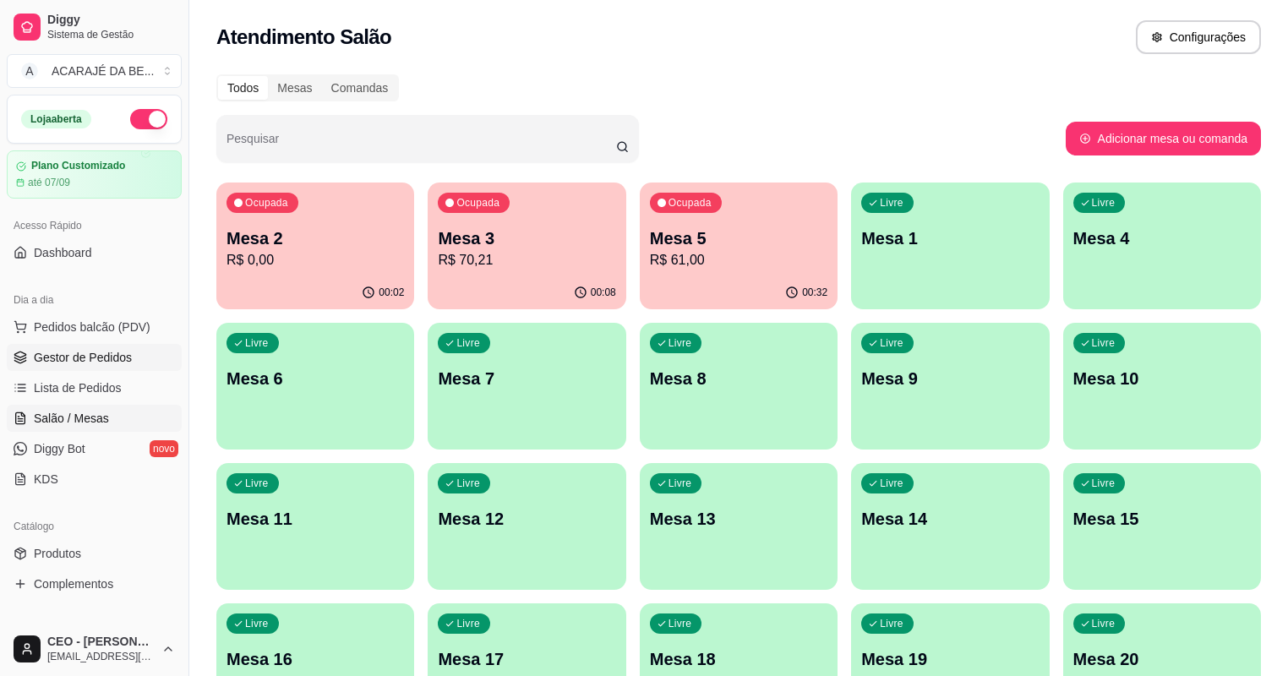
click at [88, 350] on span "Gestor de Pedidos" at bounding box center [83, 357] width 98 height 17
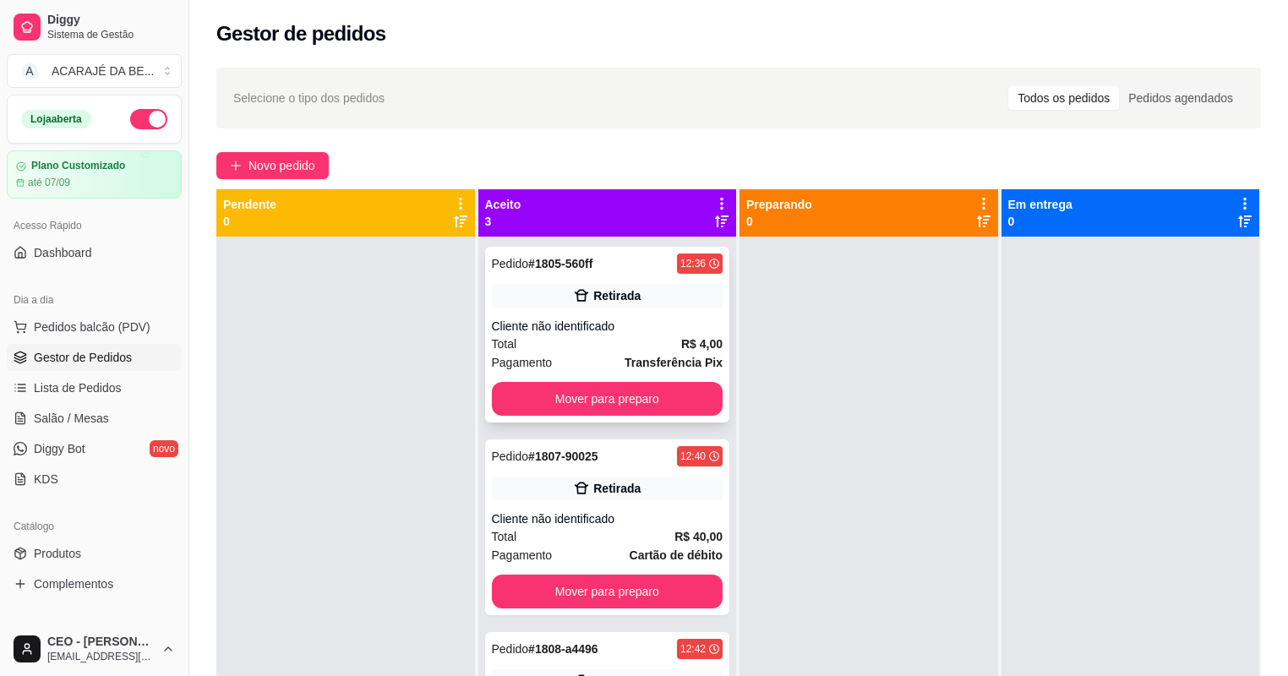
click at [558, 314] on div "Pedido # 1805-560ff 12:36 Retirada Cliente não identificado Total R$ 4,00 Pagam…" at bounding box center [607, 335] width 245 height 176
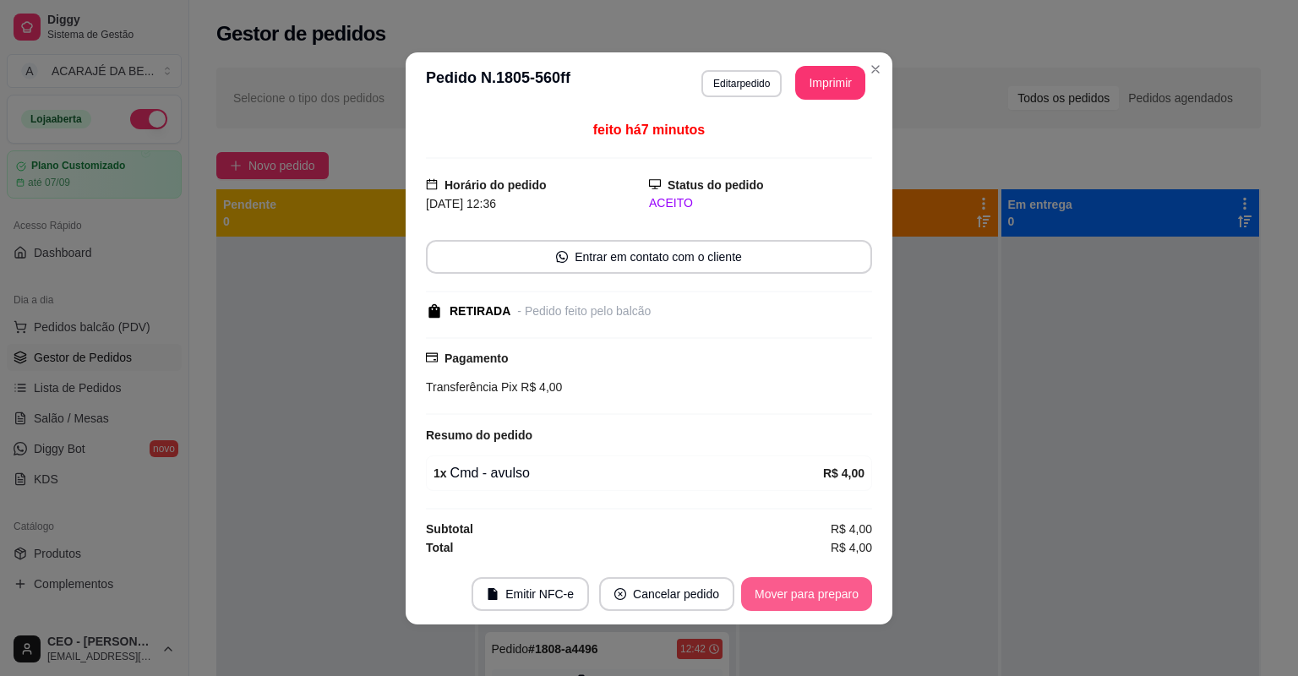
click at [770, 583] on button "Mover para preparo" at bounding box center [806, 594] width 131 height 34
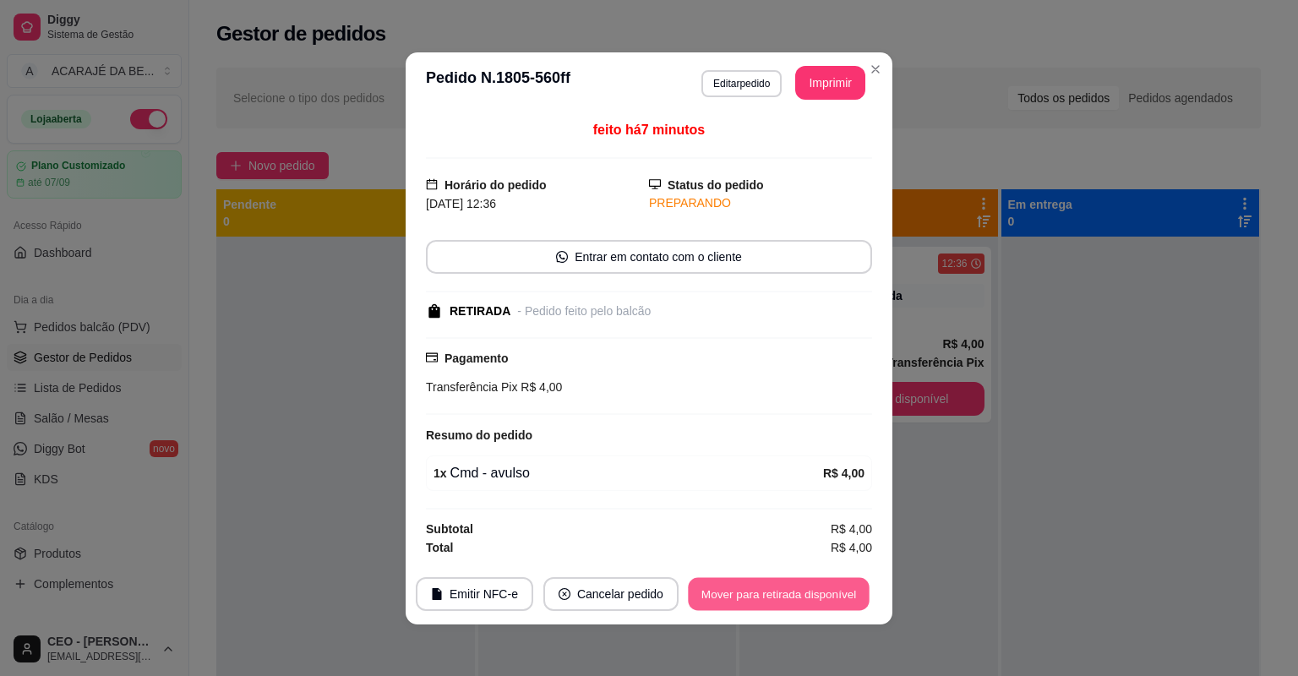
click at [770, 583] on button "Mover para retirada disponível" at bounding box center [778, 593] width 181 height 33
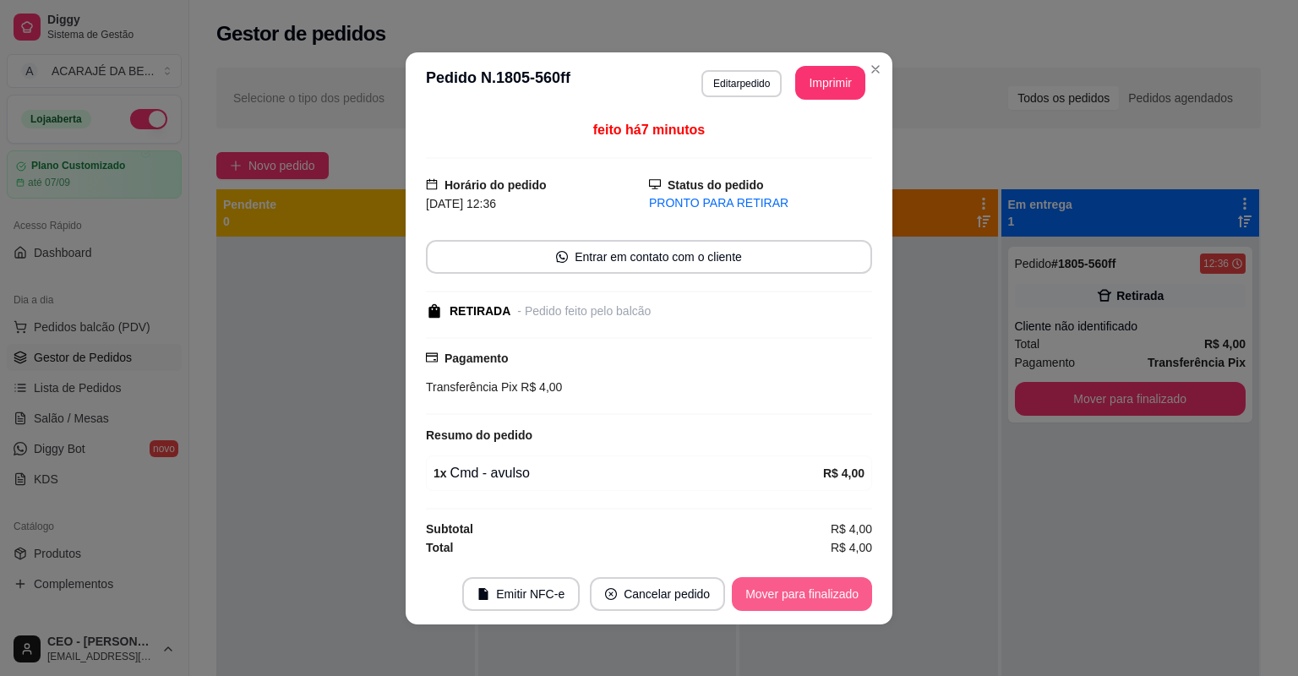
click at [786, 589] on button "Mover para finalizado" at bounding box center [802, 594] width 140 height 34
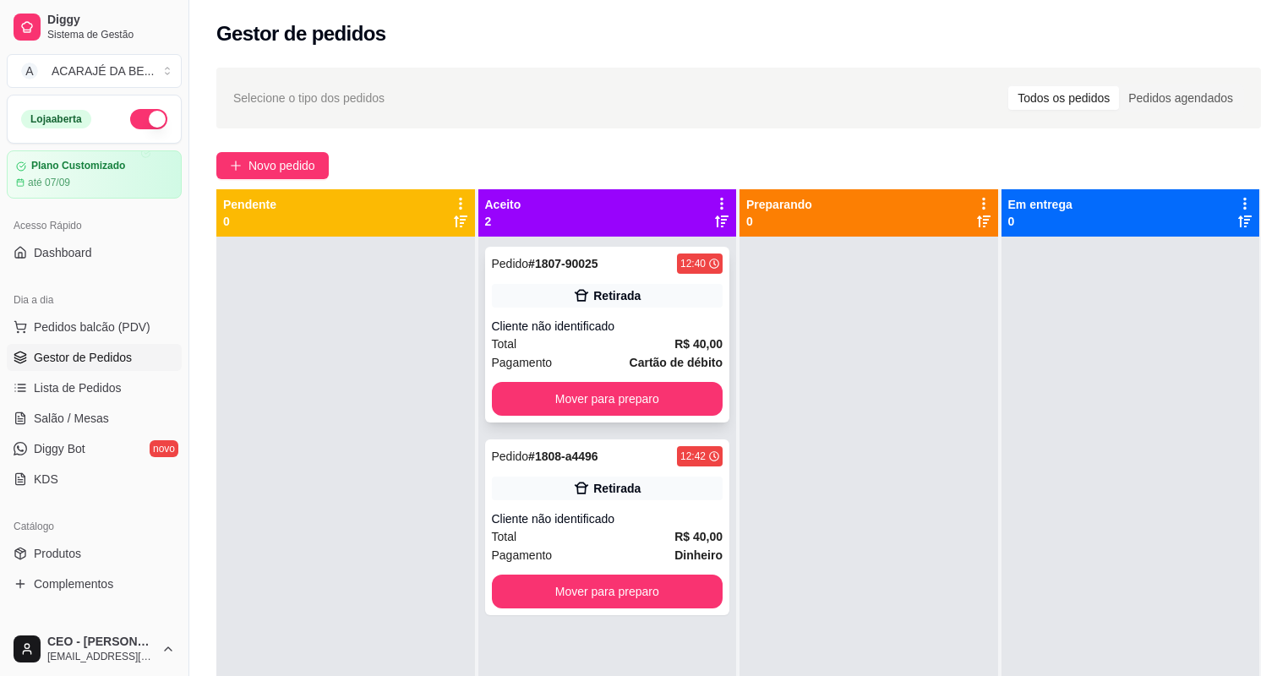
click at [642, 347] on div "Total R$ 40,00" at bounding box center [608, 344] width 232 height 19
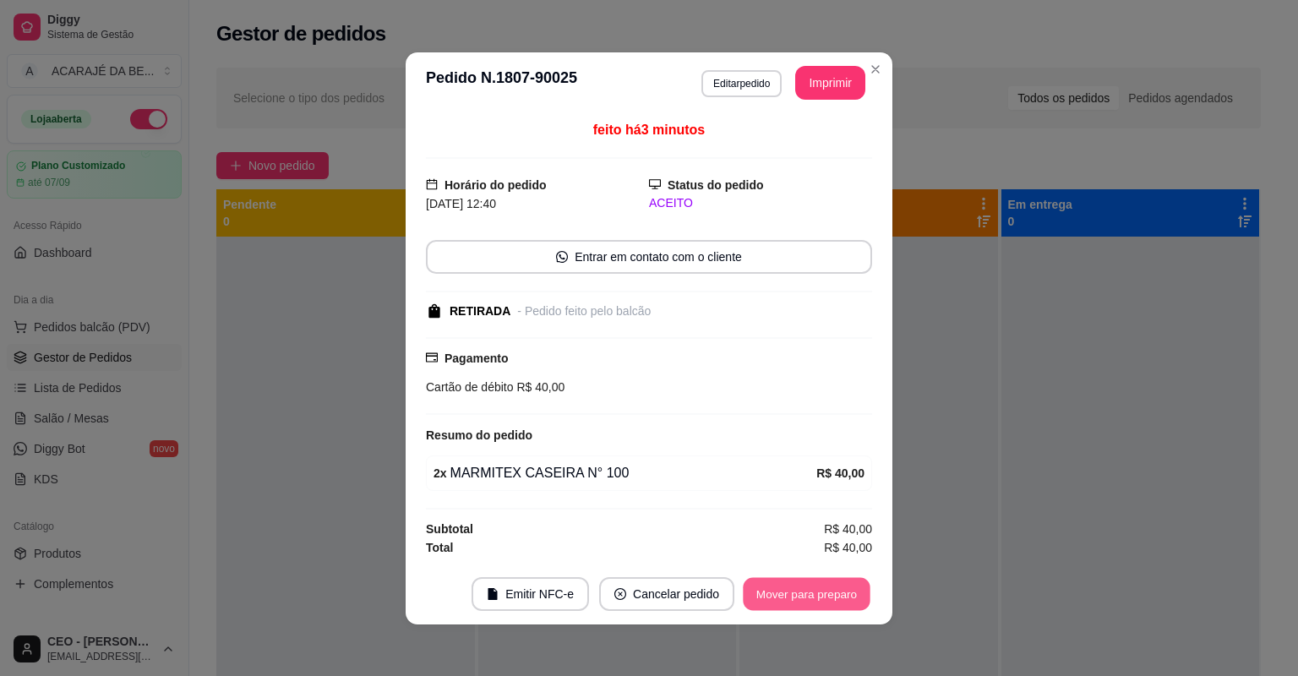
click at [786, 593] on button "Mover para preparo" at bounding box center [806, 593] width 127 height 33
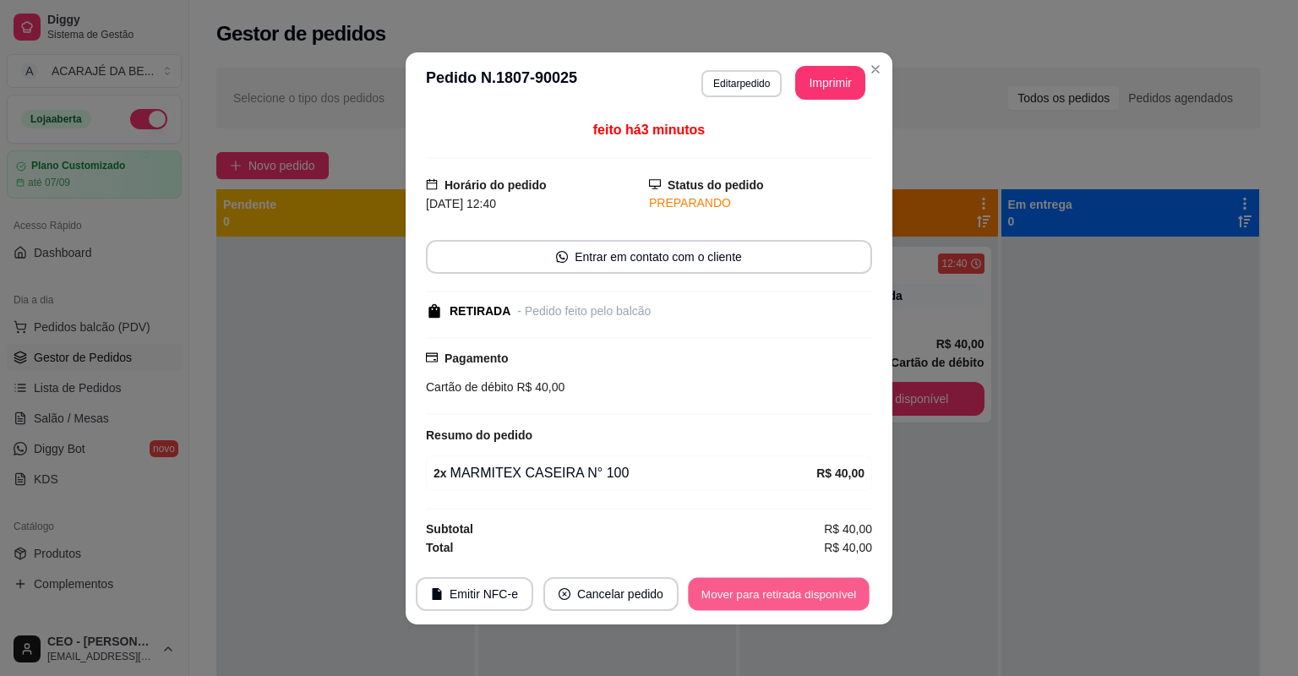
click at [786, 593] on button "Mover para retirada disponível" at bounding box center [778, 593] width 181 height 33
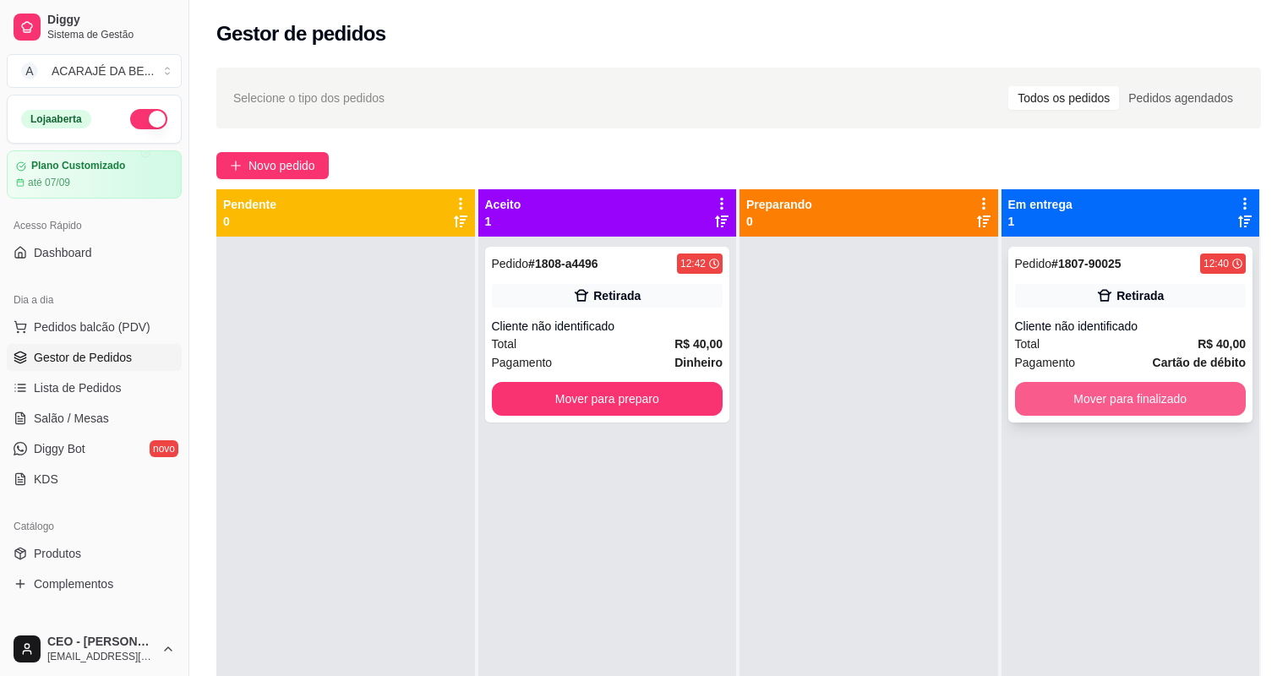
click at [1075, 407] on button "Mover para finalizado" at bounding box center [1131, 399] width 232 height 34
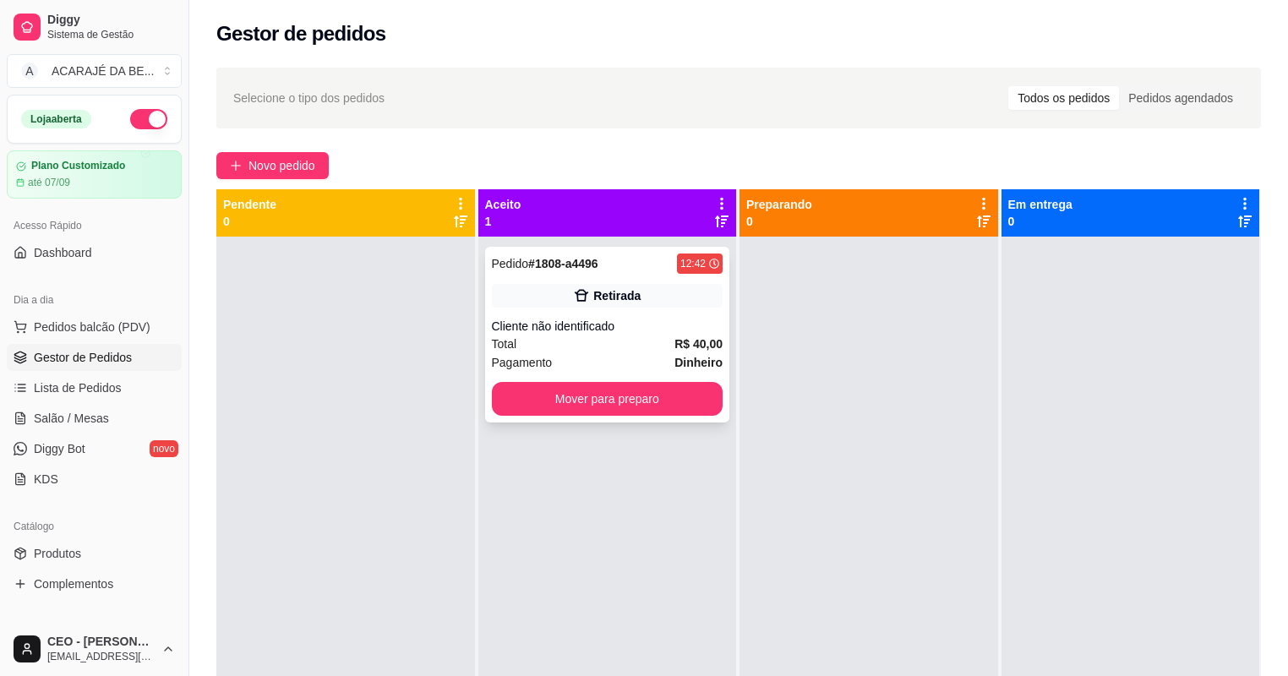
click at [658, 343] on div "Total R$ 40,00" at bounding box center [608, 344] width 232 height 19
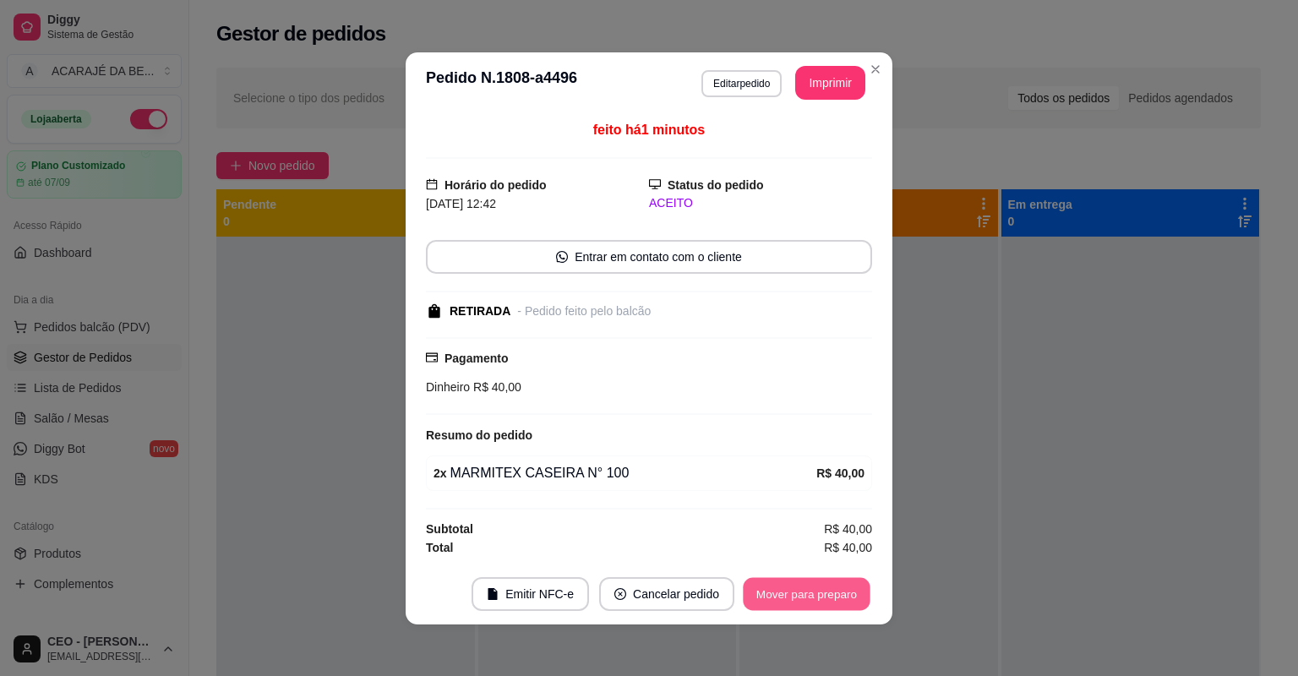
click at [839, 581] on button "Mover para preparo" at bounding box center [806, 593] width 127 height 33
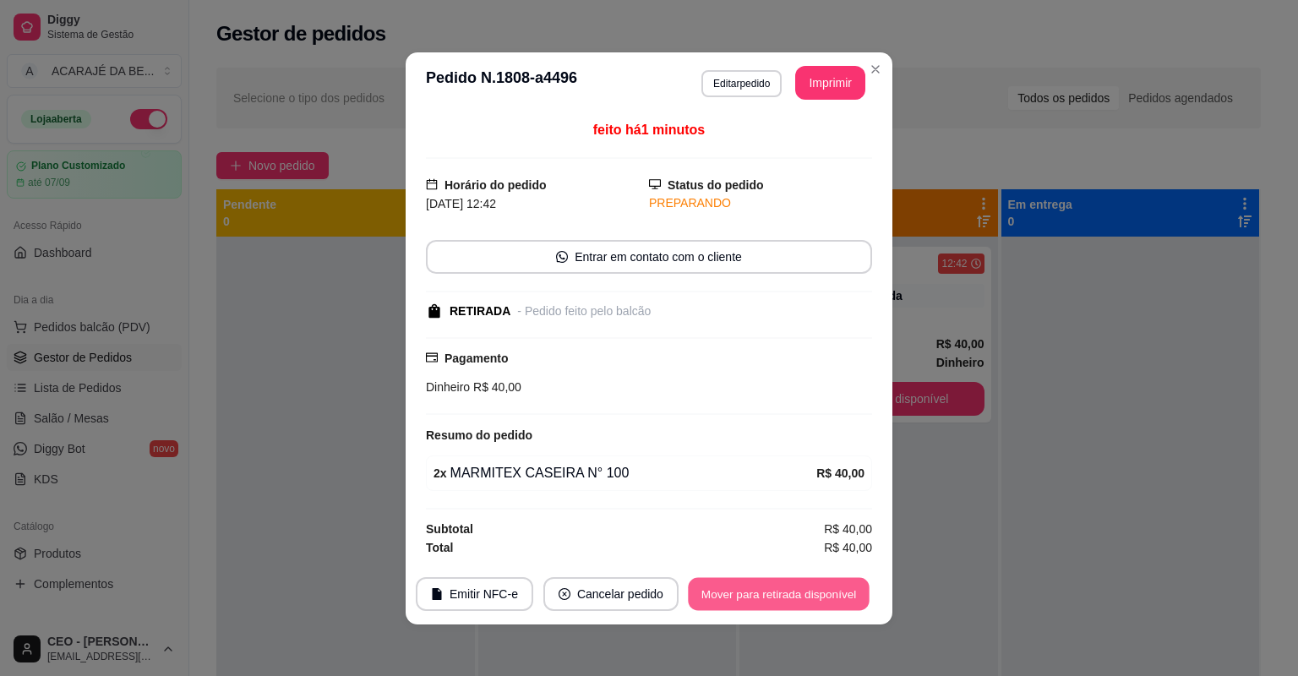
click at [839, 586] on button "Mover para retirada disponível" at bounding box center [778, 593] width 181 height 33
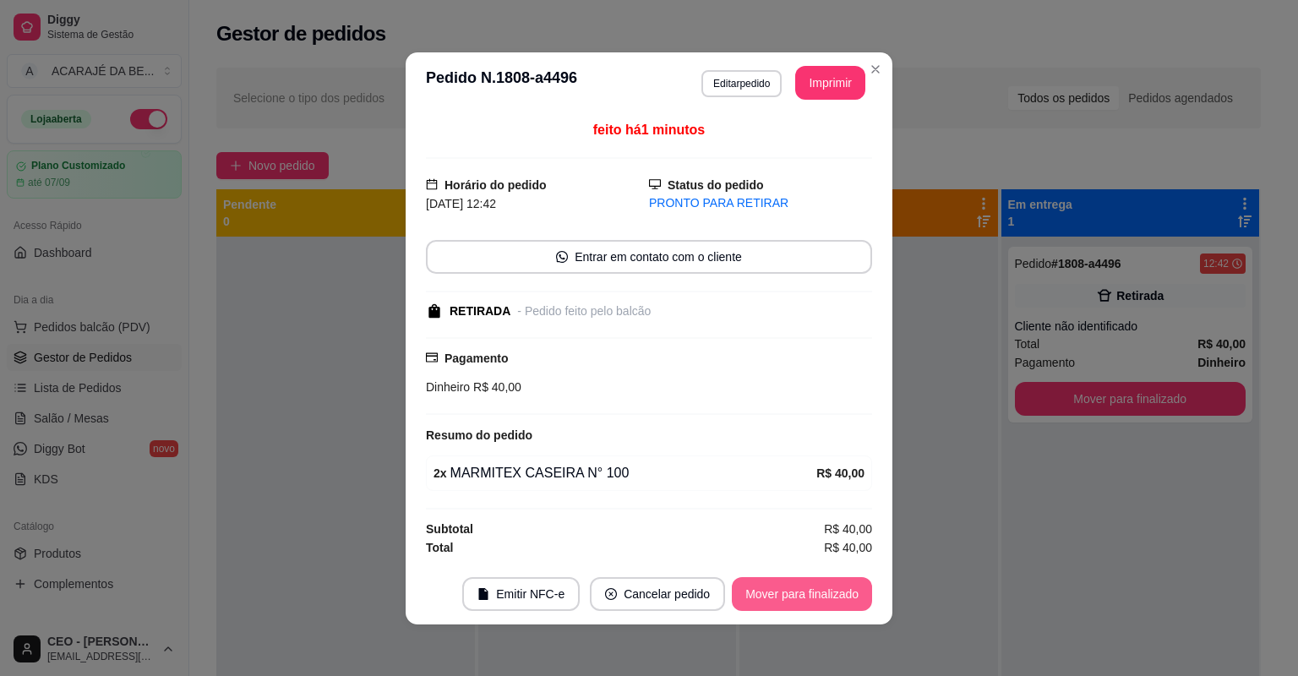
click at [850, 587] on button "Mover para finalizado" at bounding box center [802, 594] width 140 height 34
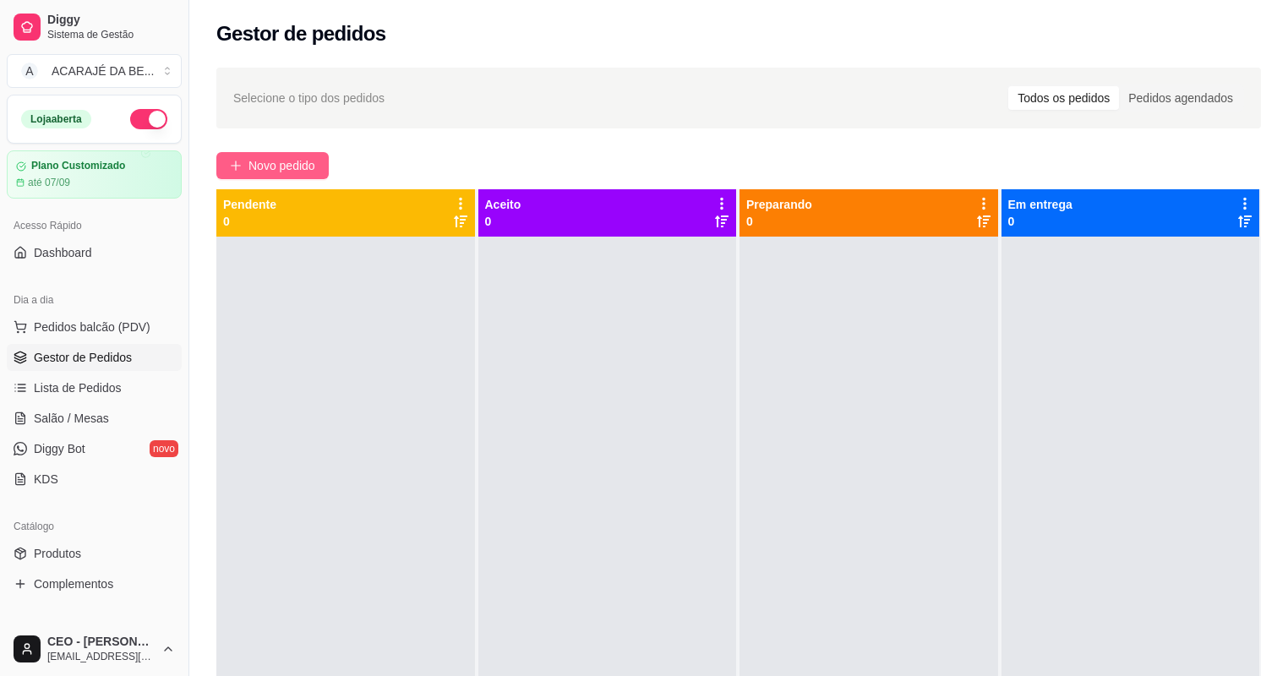
click at [317, 162] on button "Novo pedido" at bounding box center [272, 165] width 112 height 27
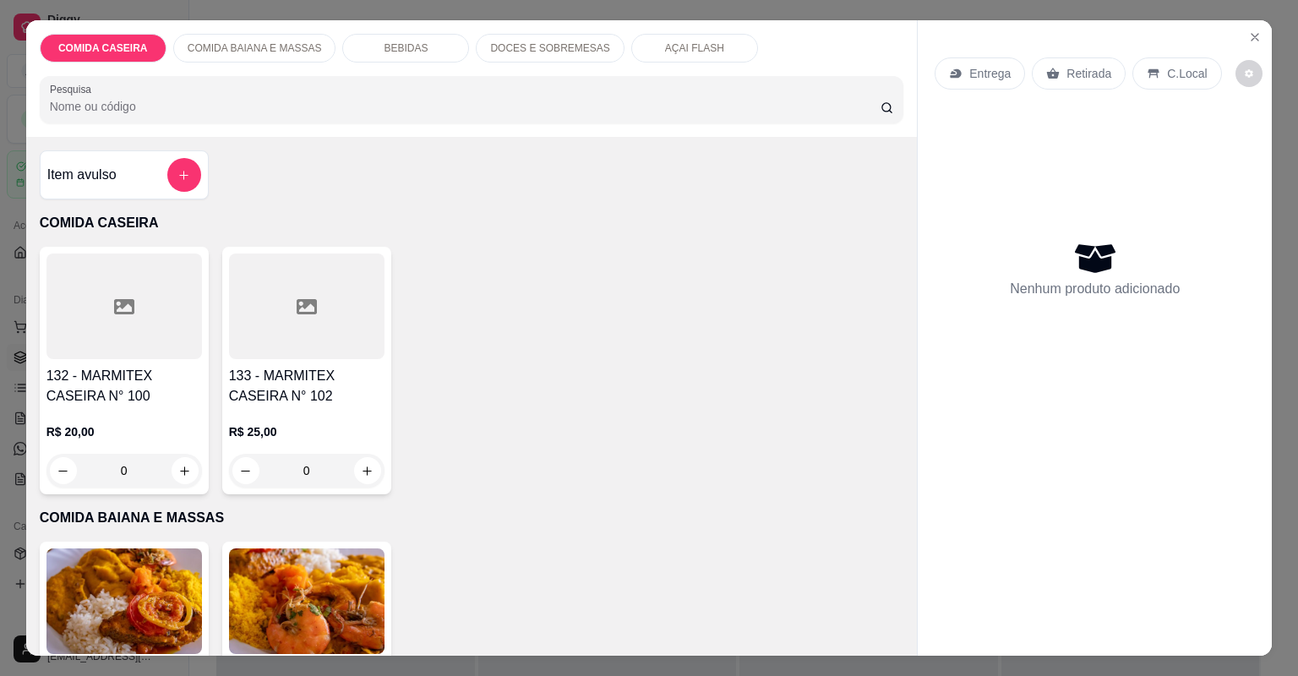
click at [186, 388] on h4 "132 - MARMITEX CASEIRA N° 100" at bounding box center [124, 386] width 156 height 41
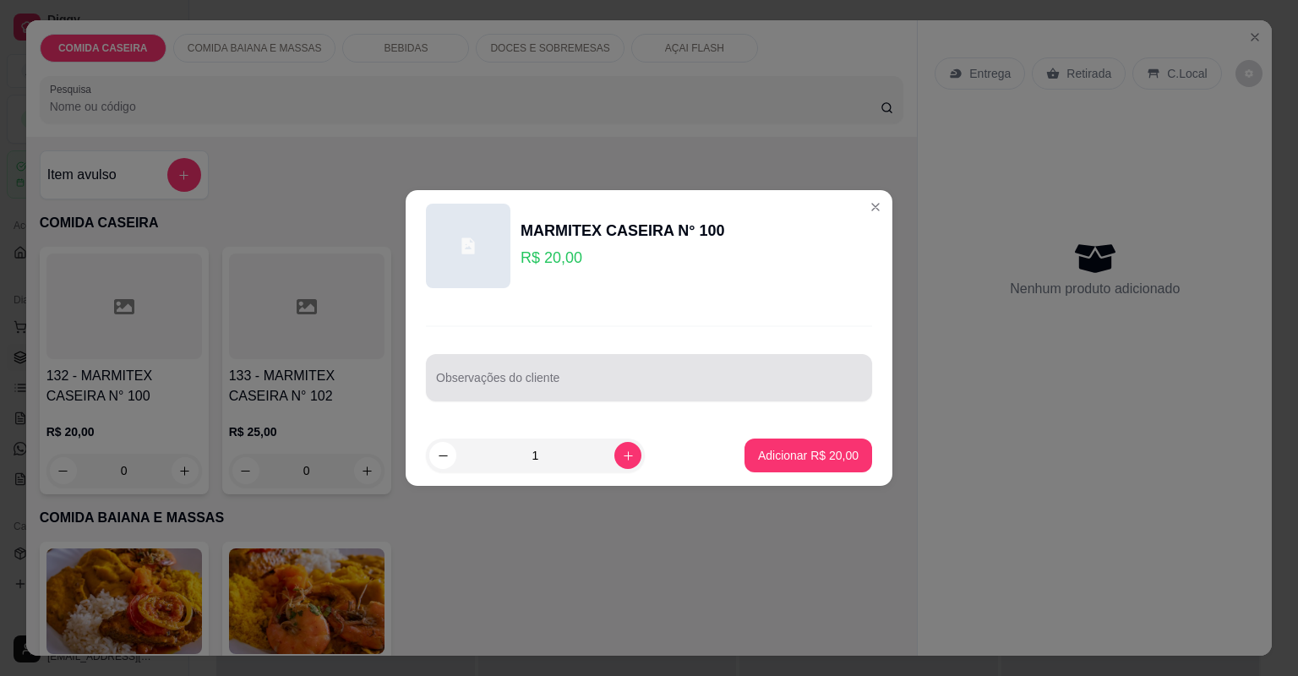
click at [560, 385] on input "Observações do cliente" at bounding box center [649, 384] width 426 height 17
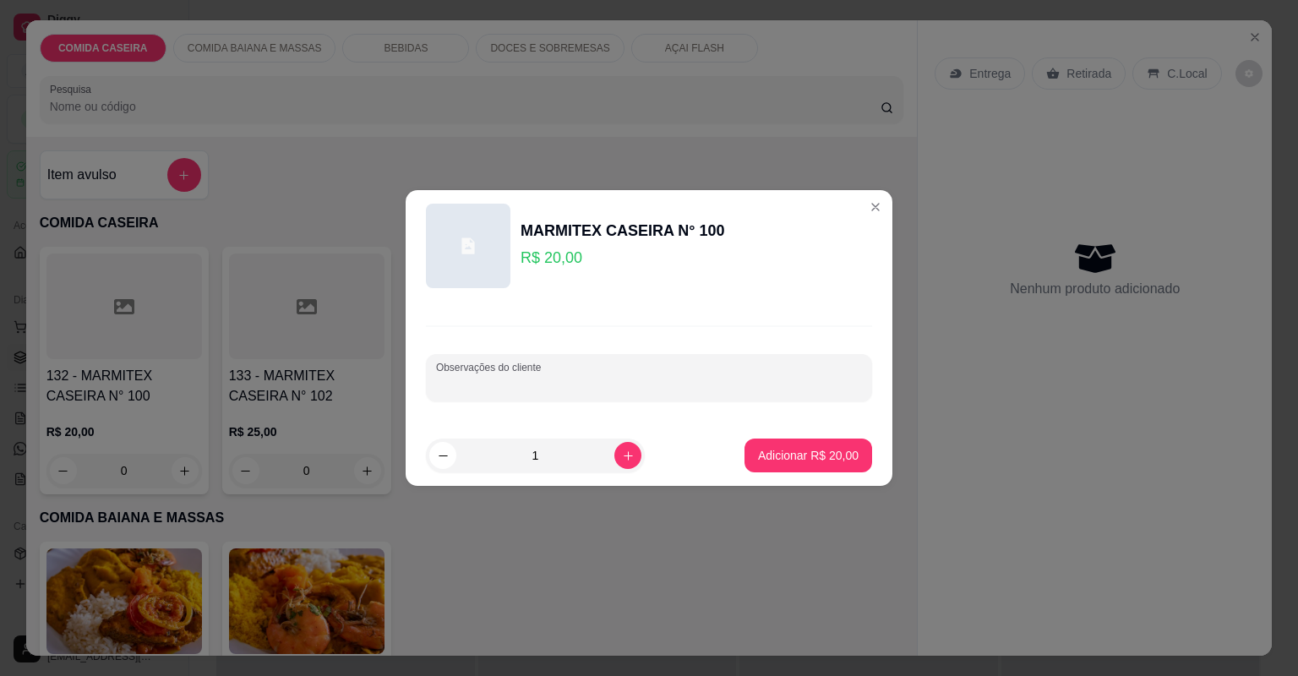
paste input "M Panqueca de frango Purê de batata [PERSON_NAME] de frango assada Salada de ma…"
type input "M Panqueca de frango Purê de batata [PERSON_NAME] de frango assada Salada de ma…"
click at [840, 450] on p "Adicionar R$ 20,00" at bounding box center [809, 455] width 98 height 16
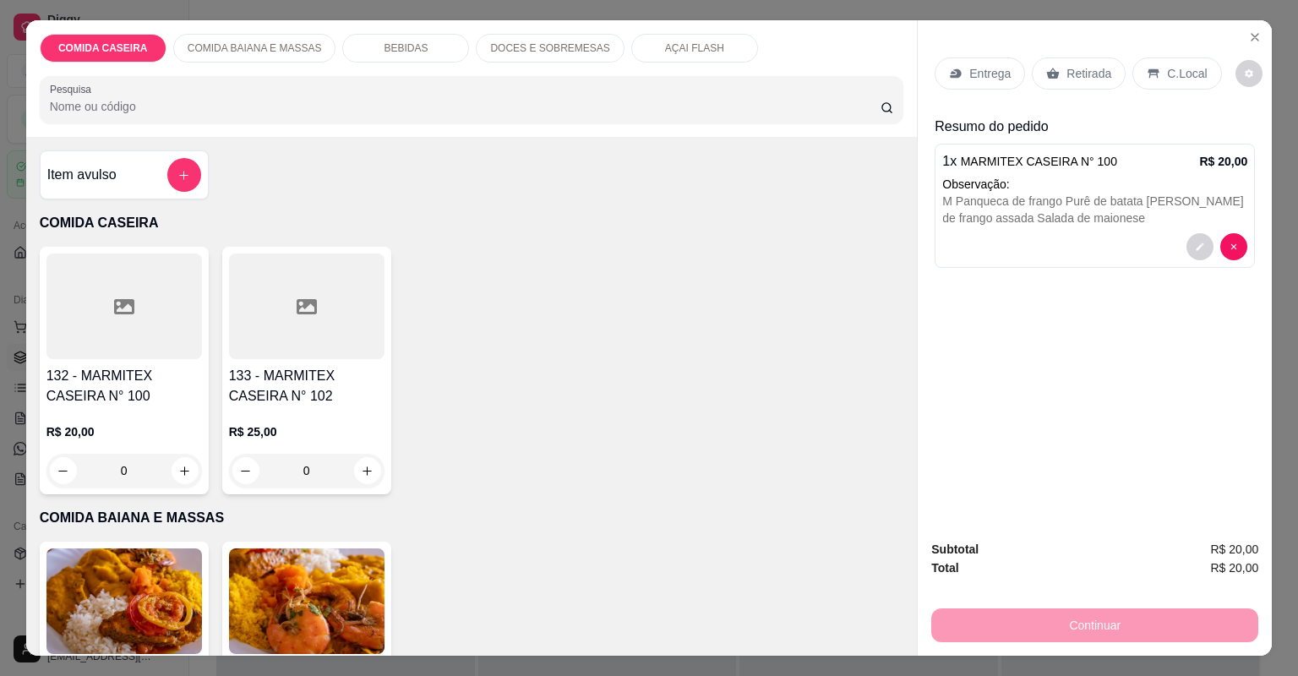
click at [139, 403] on h4 "132 - MARMITEX CASEIRA N° 100" at bounding box center [124, 386] width 156 height 41
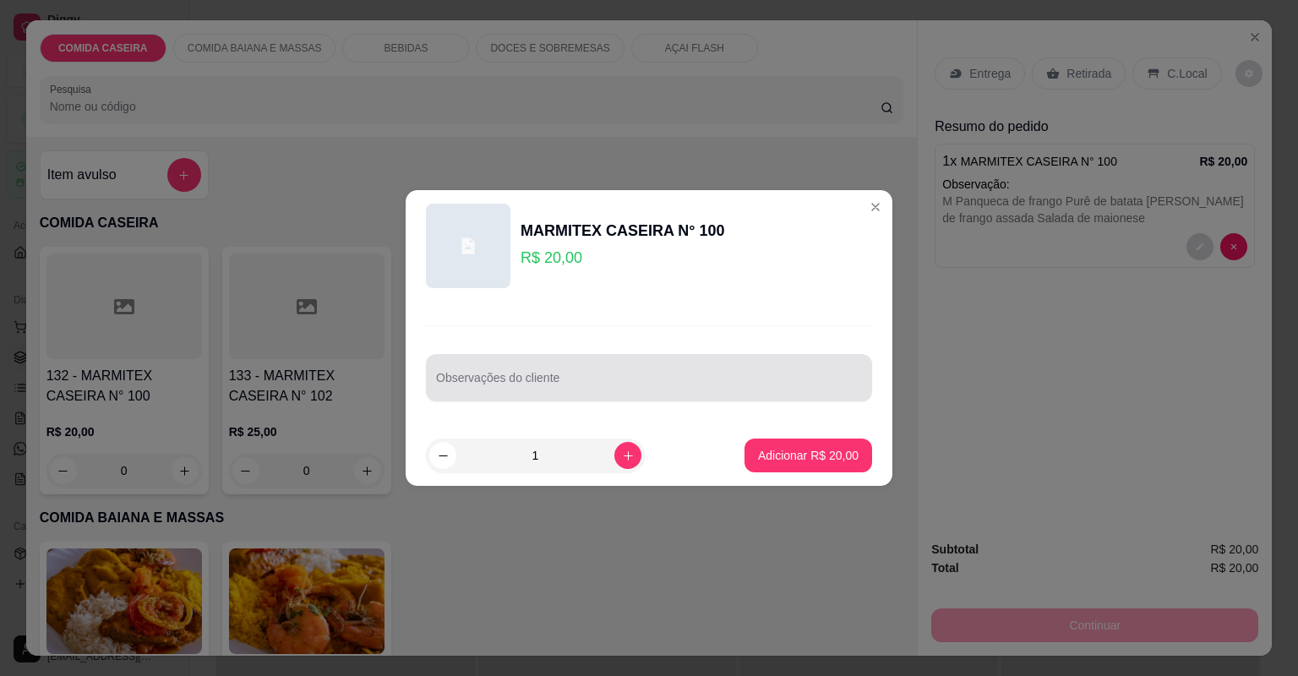
click at [570, 385] on input "Observações do cliente" at bounding box center [649, 384] width 426 height 17
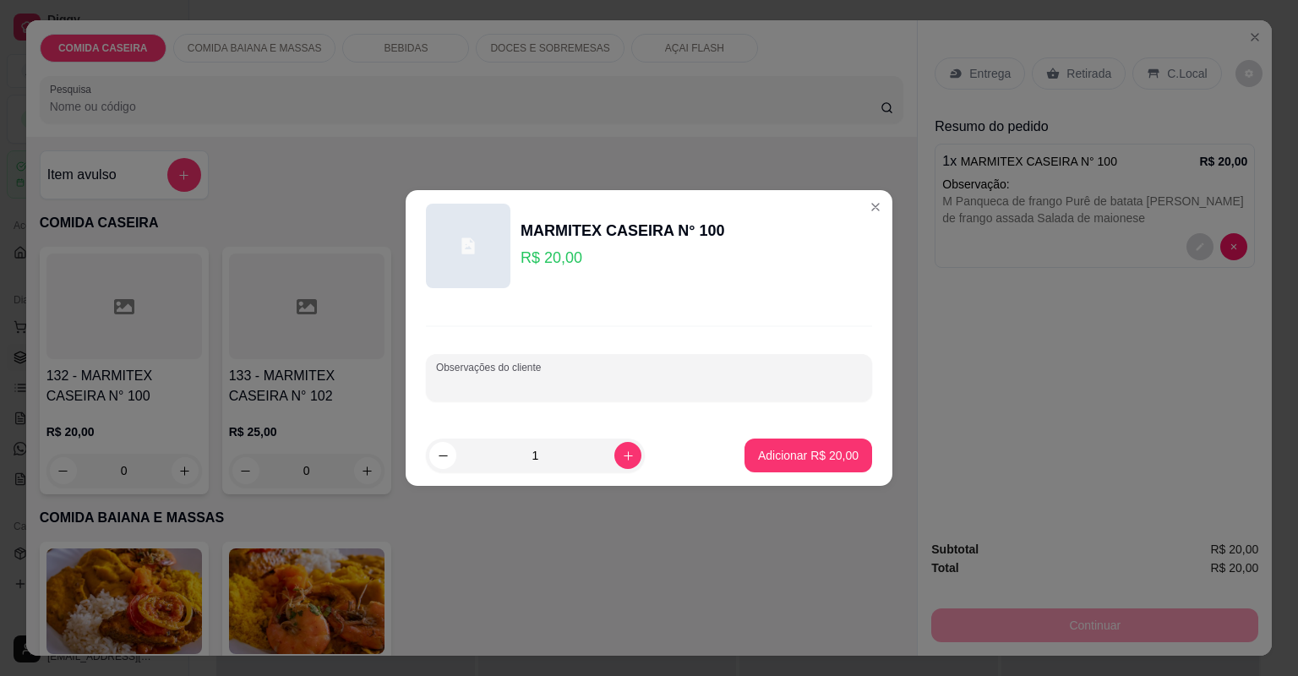
paste input "Marmita (M) Feijão tropeiro Macarrão com linguiça Purê de batata Batata frita S…"
type input "Marmita (M) Feijão tropeiro Macarrão com linguiça Purê de batata Batata frita S…"
click at [770, 451] on p "Adicionar R$ 20,00" at bounding box center [809, 455] width 98 height 16
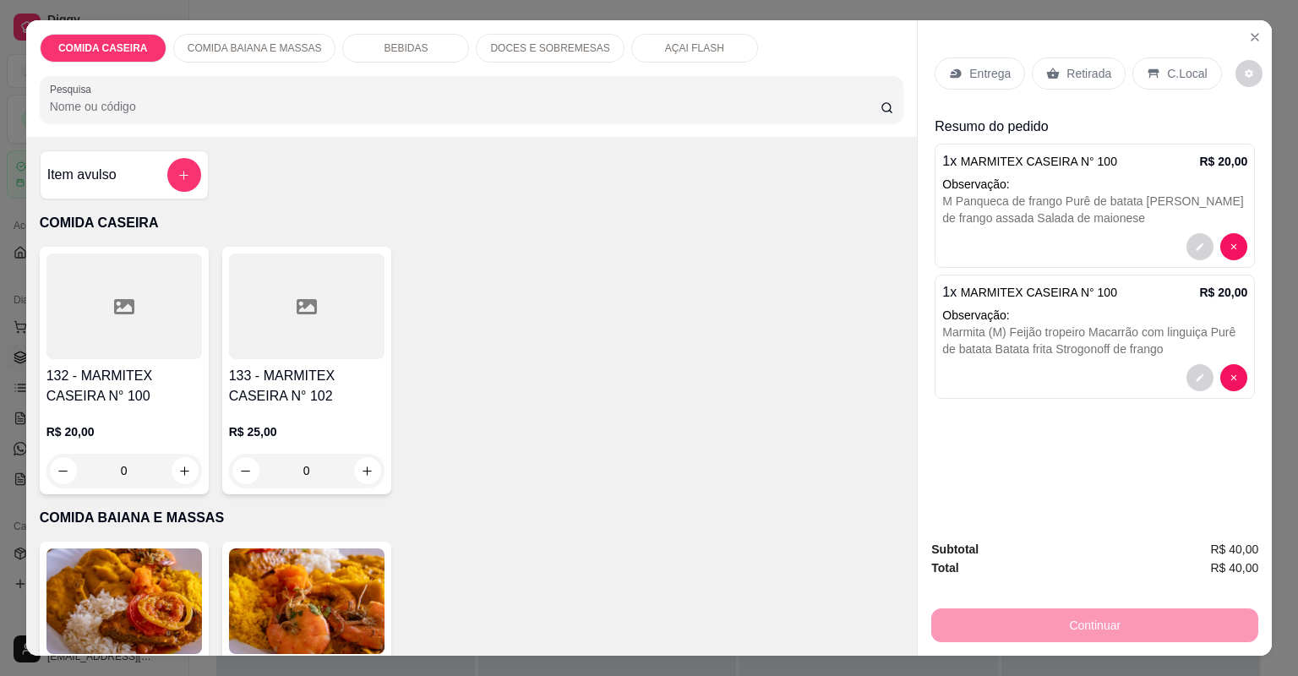
click at [386, 368] on div "132 - MARMITEX CASEIRA N° 100 R$ 20,00 0 133 - MARMITEX CASEIRA N° 102 R$ 25,00…" at bounding box center [472, 371] width 865 height 248
click at [378, 369] on h4 "133 - MARMITEX CASEIRA N° 102" at bounding box center [307, 386] width 156 height 41
click at [588, 373] on div at bounding box center [649, 378] width 426 height 34
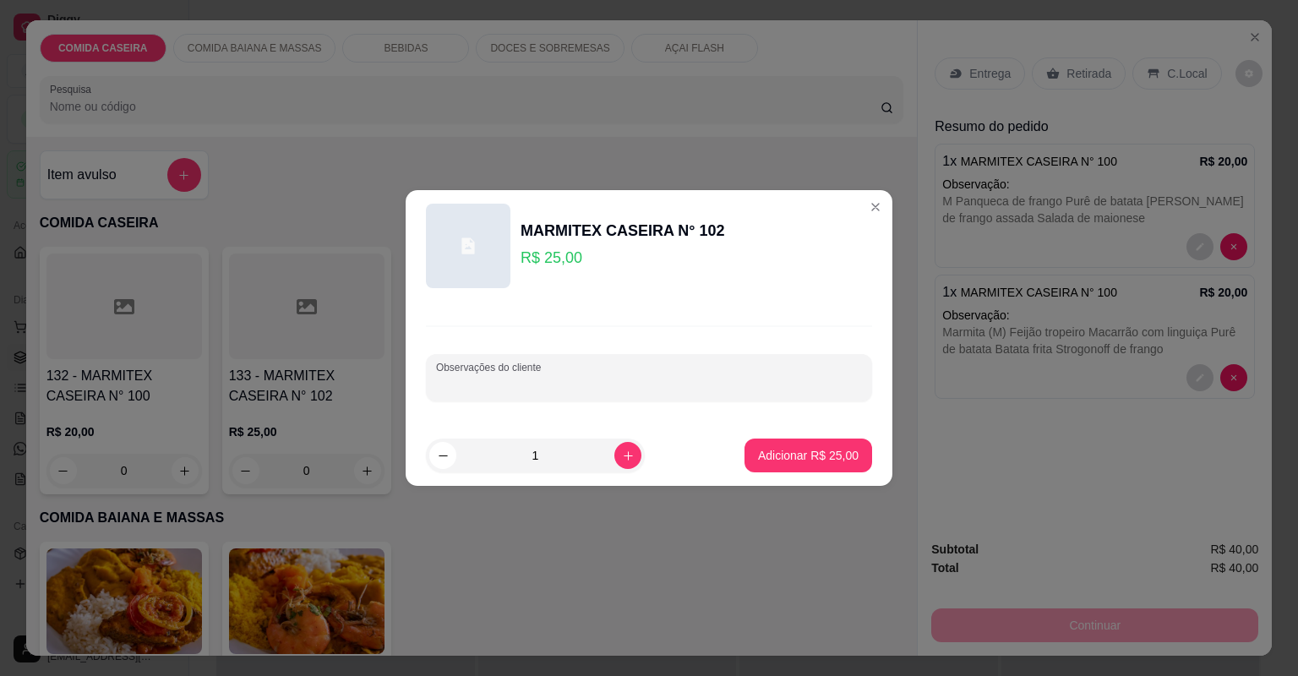
paste input "Marmita (G) Feijão tropeiro Macarrão Arroz Purê de batata Contra filé Coxinha d…"
type input "Marmita (G) Feijão tropeiro Macarrão Arroz Purê de batata Contra filé Coxinha d…"
click at [760, 463] on p "Adicionar R$ 25,00" at bounding box center [809, 455] width 98 height 16
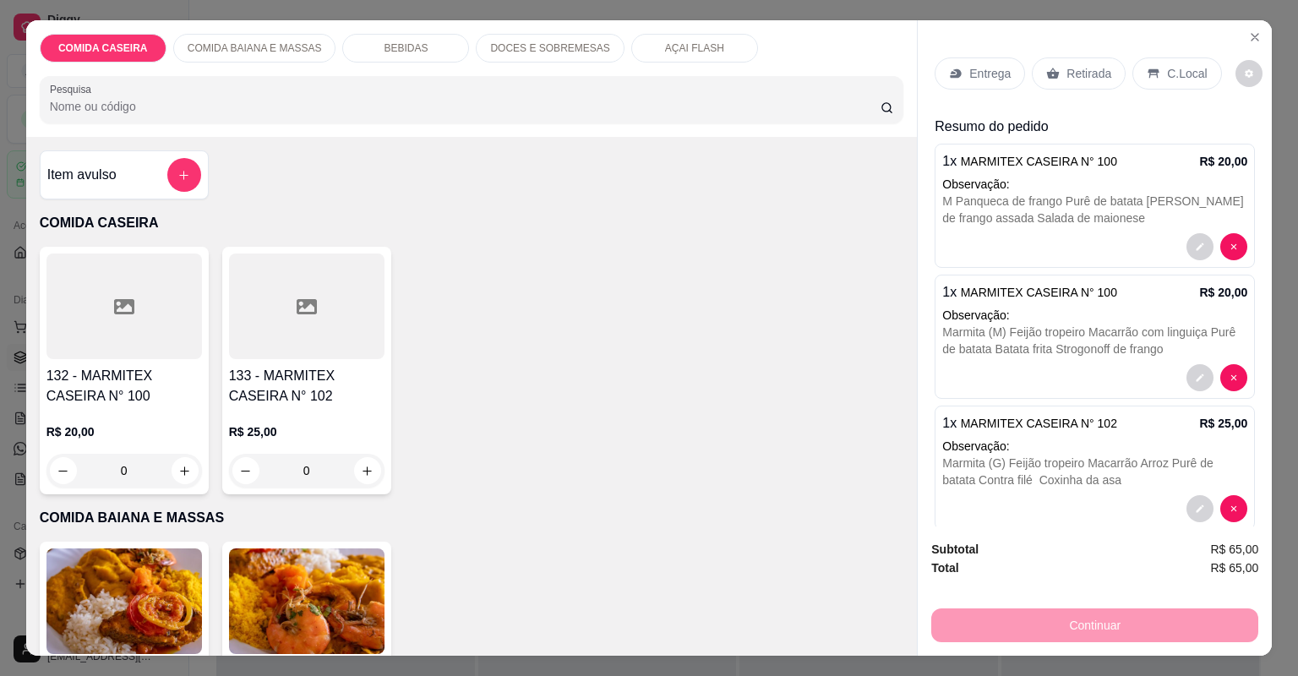
click at [963, 88] on div "Entrega" at bounding box center [980, 73] width 90 height 32
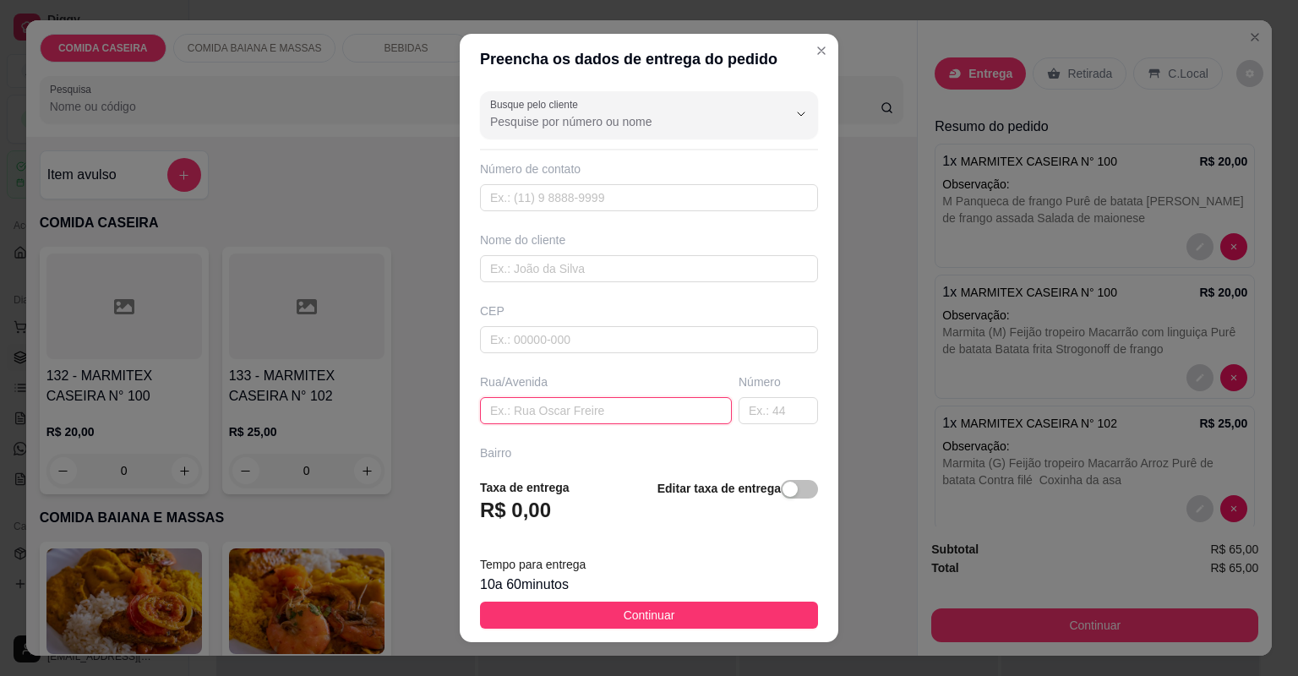
click at [564, 398] on input "text" at bounding box center [606, 410] width 252 height 27
paste input "[GEOGRAPHIC_DATA] sem calçar barrancão próximo ao lava carro de [GEOGRAPHIC_DAT…"
type input "[GEOGRAPHIC_DATA] sem calçar barrancão próximo ao lava carro de [GEOGRAPHIC_DAT…"
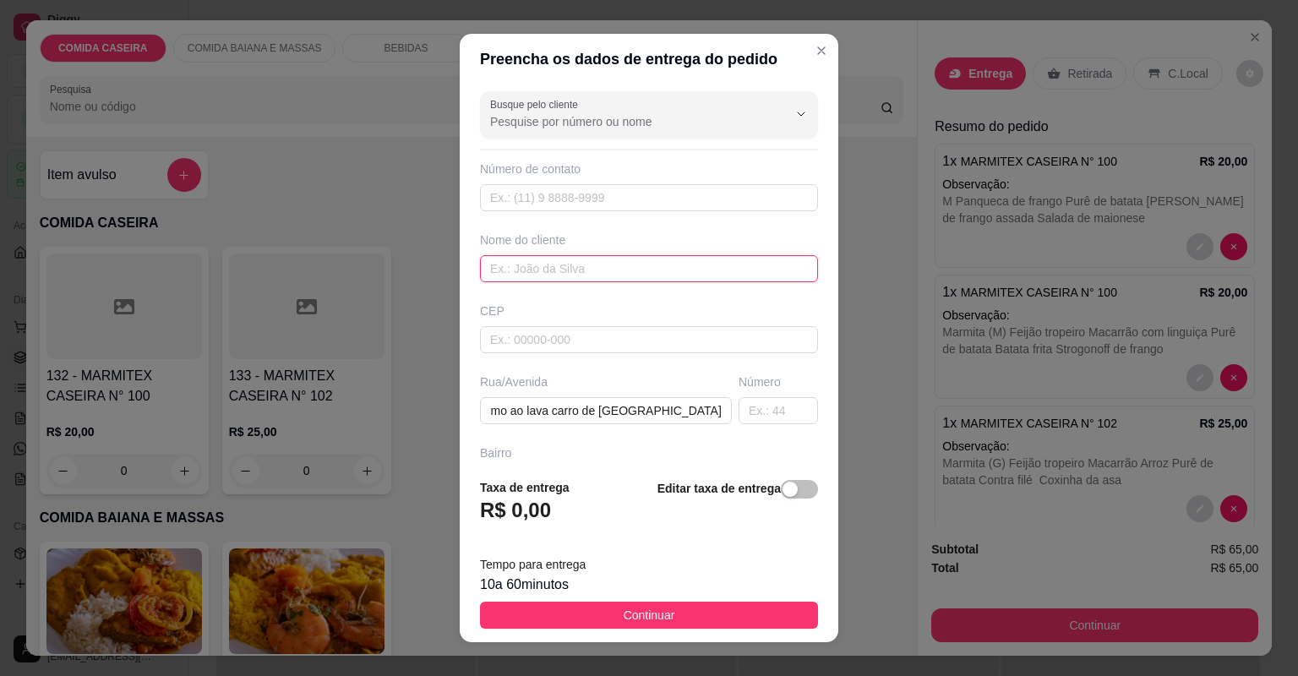
click at [586, 265] on input "text" at bounding box center [649, 268] width 338 height 27
type input "MIlle"
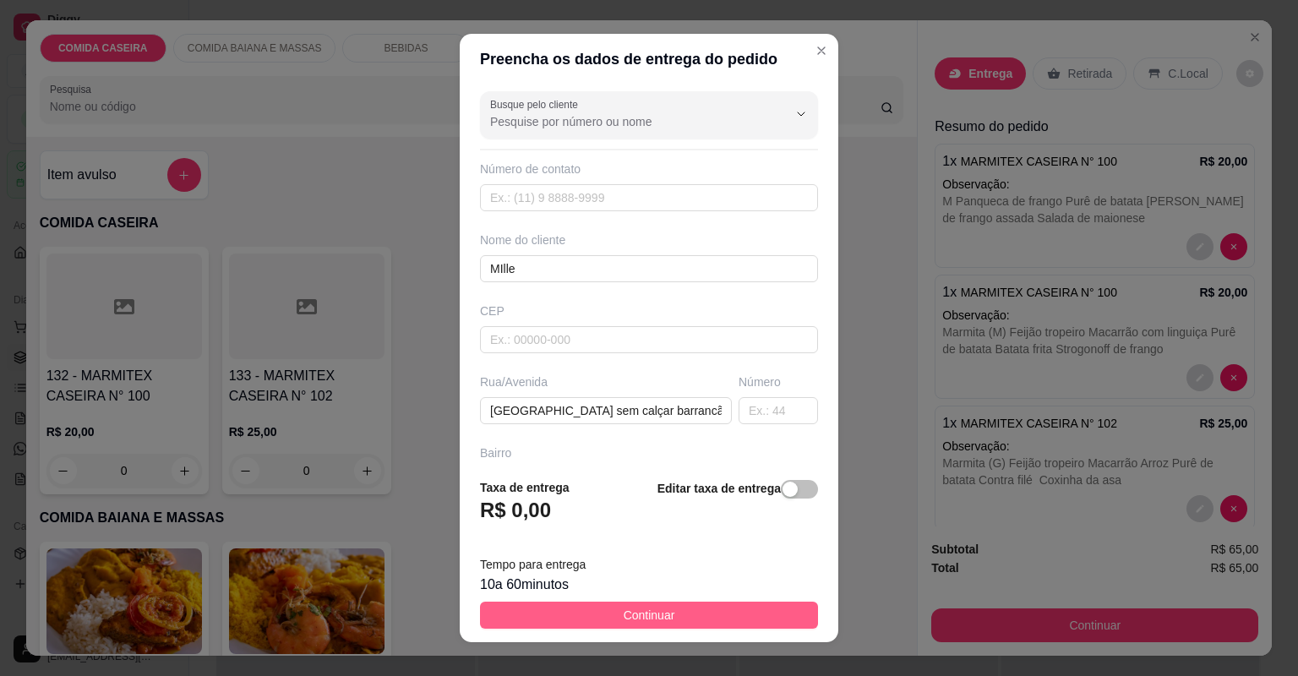
click at [650, 611] on span "Continuar" at bounding box center [650, 615] width 52 height 19
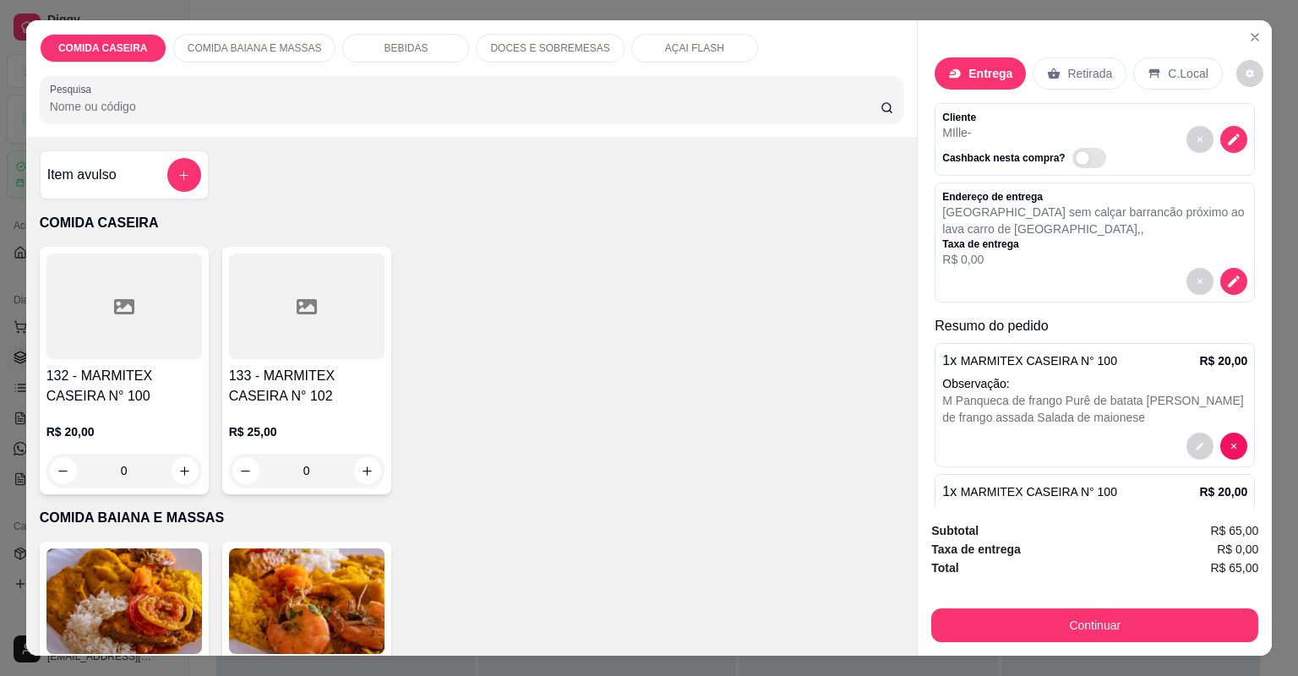
click at [1018, 622] on button "Continuar" at bounding box center [1094, 626] width 327 height 34
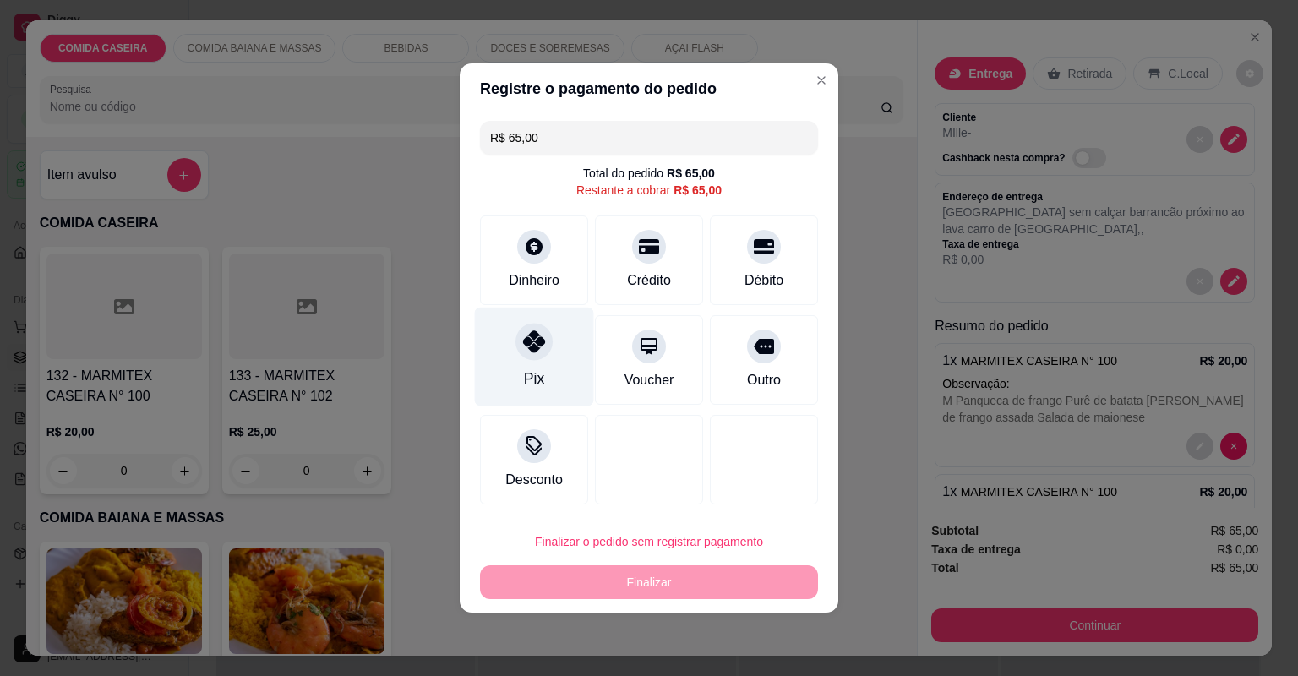
click at [545, 378] on div "Pix" at bounding box center [534, 357] width 119 height 99
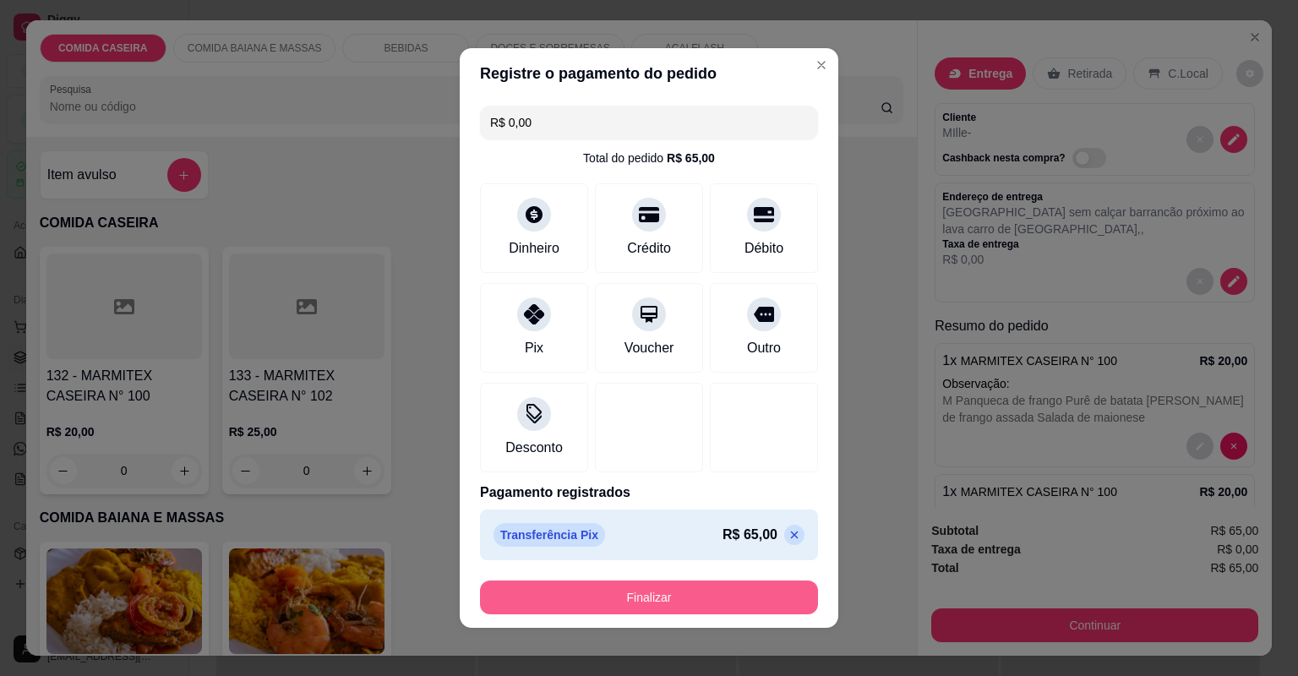
click at [665, 602] on button "Finalizar" at bounding box center [649, 598] width 338 height 34
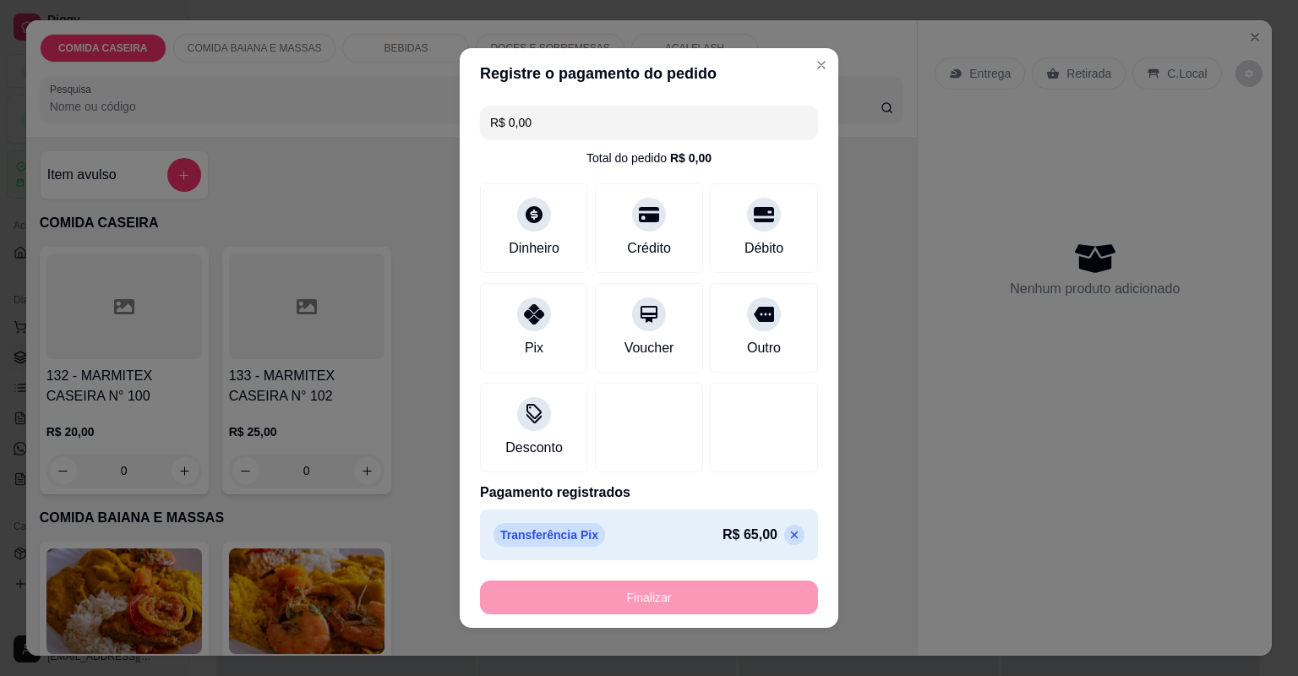
type input "-R$ 65,00"
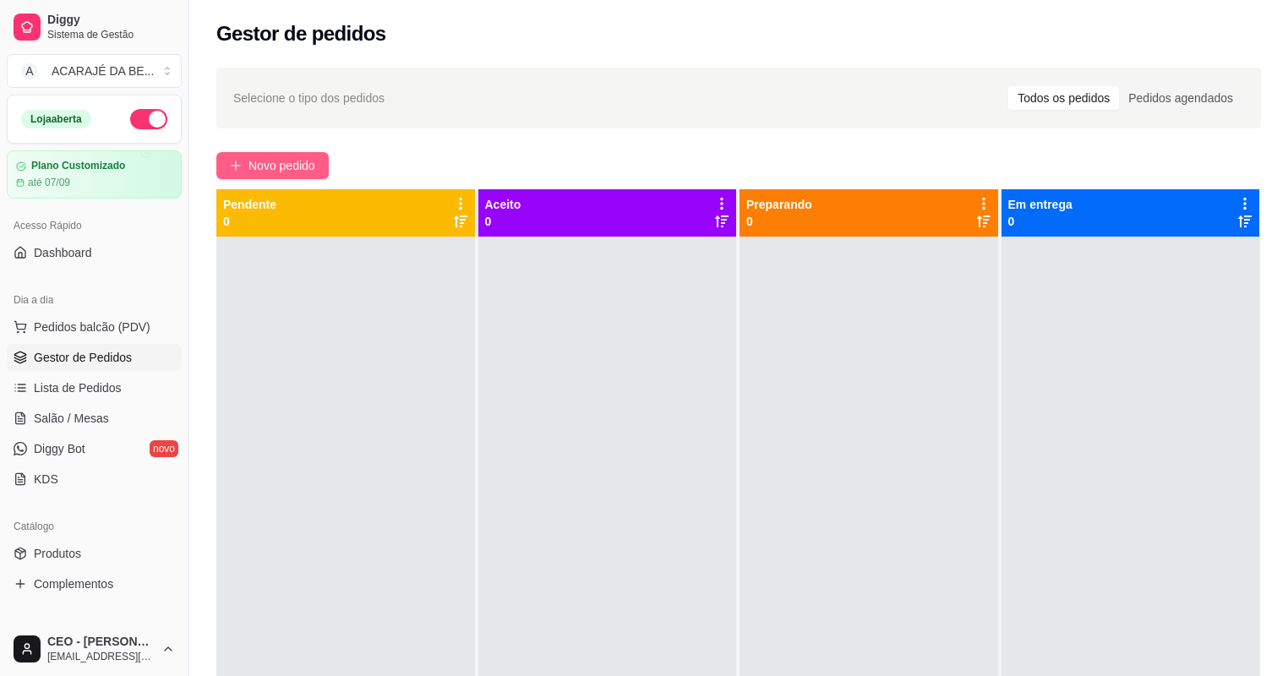
click at [284, 168] on span "Novo pedido" at bounding box center [281, 165] width 67 height 19
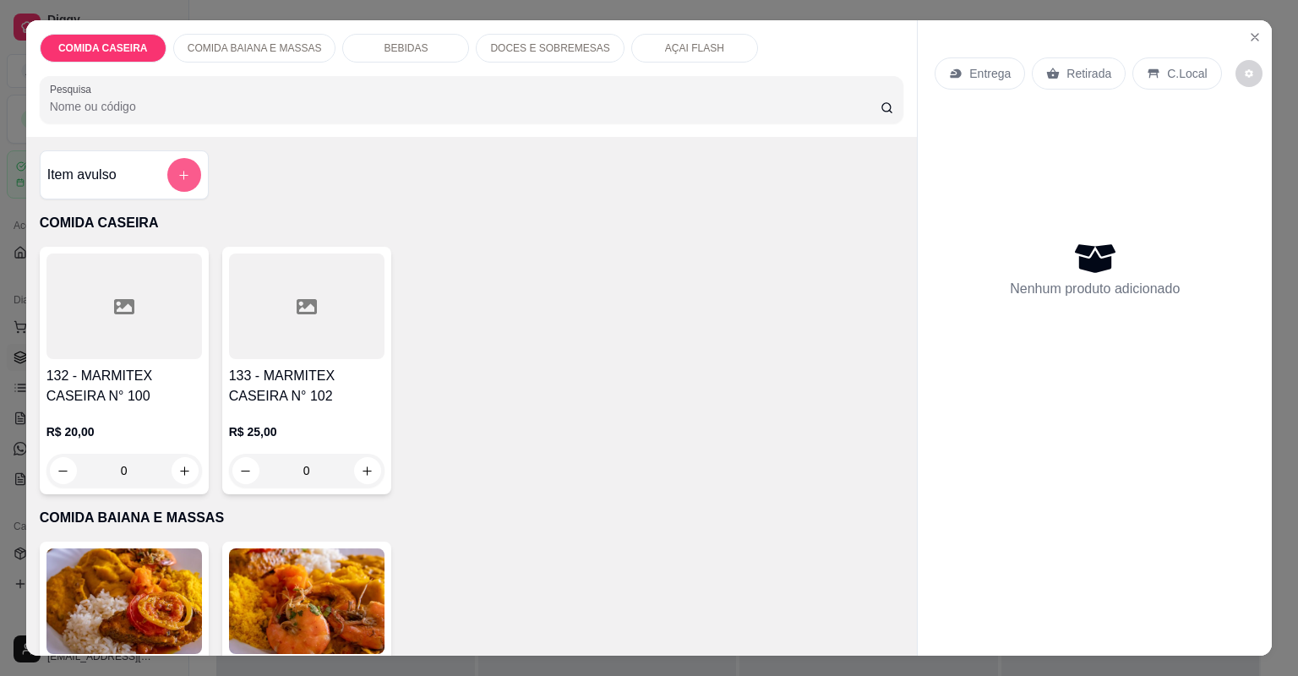
click at [167, 172] on button "add-separate-item" at bounding box center [184, 175] width 34 height 34
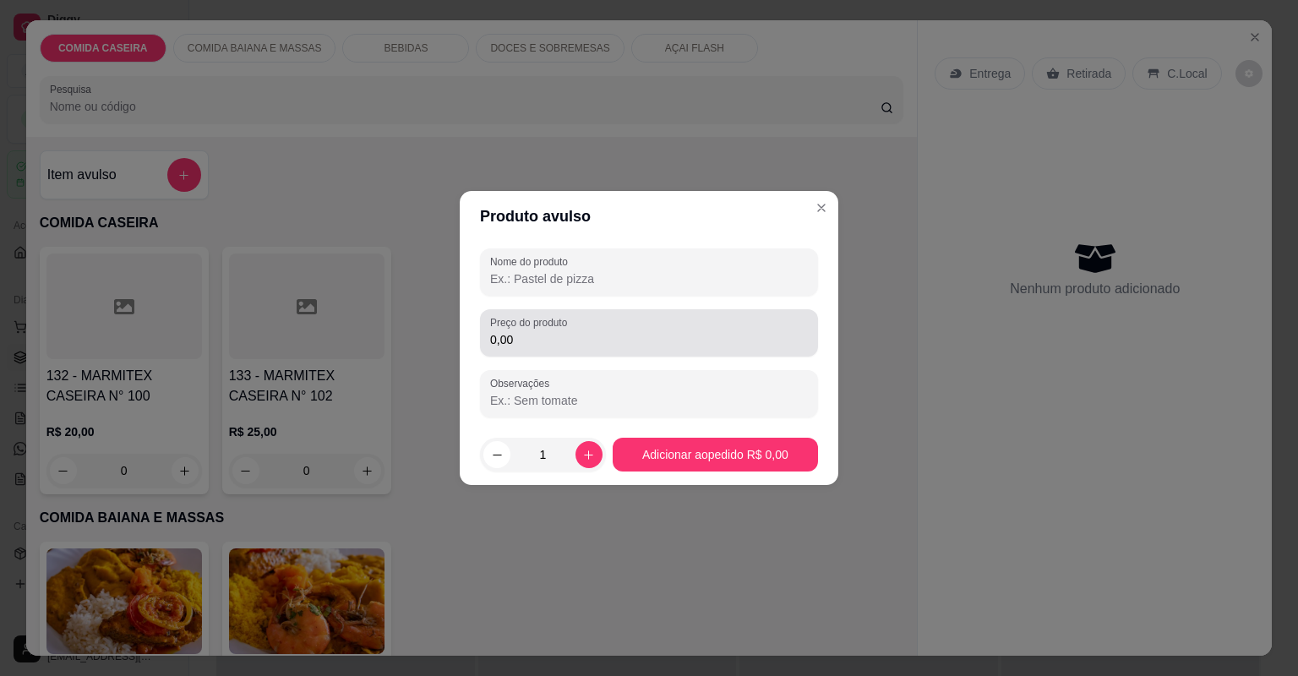
click at [571, 336] on input "0,00" at bounding box center [649, 339] width 318 height 17
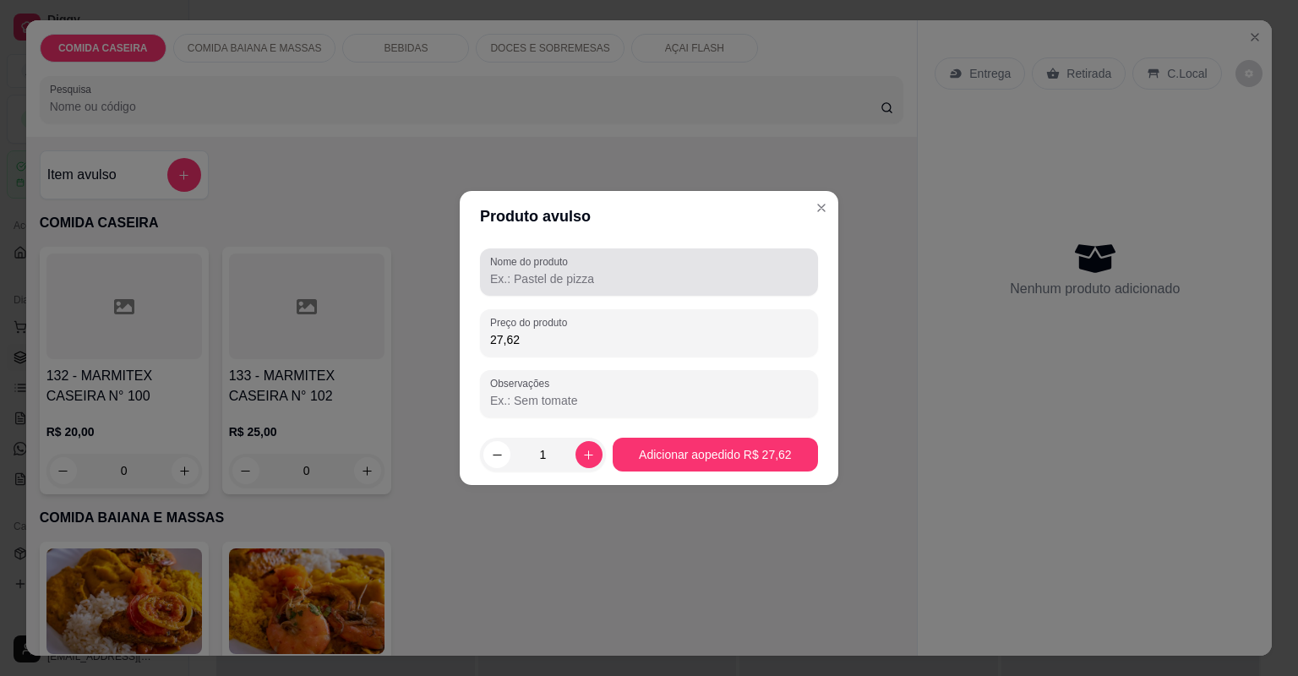
type input "27,62"
click at [547, 290] on div "Nome do produto" at bounding box center [649, 271] width 338 height 47
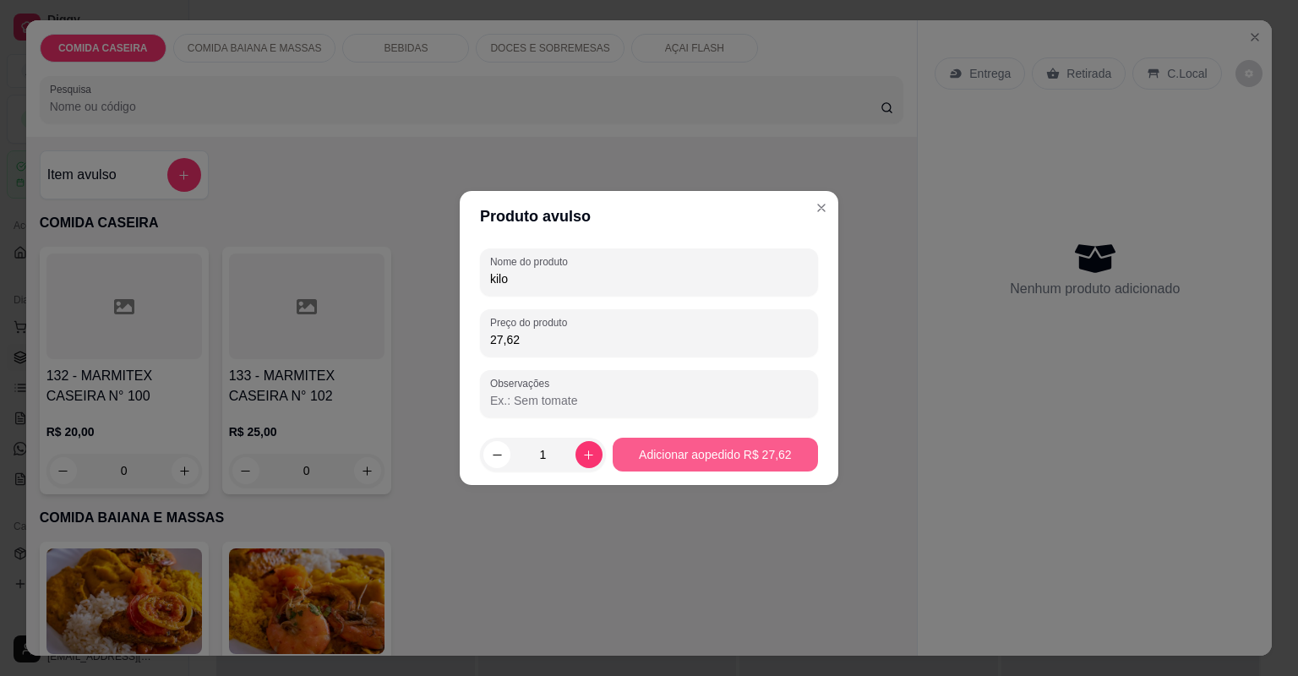
type input "kilo"
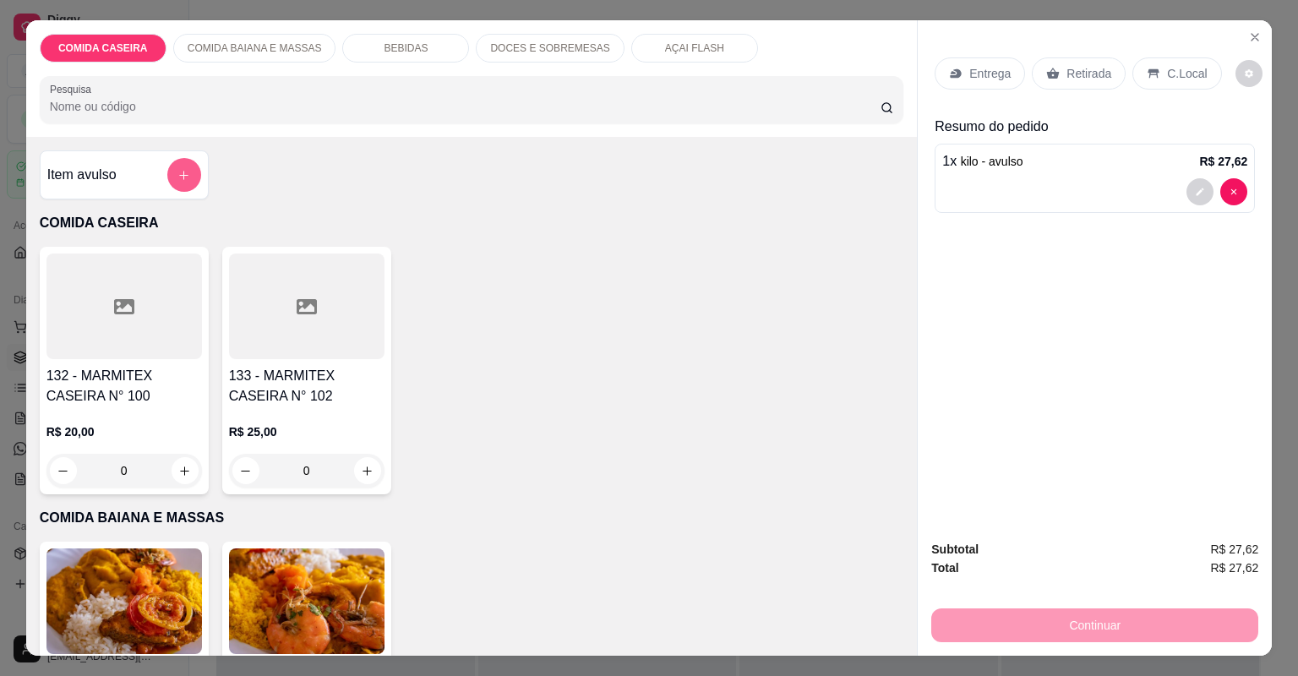
click at [188, 188] on button "add-separate-item" at bounding box center [184, 175] width 34 height 34
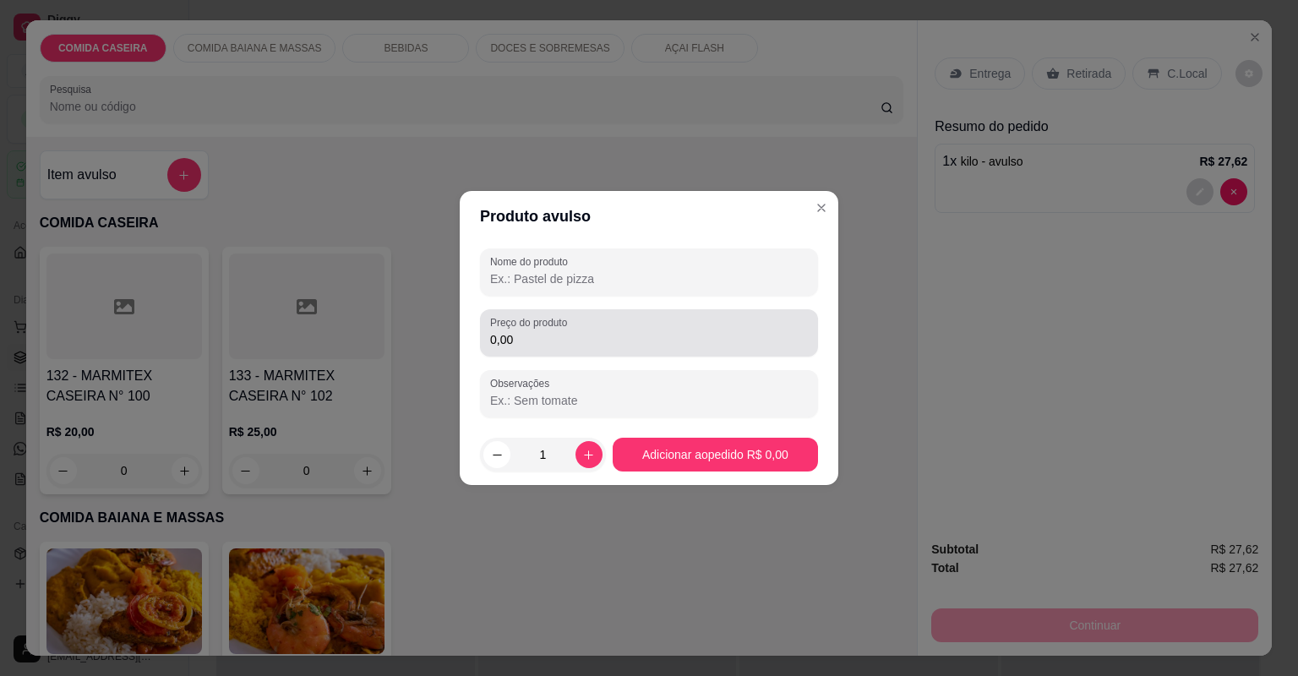
click at [534, 331] on input "0,00" at bounding box center [649, 339] width 318 height 17
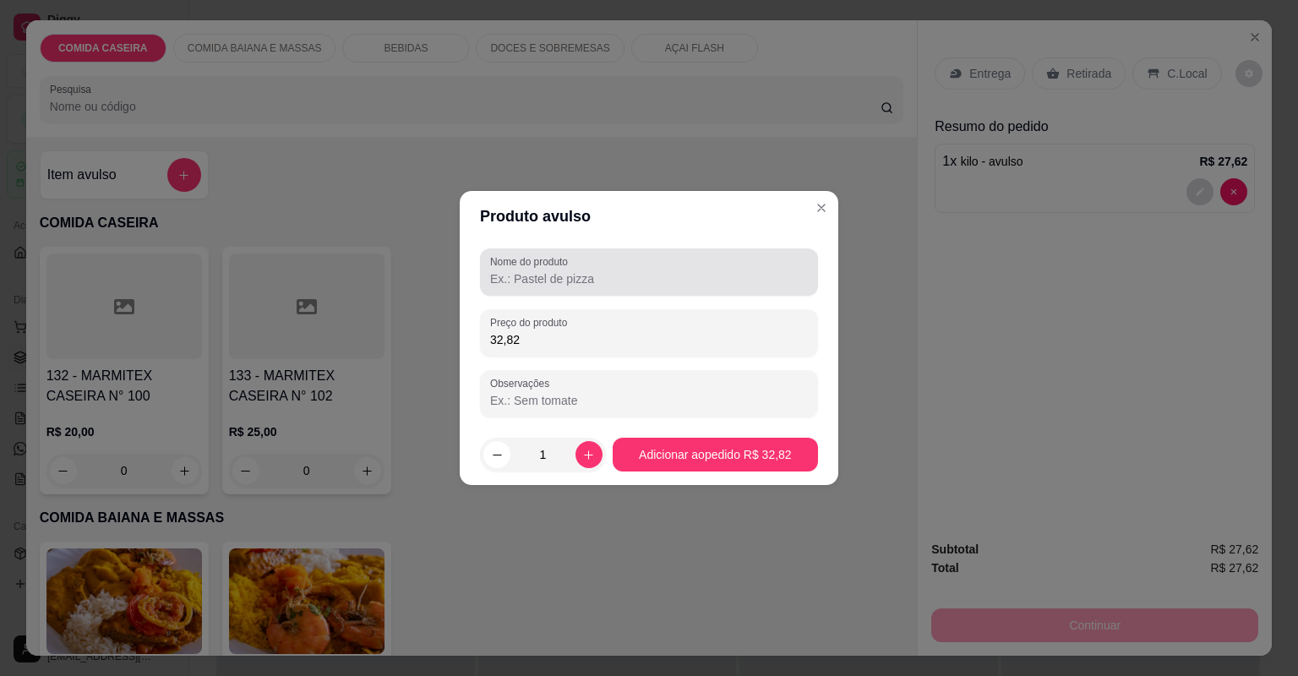
type input "32,82"
click at [535, 284] on input "Nome do produto" at bounding box center [649, 278] width 318 height 17
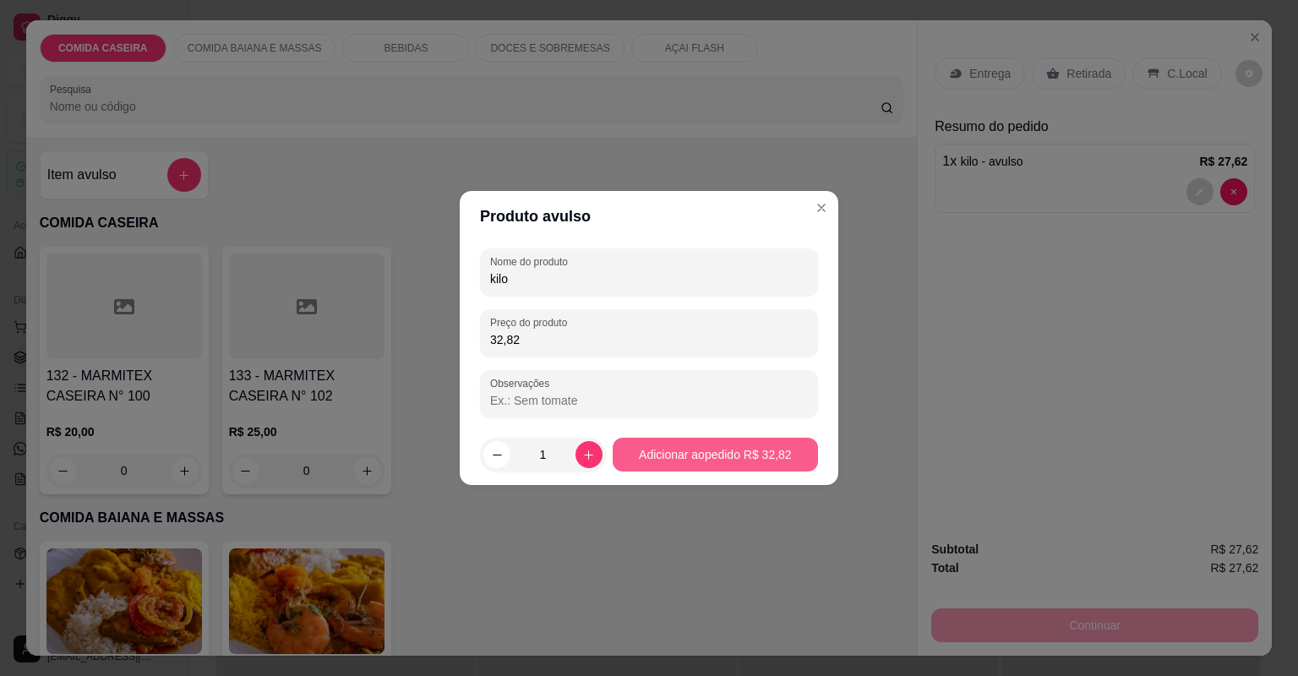
type input "kilo"
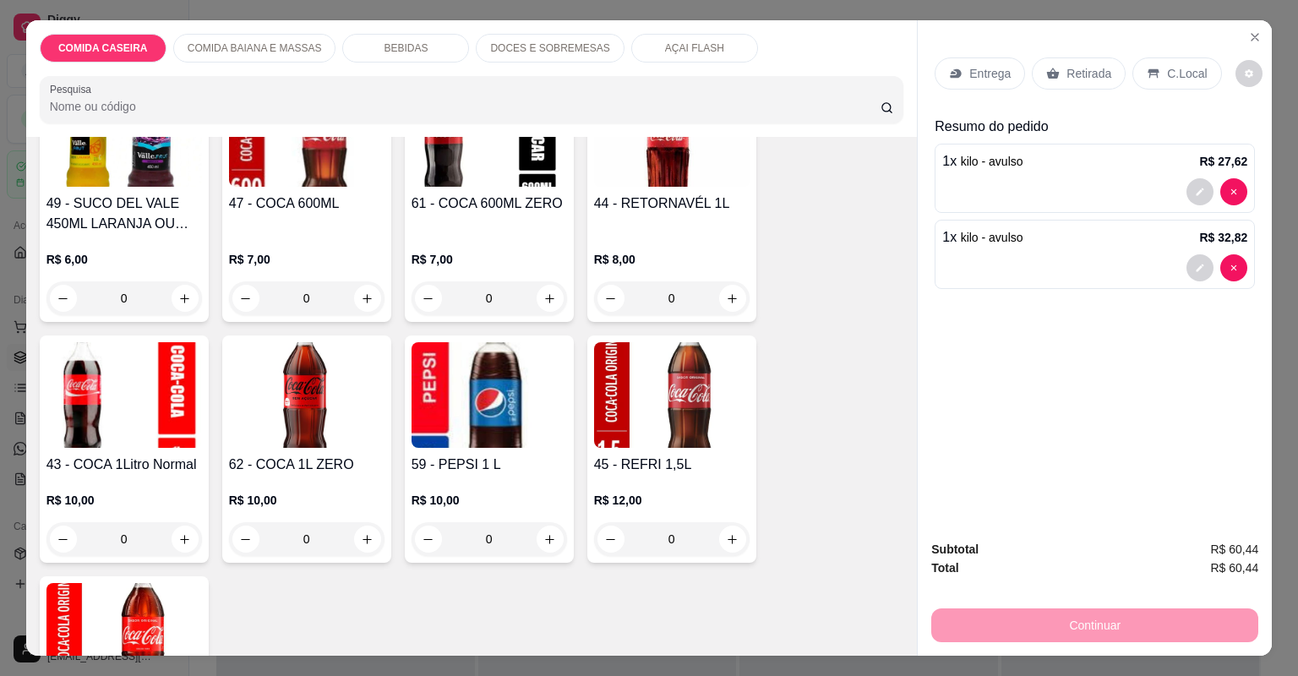
scroll to position [1623, 0]
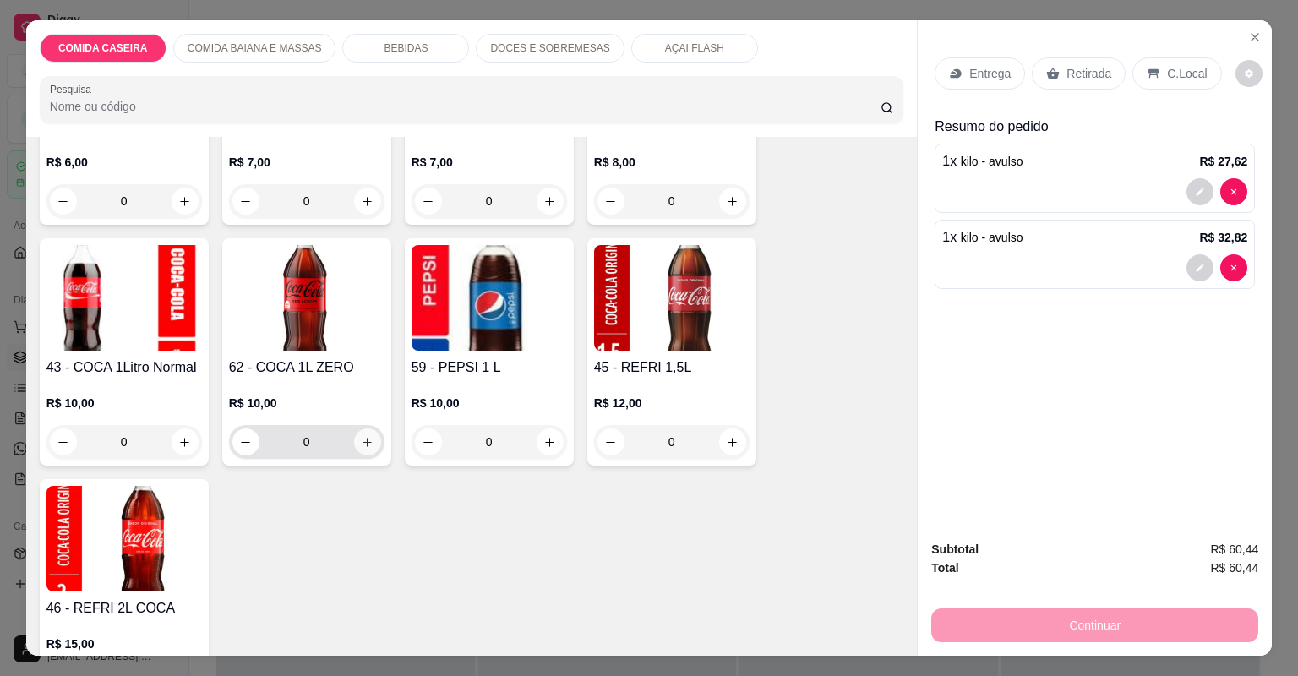
click at [369, 445] on icon "increase-product-quantity" at bounding box center [367, 442] width 13 height 13
type input "1"
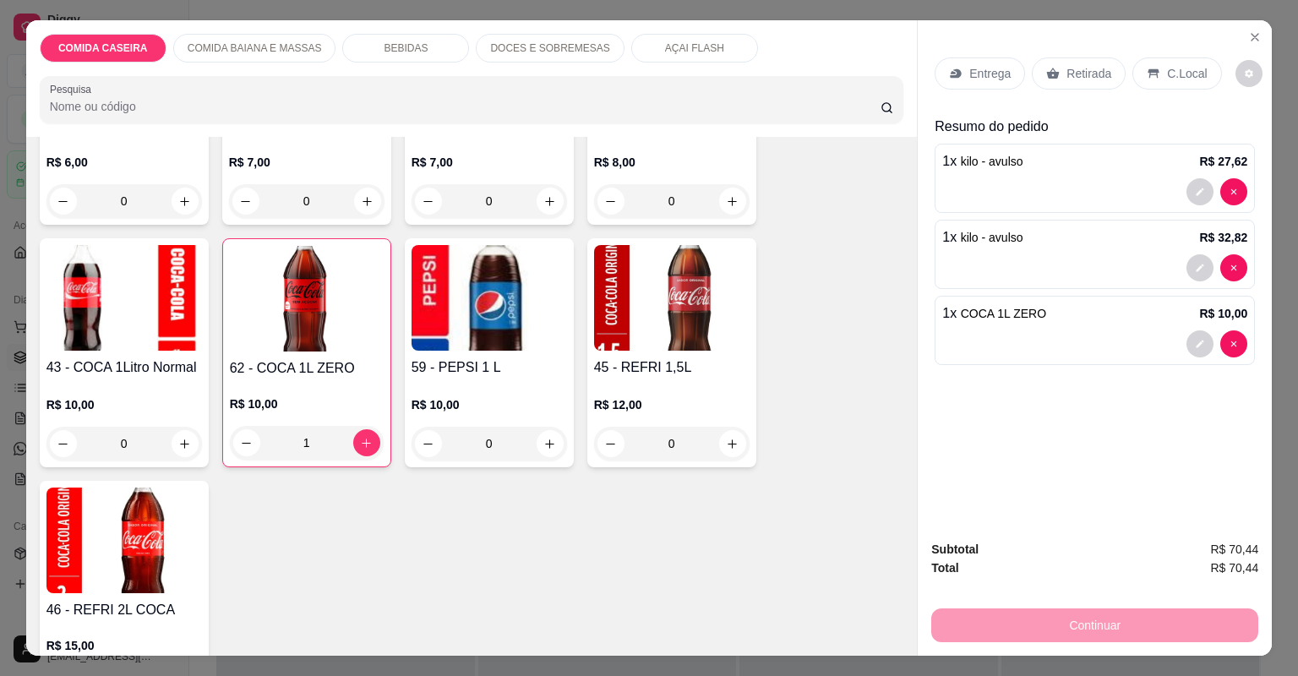
click at [991, 87] on div "Entrega" at bounding box center [980, 73] width 90 height 32
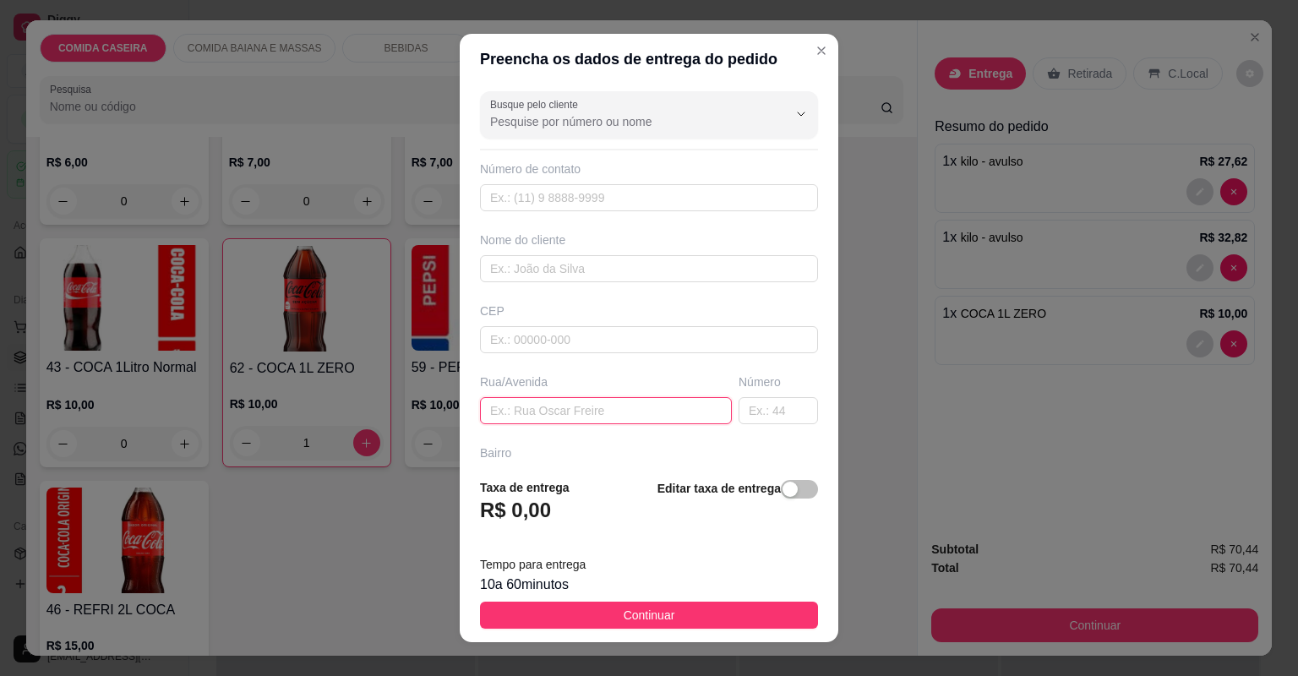
click at [555, 411] on input "text" at bounding box center [606, 410] width 252 height 27
paste input "[STREET_ADDRESS][PERSON_NAME]."
type input "[STREET_ADDRESS][PERSON_NAME]."
click at [758, 418] on input "text" at bounding box center [778, 410] width 79 height 27
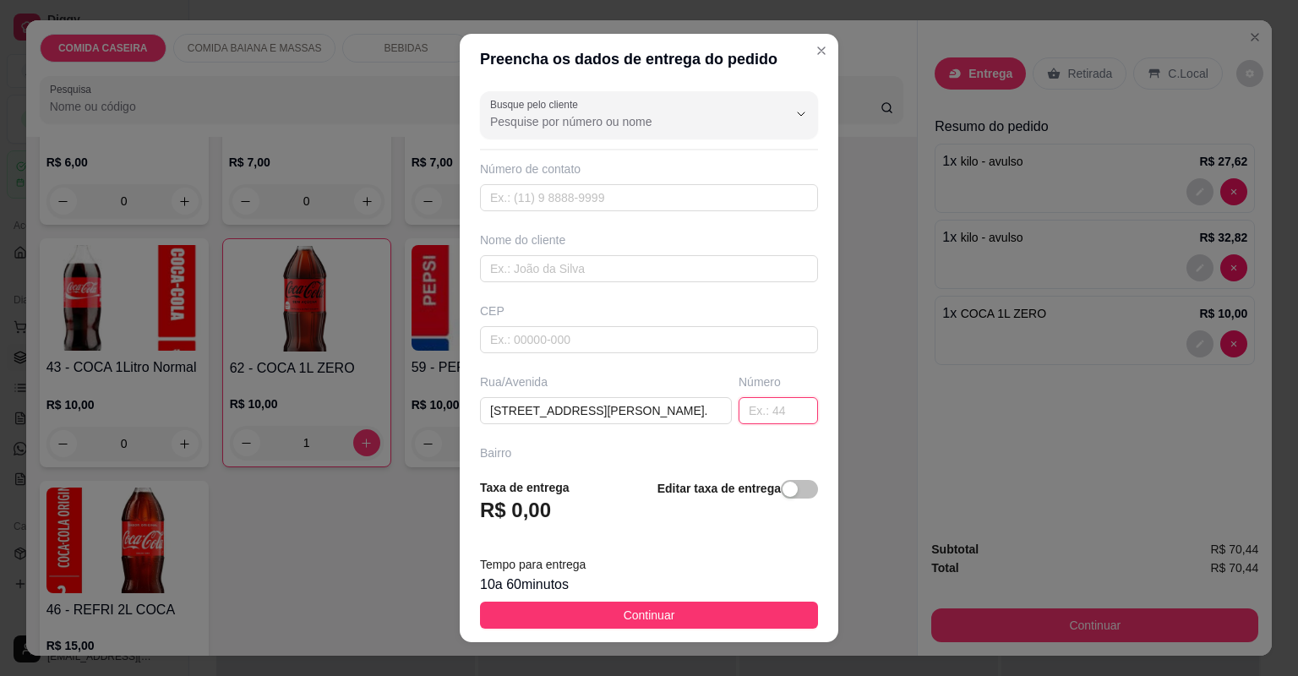
scroll to position [0, 0]
type input "24"
click at [627, 259] on input "text" at bounding box center [649, 268] width 338 height 27
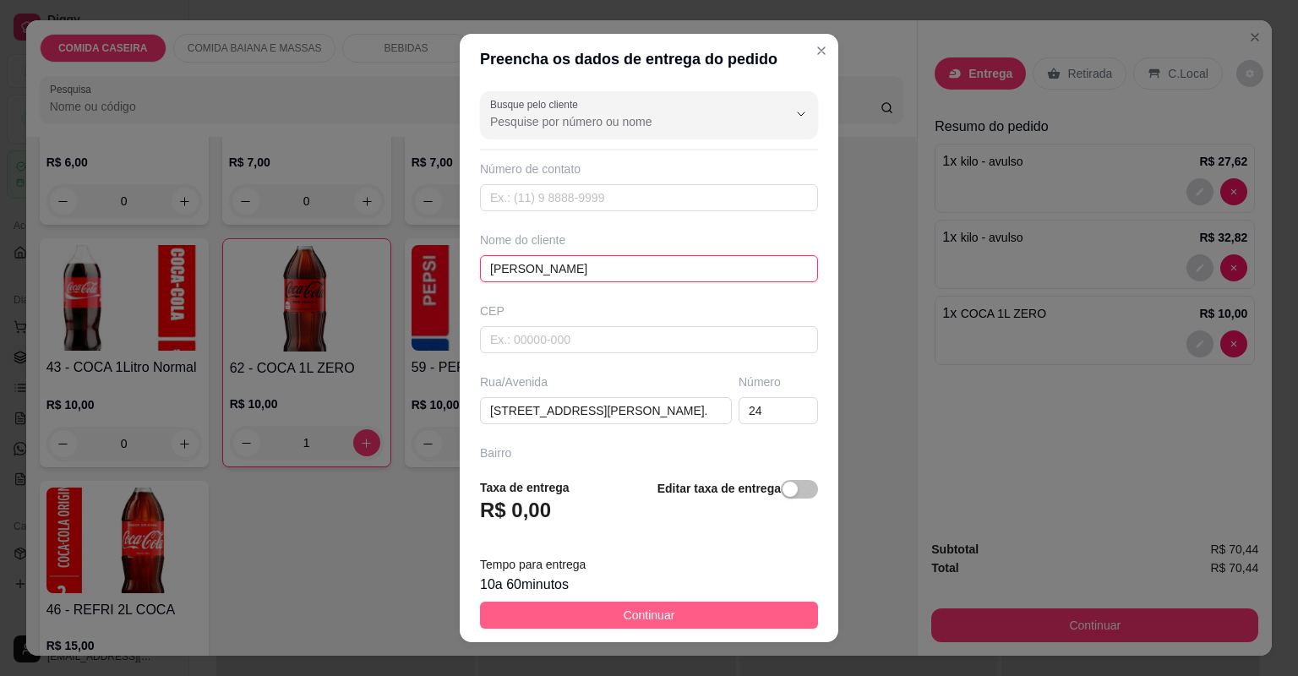
type input "[PERSON_NAME]"
click at [601, 606] on button "Continuar" at bounding box center [649, 615] width 338 height 27
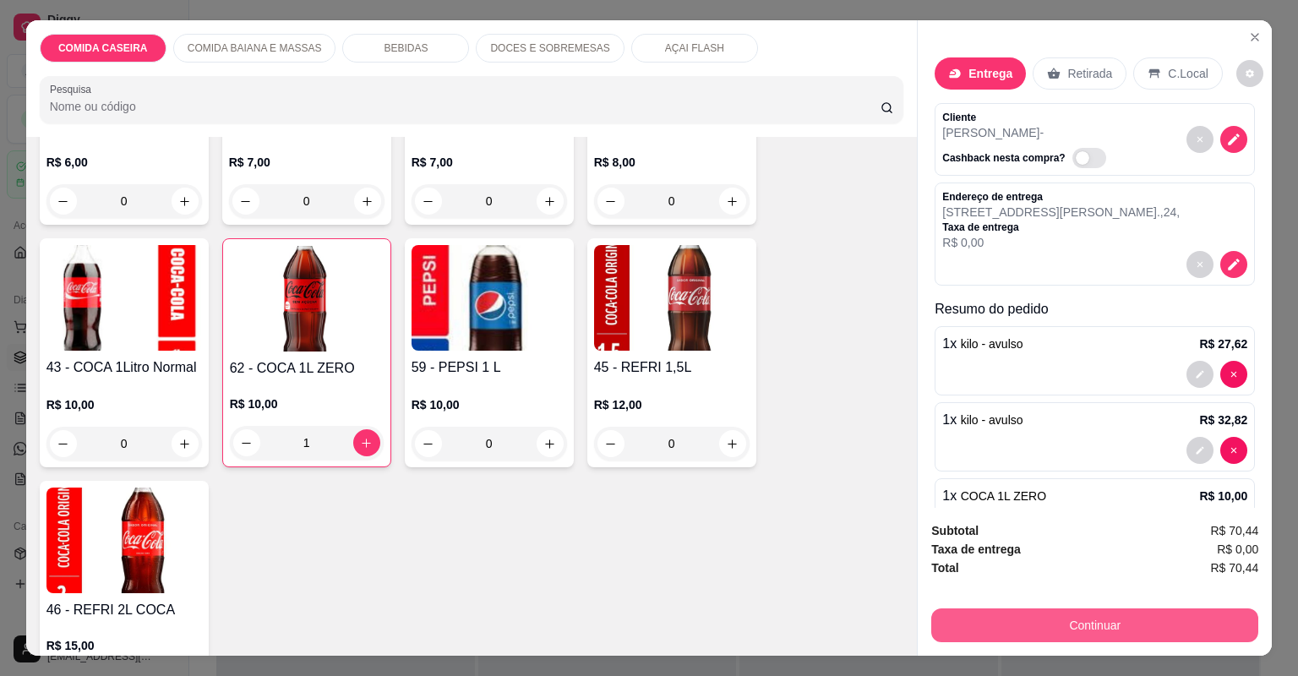
click at [1084, 610] on button "Continuar" at bounding box center [1094, 626] width 327 height 34
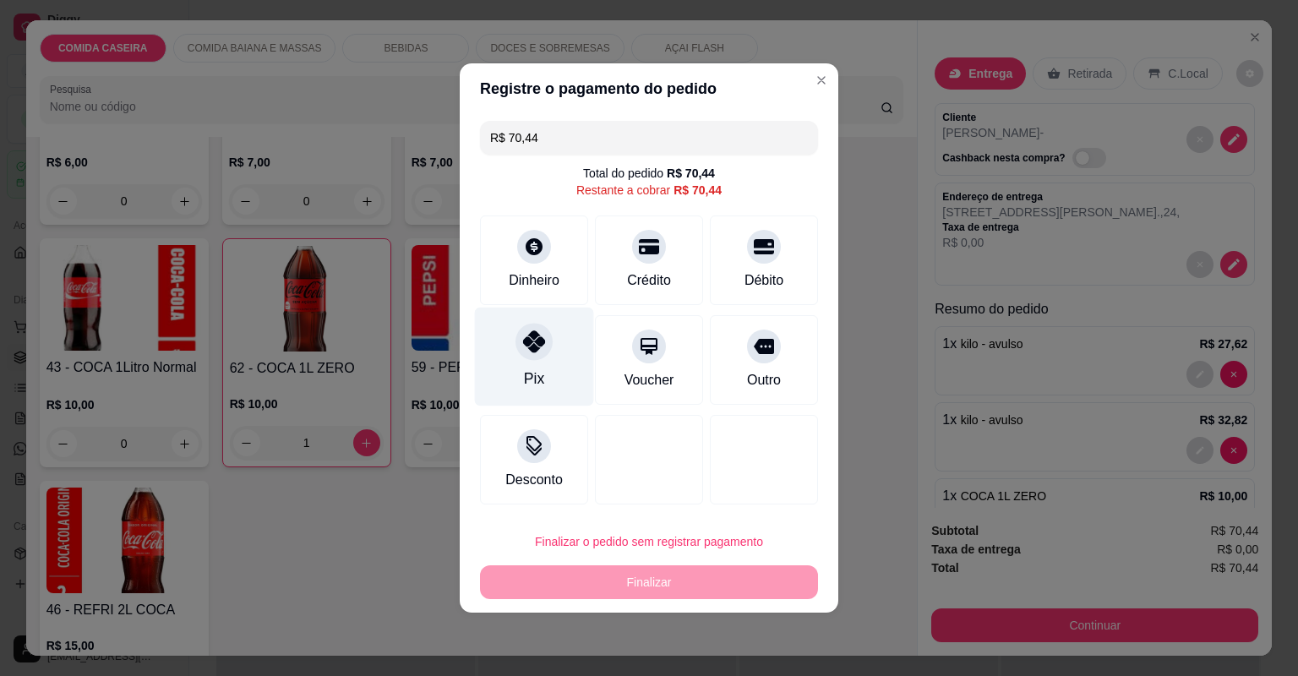
click at [511, 375] on div "Pix" at bounding box center [534, 357] width 119 height 99
type input "R$ 0,00"
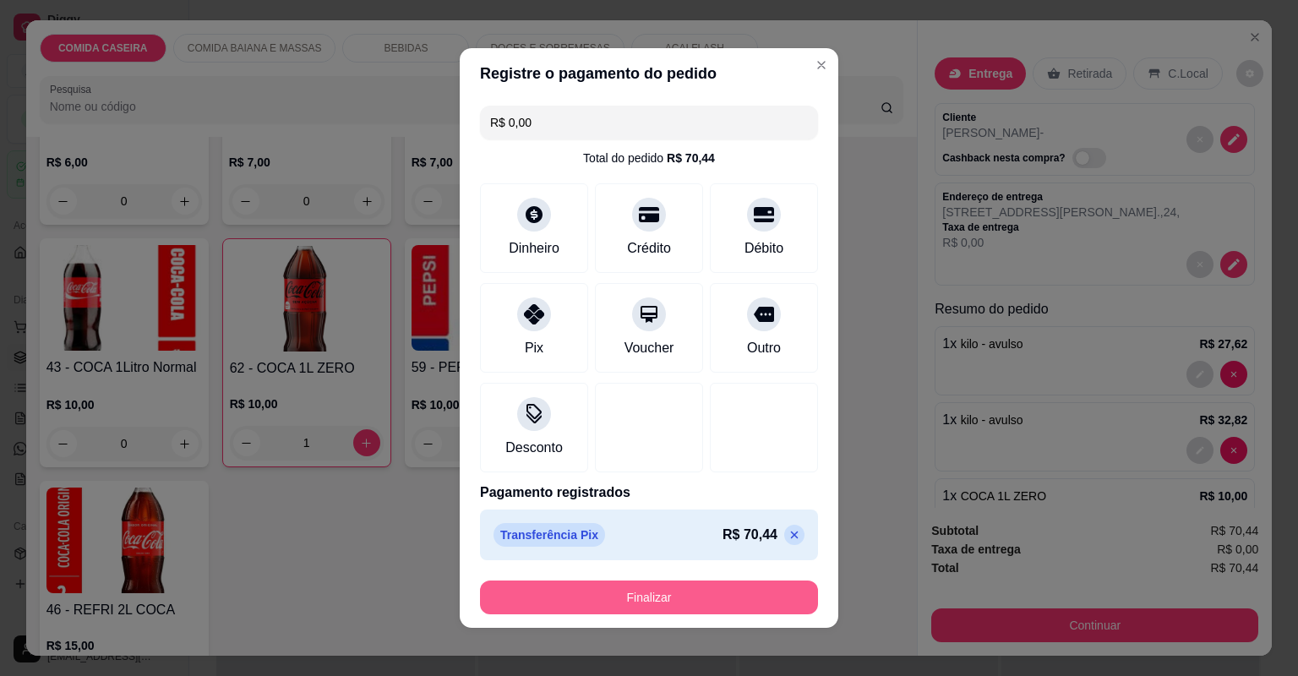
click at [661, 595] on button "Finalizar" at bounding box center [649, 598] width 338 height 34
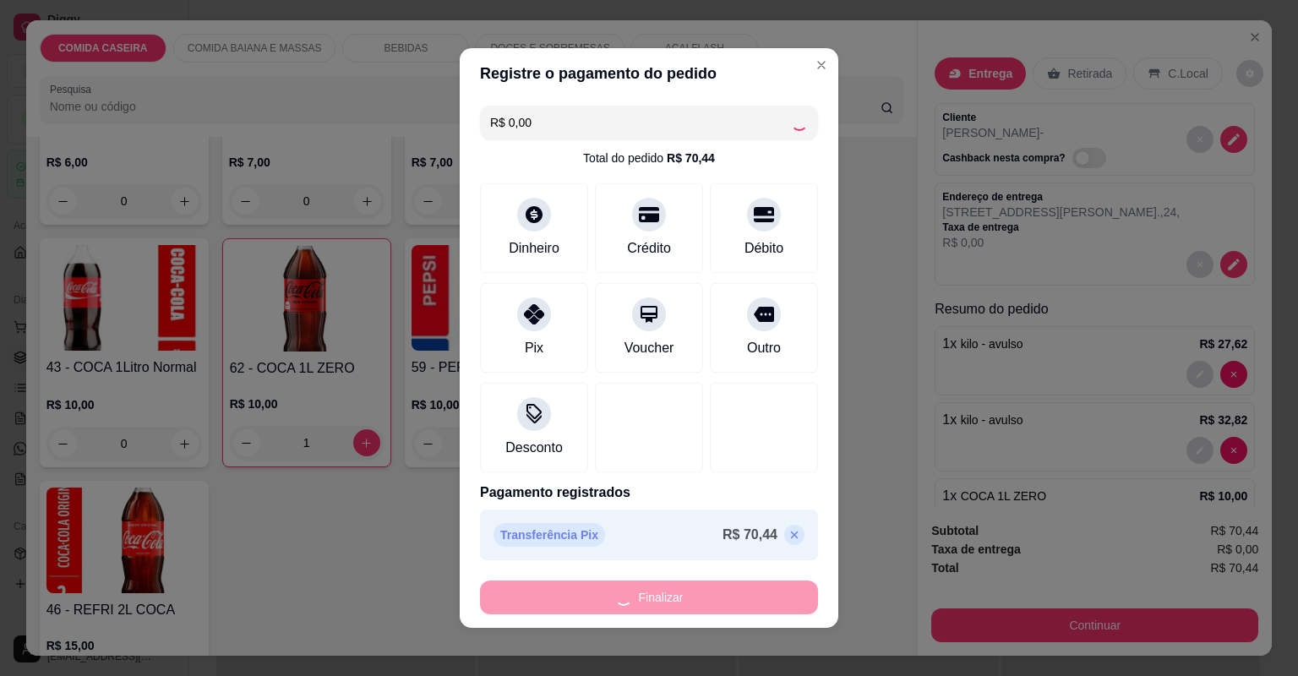
type input "0"
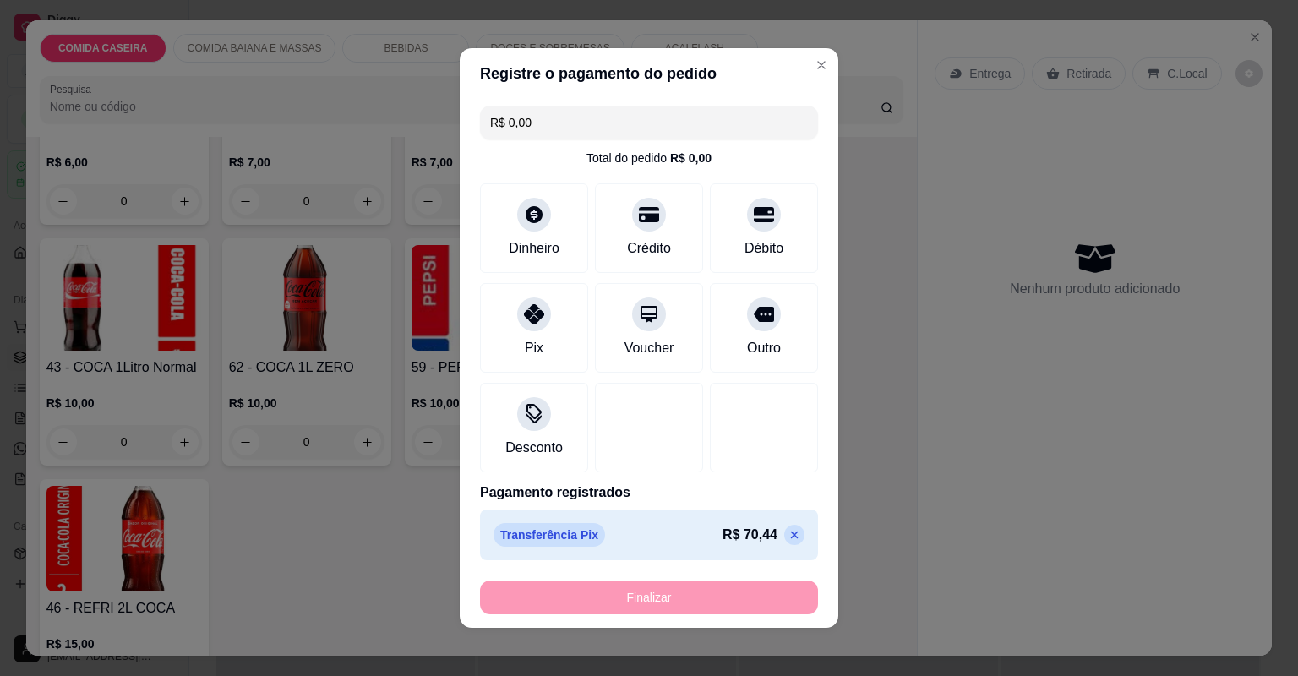
type input "-R$ 70,44"
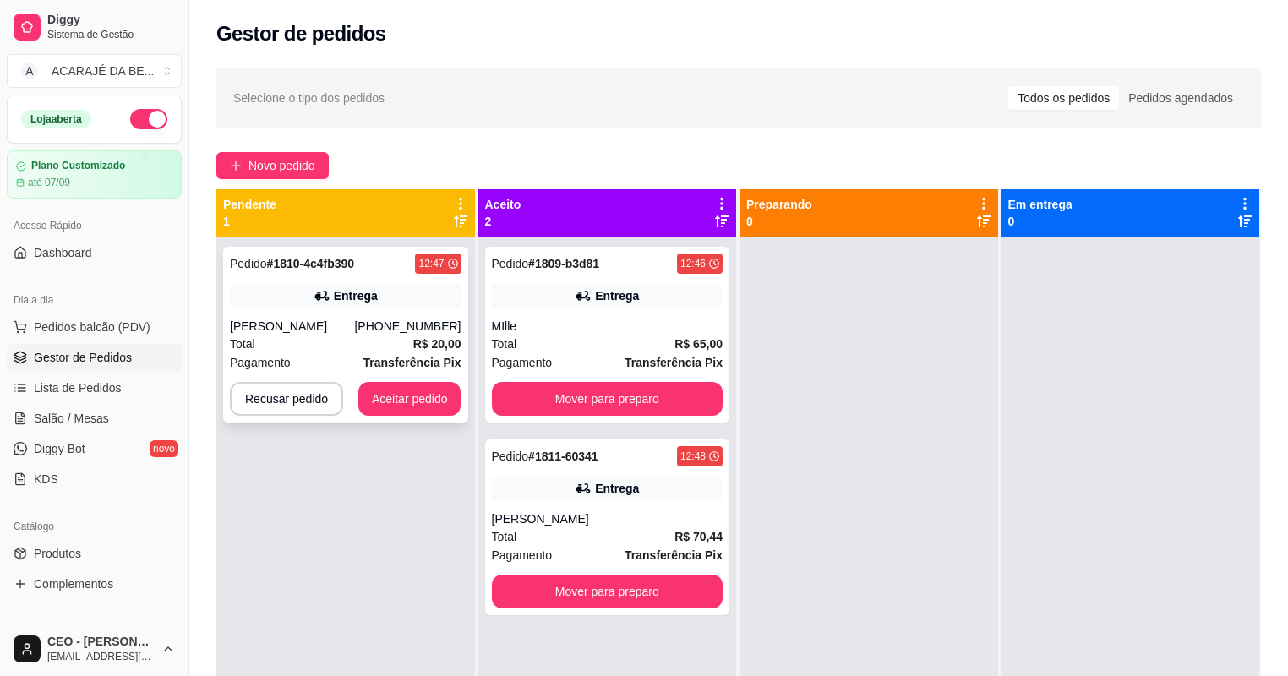
click at [376, 331] on div "[PHONE_NUMBER]" at bounding box center [407, 326] width 106 height 17
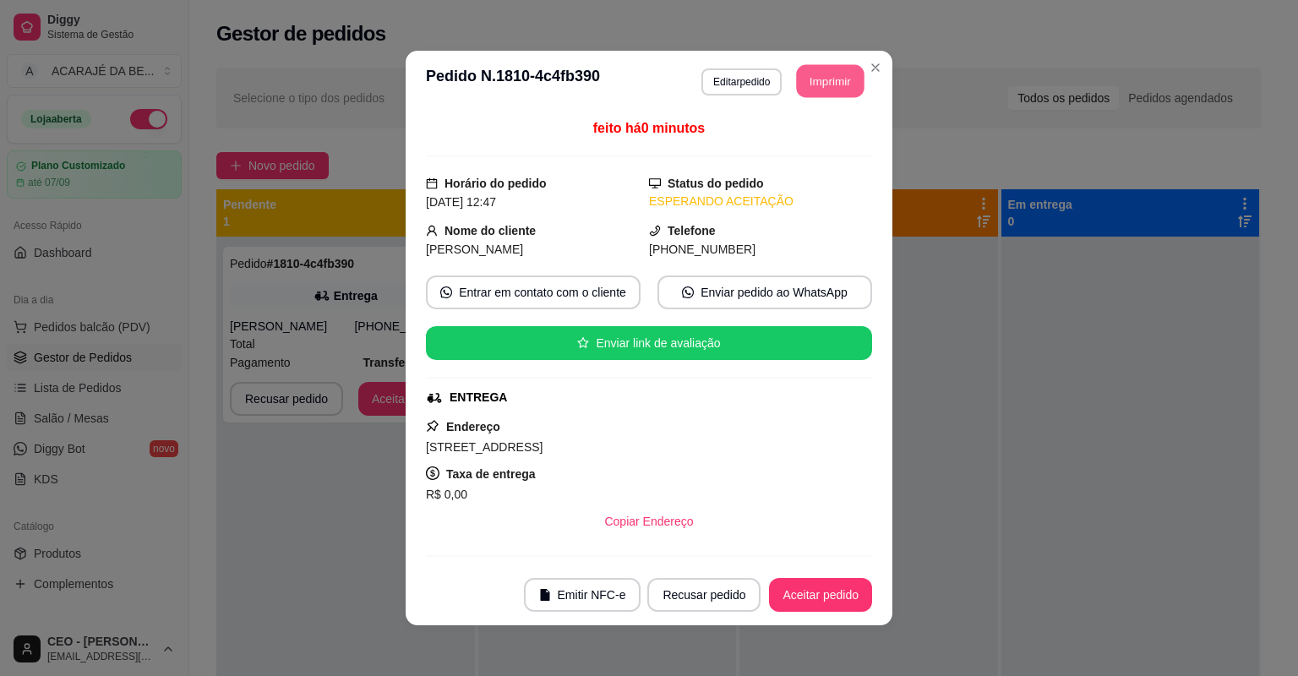
click at [801, 85] on button "Imprimir" at bounding box center [831, 81] width 68 height 33
click at [785, 614] on footer "Emitir NFC-e Recusar pedido Aceitar pedido" at bounding box center [649, 595] width 487 height 61
click at [795, 596] on button "Aceitar pedido" at bounding box center [820, 595] width 103 height 34
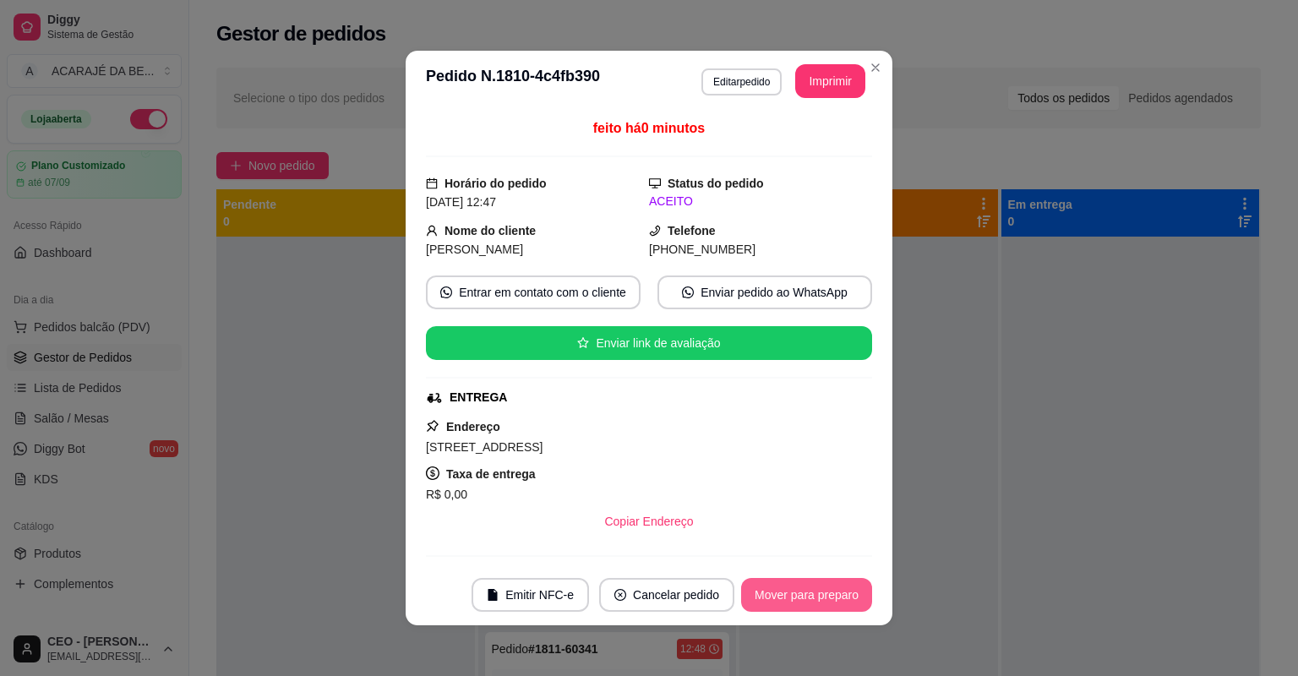
click at [798, 593] on button "Mover para preparo" at bounding box center [806, 595] width 131 height 34
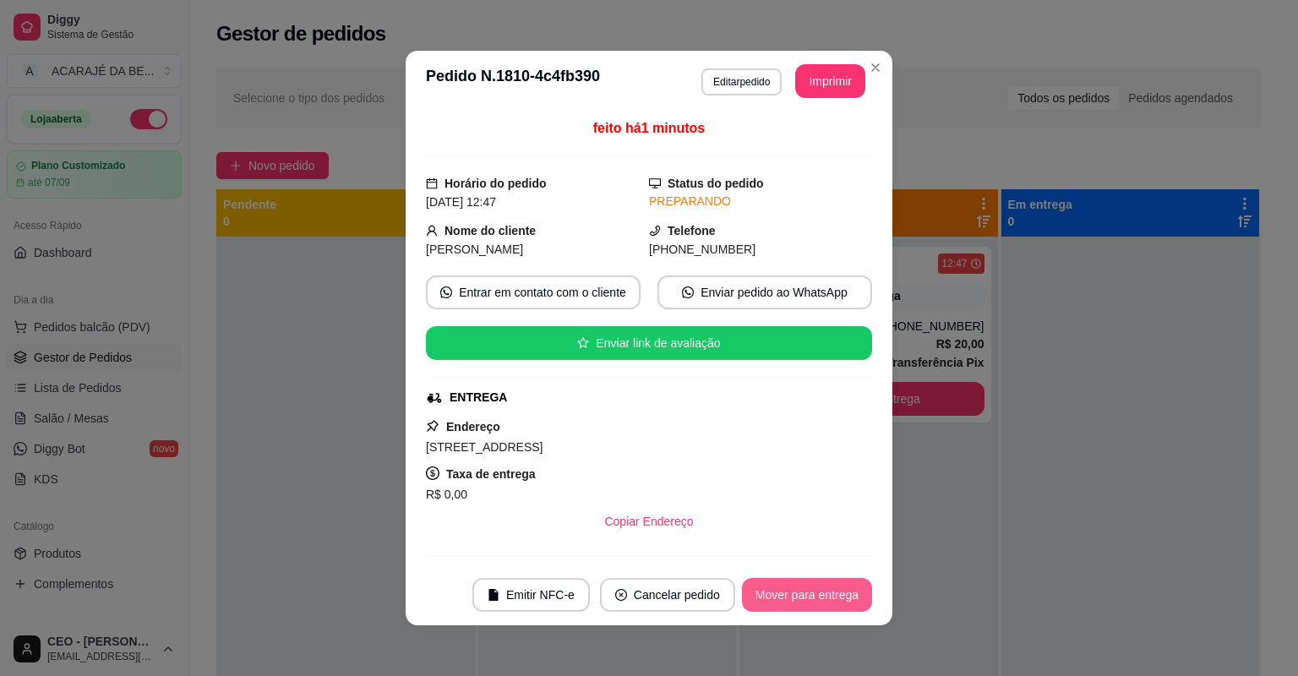
click at [798, 593] on button "Mover para entrega" at bounding box center [807, 595] width 130 height 34
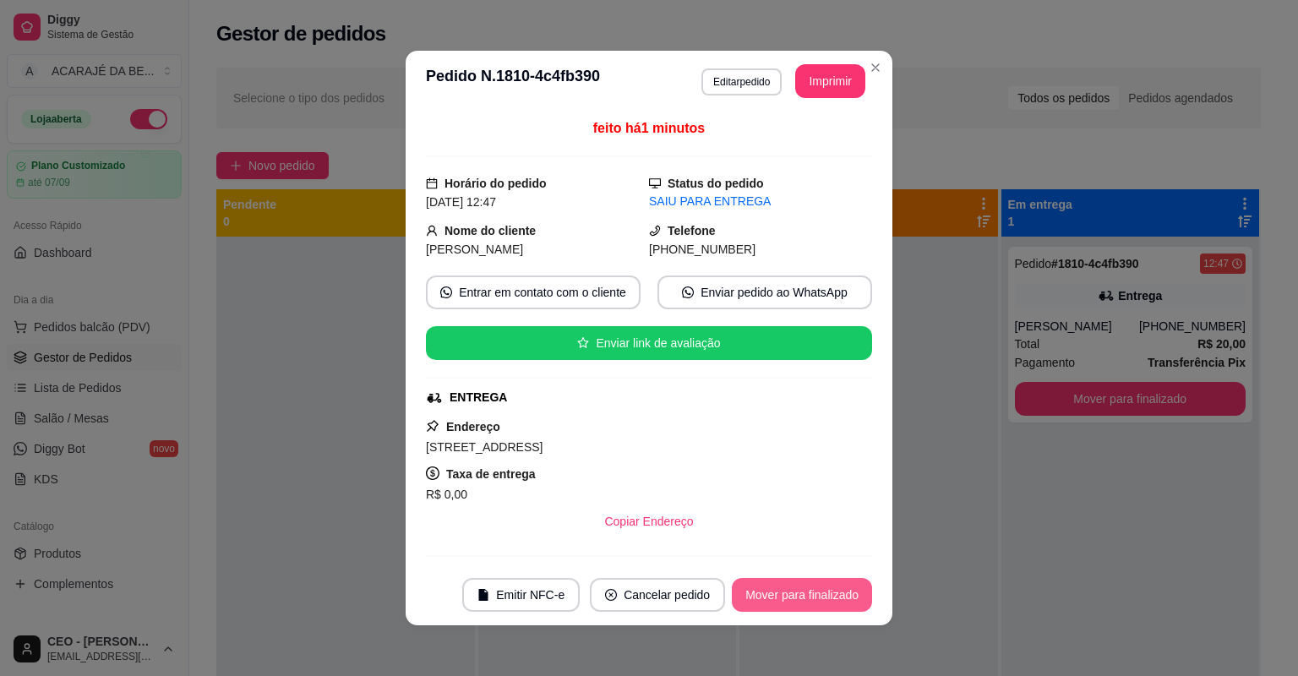
click at [800, 588] on button "Mover para finalizado" at bounding box center [802, 595] width 140 height 34
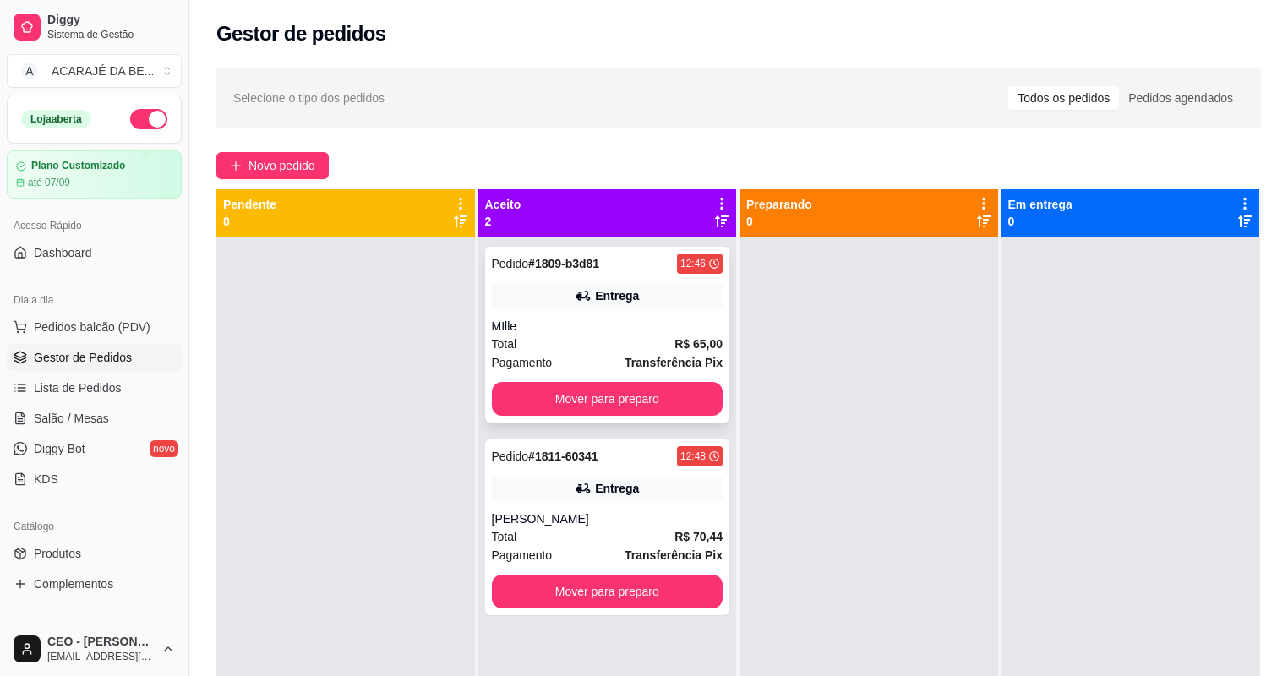
click at [587, 312] on div "Pedido # 1809-b3d81 12:46 Entrega MIlle Total R$ 65,00 Pagamento Transferência …" at bounding box center [607, 335] width 245 height 176
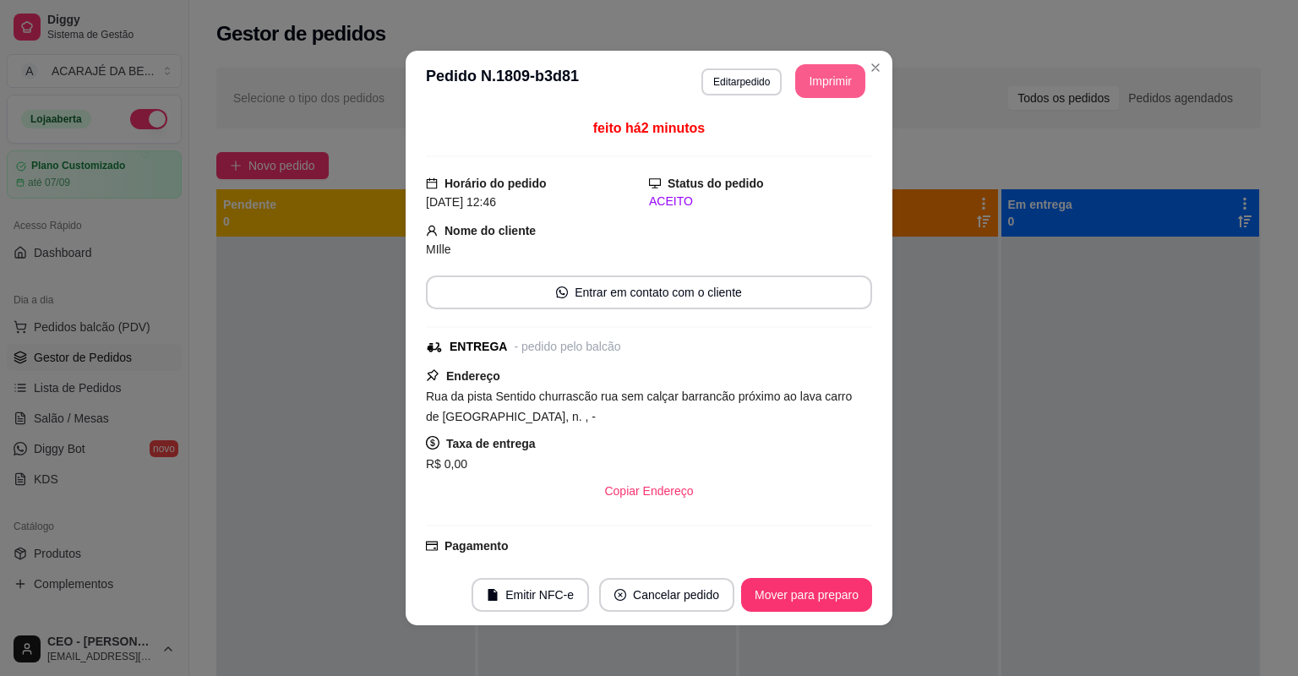
click at [841, 86] on button "Imprimir" at bounding box center [830, 81] width 70 height 34
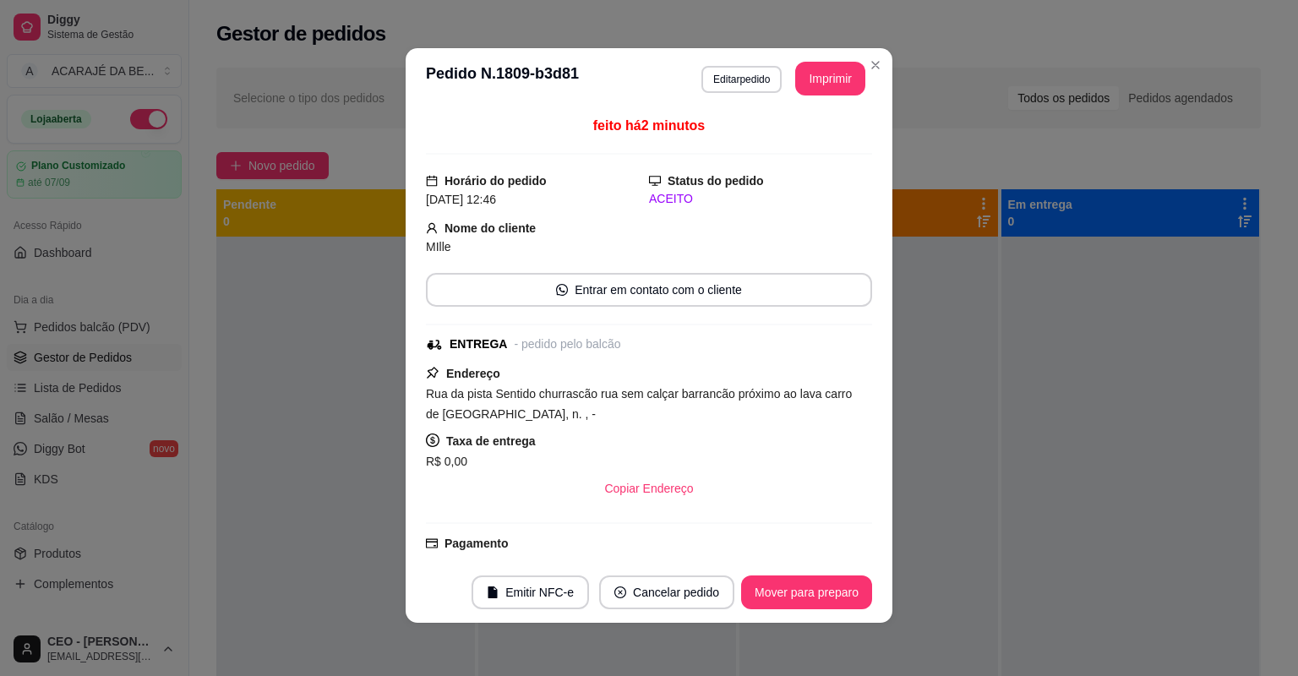
scroll to position [3, 0]
click at [812, 576] on button "Mover para preparo" at bounding box center [806, 592] width 127 height 33
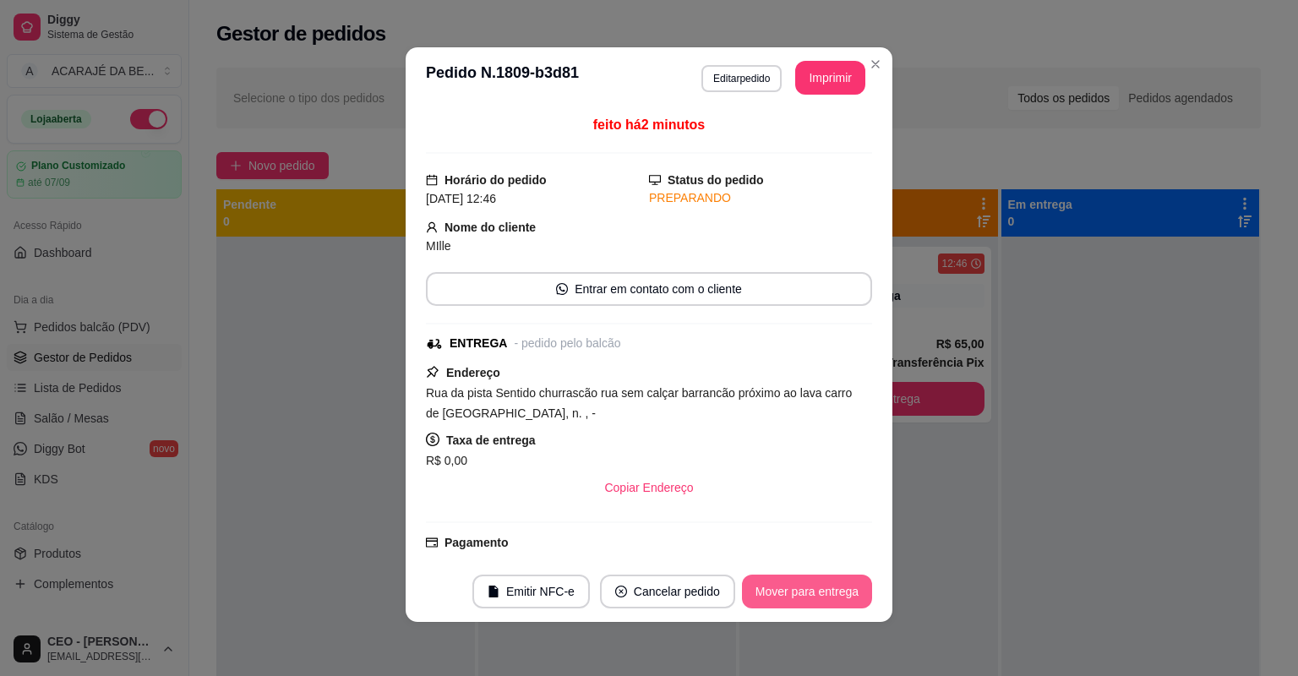
click at [816, 582] on button "Mover para entrega" at bounding box center [807, 592] width 130 height 34
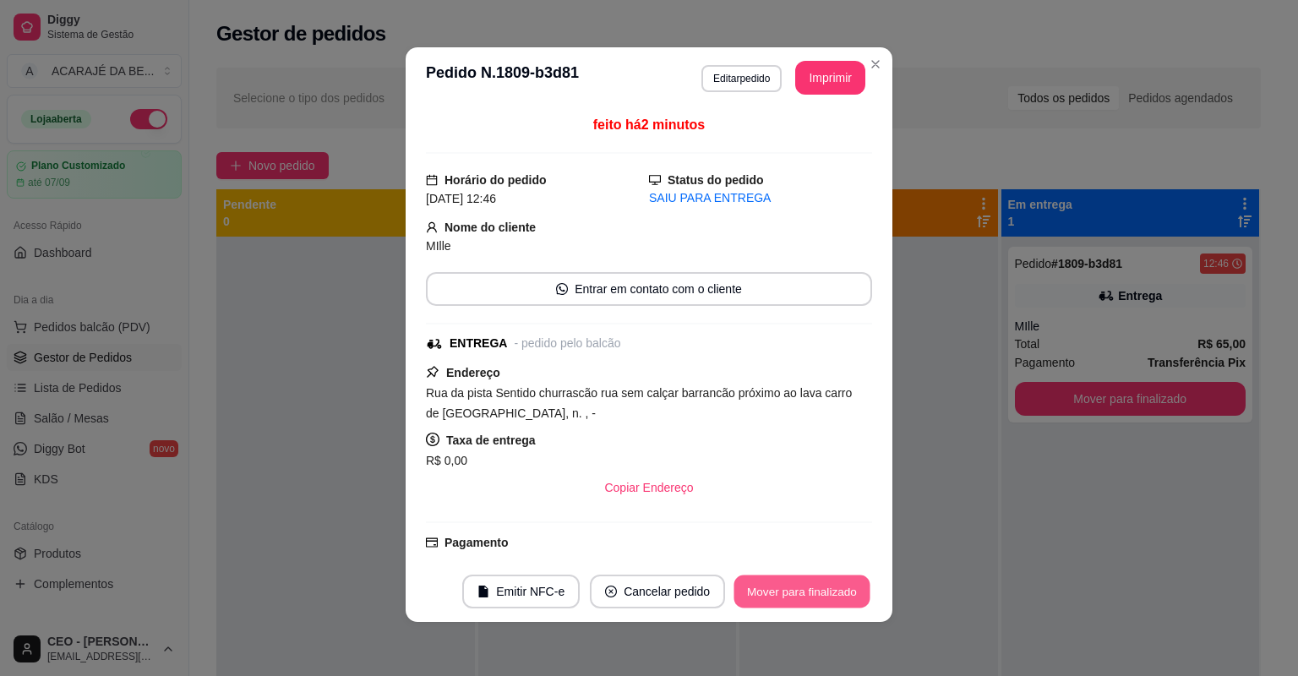
click at [845, 579] on button "Mover para finalizado" at bounding box center [803, 592] width 136 height 33
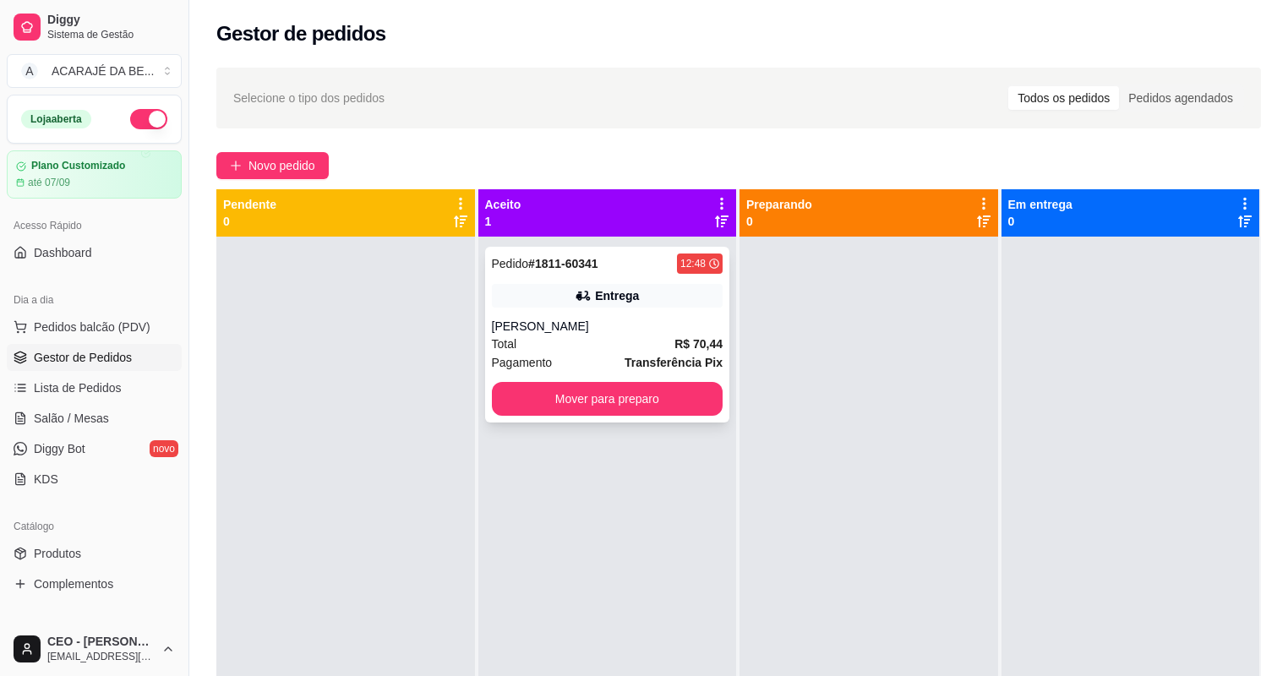
click at [672, 325] on div "[PERSON_NAME]" at bounding box center [608, 326] width 232 height 17
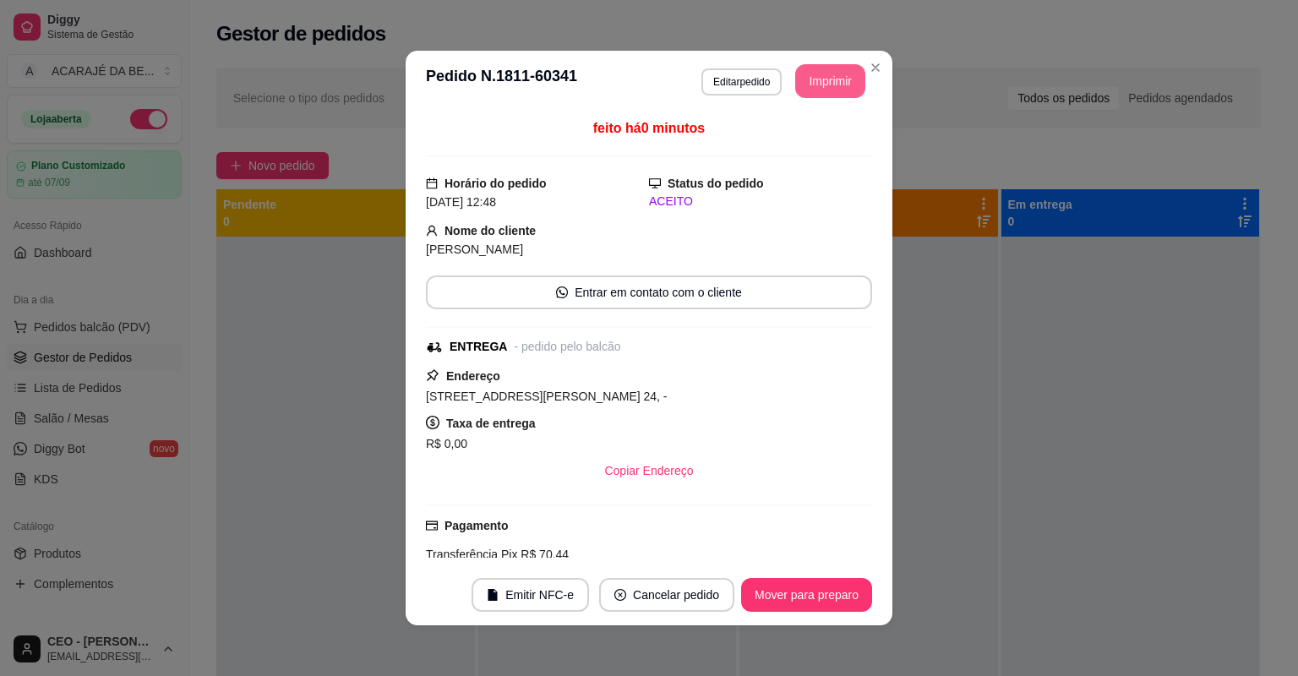
click at [810, 91] on button "Imprimir" at bounding box center [830, 81] width 70 height 34
click at [815, 588] on button "Mover para preparo" at bounding box center [806, 595] width 127 height 33
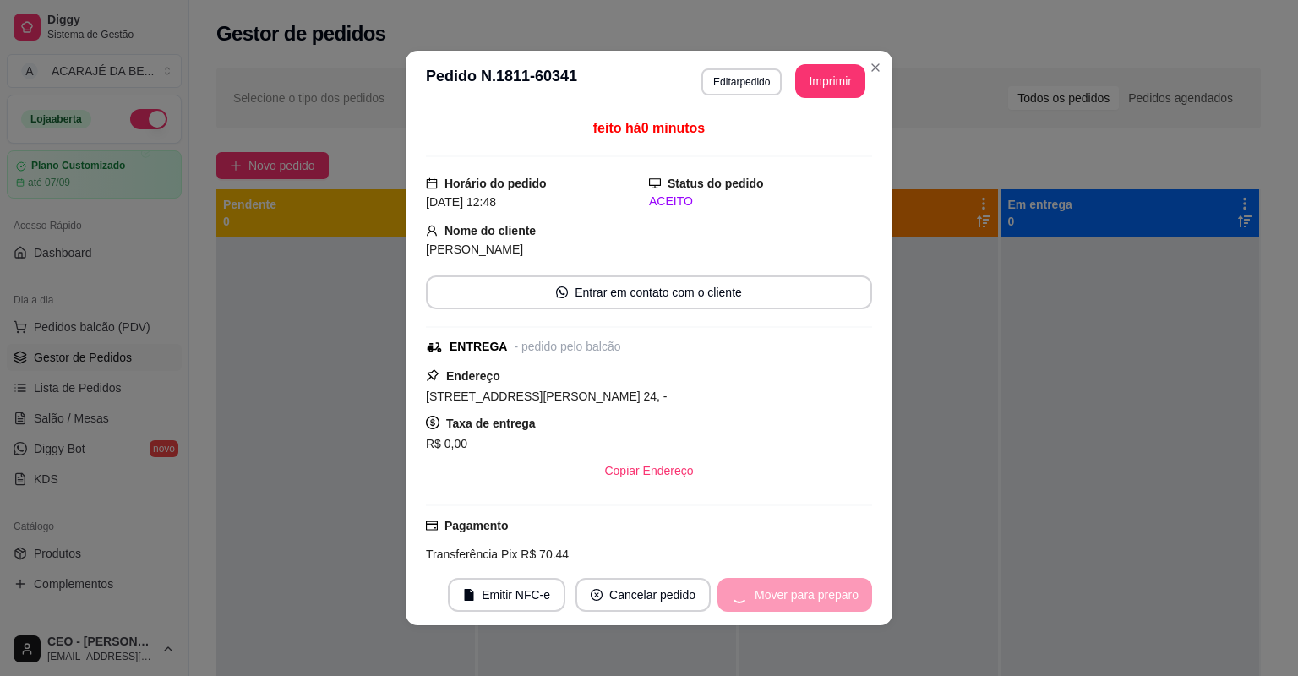
click at [815, 588] on div "Mover para preparo" at bounding box center [795, 595] width 155 height 34
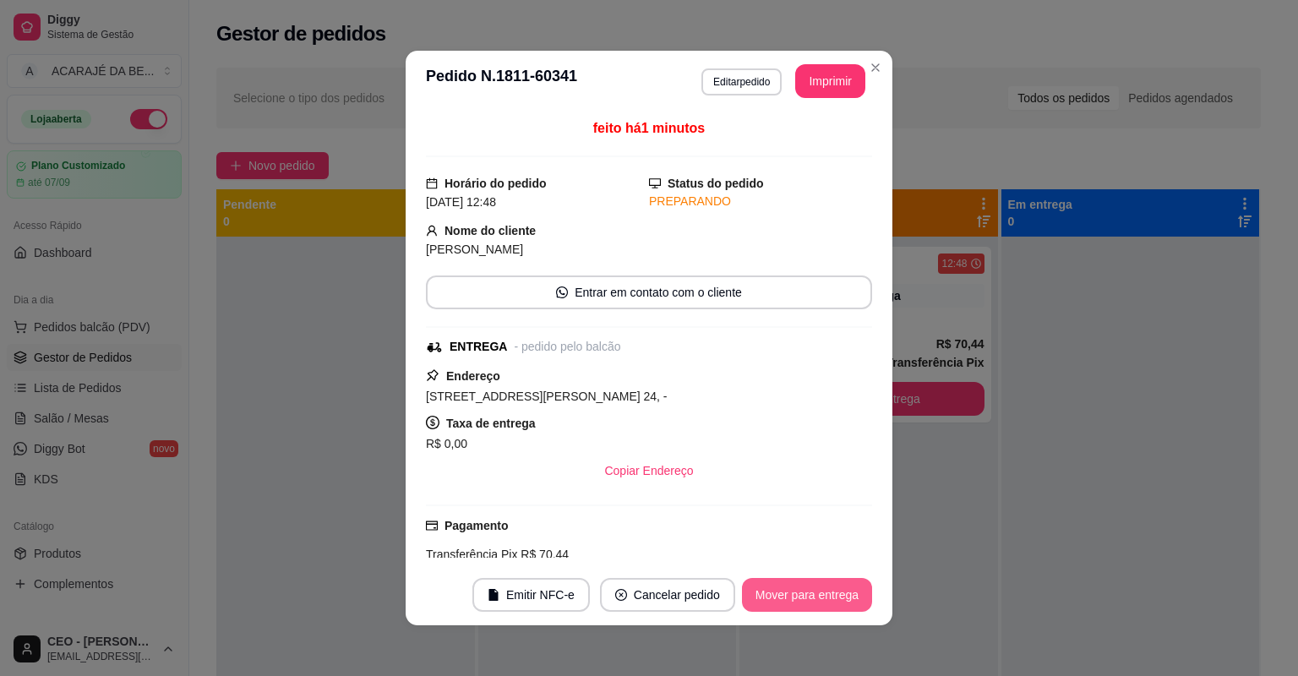
click at [815, 588] on button "Mover para entrega" at bounding box center [807, 595] width 130 height 34
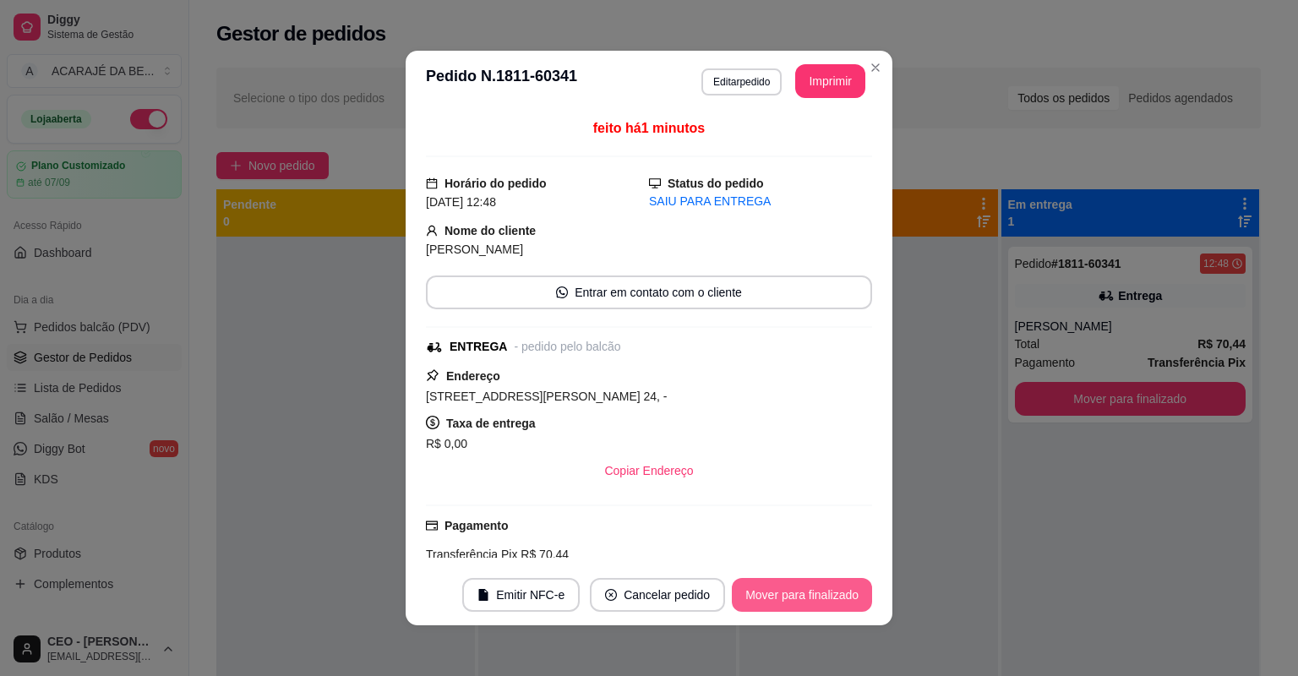
click at [828, 592] on button "Mover para finalizado" at bounding box center [802, 595] width 140 height 34
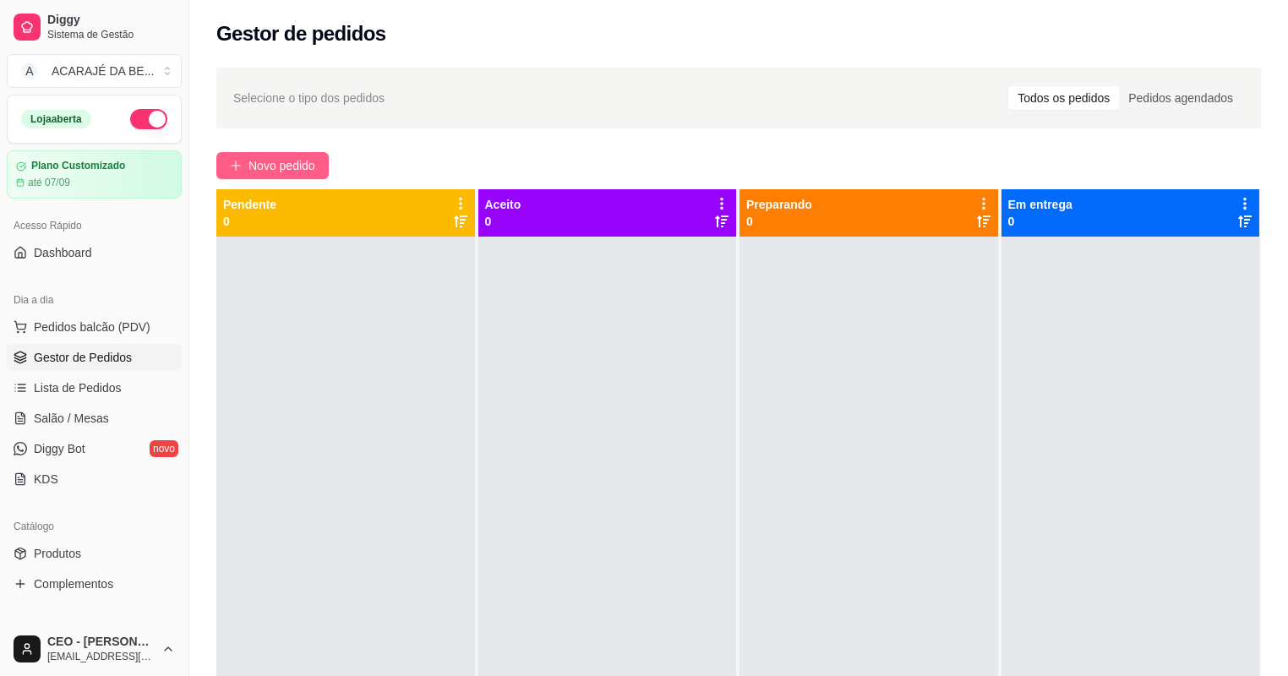
click at [307, 172] on span "Novo pedido" at bounding box center [281, 165] width 67 height 19
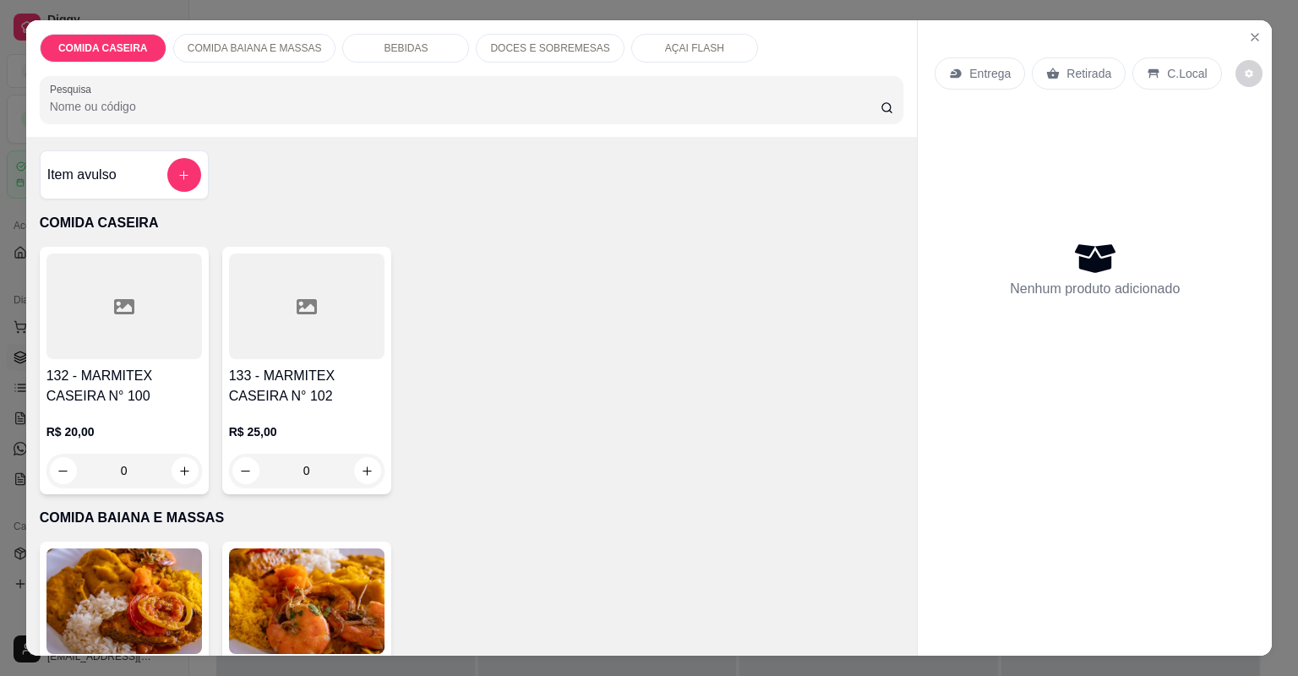
click at [177, 375] on h4 "132 - MARMITEX CASEIRA N° 100" at bounding box center [124, 386] width 156 height 41
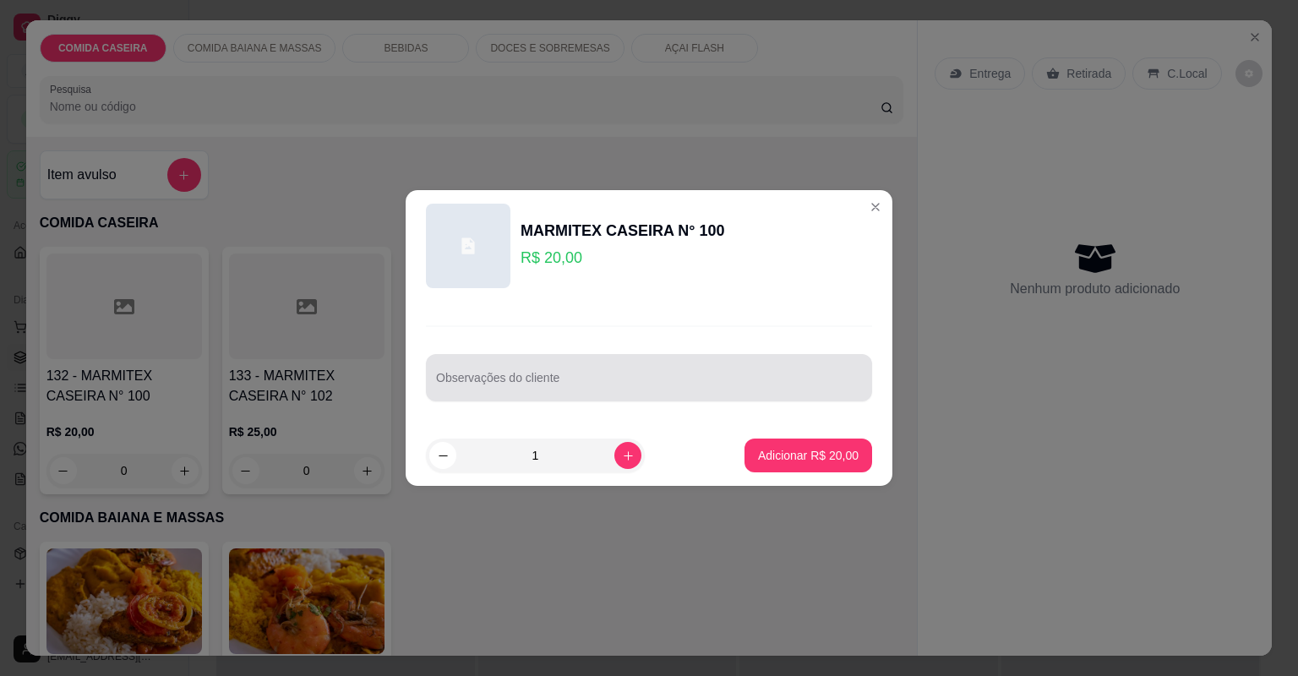
click at [463, 397] on div "Observações do cliente" at bounding box center [649, 377] width 446 height 47
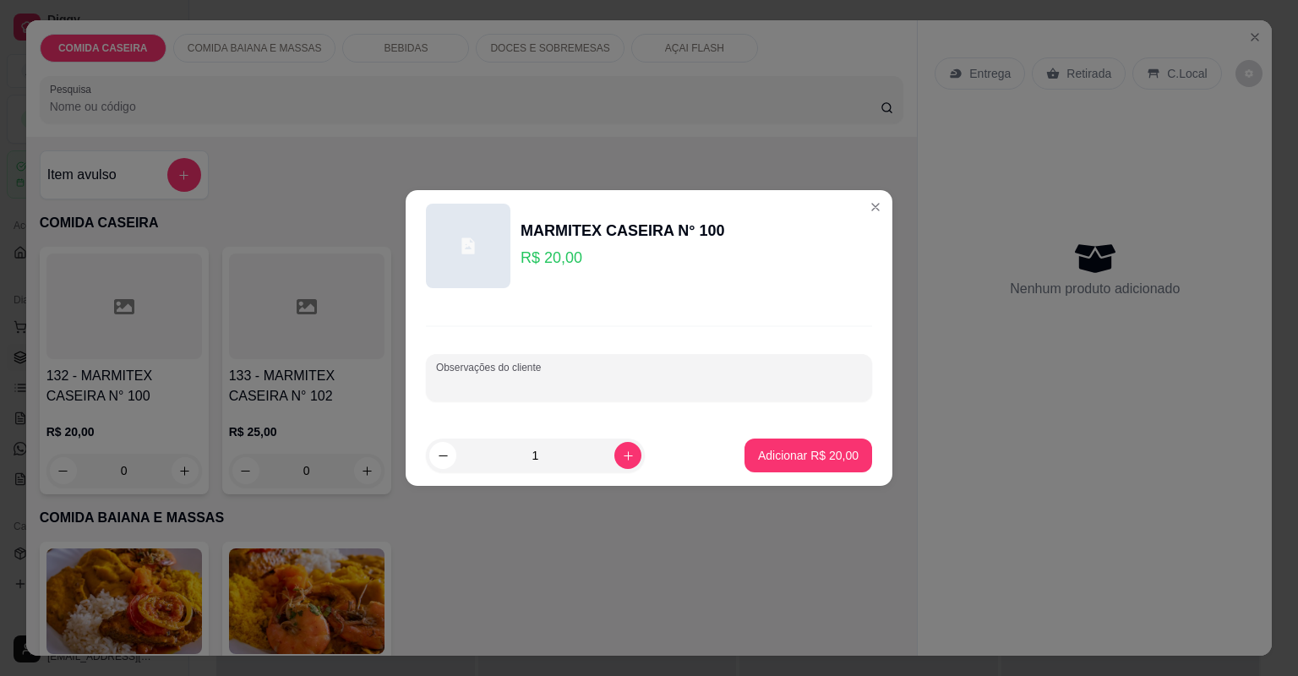
paste input "Feijão tropeiro, Farofa de banana, Arroz branco , churrasco e salada de maionese"
type input "Feijão tropeiro, Farofa de banana, Arroz branco , churrasco e salada de maionese"
click at [825, 467] on button "Adicionar R$ 20,00" at bounding box center [809, 456] width 128 height 34
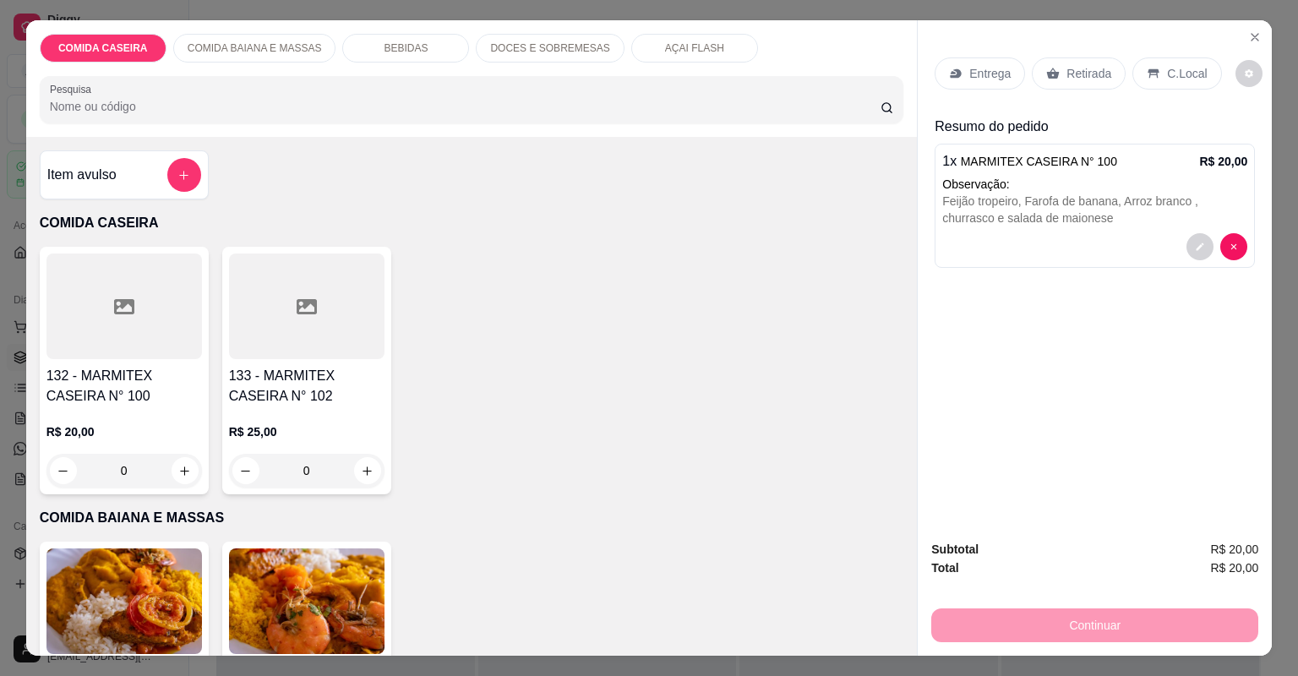
click at [985, 63] on div "Entrega" at bounding box center [980, 73] width 90 height 32
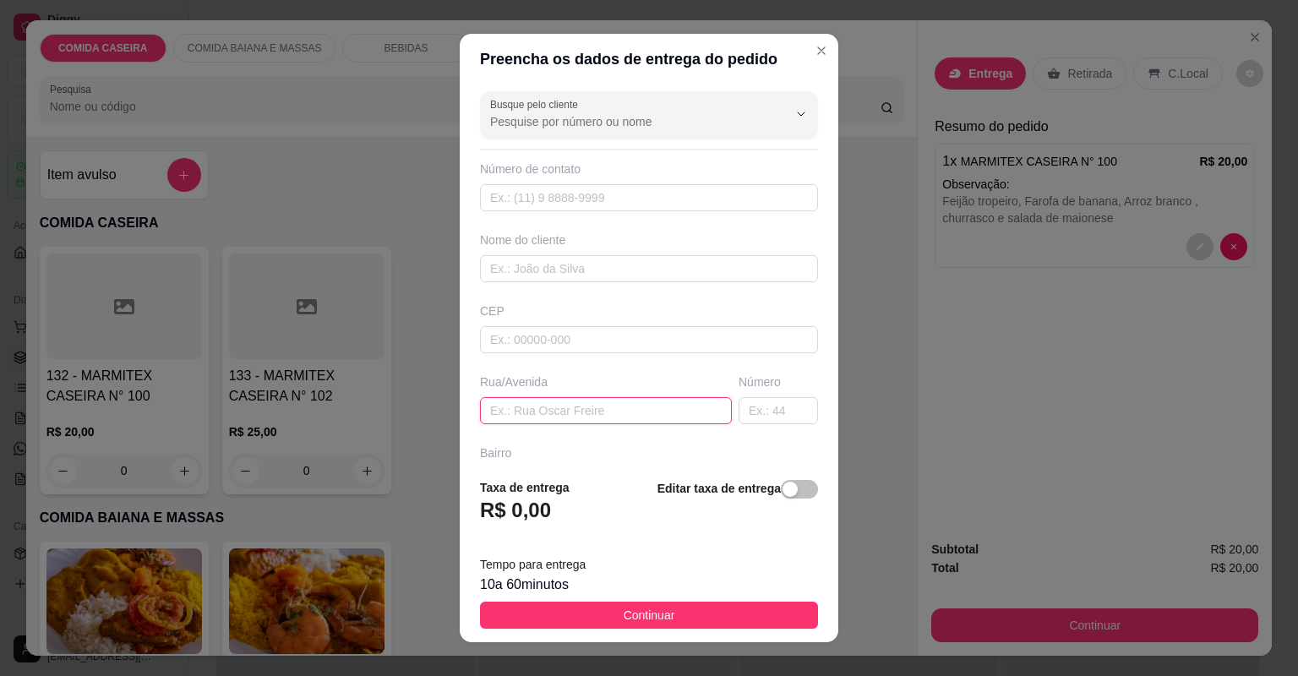
click at [532, 412] on input "text" at bounding box center [606, 410] width 252 height 27
paste input "Feijão tropeiro, Farofa de banana, Arroz branco , churrasco e salada de maionese"
type input "Feijão tropeiro, Farofa de banana, Arroz branco , churrasco e salada de maionese"
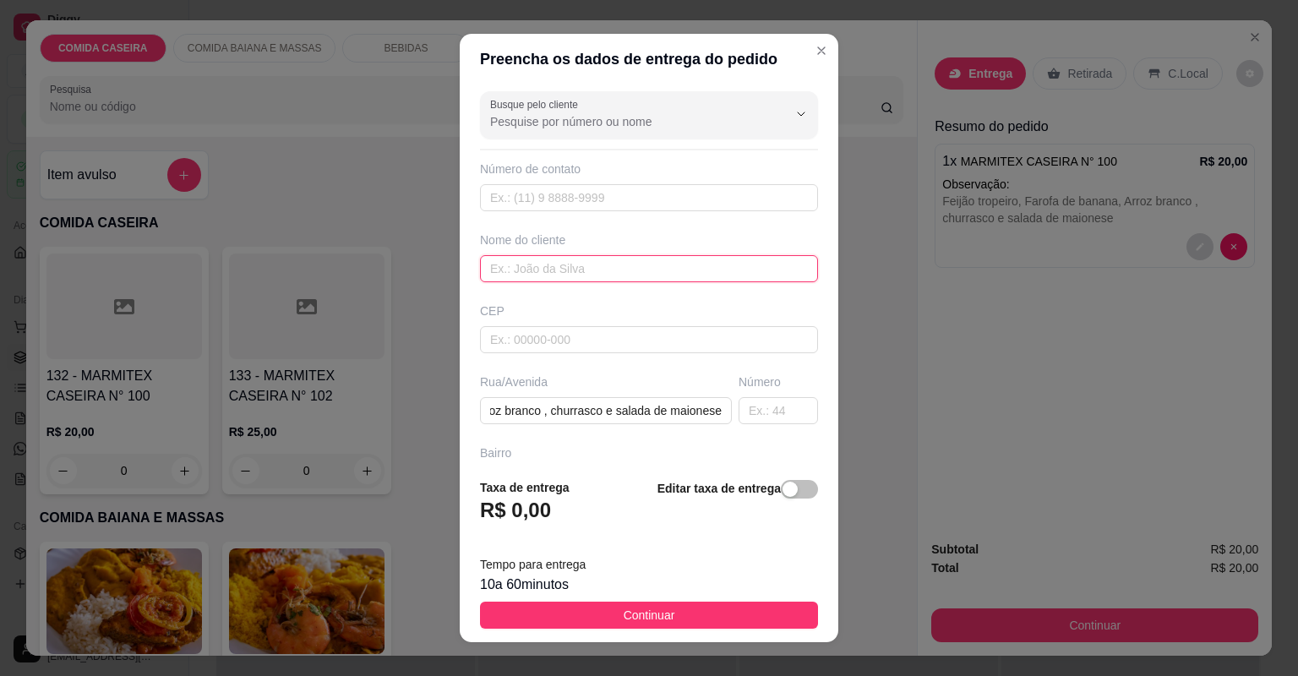
click at [519, 269] on input "text" at bounding box center [649, 268] width 338 height 27
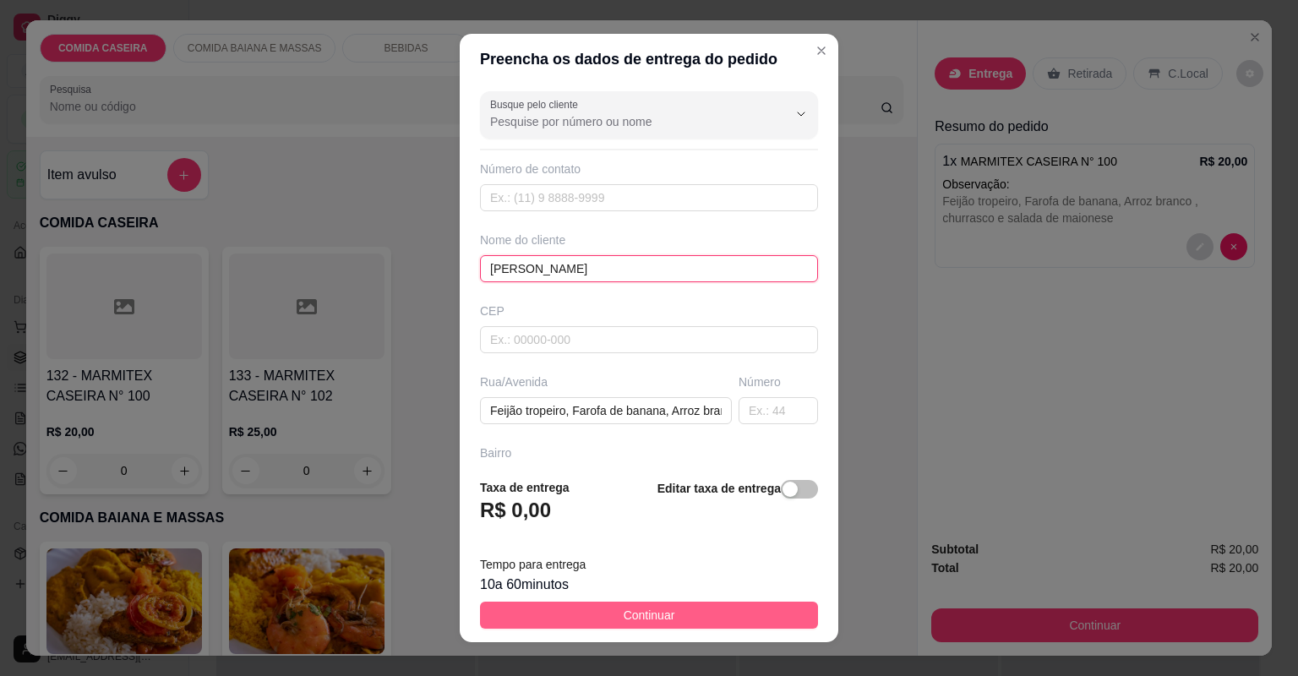
type input "[PERSON_NAME]"
click at [644, 612] on span "Continuar" at bounding box center [650, 615] width 52 height 19
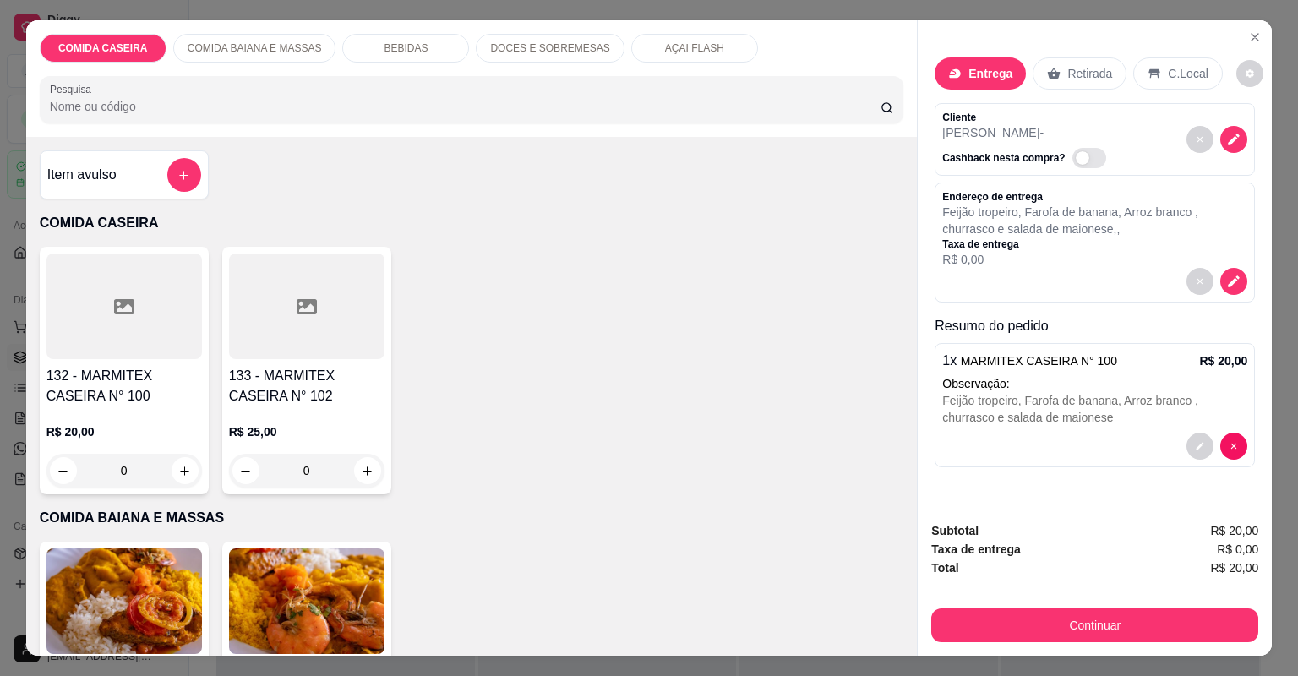
click at [1020, 233] on p "Feijão tropeiro, Farofa de banana, Arroz branco , churrasco e salada de maiones…" at bounding box center [1094, 221] width 305 height 34
click at [1112, 152] on div "Cliente [PERSON_NAME] nesta compra?" at bounding box center [1095, 139] width 320 height 73
click at [1223, 129] on button "decrease-product-quantity" at bounding box center [1234, 139] width 26 height 26
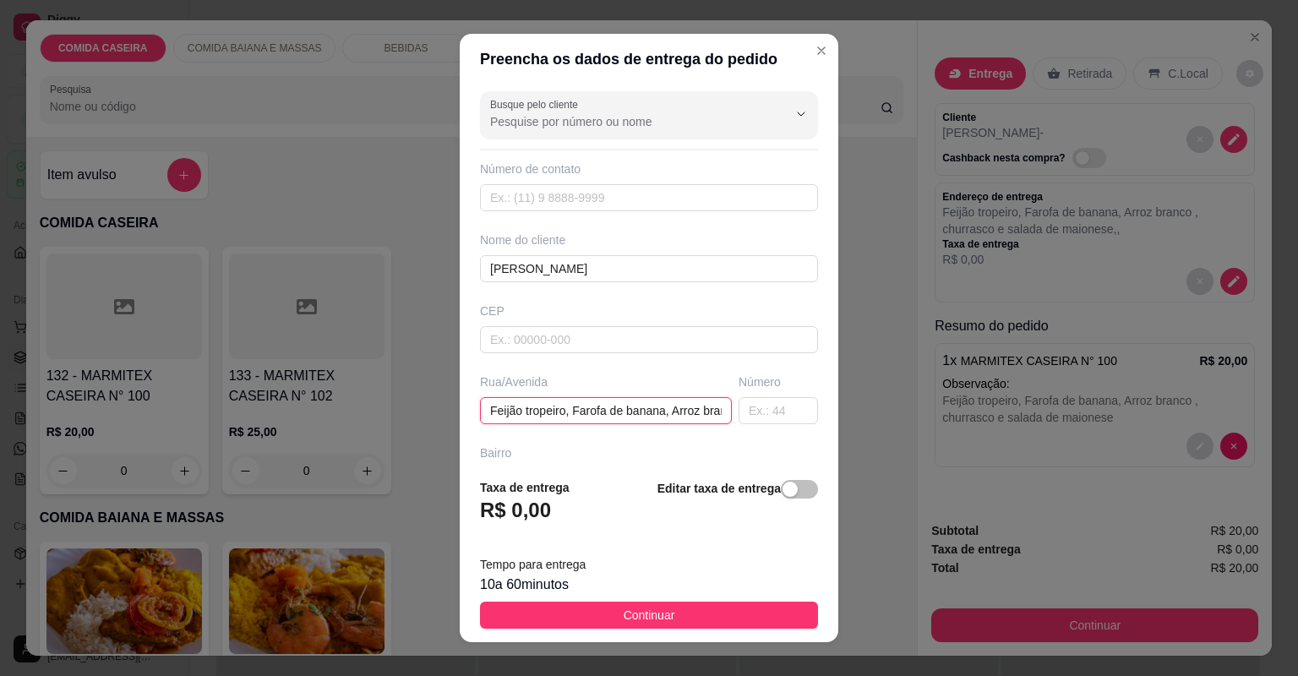
scroll to position [0, 203]
drag, startPoint x: 480, startPoint y: 408, endPoint x: 935, endPoint y: 426, distance: 455.1
click at [935, 426] on div "Preencha os dados de entrega do pedido Busque pelo cliente Número de contato No…" at bounding box center [649, 338] width 1298 height 676
paste input "[STREET_ADDRESS][PERSON_NAME]"
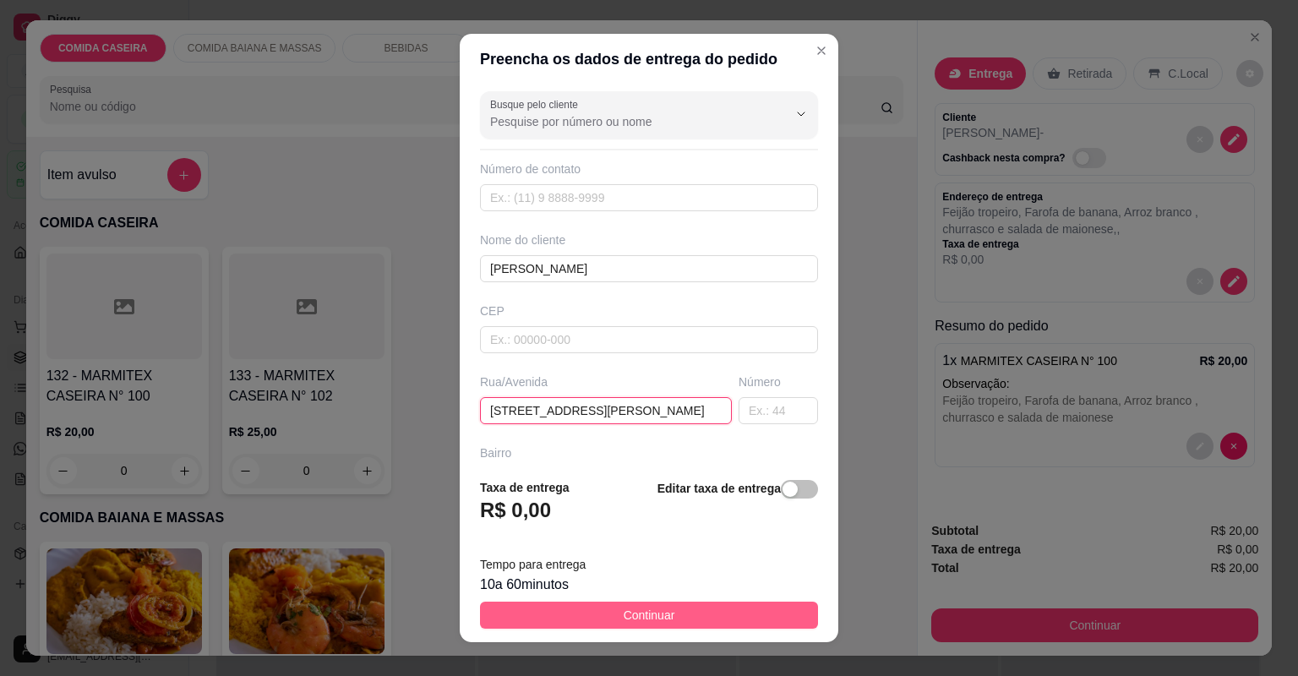
type input "[STREET_ADDRESS][PERSON_NAME]"
click at [680, 605] on button "Continuar" at bounding box center [649, 615] width 338 height 27
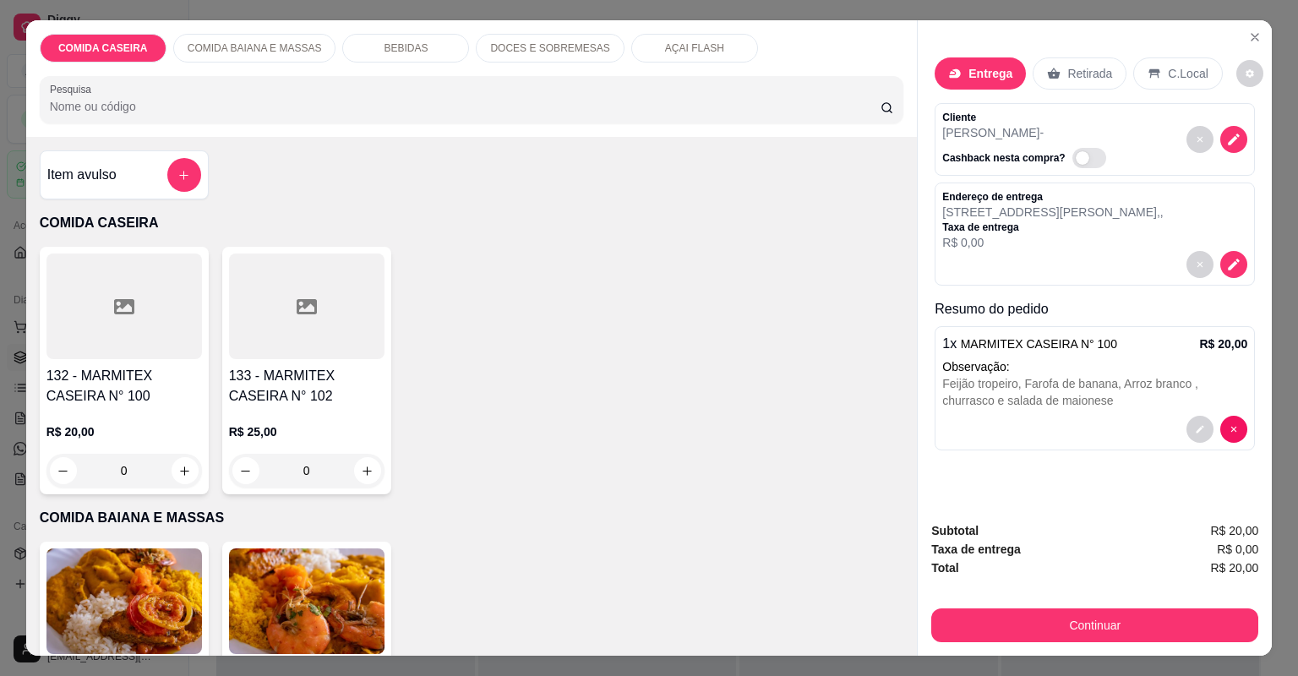
click at [1052, 602] on div "Subtotal R$ 20,00 Taxa de entrega R$ 0,00 Total R$ 20,00 Continuar" at bounding box center [1094, 582] width 327 height 121
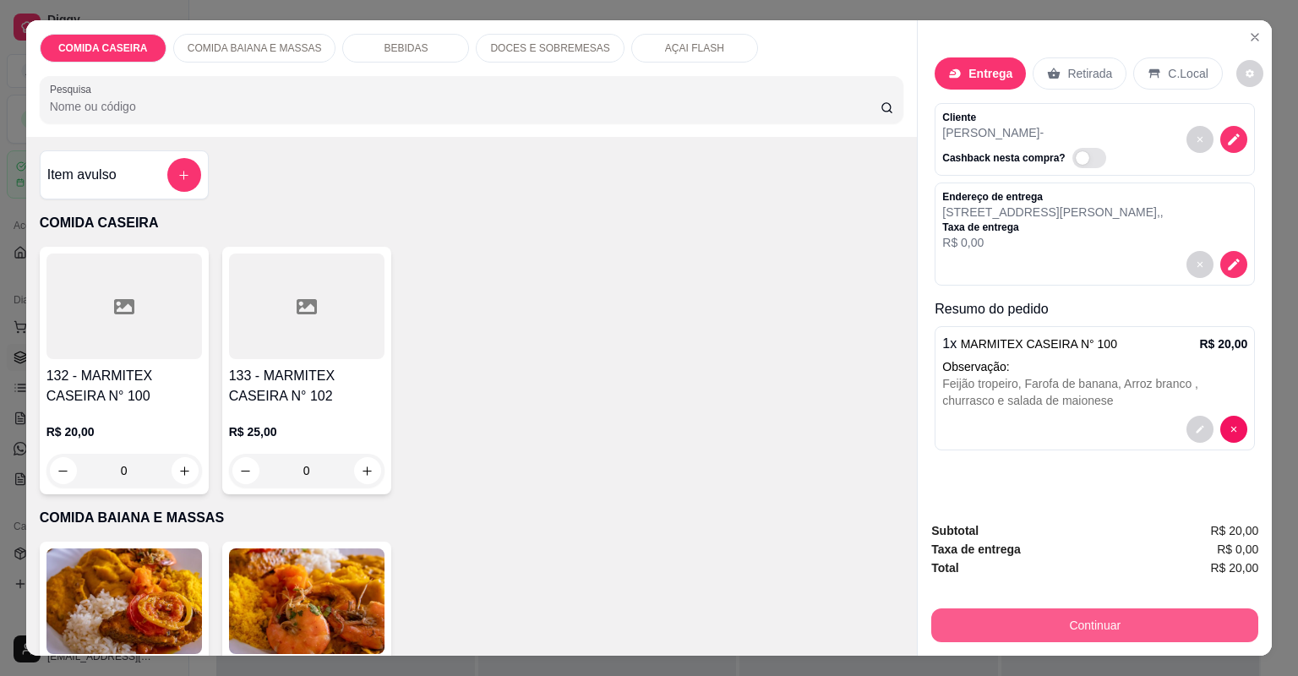
click at [1057, 611] on button "Continuar" at bounding box center [1094, 626] width 327 height 34
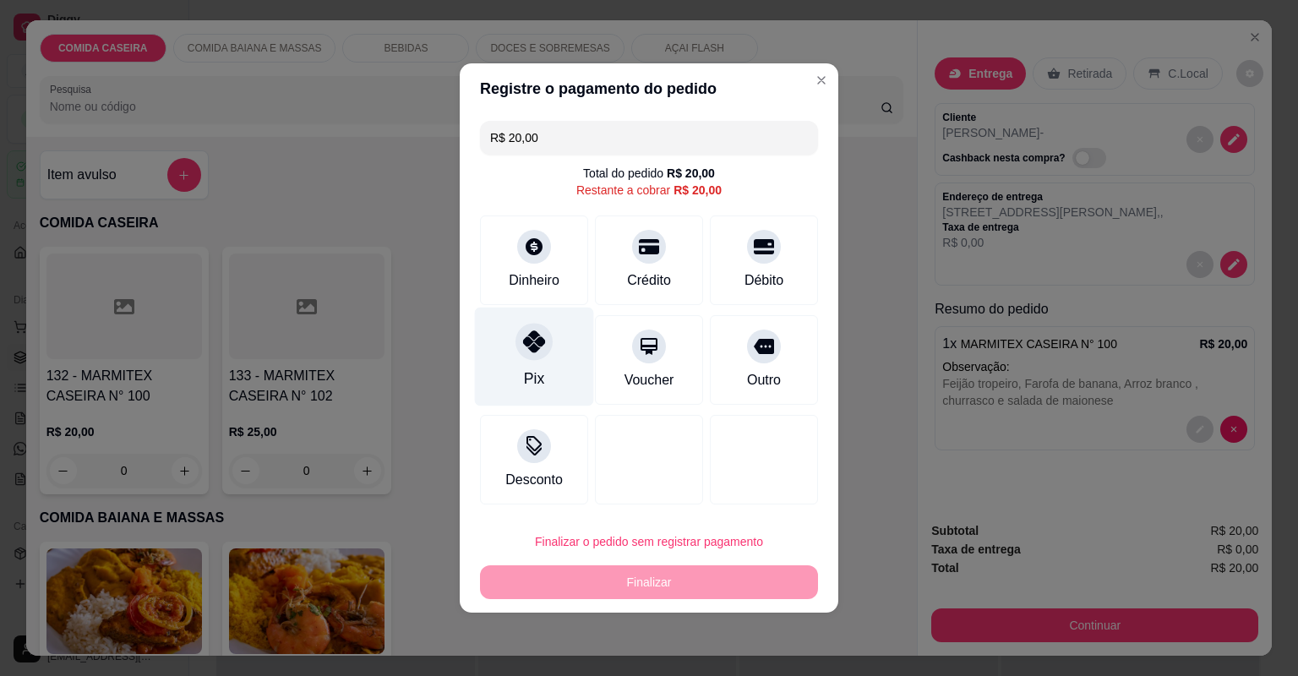
click at [513, 374] on div "Pix" at bounding box center [534, 357] width 119 height 99
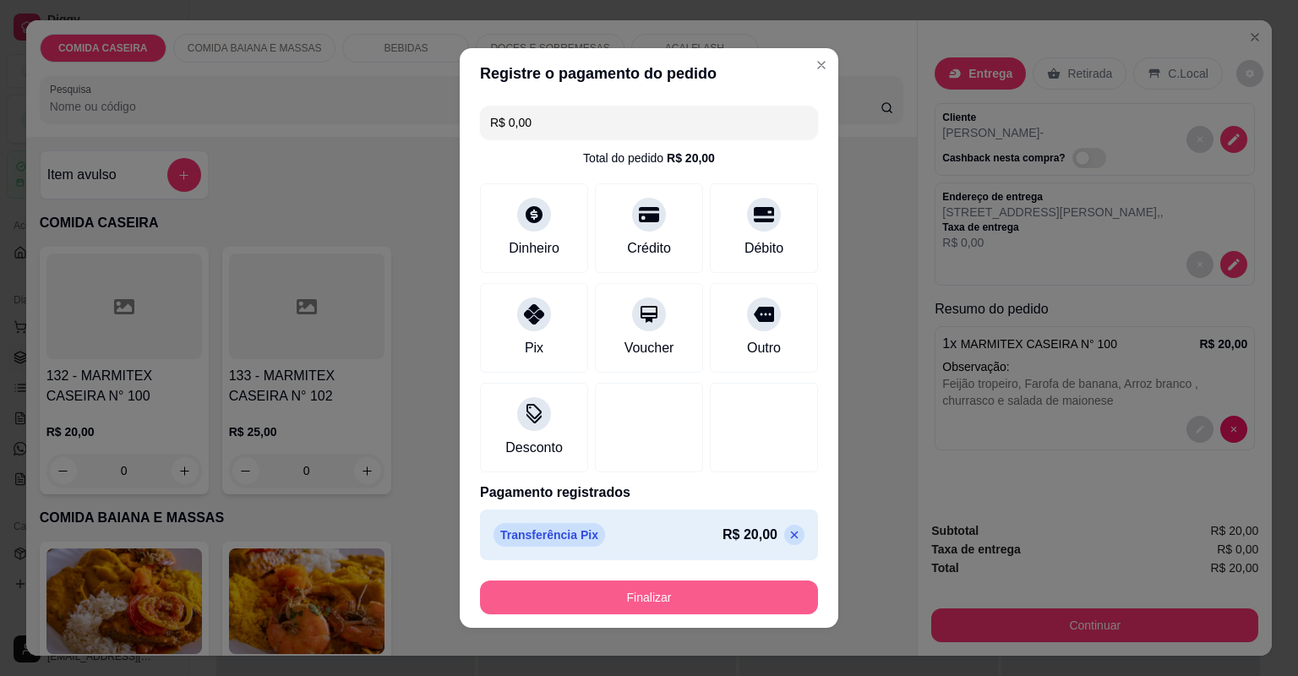
click at [592, 589] on button "Finalizar" at bounding box center [649, 598] width 338 height 34
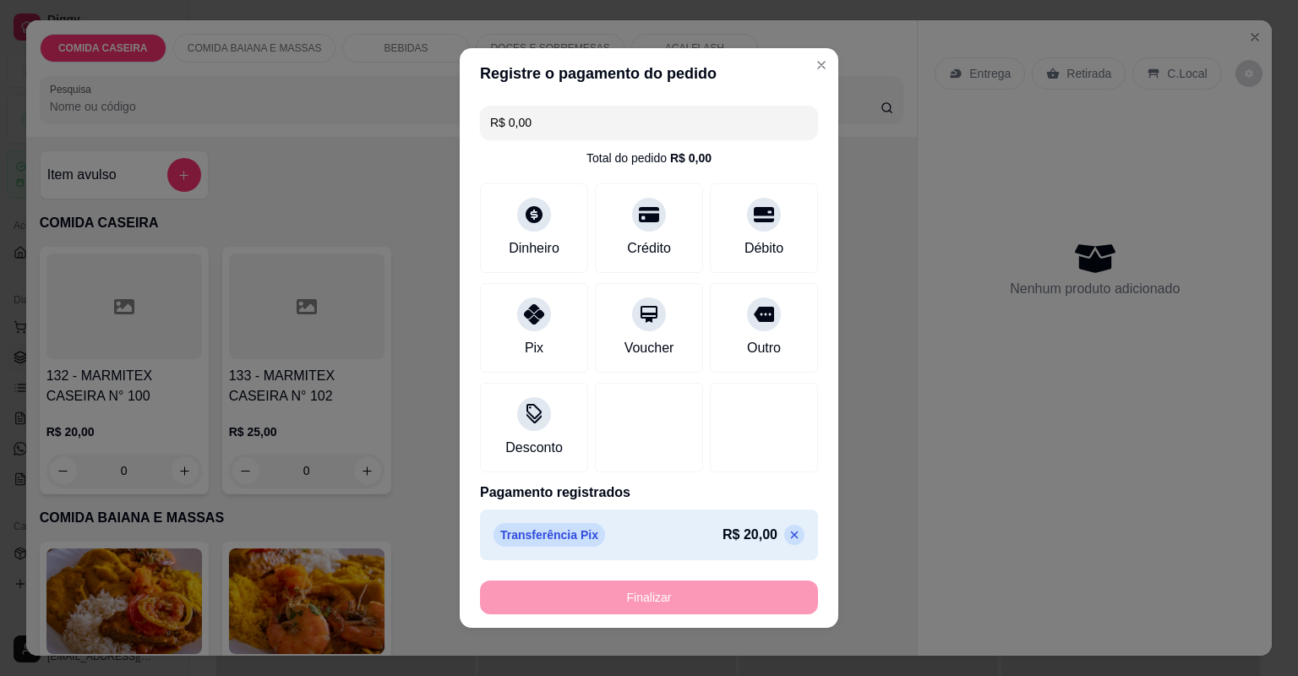
type input "-R$ 20,00"
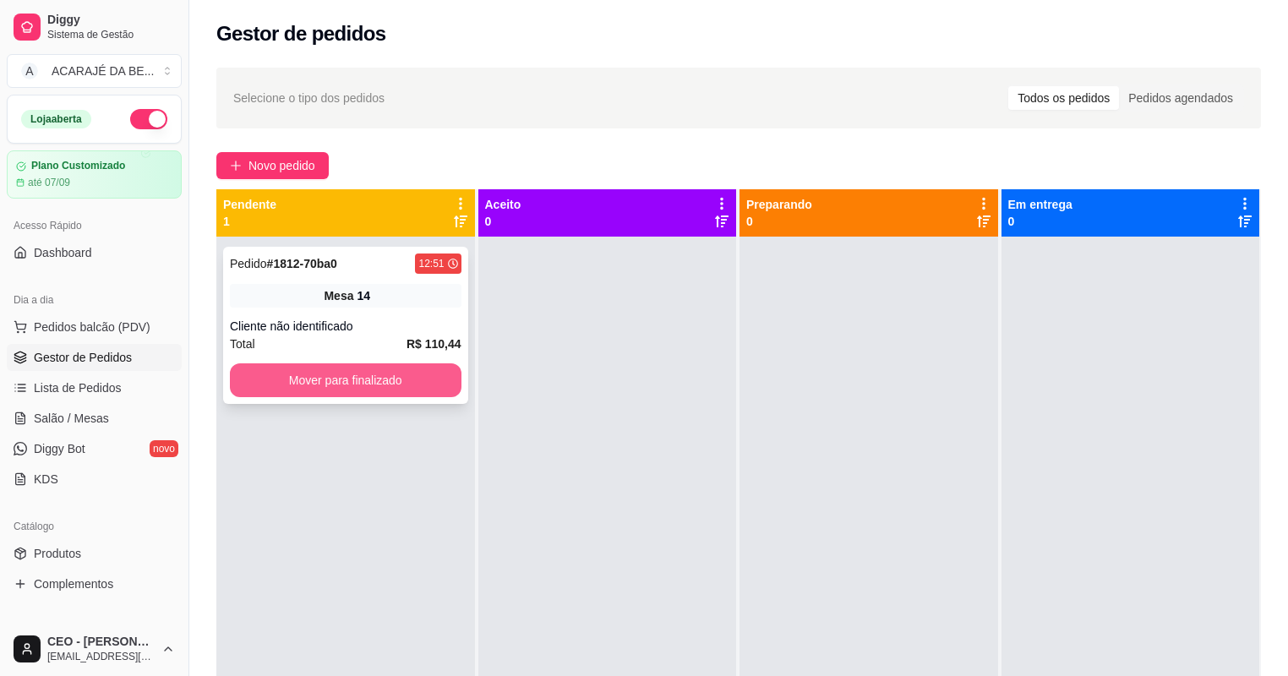
click at [423, 382] on button "Mover para finalizado" at bounding box center [346, 380] width 232 height 34
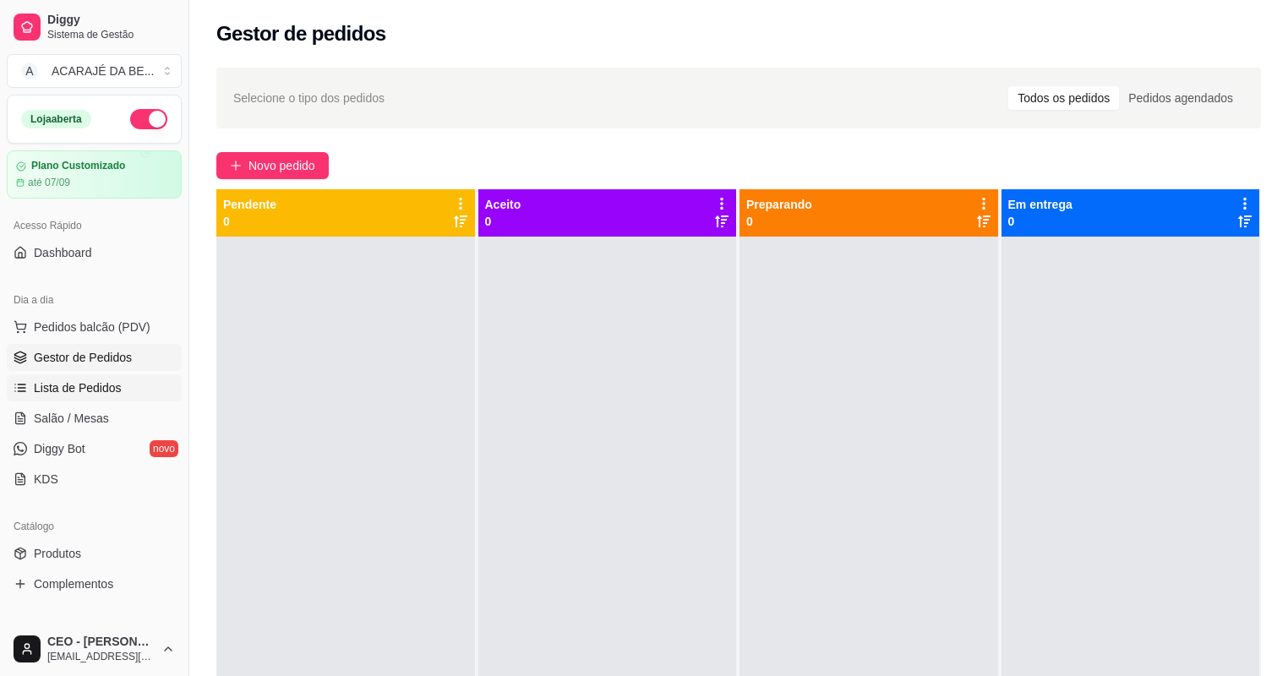
click at [104, 378] on link "Lista de Pedidos" at bounding box center [94, 387] width 175 height 27
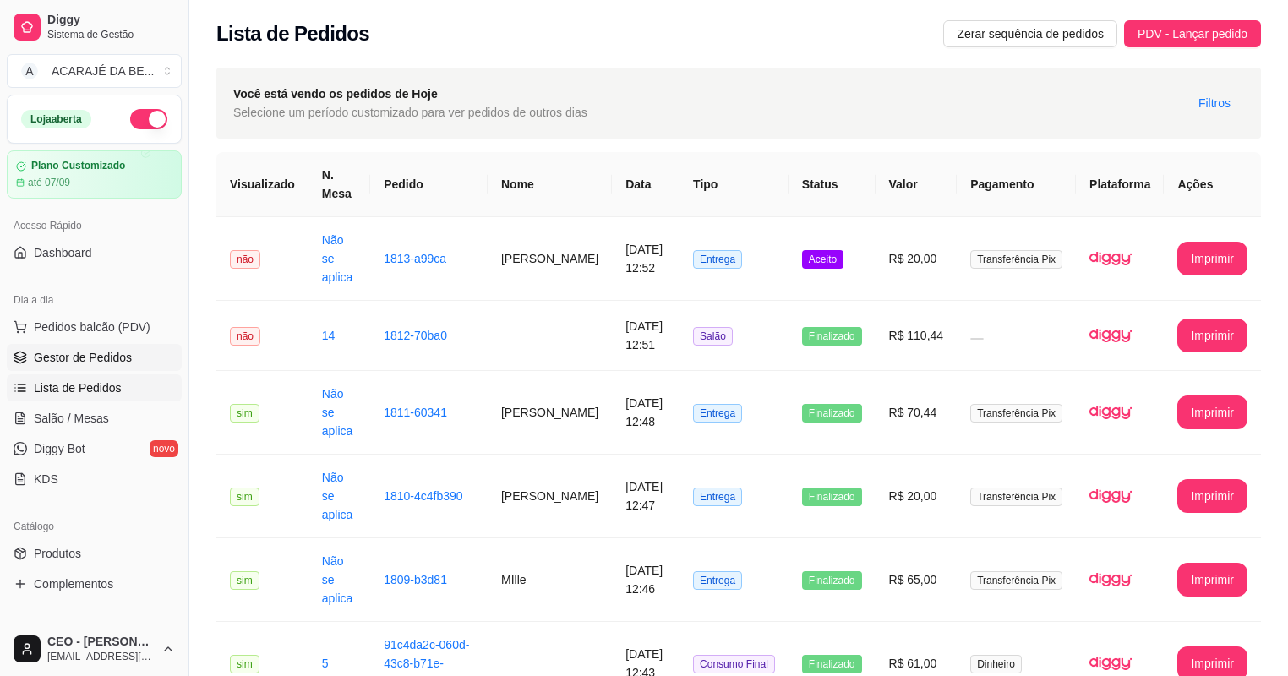
click at [98, 359] on span "Gestor de Pedidos" at bounding box center [83, 357] width 98 height 17
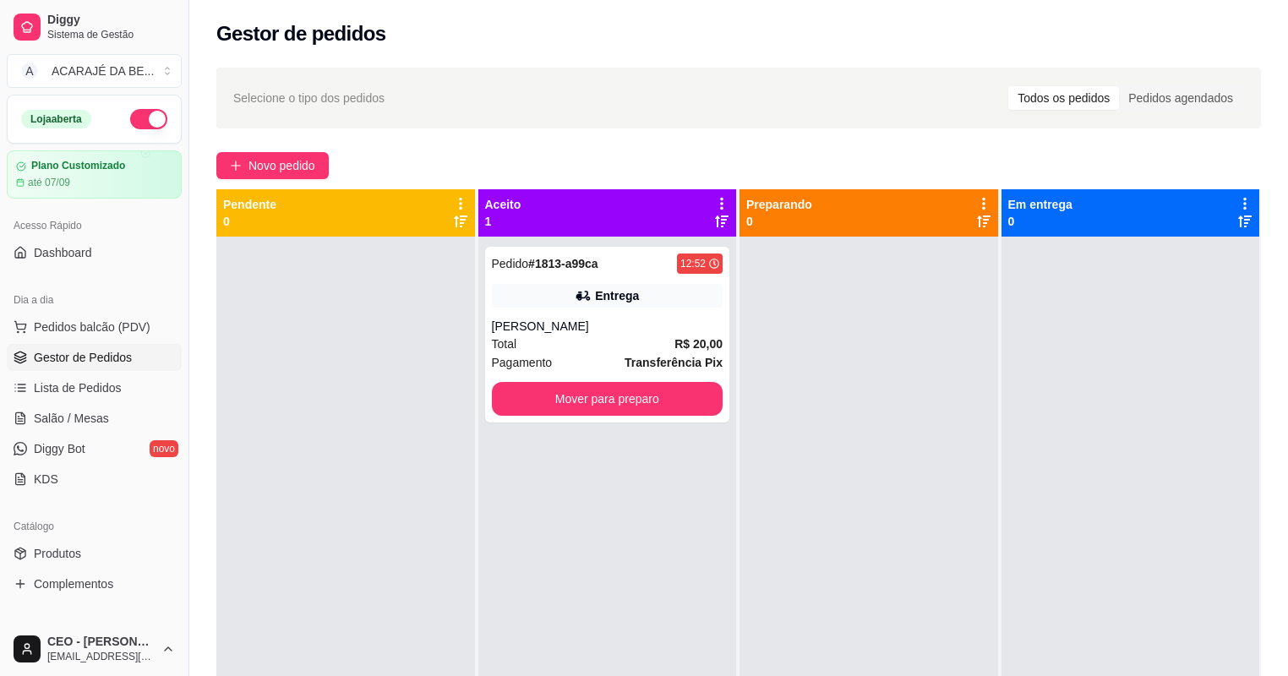
click at [592, 312] on div "Pedido # 1813-a99ca 12:52 Entrega Arthur Total R$ 20,00 Pagamento Transferência…" at bounding box center [607, 335] width 245 height 176
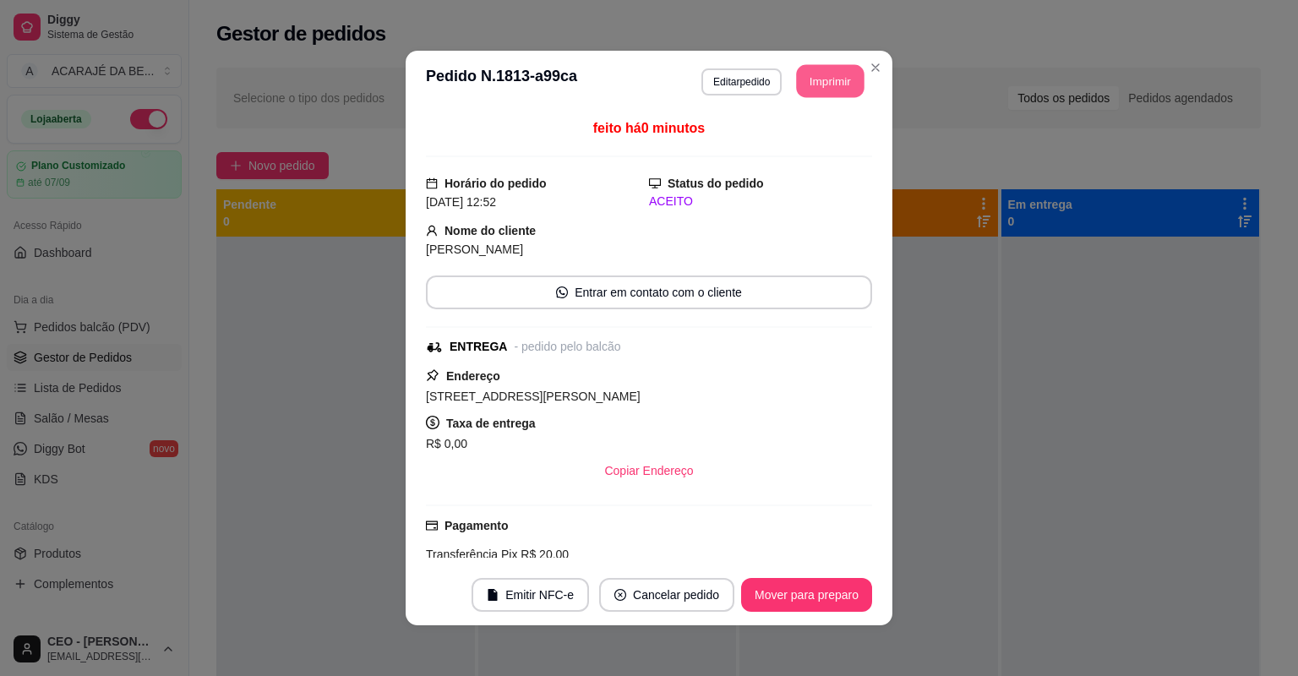
click at [831, 84] on button "Imprimir" at bounding box center [831, 81] width 68 height 33
click at [781, 604] on button "Mover para preparo" at bounding box center [806, 595] width 127 height 33
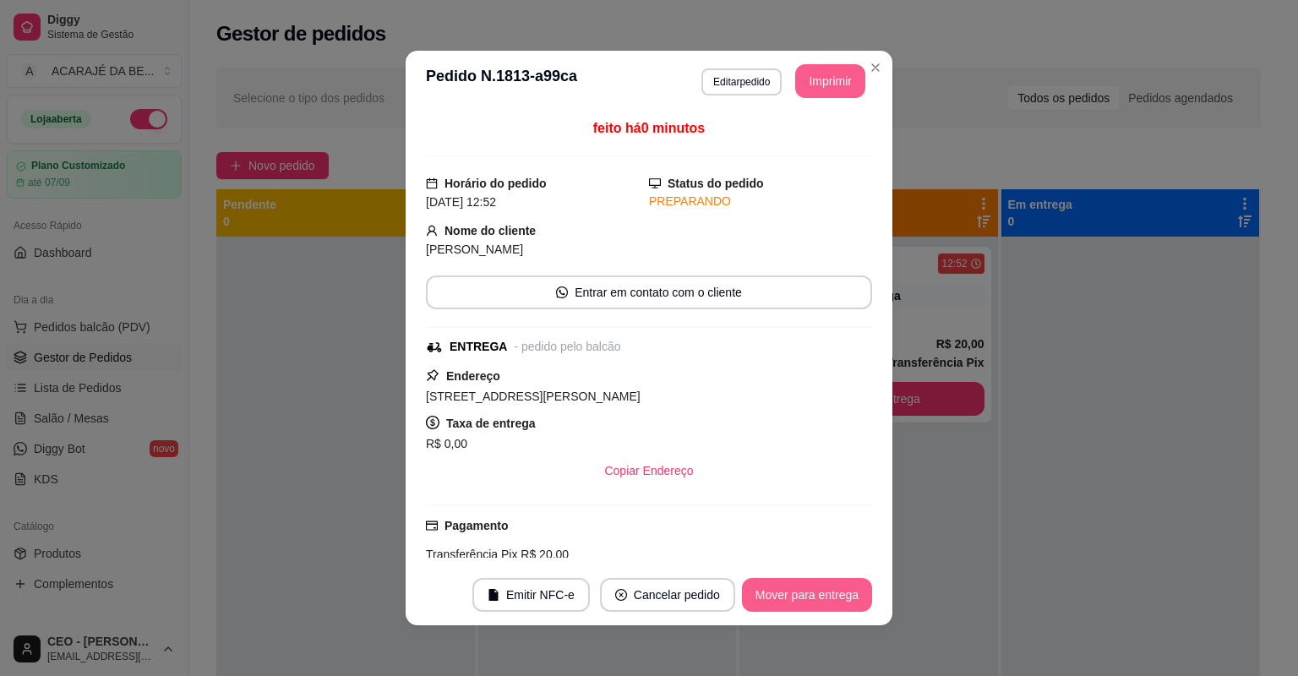
click at [781, 605] on button "Mover para entrega" at bounding box center [807, 595] width 130 height 34
click at [796, 601] on div "Mover para entrega" at bounding box center [795, 595] width 154 height 34
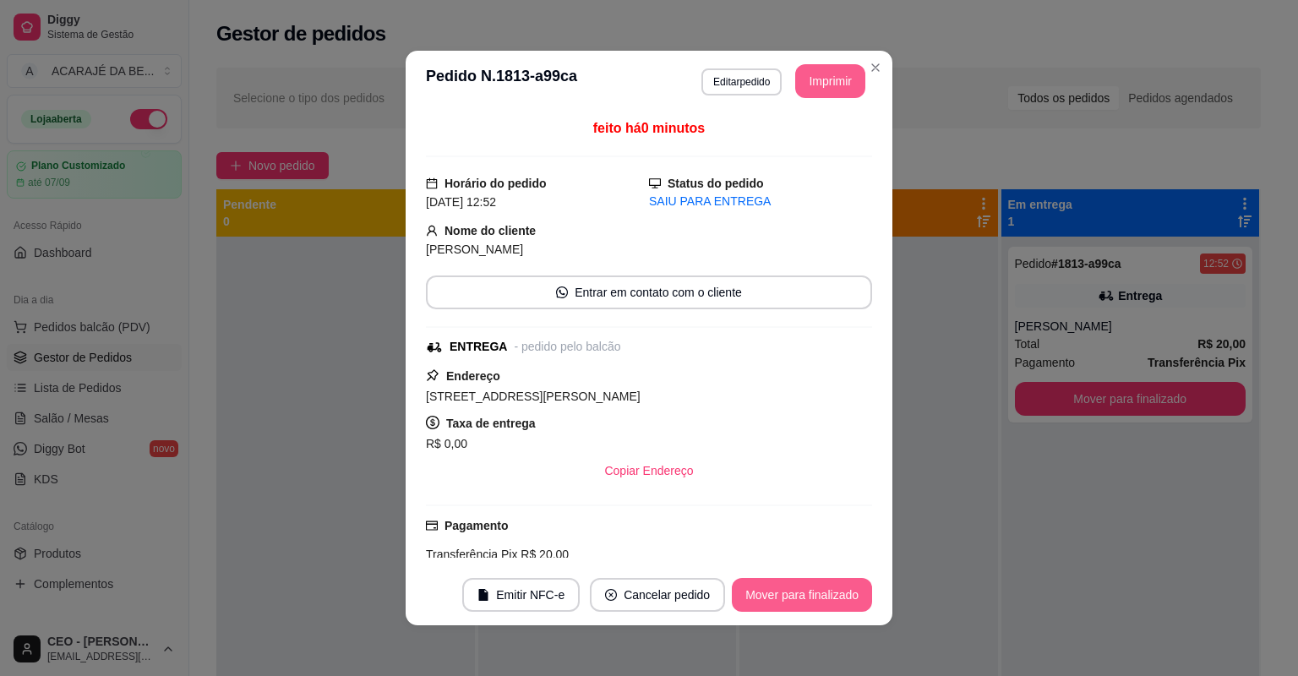
click at [796, 601] on button "Mover para finalizado" at bounding box center [802, 595] width 140 height 34
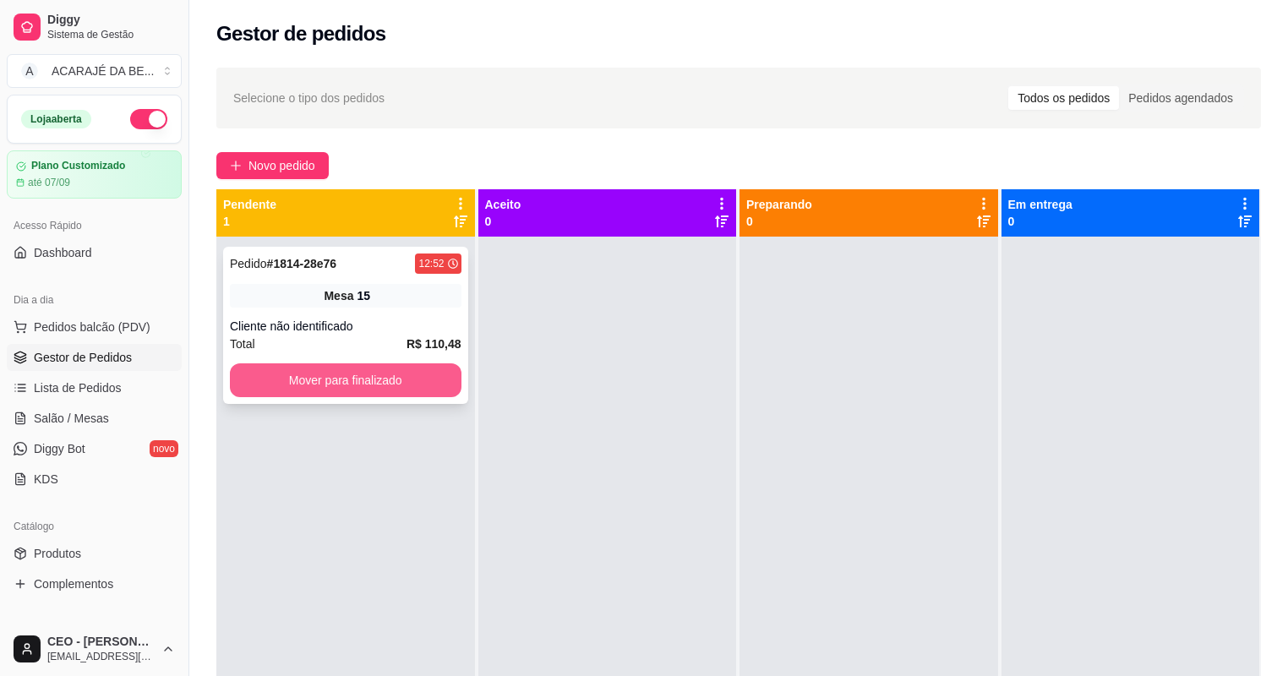
click at [431, 383] on button "Mover para finalizado" at bounding box center [346, 380] width 232 height 34
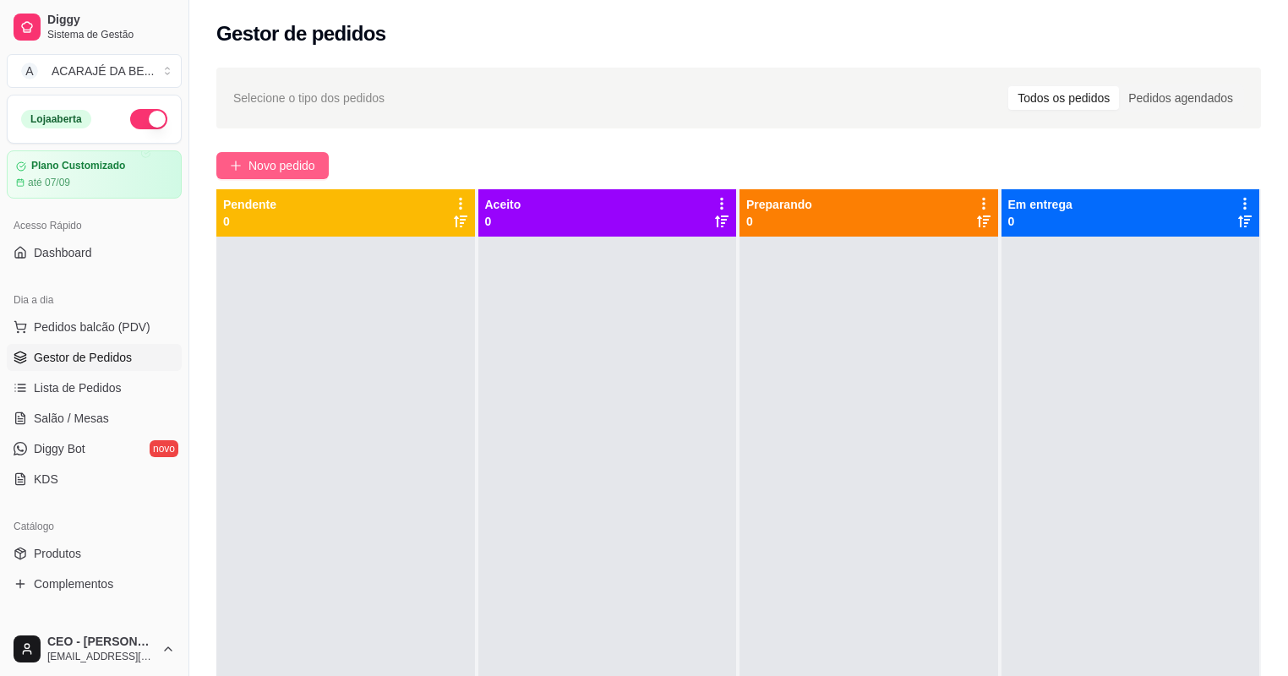
click at [273, 170] on span "Novo pedido" at bounding box center [281, 165] width 67 height 19
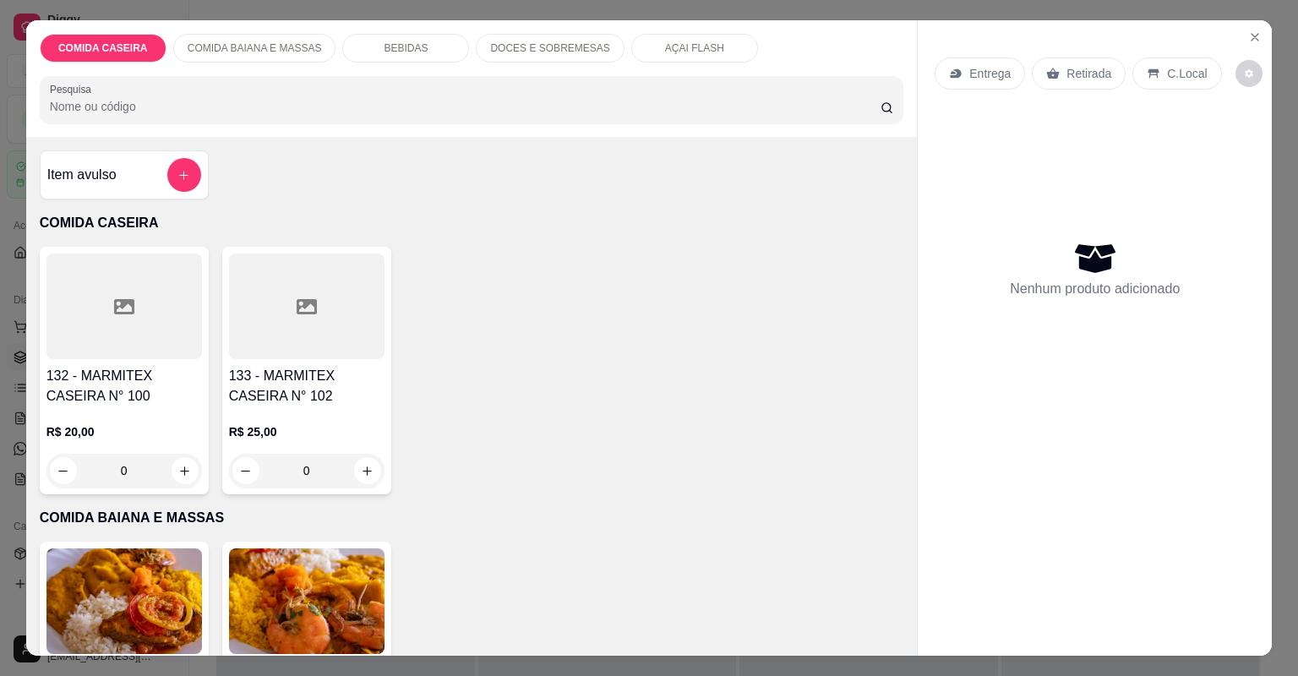
click at [129, 360] on div "132 - MARMITEX CASEIRA N° 100 R$ 20,00 0" at bounding box center [124, 371] width 169 height 248
click at [479, 395] on div "Observações do cliente" at bounding box center [649, 377] width 446 height 47
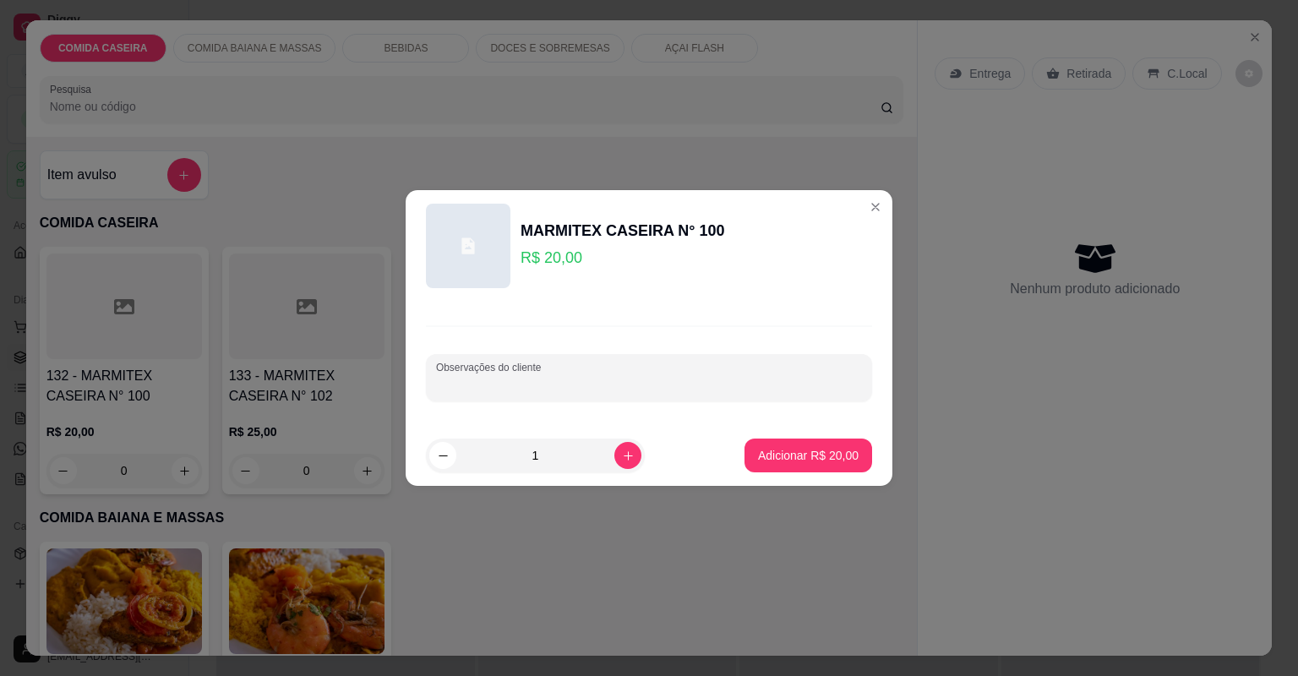
paste input "Vou querer uma marmita M Feijão tropeiro Arroz temperado Macarrão c/isca de fra…"
type input "Vou querer uma marmita M Feijão tropeiro Arroz temperado Macarrão c/isca de fra…"
click at [799, 478] on footer "1 Adicionar R$ 20,00" at bounding box center [649, 455] width 487 height 61
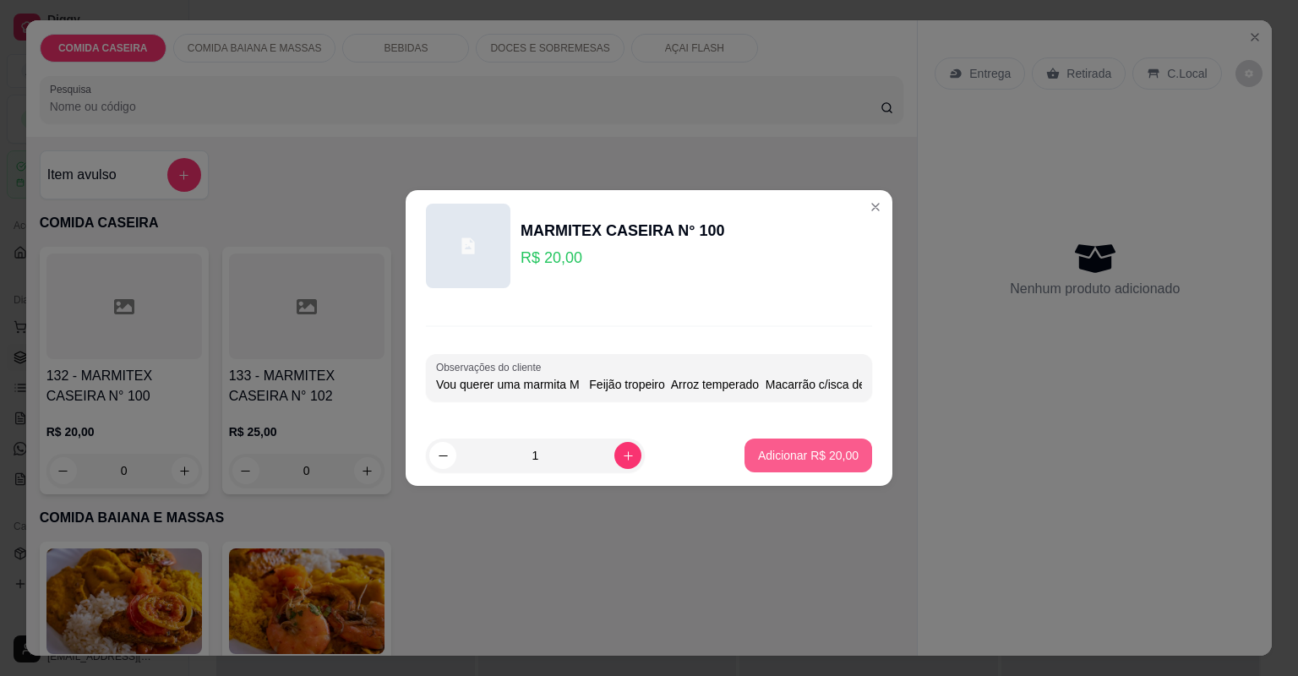
click at [796, 458] on p "Adicionar R$ 20,00" at bounding box center [808, 455] width 101 height 17
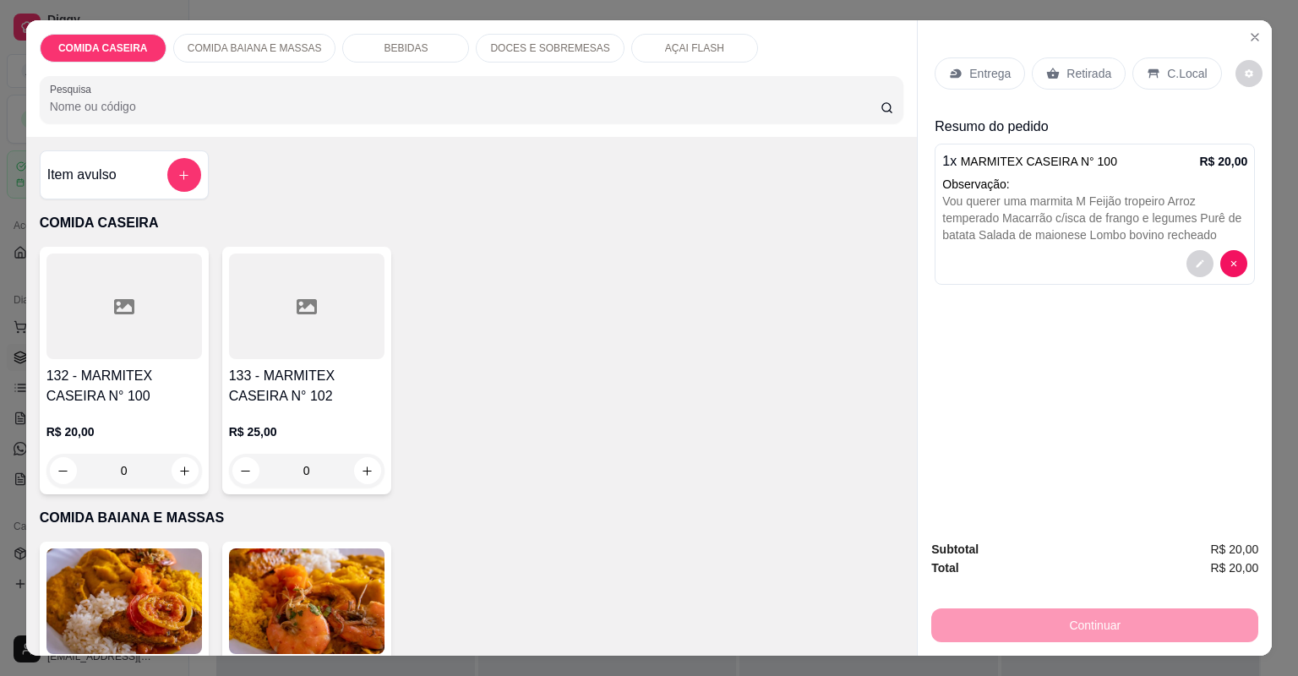
click at [974, 65] on p "Entrega" at bounding box center [989, 73] width 41 height 17
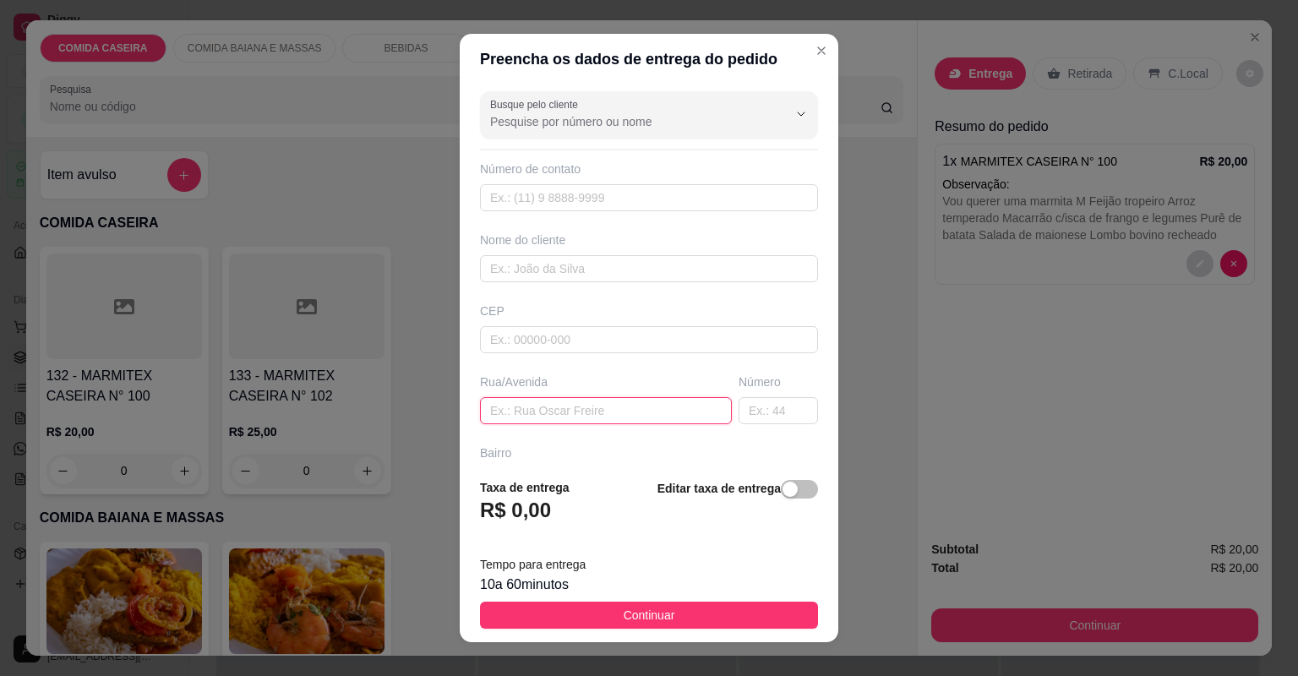
click at [535, 412] on input "text" at bounding box center [606, 410] width 252 height 27
paste input "[GEOGRAPHIC_DATA] celulares N-128"
type input "[GEOGRAPHIC_DATA] celulares N-128"
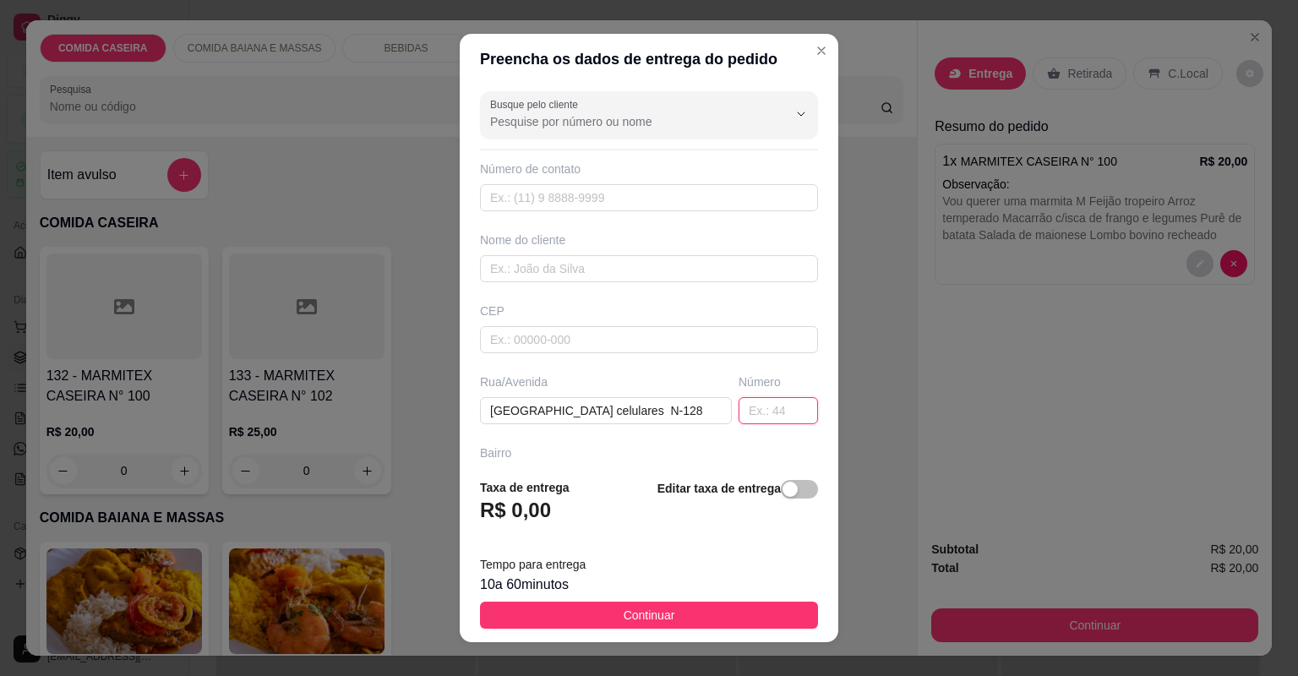
click at [739, 408] on input "text" at bounding box center [778, 410] width 79 height 27
type input "128"
click at [585, 258] on input "text" at bounding box center [649, 268] width 338 height 27
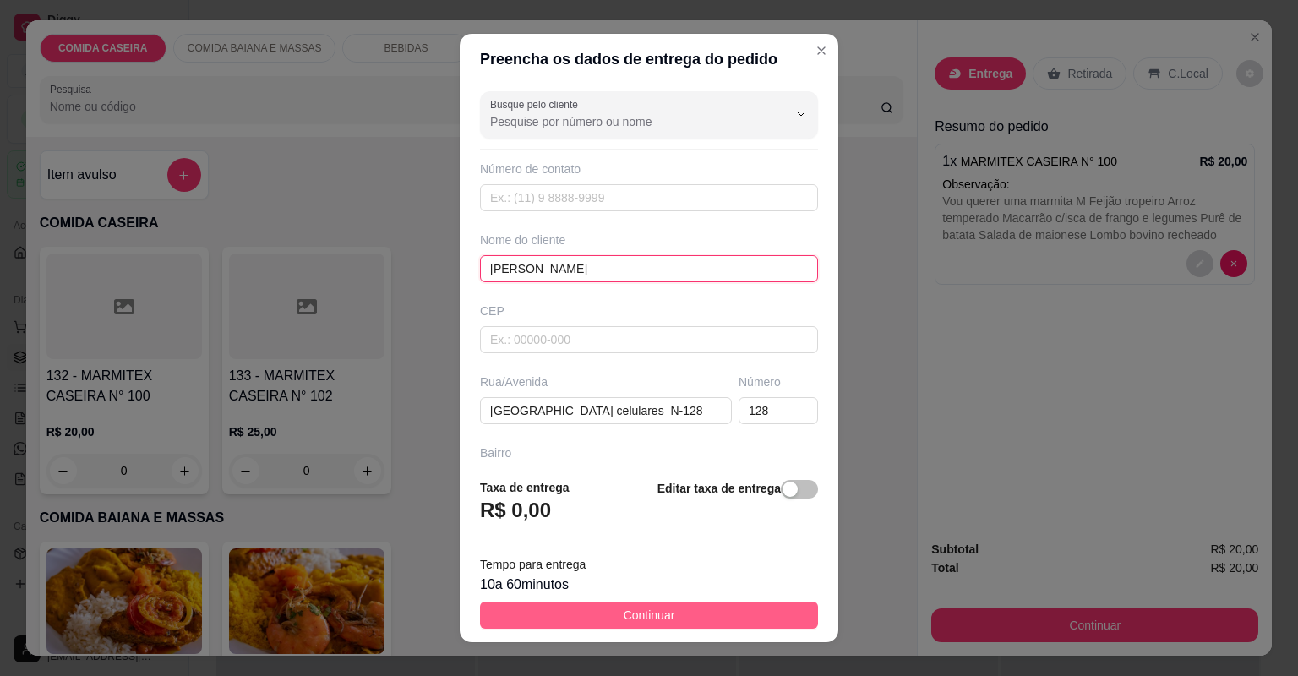
type input "[PERSON_NAME]"
click at [588, 607] on button "Continuar" at bounding box center [649, 615] width 338 height 27
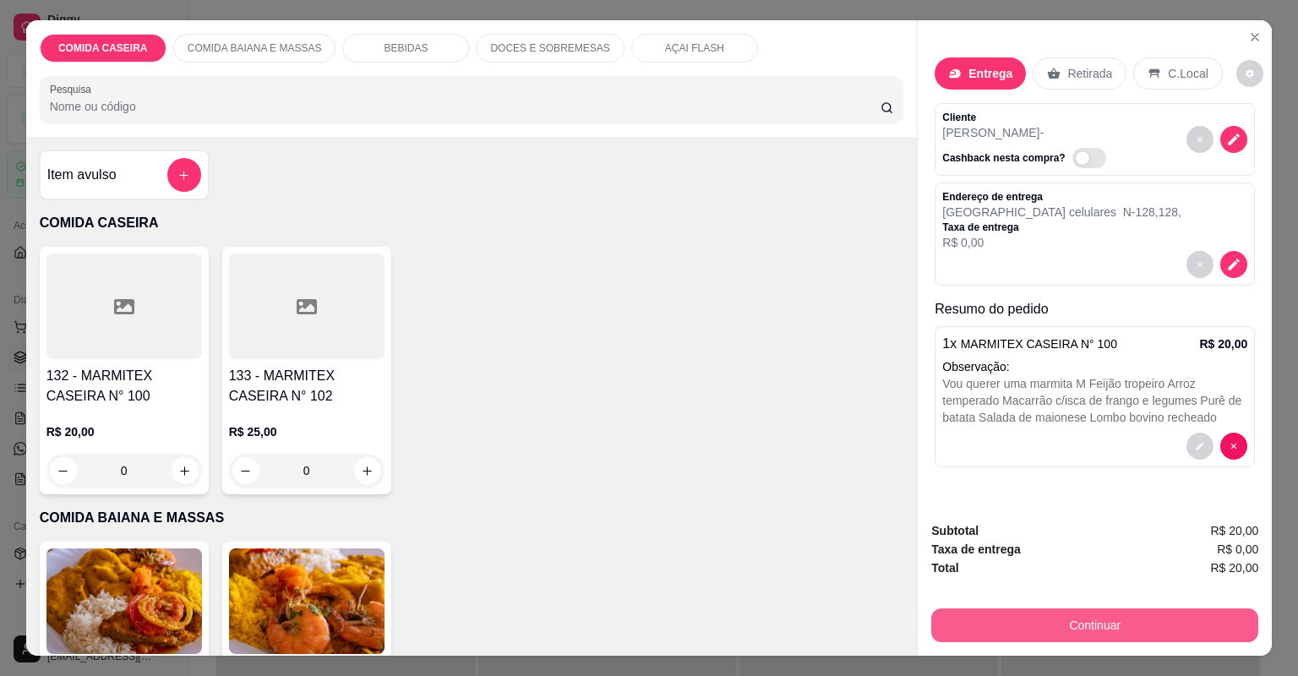
click at [1055, 630] on button "Continuar" at bounding box center [1094, 626] width 327 height 34
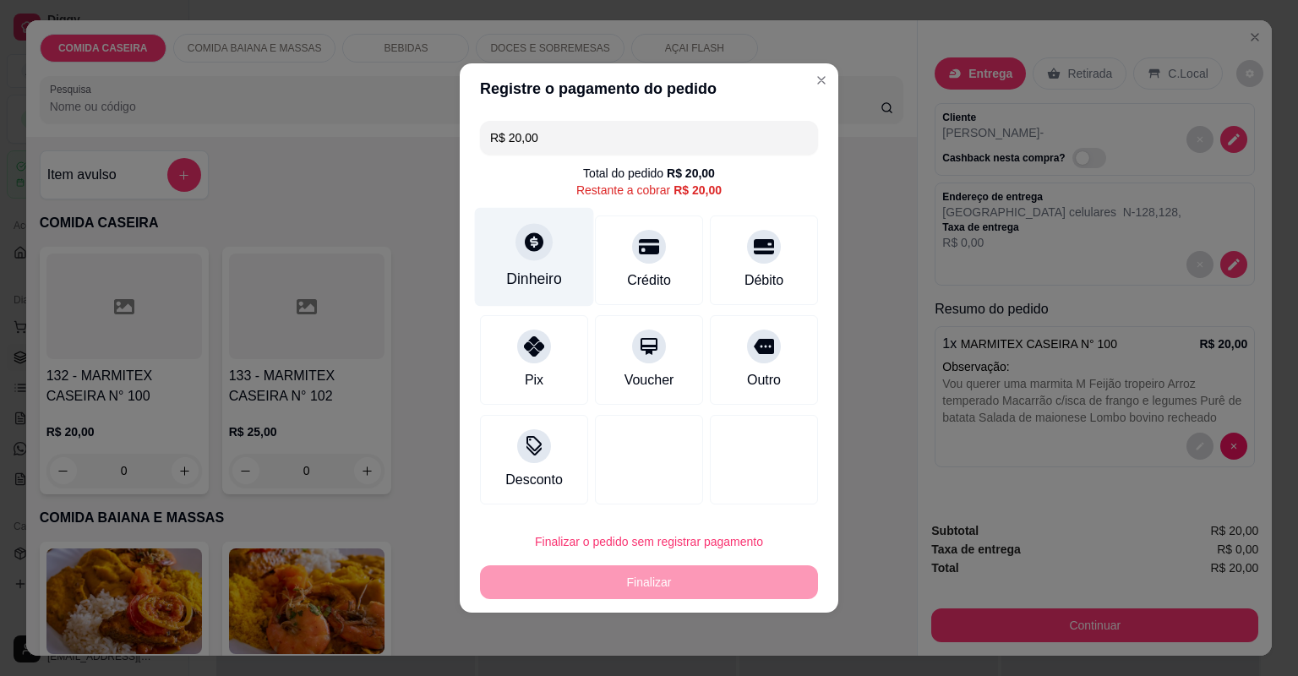
click at [523, 257] on div at bounding box center [534, 241] width 37 height 37
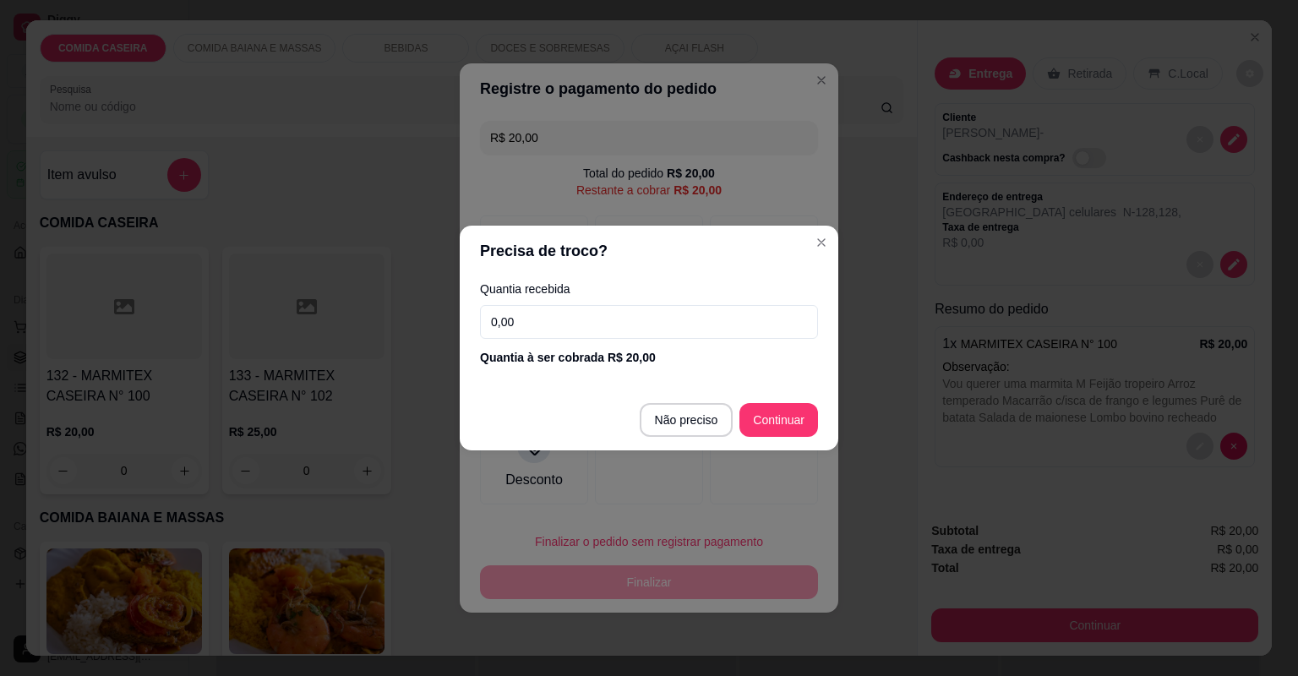
click at [653, 328] on input "0,00" at bounding box center [649, 322] width 338 height 34
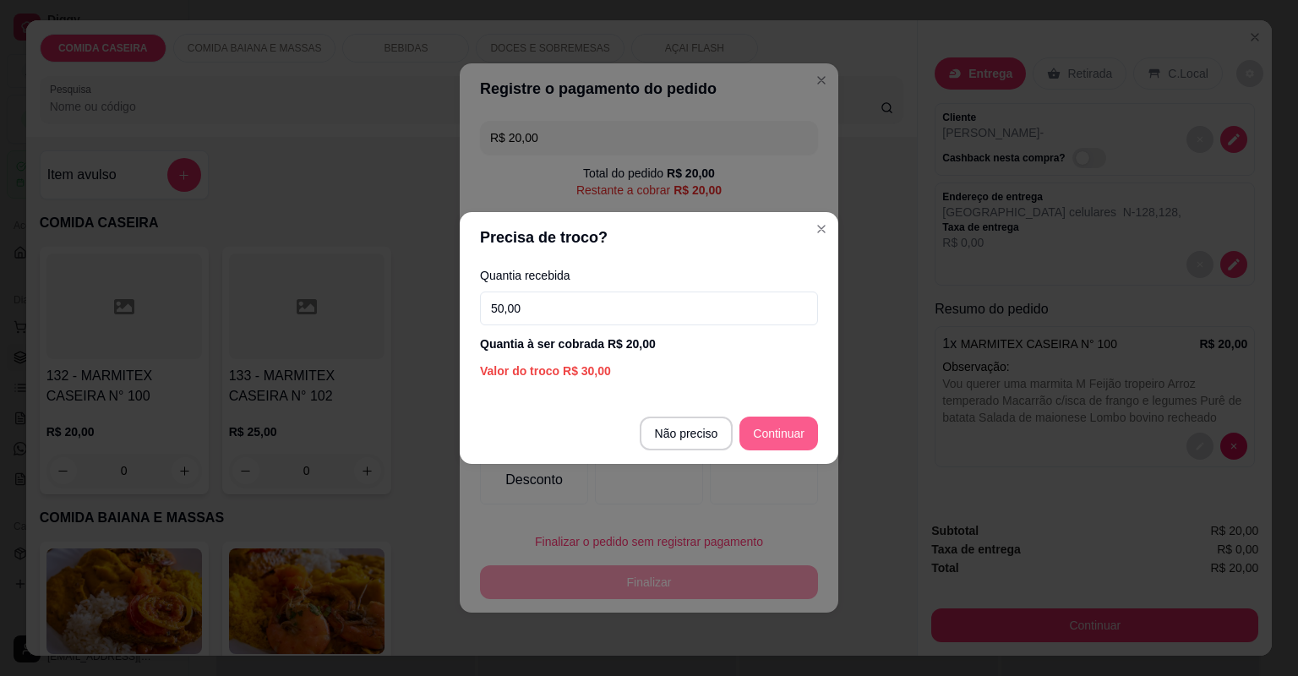
type input "50,00"
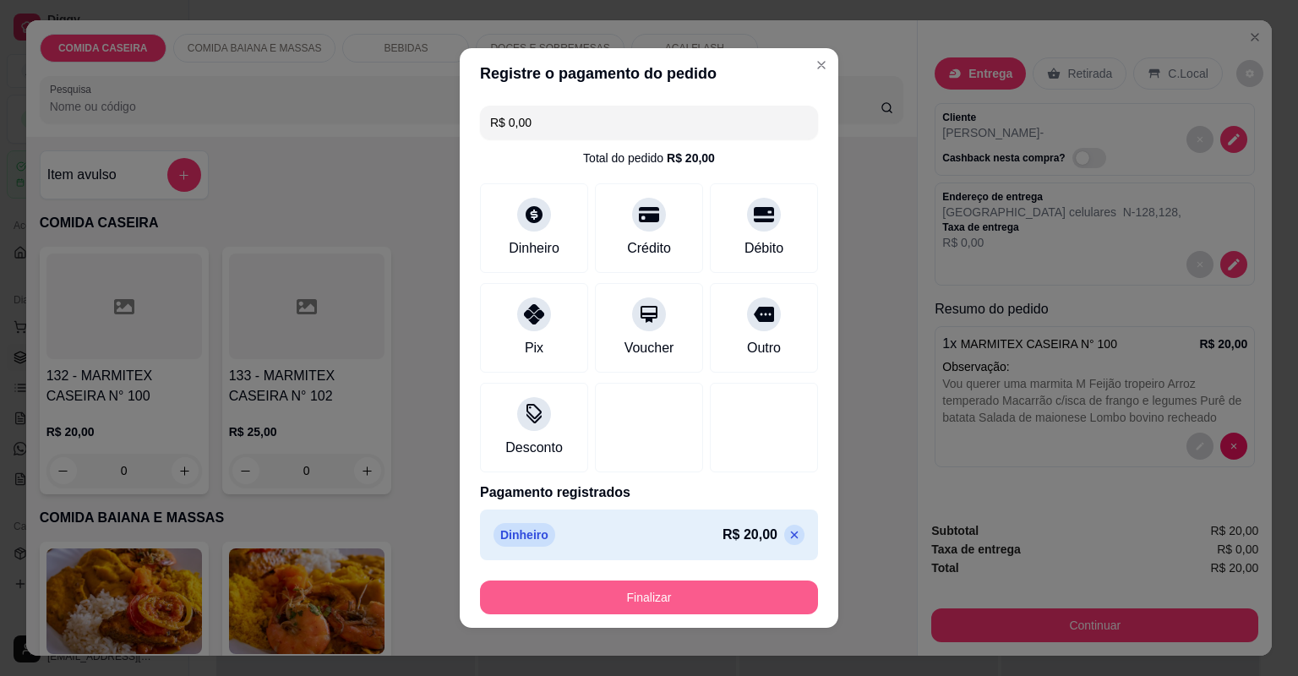
click at [647, 591] on button "Finalizar" at bounding box center [649, 598] width 338 height 34
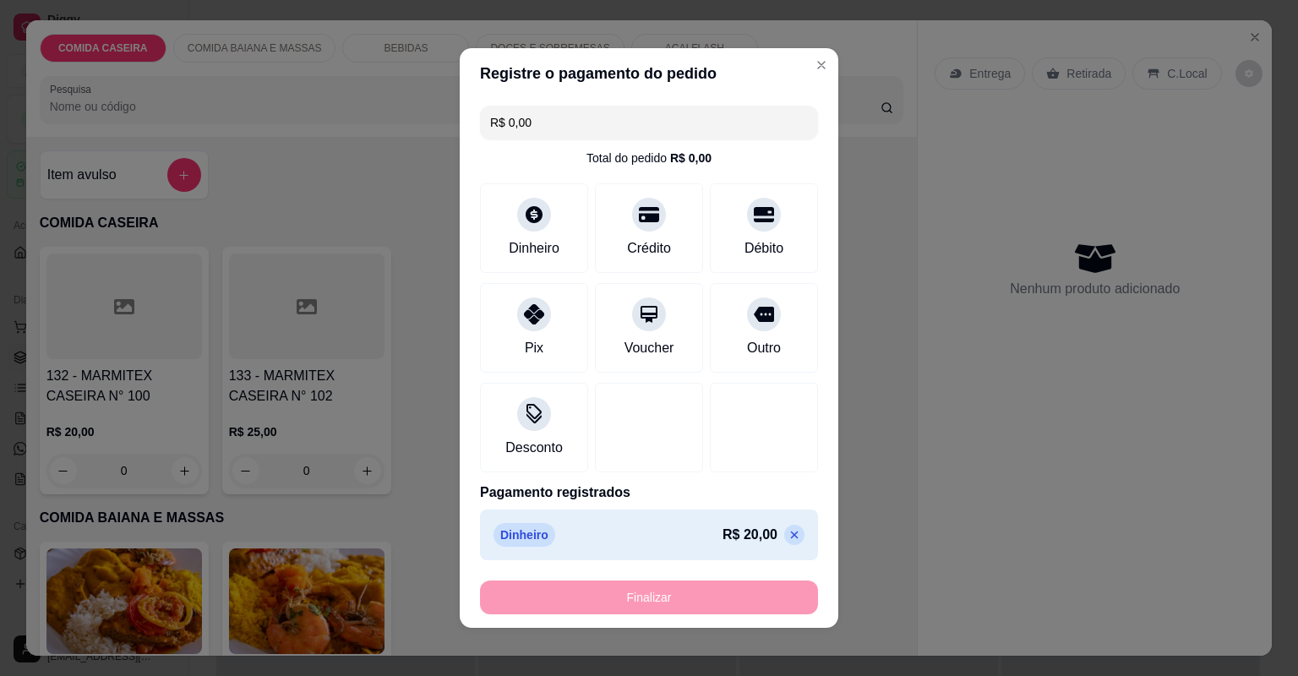
type input "-R$ 20,00"
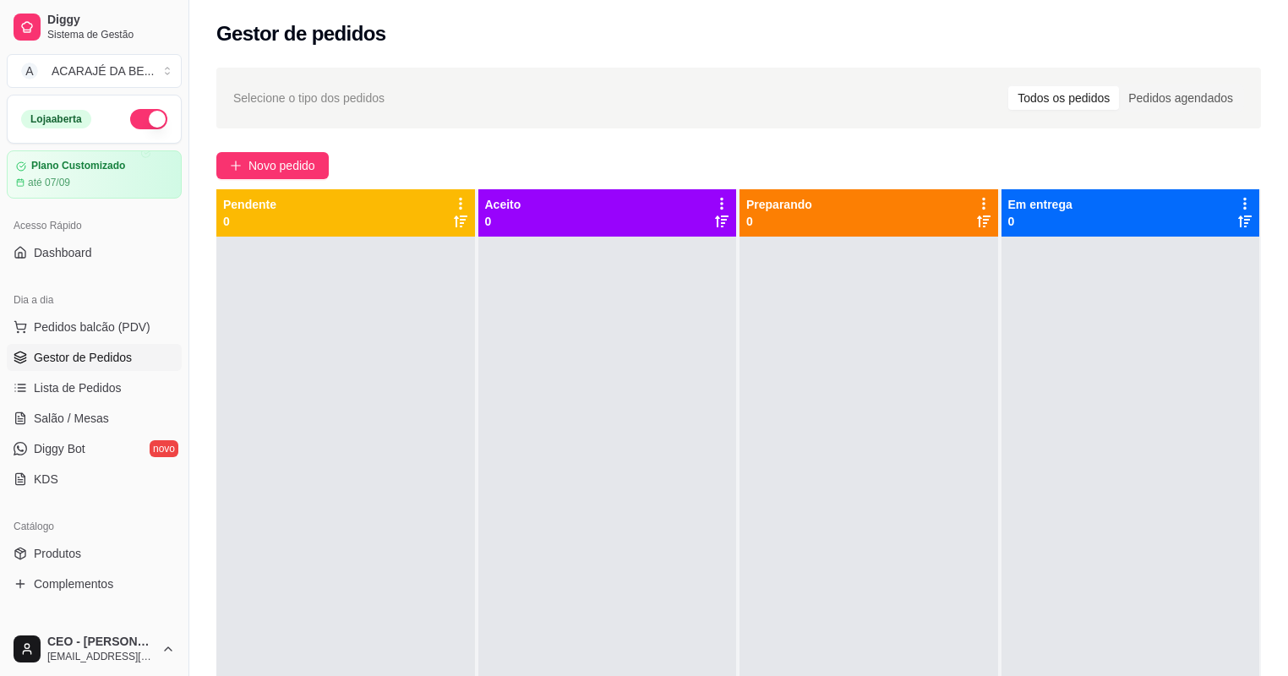
click at [65, 371] on ul "Pedidos balcão (PDV) Gestor de Pedidos Lista de Pedidos Salão / Mesas Diggy Bot…" at bounding box center [94, 403] width 175 height 179
click at [68, 377] on link "Lista de Pedidos" at bounding box center [94, 387] width 175 height 27
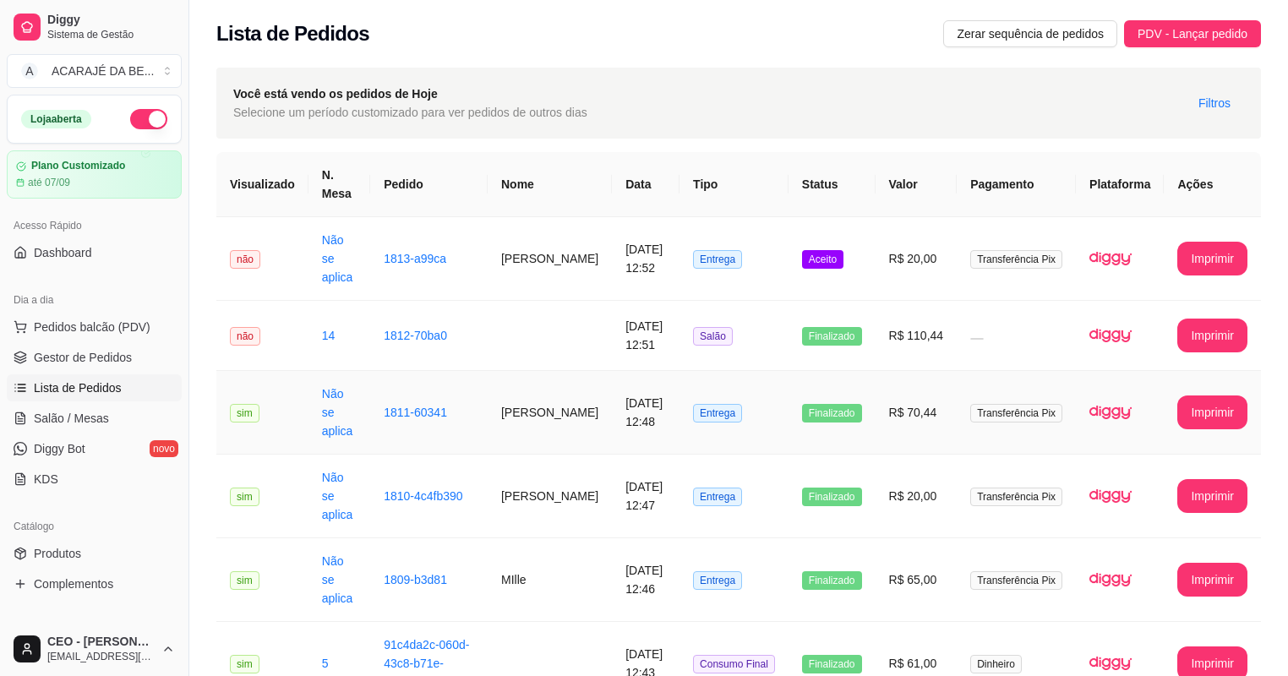
click at [423, 270] on td "1813-a99ca" at bounding box center [428, 259] width 117 height 84
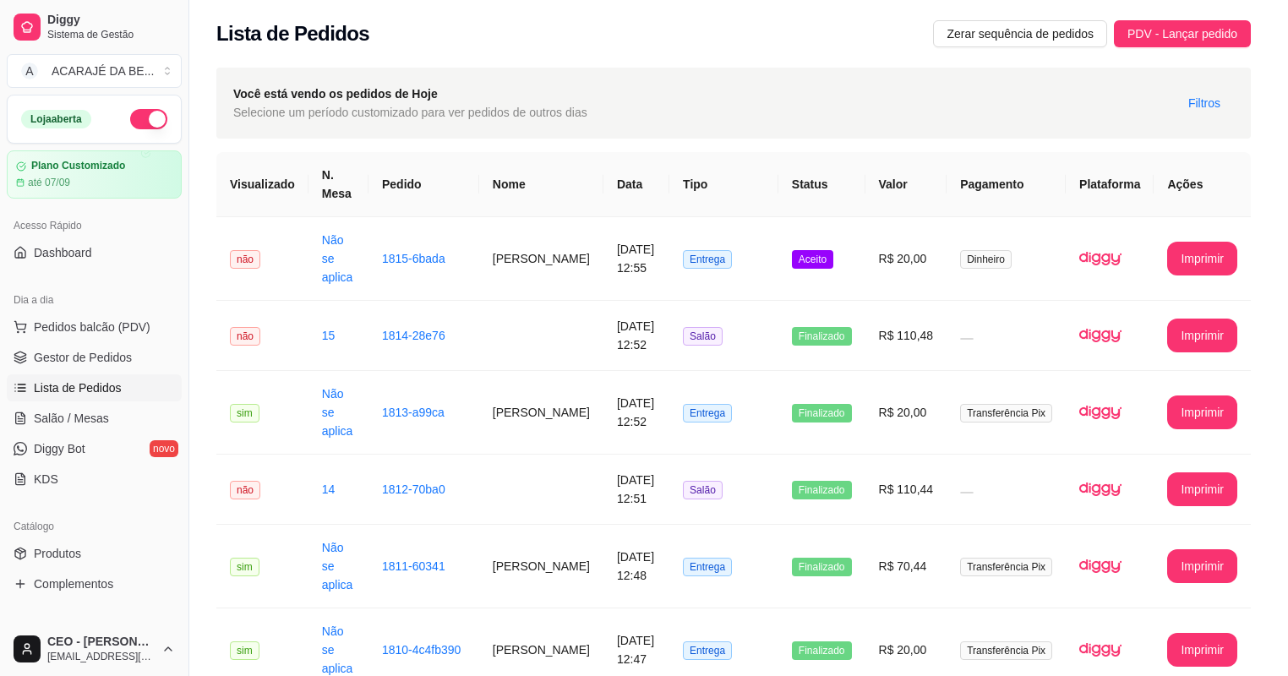
click at [423, 270] on div "feito há 3 minutos Horário do pedido [DATE] 12:52 Status do pedido ACEITO Nome …" at bounding box center [644, 338] width 446 height 440
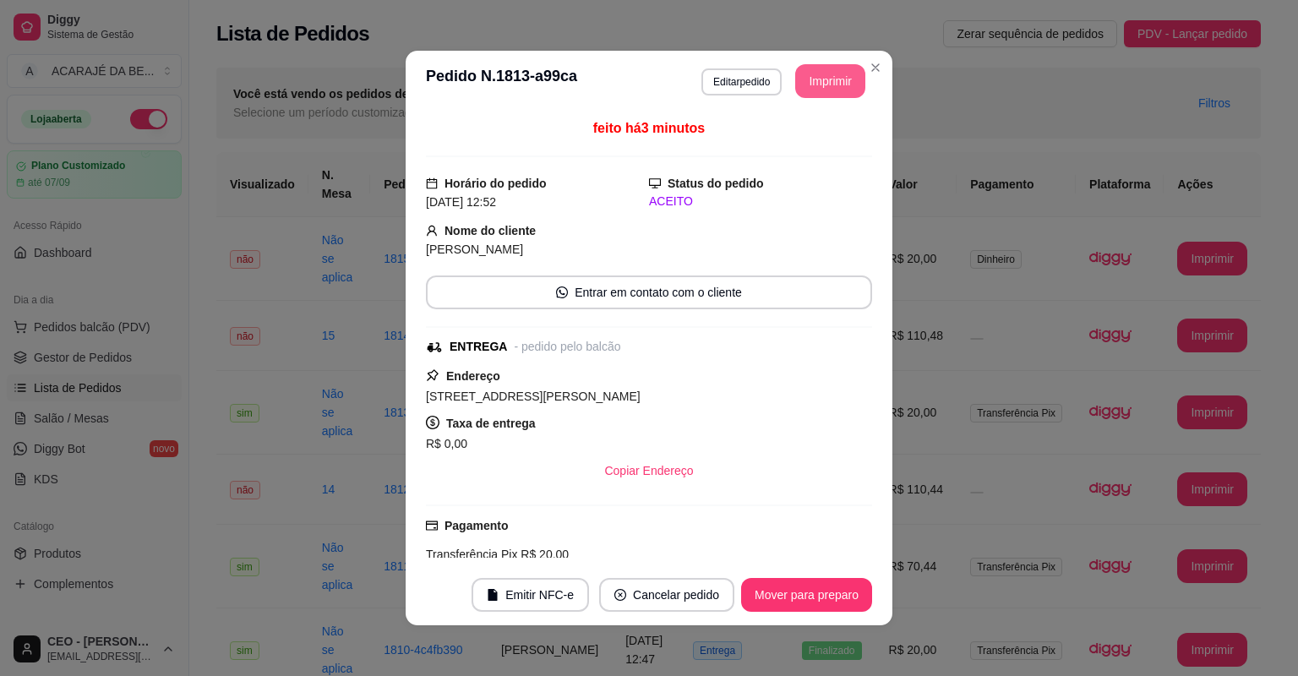
click at [828, 96] on button "Imprimir" at bounding box center [830, 81] width 70 height 34
click at [772, 595] on button "Mover para preparo" at bounding box center [806, 595] width 127 height 33
click at [772, 595] on button "Mover para entrega" at bounding box center [807, 595] width 127 height 33
click at [772, 595] on button "Mover para finalizado" at bounding box center [802, 595] width 140 height 34
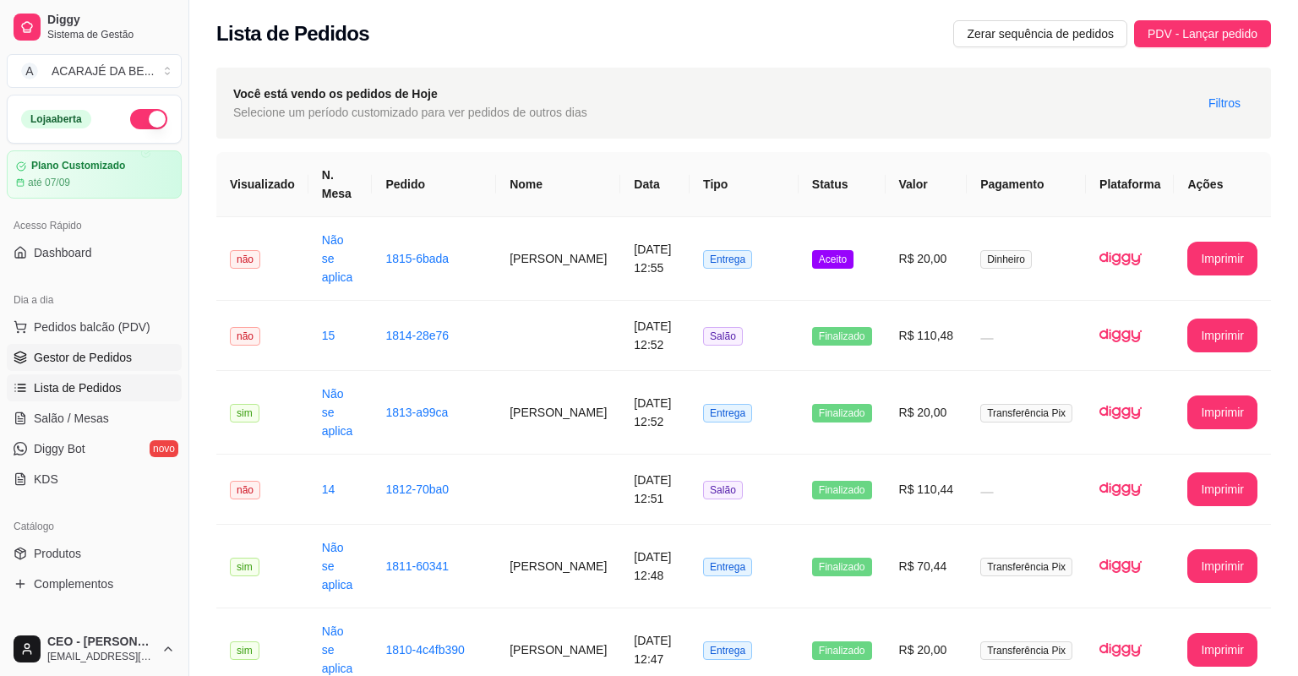
click at [68, 363] on span "Gestor de Pedidos" at bounding box center [83, 357] width 98 height 17
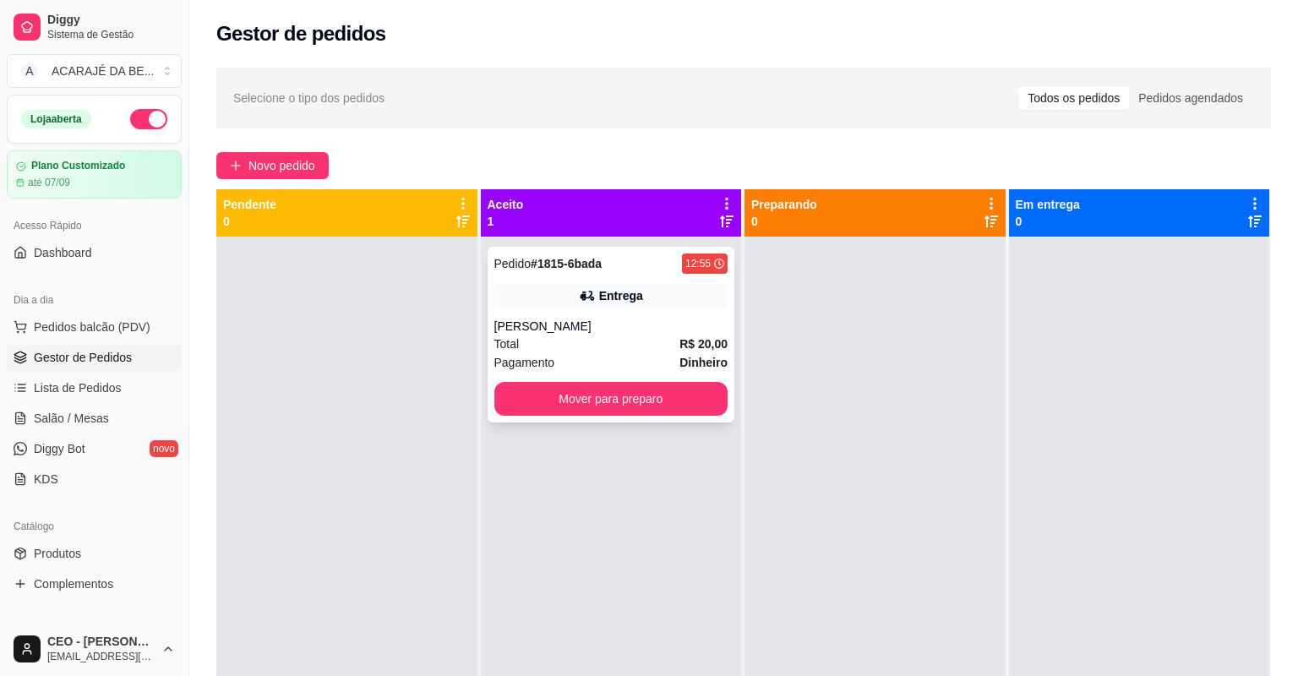
click at [663, 335] on div "Total R$ 20,00" at bounding box center [611, 344] width 234 height 19
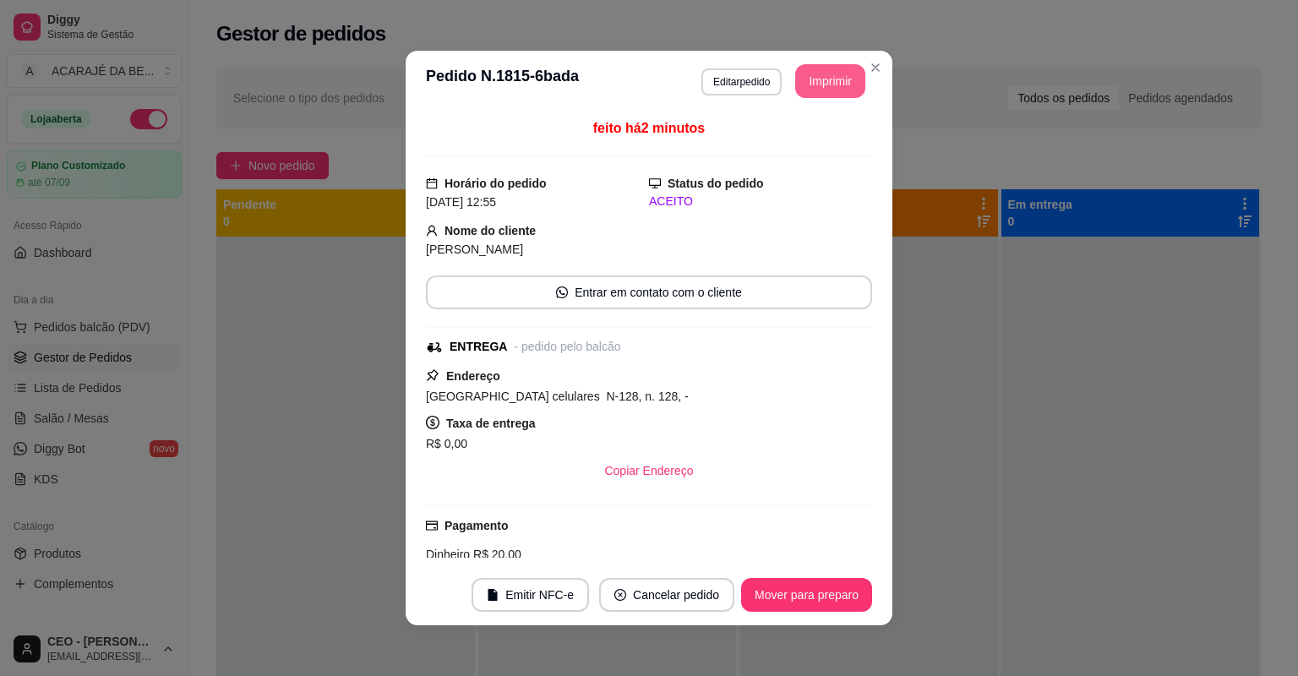
click at [830, 83] on button "Imprimir" at bounding box center [830, 81] width 70 height 34
click at [838, 592] on button "Mover para preparo" at bounding box center [806, 595] width 131 height 34
click at [838, 592] on div "Mover para preparo" at bounding box center [795, 595] width 155 height 34
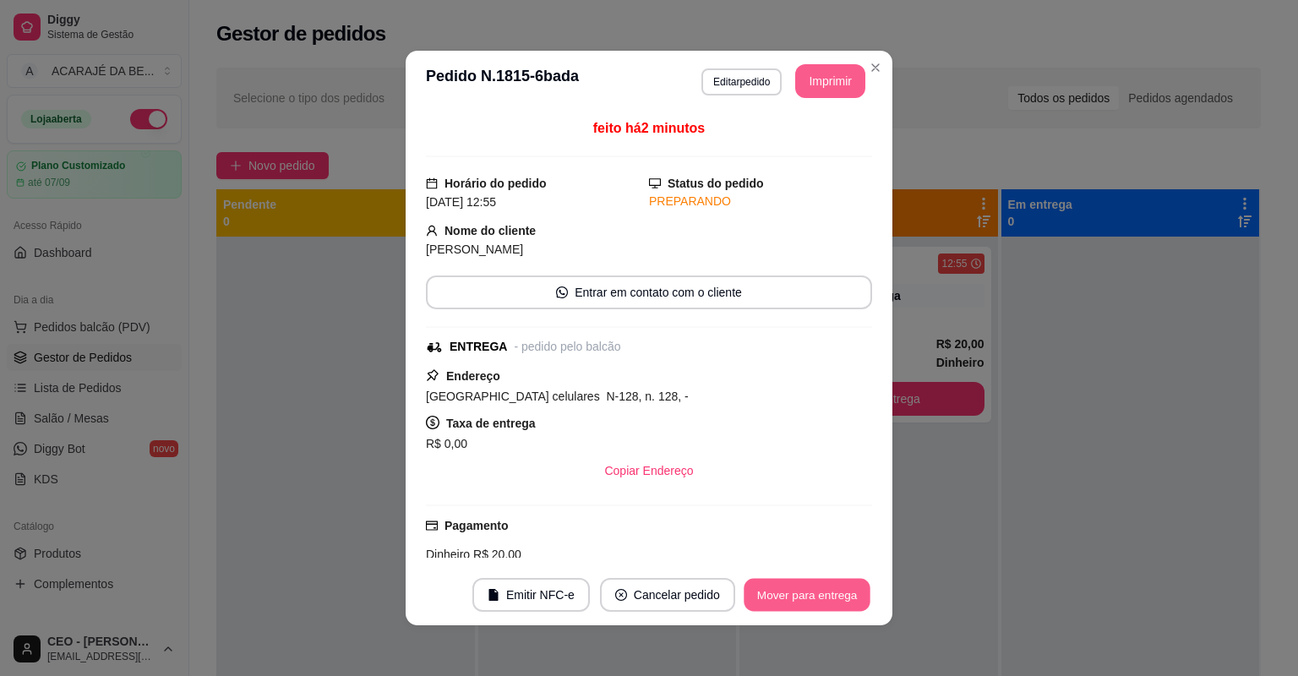
click at [838, 593] on button "Mover para entrega" at bounding box center [807, 595] width 127 height 33
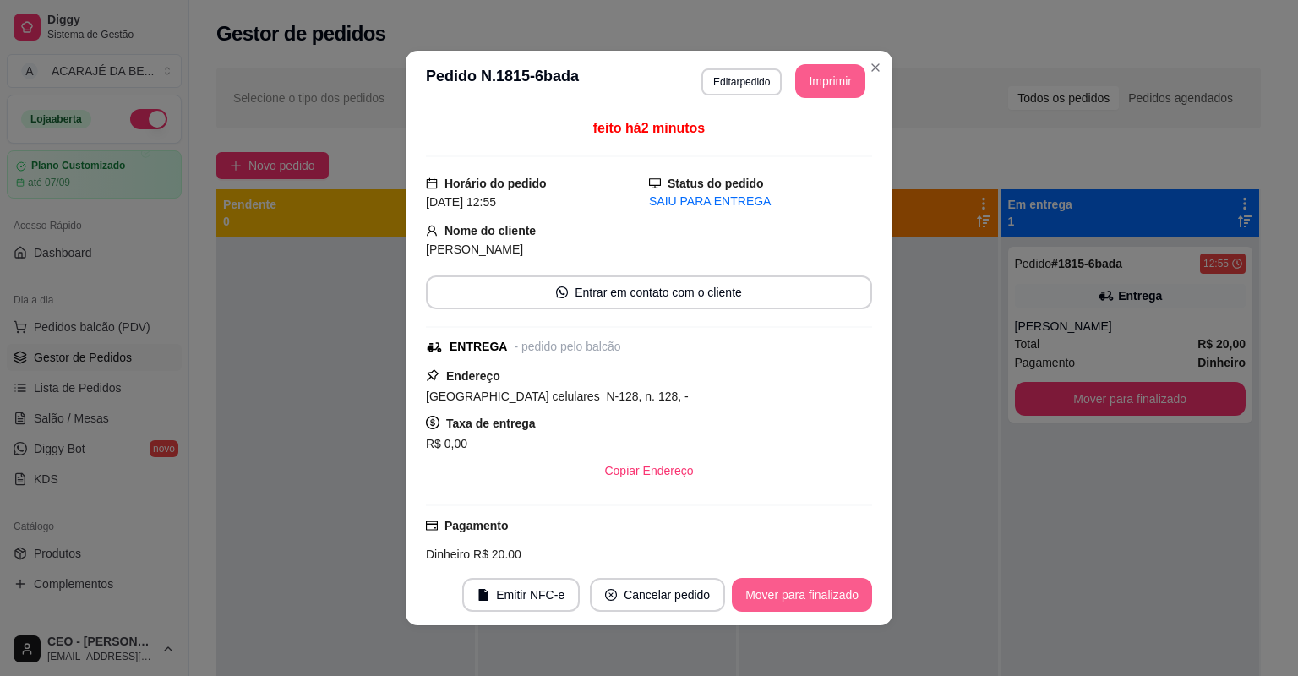
click at [838, 594] on button "Mover para finalizado" at bounding box center [802, 595] width 140 height 34
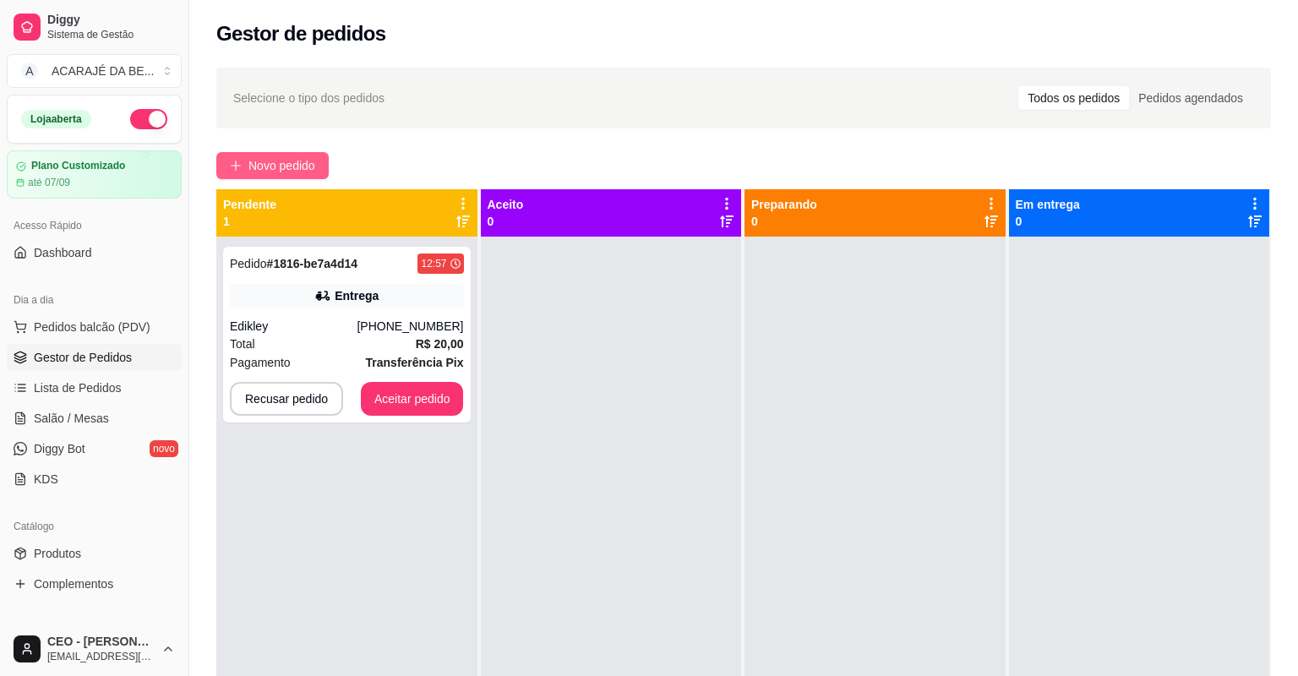
click at [247, 171] on button "Novo pedido" at bounding box center [272, 165] width 112 height 27
click at [399, 295] on div "Entrega" at bounding box center [347, 296] width 234 height 24
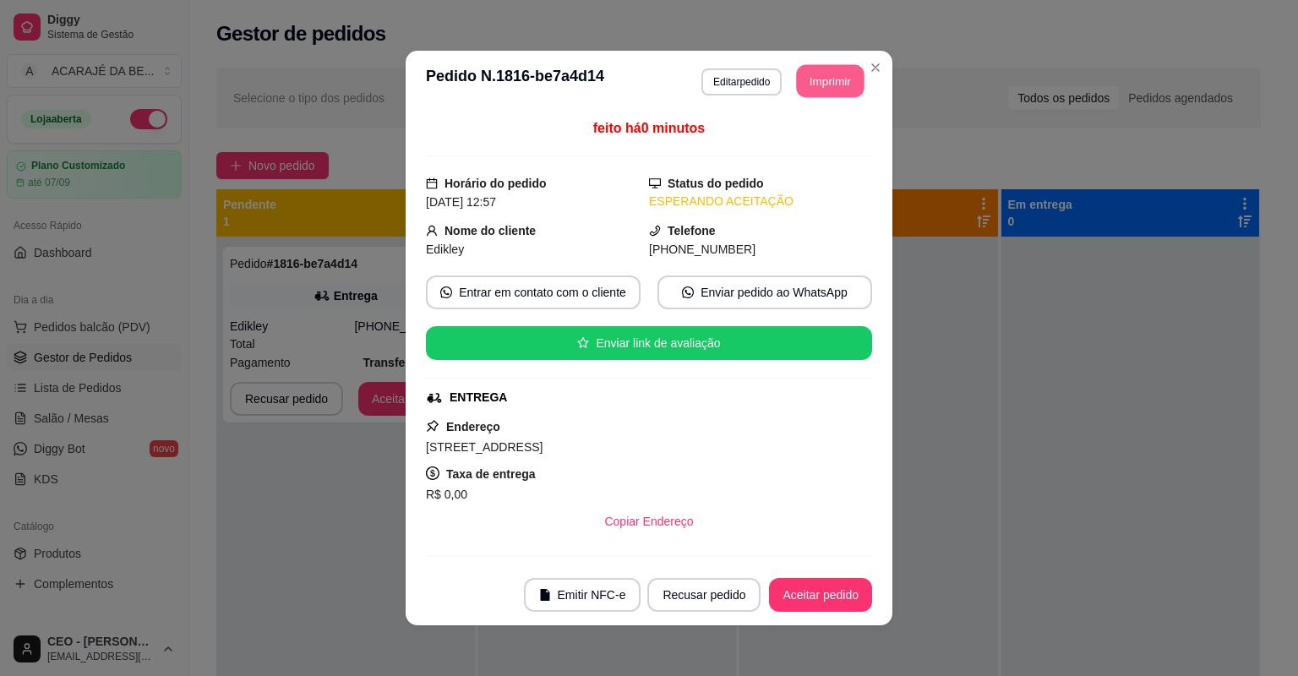
click at [797, 81] on button "Imprimir" at bounding box center [831, 81] width 68 height 33
click at [805, 602] on button "Aceitar pedido" at bounding box center [820, 595] width 103 height 34
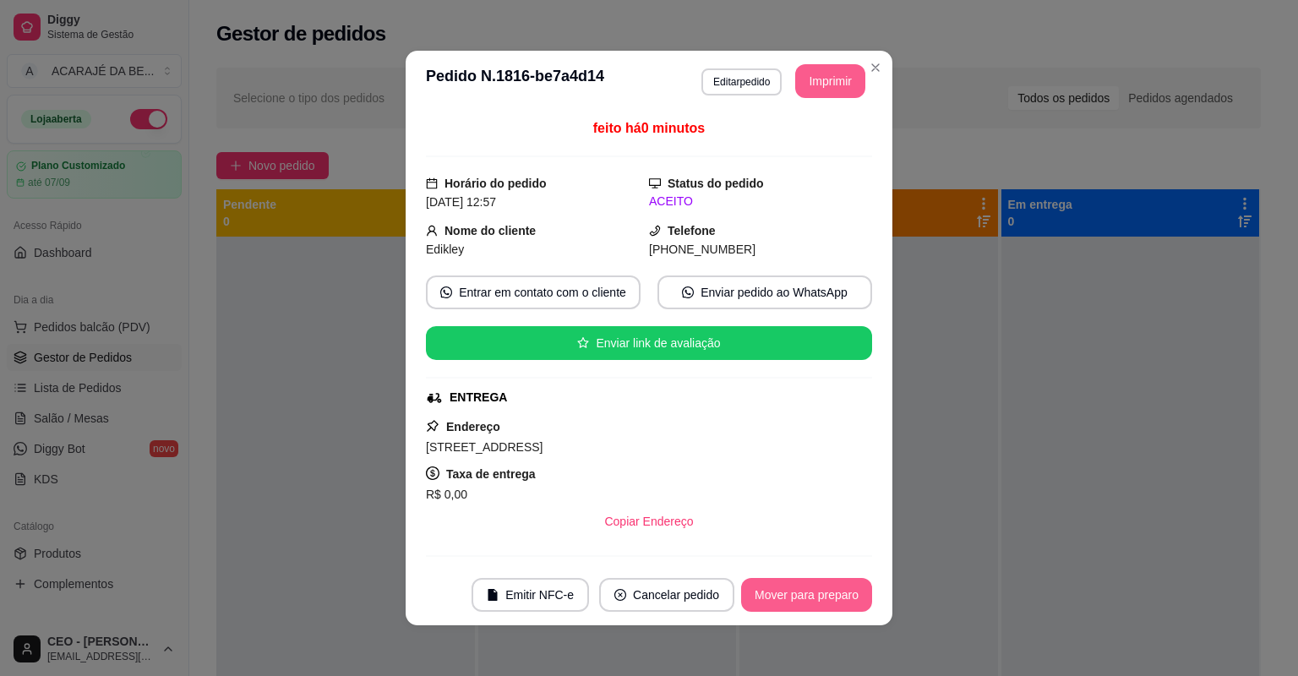
click at [815, 599] on button "Mover para preparo" at bounding box center [806, 595] width 131 height 34
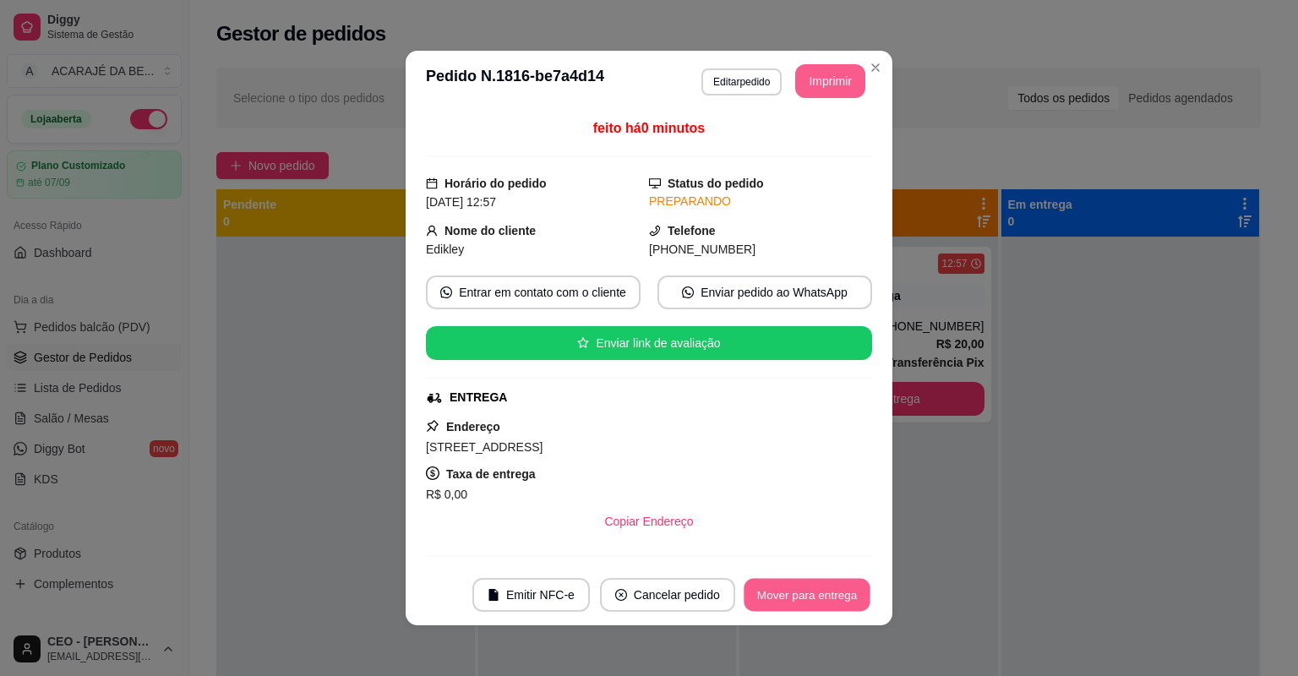
click at [815, 599] on button "Mover para entrega" at bounding box center [807, 595] width 127 height 33
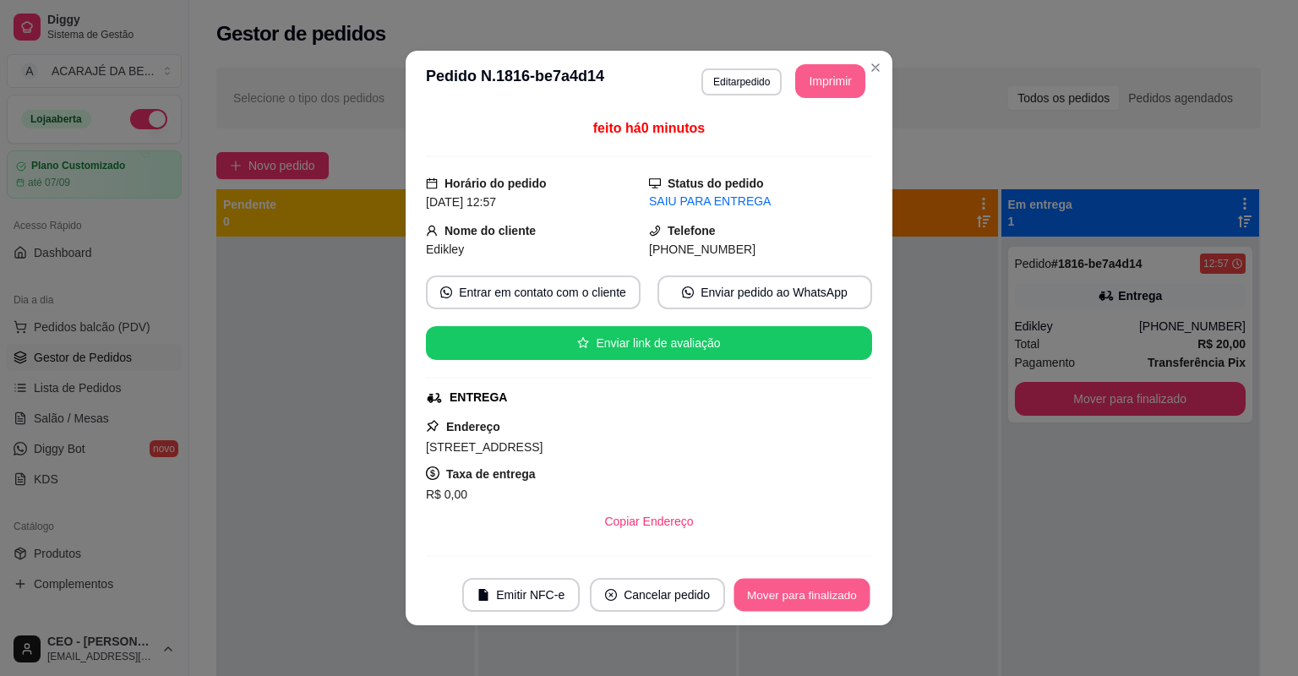
click at [815, 599] on button "Mover para finalizado" at bounding box center [803, 595] width 136 height 33
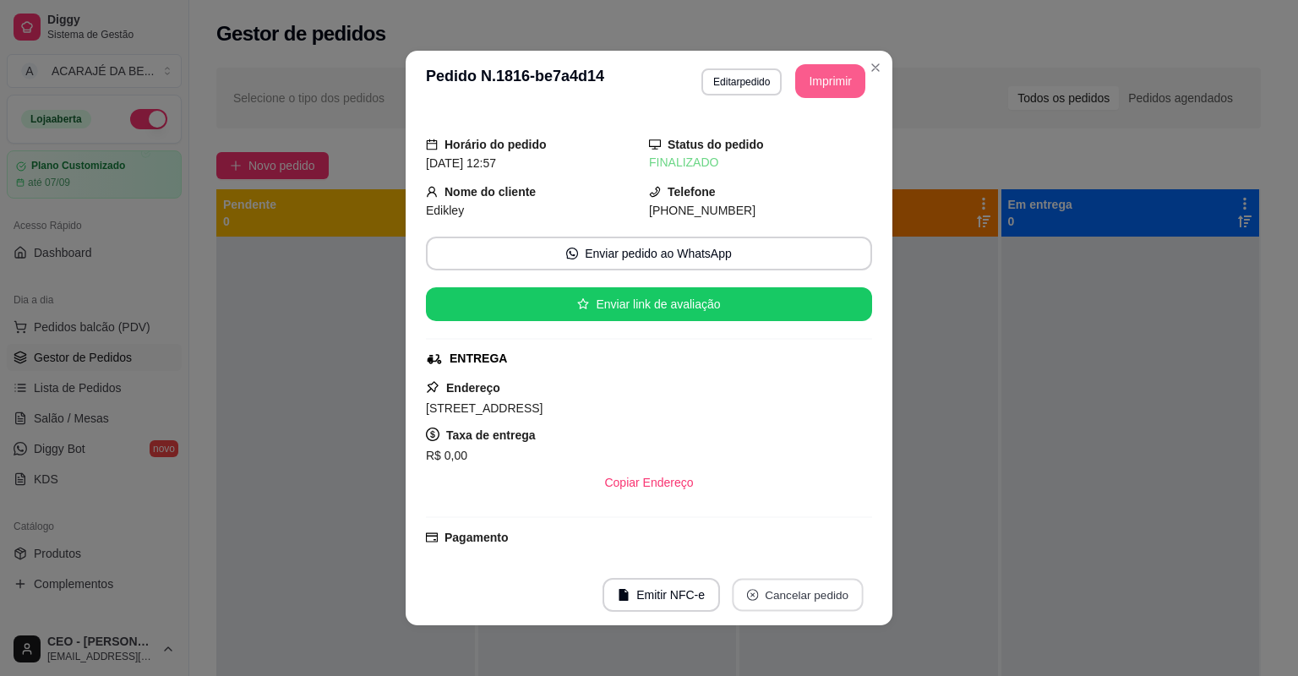
click at [815, 599] on button "Cancelar pedido" at bounding box center [797, 595] width 131 height 33
click at [1023, 483] on div "**********" at bounding box center [649, 338] width 1298 height 676
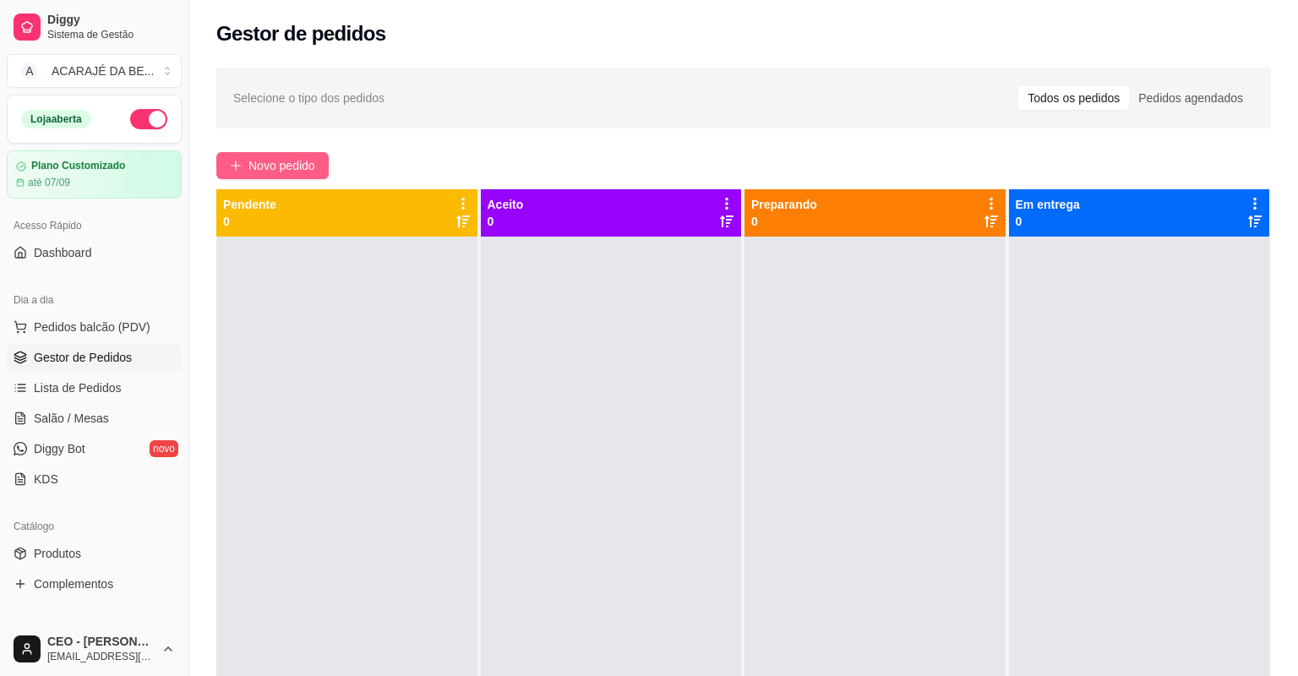
click at [303, 161] on span "Novo pedido" at bounding box center [281, 165] width 67 height 19
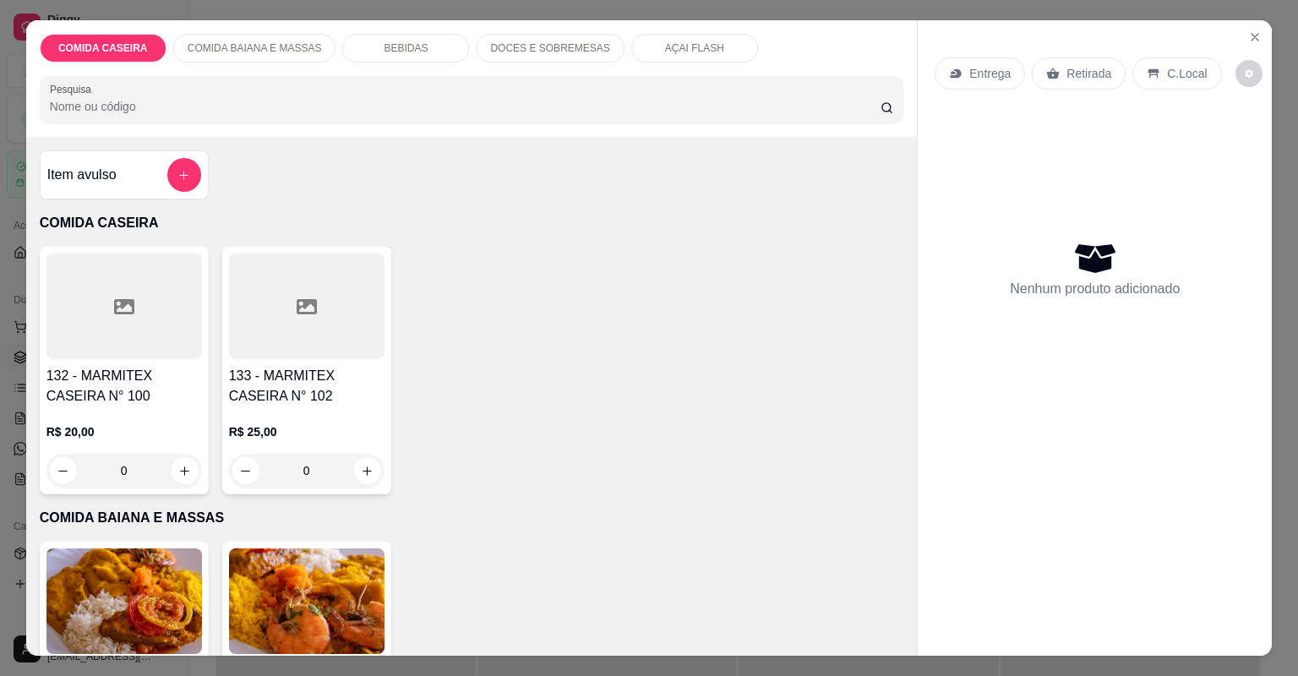
click at [256, 352] on div at bounding box center [307, 307] width 156 height 106
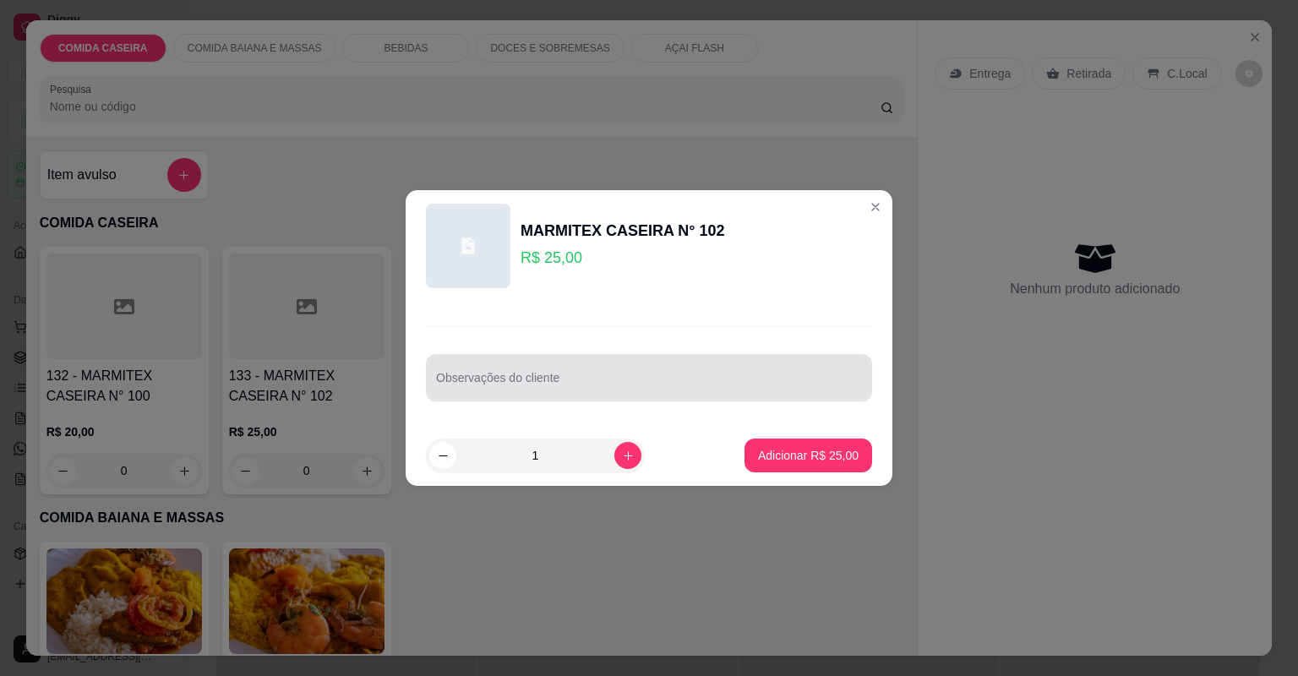
click at [444, 376] on div "Observações do cliente" at bounding box center [649, 377] width 446 height 47
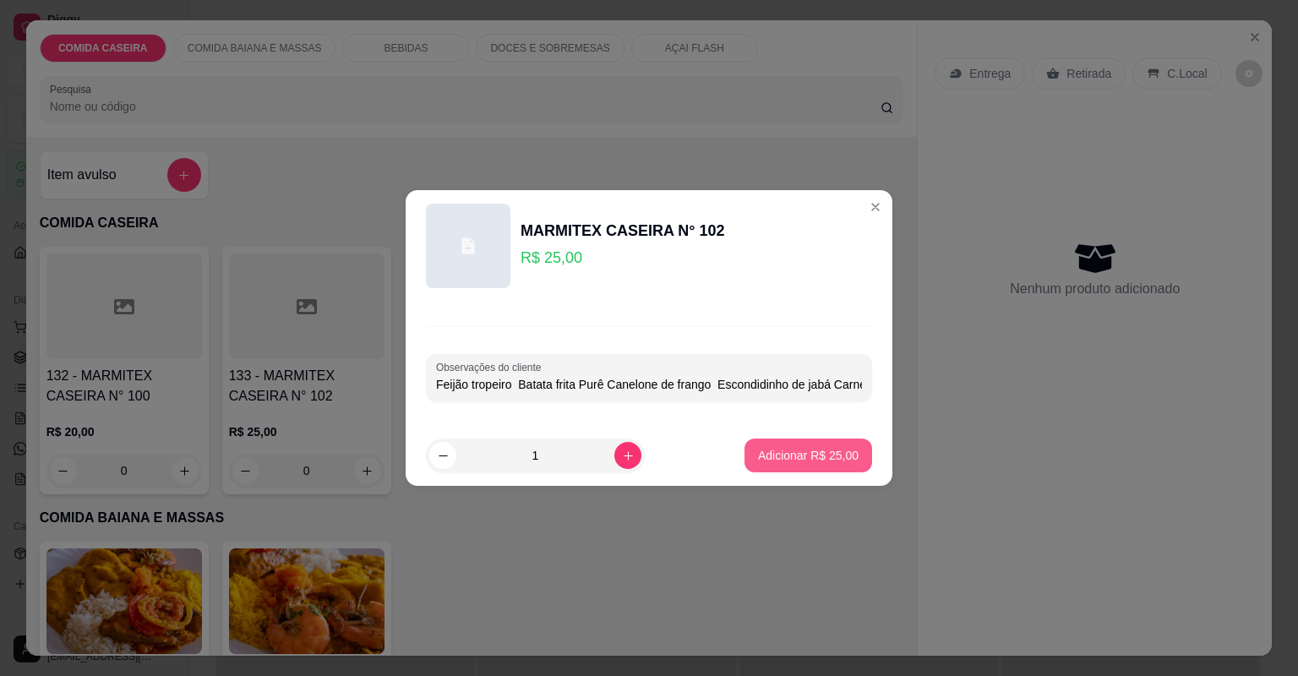
click at [800, 443] on button "Adicionar R$ 25,00" at bounding box center [809, 456] width 128 height 34
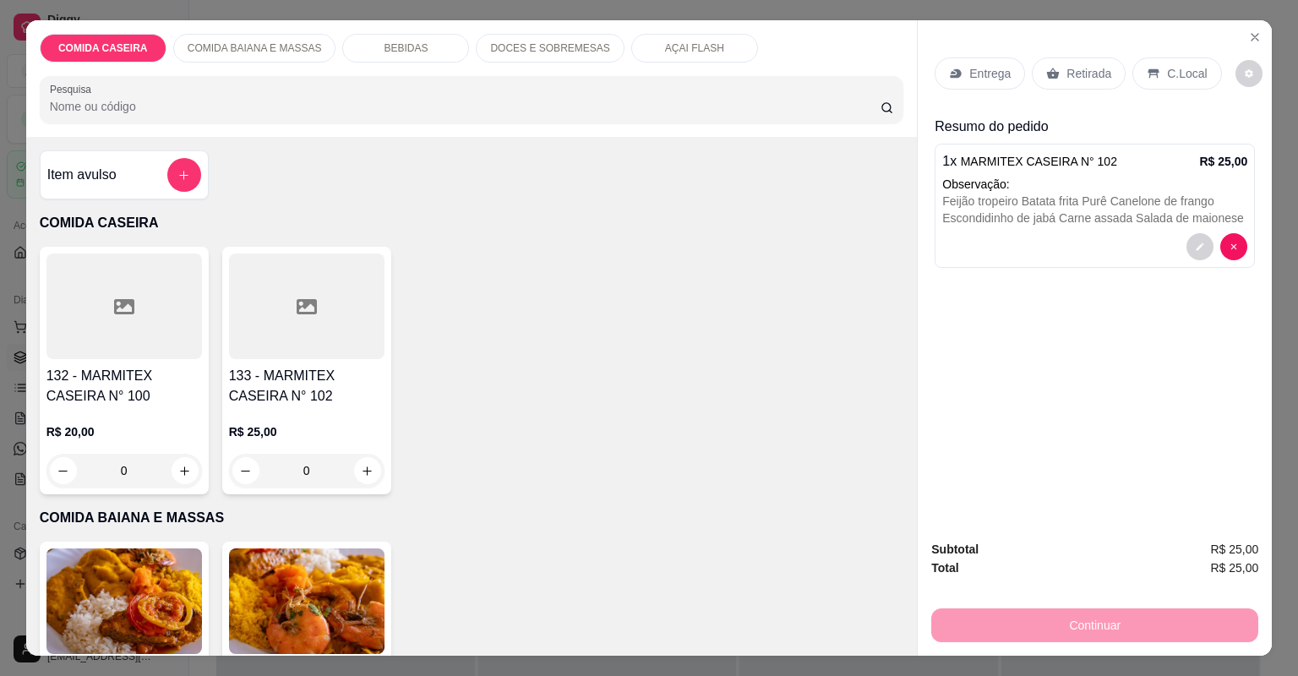
click at [964, 79] on div "Entrega" at bounding box center [980, 73] width 90 height 32
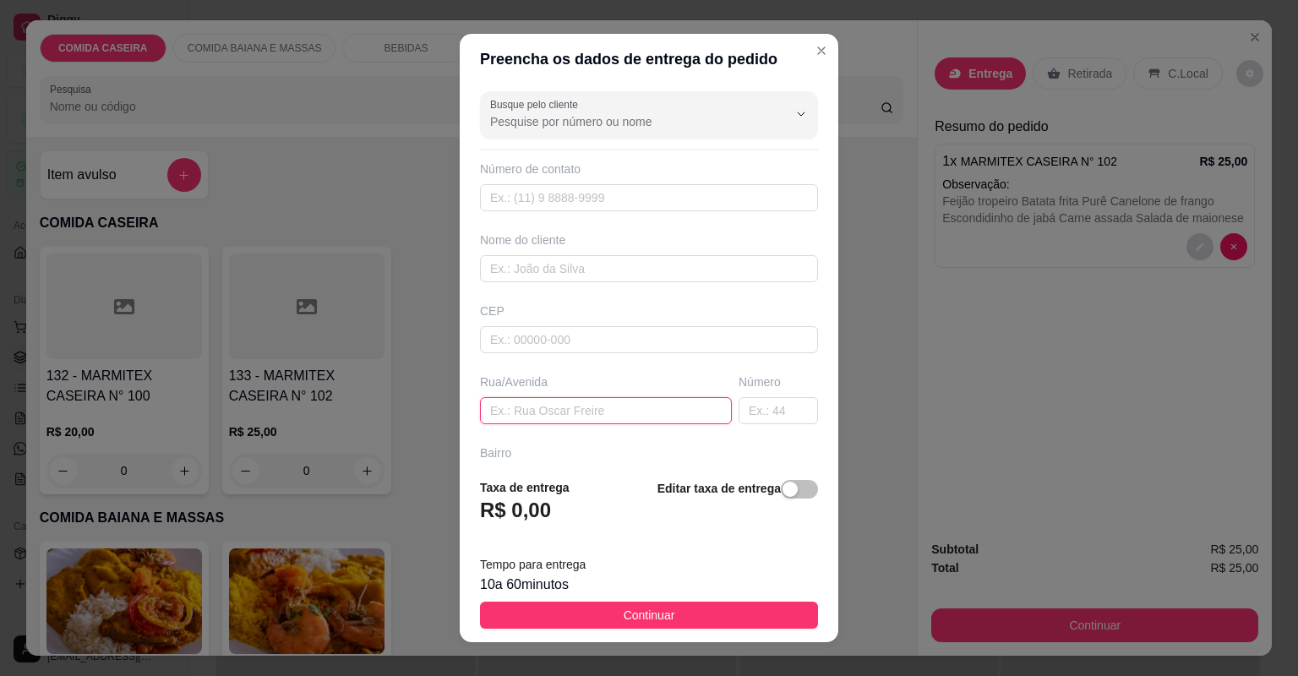
click at [544, 422] on input "text" at bounding box center [606, 410] width 252 height 27
paste input "Aqui em cima da marina fashion"
paste input "Ao lado de niron cine foto"
type input "Aqui em cima da marina fashion,Ao lado de niron cine foto"
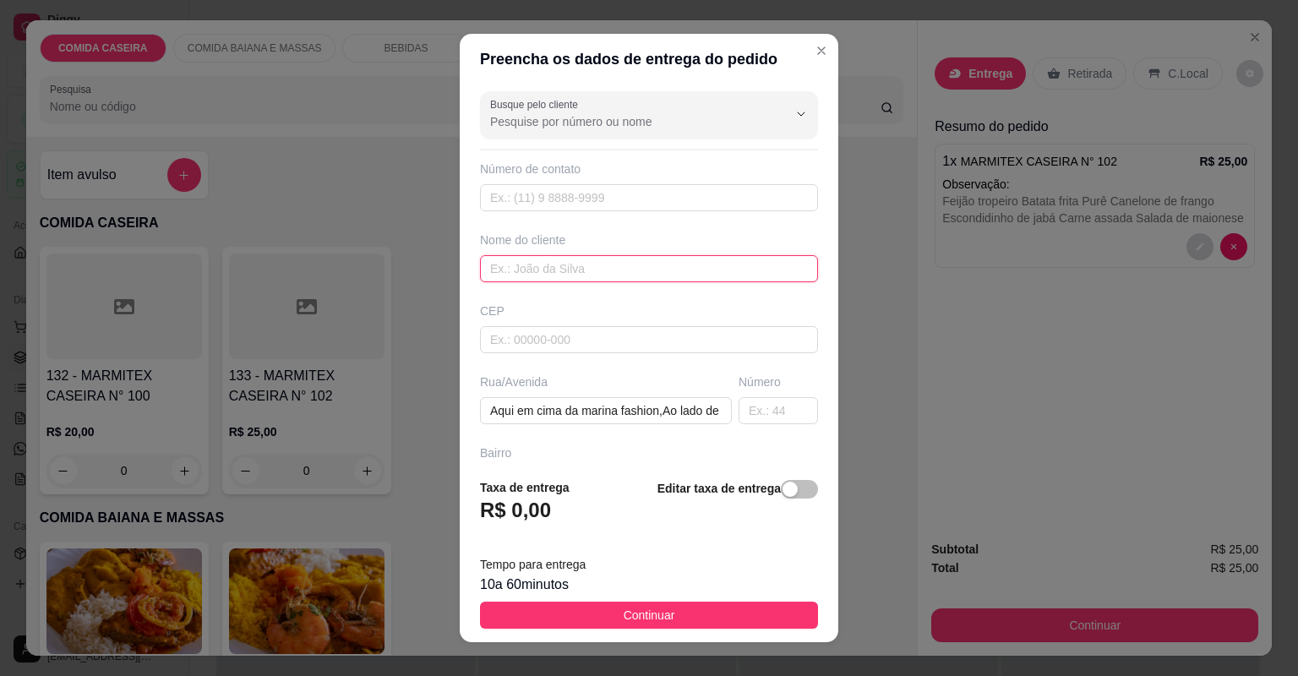
click at [621, 276] on input "text" at bounding box center [649, 268] width 338 height 27
type input "janine"
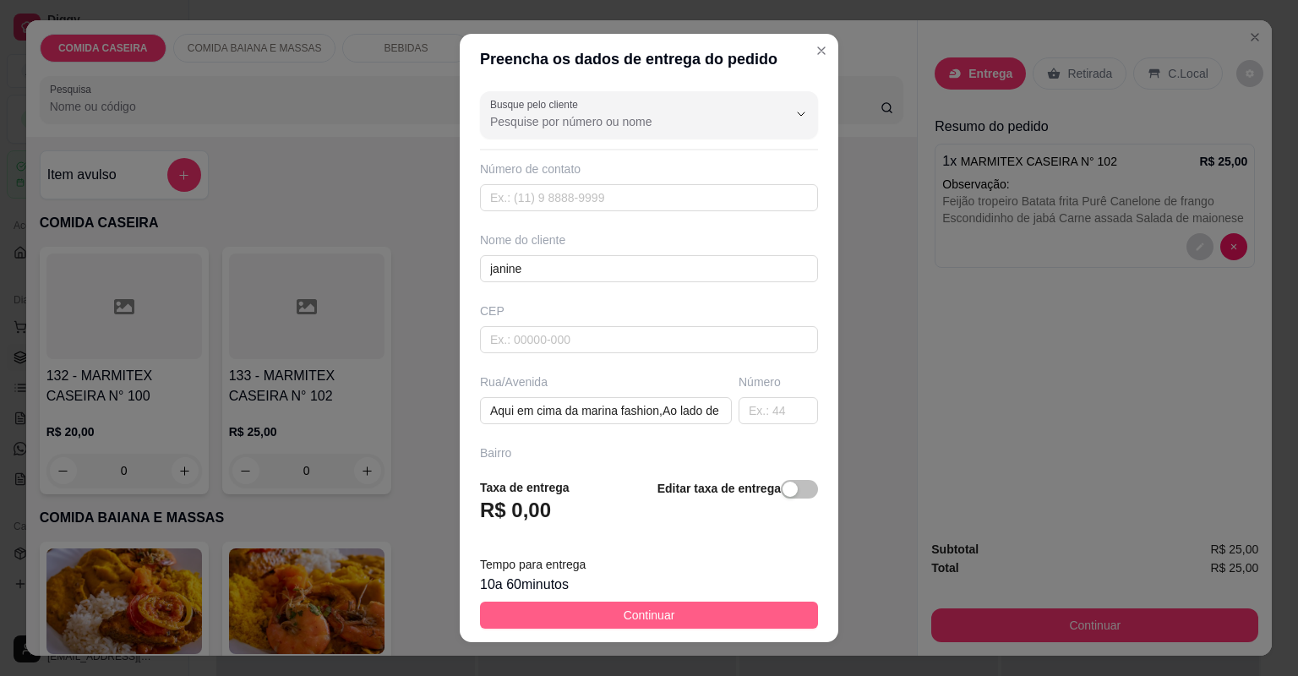
click at [632, 620] on span "Continuar" at bounding box center [650, 615] width 52 height 19
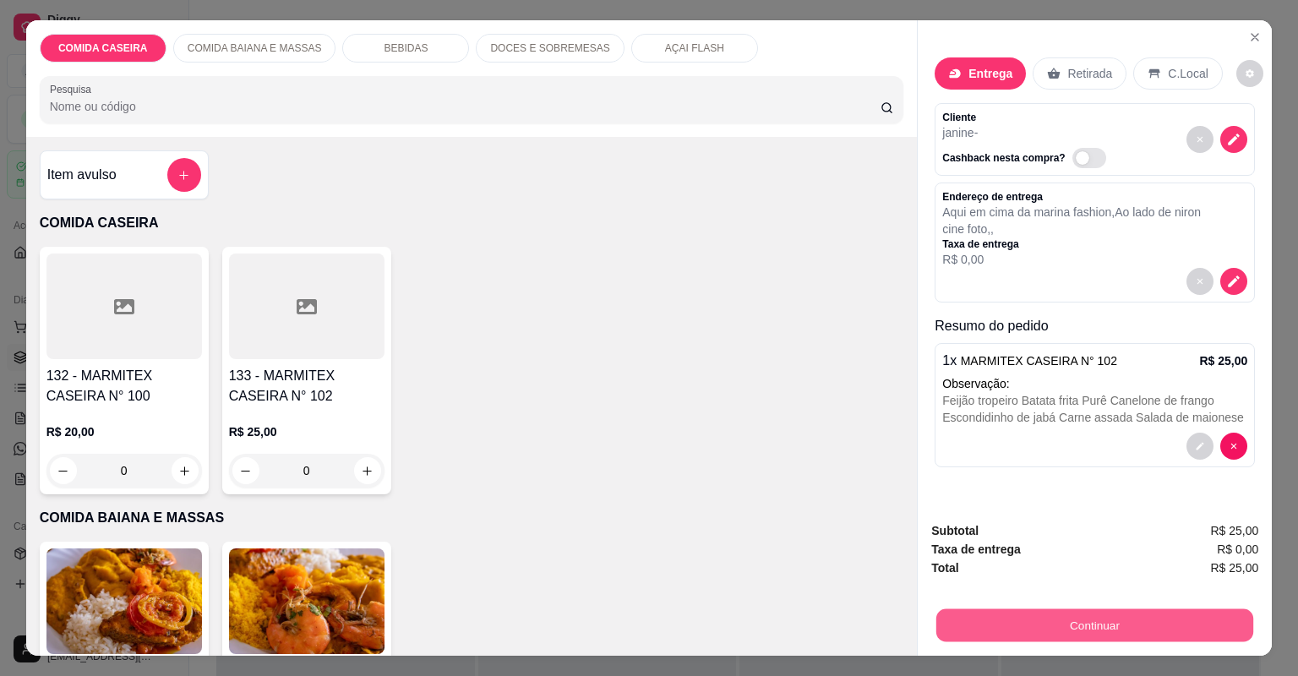
click at [999, 610] on button "Continuar" at bounding box center [1095, 625] width 317 height 33
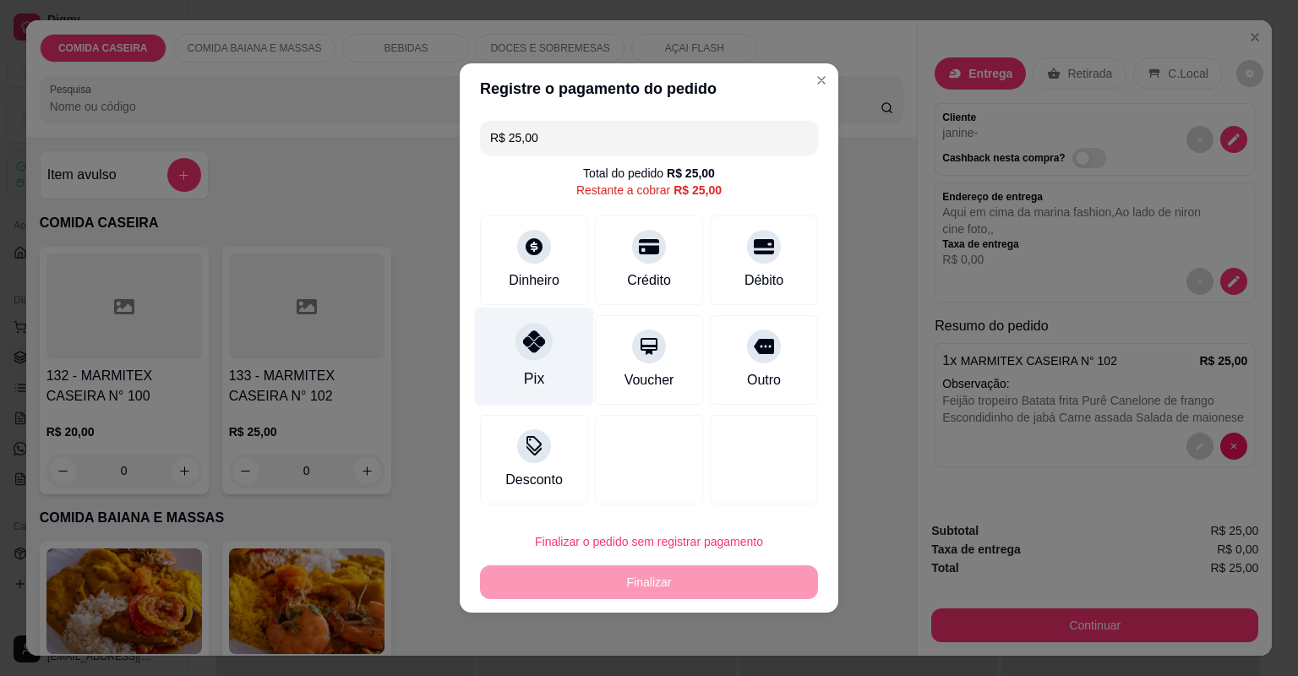
click at [537, 377] on div "Pix" at bounding box center [534, 379] width 20 height 22
type input "R$ 0,00"
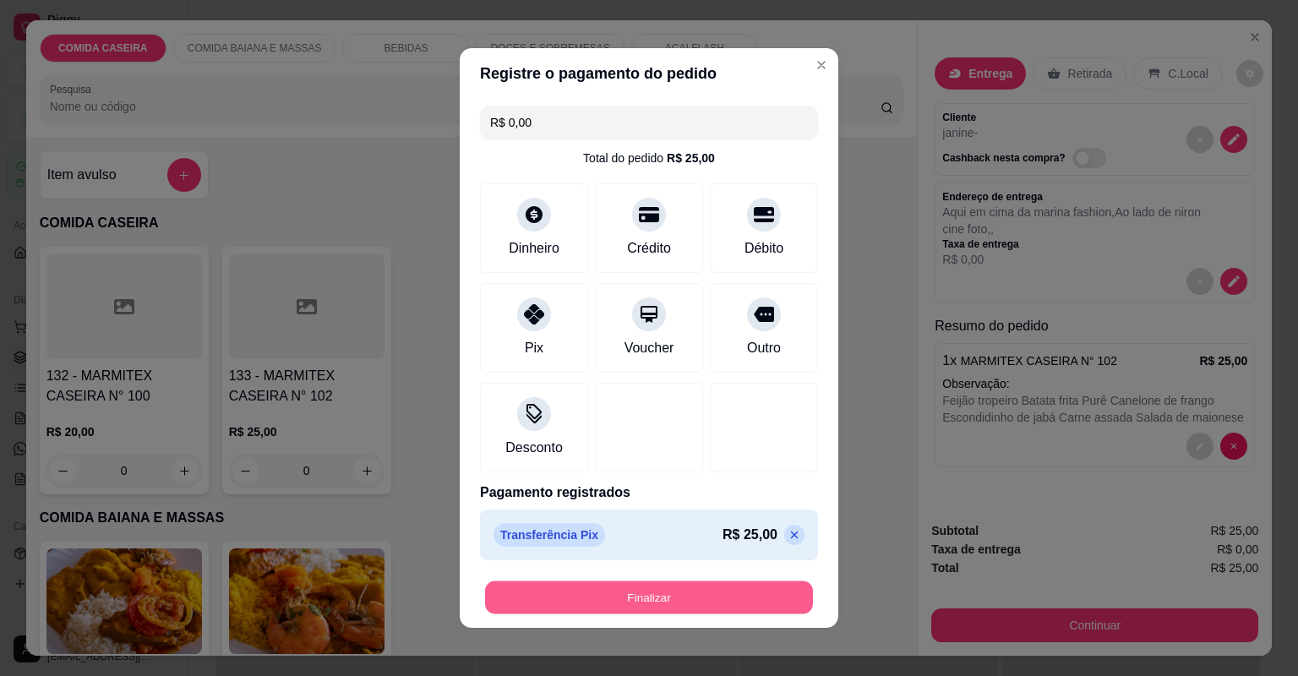
click at [677, 592] on button "Finalizar" at bounding box center [649, 598] width 328 height 33
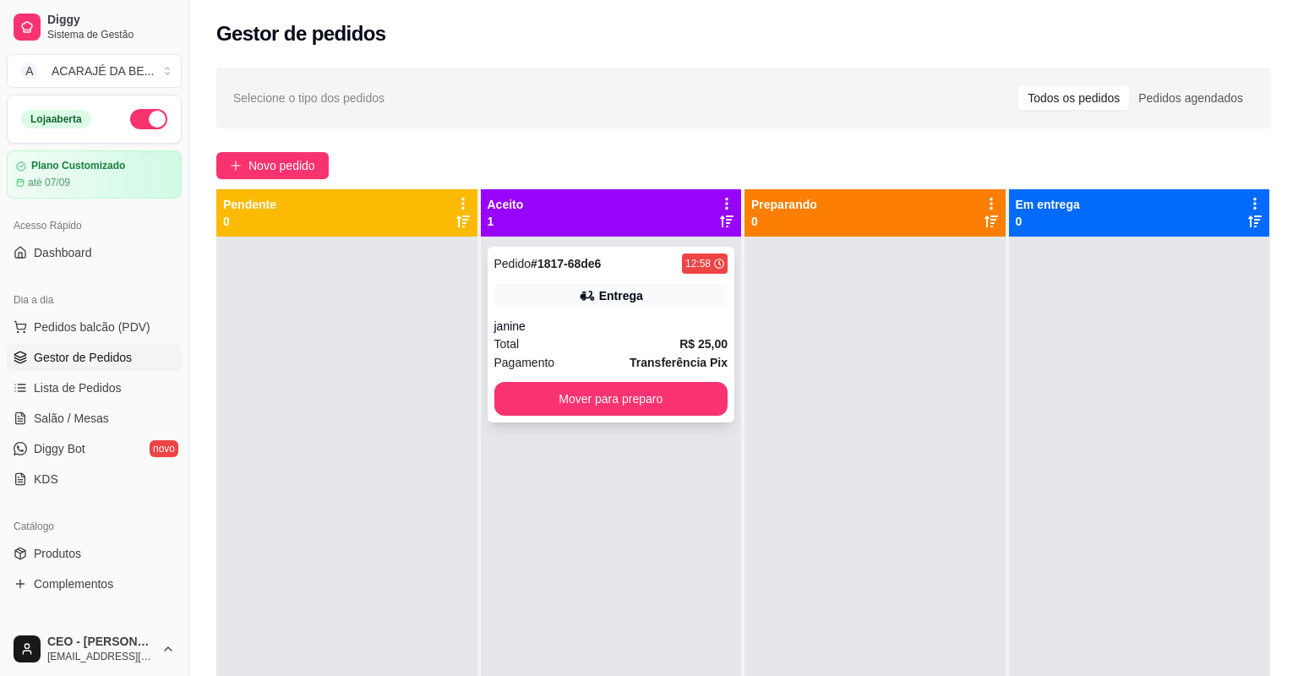
click at [596, 339] on div "Total R$ 25,00" at bounding box center [611, 344] width 234 height 19
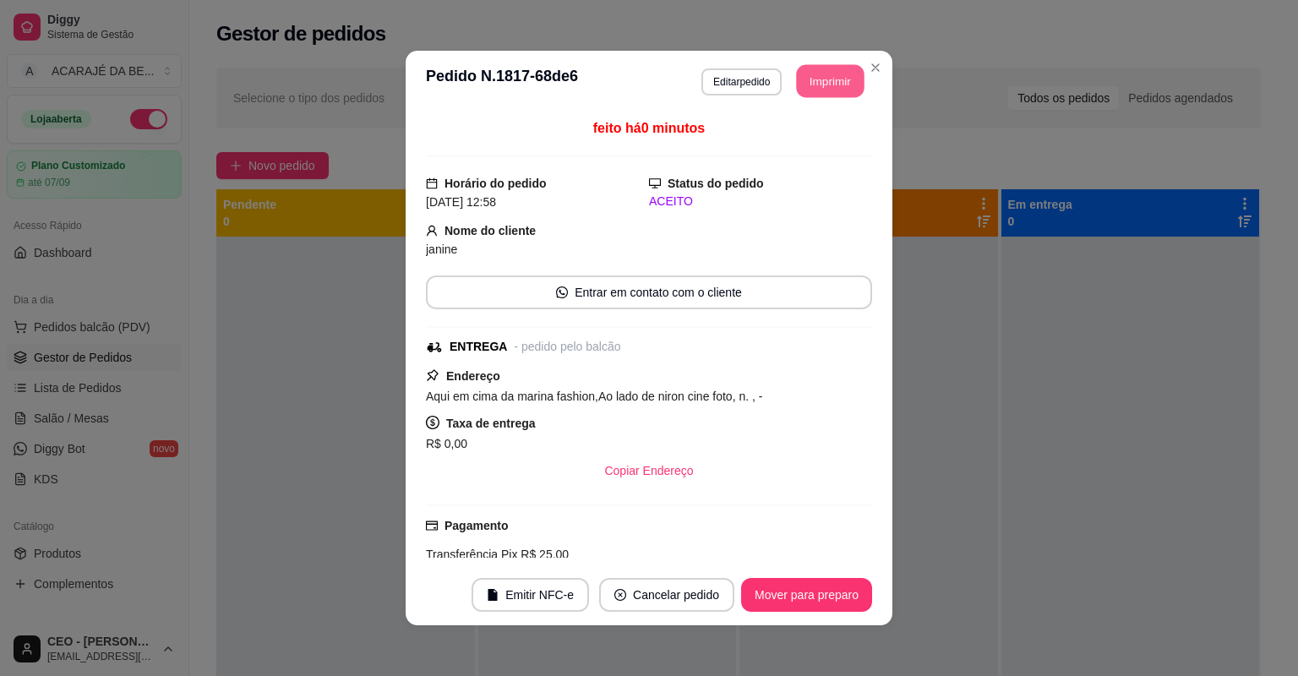
click at [801, 87] on button "Imprimir" at bounding box center [831, 81] width 68 height 33
click at [846, 587] on button "Mover para preparo" at bounding box center [806, 595] width 131 height 34
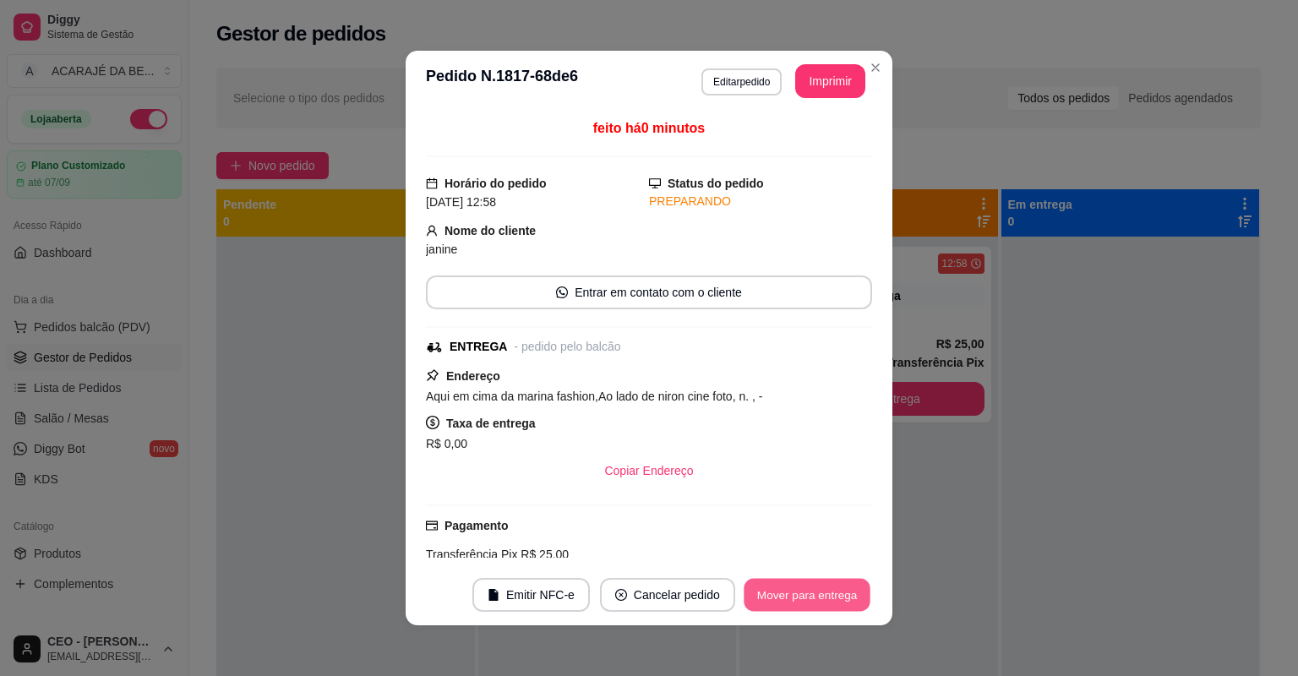
click at [846, 587] on button "Mover para entrega" at bounding box center [807, 595] width 127 height 33
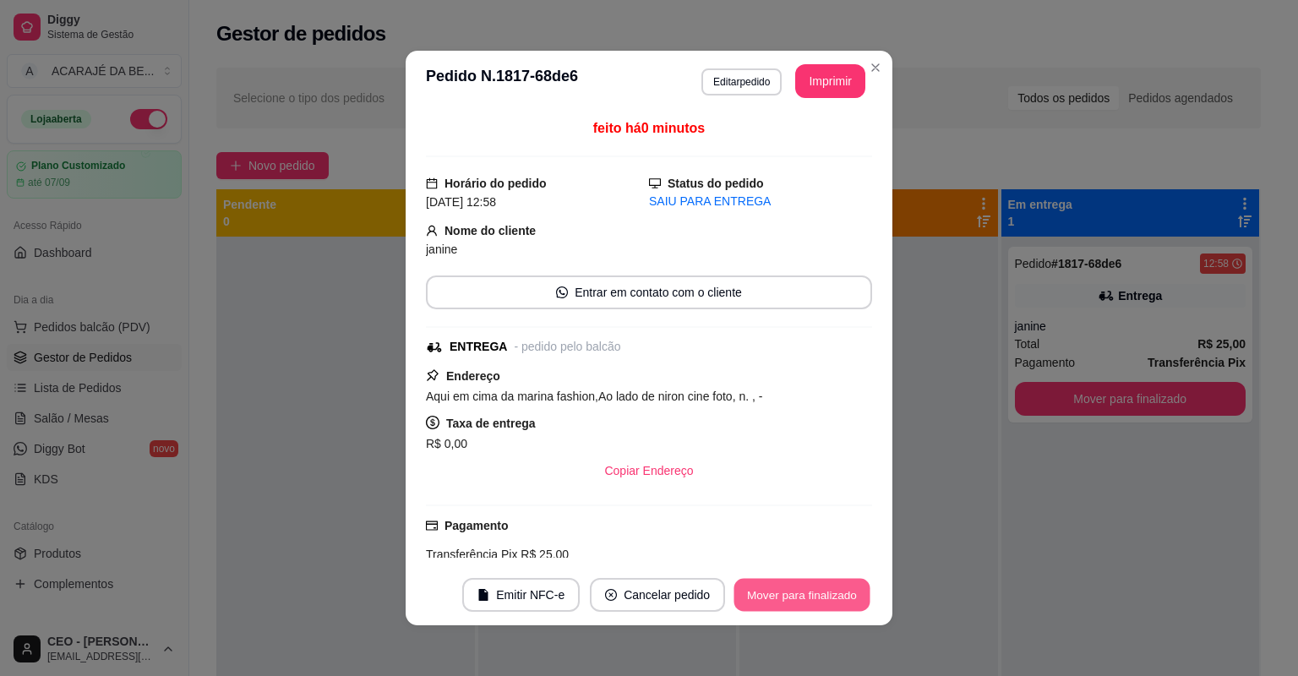
click at [846, 587] on button "Mover para finalizado" at bounding box center [803, 595] width 136 height 33
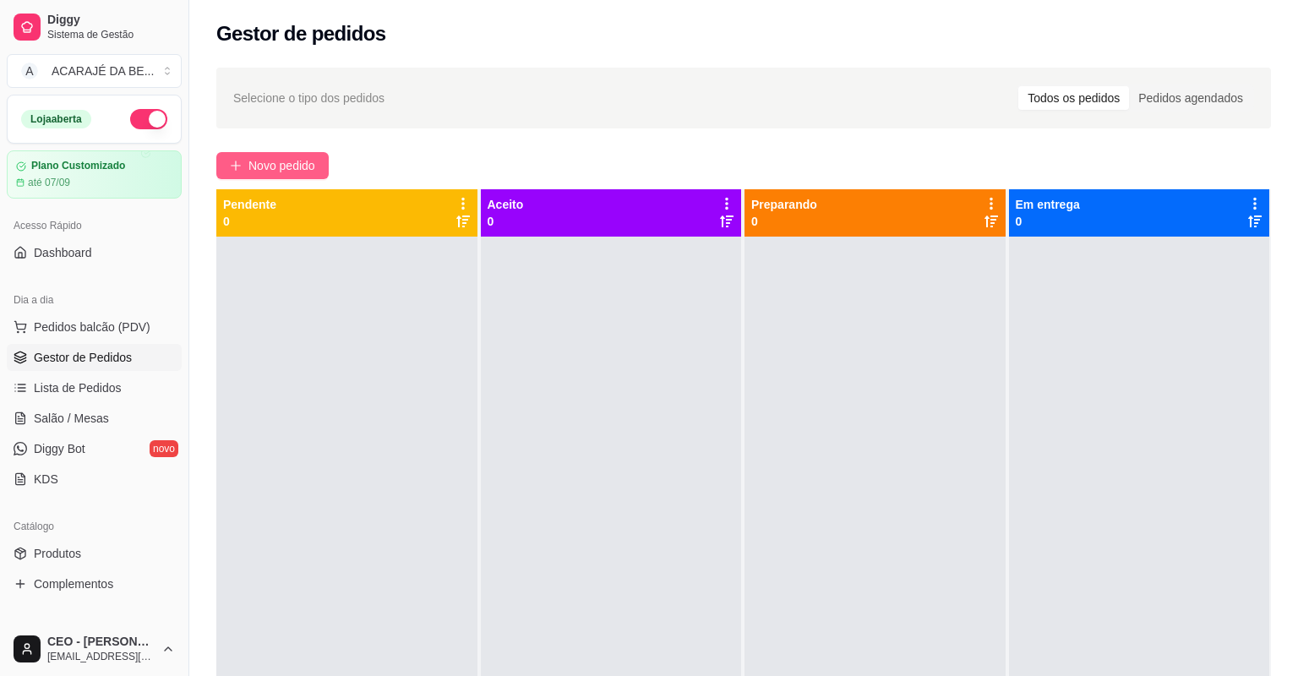
click at [274, 172] on span "Novo pedido" at bounding box center [281, 165] width 67 height 19
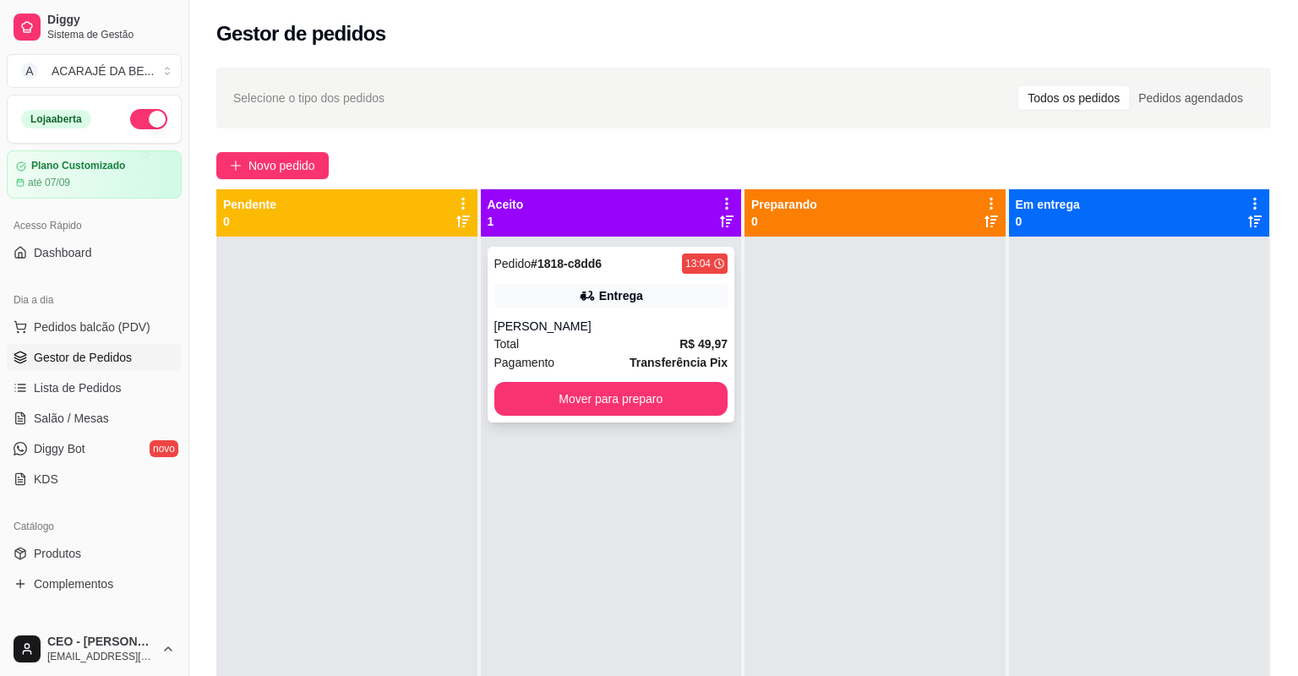
click at [668, 328] on div "[PERSON_NAME]" at bounding box center [611, 326] width 234 height 17
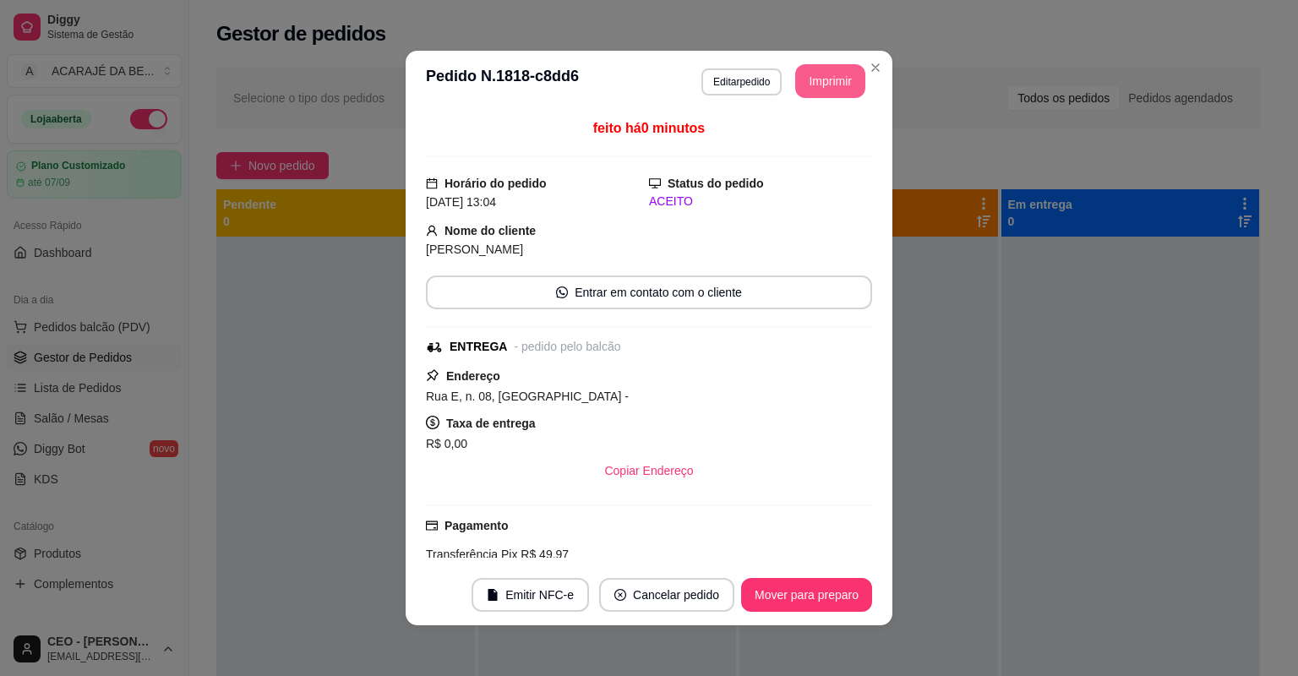
click at [804, 99] on header "**********" at bounding box center [649, 81] width 487 height 61
click at [811, 99] on header "**********" at bounding box center [649, 81] width 487 height 61
click at [839, 71] on button "Imprimir" at bounding box center [830, 81] width 70 height 34
click at [822, 585] on button "Mover para preparo" at bounding box center [806, 595] width 131 height 34
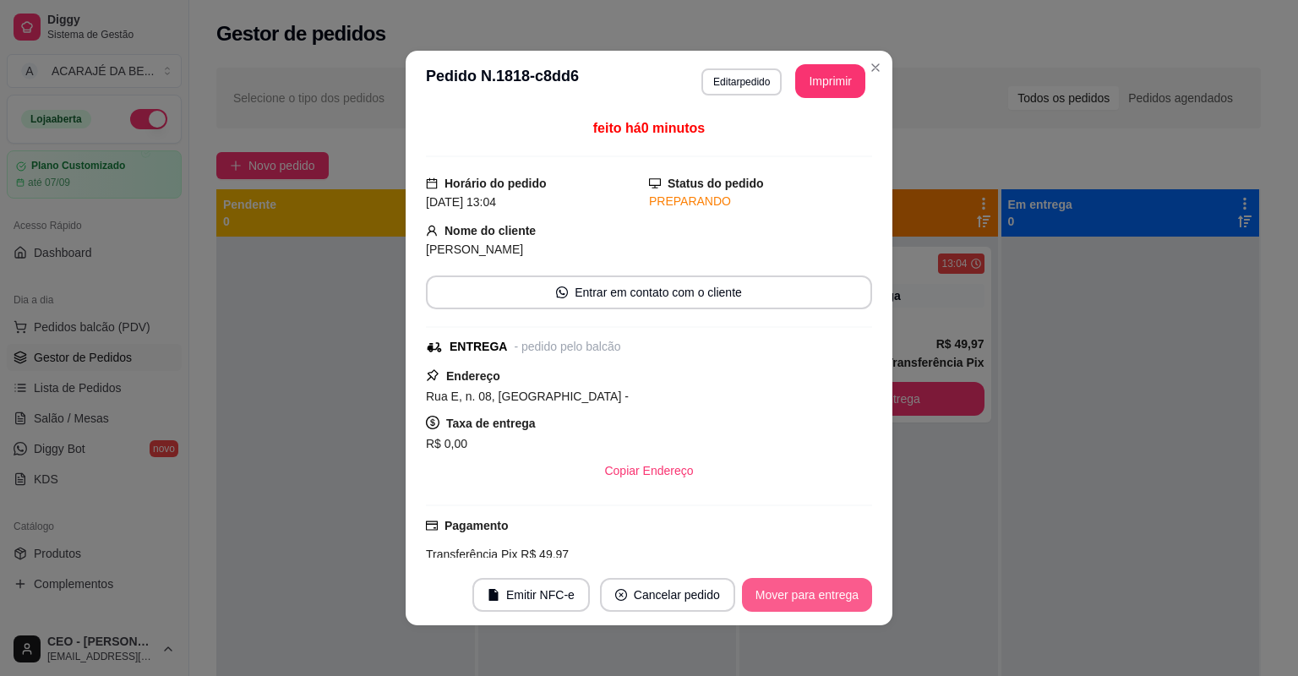
click at [822, 585] on button "Mover para entrega" at bounding box center [807, 595] width 130 height 34
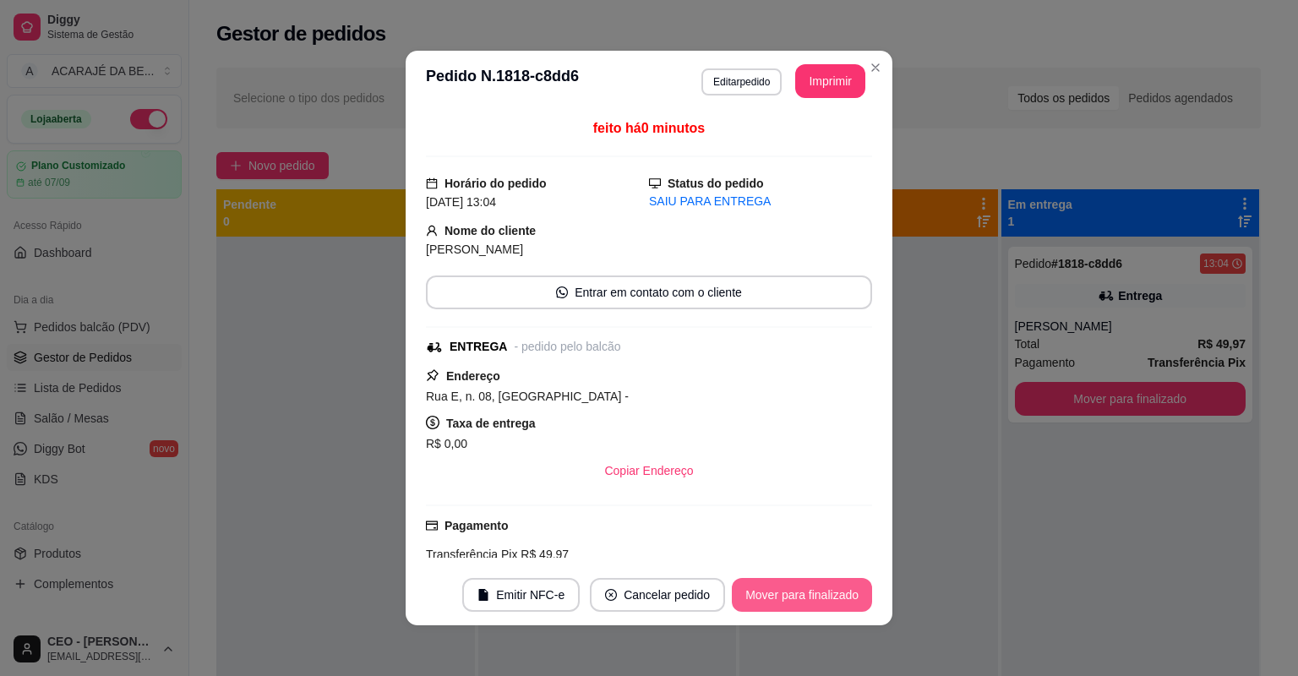
click at [822, 589] on button "Mover para finalizado" at bounding box center [802, 595] width 140 height 34
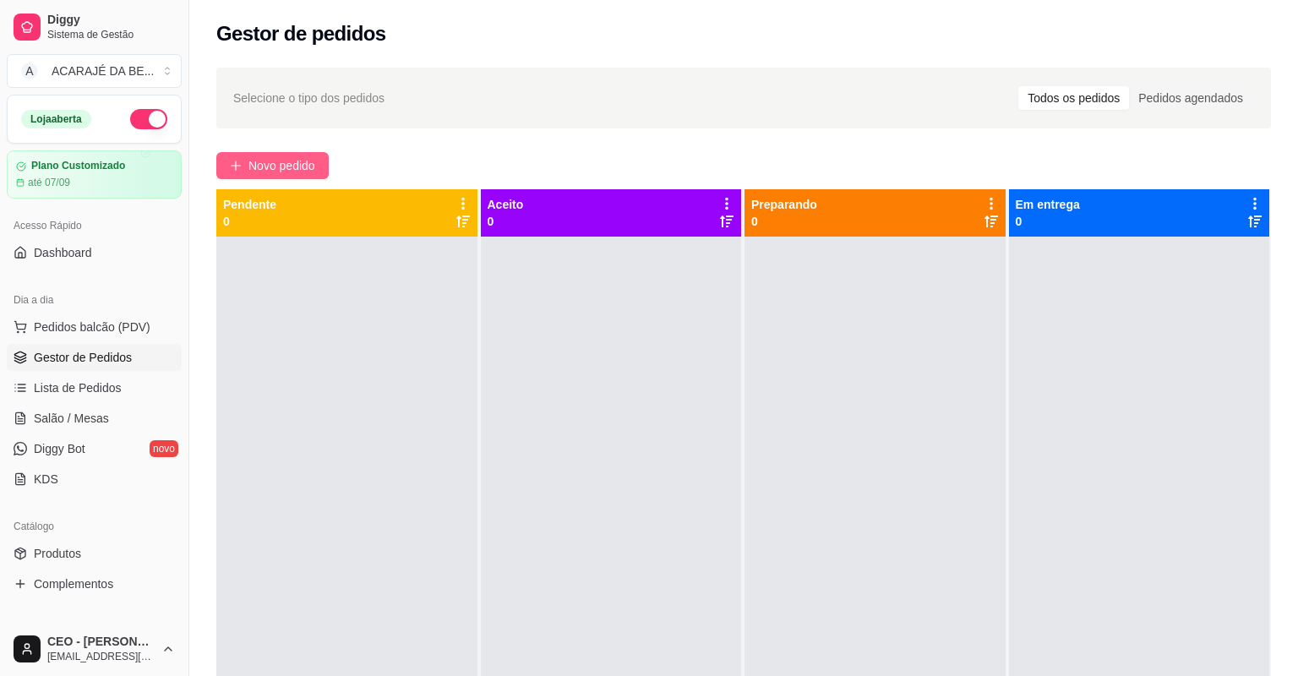
click at [318, 172] on button "Novo pedido" at bounding box center [272, 165] width 112 height 27
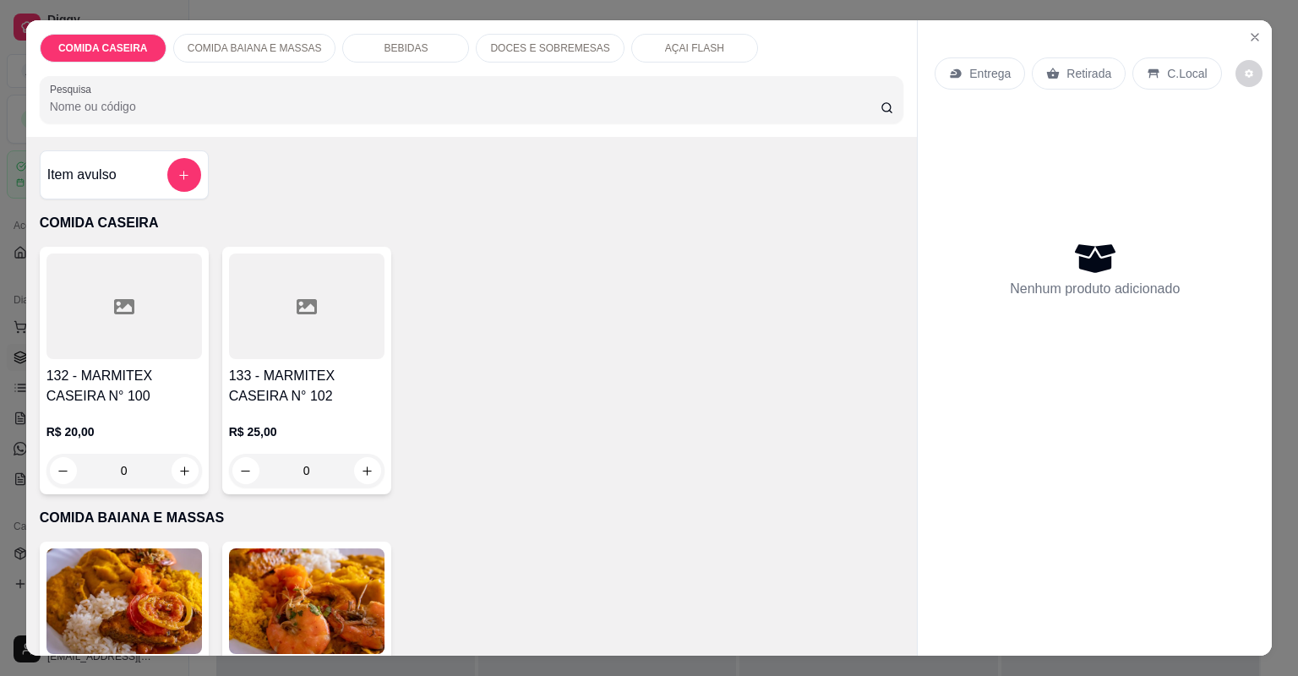
click at [274, 405] on h4 "133 - MARMITEX CASEIRA N° 102" at bounding box center [307, 386] width 156 height 41
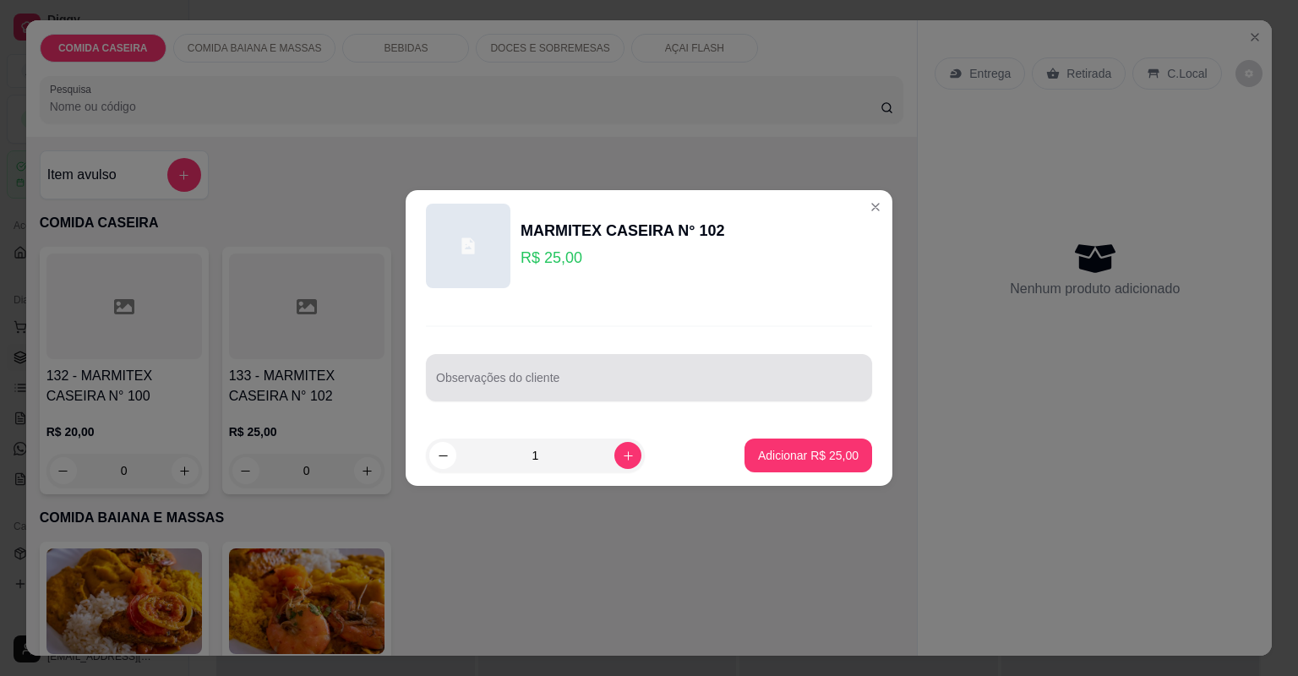
click at [626, 392] on input "Observações do cliente" at bounding box center [649, 384] width 426 height 17
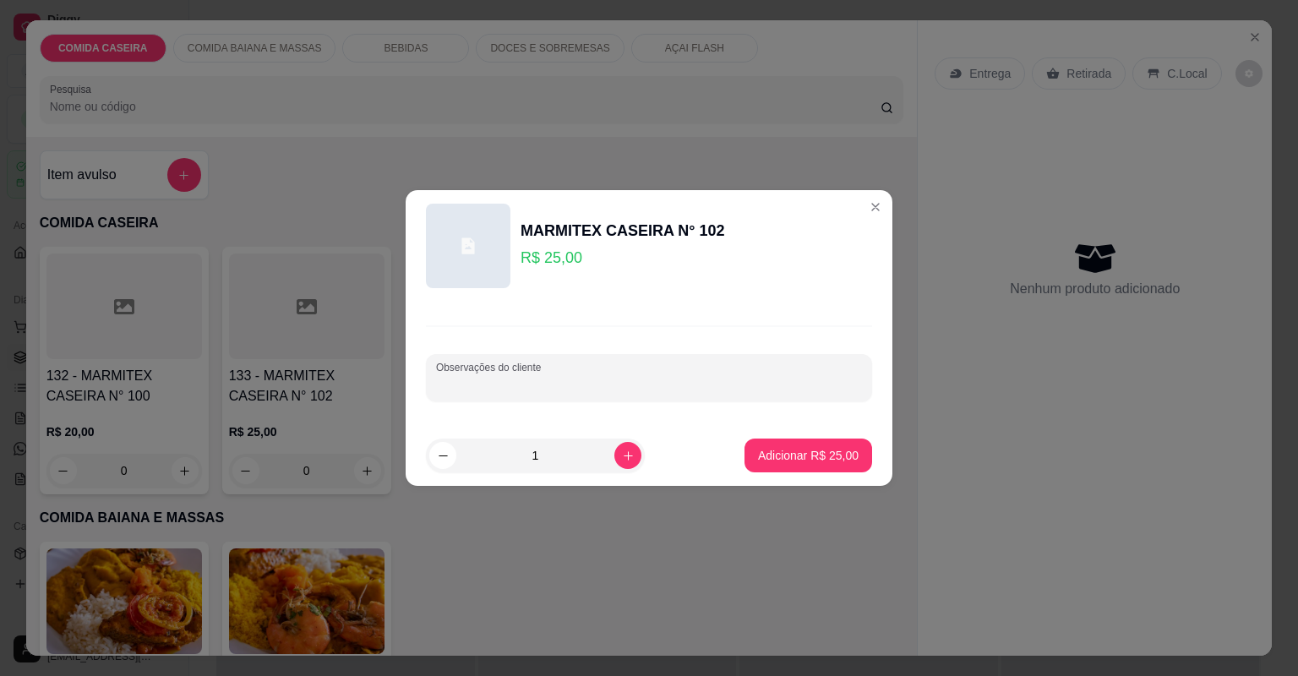
paste input "1 marmita- G Lasanha camarão Farofa de banana com jabá Contra filé Escondidinho…"
type input "1 marmita- G Lasanha camarão Farofa de banana com jabá Contra filé Escondidinho…"
click at [813, 457] on p "Adicionar R$ 25,00" at bounding box center [808, 455] width 101 height 17
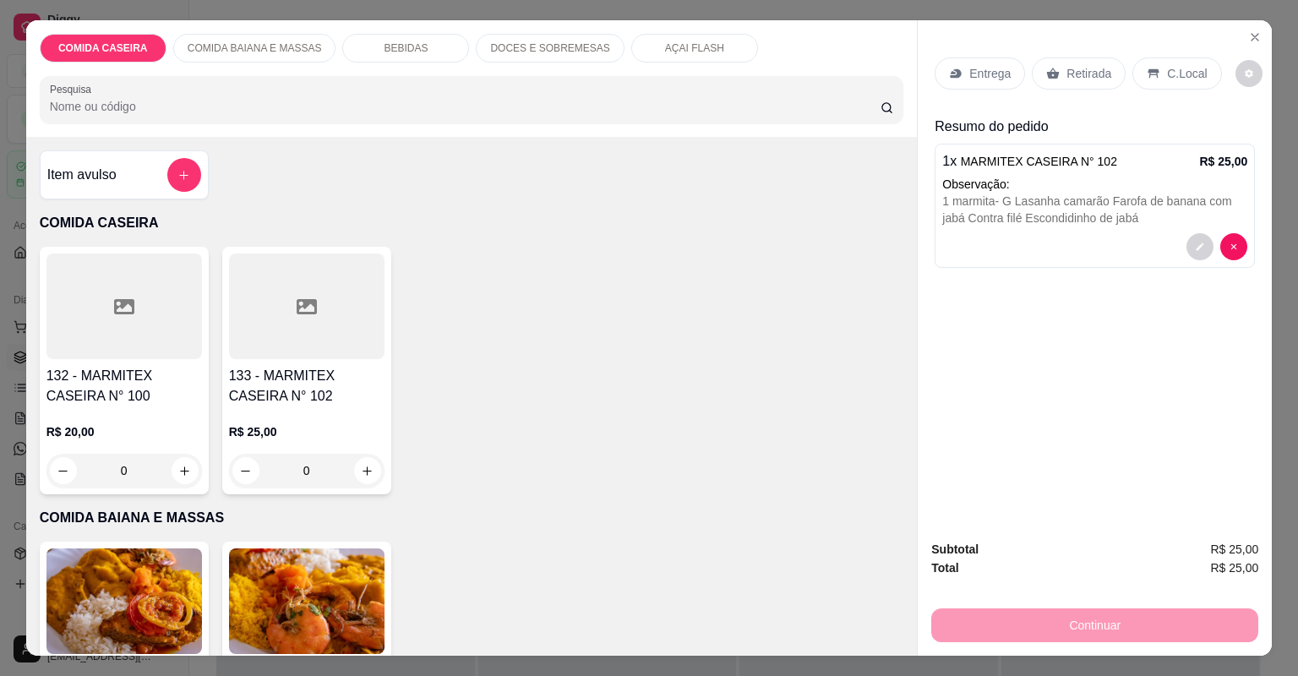
click at [935, 87] on div "Entrega Retirada C.Local" at bounding box center [1078, 73] width 287 height 32
click at [950, 81] on div "Entrega" at bounding box center [980, 73] width 90 height 32
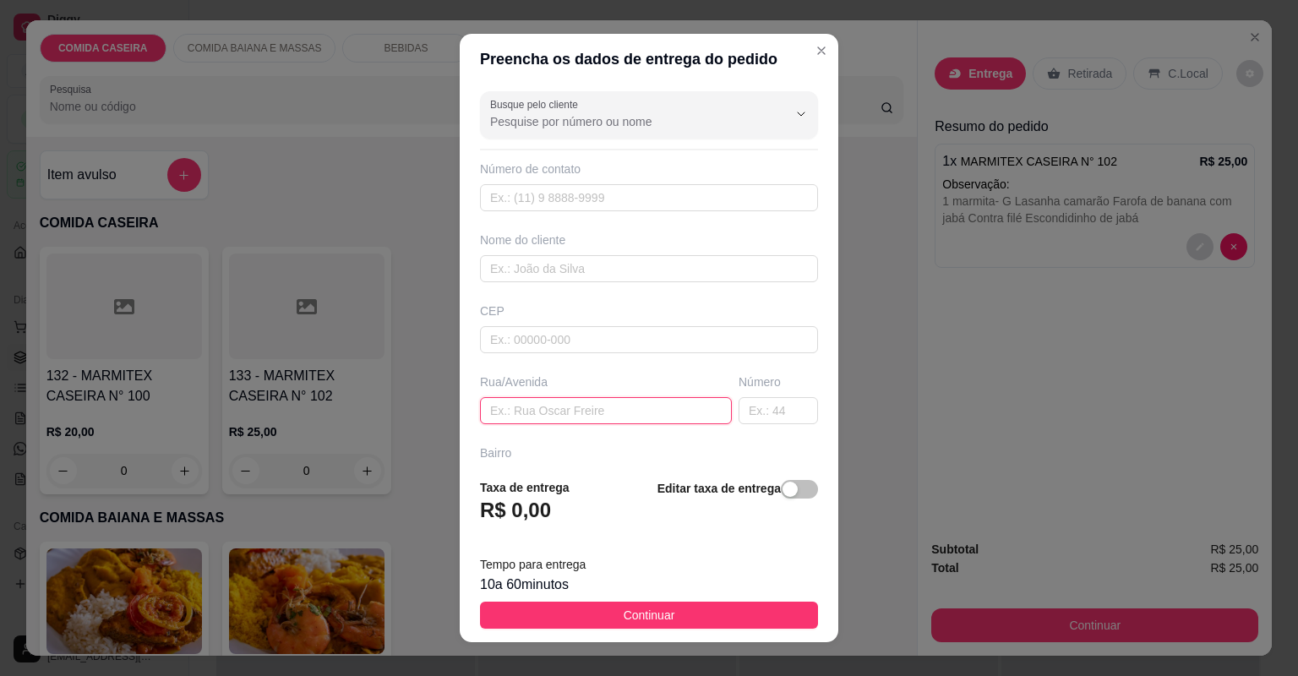
click at [593, 408] on input "text" at bounding box center [606, 410] width 252 height 27
paste input "[GEOGRAPHIC_DATA][PERSON_NAME], bairro [GEOGRAPHIC_DATA], numero 32. Ladeira de…"
type input "[GEOGRAPHIC_DATA][PERSON_NAME], bairro [GEOGRAPHIC_DATA], numero 32. Ladeira de…"
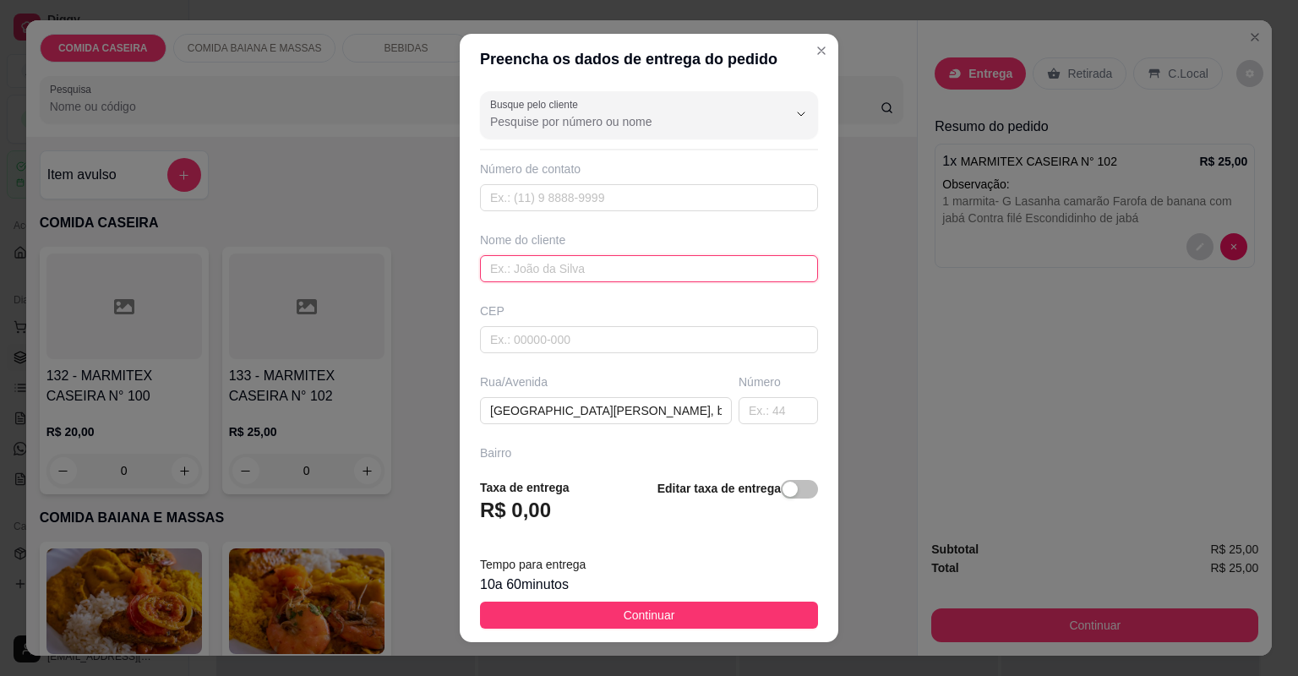
click at [549, 269] on input "text" at bounding box center [649, 268] width 338 height 27
type input "Paloma"
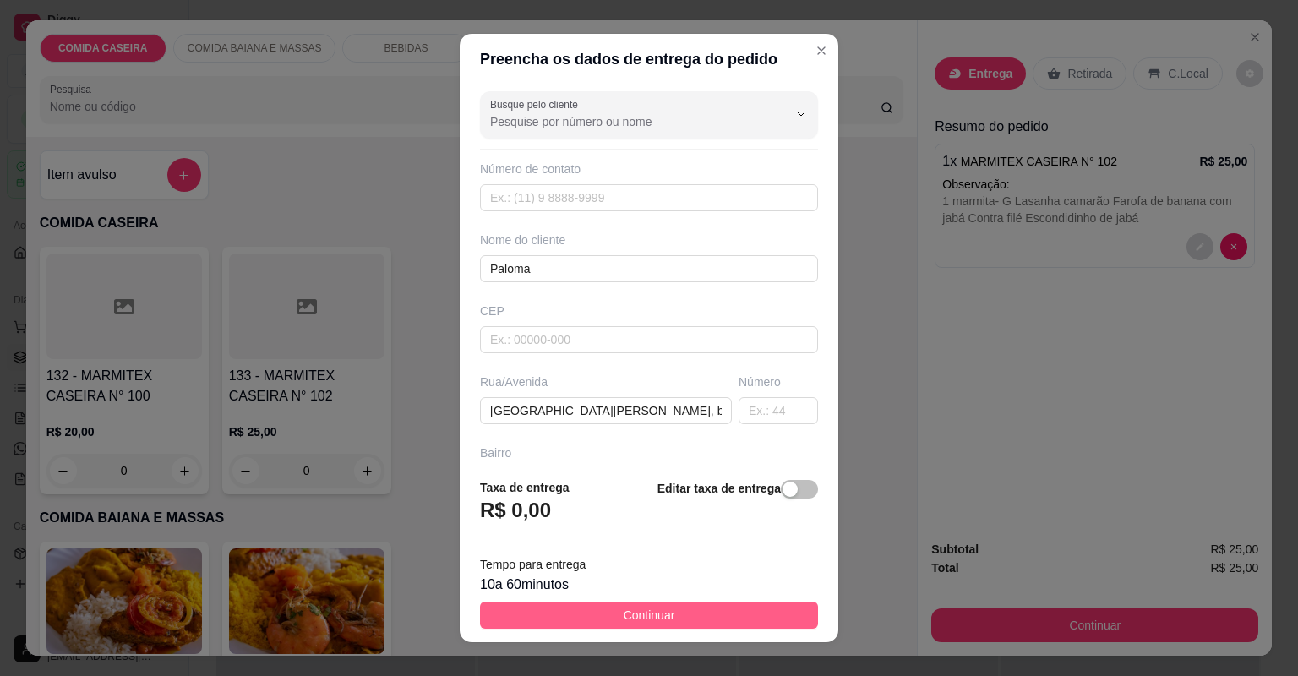
click at [602, 612] on button "Continuar" at bounding box center [649, 615] width 338 height 27
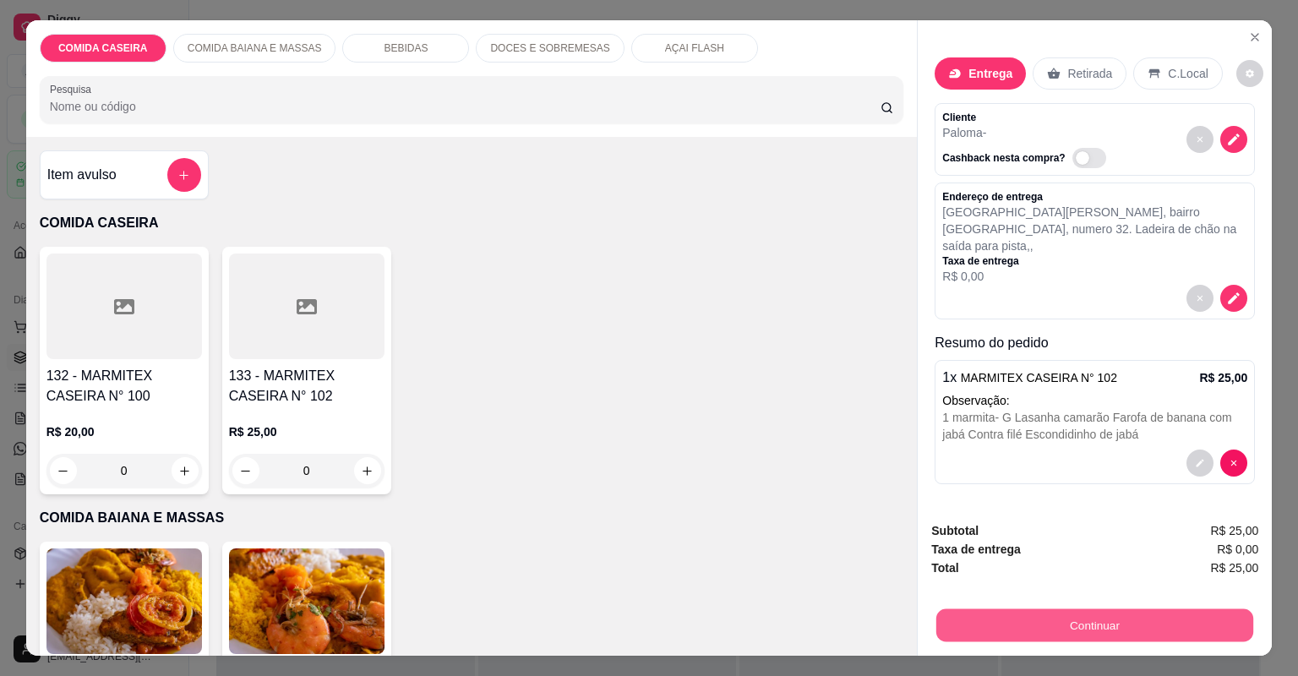
click at [1011, 609] on button "Continuar" at bounding box center [1095, 625] width 317 height 33
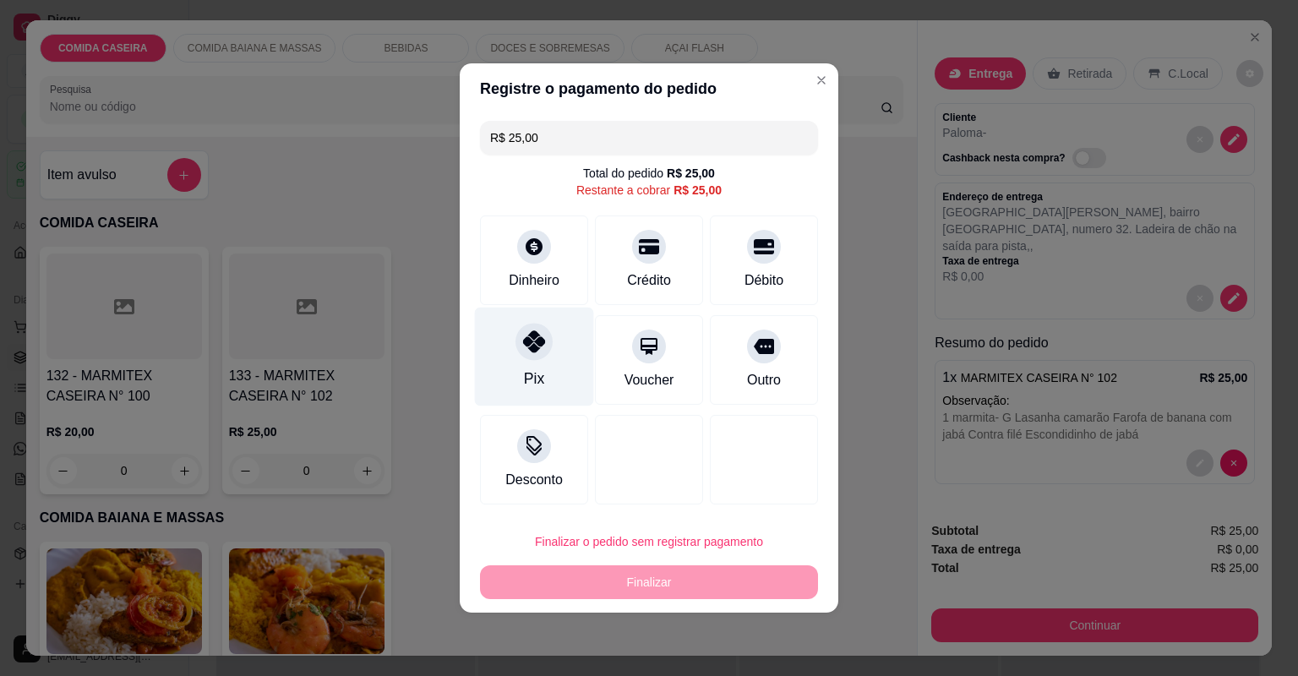
click at [489, 355] on div "Pix" at bounding box center [534, 357] width 119 height 99
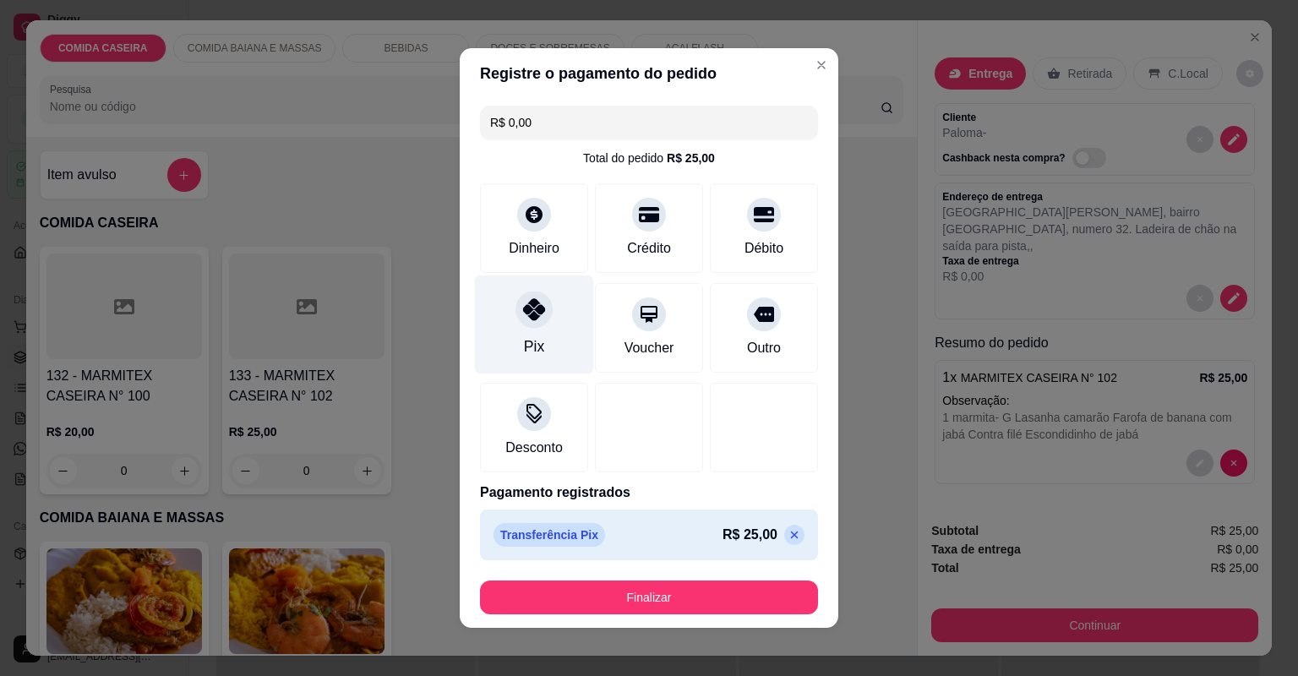
type input "R$ 0,00"
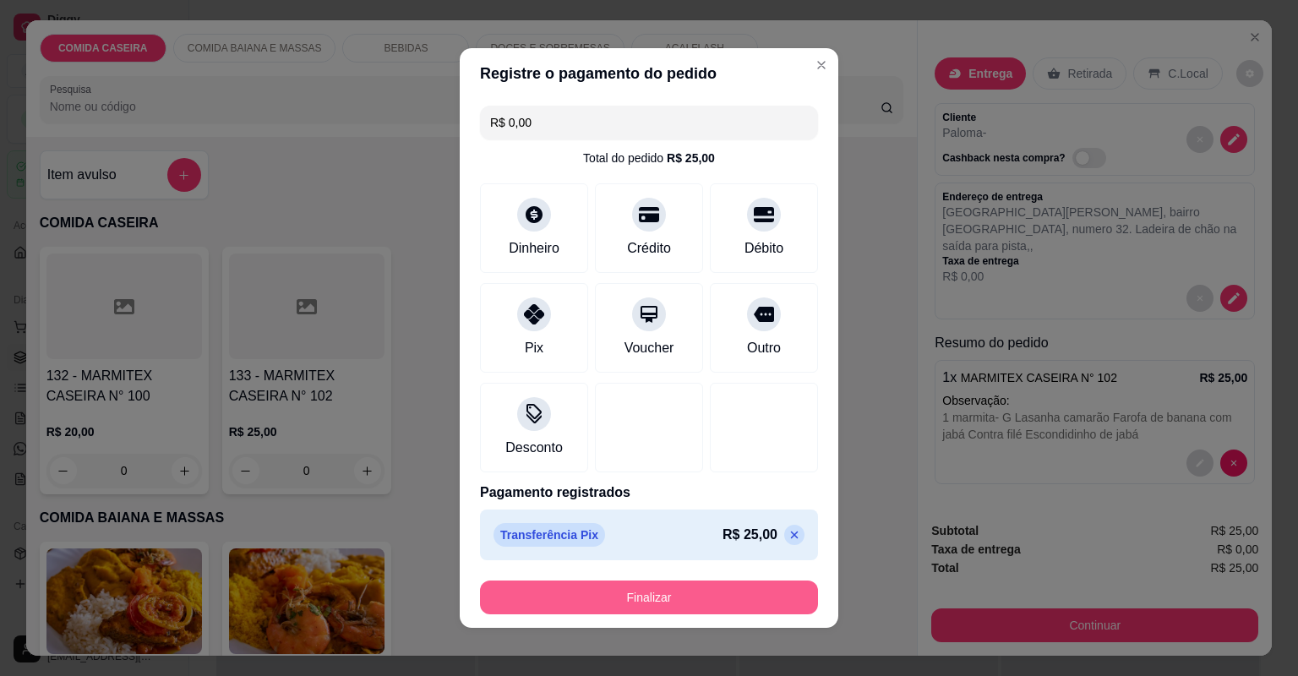
click at [573, 591] on button "Finalizar" at bounding box center [649, 598] width 338 height 34
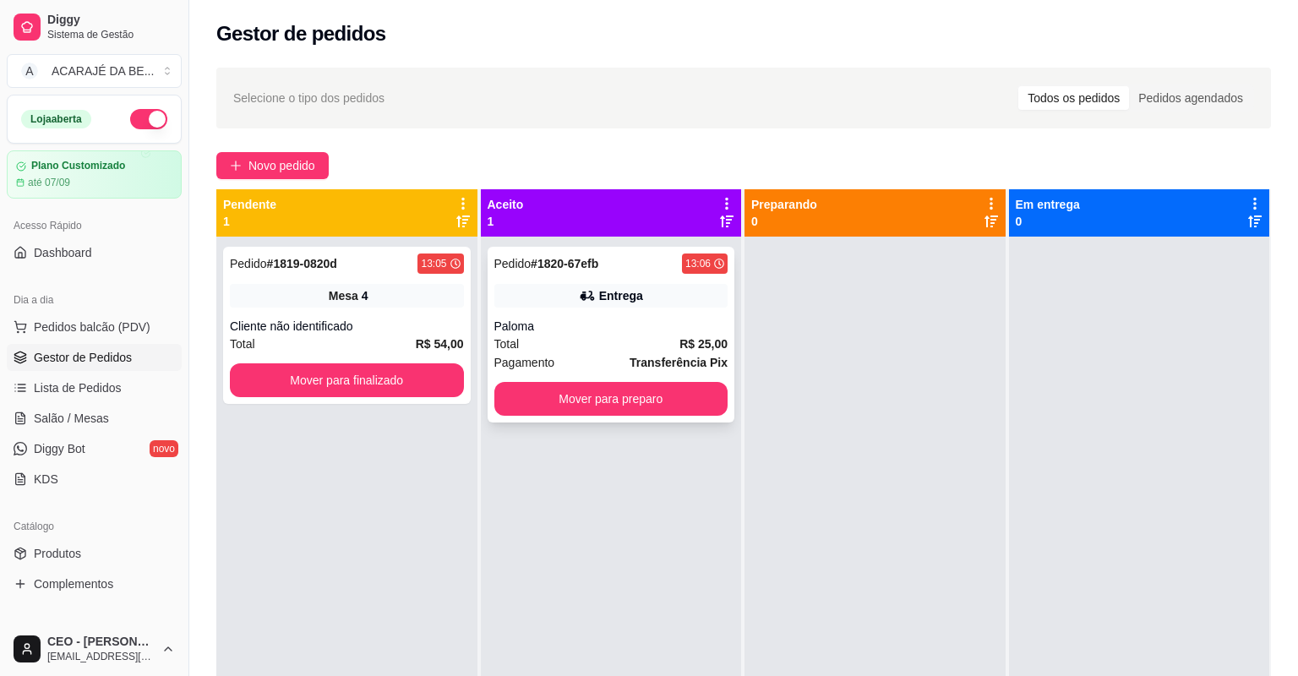
click at [572, 319] on div "Paloma" at bounding box center [611, 326] width 234 height 17
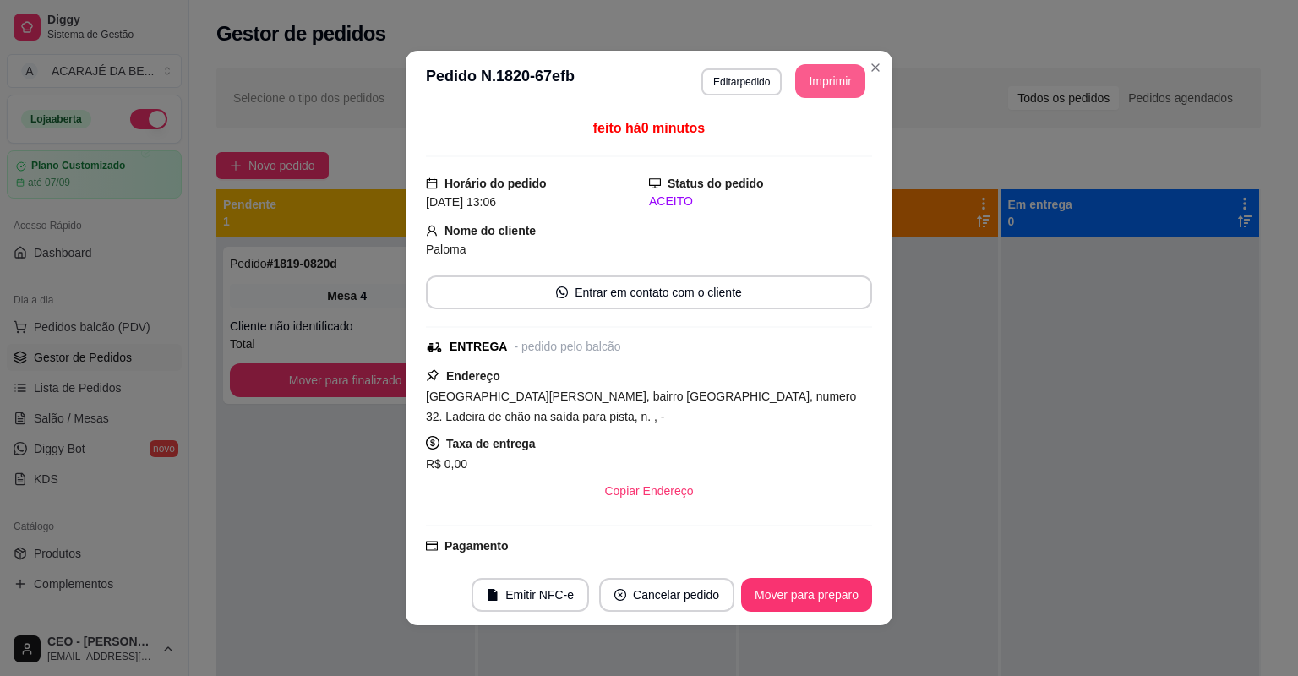
click at [812, 90] on button "Imprimir" at bounding box center [830, 81] width 70 height 34
click at [788, 593] on button "Mover para preparo" at bounding box center [806, 595] width 131 height 34
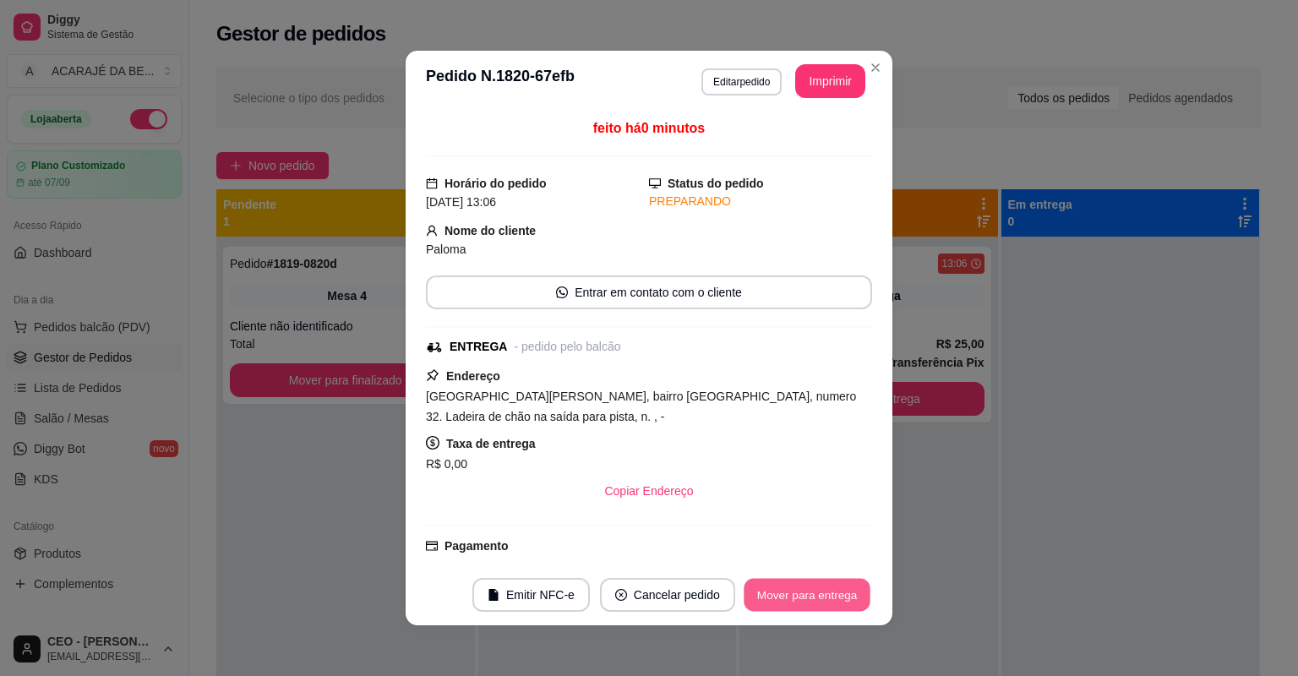
click at [788, 593] on button "Mover para entrega" at bounding box center [807, 595] width 127 height 33
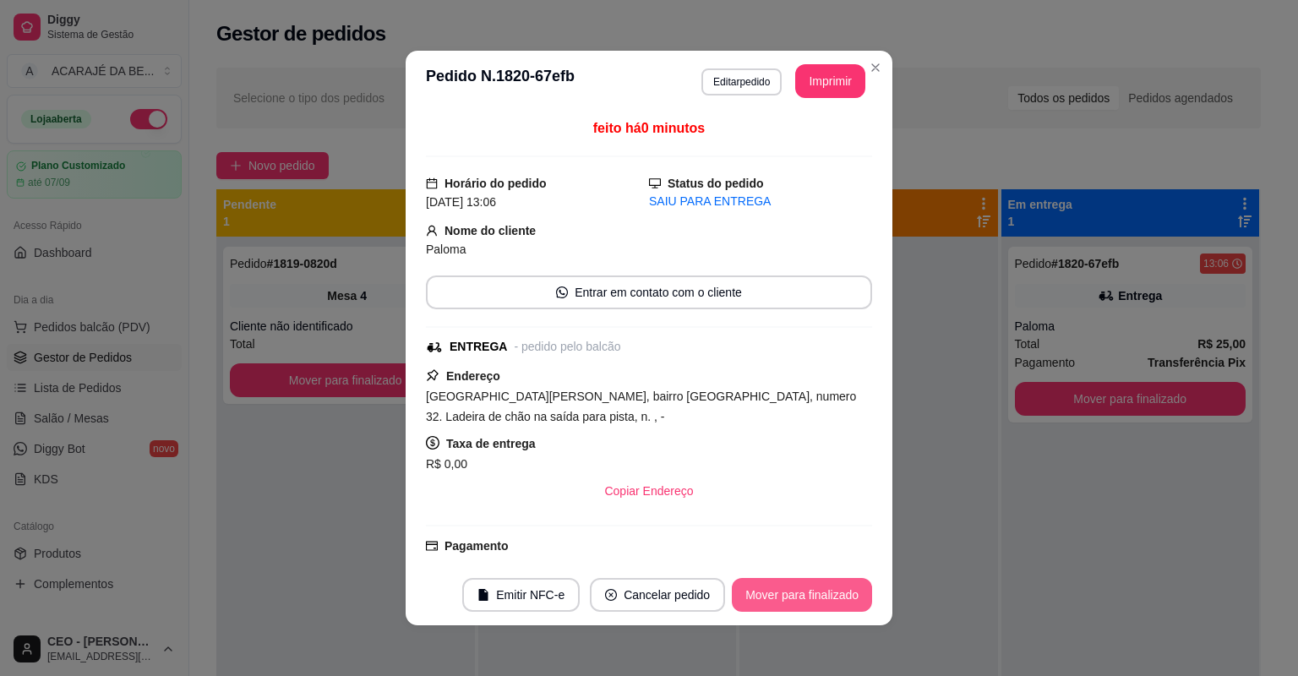
click at [788, 591] on button "Mover para finalizado" at bounding box center [802, 595] width 140 height 34
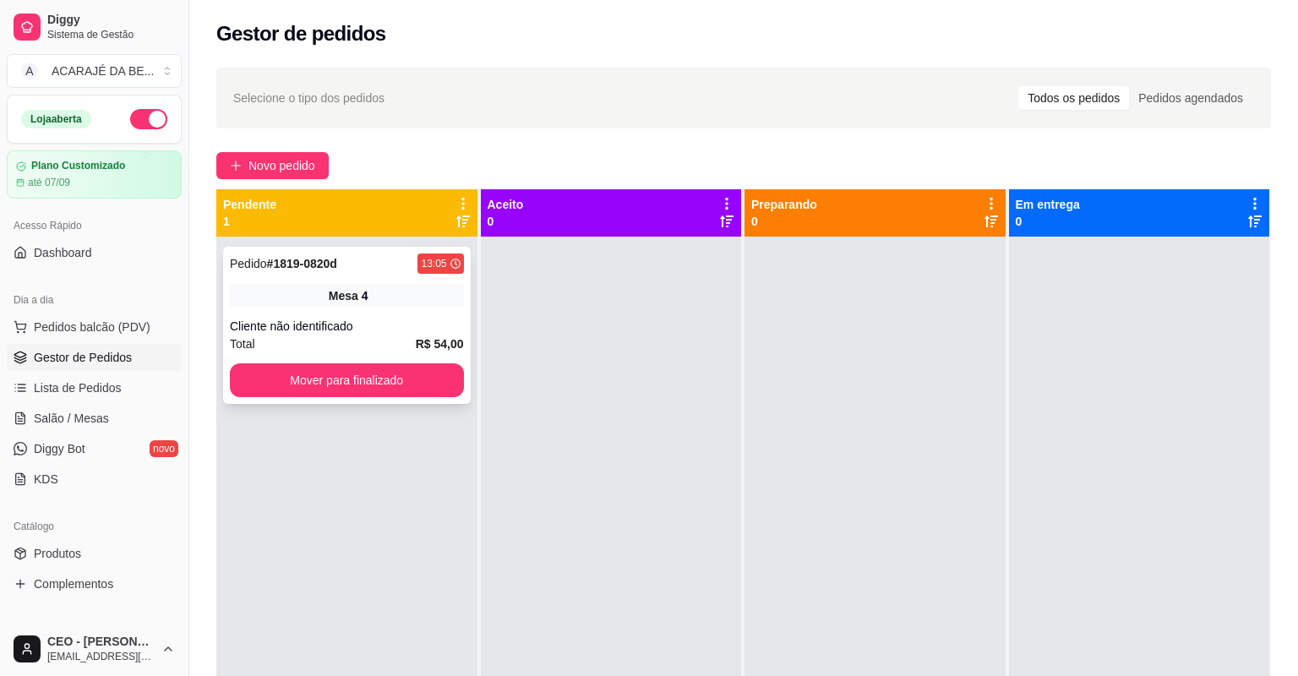
click at [395, 325] on div "Cliente não identificado" at bounding box center [347, 326] width 234 height 17
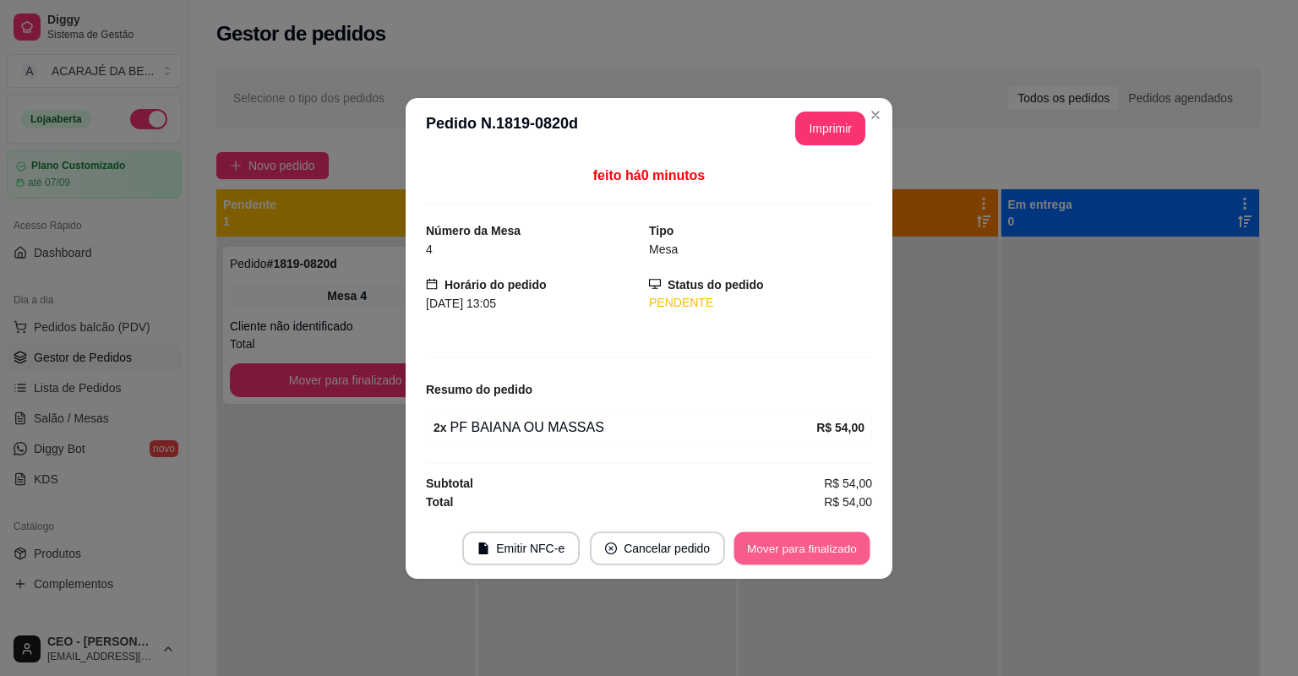
click at [832, 546] on button "Mover para finalizado" at bounding box center [803, 548] width 136 height 33
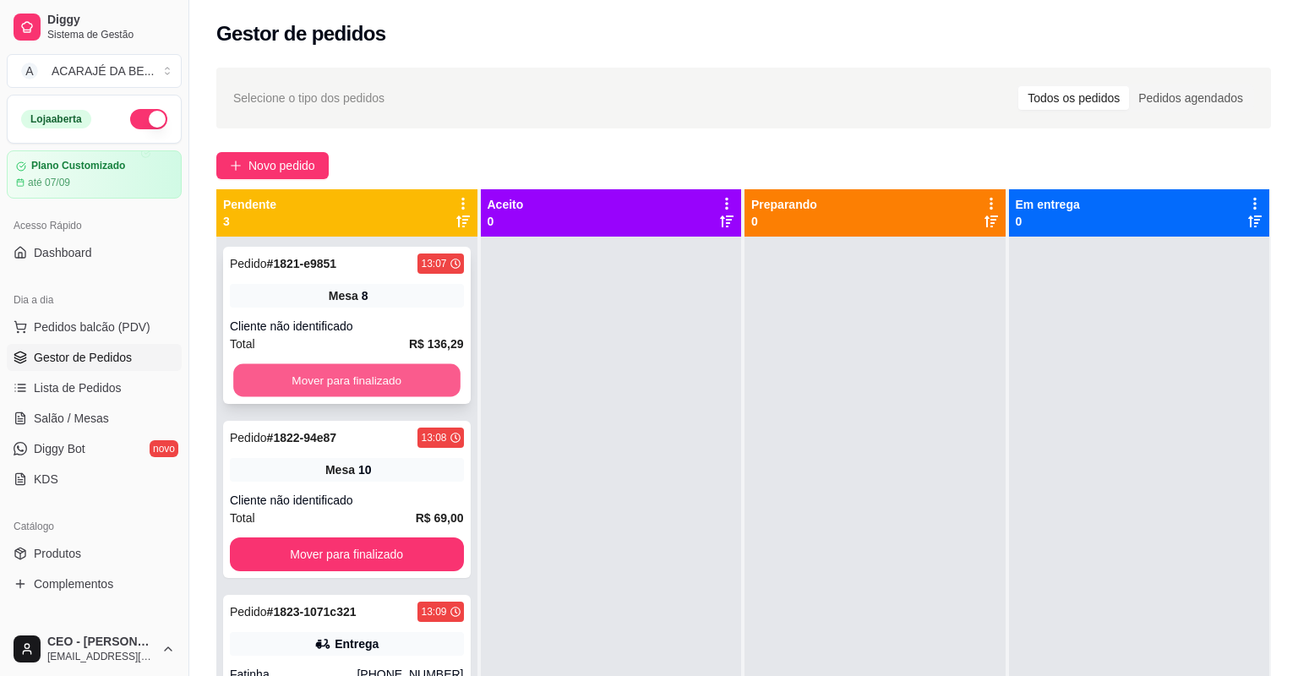
click at [367, 391] on button "Mover para finalizado" at bounding box center [346, 380] width 227 height 33
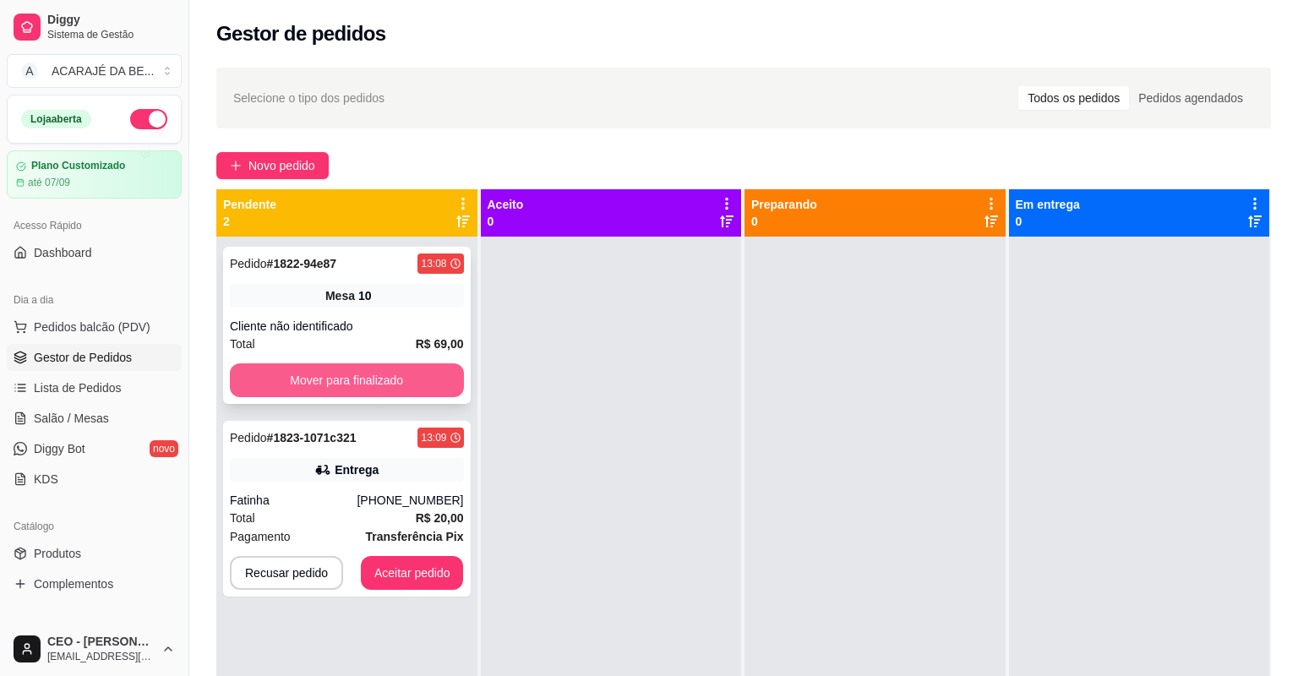
click at [390, 383] on button "Mover para finalizado" at bounding box center [347, 380] width 234 height 34
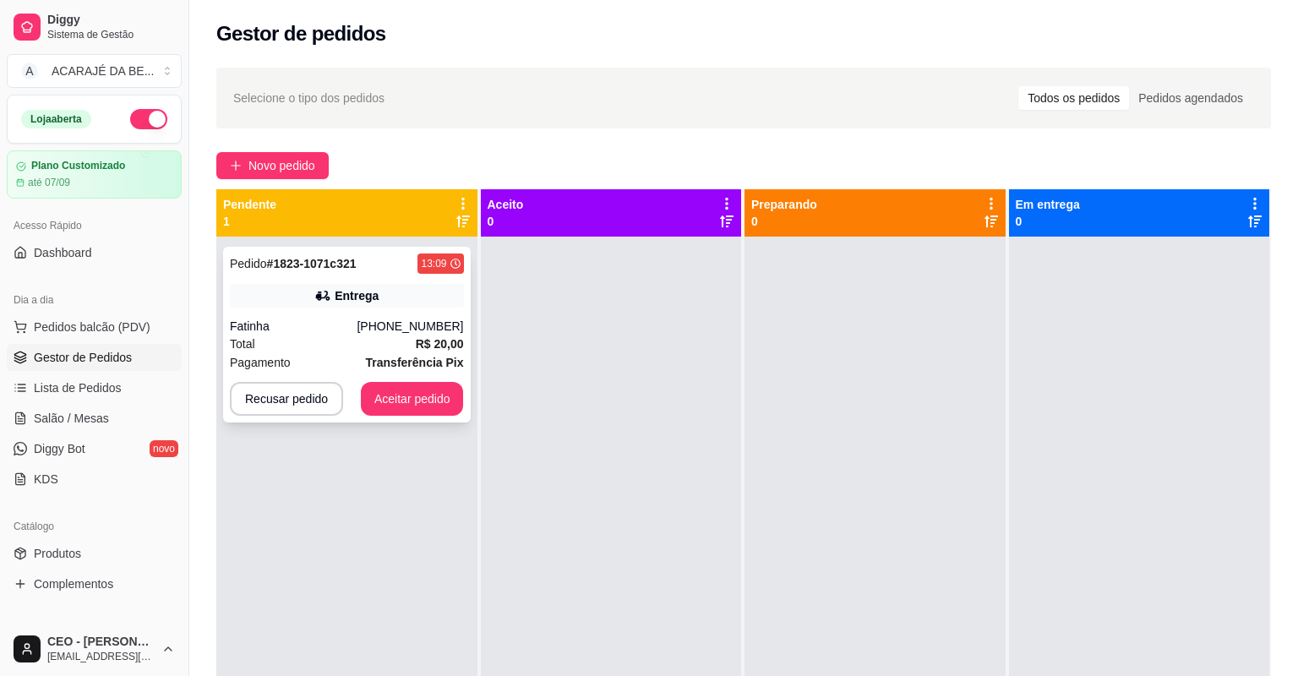
click at [381, 319] on div "[PHONE_NUMBER]" at bounding box center [410, 326] width 106 height 17
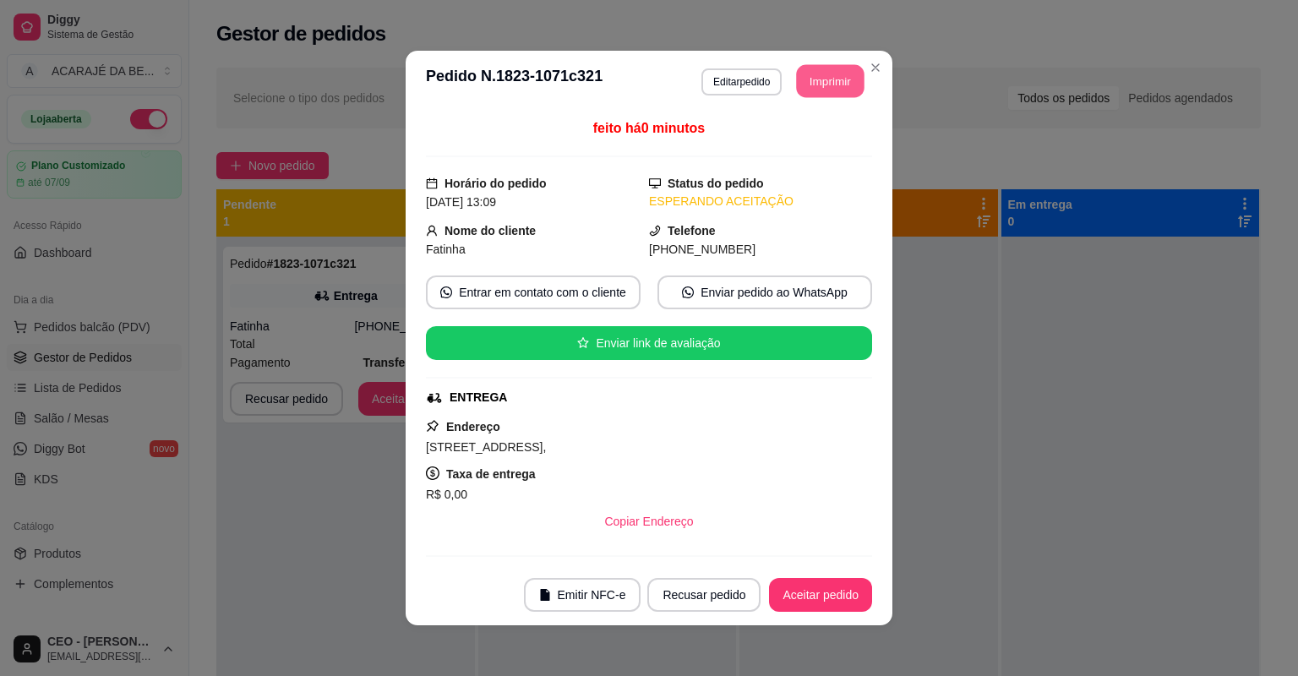
click at [805, 83] on button "Imprimir" at bounding box center [831, 81] width 68 height 33
click at [800, 593] on button "Aceitar pedido" at bounding box center [820, 595] width 103 height 34
click at [800, 593] on div "Recusar pedido Aceitar pedido" at bounding box center [736, 595] width 272 height 34
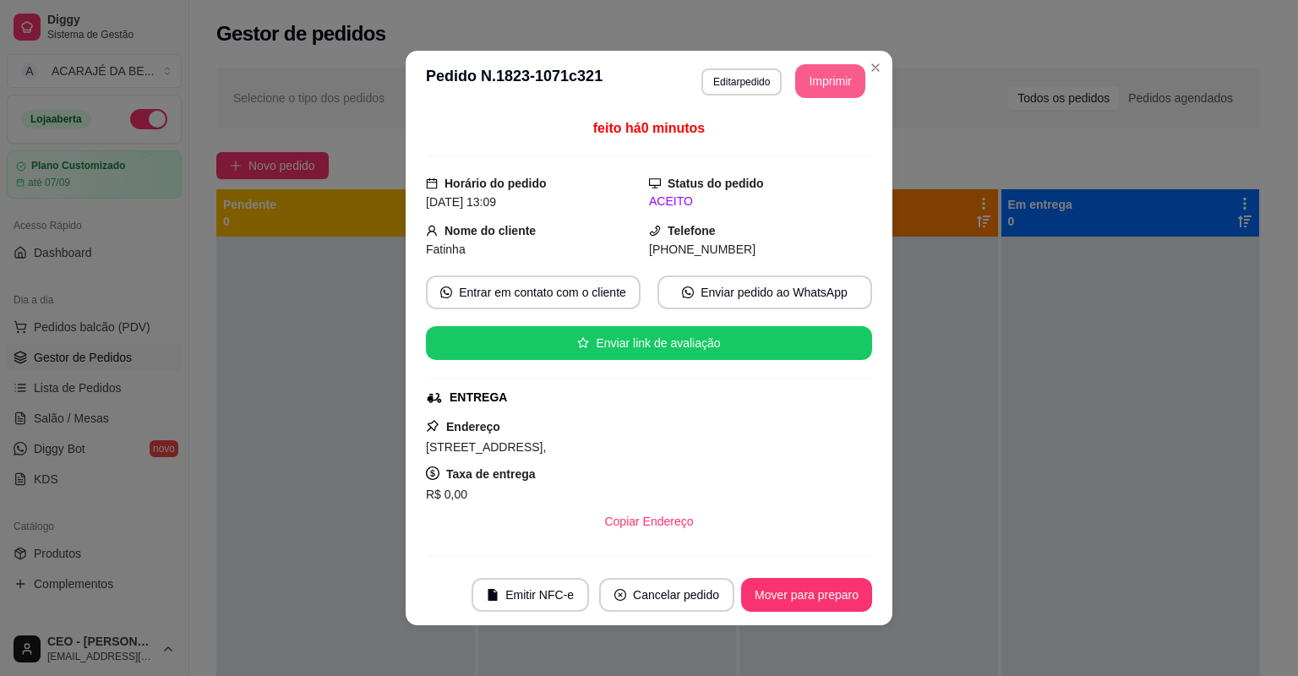
click at [799, 593] on button "Mover para preparo" at bounding box center [806, 595] width 131 height 34
click at [799, 593] on div "Mover para preparo" at bounding box center [795, 595] width 155 height 34
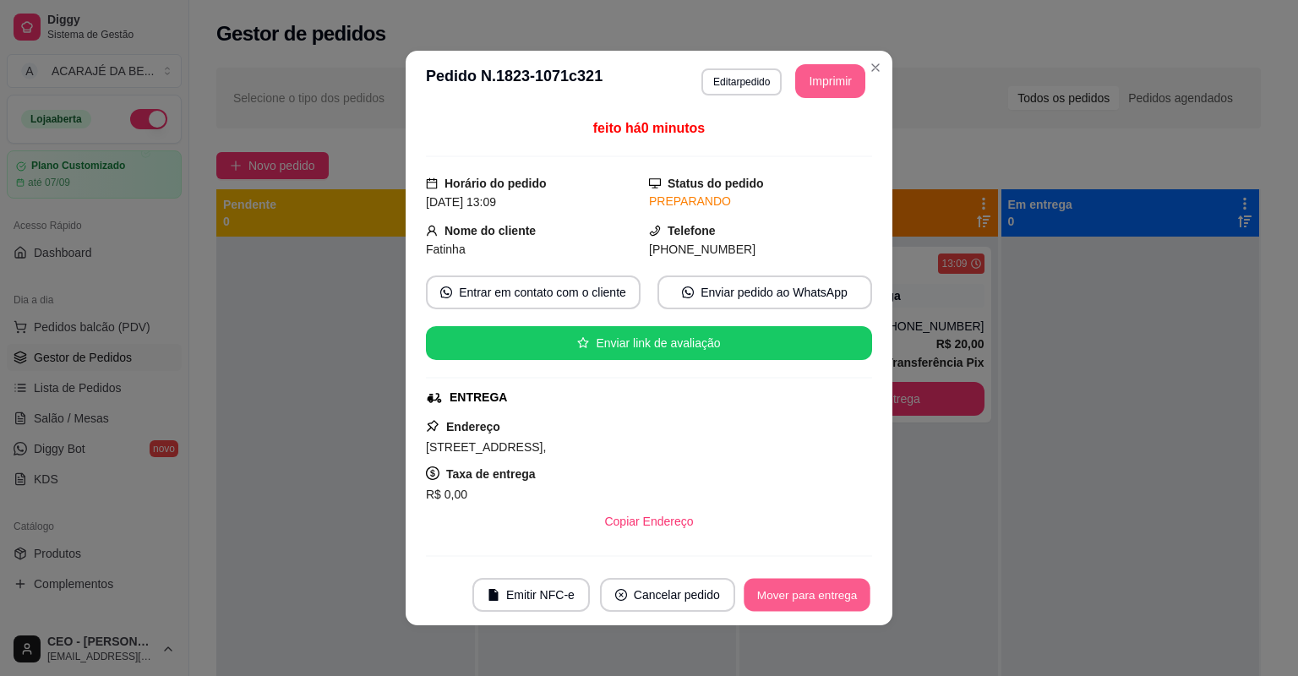
click at [799, 593] on button "Mover para entrega" at bounding box center [807, 595] width 127 height 33
click at [799, 593] on div "Mover para entrega" at bounding box center [807, 595] width 130 height 34
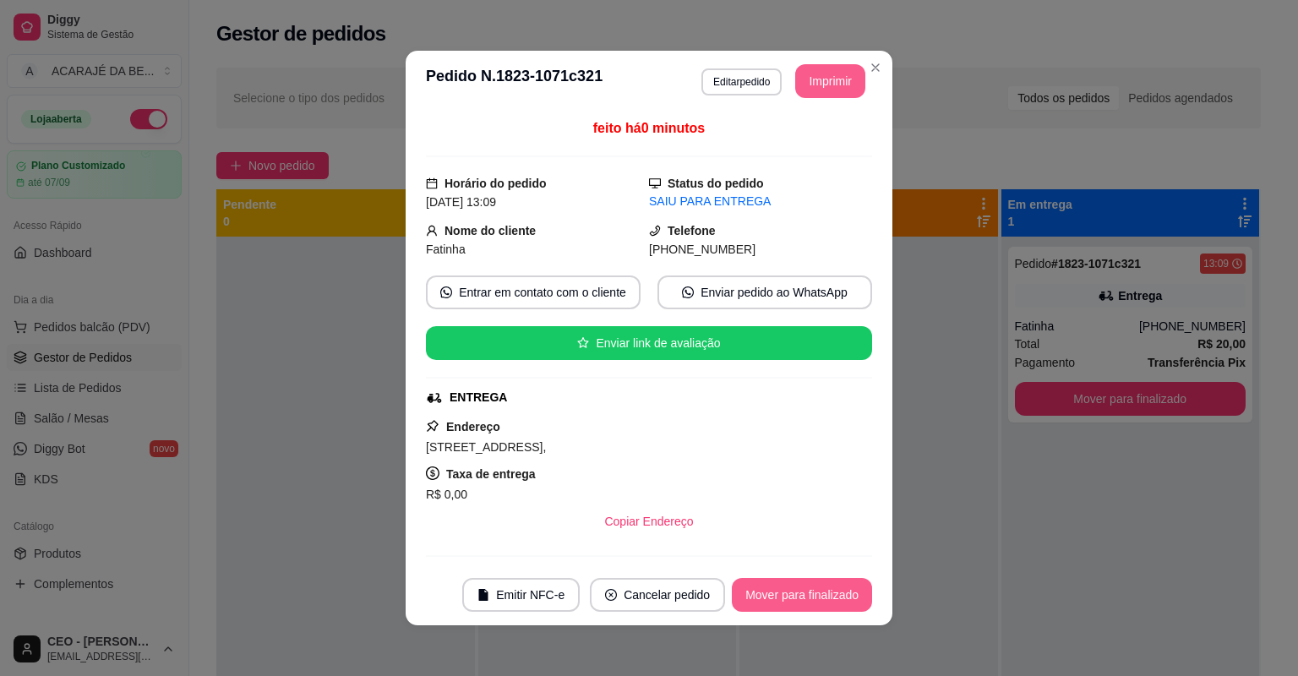
click at [795, 595] on button "Mover para finalizado" at bounding box center [802, 595] width 140 height 34
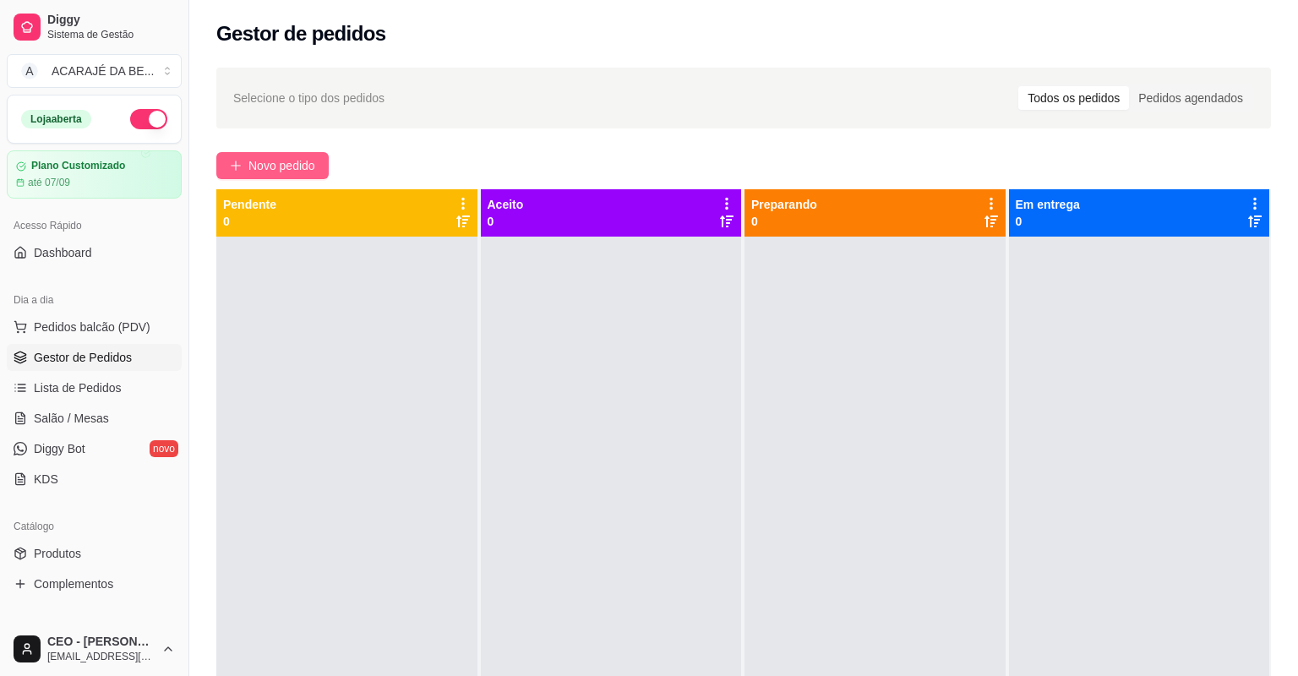
click at [266, 174] on span "Novo pedido" at bounding box center [281, 165] width 67 height 19
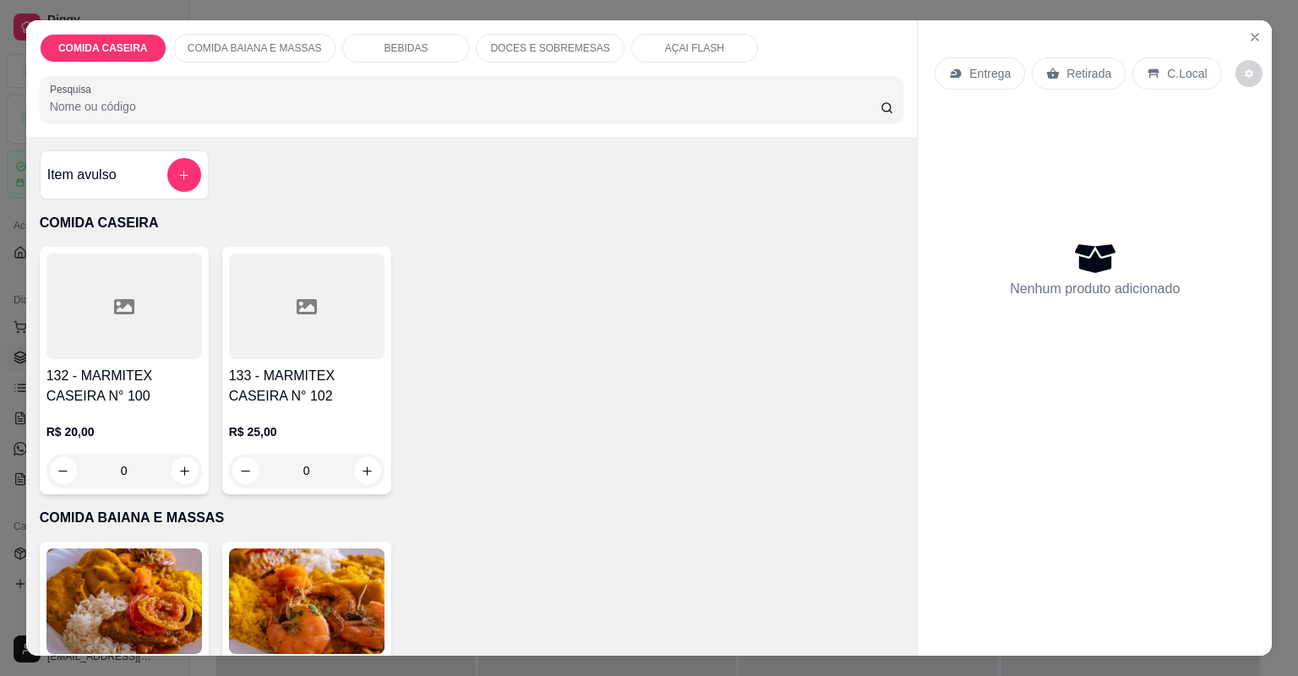
click at [308, 376] on h4 "133 - MARMITEX CASEIRA N° 102" at bounding box center [307, 386] width 156 height 41
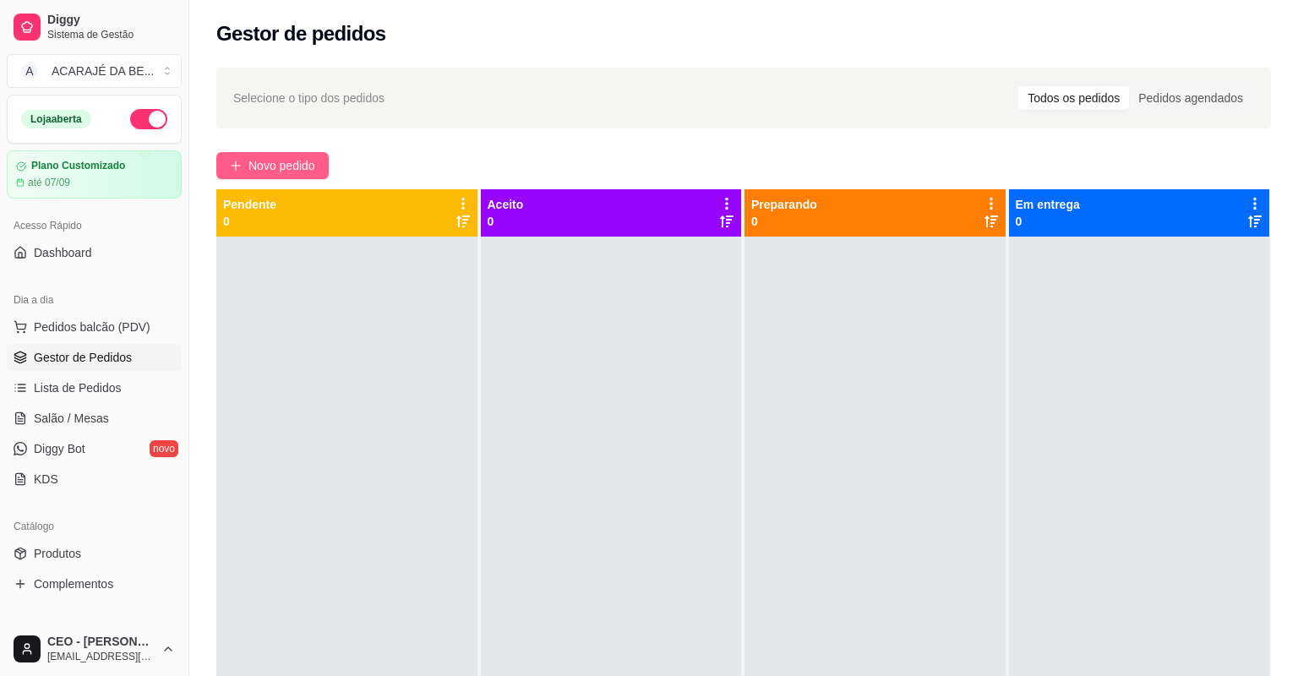
click at [314, 177] on button "Novo pedido" at bounding box center [272, 165] width 112 height 27
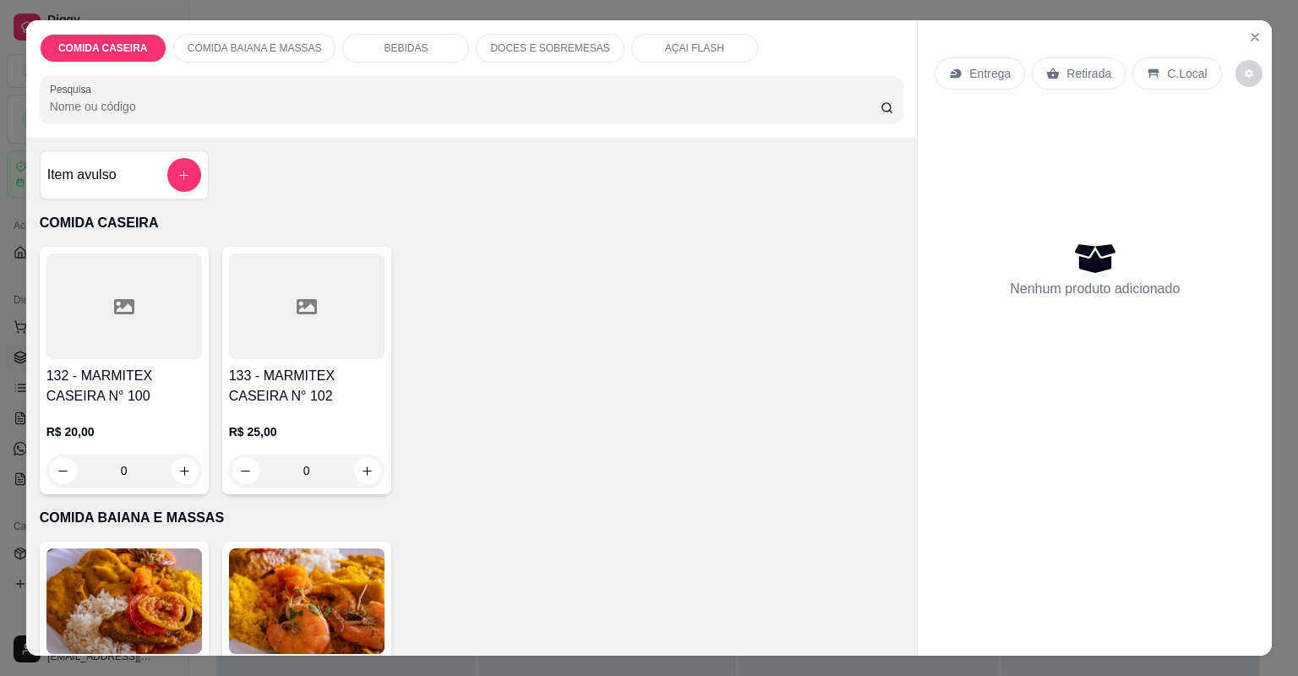
click at [113, 370] on h4 "132 - MARMITEX CASEIRA N° 100" at bounding box center [124, 386] width 156 height 41
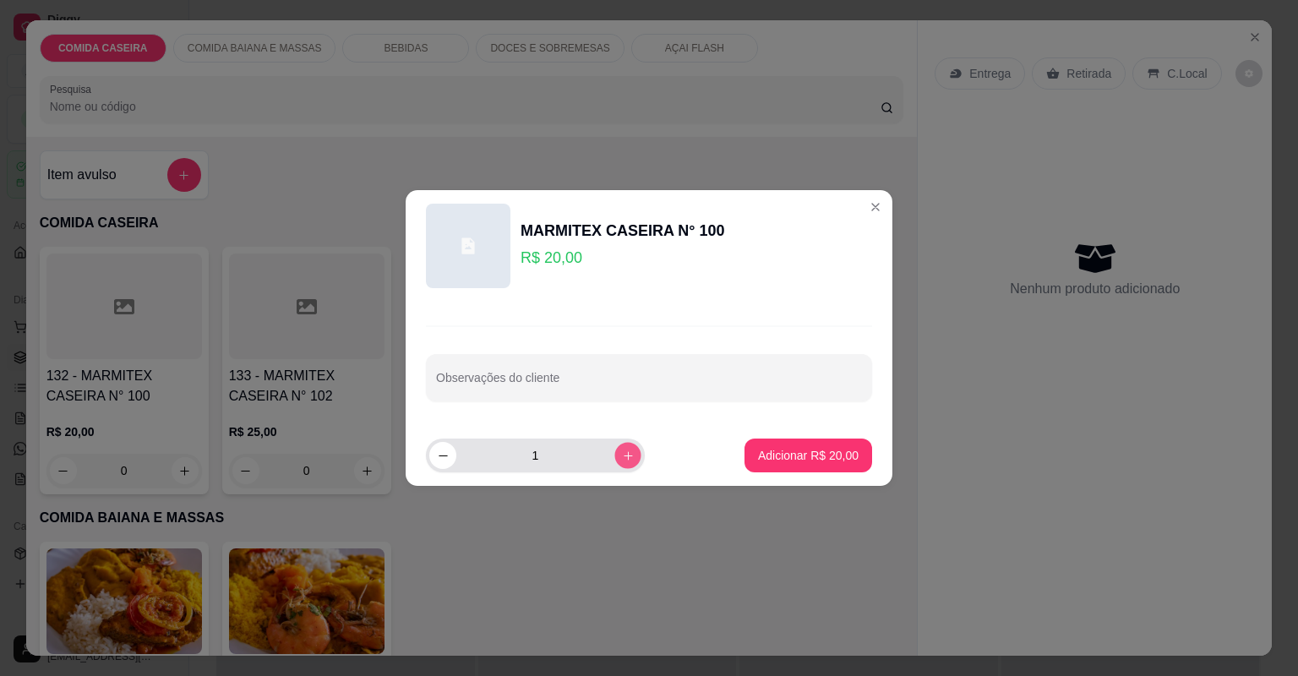
click at [621, 463] on button "increase-product-quantity" at bounding box center [627, 455] width 26 height 26
type input "2"
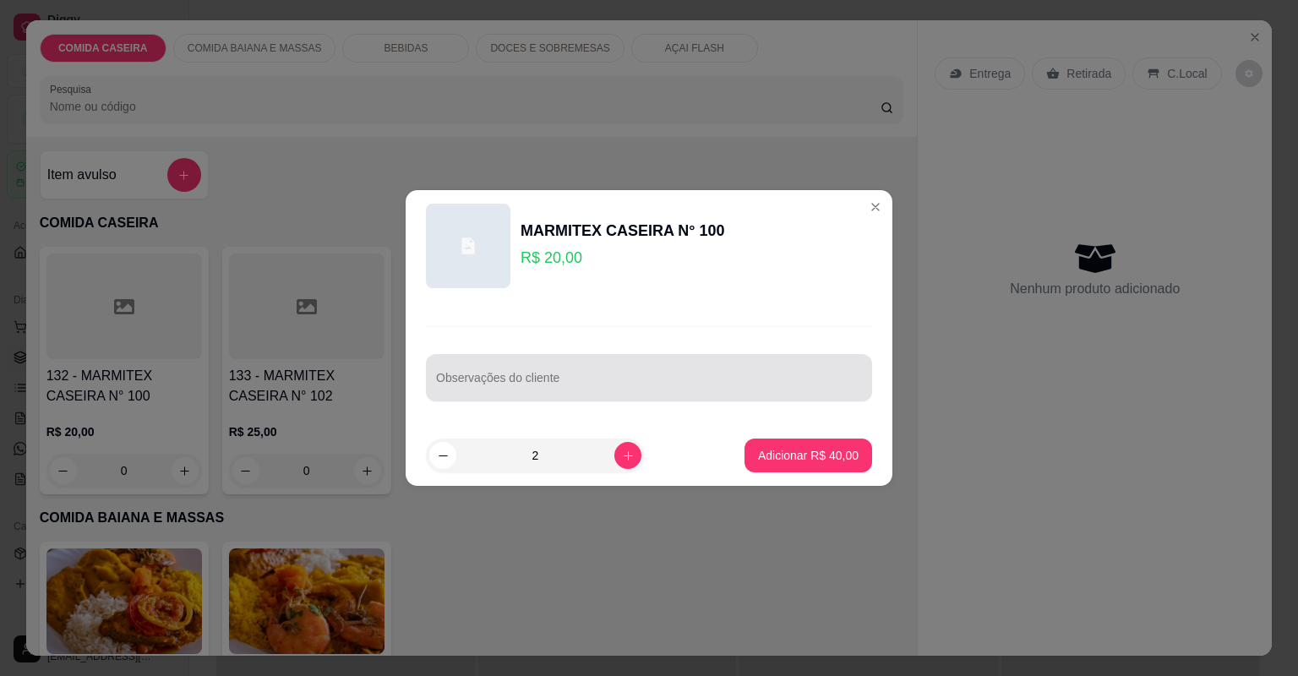
click at [592, 394] on div at bounding box center [649, 378] width 426 height 34
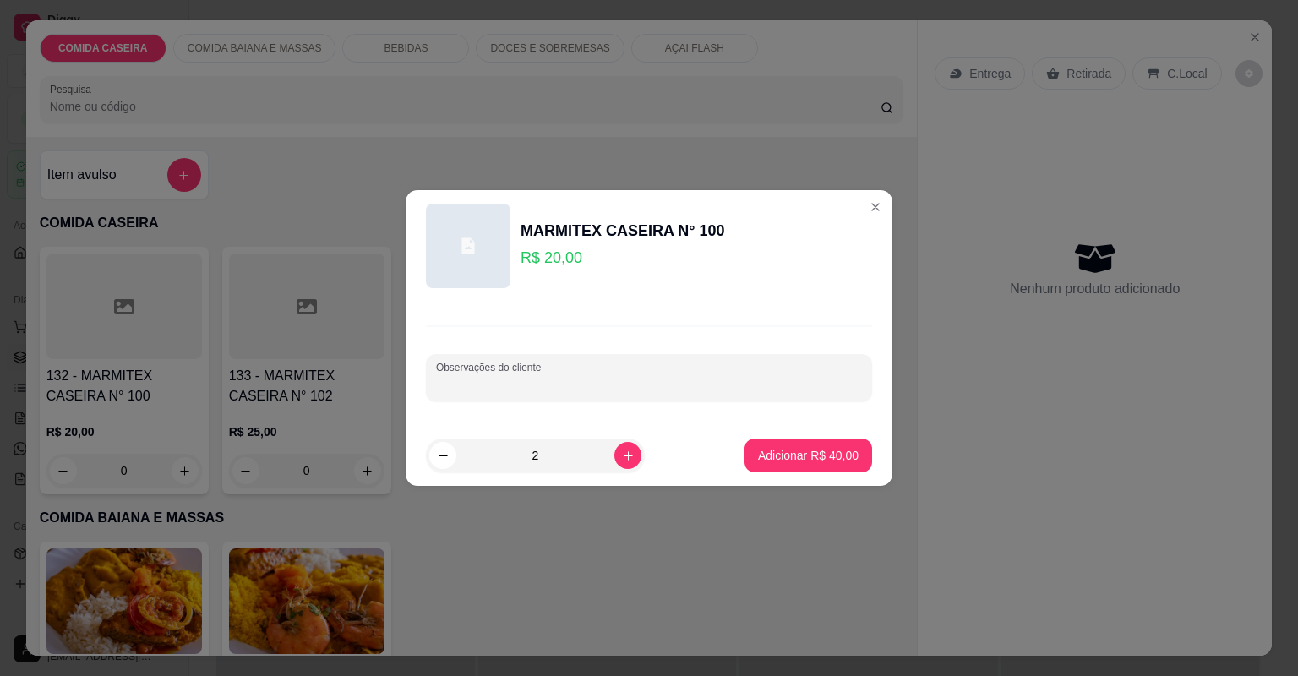
paste input "1-feijão tropeiro, macarrão,purê de batata, batata frita,contra filé. 2 feijão …"
type input "1-feijão tropeiro, macarrão,purê de batata, batata frita,contra filé. 2 feijão …"
click at [800, 446] on button "Adicionar R$ 40,00" at bounding box center [809, 456] width 128 height 34
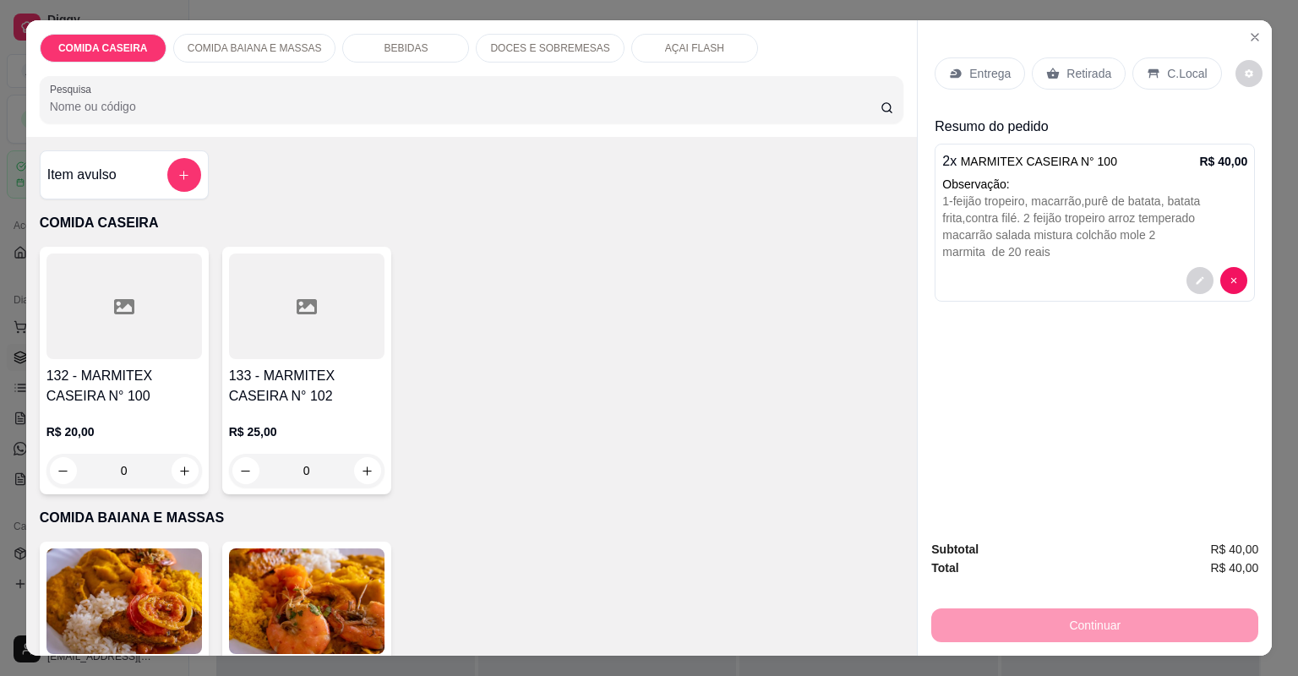
click at [1008, 68] on div "Entrega" at bounding box center [980, 73] width 90 height 32
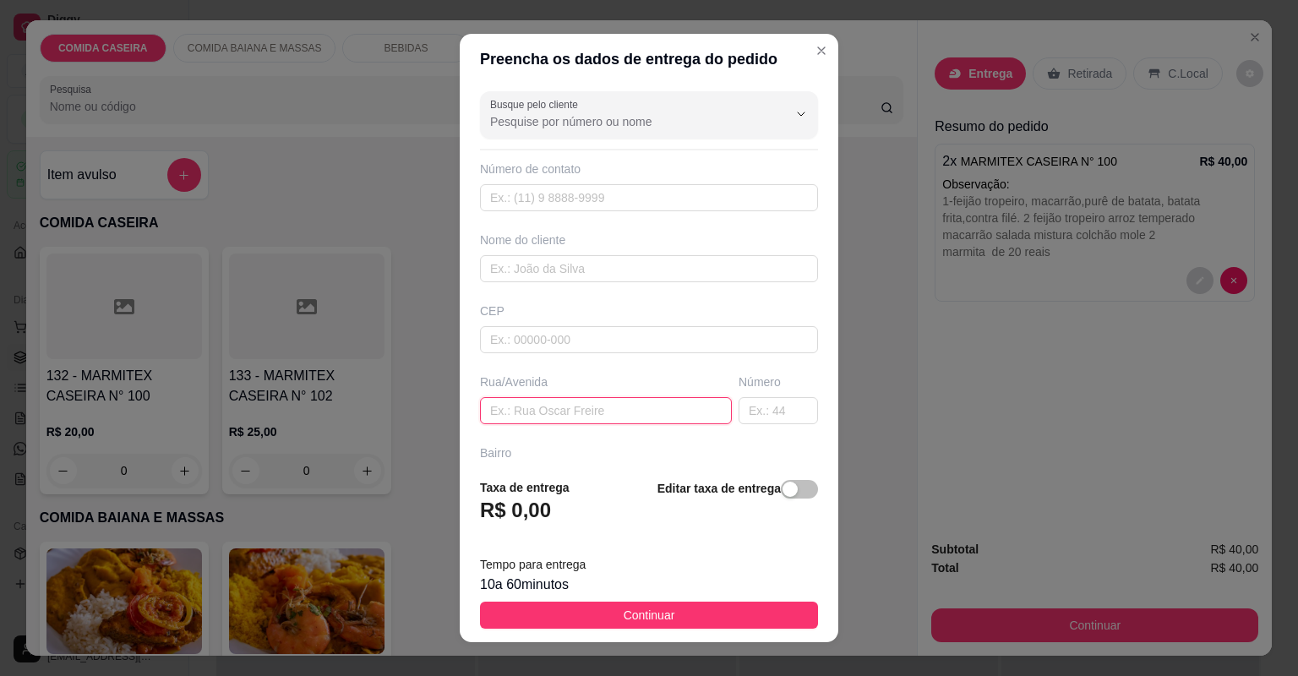
click at [595, 411] on input "text" at bounding box center [606, 410] width 252 height 27
paste input "Rua da pista bairro [GEOGRAPHIC_DATA] ao lado da antiga churrascaria espeto de …"
type input "Rua da pista bairro [GEOGRAPHIC_DATA] ao lado da antiga churrascaria espeto de …"
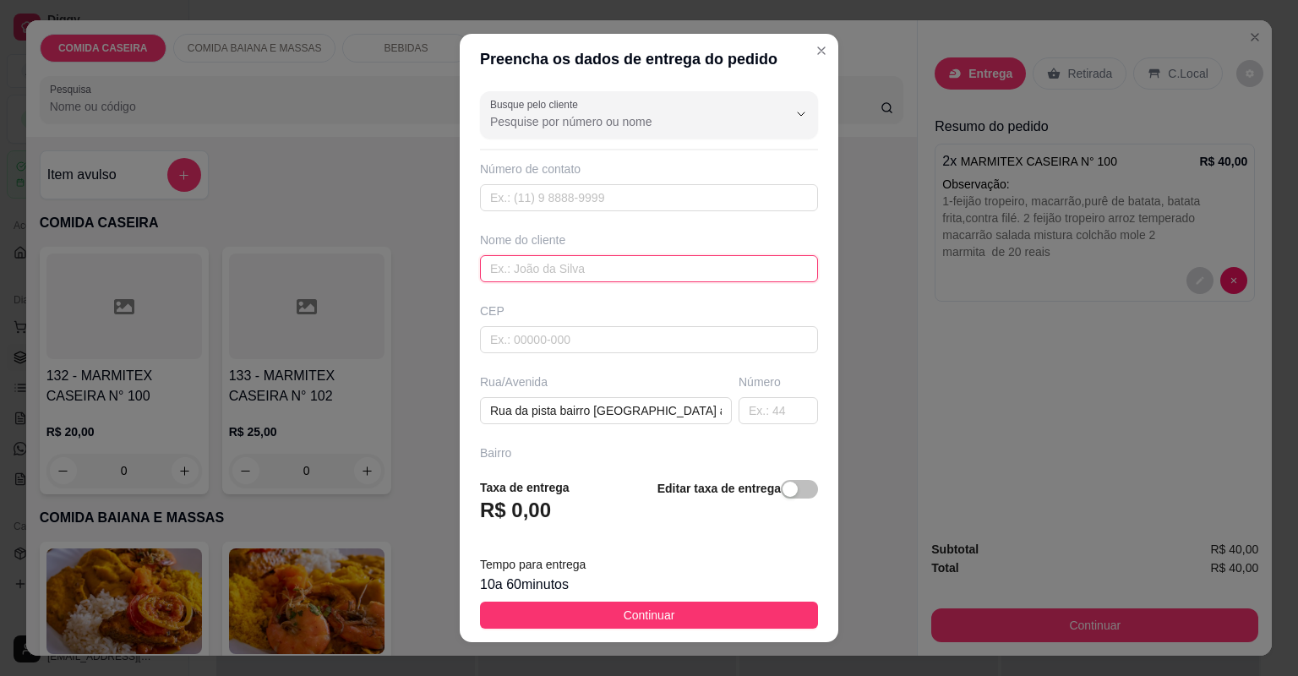
click at [532, 275] on input "text" at bounding box center [649, 268] width 338 height 27
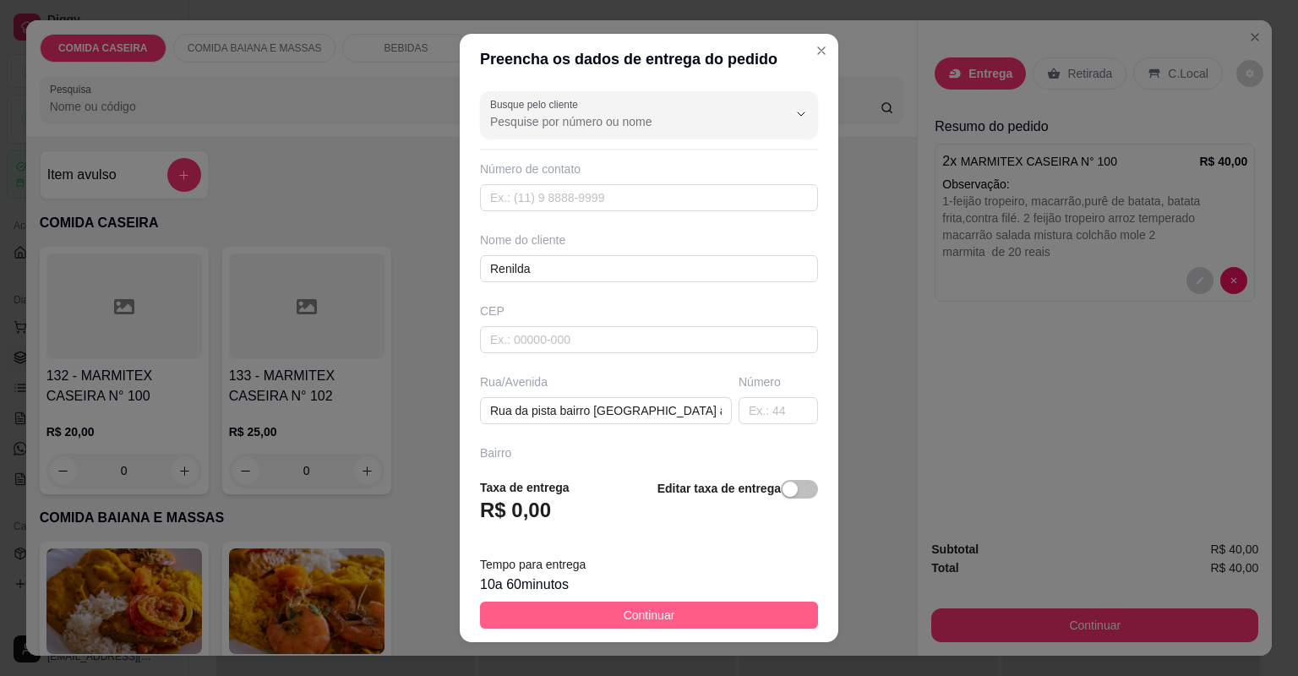
click at [568, 620] on button "Continuar" at bounding box center [649, 615] width 338 height 27
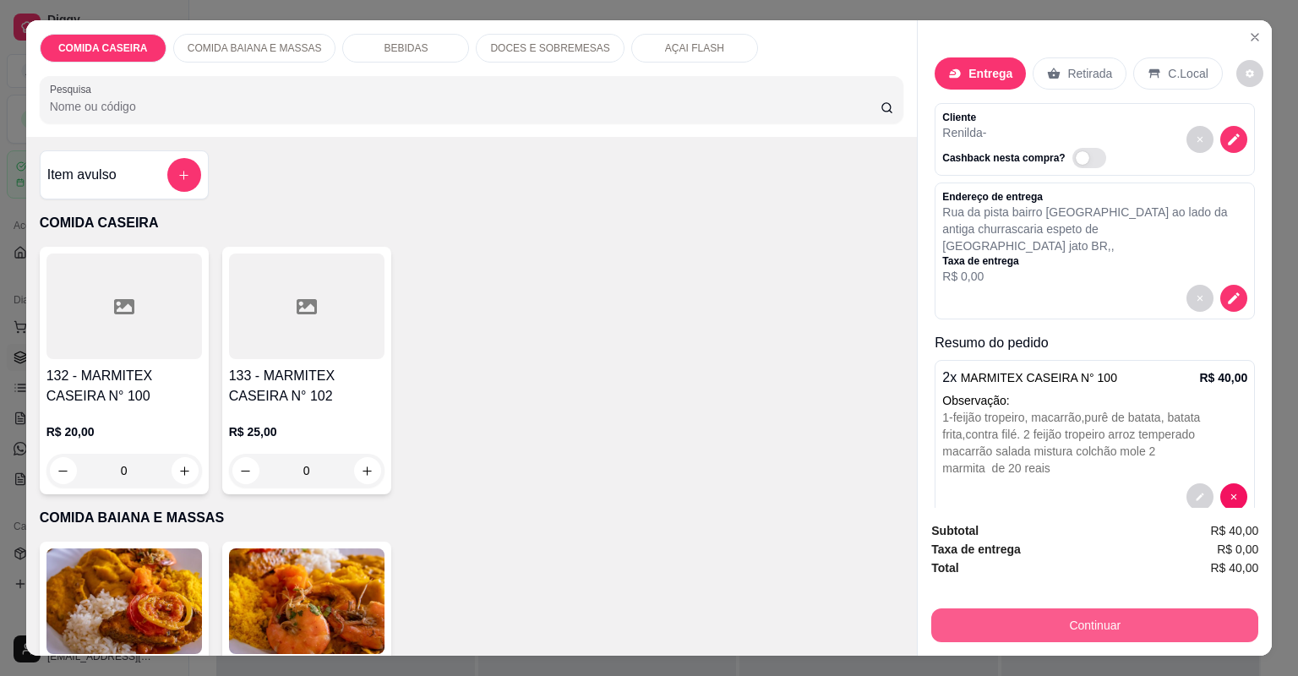
click at [1008, 609] on button "Continuar" at bounding box center [1094, 626] width 327 height 34
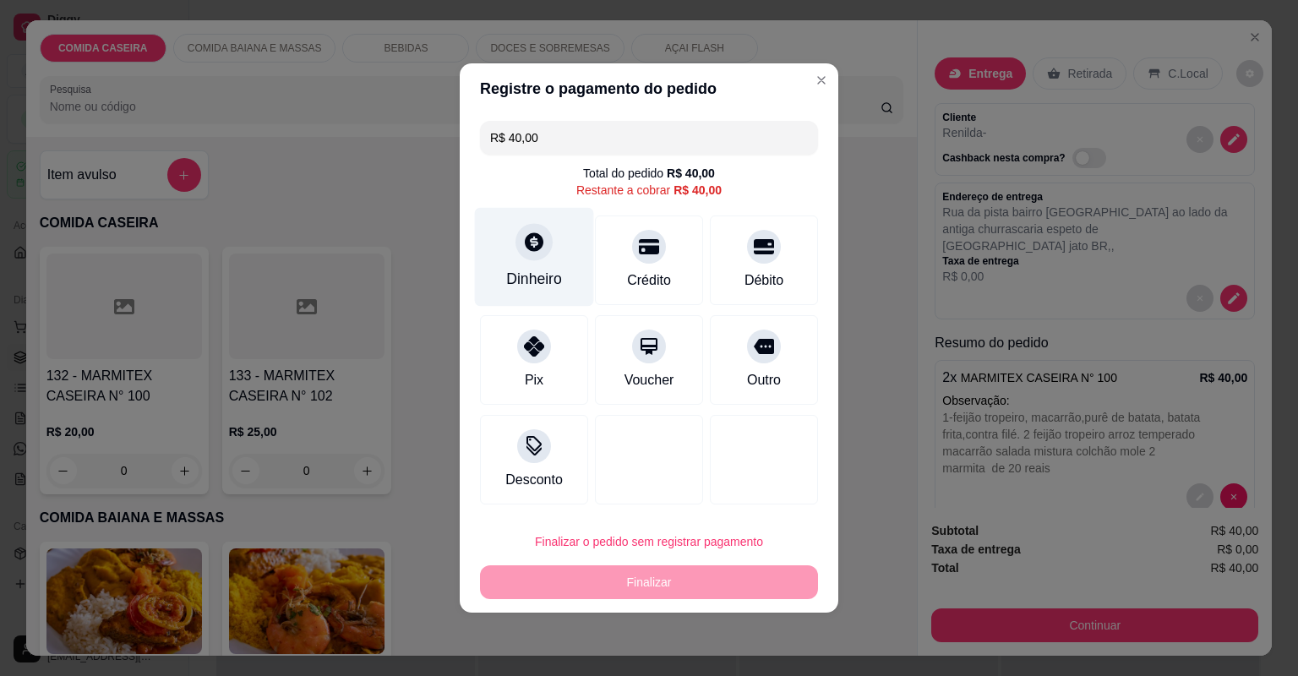
click at [547, 287] on div "Dinheiro" at bounding box center [534, 279] width 56 height 22
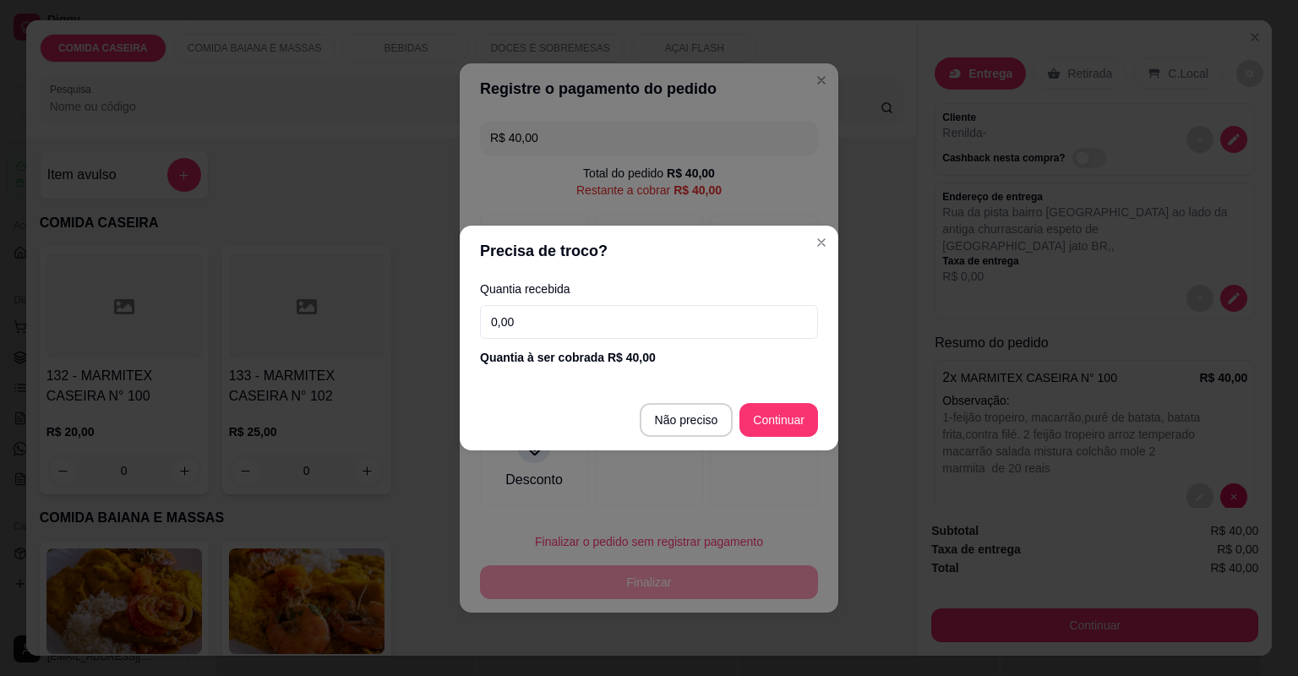
click at [574, 312] on input "0,00" at bounding box center [649, 322] width 338 height 34
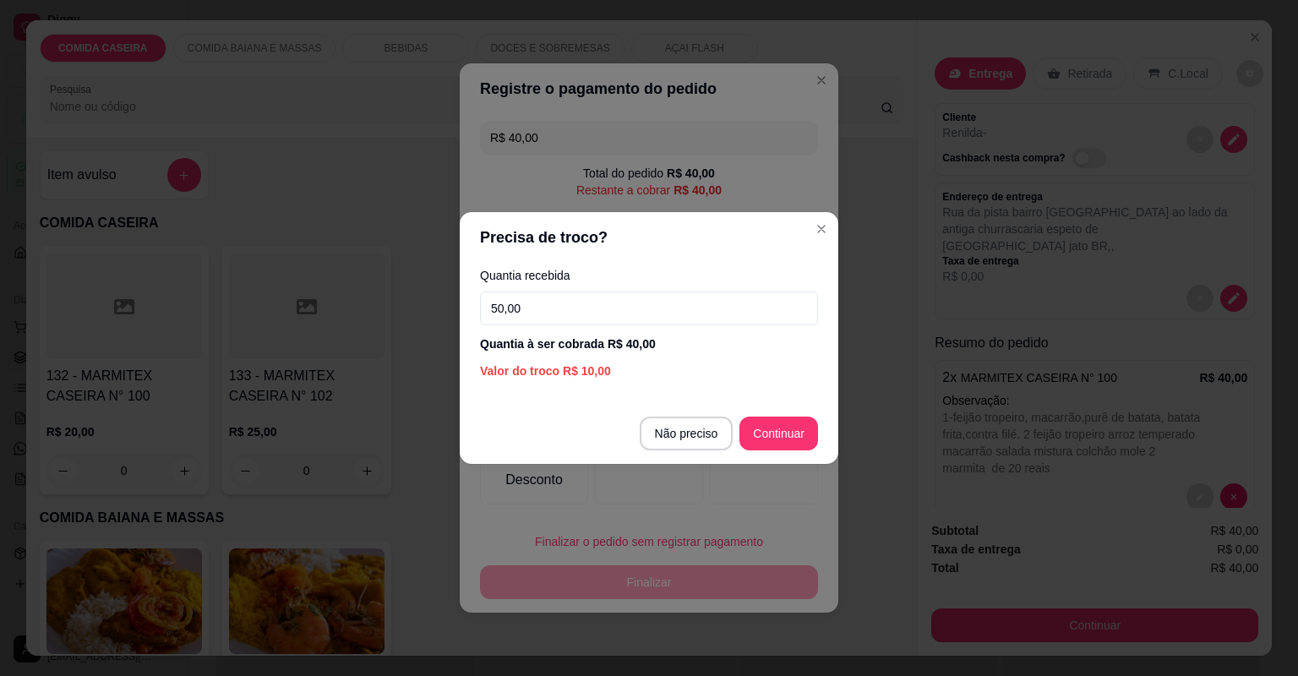
click at [793, 416] on footer "Não preciso Continuar" at bounding box center [649, 433] width 379 height 61
type input "R$ 0,00"
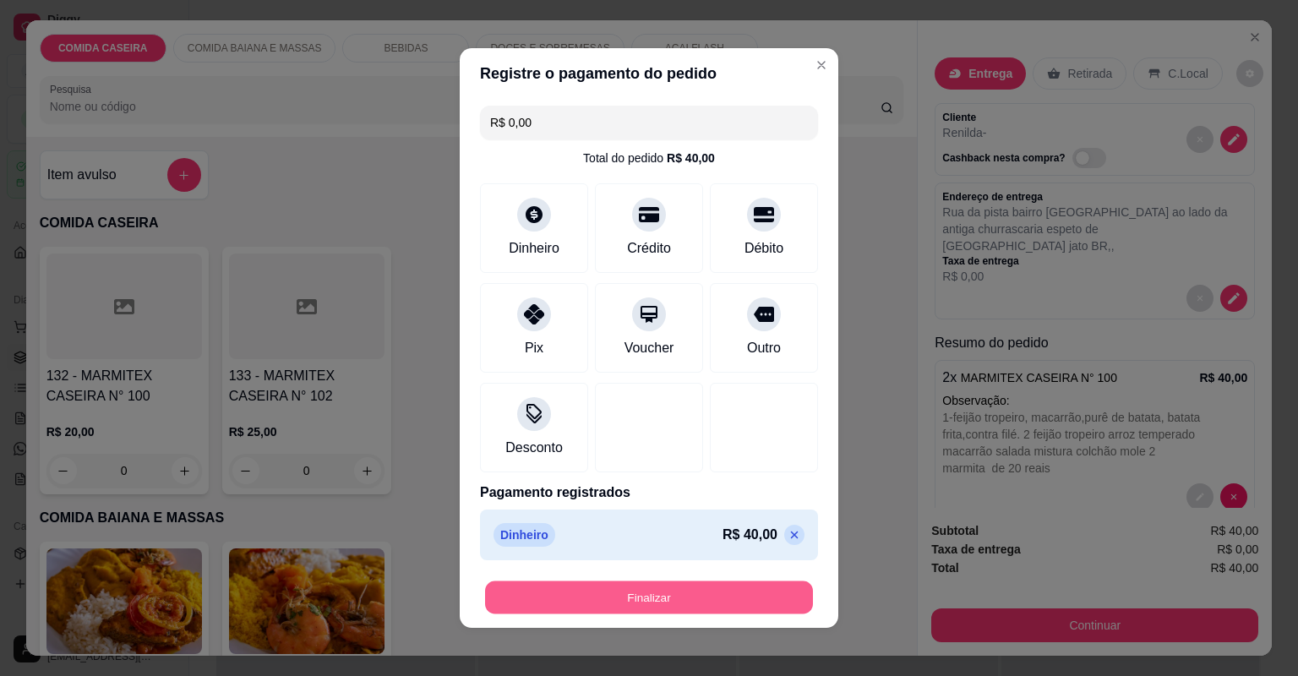
click at [715, 589] on button "Finalizar" at bounding box center [649, 598] width 328 height 33
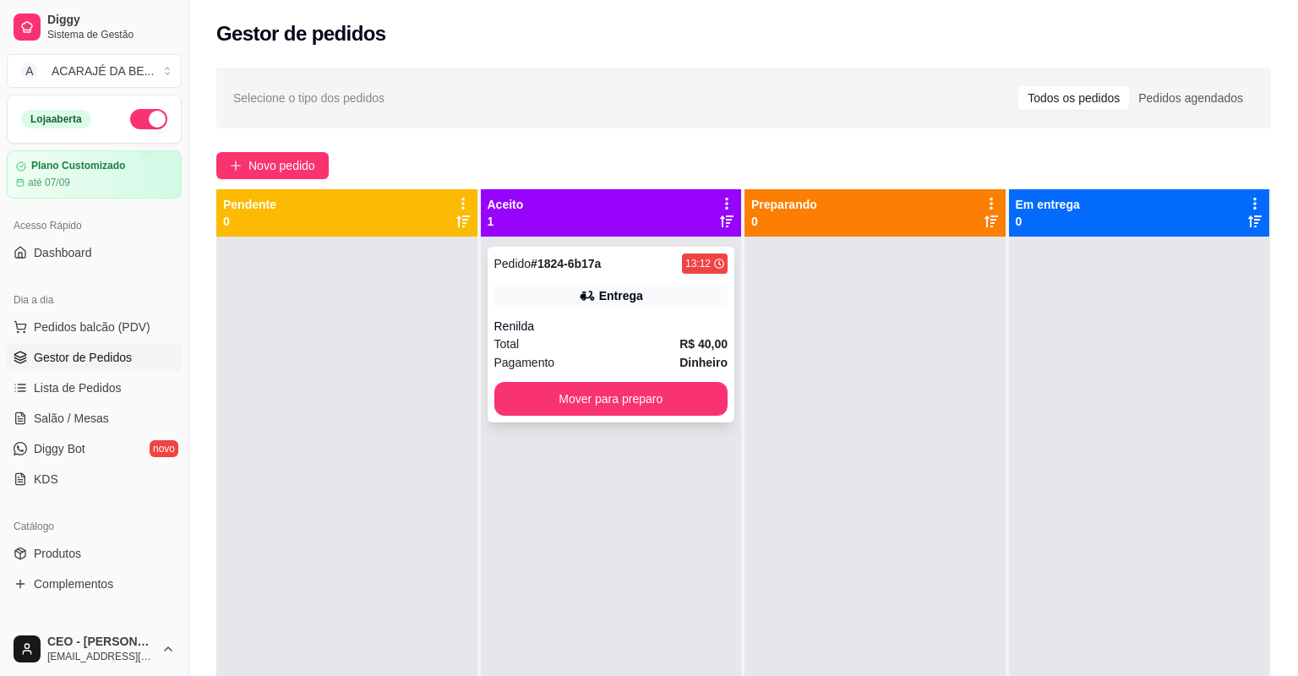
click at [689, 289] on div "Entrega" at bounding box center [611, 296] width 234 height 24
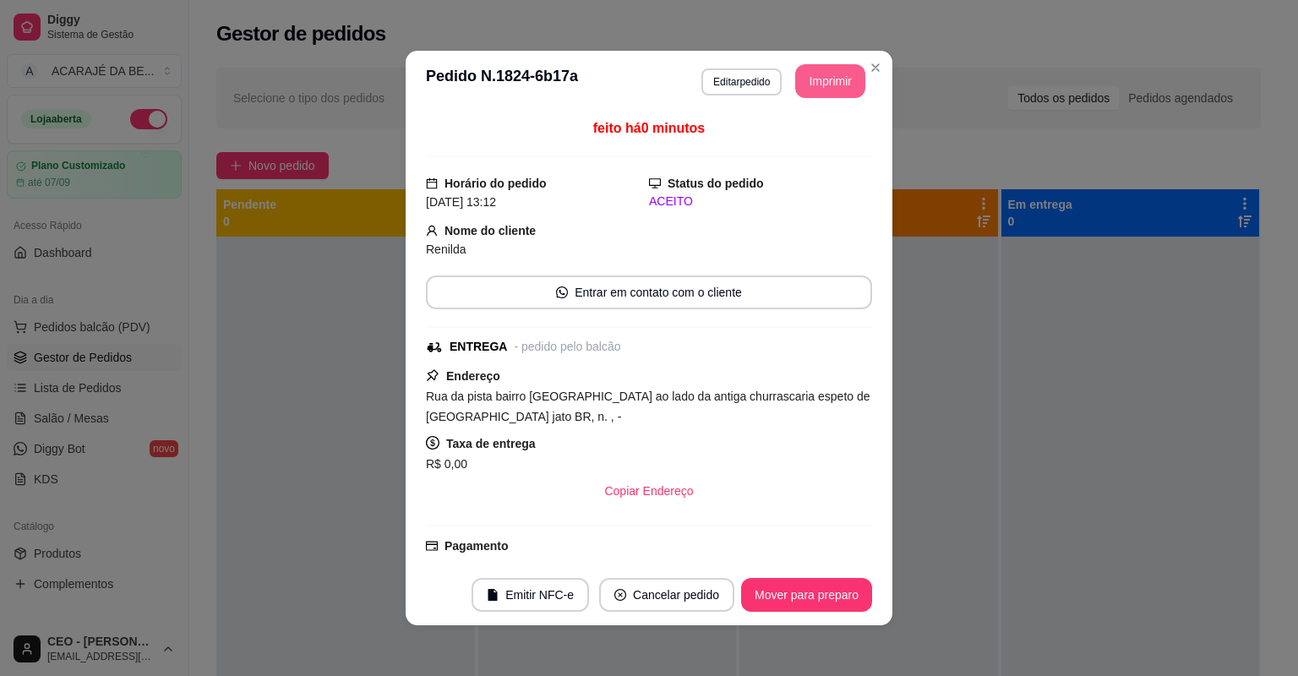
click at [826, 90] on button "Imprimir" at bounding box center [830, 81] width 70 height 34
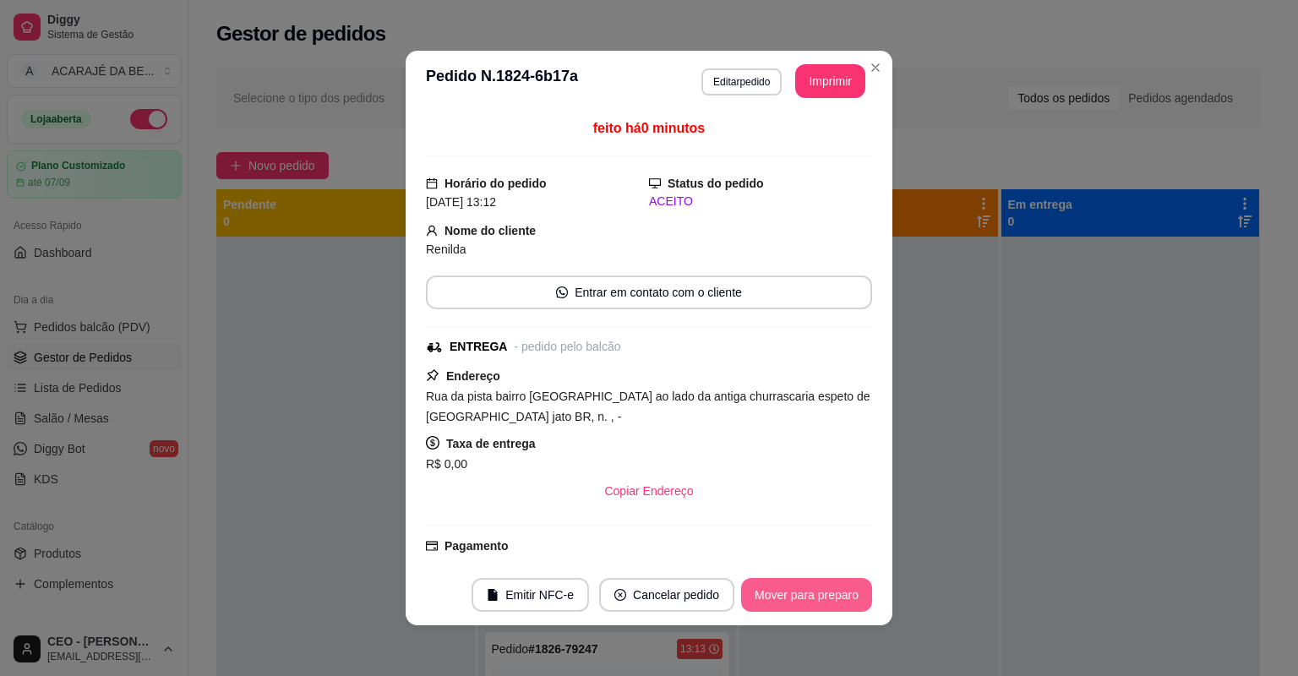
click at [766, 600] on button "Mover para preparo" at bounding box center [806, 595] width 131 height 34
click at [767, 600] on div "Mover para preparo" at bounding box center [795, 595] width 155 height 34
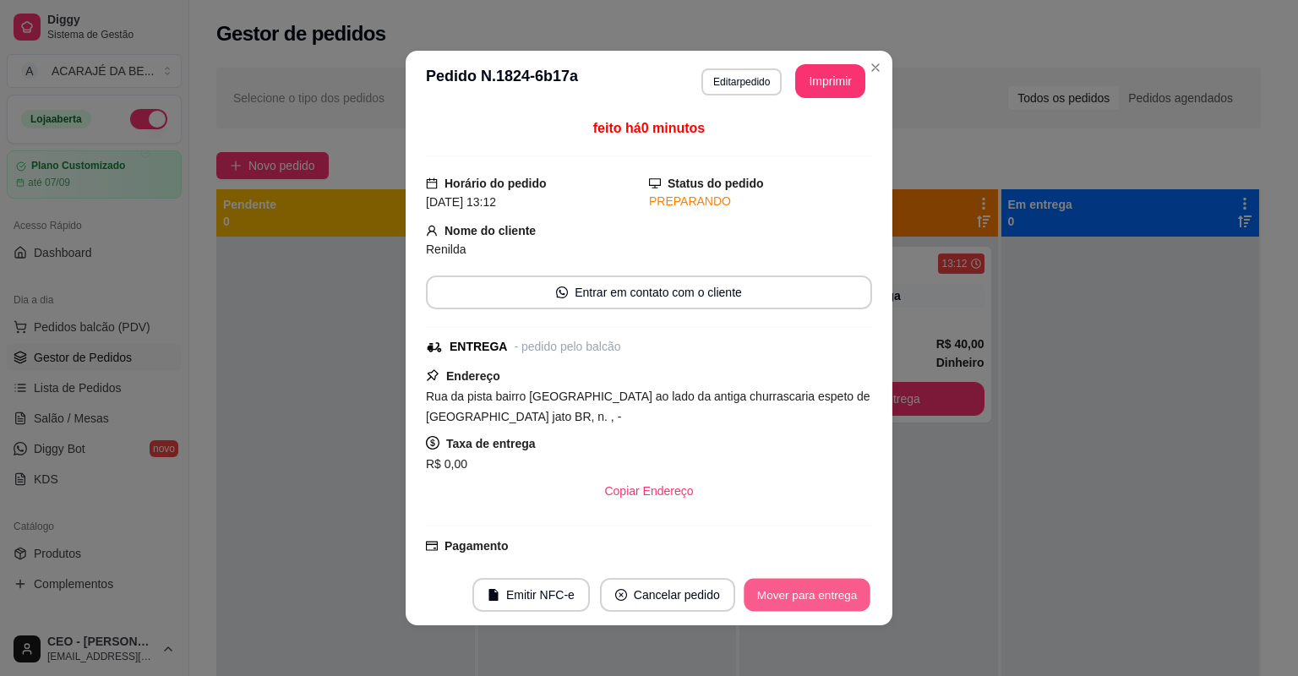
click at [767, 600] on button "Mover para entrega" at bounding box center [807, 595] width 127 height 33
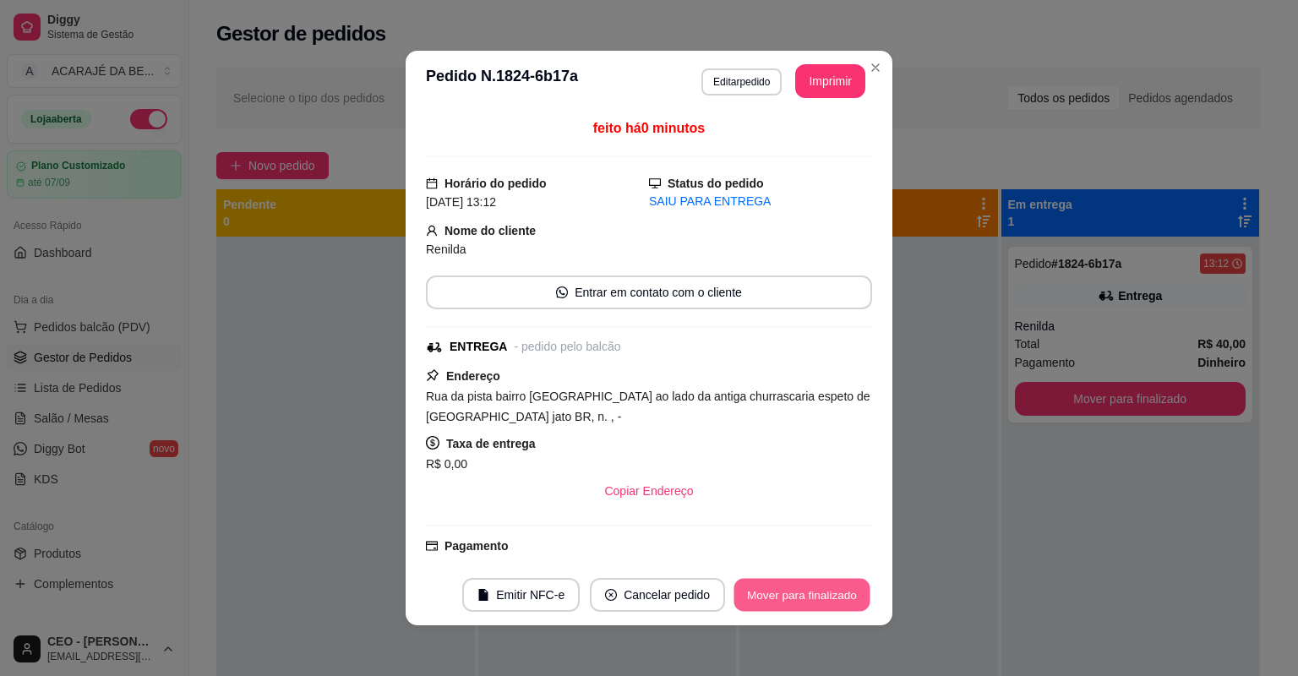
click at [767, 600] on button "Mover para finalizado" at bounding box center [803, 595] width 136 height 33
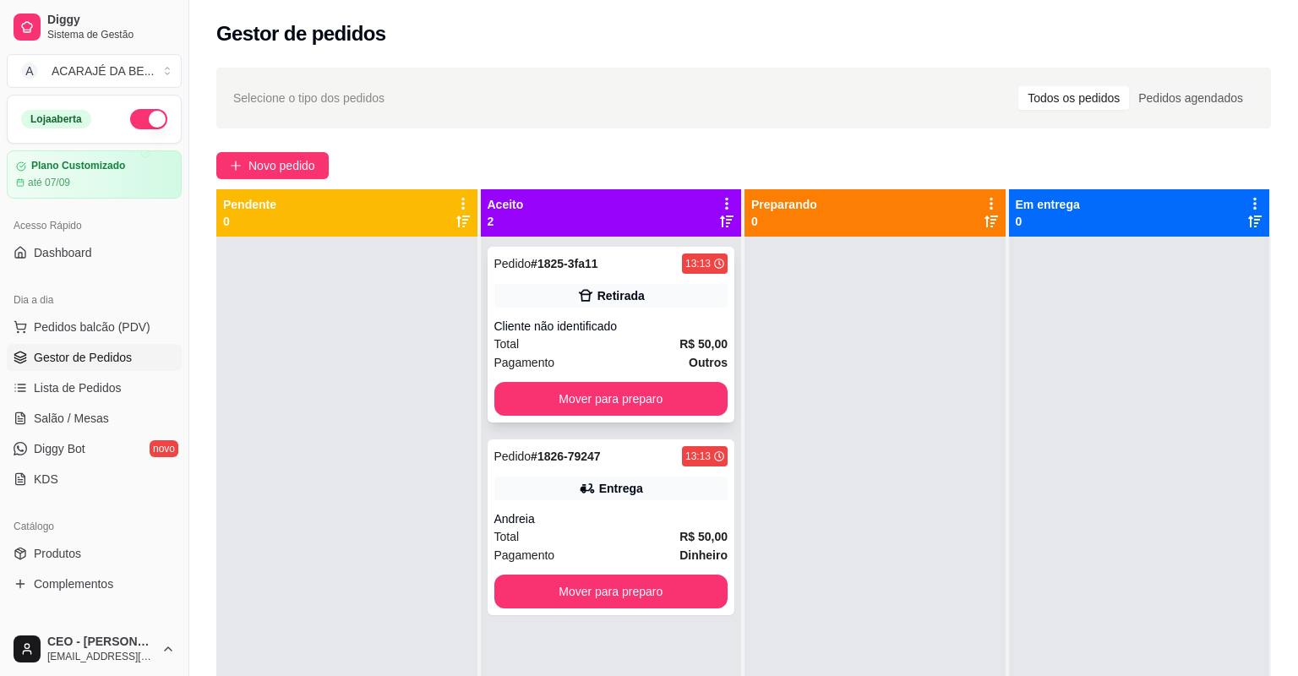
click at [693, 338] on strong "R$ 50,00" at bounding box center [704, 344] width 48 height 14
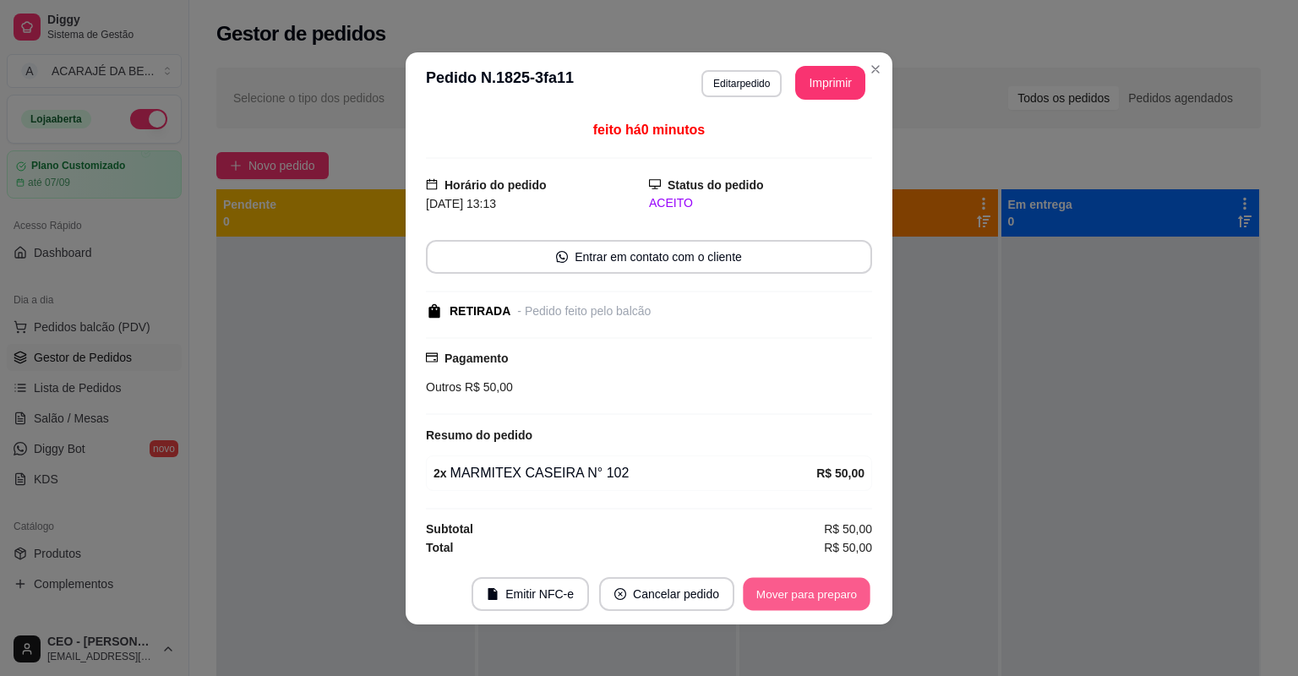
click at [815, 587] on button "Mover para preparo" at bounding box center [806, 593] width 127 height 33
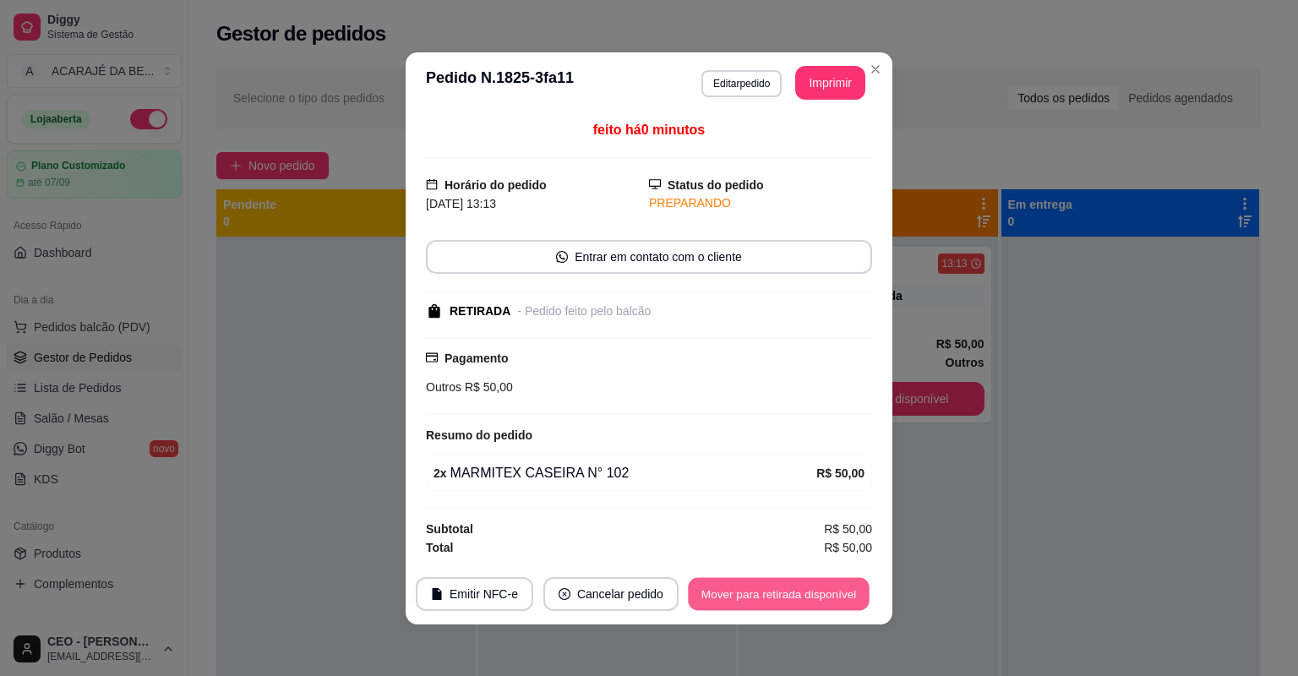
click at [815, 587] on button "Mover para retirada disponível" at bounding box center [778, 593] width 181 height 33
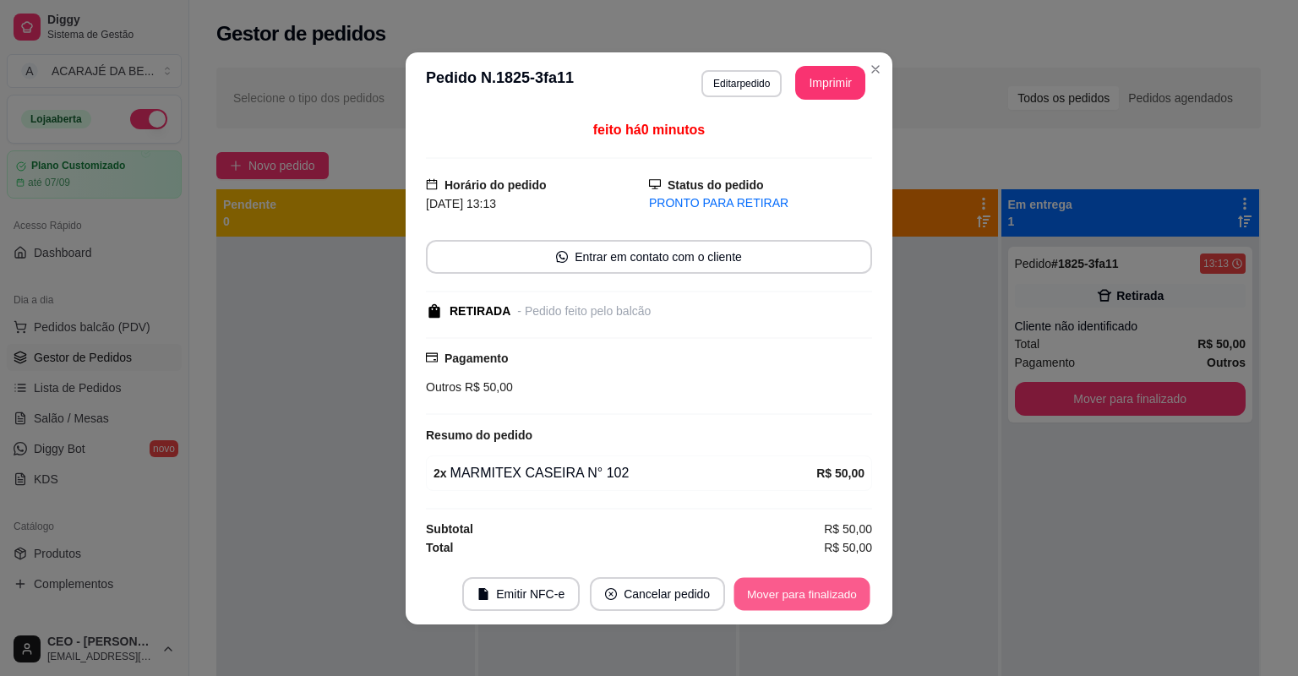
click at [815, 587] on button "Mover para finalizado" at bounding box center [803, 593] width 136 height 33
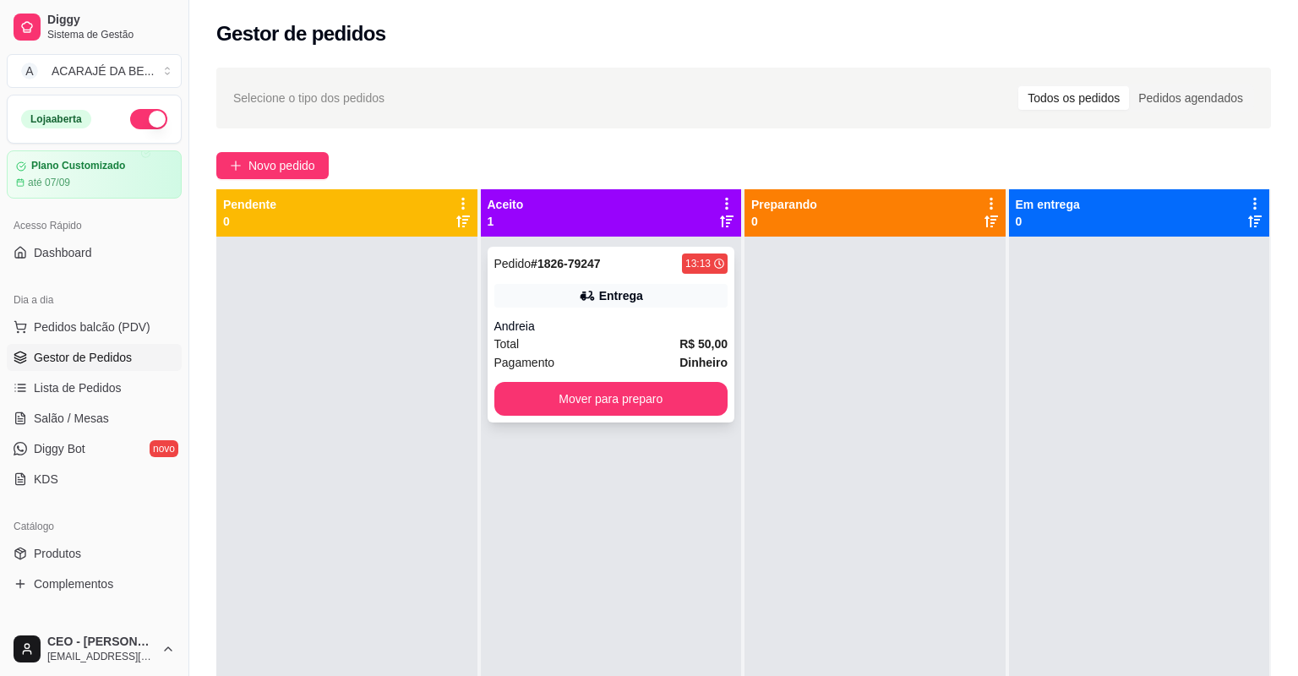
click at [687, 338] on strong "R$ 50,00" at bounding box center [704, 344] width 48 height 14
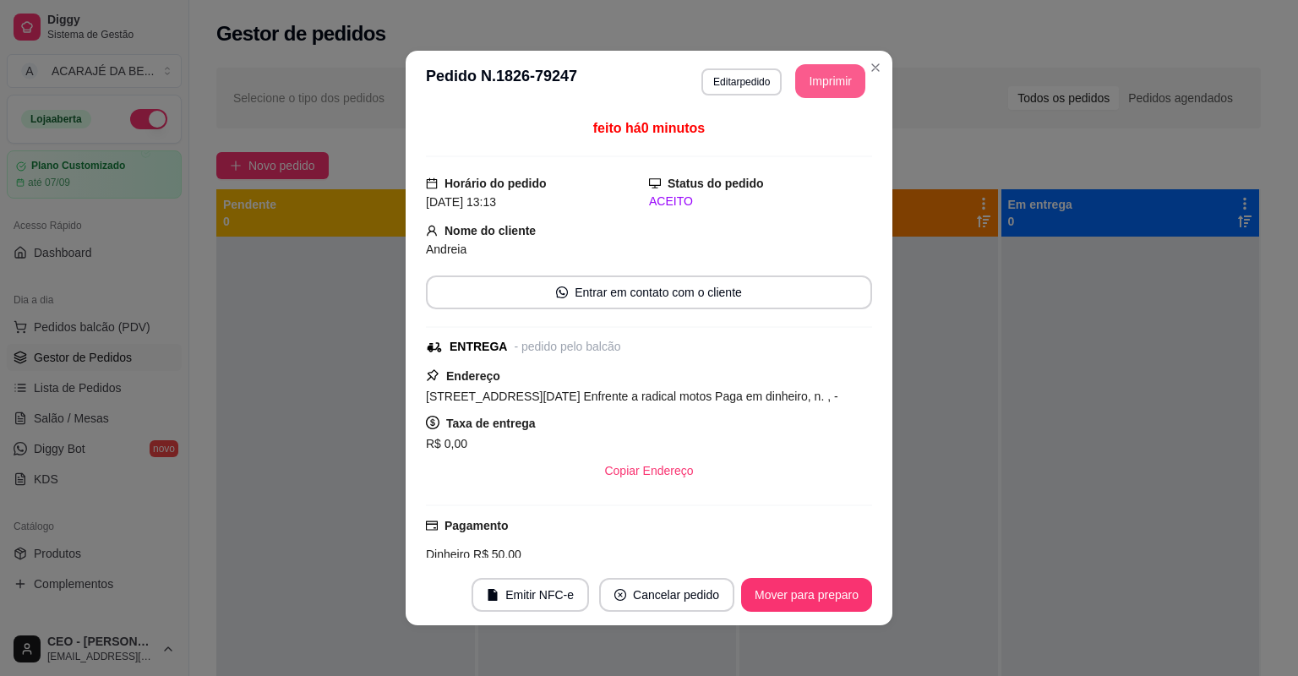
click at [808, 87] on button "Imprimir" at bounding box center [830, 81] width 70 height 34
click at [828, 601] on button "Mover para preparo" at bounding box center [806, 595] width 127 height 33
click at [828, 601] on div "Mover para preparo" at bounding box center [795, 595] width 155 height 34
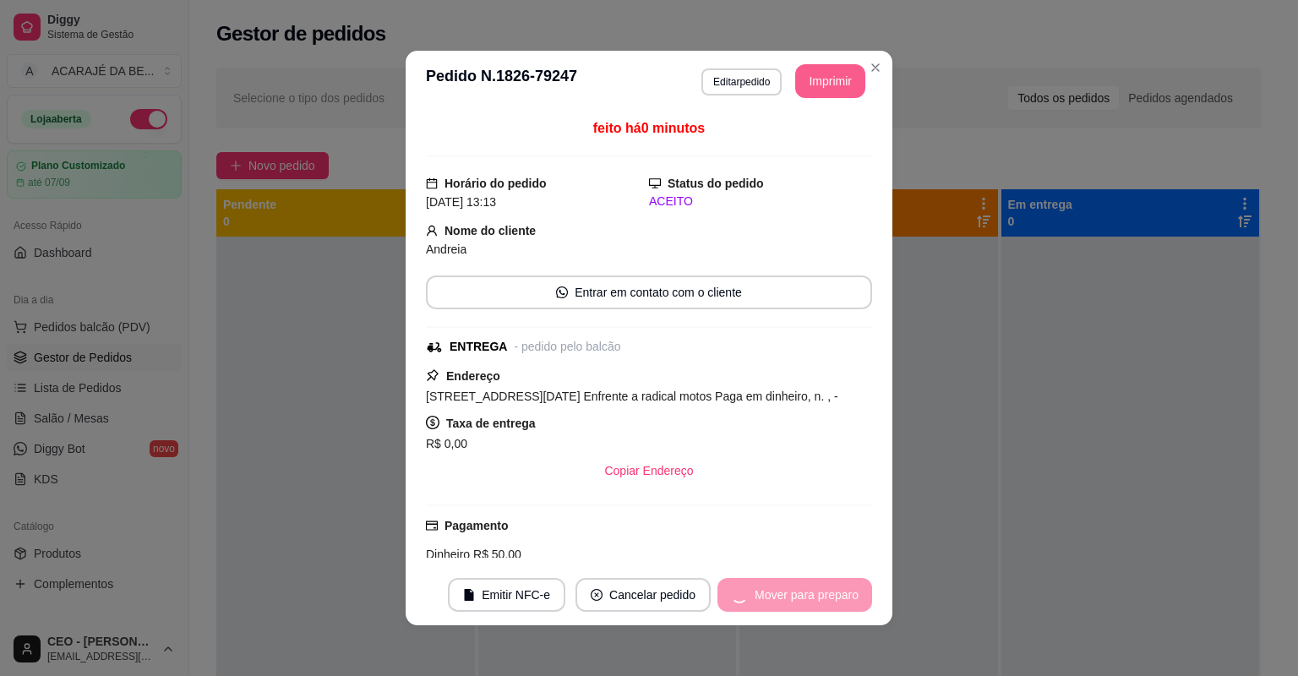
click at [828, 601] on div "Mover para preparo" at bounding box center [795, 595] width 155 height 34
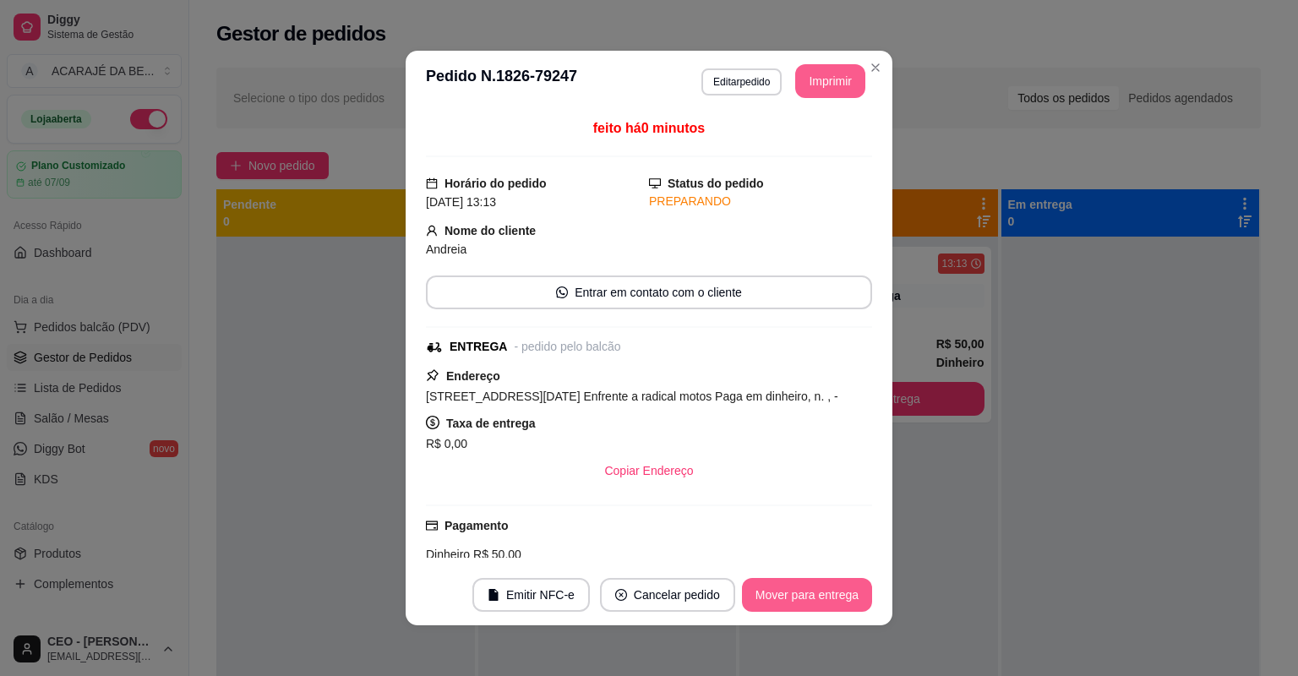
click at [822, 587] on button "Mover para entrega" at bounding box center [807, 595] width 130 height 34
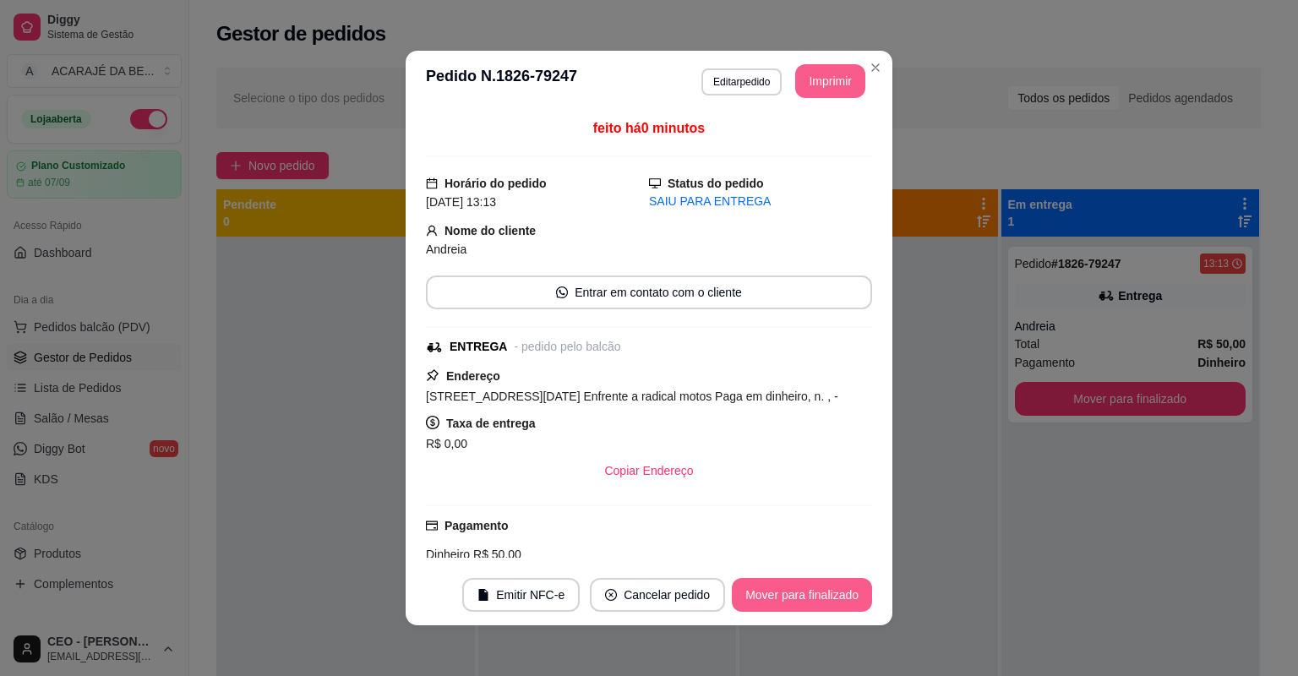
click at [822, 587] on button "Mover para finalizado" at bounding box center [802, 595] width 140 height 34
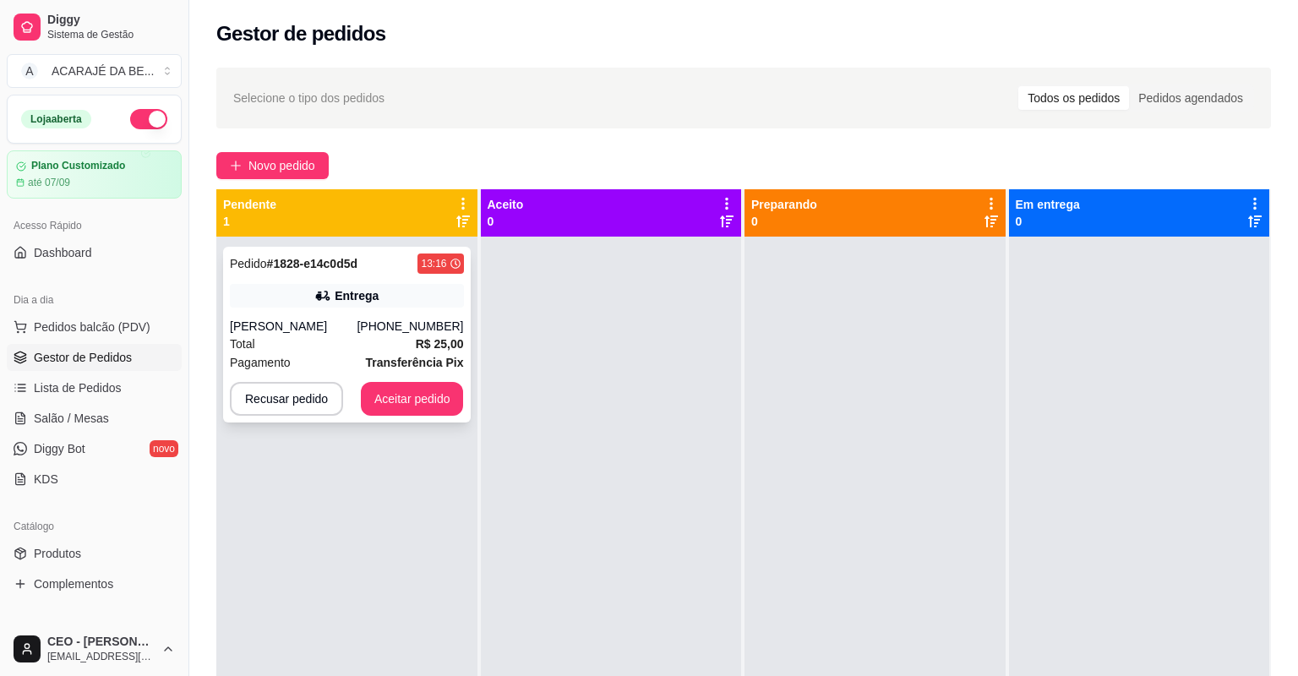
click at [346, 276] on div "Pedido # 1828-e14c0d5d 13:16 Entrega [PERSON_NAME] [PHONE_NUMBER] Total R$ 25,0…" at bounding box center [347, 335] width 248 height 176
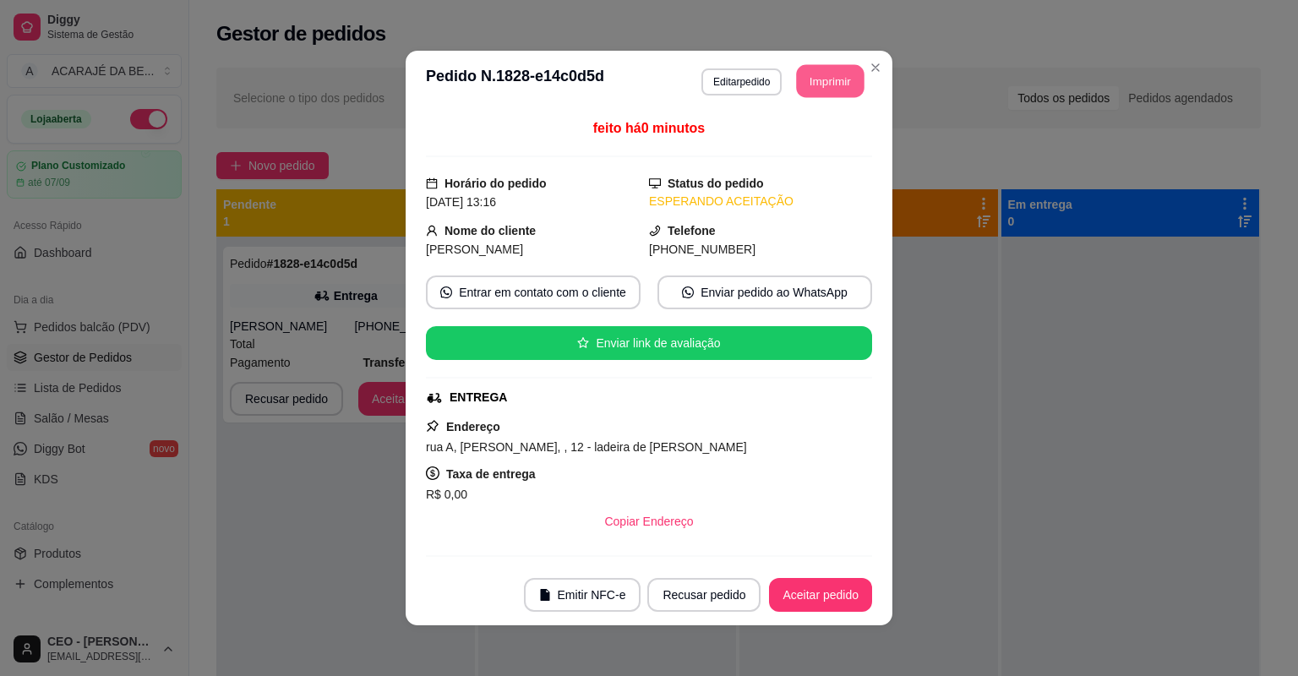
click at [812, 90] on button "Imprimir" at bounding box center [831, 81] width 68 height 33
click at [824, 594] on button "Aceitar pedido" at bounding box center [820, 595] width 103 height 34
click at [824, 594] on div "Recusar pedido Aceitar pedido" at bounding box center [736, 595] width 272 height 34
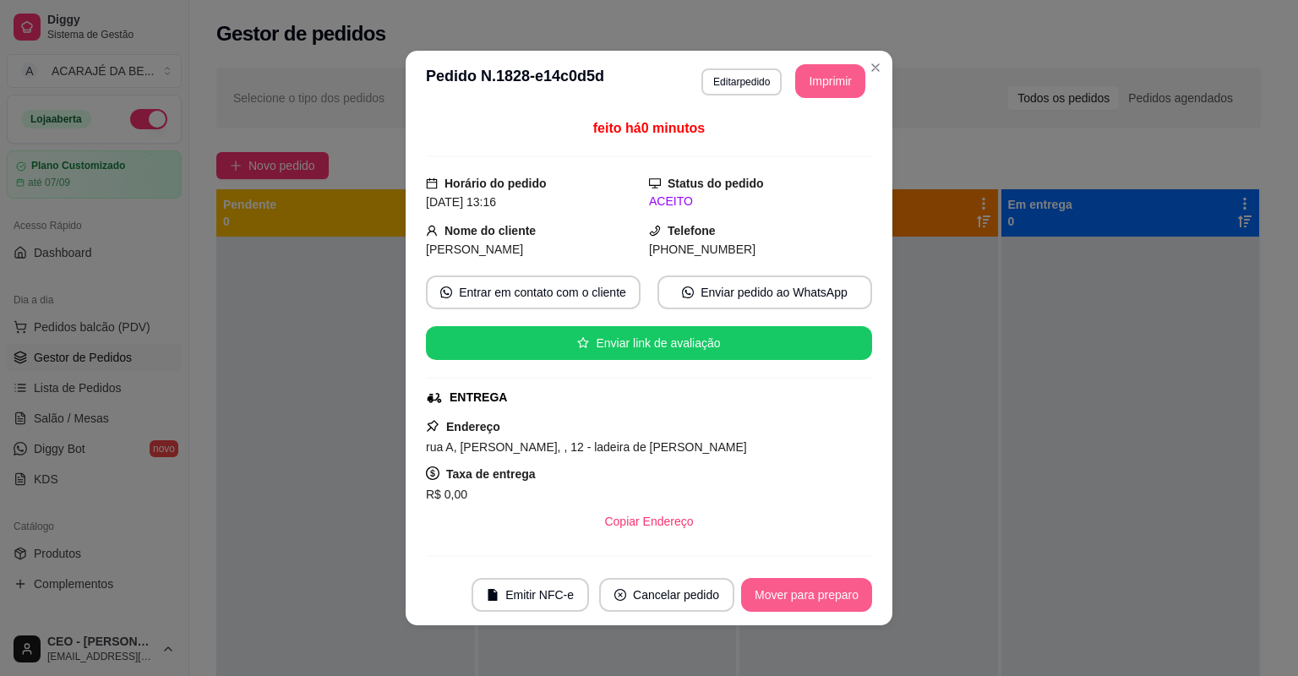
click at [824, 594] on button "Mover para preparo" at bounding box center [806, 595] width 131 height 34
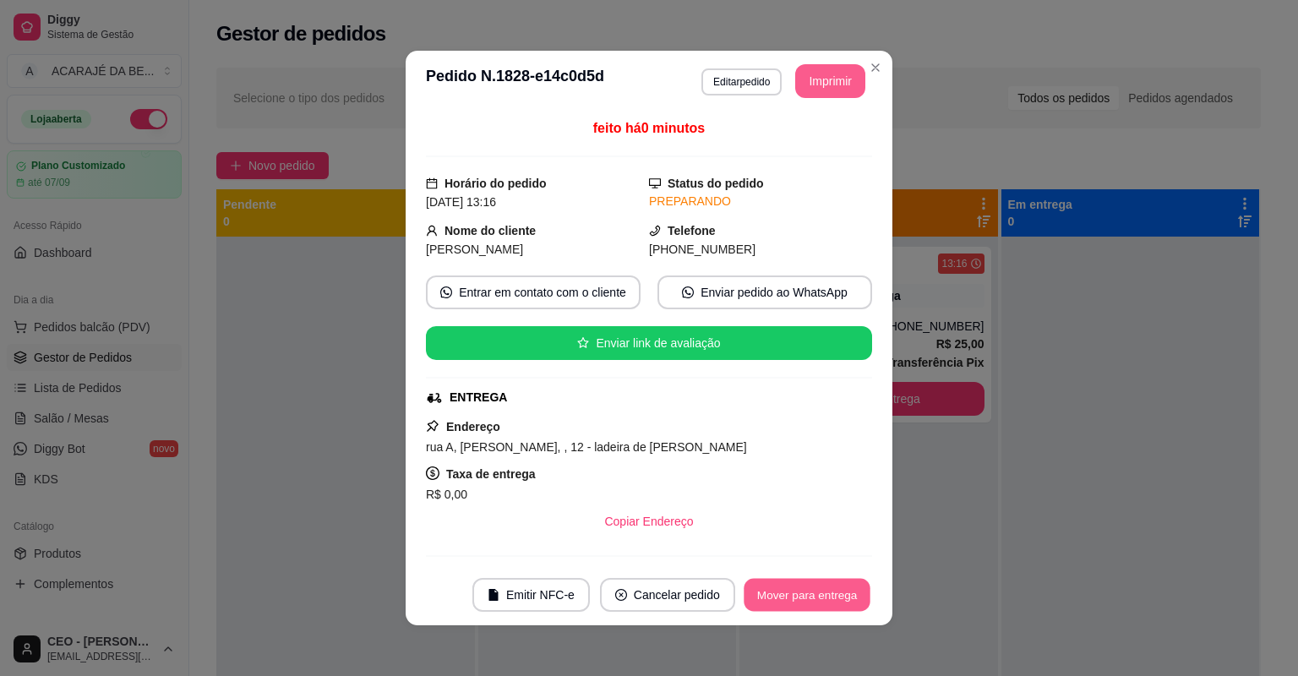
click at [822, 594] on button "Mover para entrega" at bounding box center [807, 595] width 127 height 33
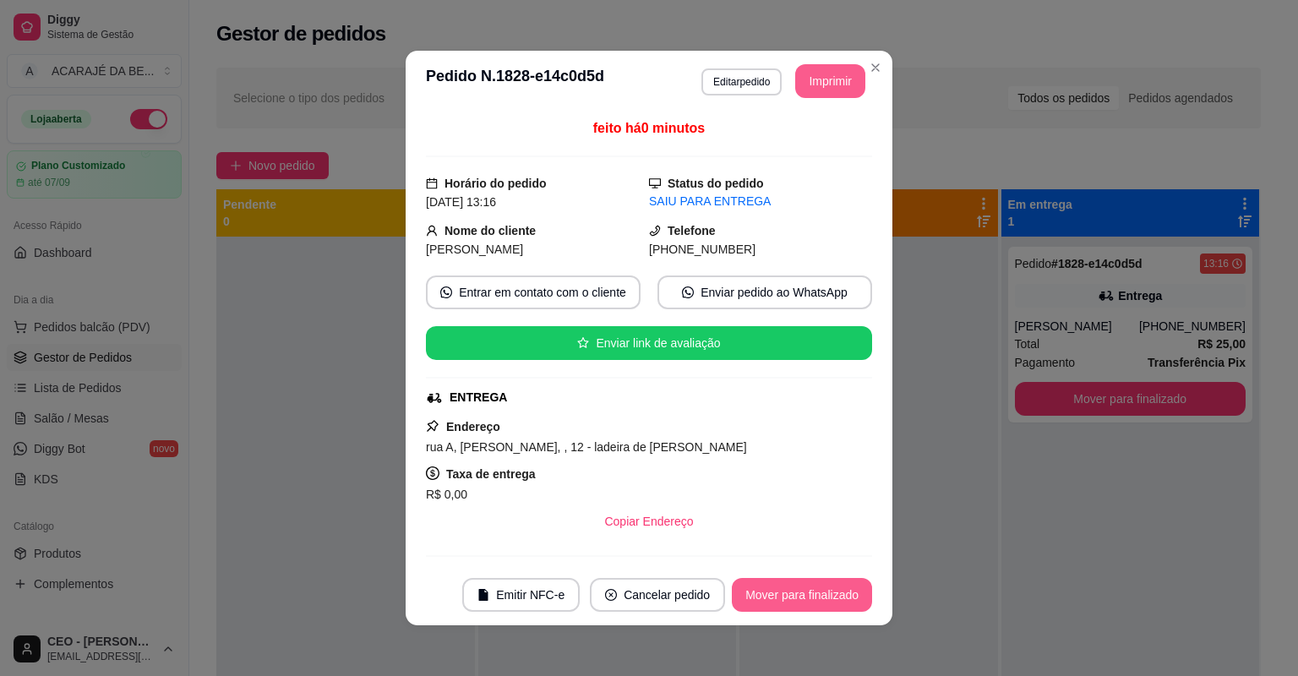
click at [785, 596] on button "Mover para finalizado" at bounding box center [802, 595] width 140 height 34
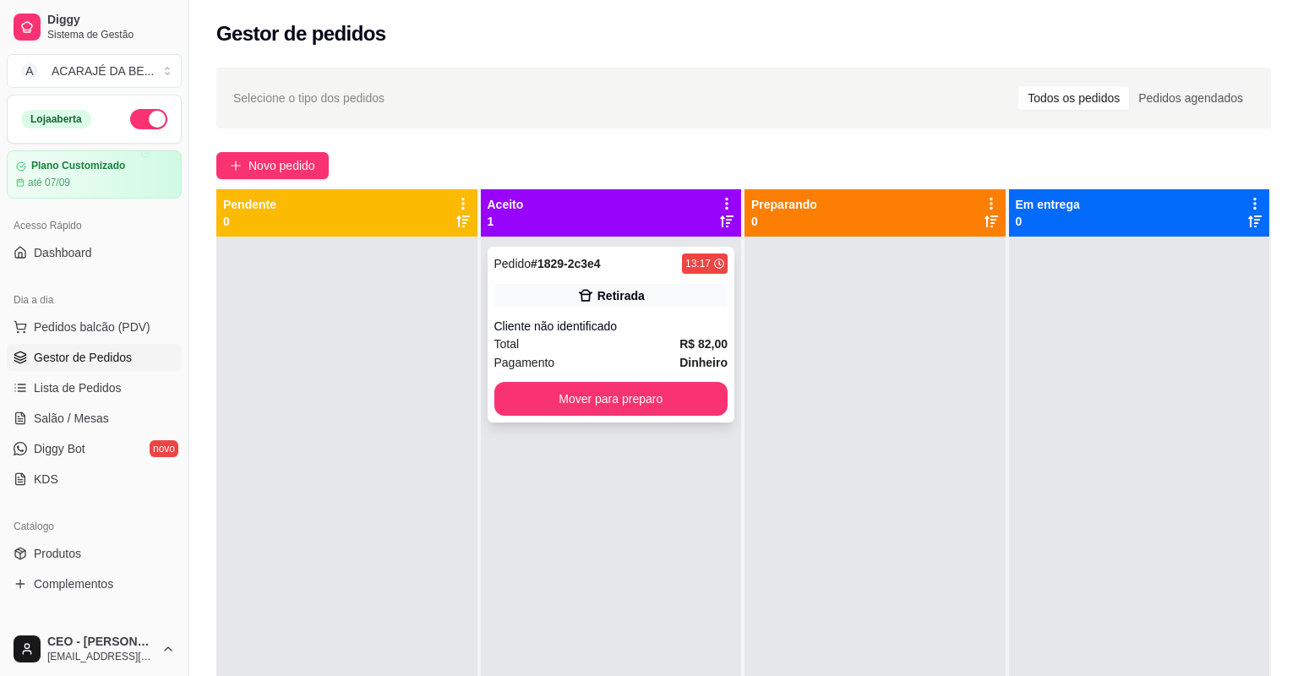
click at [595, 313] on div "Pedido # 1829-2c3e4 13:17 Retirada Cliente não identificado Total R$ 82,00 Paga…" at bounding box center [612, 335] width 248 height 176
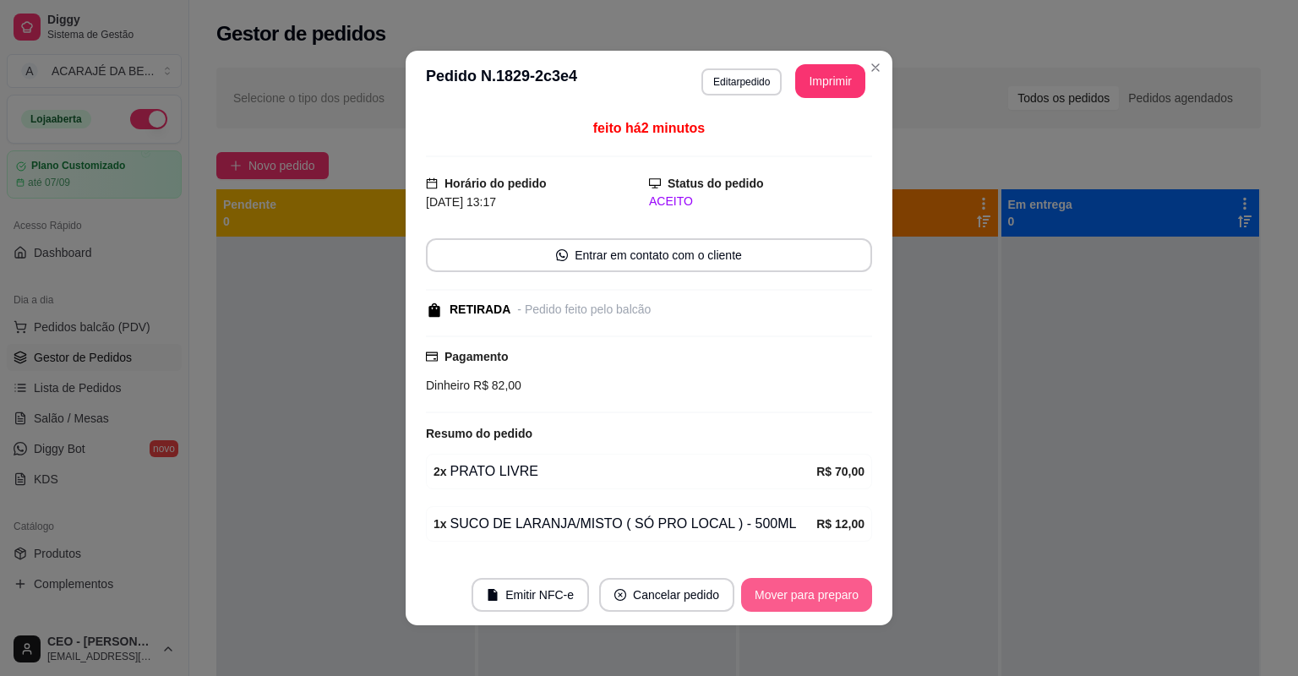
click at [752, 590] on button "Mover para preparo" at bounding box center [806, 595] width 131 height 34
click at [753, 590] on div "Mover para preparo" at bounding box center [795, 595] width 155 height 34
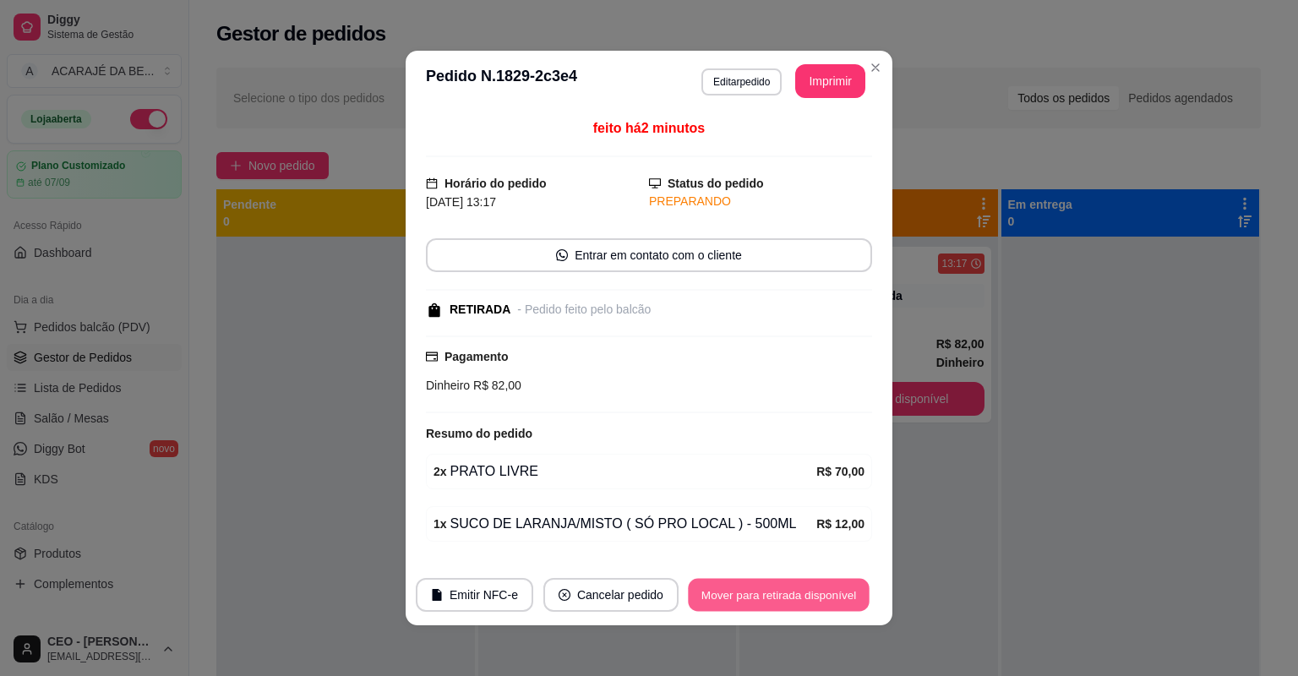
click at [754, 591] on button "Mover para retirada disponível" at bounding box center [778, 595] width 181 height 33
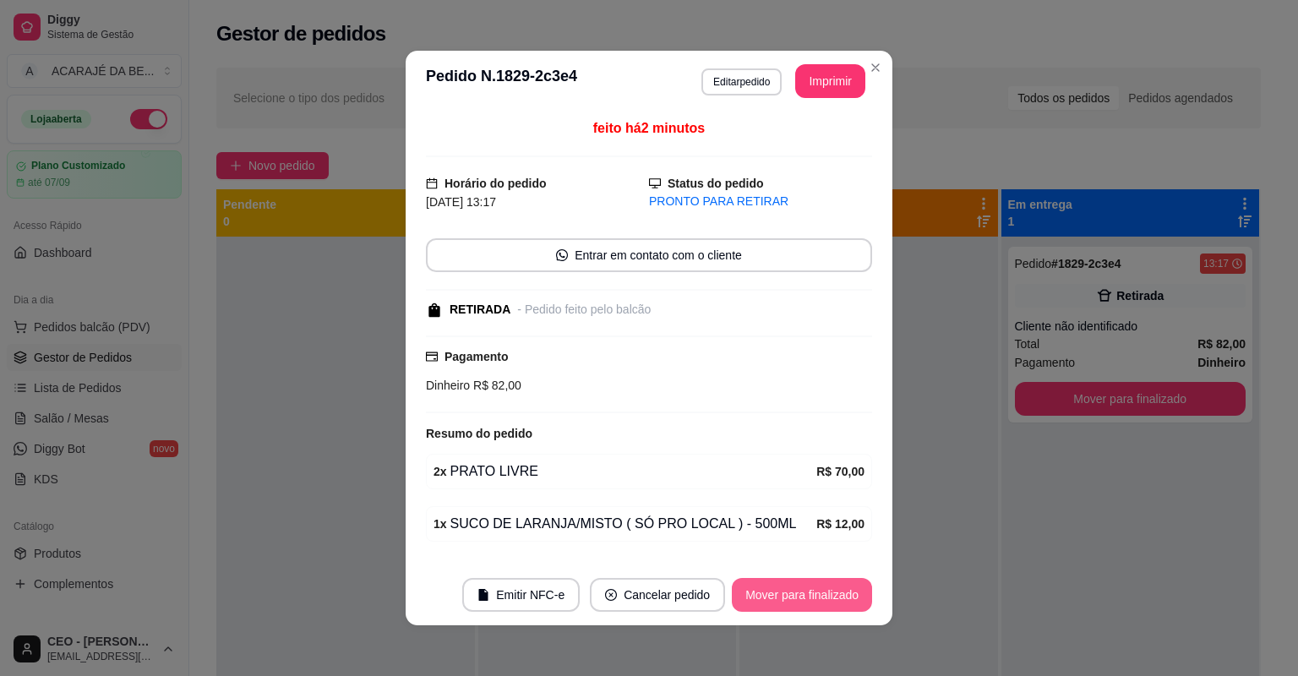
click at [754, 591] on button "Mover para finalizado" at bounding box center [802, 595] width 140 height 34
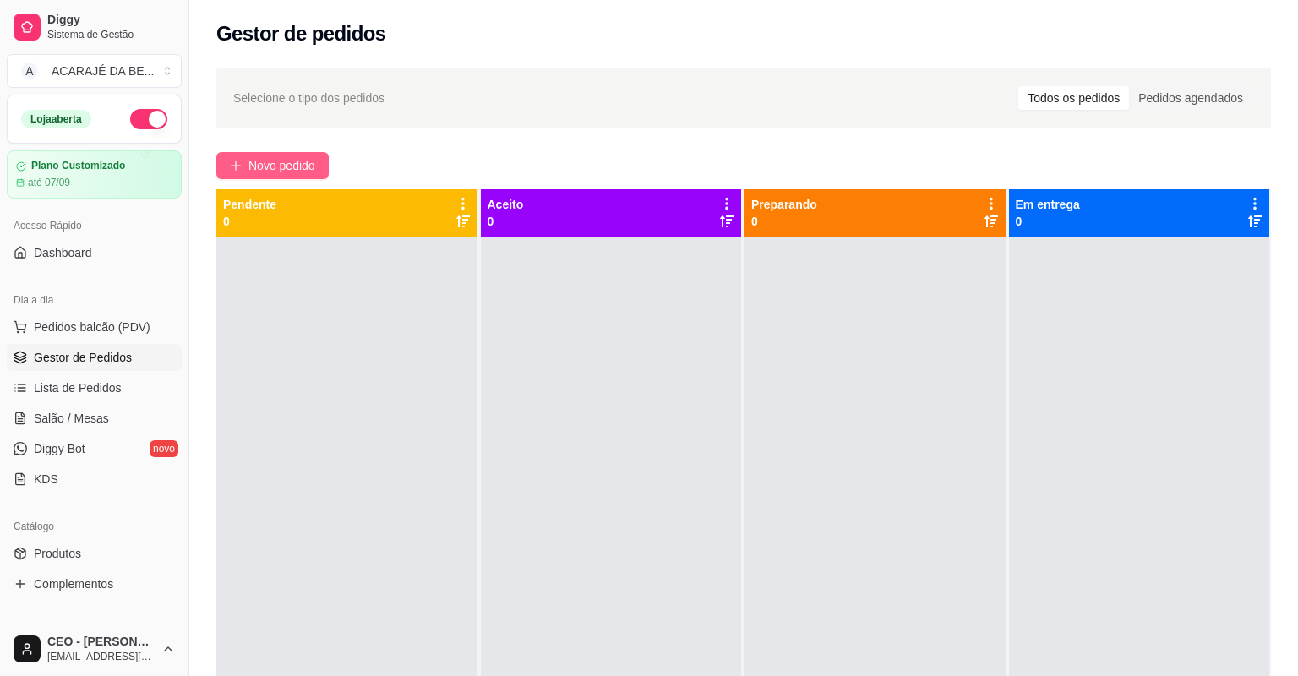
click at [309, 162] on span "Novo pedido" at bounding box center [281, 165] width 67 height 19
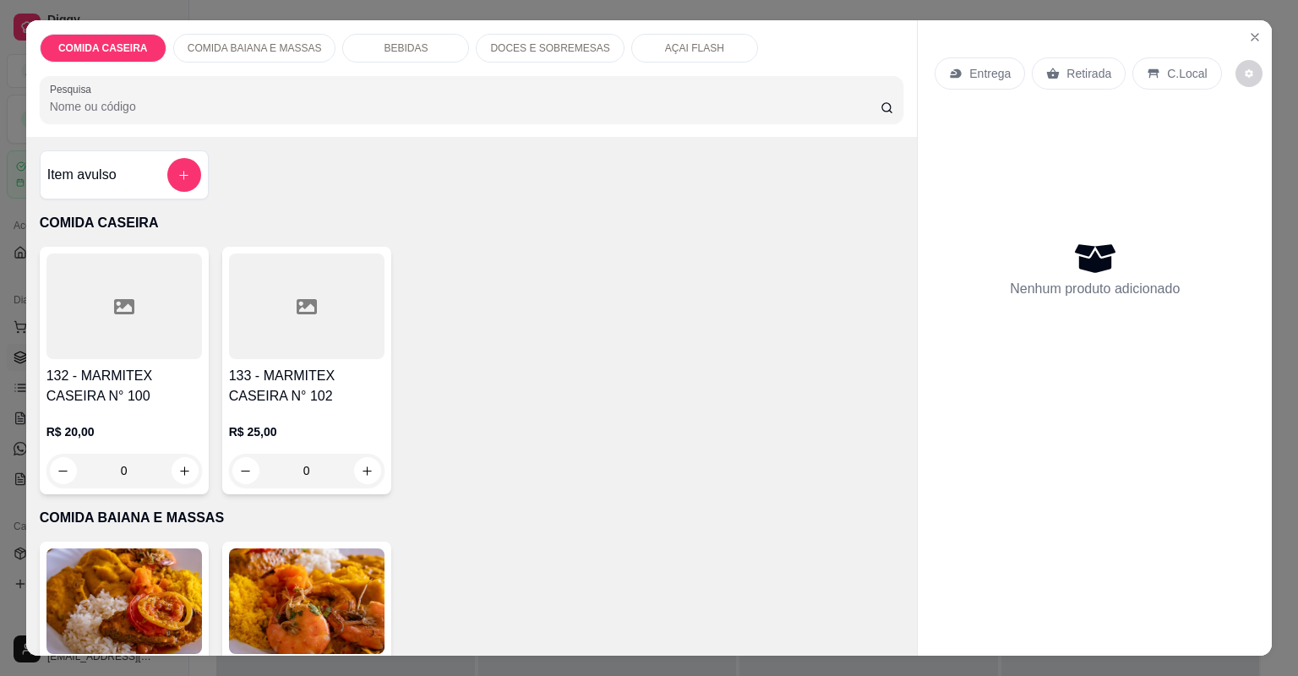
click at [287, 397] on h4 "133 - MARMITEX CASEIRA N° 102" at bounding box center [307, 386] width 156 height 41
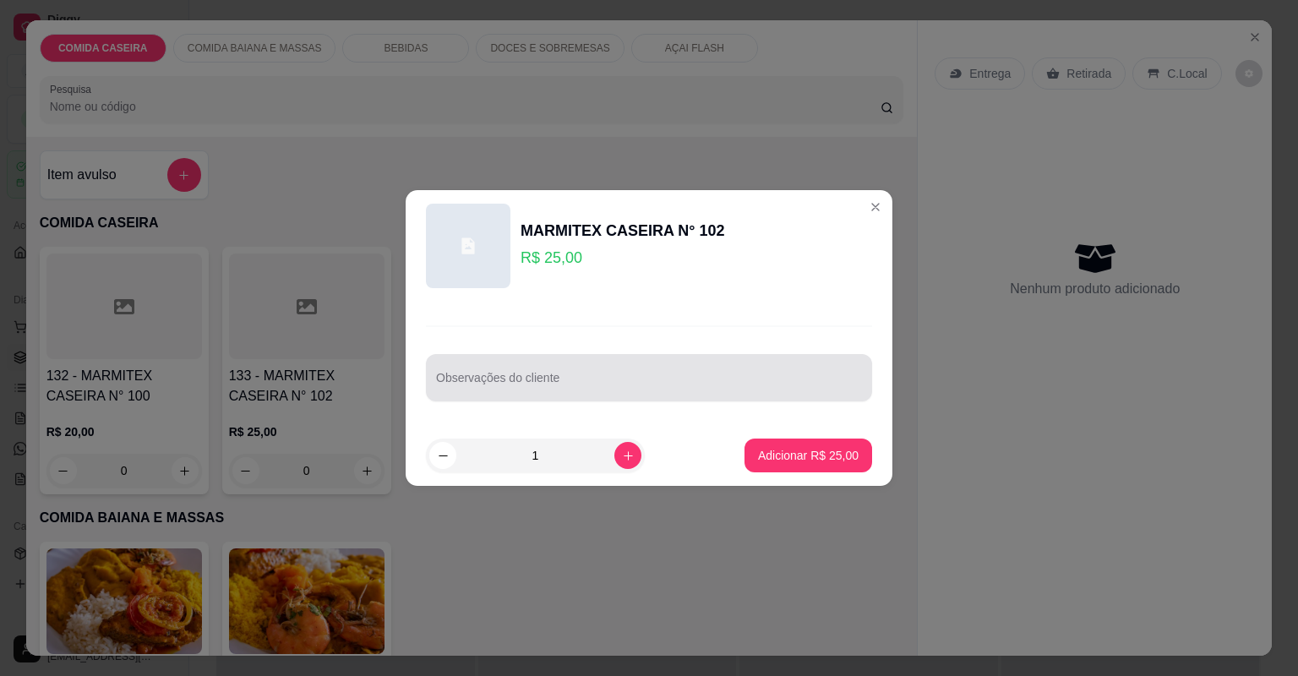
click at [465, 372] on div at bounding box center [649, 378] width 426 height 34
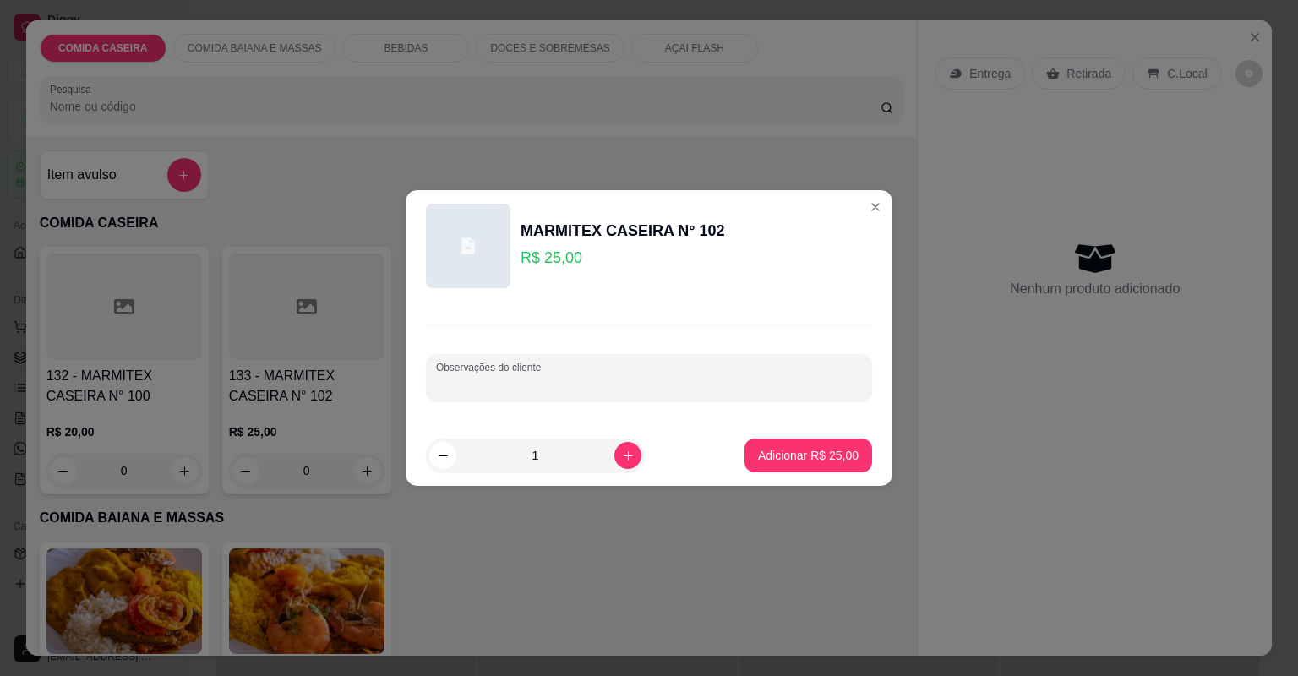
paste input "Lasanha bolonhesa, panqueca de frango, purê de batata, banana da terra empanada…"
type input "Lasanha bolonhesa, panqueca de frango, purê de batata, banana da terra empanada…"
click at [746, 460] on button "Adicionar R$ 25,00" at bounding box center [808, 456] width 124 height 33
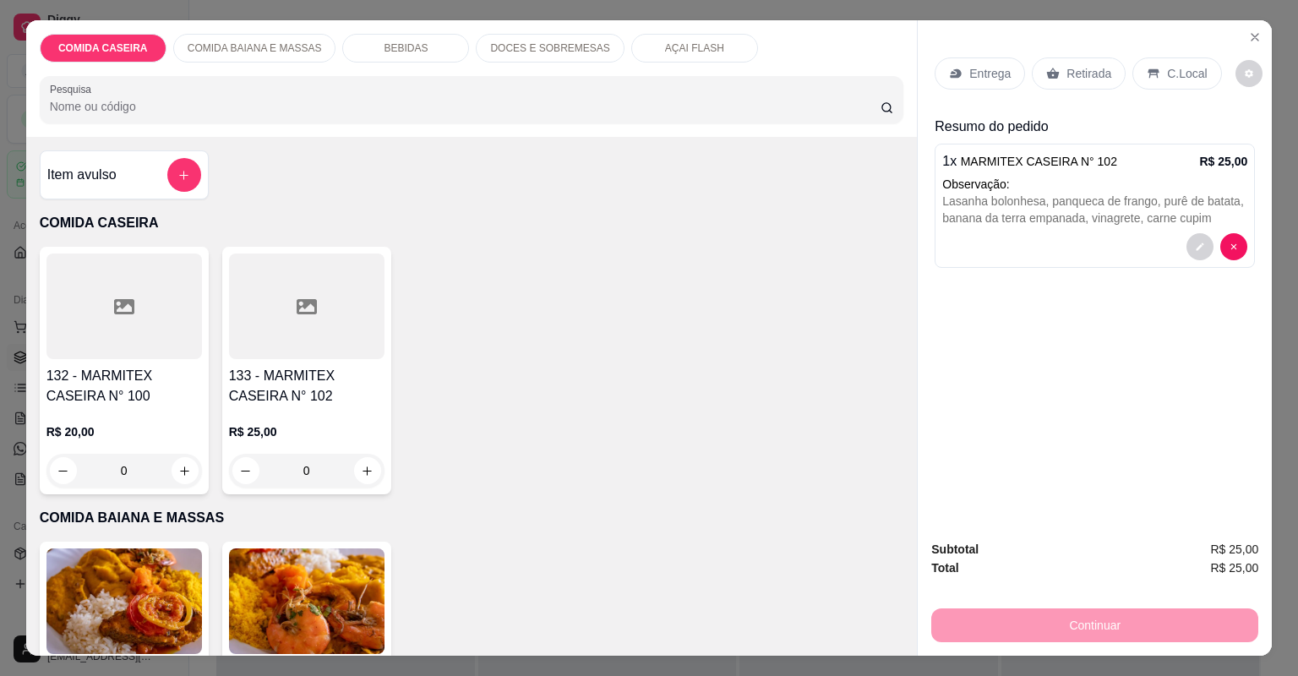
click at [315, 440] on div "R$ 25,00 0" at bounding box center [307, 455] width 156 height 64
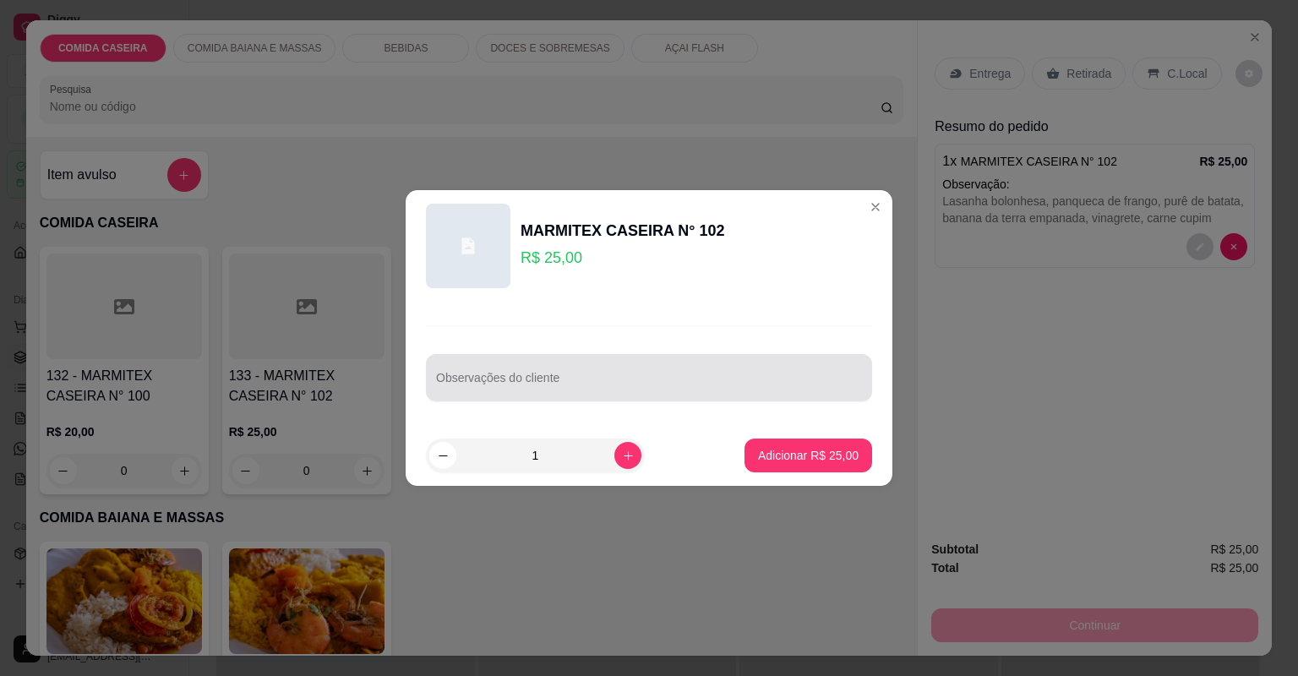
click at [497, 366] on div at bounding box center [649, 378] width 426 height 34
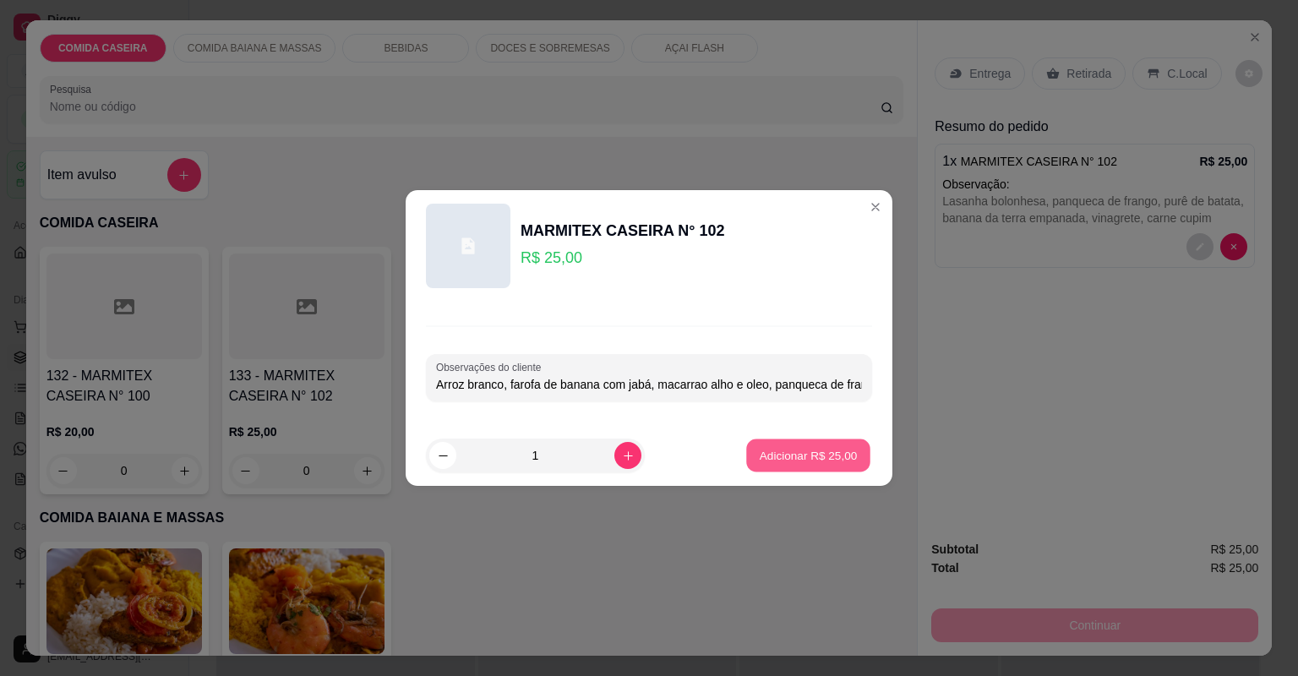
click at [760, 456] on p "Adicionar R$ 25,00" at bounding box center [809, 455] width 98 height 16
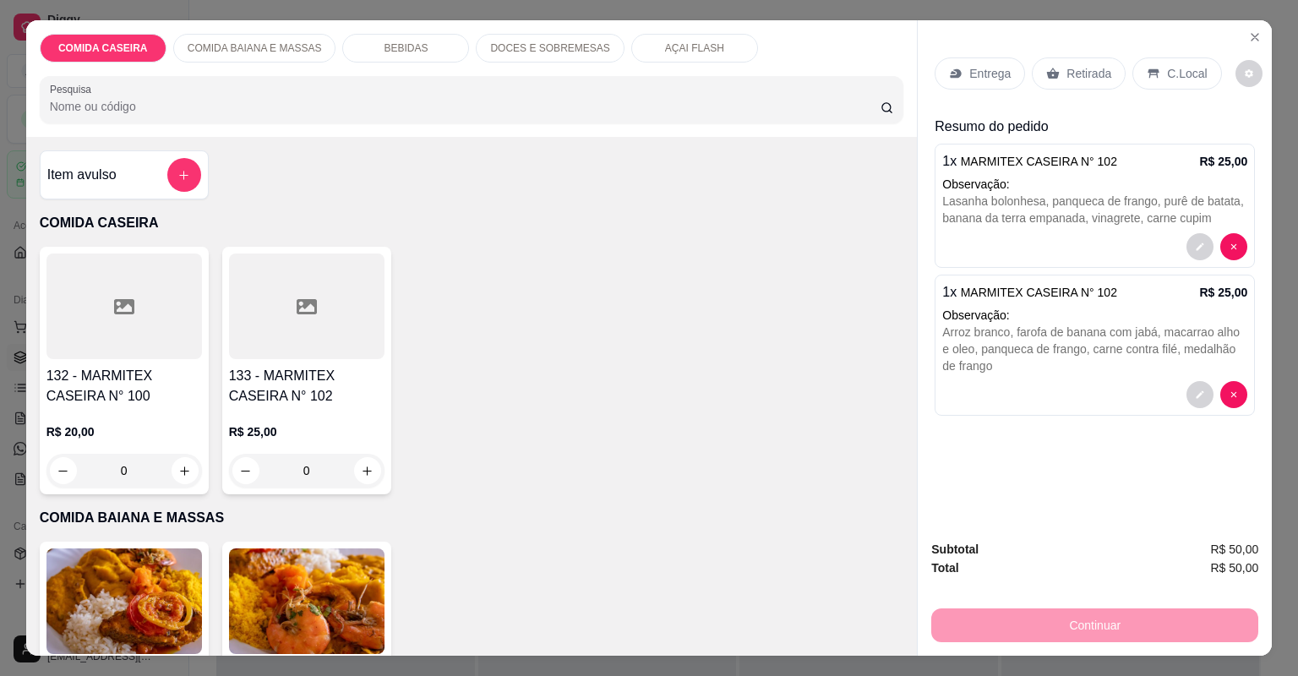
click at [942, 90] on div "Entrega Retirada C.Local" at bounding box center [1095, 73] width 320 height 59
click at [945, 83] on div "Entrega" at bounding box center [980, 73] width 90 height 32
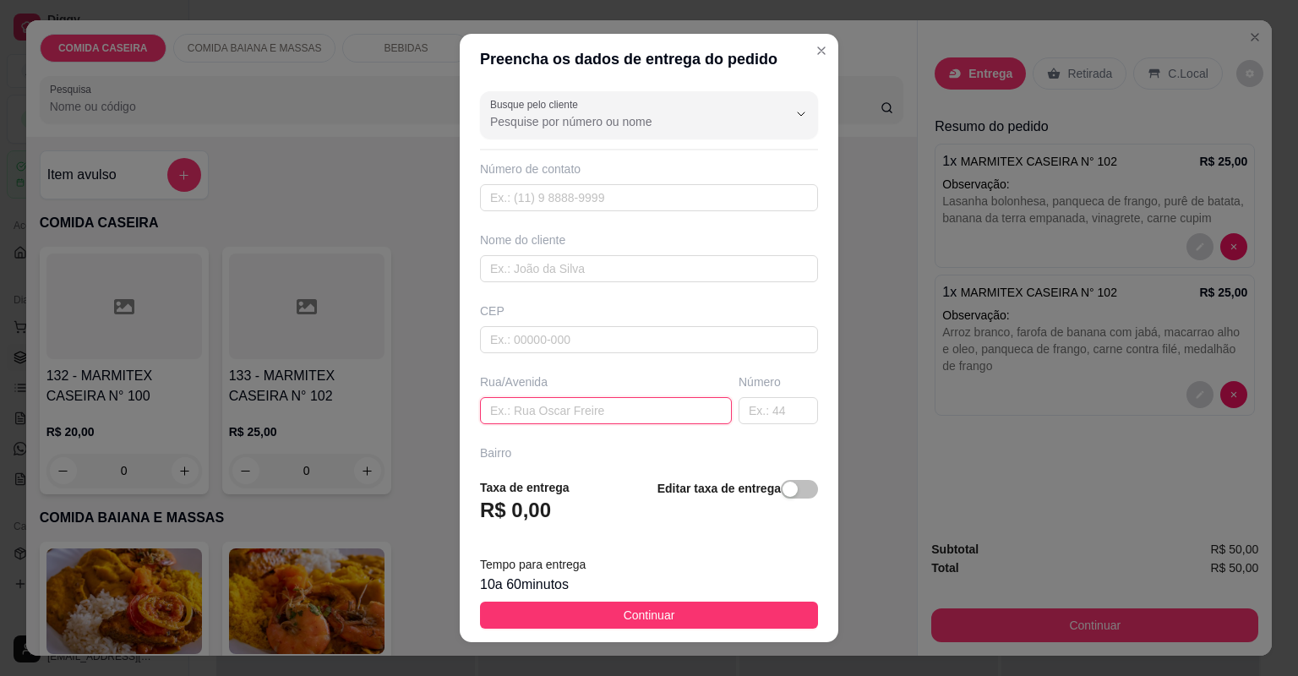
click at [601, 418] on input "text" at bounding box center [606, 410] width 252 height 27
paste input "Cartao. [STREET_ADDRESS][PERSON_NAME] bege"
type input "Cartao. [STREET_ADDRESS][PERSON_NAME] bege"
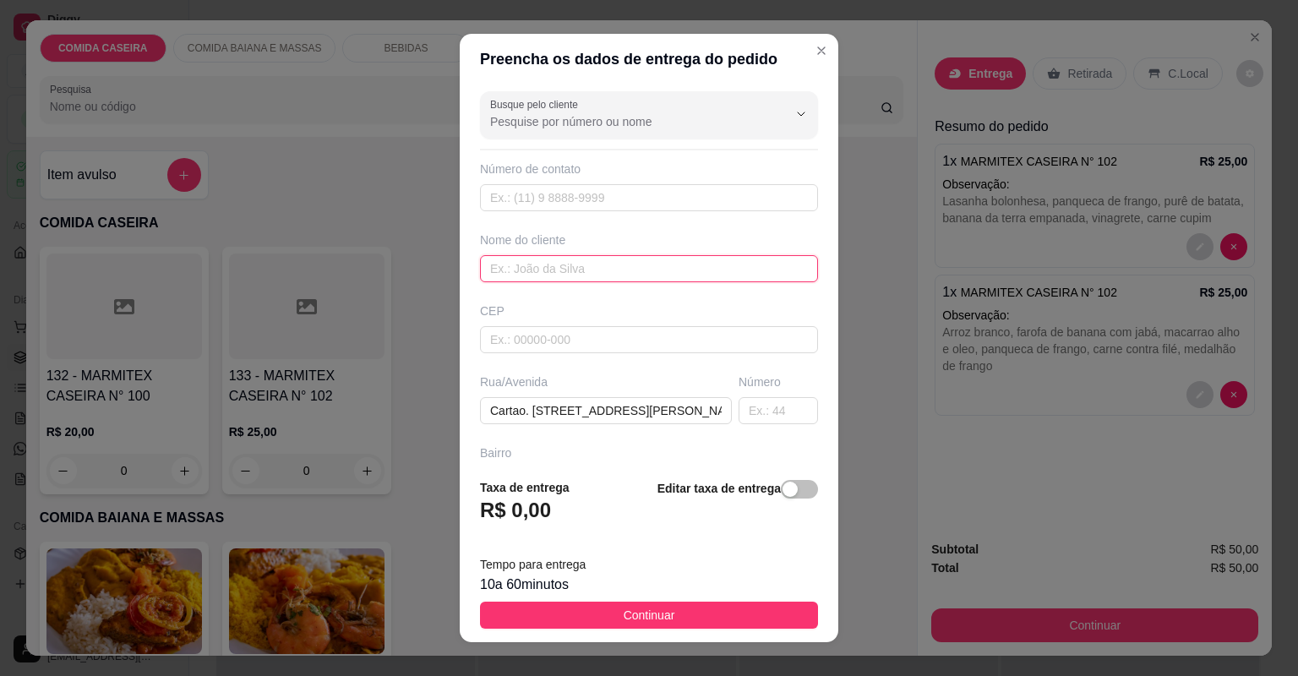
click at [535, 267] on input "text" at bounding box center [649, 268] width 338 height 27
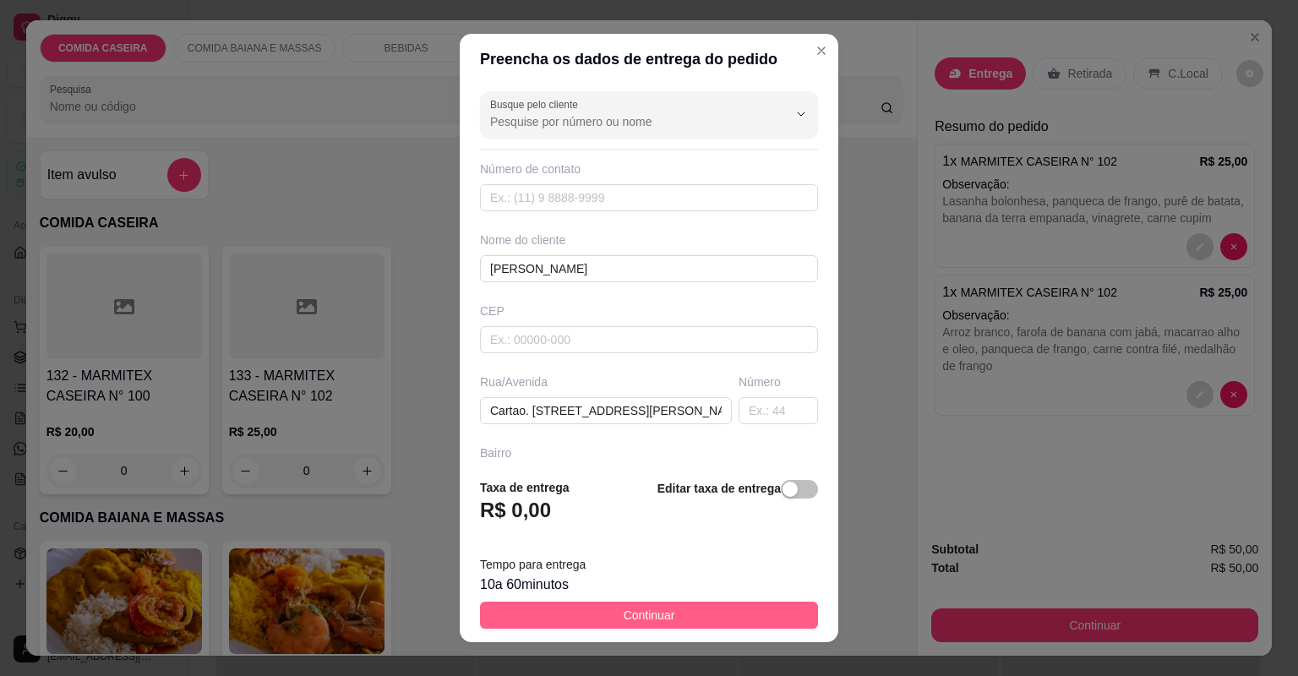
click at [636, 619] on span "Continuar" at bounding box center [650, 615] width 52 height 19
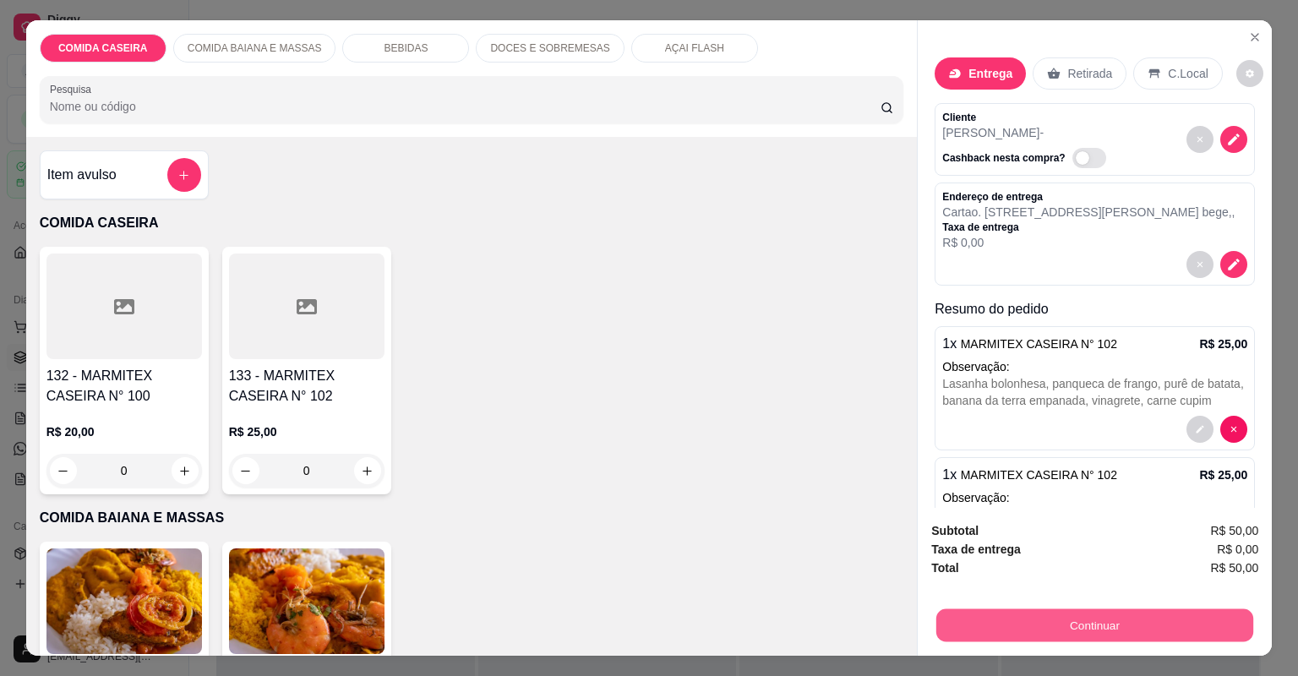
click at [967, 612] on button "Continuar" at bounding box center [1095, 625] width 317 height 33
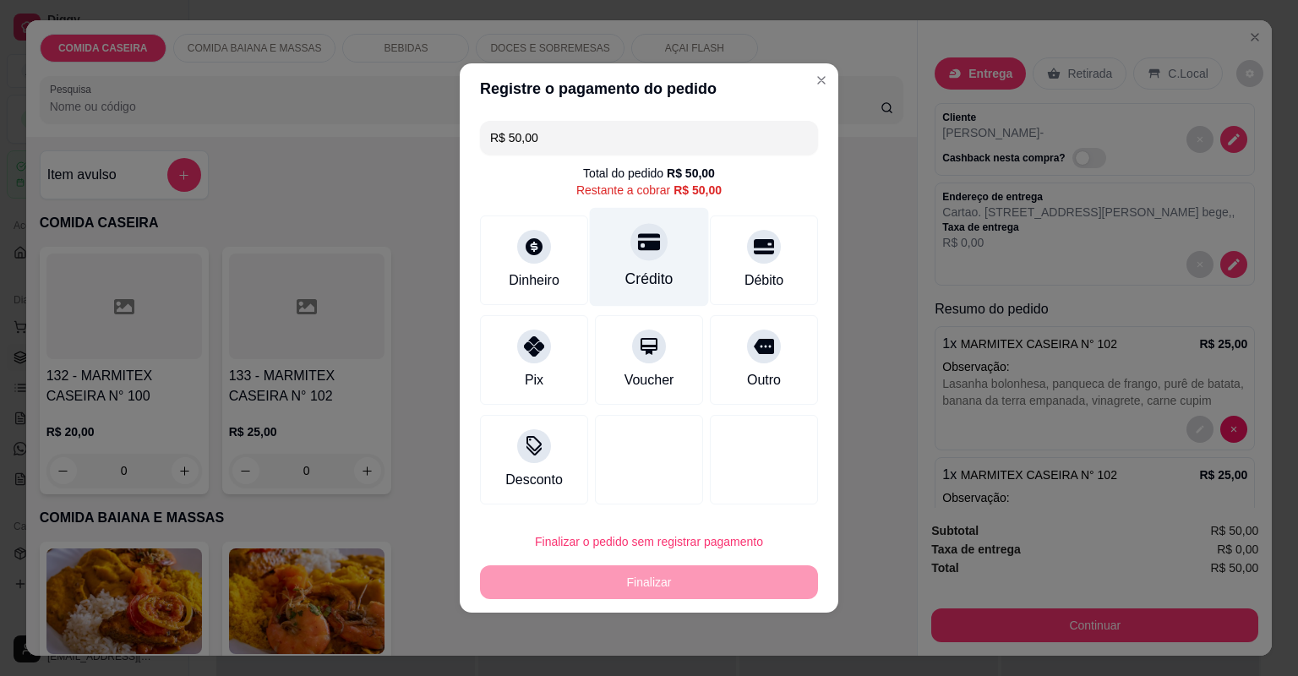
click at [620, 268] on div "Crédito" at bounding box center [649, 257] width 119 height 99
type input "R$ 0,00"
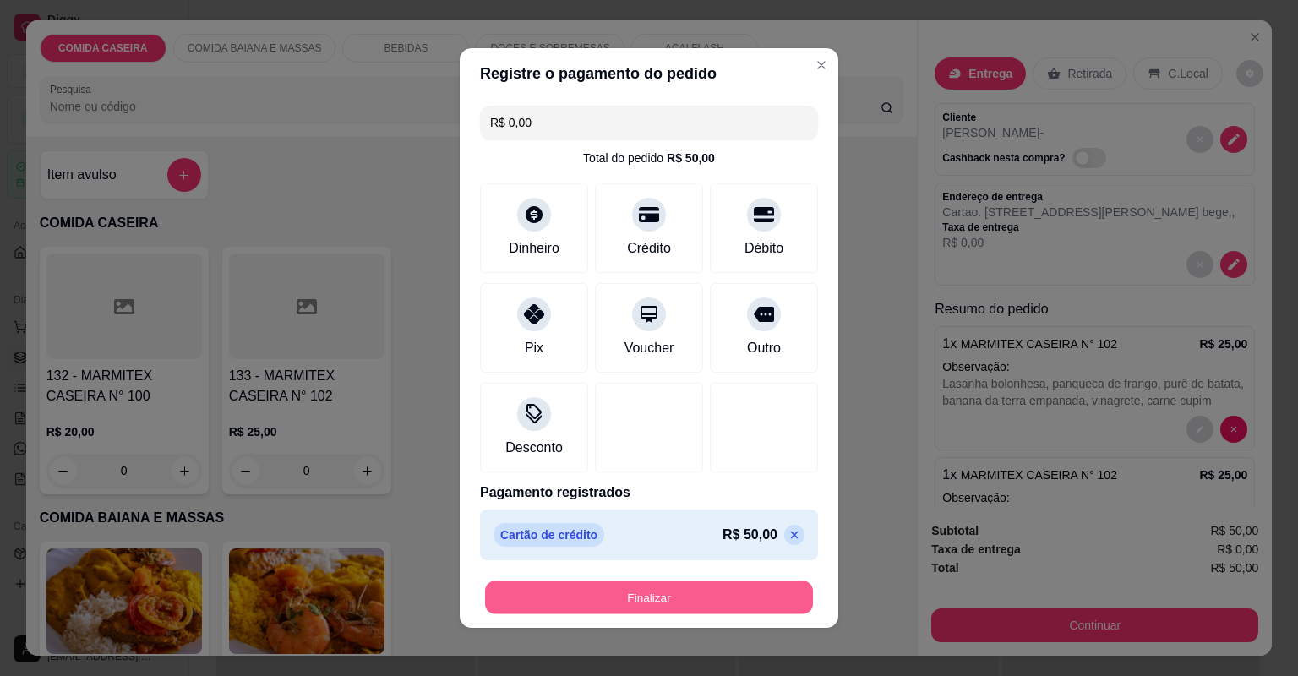
click at [621, 588] on button "Finalizar" at bounding box center [649, 598] width 328 height 33
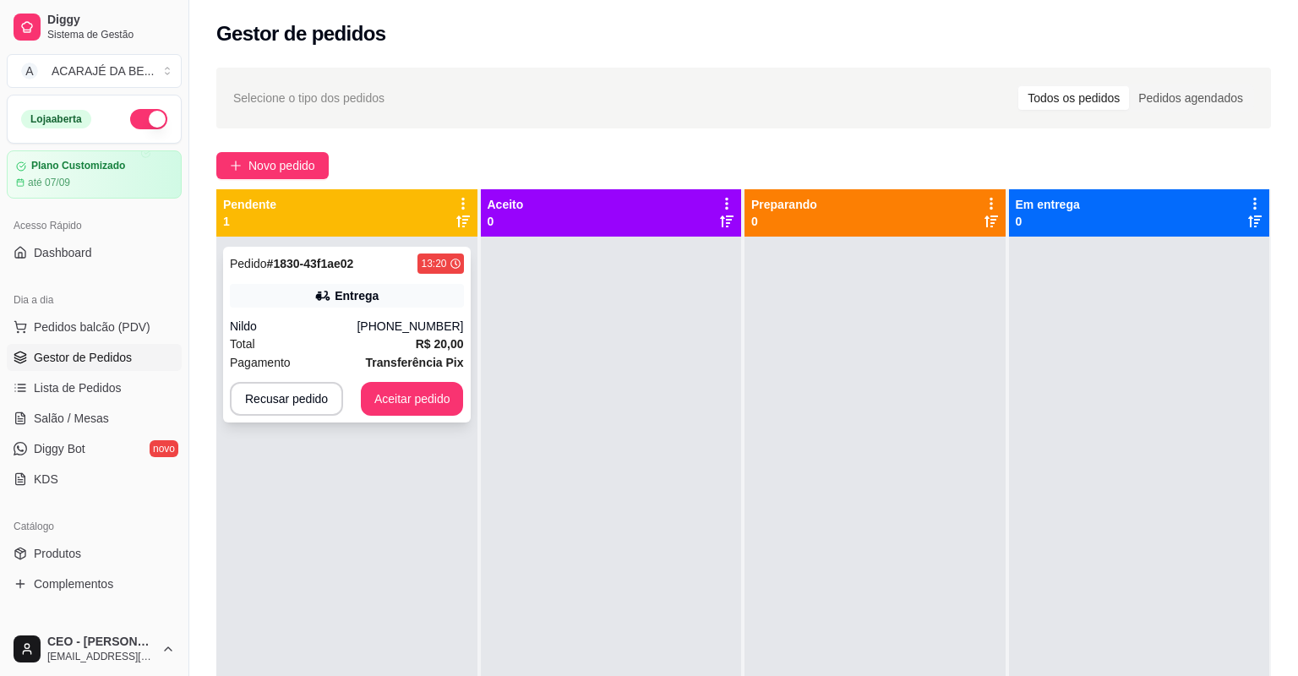
click at [426, 308] on div "Pedido # 1830-43f1ae02 13:20 Entrega Nildo [PHONE_NUMBER] Total R$ 20,00 Pagame…" at bounding box center [347, 335] width 248 height 176
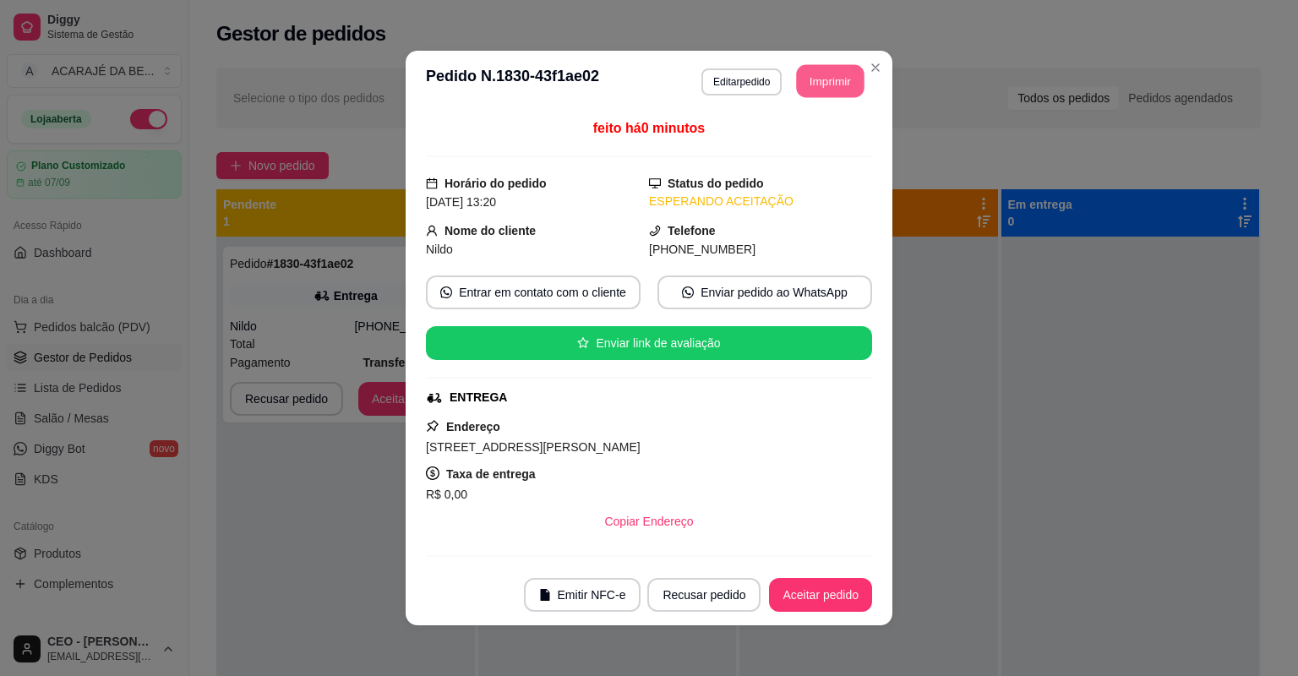
click at [839, 74] on button "Imprimir" at bounding box center [831, 81] width 68 height 33
click at [786, 587] on button "Aceitar pedido" at bounding box center [821, 595] width 100 height 33
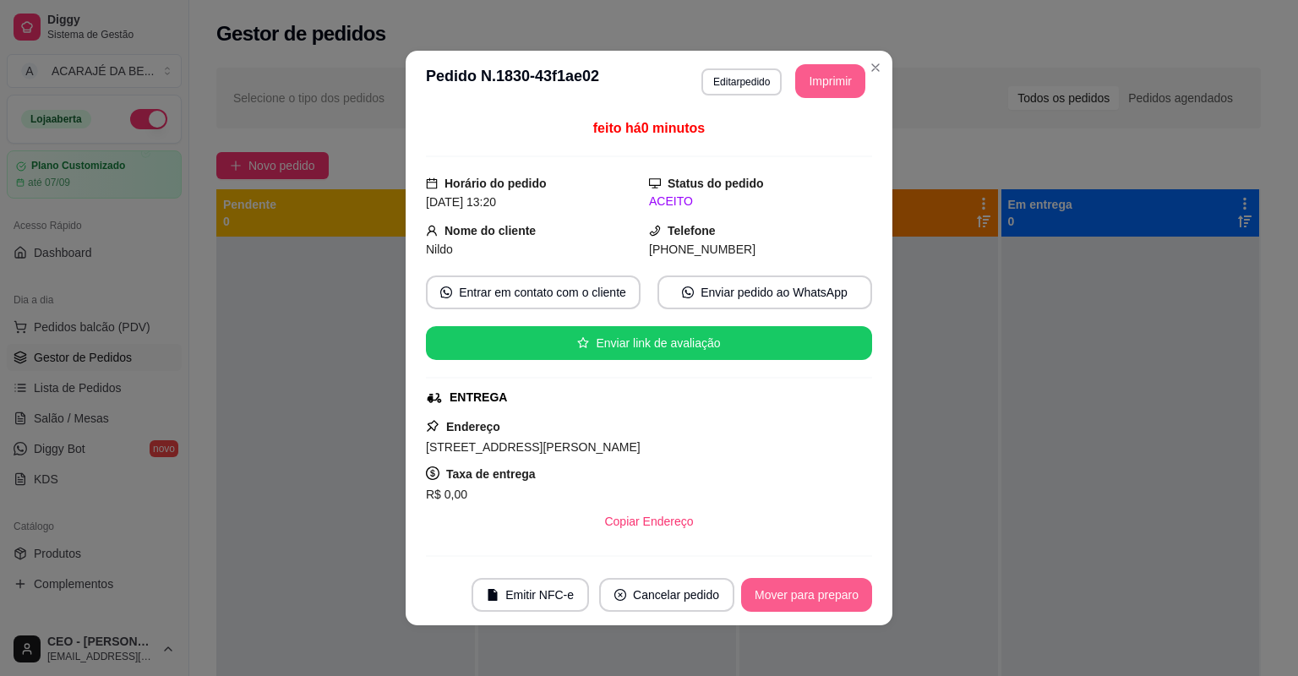
click at [788, 587] on button "Mover para preparo" at bounding box center [806, 595] width 131 height 34
click at [788, 587] on div "Mover para preparo" at bounding box center [795, 595] width 155 height 34
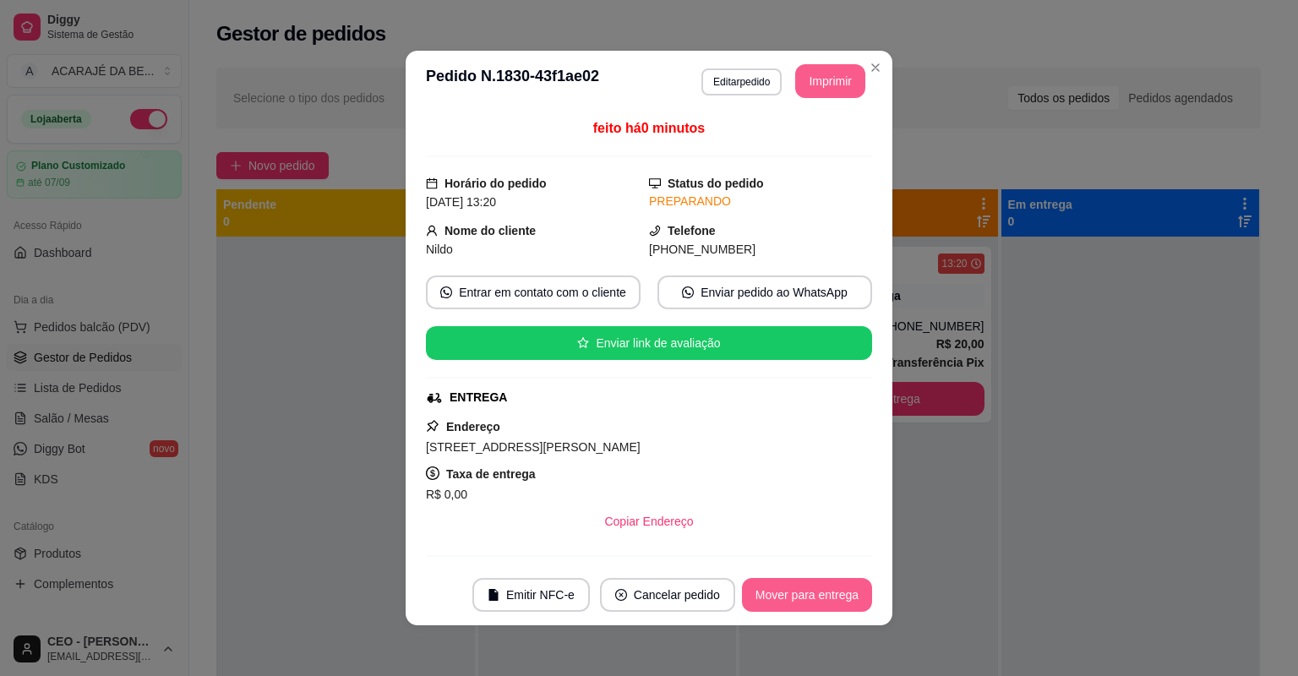
click at [789, 588] on button "Mover para entrega" at bounding box center [807, 595] width 130 height 34
click at [789, 588] on div "Mover para entrega" at bounding box center [795, 595] width 154 height 34
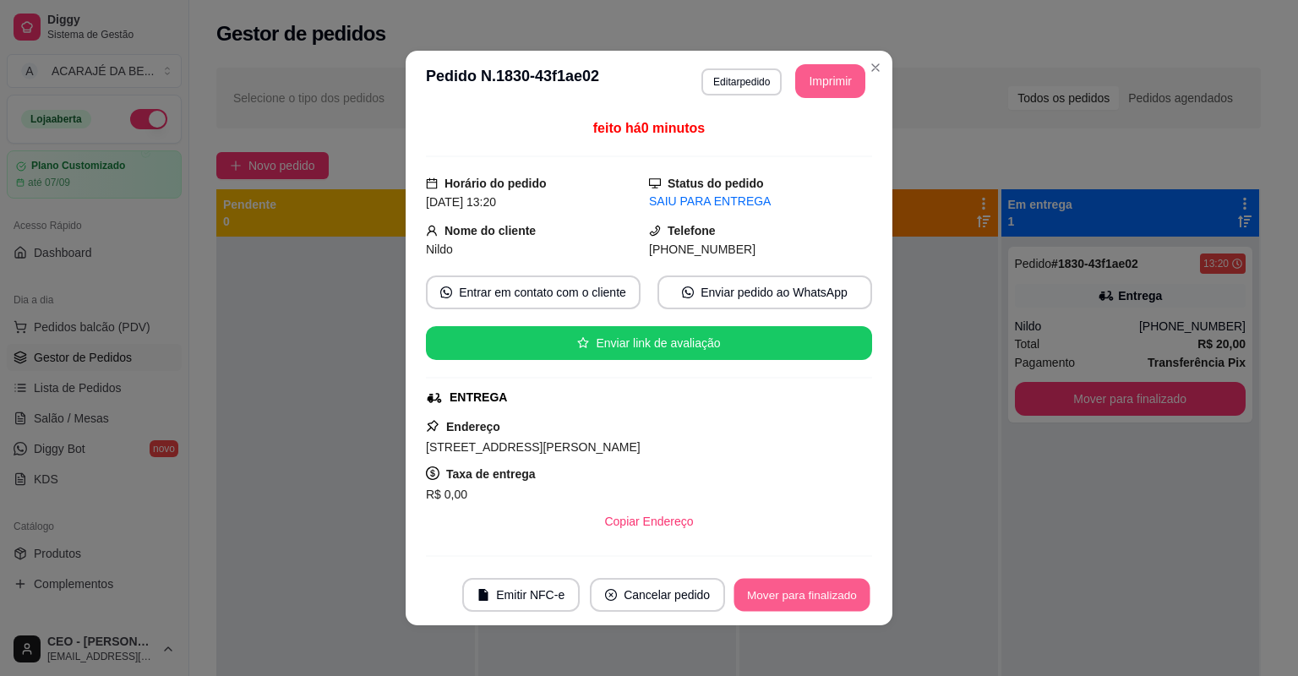
click at [789, 588] on button "Mover para finalizado" at bounding box center [803, 595] width 136 height 33
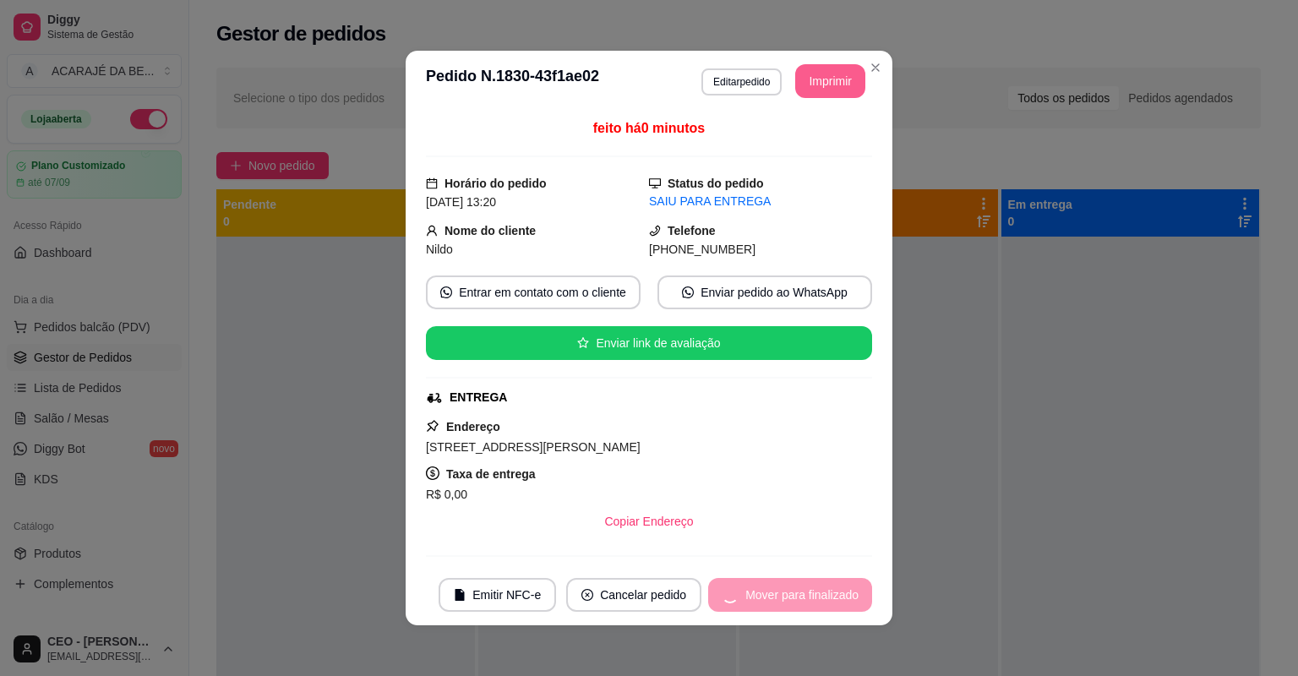
click at [789, 588] on div "Mover para finalizado" at bounding box center [790, 595] width 164 height 34
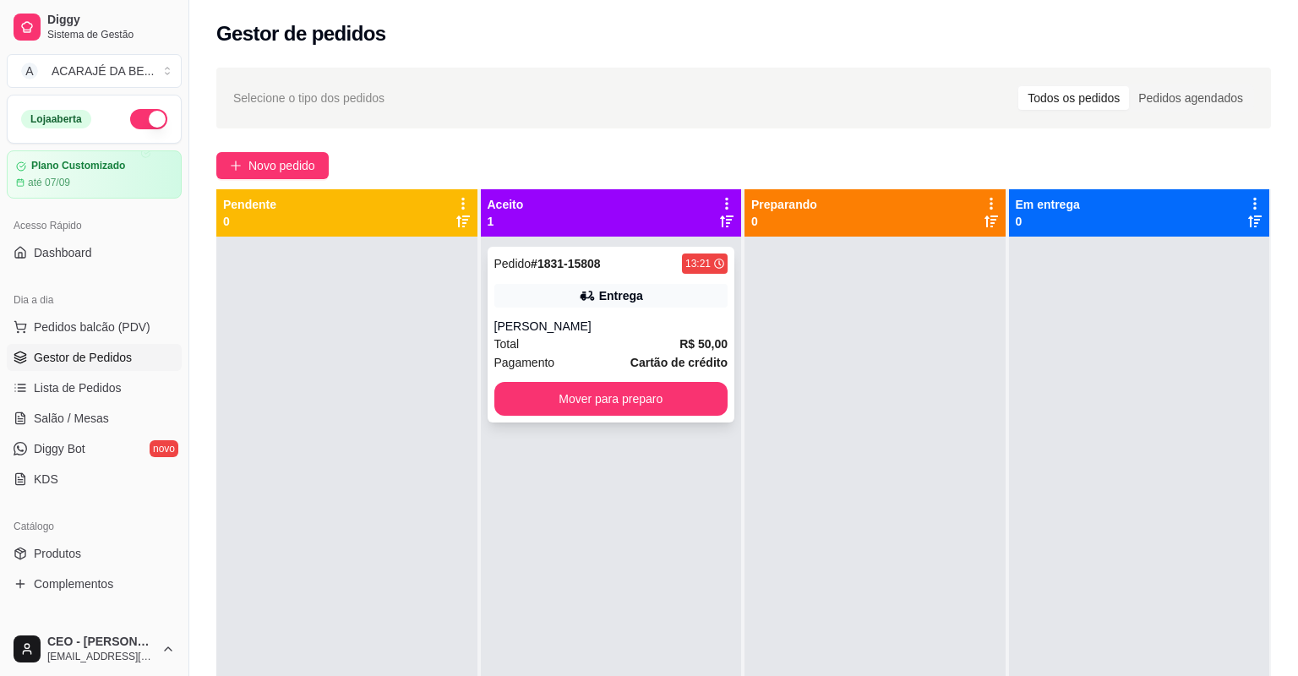
click at [658, 359] on strong "Cartão de crédito" at bounding box center [679, 363] width 97 height 14
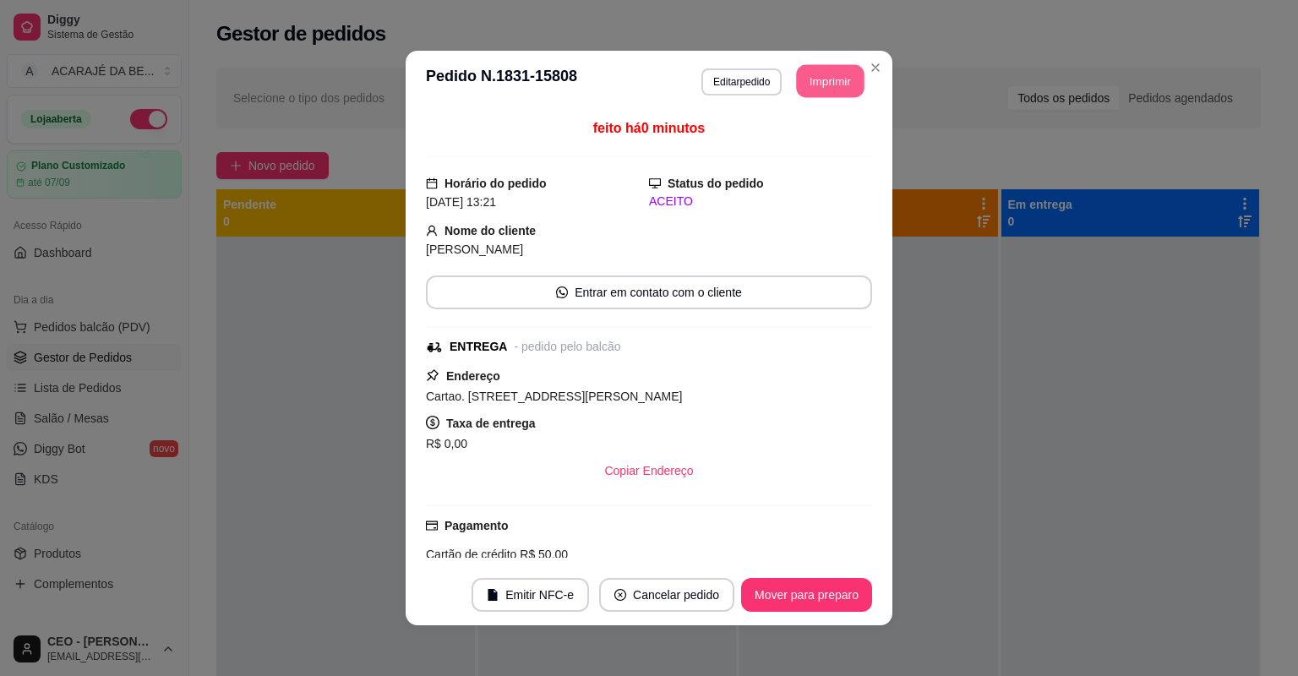
click at [827, 95] on button "Imprimir" at bounding box center [831, 81] width 68 height 33
click at [767, 582] on button "Mover para preparo" at bounding box center [806, 595] width 127 height 33
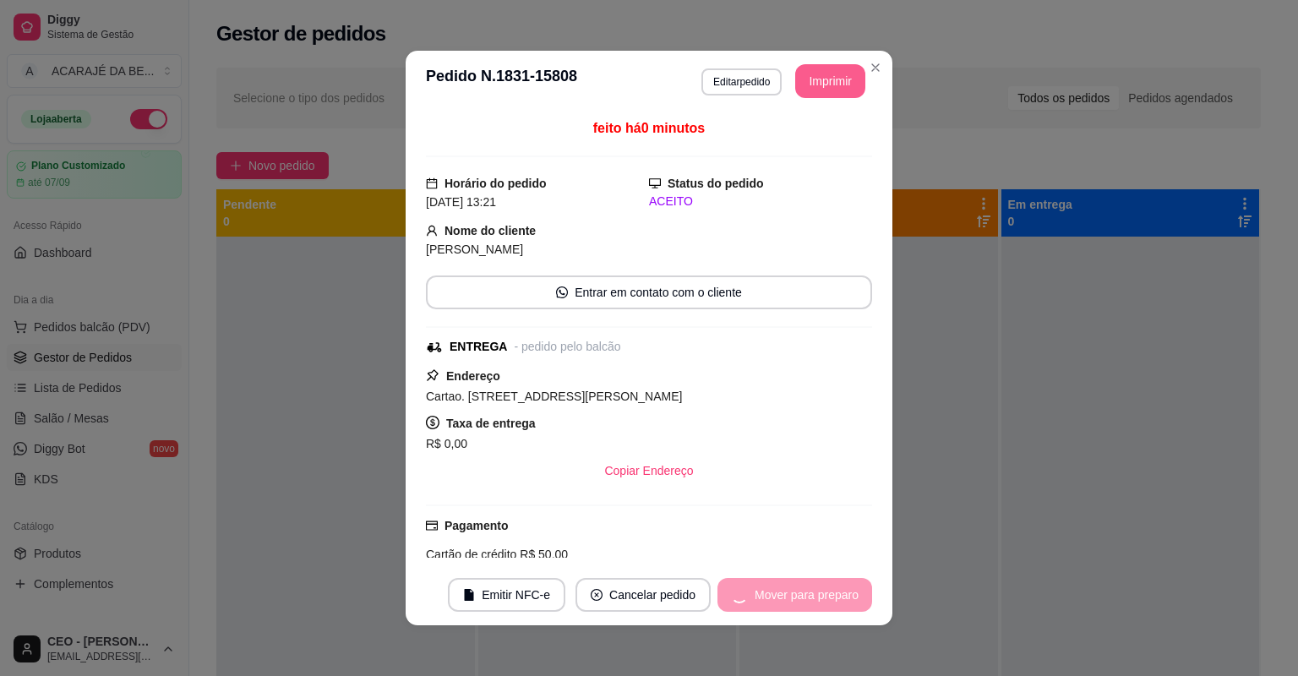
click at [771, 589] on div "Mover para preparo" at bounding box center [795, 595] width 155 height 34
click at [772, 589] on div "Mover para preparo" at bounding box center [795, 595] width 155 height 34
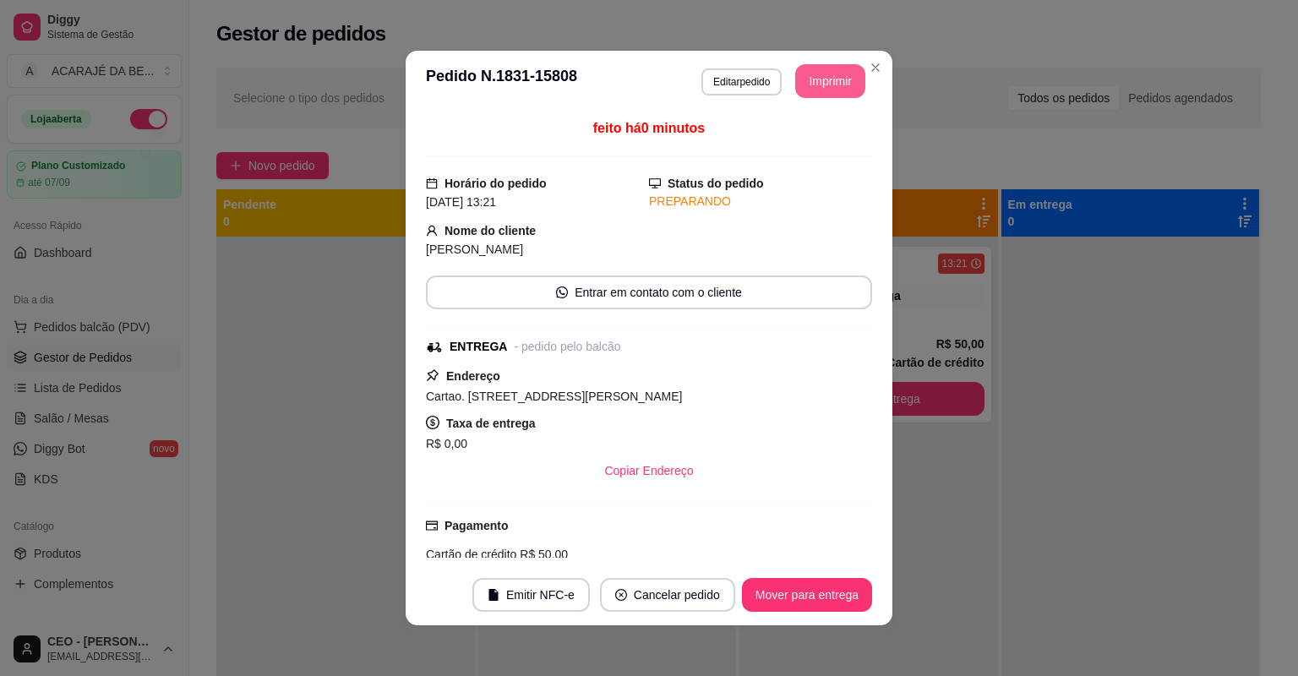
click at [772, 590] on button "Mover para entrega" at bounding box center [807, 595] width 130 height 34
click at [767, 592] on div "Mover para entrega" at bounding box center [795, 595] width 154 height 34
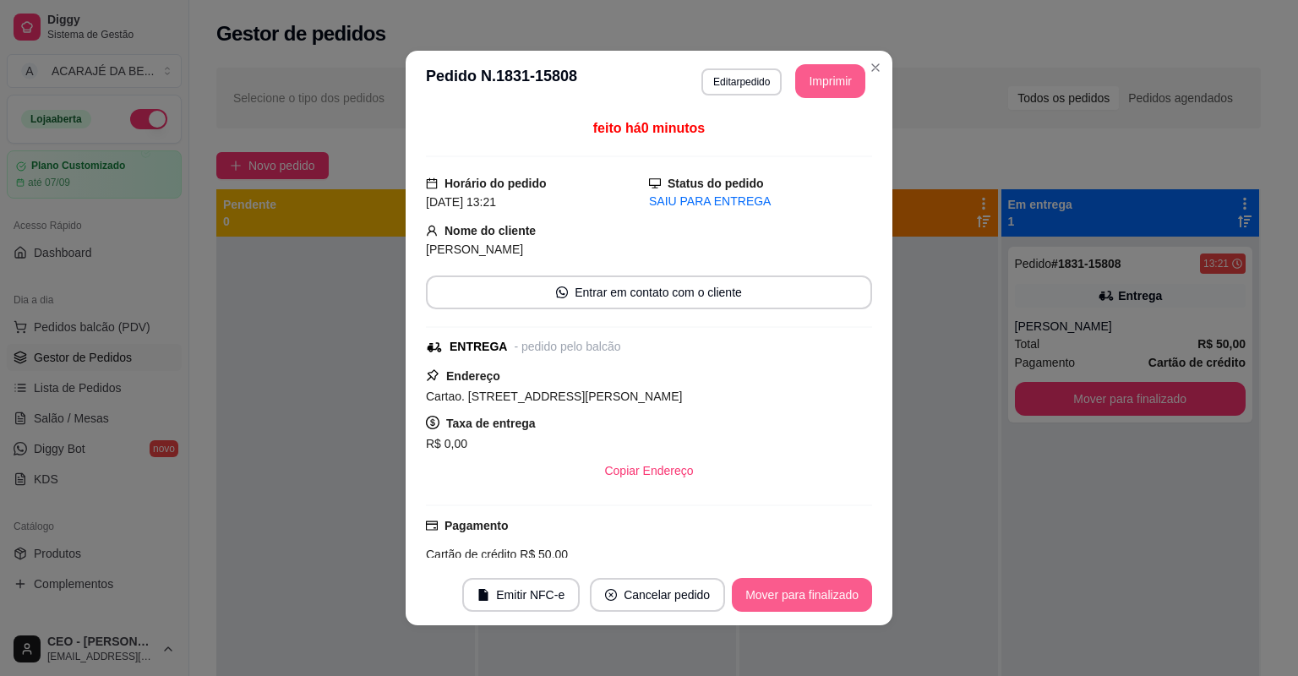
click at [767, 592] on button "Mover para finalizado" at bounding box center [802, 595] width 140 height 34
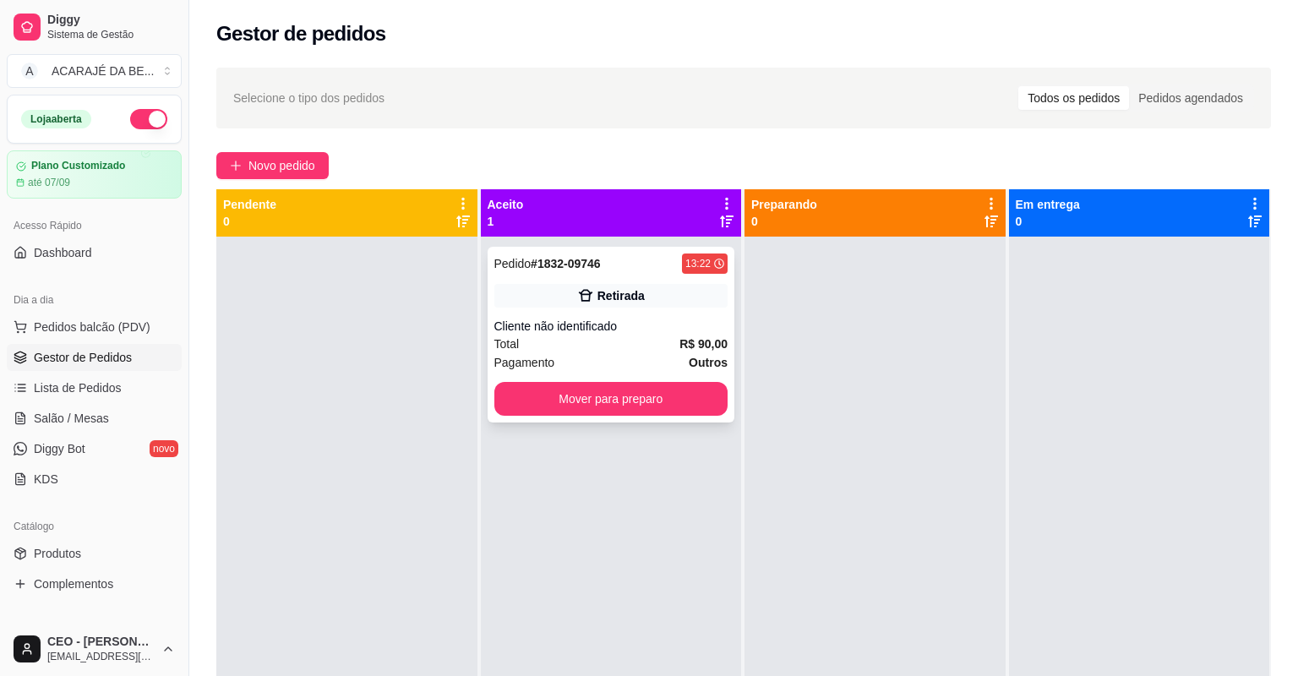
click at [625, 358] on div "Pagamento Outros" at bounding box center [611, 362] width 234 height 19
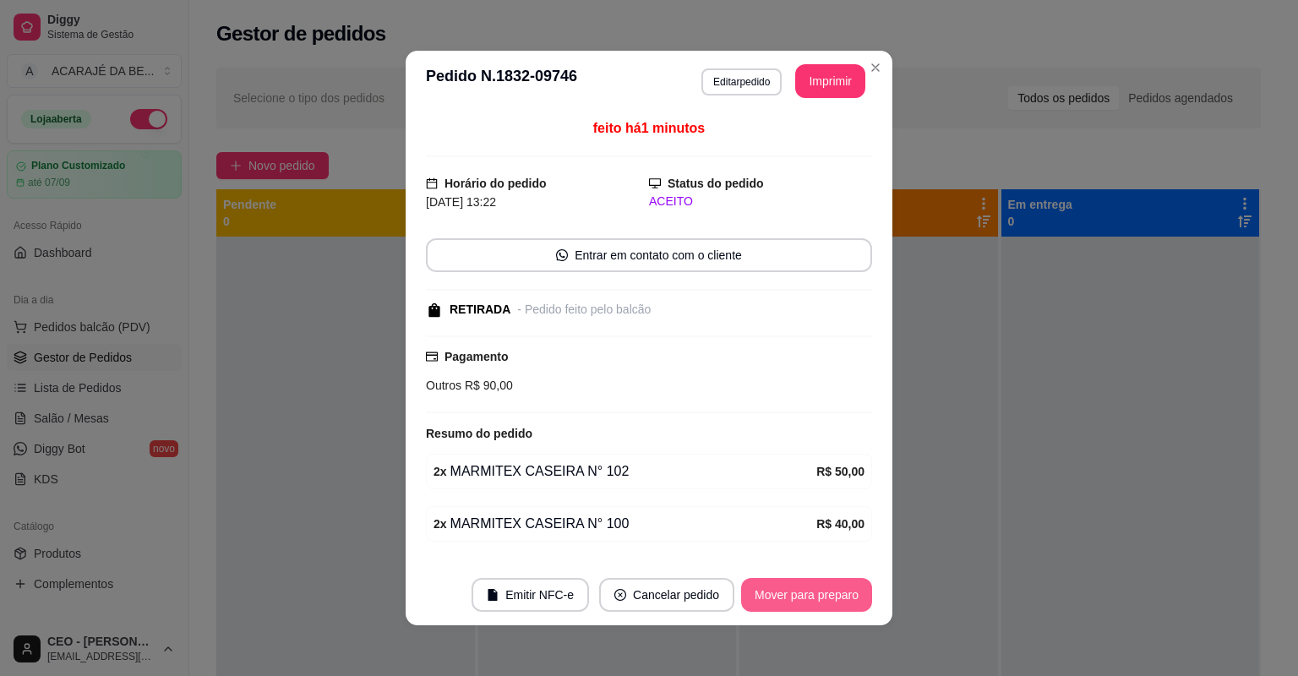
click at [822, 580] on button "Mover para preparo" at bounding box center [806, 595] width 131 height 34
click at [822, 582] on div "Mover para preparo" at bounding box center [795, 595] width 155 height 34
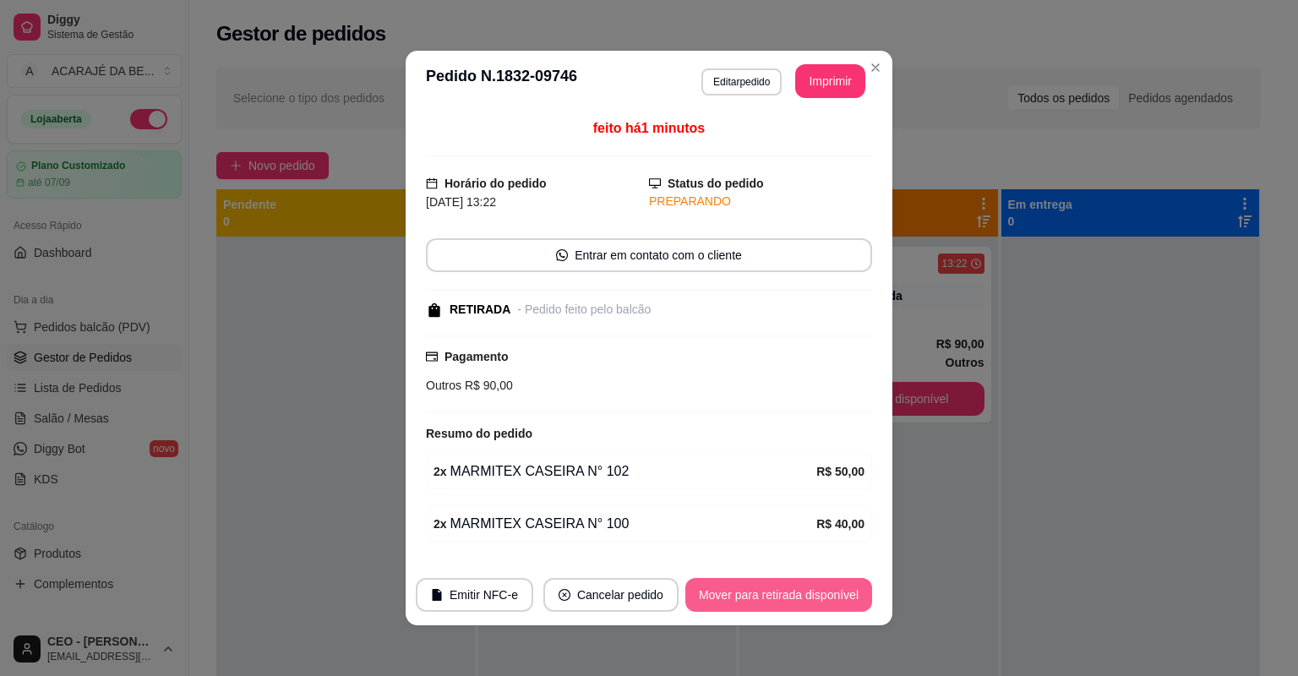
click at [824, 582] on button "Mover para retirada disponível" at bounding box center [778, 595] width 187 height 34
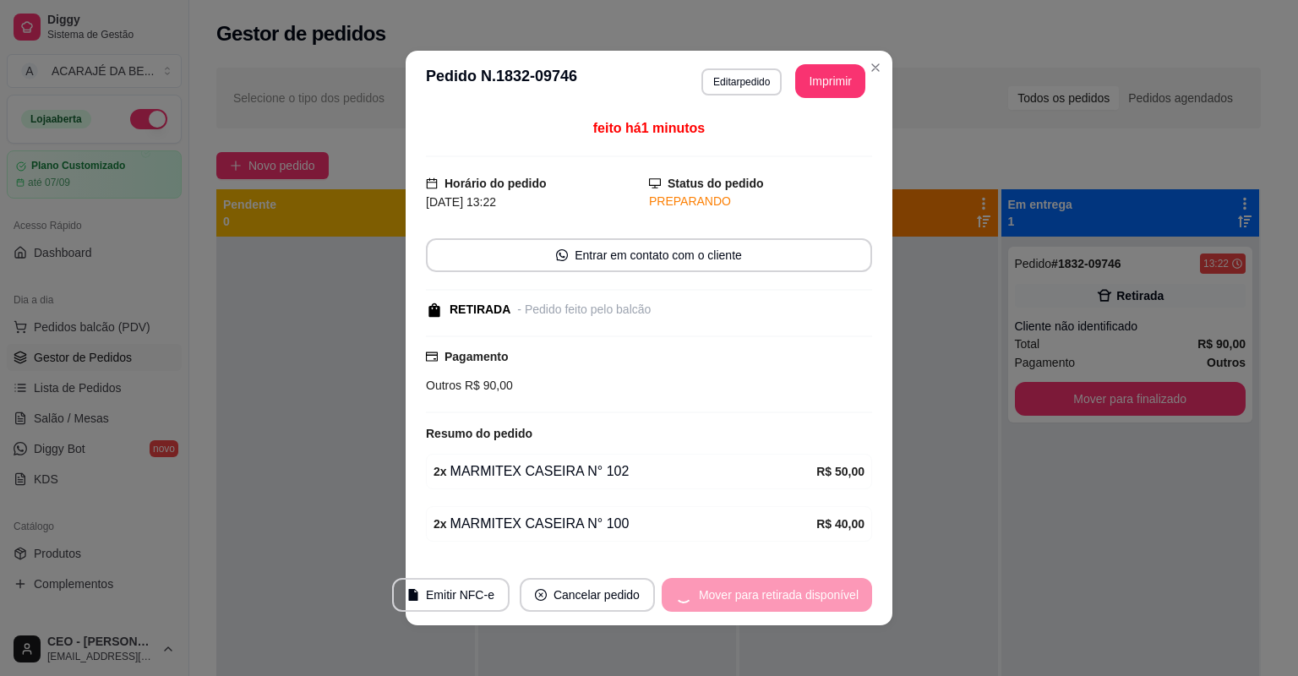
click at [823, 587] on div "Mover para retirada disponível" at bounding box center [767, 595] width 210 height 34
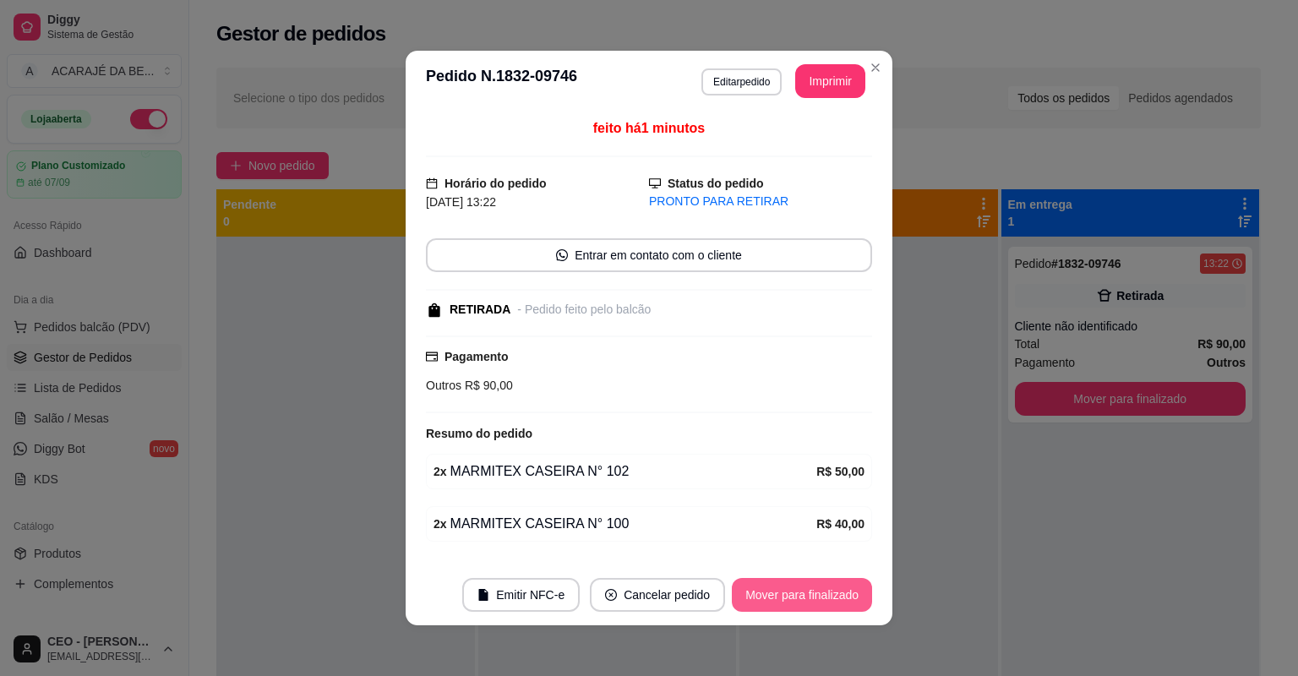
click at [842, 608] on button "Mover para finalizado" at bounding box center [802, 595] width 140 height 34
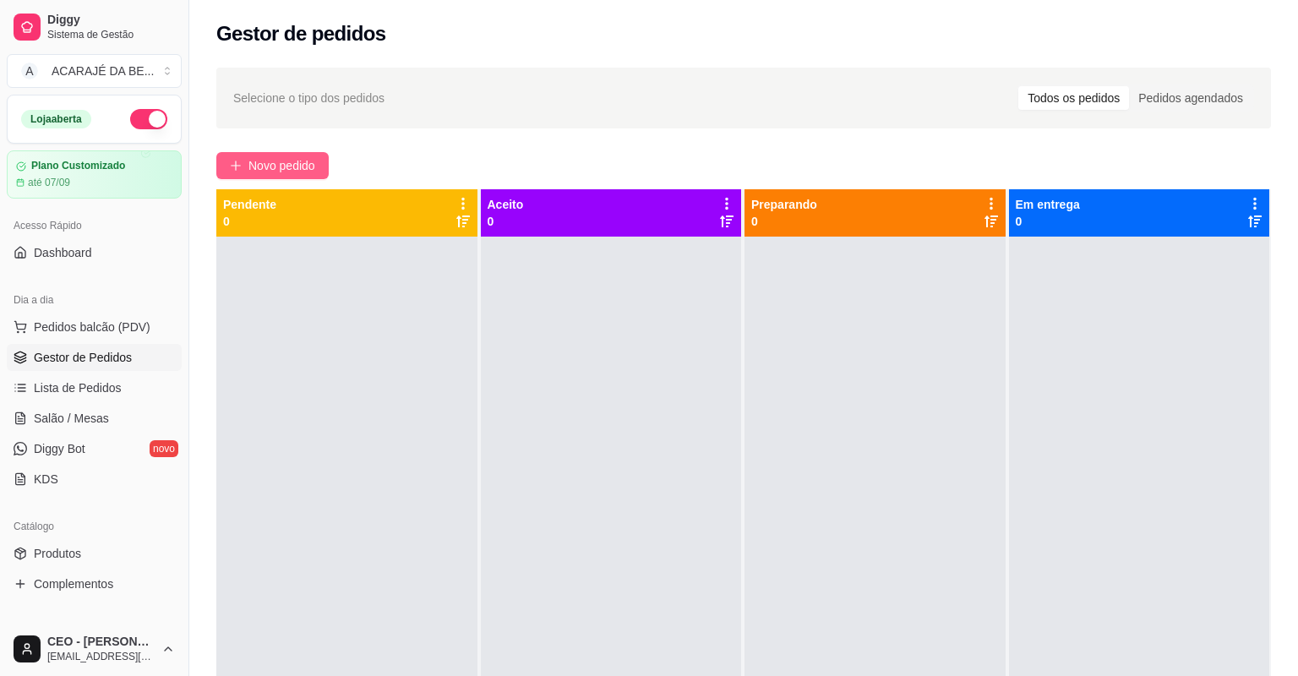
click at [318, 165] on button "Novo pedido" at bounding box center [272, 165] width 112 height 27
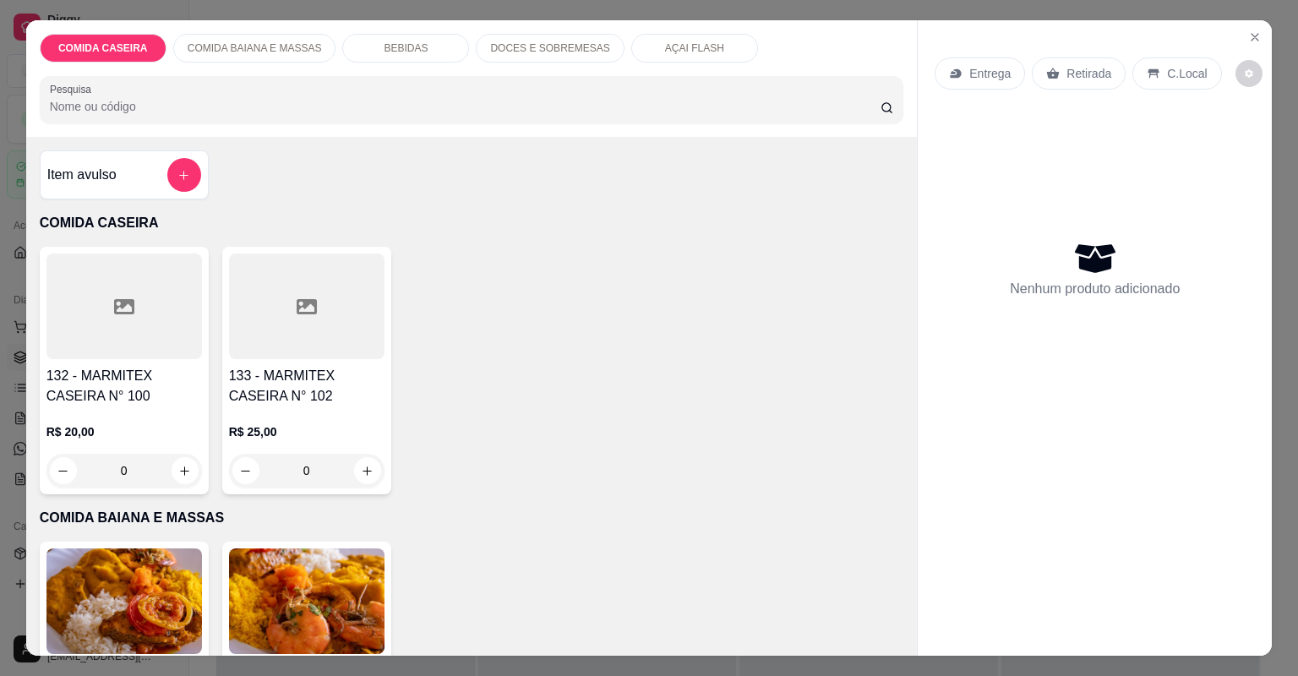
click at [299, 334] on div at bounding box center [307, 307] width 156 height 106
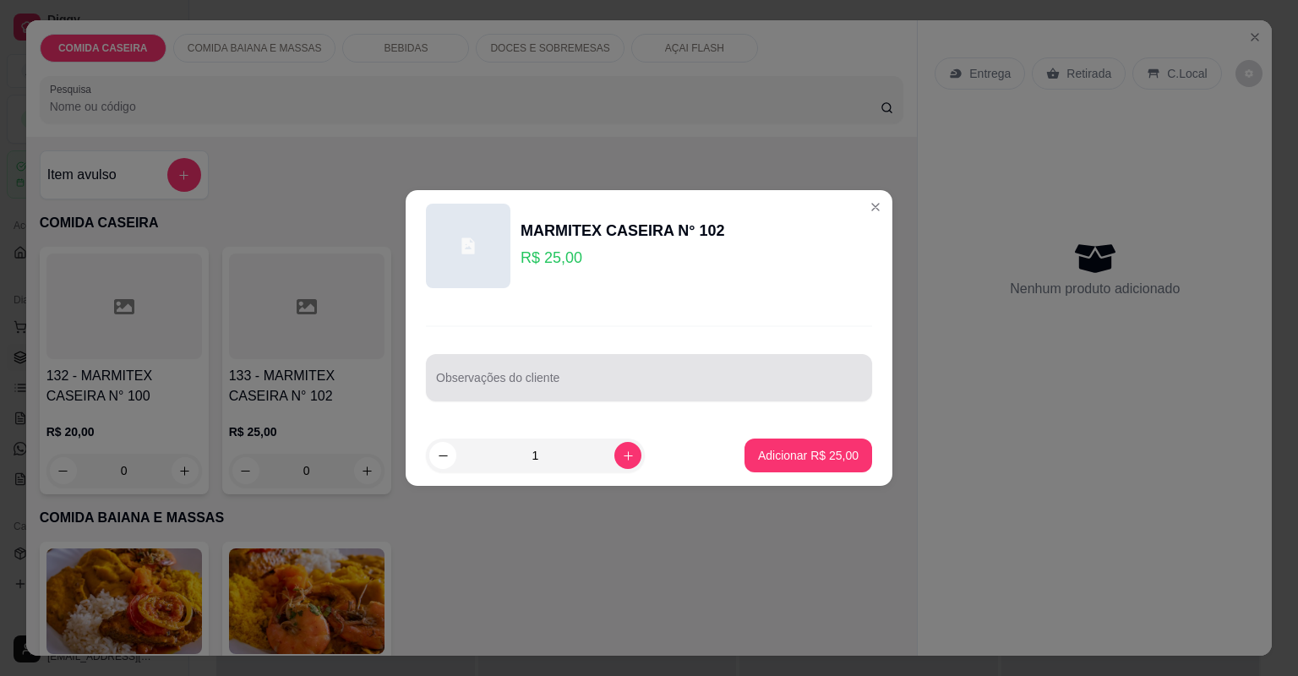
click at [495, 388] on input "Observações do cliente" at bounding box center [649, 384] width 426 height 17
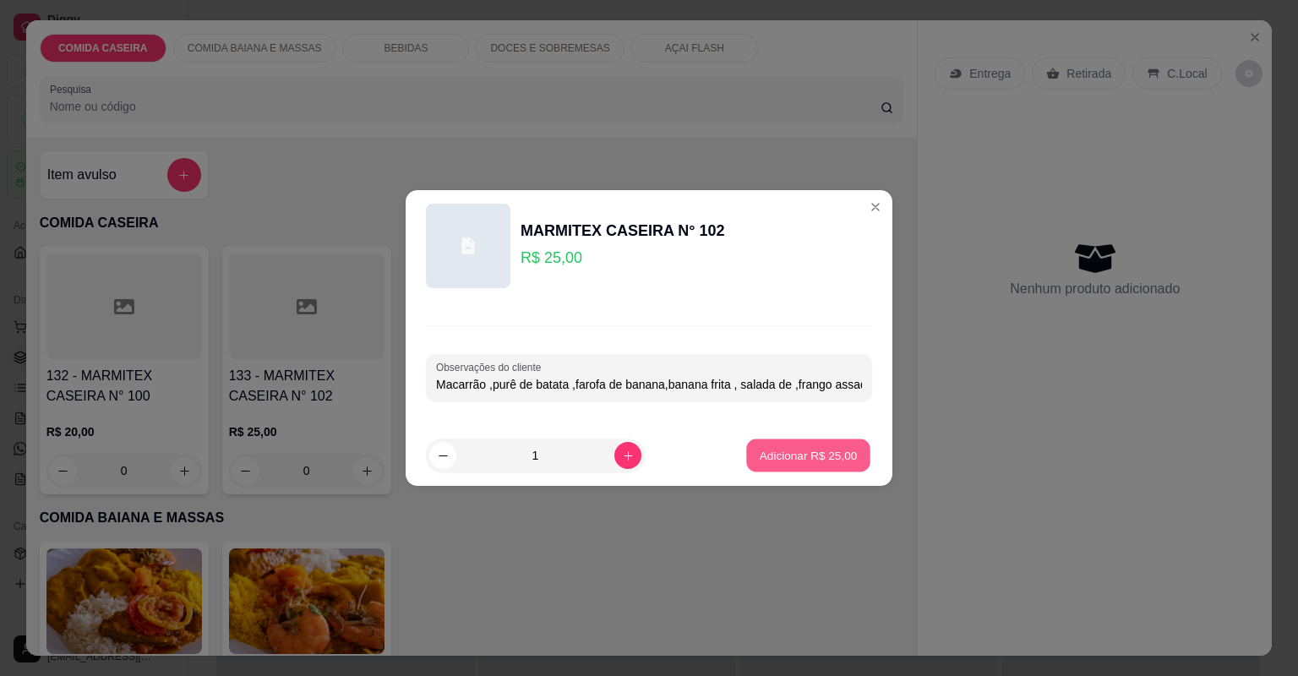
click at [760, 448] on p "Adicionar R$ 25,00" at bounding box center [809, 455] width 98 height 16
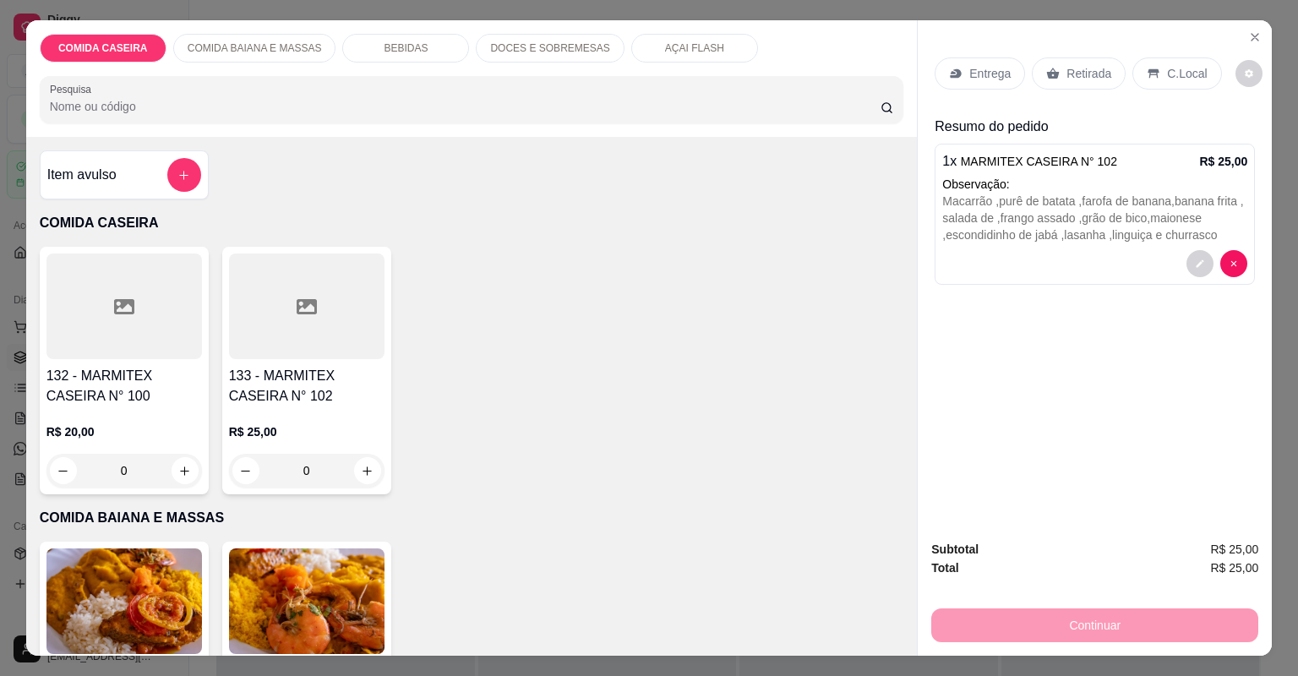
click at [984, 74] on p "Entrega" at bounding box center [989, 73] width 41 height 17
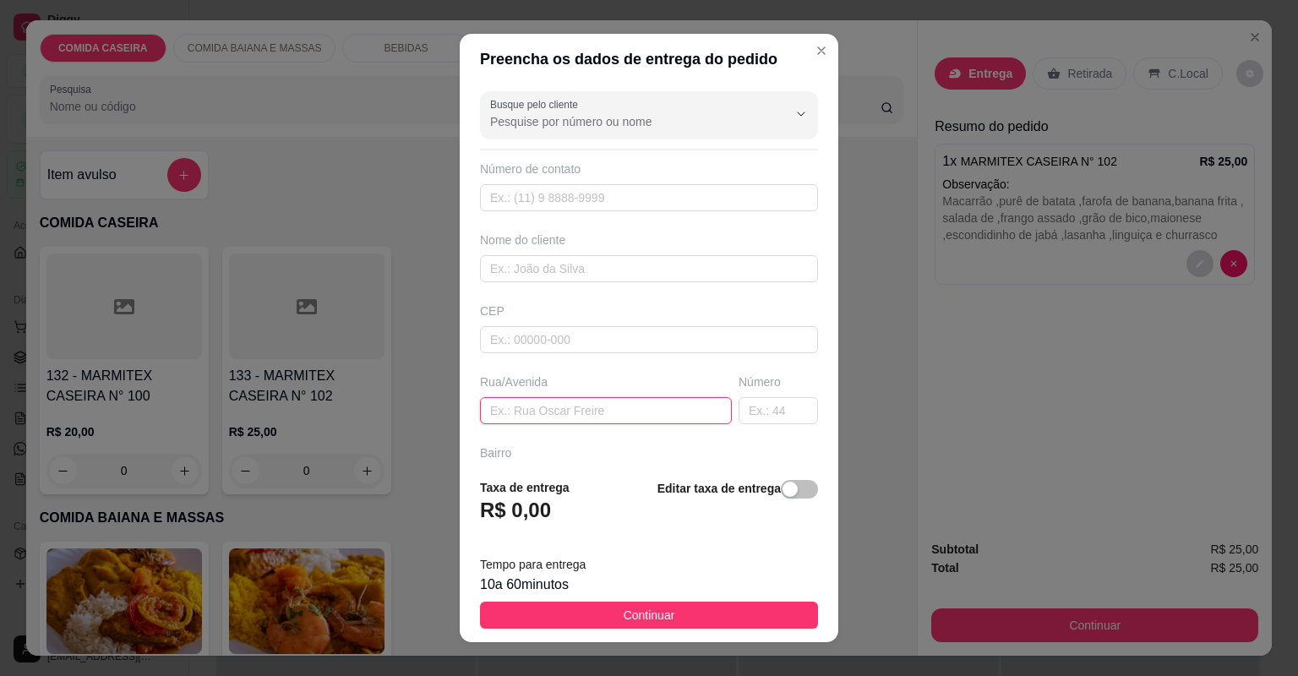
click at [534, 414] on input "text" at bounding box center [606, 410] width 252 height 27
paste input "[STREET_ADDRESS]"
type input "[STREET_ADDRESS]"
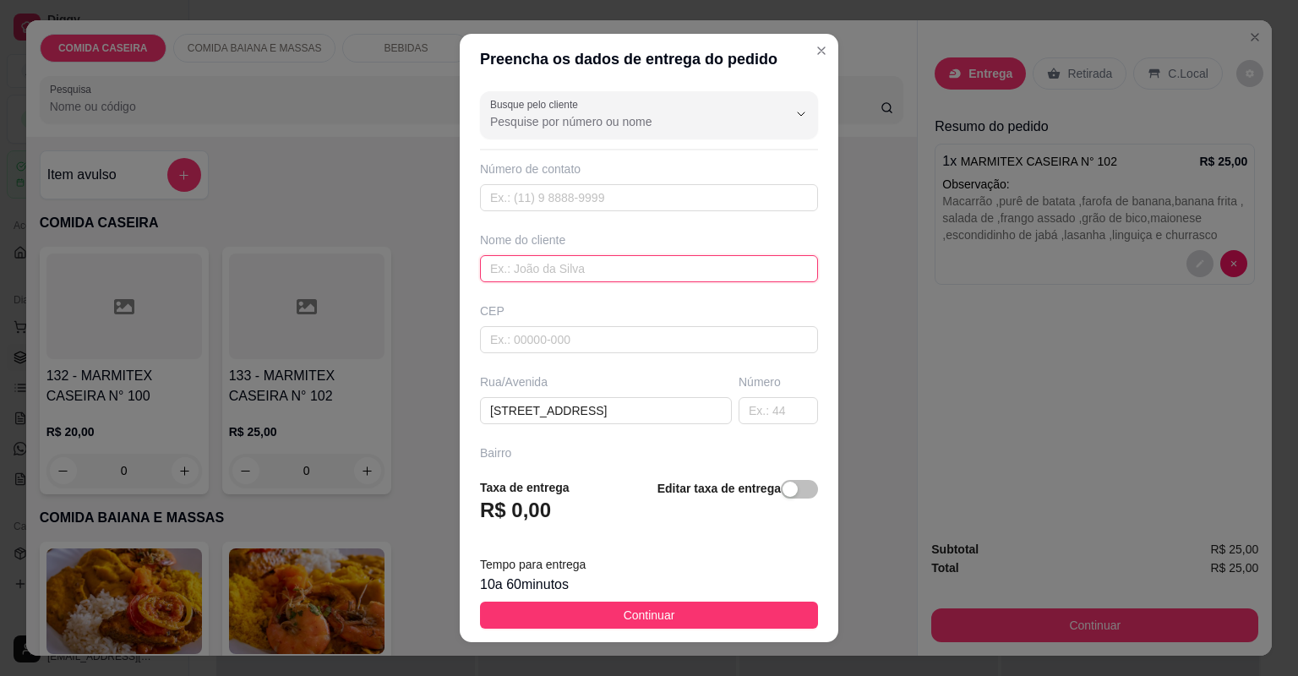
click at [629, 259] on input "text" at bounding box center [649, 268] width 338 height 27
type input "a"
type input "[PERSON_NAME]"
click at [602, 608] on button "Continuar" at bounding box center [649, 615] width 338 height 27
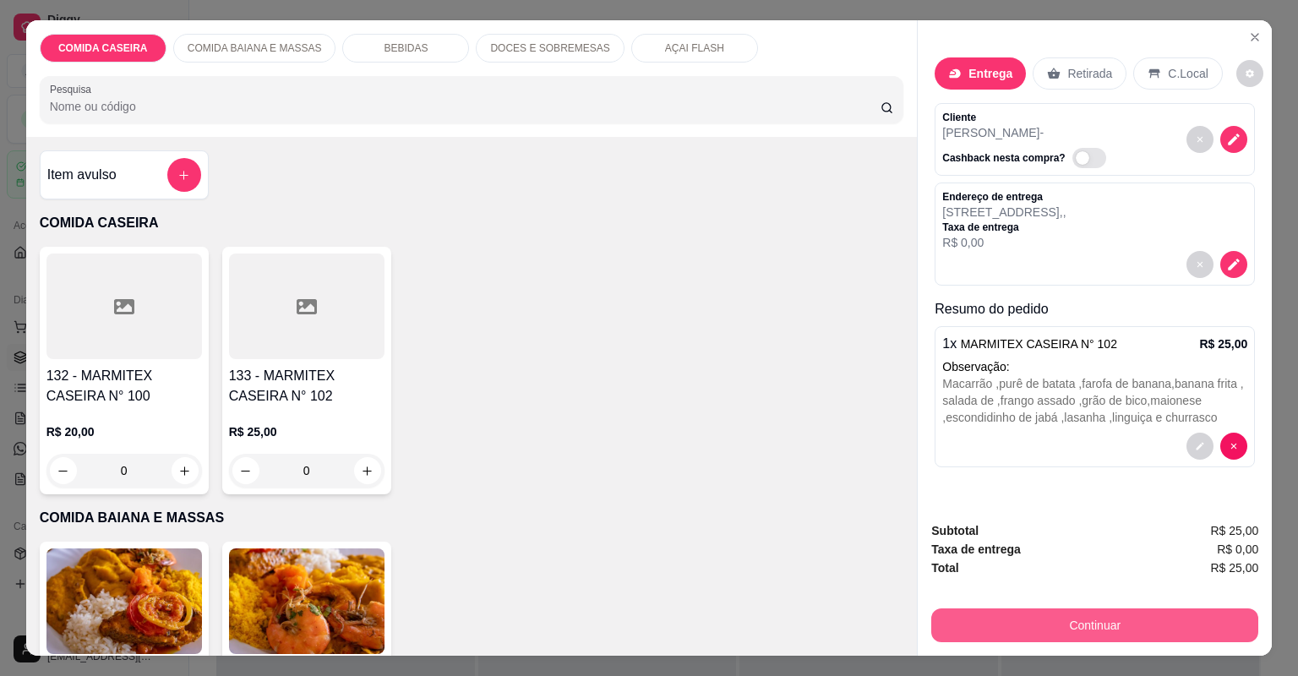
click at [1058, 628] on button "Continuar" at bounding box center [1094, 626] width 327 height 34
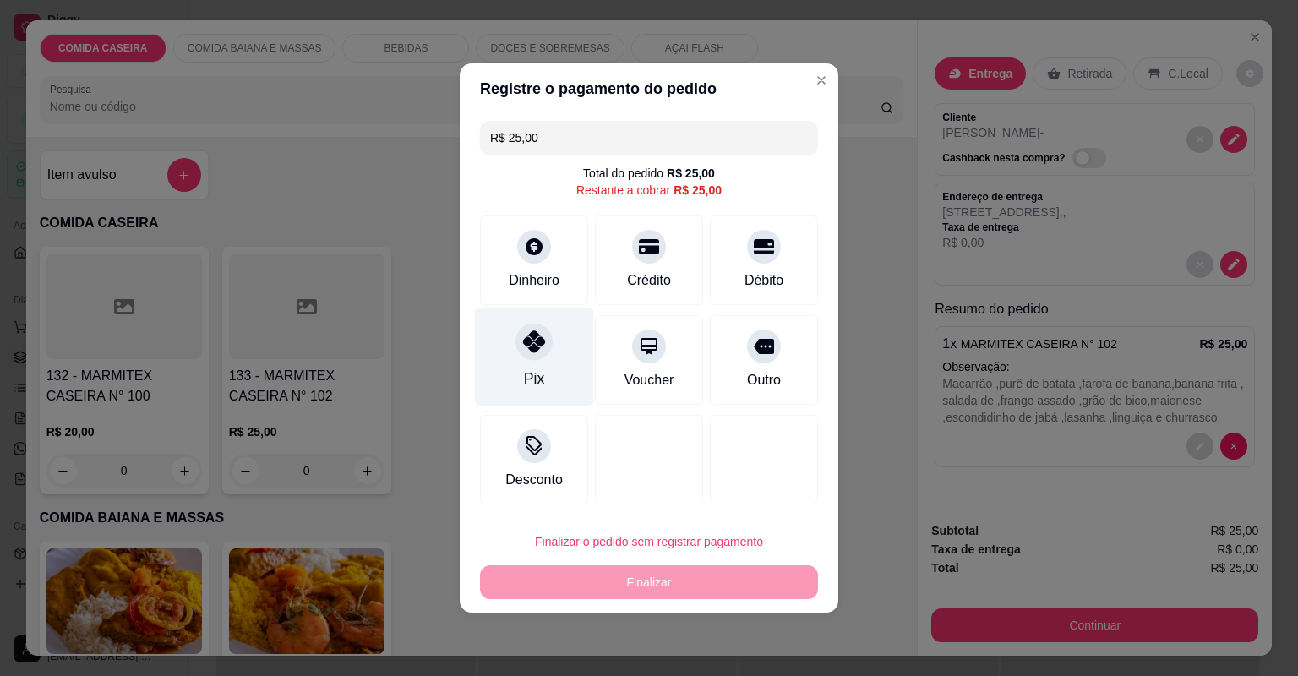
click at [540, 340] on icon at bounding box center [534, 341] width 22 height 22
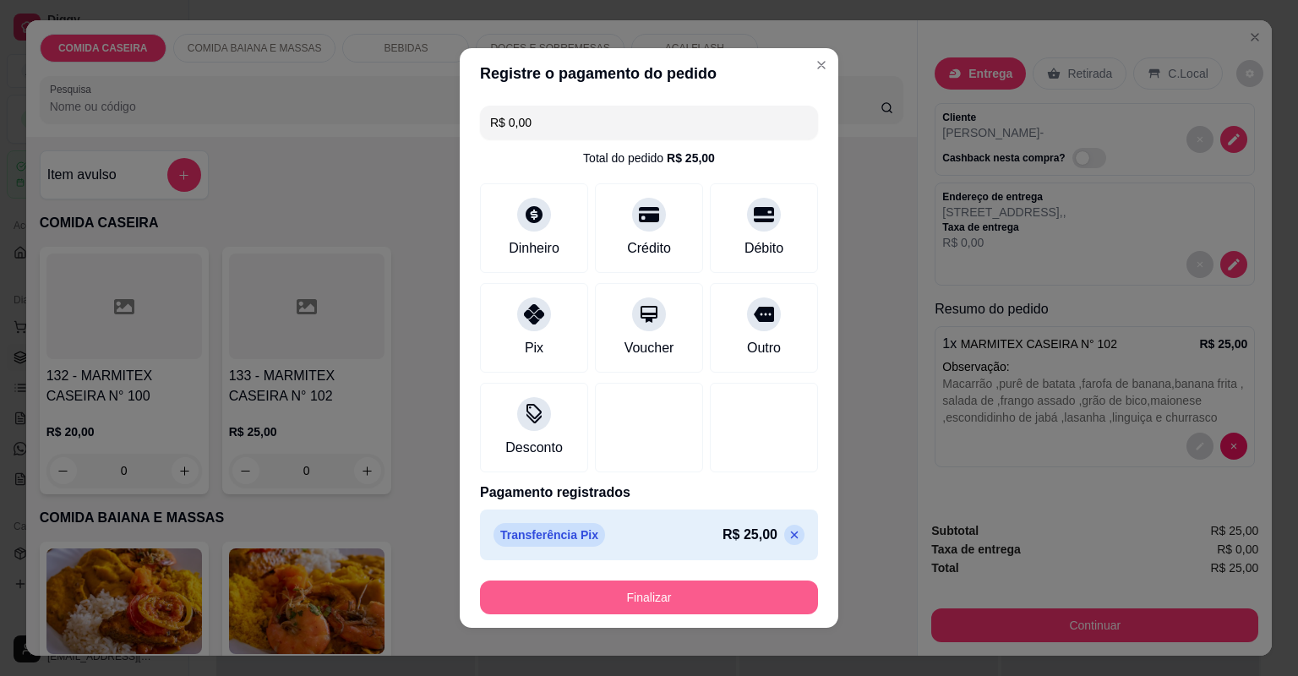
click at [615, 589] on button "Finalizar" at bounding box center [649, 598] width 338 height 34
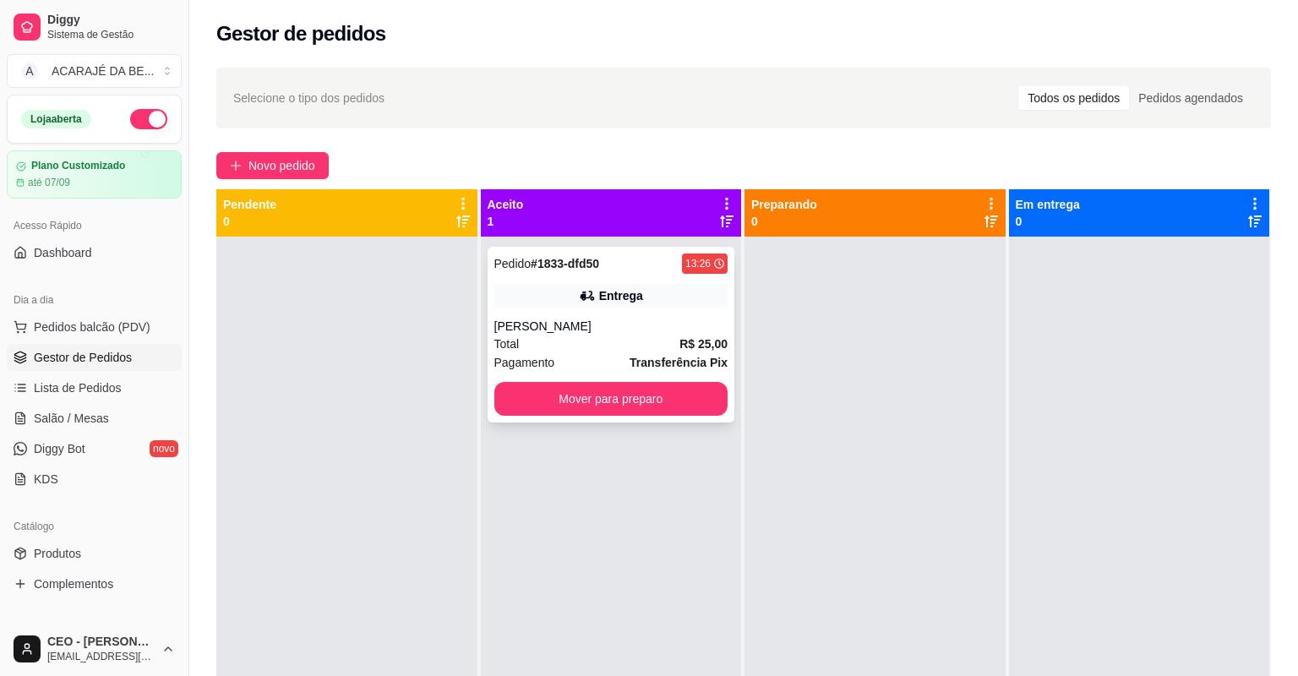
click at [577, 331] on div "[PERSON_NAME]" at bounding box center [611, 326] width 234 height 17
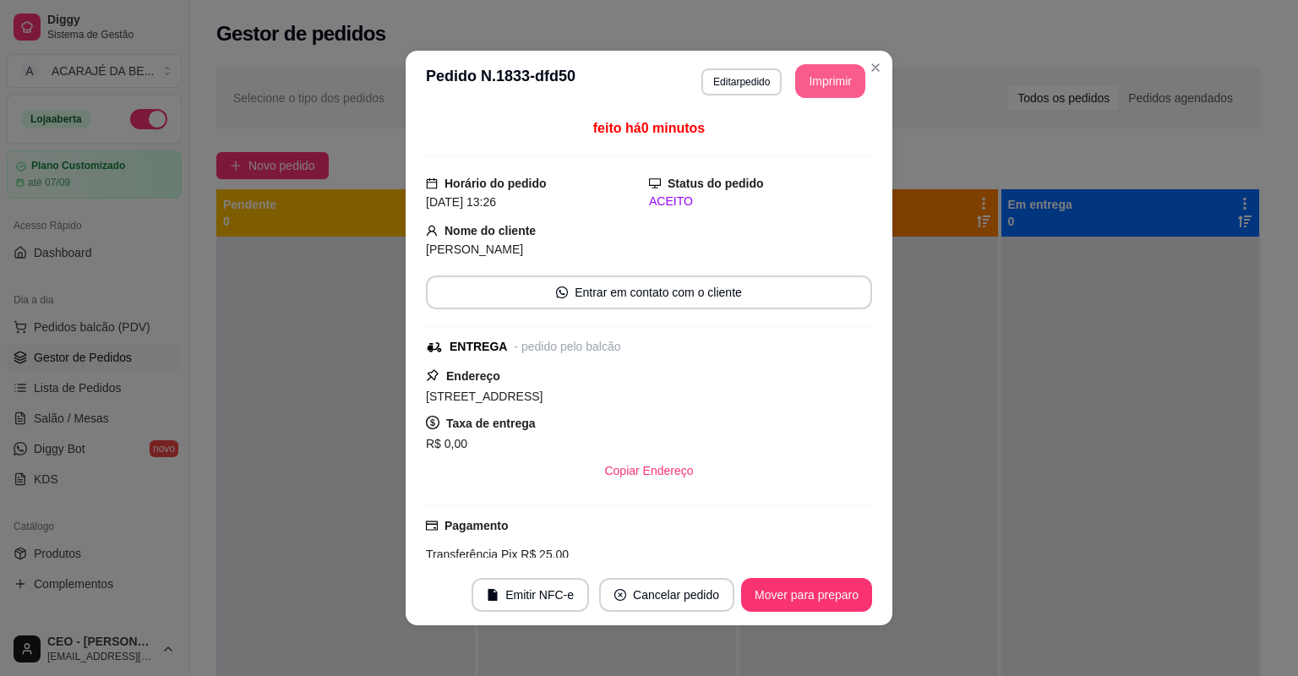
click at [845, 79] on button "Imprimir" at bounding box center [830, 81] width 70 height 34
click at [827, 600] on button "Mover para preparo" at bounding box center [806, 595] width 127 height 33
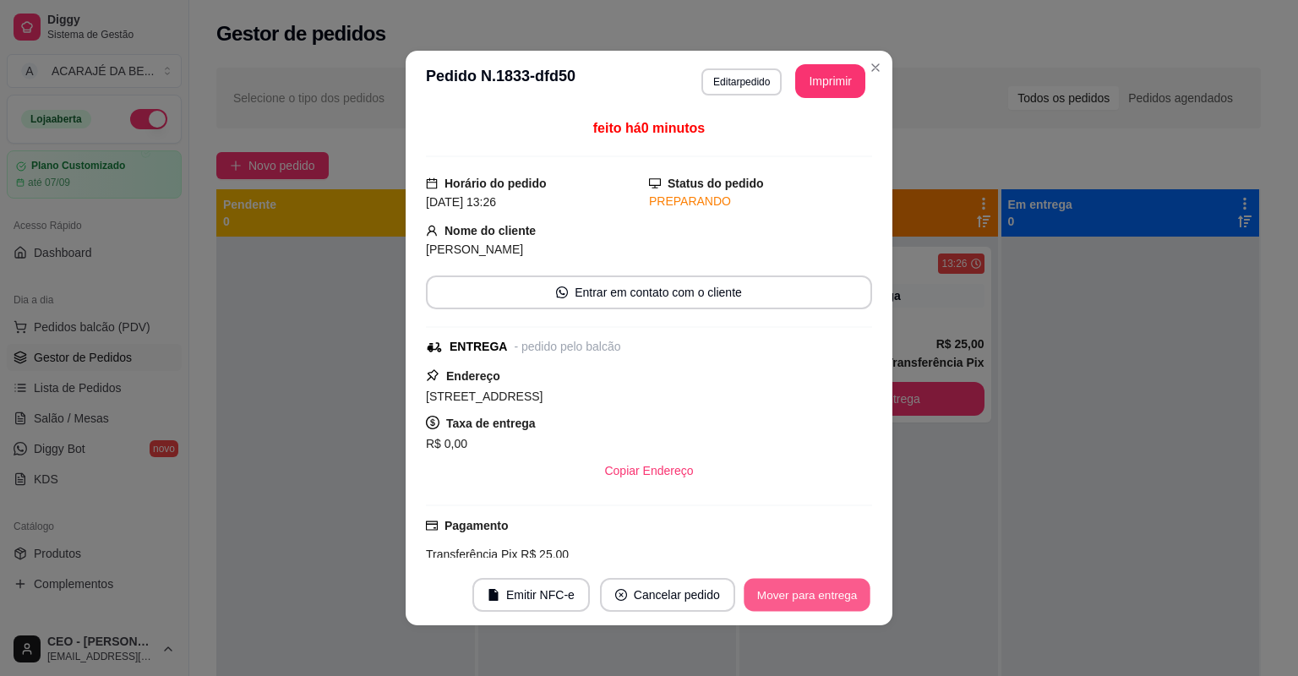
click at [827, 600] on button "Mover para entrega" at bounding box center [807, 595] width 127 height 33
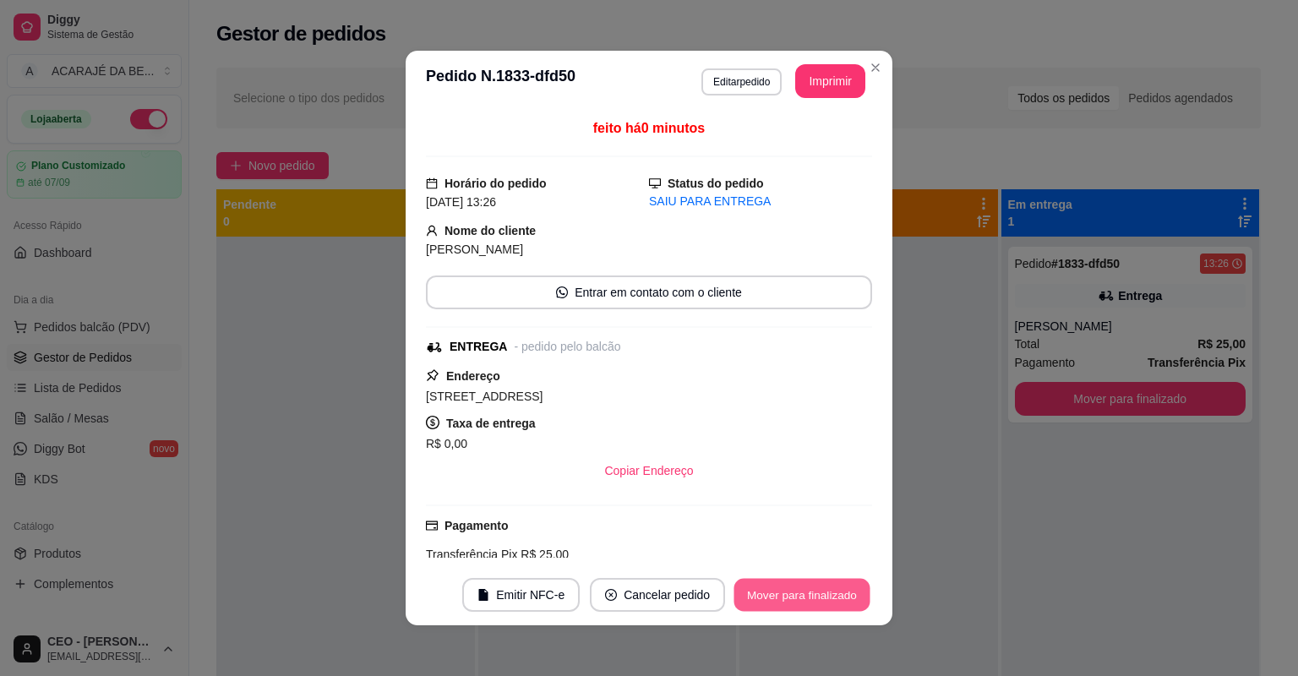
click at [827, 600] on button "Mover para finalizado" at bounding box center [803, 595] width 136 height 33
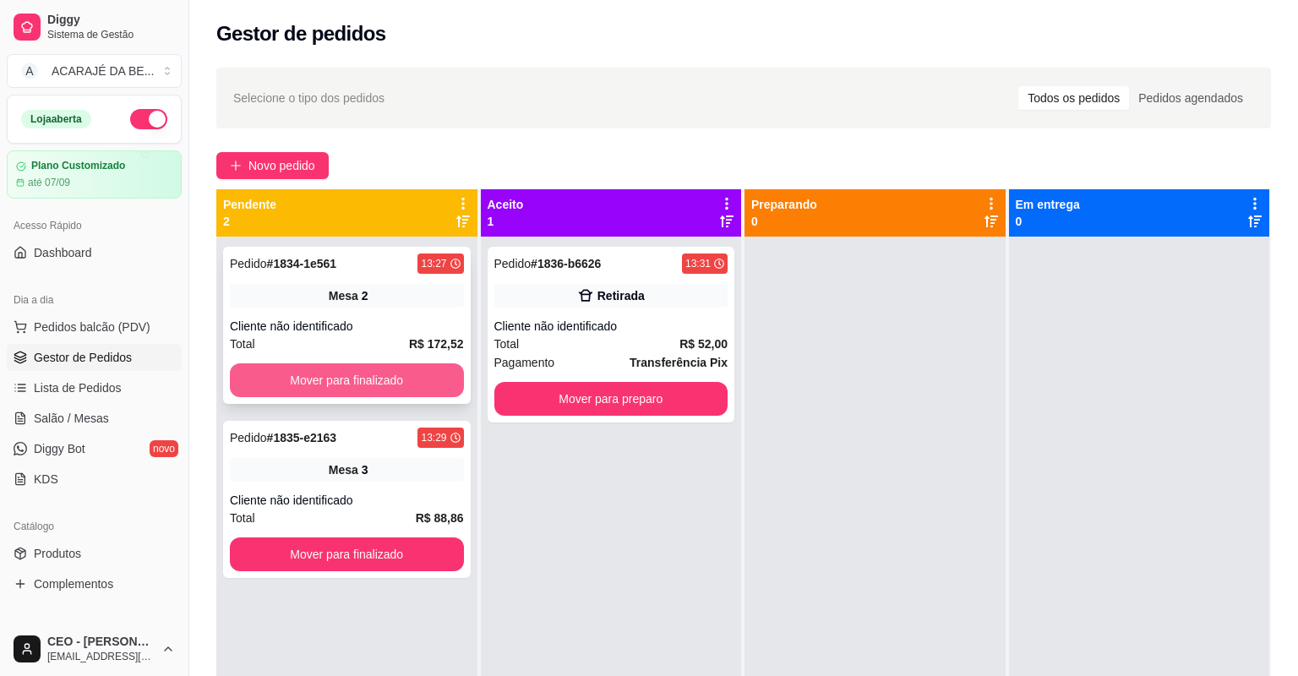
click at [428, 369] on button "Mover para finalizado" at bounding box center [347, 380] width 234 height 34
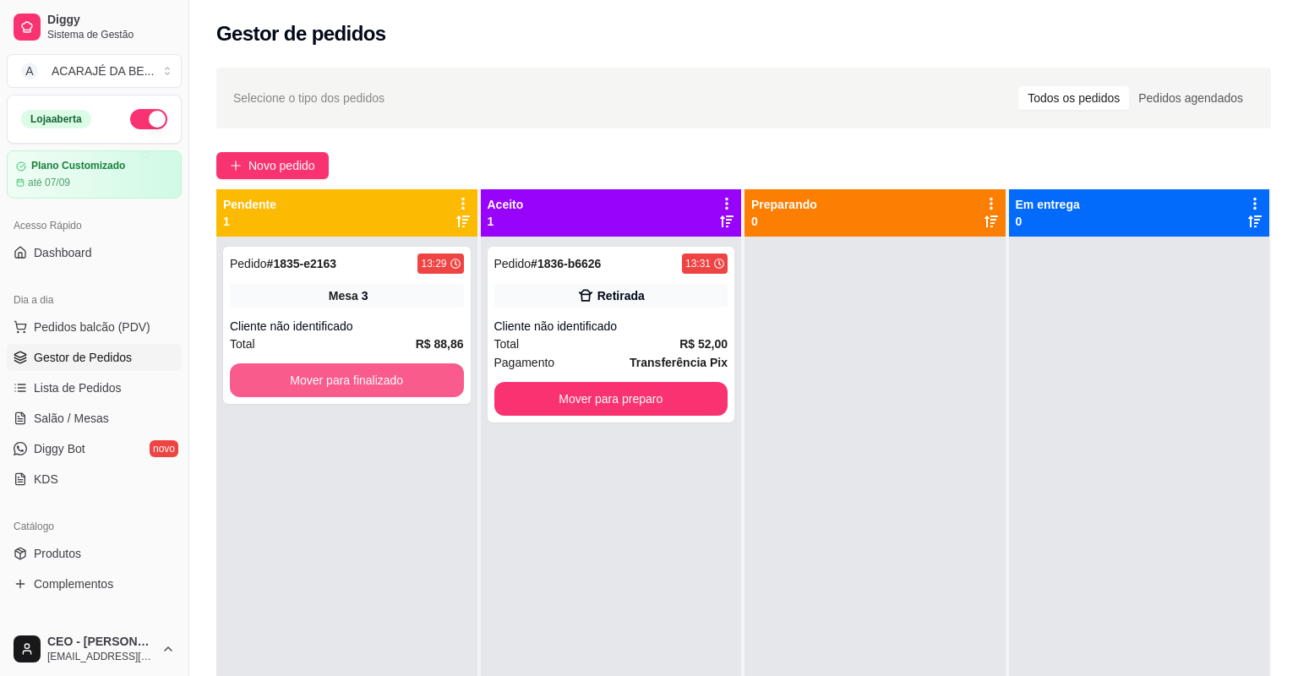
click at [428, 369] on button "Mover para finalizado" at bounding box center [347, 380] width 234 height 34
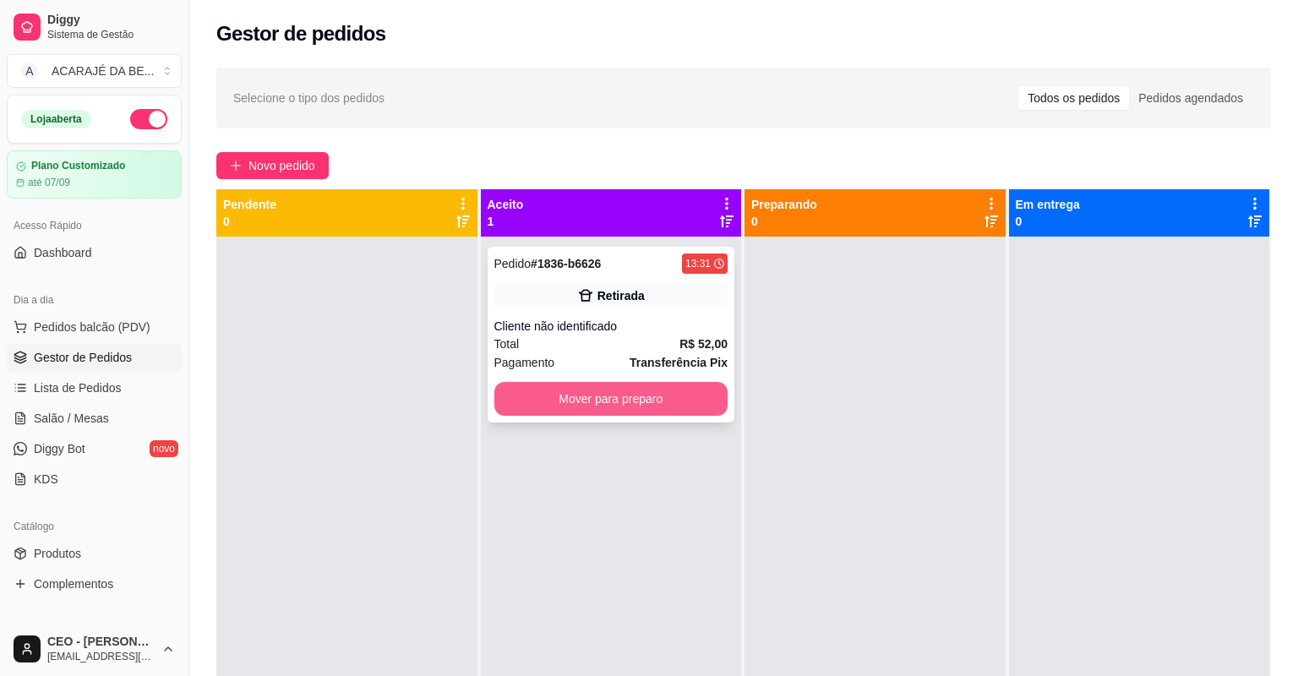
click at [686, 393] on button "Mover para preparo" at bounding box center [611, 399] width 234 height 34
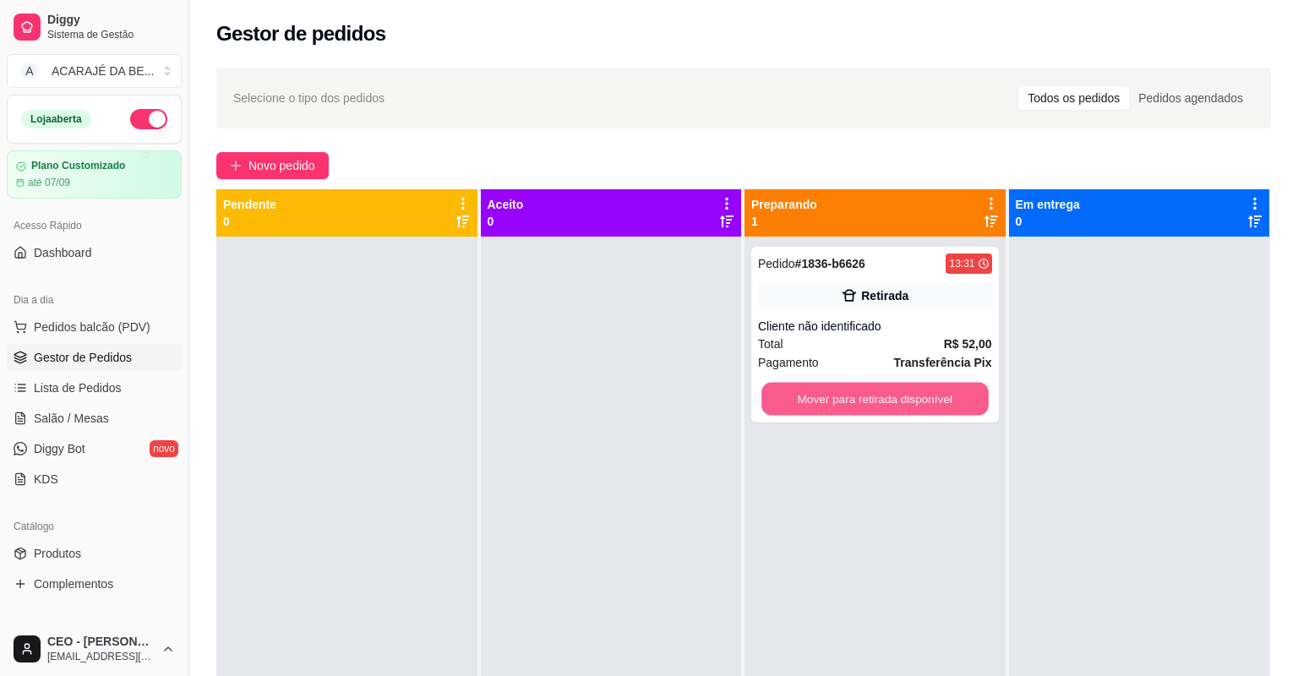
click at [891, 404] on button "Mover para retirada disponível" at bounding box center [875, 399] width 227 height 33
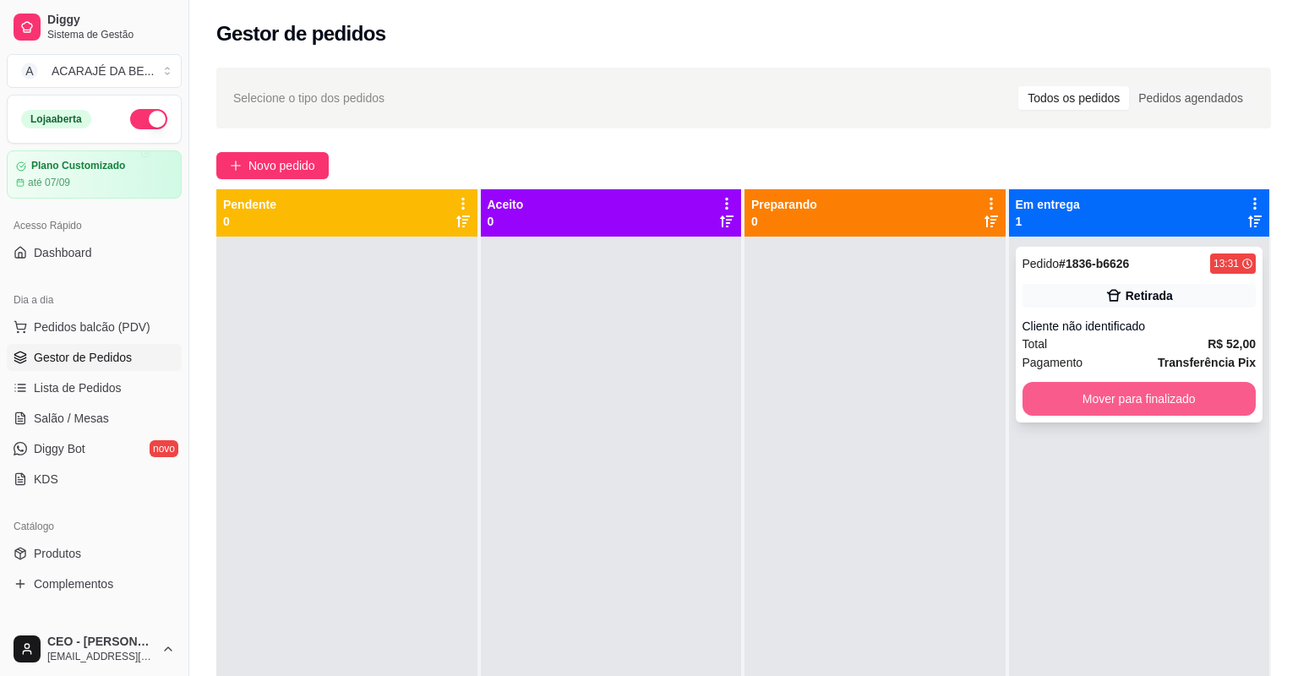
click at [1161, 394] on button "Mover para finalizado" at bounding box center [1140, 399] width 234 height 34
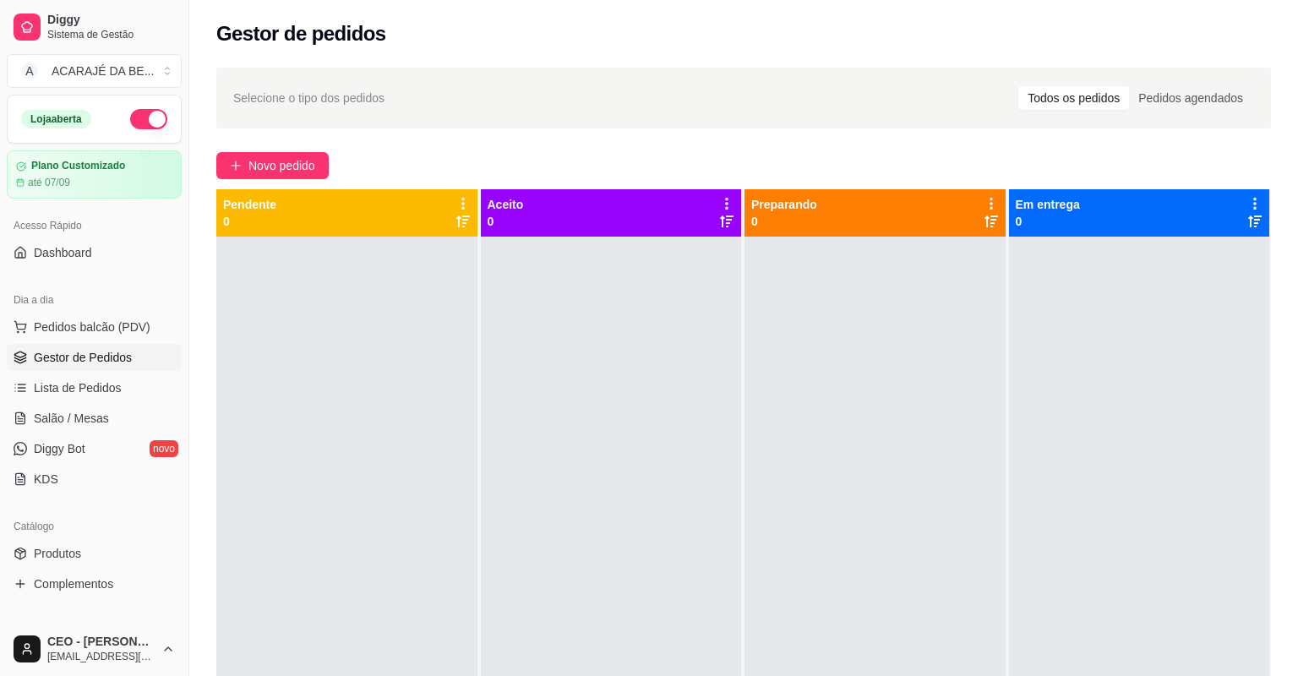
click at [766, 412] on div at bounding box center [875, 575] width 261 height 676
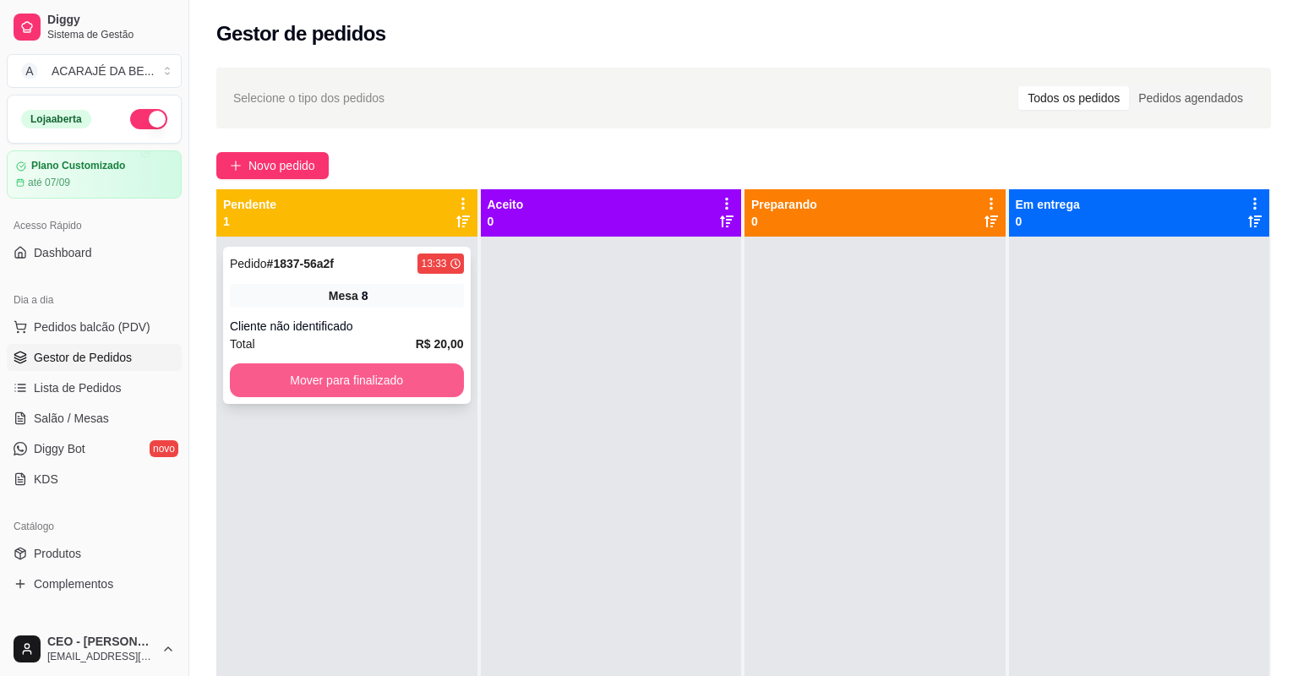
click at [402, 383] on button "Mover para finalizado" at bounding box center [347, 380] width 234 height 34
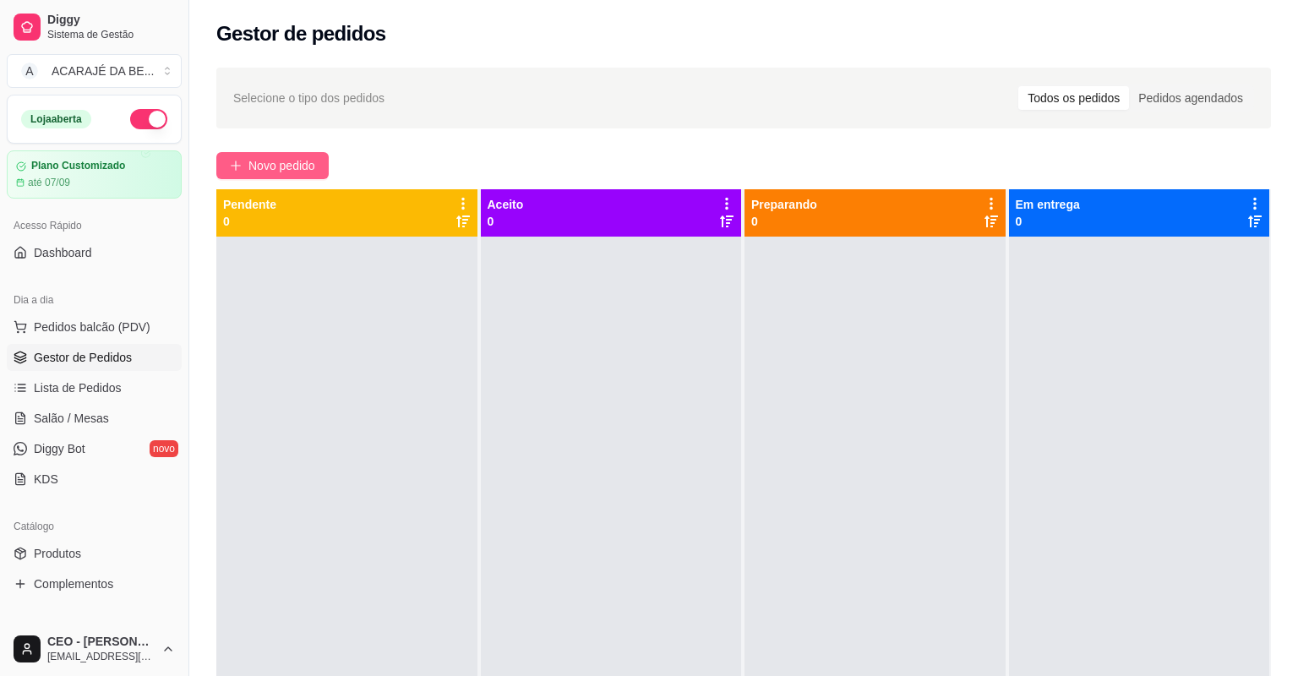
click at [325, 172] on button "Novo pedido" at bounding box center [272, 165] width 112 height 27
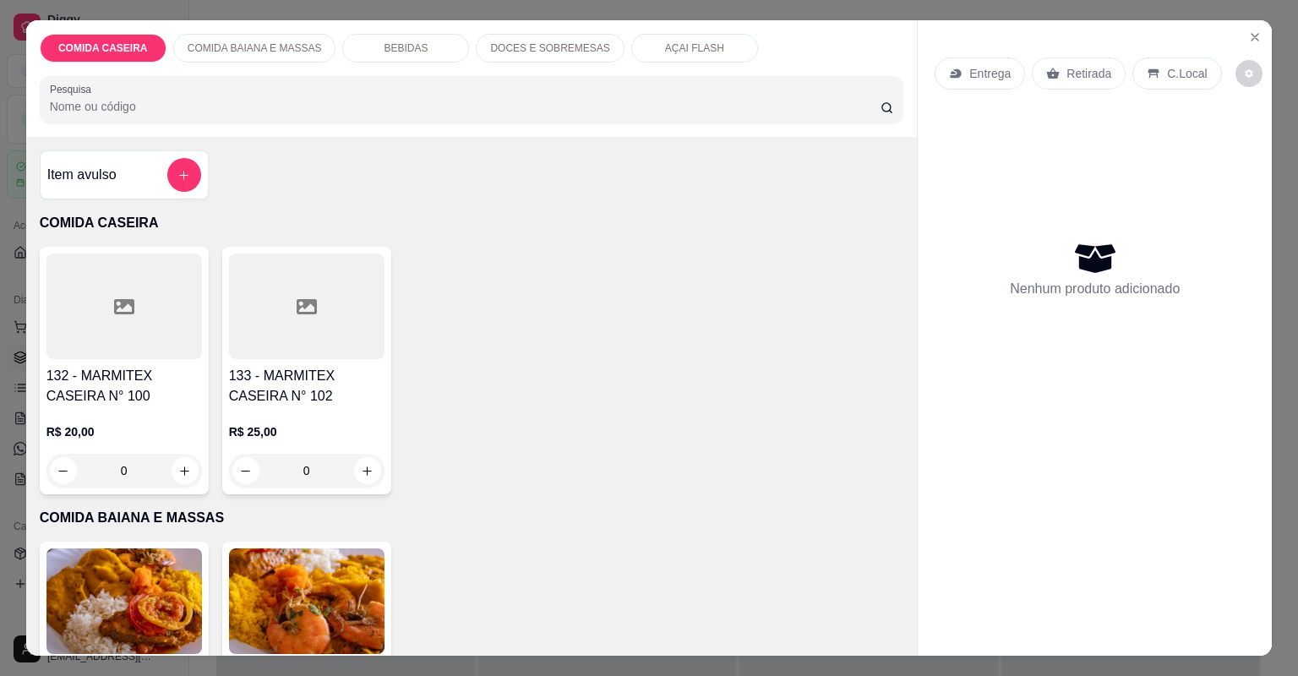
click at [132, 375] on h4 "132 - MARMITEX CASEIRA N° 100" at bounding box center [124, 386] width 156 height 41
click at [341, 297] on div at bounding box center [307, 307] width 156 height 106
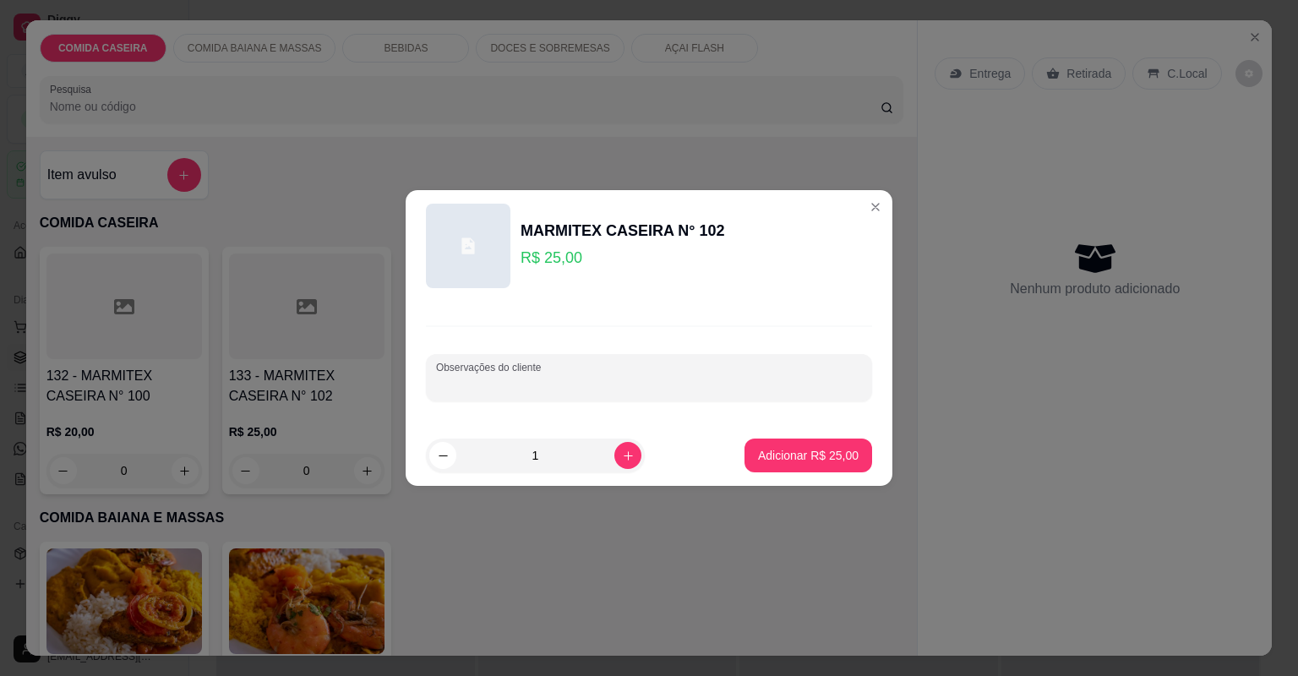
click at [520, 381] on input "Observações do cliente" at bounding box center [649, 384] width 426 height 17
click at [805, 447] on p "Adicionar R$ 25,00" at bounding box center [808, 455] width 101 height 17
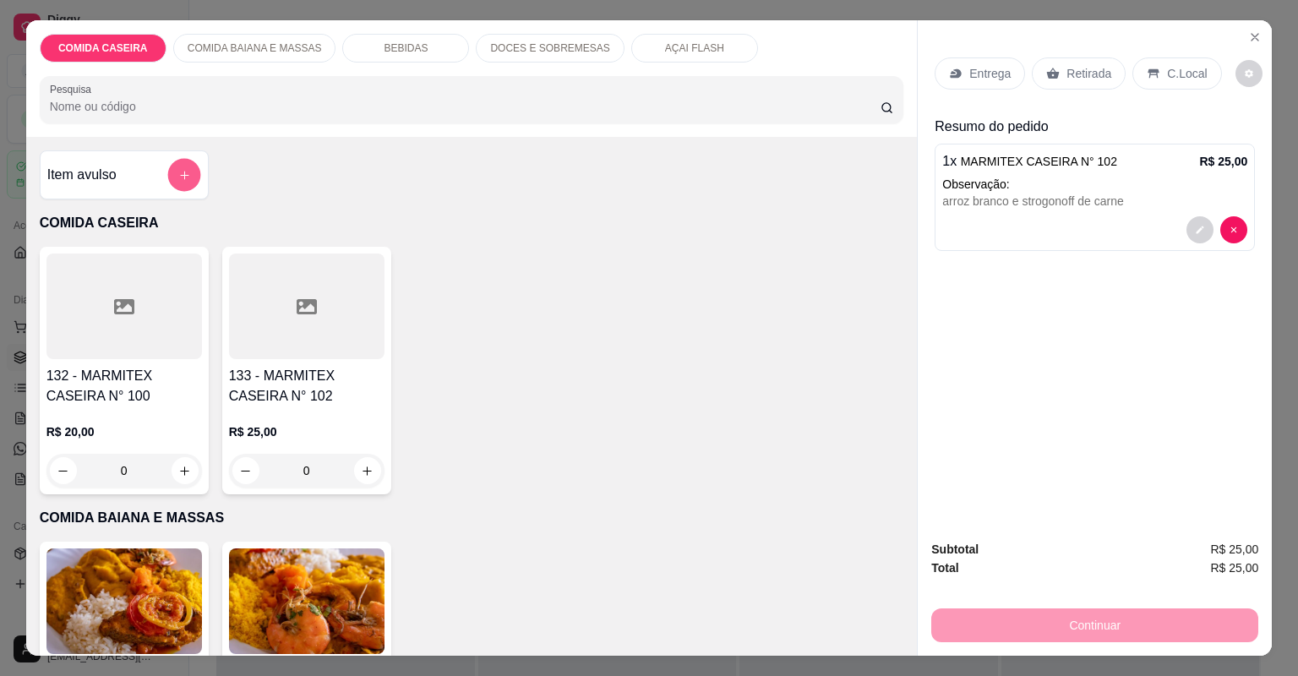
click at [176, 188] on button "add-separate-item" at bounding box center [183, 175] width 33 height 33
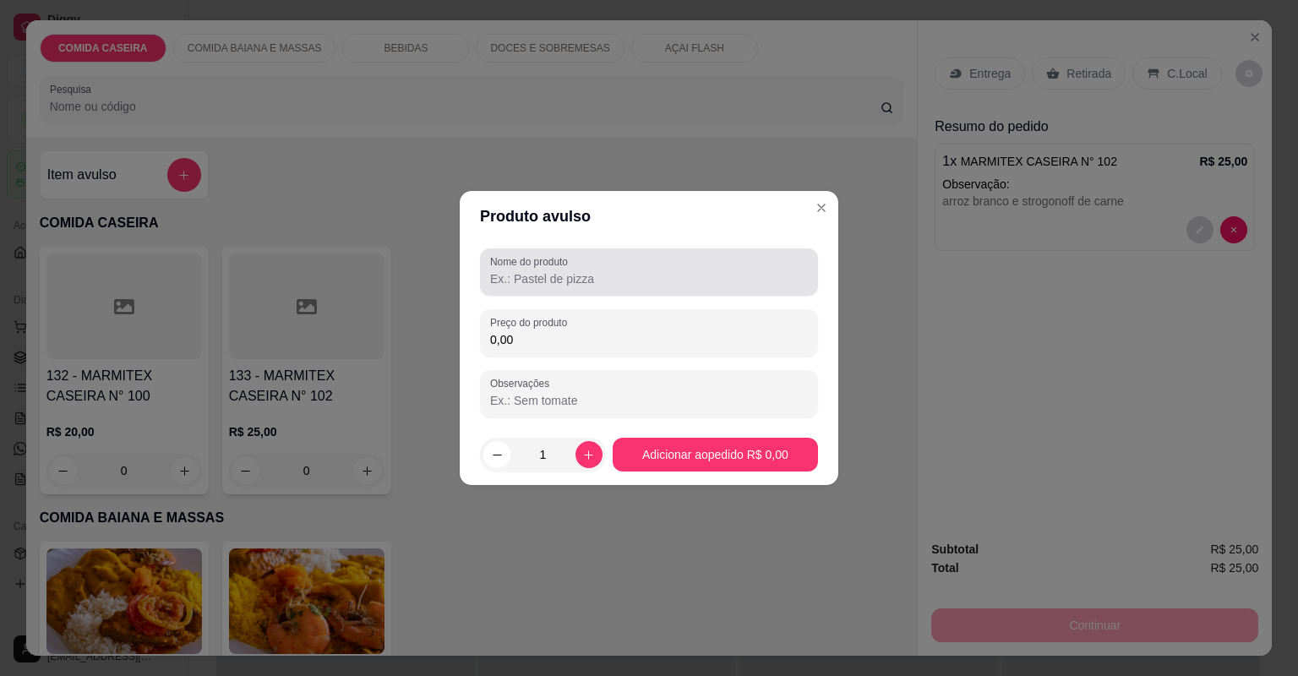
click at [538, 284] on input "Nome do produto" at bounding box center [649, 278] width 318 height 17
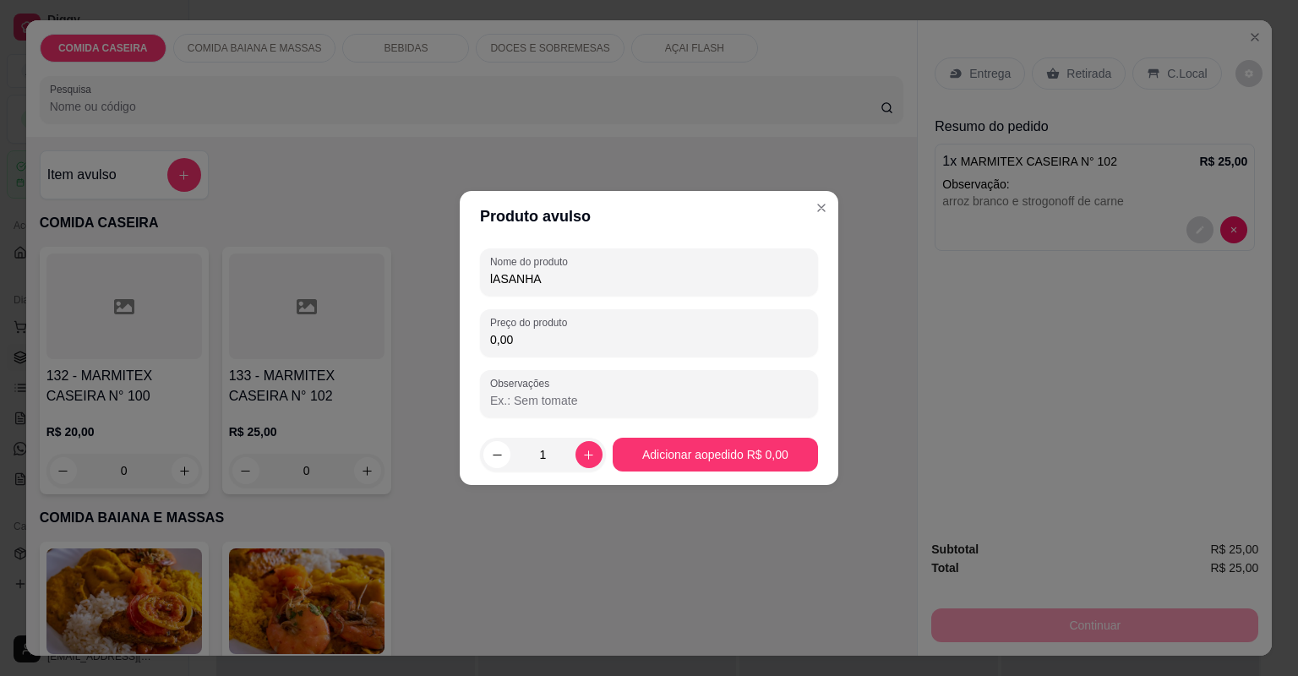
type input "lASANHA"
drag, startPoint x: 547, startPoint y: 275, endPoint x: 418, endPoint y: 264, distance: 128.9
click at [418, 265] on div "Produto avulso Nome do produto lASANHA Preço do produto 0,00 Observações 1 Adic…" at bounding box center [649, 338] width 1298 height 676
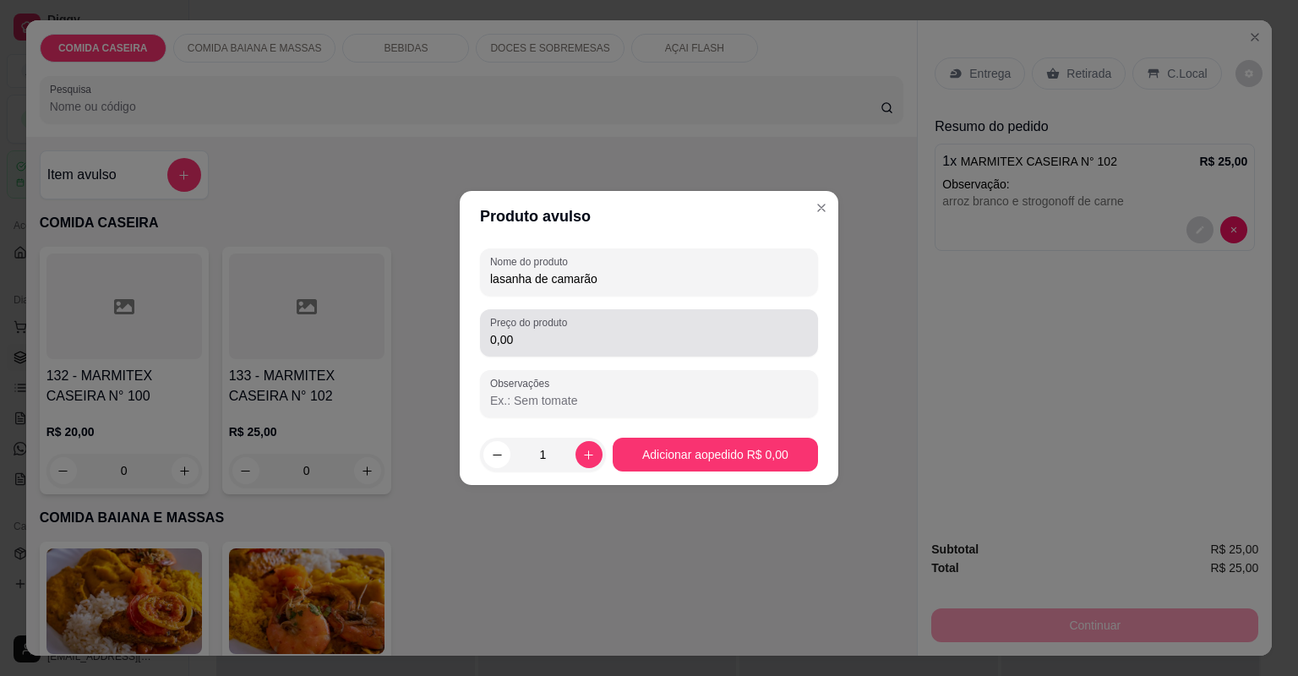
click at [576, 348] on div "0,00" at bounding box center [649, 333] width 318 height 34
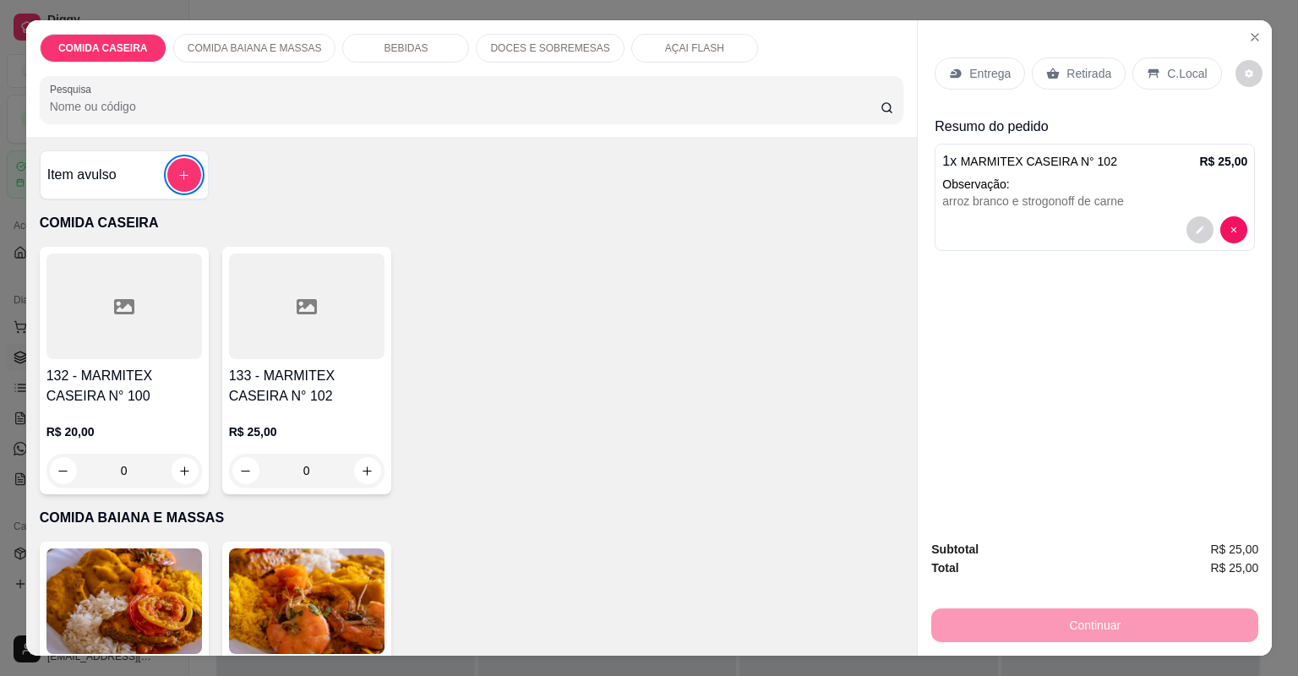
click at [949, 78] on icon at bounding box center [956, 74] width 14 height 14
click at [178, 178] on icon "add-separate-item" at bounding box center [183, 175] width 13 height 13
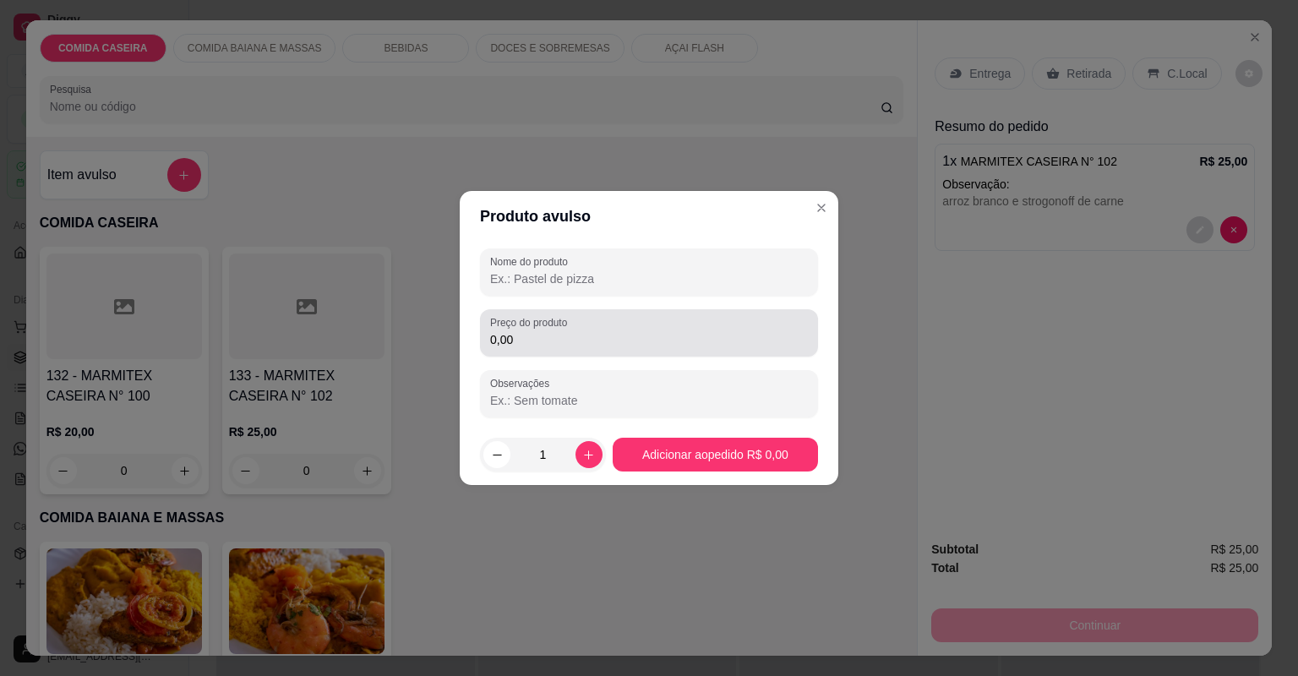
click at [554, 347] on div "Preço do produto 0,00" at bounding box center [649, 332] width 338 height 47
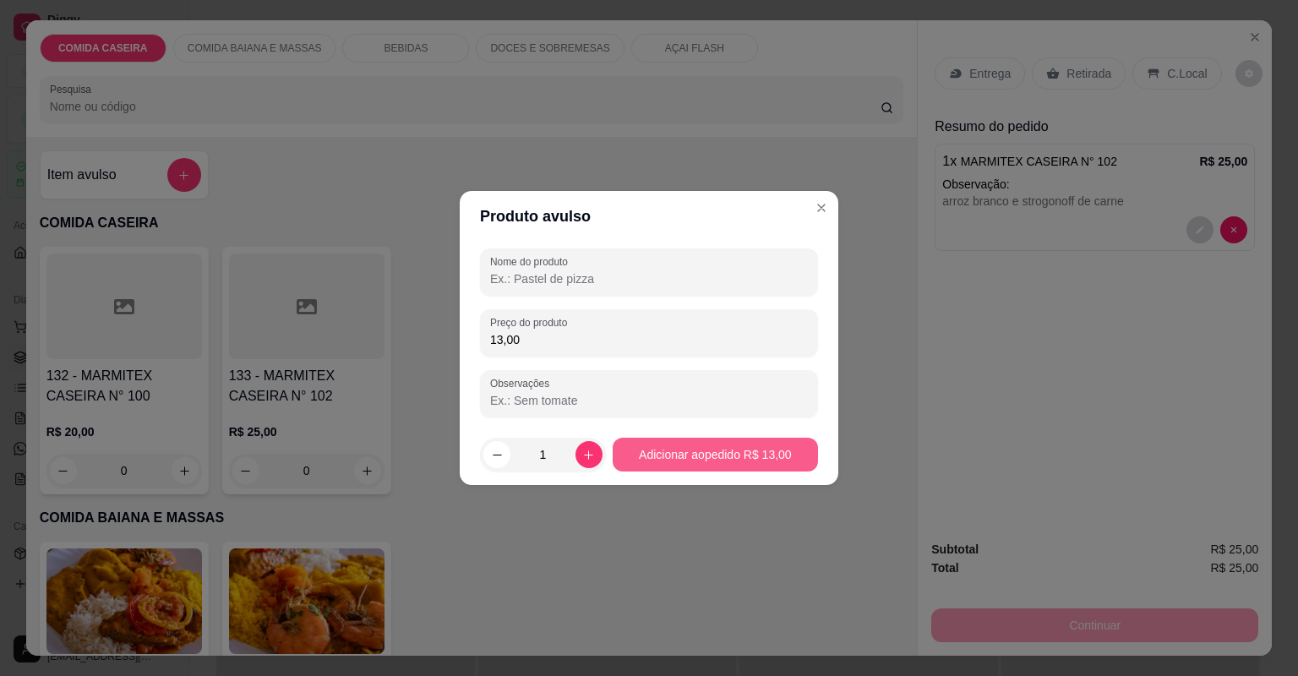
type input "13,00"
click at [738, 456] on button "Adicionar ao pedido R$ 13,00" at bounding box center [715, 455] width 205 height 34
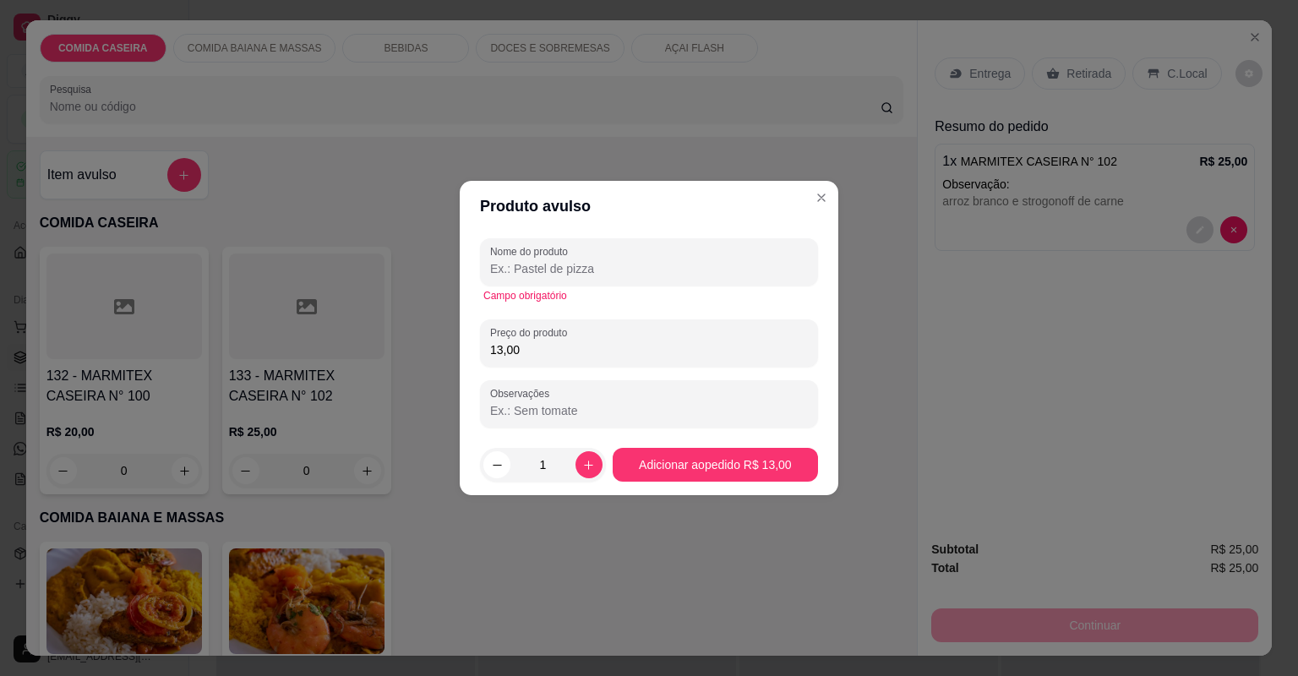
click at [575, 272] on input "Nome do produto" at bounding box center [649, 268] width 318 height 17
type input "K"
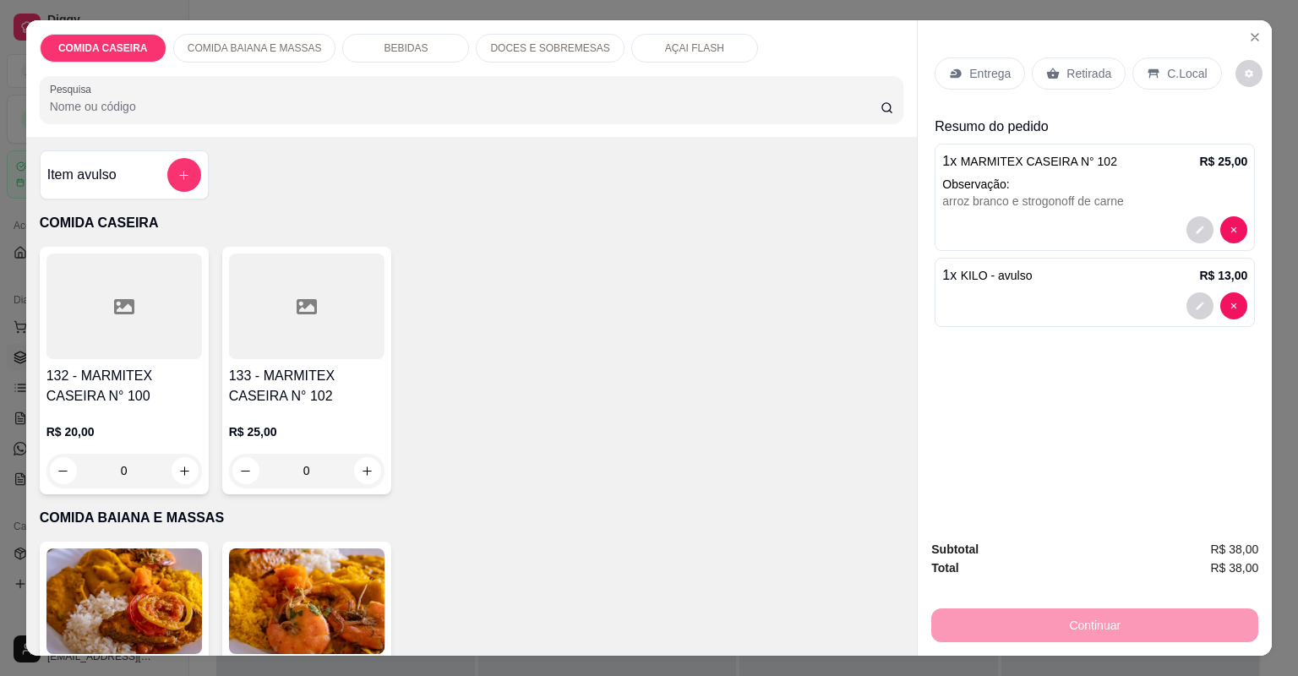
click at [1008, 82] on div "Entrega" at bounding box center [980, 73] width 90 height 32
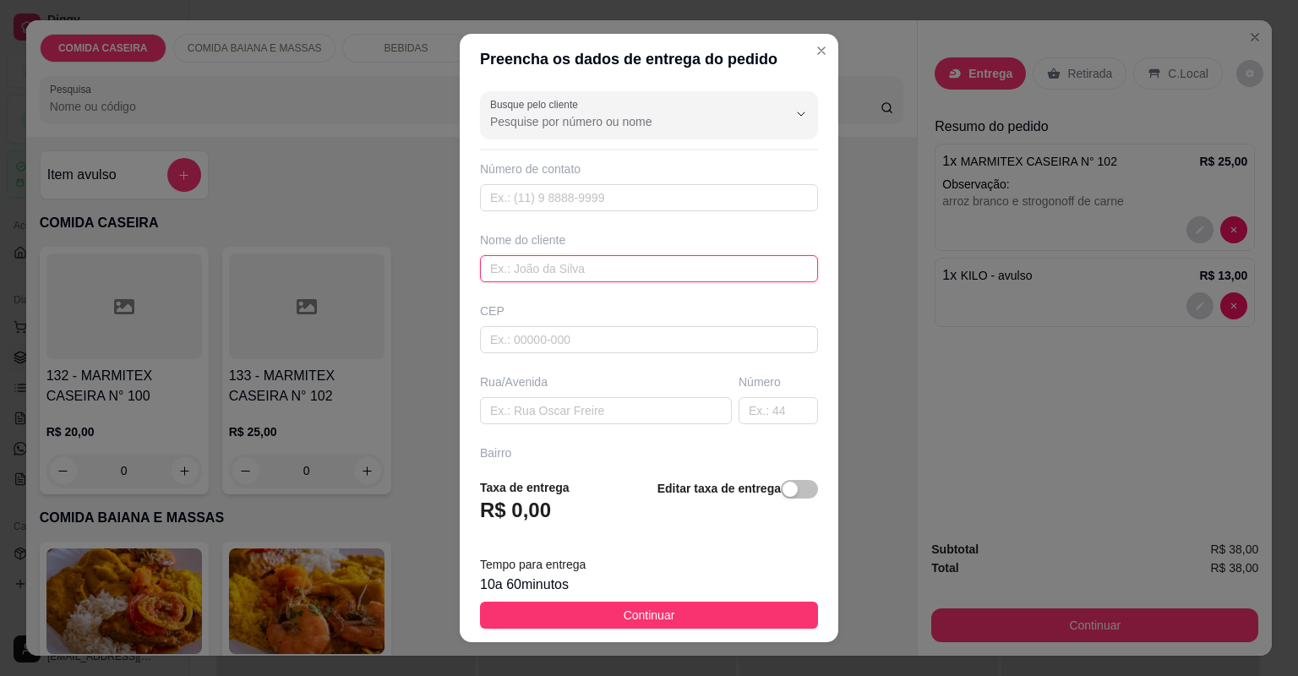
click at [570, 275] on input "text" at bounding box center [649, 268] width 338 height 27
type input "GUEIXA"
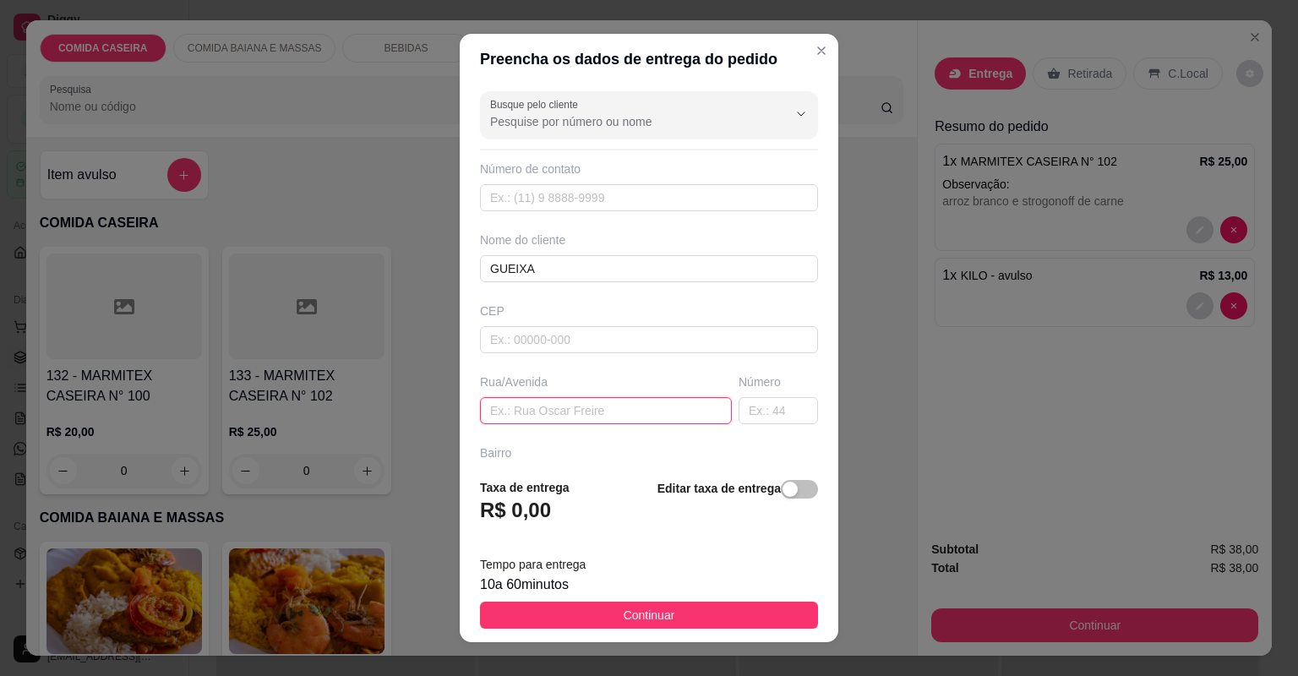
click at [603, 400] on input "text" at bounding box center [606, 410] width 252 height 27
type input "LAGEDO"
click at [778, 401] on input "text" at bounding box center [778, 410] width 79 height 27
click at [773, 405] on input "text" at bounding box center [778, 410] width 79 height 27
type input "72"
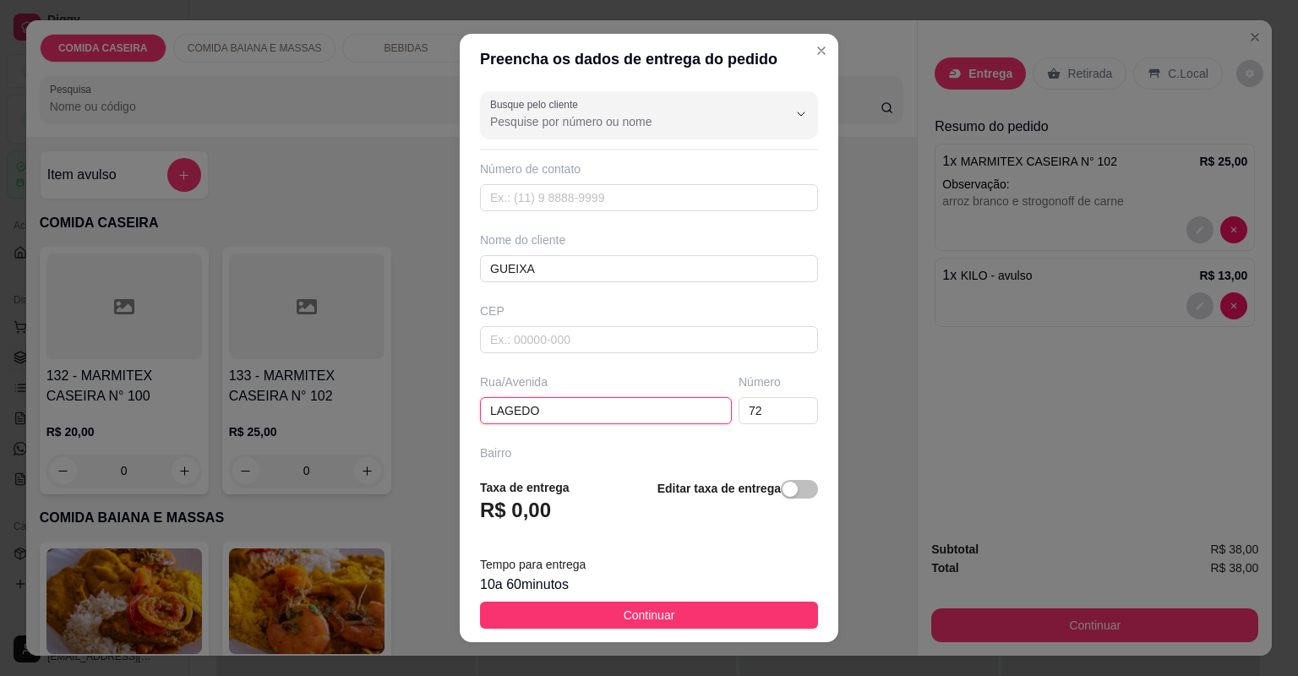
click at [647, 402] on input "LAGEDO" at bounding box center [606, 410] width 252 height 27
type input "LAGEDO PROXIMO A PRAÇA"
click at [727, 605] on button "Continuar" at bounding box center [649, 615] width 338 height 27
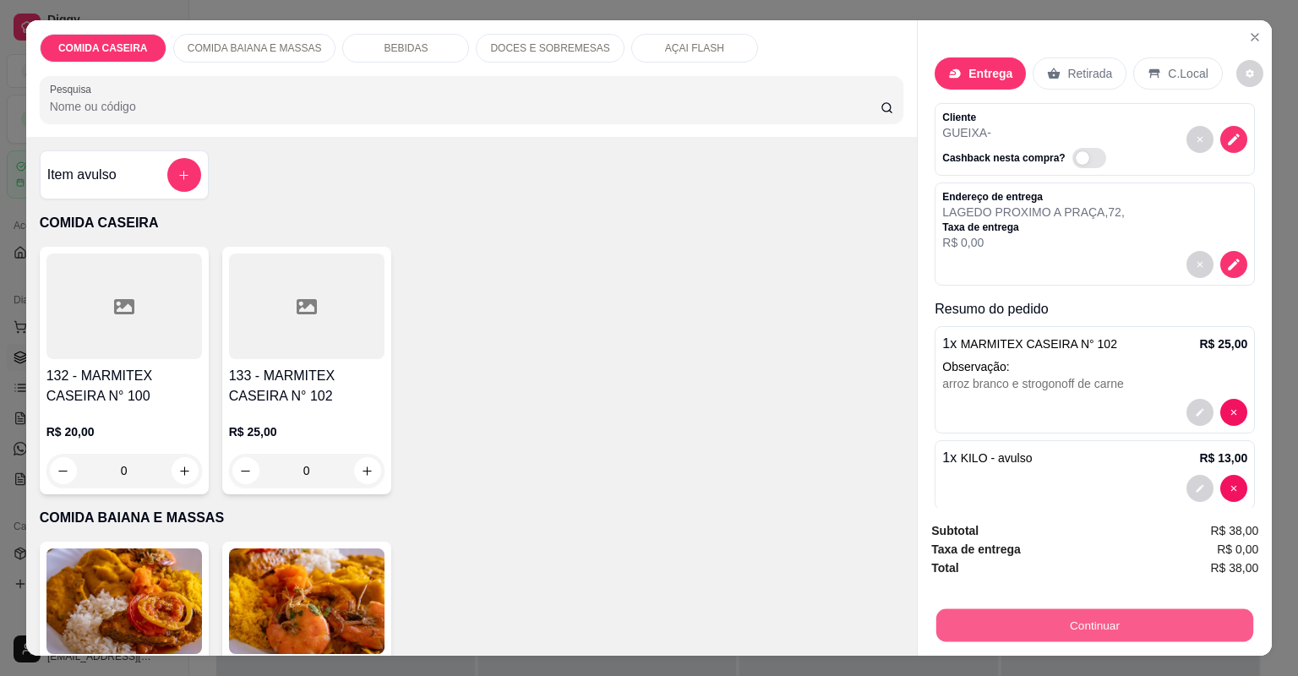
click at [1055, 633] on button "Continuar" at bounding box center [1095, 625] width 317 height 33
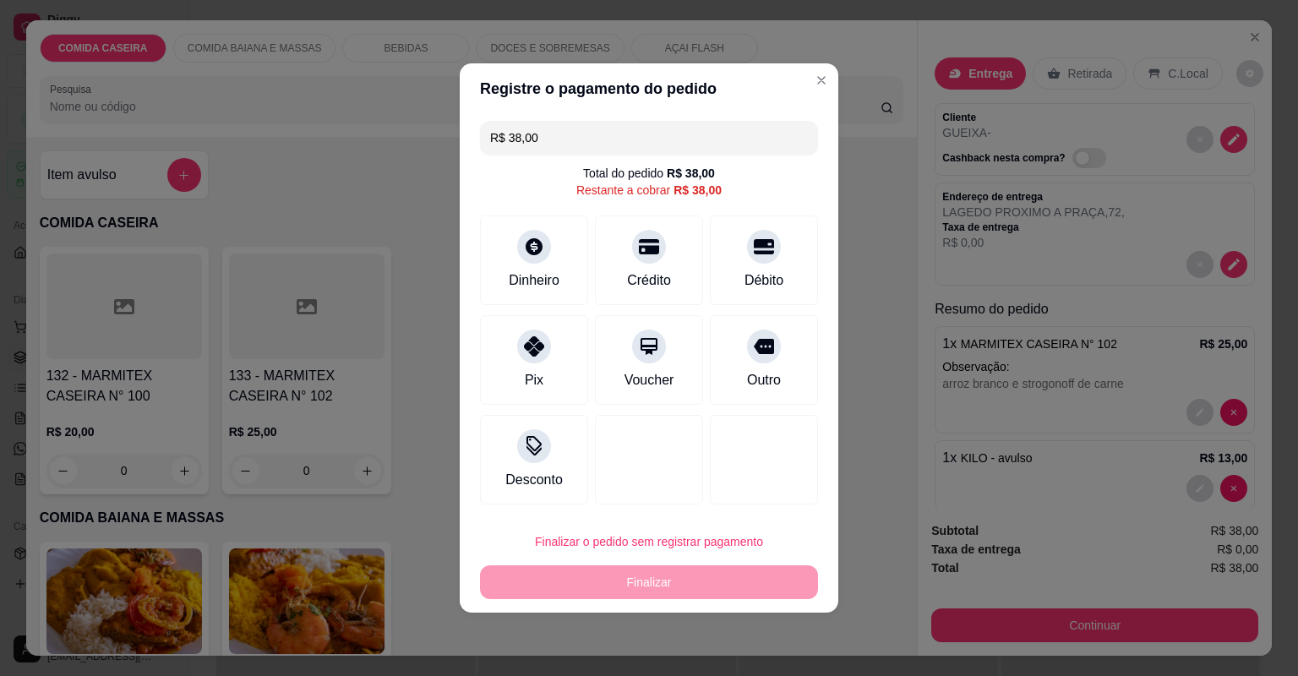
drag, startPoint x: 543, startPoint y: 139, endPoint x: 515, endPoint y: 140, distance: 28.8
click at [515, 140] on input "R$ 38,00" at bounding box center [649, 138] width 318 height 34
click at [546, 237] on div at bounding box center [534, 241] width 37 height 37
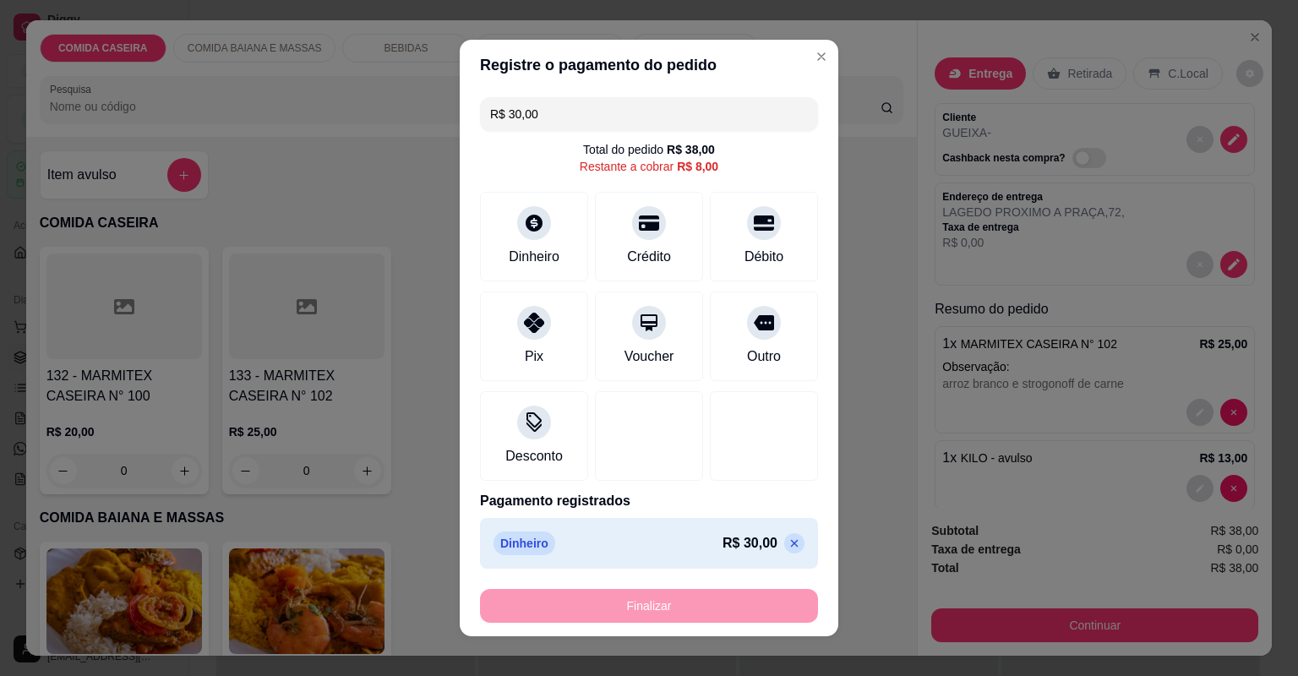
type input "R$ 8,00"
click at [516, 357] on div "Pix" at bounding box center [534, 333] width 119 height 99
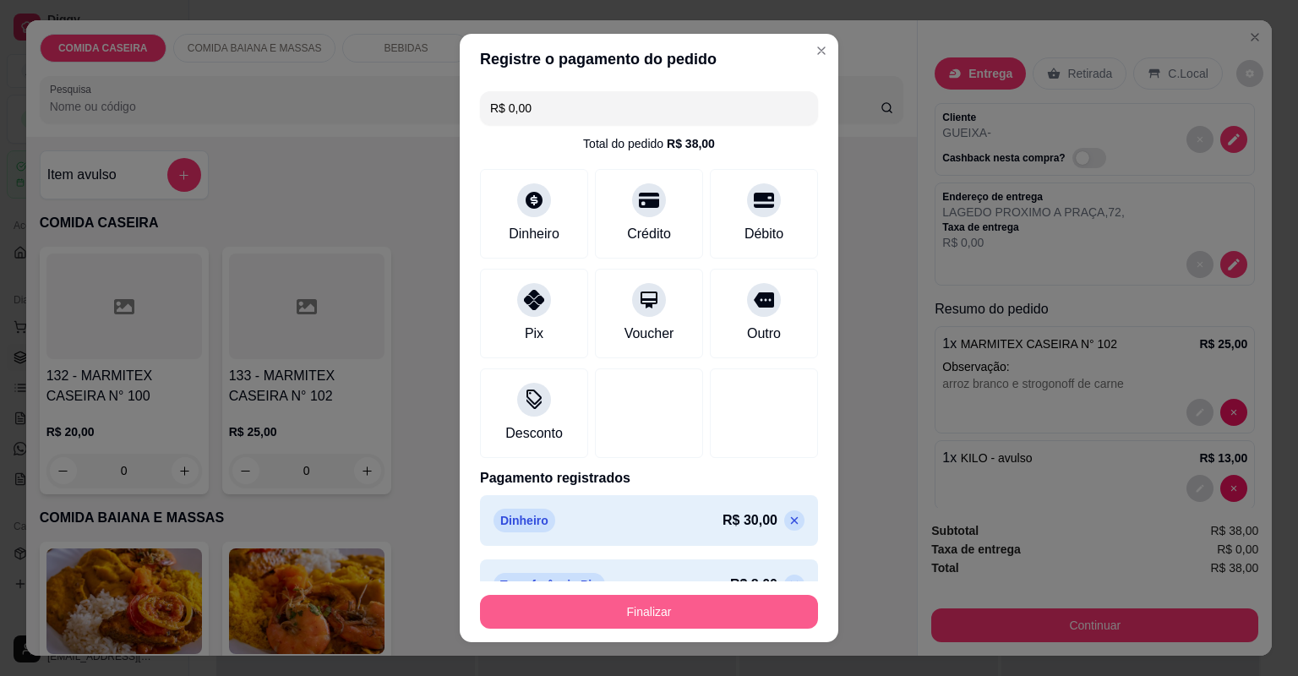
click at [673, 622] on button "Finalizar" at bounding box center [649, 612] width 338 height 34
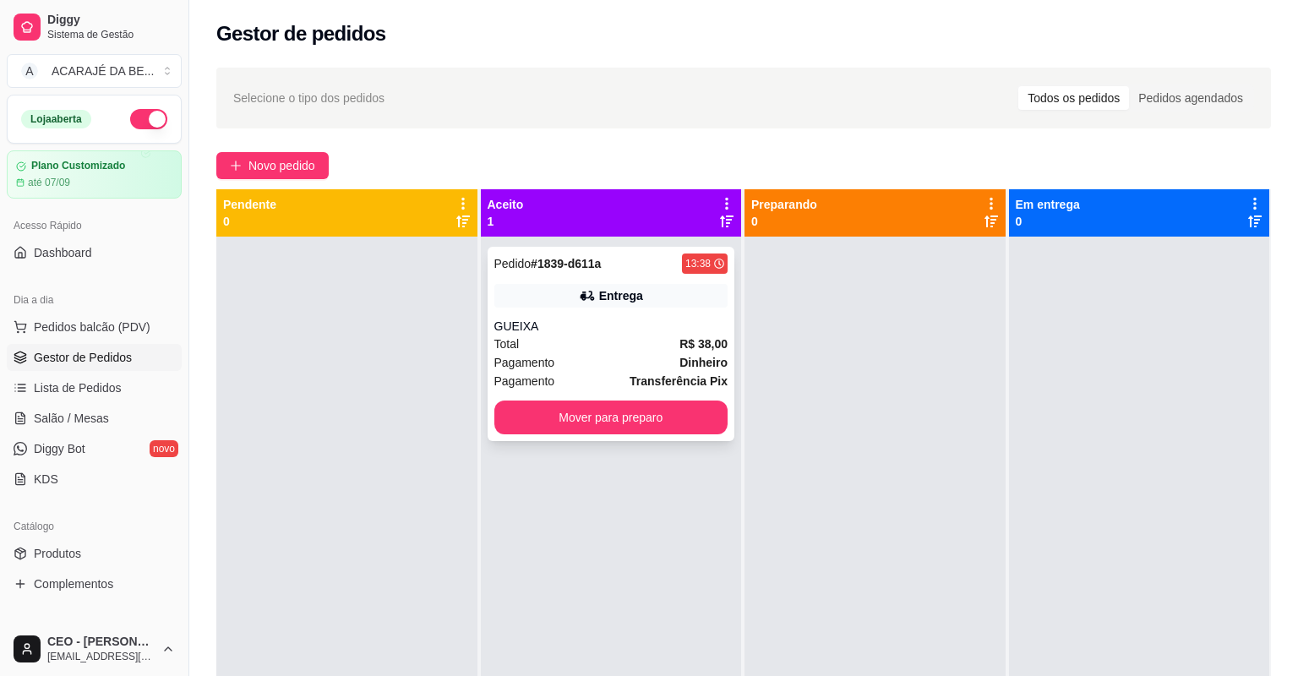
click at [649, 324] on div "GUEIXA" at bounding box center [611, 326] width 234 height 17
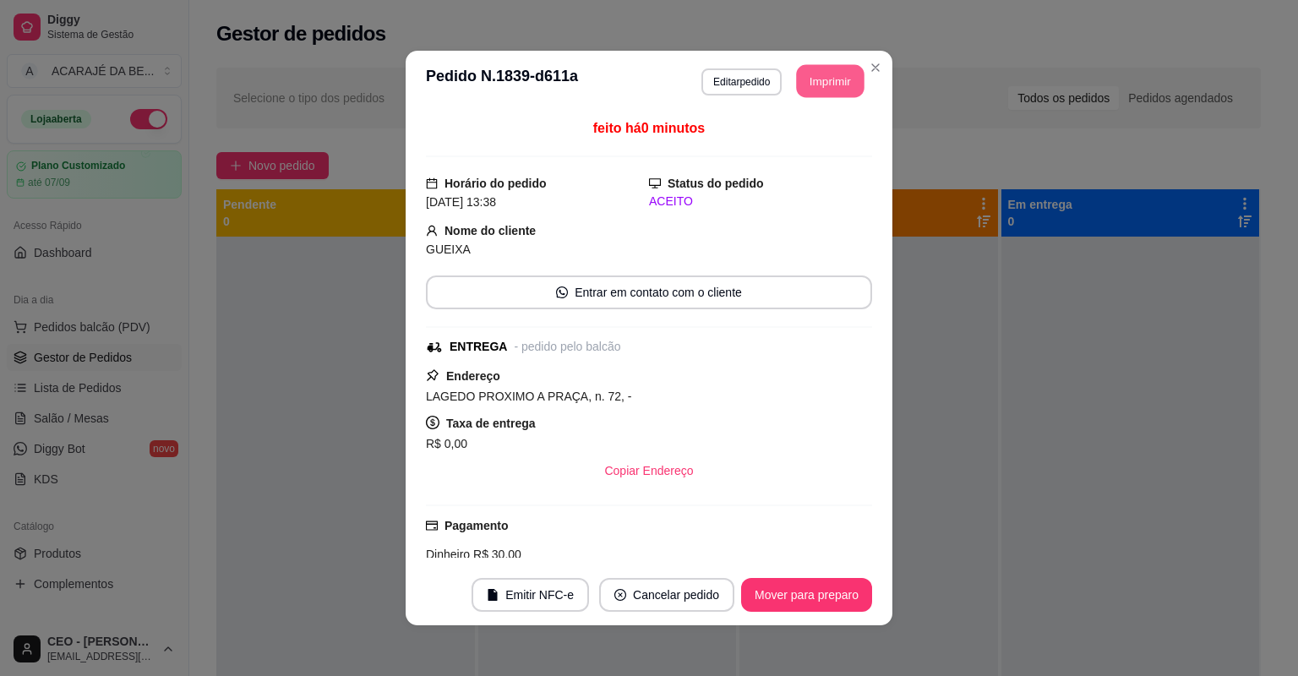
click at [811, 71] on button "Imprimir" at bounding box center [831, 81] width 68 height 33
click at [819, 585] on button "Mover para preparo" at bounding box center [806, 595] width 131 height 34
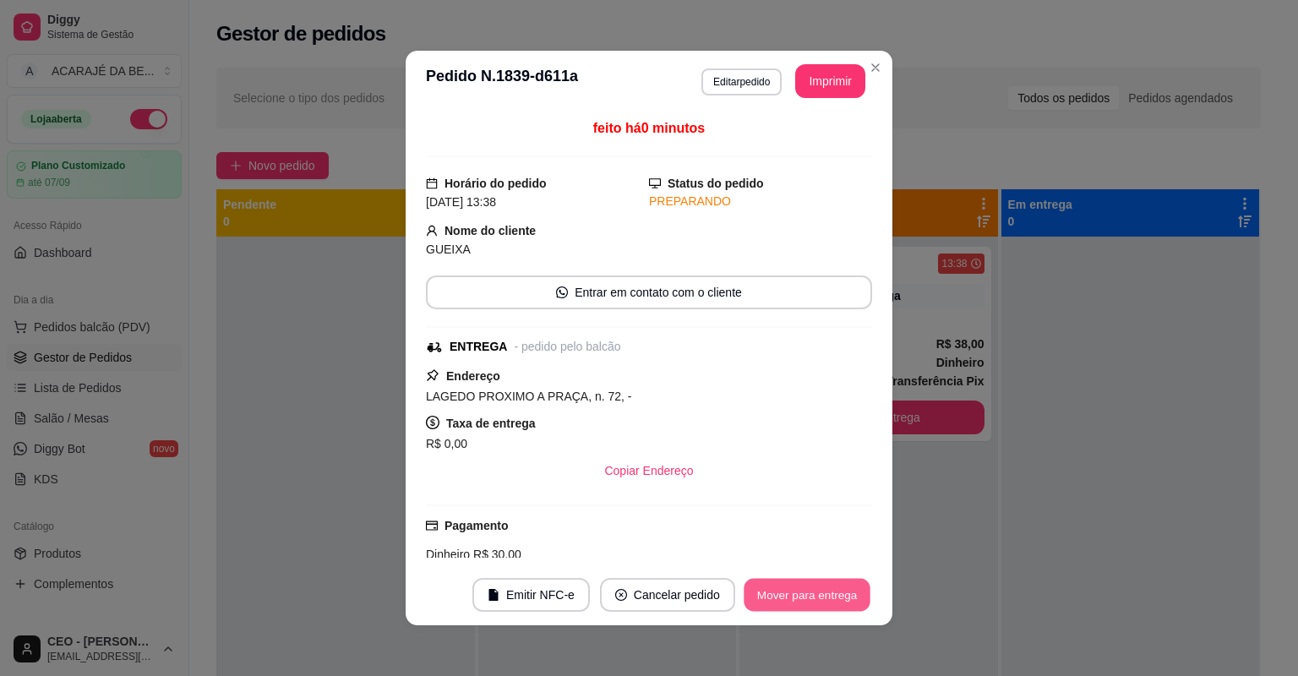
click at [838, 596] on button "Mover para entrega" at bounding box center [807, 595] width 127 height 33
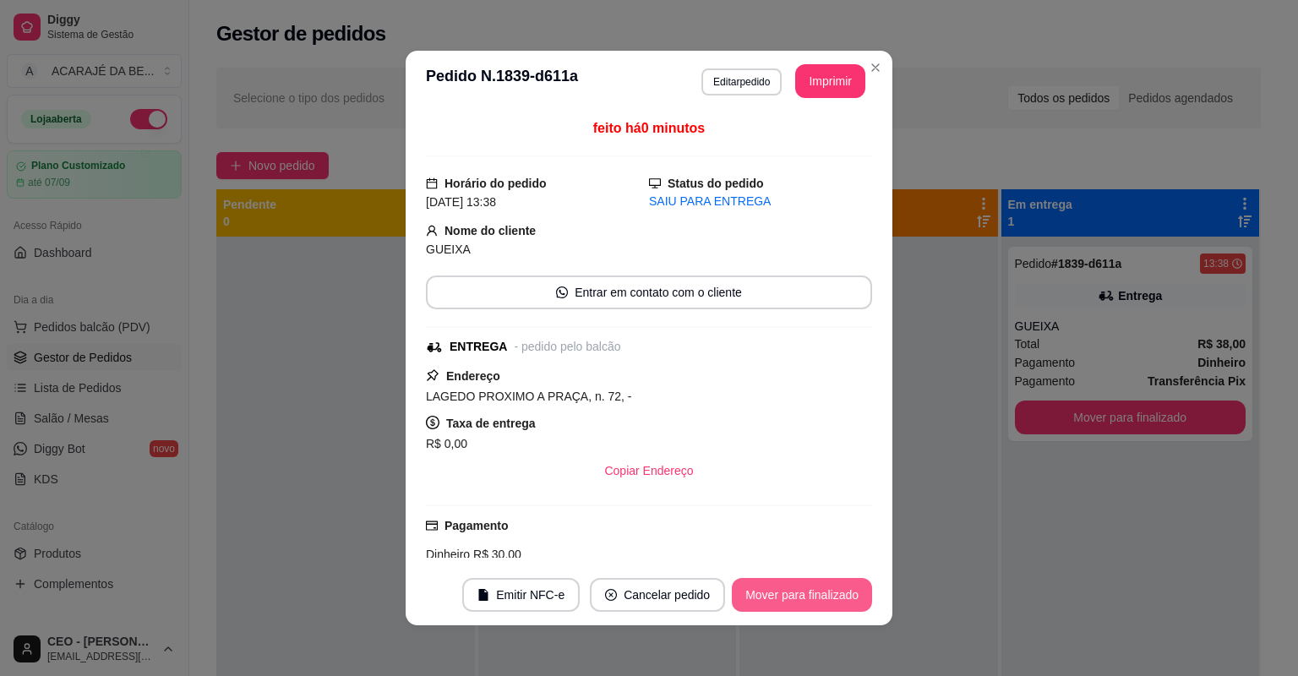
click at [834, 594] on button "Mover para finalizado" at bounding box center [802, 595] width 140 height 34
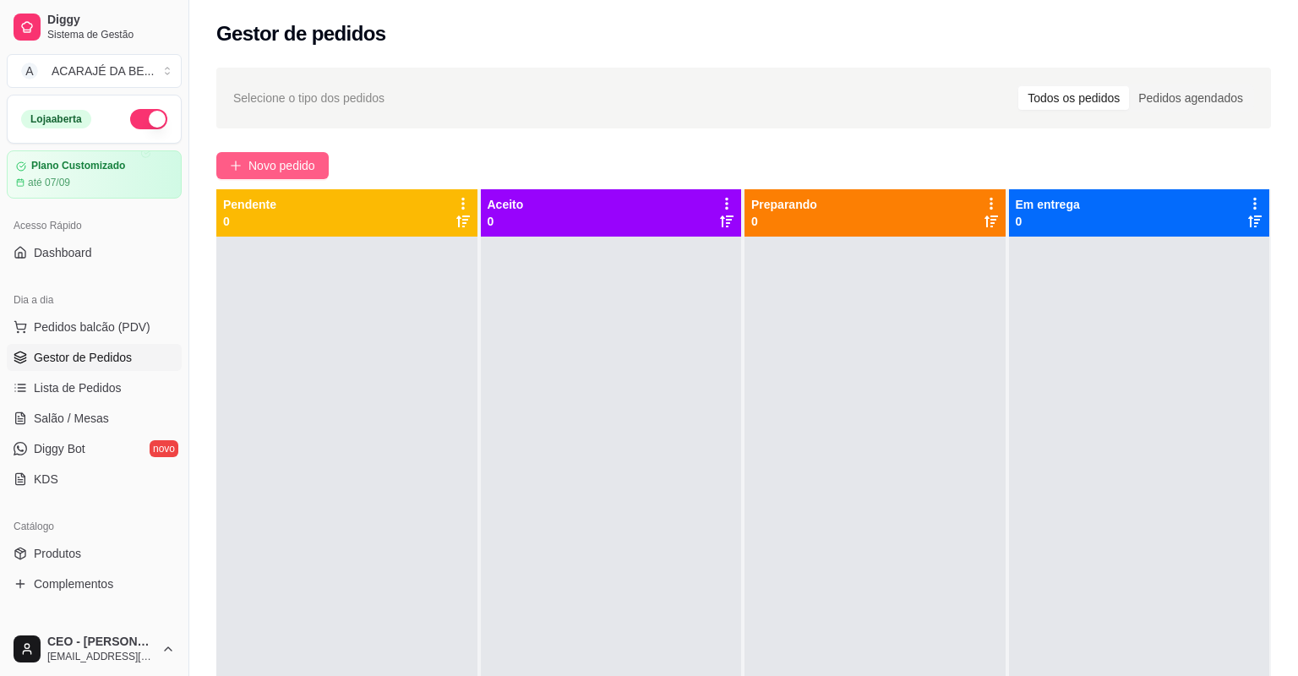
click at [258, 172] on span "Novo pedido" at bounding box center [281, 165] width 67 height 19
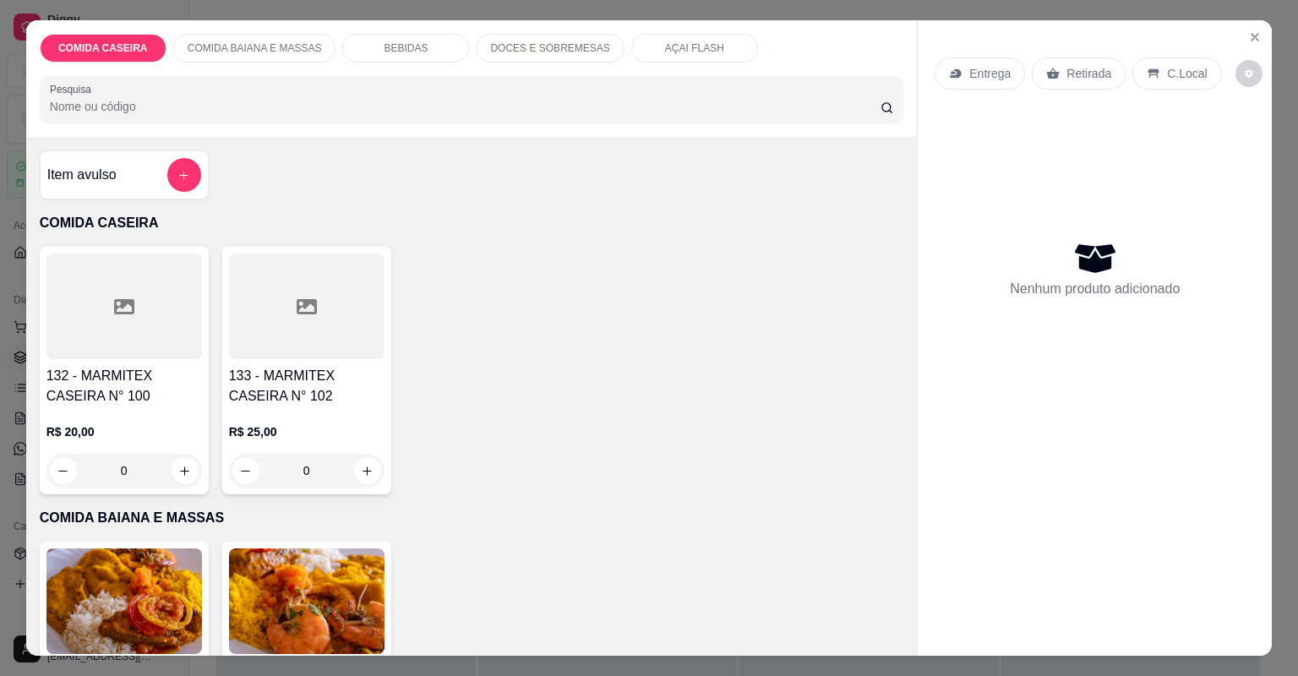
click at [369, 314] on div at bounding box center [307, 307] width 156 height 106
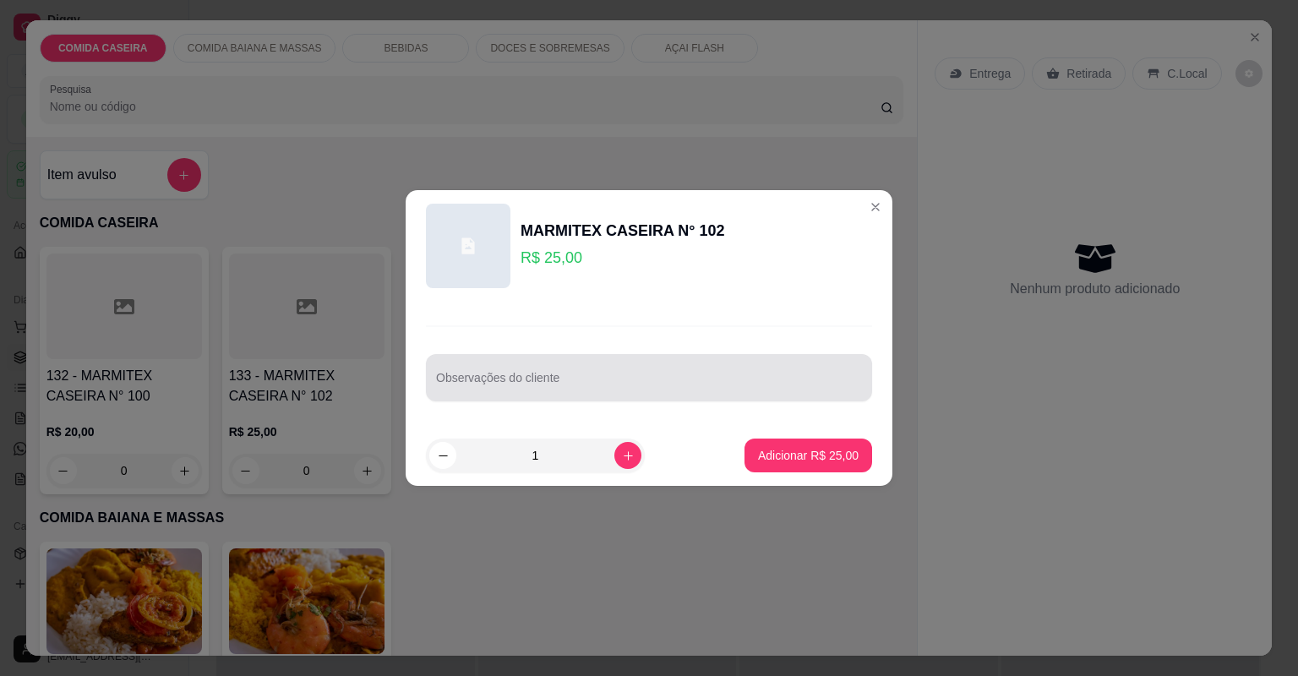
click at [480, 380] on input "Observações do cliente" at bounding box center [649, 384] width 426 height 17
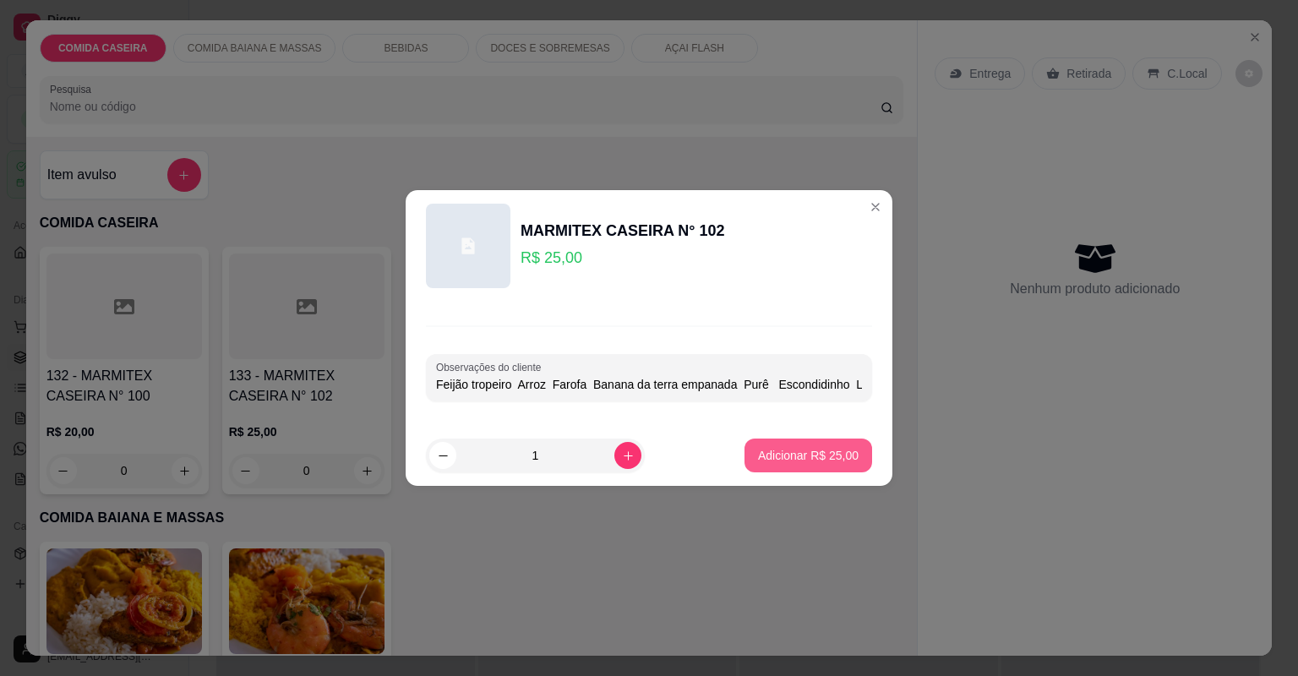
click at [808, 458] on p "Adicionar R$ 25,00" at bounding box center [808, 455] width 101 height 17
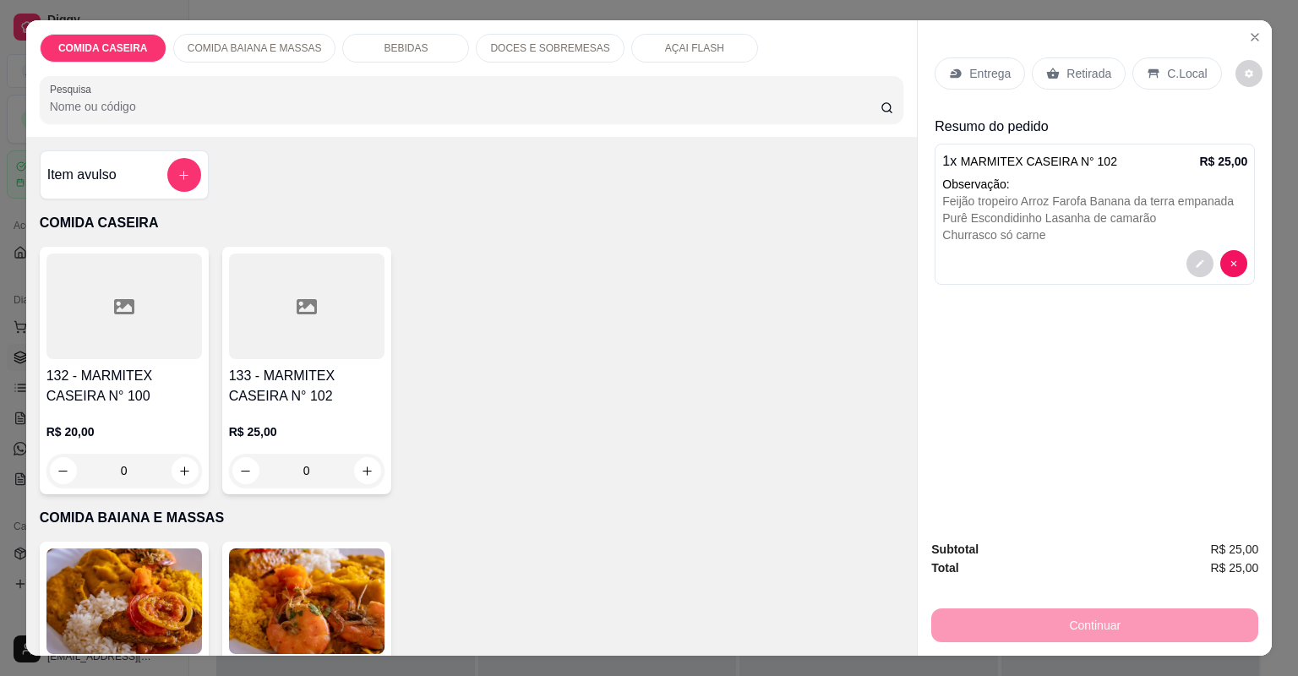
click at [966, 91] on div "Entrega Retirada C.Local" at bounding box center [1095, 73] width 320 height 59
click at [969, 79] on p "Entrega" at bounding box center [989, 73] width 41 height 17
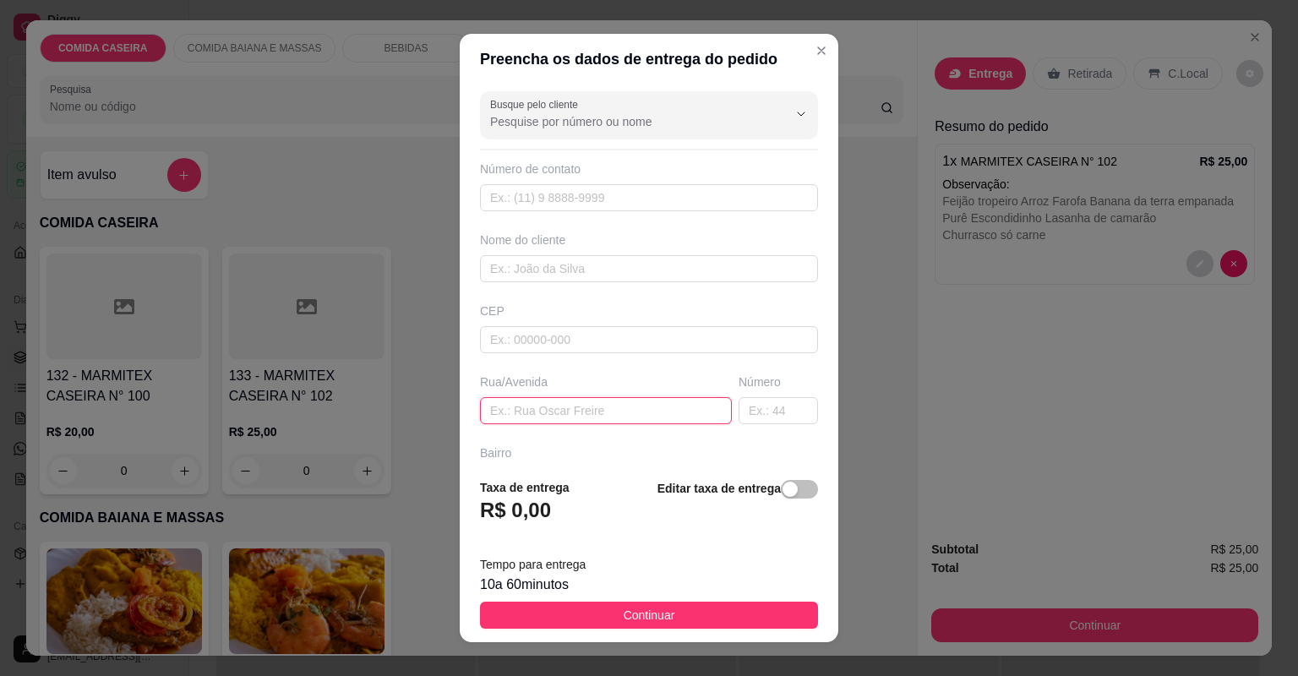
click at [614, 409] on input "text" at bounding box center [606, 410] width 252 height 27
paste input "Aqui em casa próximo à oficina Brito número 29"
type input "Aqui em casa próximo à oficina Brito número 29"
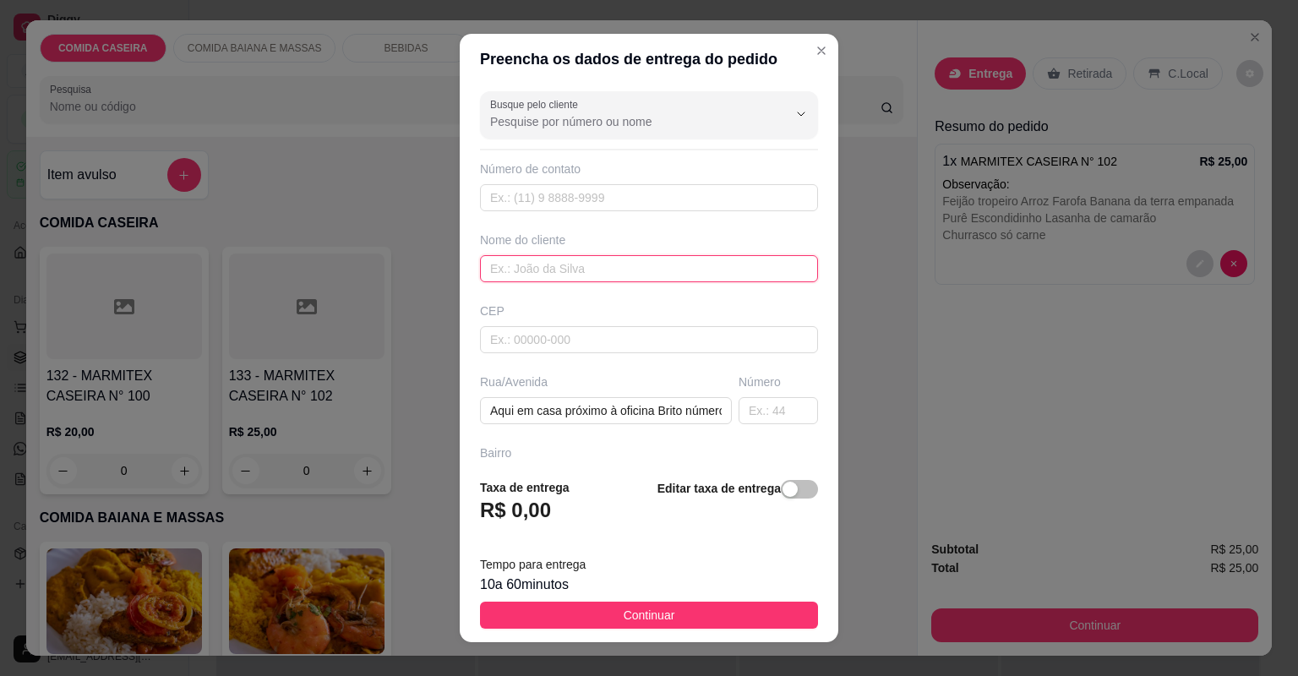
click at [559, 265] on input "text" at bounding box center [649, 268] width 338 height 27
type input "kHA"
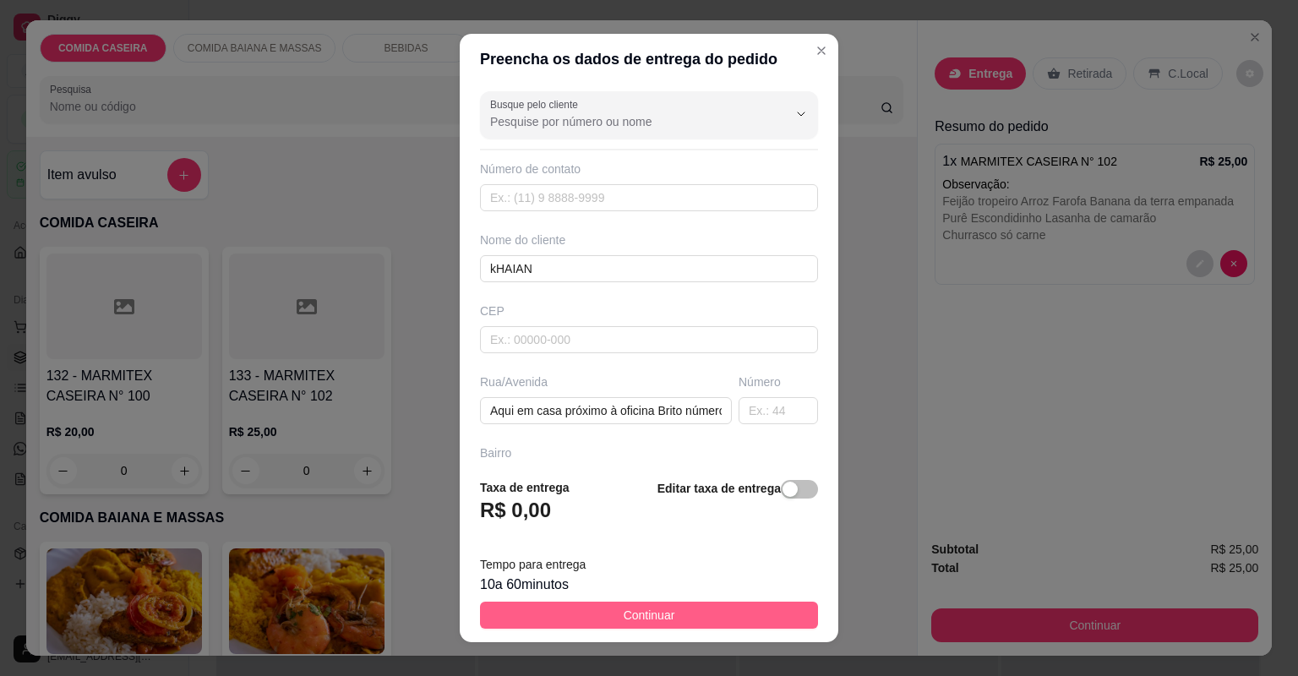
click at [731, 609] on button "Continuar" at bounding box center [649, 615] width 338 height 27
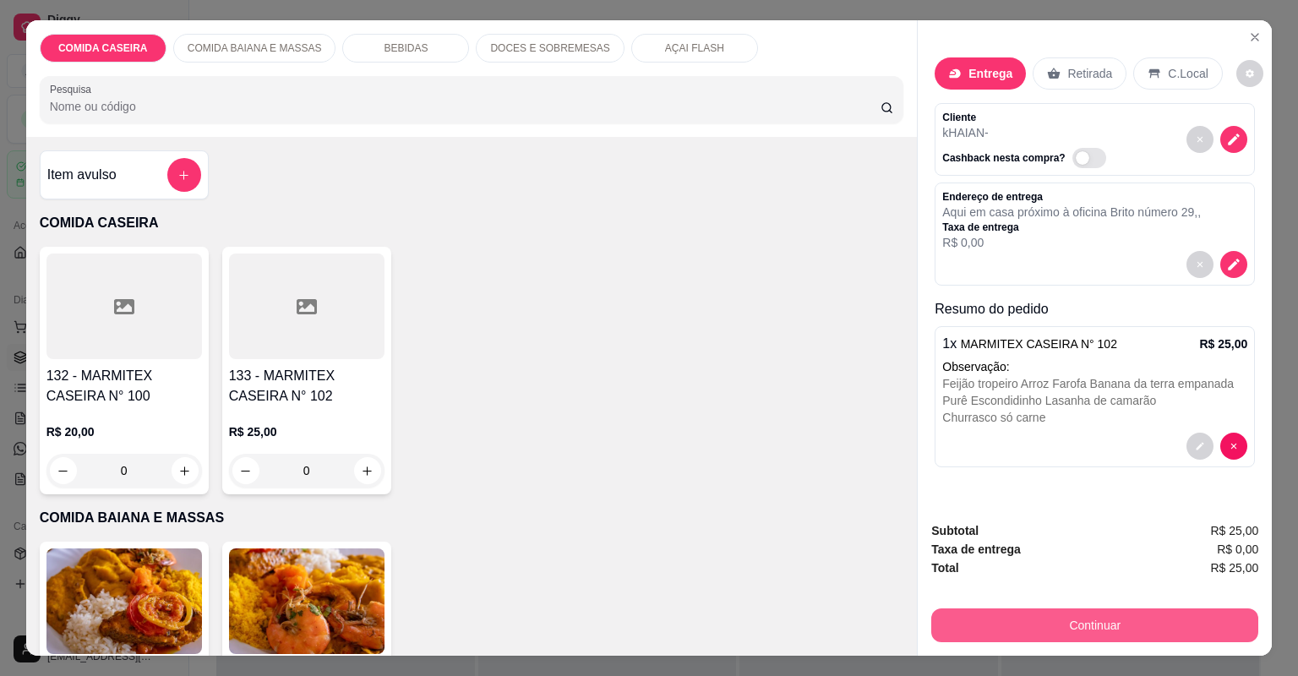
click at [931, 624] on button "Continuar" at bounding box center [1094, 626] width 327 height 34
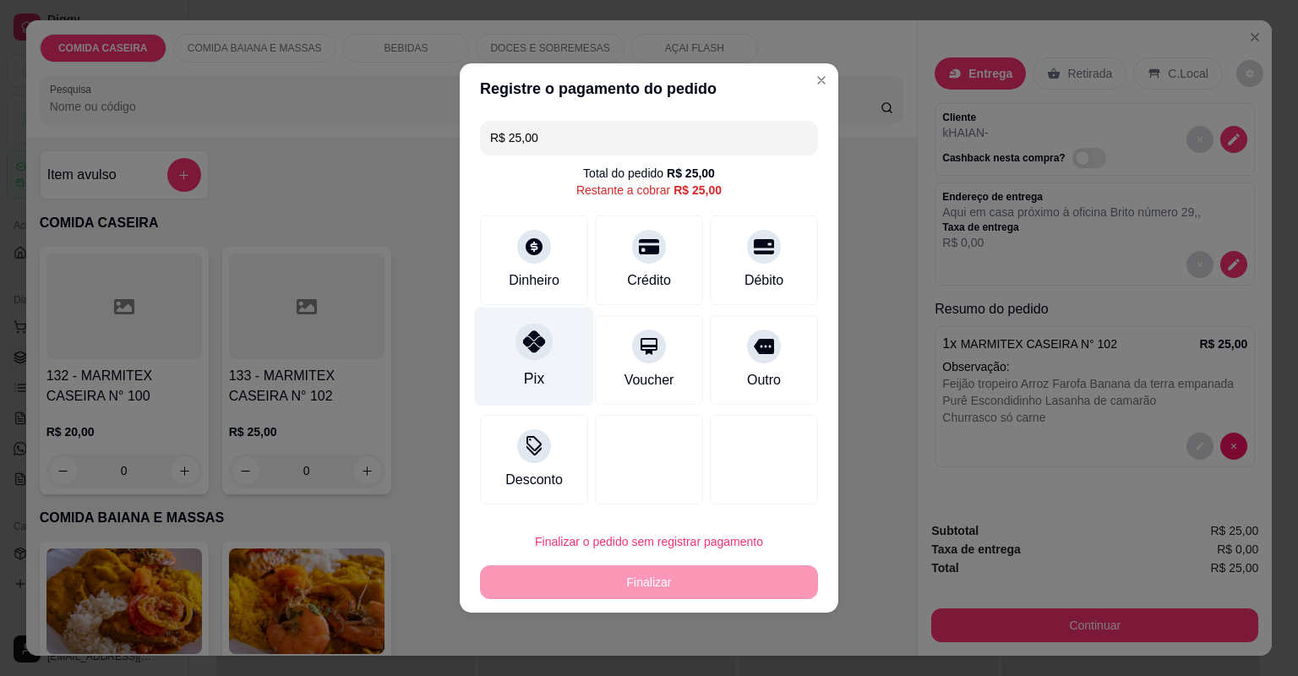
click at [512, 357] on div "Pix" at bounding box center [534, 357] width 119 height 99
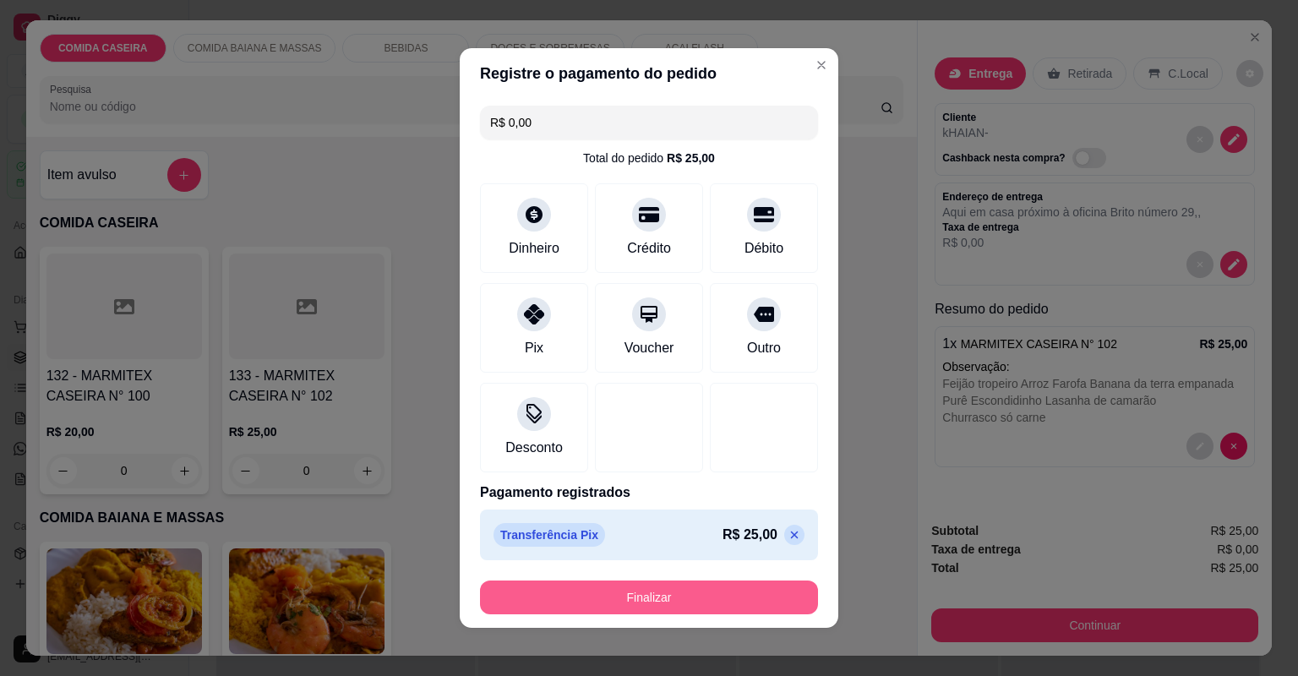
click at [631, 598] on button "Finalizar" at bounding box center [649, 598] width 338 height 34
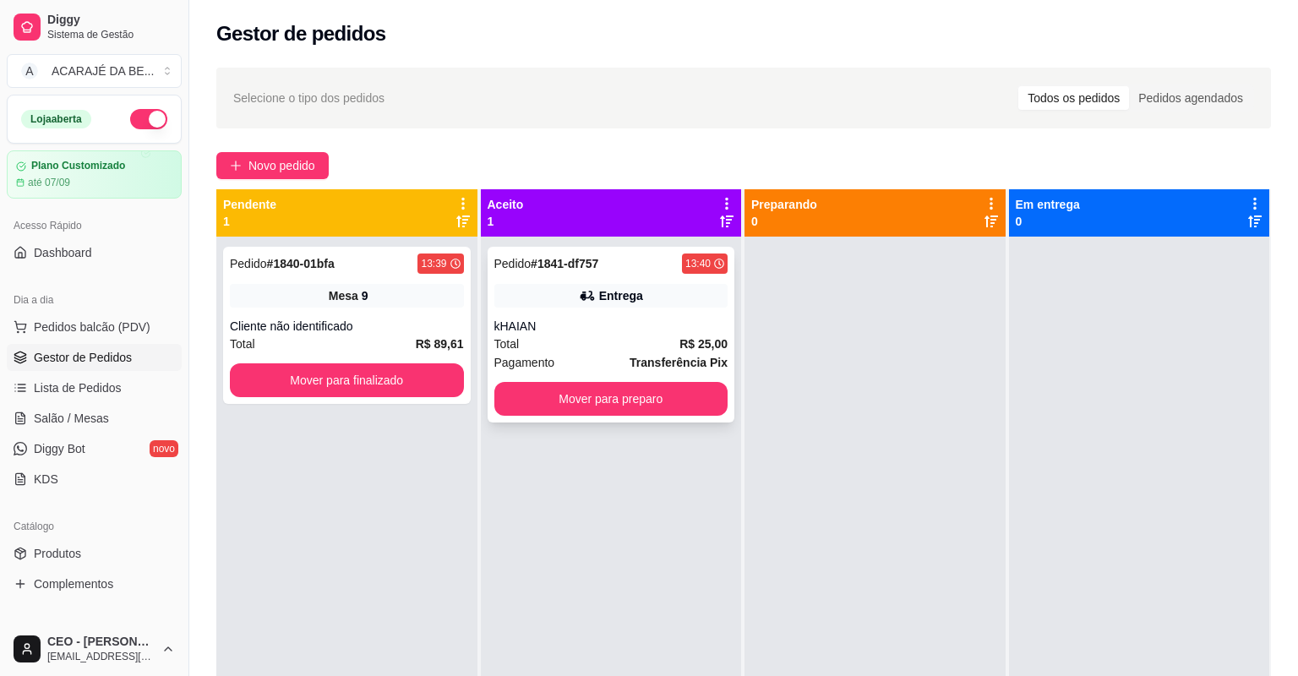
click at [658, 341] on div "Total R$ 25,00" at bounding box center [611, 344] width 234 height 19
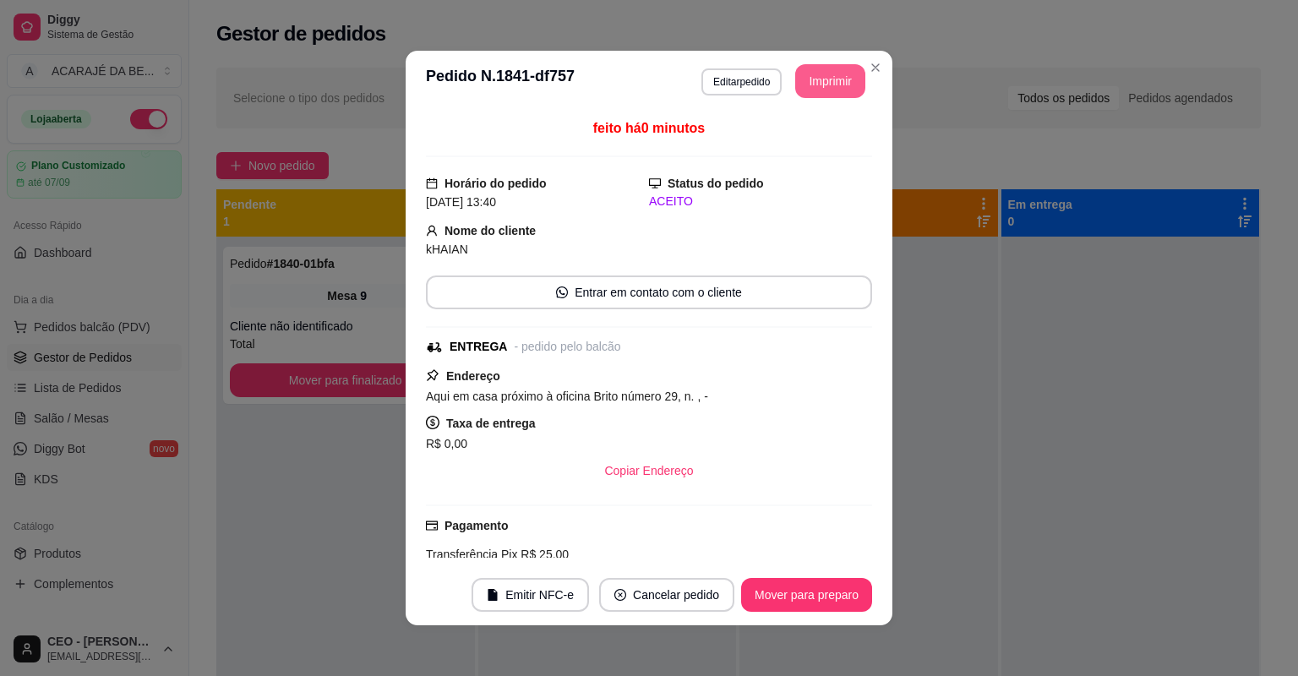
click at [839, 88] on button "Imprimir" at bounding box center [830, 81] width 70 height 34
click at [815, 593] on button "Mover para preparo" at bounding box center [806, 595] width 131 height 34
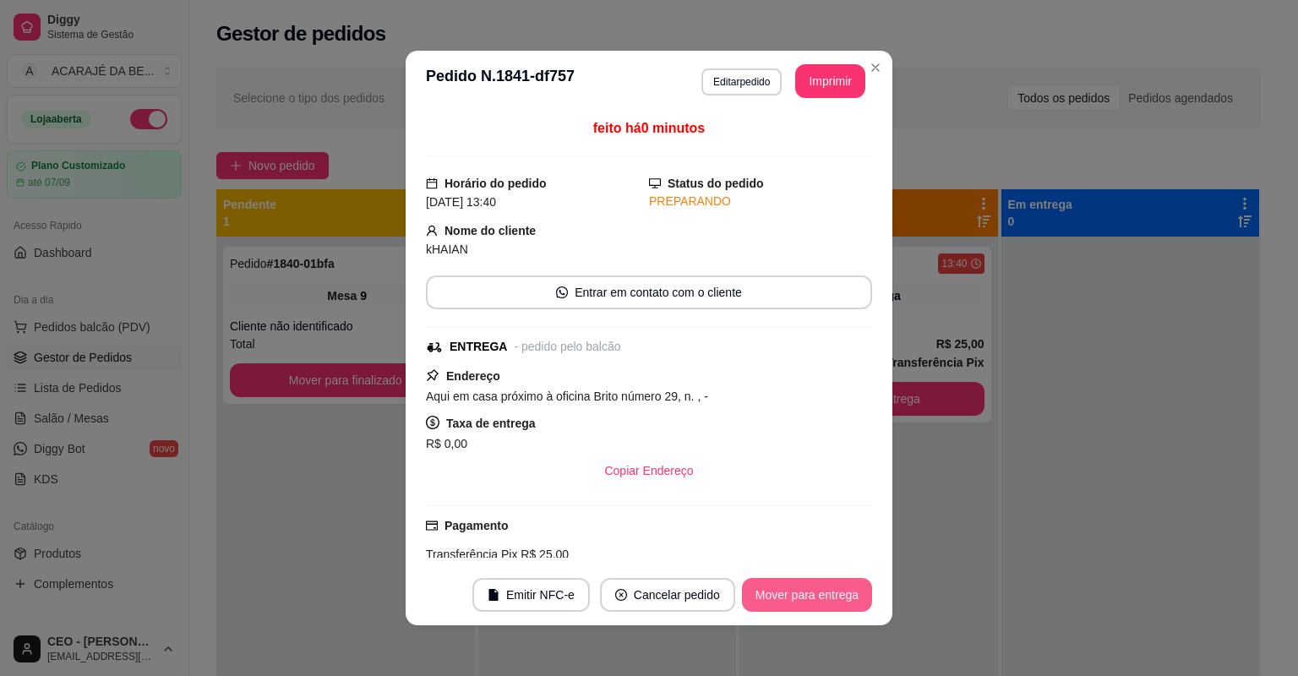
click at [815, 593] on button "Mover para entrega" at bounding box center [807, 595] width 130 height 34
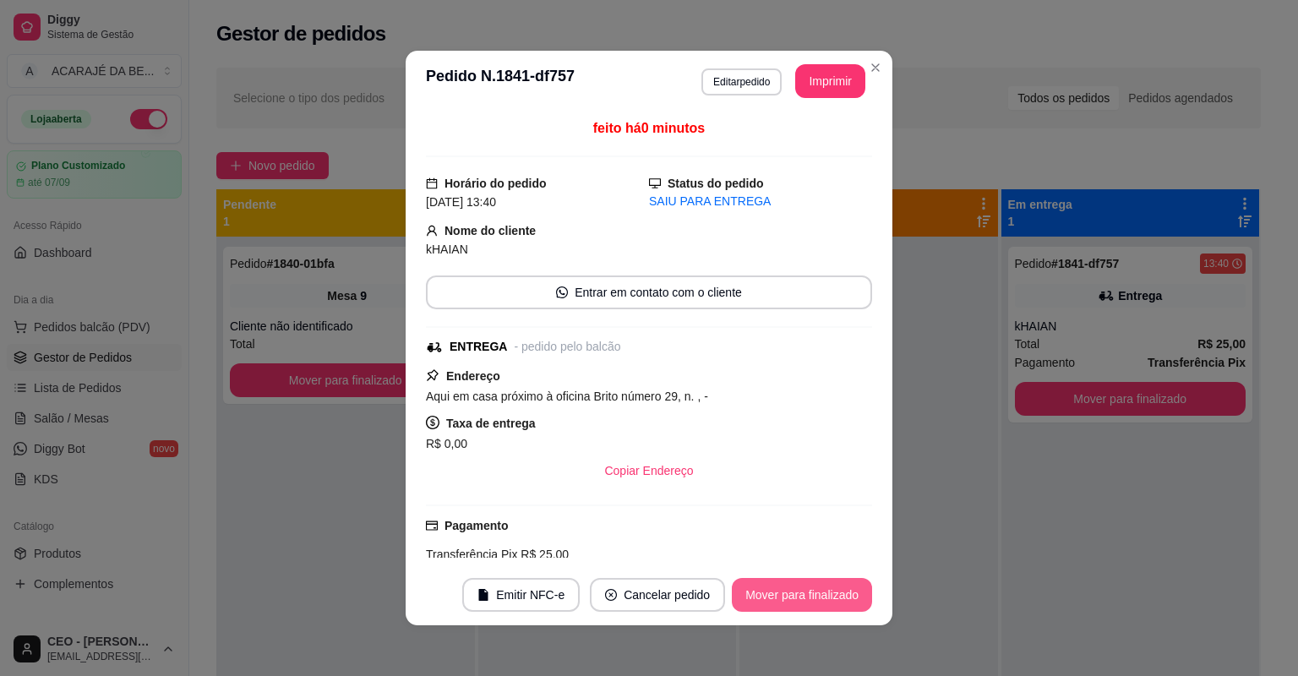
click at [815, 593] on button "Mover para finalizado" at bounding box center [802, 595] width 140 height 34
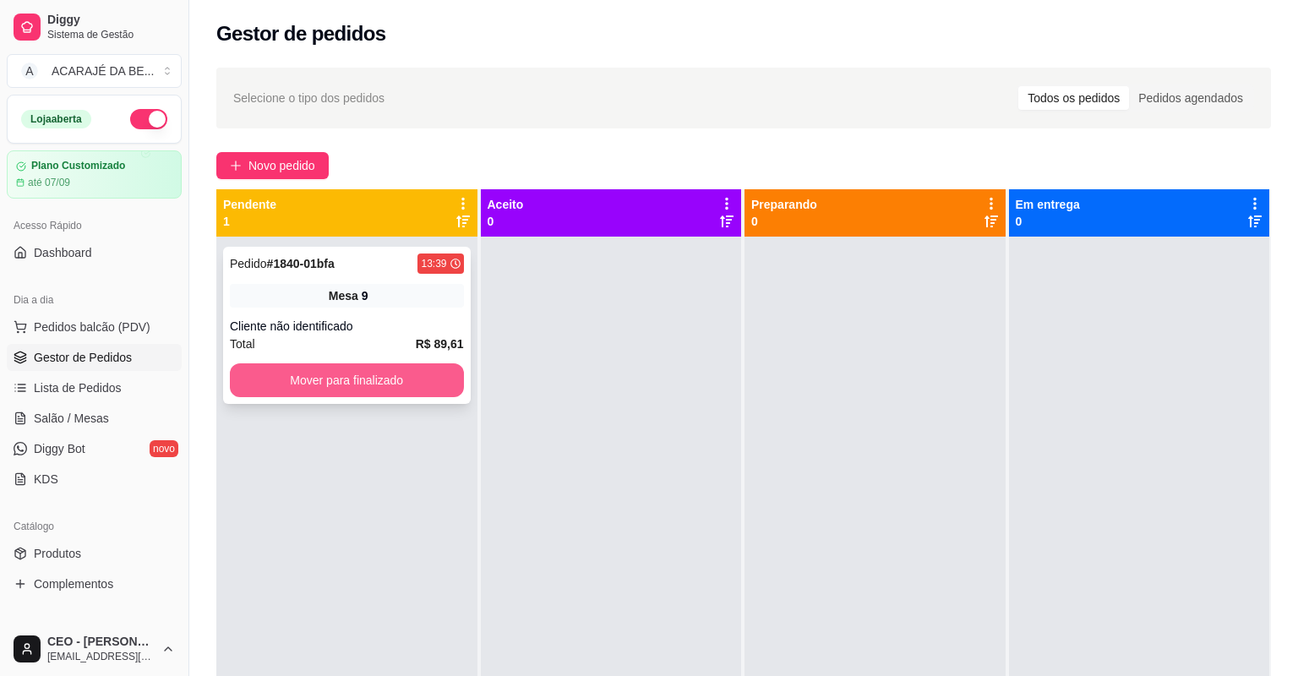
click at [365, 368] on button "Mover para finalizado" at bounding box center [347, 380] width 234 height 34
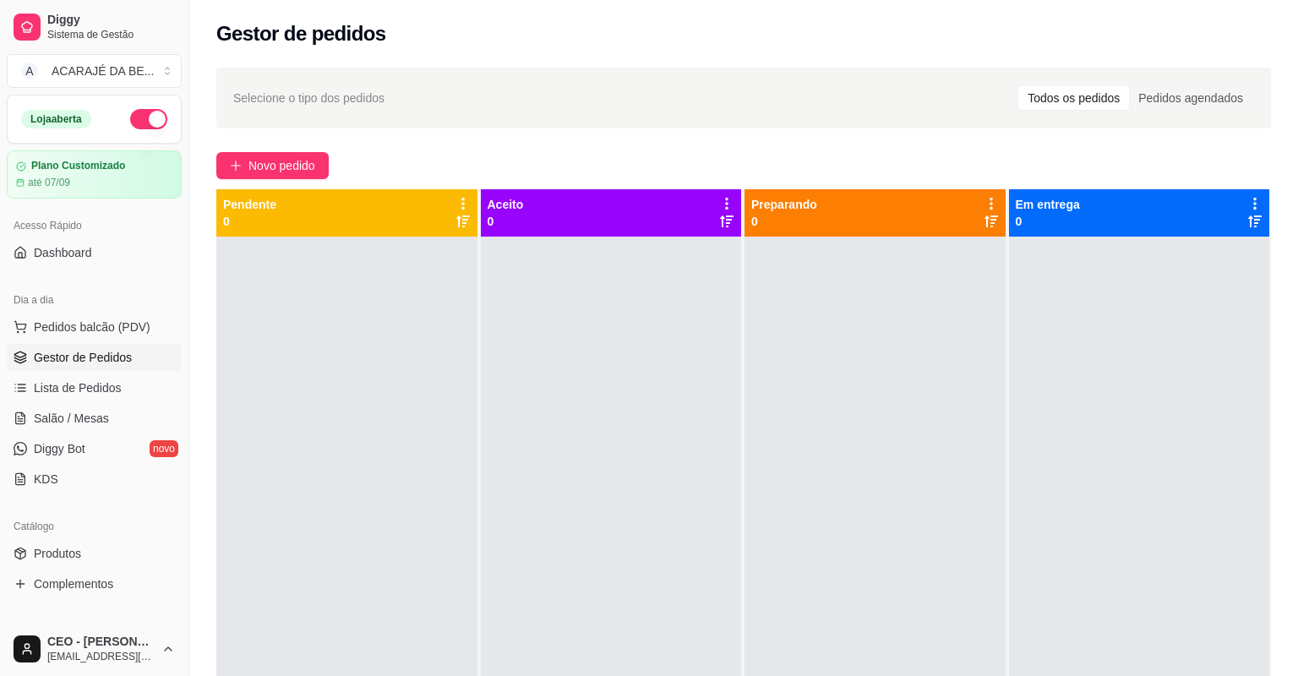
drag, startPoint x: 68, startPoint y: 483, endPoint x: 85, endPoint y: 475, distance: 18.5
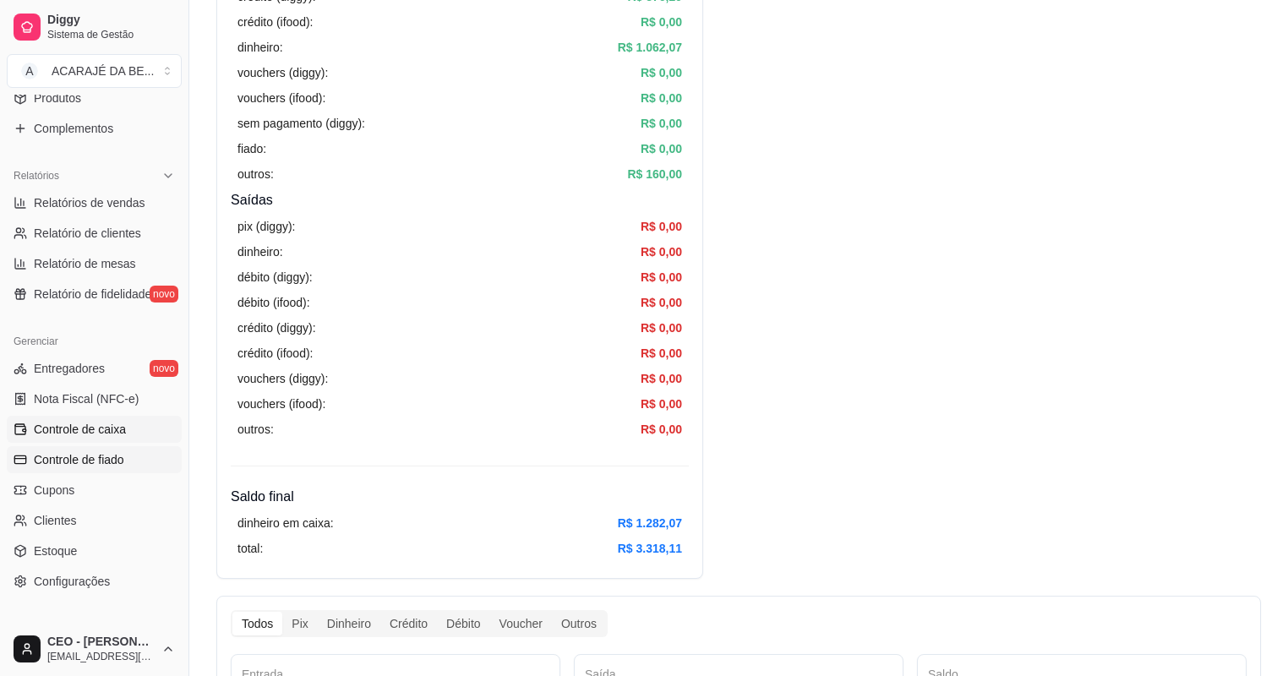
scroll to position [539, 0]
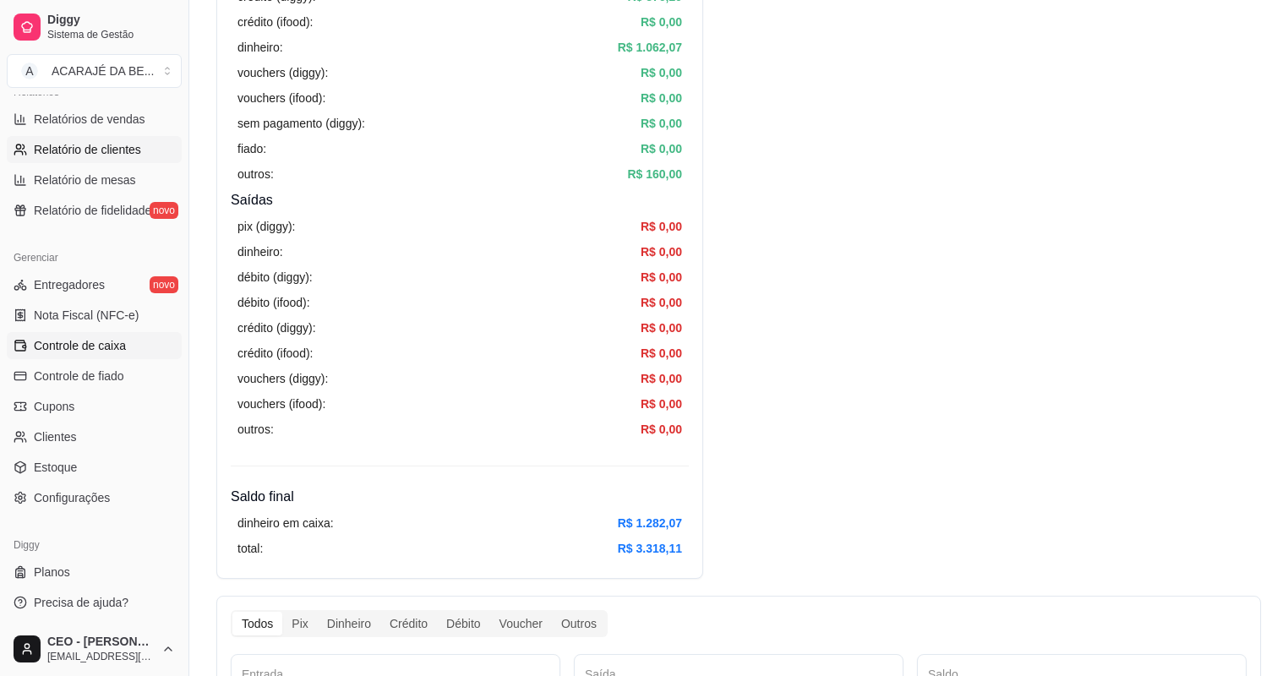
click at [78, 151] on span "Relatório de clientes" at bounding box center [87, 149] width 107 height 17
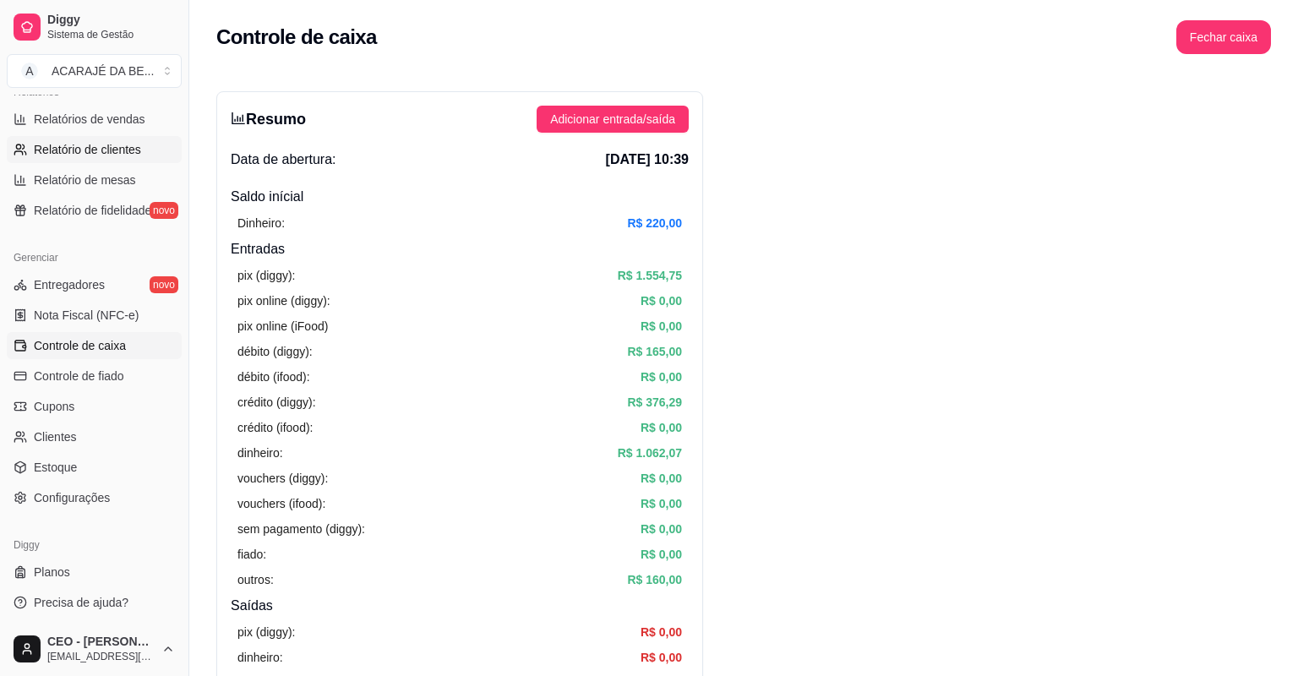
select select "30"
select select "HIGHEST_TOTAL_SPENT_WITH_ORDERS"
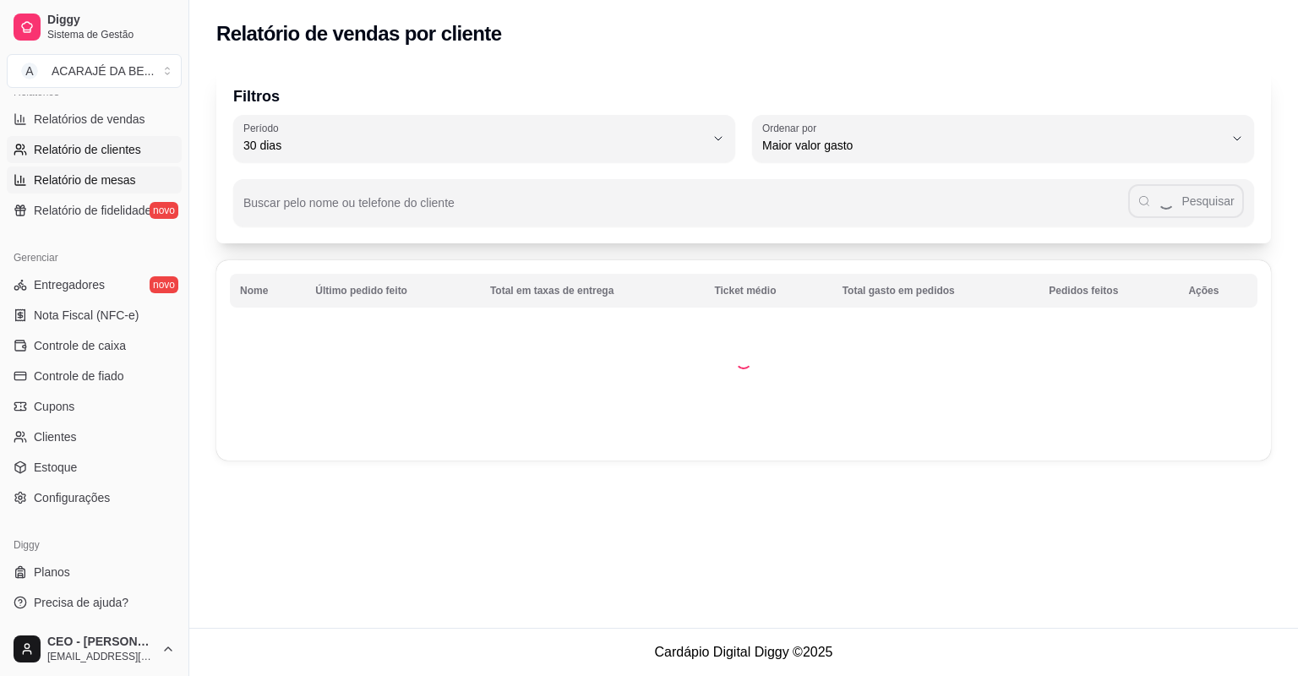
click at [85, 174] on span "Relatório de mesas" at bounding box center [85, 180] width 102 height 17
select select "TOTAL_OF_ORDERS"
select select "7"
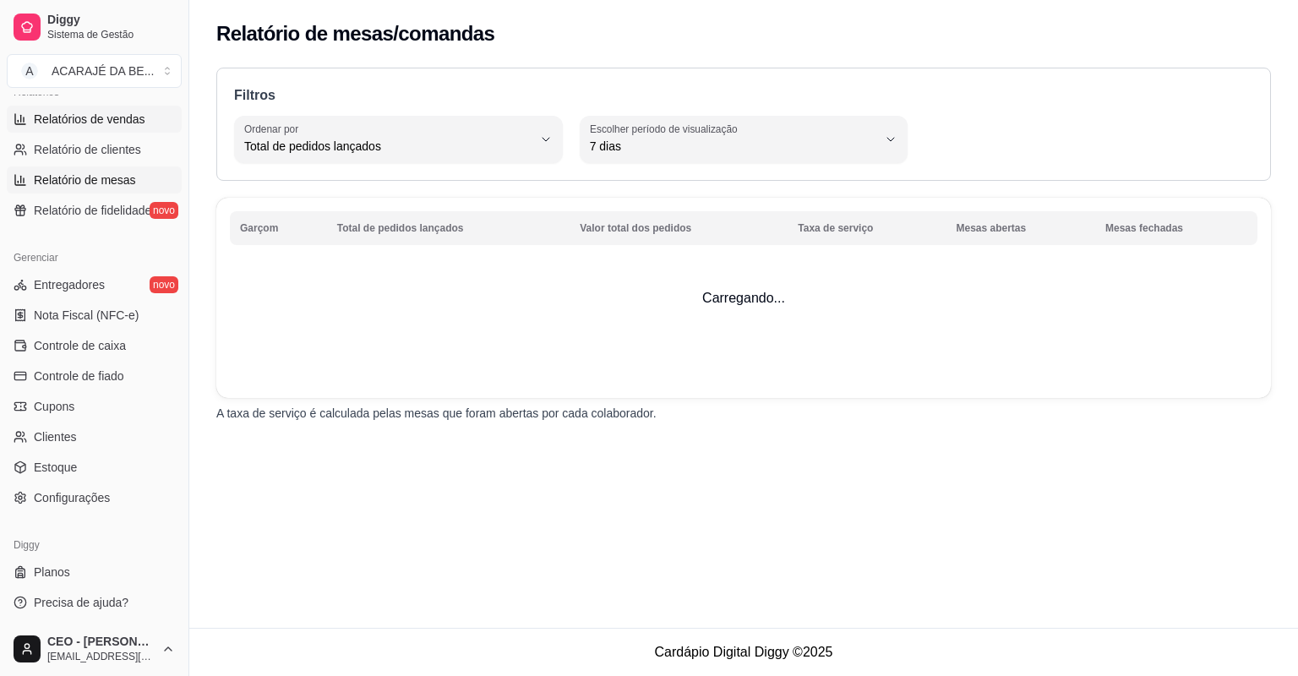
click at [89, 117] on span "Relatórios de vendas" at bounding box center [90, 119] width 112 height 17
select select "ALL"
select select "0"
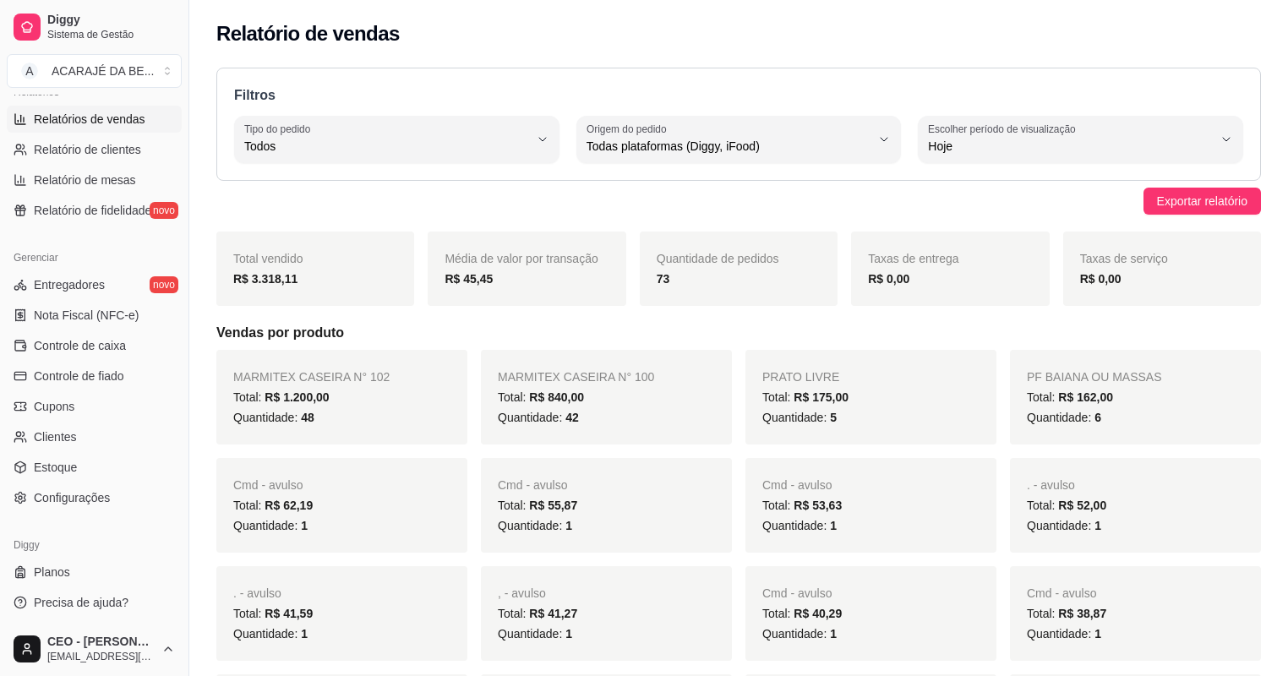
click at [1217, 247] on div "Taxas de serviço R$ 0,00" at bounding box center [1162, 269] width 198 height 74
click at [916, 206] on div "Exportar relatório" at bounding box center [738, 201] width 1045 height 27
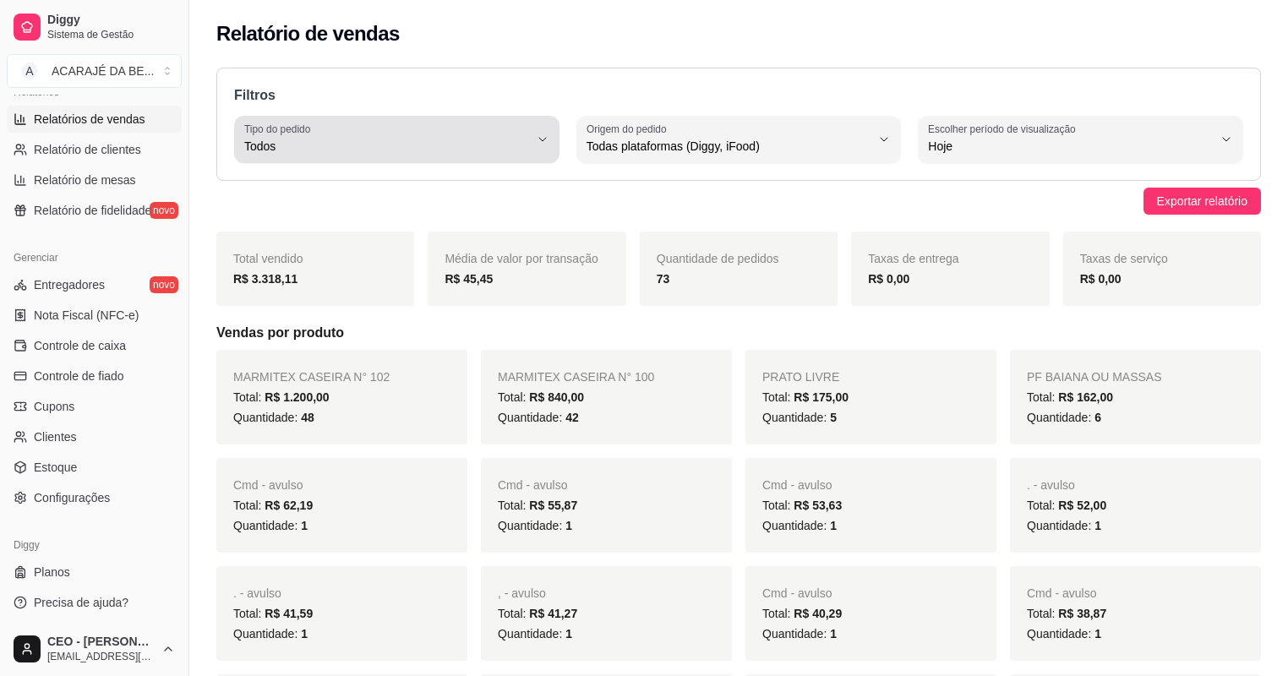
click at [530, 137] on button "Tipo do pedido Todos" at bounding box center [396, 139] width 325 height 47
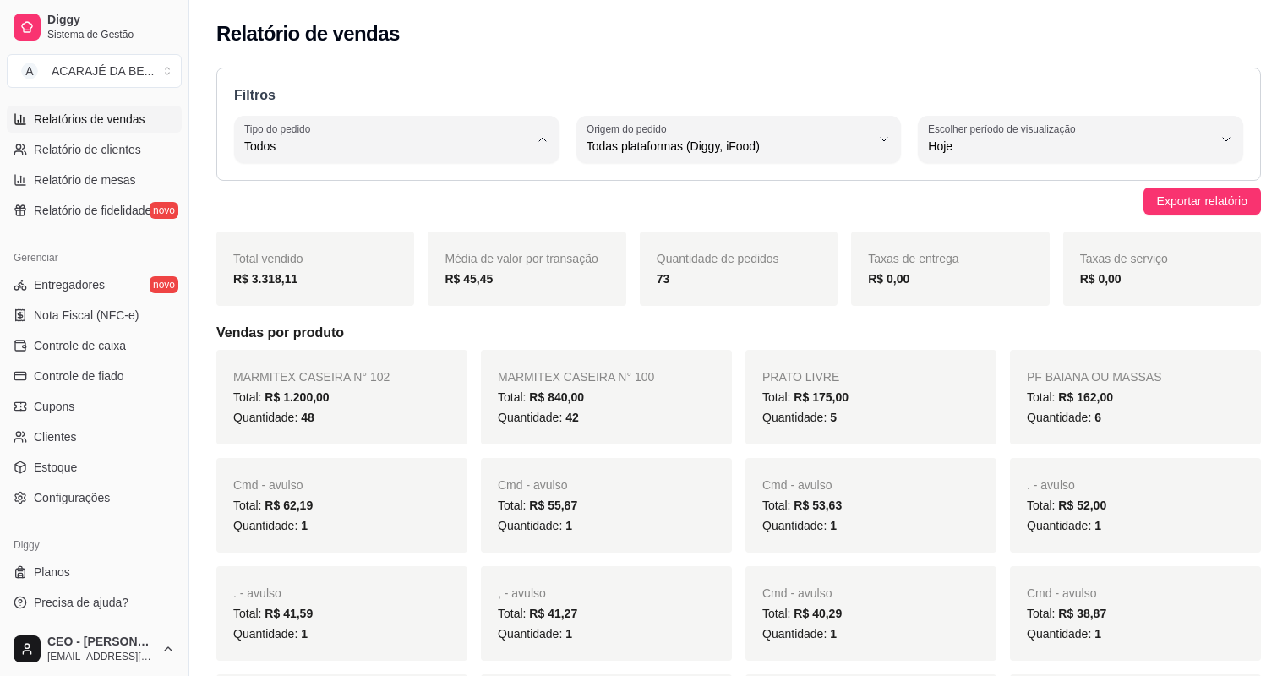
click at [402, 221] on span "Entrega" at bounding box center [389, 213] width 270 height 16
type input "DELIVERY"
select select "DELIVERY"
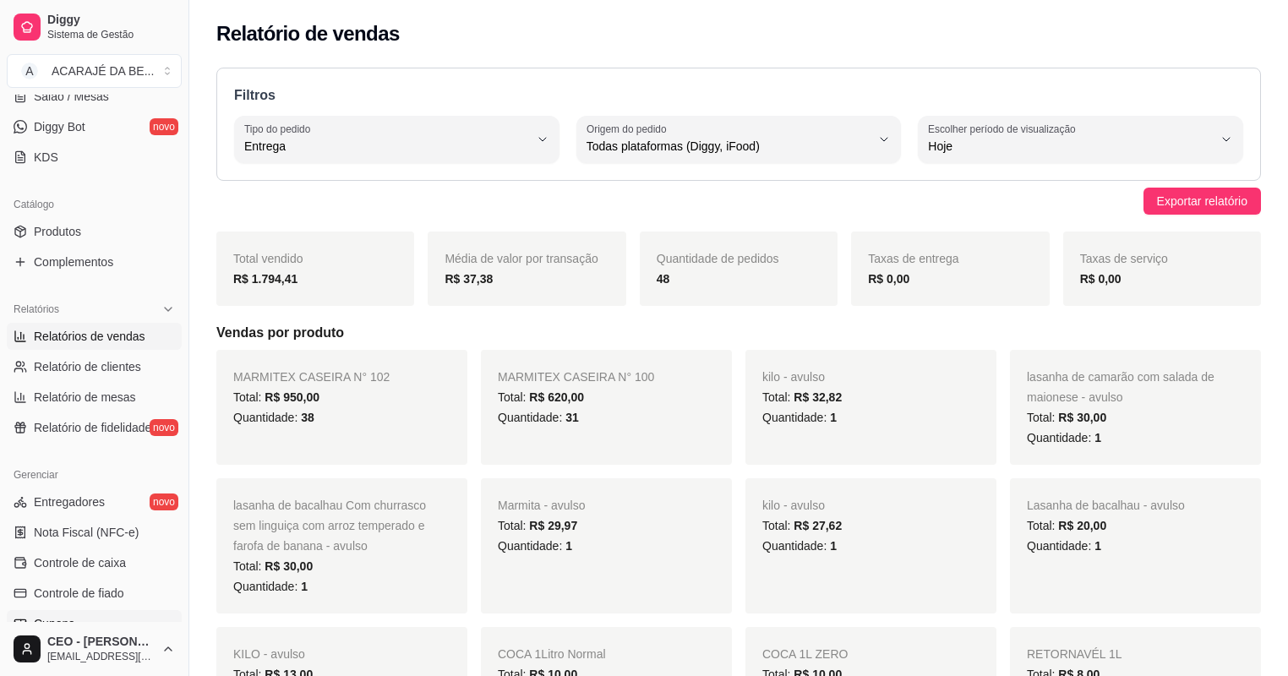
scroll to position [269, 0]
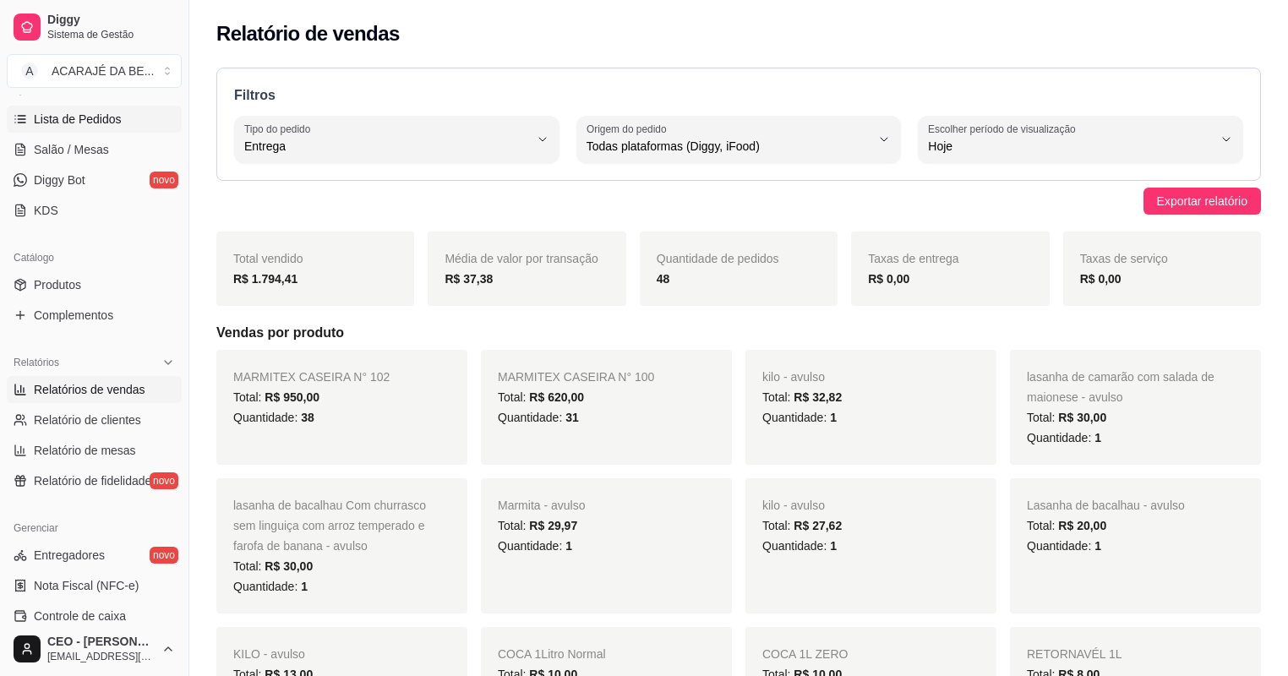
click at [61, 126] on span "Lista de Pedidos" at bounding box center [78, 119] width 88 height 17
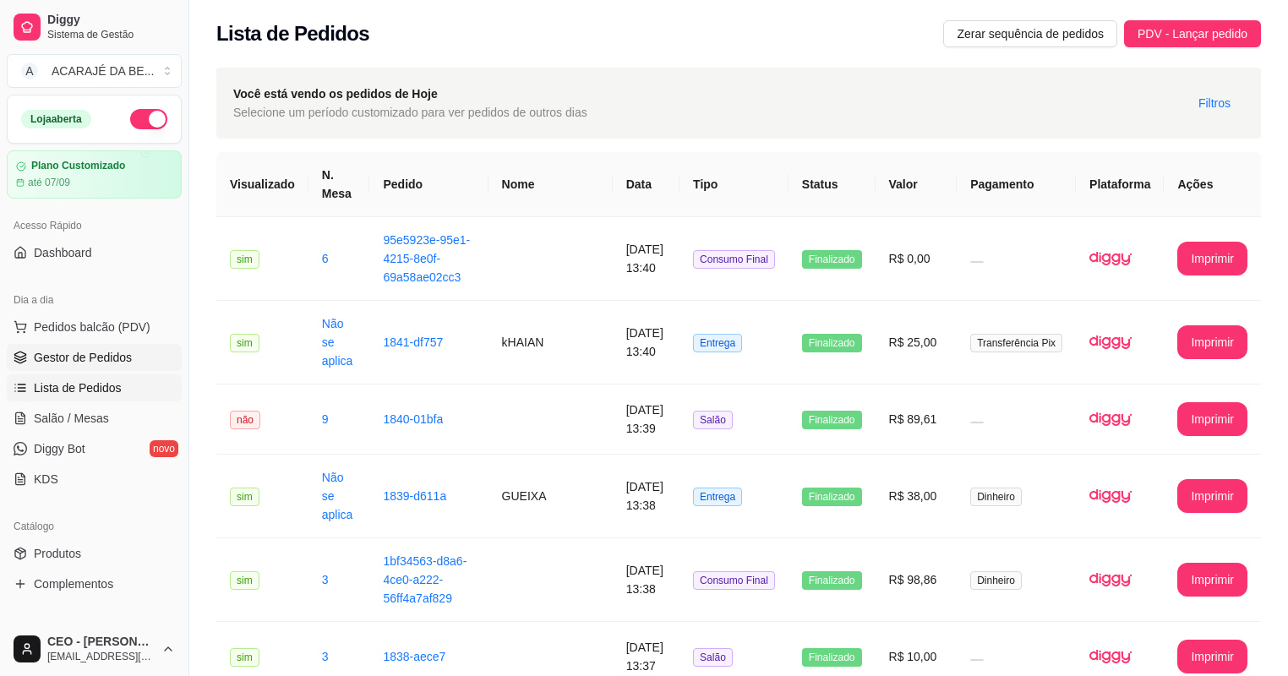
click at [74, 347] on link "Gestor de Pedidos" at bounding box center [94, 357] width 175 height 27
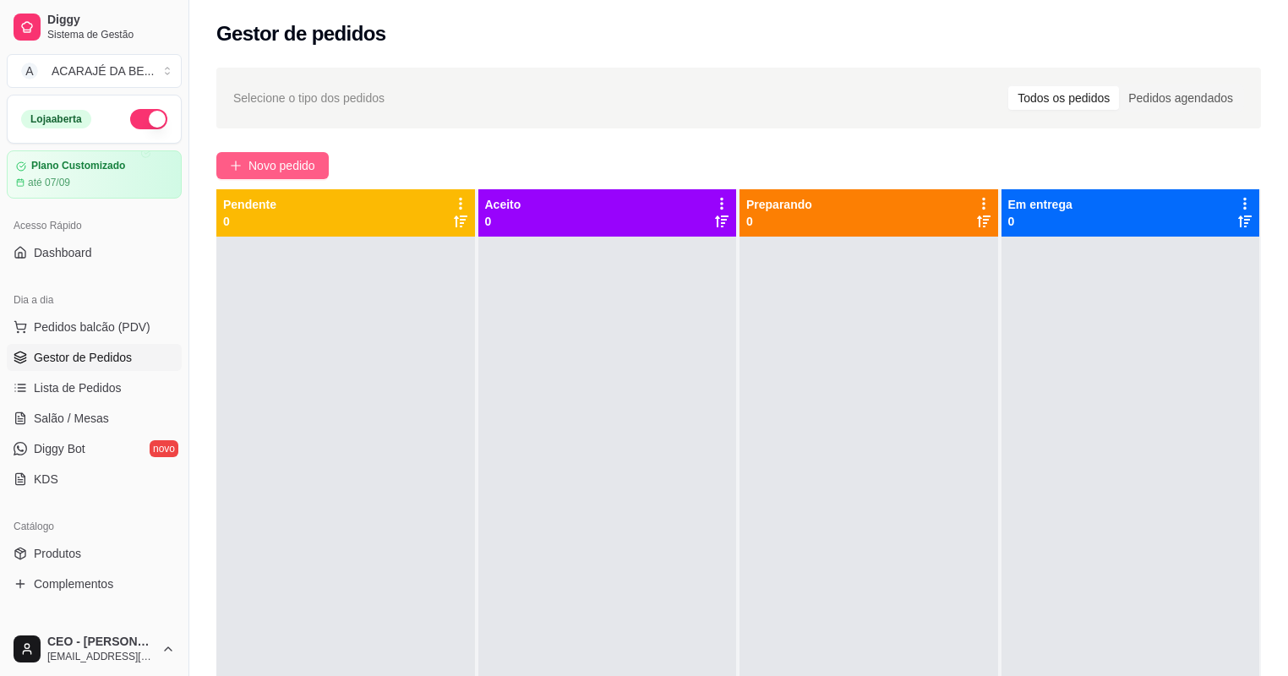
click at [311, 167] on span "Novo pedido" at bounding box center [281, 165] width 67 height 19
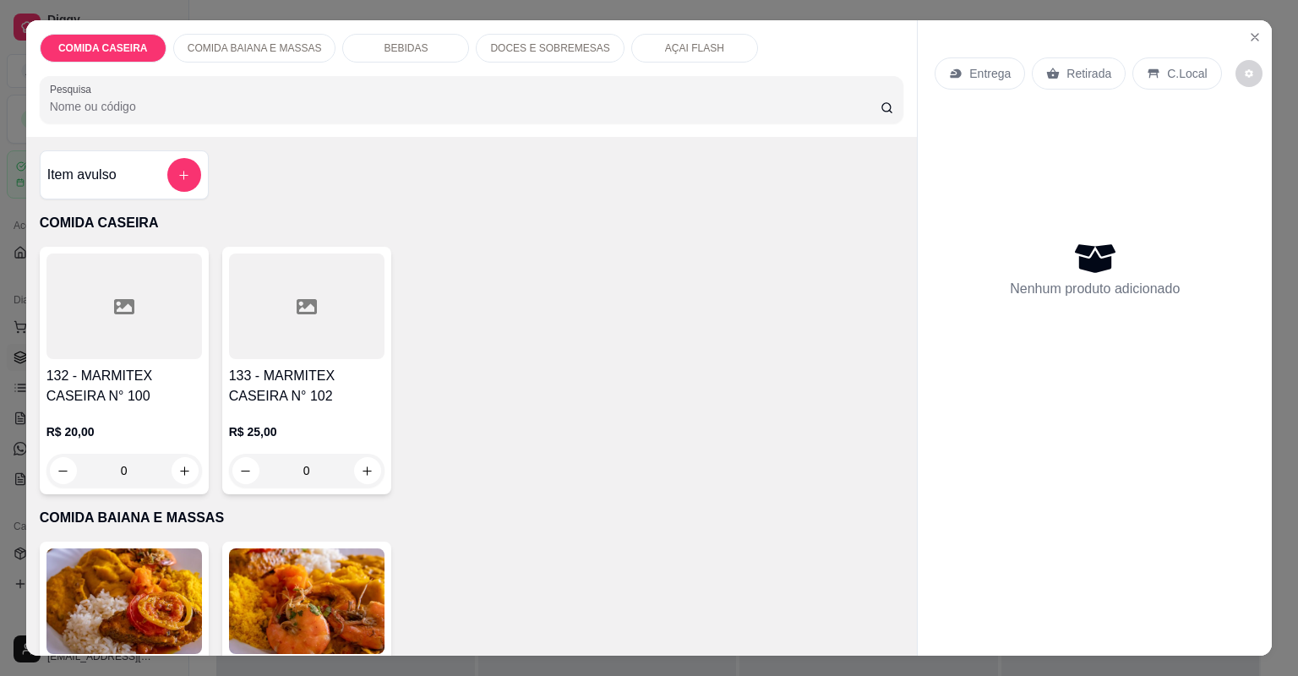
click at [364, 385] on h4 "133 - MARMITEX CASEIRA N° 102" at bounding box center [307, 386] width 156 height 41
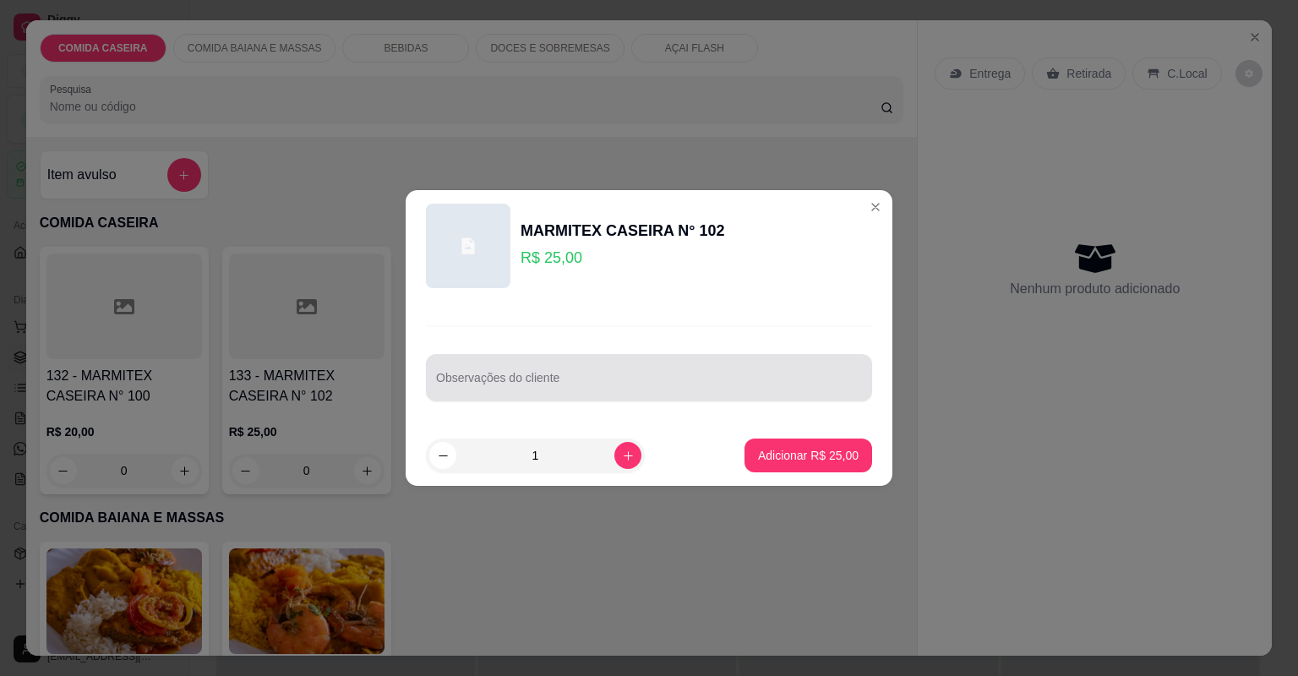
click at [460, 375] on div "Observações do cliente" at bounding box center [649, 377] width 446 height 47
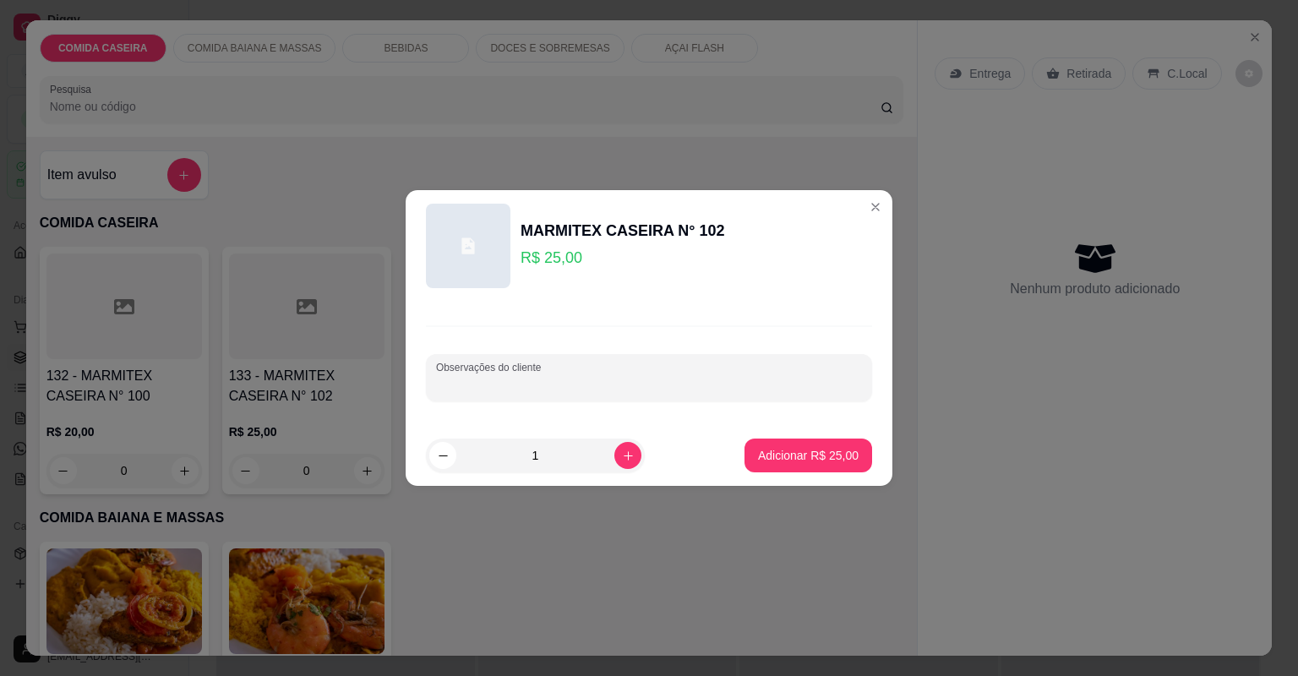
paste input "Feijão tropeiro Arroz macarrão carne assada e calabresa assinha"
type input "Feijão tropeiro Arroz macarrão carne assada e calabresa assinha"
click at [746, 440] on button "Adicionar R$ 25,00" at bounding box center [808, 456] width 124 height 33
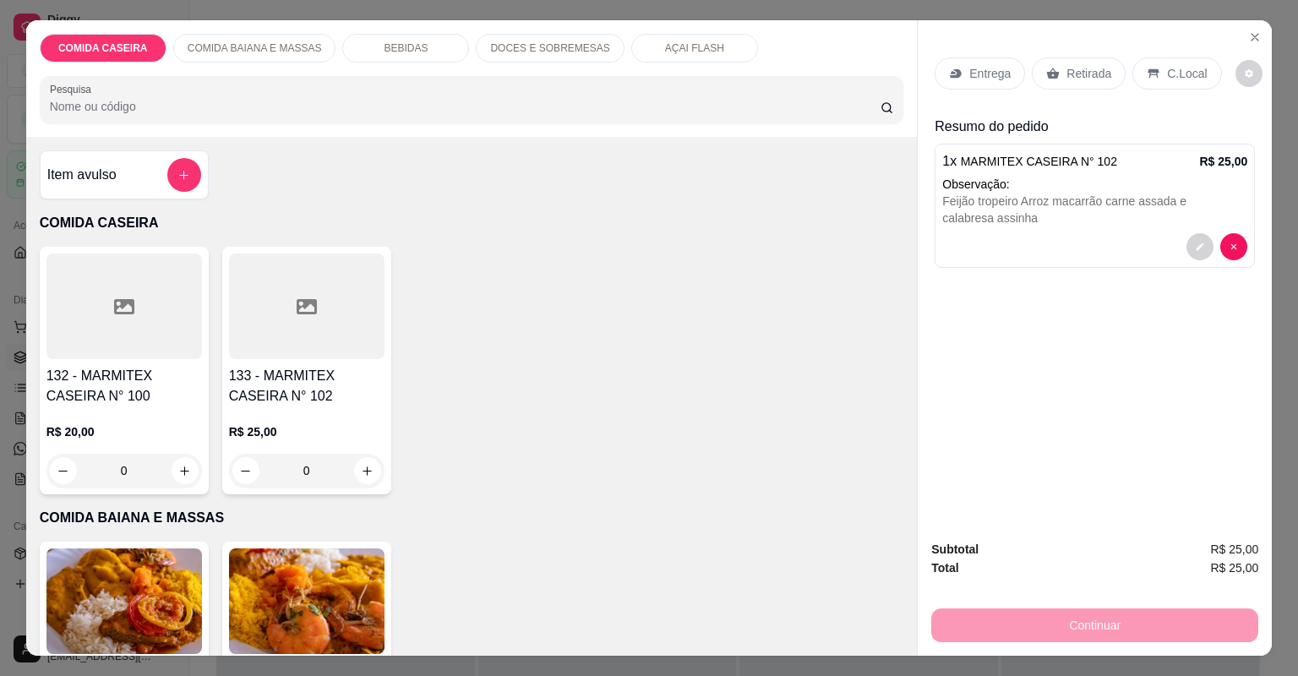
click at [291, 441] on div "R$ 25,00 0" at bounding box center [307, 455] width 156 height 64
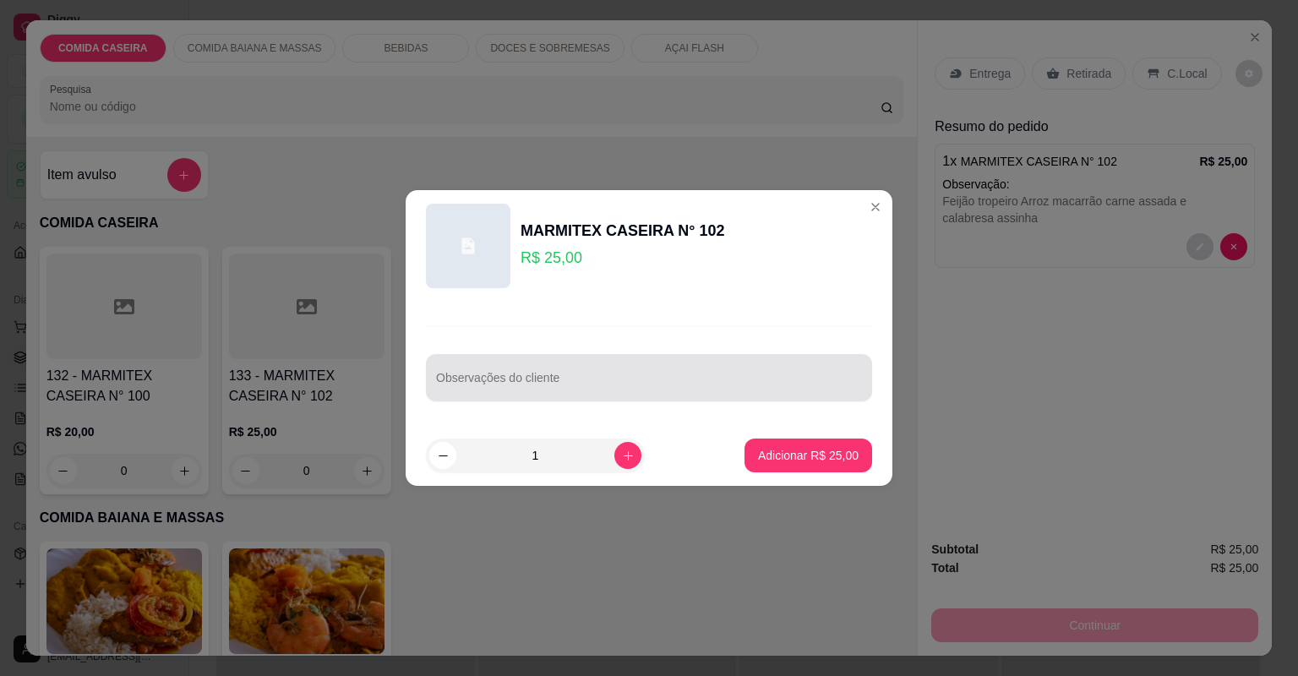
click at [499, 396] on div "Observações do cliente" at bounding box center [649, 377] width 446 height 47
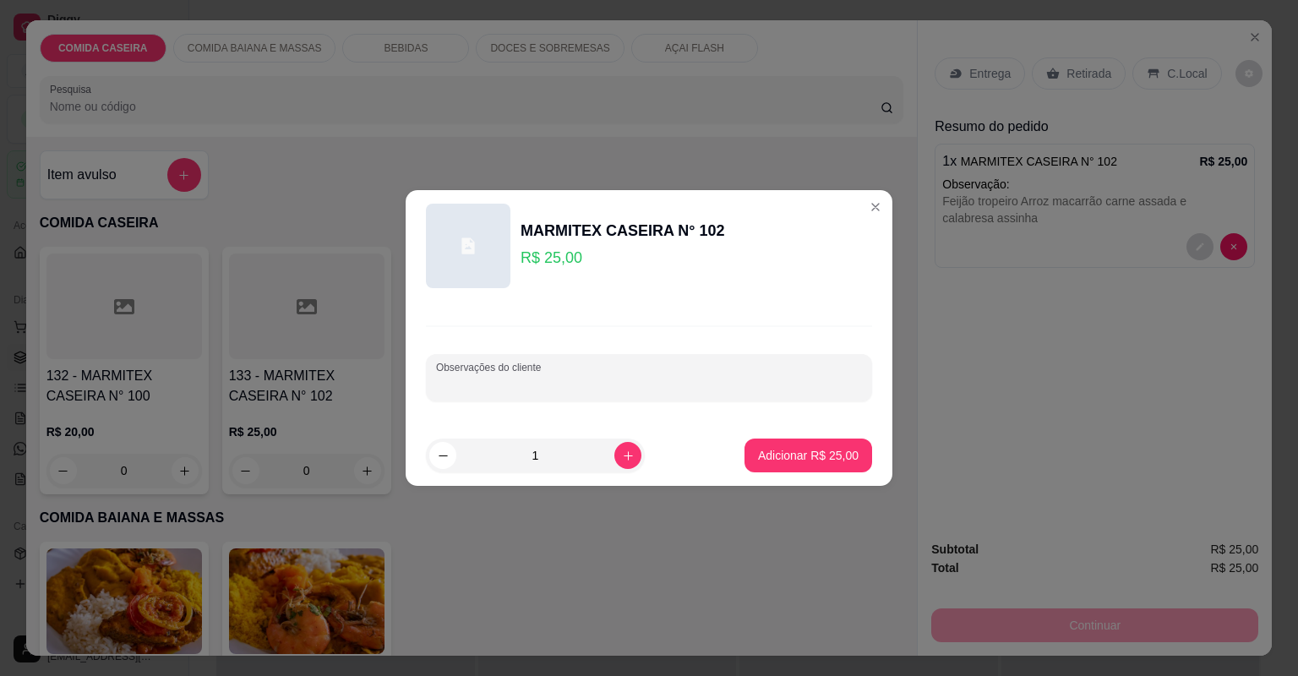
paste input "Uma marmita só com arroz e feijão tropeiro Macarrão"
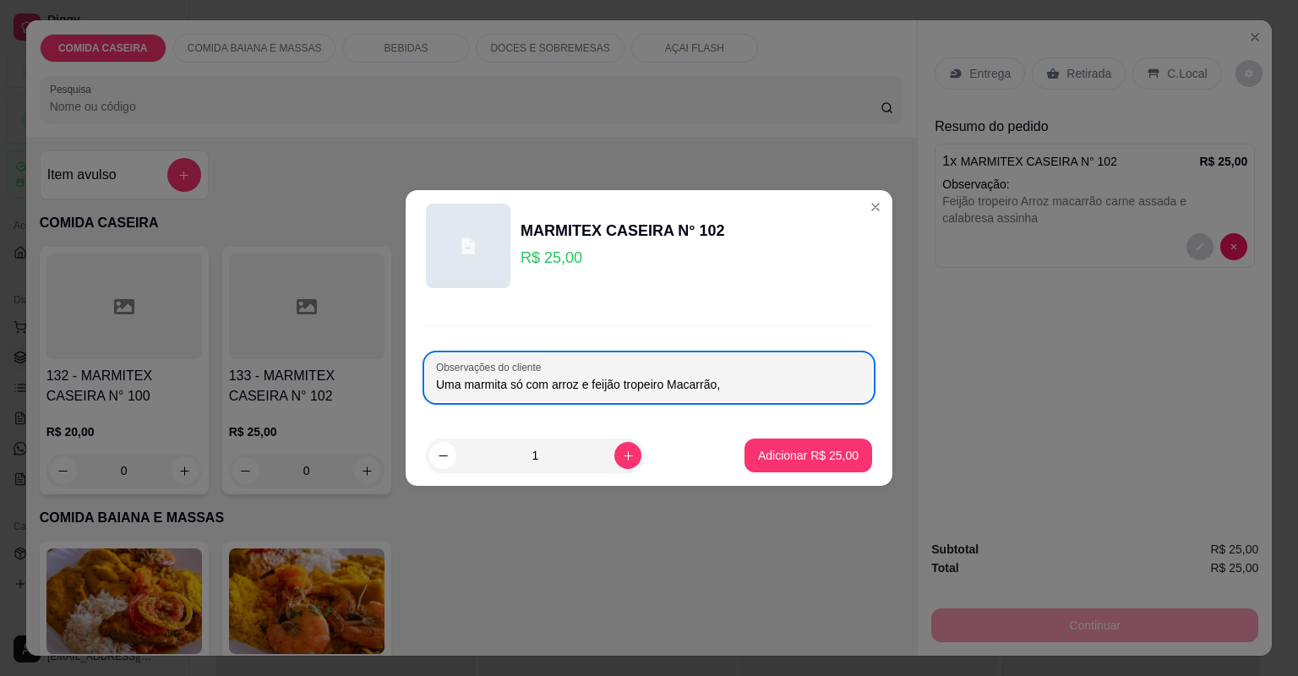
paste input "A outra com as carnes"
type input "Uma marmita só com arroz e feijão tropeiro Macarrão,A outra com as carnes"
click at [828, 459] on p "Adicionar R$ 25,00" at bounding box center [808, 455] width 101 height 17
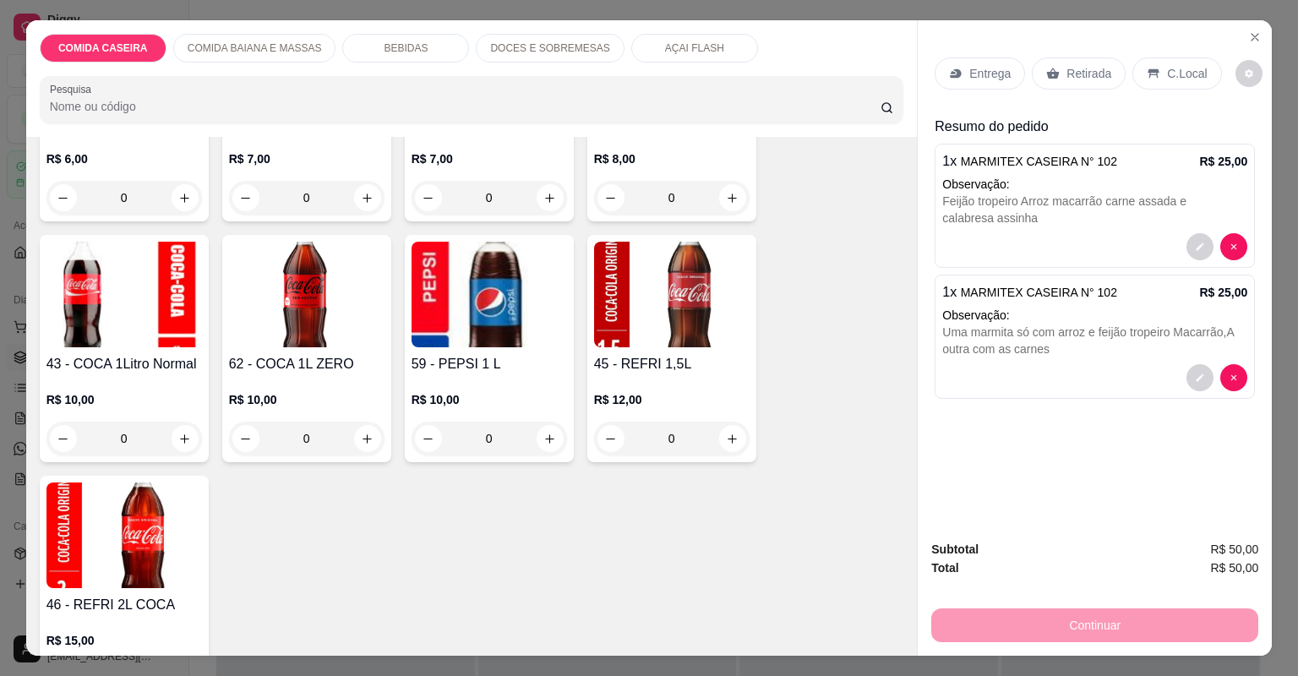
scroll to position [1826, 0]
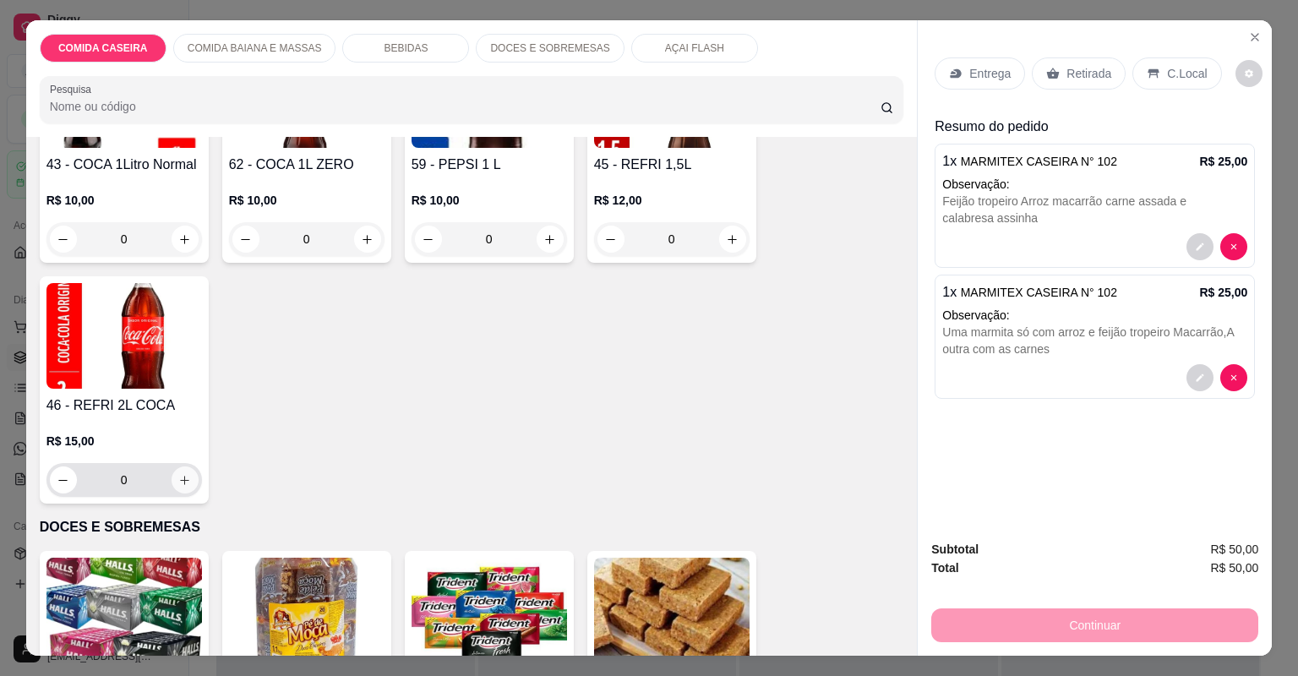
click at [185, 477] on icon "increase-product-quantity" at bounding box center [184, 480] width 13 height 13
type input "1"
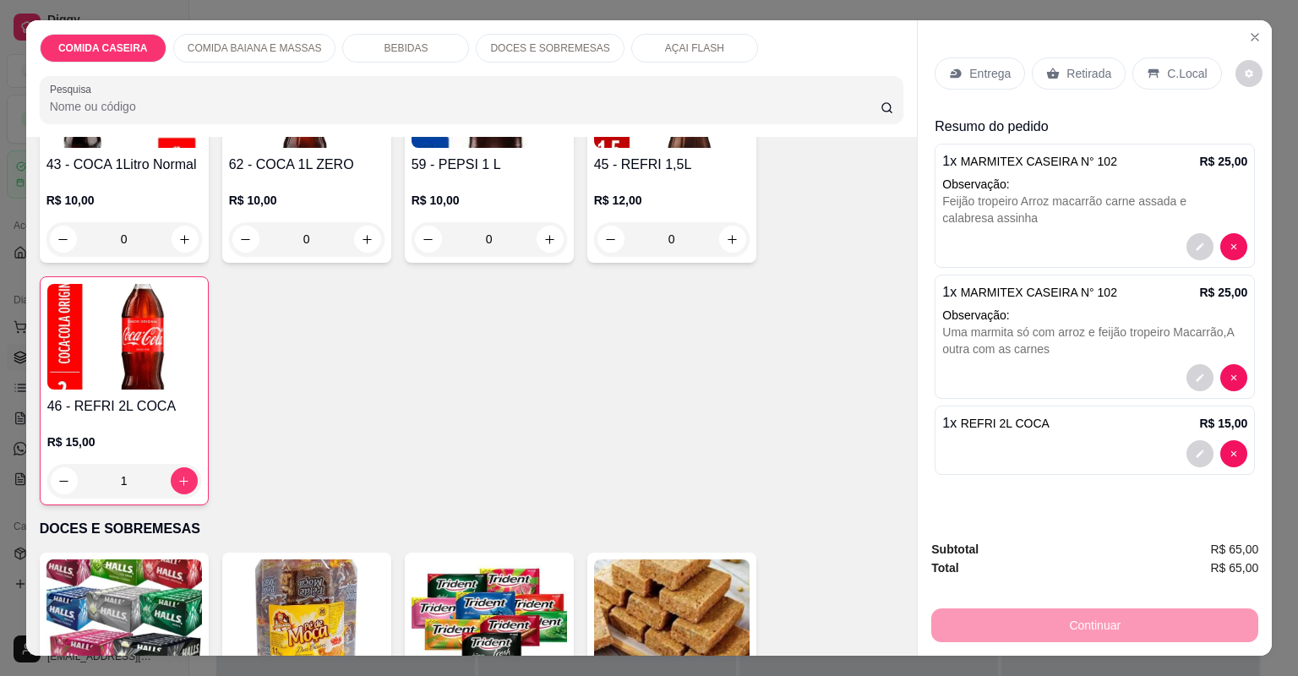
click at [975, 63] on div "Entrega" at bounding box center [980, 73] width 90 height 32
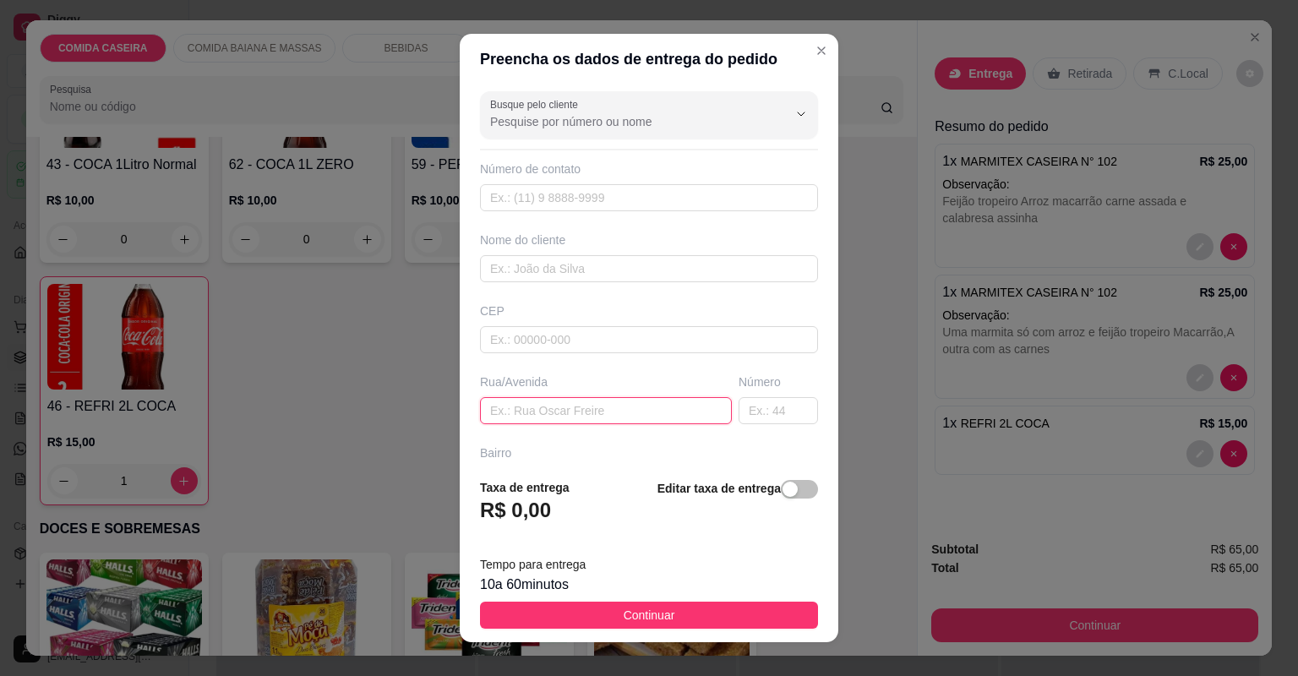
click at [518, 416] on input "text" at bounding box center [606, 410] width 252 height 27
paste input "[GEOGRAPHIC_DATA] casas populares Camamuzinho"
type input "[GEOGRAPHIC_DATA] casas populares Camamuzinho"
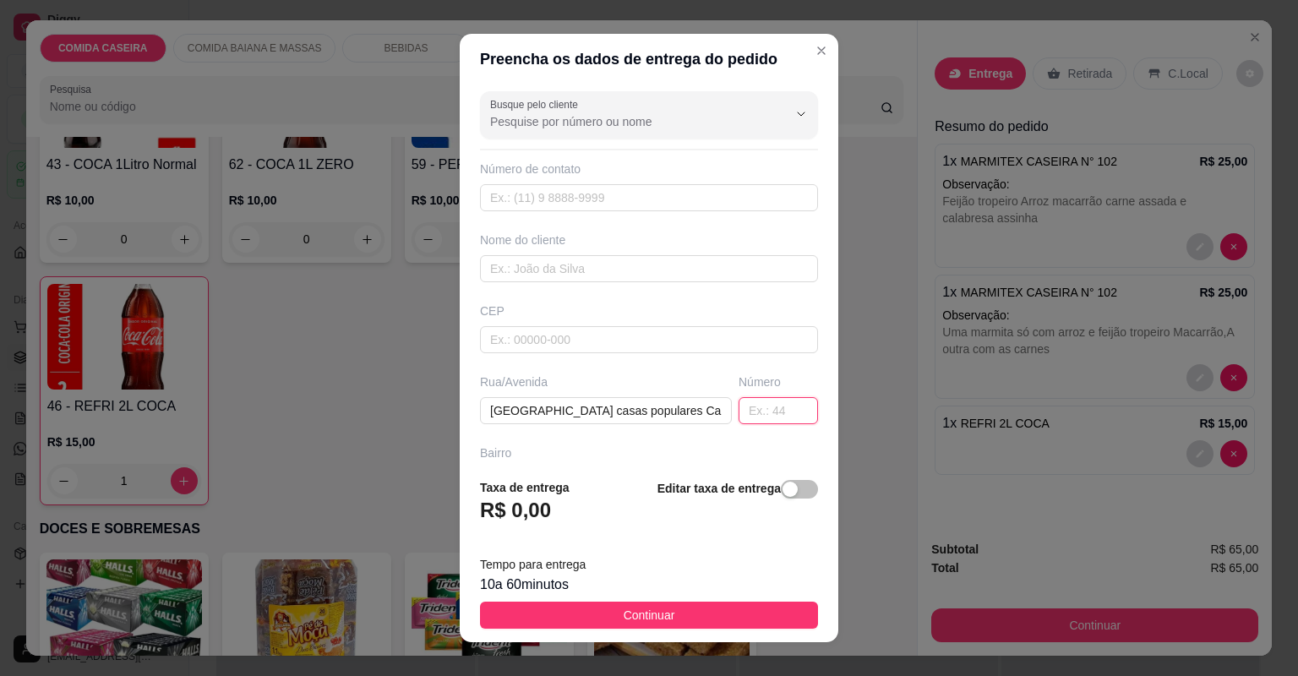
click at [746, 421] on input "text" at bounding box center [778, 410] width 79 height 27
type input "12"
click at [539, 271] on input "text" at bounding box center [649, 268] width 338 height 27
paste input "Yasmim"
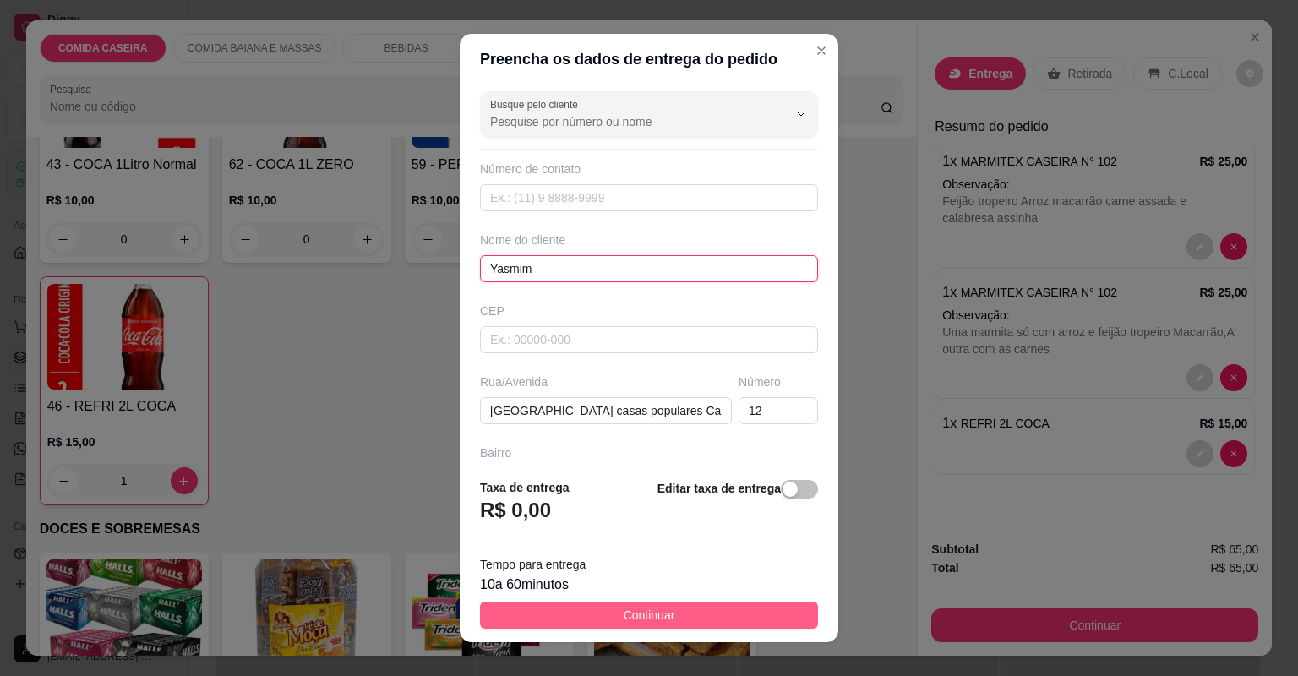
type input "Yasmim"
click at [682, 615] on button "Continuar" at bounding box center [649, 615] width 338 height 27
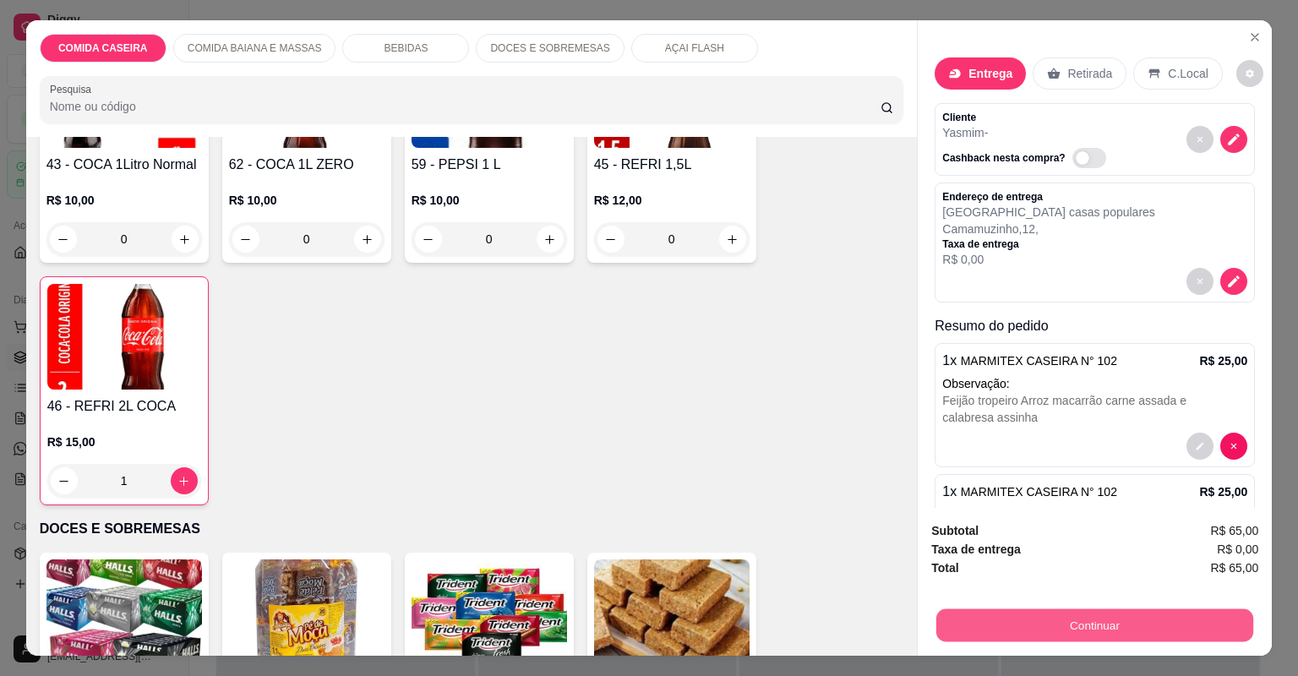
click at [1002, 619] on button "Continuar" at bounding box center [1095, 625] width 317 height 33
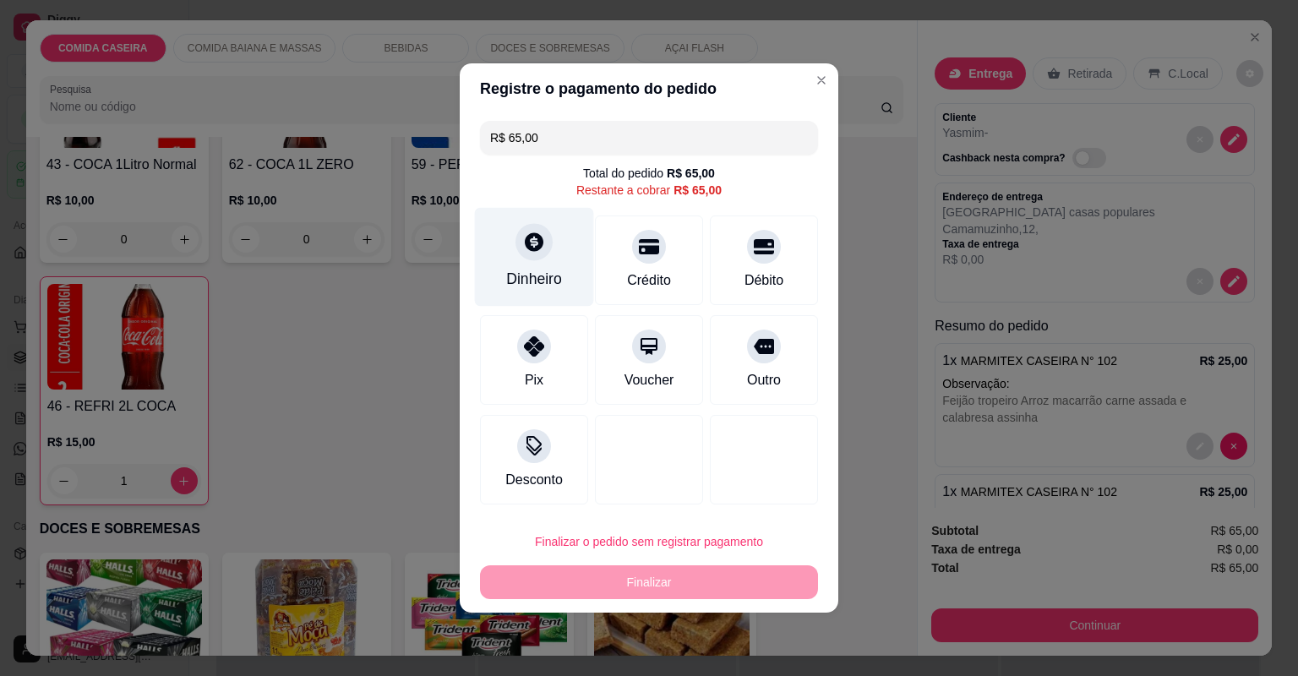
click at [512, 270] on div "Dinheiro" at bounding box center [534, 279] width 56 height 22
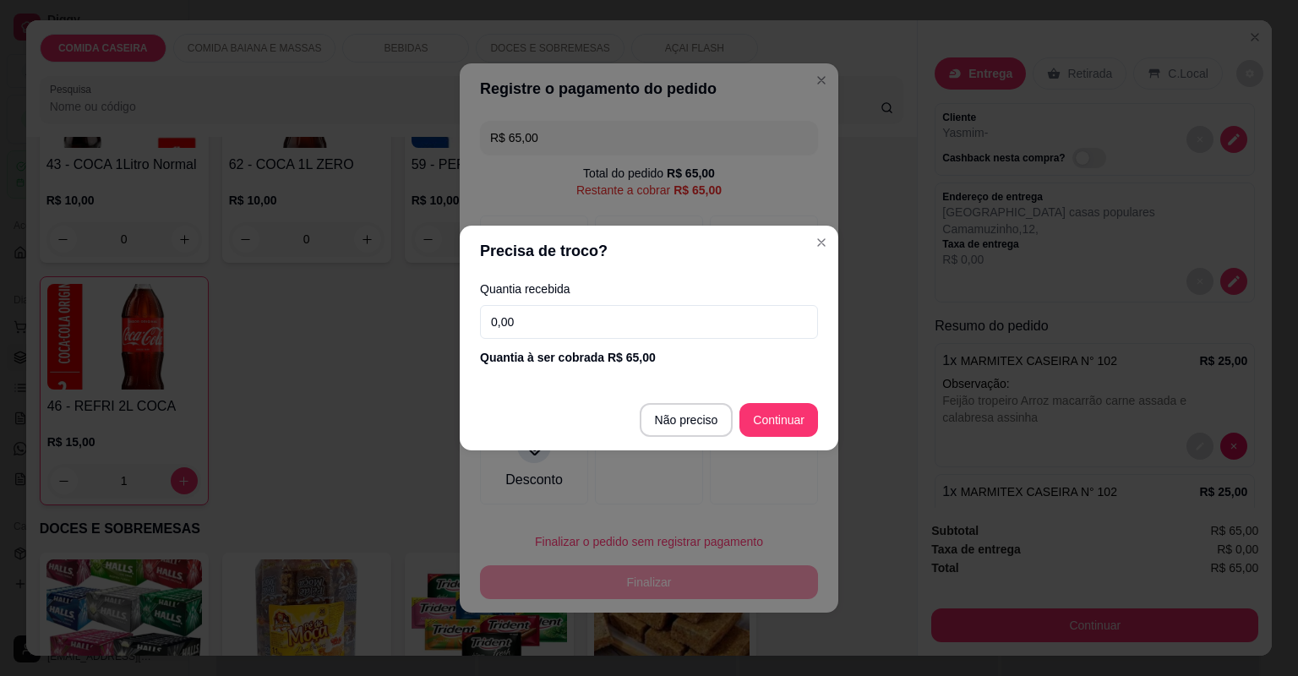
click at [647, 323] on input "0,00" at bounding box center [649, 322] width 338 height 34
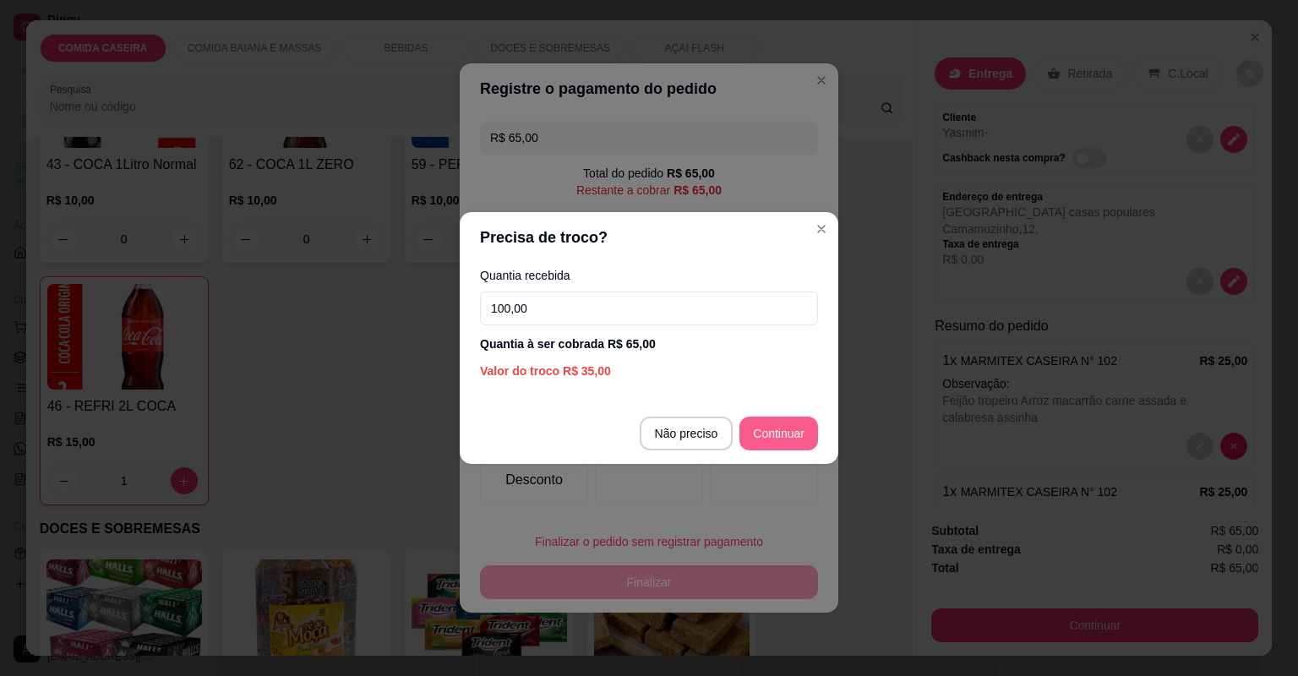
type input "100,00"
type input "R$ 0,00"
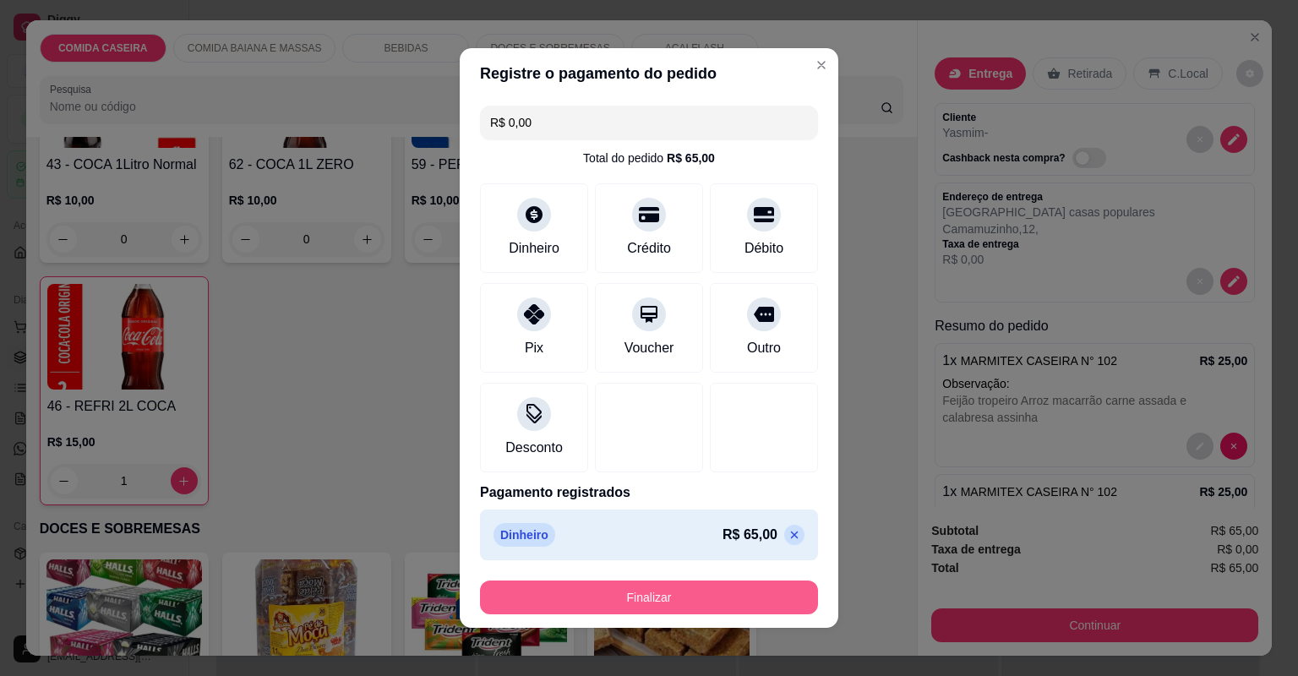
click at [722, 598] on button "Finalizar" at bounding box center [649, 598] width 338 height 34
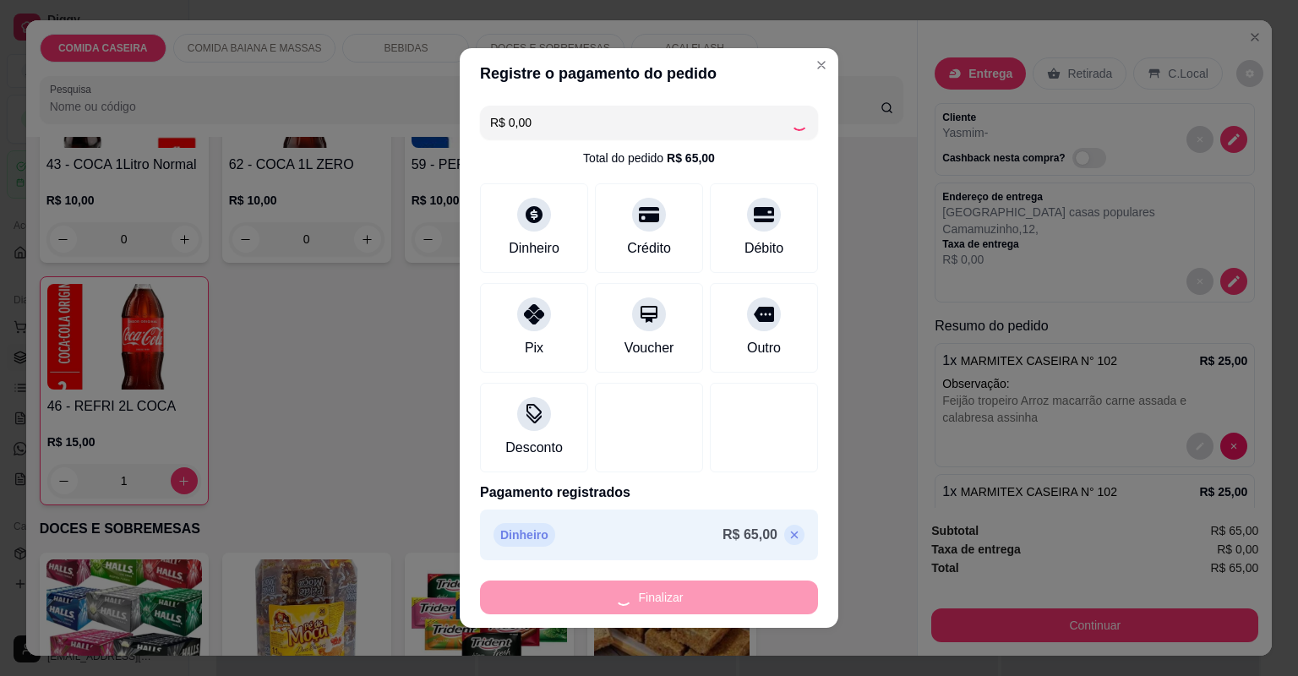
type input "0"
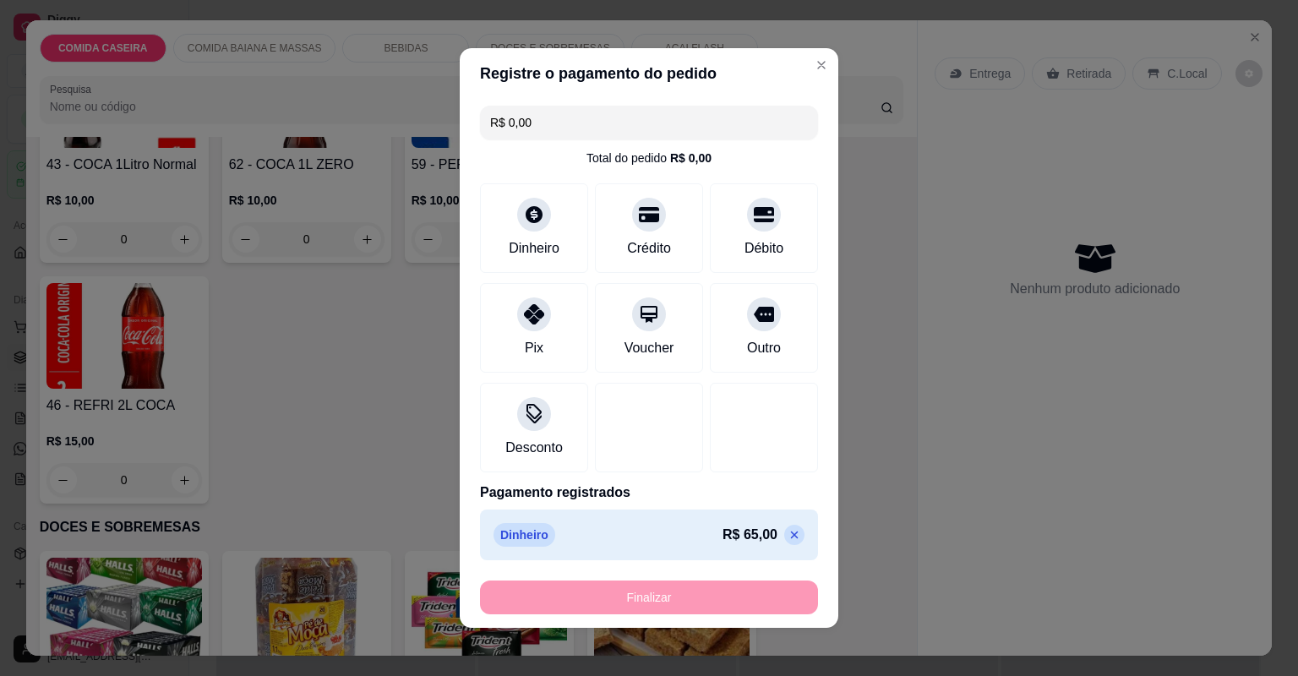
type input "-R$ 65,00"
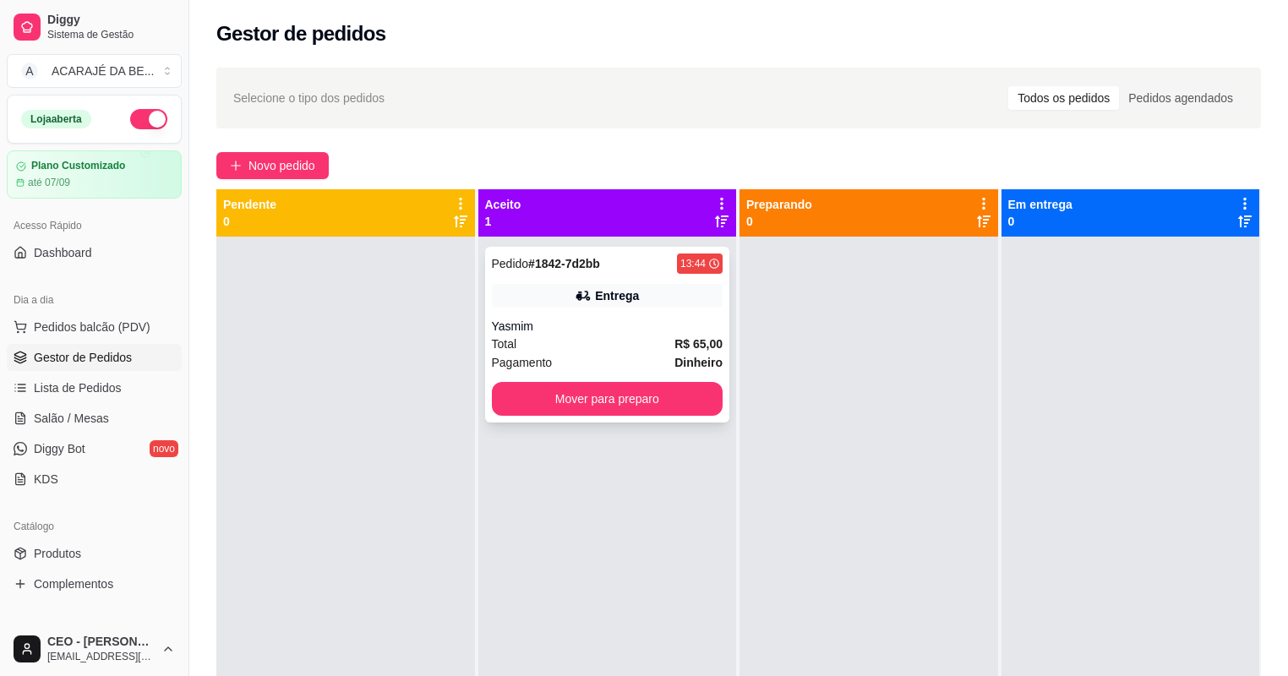
click at [655, 250] on div "Pedido # 1842-7d2bb 13:44 Entrega Yasmim Total R$ 65,00 Pagamento Dinheiro Move…" at bounding box center [607, 335] width 245 height 176
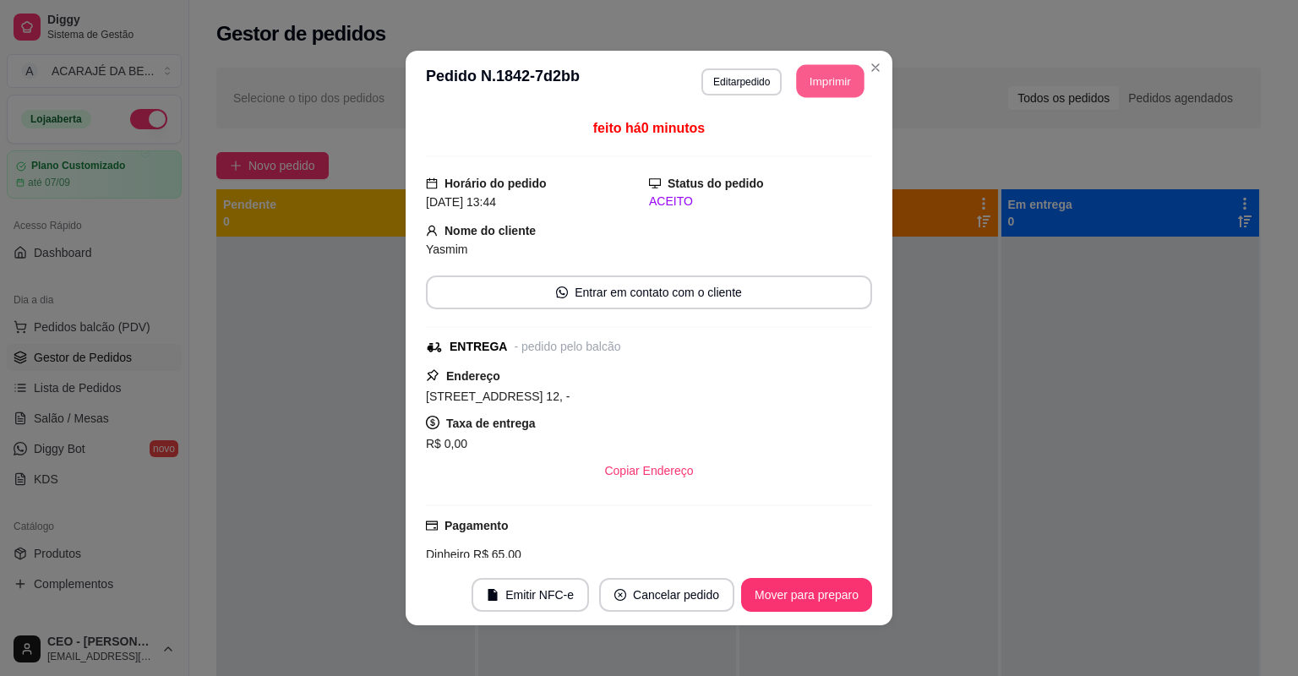
click at [816, 72] on button "Imprimir" at bounding box center [831, 81] width 68 height 33
click at [832, 81] on button "Imprimir" at bounding box center [830, 81] width 70 height 34
click at [784, 595] on button "Mover para preparo" at bounding box center [806, 595] width 131 height 34
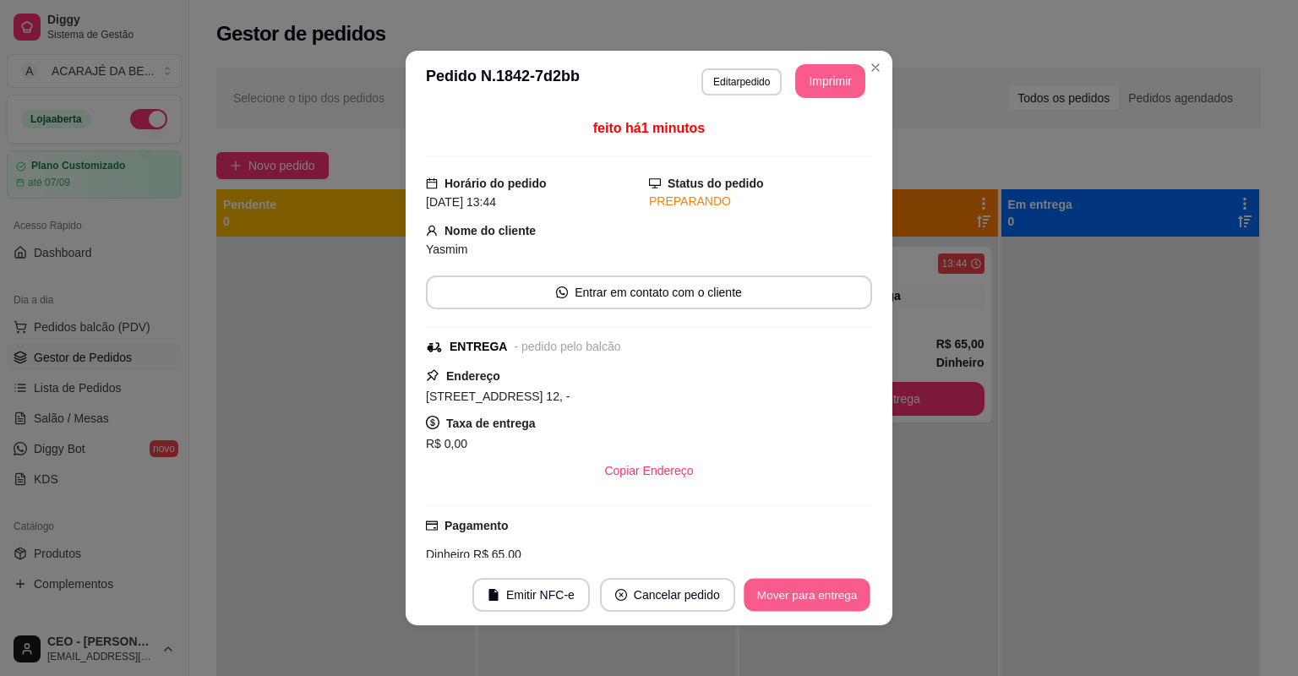
click at [784, 595] on button "Mover para entrega" at bounding box center [807, 595] width 127 height 33
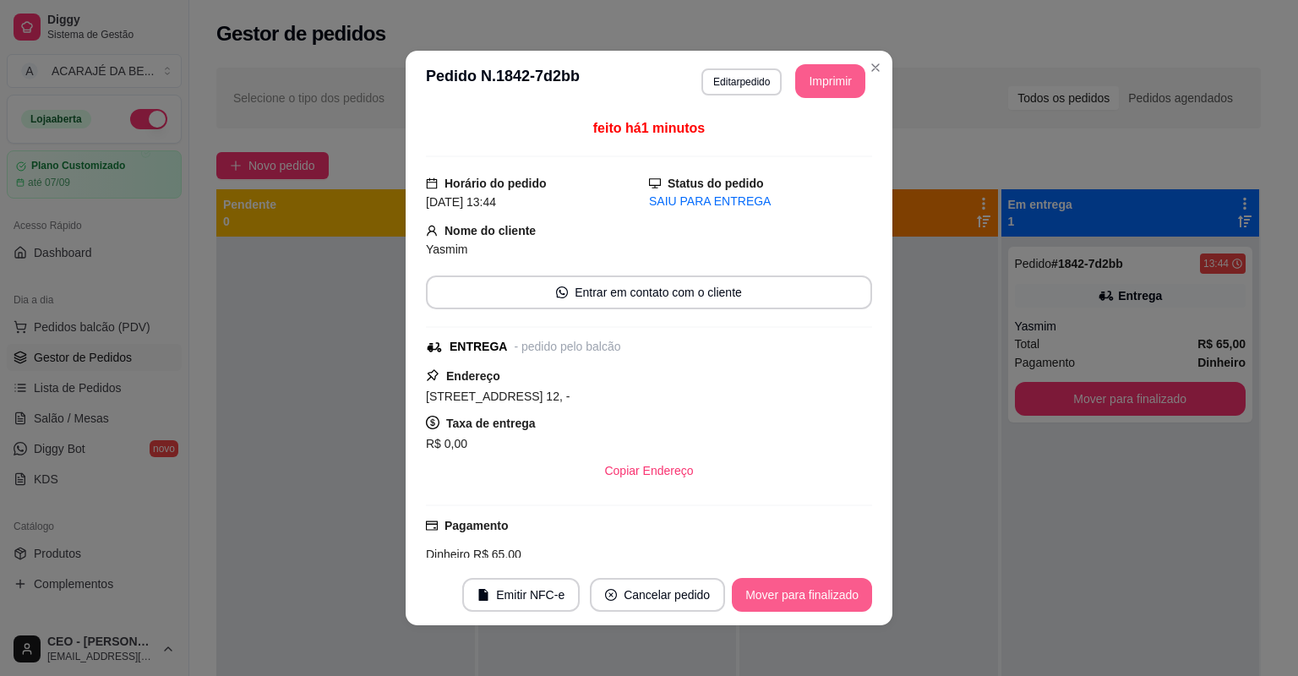
click at [788, 595] on button "Mover para finalizado" at bounding box center [802, 595] width 140 height 34
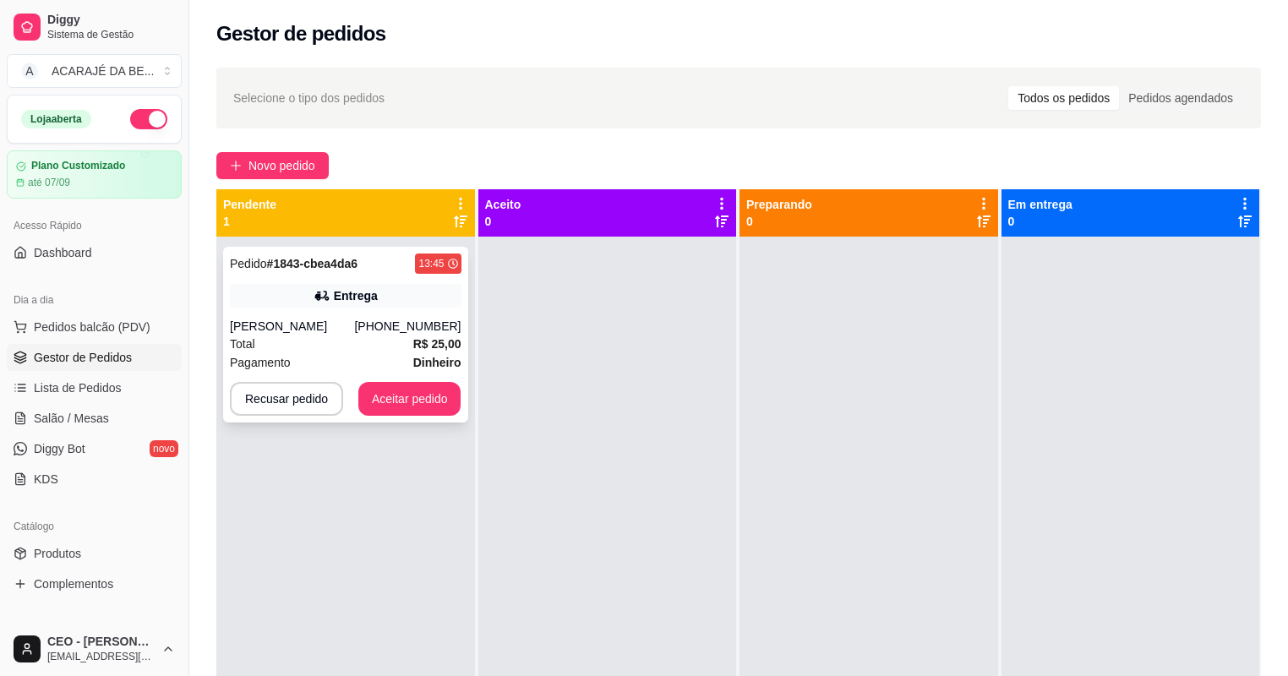
click at [389, 304] on div "Entrega" at bounding box center [346, 296] width 232 height 24
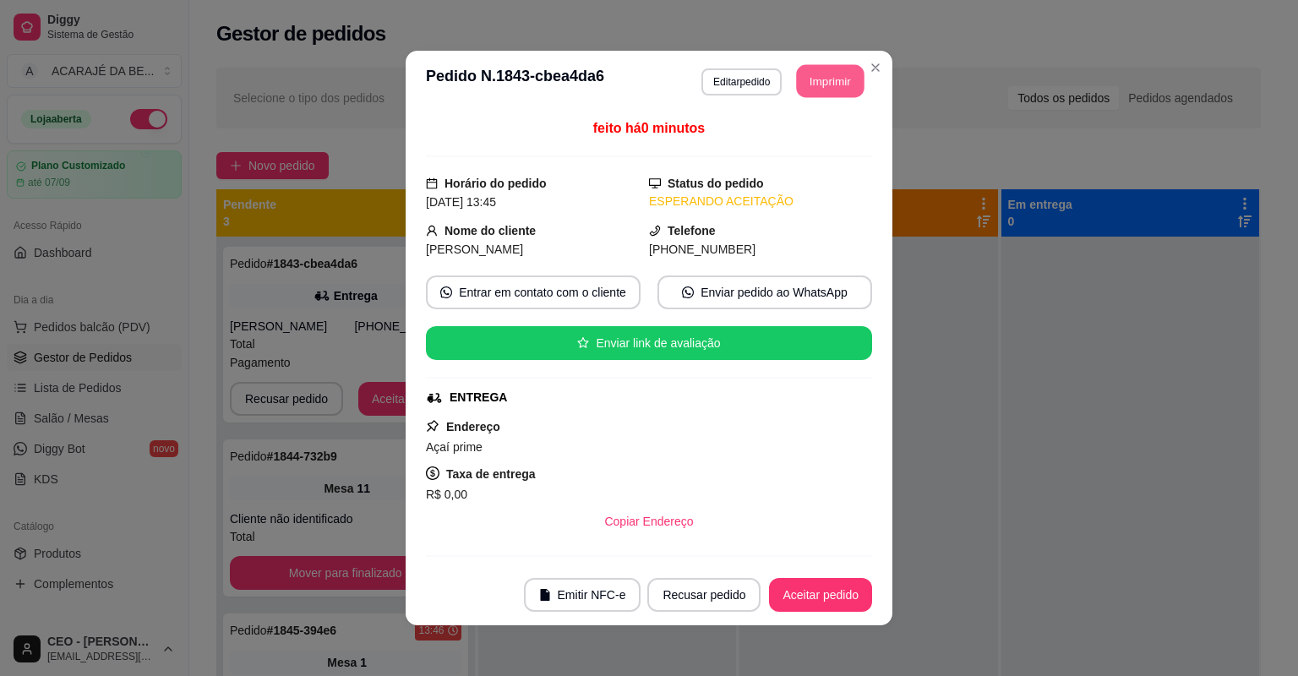
click at [798, 97] on button "Imprimir" at bounding box center [831, 81] width 68 height 33
click at [809, 594] on button "Aceitar pedido" at bounding box center [820, 595] width 103 height 34
click at [814, 593] on div "Recusar pedido Aceitar pedido" at bounding box center [736, 595] width 272 height 34
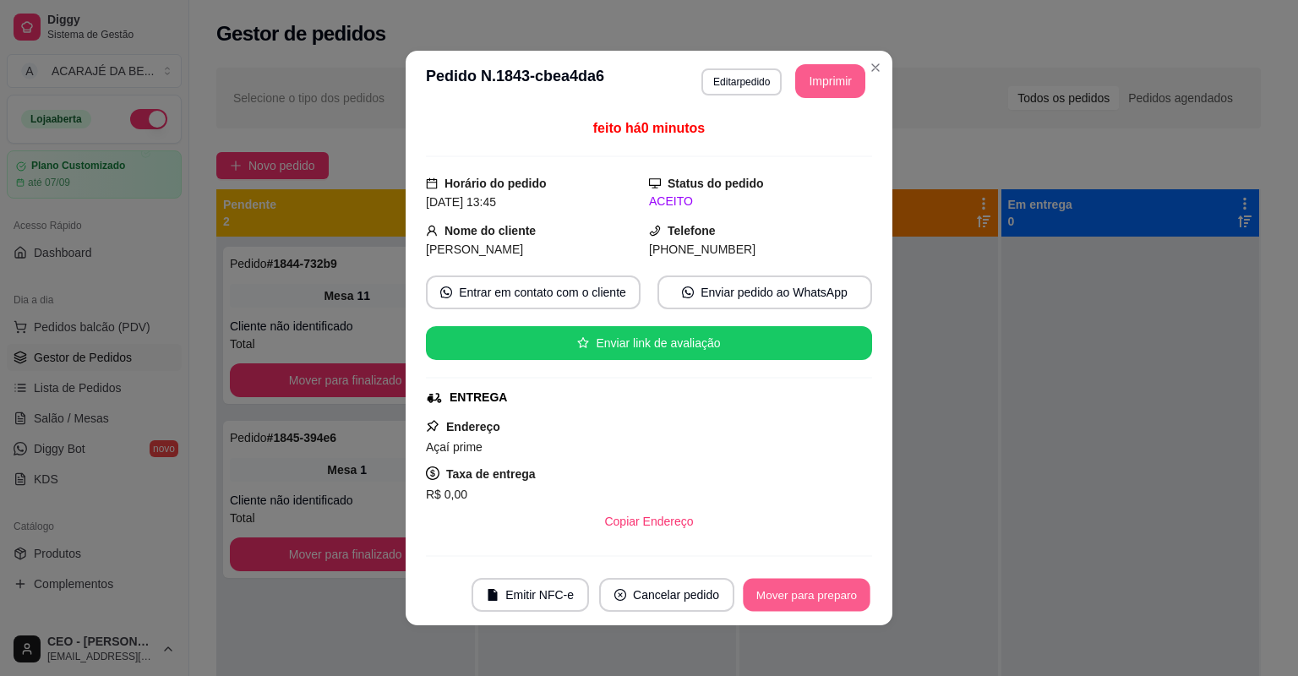
click at [815, 593] on button "Mover para preparo" at bounding box center [806, 595] width 127 height 33
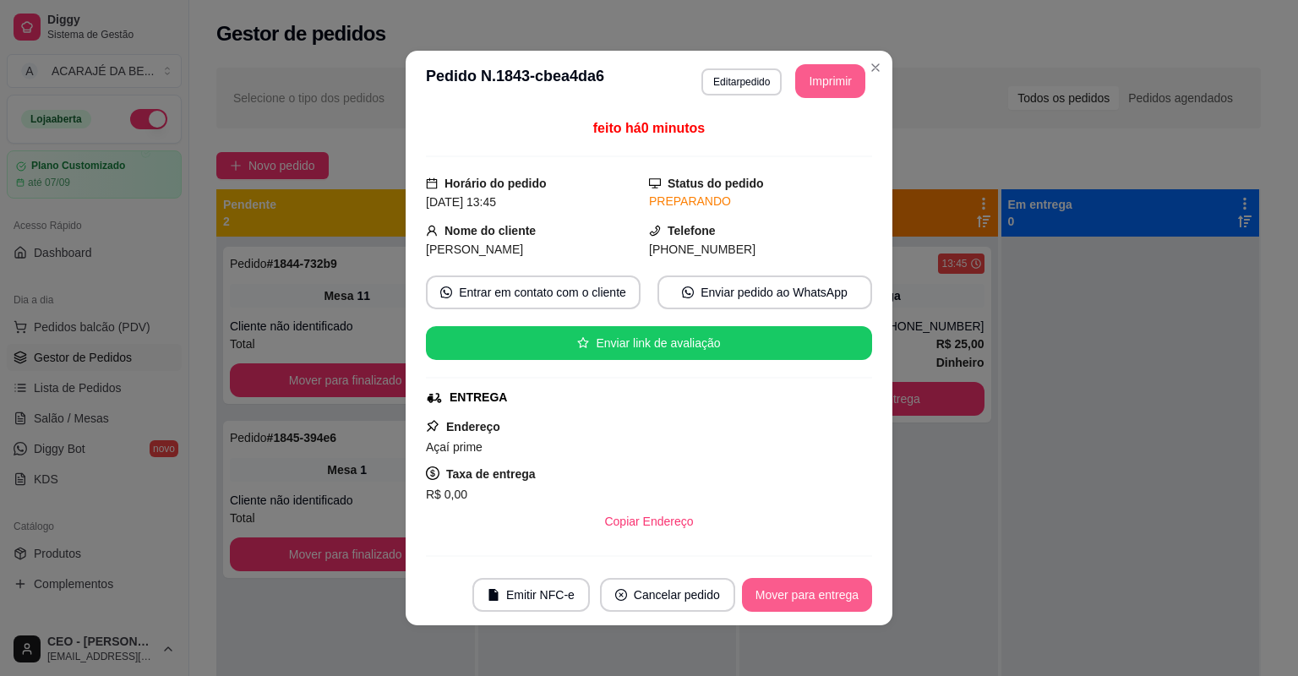
click at [819, 593] on button "Mover para entrega" at bounding box center [807, 595] width 130 height 34
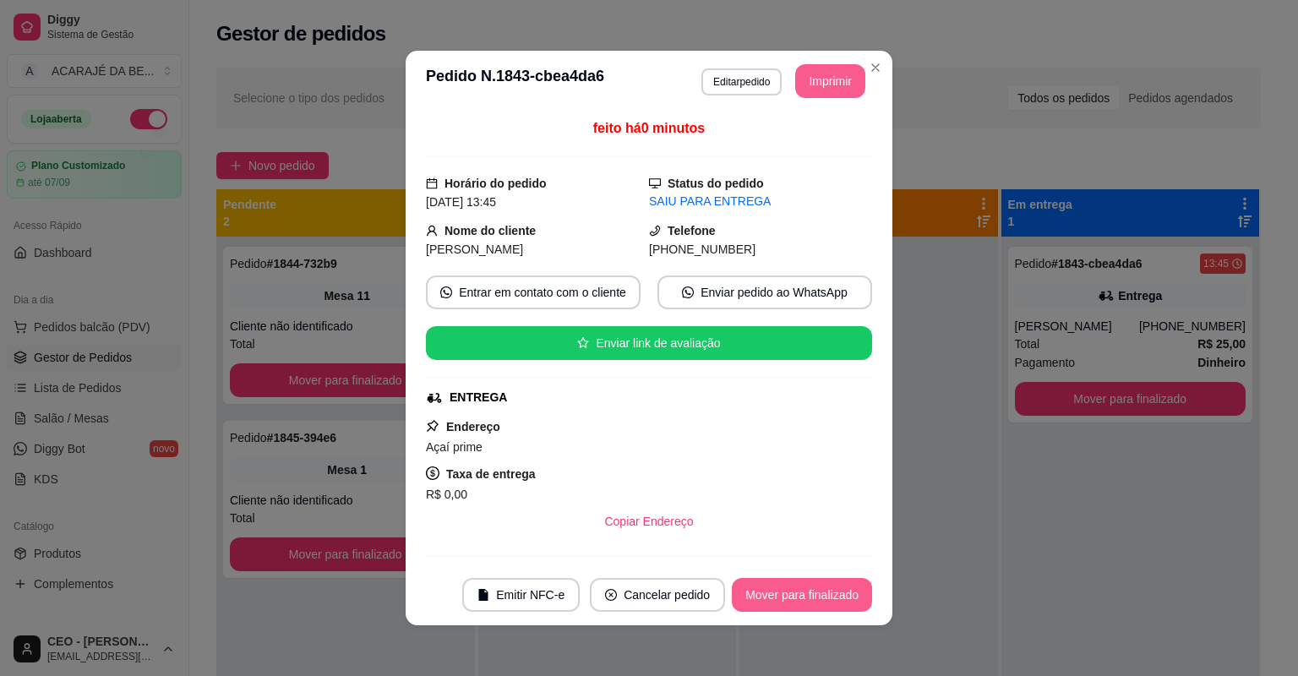
click at [831, 594] on button "Mover para finalizado" at bounding box center [802, 595] width 140 height 34
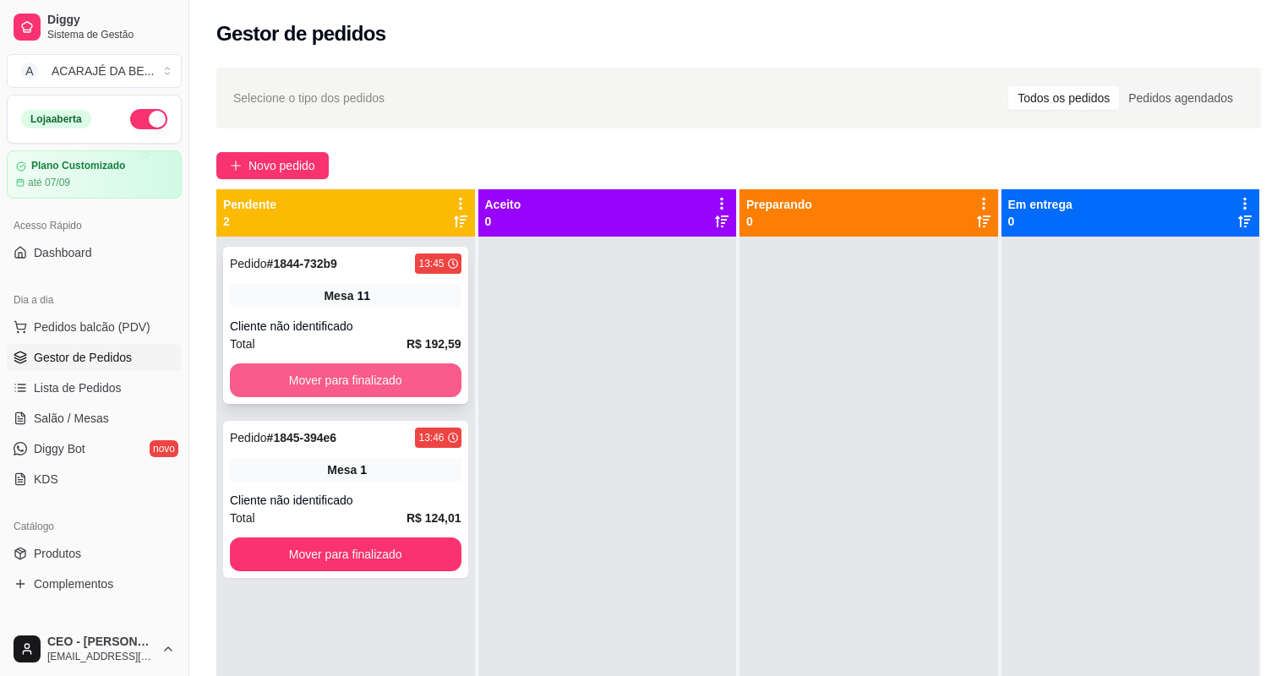
click at [440, 386] on button "Mover para finalizado" at bounding box center [346, 380] width 232 height 34
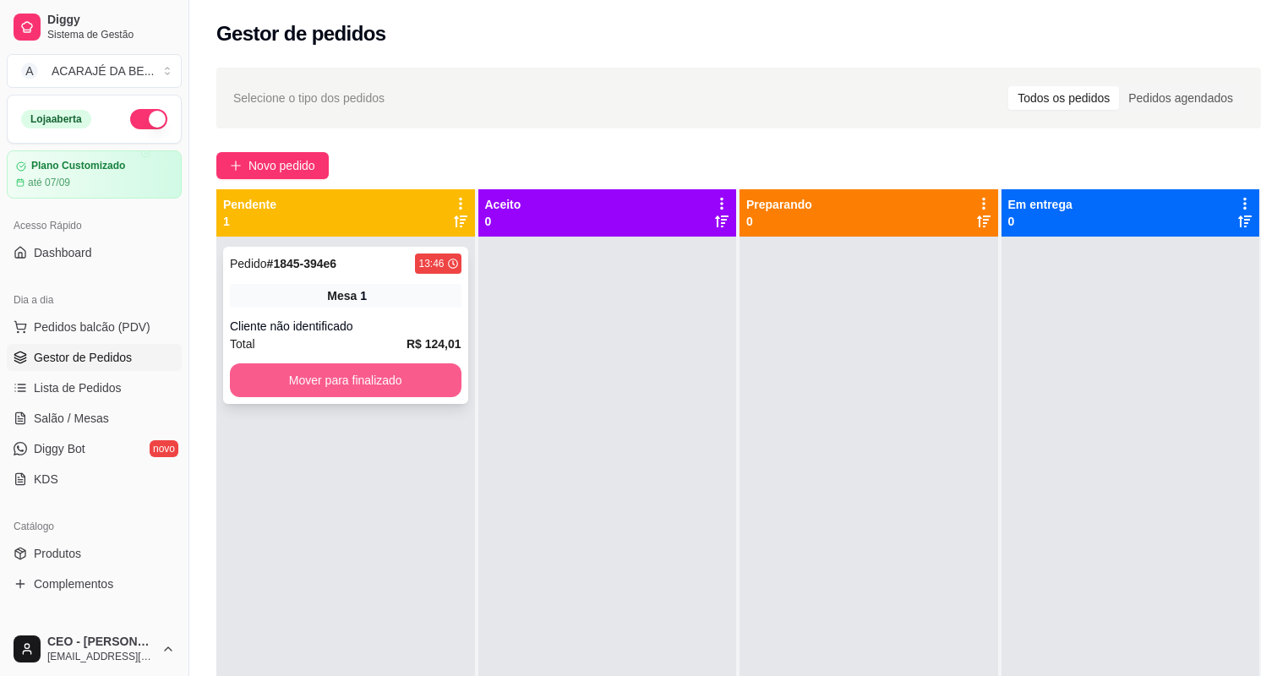
click at [423, 374] on button "Mover para finalizado" at bounding box center [346, 380] width 232 height 34
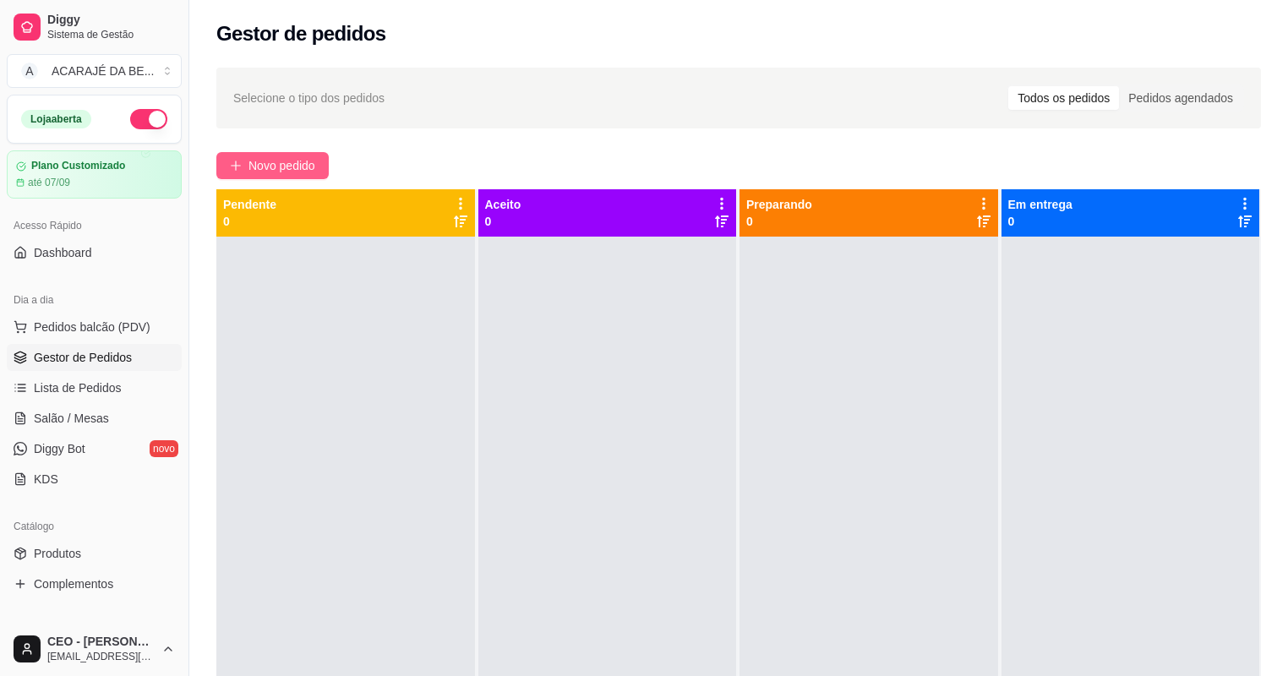
click at [305, 157] on span "Novo pedido" at bounding box center [281, 165] width 67 height 19
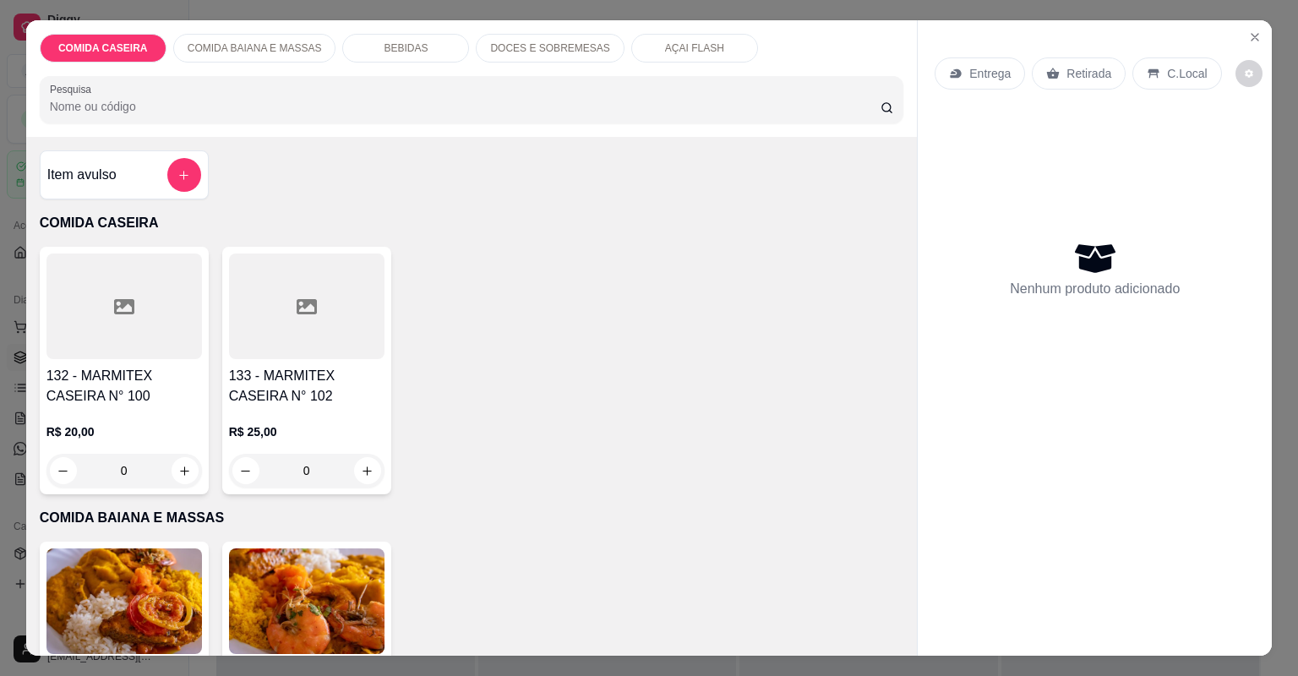
click at [345, 379] on h4 "133 - MARMITEX CASEIRA N° 102" at bounding box center [307, 386] width 156 height 41
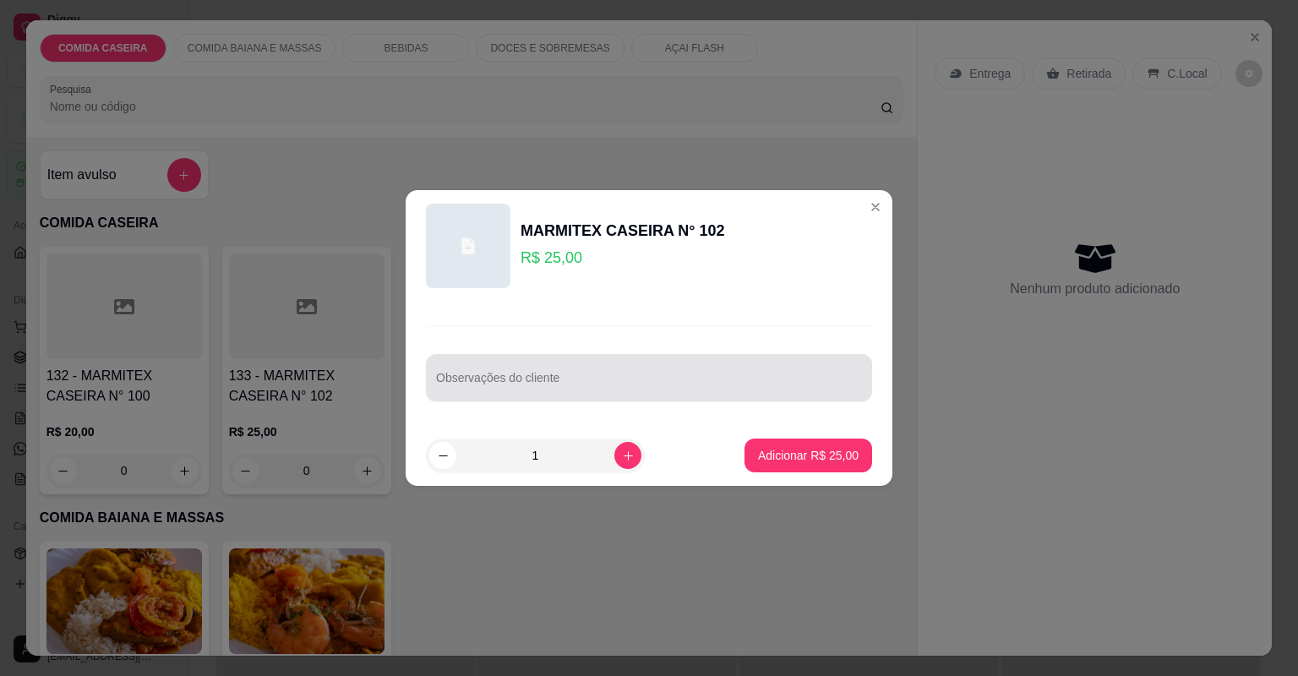
click at [472, 398] on div "Observações do cliente" at bounding box center [649, 377] width 446 height 47
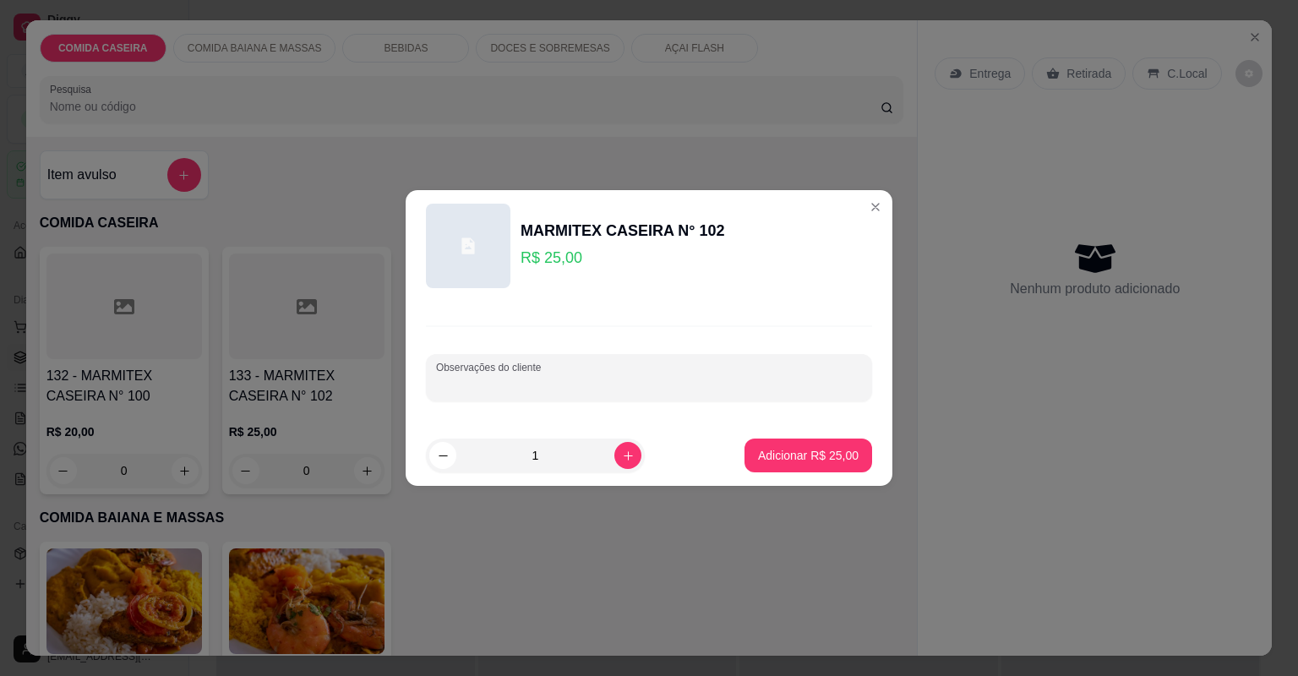
paste input "Batata frita lasanha bolonhesa lomblo"
type input "Batata frita lasanha bolonhesa lomblo"
click at [756, 465] on button "Adicionar R$ 25,00" at bounding box center [808, 456] width 124 height 33
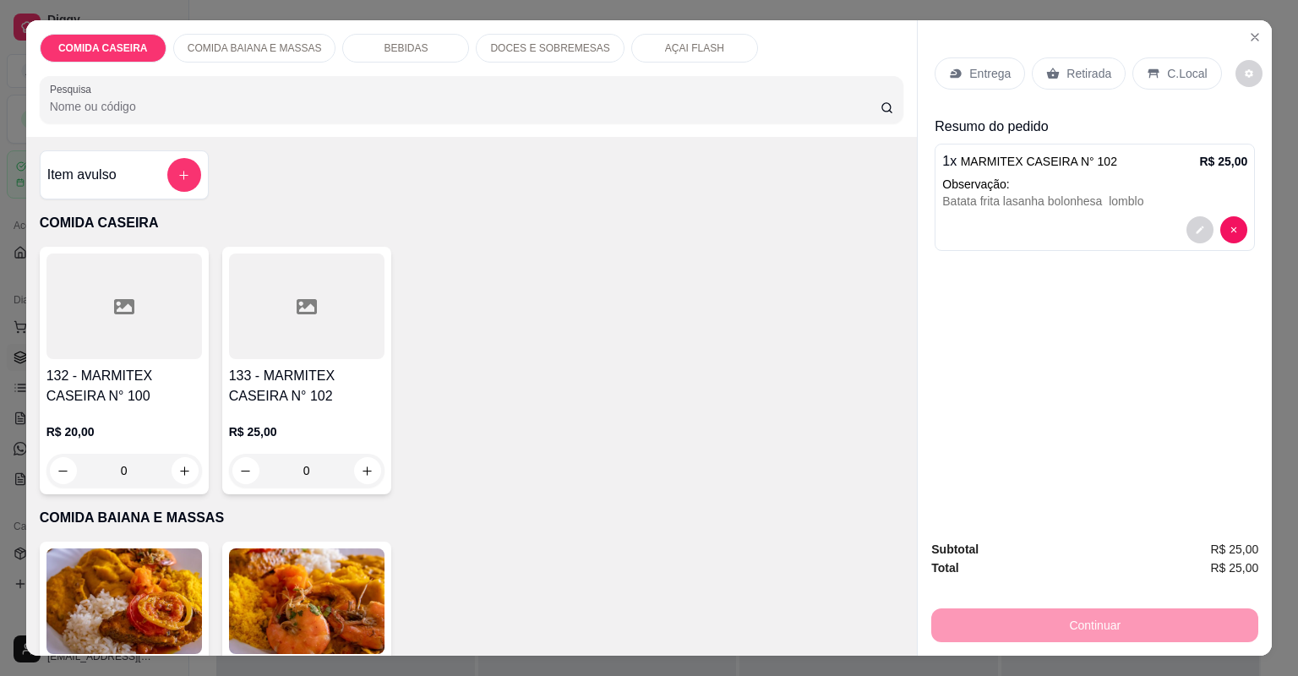
click at [1002, 76] on p "Entrega" at bounding box center [989, 73] width 41 height 17
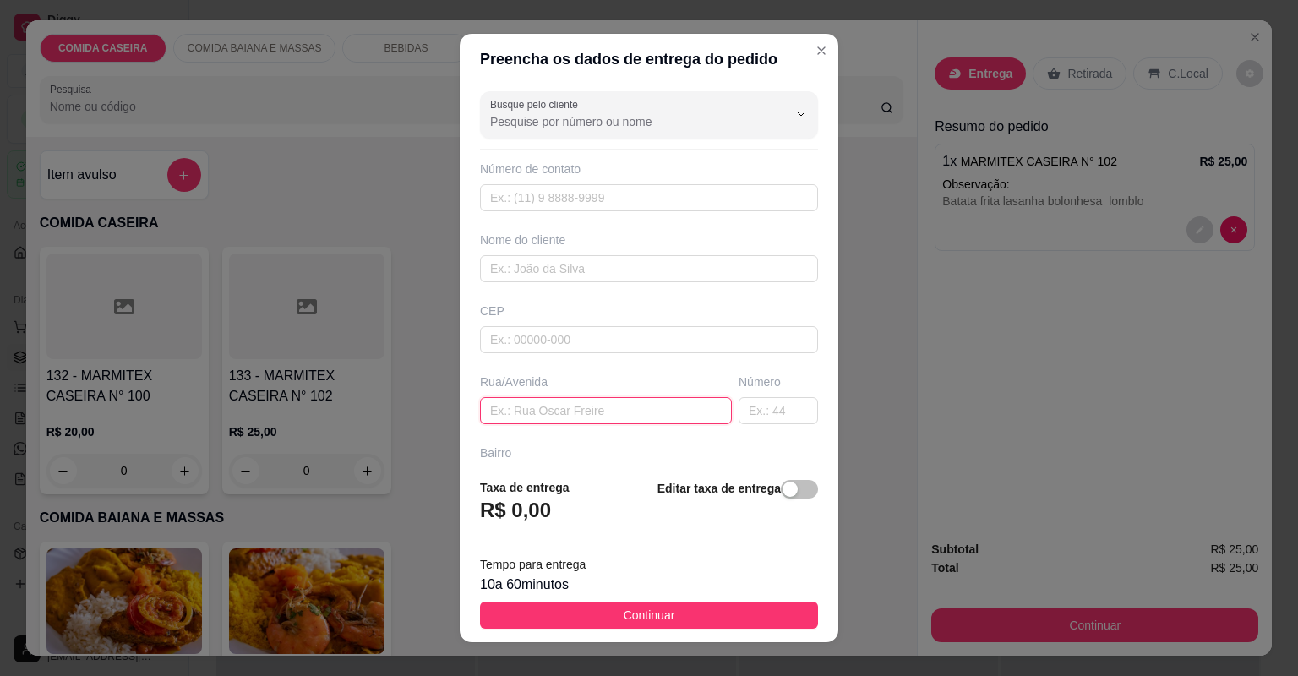
click at [600, 407] on input "text" at bounding box center [606, 410] width 252 height 27
paste input "[STREET_ADDRESS][PERSON_NAME]"
type input "[STREET_ADDRESS][PERSON_NAME]"
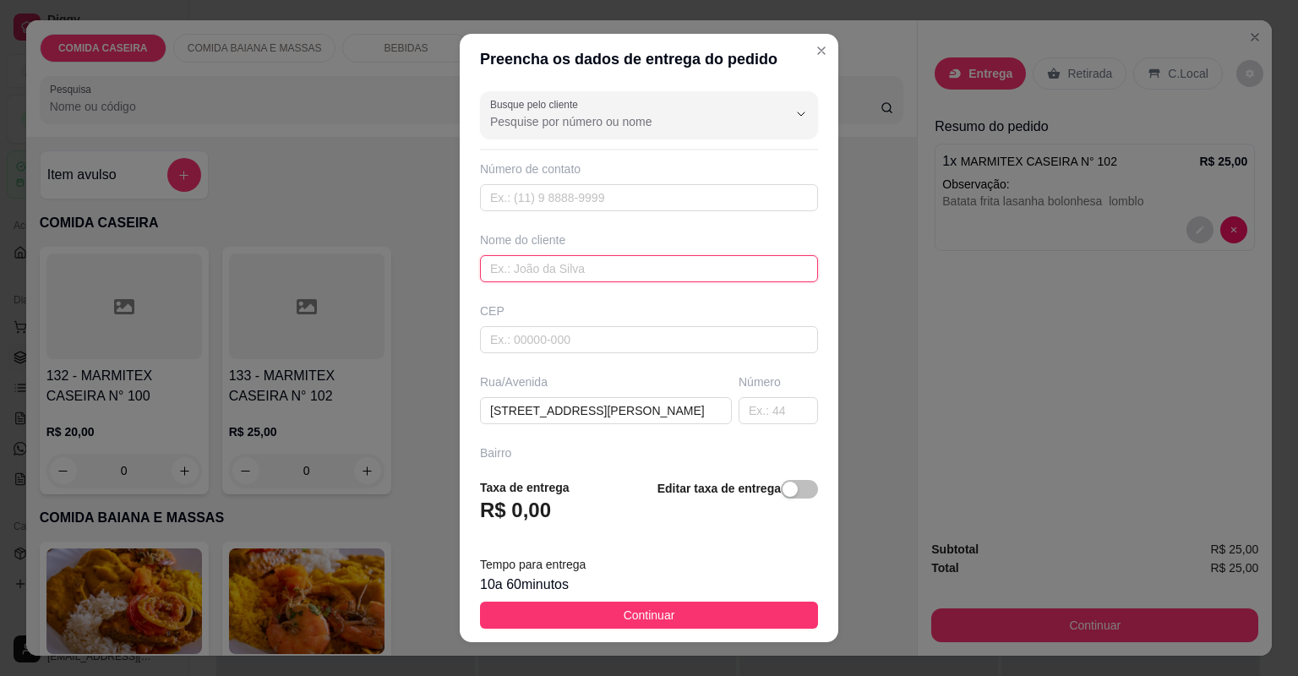
click at [598, 270] on input "text" at bounding box center [649, 268] width 338 height 27
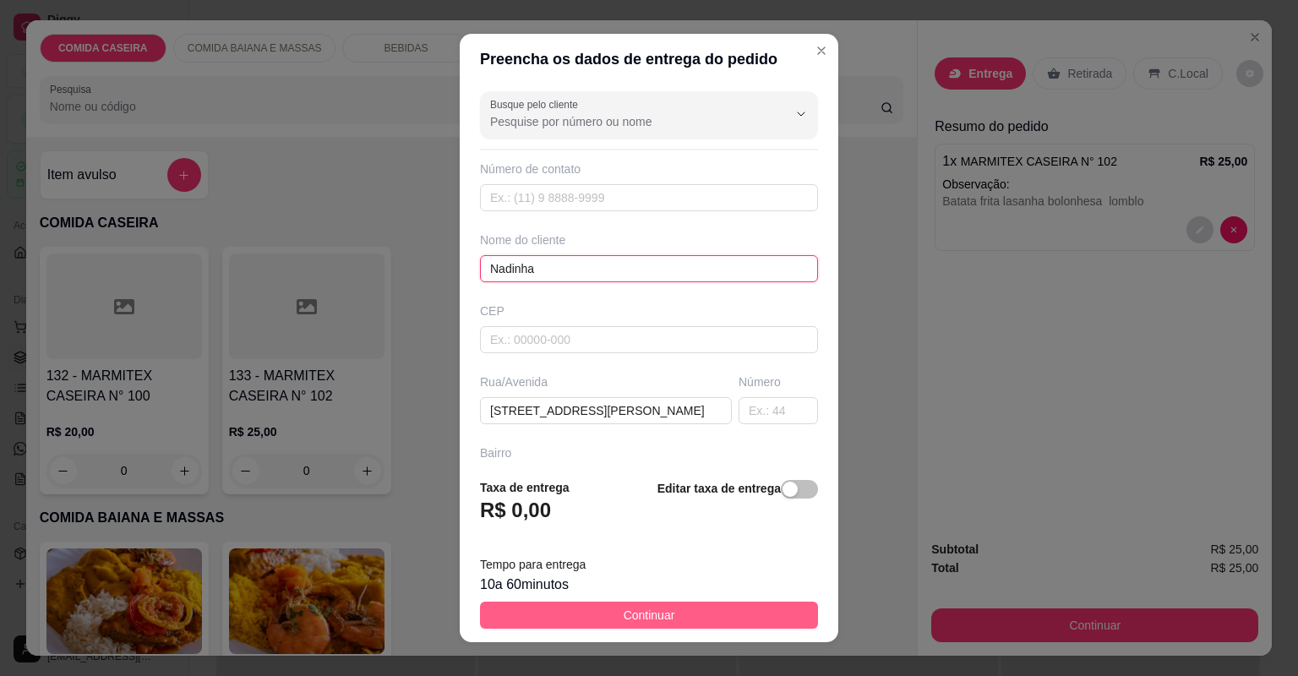
type input "Nadinha"
click at [656, 627] on button "Continuar" at bounding box center [649, 615] width 338 height 27
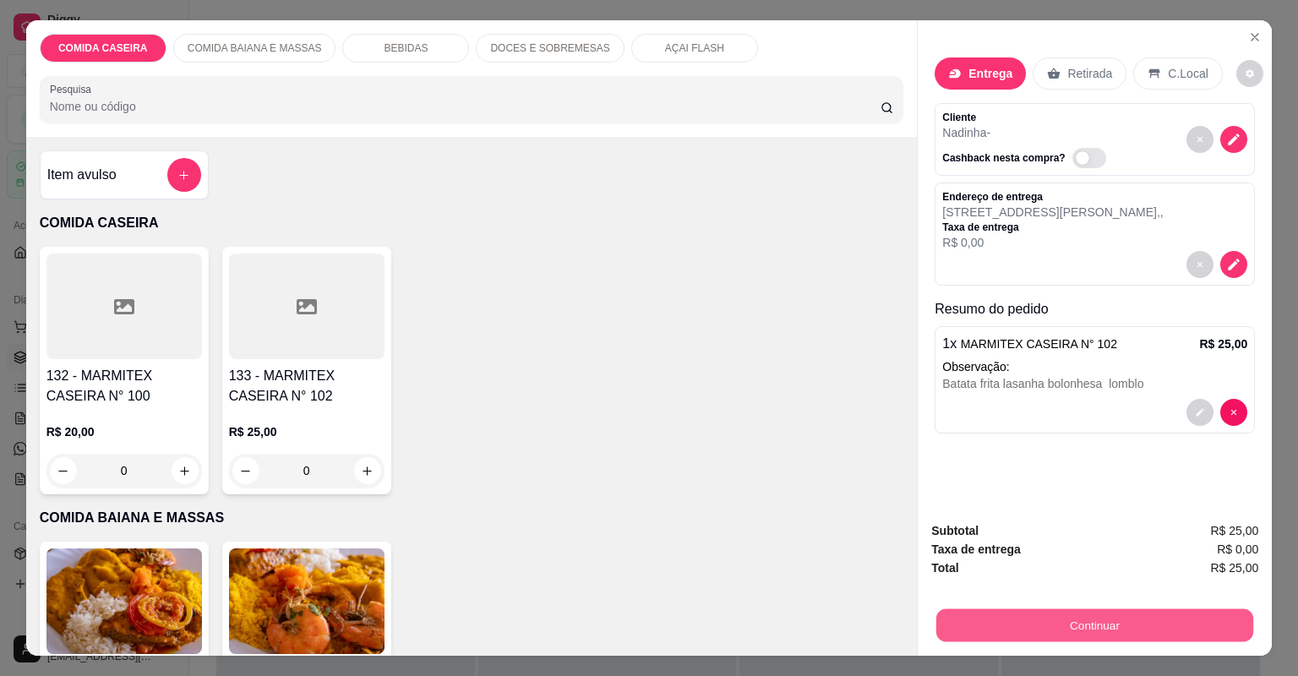
click at [1084, 619] on button "Continuar" at bounding box center [1095, 625] width 317 height 33
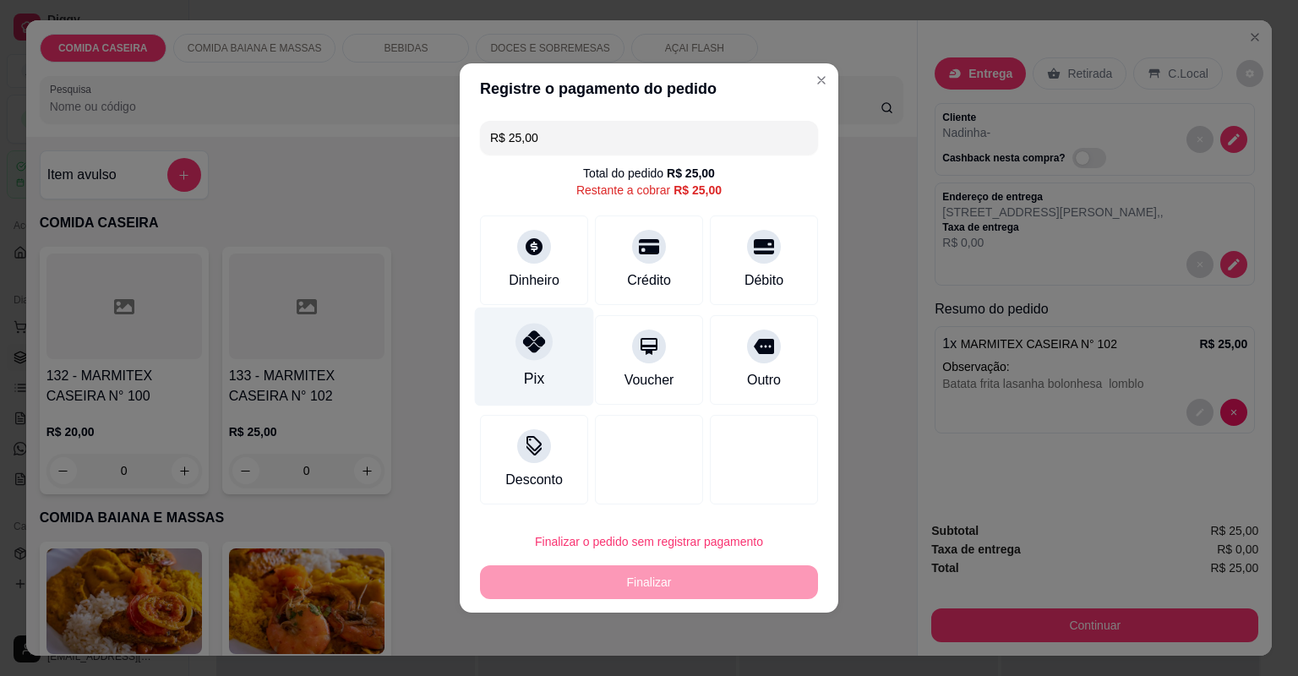
click at [541, 358] on div at bounding box center [534, 341] width 37 height 37
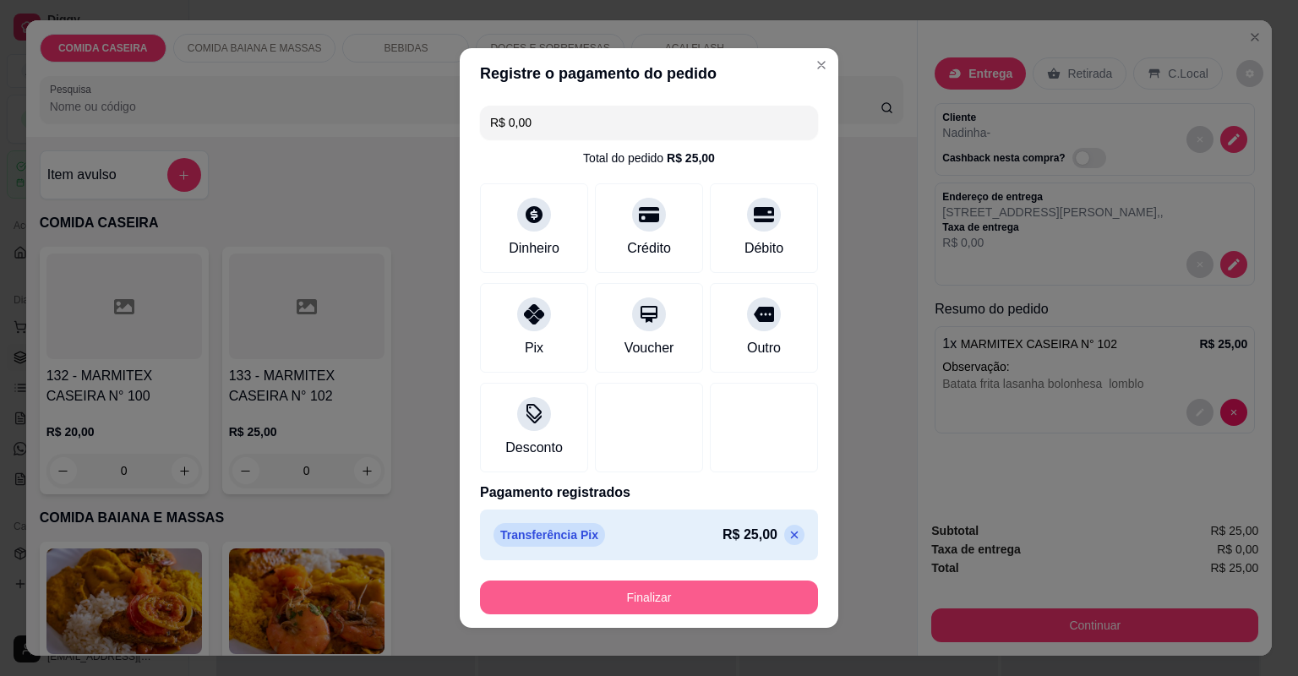
click at [680, 588] on button "Finalizar" at bounding box center [649, 598] width 338 height 34
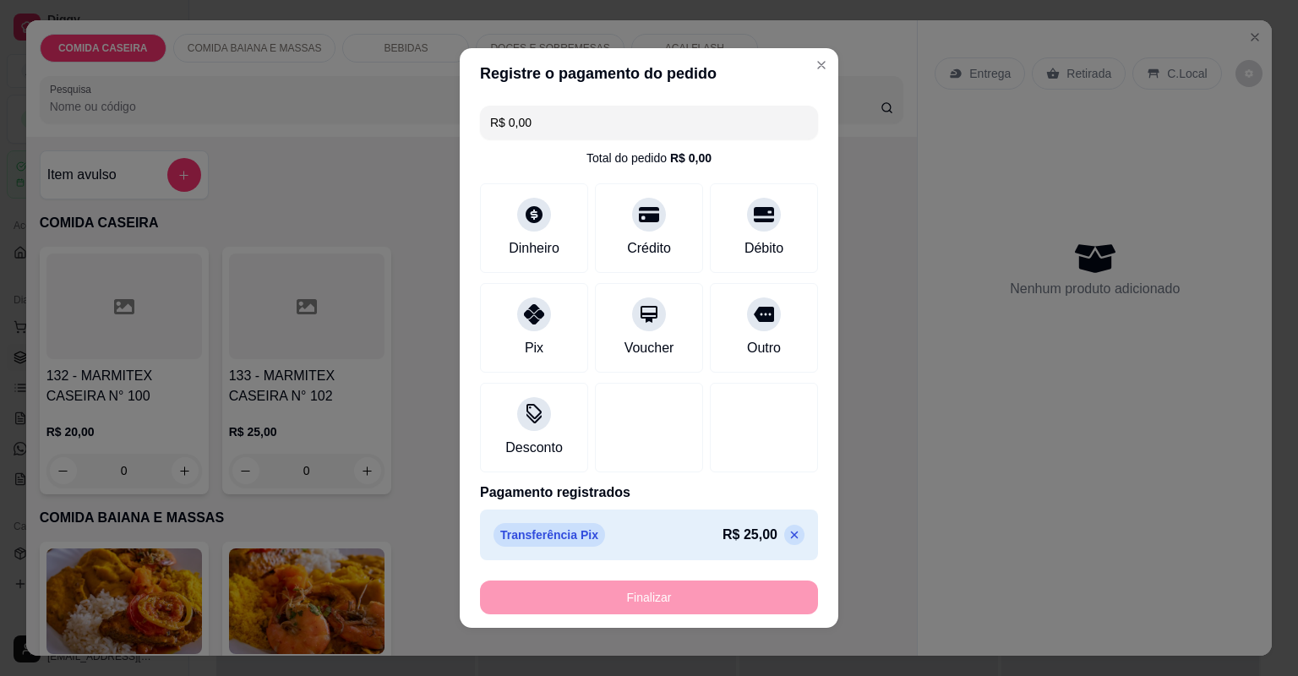
type input "-R$ 25,00"
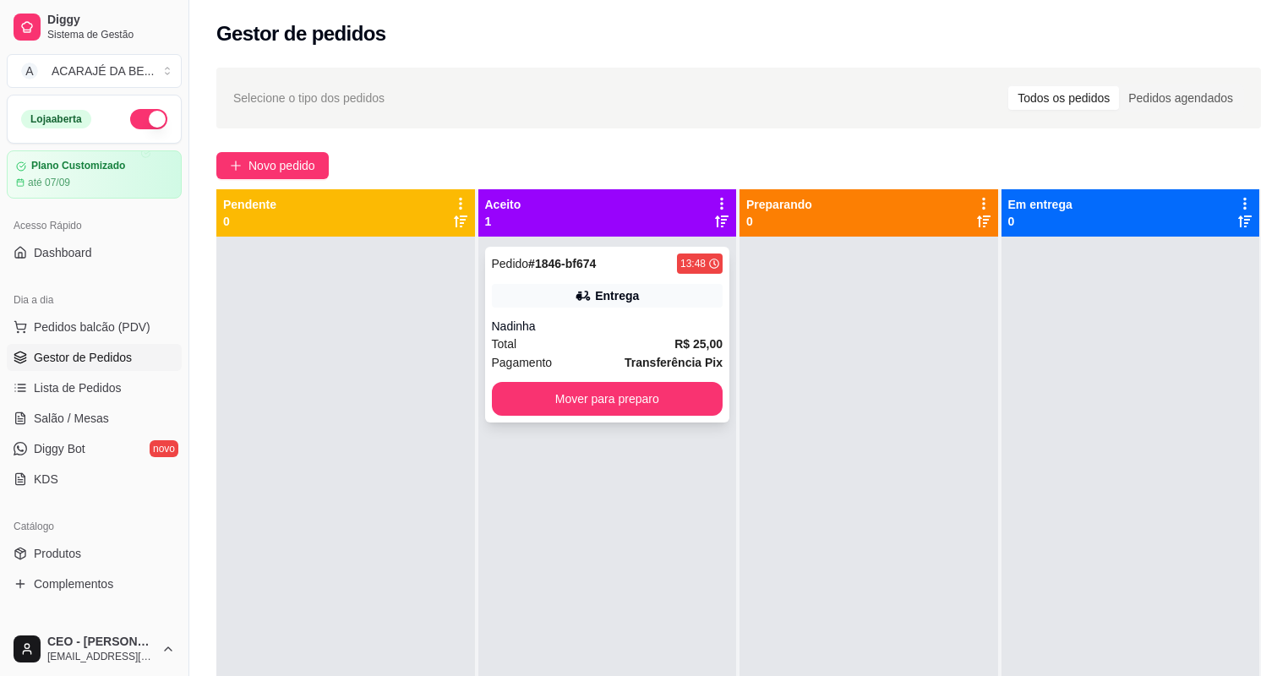
click at [607, 320] on div "Nadinha" at bounding box center [608, 326] width 232 height 17
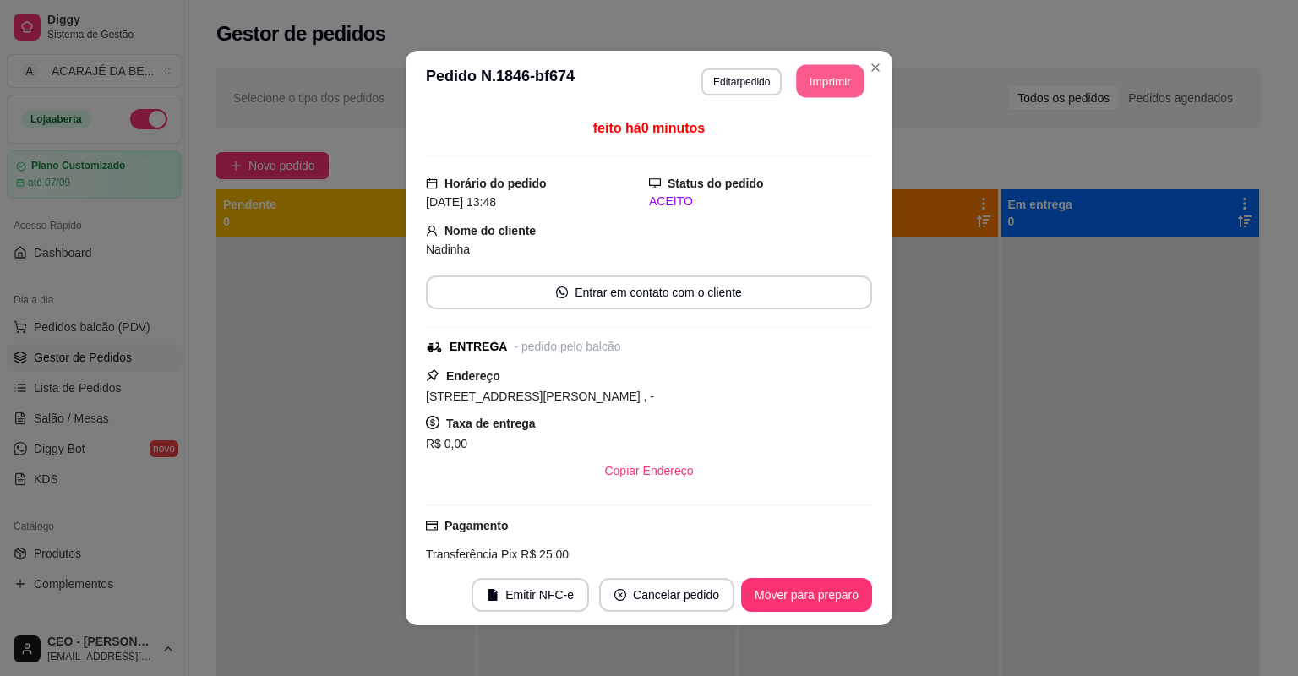
click at [815, 88] on button "Imprimir" at bounding box center [831, 81] width 68 height 33
click at [774, 582] on button "Mover para preparo" at bounding box center [806, 595] width 131 height 34
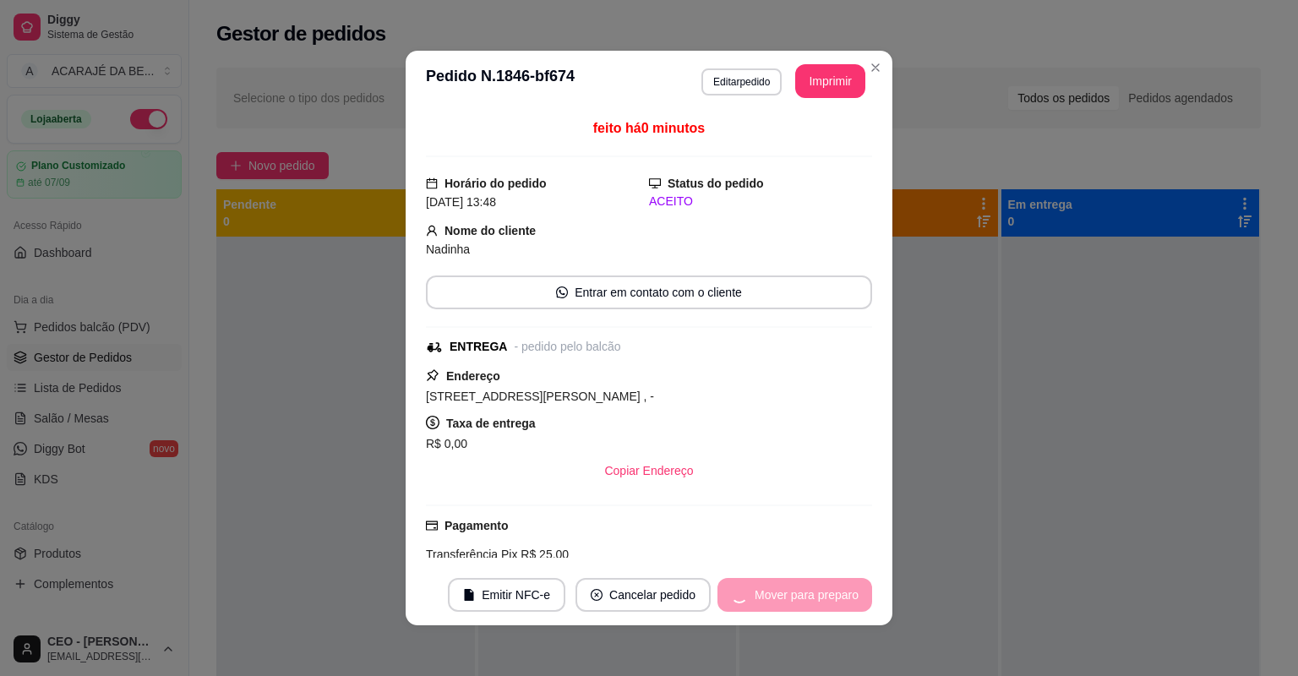
click at [784, 587] on div "Mover para preparo" at bounding box center [795, 595] width 155 height 34
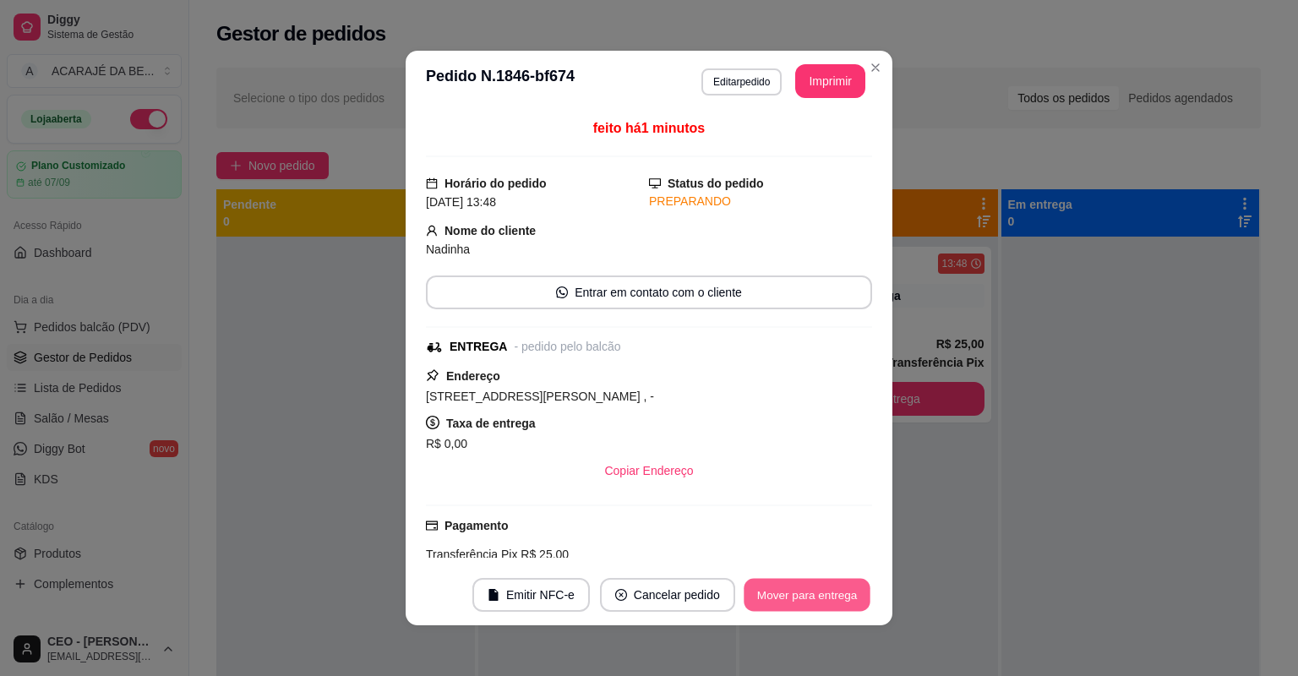
click at [796, 588] on button "Mover para entrega" at bounding box center [807, 595] width 127 height 33
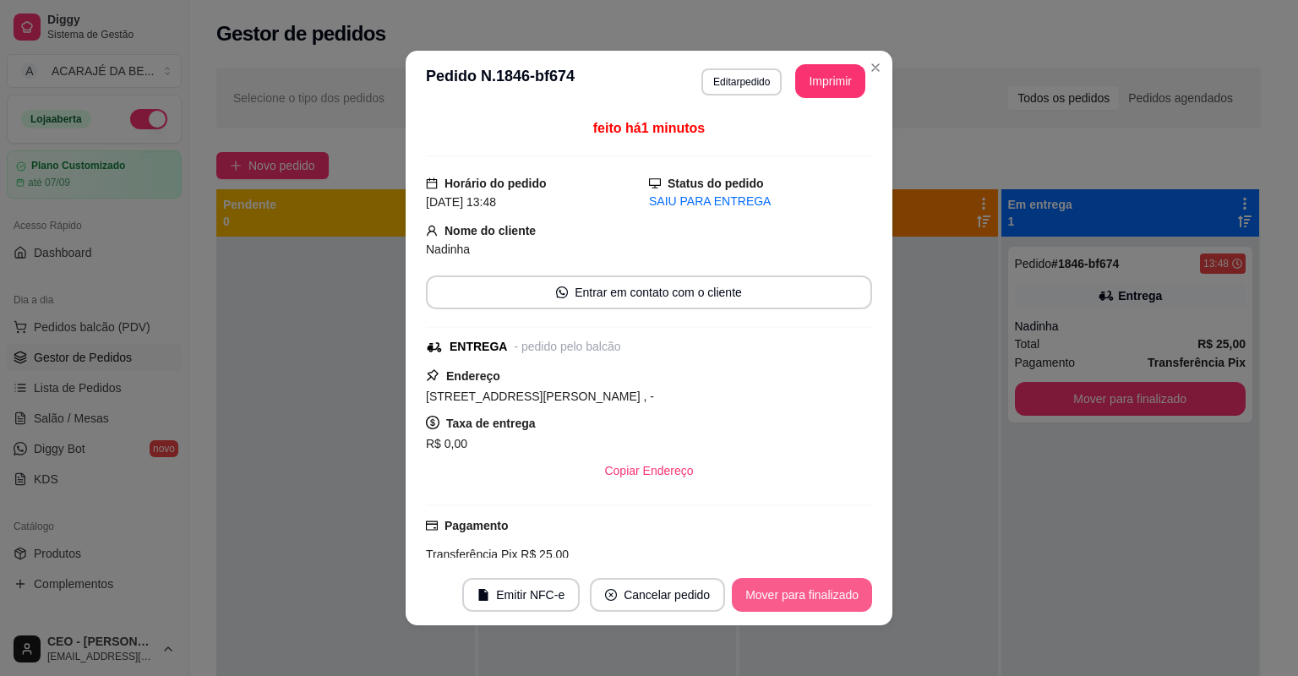
click at [806, 596] on button "Mover para finalizado" at bounding box center [802, 595] width 140 height 34
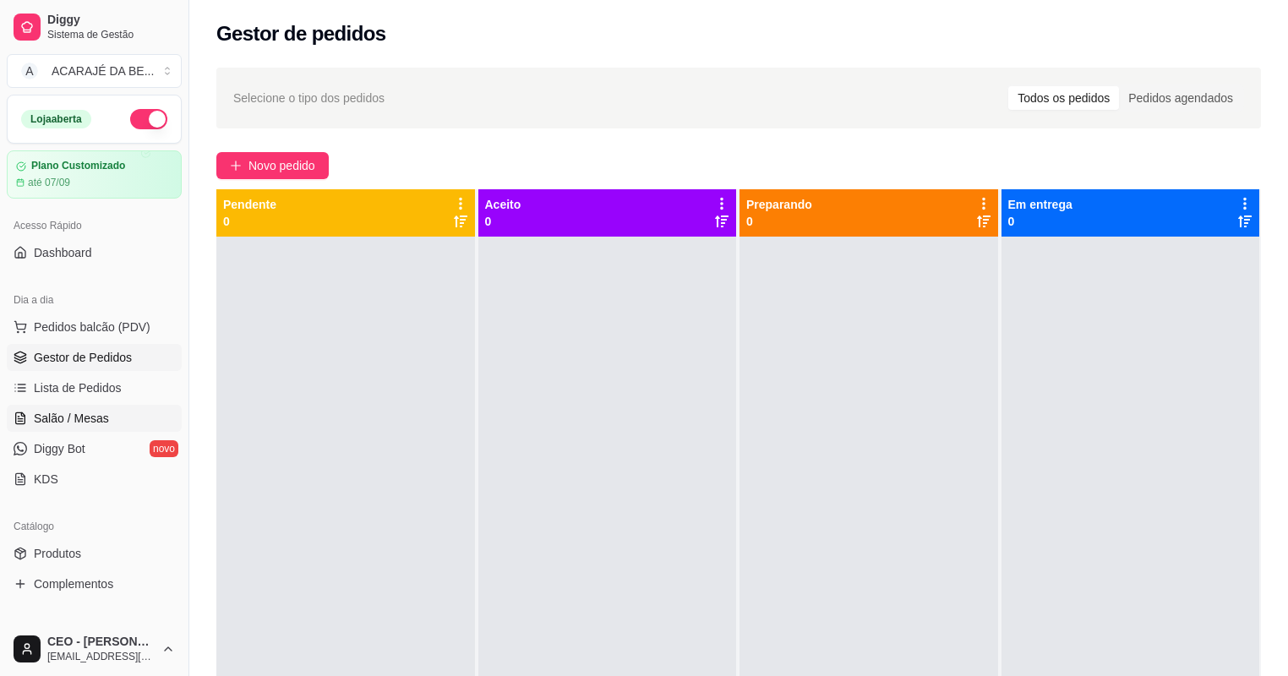
click at [63, 429] on link "Salão / Mesas" at bounding box center [94, 418] width 175 height 27
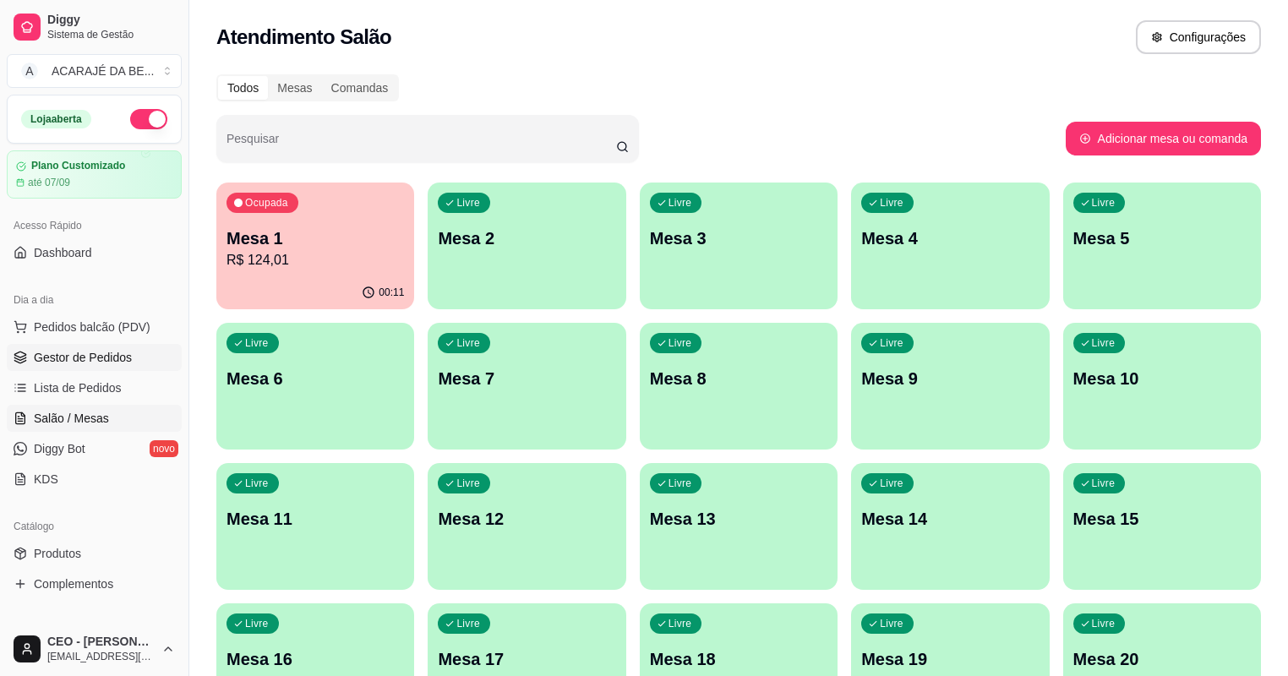
click at [78, 349] on span "Gestor de Pedidos" at bounding box center [83, 357] width 98 height 17
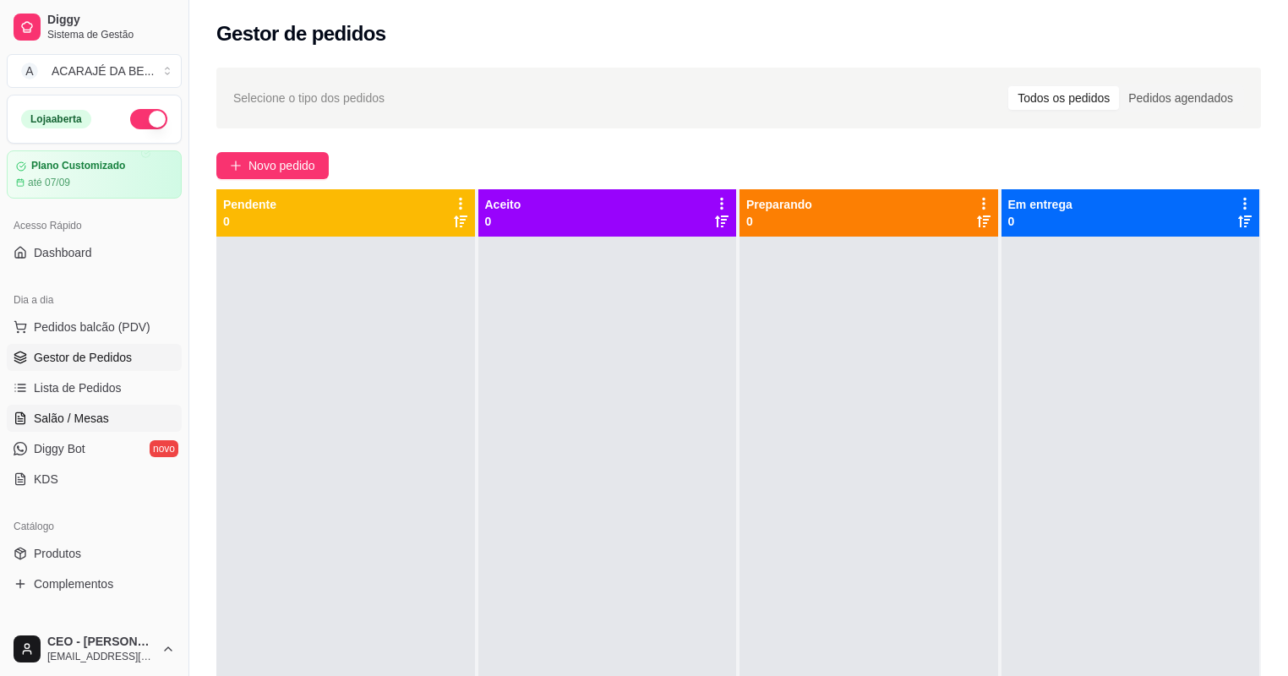
click at [74, 414] on span "Salão / Mesas" at bounding box center [71, 418] width 75 height 17
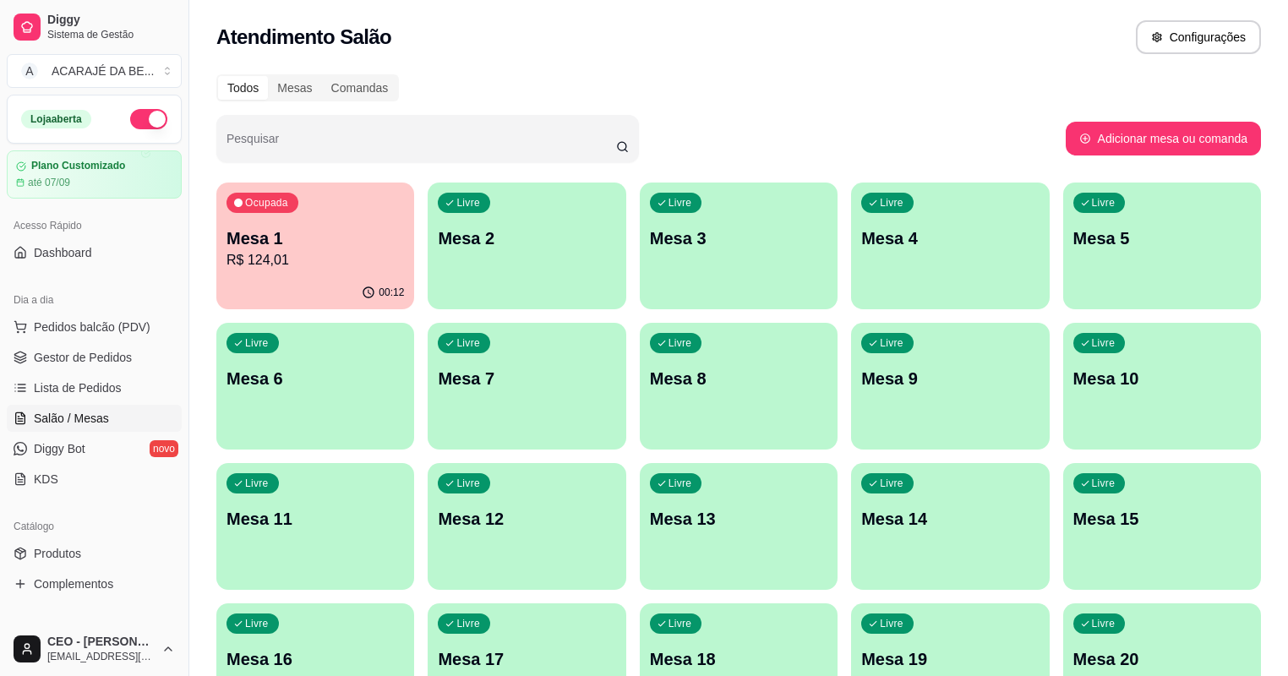
click at [369, 212] on div "Ocupada Mesa 1 R$ 124,01" at bounding box center [315, 230] width 198 height 94
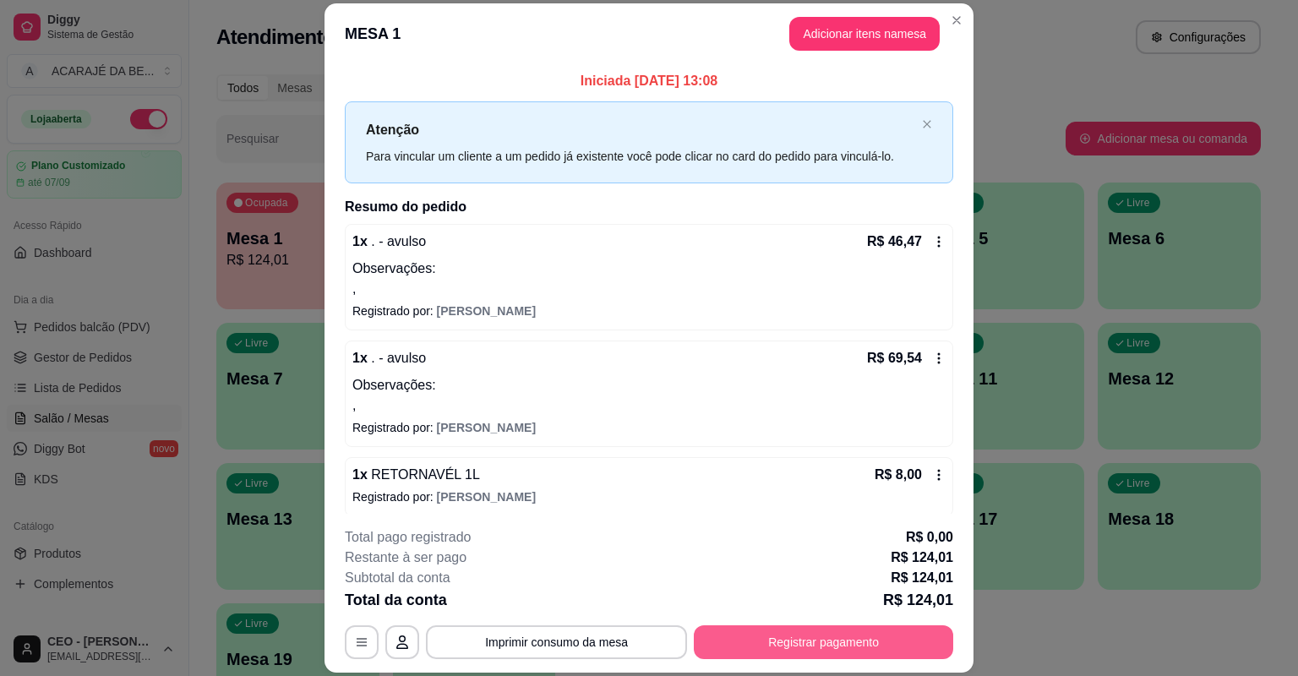
click at [778, 631] on button "Registrar pagamento" at bounding box center [823, 642] width 259 height 34
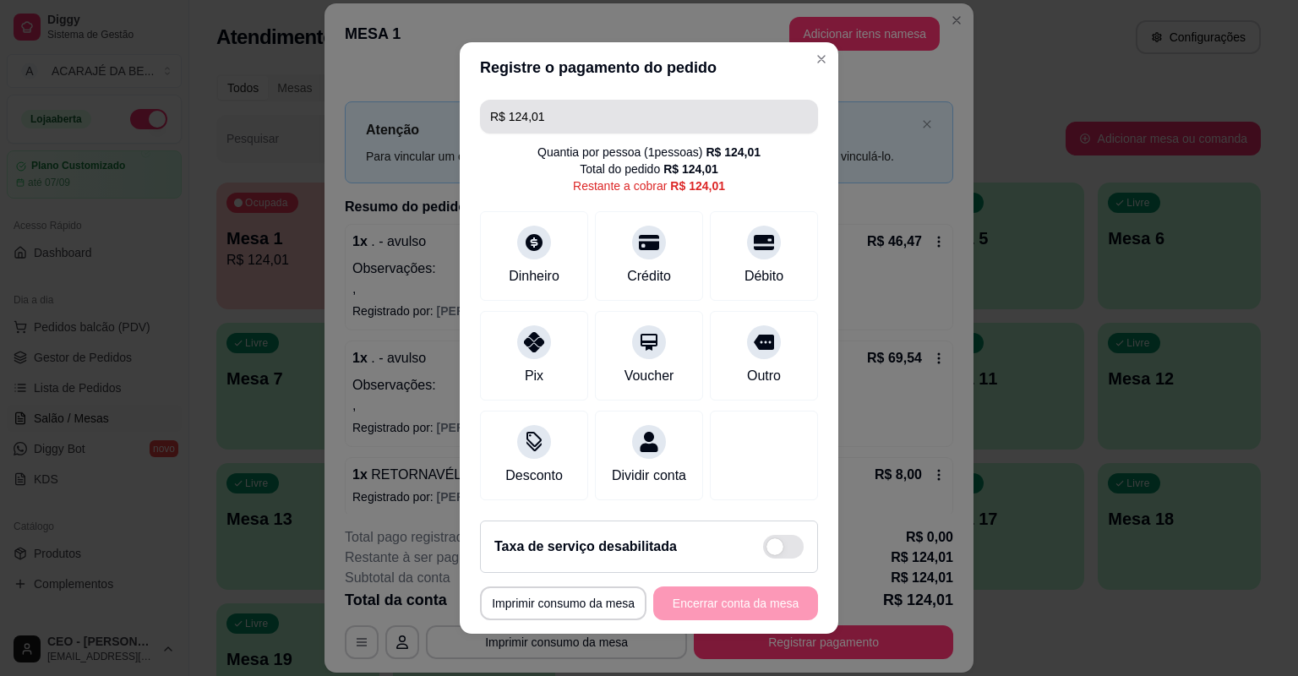
click at [635, 115] on input "R$ 124,01" at bounding box center [649, 117] width 318 height 34
drag, startPoint x: 598, startPoint y: 115, endPoint x: 509, endPoint y: 116, distance: 89.6
click at [509, 116] on input "R$ 124,01" at bounding box center [649, 117] width 318 height 34
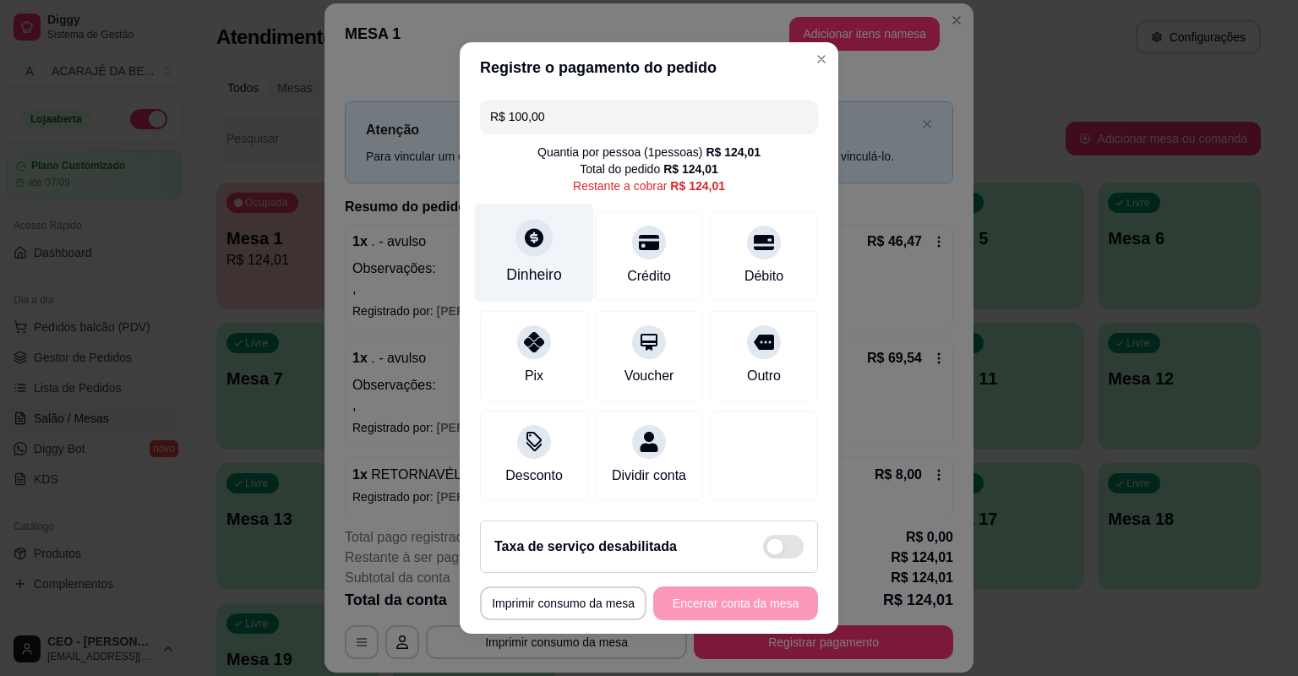
click at [536, 290] on div "Dinheiro" at bounding box center [534, 253] width 119 height 99
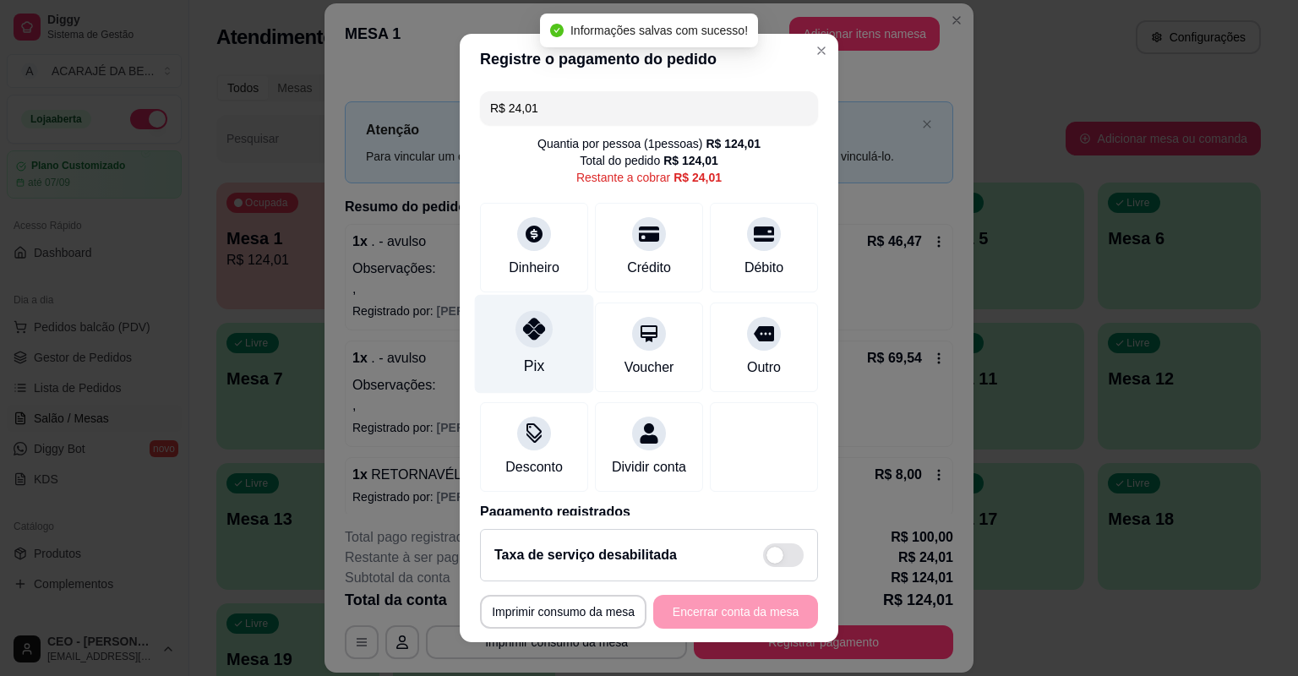
click at [557, 353] on div "Pix" at bounding box center [534, 344] width 119 height 99
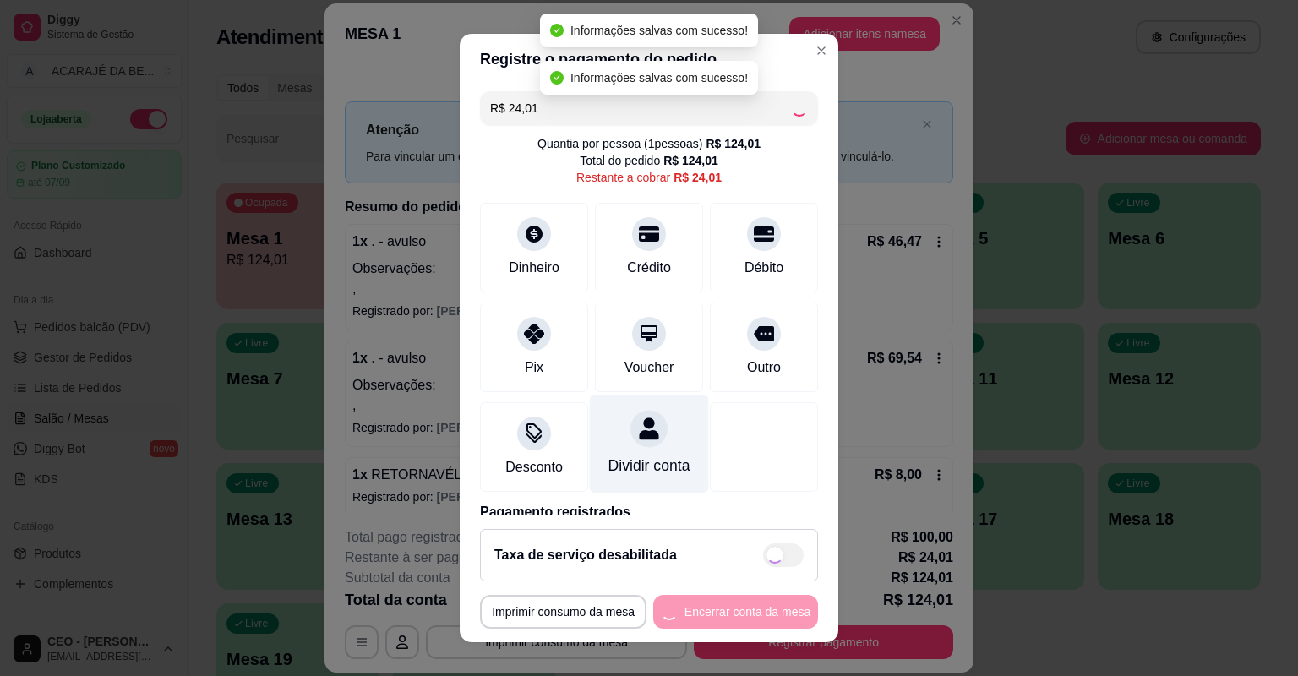
type input "R$ 0,00"
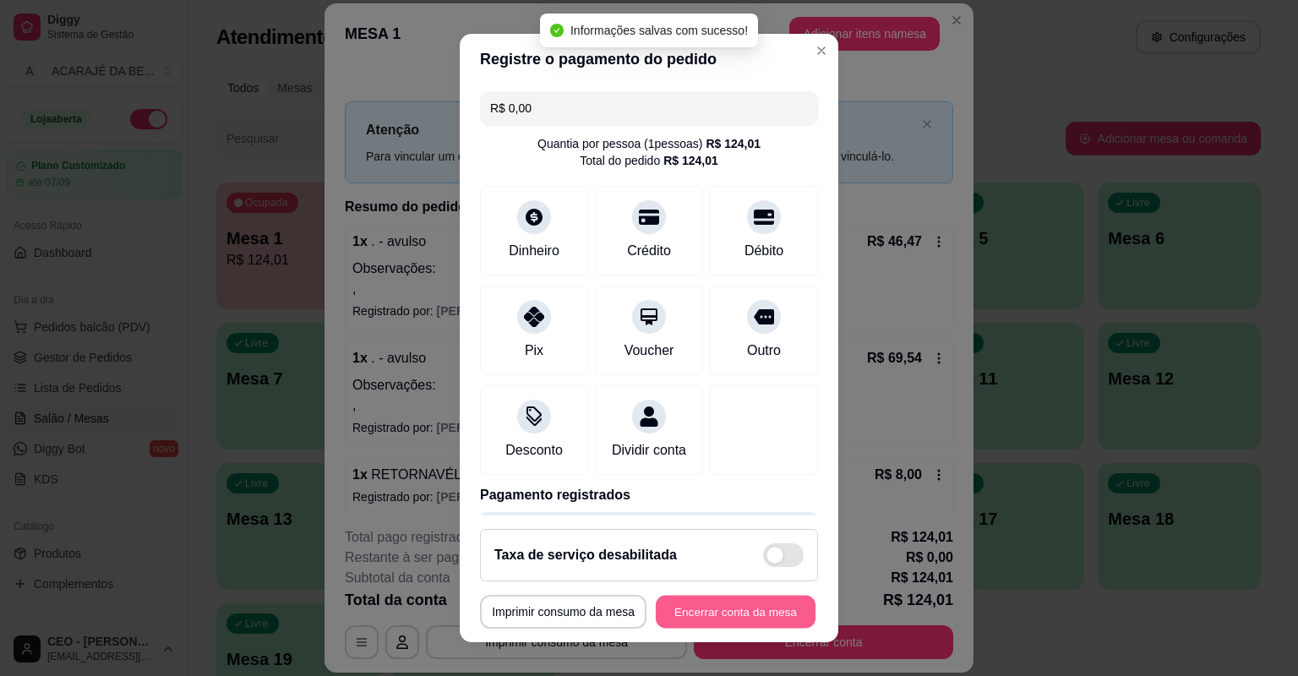
click at [729, 622] on button "Encerrar conta da mesa" at bounding box center [736, 612] width 160 height 33
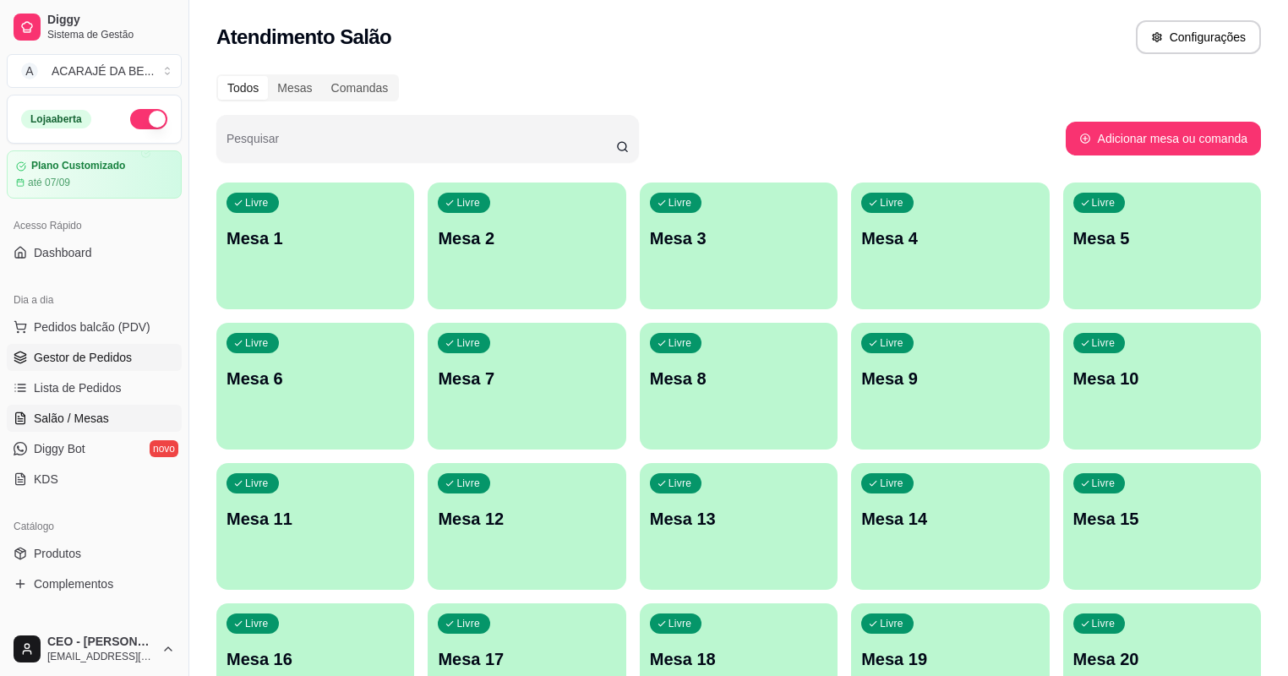
click at [63, 360] on span "Gestor de Pedidos" at bounding box center [83, 357] width 98 height 17
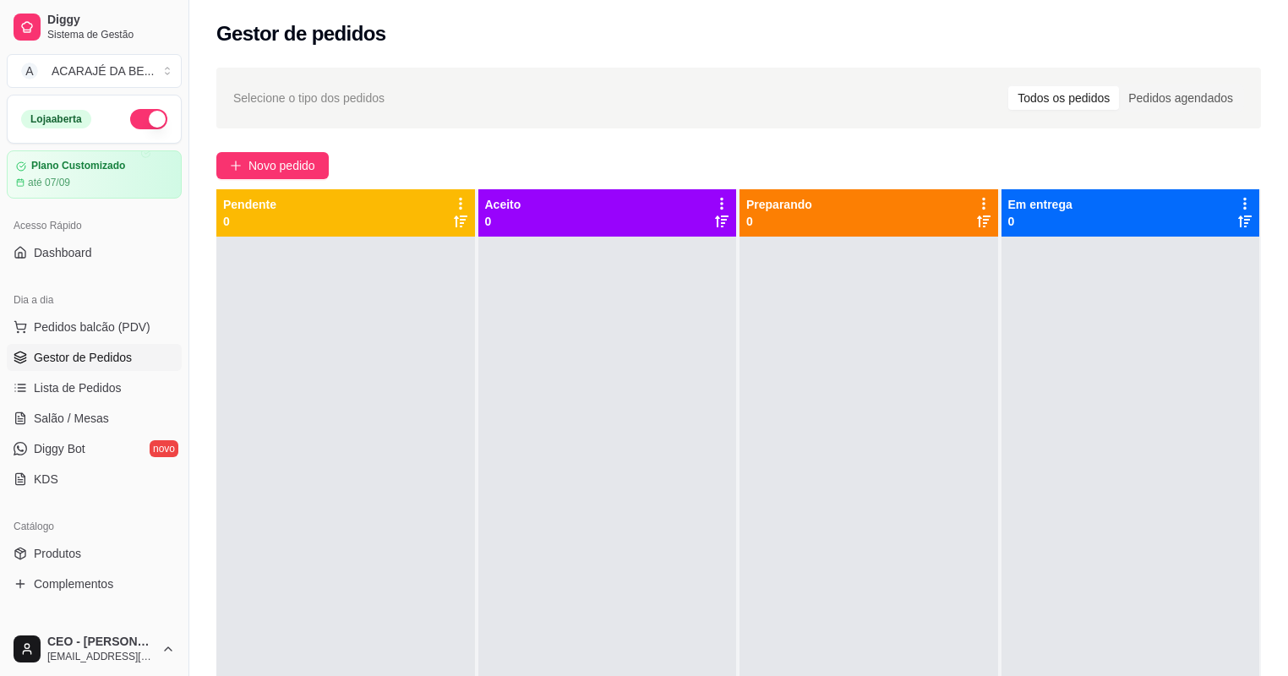
click at [740, 391] on div at bounding box center [869, 575] width 259 height 676
click at [120, 387] on link "Lista de Pedidos" at bounding box center [94, 387] width 175 height 27
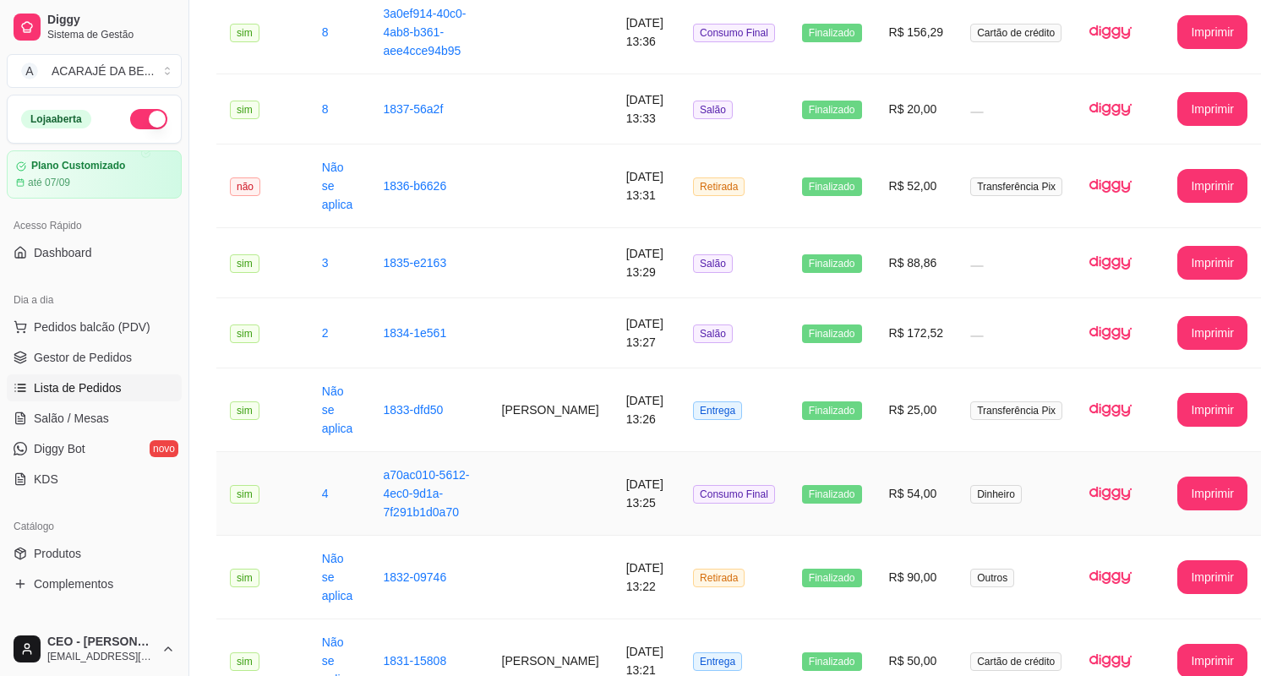
scroll to position [1816, 0]
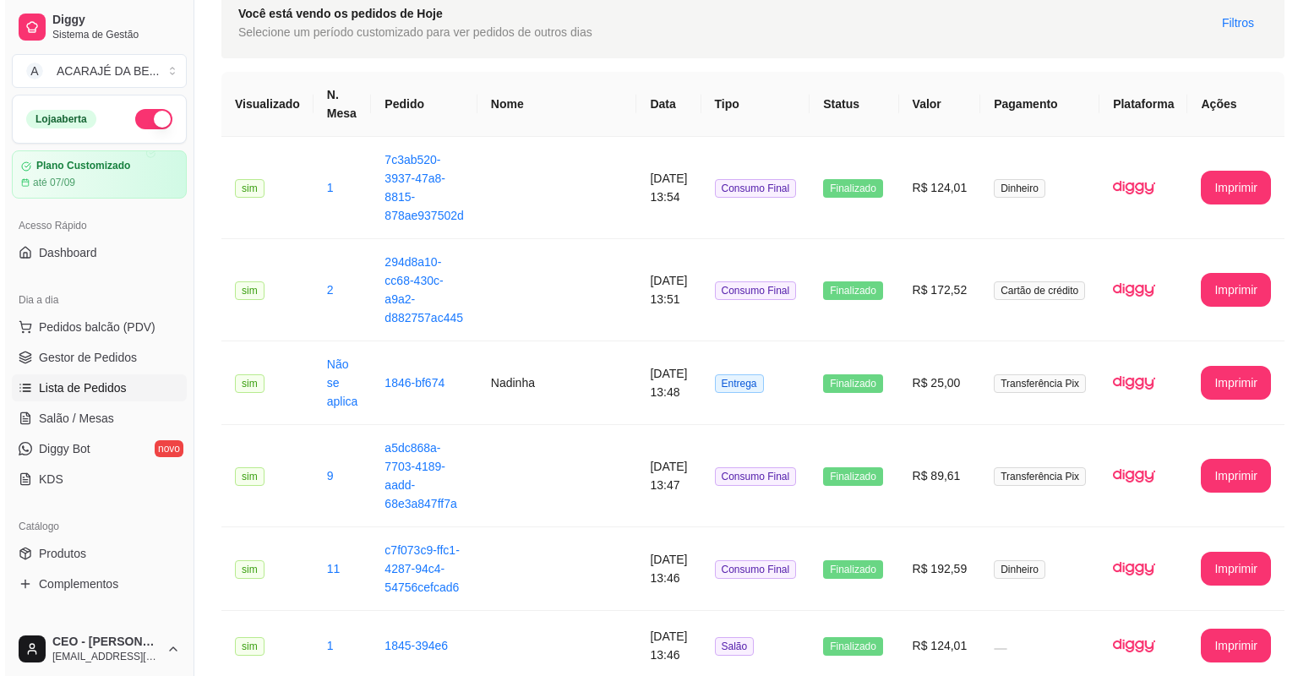
scroll to position [0, 0]
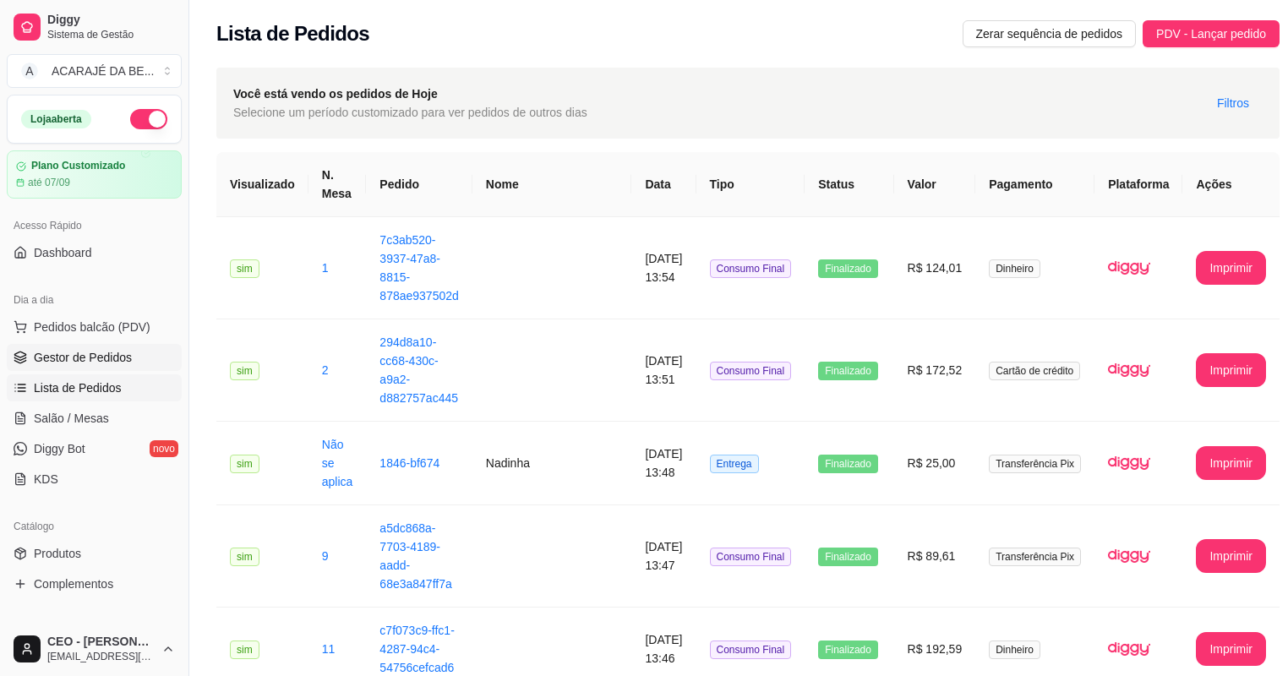
click at [88, 356] on span "Gestor de Pedidos" at bounding box center [83, 357] width 98 height 17
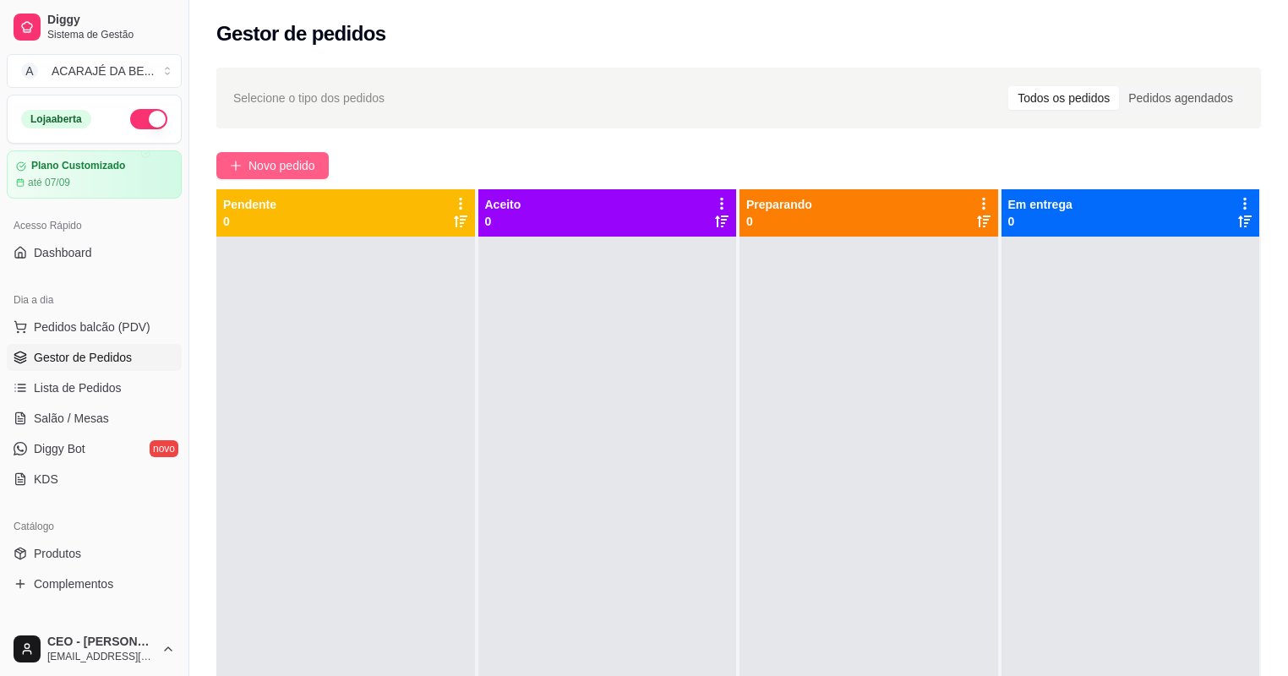
click at [266, 169] on span "Novo pedido" at bounding box center [281, 165] width 67 height 19
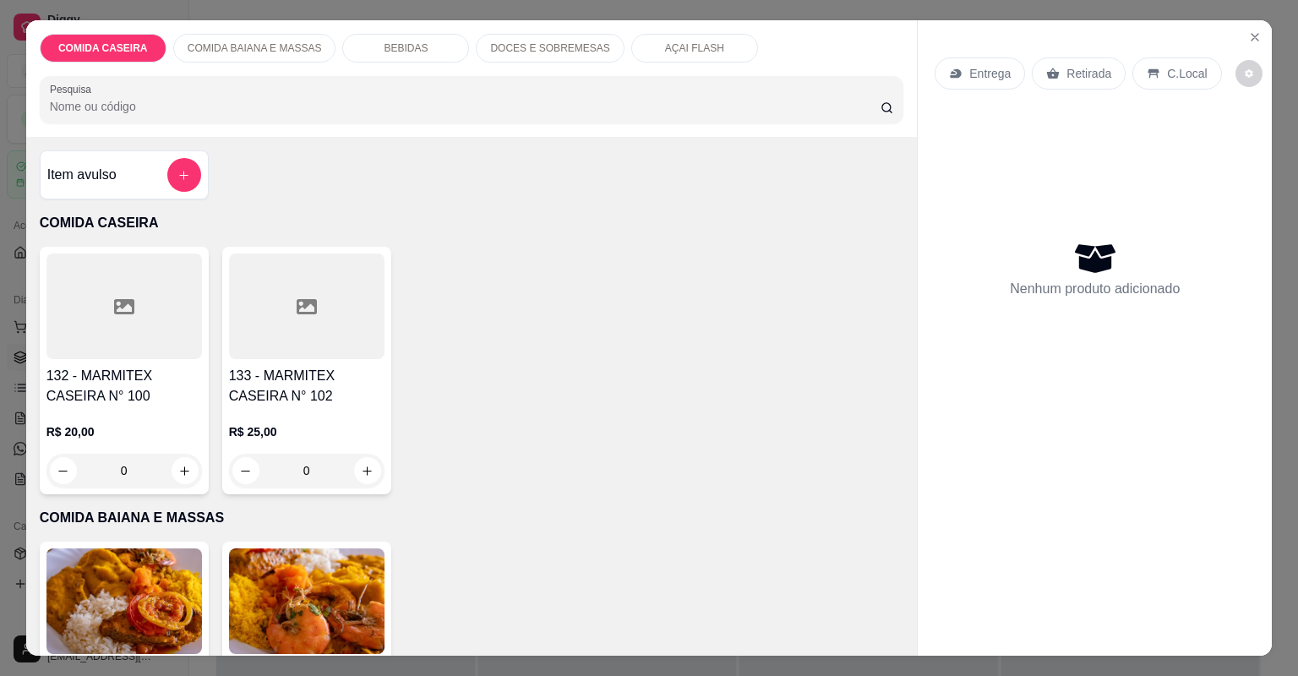
click at [231, 389] on h4 "133 - MARMITEX CASEIRA N° 102" at bounding box center [307, 386] width 156 height 41
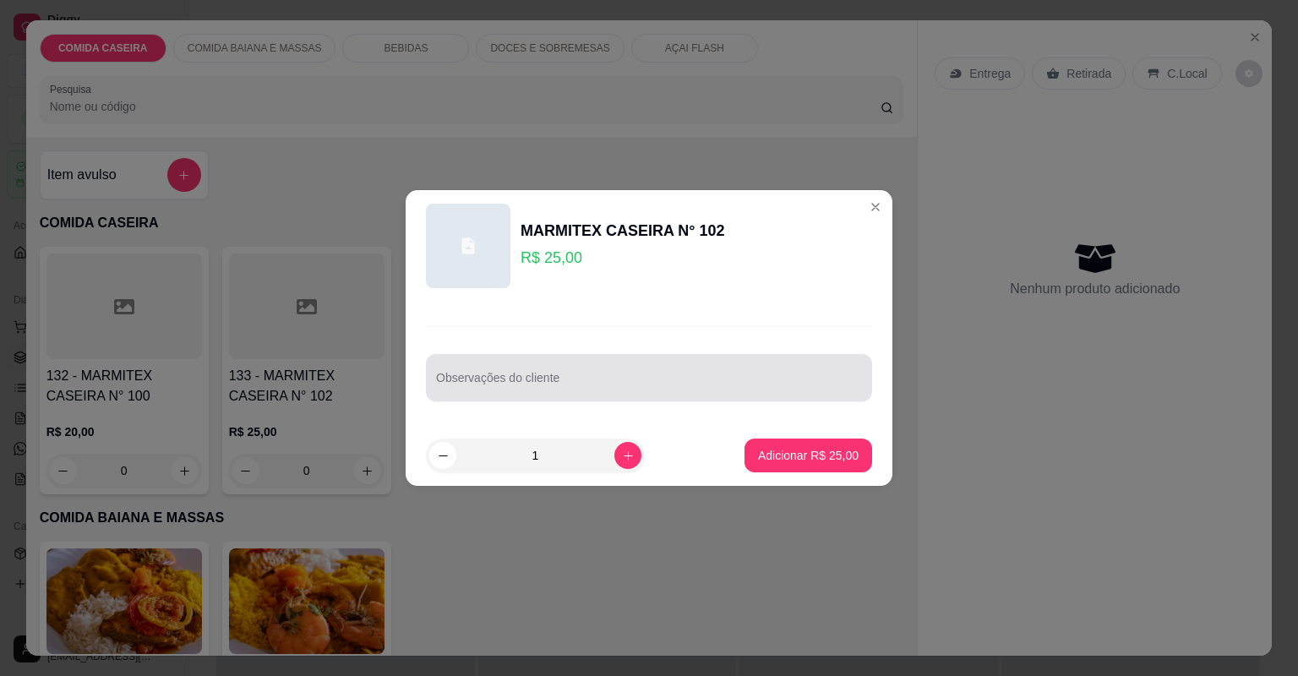
click at [473, 393] on div at bounding box center [649, 378] width 426 height 34
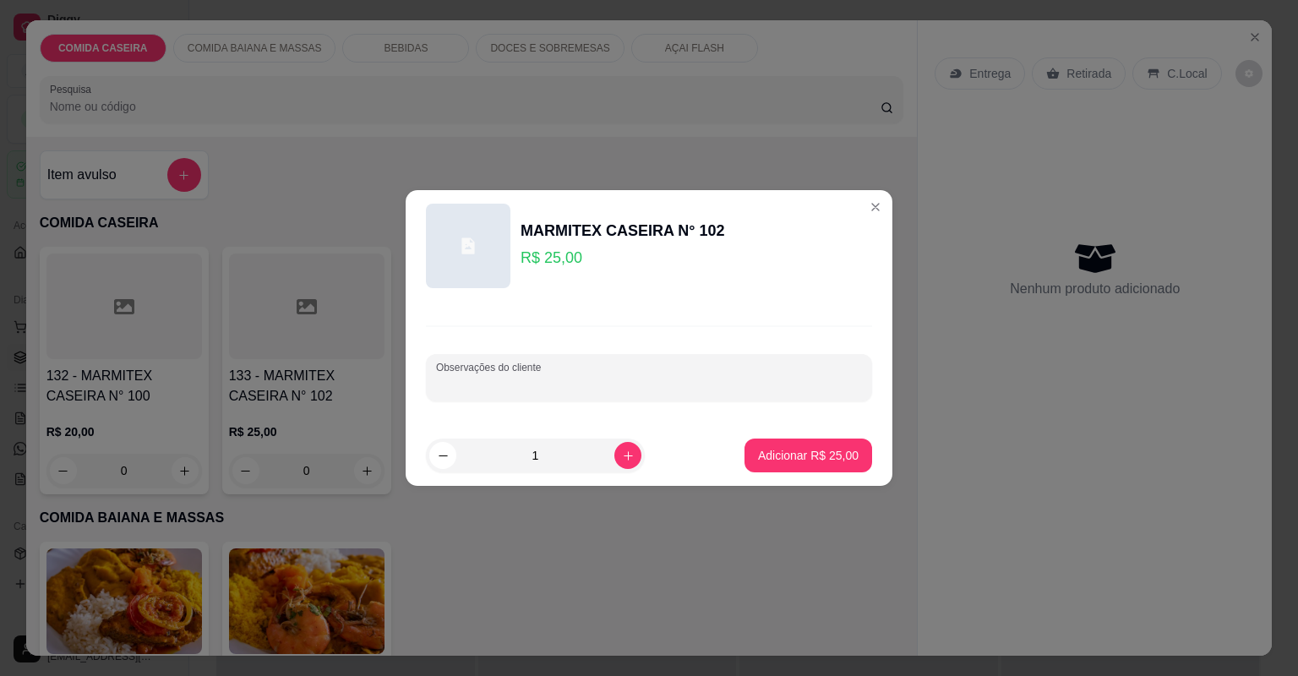
paste input "Feijão tropeiro Farofa de banana com jabá Panqueca de frango Vinagrete Abacaxi …"
type input "Feijão tropeiro Farofa de banana com jabá Panqueca de frango Vinagrete Abacaxi …"
click at [807, 460] on p "Adicionar R$ 25,00" at bounding box center [808, 455] width 101 height 17
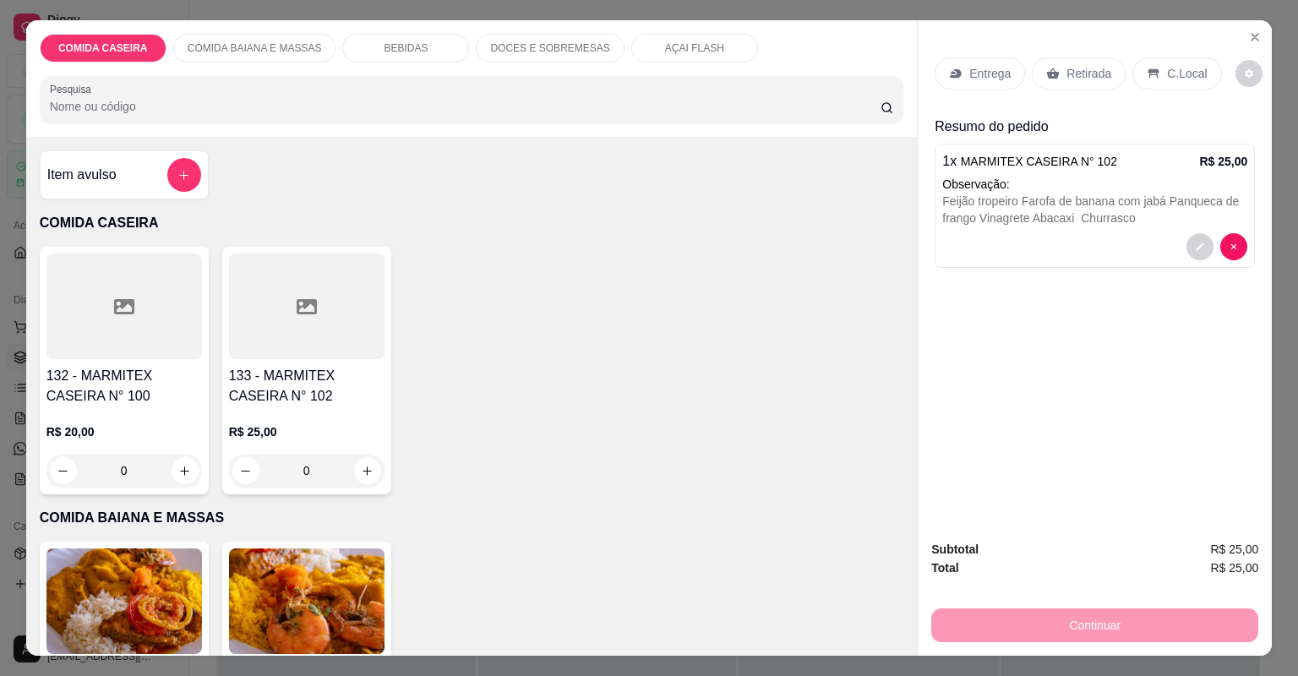
click at [984, 74] on p "Entrega" at bounding box center [989, 73] width 41 height 17
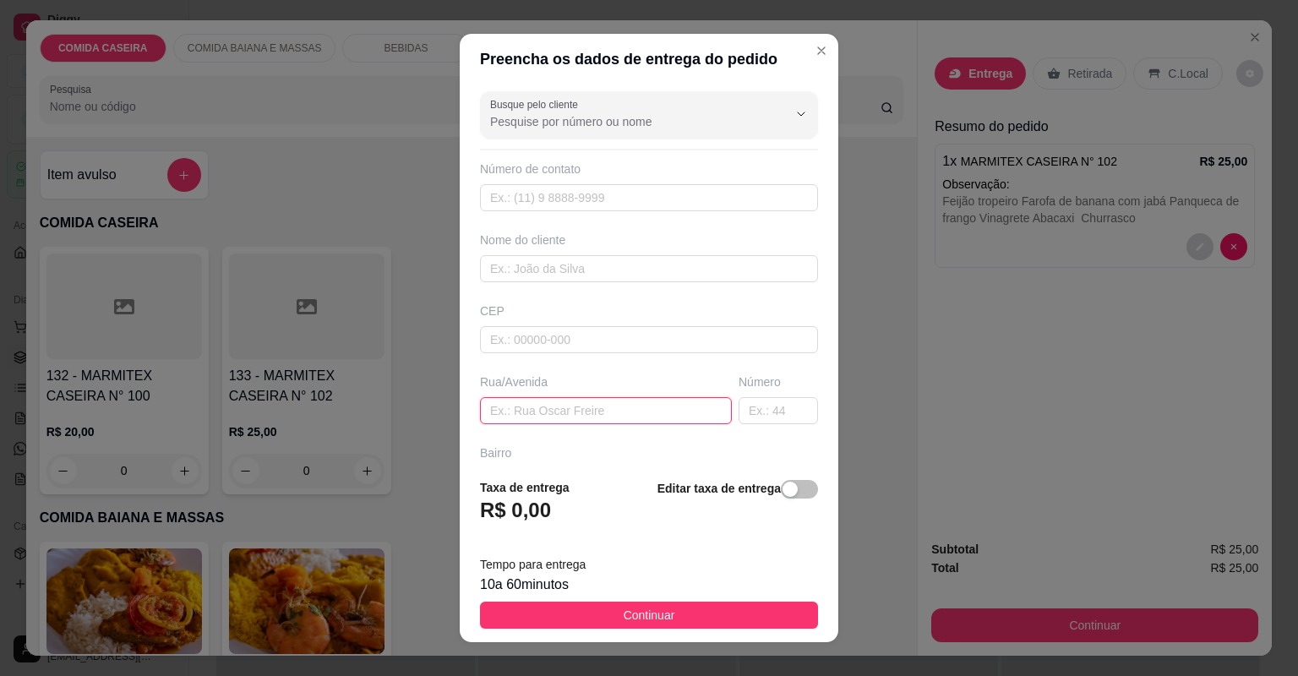
click at [561, 407] on input "text" at bounding box center [606, 410] width 252 height 27
paste input "Barrio glória Próx a oficina de [PERSON_NAME]° 36b"
type input "Barrio glória Próx a oficina de [PERSON_NAME]° 36b"
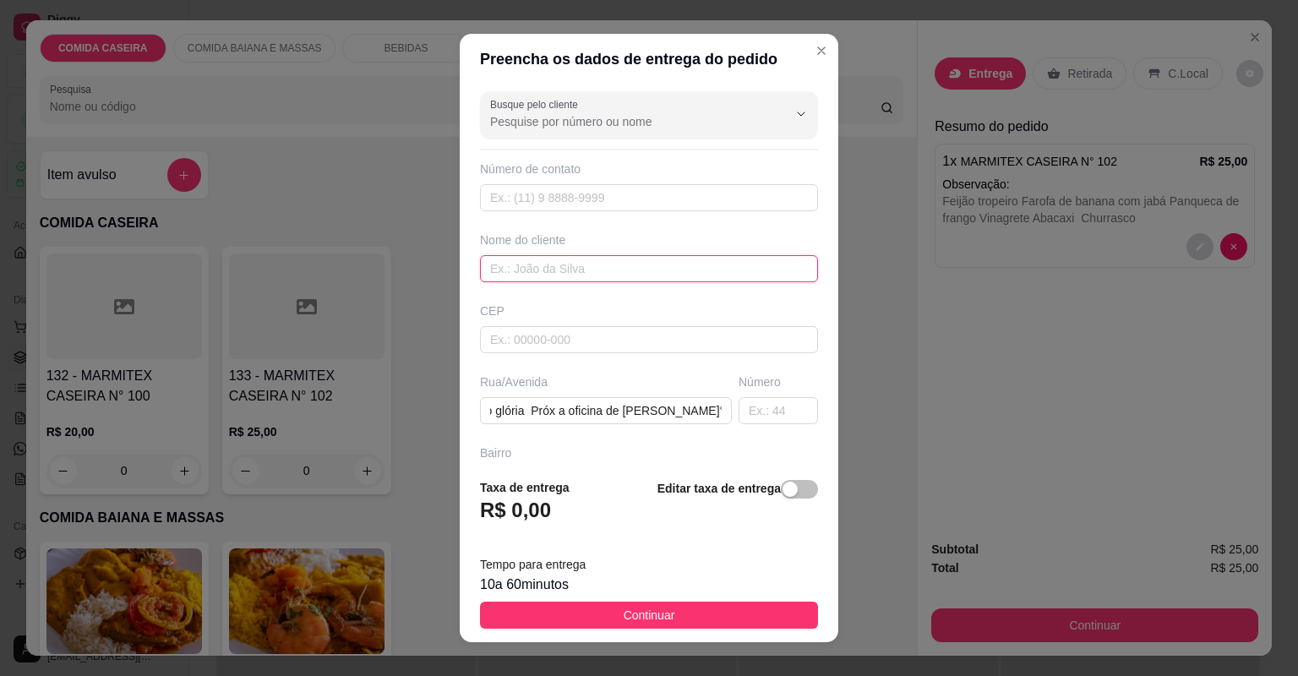
click at [548, 276] on input "text" at bounding box center [649, 268] width 338 height 27
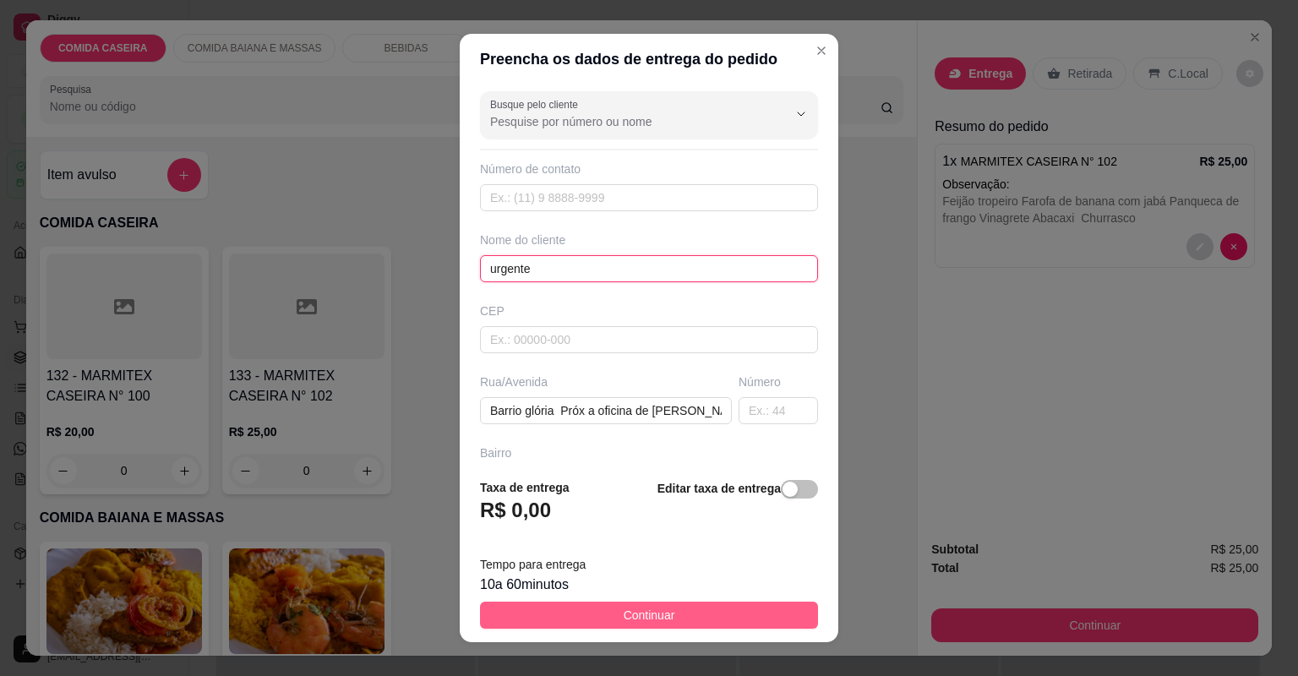
type input "urgente"
click at [673, 618] on button "Continuar" at bounding box center [649, 615] width 338 height 27
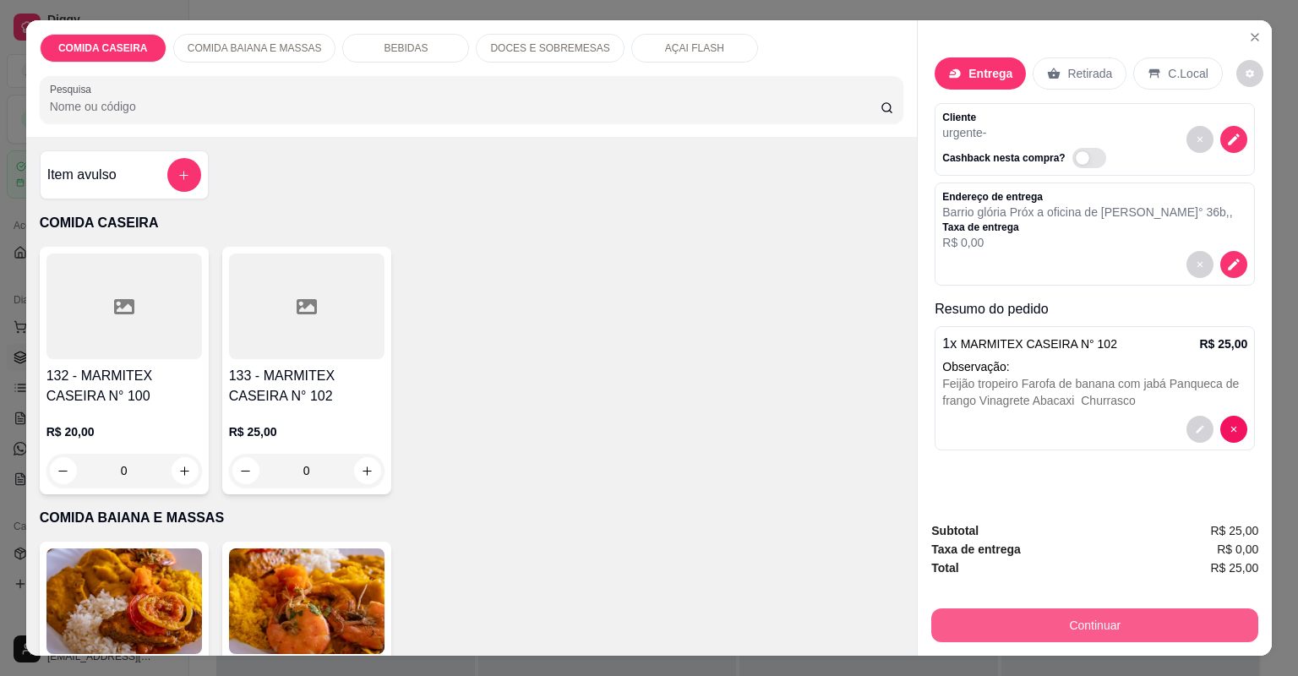
click at [1013, 609] on button "Continuar" at bounding box center [1094, 626] width 327 height 34
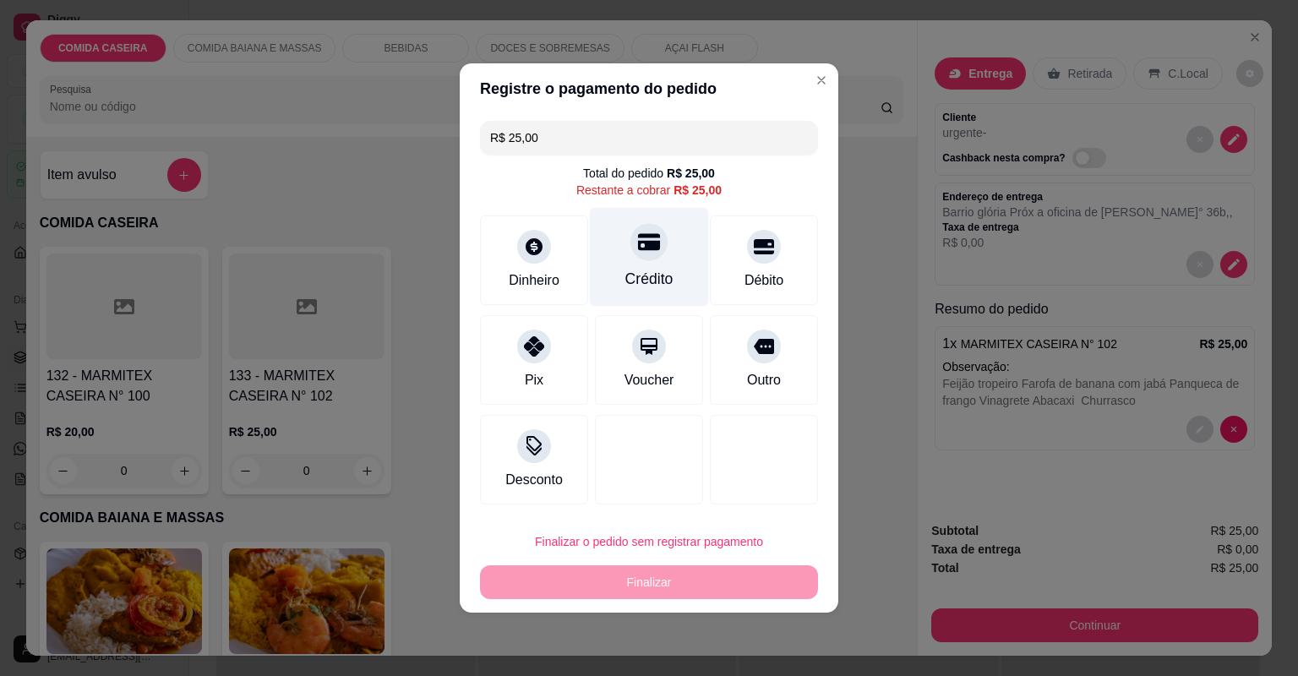
click at [675, 265] on div "Crédito" at bounding box center [649, 257] width 119 height 99
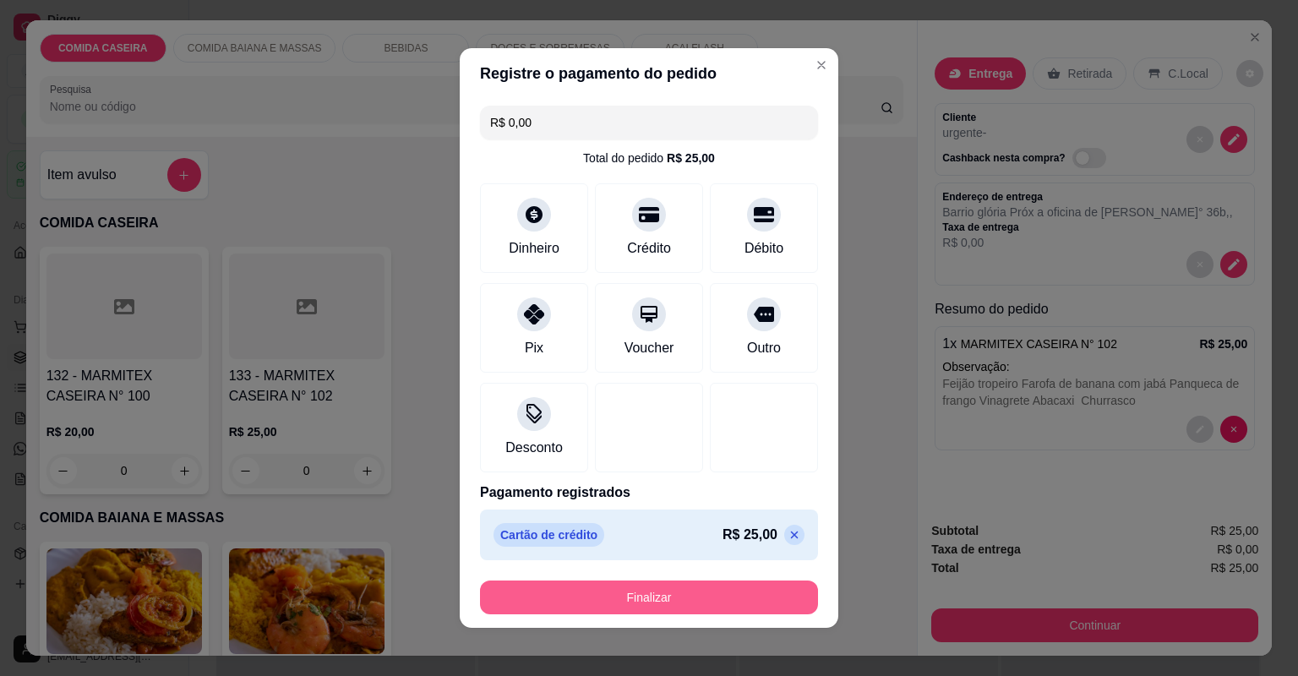
click at [690, 593] on button "Finalizar" at bounding box center [649, 598] width 338 height 34
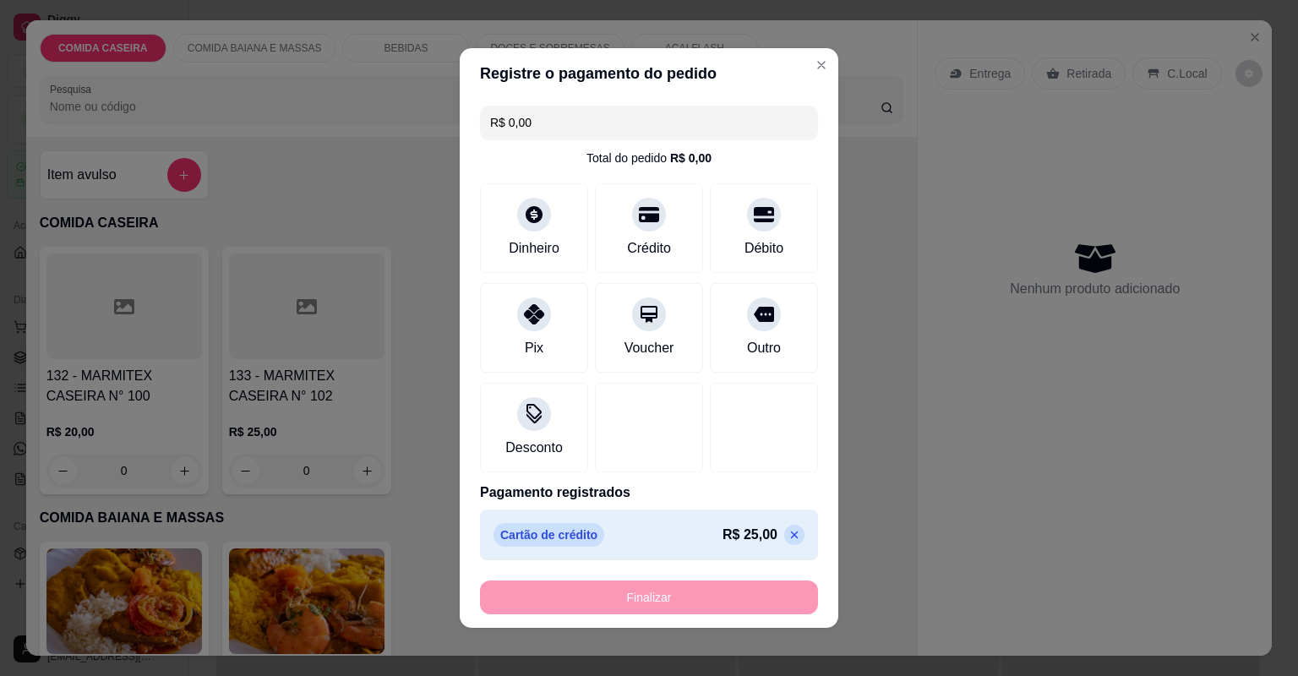
type input "-R$ 25,00"
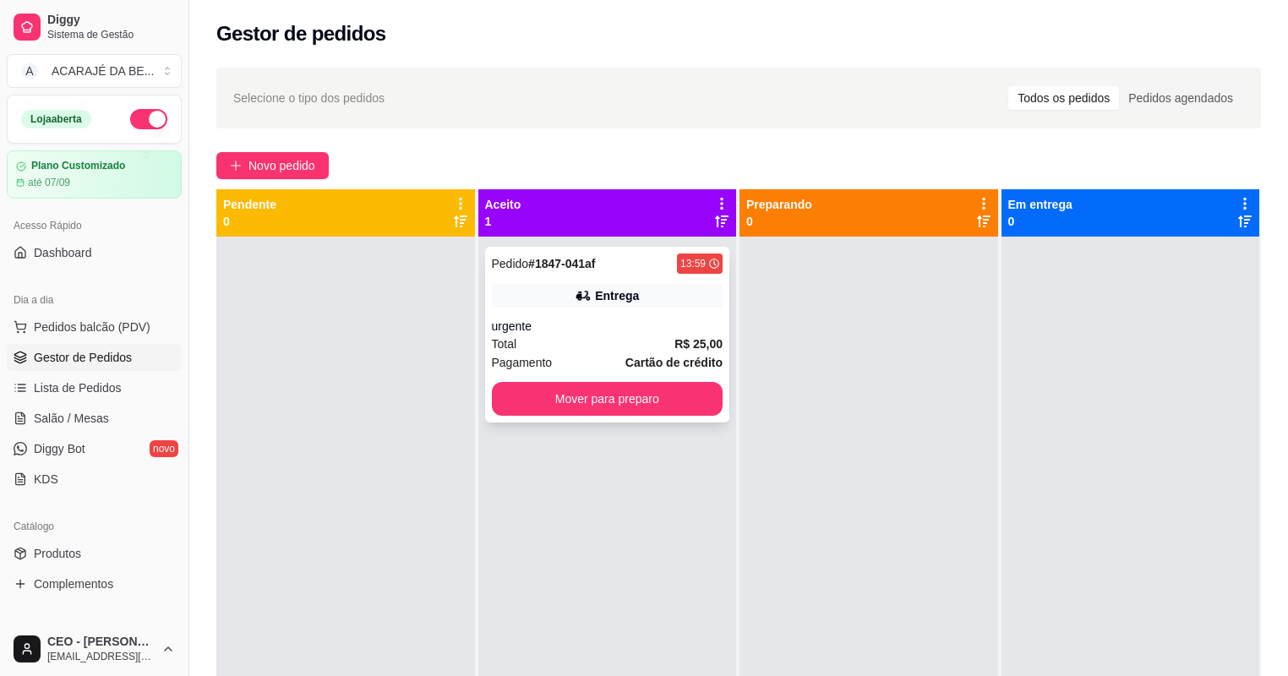
click at [693, 335] on span "R$ 25,00" at bounding box center [698, 344] width 48 height 19
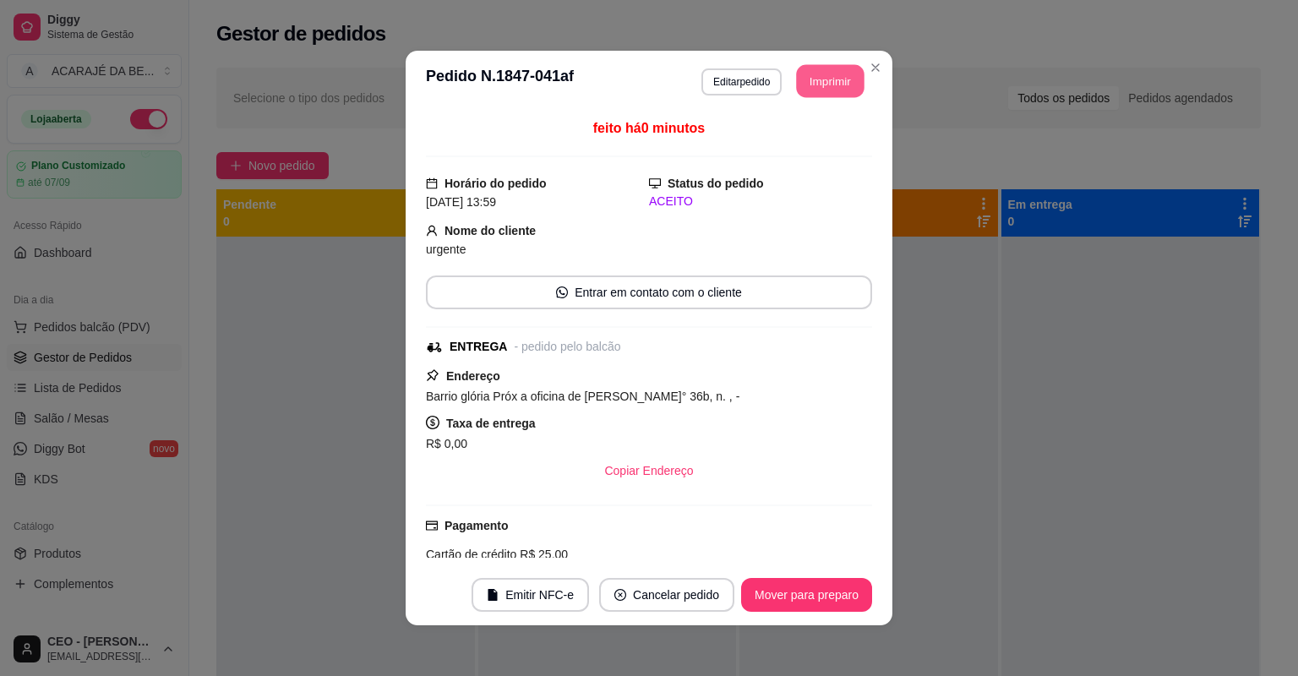
click at [816, 95] on button "Imprimir" at bounding box center [831, 81] width 68 height 33
click at [741, 601] on button "Mover para preparo" at bounding box center [806, 595] width 131 height 34
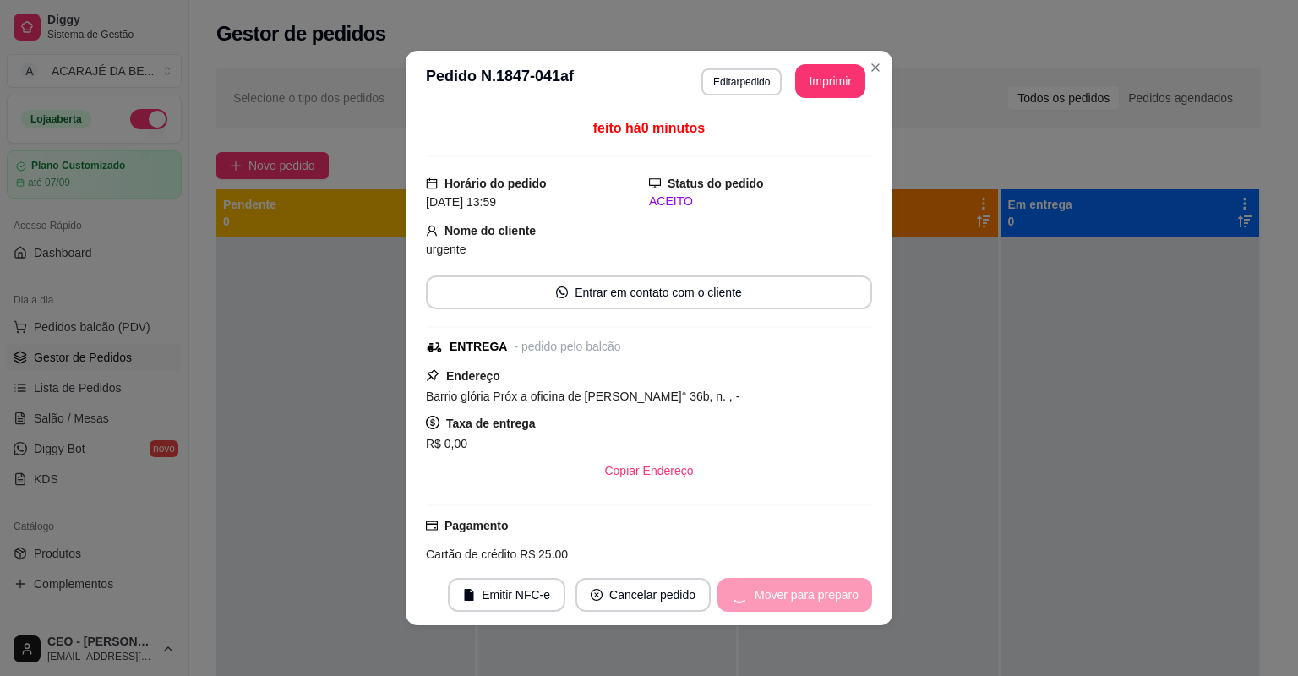
click at [745, 601] on div "Mover para preparo" at bounding box center [795, 595] width 155 height 34
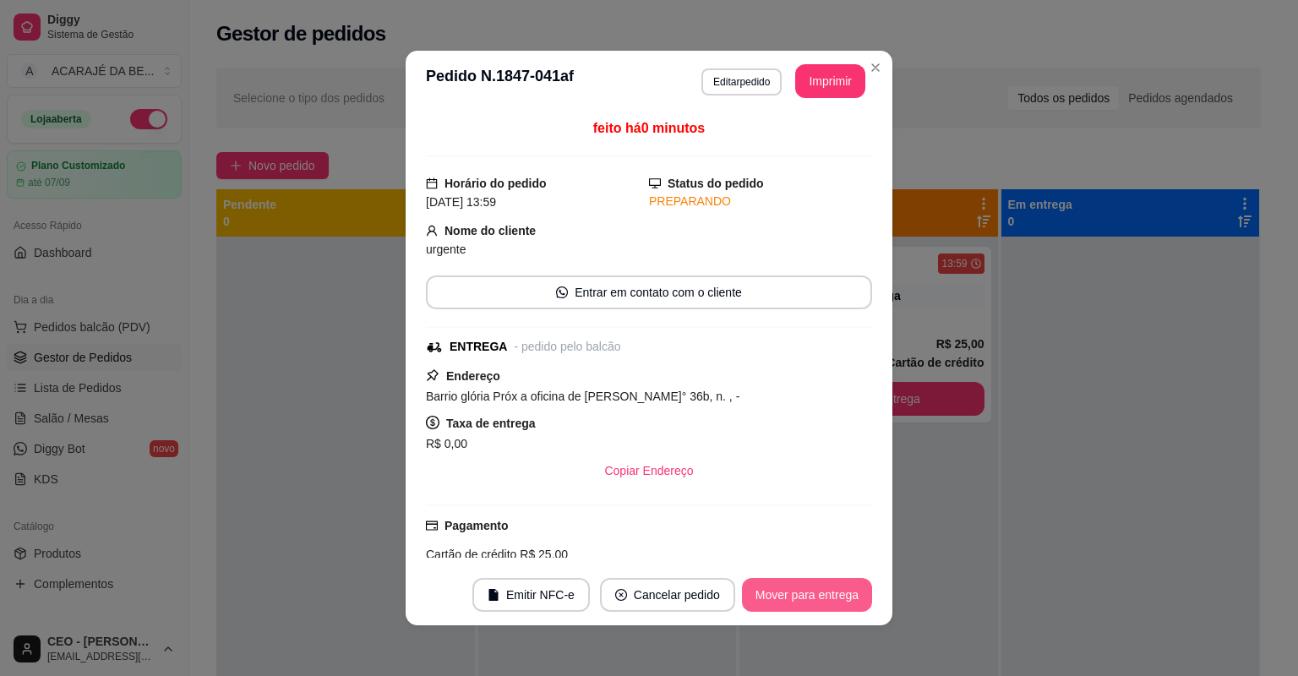
click at [784, 598] on button "Mover para entrega" at bounding box center [807, 595] width 130 height 34
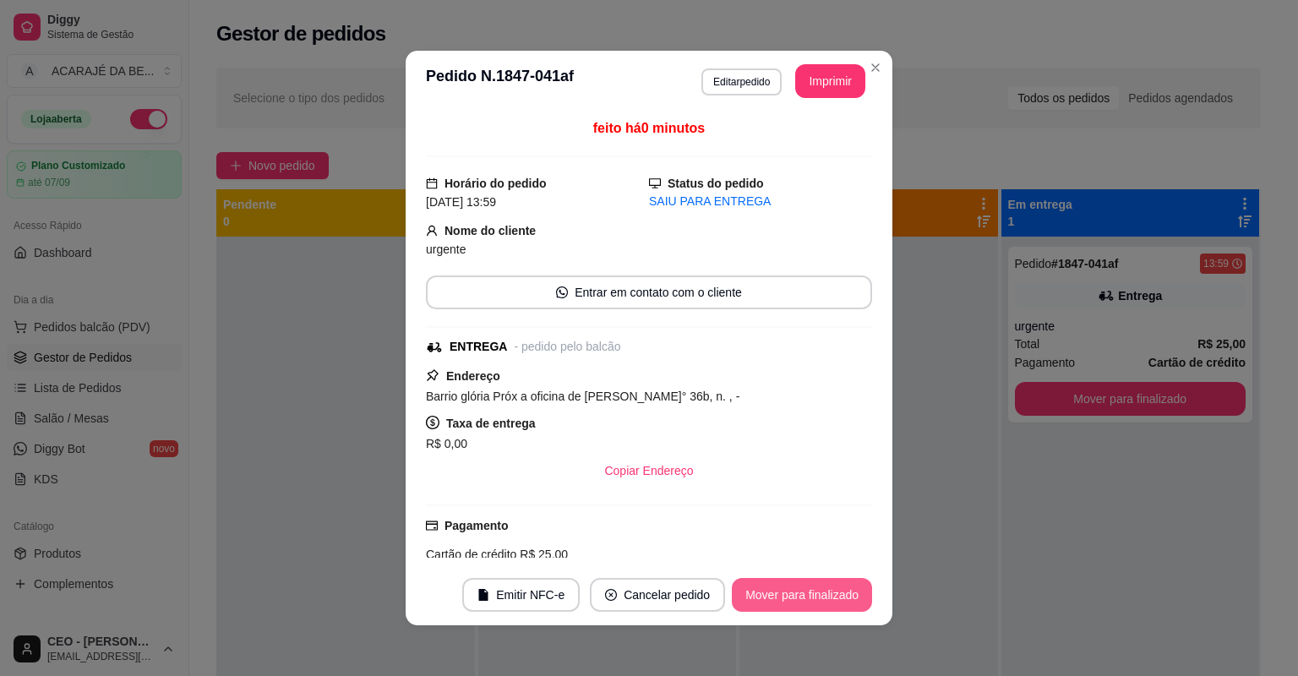
click at [793, 595] on button "Mover para finalizado" at bounding box center [802, 595] width 140 height 34
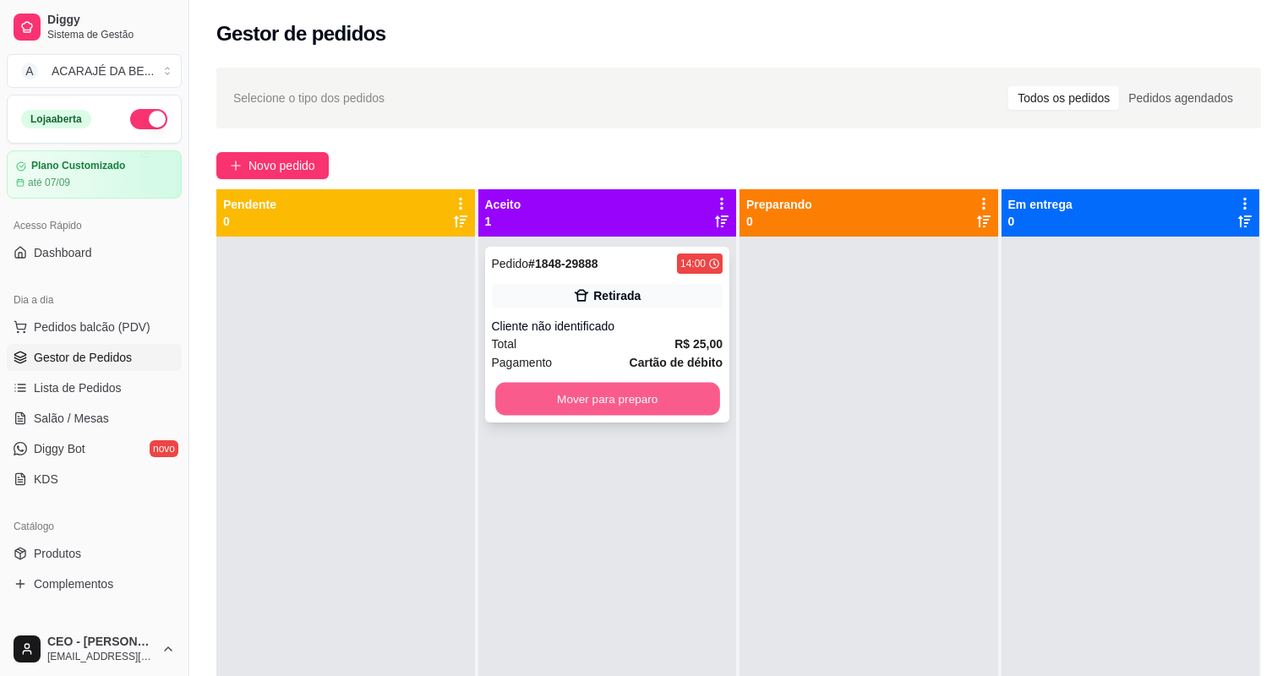
click at [672, 394] on button "Mover para preparo" at bounding box center [607, 399] width 224 height 33
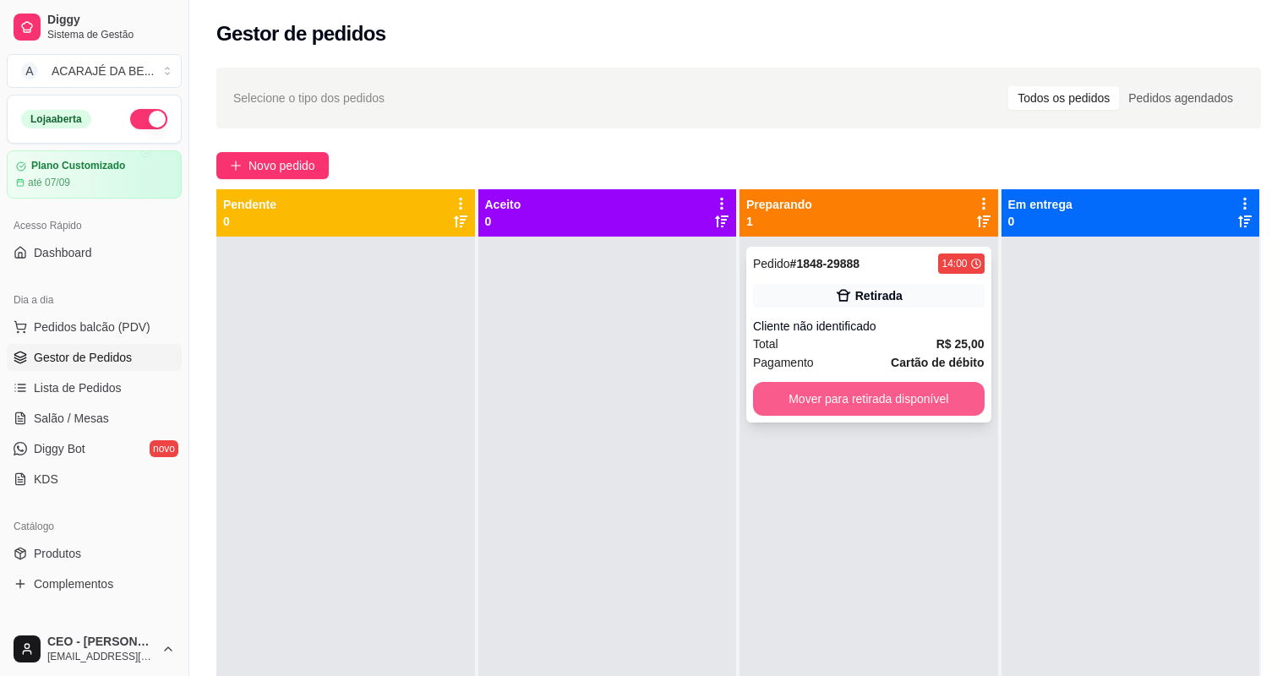
click at [899, 412] on button "Mover para retirada disponível" at bounding box center [869, 399] width 232 height 34
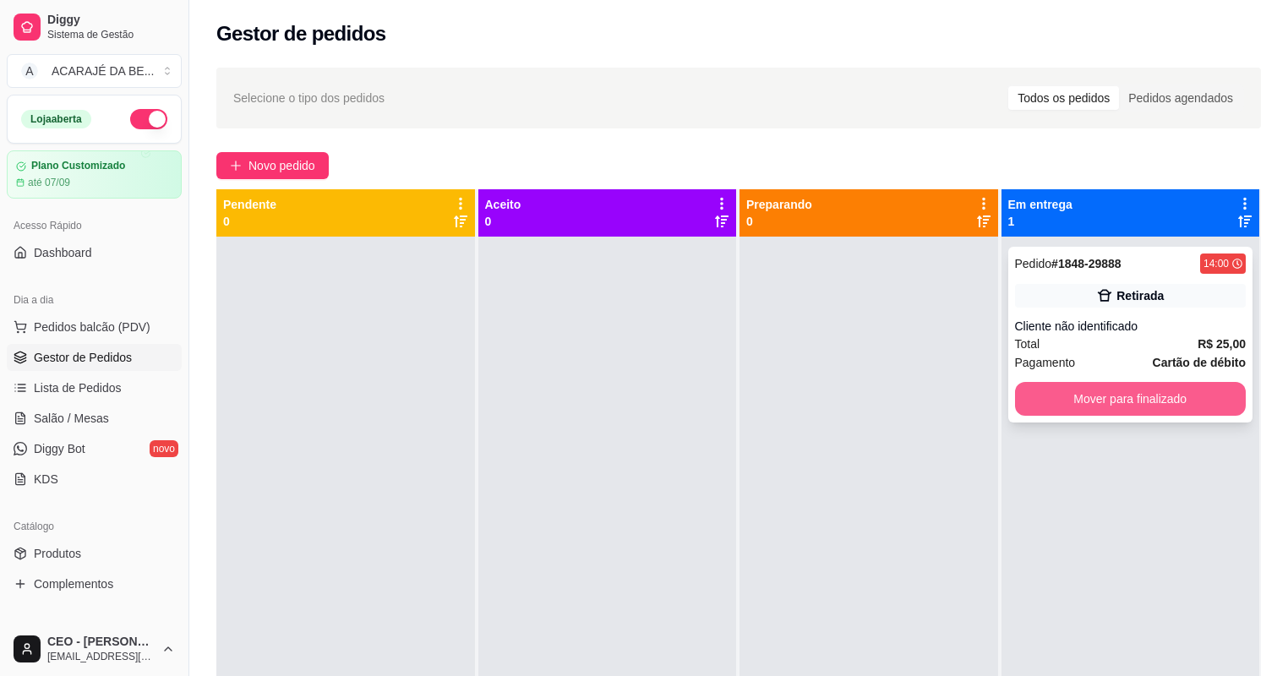
click at [1111, 404] on button "Mover para finalizado" at bounding box center [1131, 399] width 232 height 34
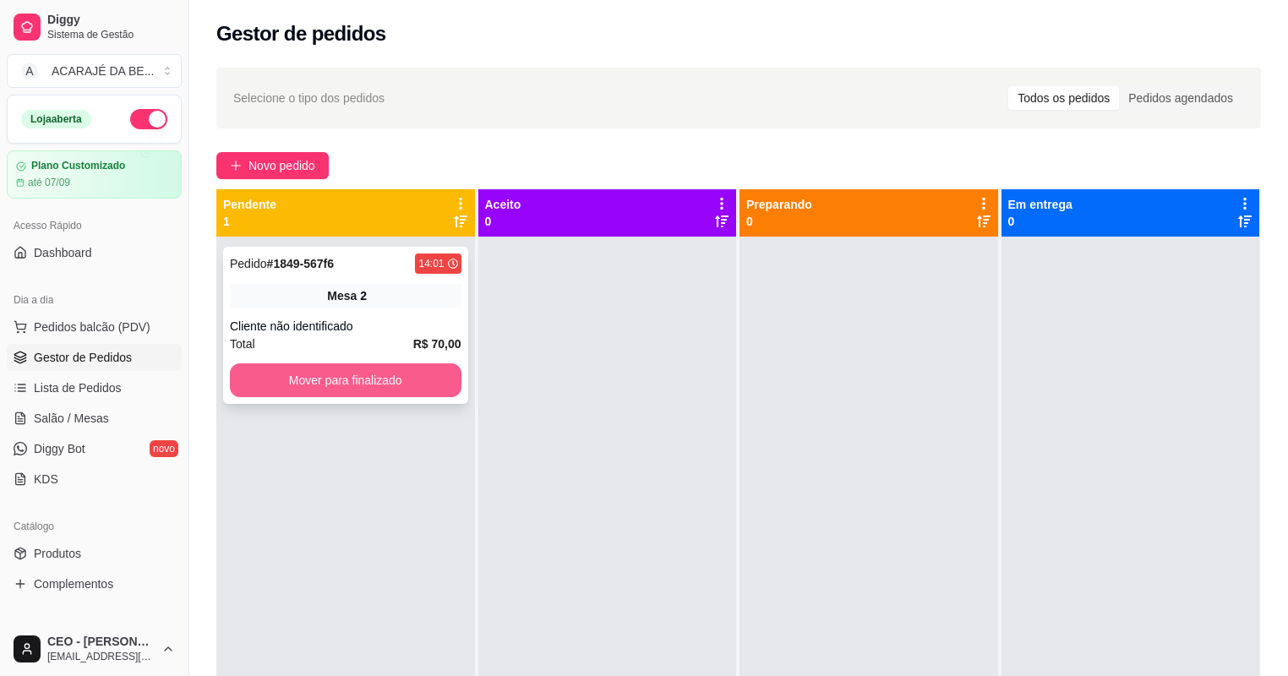
click at [423, 375] on button "Mover para finalizado" at bounding box center [346, 380] width 232 height 34
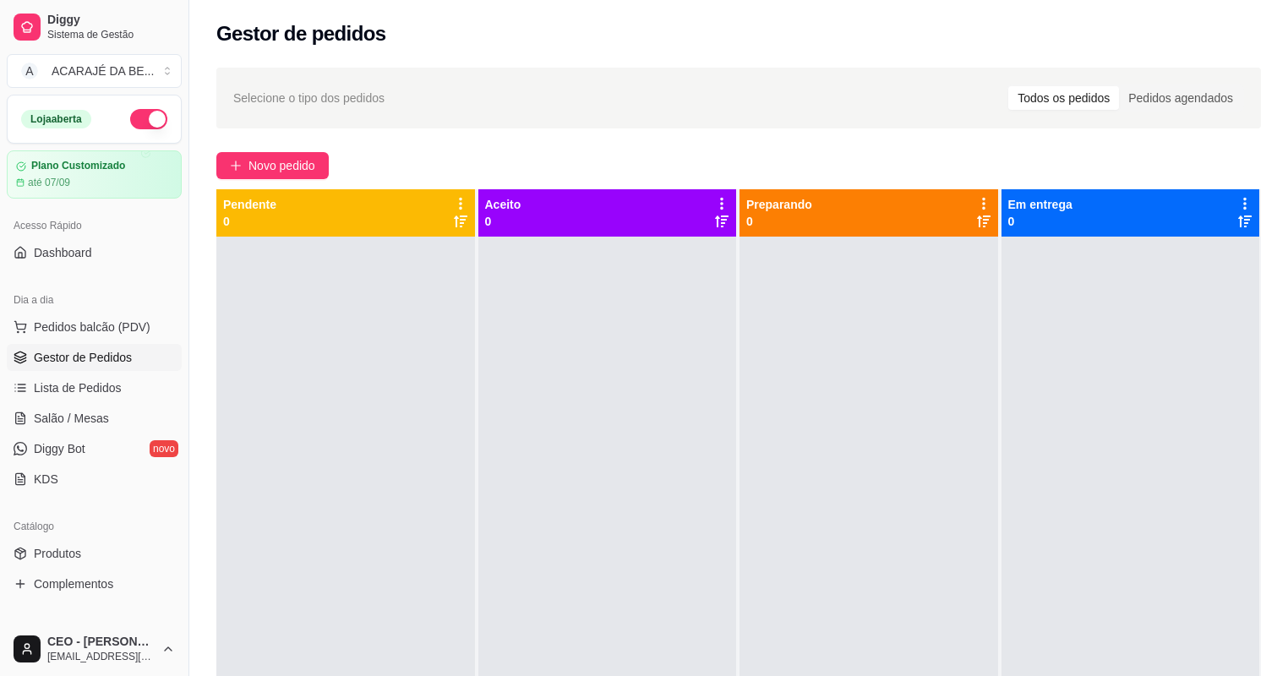
click at [571, 341] on div at bounding box center [607, 575] width 259 height 676
click at [304, 172] on span "Novo pedido" at bounding box center [281, 165] width 67 height 19
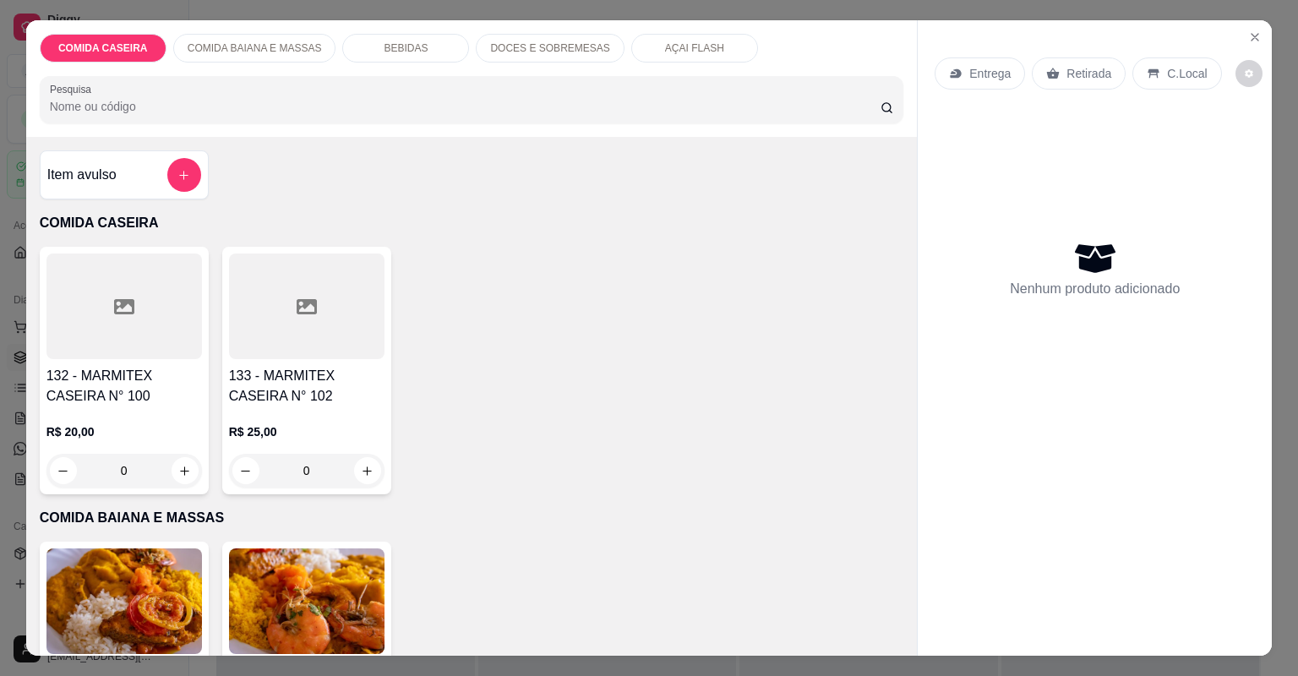
click at [186, 409] on div "R$ 20,00 0" at bounding box center [124, 447] width 156 height 81
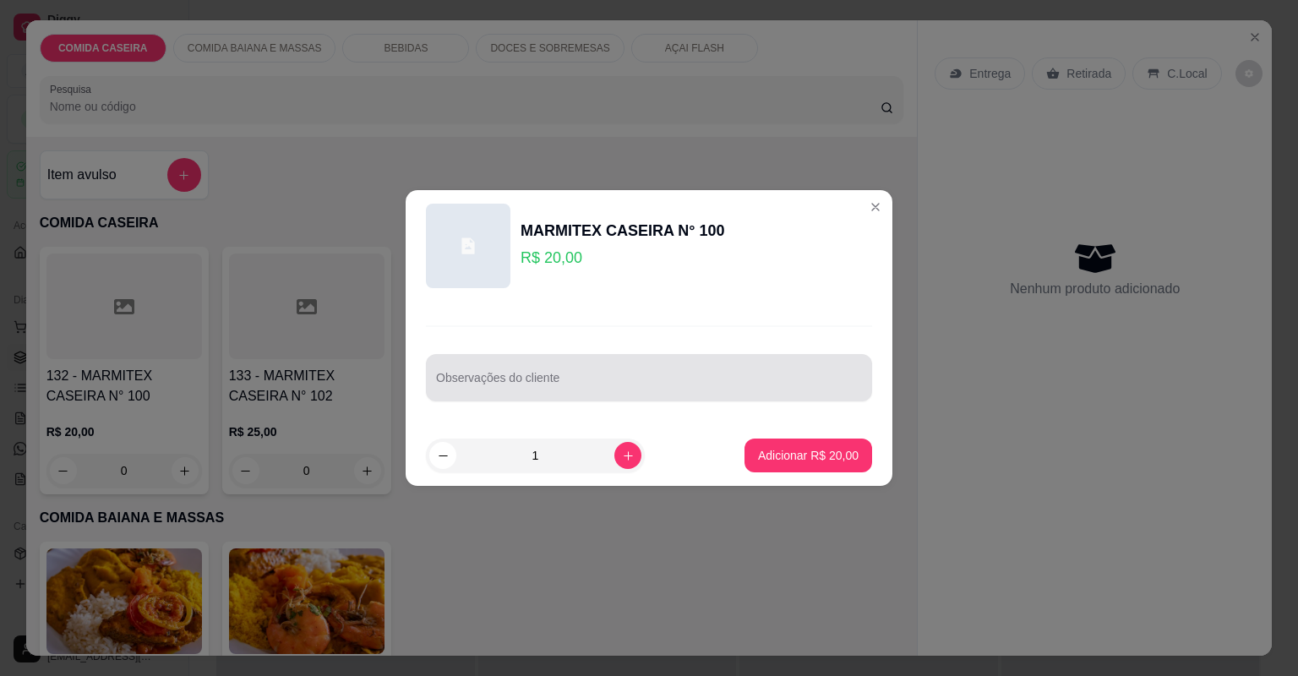
click at [534, 363] on div at bounding box center [649, 378] width 426 height 34
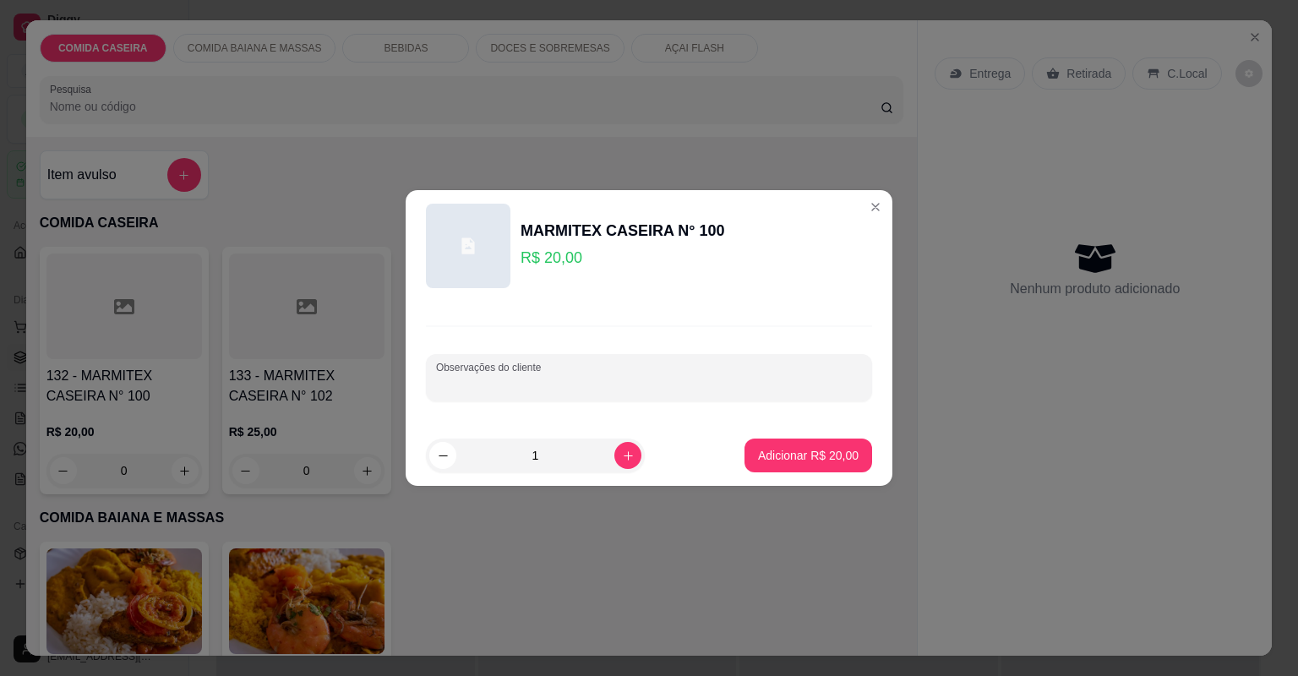
paste input "Feijão de caldo , arroz , banana da terra , alface, abacaxi cupim e linguiça"
type input "Feijão de caldo , arroz , banana da terra , alface, abacaxi cupim e linguiça"
click at [751, 467] on button "Adicionar R$ 20,00" at bounding box center [808, 456] width 124 height 33
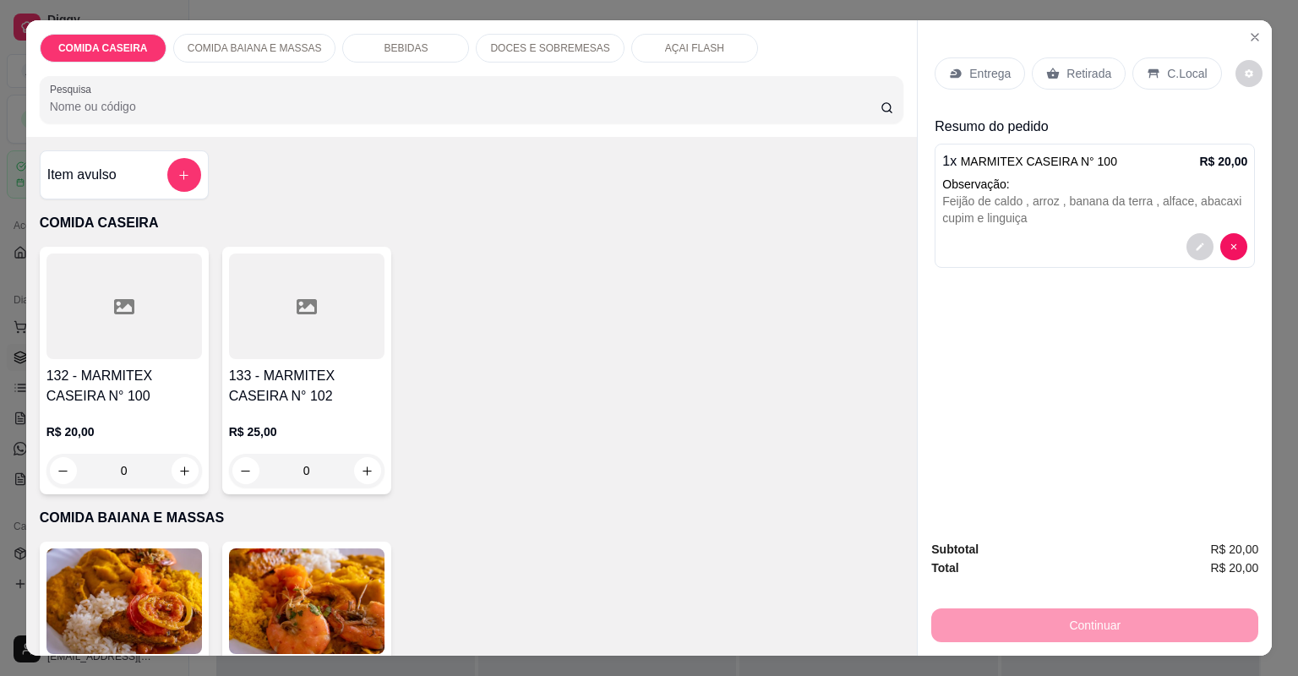
click at [975, 69] on p "Entrega" at bounding box center [989, 73] width 41 height 17
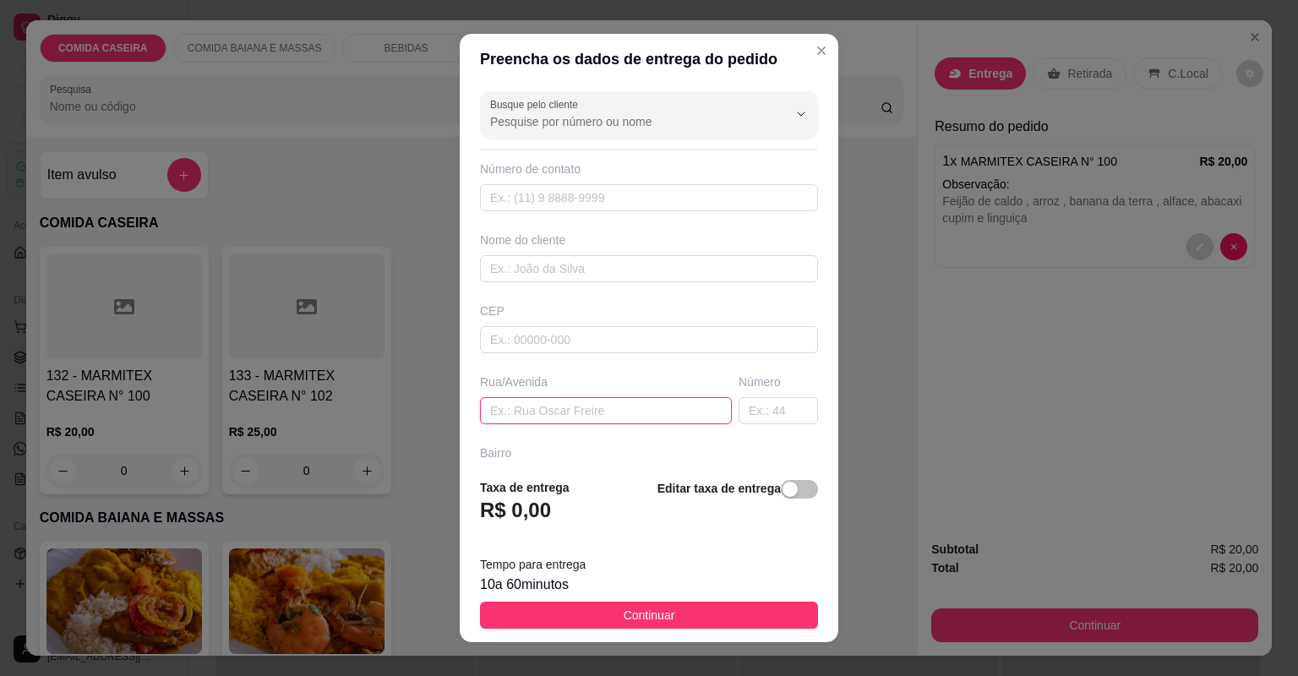
click at [622, 407] on input "text" at bounding box center [606, 410] width 252 height 27
paste input "Pagamento pix [STREET_ADDRESS]"
click at [510, 406] on input "Pagamento pix [STREET_ADDRESS]" at bounding box center [606, 410] width 252 height 27
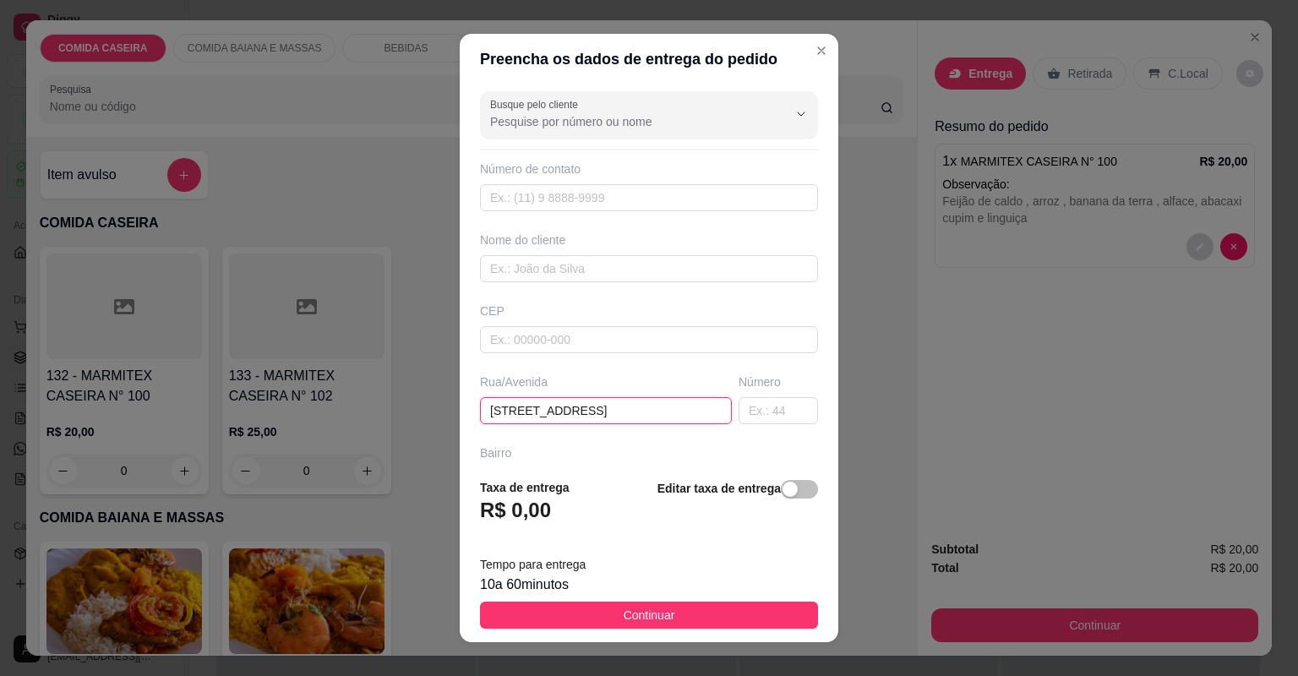
type input "[STREET_ADDRESS]"
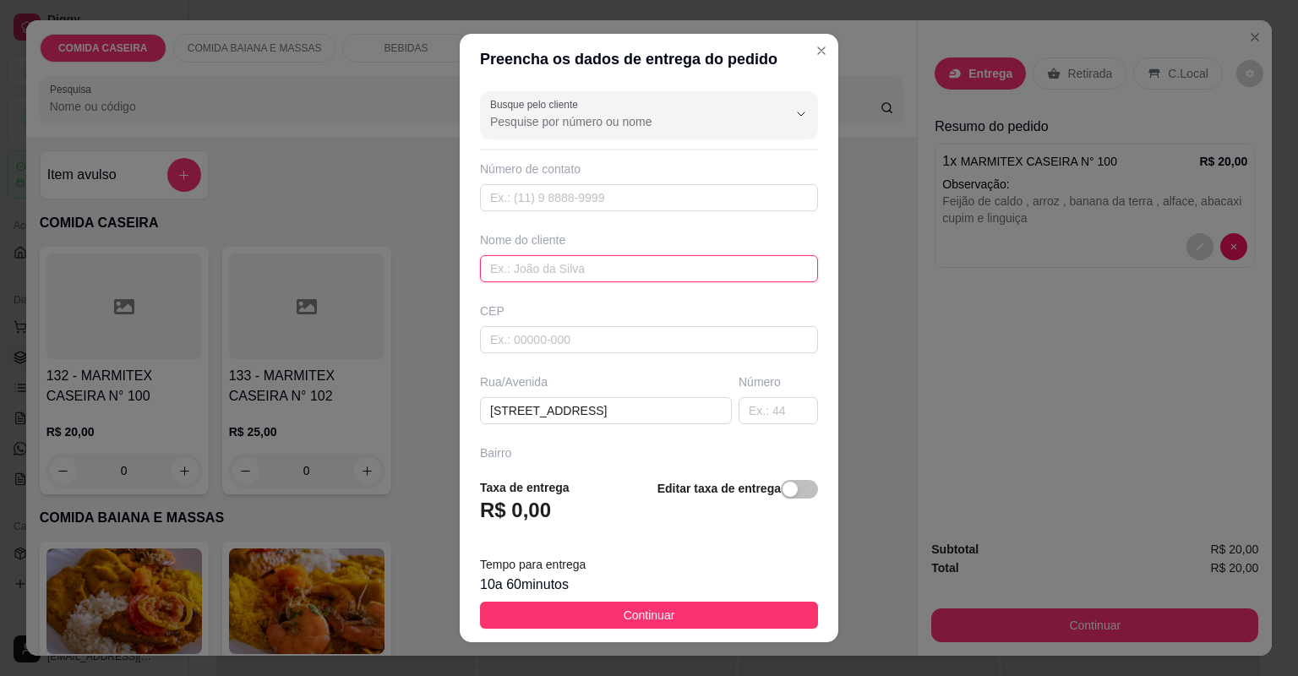
click at [538, 260] on input "text" at bounding box center [649, 268] width 338 height 27
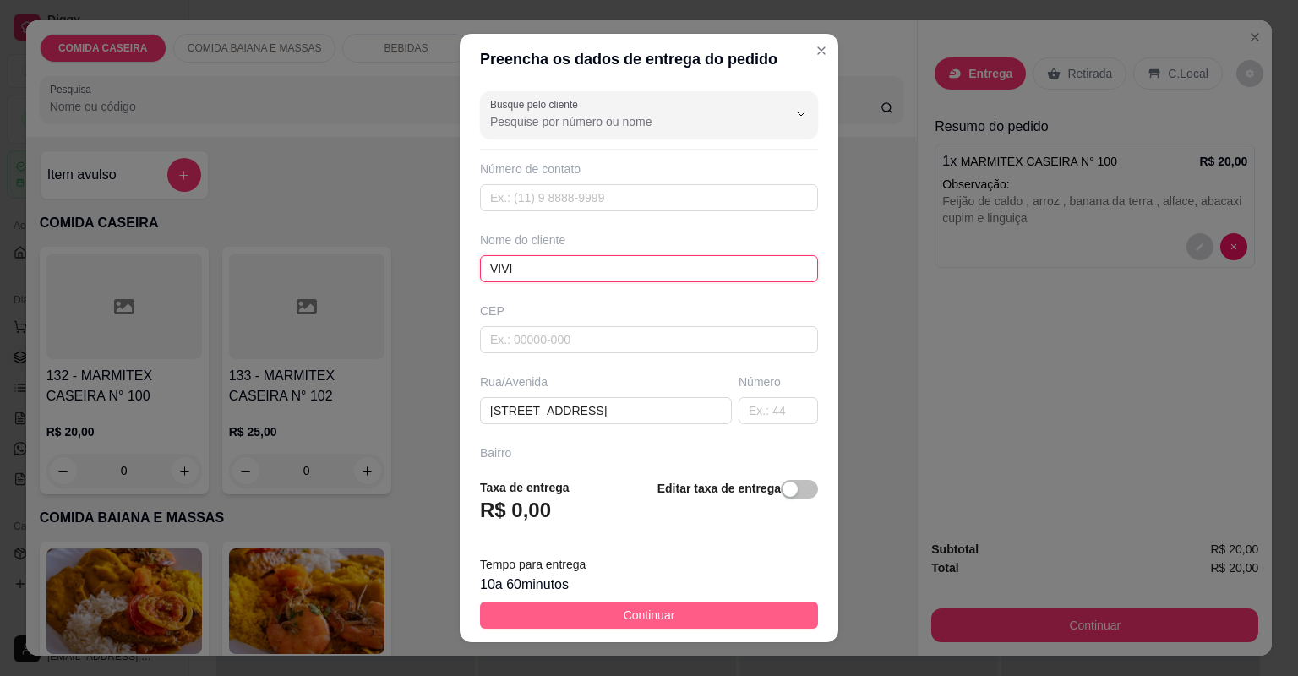
type input "VIVI"
click at [710, 612] on button "Continuar" at bounding box center [649, 615] width 338 height 27
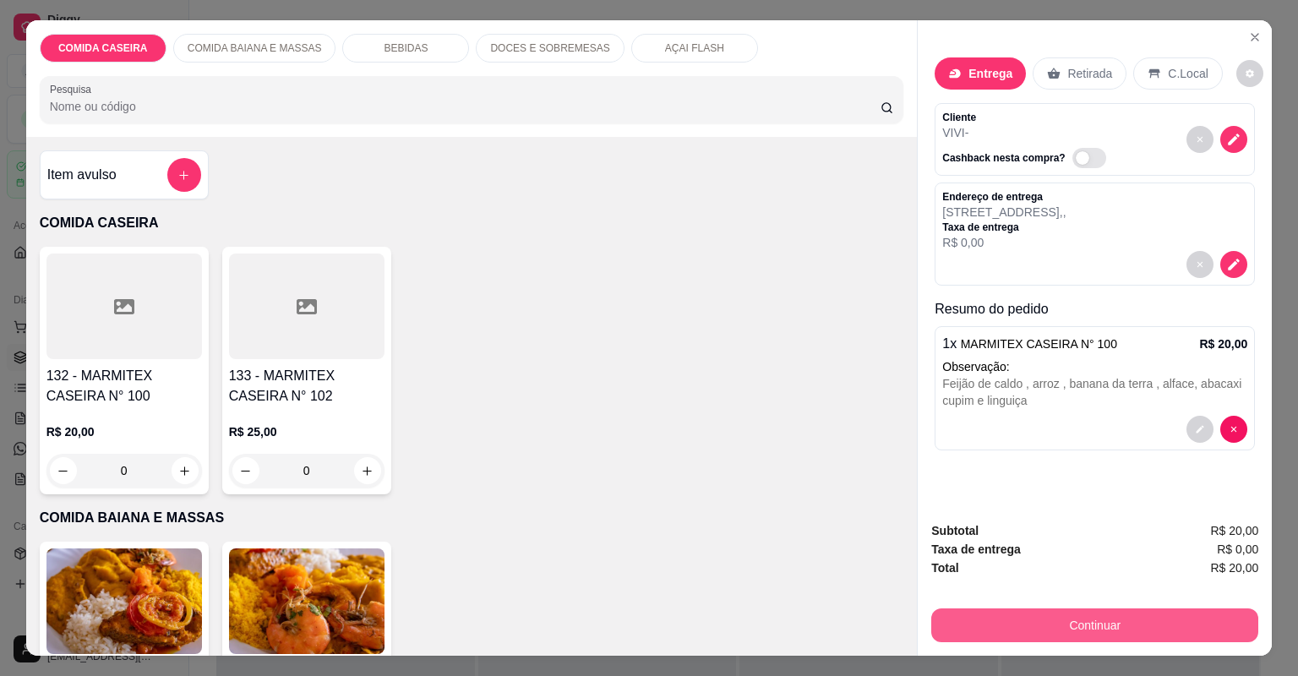
click at [1024, 625] on button "Continuar" at bounding box center [1094, 626] width 327 height 34
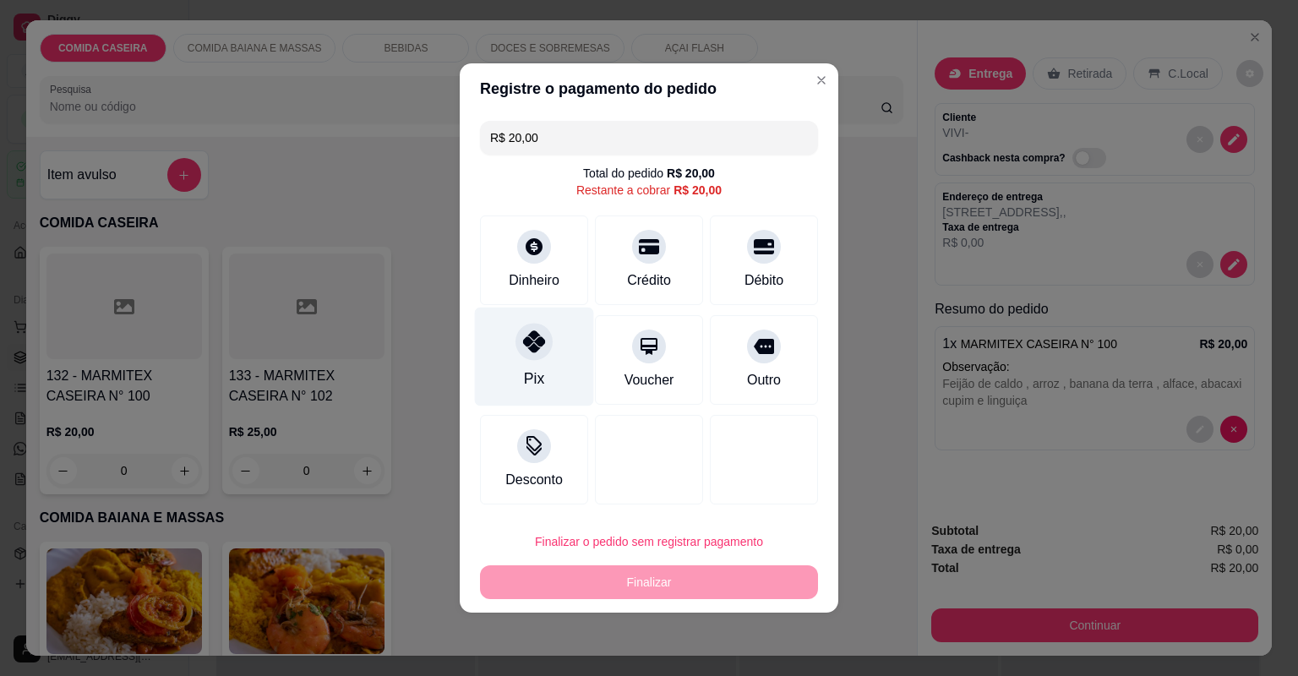
click at [536, 365] on div "Pix" at bounding box center [534, 357] width 119 height 99
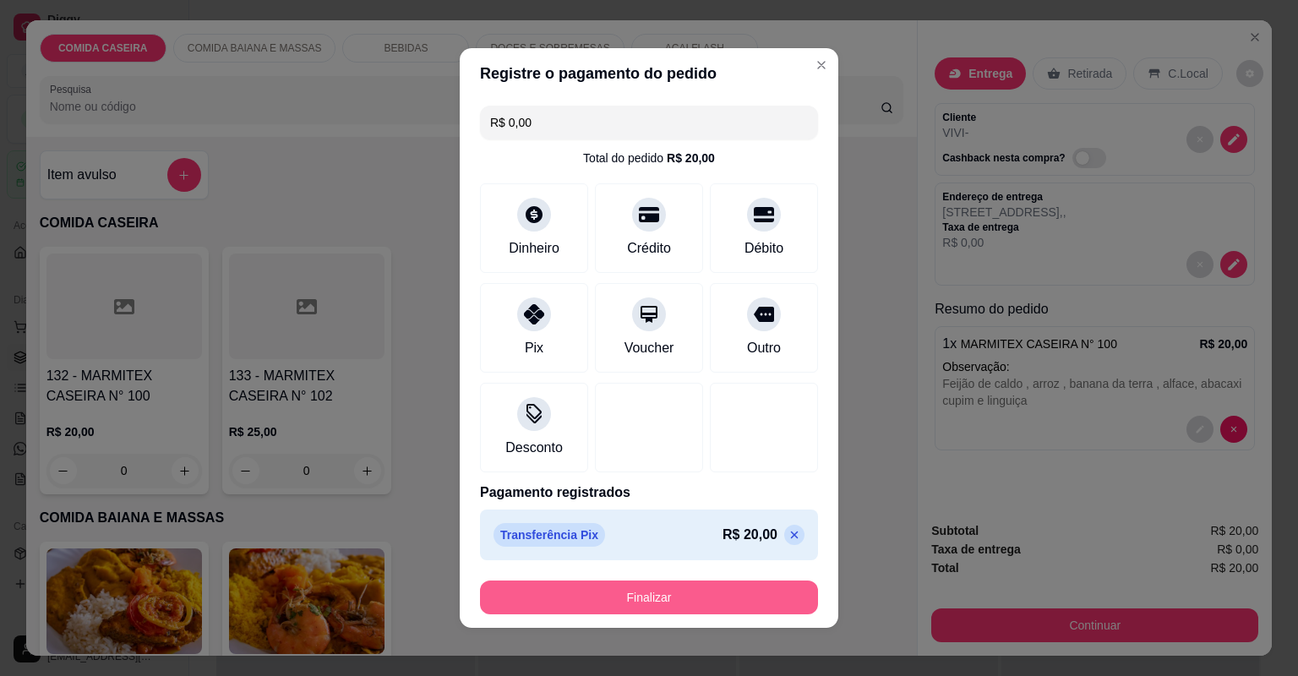
click at [639, 598] on button "Finalizar" at bounding box center [649, 598] width 338 height 34
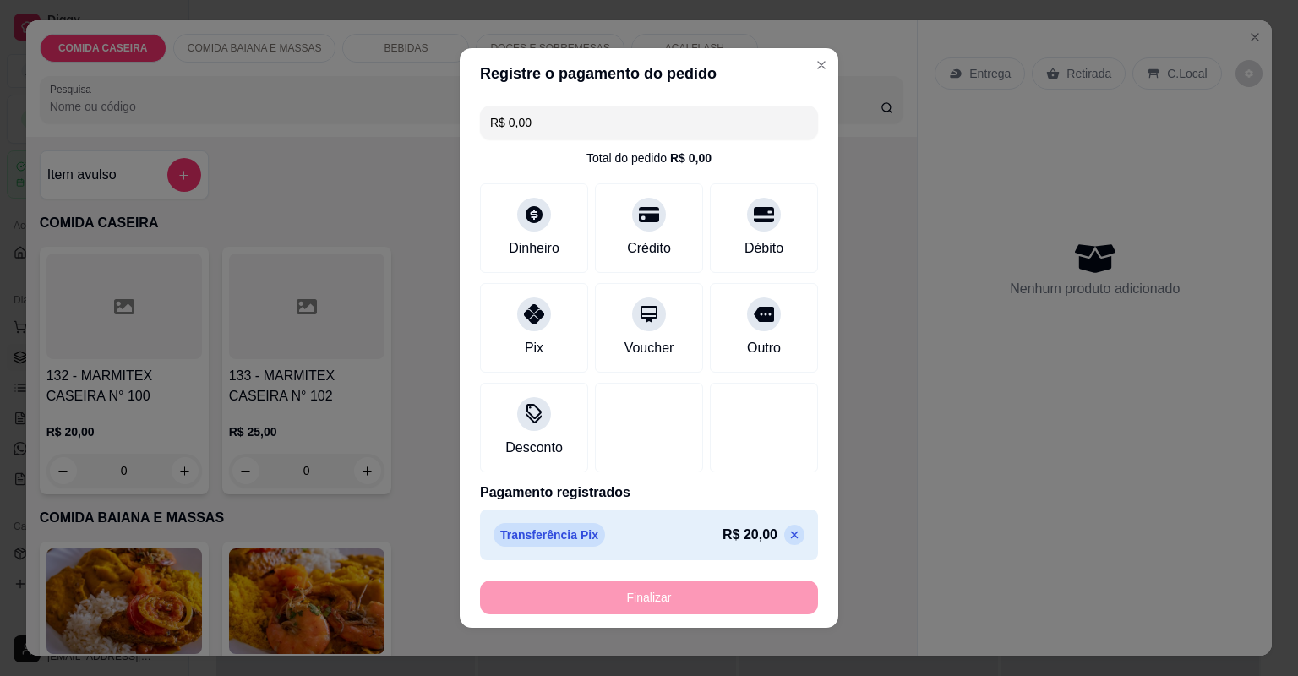
type input "-R$ 20,00"
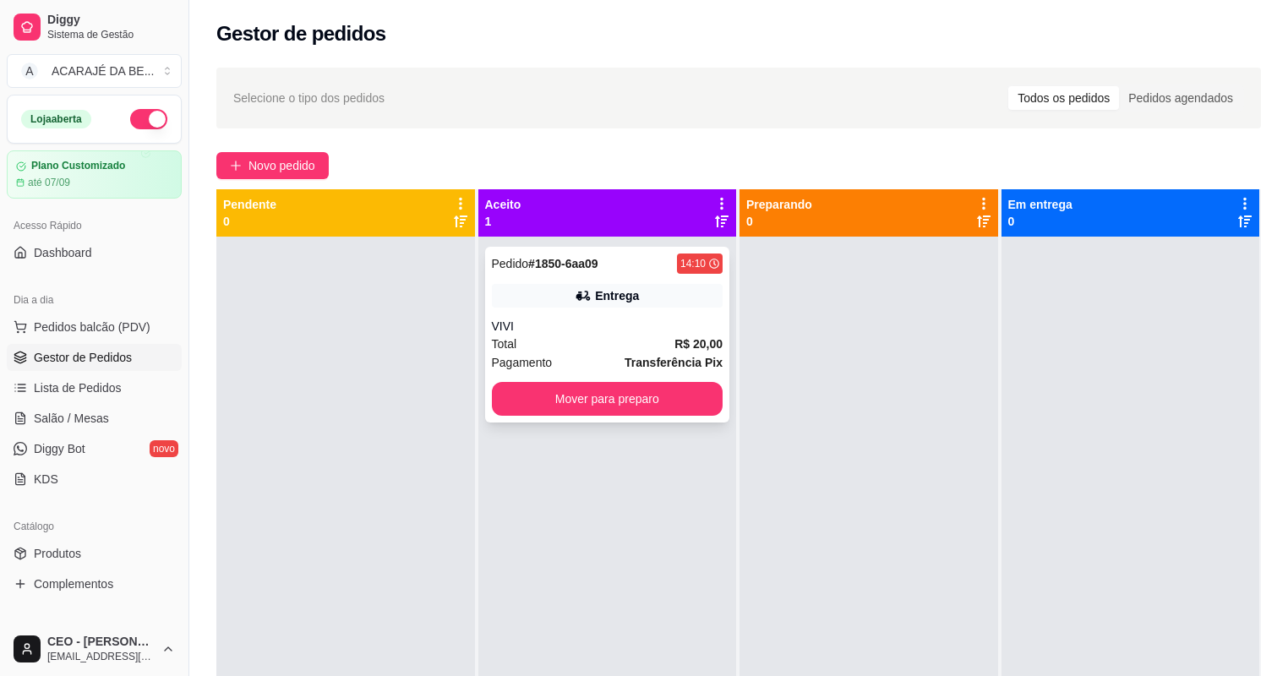
click at [632, 335] on div "Total R$ 20,00" at bounding box center [608, 344] width 232 height 19
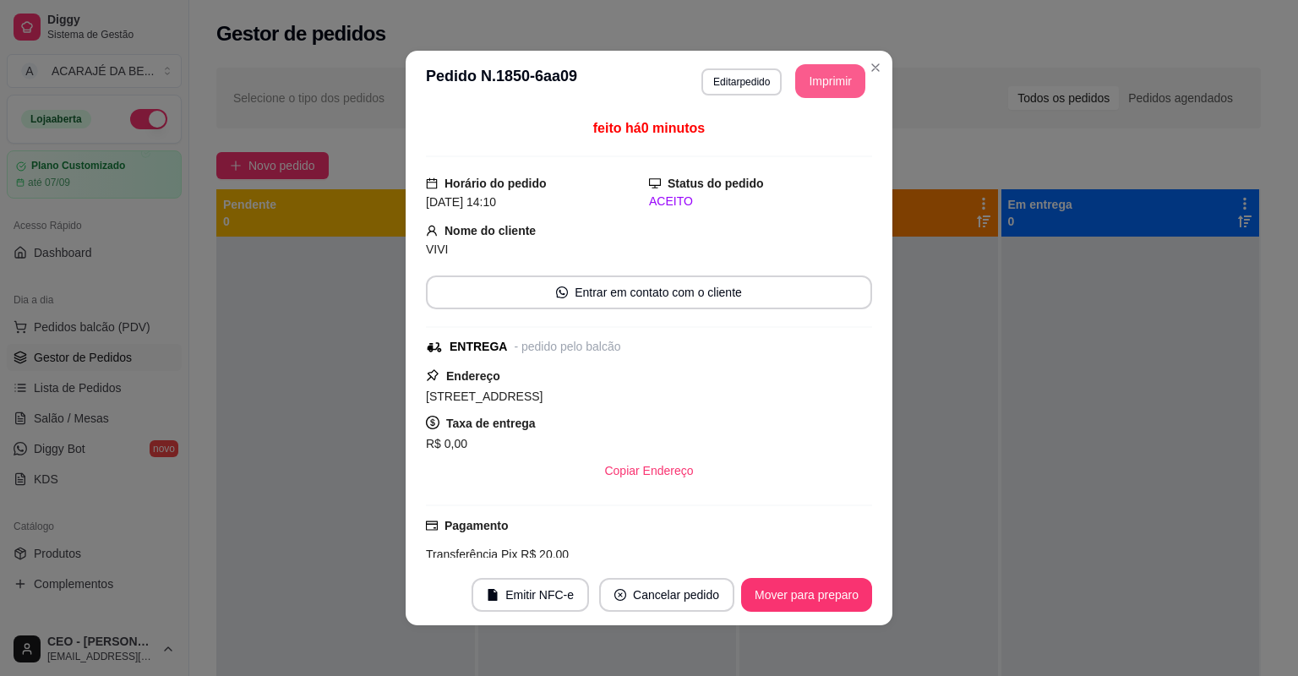
click at [800, 88] on button "Imprimir" at bounding box center [830, 81] width 70 height 34
click at [833, 592] on button "Mover para preparo" at bounding box center [806, 595] width 131 height 34
click at [833, 592] on div "Mover para preparo" at bounding box center [795, 595] width 155 height 34
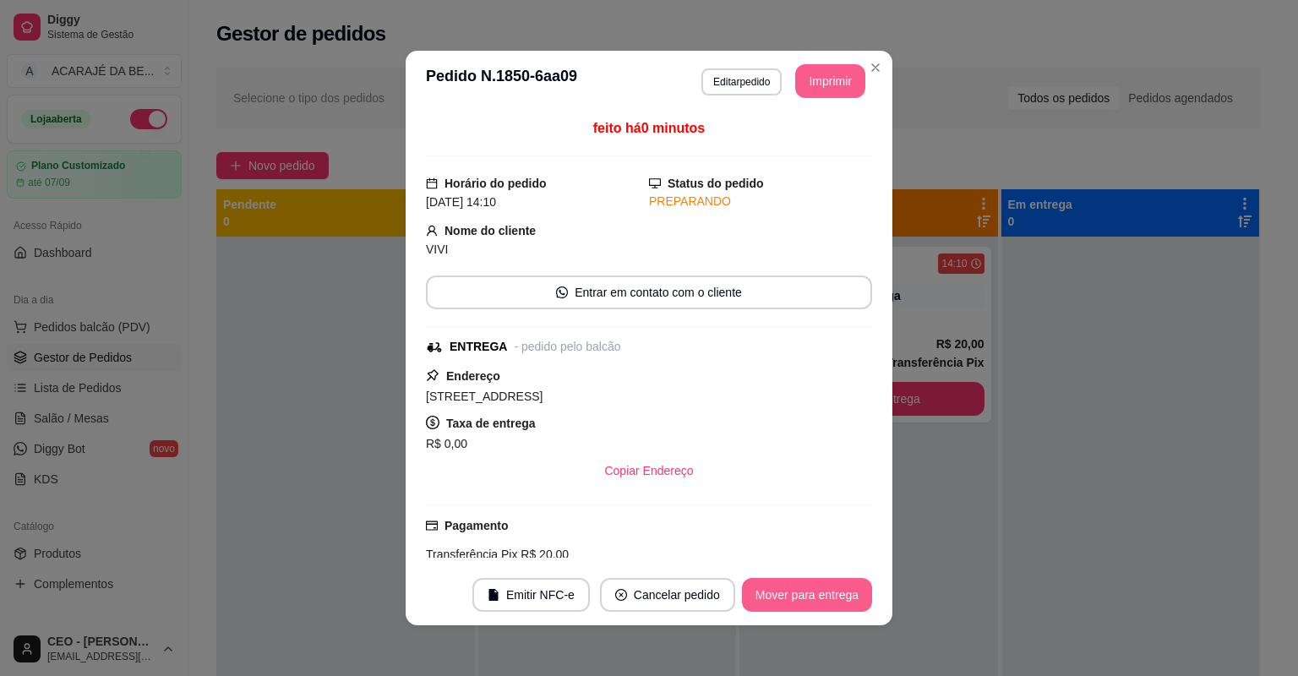
click at [833, 592] on button "Mover para entrega" at bounding box center [807, 595] width 130 height 34
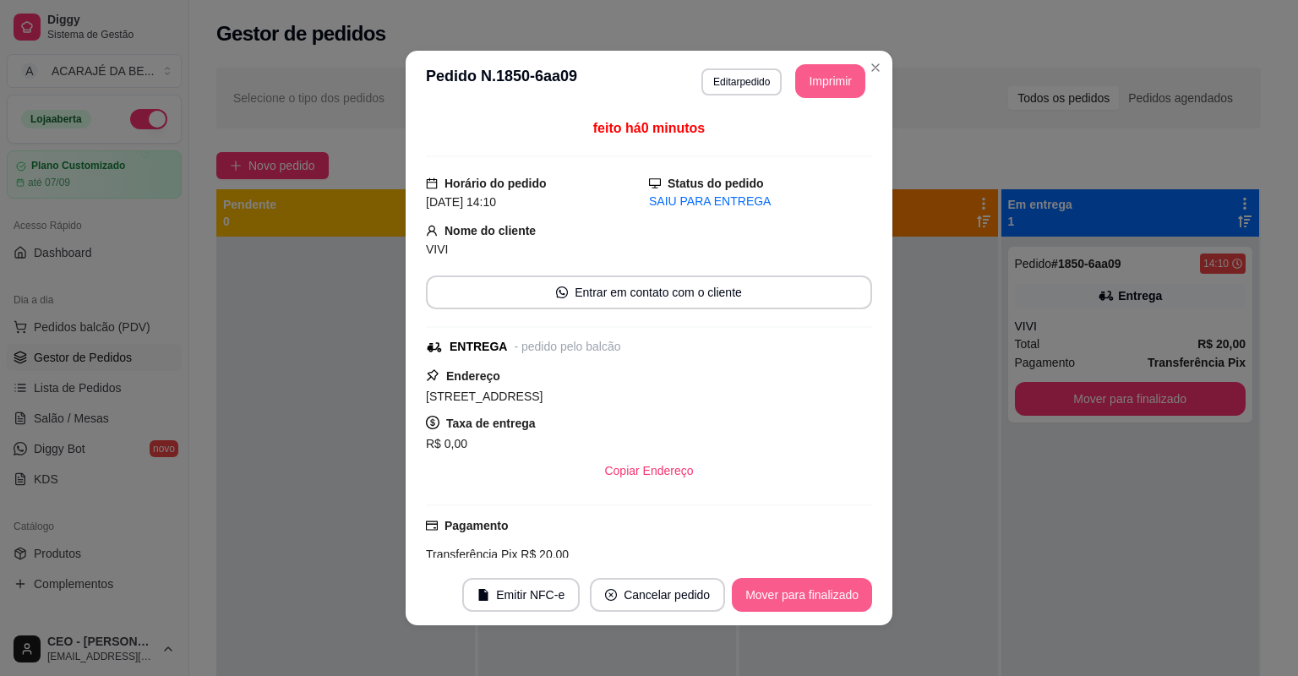
click at [839, 582] on button "Mover para finalizado" at bounding box center [802, 595] width 140 height 34
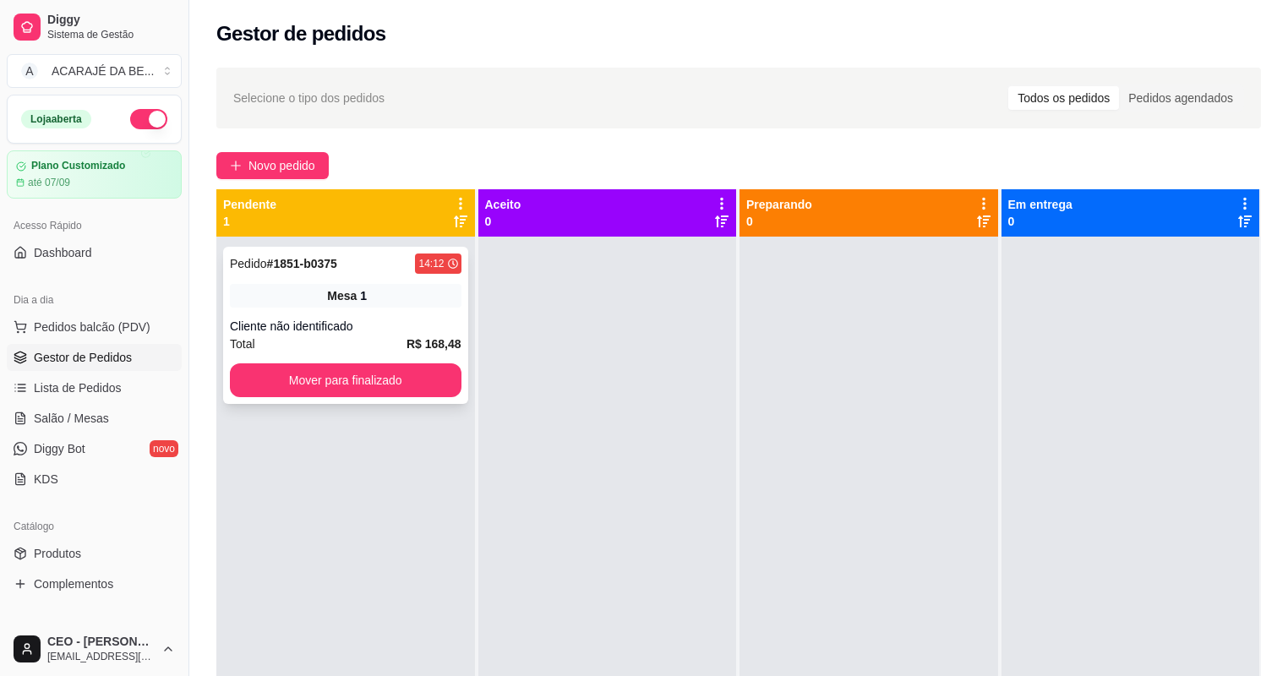
click at [387, 345] on div "Total R$ 168,48" at bounding box center [346, 344] width 232 height 19
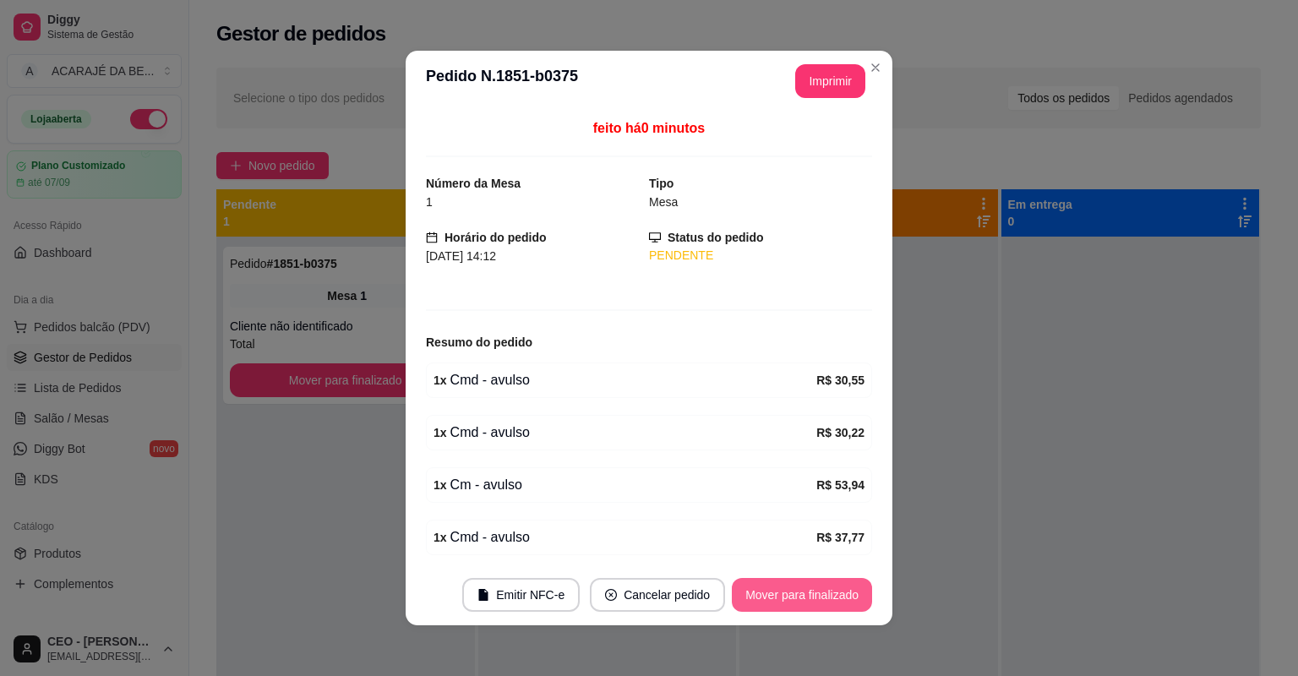
click at [758, 580] on button "Mover para finalizado" at bounding box center [802, 595] width 140 height 34
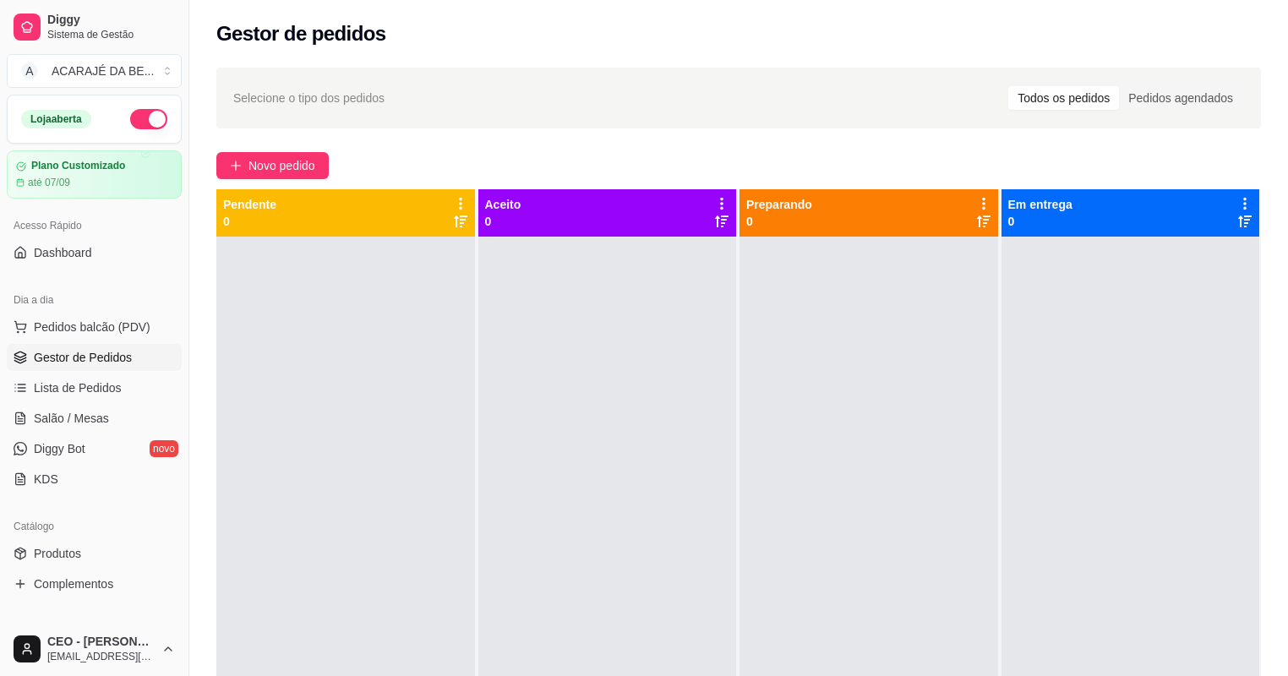
click at [331, 158] on div "Novo pedido" at bounding box center [738, 165] width 1045 height 27
click at [330, 157] on div "Novo pedido" at bounding box center [738, 165] width 1045 height 27
click at [322, 158] on button "Novo pedido" at bounding box center [272, 165] width 112 height 27
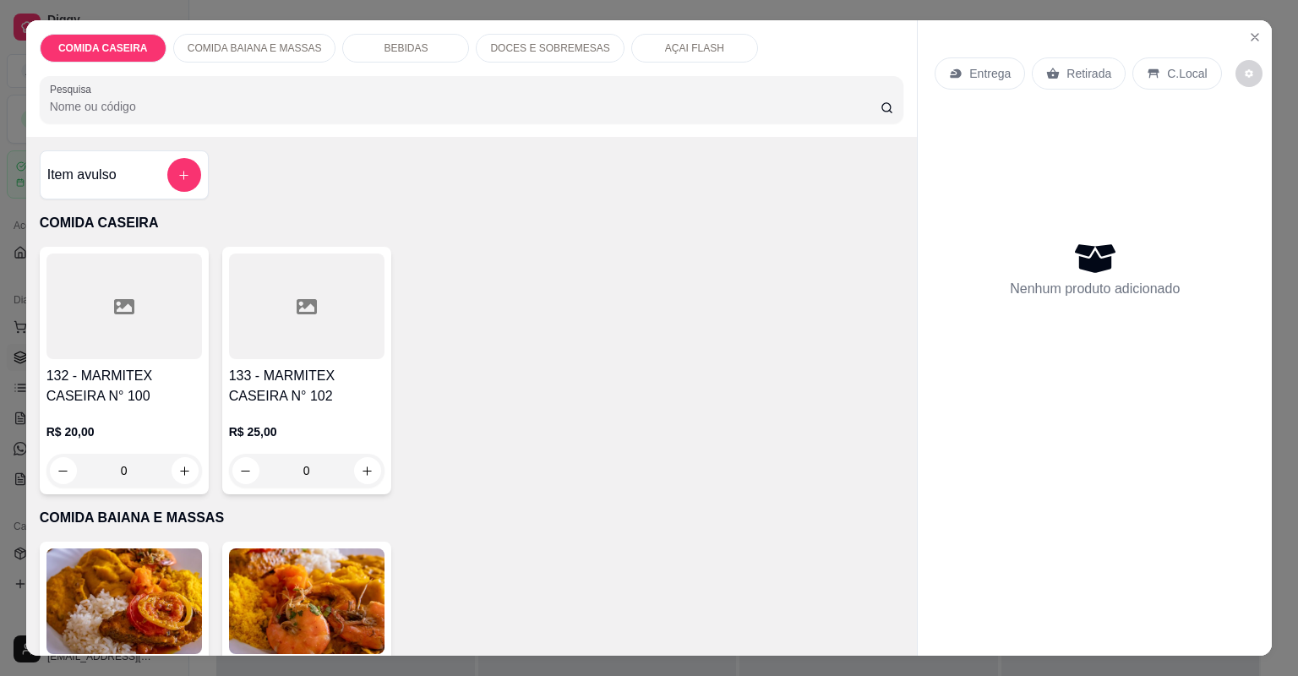
click at [139, 369] on h4 "132 - MARMITEX CASEIRA N° 100" at bounding box center [124, 386] width 156 height 41
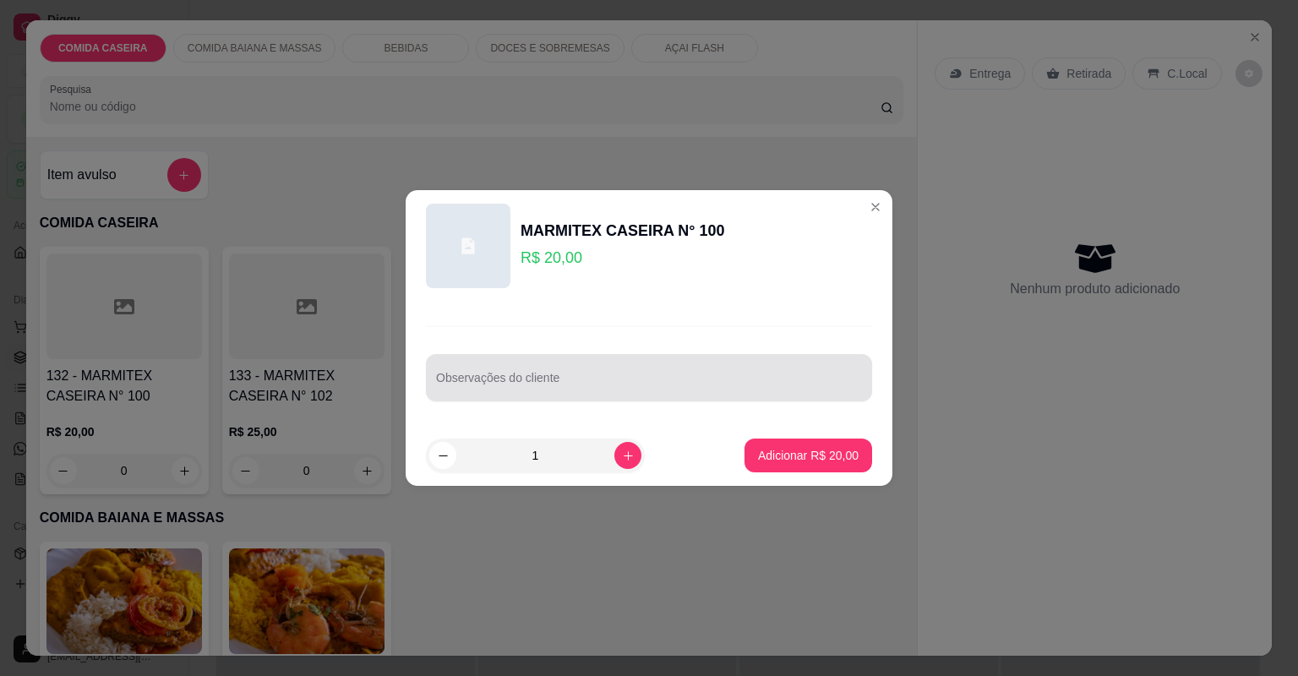
click at [507, 389] on input "Observações do cliente" at bounding box center [649, 384] width 426 height 17
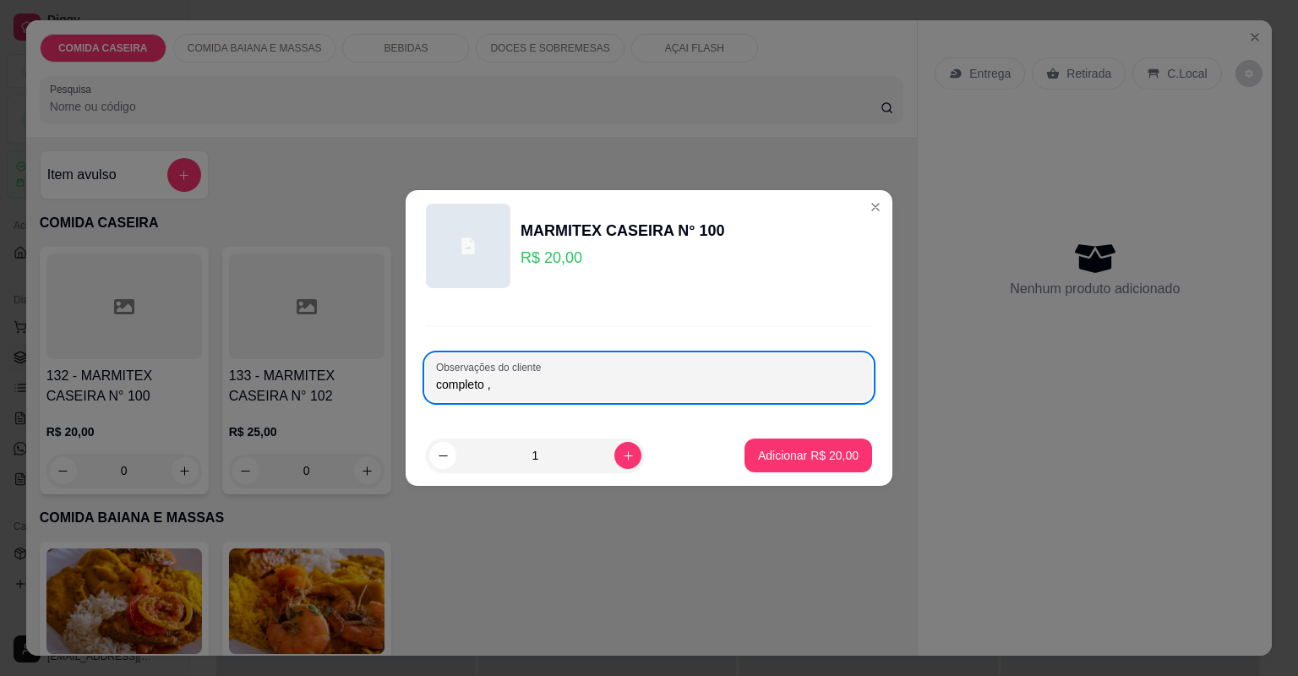
paste input "Coxa de [PERSON_NAME] 🍠 ok"
type input "completo ,Coxa de [PERSON_NAME] 🍠 ok"
click at [826, 452] on p "Adicionar R$ 20,00" at bounding box center [808, 455] width 101 height 17
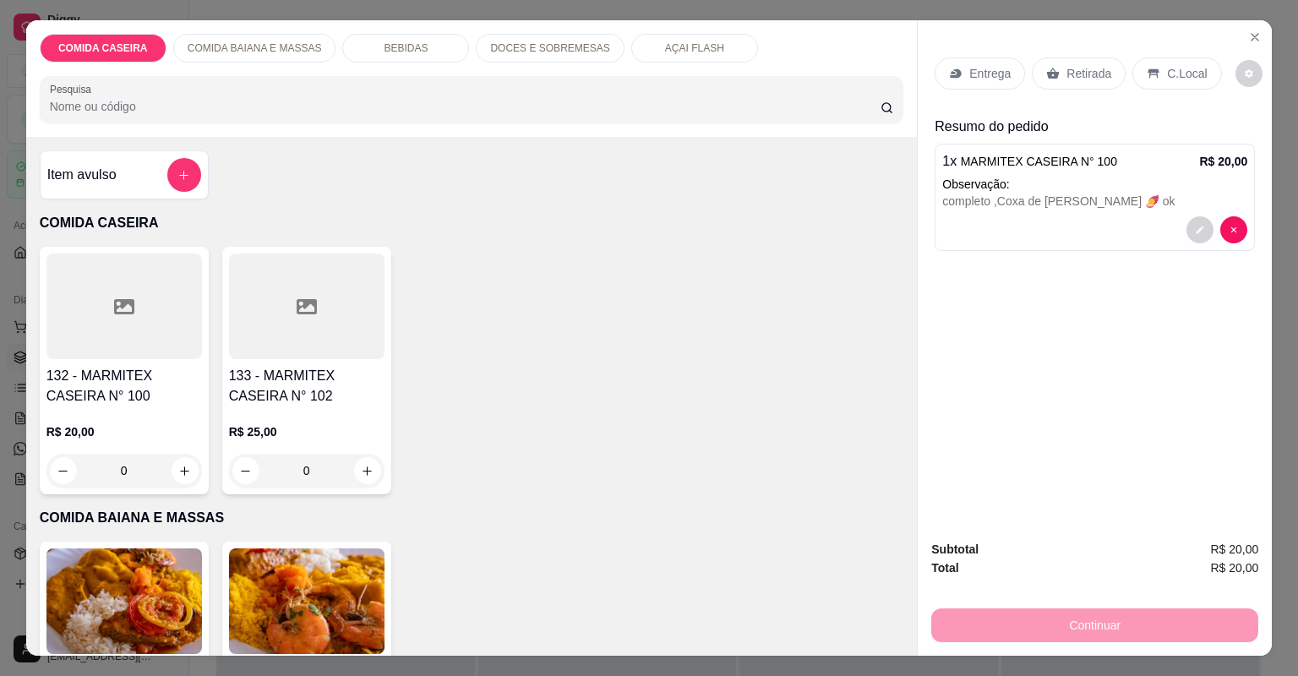
click at [978, 57] on div "Entrega" at bounding box center [980, 73] width 90 height 32
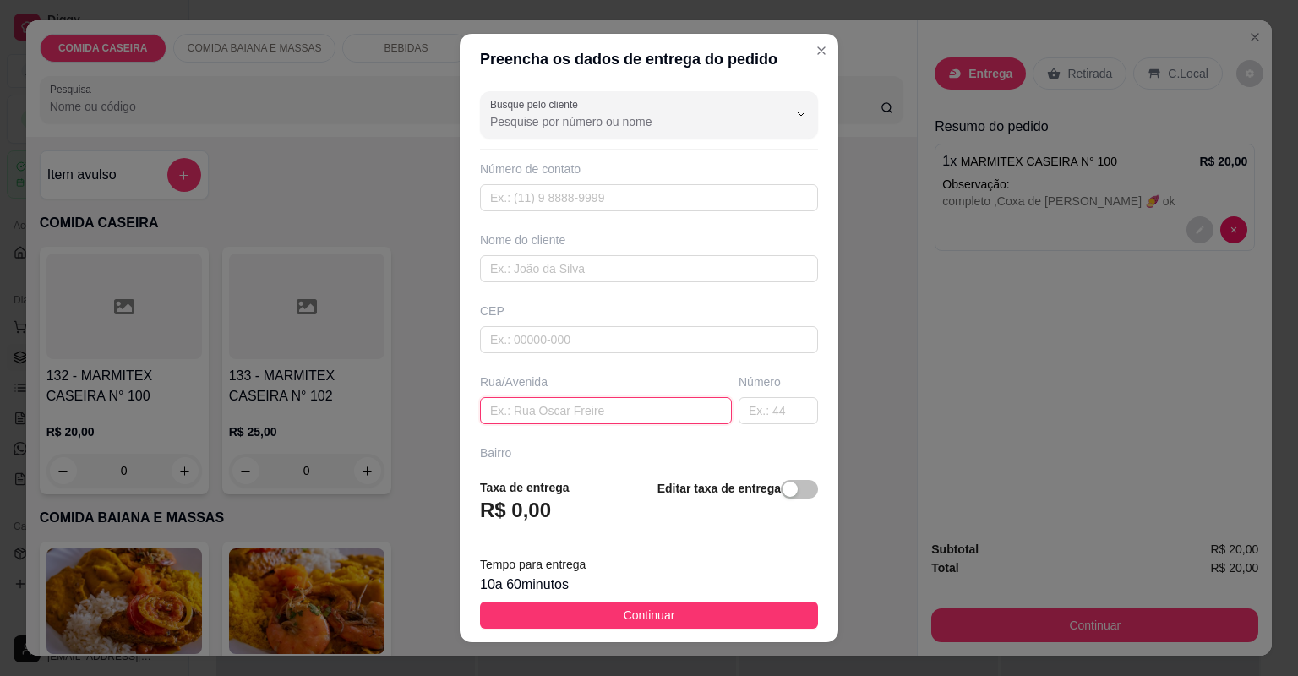
click at [565, 416] on input "text" at bounding box center [606, 410] width 252 height 27
type input "OR"
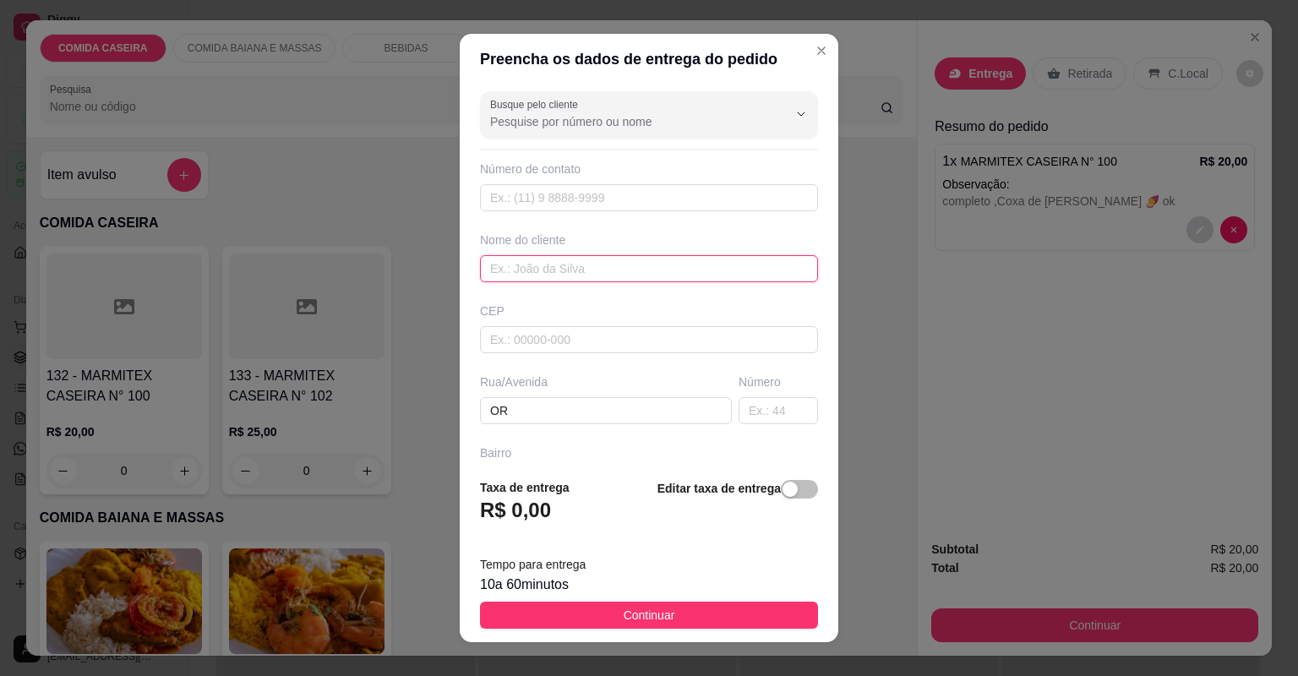
click at [538, 273] on input "text" at bounding box center [649, 268] width 338 height 27
type input "Orlando"
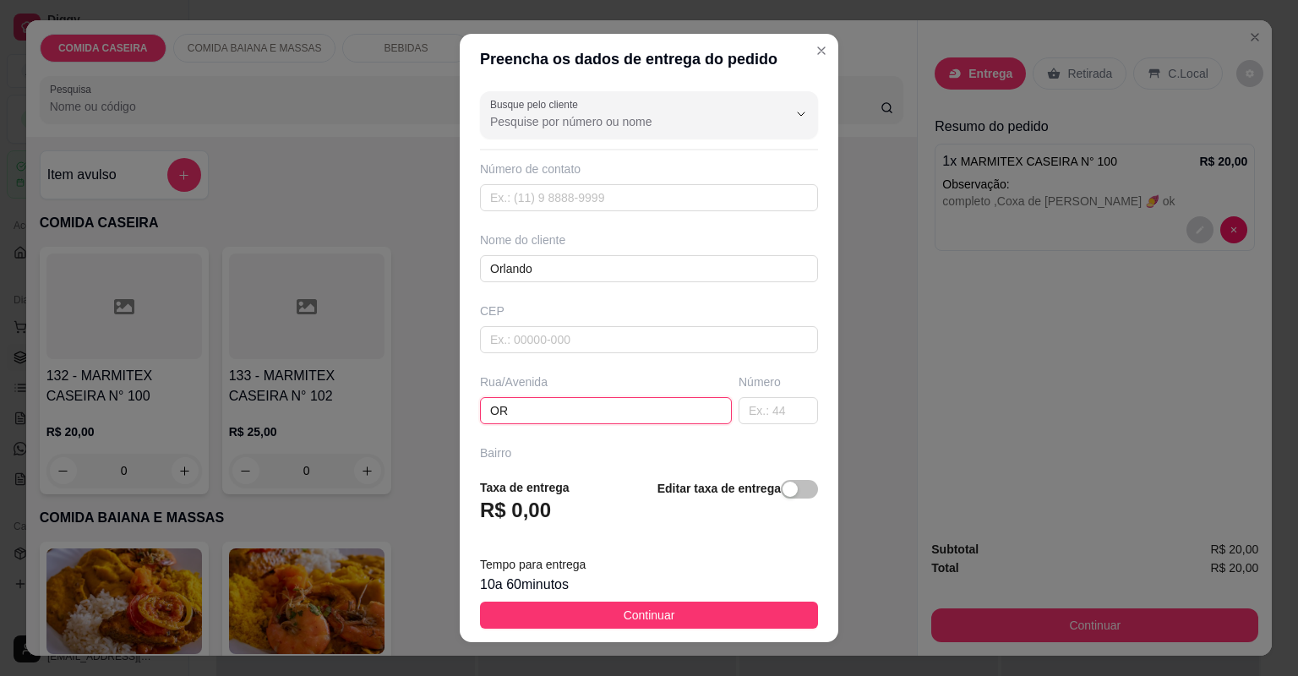
click at [518, 414] on input "OR" at bounding box center [606, 410] width 252 height 27
type input "O"
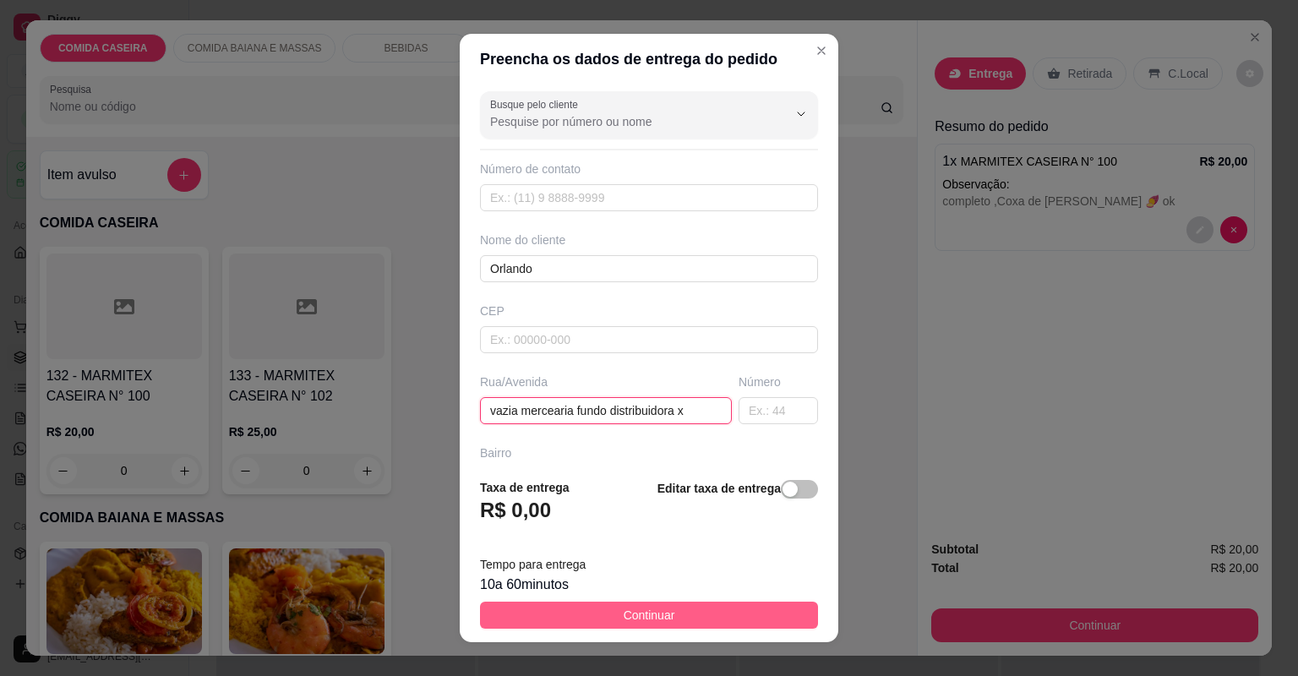
type input "vazia mercearia fundo distribuidora x"
click at [676, 607] on button "Continuar" at bounding box center [649, 615] width 338 height 27
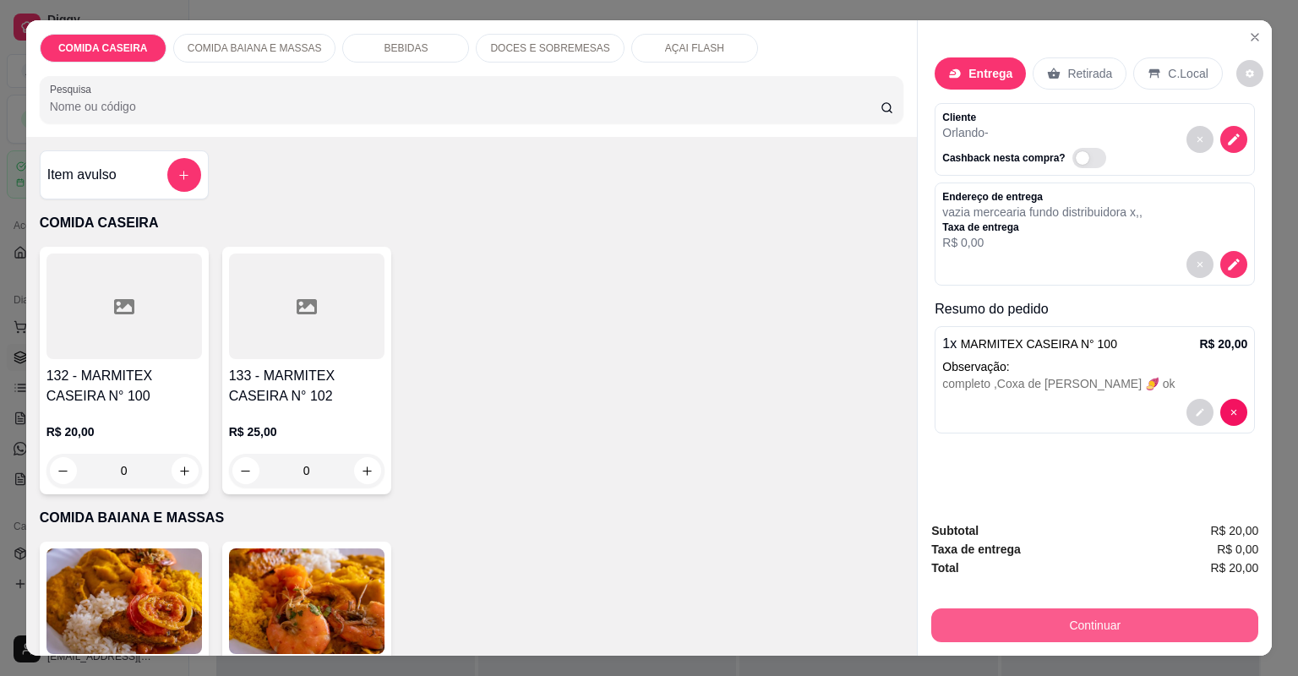
click at [1046, 633] on button "Continuar" at bounding box center [1094, 626] width 327 height 34
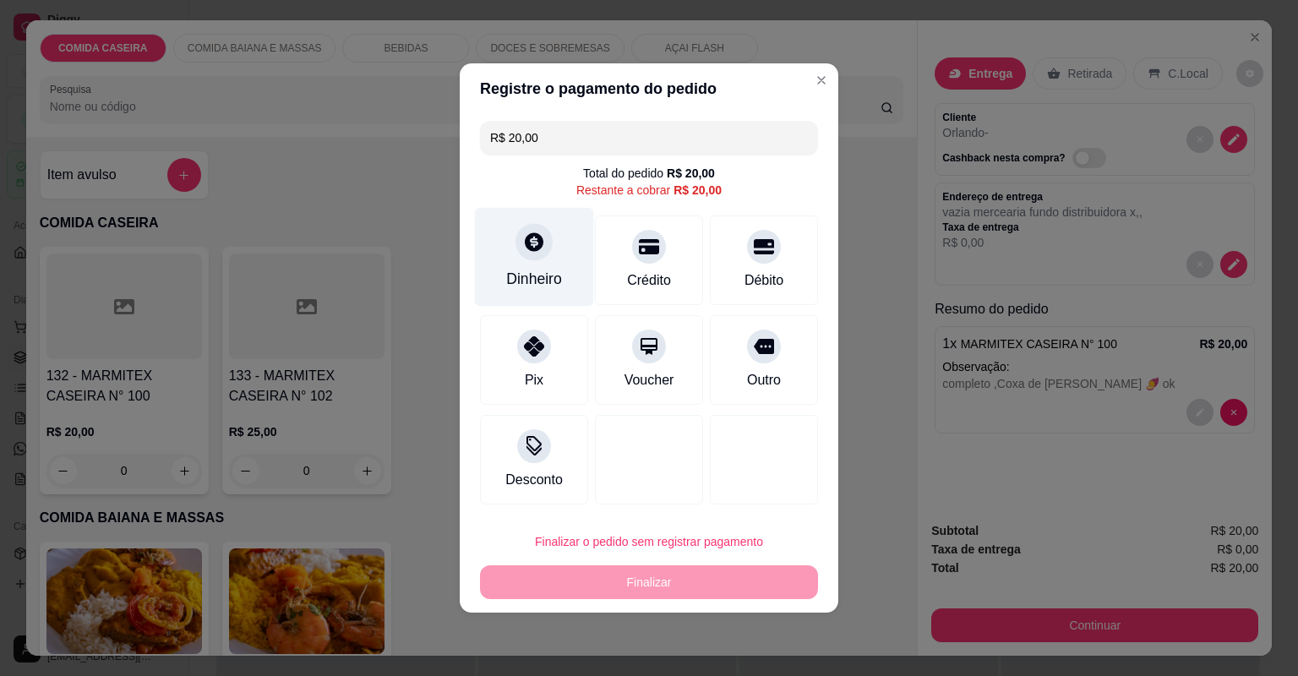
click at [549, 288] on div "Dinheiro" at bounding box center [534, 279] width 56 height 22
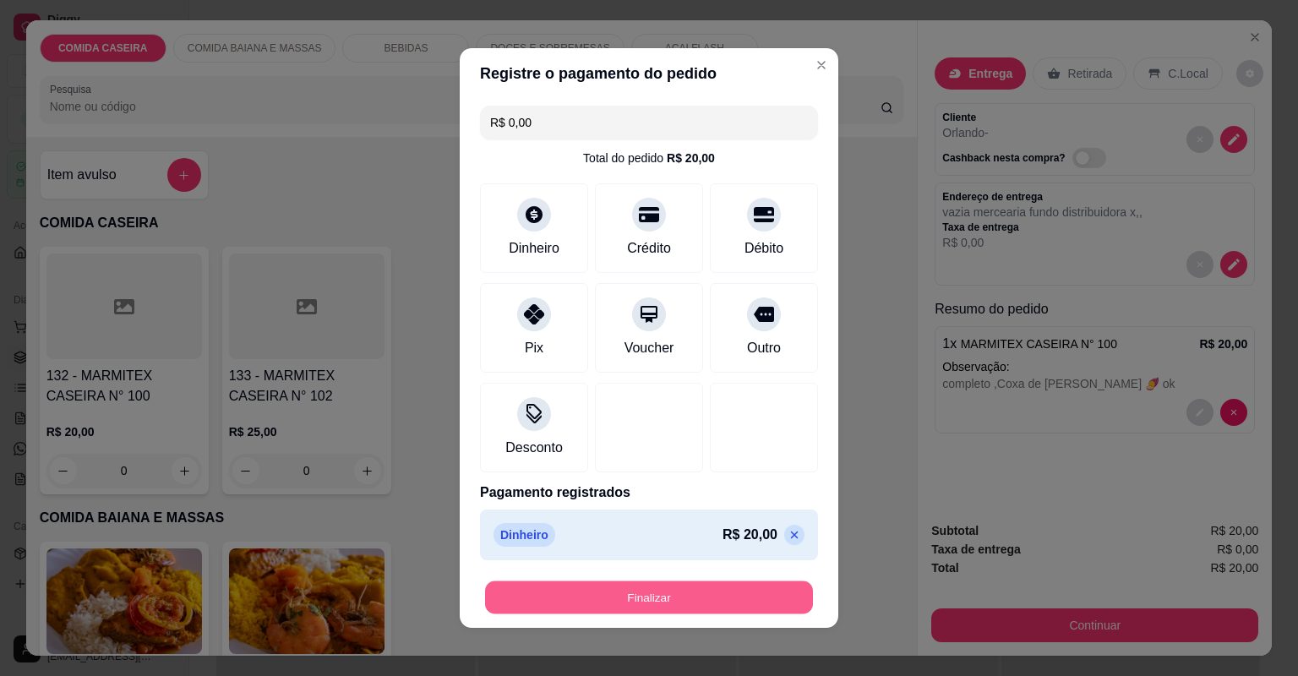
click at [639, 601] on button "Finalizar" at bounding box center [649, 598] width 328 height 33
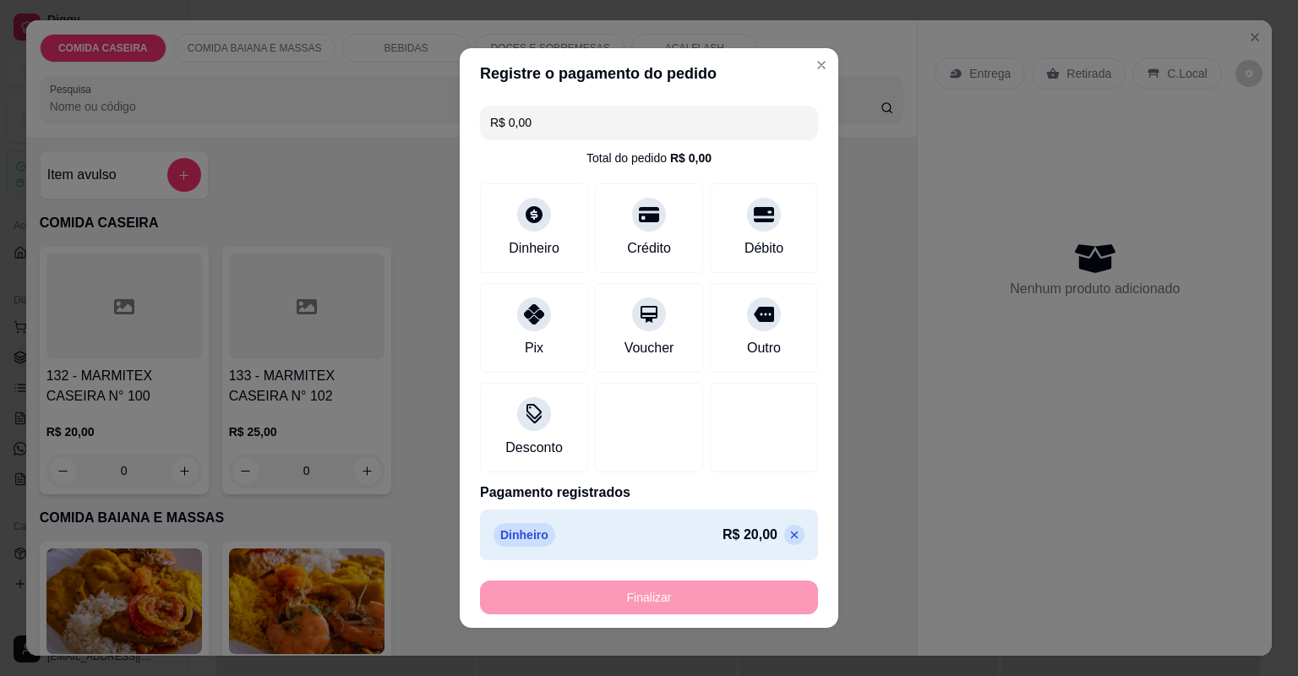
type input "-R$ 20,00"
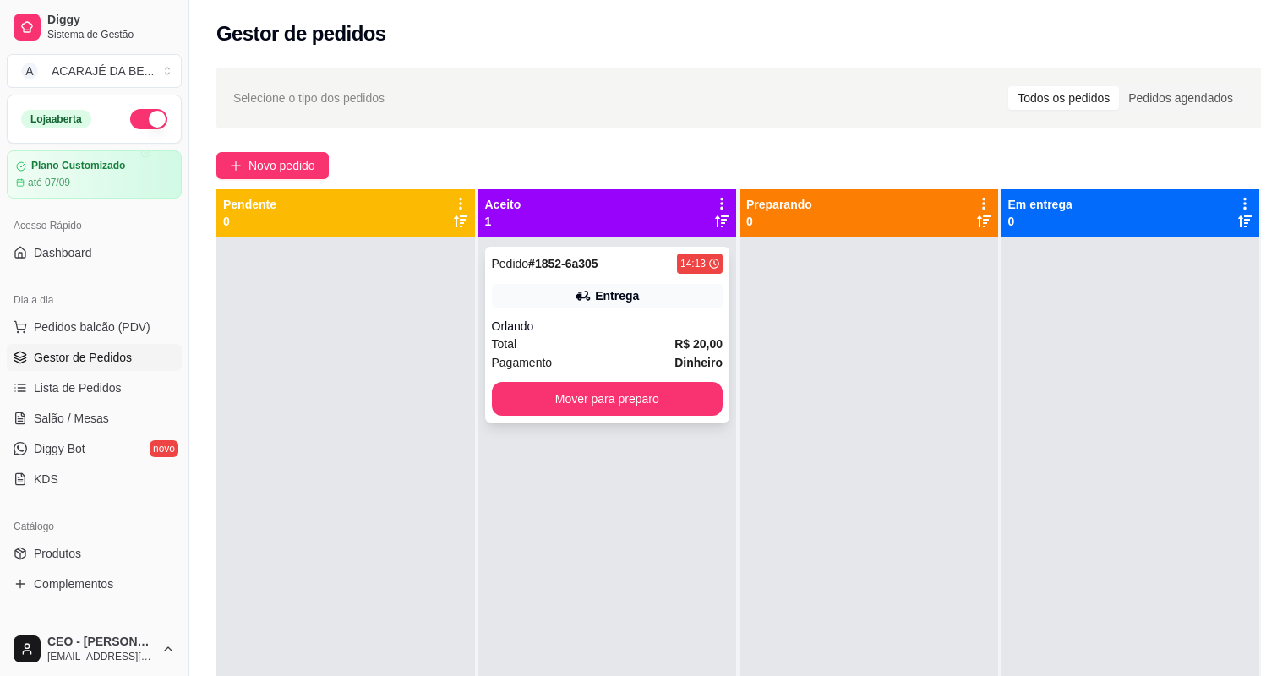
click at [688, 372] on div "Pedido # 1852-6a305 14:13 Entrega Orlando Total R$ 20,00 Pagamento Dinheiro Mov…" at bounding box center [607, 335] width 245 height 176
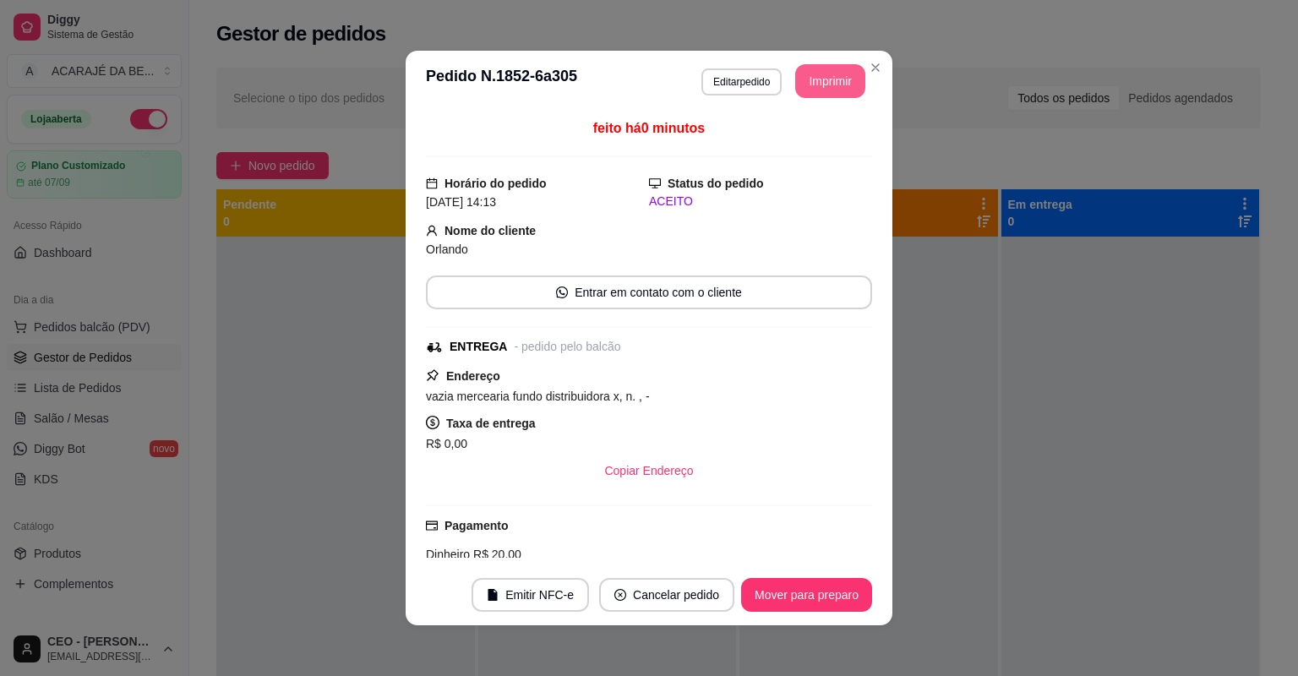
click at [798, 76] on button "Imprimir" at bounding box center [830, 81] width 70 height 34
click at [829, 578] on button "Mover para preparo" at bounding box center [806, 595] width 131 height 34
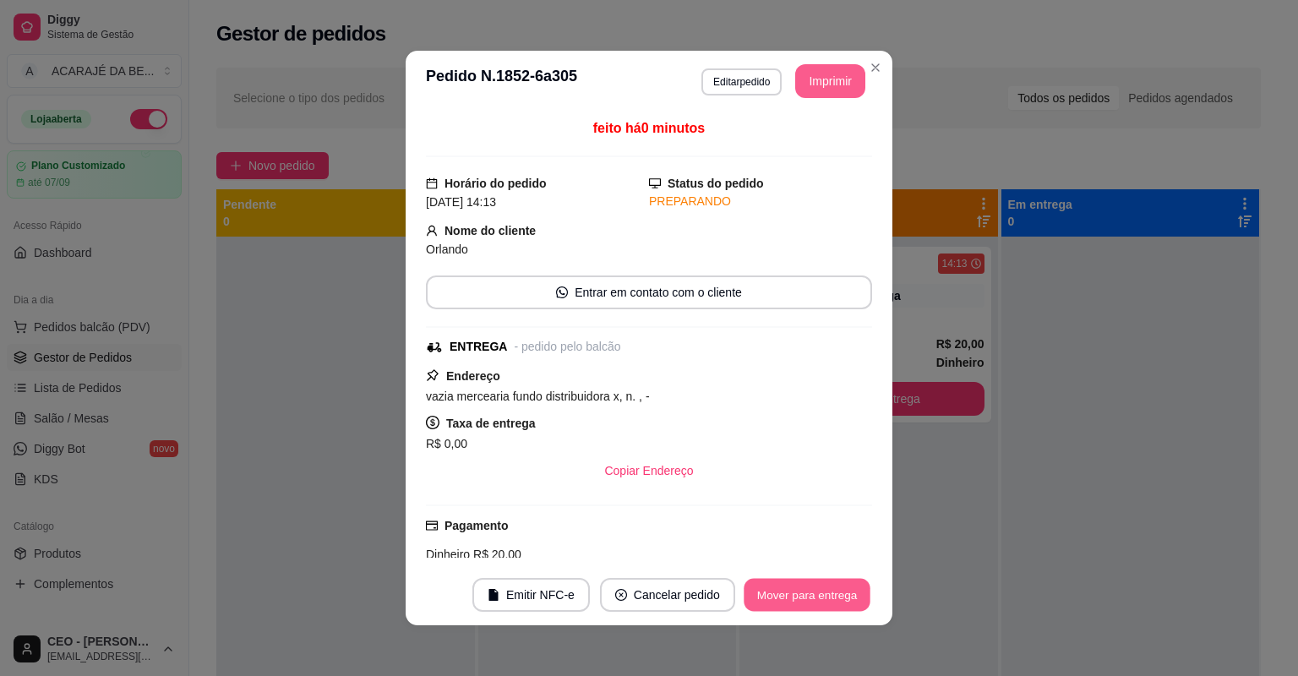
click at [828, 585] on button "Mover para entrega" at bounding box center [807, 595] width 127 height 33
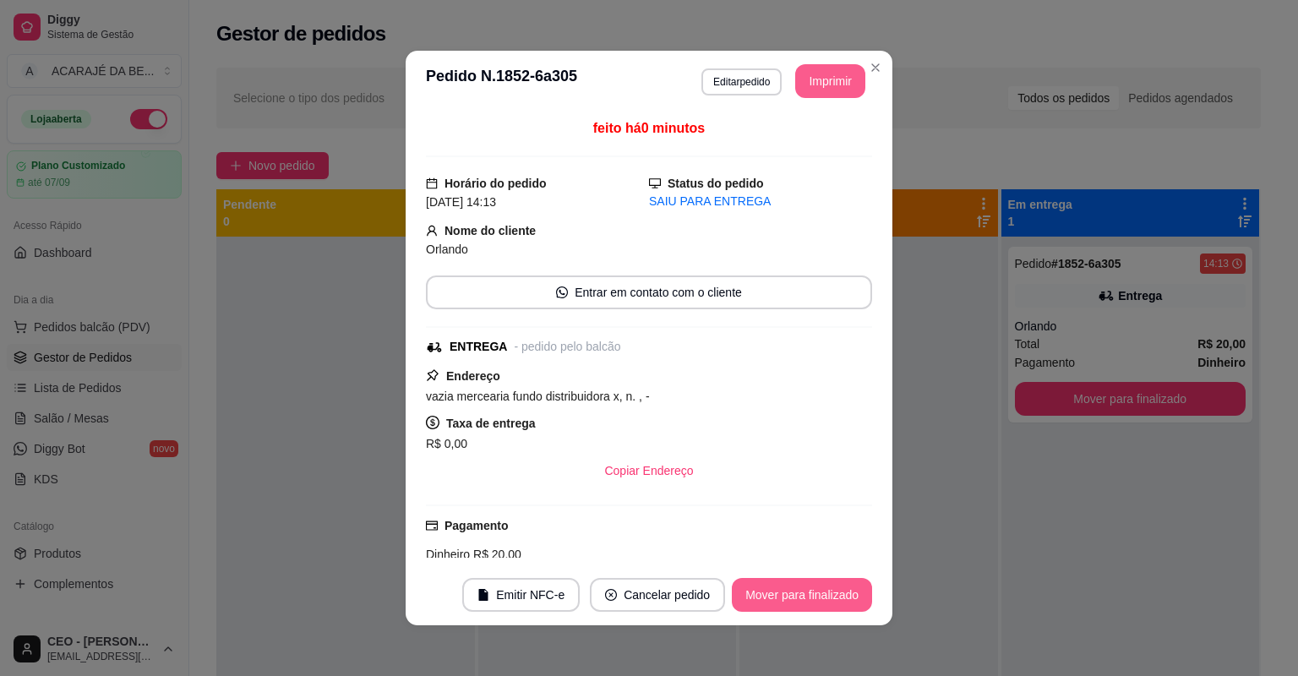
click at [828, 585] on button "Mover para finalizado" at bounding box center [802, 595] width 140 height 34
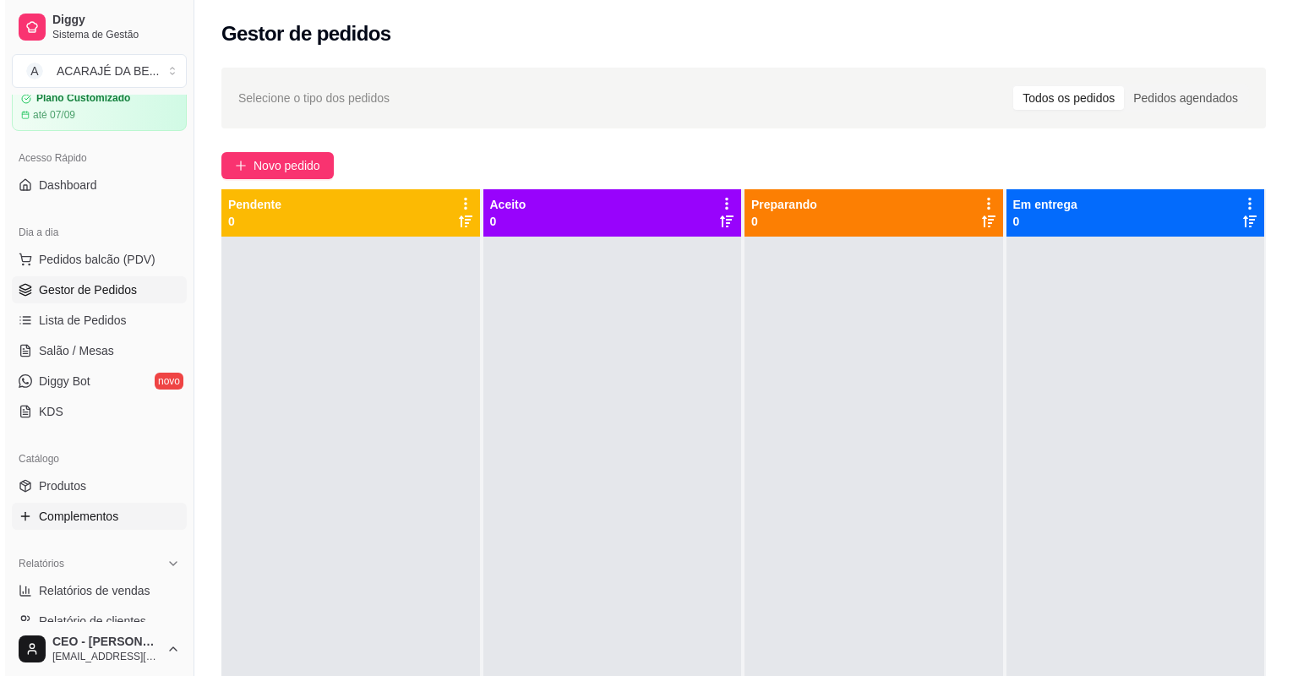
scroll to position [135, 0]
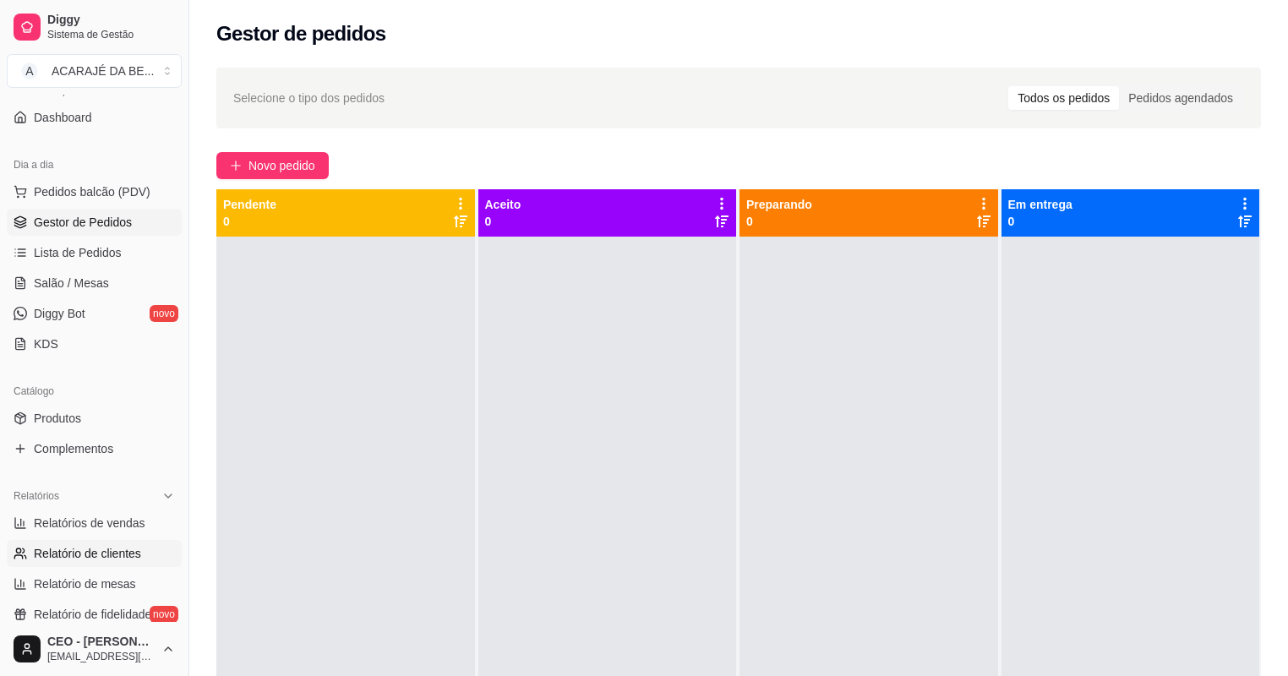
click at [118, 551] on span "Relatório de clientes" at bounding box center [87, 553] width 107 height 17
select select "30"
select select "HIGHEST_TOTAL_SPENT_WITH_ORDERS"
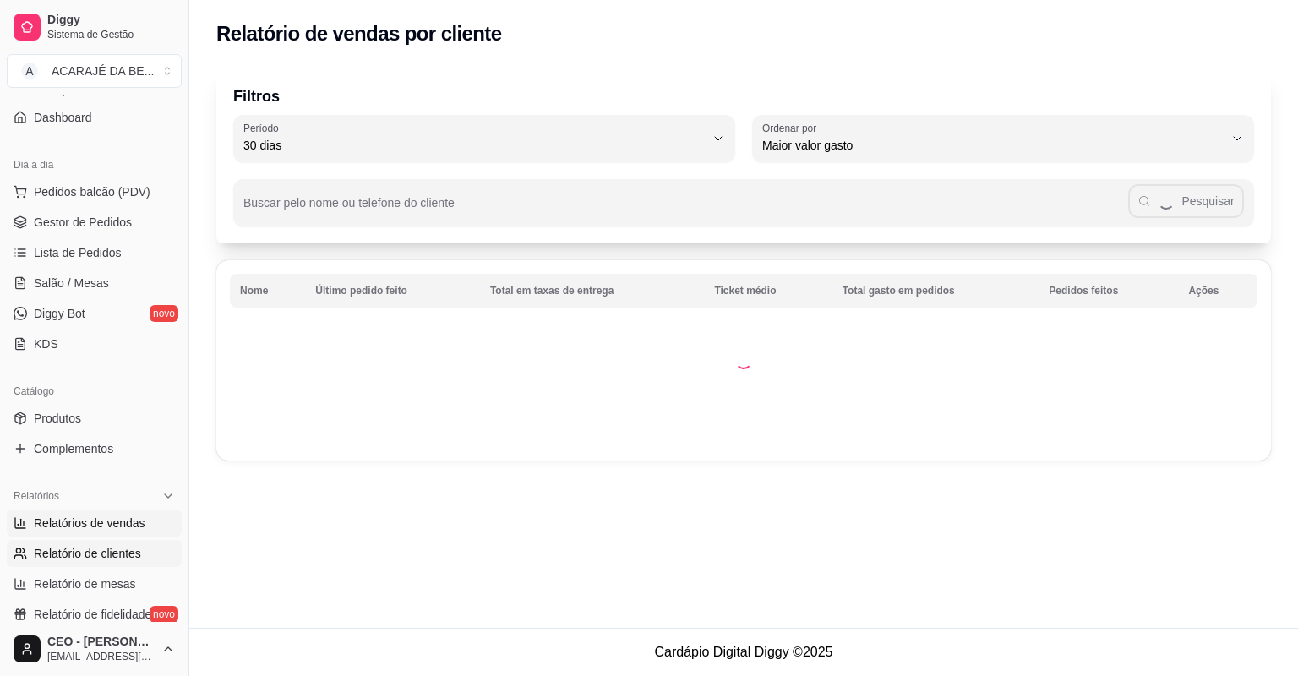
click at [106, 527] on span "Relatórios de vendas" at bounding box center [90, 523] width 112 height 17
select select "ALL"
select select "0"
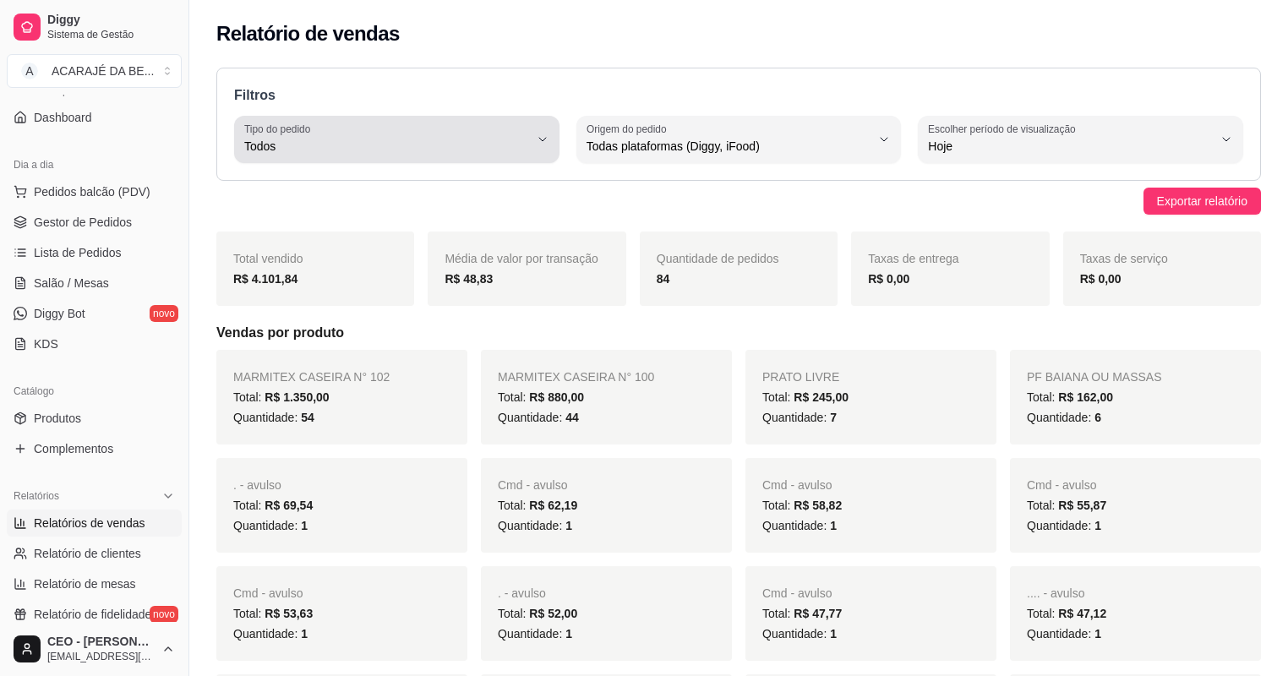
click at [549, 133] on button "Tipo do pedido Todos" at bounding box center [396, 139] width 325 height 47
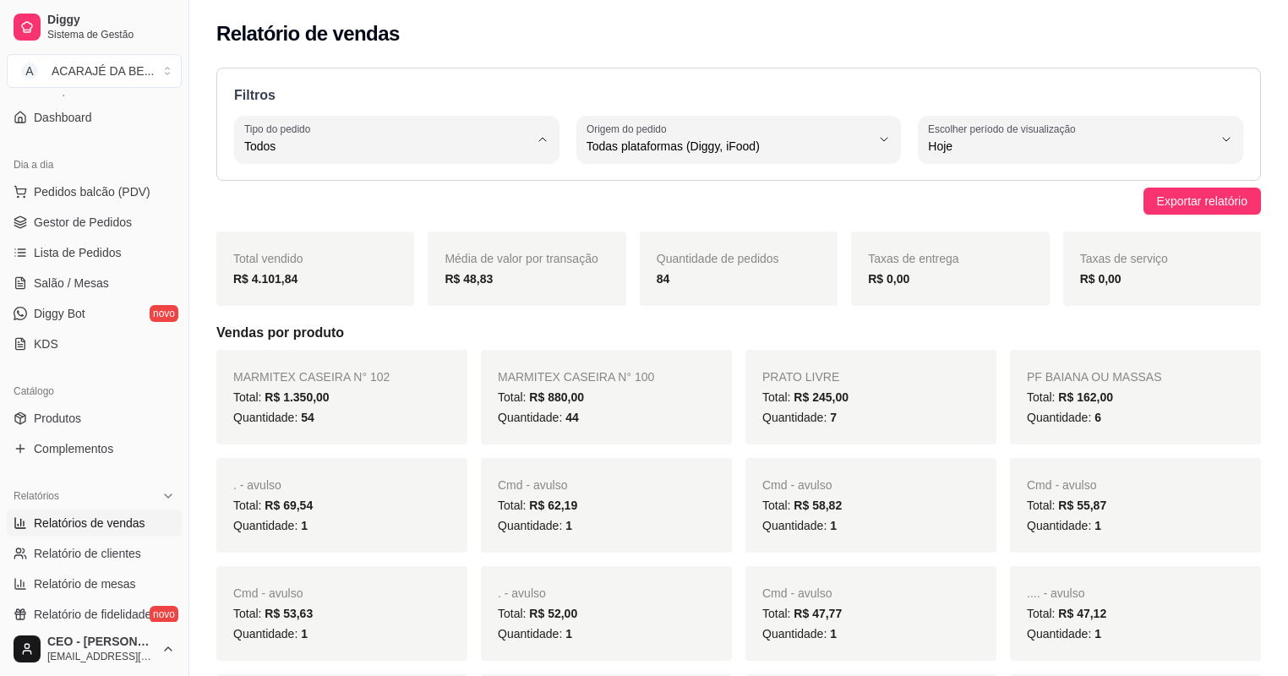
click at [390, 206] on span "Entrega" at bounding box center [389, 213] width 270 height 16
type input "DELIVERY"
select select "DELIVERY"
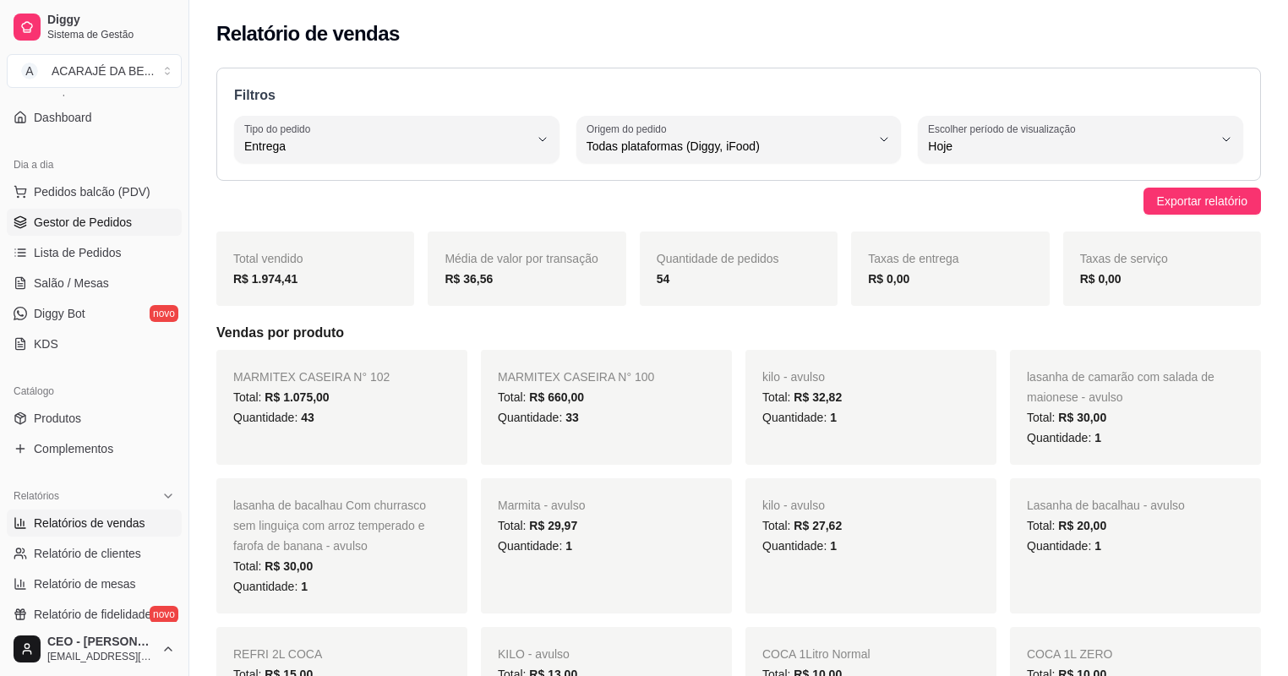
click at [51, 224] on span "Gestor de Pedidos" at bounding box center [83, 222] width 98 height 17
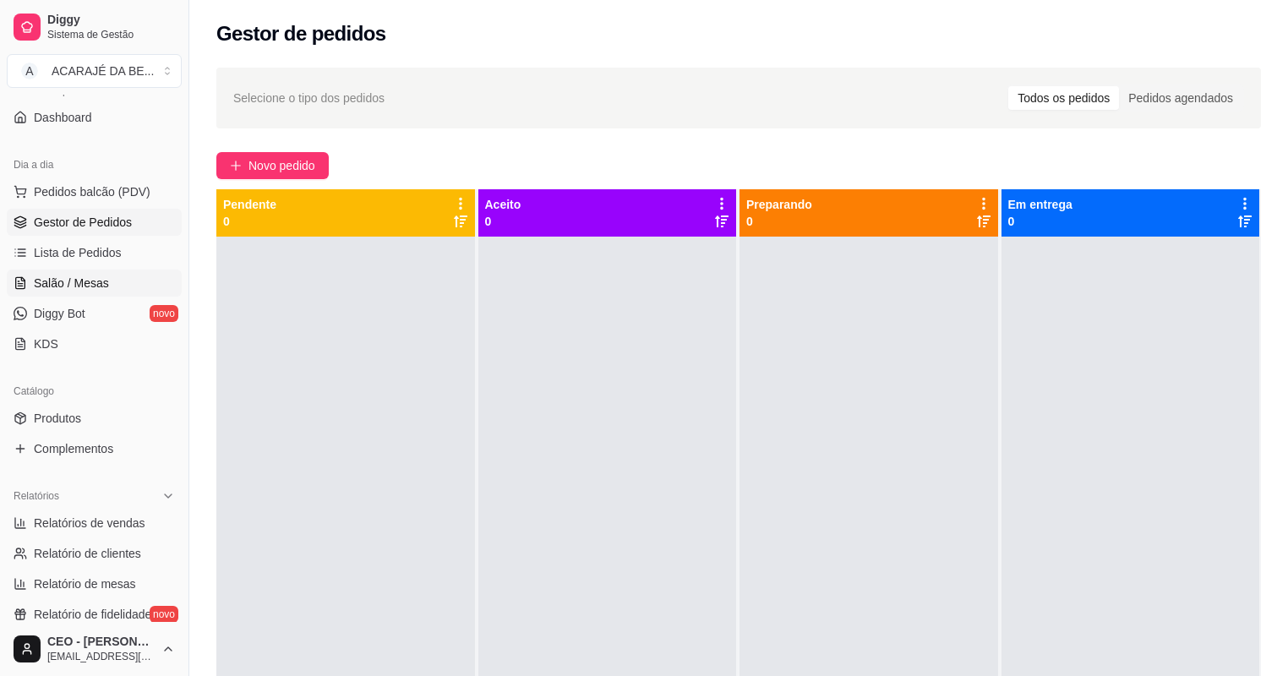
click at [112, 287] on link "Salão / Mesas" at bounding box center [94, 283] width 175 height 27
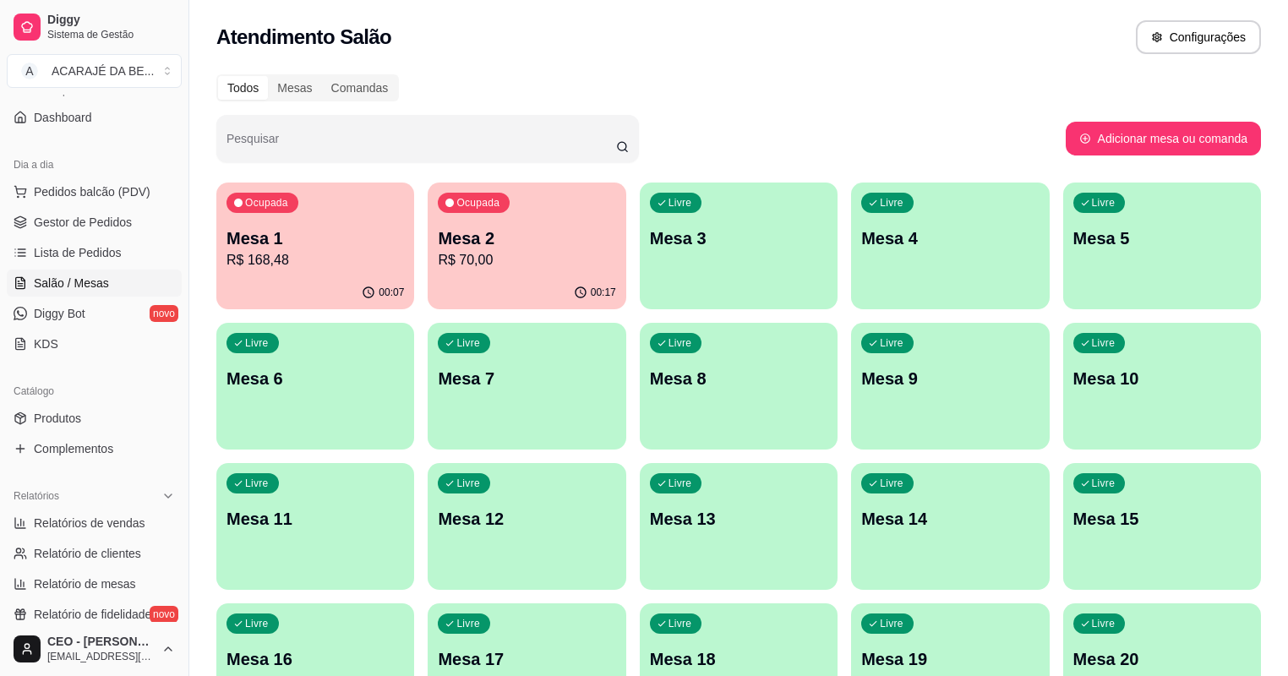
click at [1063, 397] on div "Livre Mesa 10" at bounding box center [1162, 376] width 198 height 106
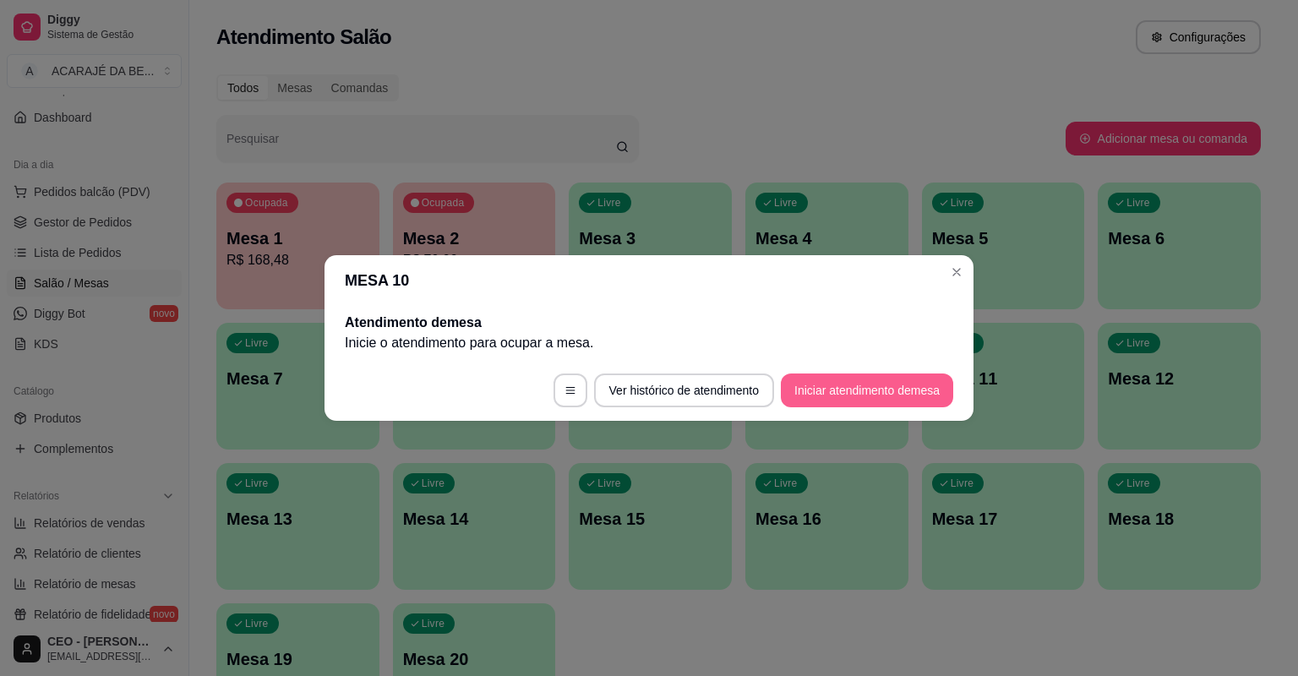
click at [811, 392] on button "Iniciar atendimento de mesa" at bounding box center [867, 391] width 172 height 34
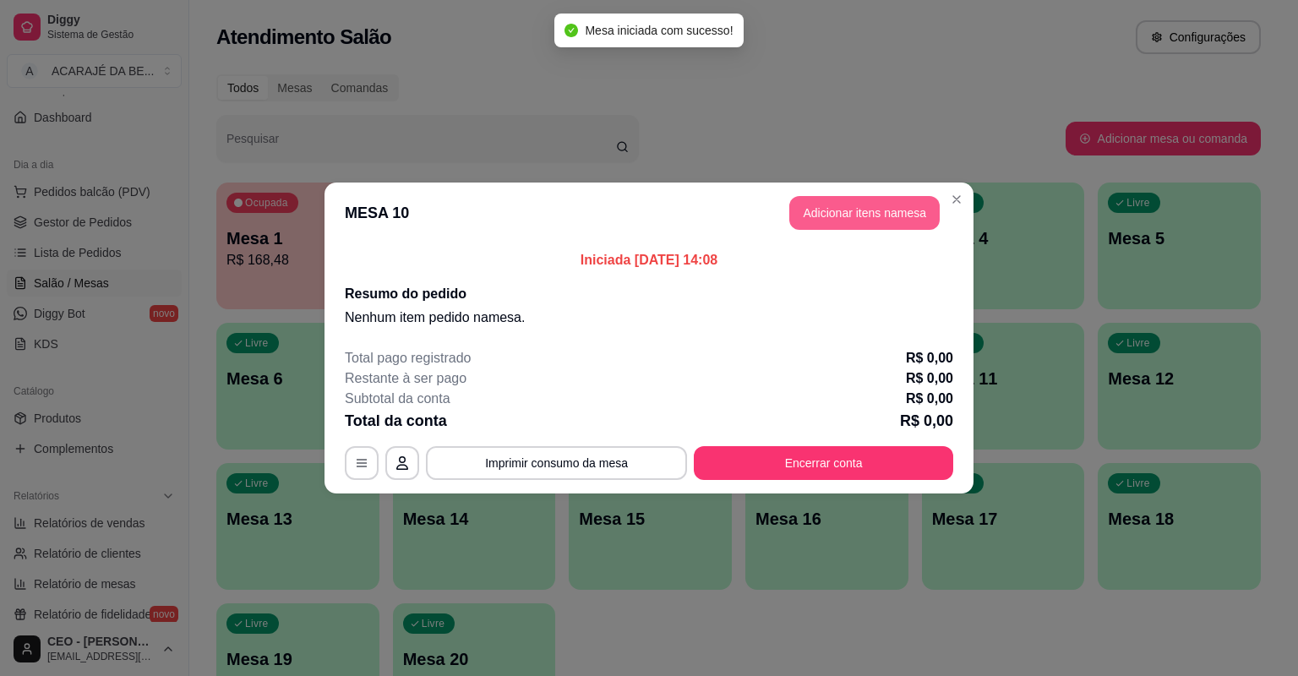
click at [849, 218] on button "Adicionar itens na mesa" at bounding box center [864, 213] width 150 height 34
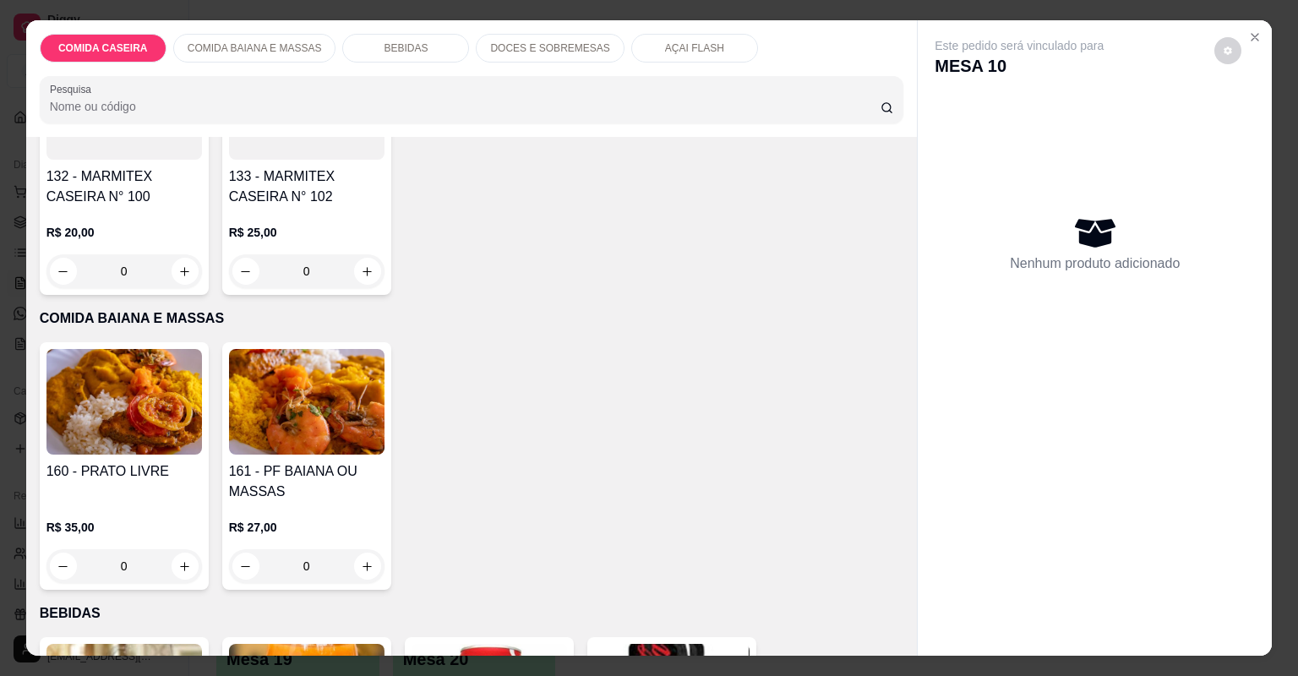
scroll to position [270, 0]
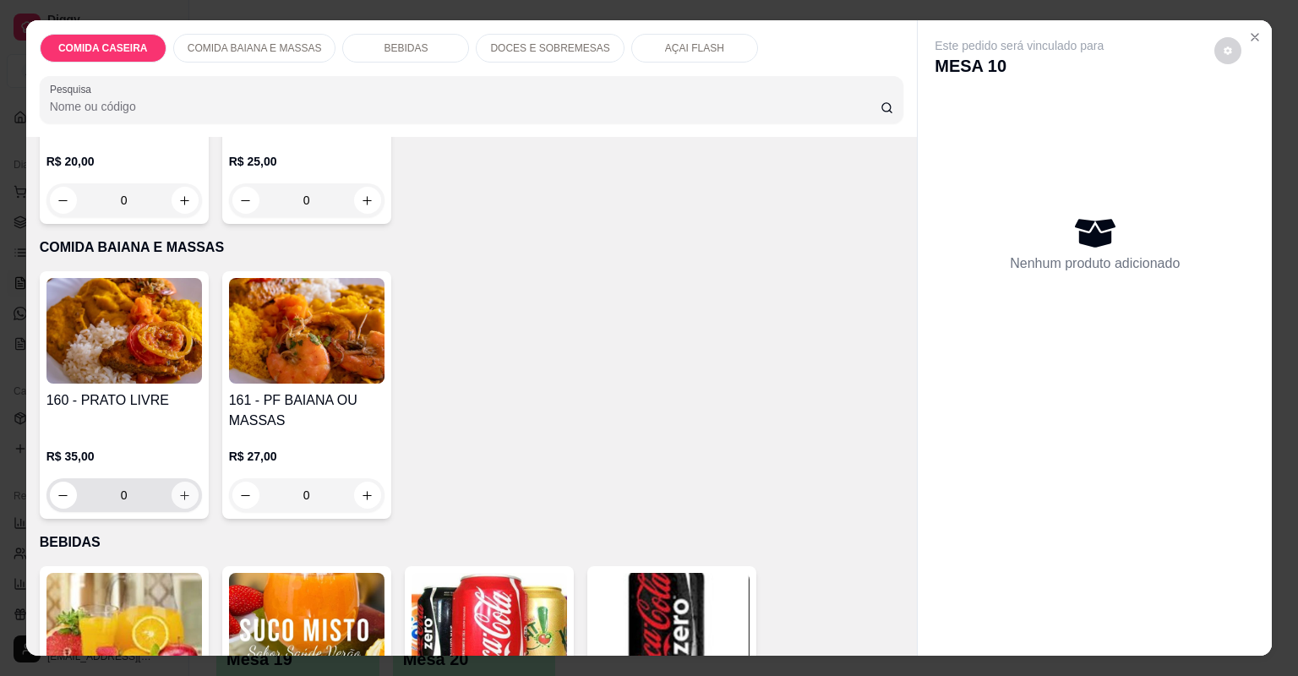
click at [178, 493] on icon "increase-product-quantity" at bounding box center [184, 495] width 13 height 13
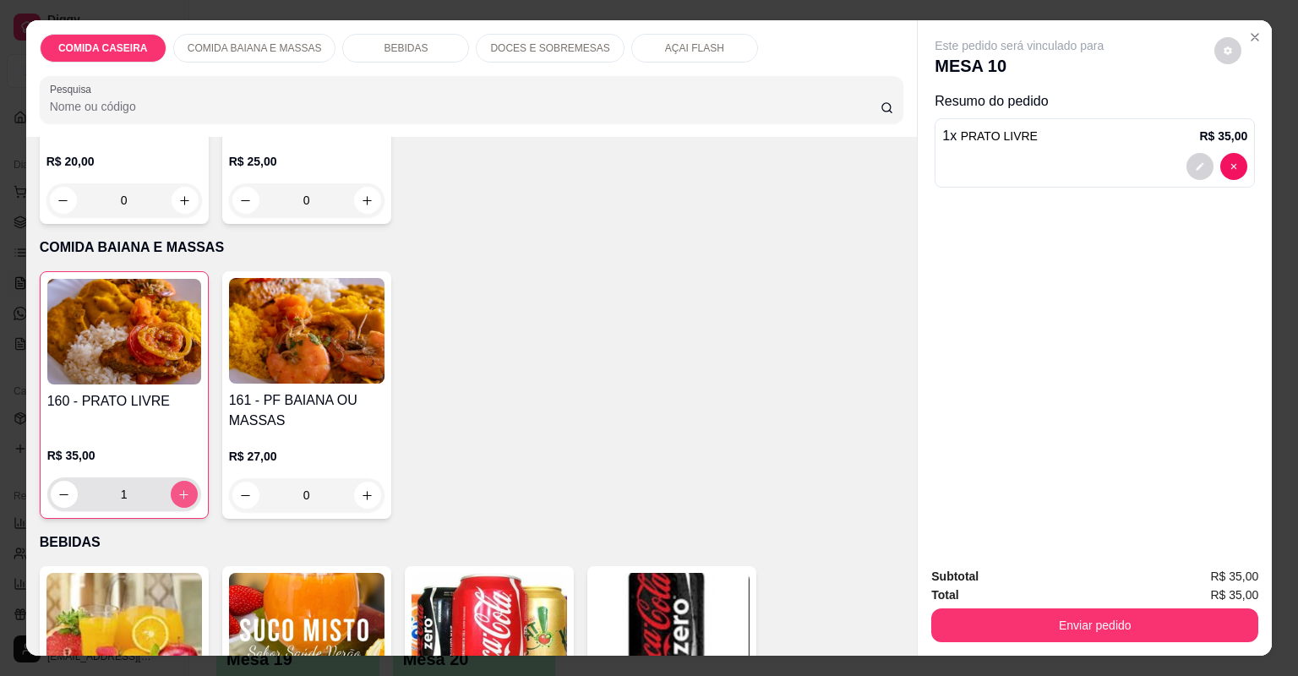
click at [177, 492] on icon "increase-product-quantity" at bounding box center [183, 495] width 13 height 13
click at [177, 490] on icon "increase-product-quantity" at bounding box center [183, 495] width 13 height 13
type input "3"
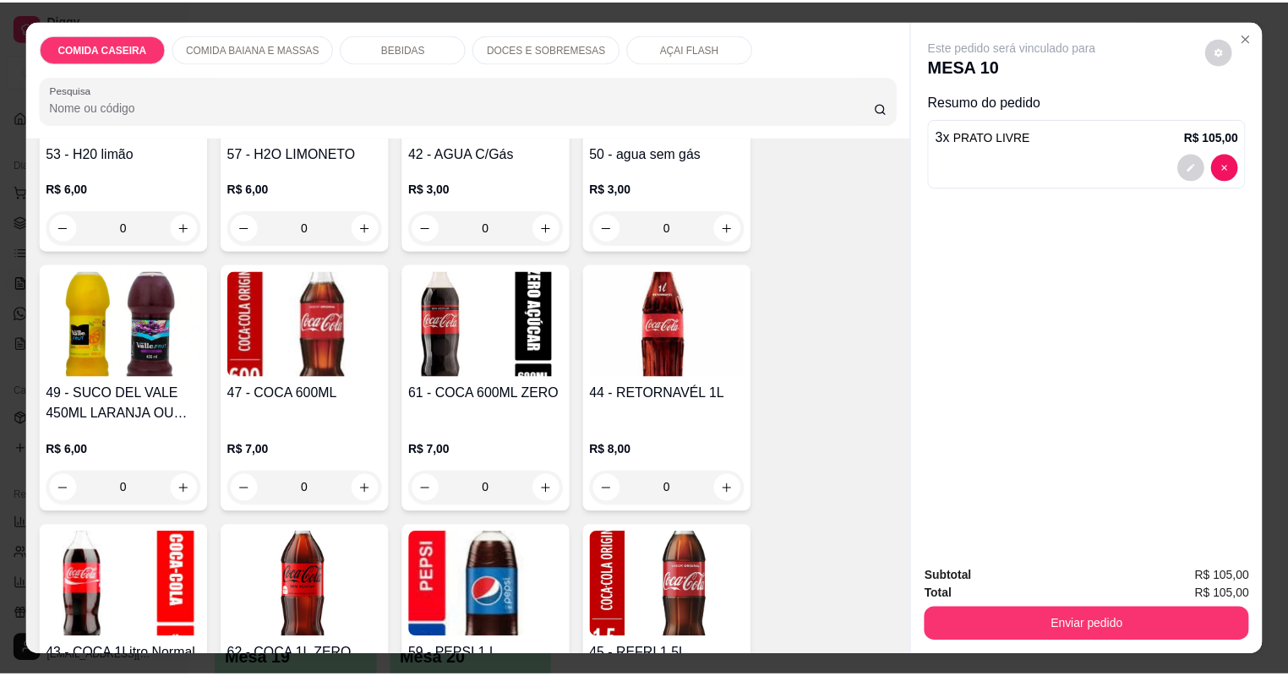
scroll to position [1338, 0]
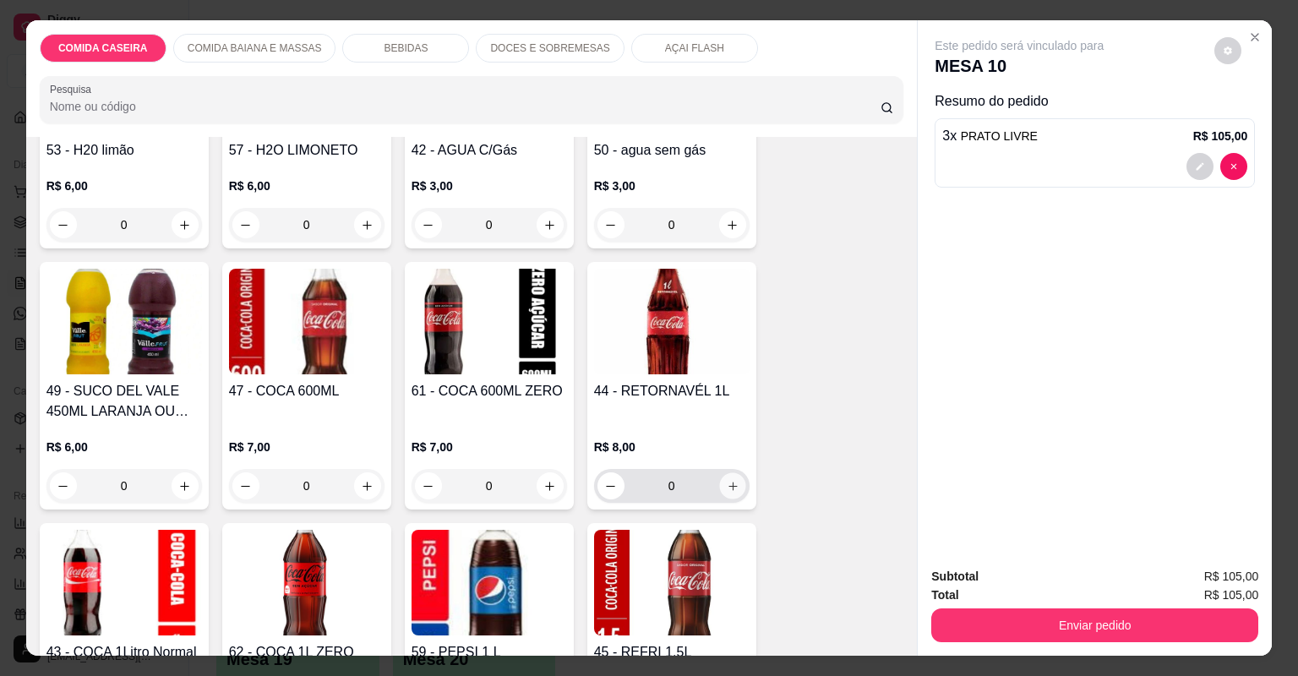
click at [726, 483] on icon "increase-product-quantity" at bounding box center [732, 486] width 13 height 13
type input "1"
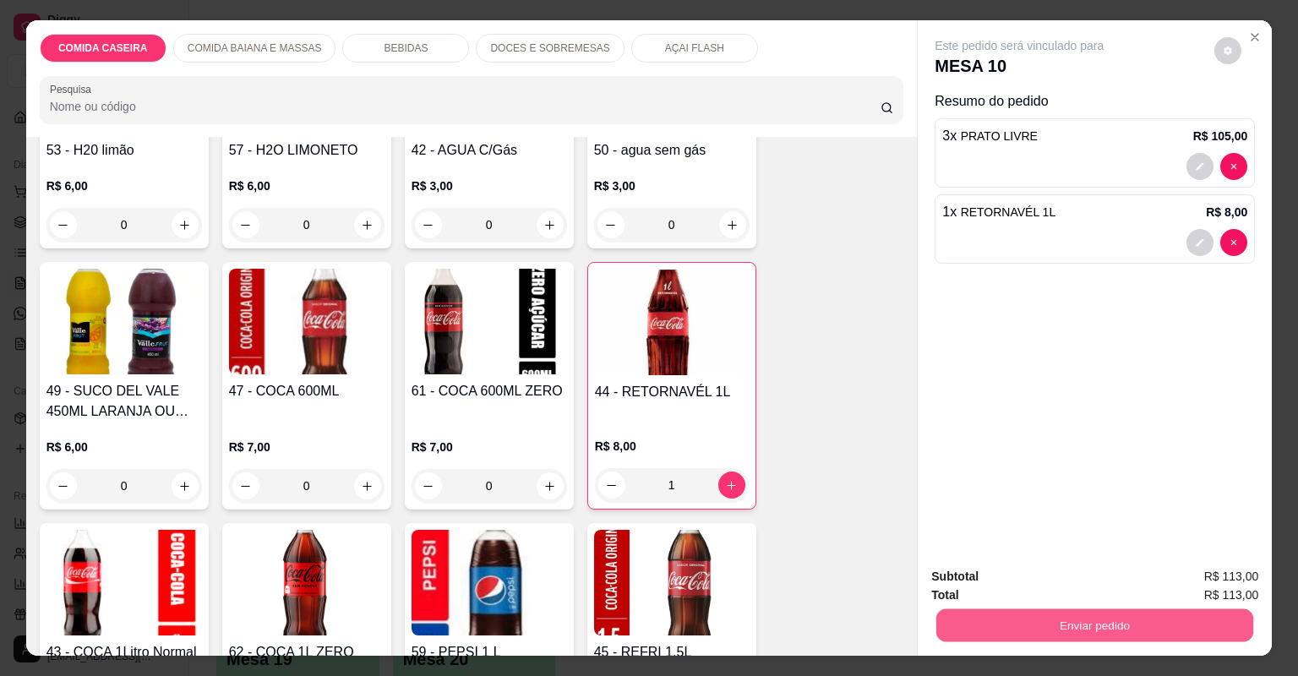
click at [1055, 619] on button "Enviar pedido" at bounding box center [1095, 625] width 317 height 33
click at [1063, 582] on button "Não registrar e enviar pedido" at bounding box center [1041, 584] width 176 height 32
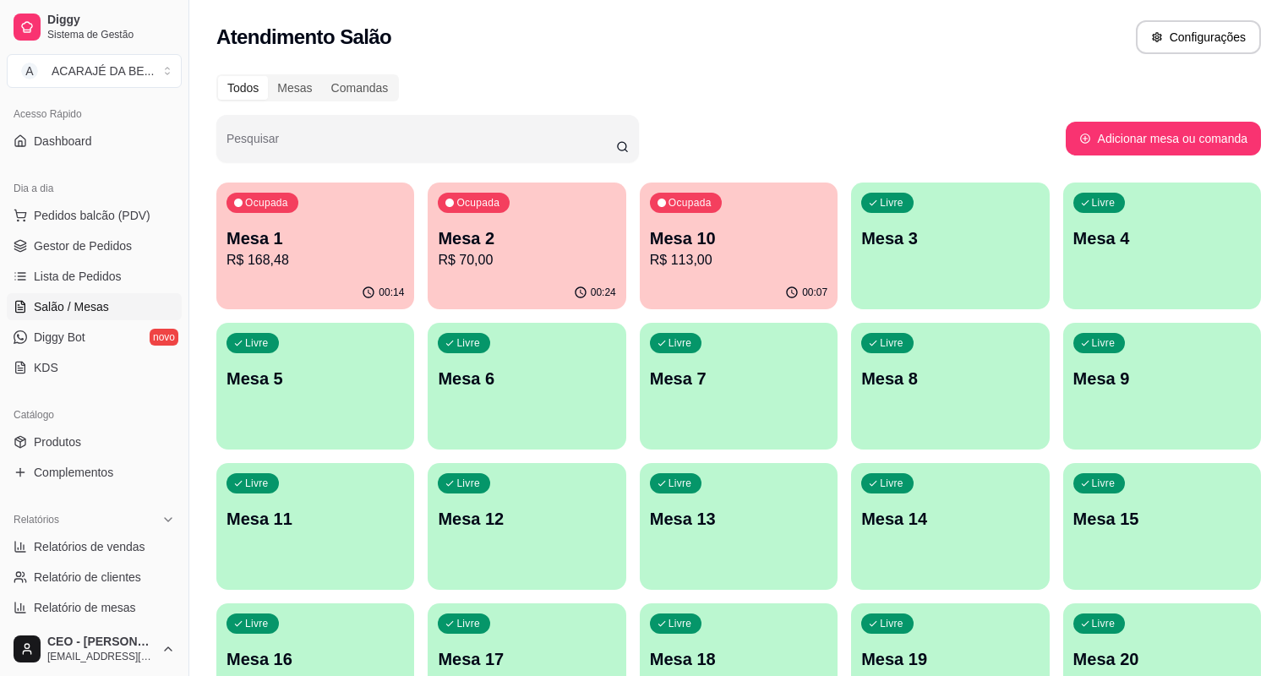
scroll to position [135, 0]
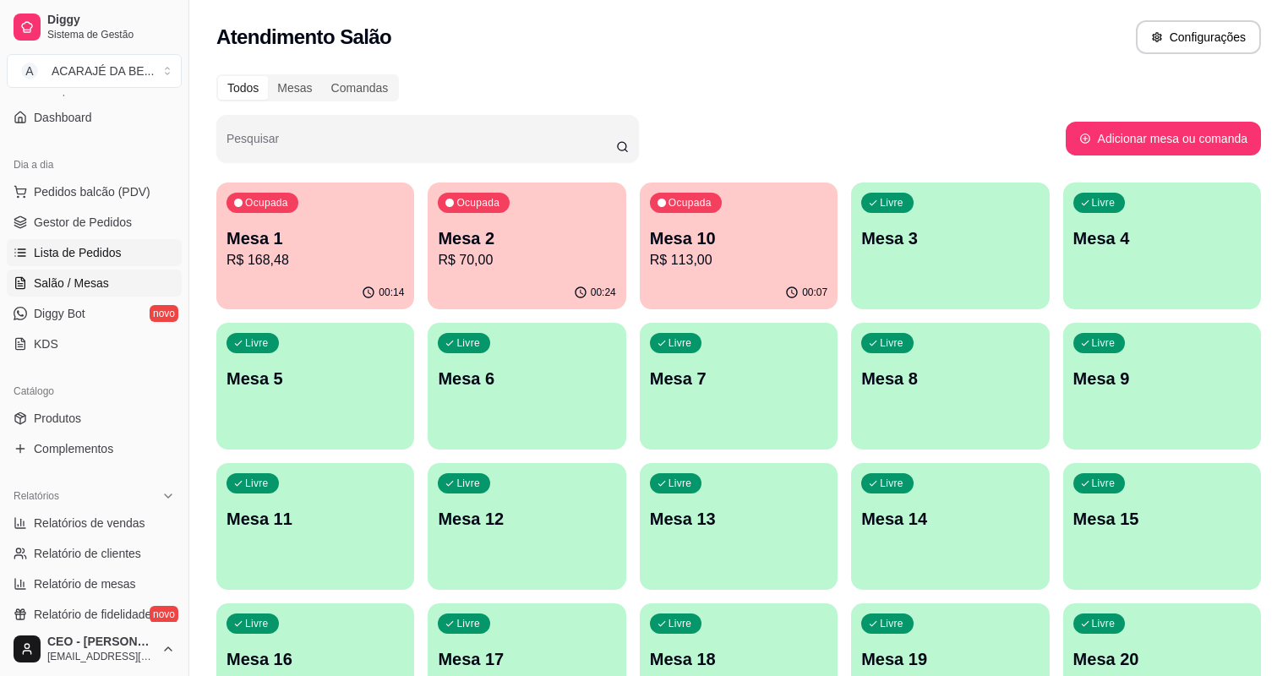
click at [85, 255] on span "Lista de Pedidos" at bounding box center [78, 252] width 88 height 17
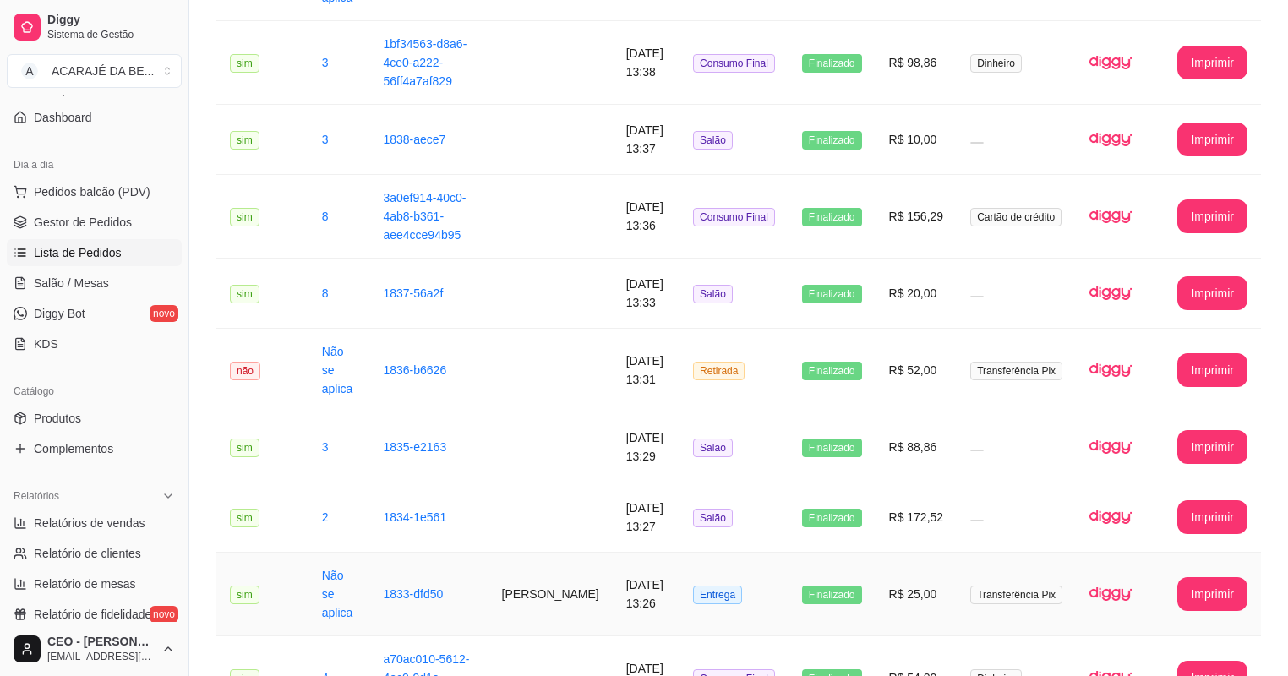
scroll to position [1803, 0]
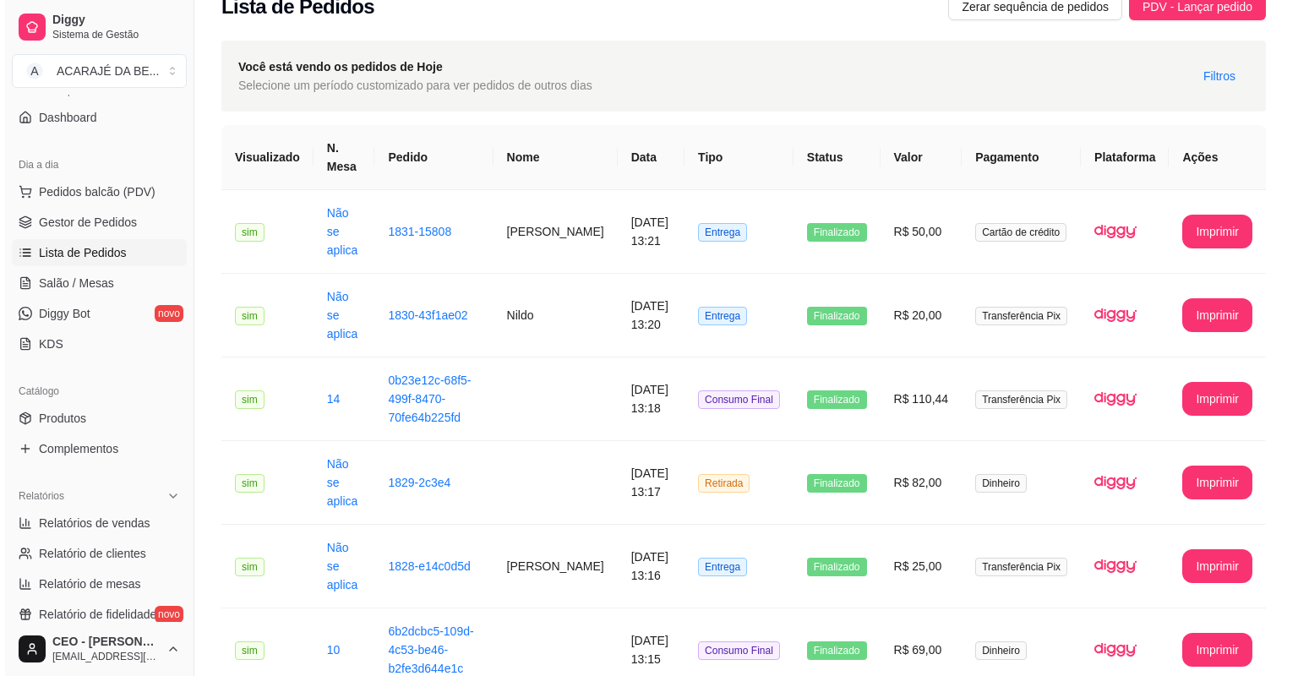
scroll to position [0, 0]
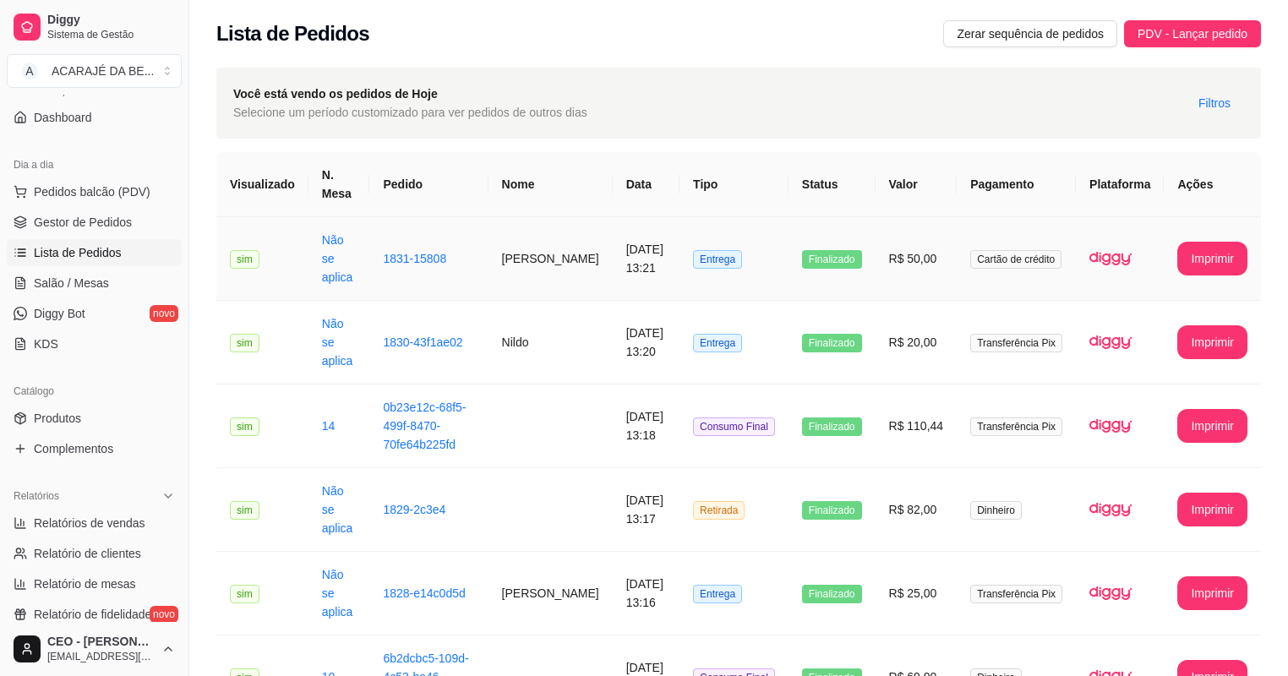
click at [613, 254] on td "[DATE] 13:21" at bounding box center [646, 259] width 67 height 84
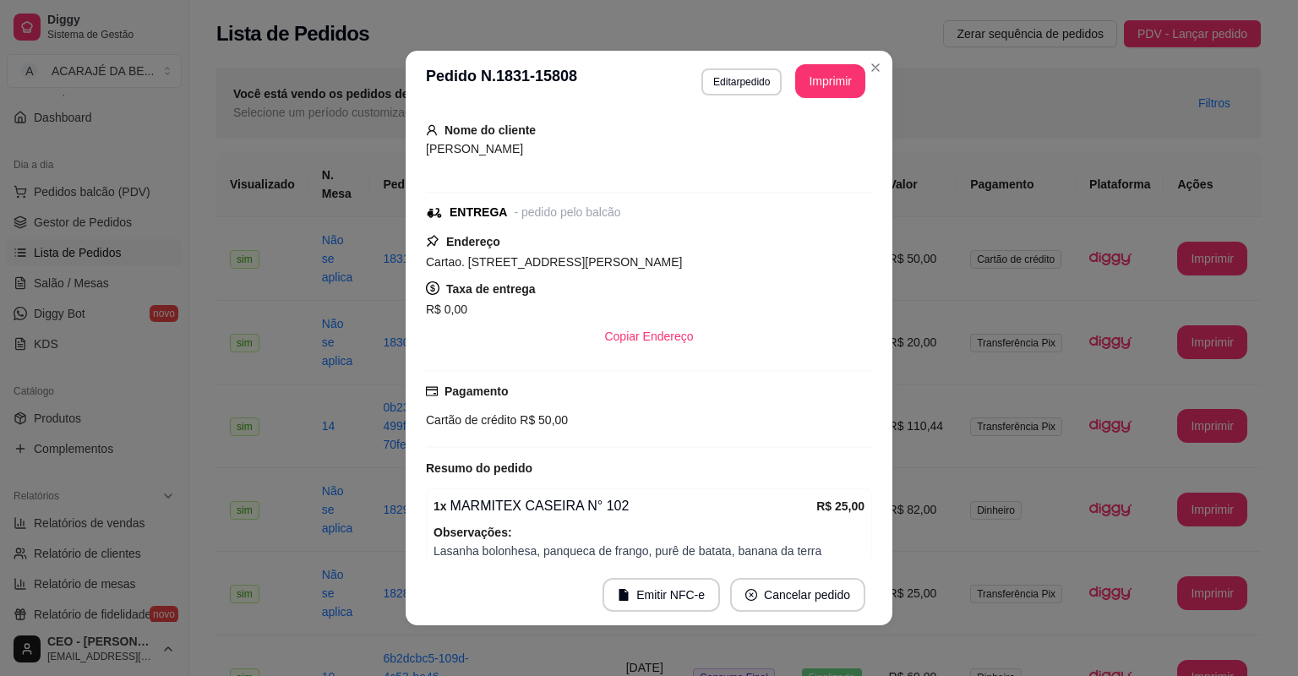
scroll to position [135, 0]
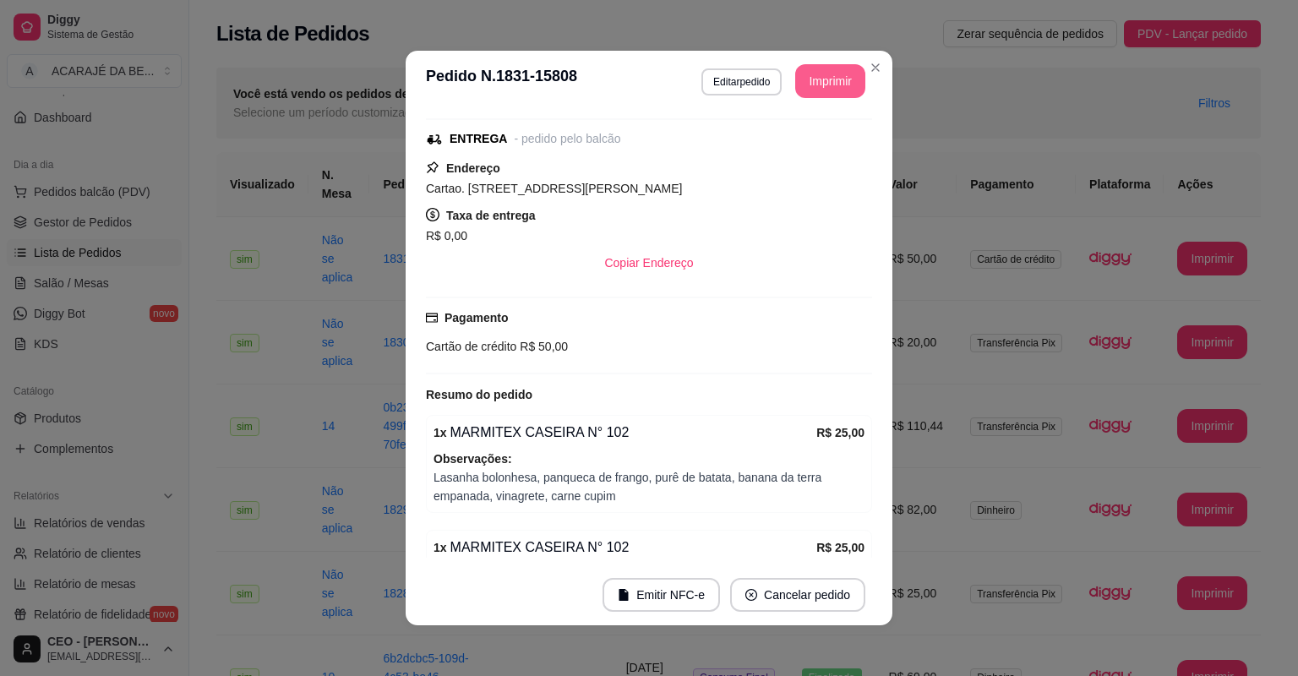
click at [845, 79] on button "Imprimir" at bounding box center [830, 81] width 70 height 34
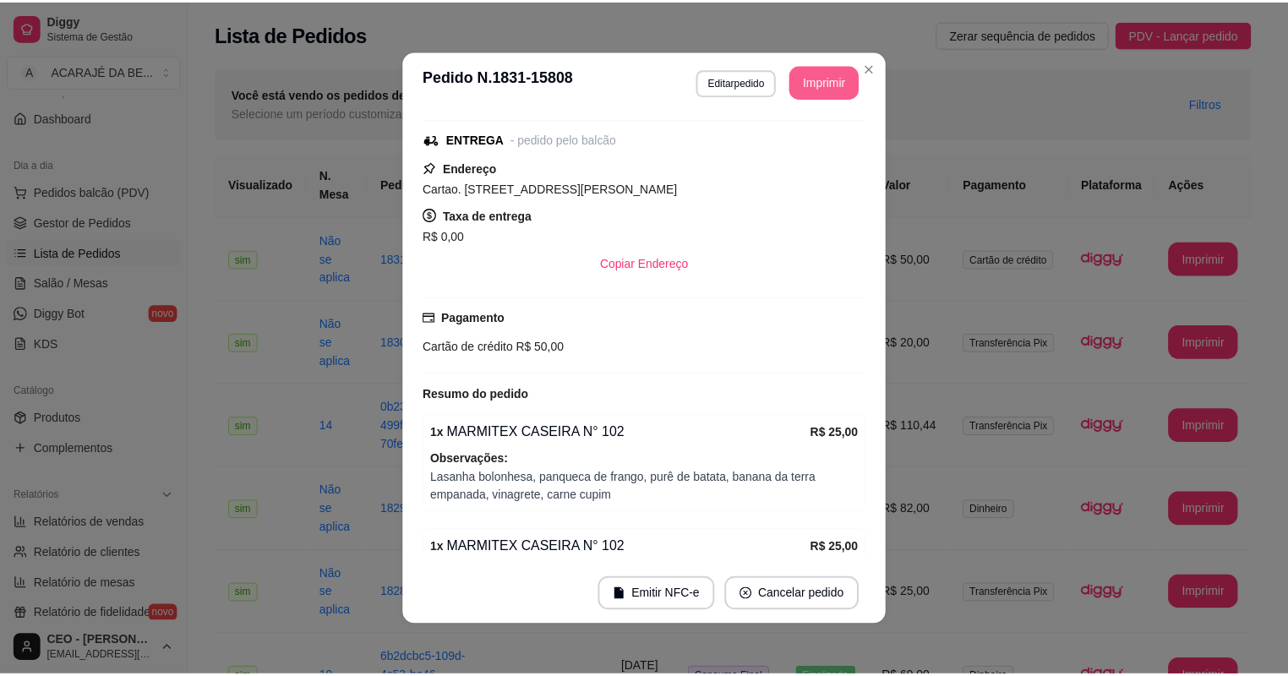
scroll to position [0, 0]
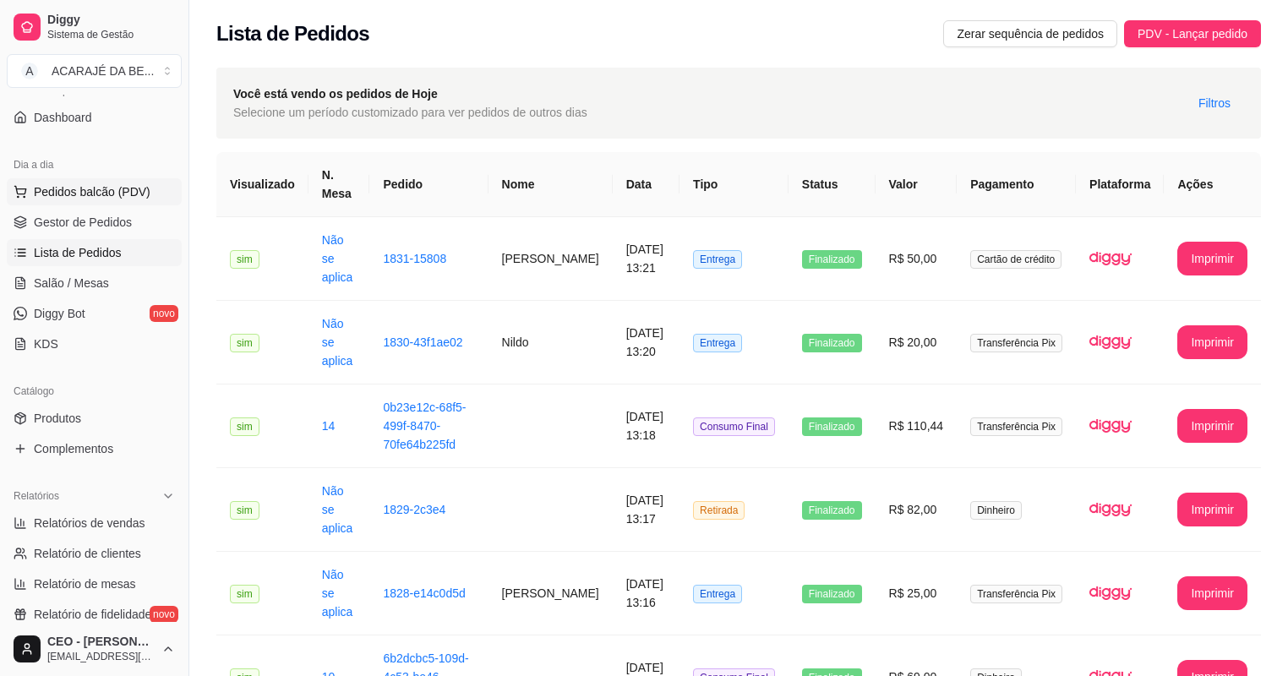
click at [98, 203] on button "Pedidos balcão (PDV)" at bounding box center [94, 191] width 175 height 27
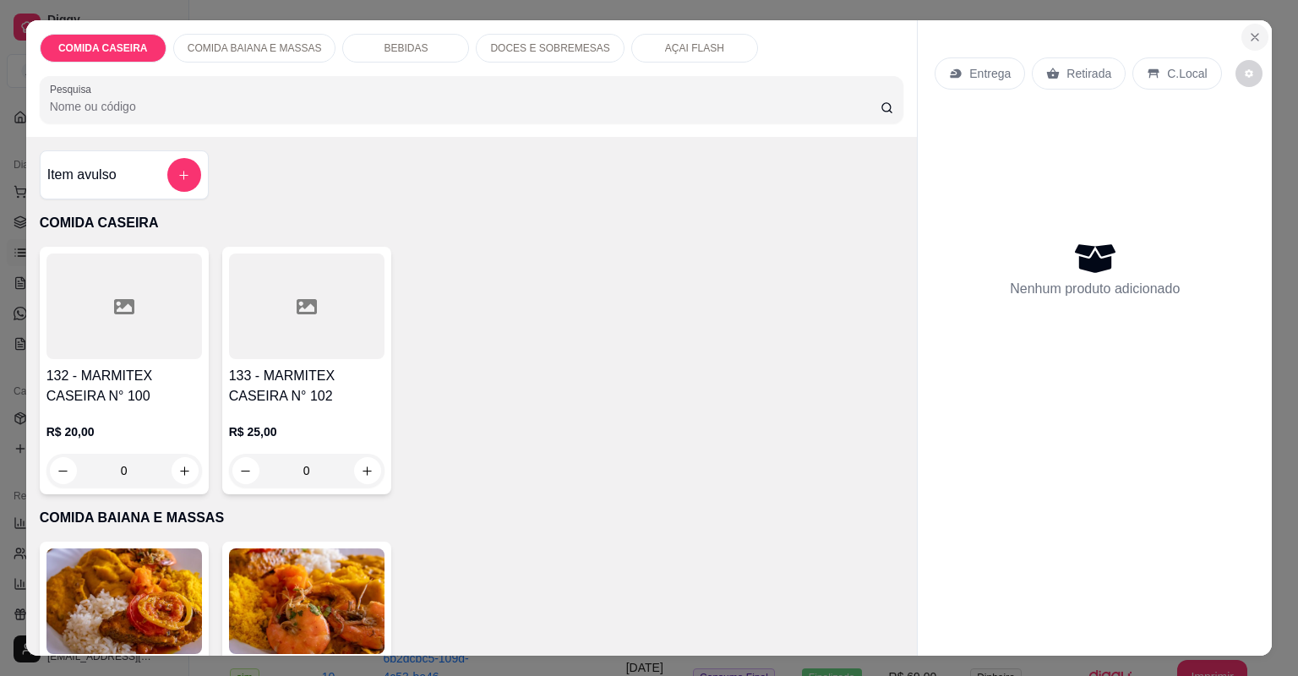
click at [1253, 45] on button "Close" at bounding box center [1255, 37] width 27 height 27
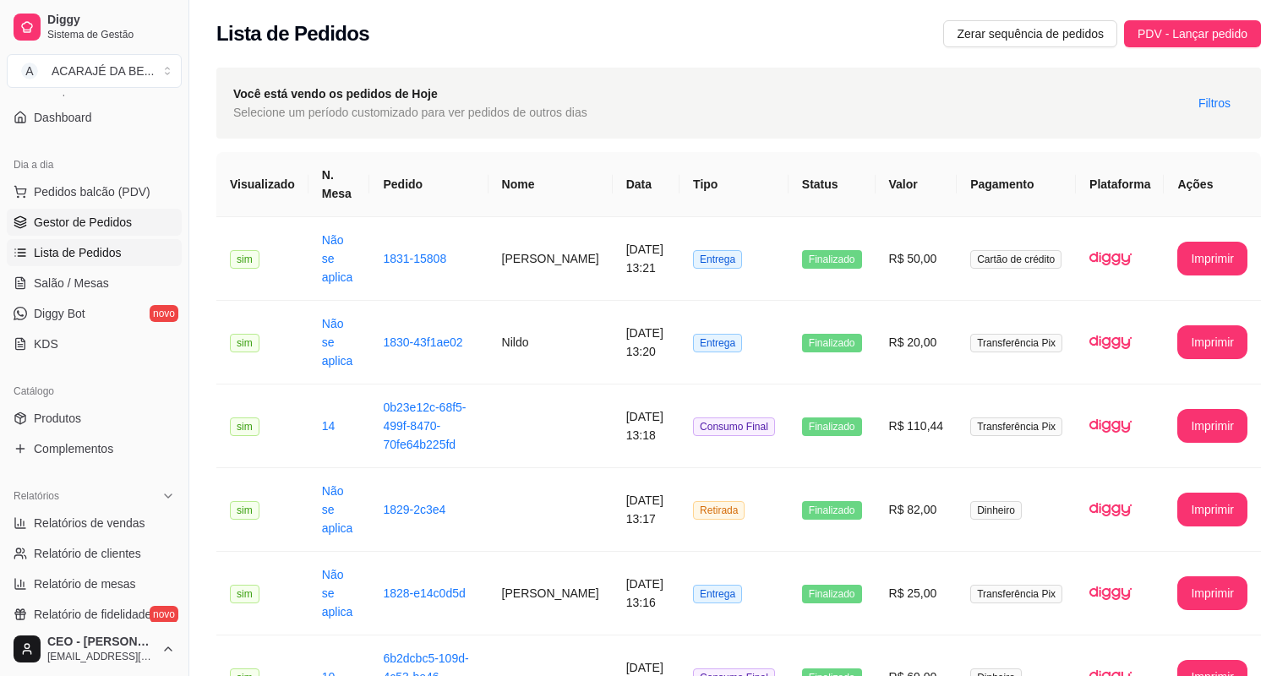
click at [82, 230] on link "Gestor de Pedidos" at bounding box center [94, 222] width 175 height 27
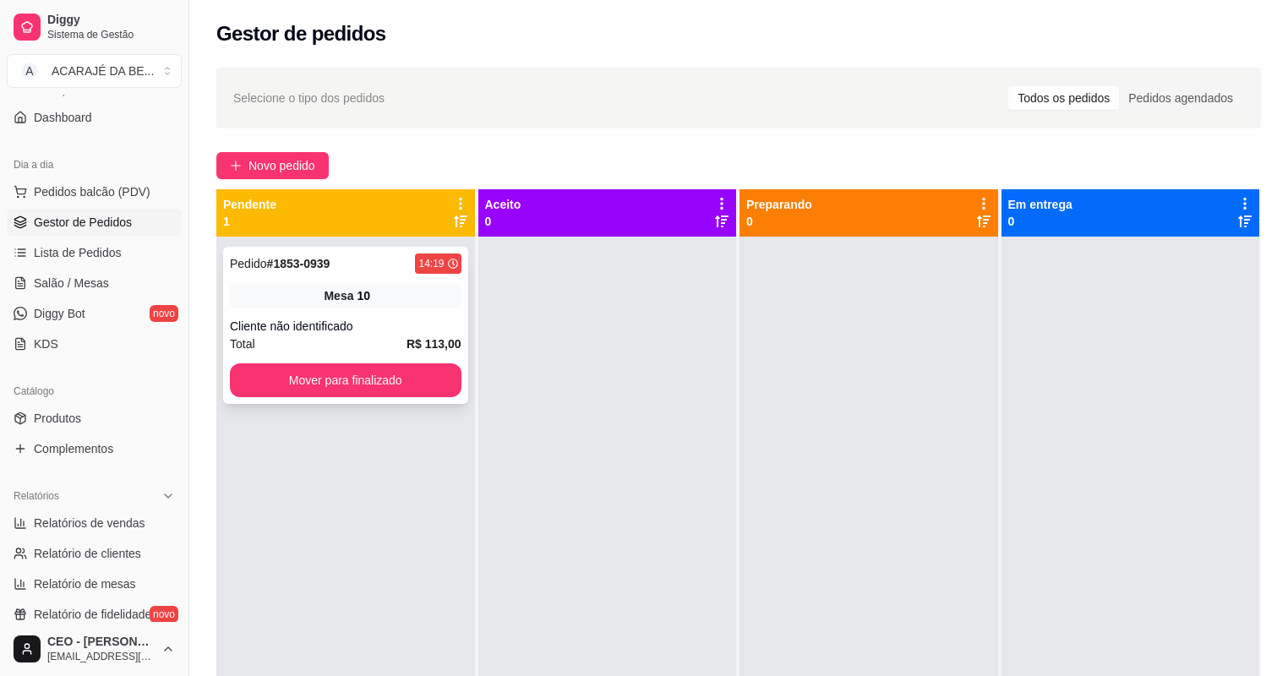
click at [294, 362] on div "Pedido # 1853-0939 14:19 Mesa 10 Cliente não identificado Total R$ 113,00 Mover…" at bounding box center [345, 325] width 245 height 157
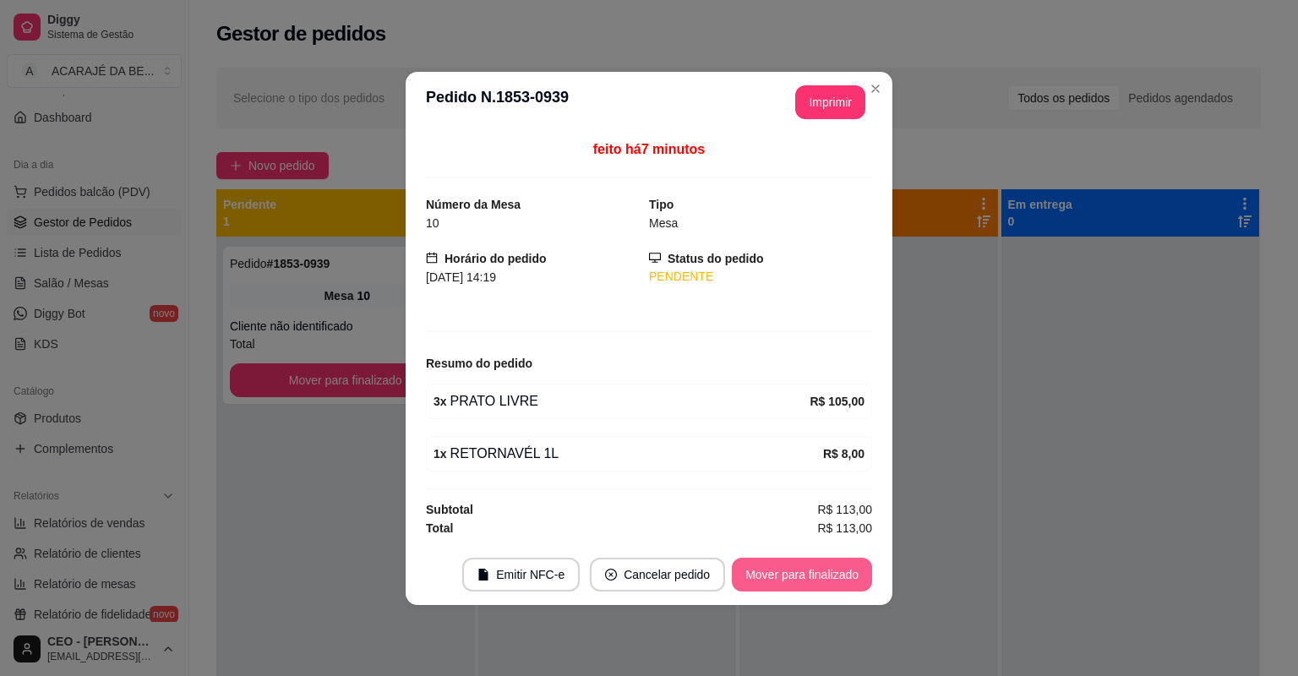
click at [834, 560] on button "Mover para finalizado" at bounding box center [802, 575] width 140 height 34
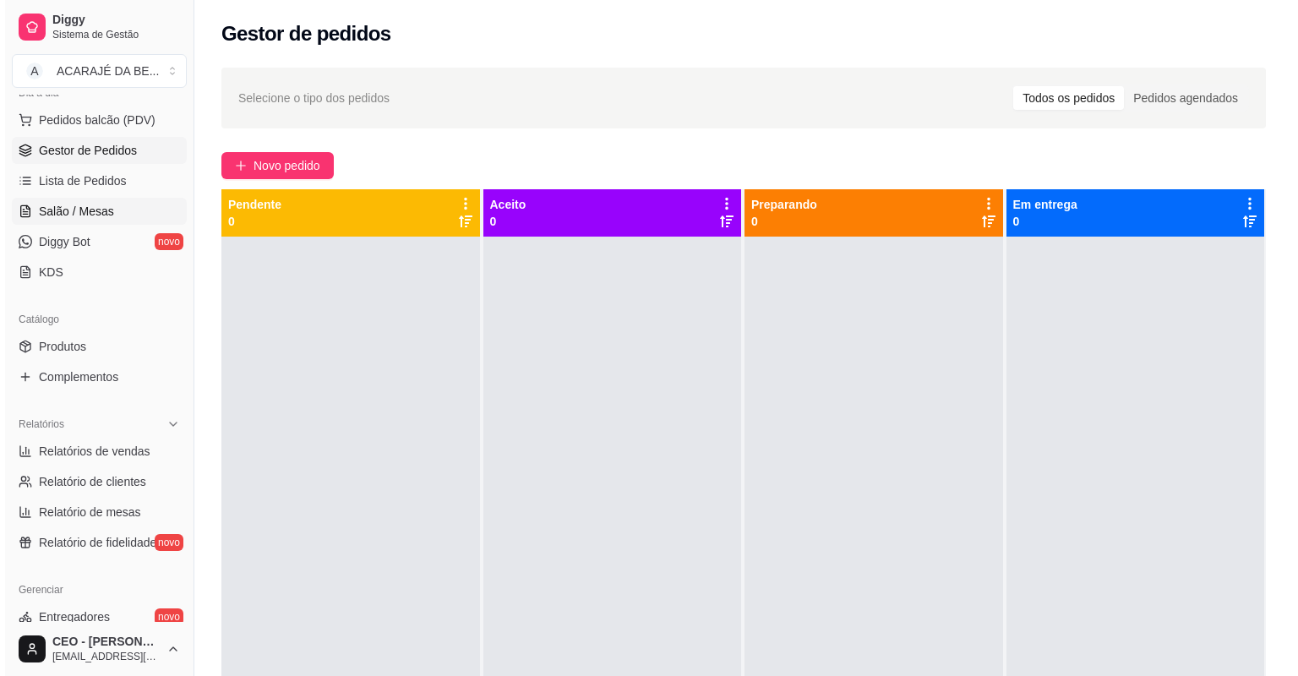
scroll to position [203, 0]
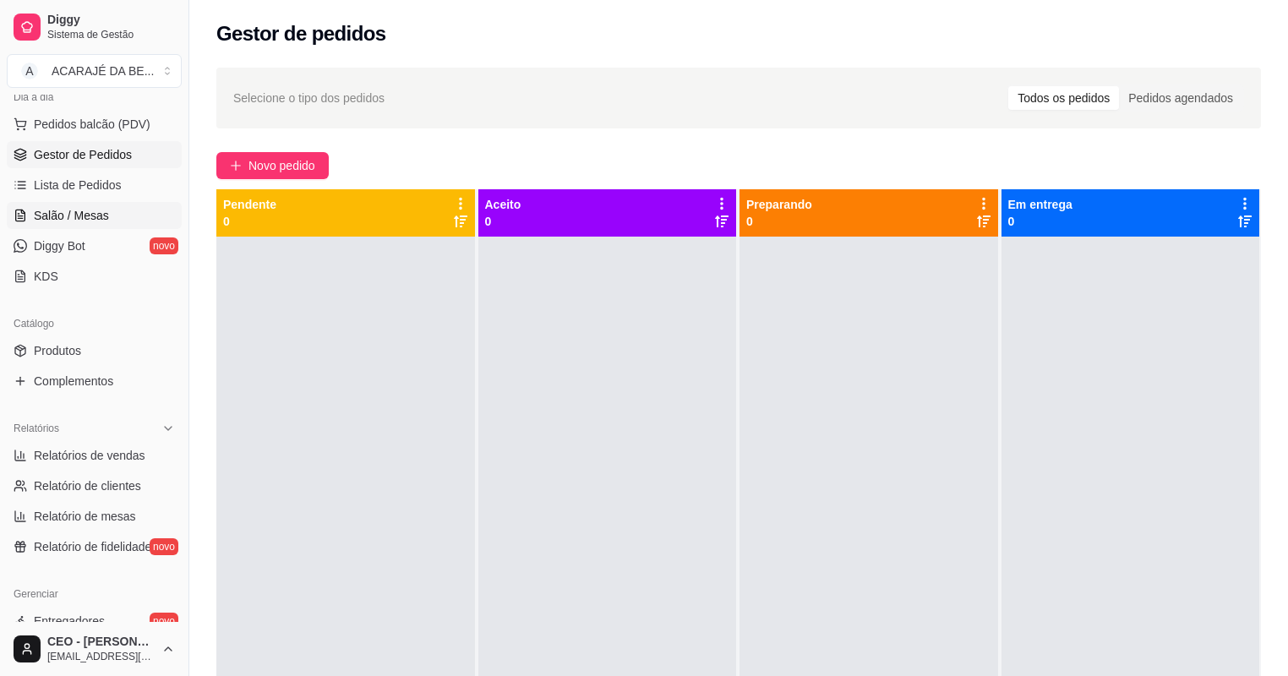
click at [68, 210] on span "Salão / Mesas" at bounding box center [71, 215] width 75 height 17
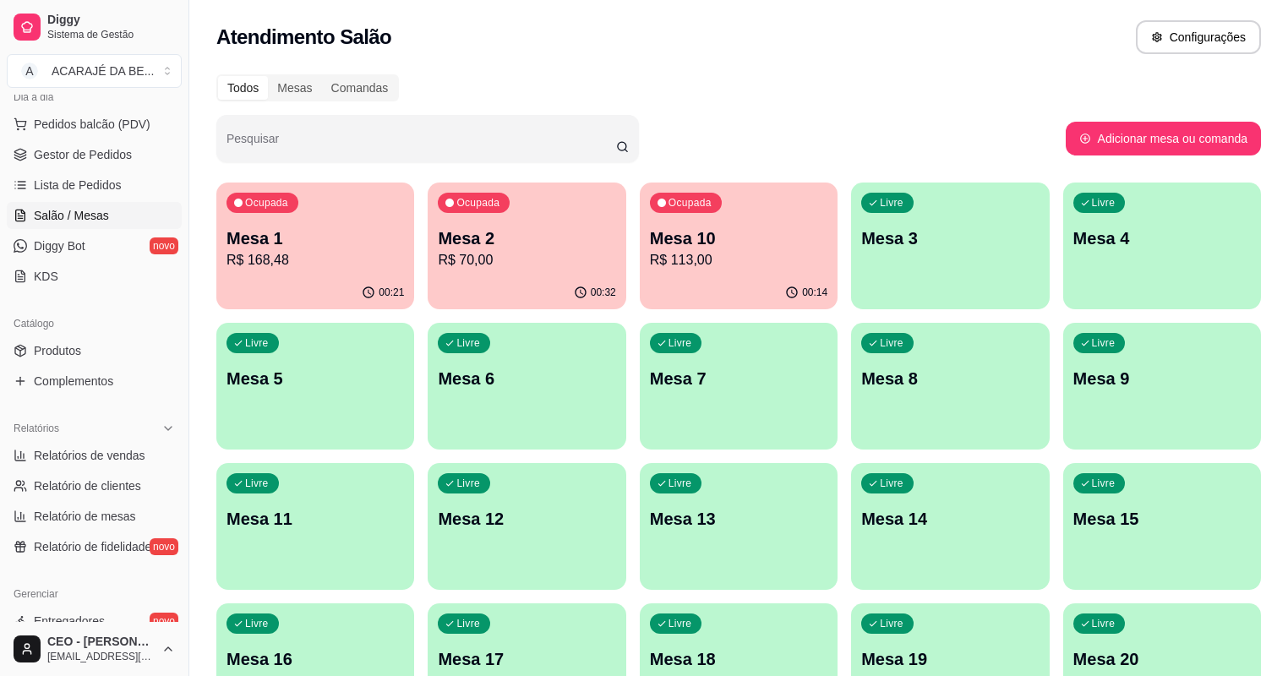
click at [484, 279] on div "00:32" at bounding box center [527, 292] width 198 height 33
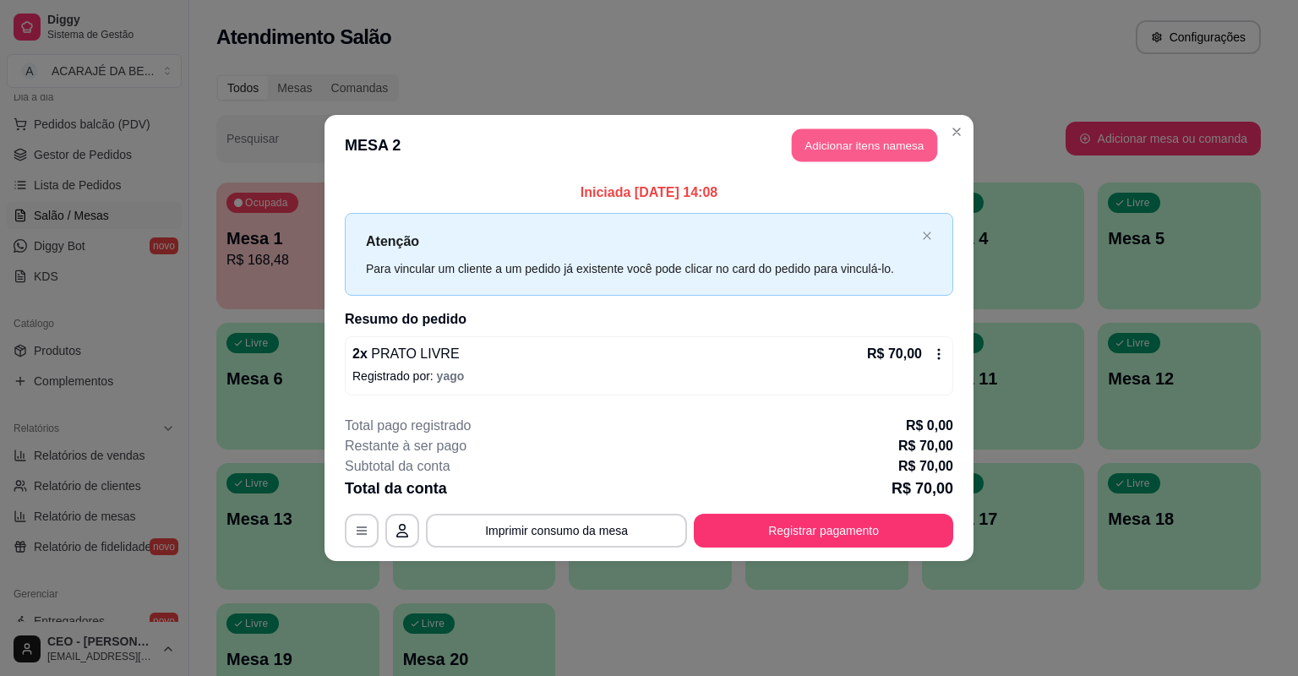
click at [846, 146] on button "Adicionar itens na mesa" at bounding box center [864, 145] width 145 height 33
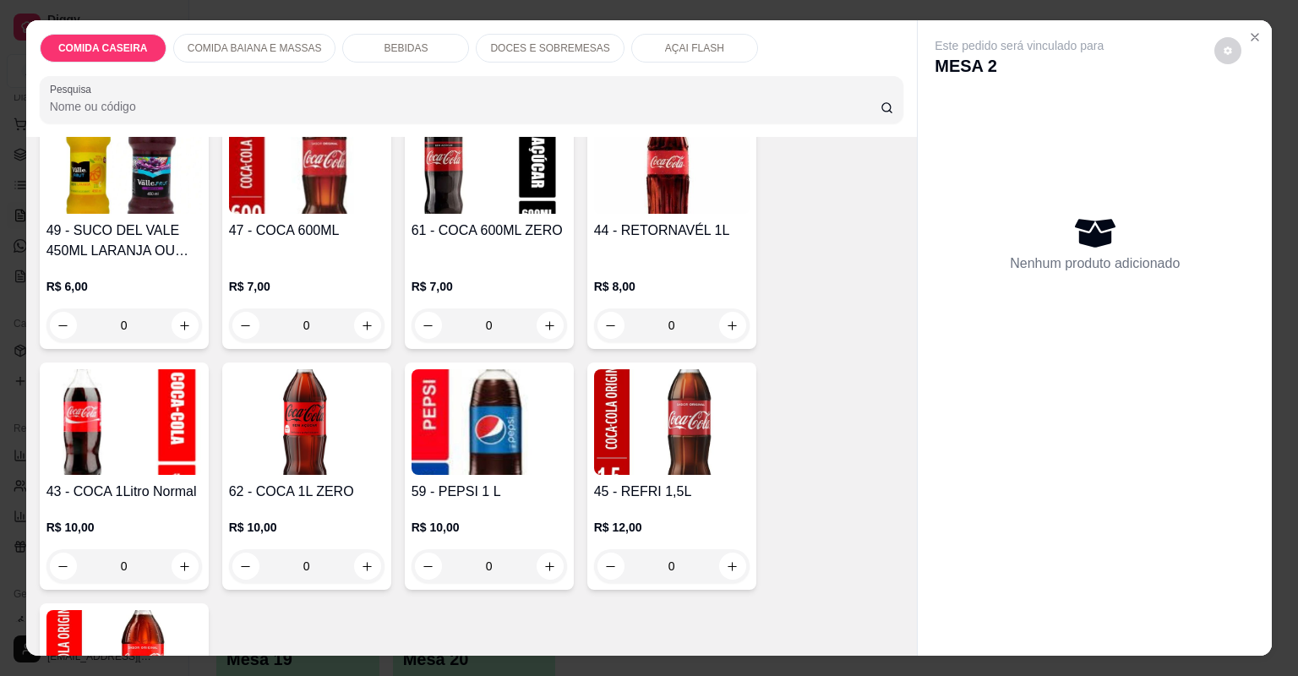
scroll to position [1488, 0]
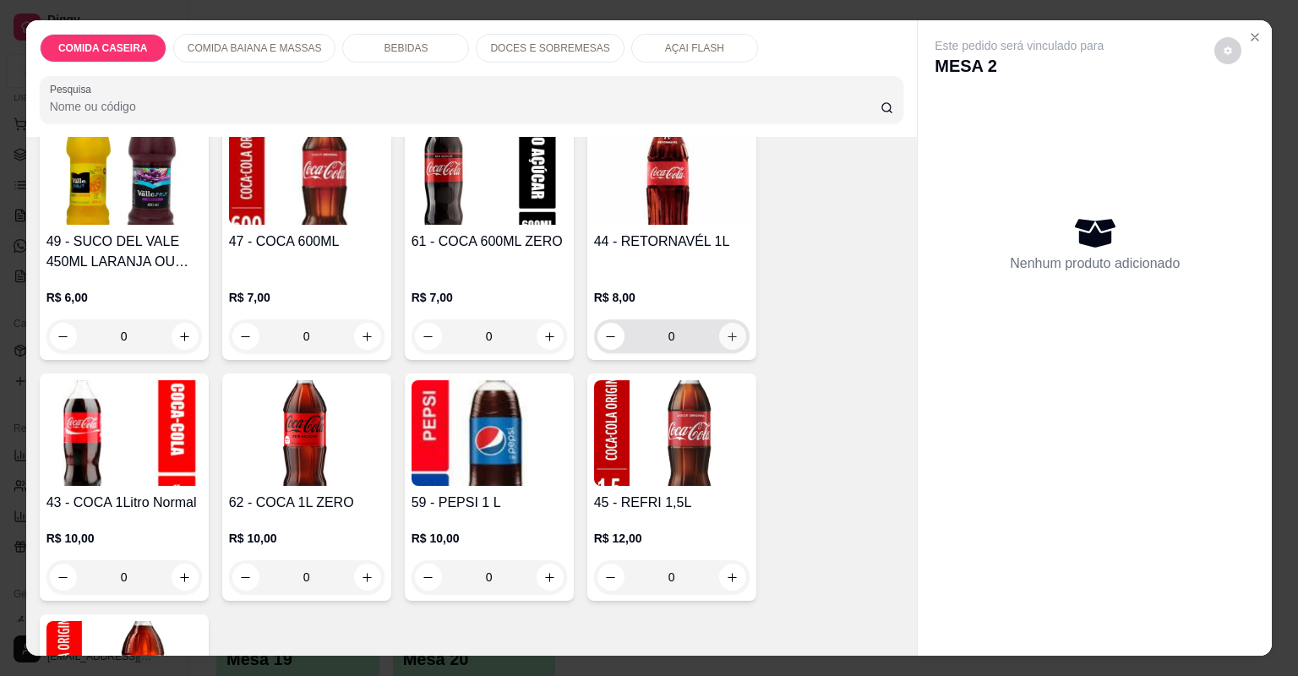
click at [731, 338] on icon "increase-product-quantity" at bounding box center [732, 336] width 13 height 13
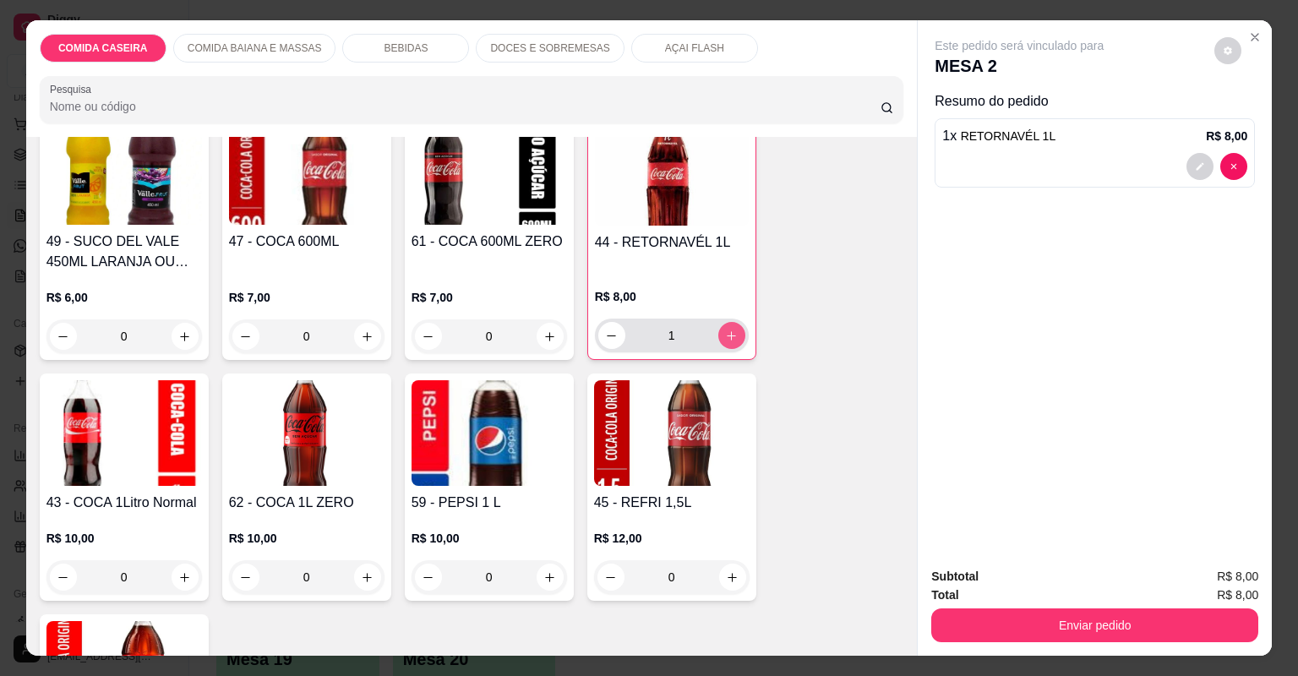
type input "1"
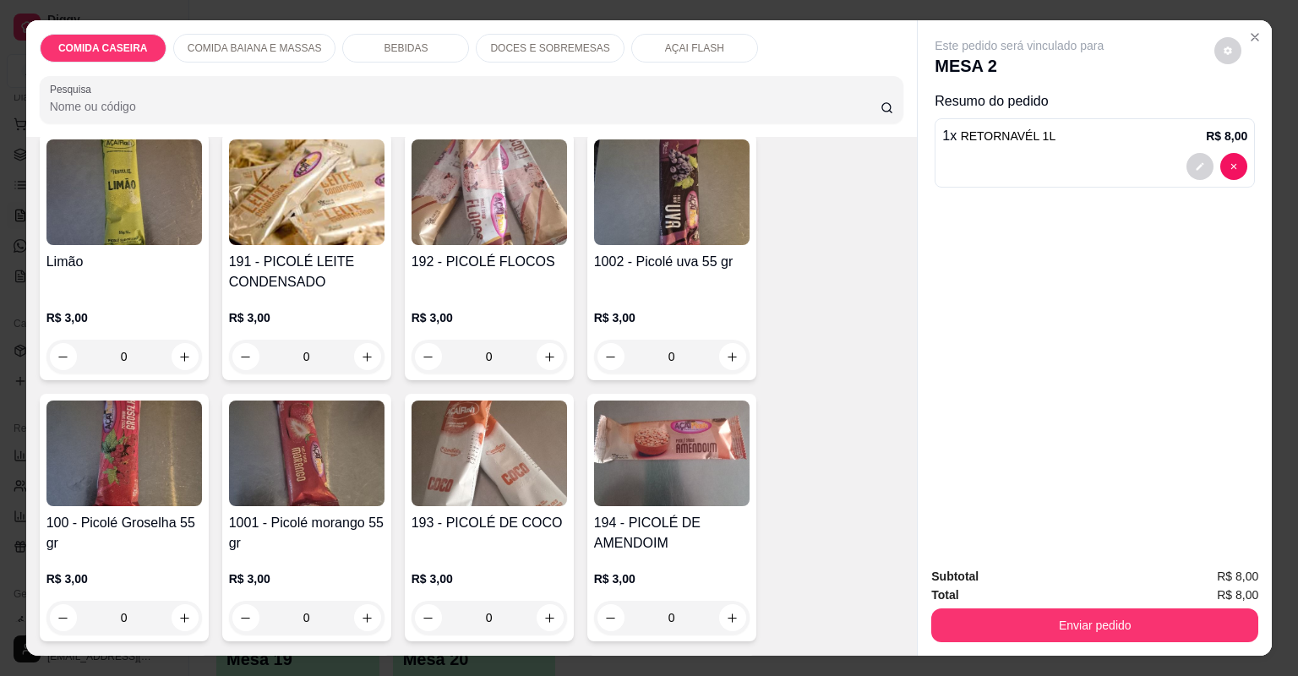
scroll to position [2705, 0]
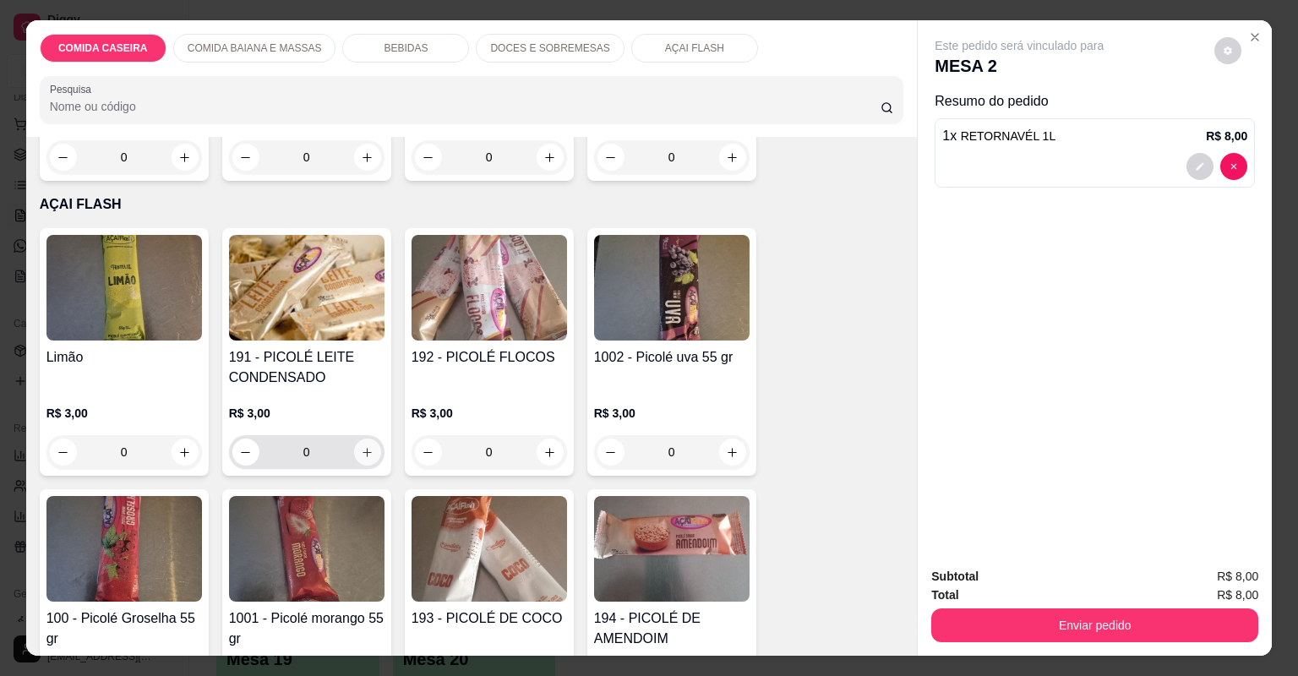
click at [368, 446] on icon "increase-product-quantity" at bounding box center [367, 452] width 13 height 13
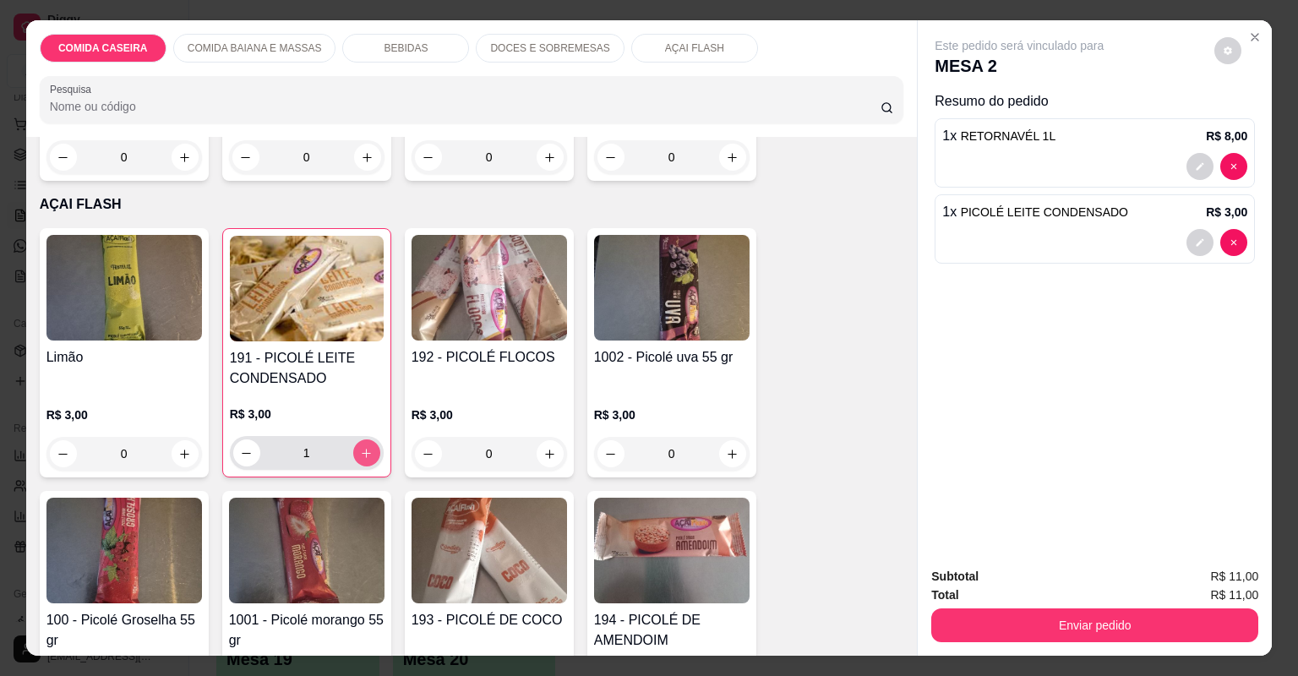
click at [368, 447] on icon "increase-product-quantity" at bounding box center [366, 453] width 13 height 13
type input "2"
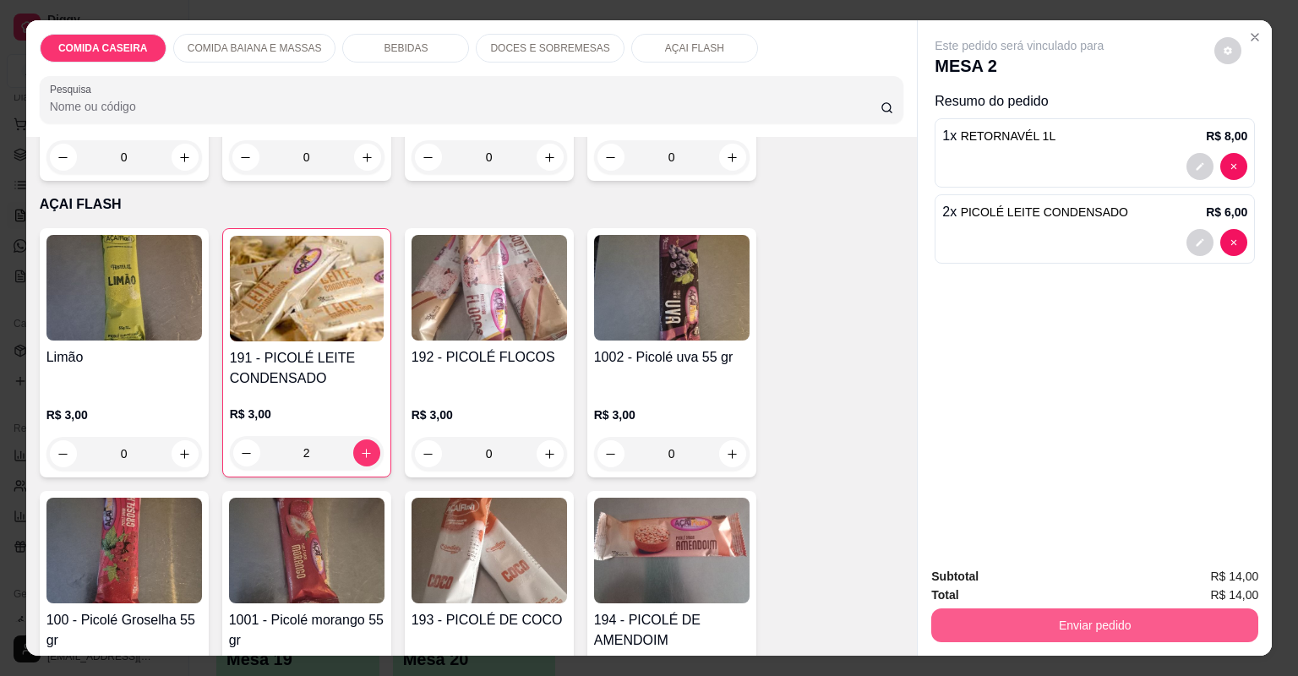
click at [1033, 616] on button "Enviar pedido" at bounding box center [1094, 626] width 327 height 34
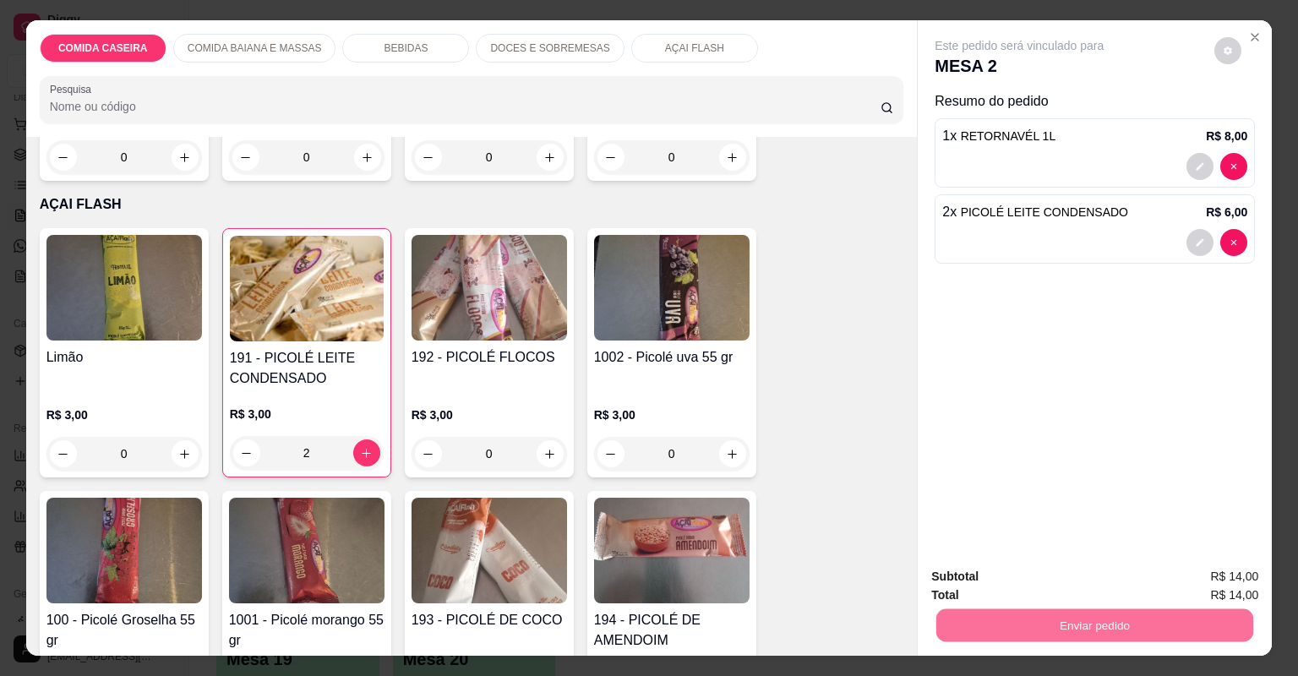
click at [1007, 582] on button "Não registrar e enviar pedido" at bounding box center [1041, 584] width 176 height 32
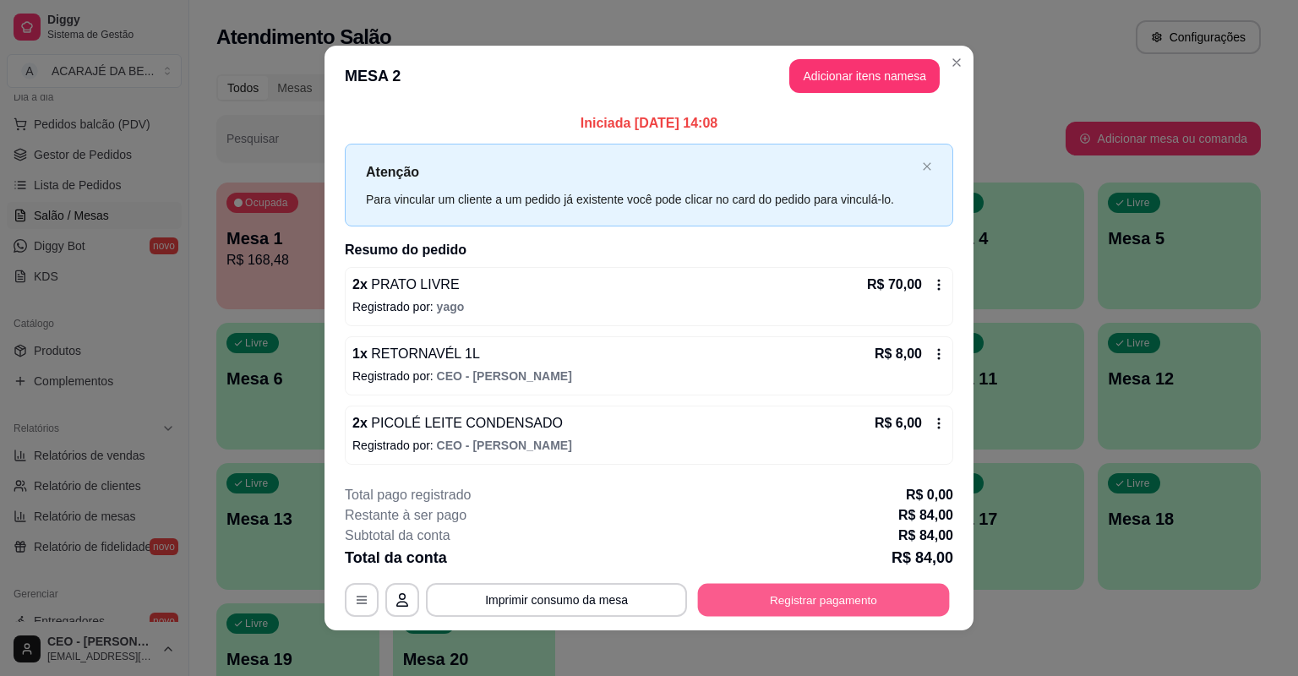
click at [919, 584] on button "Registrar pagamento" at bounding box center [824, 599] width 252 height 33
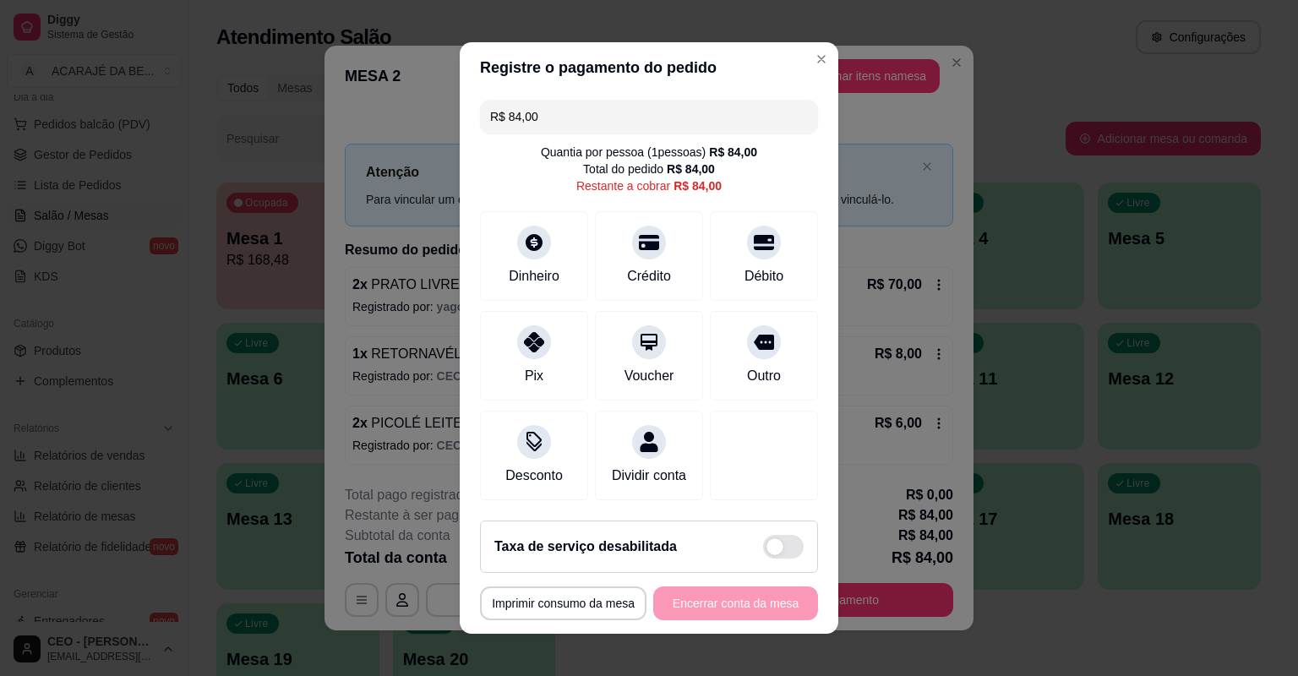
drag, startPoint x: 550, startPoint y: 113, endPoint x: 479, endPoint y: 115, distance: 71.0
click at [480, 115] on div "R$ 84,00" at bounding box center [649, 117] width 338 height 34
click at [538, 274] on div "Dinheiro" at bounding box center [534, 275] width 56 height 22
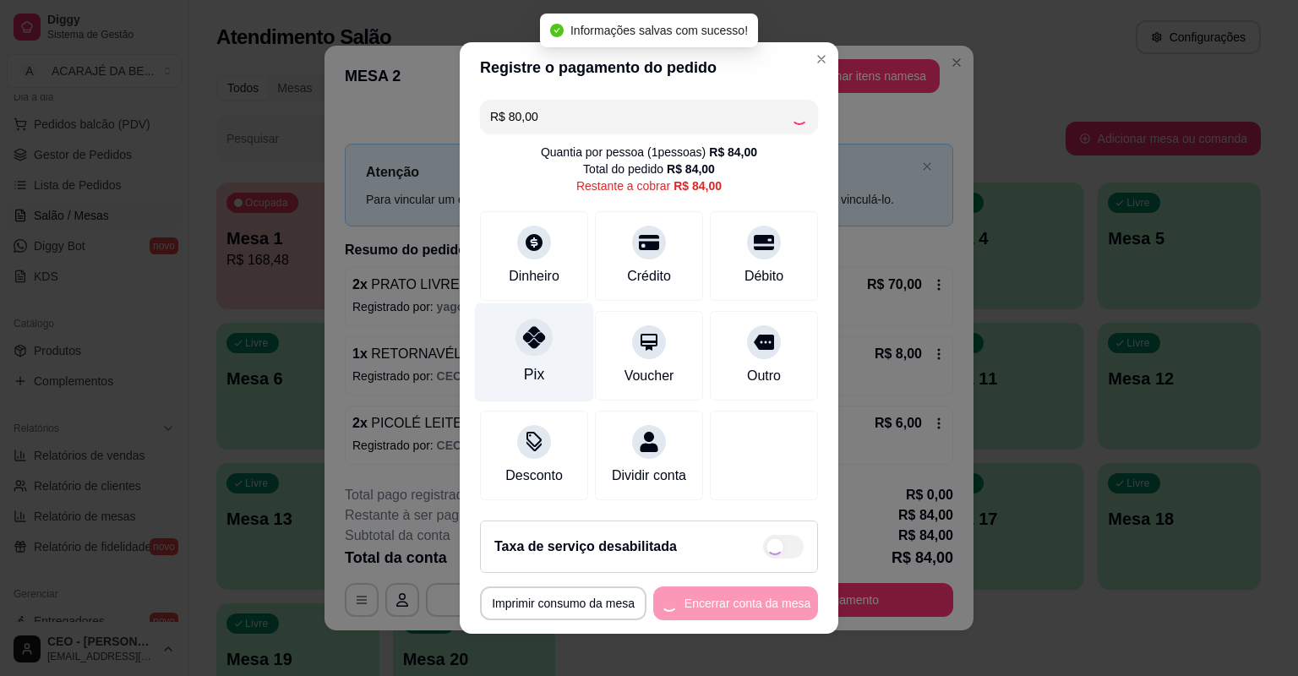
click at [510, 354] on div "Pix" at bounding box center [534, 352] width 119 height 99
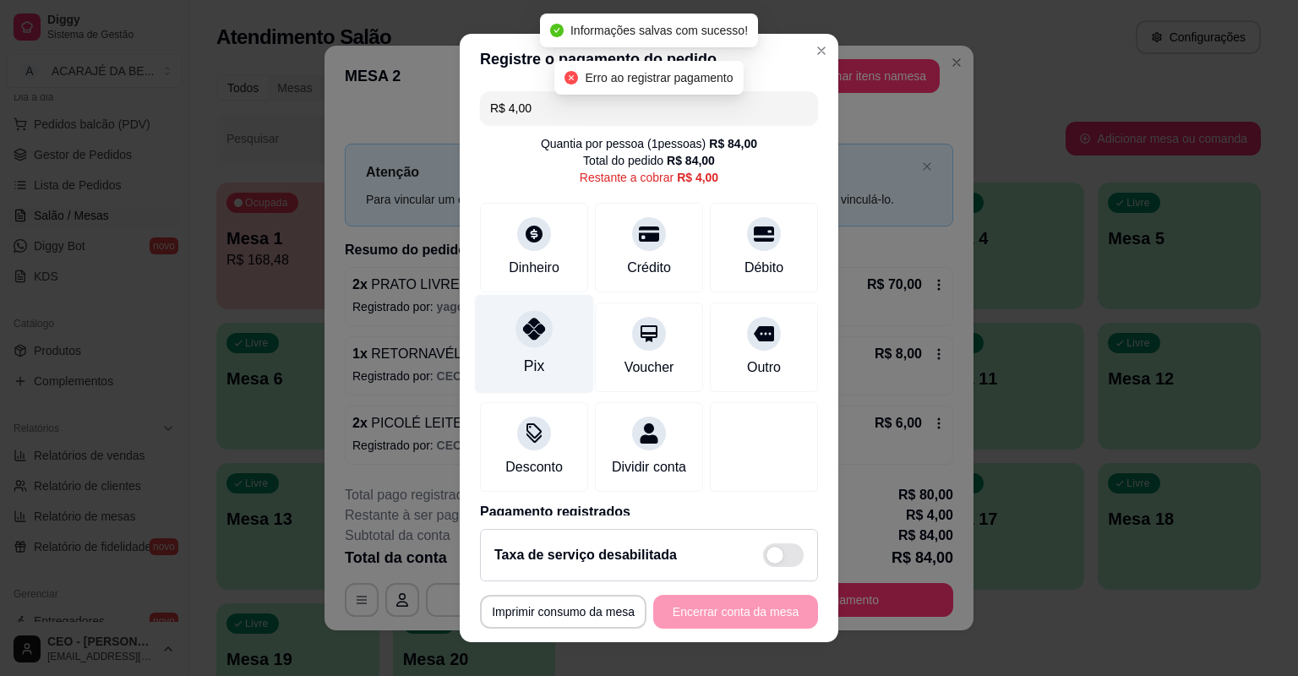
click at [510, 354] on div "Pix" at bounding box center [534, 344] width 119 height 99
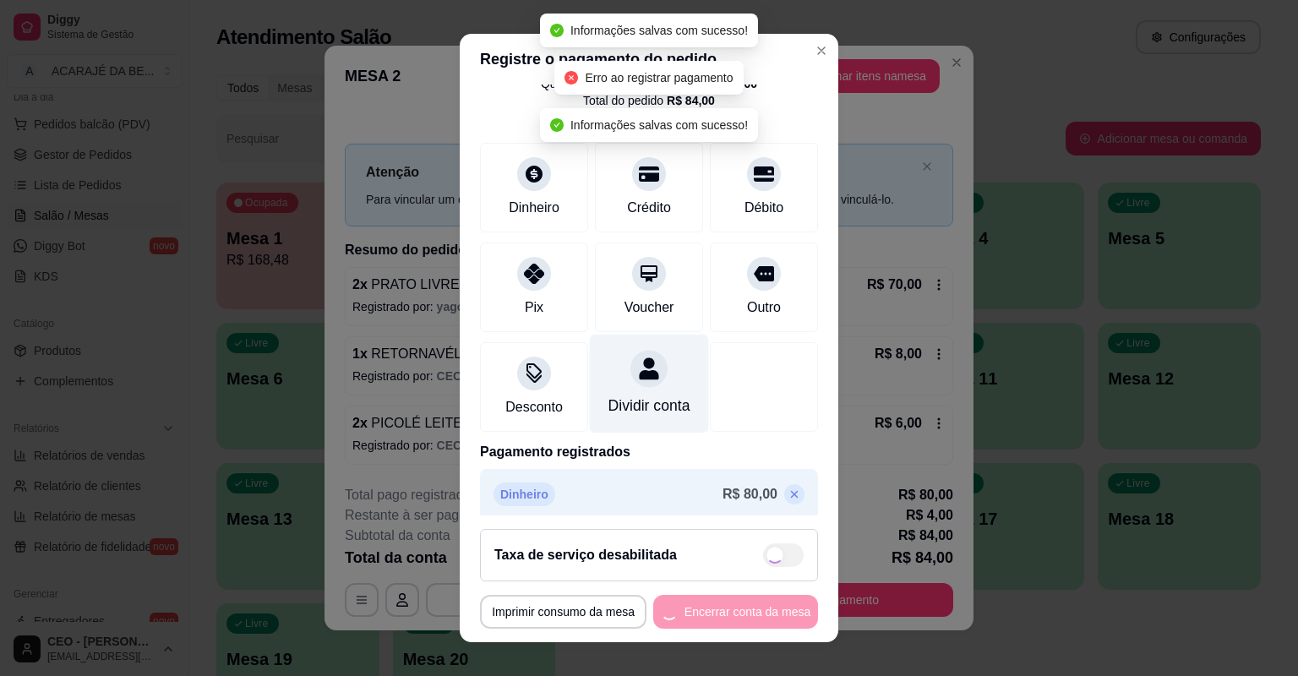
type input "R$ 0,00"
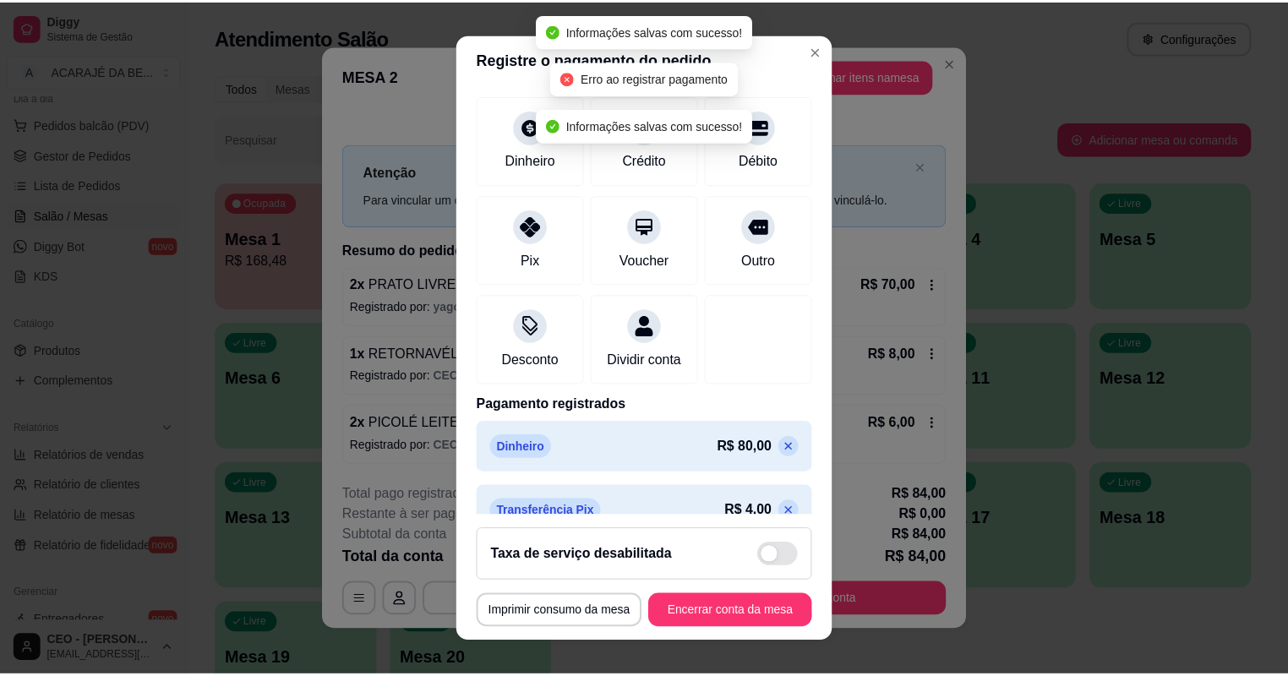
scroll to position [137, 0]
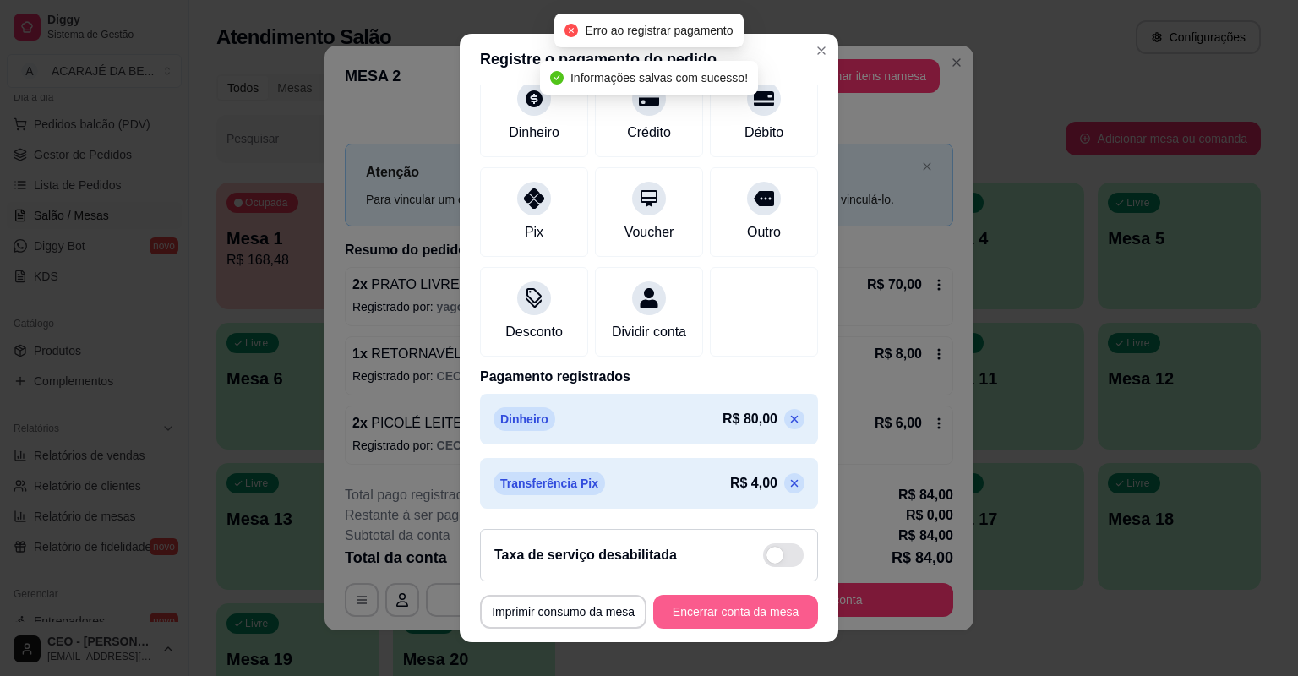
click at [724, 604] on button "Encerrar conta da mesa" at bounding box center [735, 612] width 165 height 34
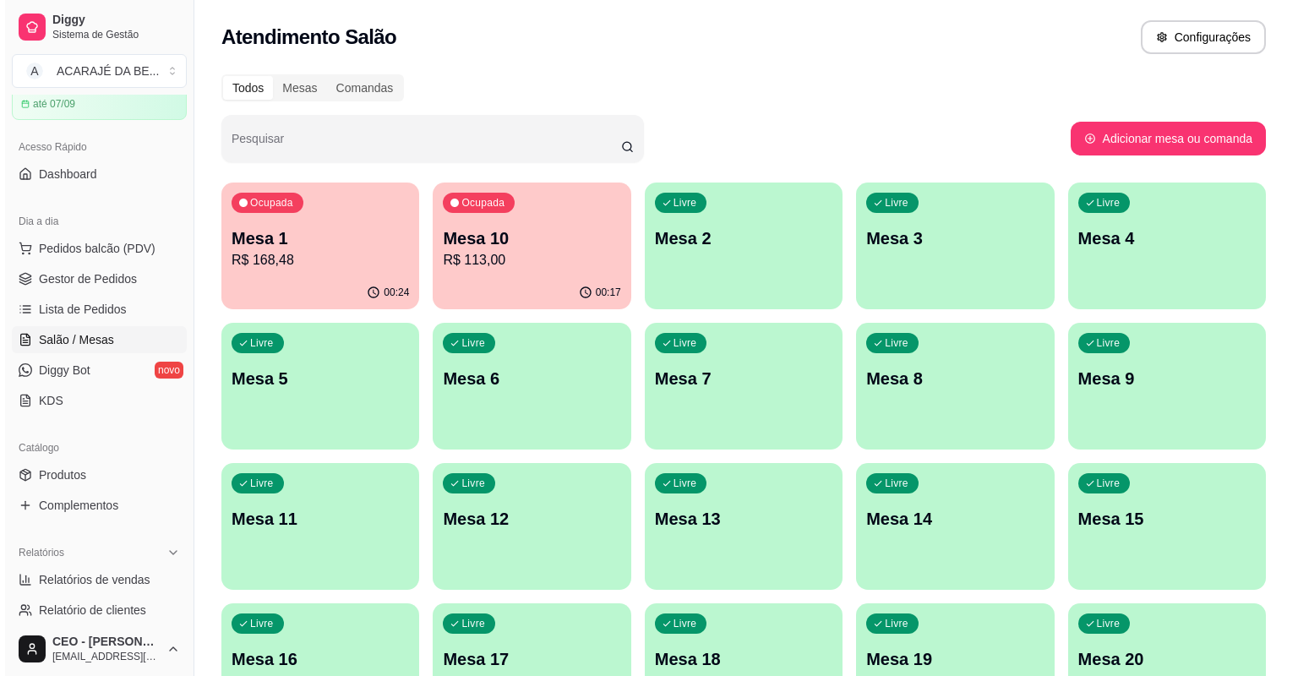
scroll to position [68, 0]
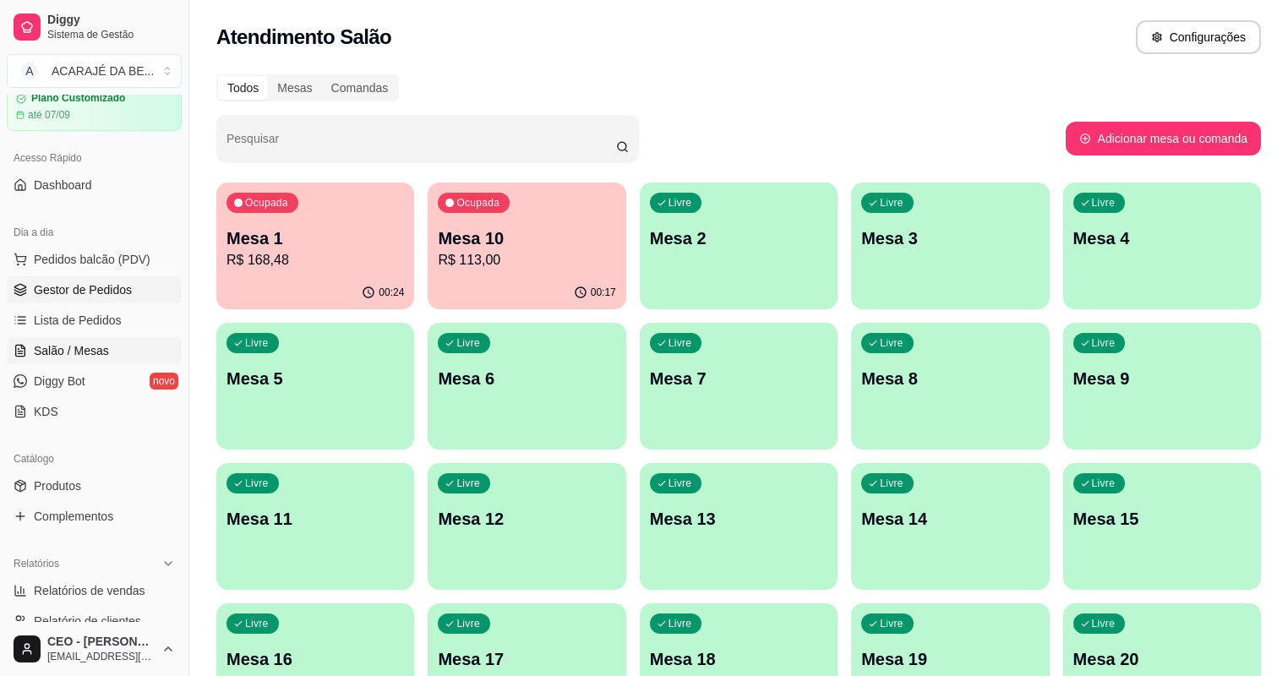
click at [101, 301] on link "Gestor de Pedidos" at bounding box center [94, 289] width 175 height 27
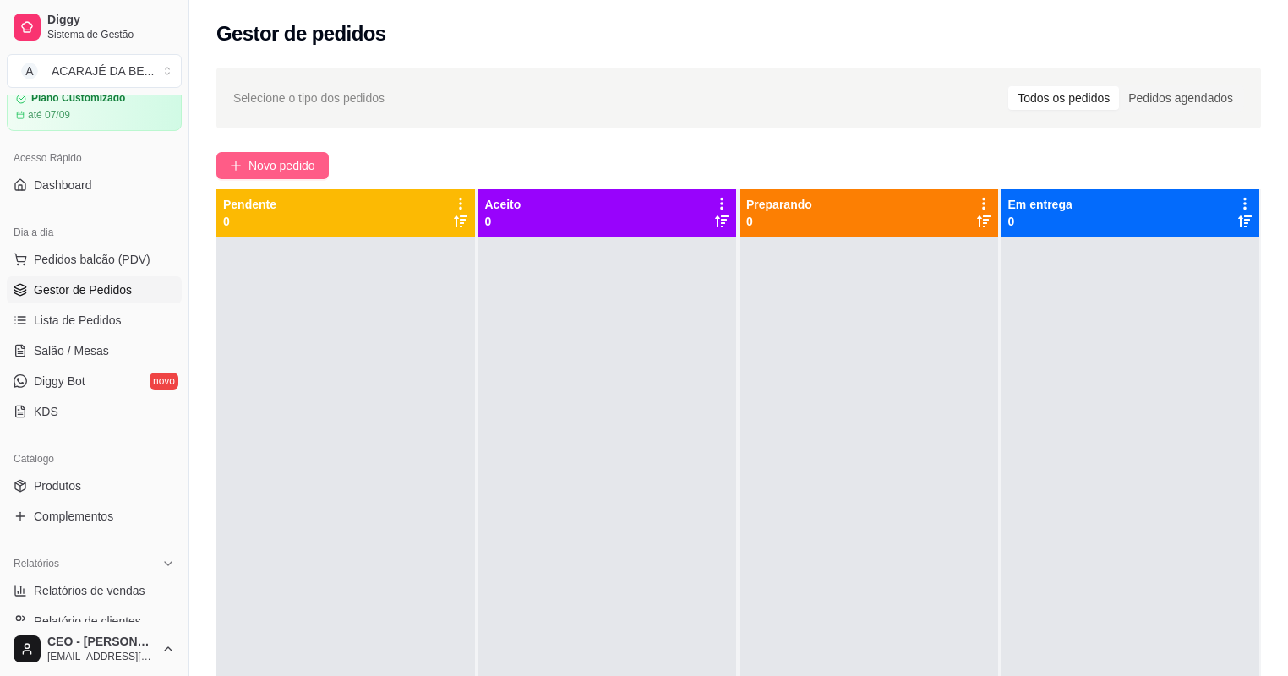
click at [268, 160] on span "Novo pedido" at bounding box center [281, 165] width 67 height 19
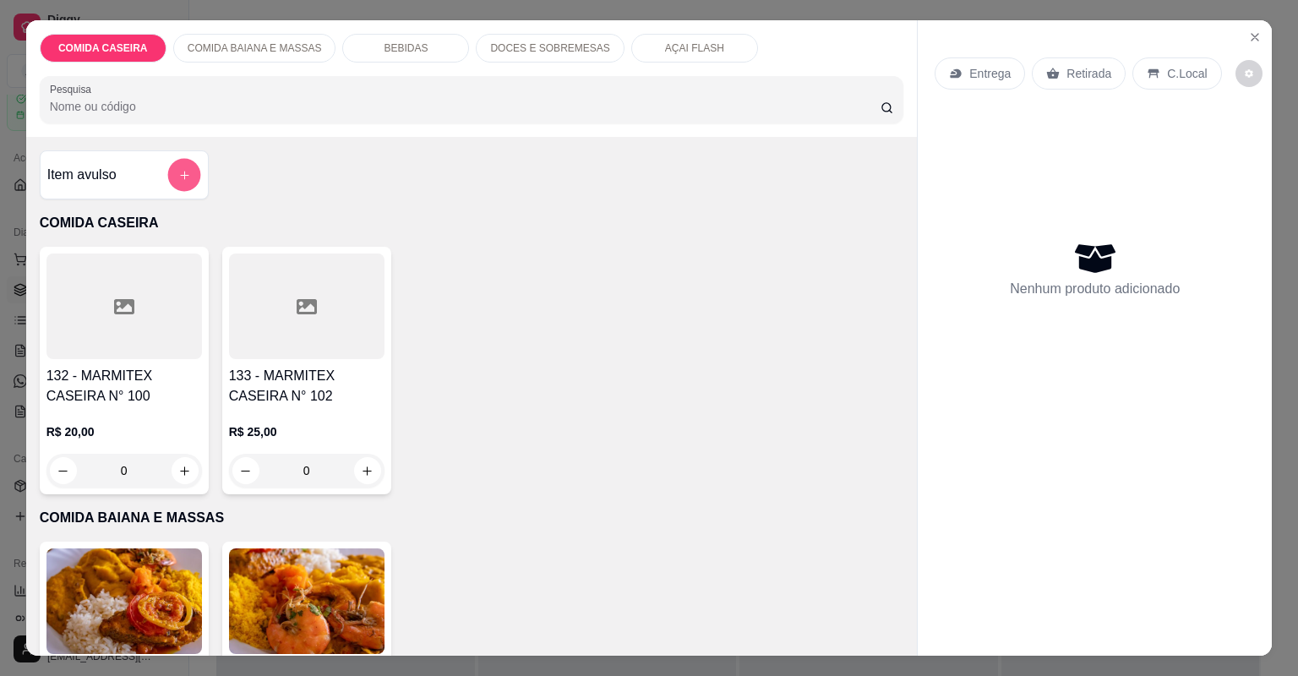
click at [183, 179] on icon "add-separate-item" at bounding box center [183, 175] width 13 height 13
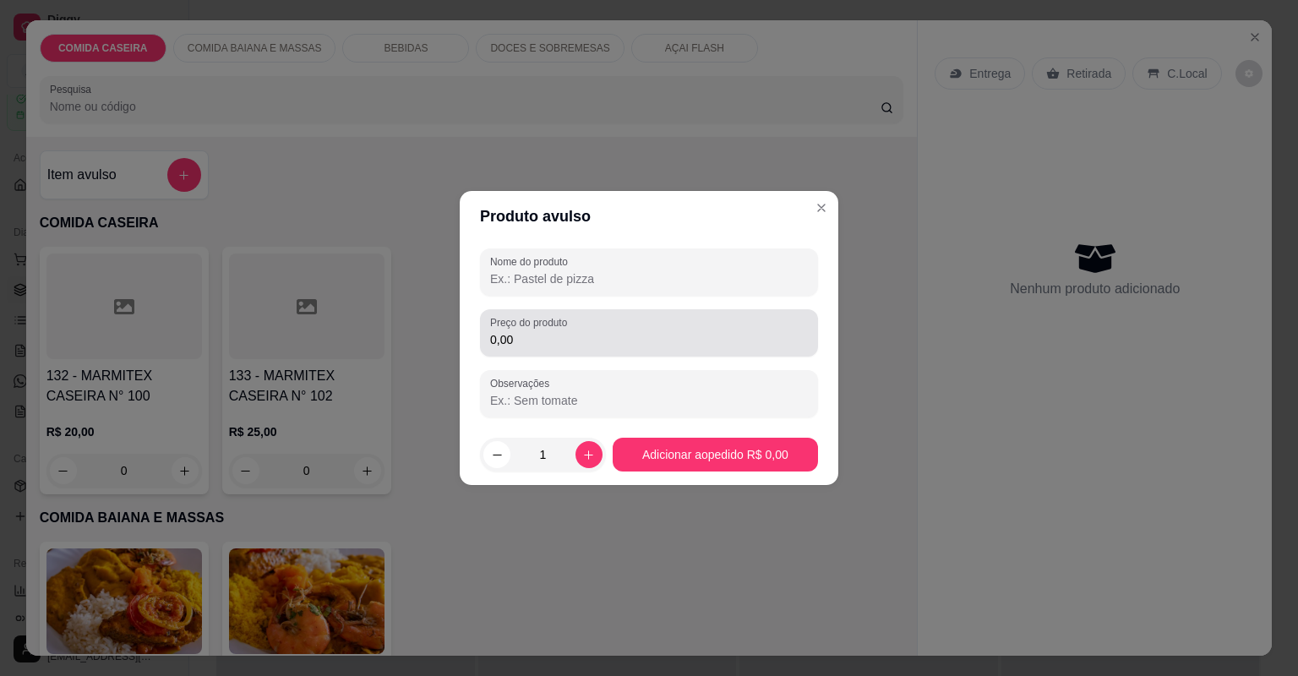
click at [527, 345] on input "0,00" at bounding box center [649, 339] width 318 height 17
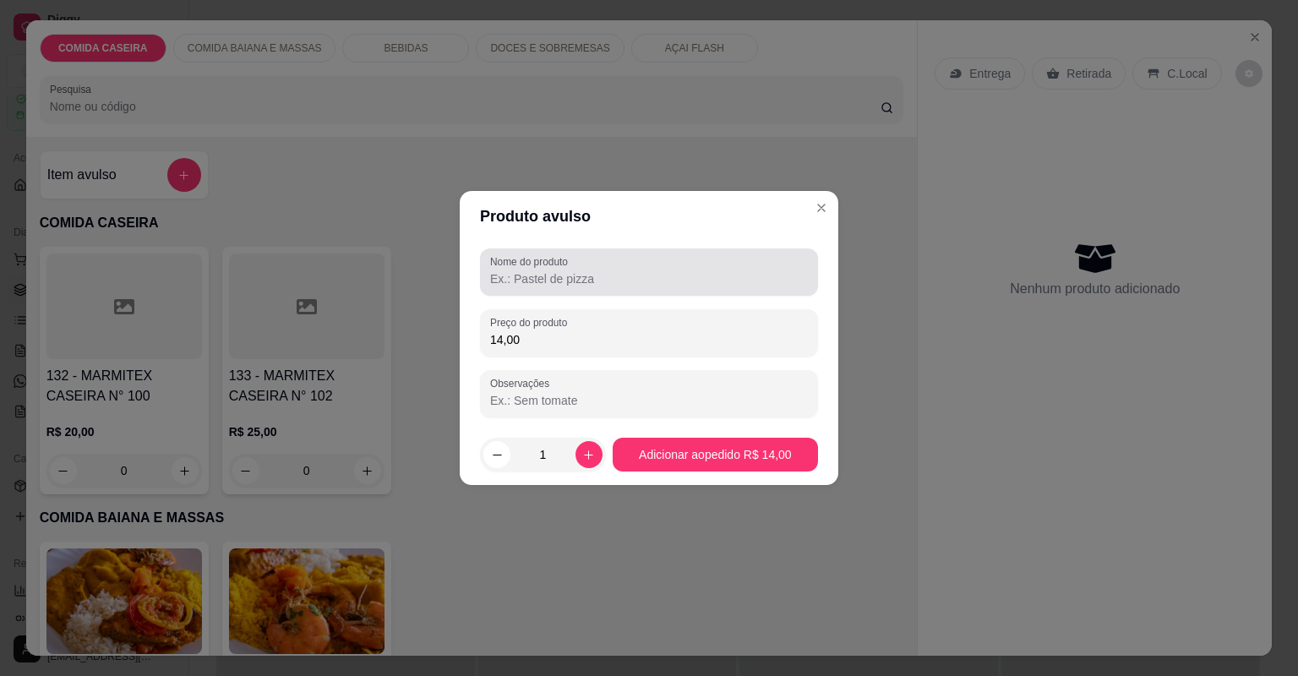
type input "14,00"
click at [653, 269] on div at bounding box center [649, 272] width 318 height 34
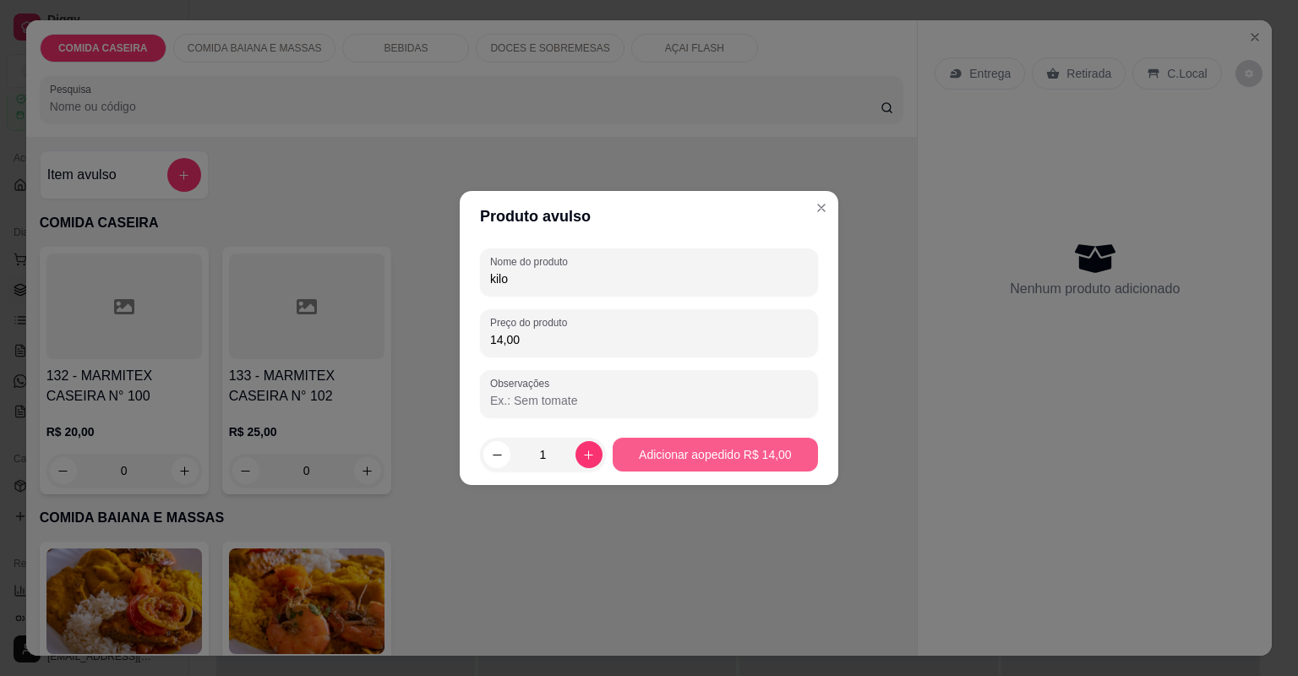
type input "kilo"
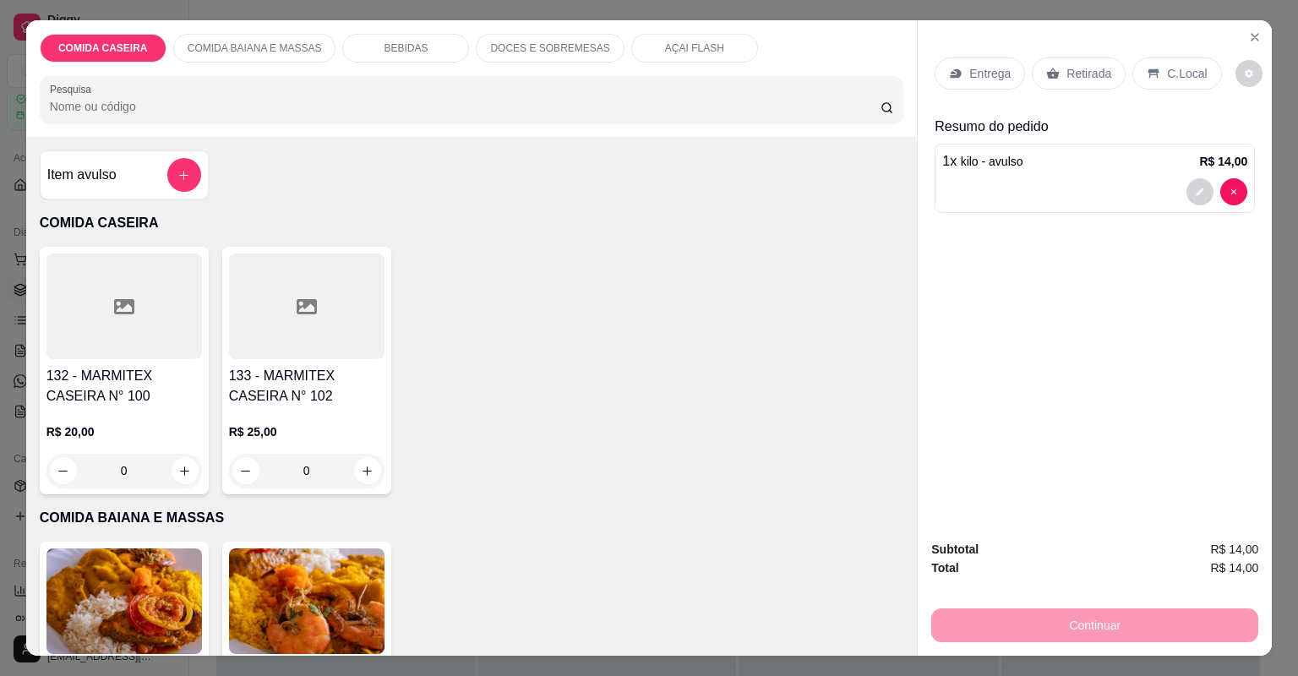
click at [992, 80] on p "Entrega" at bounding box center [989, 73] width 41 height 17
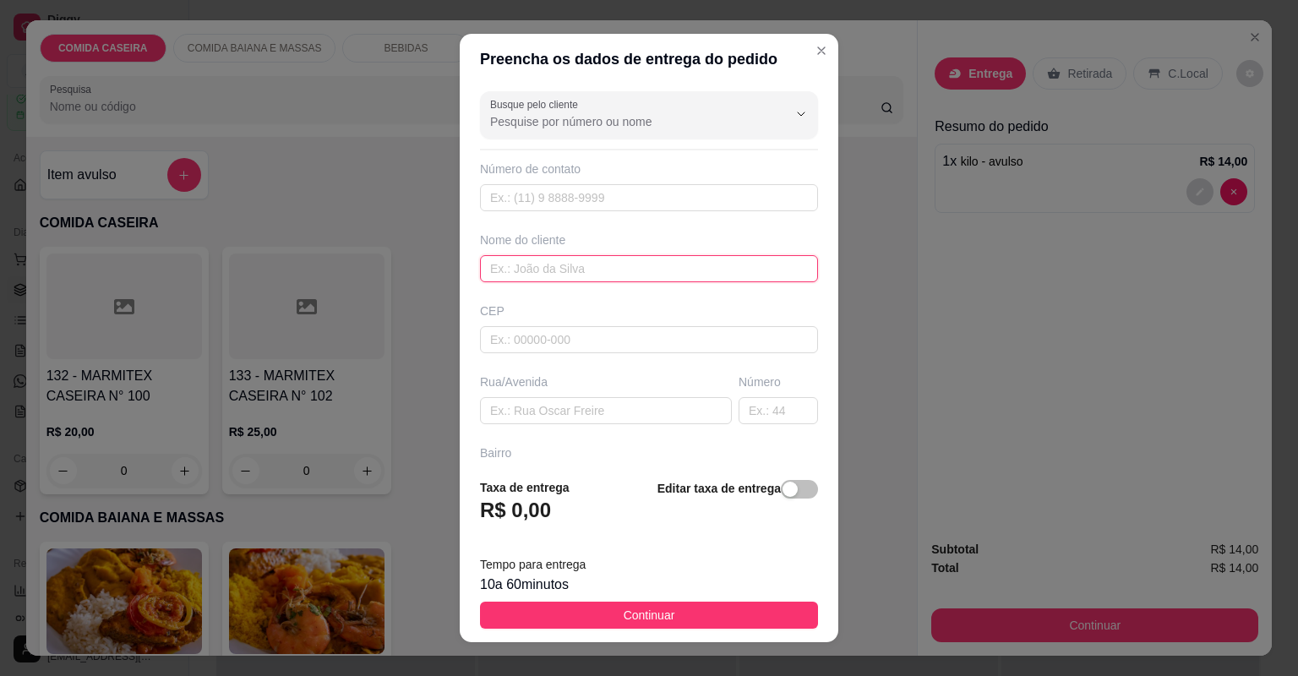
click at [636, 276] on input "text" at bounding box center [649, 268] width 338 height 27
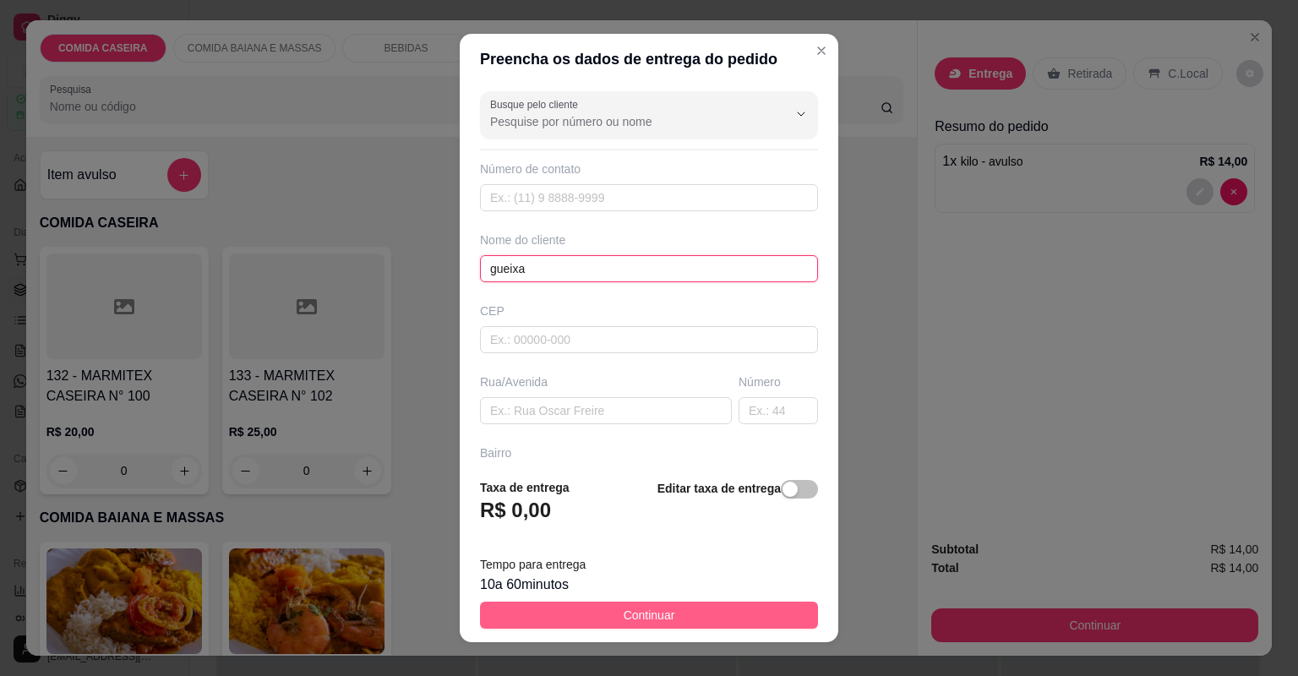
type input "gueixa"
click at [615, 603] on button "Continuar" at bounding box center [649, 615] width 338 height 27
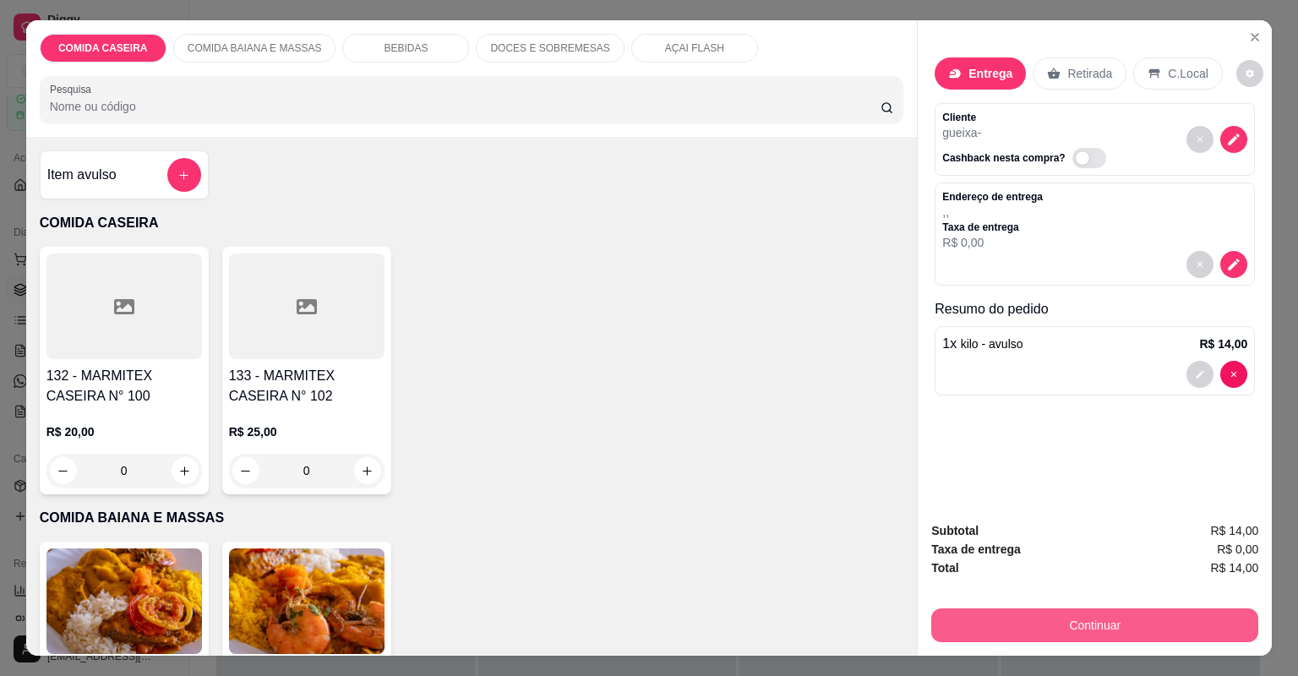
click at [1079, 612] on button "Continuar" at bounding box center [1094, 626] width 327 height 34
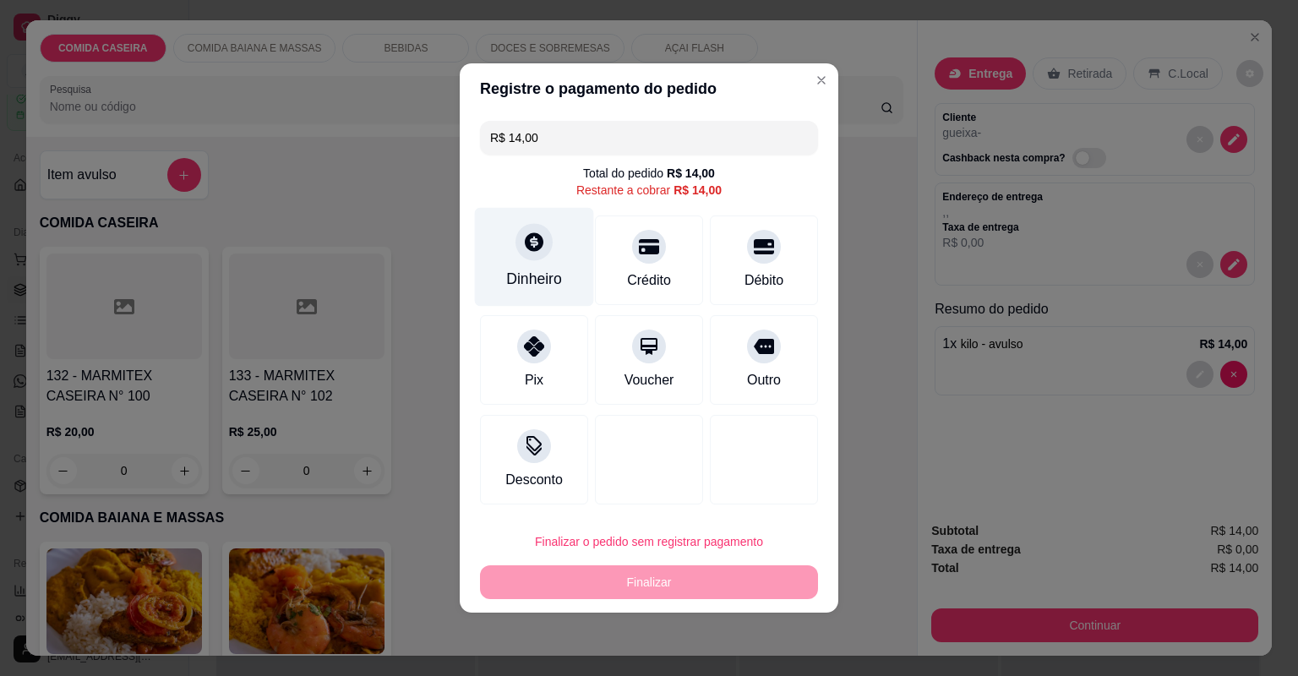
click at [535, 223] on div "Dinheiro" at bounding box center [534, 257] width 119 height 99
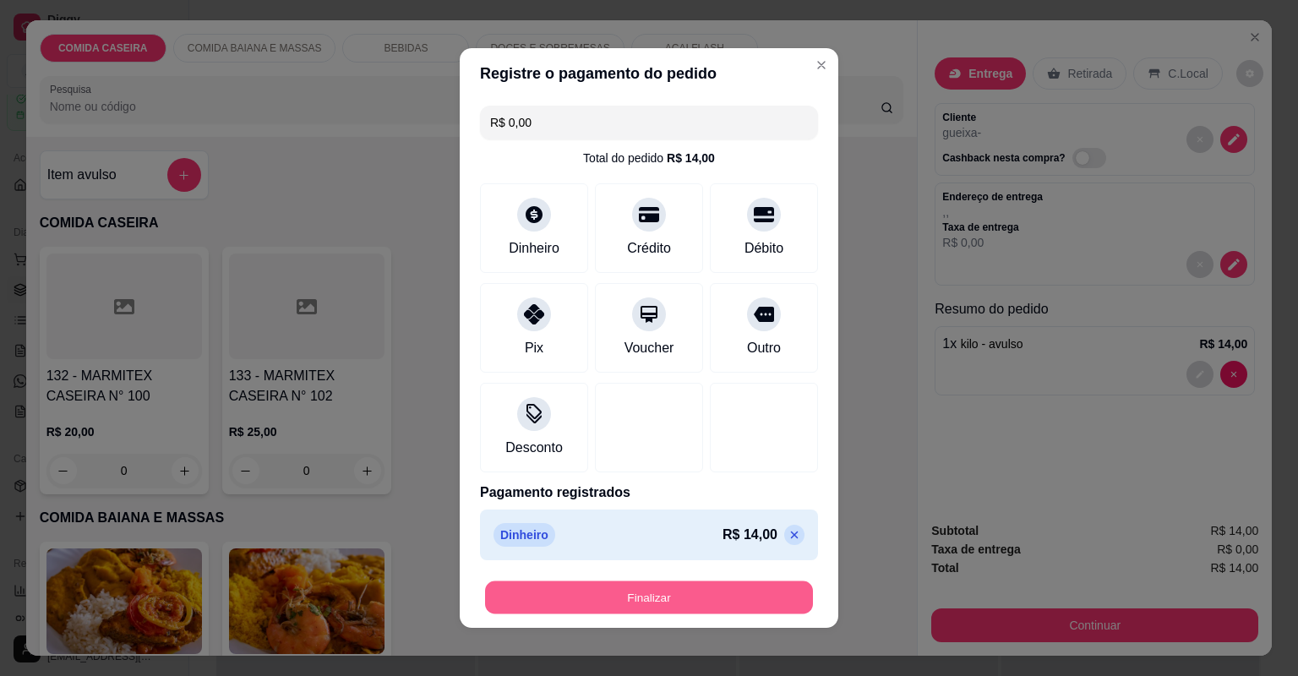
click at [724, 585] on button "Finalizar" at bounding box center [649, 598] width 328 height 33
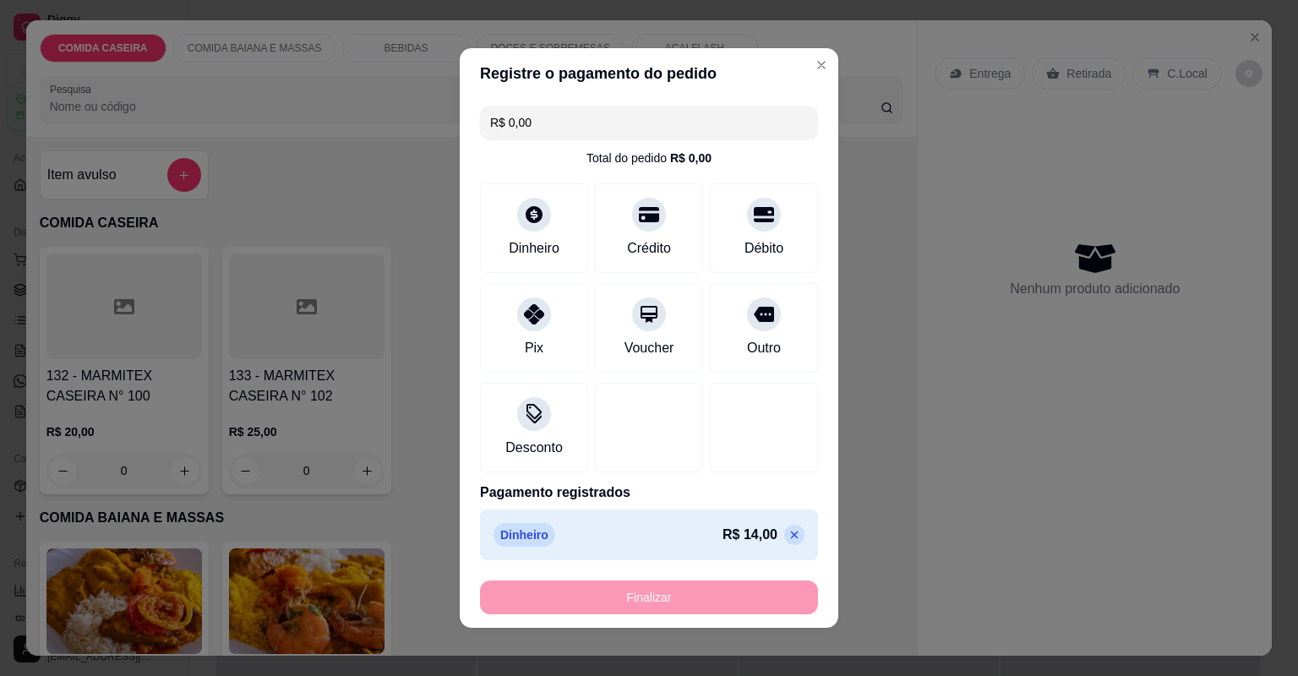
type input "-R$ 14,00"
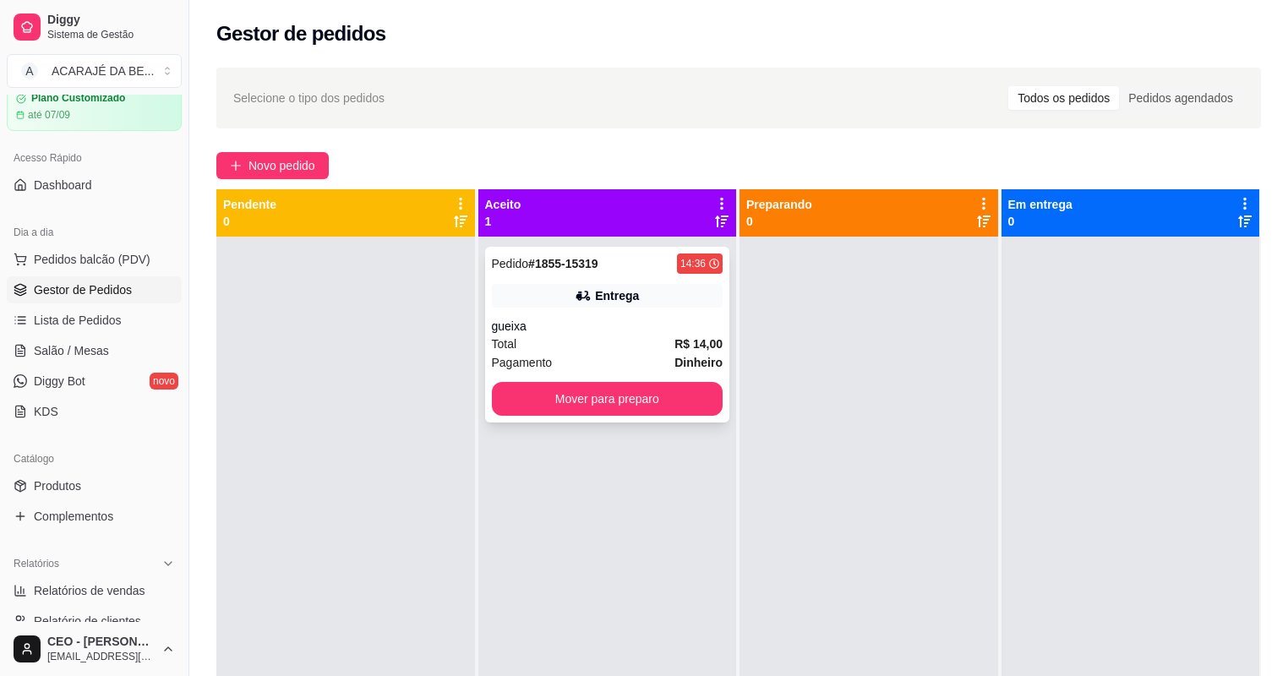
click at [719, 329] on div "Pedido # 1855-15319 14:36 Entrega gueixa Total R$ 14,00 Pagamento Dinheiro Move…" at bounding box center [607, 335] width 245 height 176
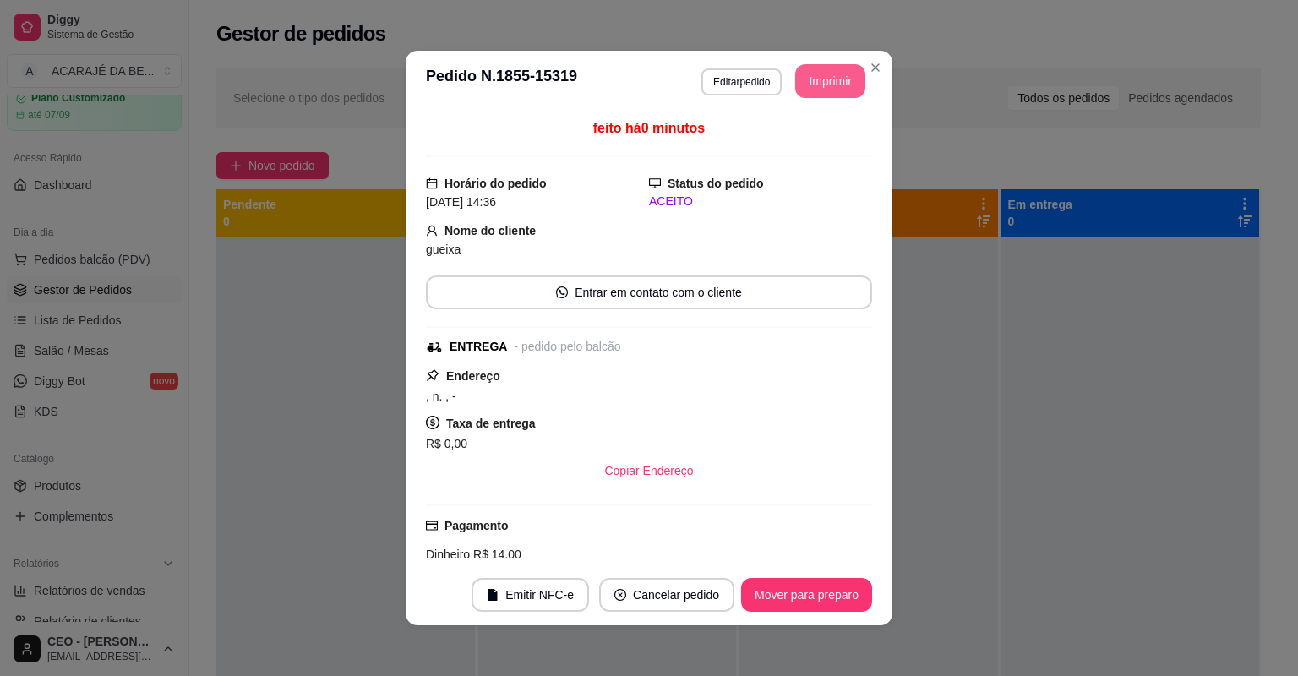
click at [802, 93] on button "Imprimir" at bounding box center [830, 81] width 70 height 34
click at [844, 595] on button "Mover para preparo" at bounding box center [806, 595] width 131 height 34
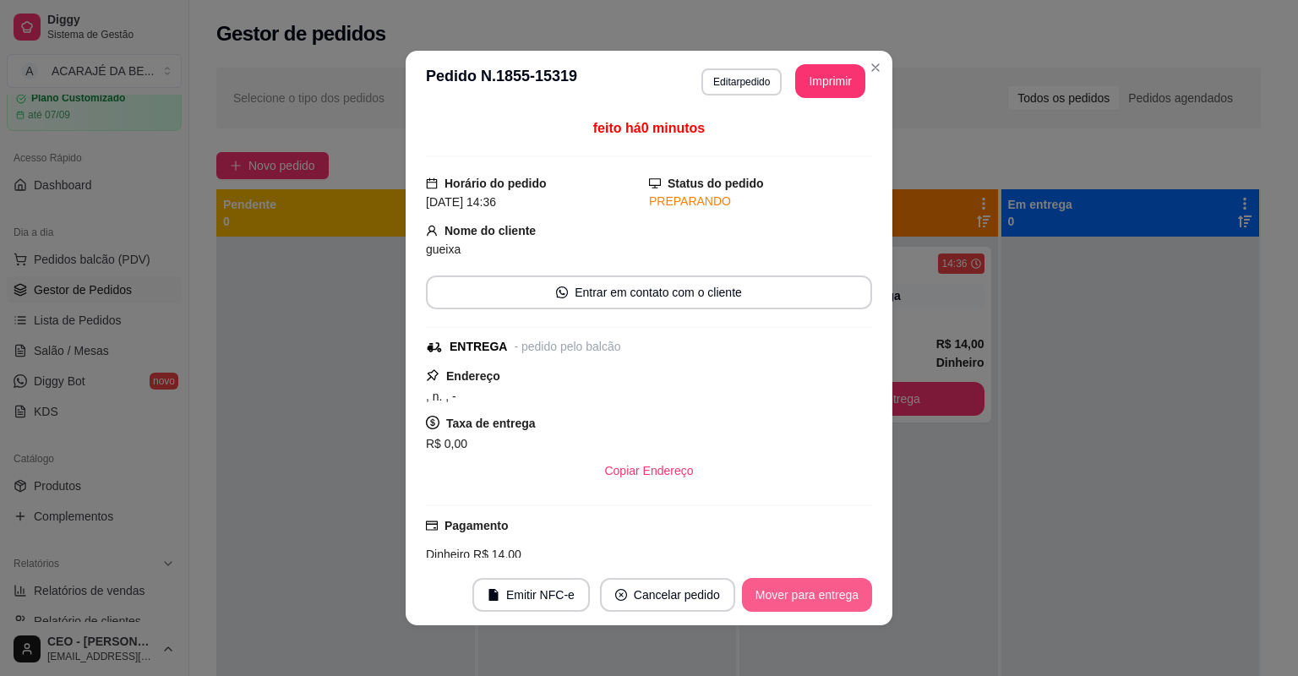
click at [844, 595] on button "Mover para entrega" at bounding box center [807, 595] width 130 height 34
click at [844, 595] on div "Mover para entrega" at bounding box center [795, 595] width 154 height 34
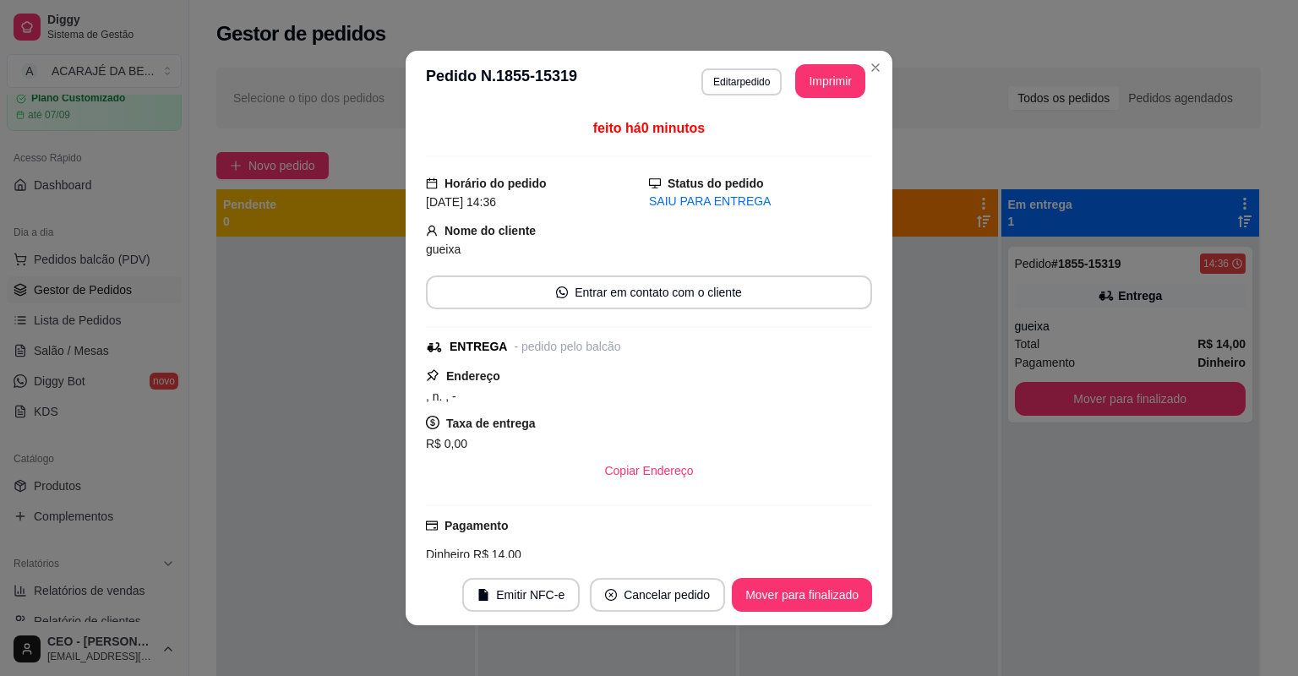
click at [845, 595] on button "Mover para finalizado" at bounding box center [802, 595] width 140 height 34
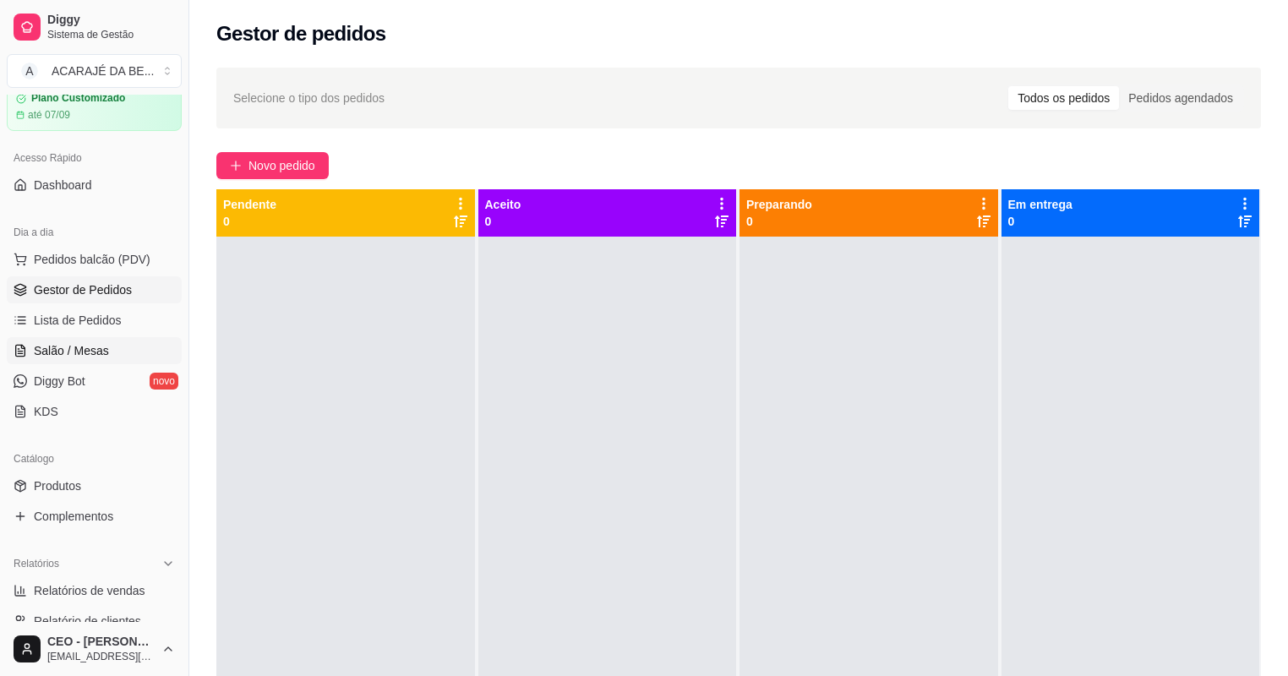
click at [74, 348] on span "Salão / Mesas" at bounding box center [71, 350] width 75 height 17
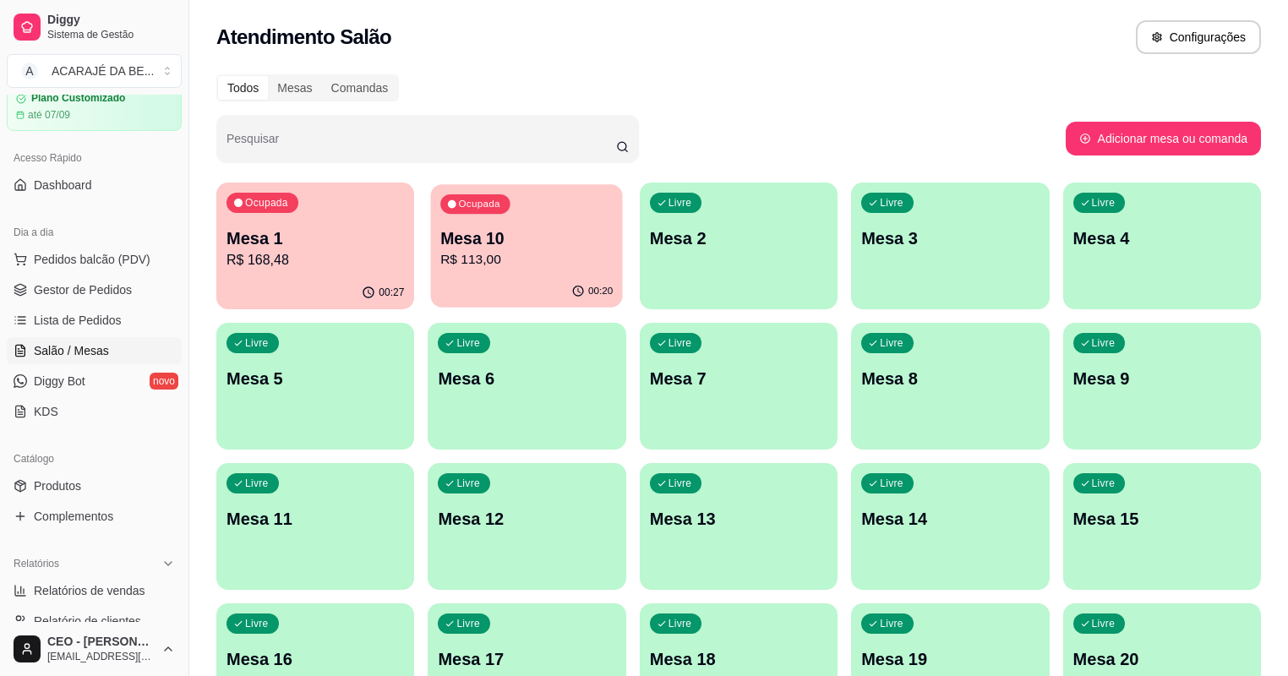
click at [441, 266] on p "R$ 113,00" at bounding box center [527, 259] width 172 height 19
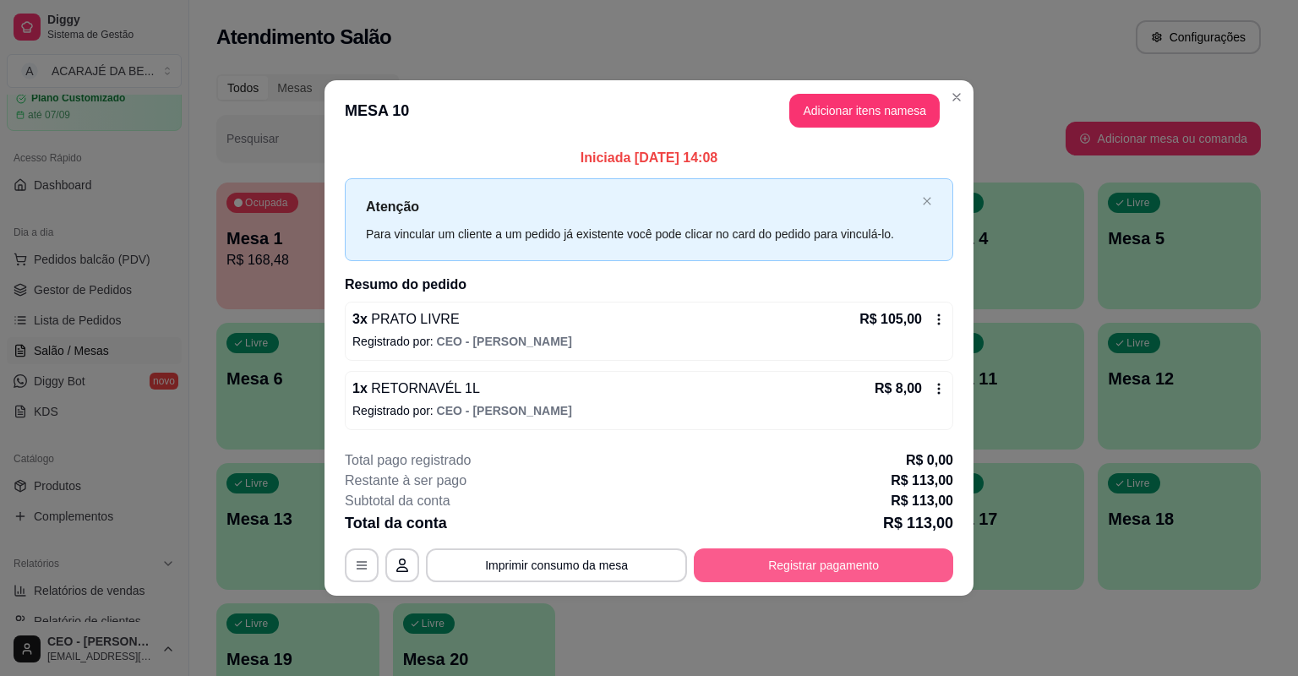
click at [880, 549] on button "Registrar pagamento" at bounding box center [823, 566] width 259 height 34
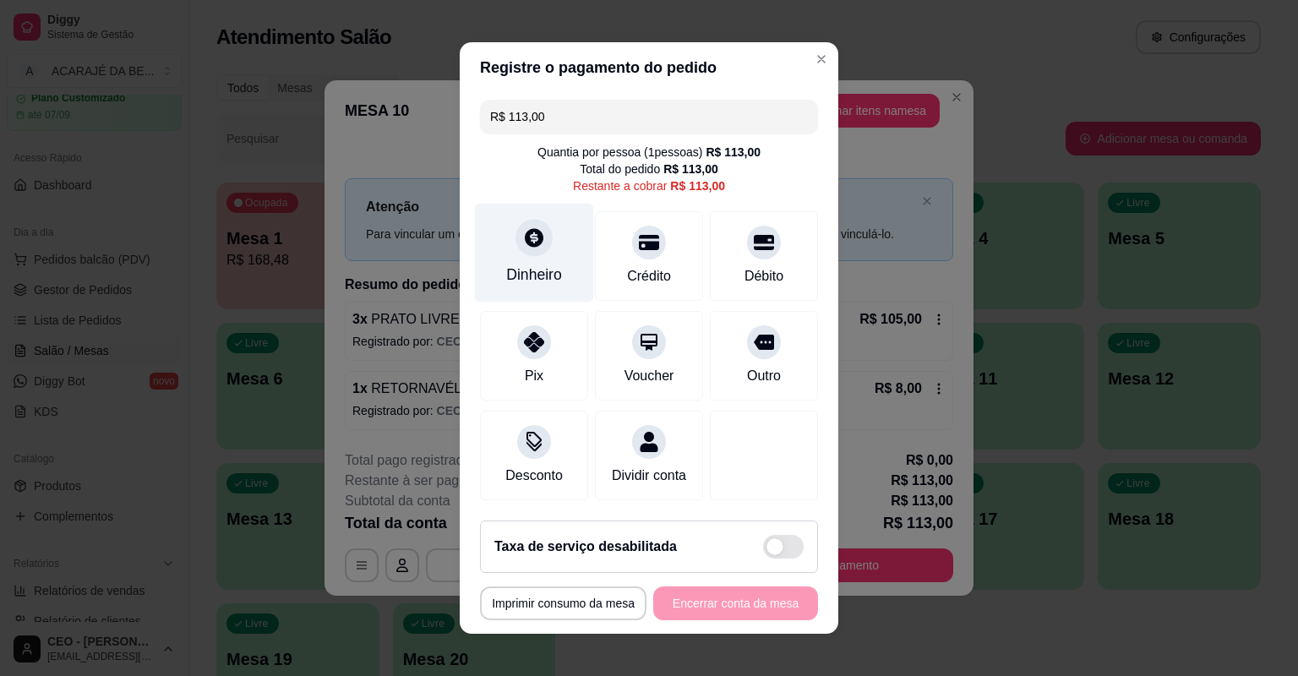
click at [525, 238] on icon at bounding box center [534, 237] width 19 height 19
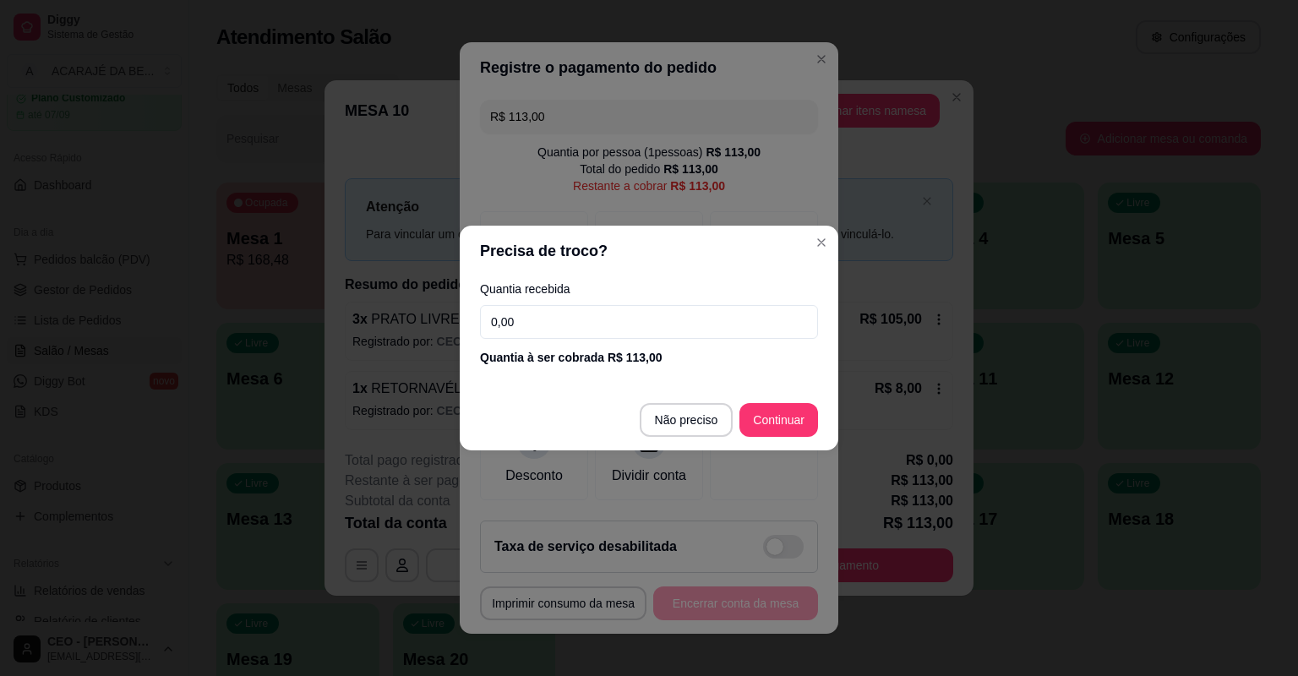
click at [588, 324] on input "0,00" at bounding box center [649, 322] width 338 height 34
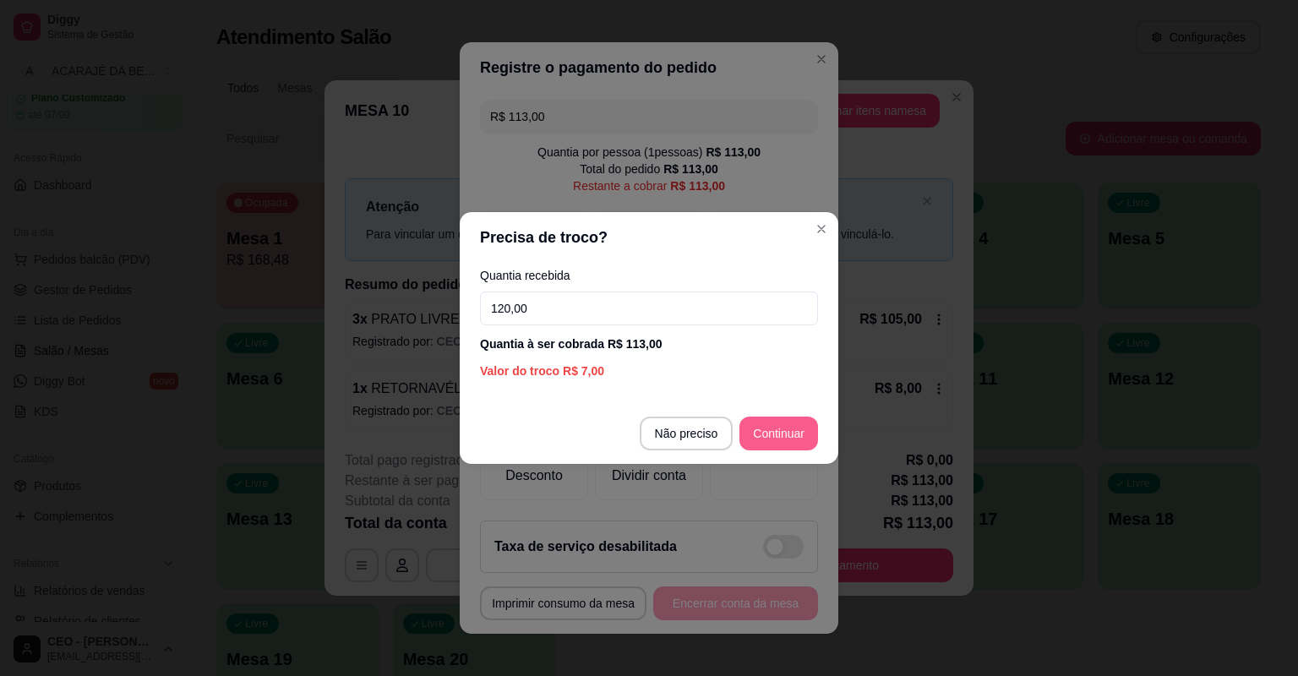
type input "120,00"
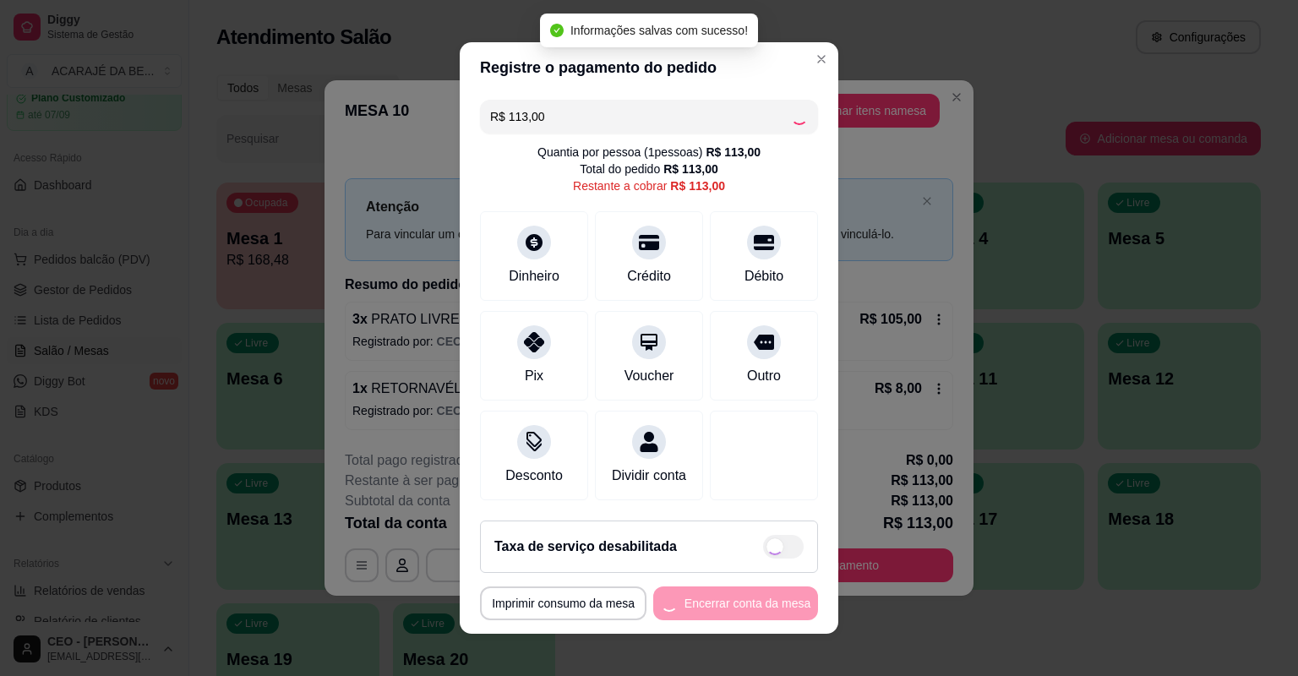
type input "R$ 0,00"
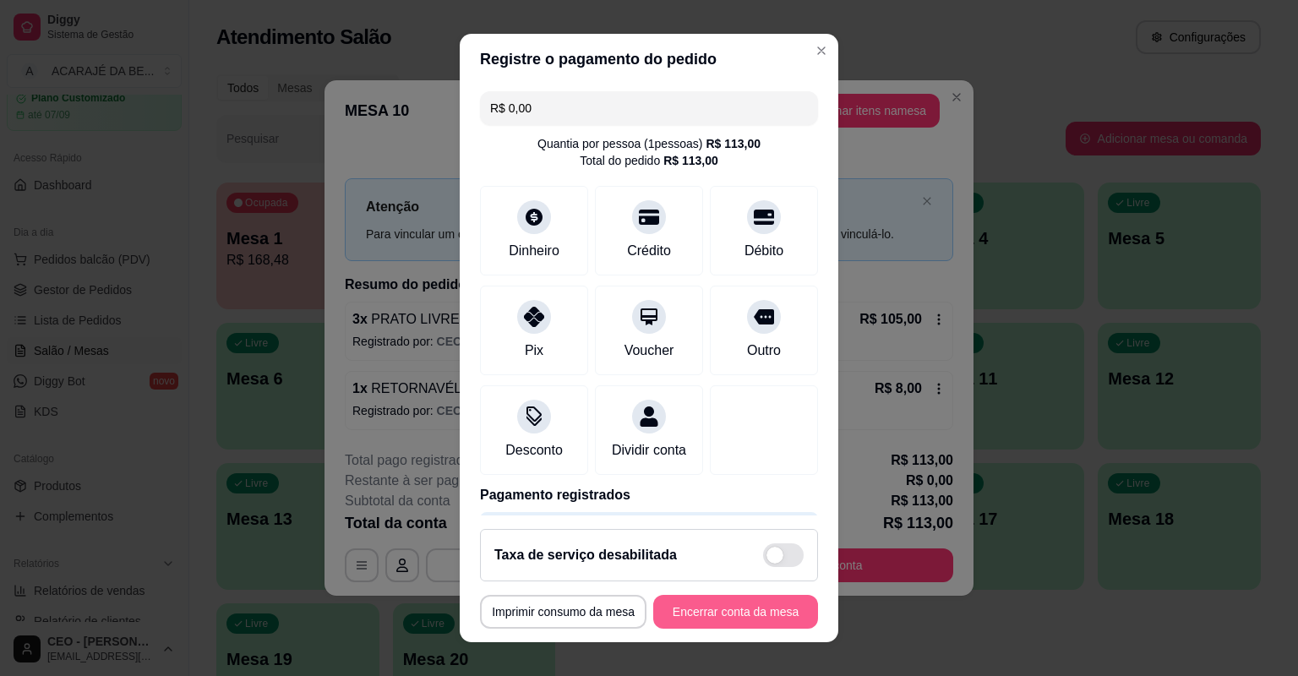
click at [695, 619] on button "Encerrar conta da mesa" at bounding box center [735, 612] width 165 height 34
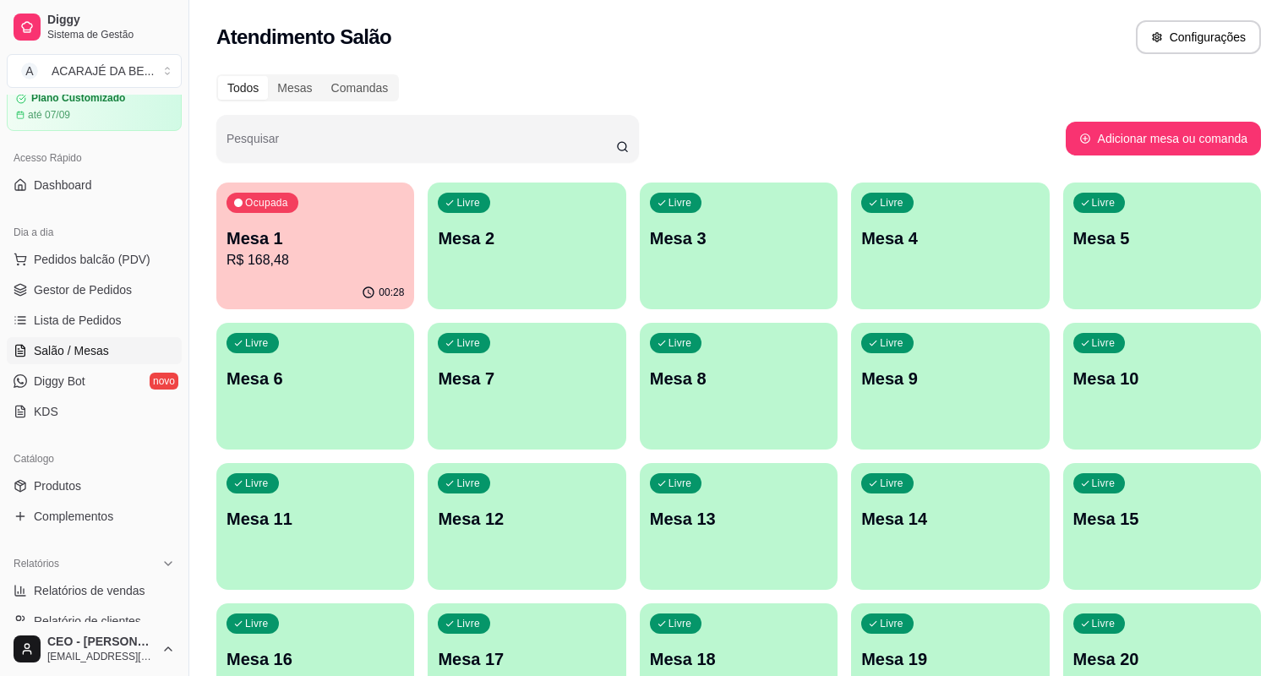
click at [295, 287] on div "00:28" at bounding box center [315, 292] width 198 height 33
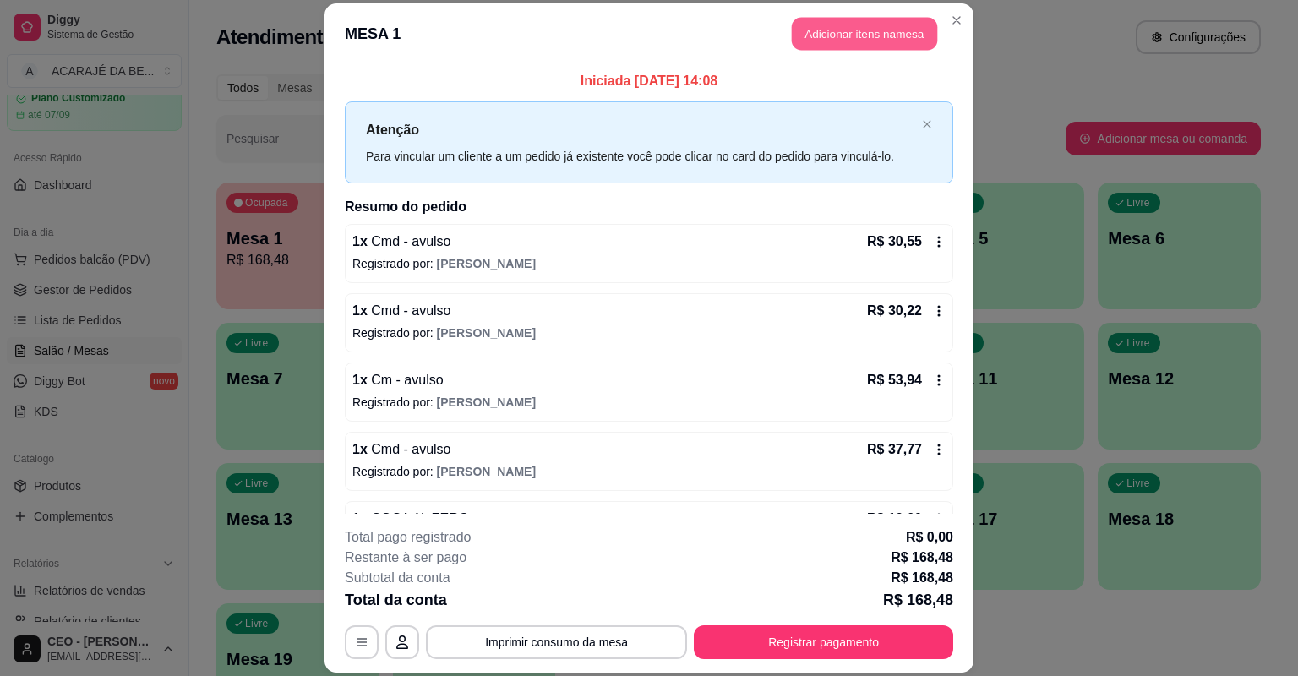
click at [872, 47] on button "Adicionar itens na mesa" at bounding box center [864, 34] width 145 height 33
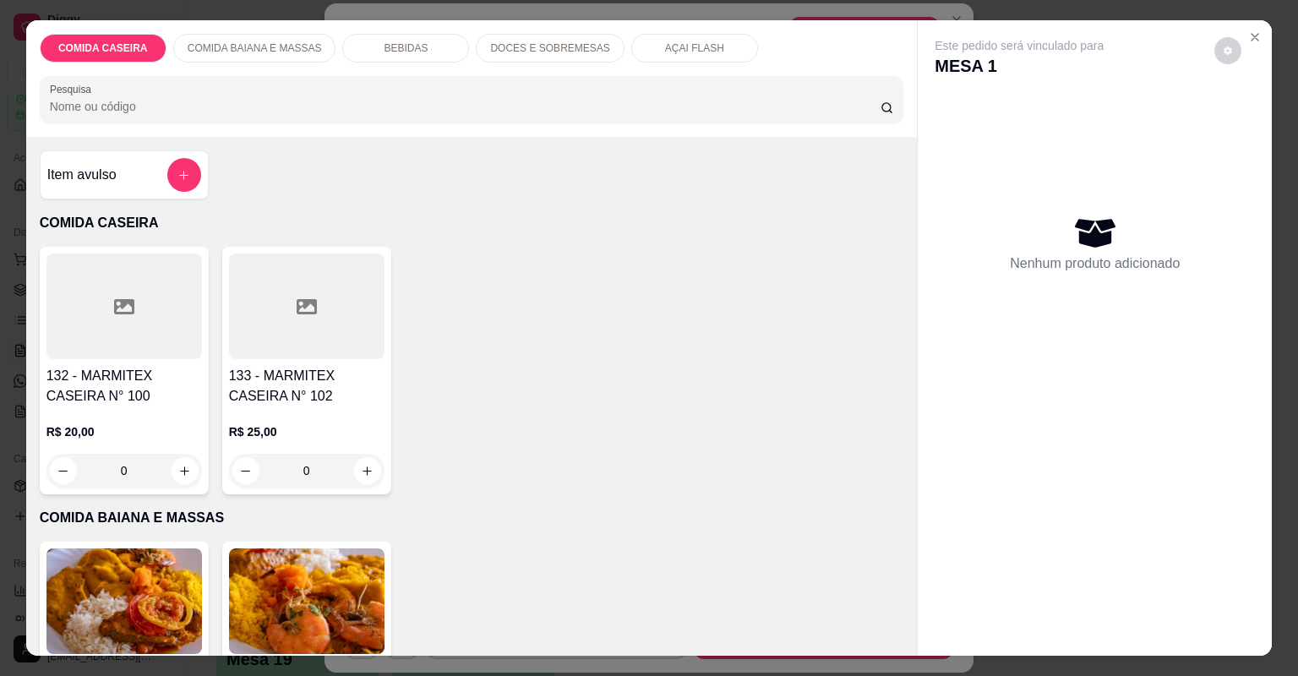
click at [335, 331] on div at bounding box center [307, 307] width 156 height 106
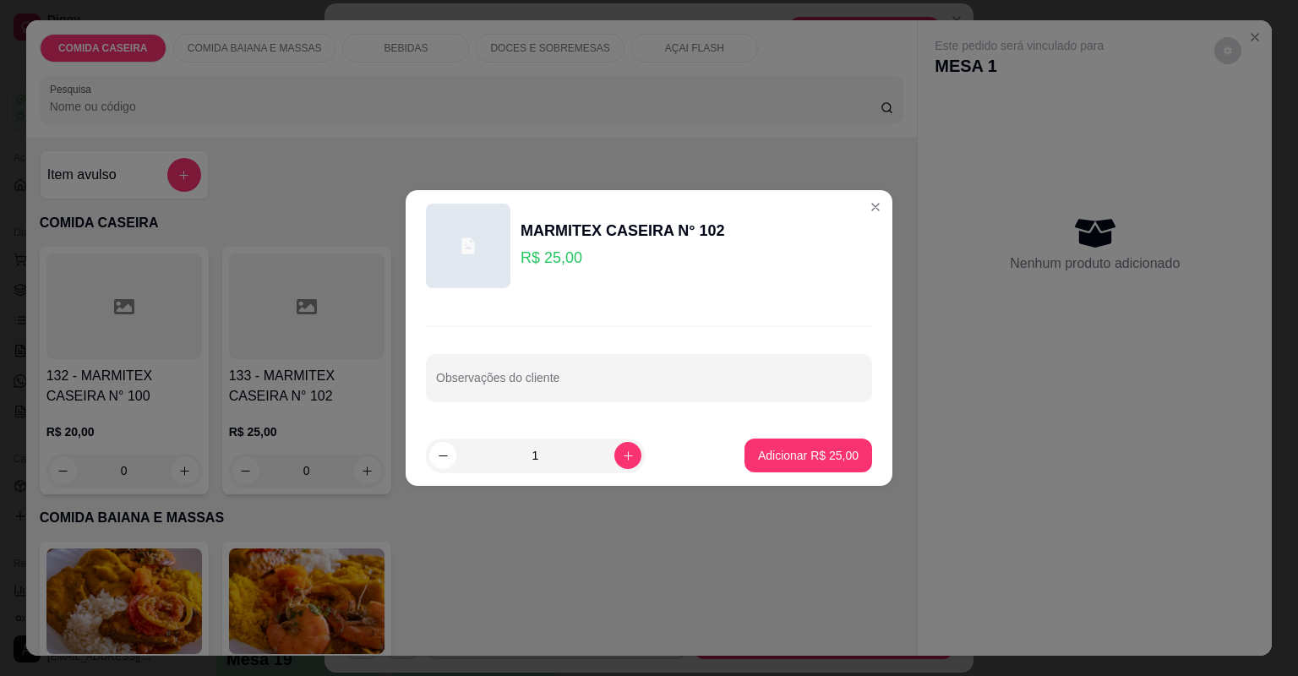
click at [565, 390] on input "Observações do cliente" at bounding box center [649, 384] width 426 height 17
paste input "Feijão tropeiro,arroz branco macarrão com legumes purê de batata farofa de bana…"
type input "Feijão tropeiro,arroz branco macarrão com legumes purê de batata farofa de bana…"
click at [771, 451] on p "Adicionar R$ 25,00" at bounding box center [808, 455] width 101 height 17
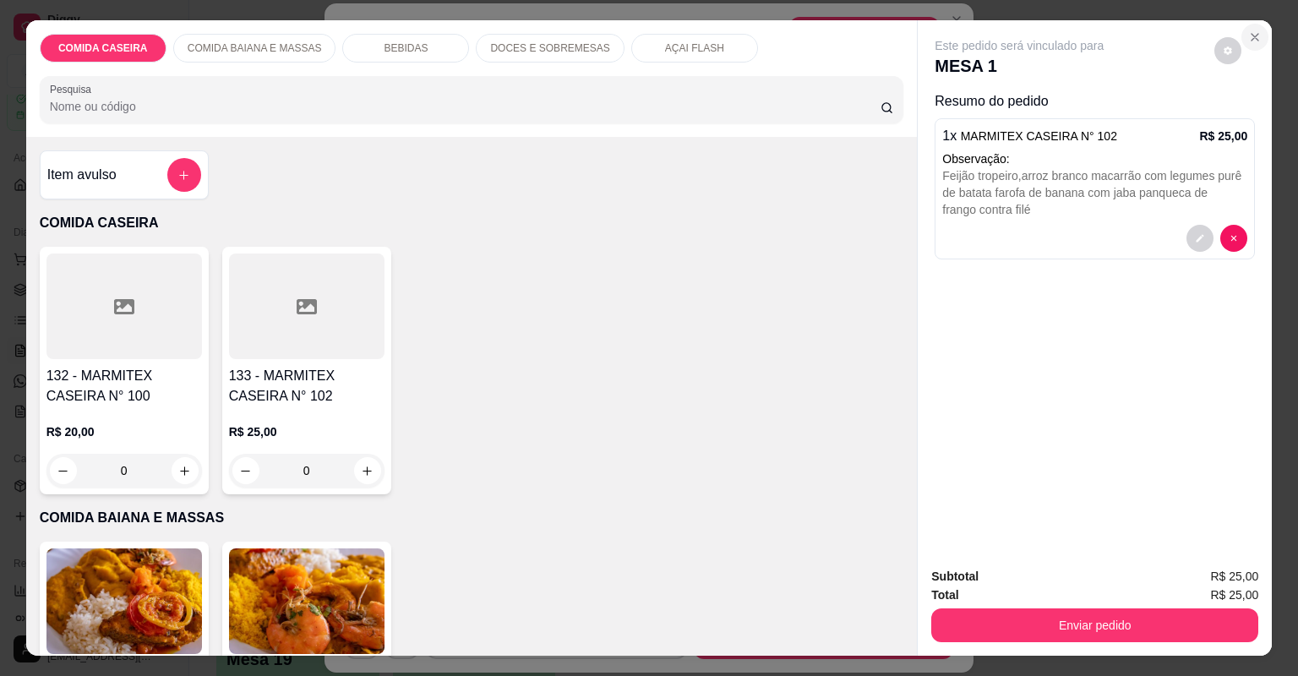
click at [1254, 39] on icon "Close" at bounding box center [1255, 37] width 14 height 14
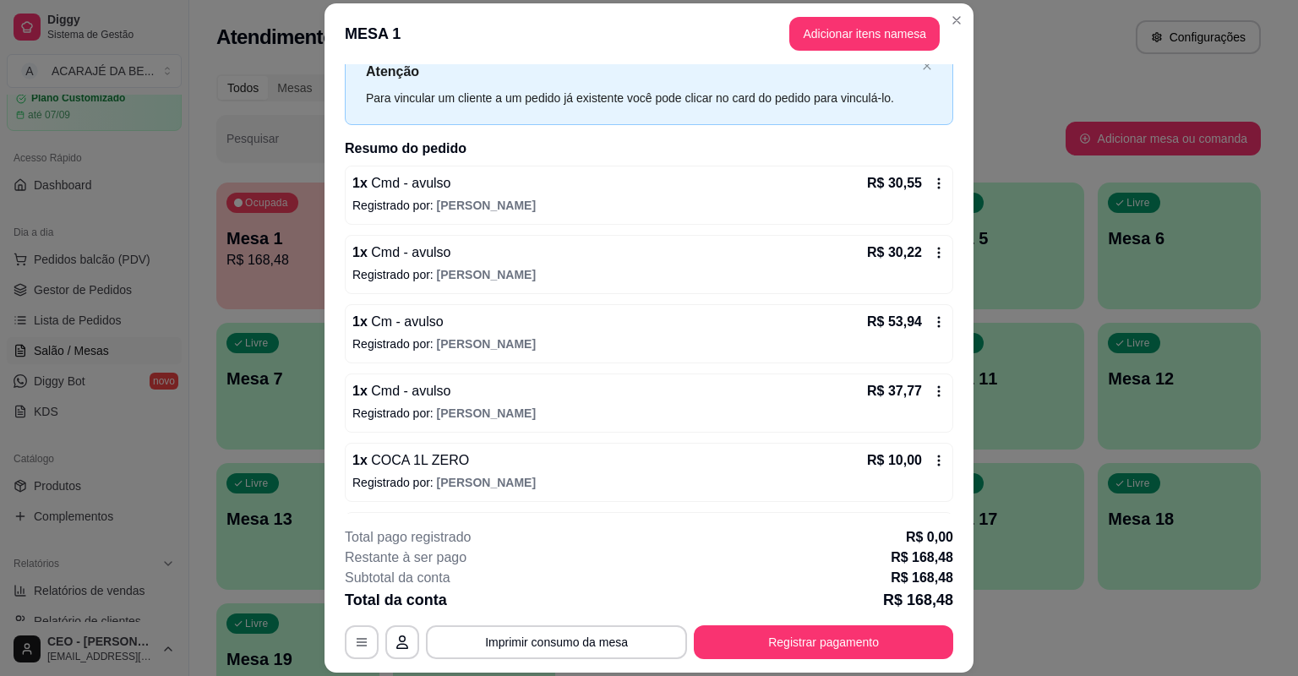
scroll to position [0, 0]
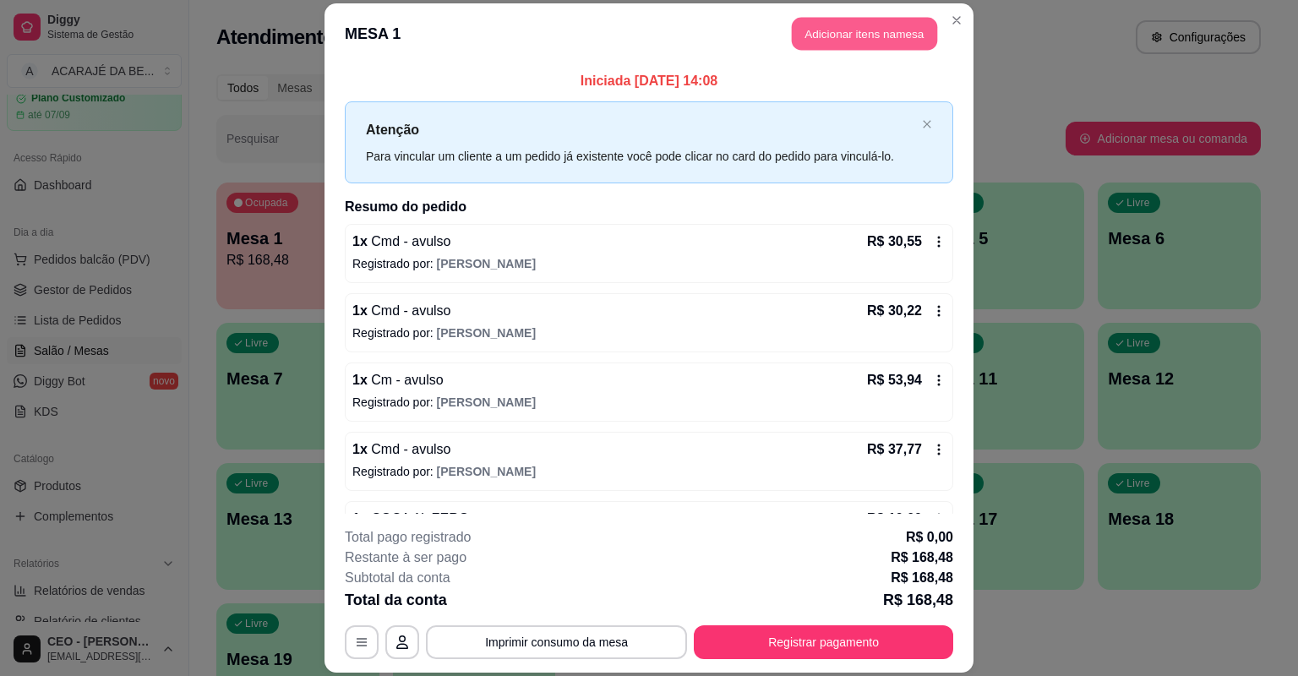
click at [879, 34] on button "Adicionar itens na mesa" at bounding box center [864, 34] width 145 height 33
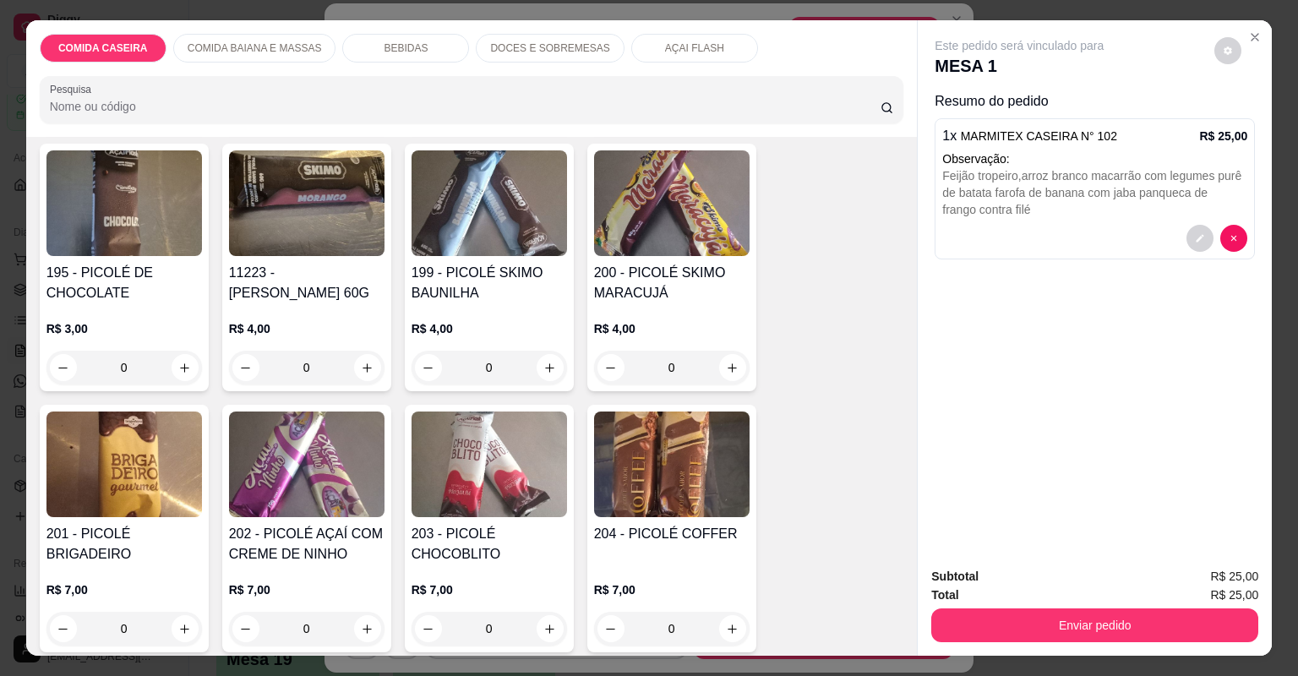
scroll to position [3313, 0]
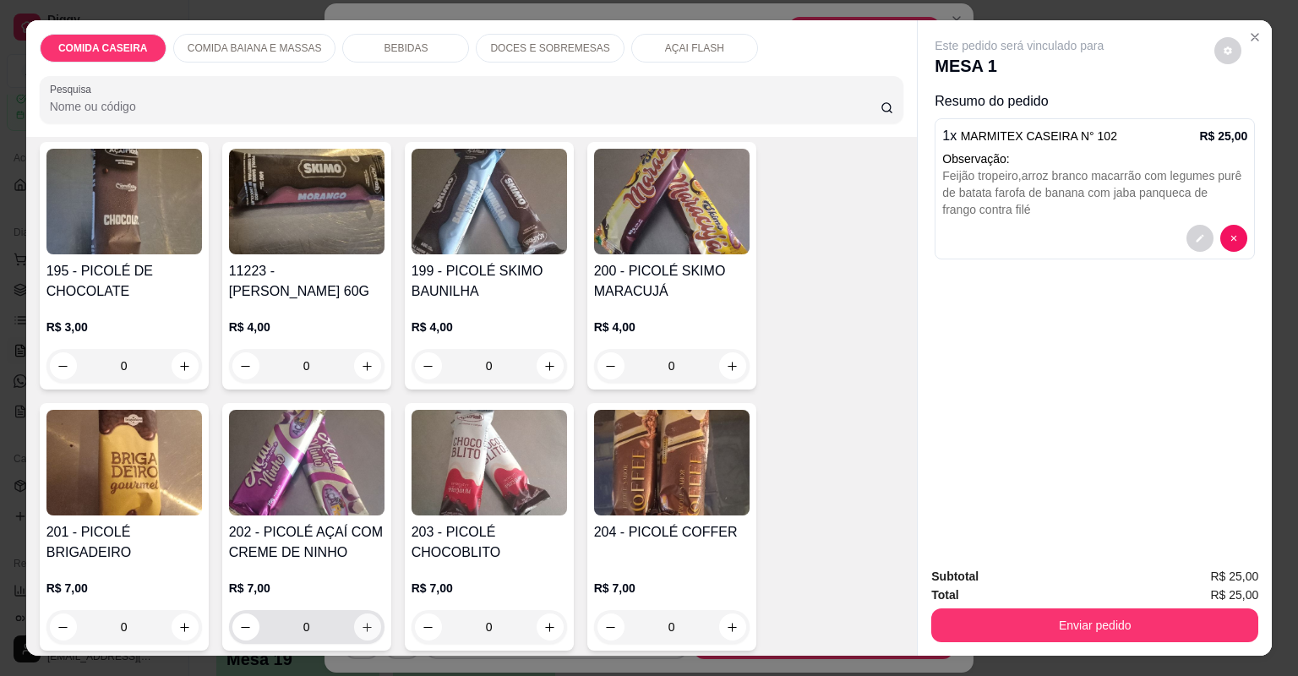
click at [363, 621] on icon "increase-product-quantity" at bounding box center [367, 627] width 13 height 13
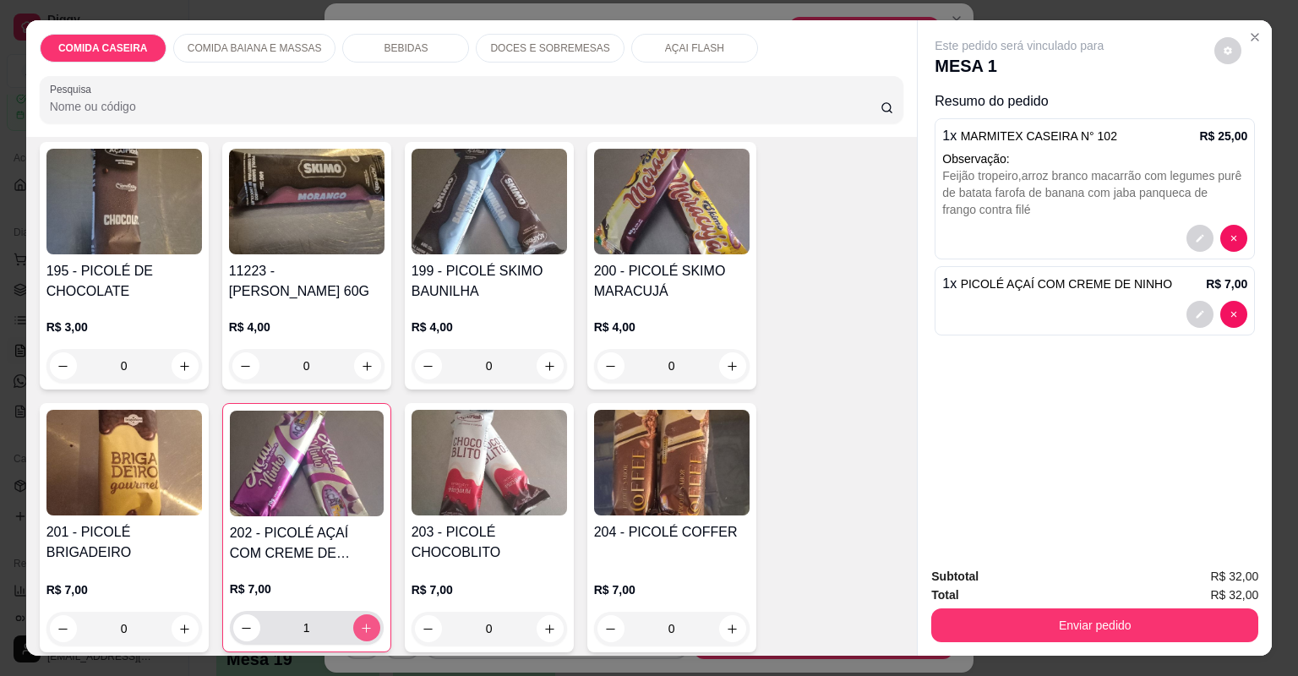
type input "1"
click at [543, 623] on icon "increase-product-quantity" at bounding box center [549, 629] width 13 height 13
type input "1"
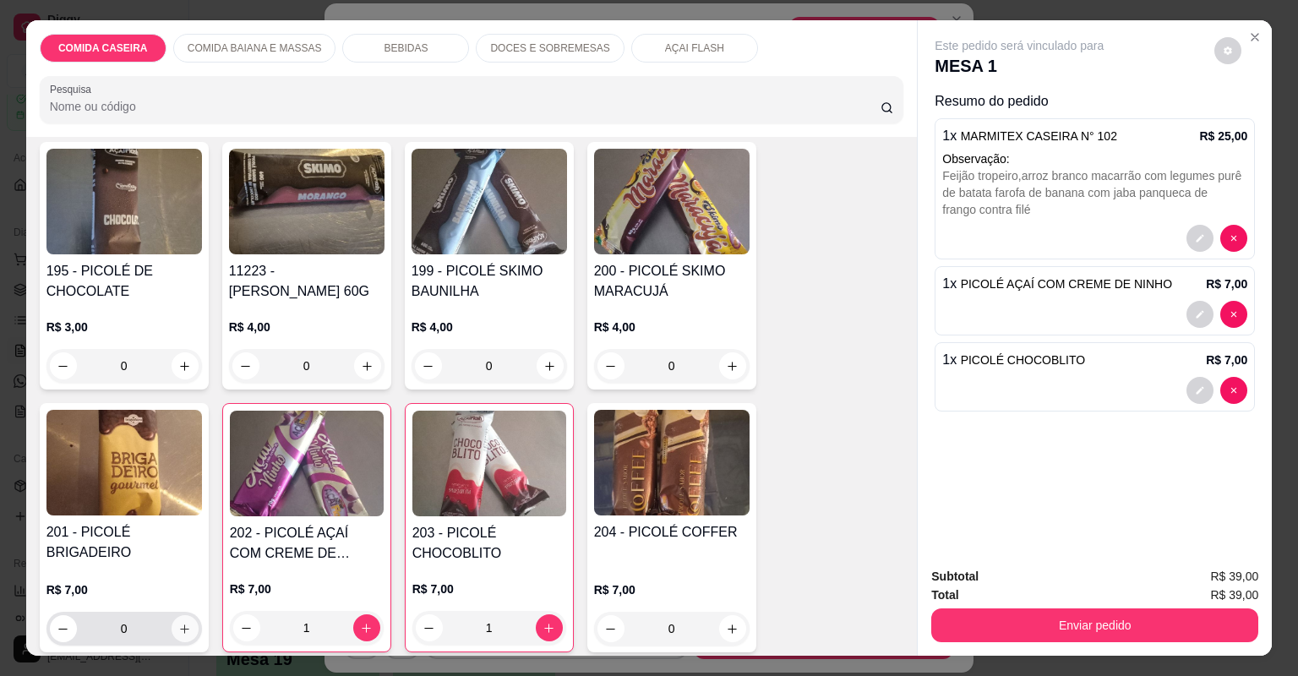
click at [182, 623] on icon "increase-product-quantity" at bounding box center [184, 629] width 13 height 13
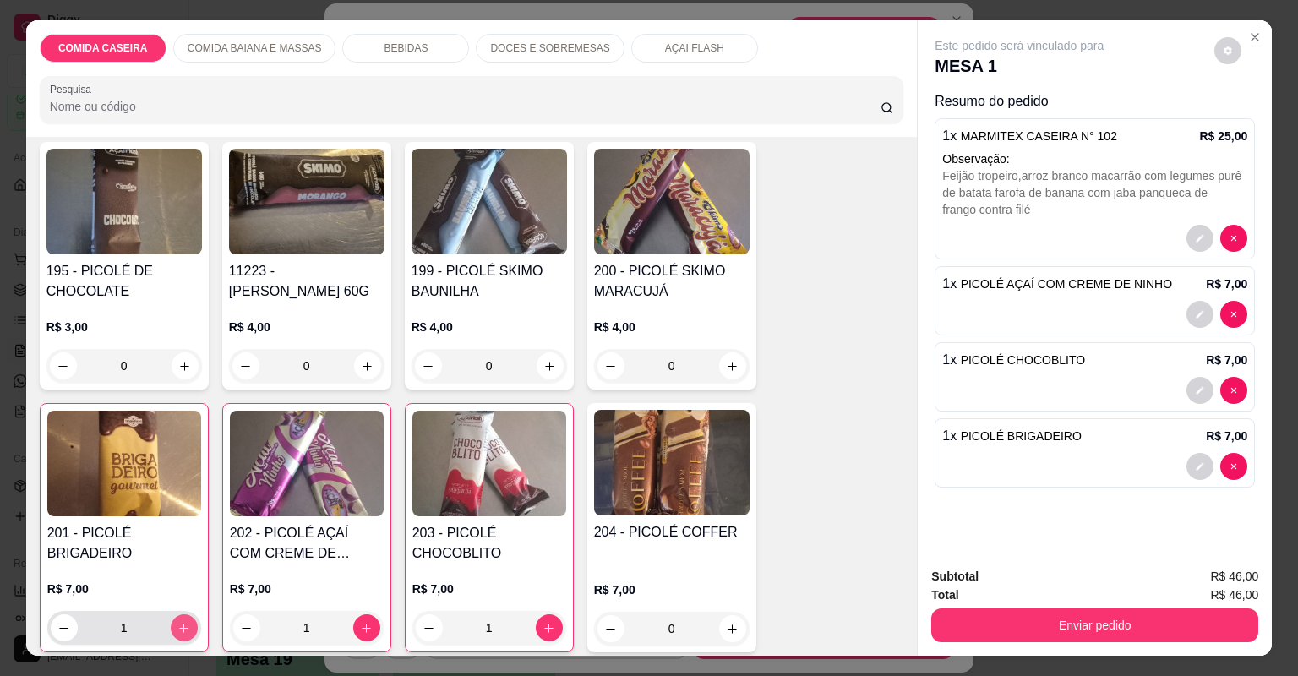
click at [182, 622] on icon "increase-product-quantity" at bounding box center [183, 628] width 13 height 13
type input "2"
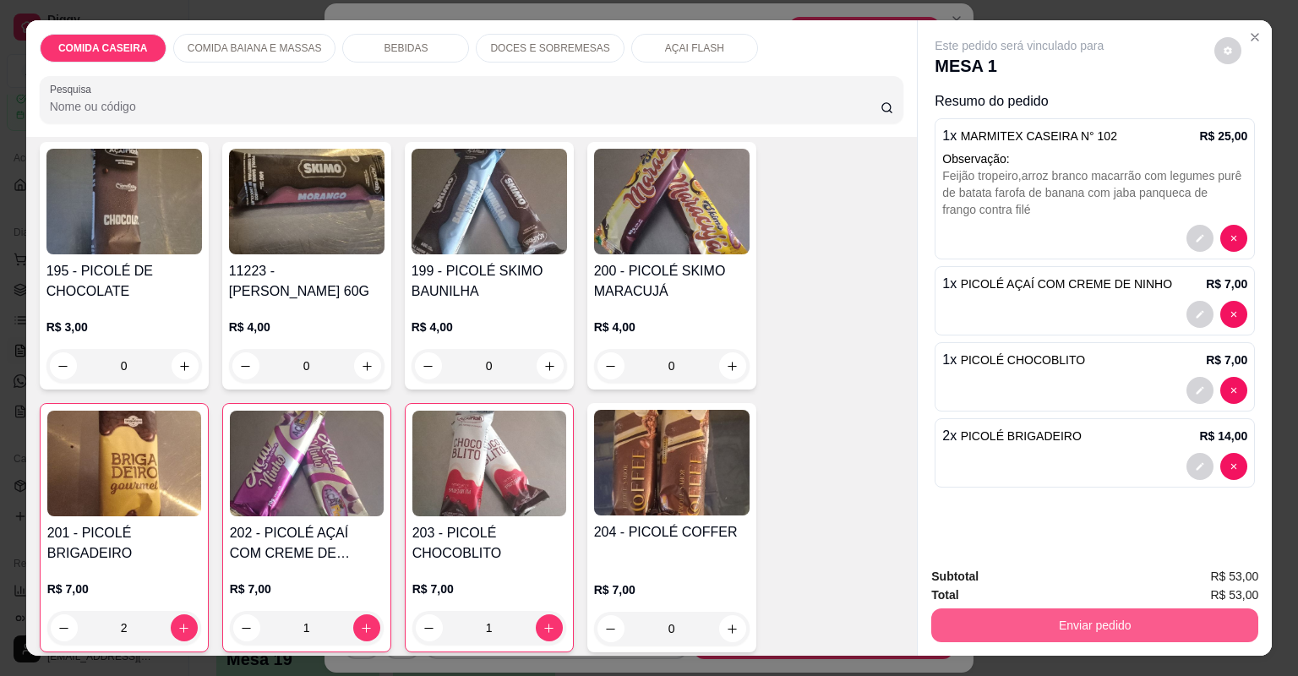
click at [1038, 613] on button "Enviar pedido" at bounding box center [1094, 626] width 327 height 34
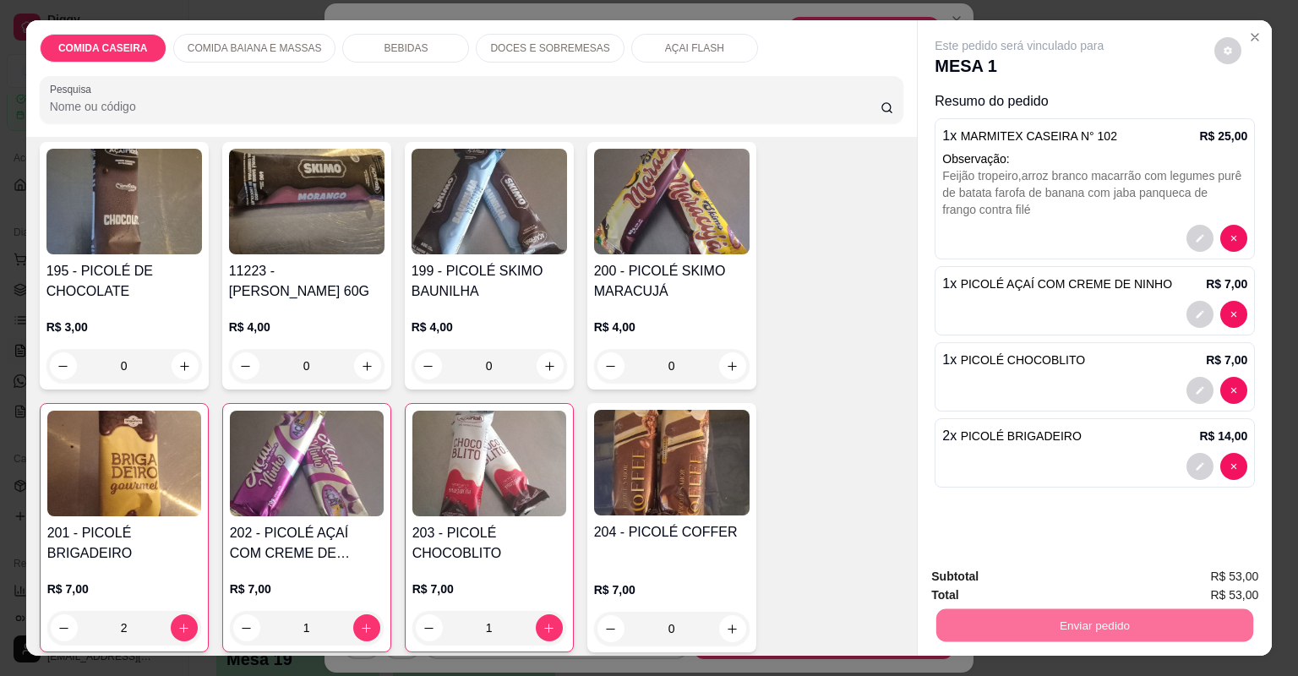
click at [1002, 578] on button "Não registrar e enviar pedido" at bounding box center [1041, 584] width 176 height 32
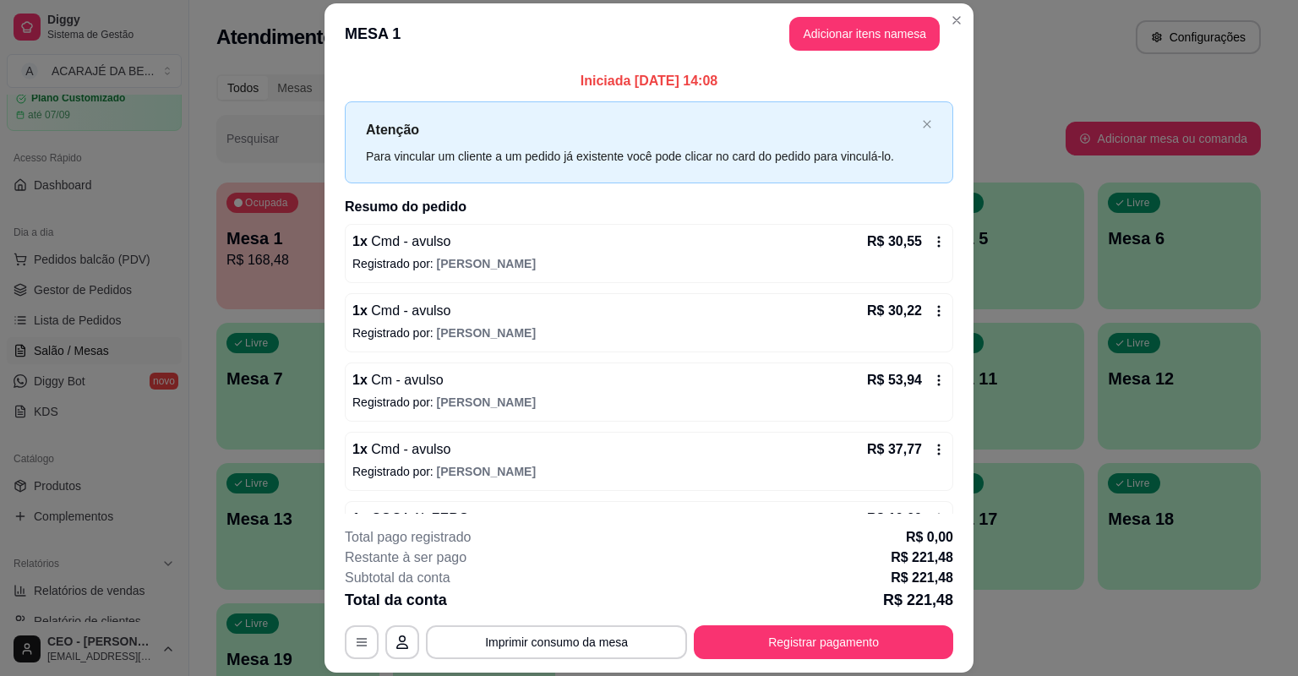
scroll to position [338, 0]
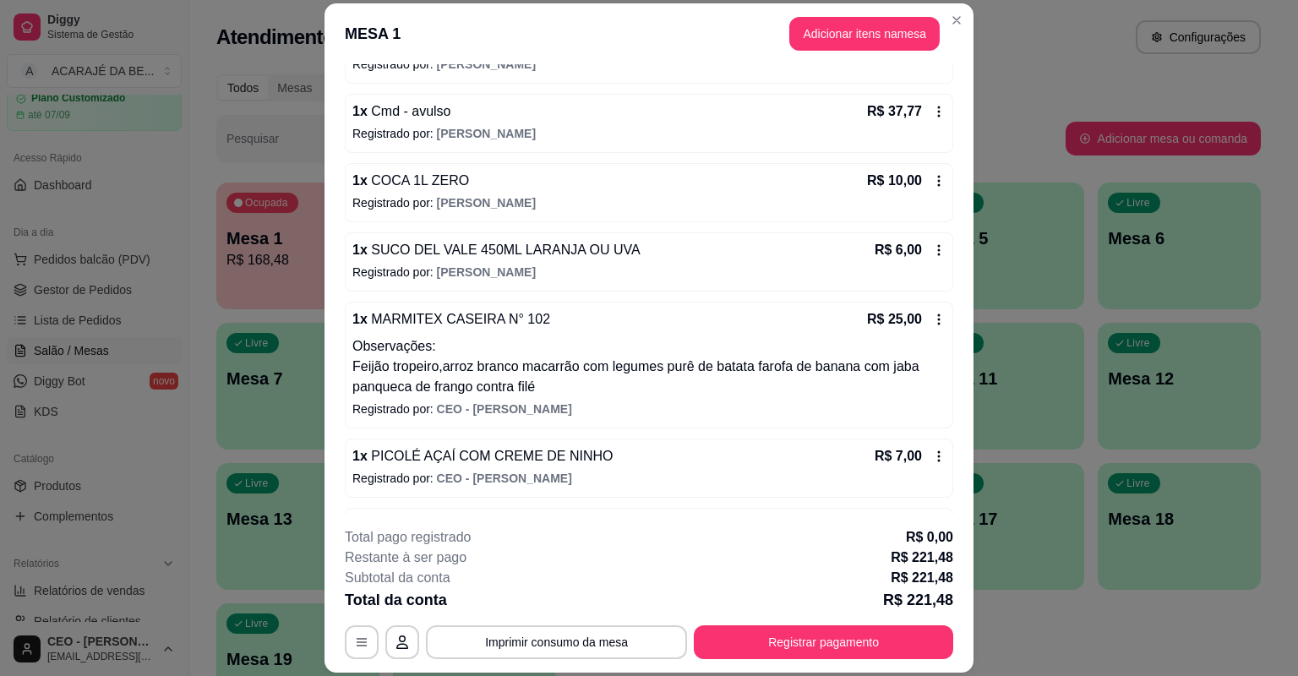
click at [932, 313] on icon at bounding box center [939, 320] width 14 height 14
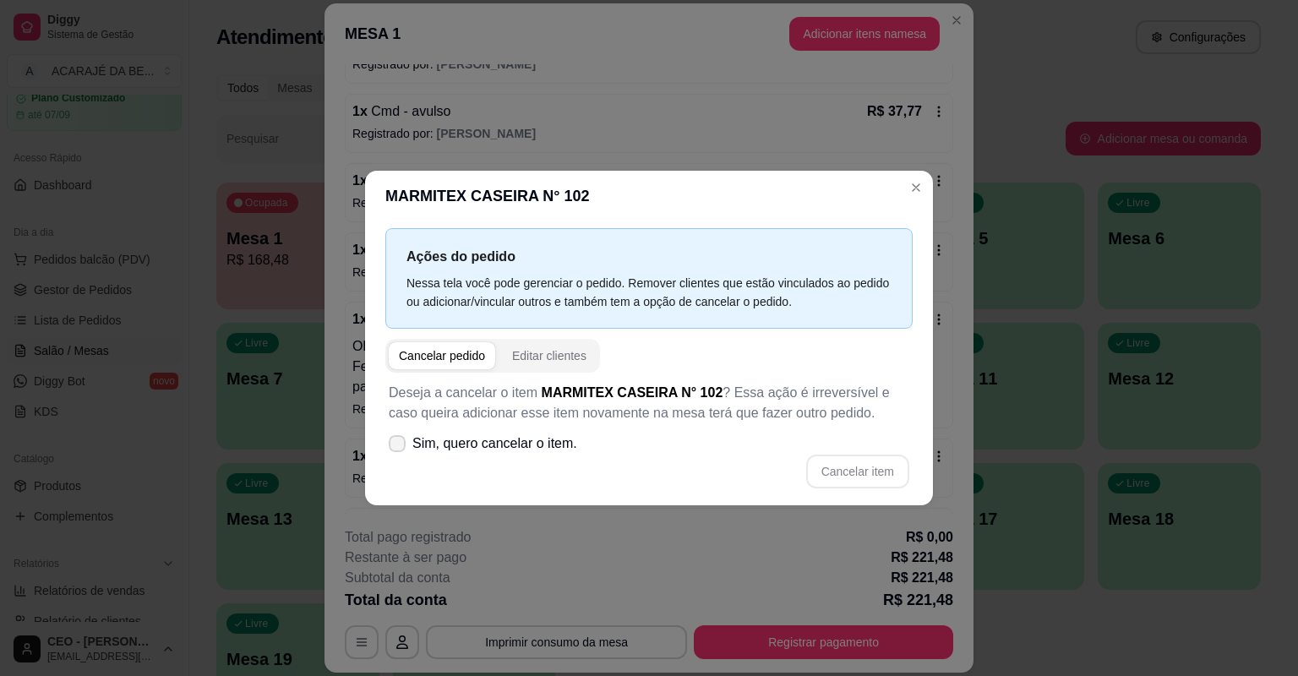
click at [488, 443] on span "Sim, quero cancelar o item." at bounding box center [494, 444] width 165 height 20
click at [399, 447] on input "Sim, quero cancelar o item." at bounding box center [393, 452] width 11 height 11
checkbox input "true"
click at [832, 472] on button "Cancelar item" at bounding box center [857, 472] width 101 height 33
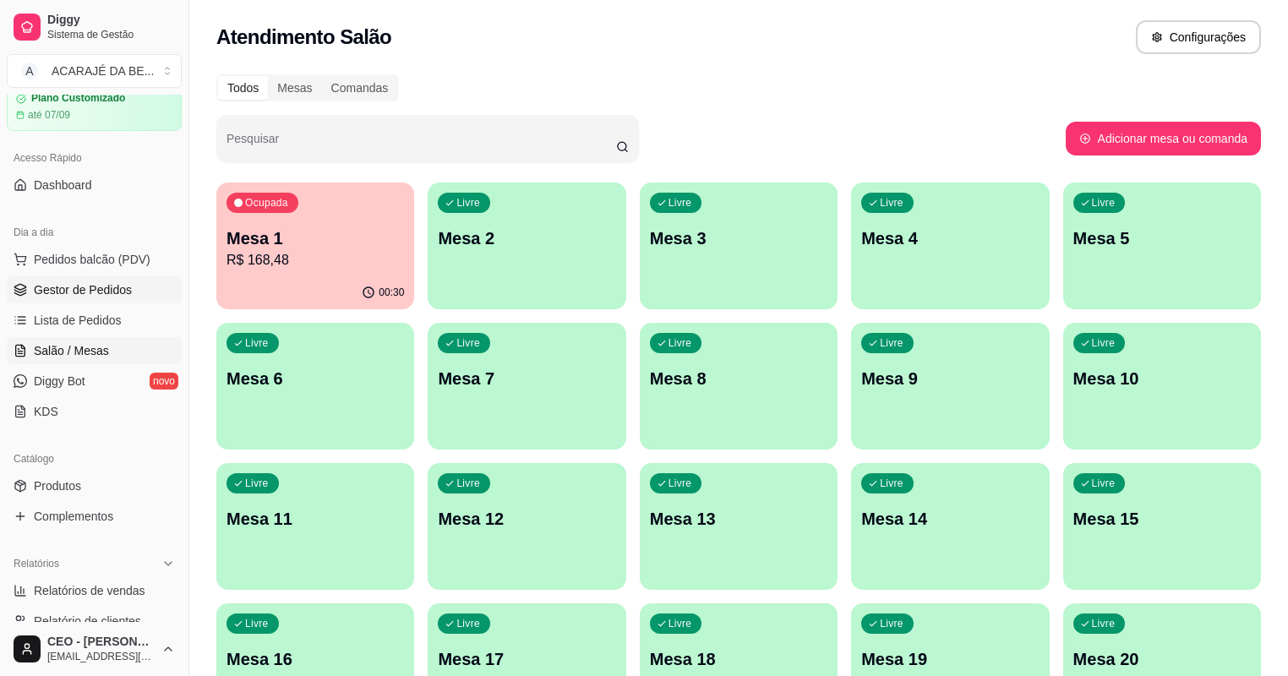
click at [90, 302] on link "Gestor de Pedidos" at bounding box center [94, 289] width 175 height 27
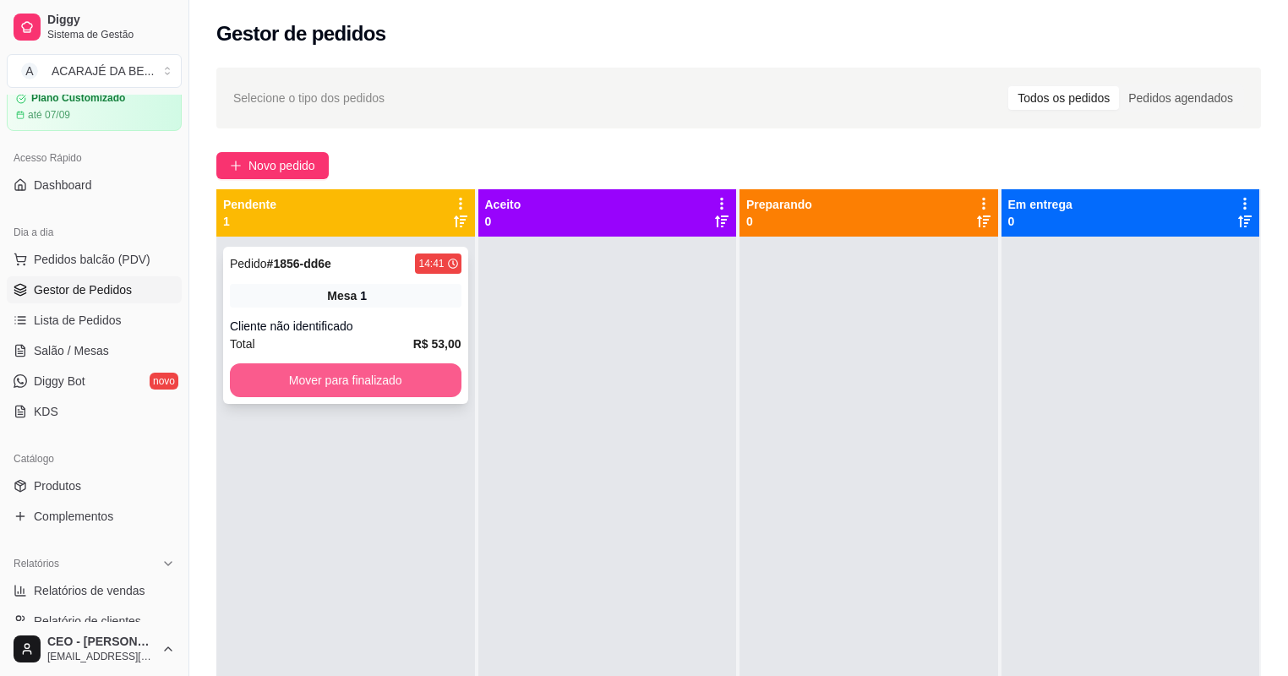
click at [406, 384] on button "Mover para finalizado" at bounding box center [346, 380] width 232 height 34
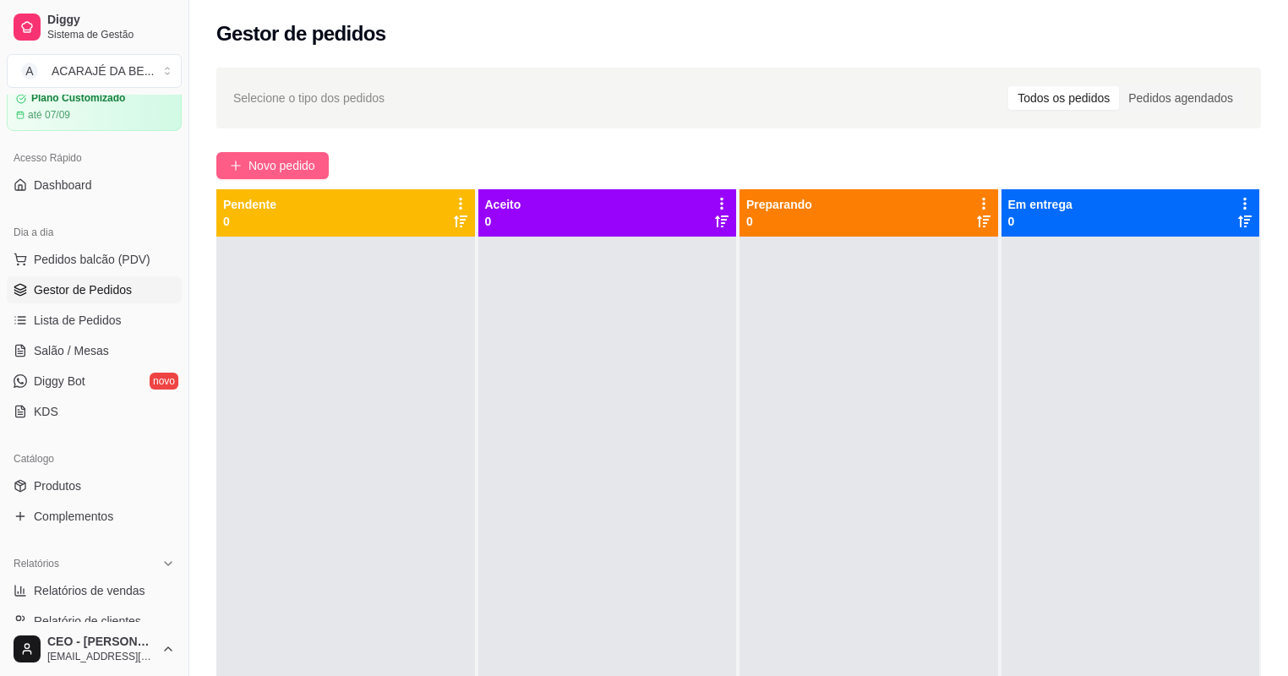
click at [306, 156] on span "Novo pedido" at bounding box center [281, 165] width 67 height 19
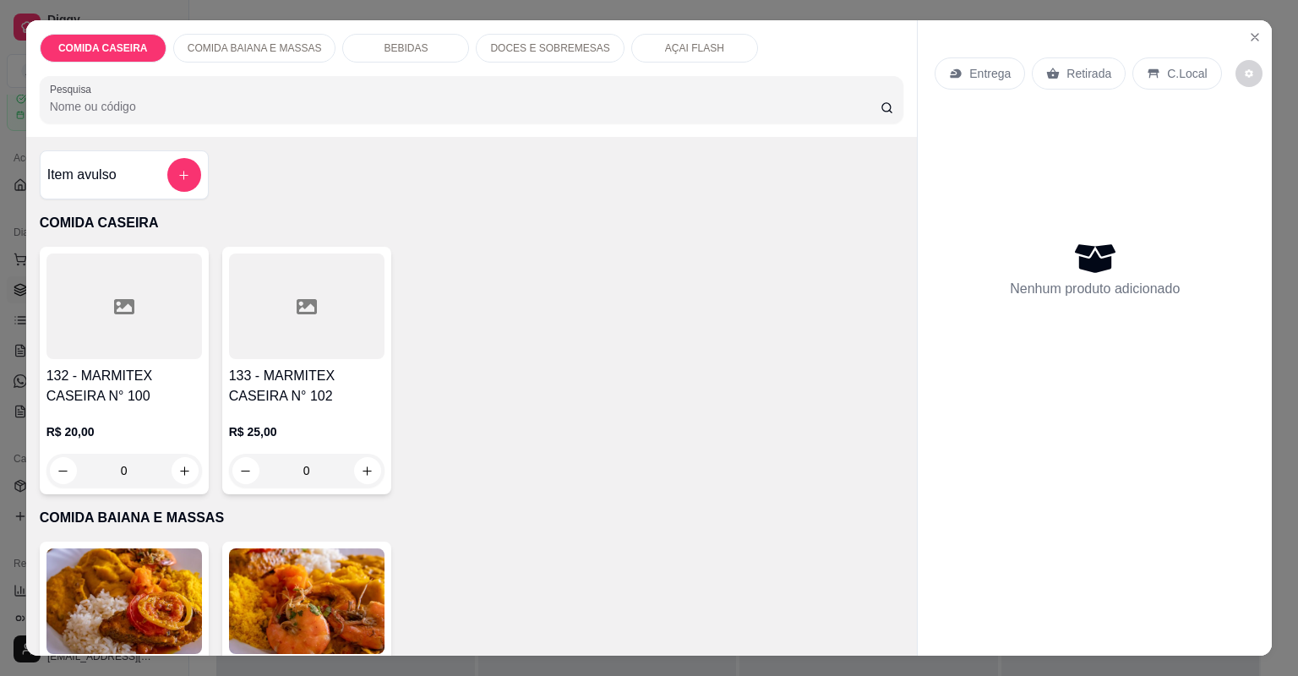
click at [355, 337] on div at bounding box center [307, 307] width 156 height 106
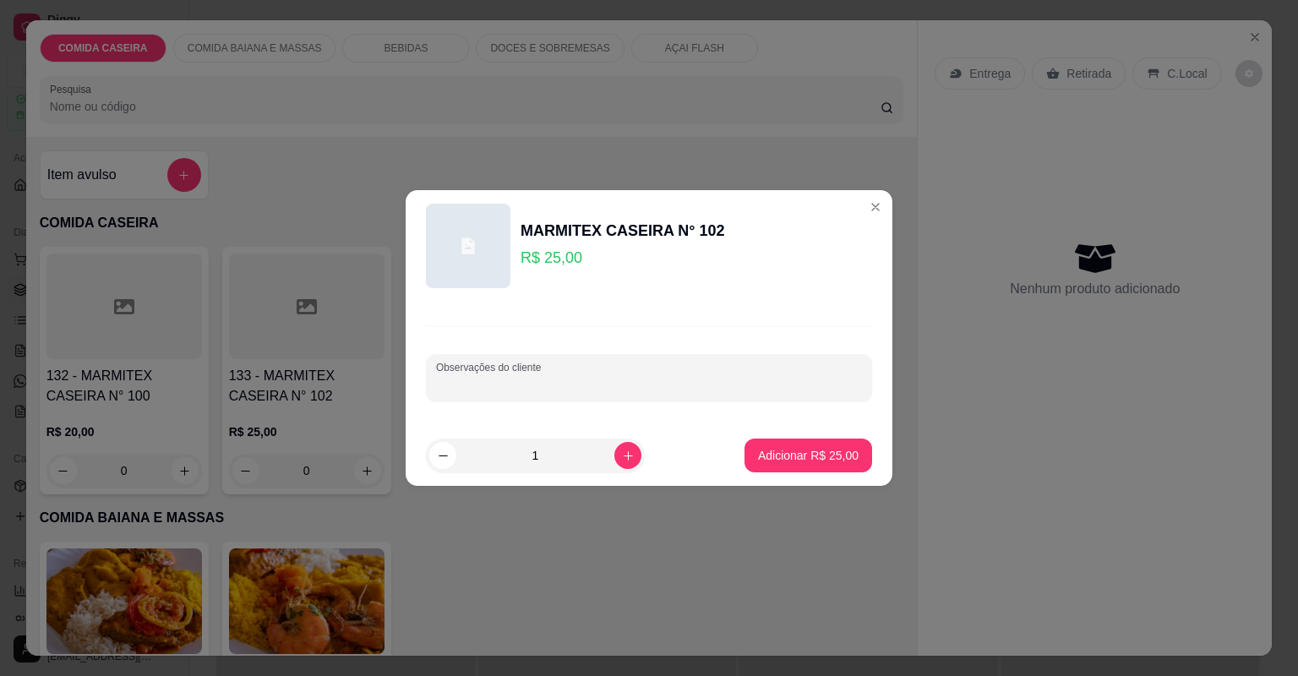
click at [538, 385] on input "Observações do cliente" at bounding box center [649, 384] width 426 height 17
paste input "Feijão tropeiro,arroz branco macarrão com legumes purê de batata farofa de bana…"
type input "Feijão tropeiro,arroz branco macarrão com legumes purê de batata farofa de bana…"
click at [783, 452] on p "Adicionar R$ 25,00" at bounding box center [808, 455] width 101 height 17
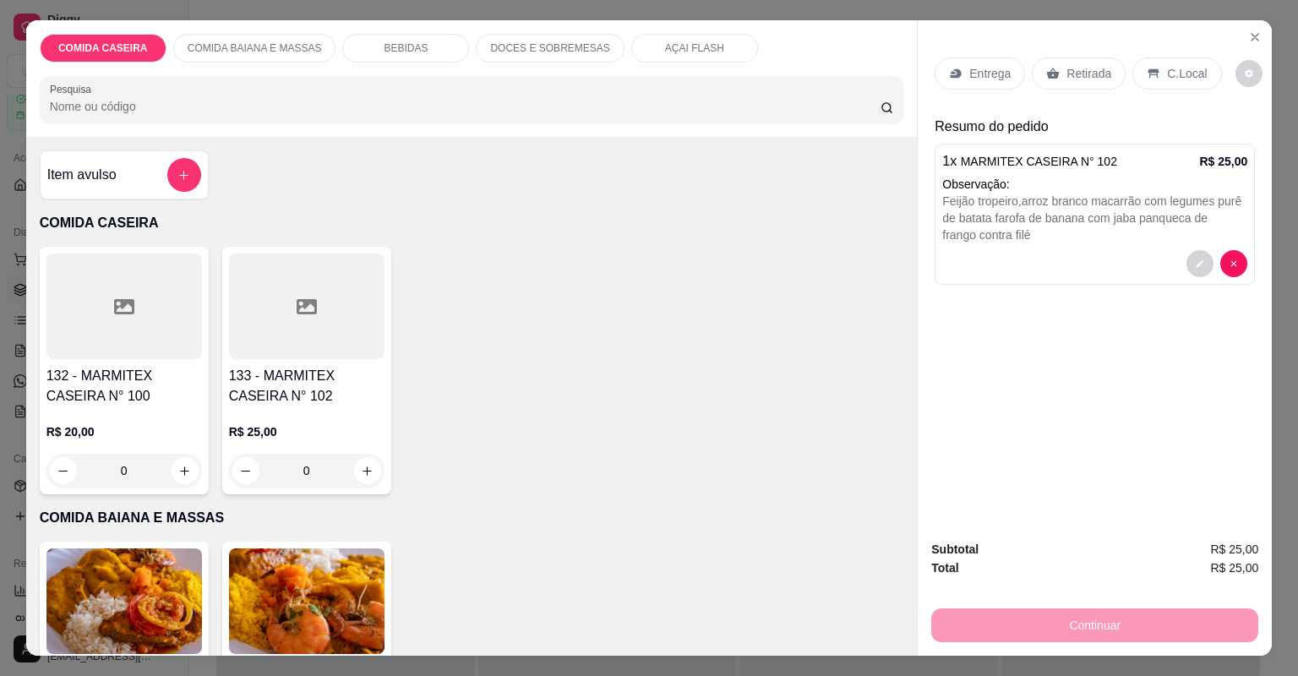
click at [1000, 82] on div "Entrega" at bounding box center [980, 73] width 90 height 32
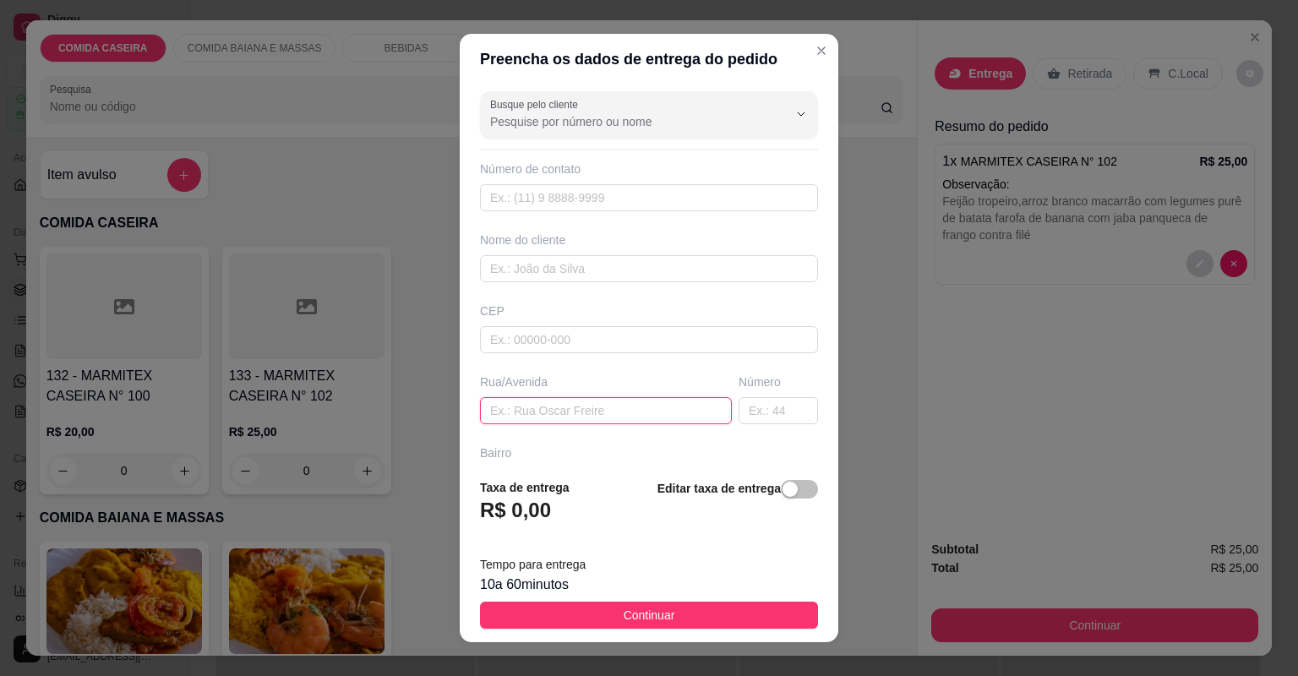
click at [625, 403] on input "text" at bounding box center [606, 410] width 252 height 27
paste input "Bela vista [PERSON_NAME] 225"
type input "Bela vista [PERSON_NAME] 225"
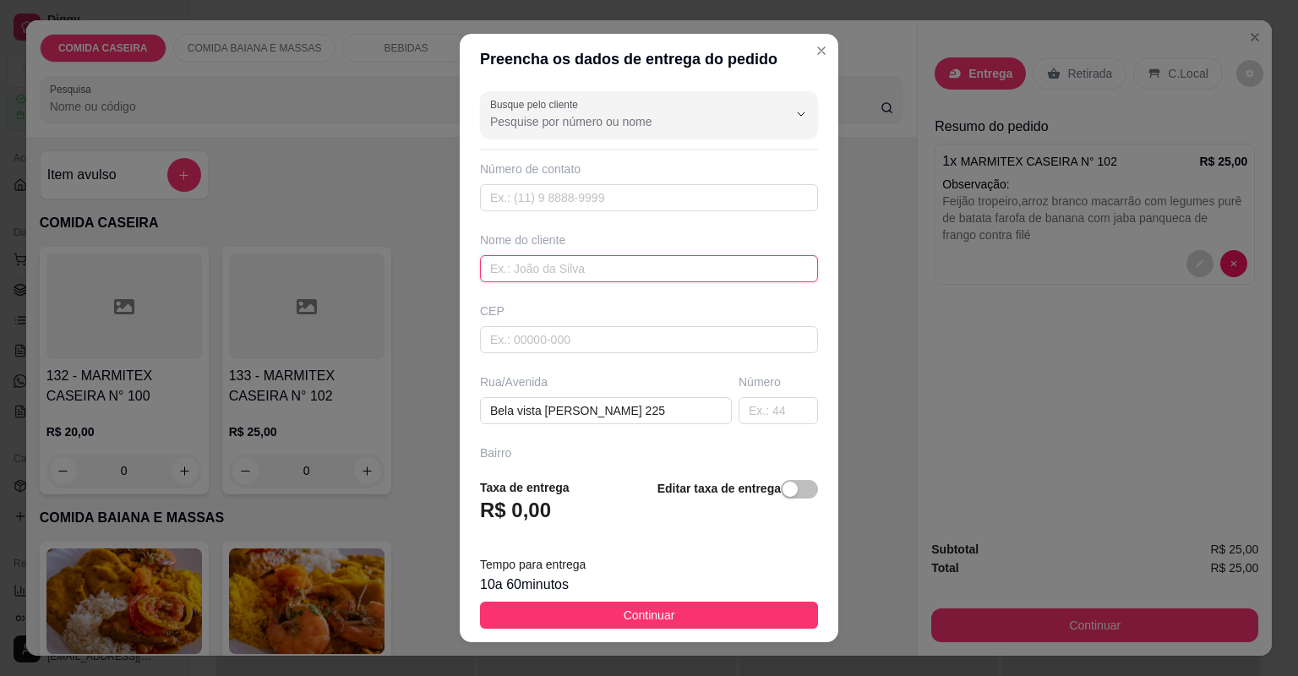
click at [610, 270] on input "text" at bounding box center [649, 268] width 338 height 27
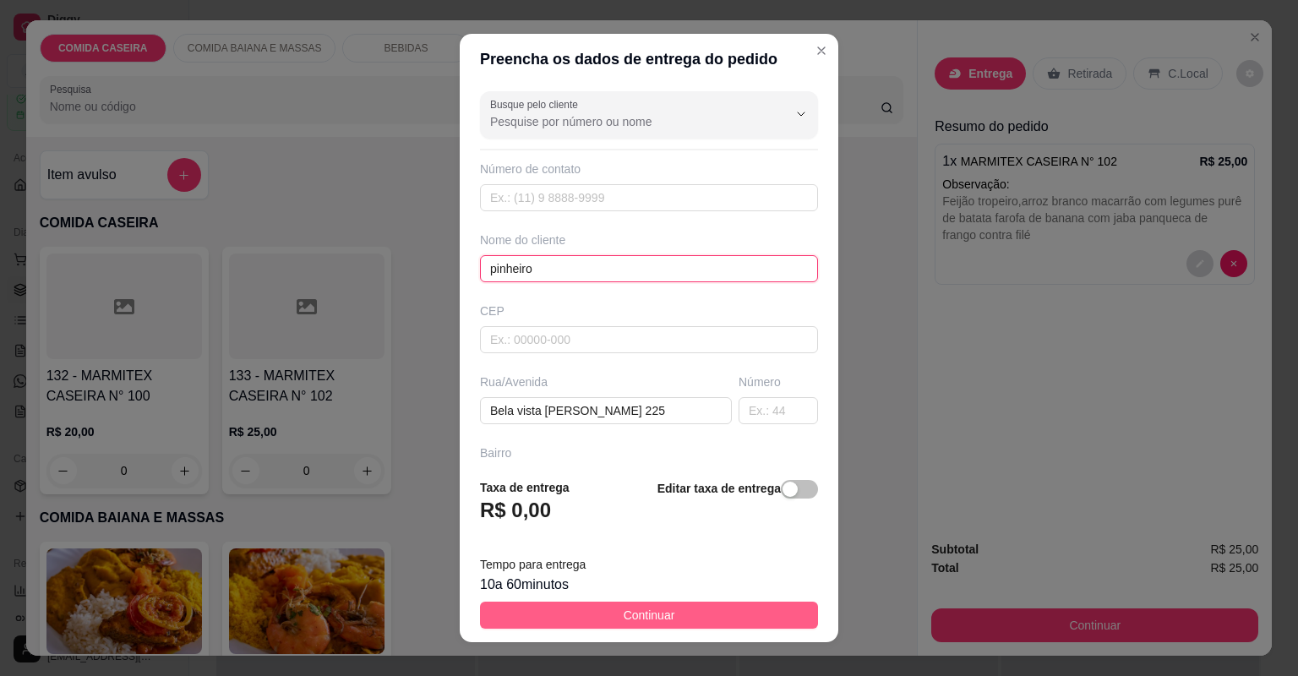
type input "pinheiro"
click at [663, 620] on span "Continuar" at bounding box center [650, 615] width 52 height 19
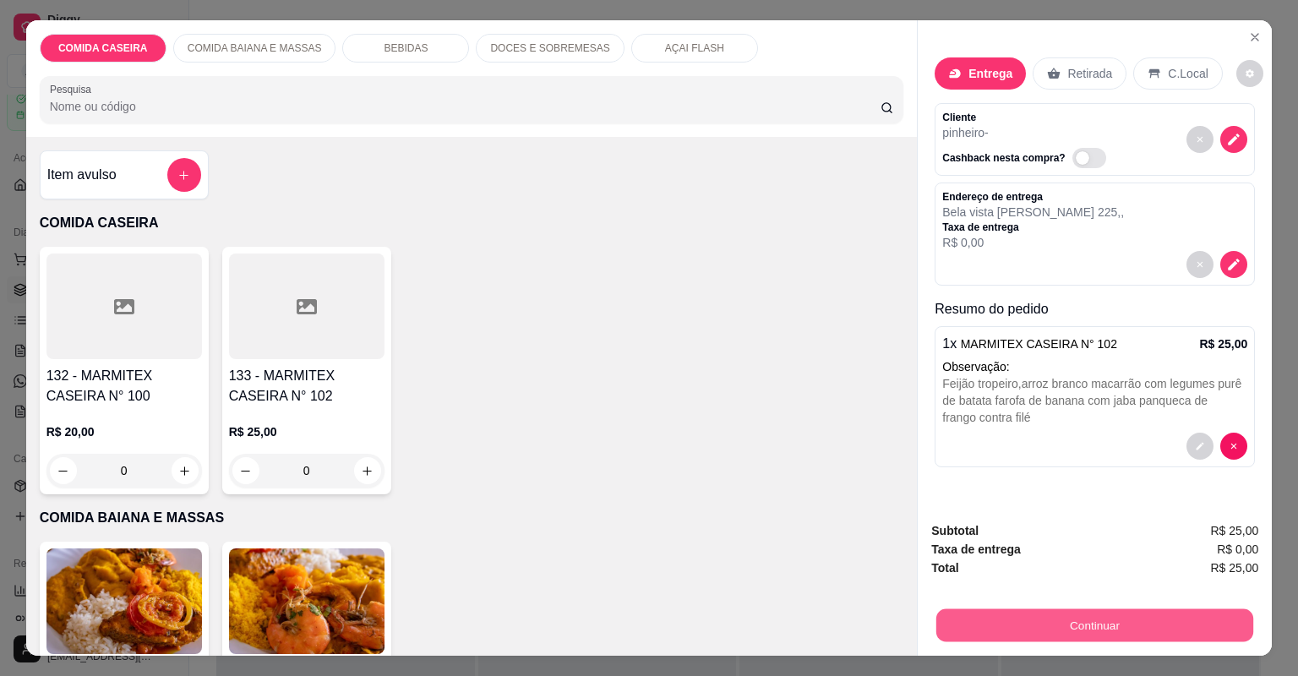
click at [1098, 626] on button "Continuar" at bounding box center [1095, 625] width 317 height 33
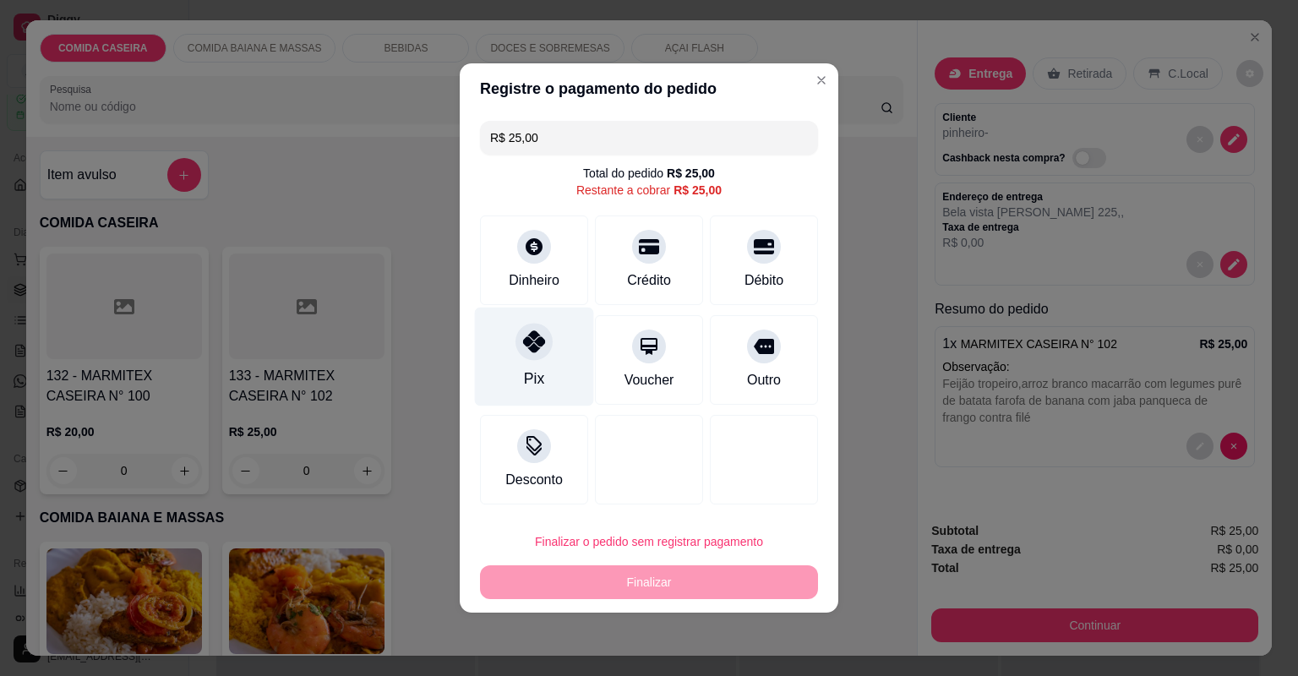
click at [503, 355] on div "Pix" at bounding box center [534, 357] width 119 height 99
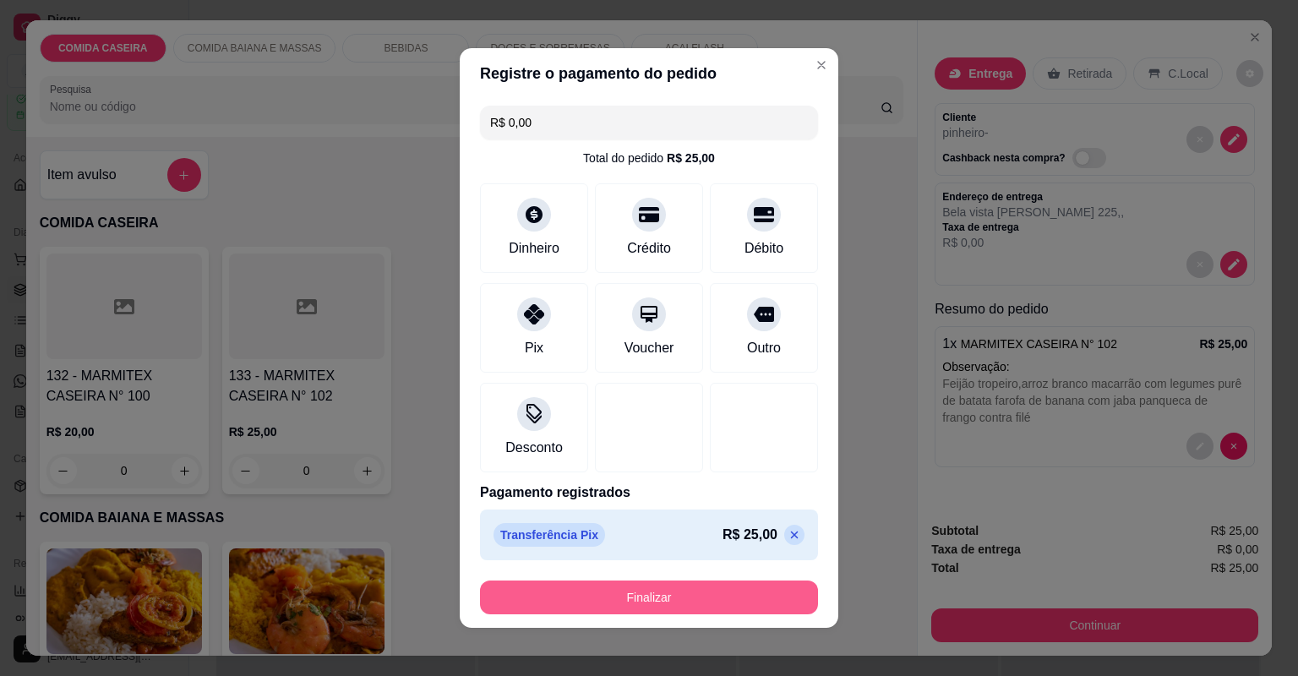
click at [624, 597] on button "Finalizar" at bounding box center [649, 598] width 338 height 34
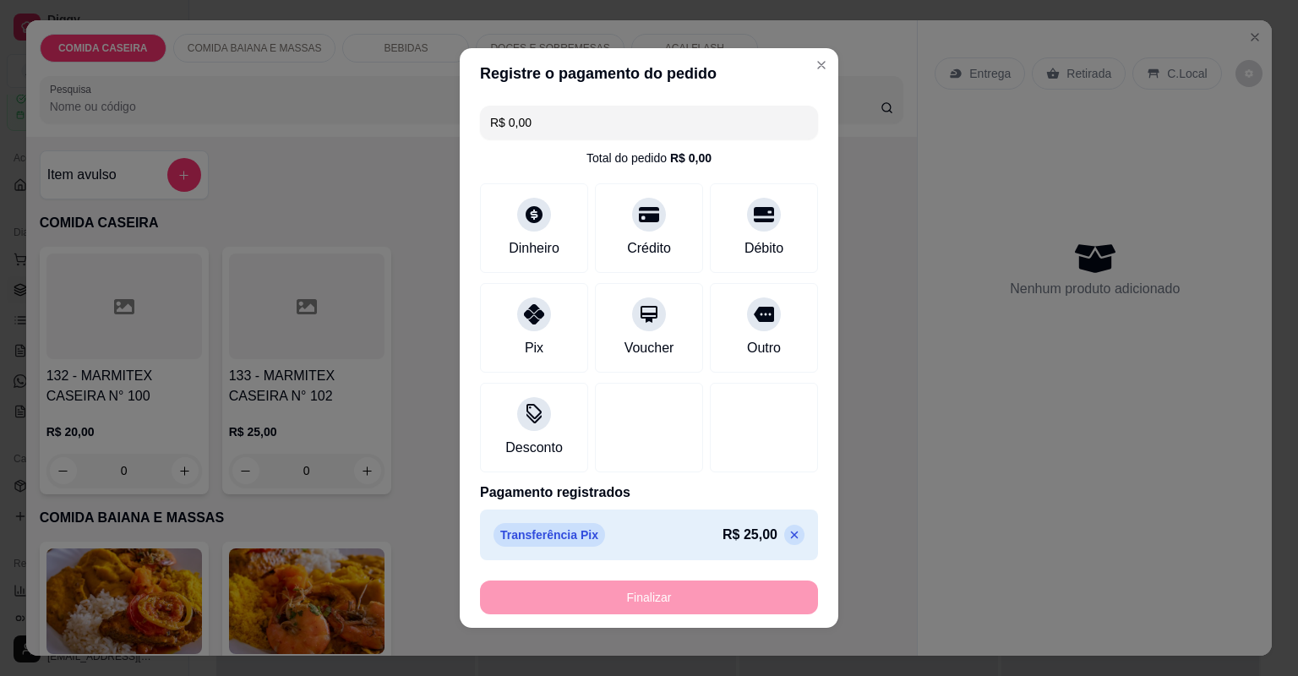
type input "-R$ 25,00"
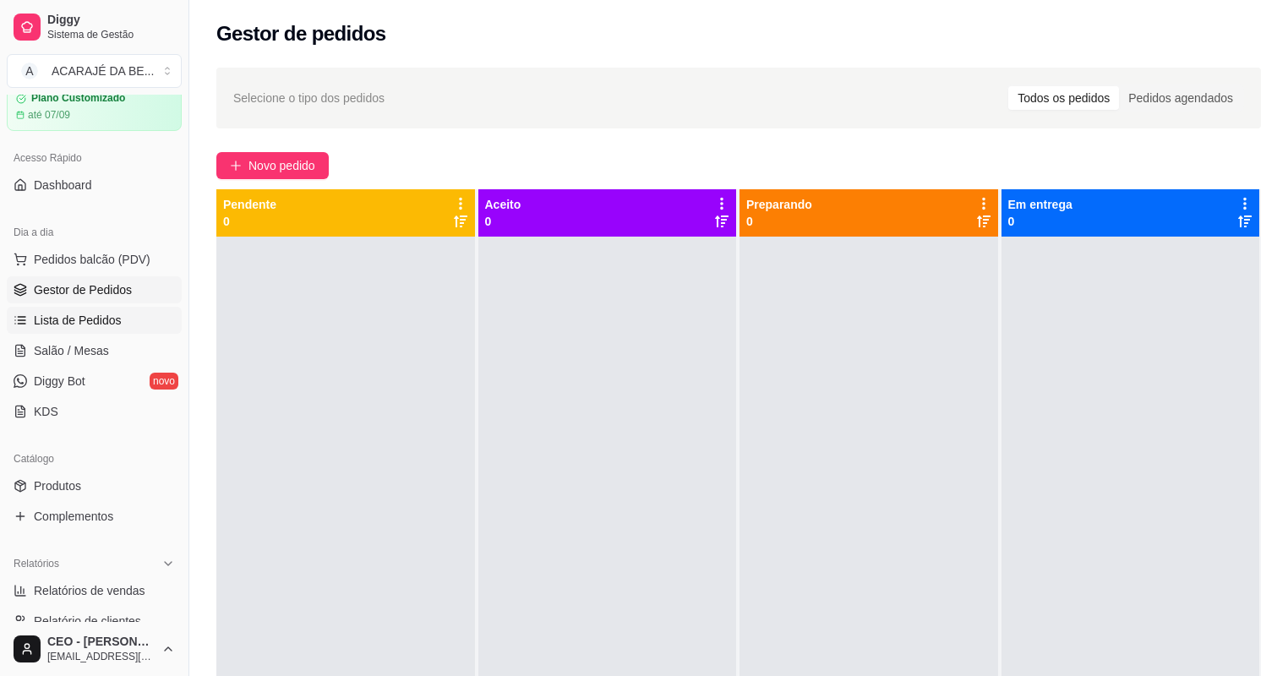
click at [57, 326] on span "Lista de Pedidos" at bounding box center [78, 320] width 88 height 17
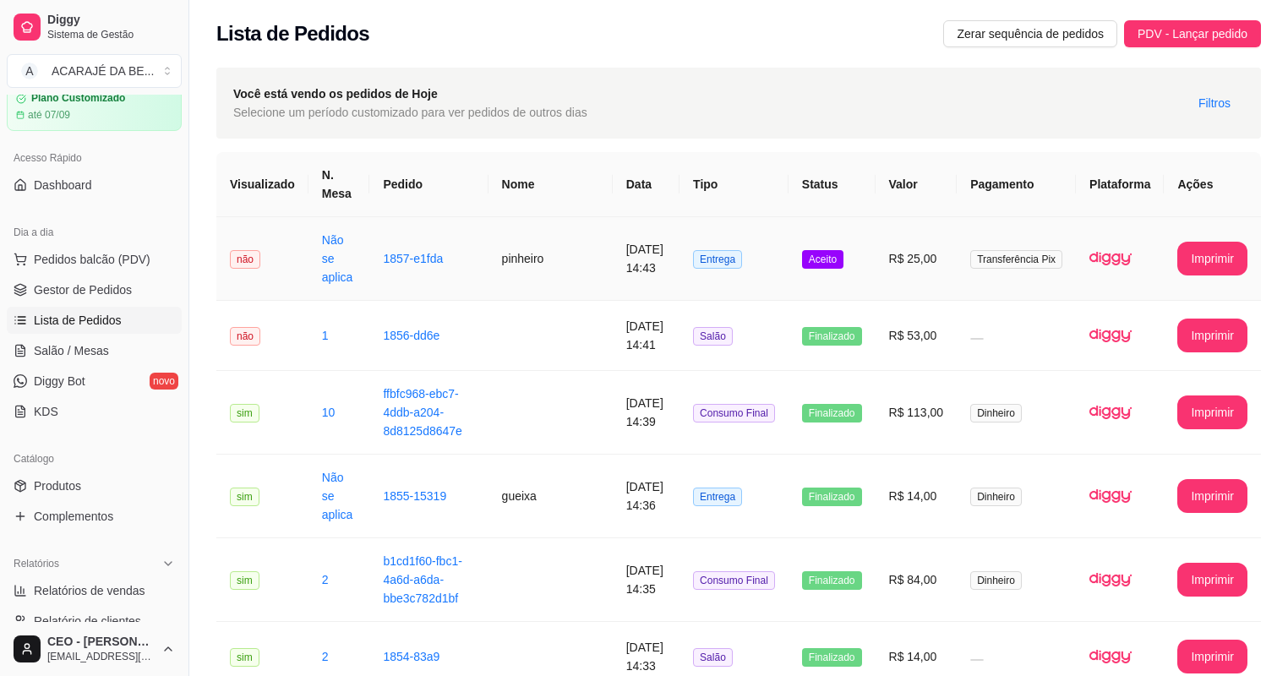
click at [456, 255] on td "1857-e1fda" at bounding box center [428, 259] width 118 height 84
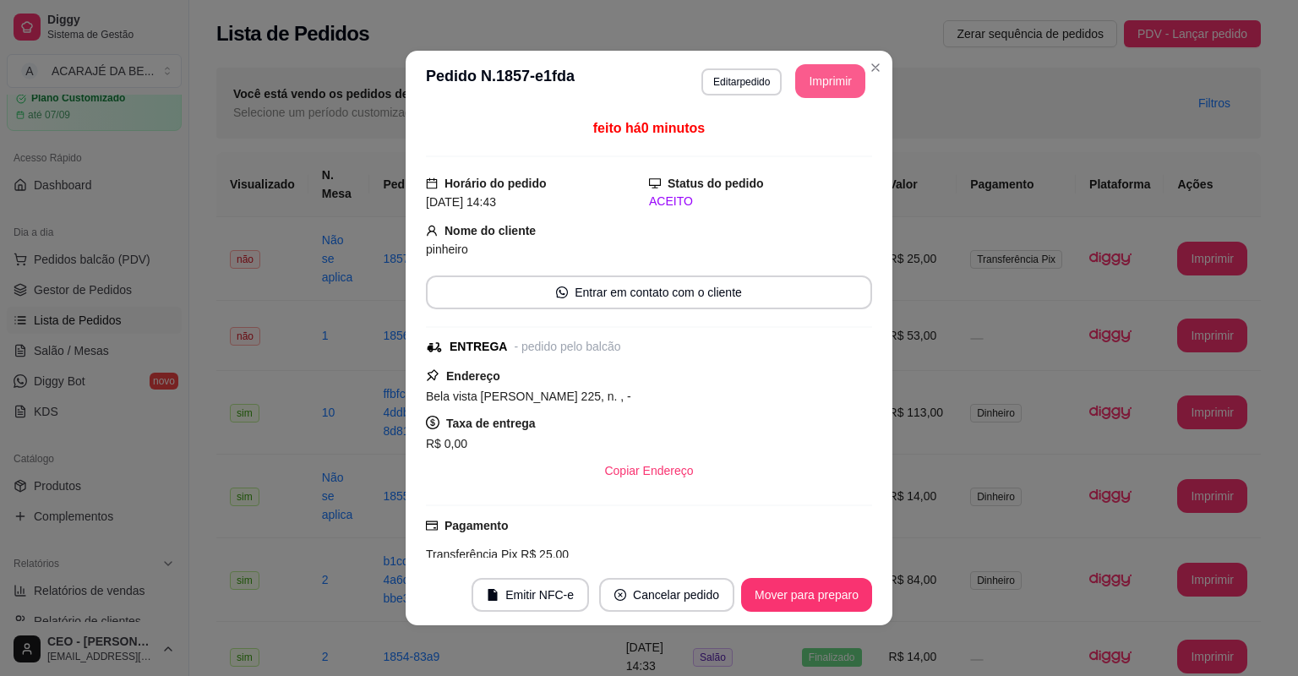
click at [810, 68] on button "Imprimir" at bounding box center [830, 81] width 70 height 34
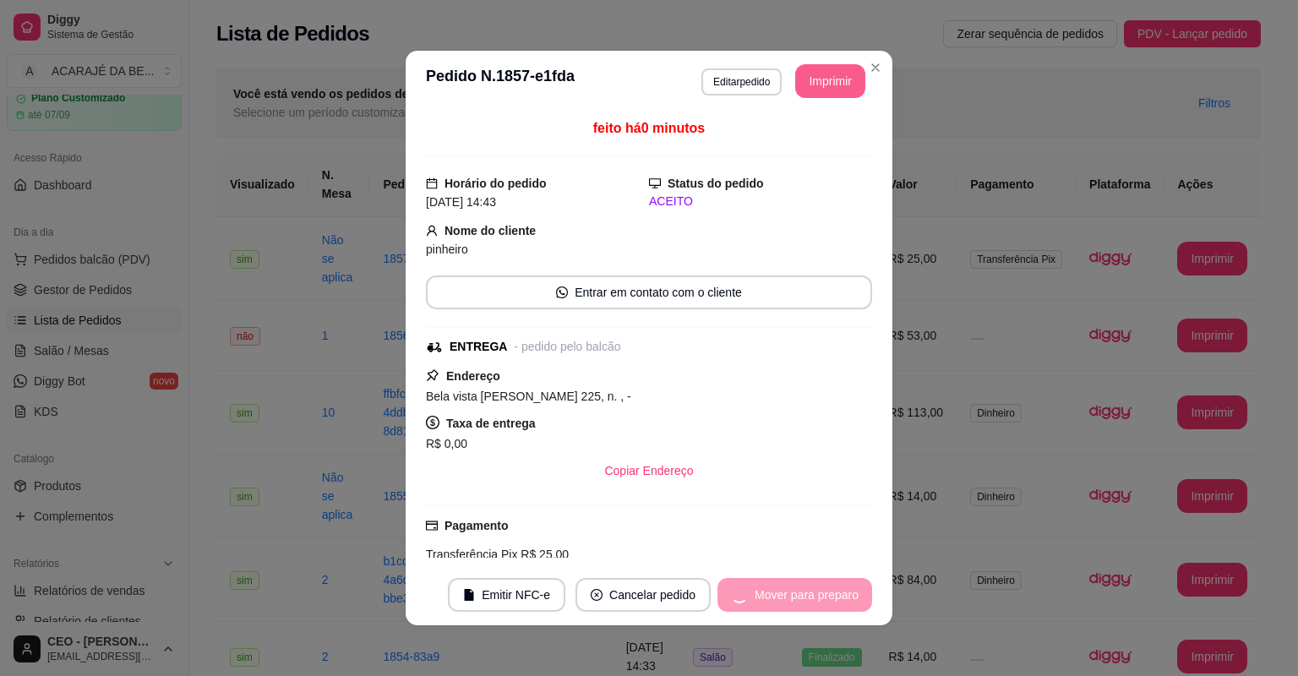
drag, startPoint x: 0, startPoint y: 0, endPoint x: 798, endPoint y: 590, distance: 992.3
click at [798, 590] on div "Mover para preparo" at bounding box center [795, 595] width 155 height 34
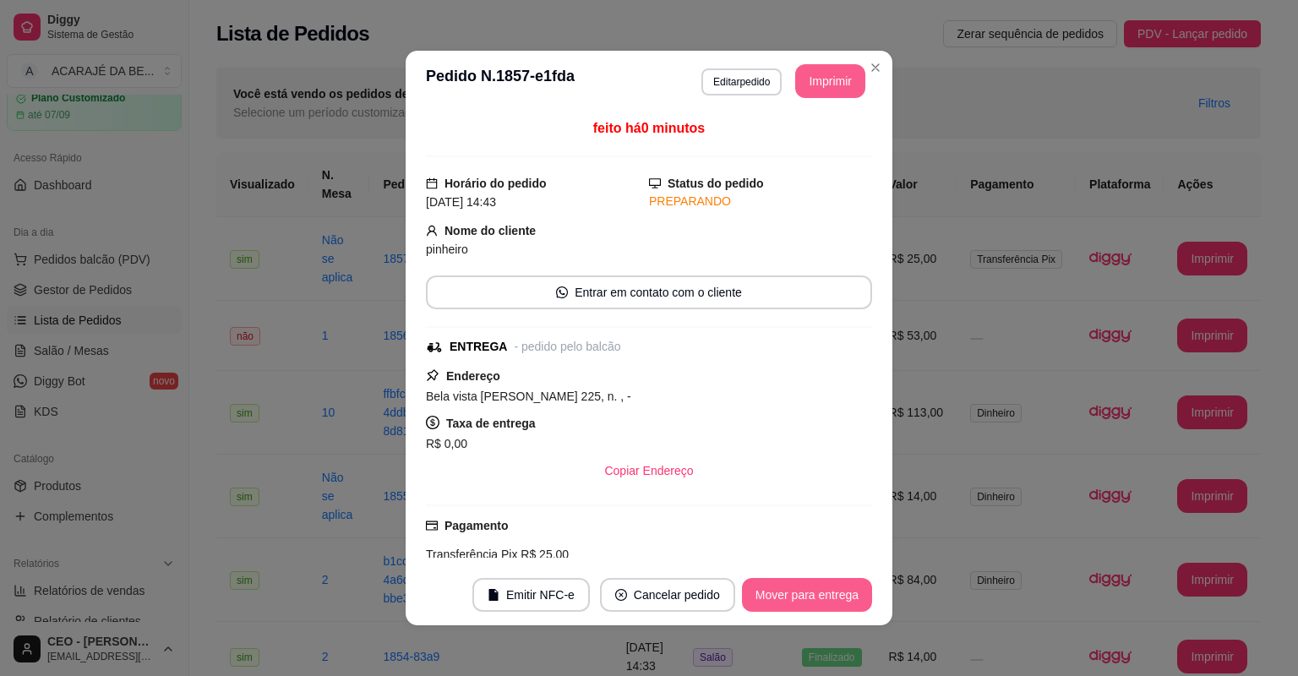
click at [798, 590] on button "Mover para entrega" at bounding box center [807, 595] width 130 height 34
click at [798, 590] on button "Mover para finalizado" at bounding box center [802, 595] width 140 height 34
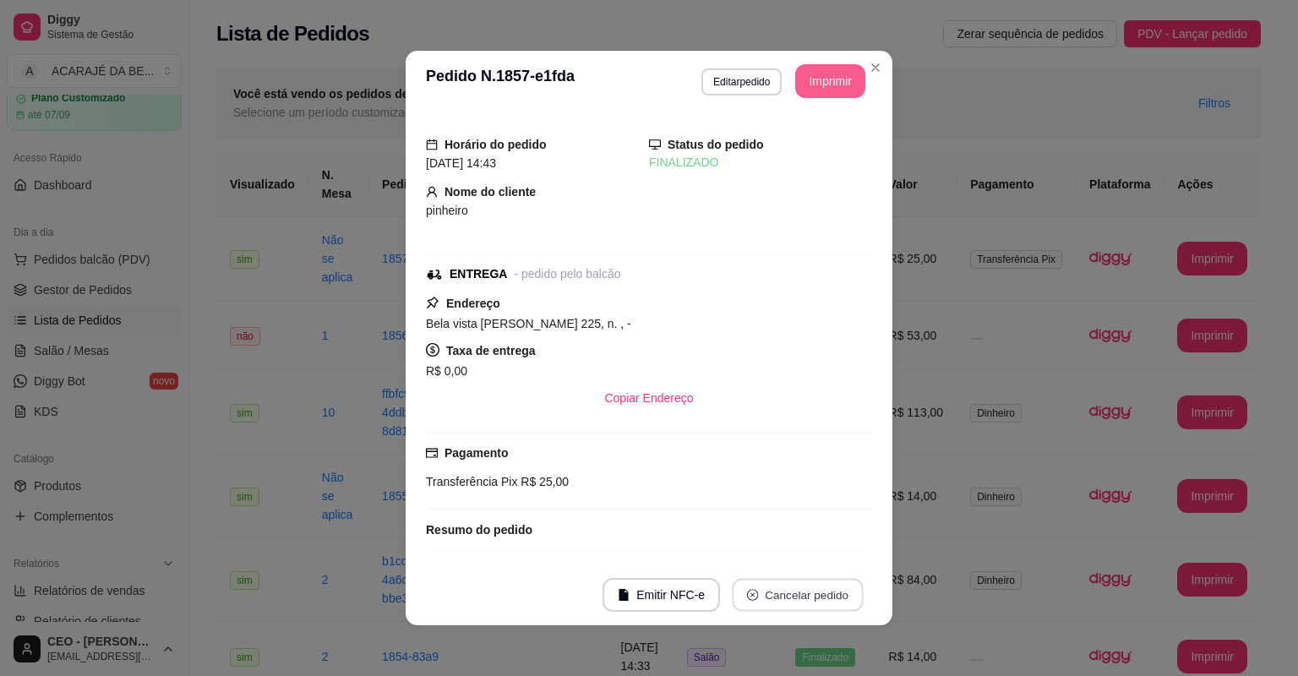
click at [798, 590] on button "Cancelar pedido" at bounding box center [797, 595] width 131 height 33
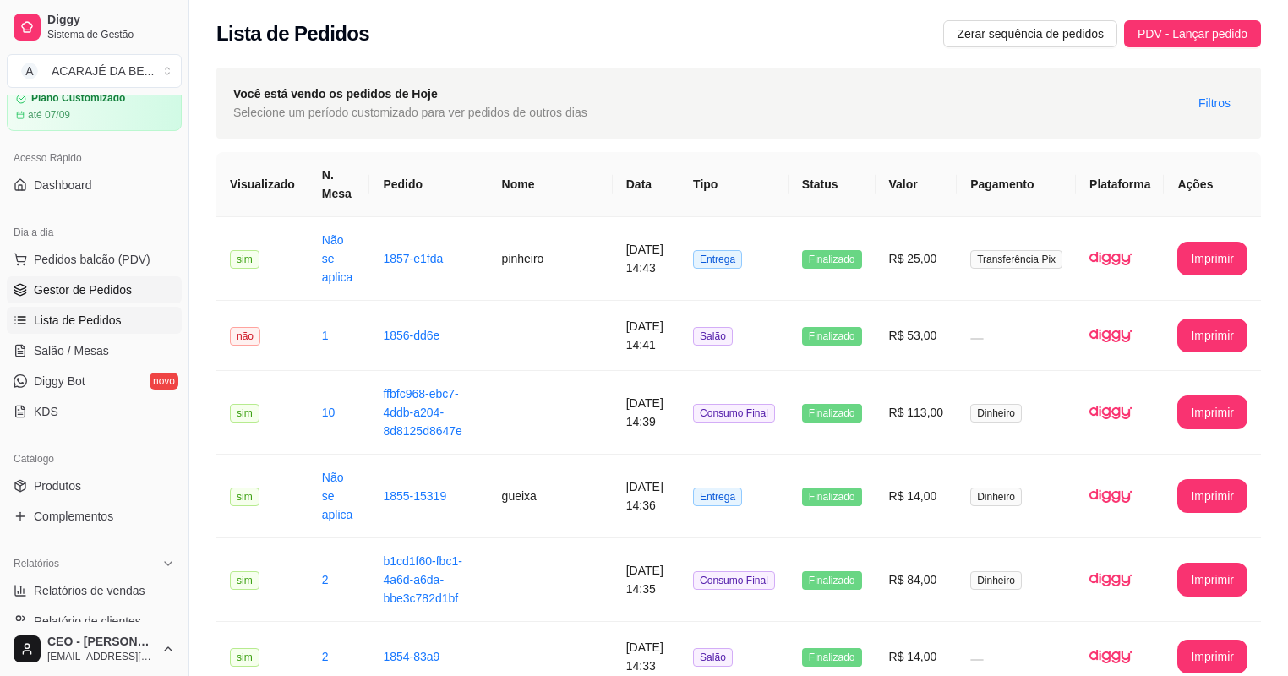
click at [108, 294] on span "Gestor de Pedidos" at bounding box center [83, 289] width 98 height 17
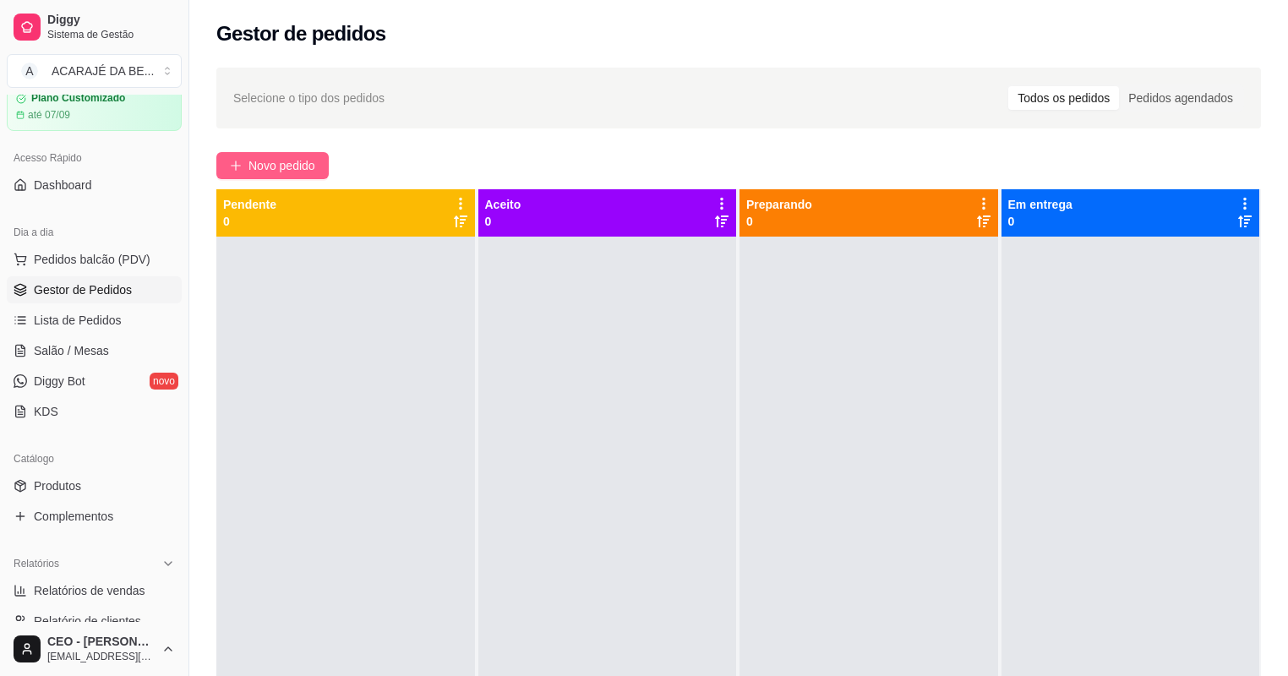
click at [256, 163] on span "Novo pedido" at bounding box center [281, 165] width 67 height 19
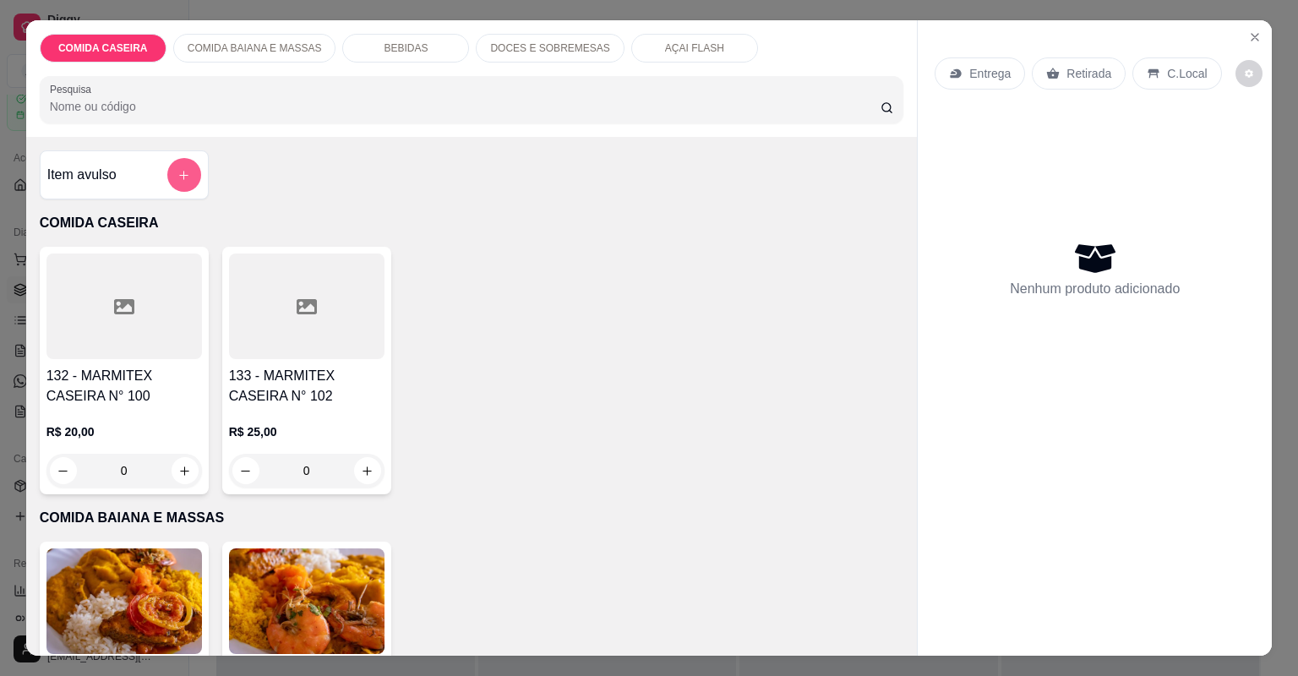
click at [179, 178] on icon "add-separate-item" at bounding box center [183, 175] width 9 height 9
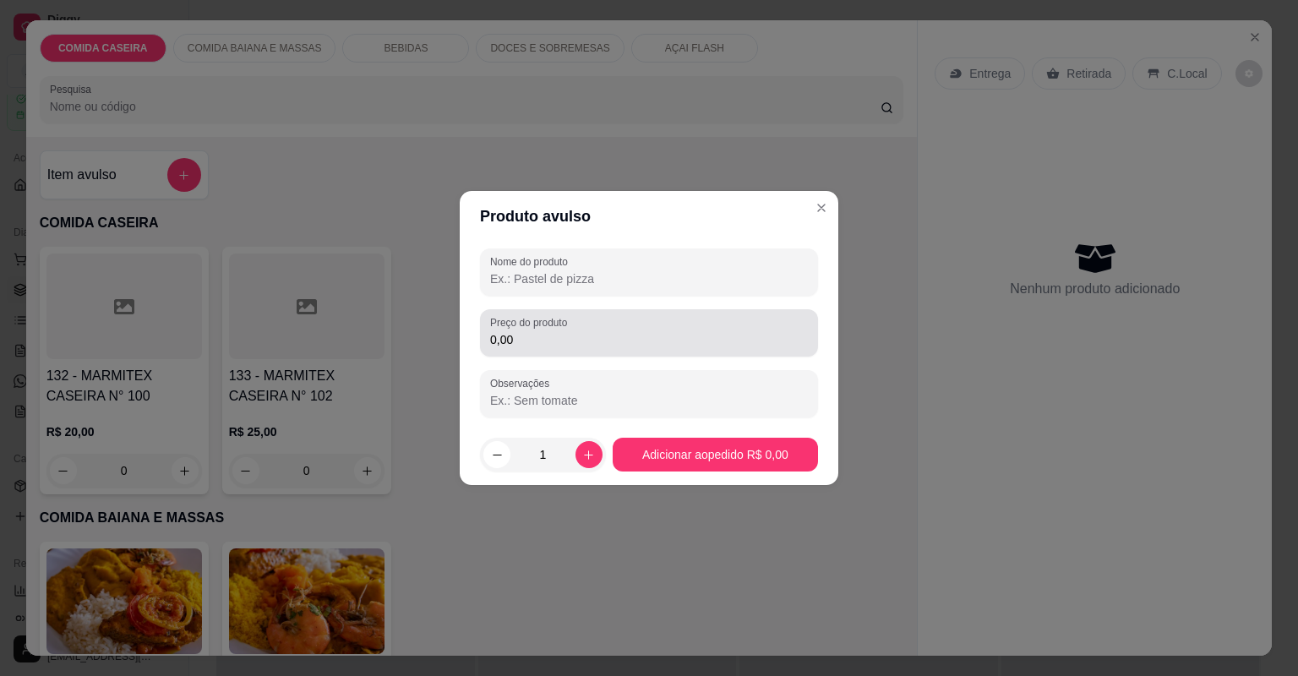
click at [514, 336] on input "0,00" at bounding box center [649, 339] width 318 height 17
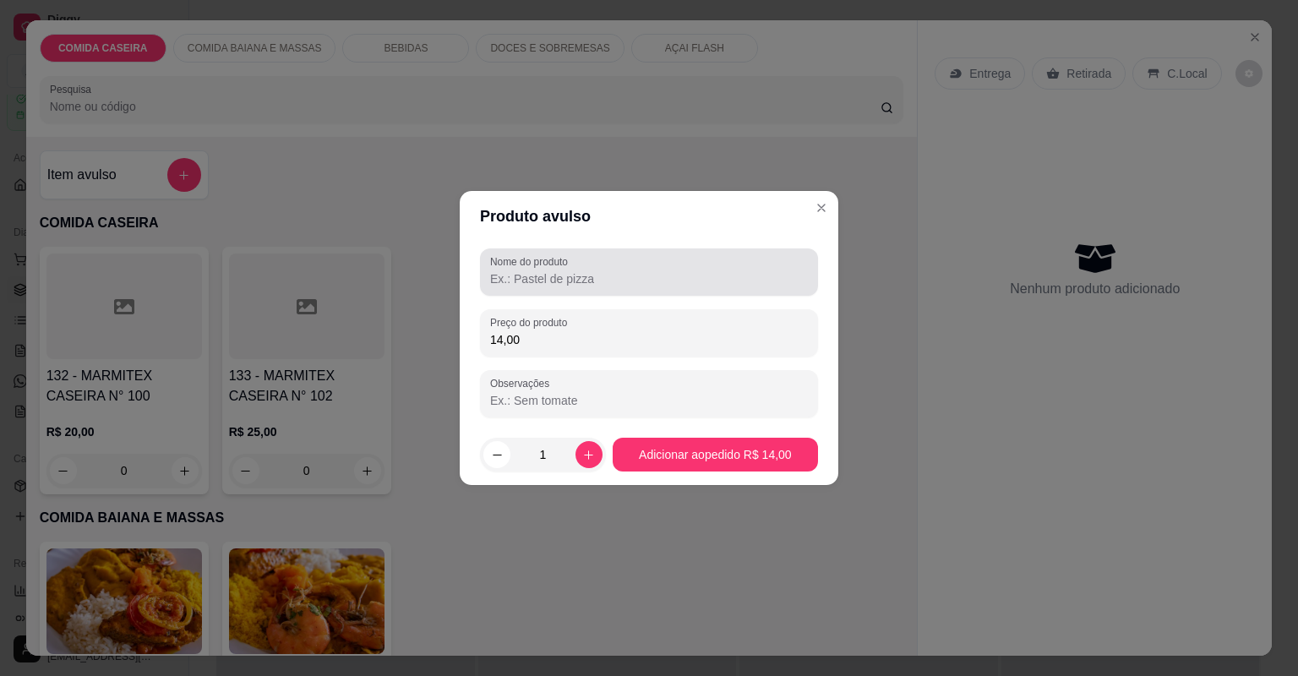
type input "14,00"
click at [702, 270] on input "Nome do produto" at bounding box center [649, 278] width 318 height 17
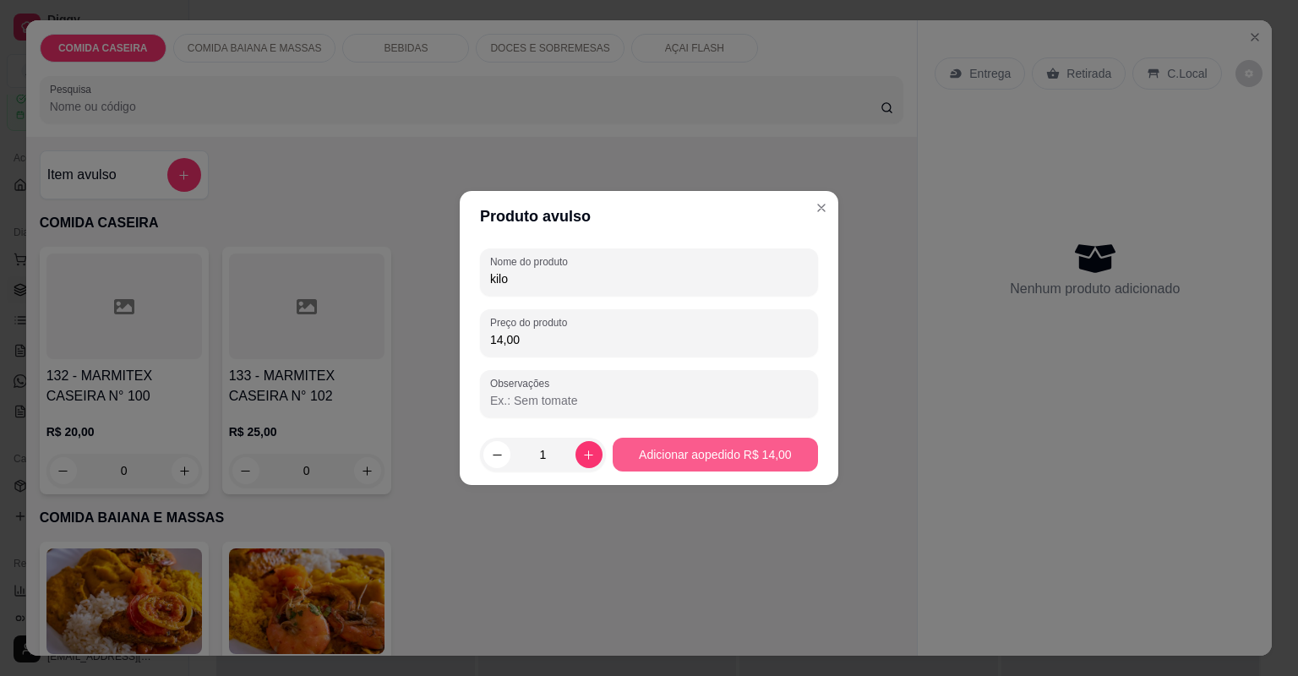
type input "kilo"
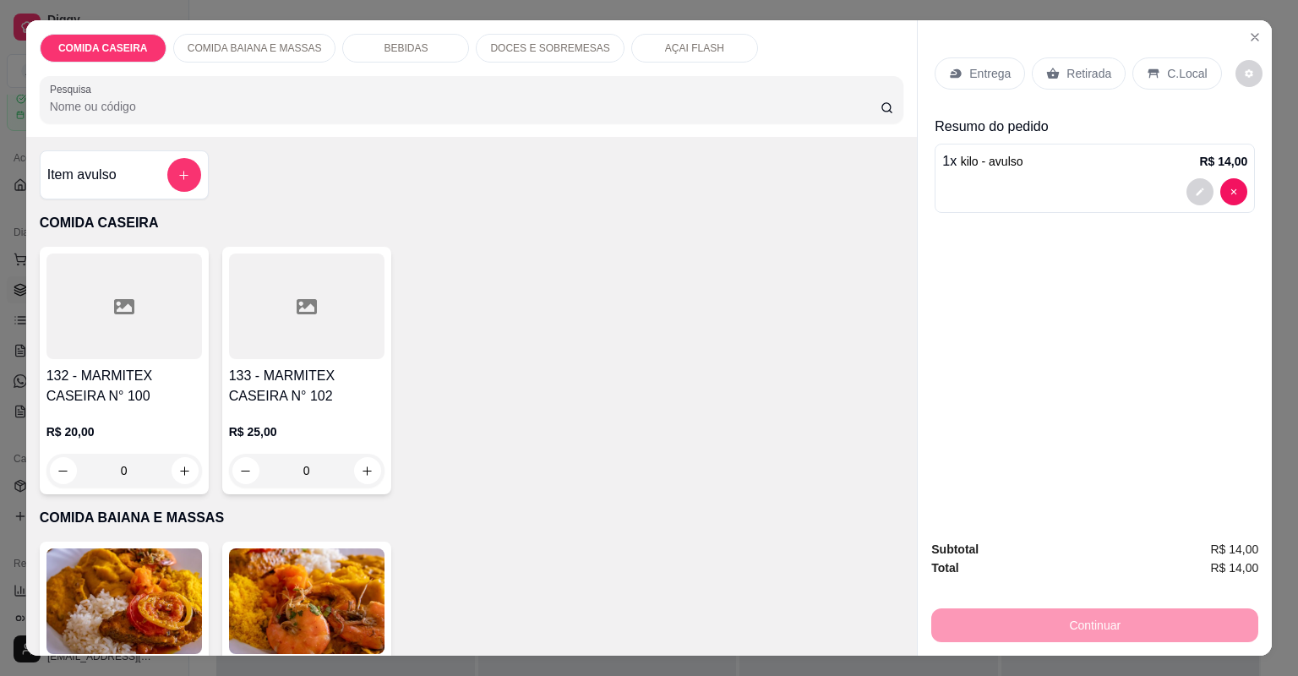
click at [1084, 79] on p "Retirada" at bounding box center [1089, 73] width 45 height 17
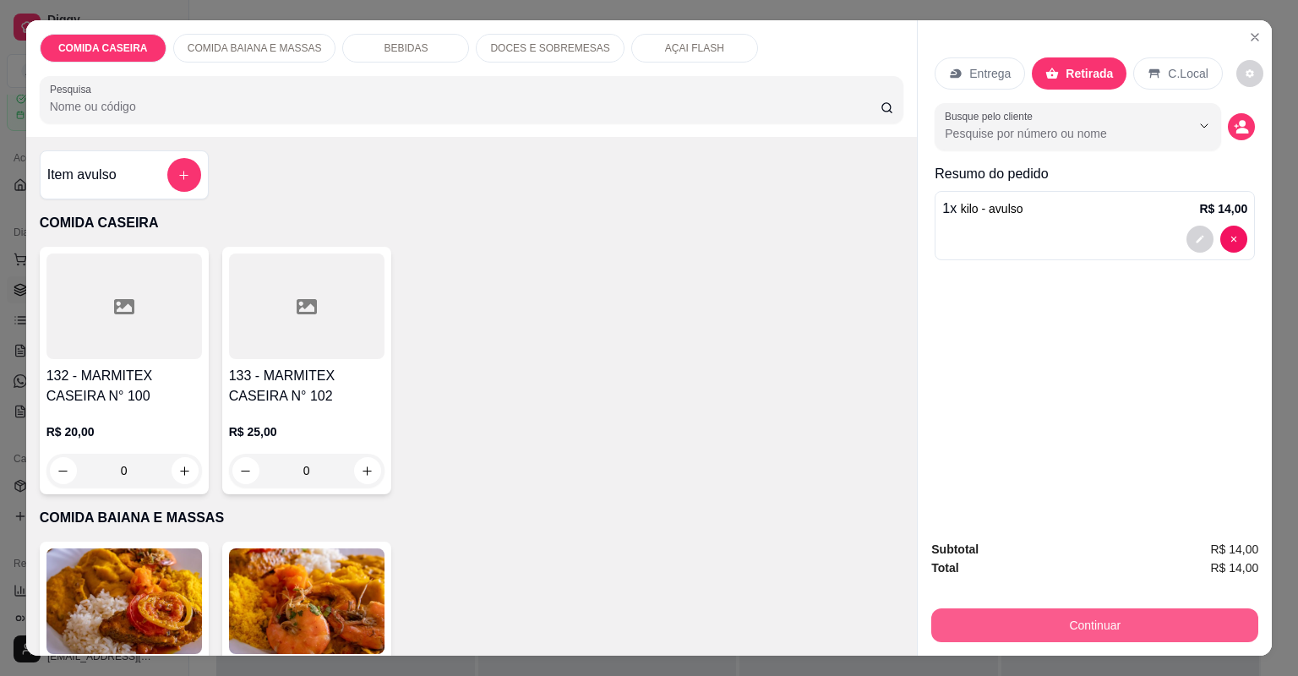
click at [1094, 624] on button "Continuar" at bounding box center [1094, 626] width 327 height 34
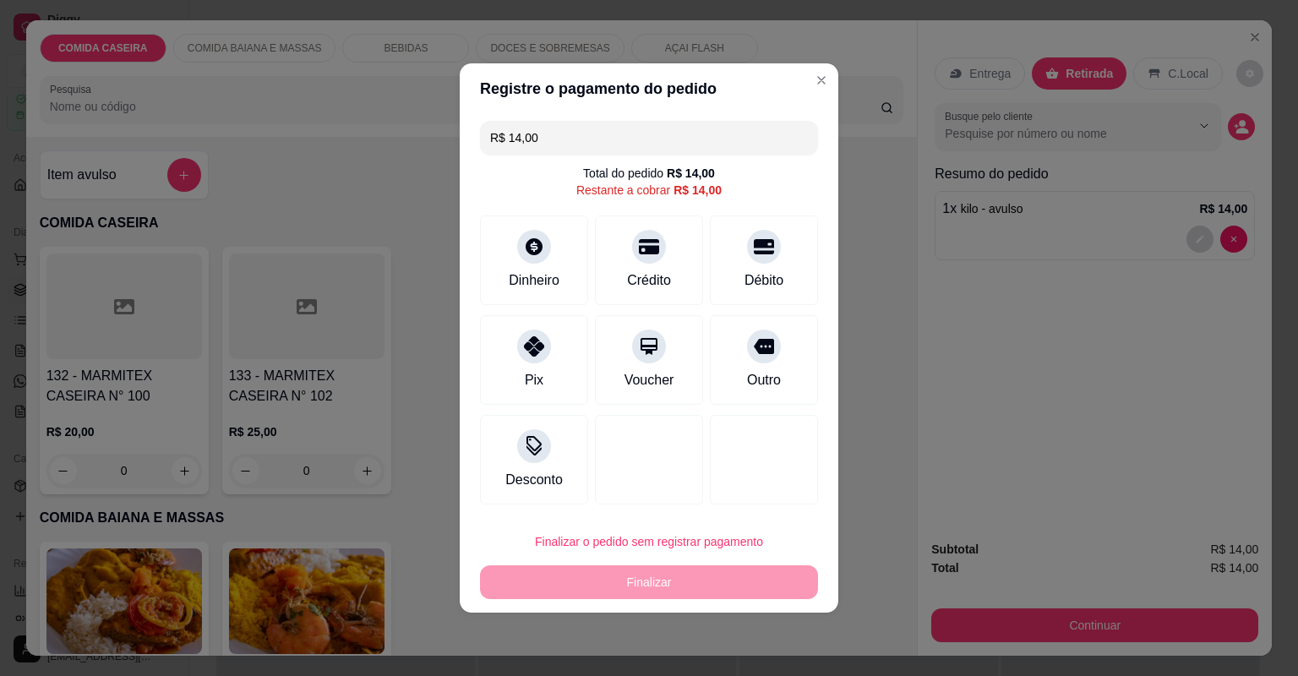
drag, startPoint x: 542, startPoint y: 139, endPoint x: 483, endPoint y: 145, distance: 58.6
click at [483, 145] on div "R$ 14,00" at bounding box center [649, 138] width 338 height 34
click at [571, 353] on div "Pix" at bounding box center [534, 357] width 119 height 99
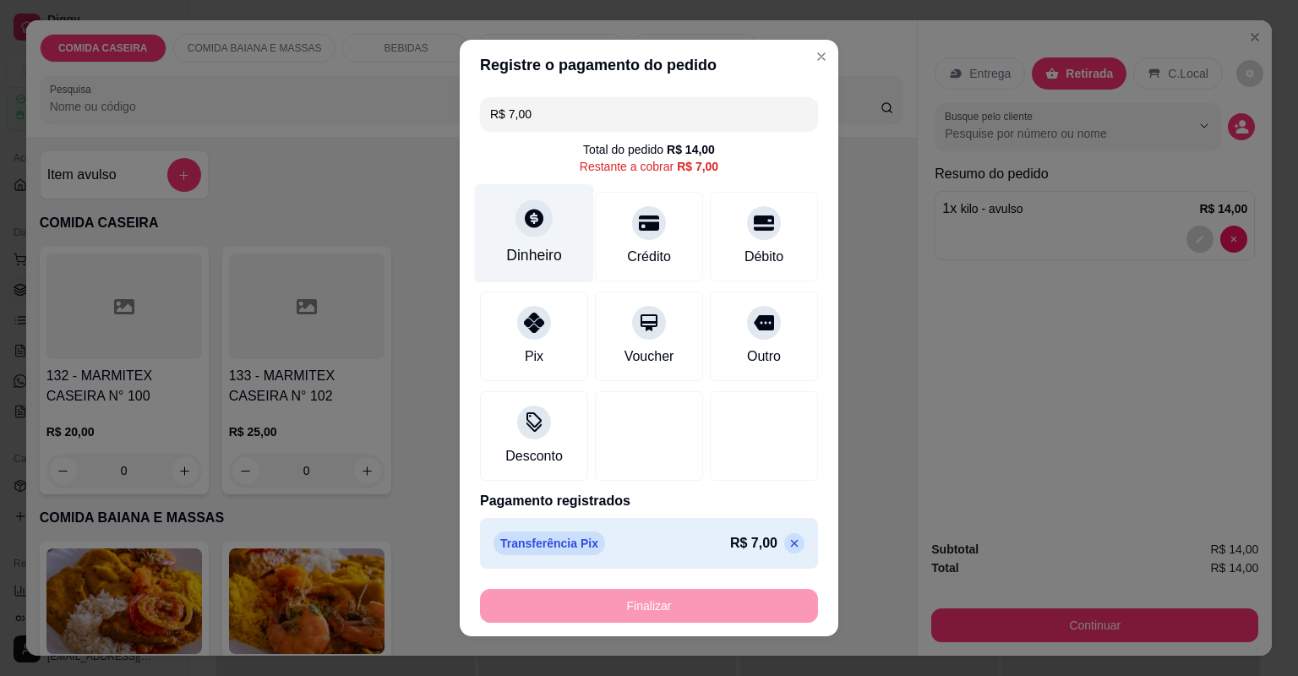
click at [517, 230] on div at bounding box center [534, 217] width 37 height 37
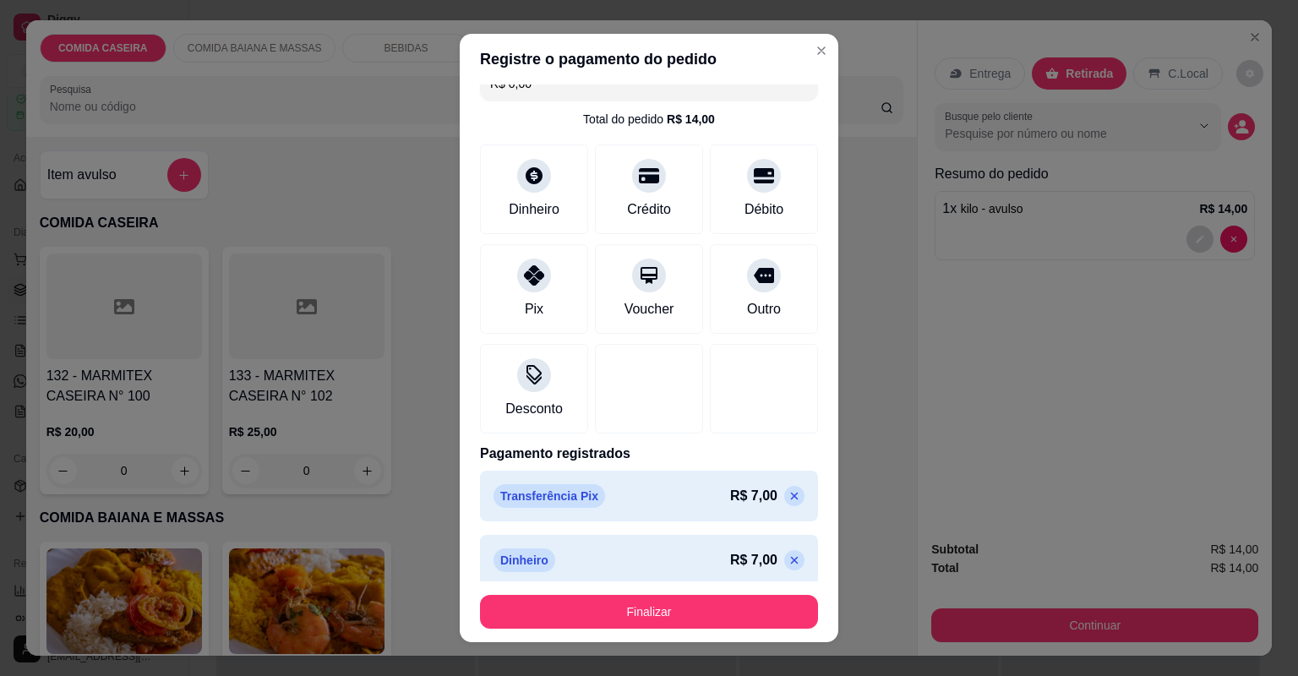
scroll to position [34, 0]
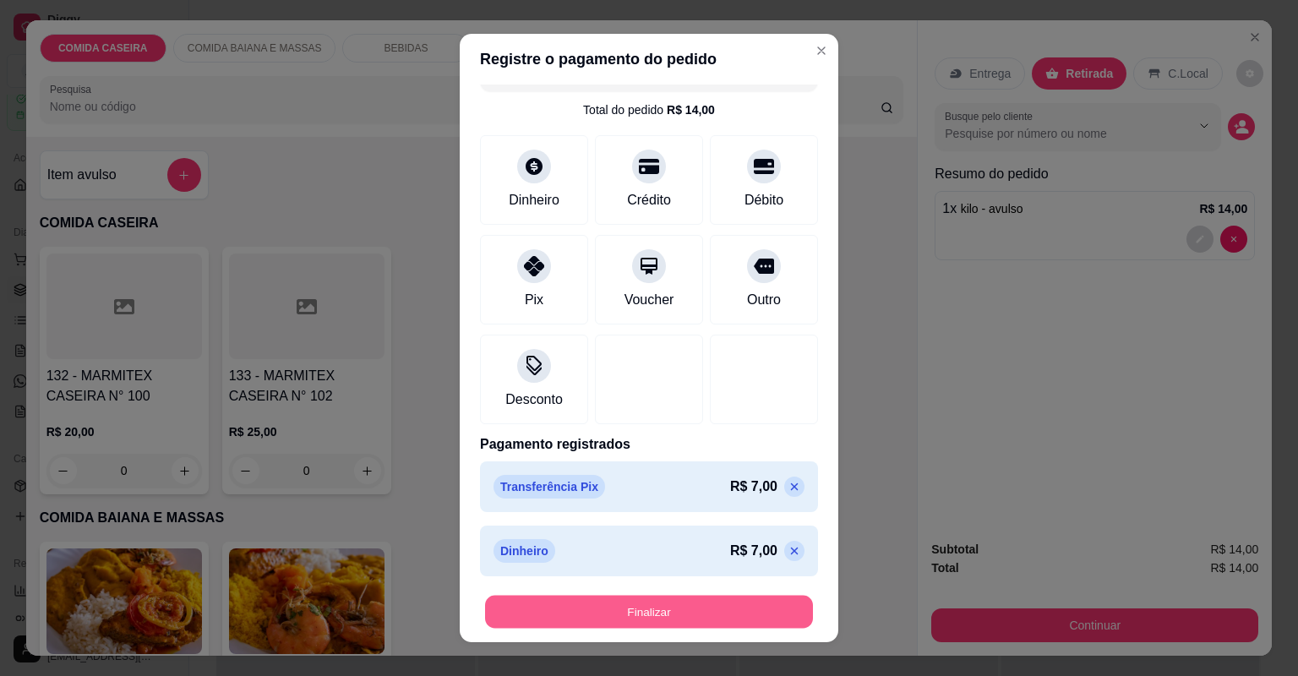
click at [625, 606] on button "Finalizar" at bounding box center [649, 612] width 328 height 33
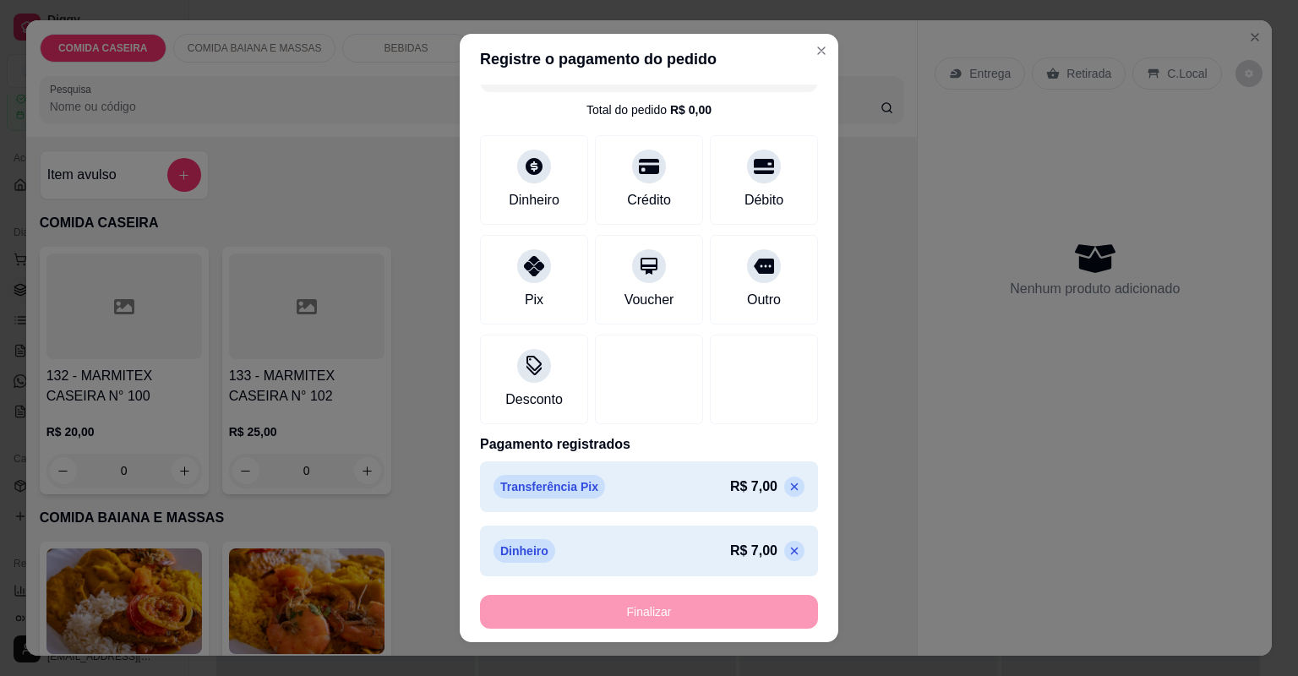
type input "-R$ 14,00"
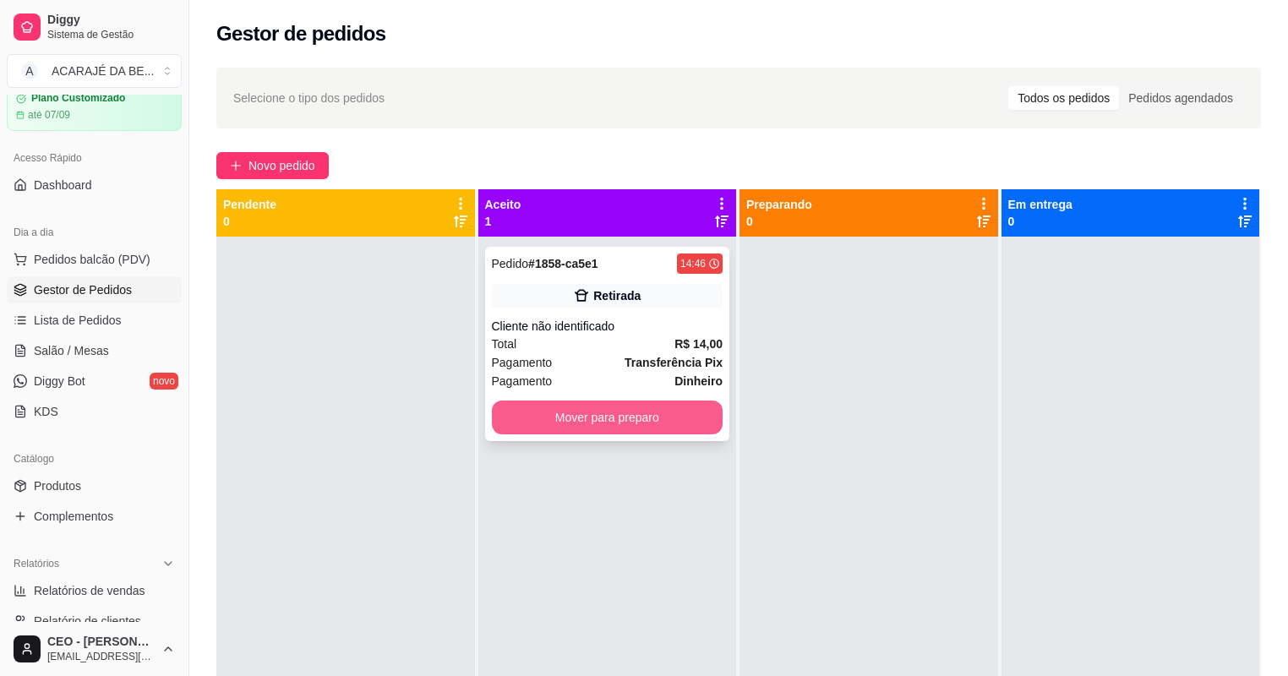
click at [671, 426] on button "Mover para preparo" at bounding box center [608, 418] width 232 height 34
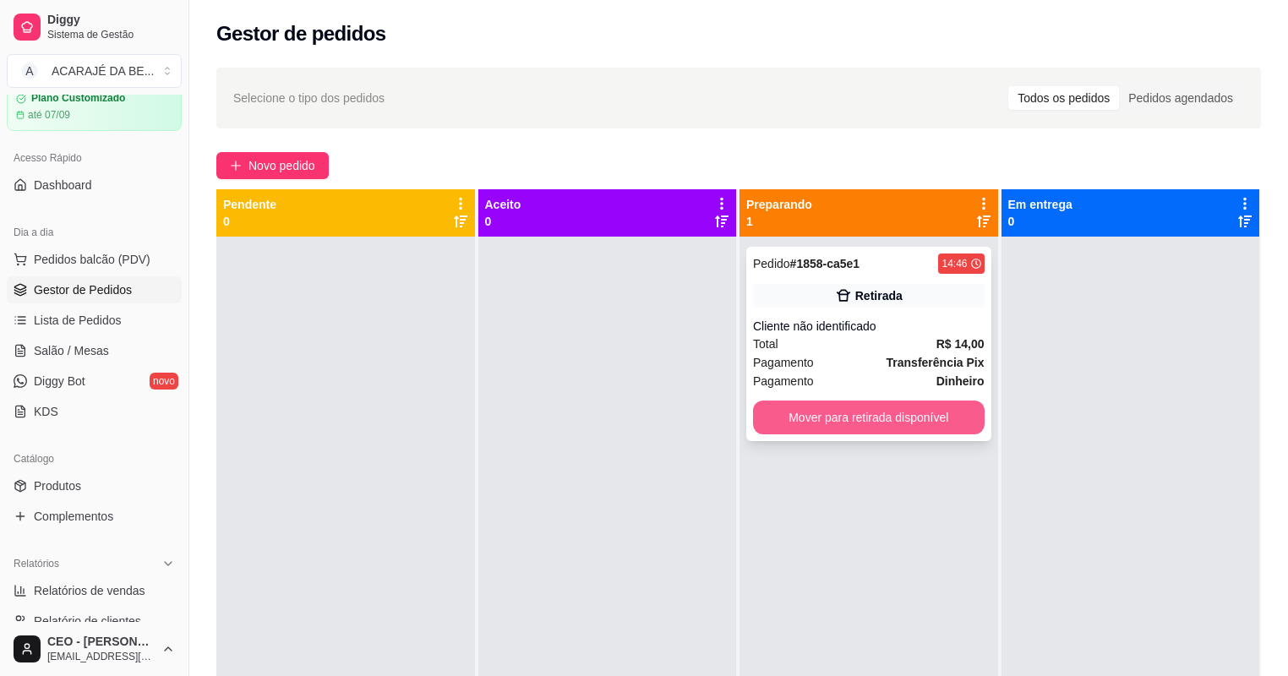
click at [953, 412] on button "Mover para retirada disponível" at bounding box center [869, 418] width 232 height 34
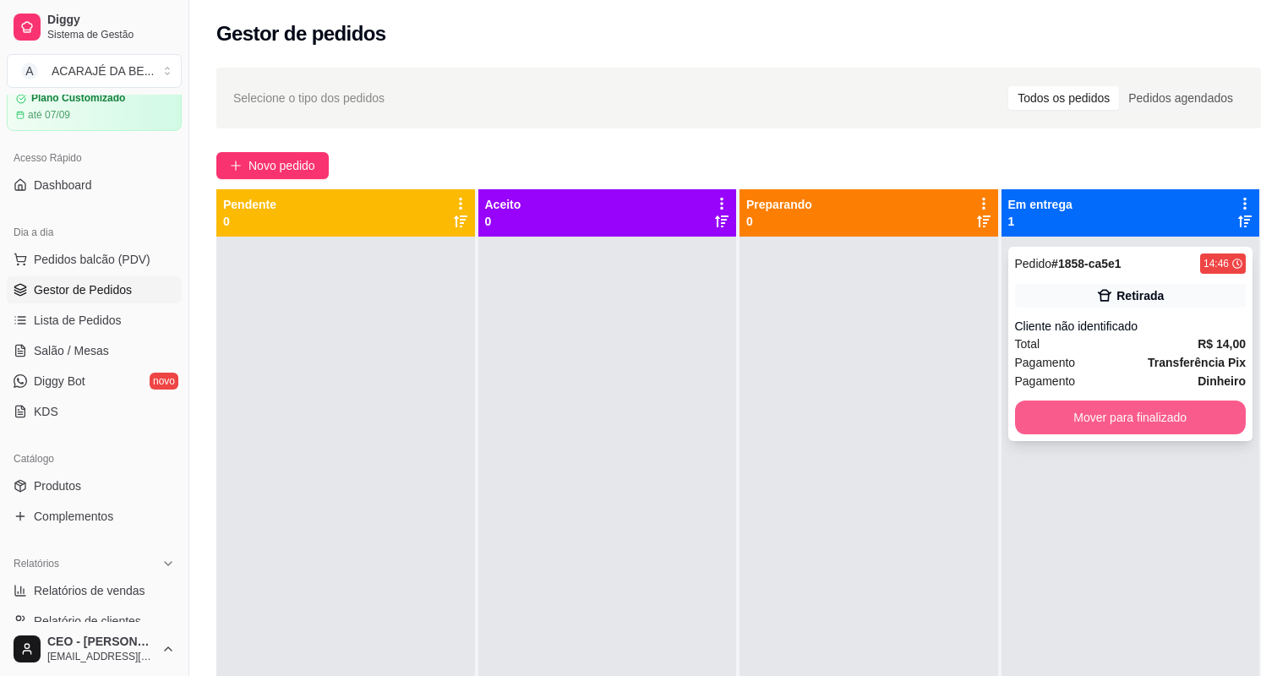
click at [1187, 423] on button "Mover para finalizado" at bounding box center [1131, 418] width 232 height 34
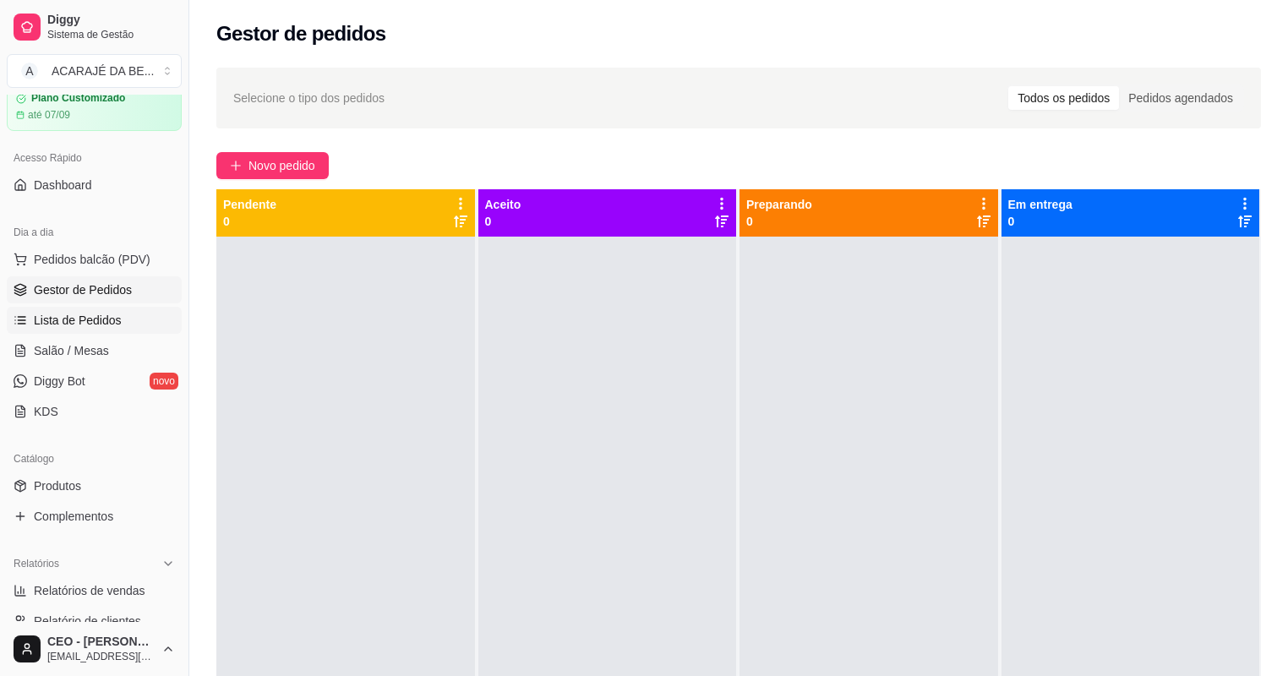
click at [95, 330] on link "Lista de Pedidos" at bounding box center [94, 320] width 175 height 27
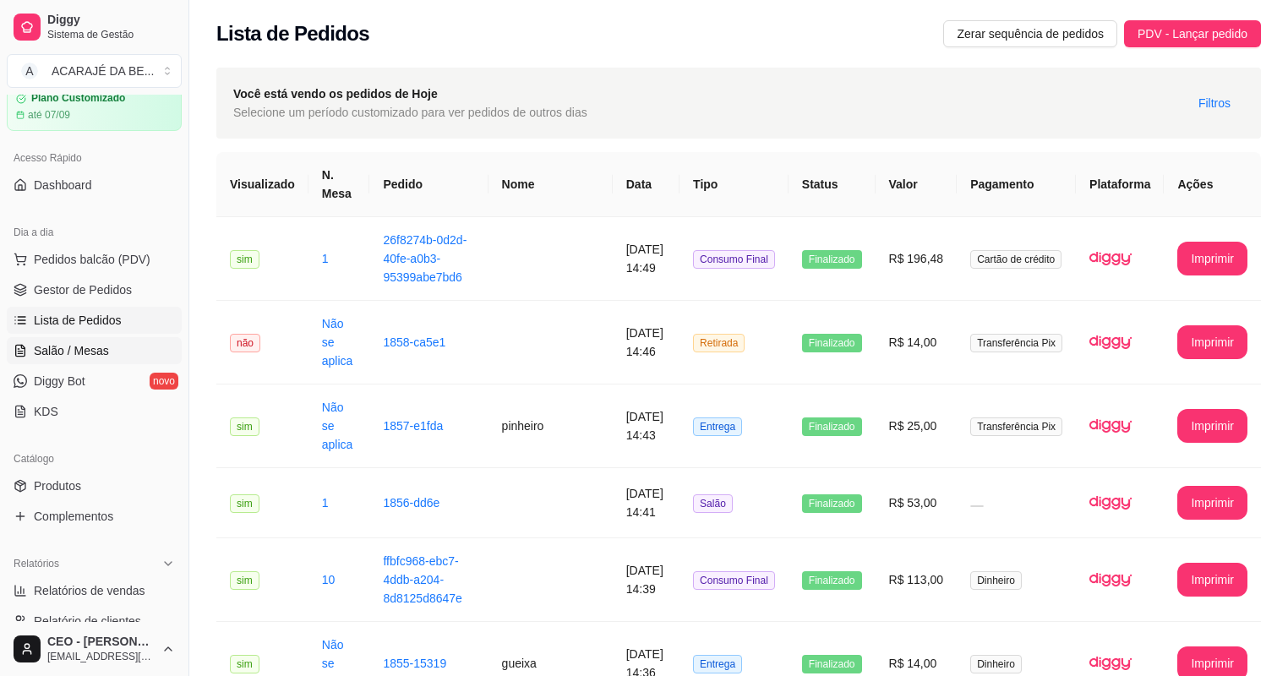
click at [72, 357] on span "Salão / Mesas" at bounding box center [71, 350] width 75 height 17
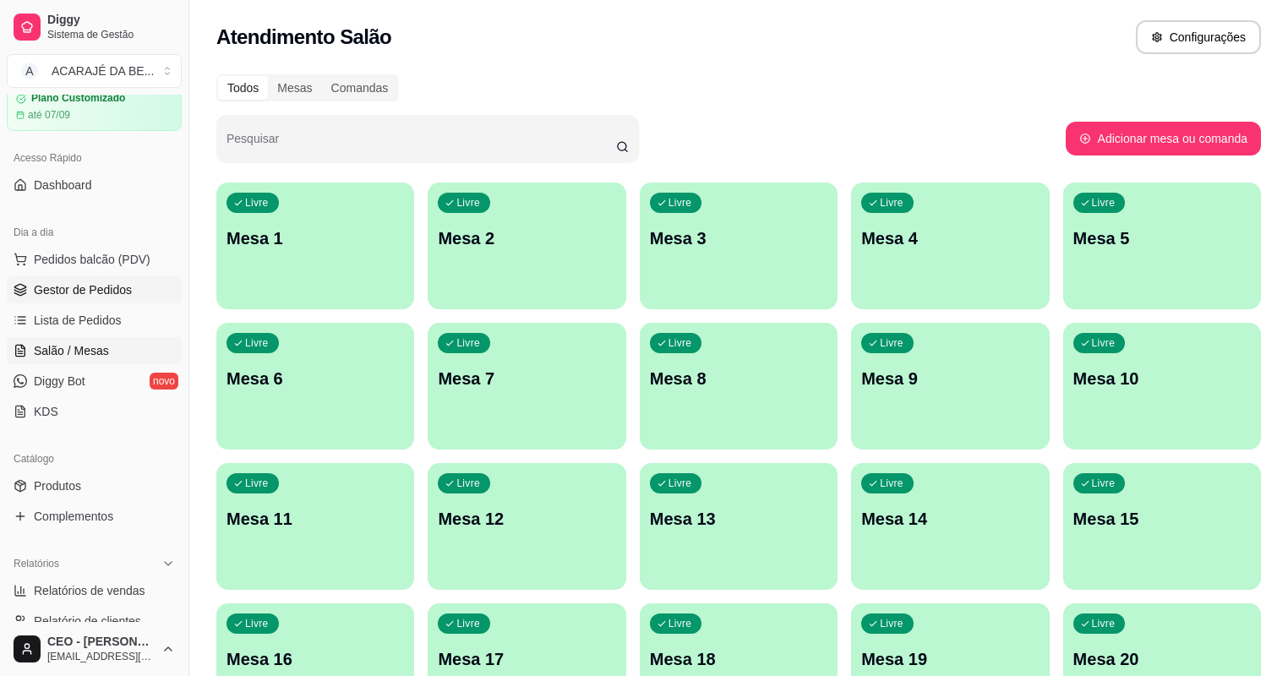
click at [78, 293] on span "Gestor de Pedidos" at bounding box center [83, 289] width 98 height 17
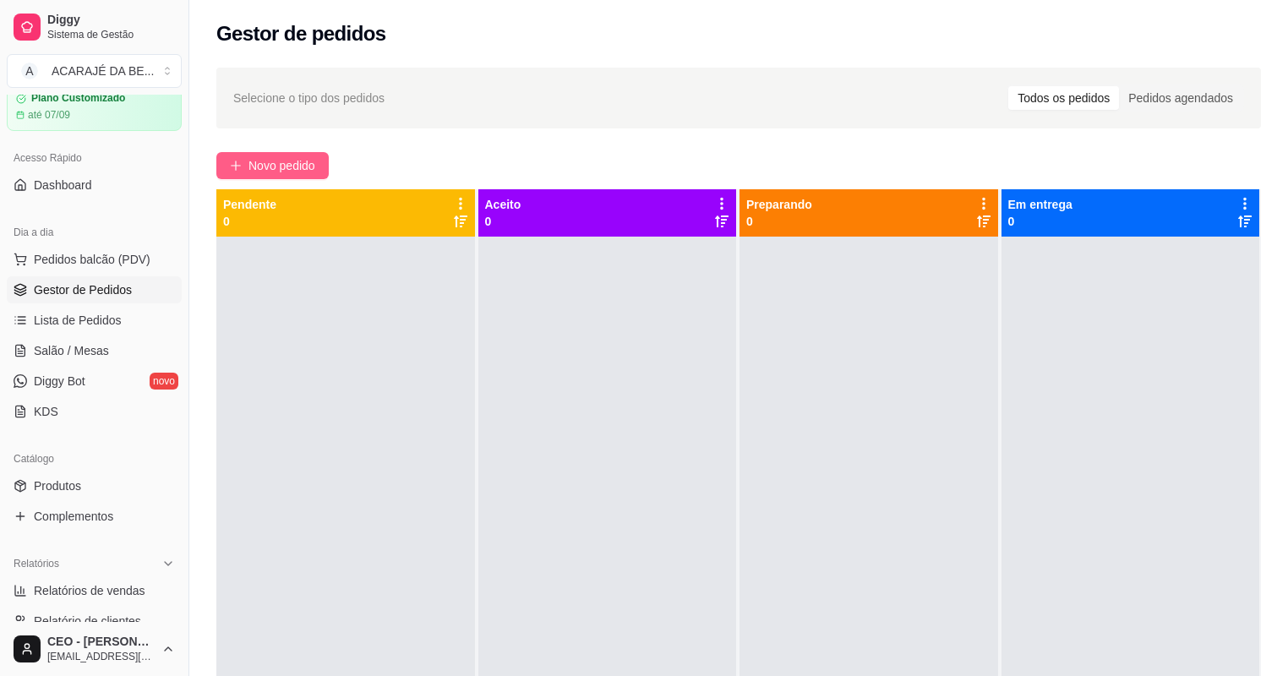
click at [292, 169] on span "Novo pedido" at bounding box center [281, 165] width 67 height 19
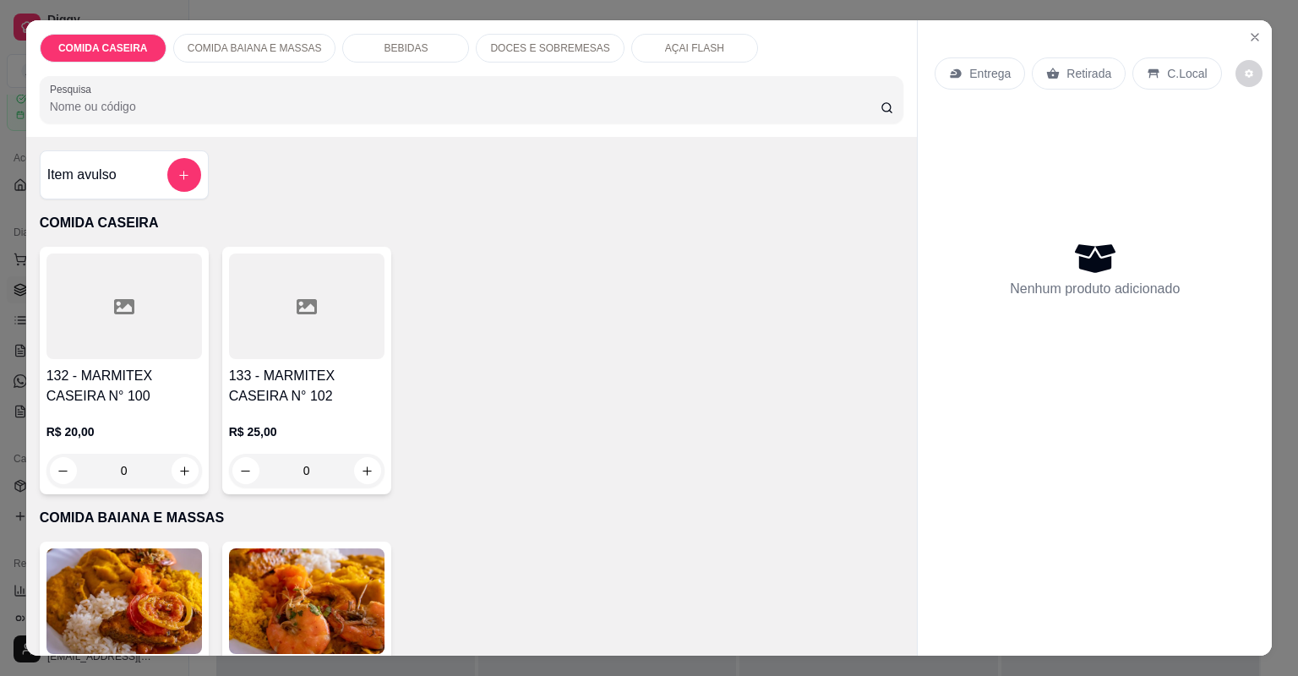
click at [273, 409] on div "R$ 25,00 0" at bounding box center [307, 447] width 156 height 81
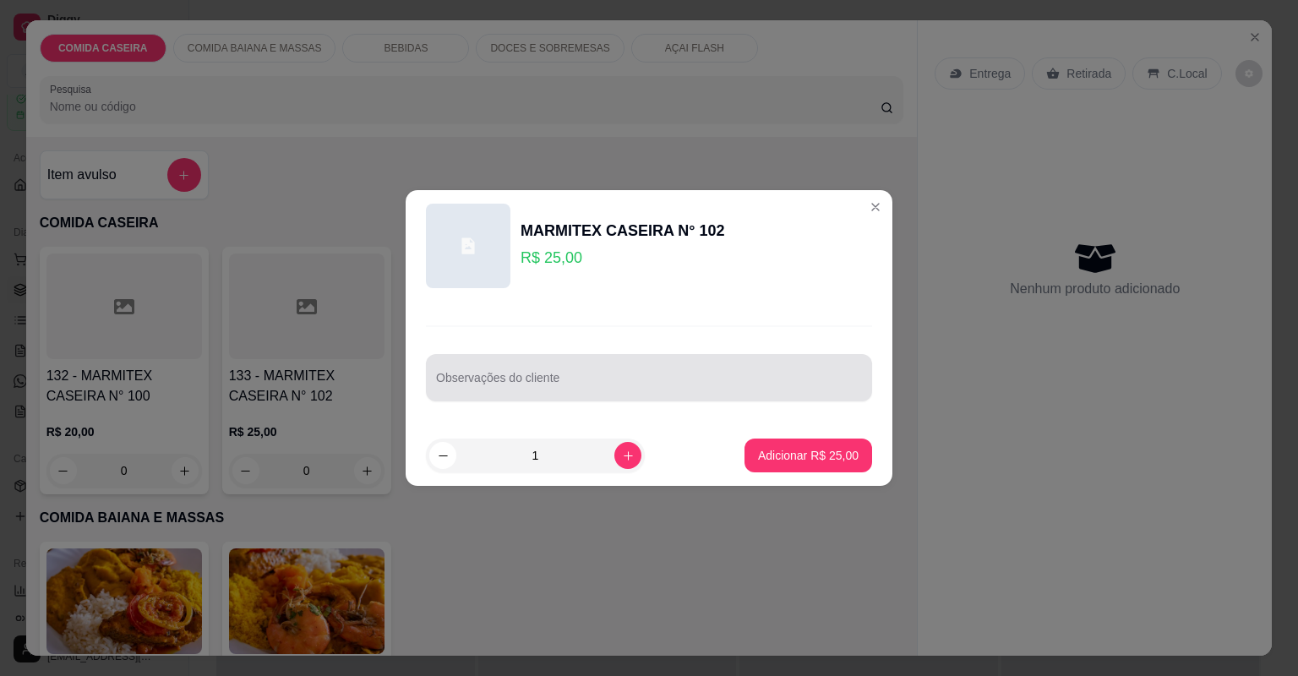
click at [521, 368] on div at bounding box center [649, 378] width 426 height 34
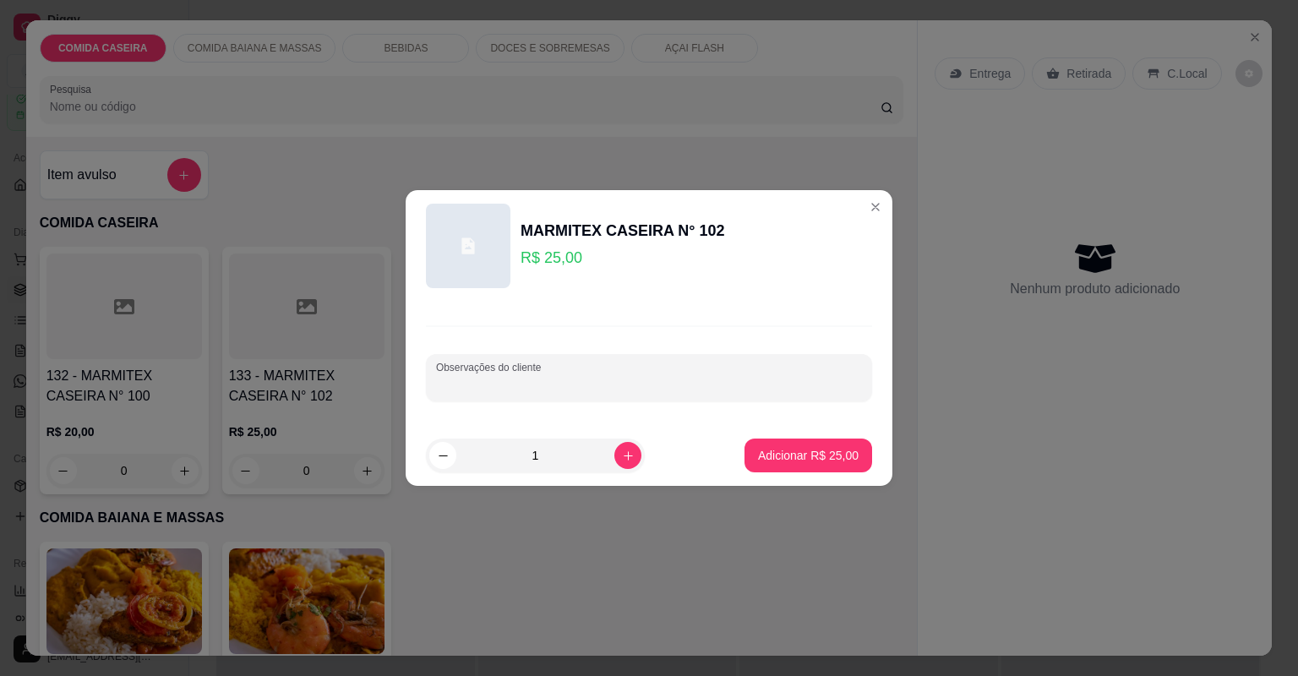
paste input "Feijão tropeiro , macarrão, arroz branco, vinagrete, e frango assado"
type input "Feijão tropeiro , macarrão, arroz branco, vinagrete, e frango assado"
click at [762, 453] on p "Adicionar R$ 25,00" at bounding box center [808, 455] width 101 height 17
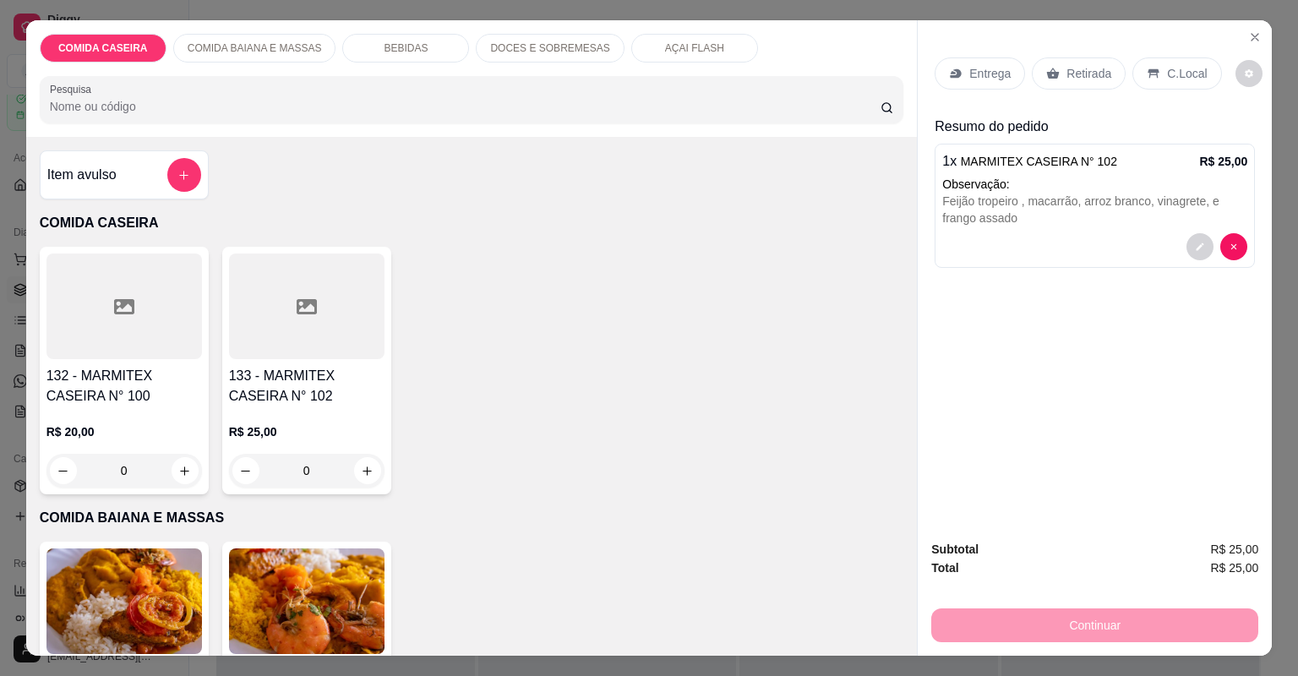
click at [960, 77] on div "Entrega" at bounding box center [980, 73] width 90 height 32
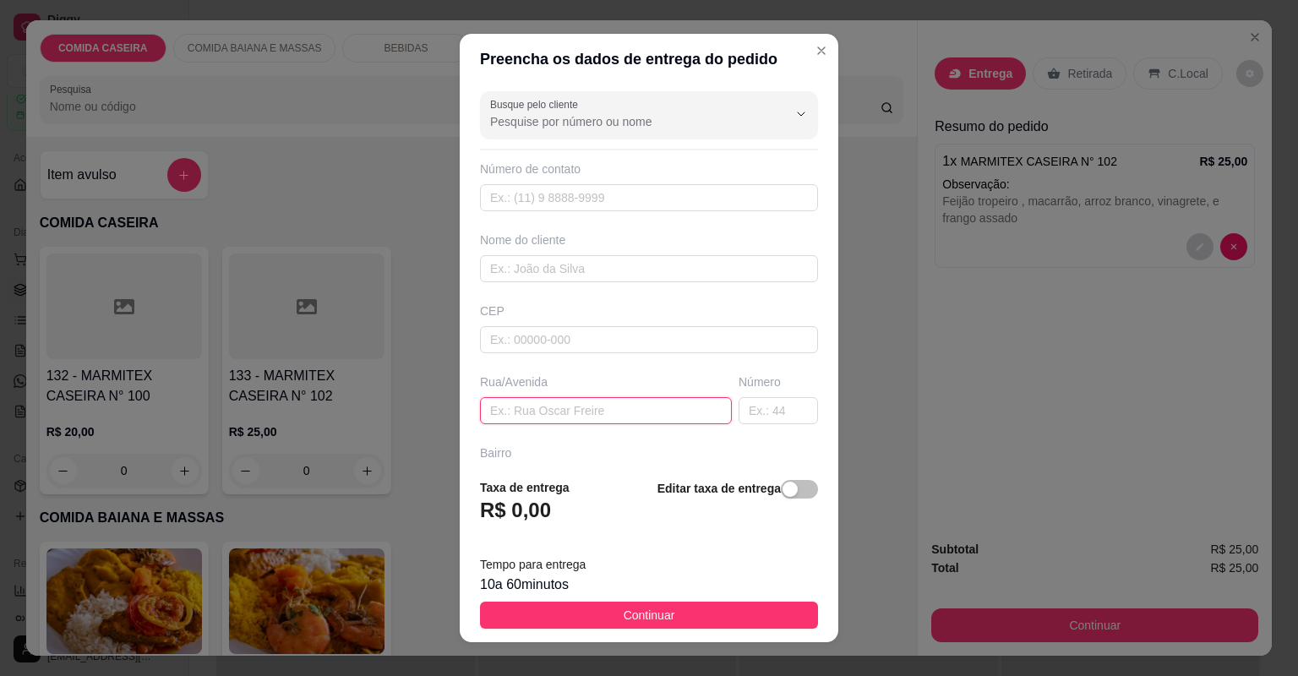
click at [609, 407] on input "text" at bounding box center [606, 410] width 252 height 27
paste input "Rua 31 de março"
type input "Rua 31 de março"
click at [739, 412] on input "text" at bounding box center [778, 410] width 79 height 27
type input "37"
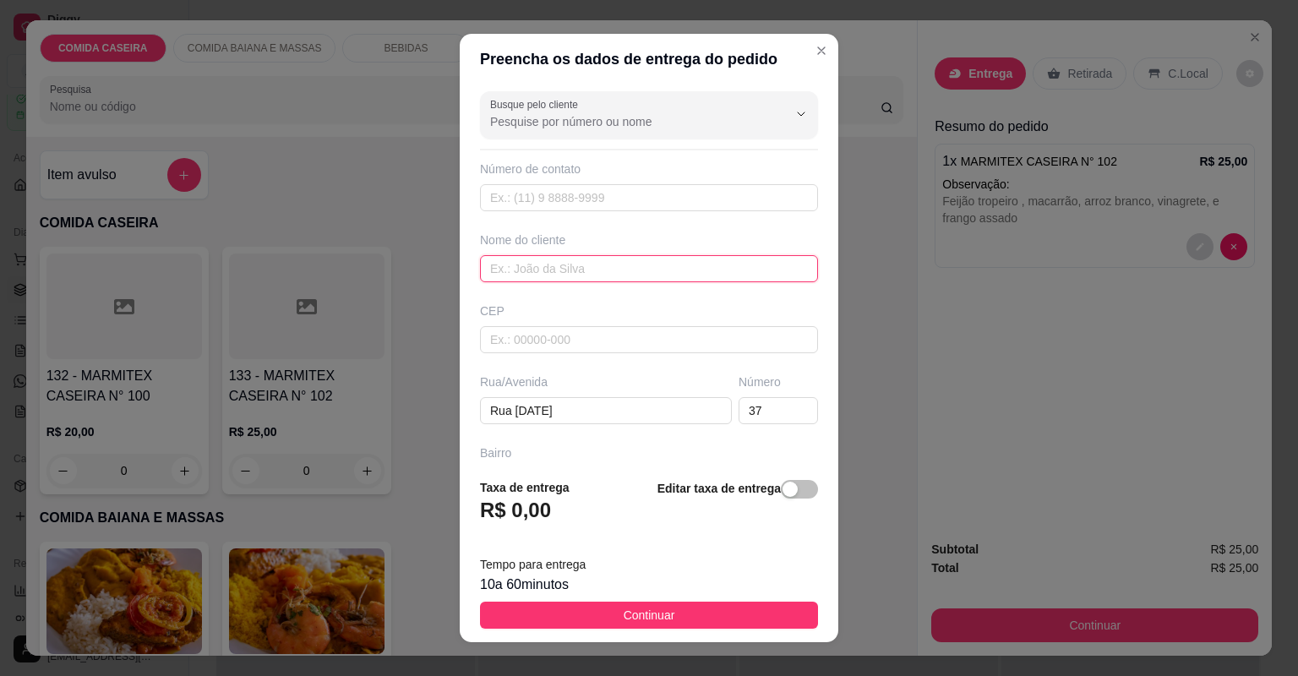
click at [671, 274] on input "text" at bounding box center [649, 268] width 338 height 27
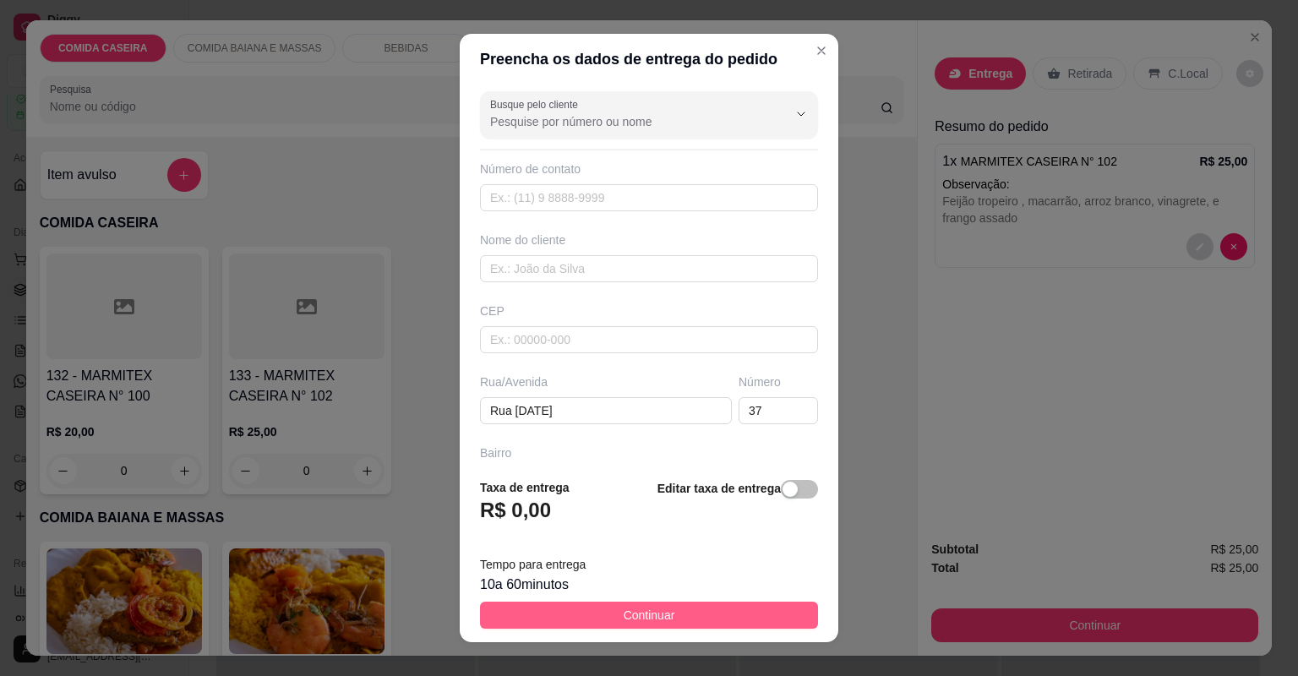
click at [609, 611] on button "Continuar" at bounding box center [649, 615] width 338 height 27
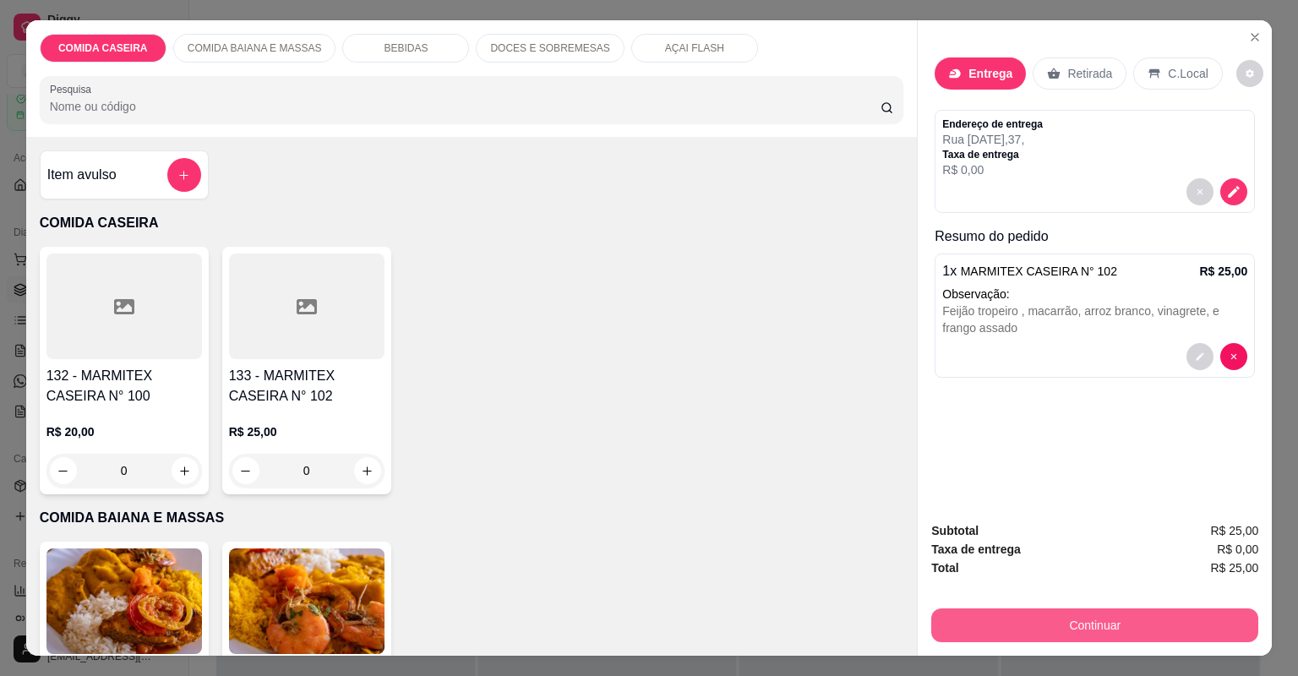
click at [1014, 632] on button "Continuar" at bounding box center [1094, 626] width 327 height 34
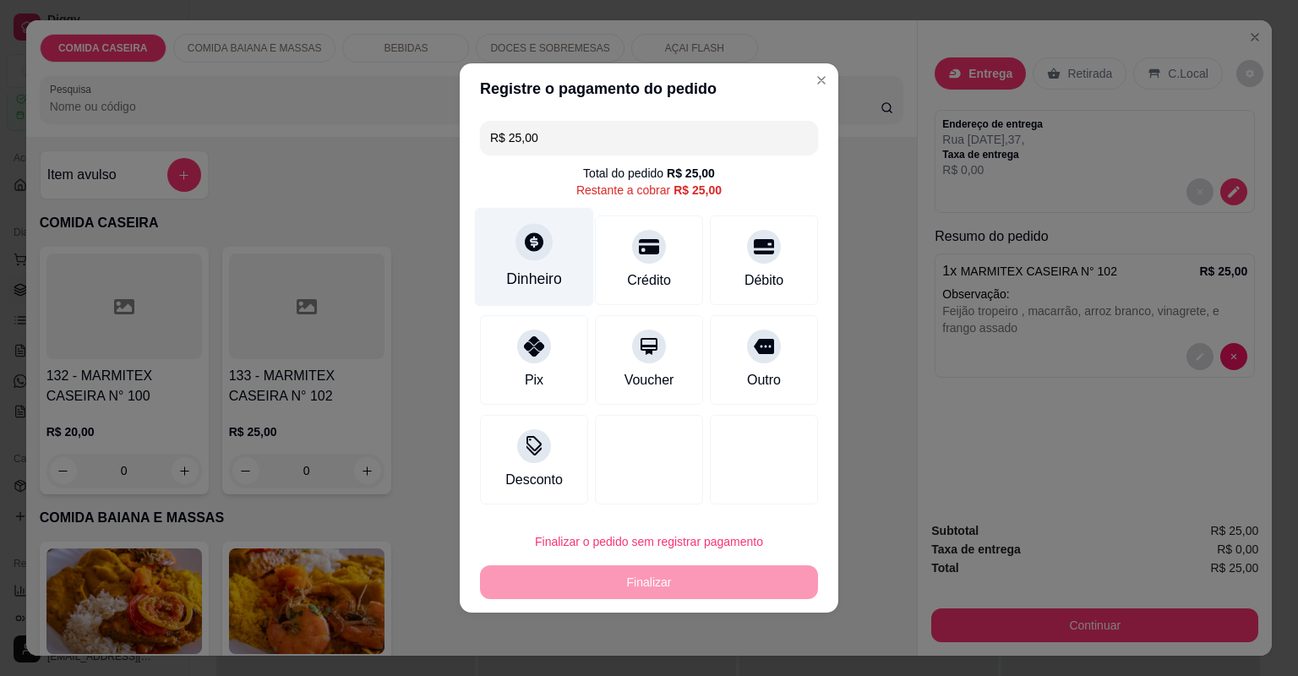
click at [534, 277] on div "Dinheiro" at bounding box center [534, 279] width 56 height 22
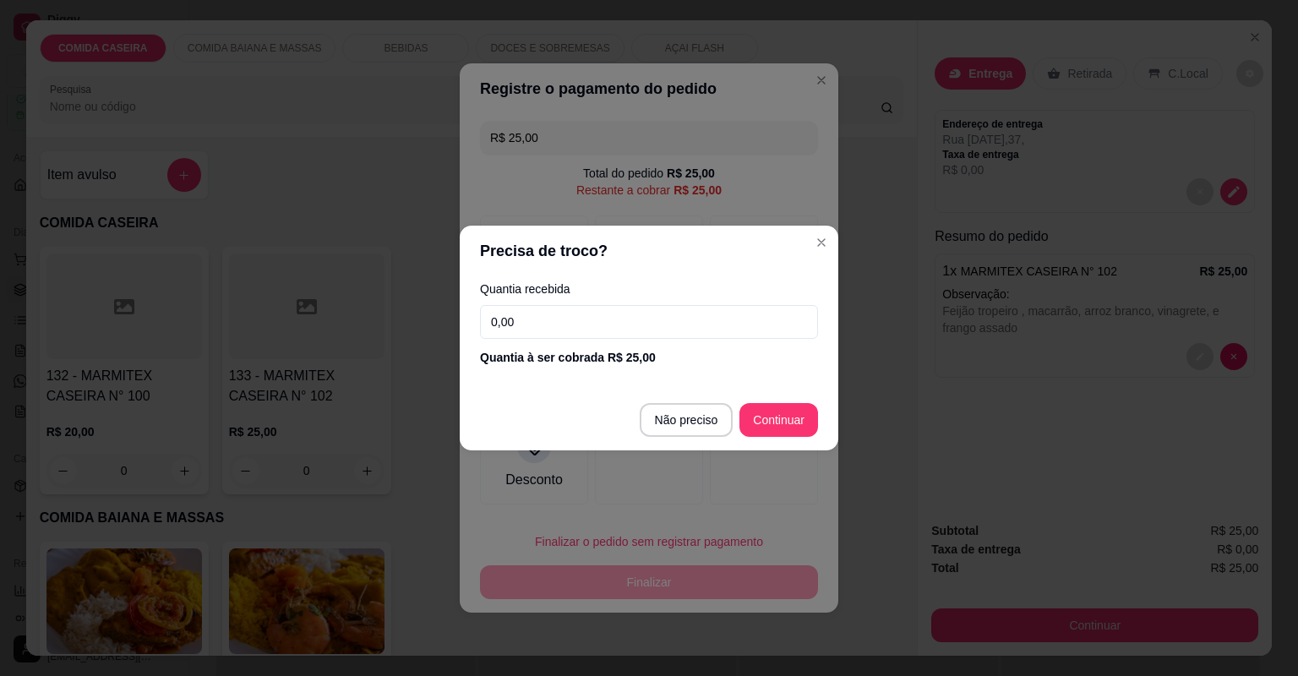
click at [625, 330] on input "0,00" at bounding box center [649, 322] width 338 height 34
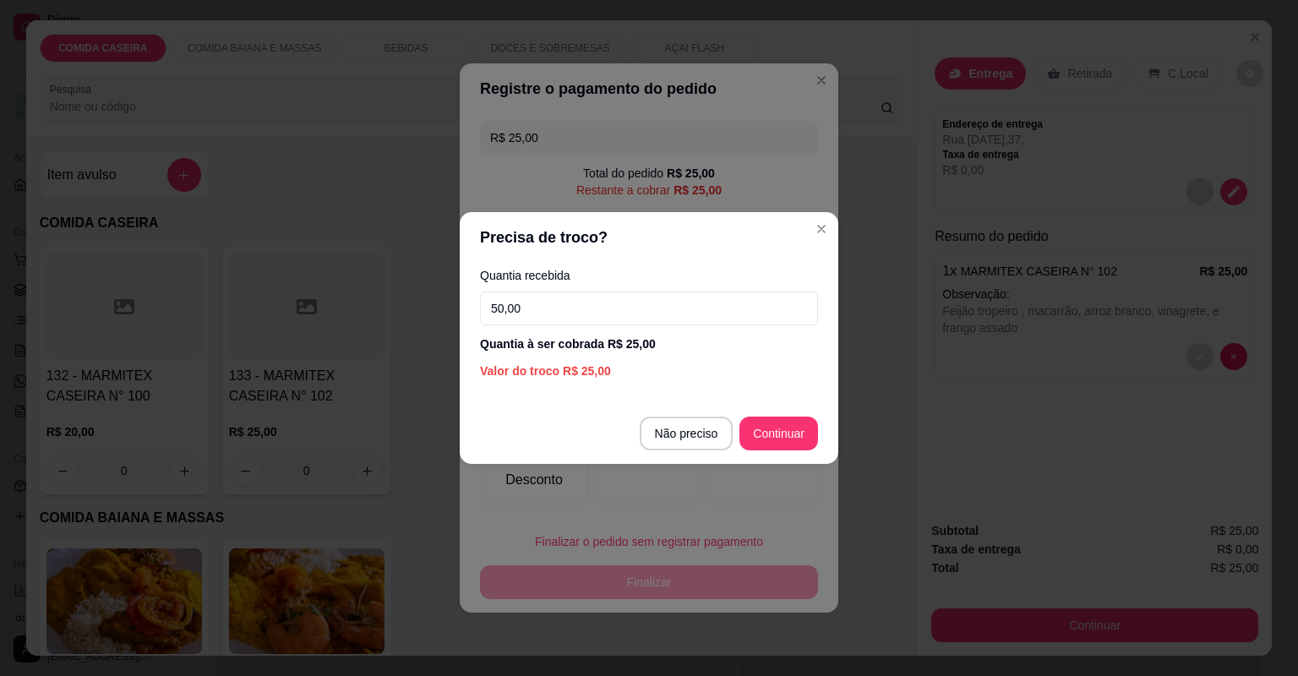
type input "50,00"
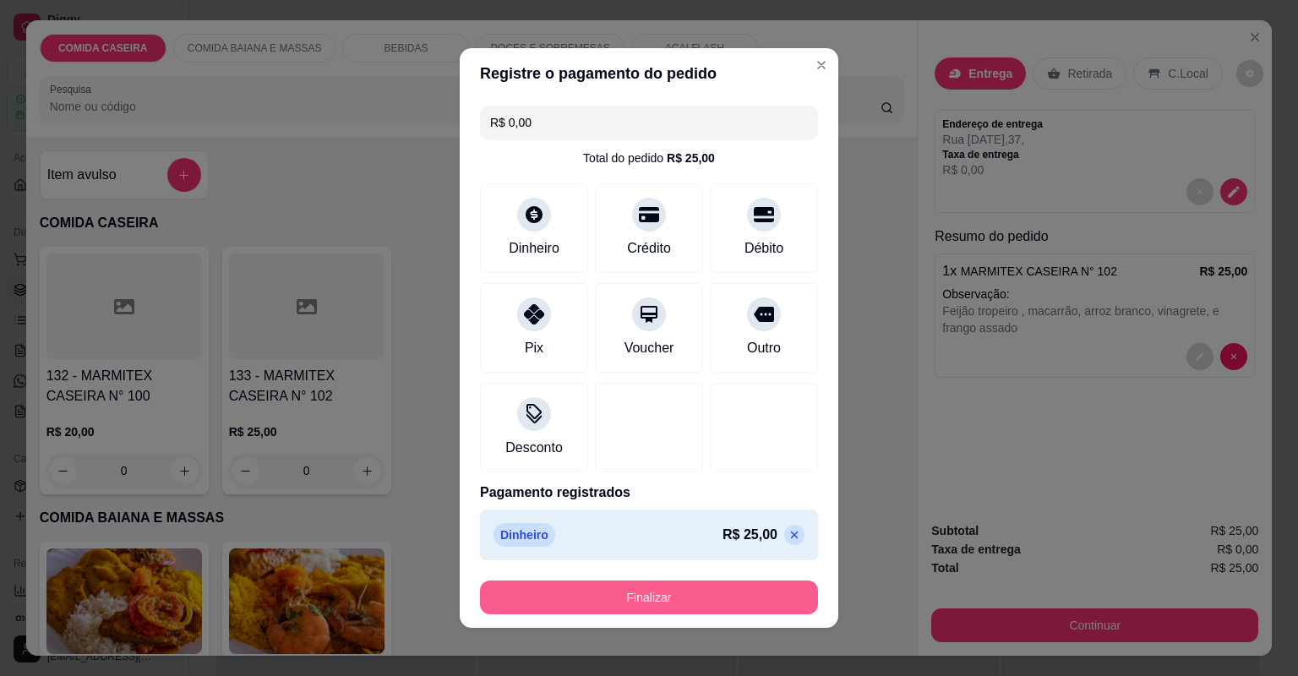
click at [737, 595] on button "Finalizar" at bounding box center [649, 598] width 338 height 34
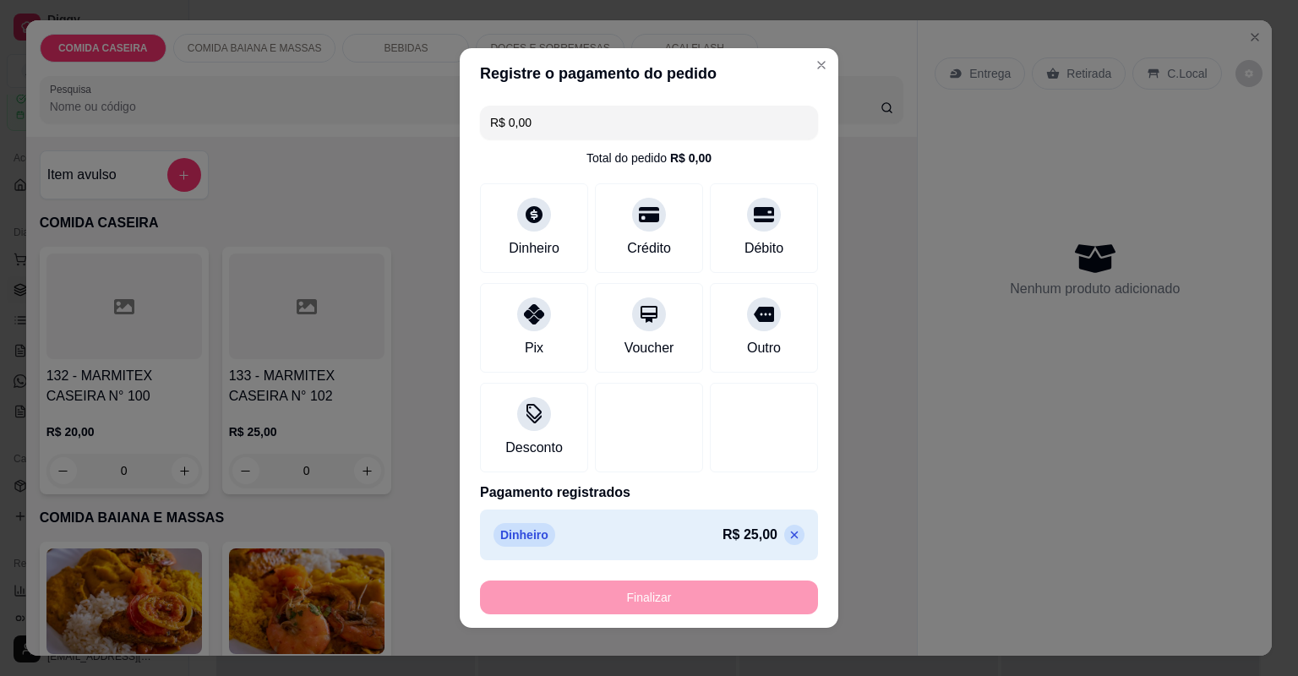
type input "-R$ 25,00"
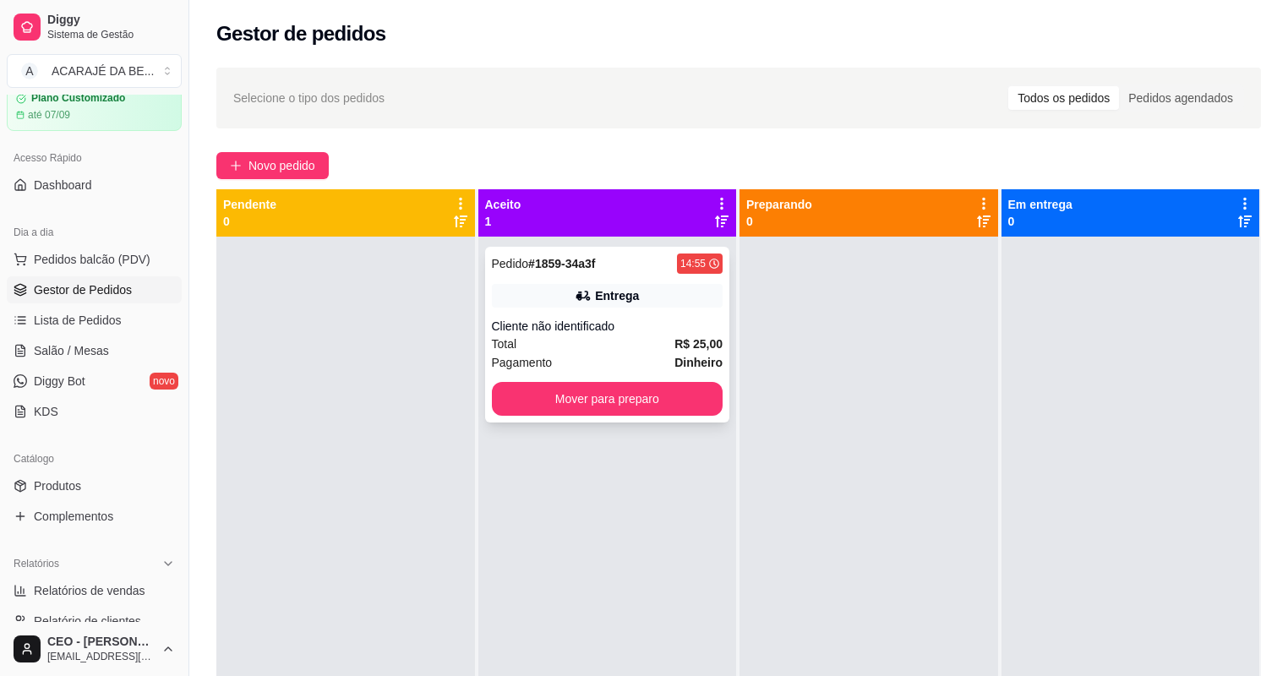
click at [584, 267] on strong "# 1859-34a3f" at bounding box center [561, 264] width 67 height 14
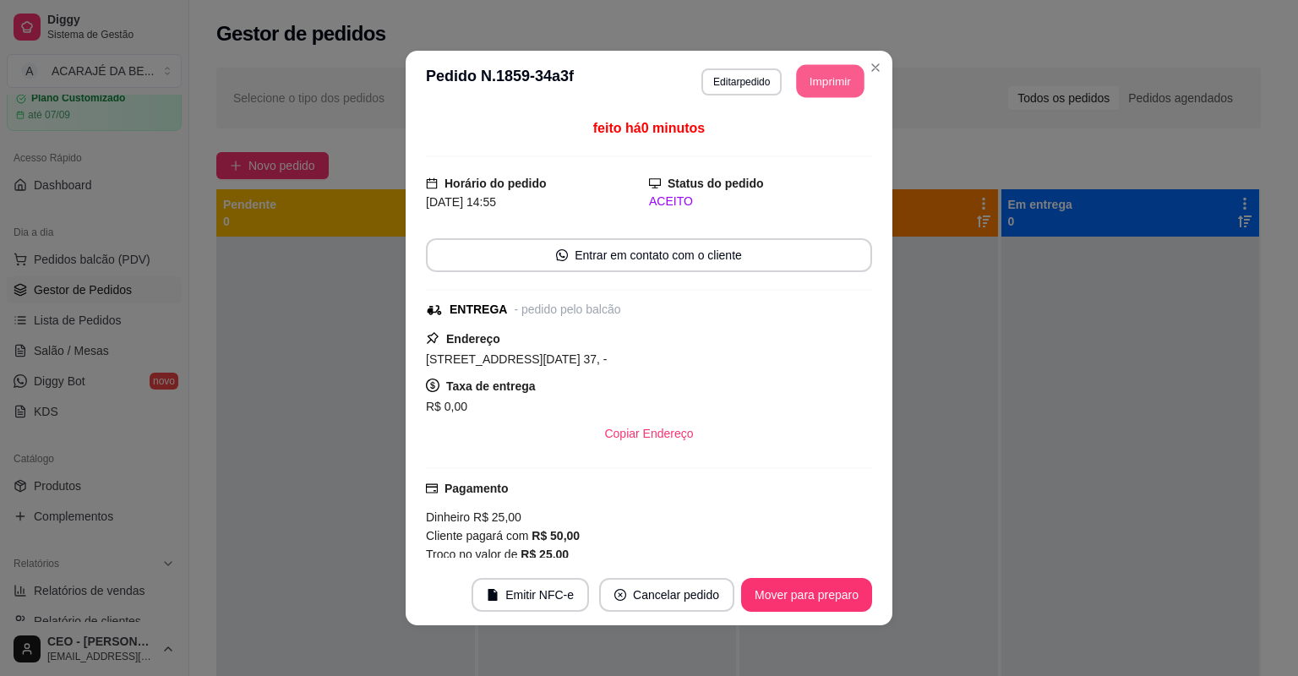
click at [812, 84] on button "Imprimir" at bounding box center [831, 81] width 68 height 33
click at [825, 593] on button "Mover para preparo" at bounding box center [806, 595] width 127 height 33
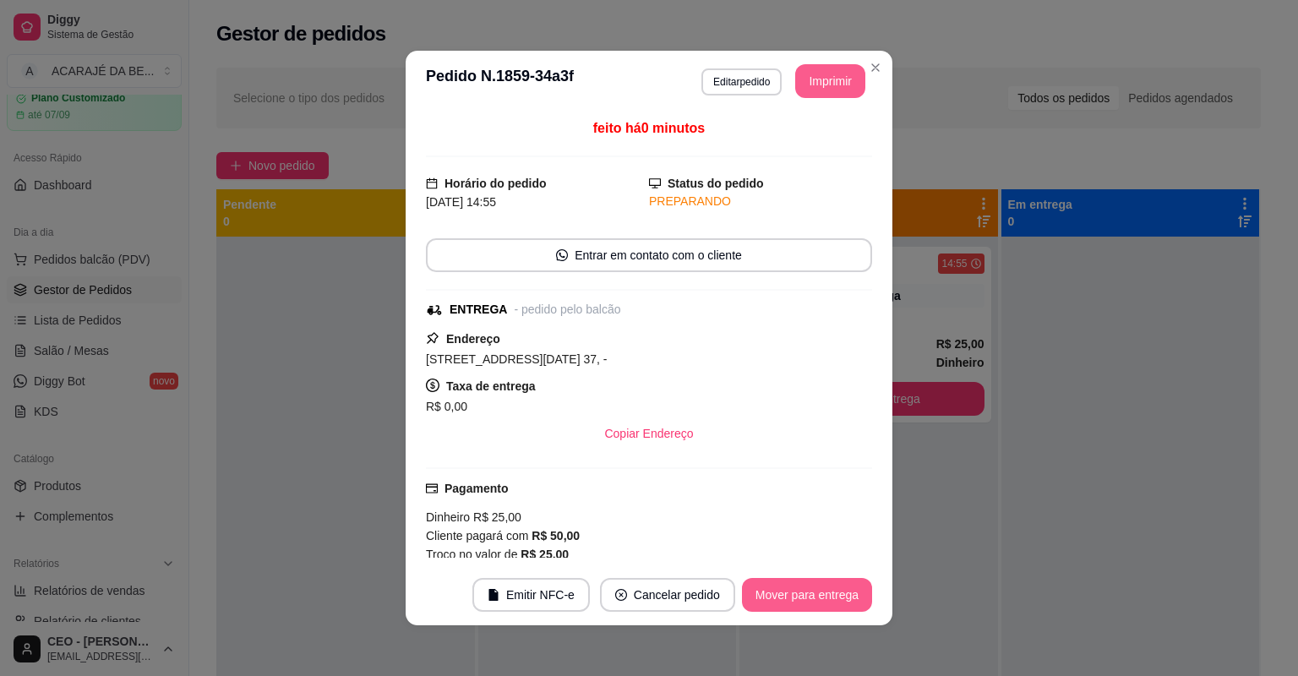
click at [826, 594] on button "Mover para entrega" at bounding box center [807, 595] width 130 height 34
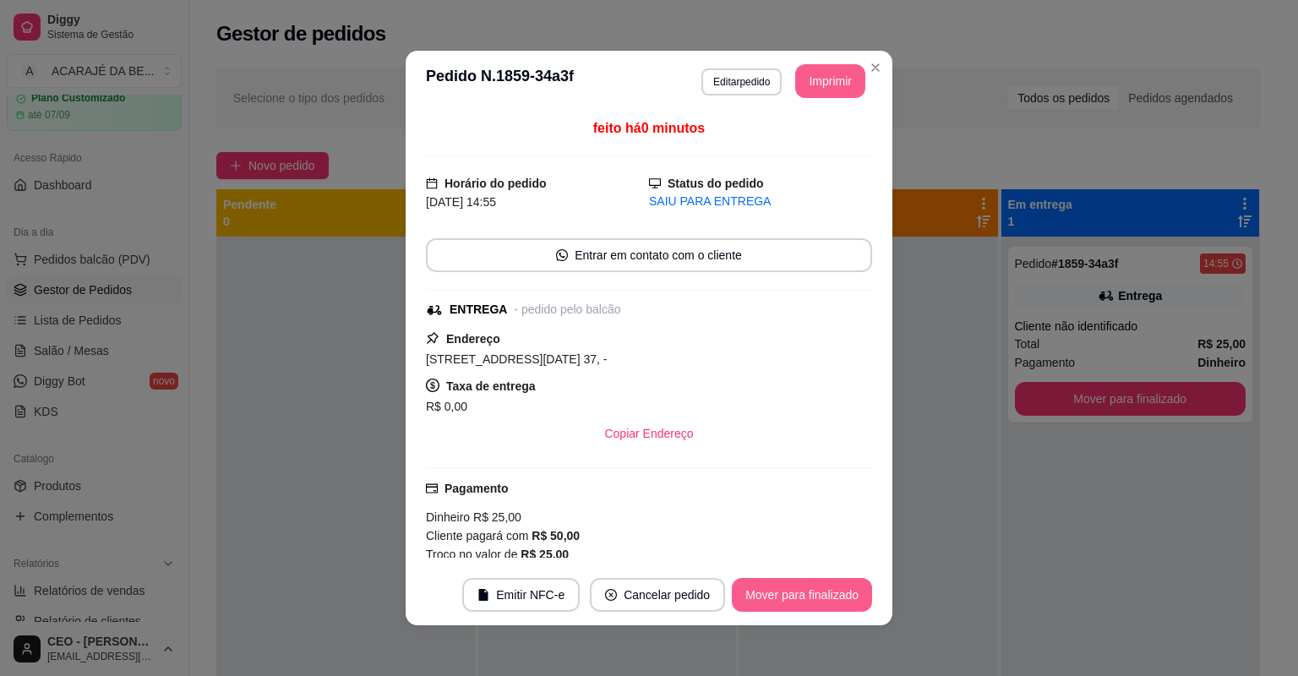
click at [828, 594] on button "Mover para finalizado" at bounding box center [802, 595] width 140 height 34
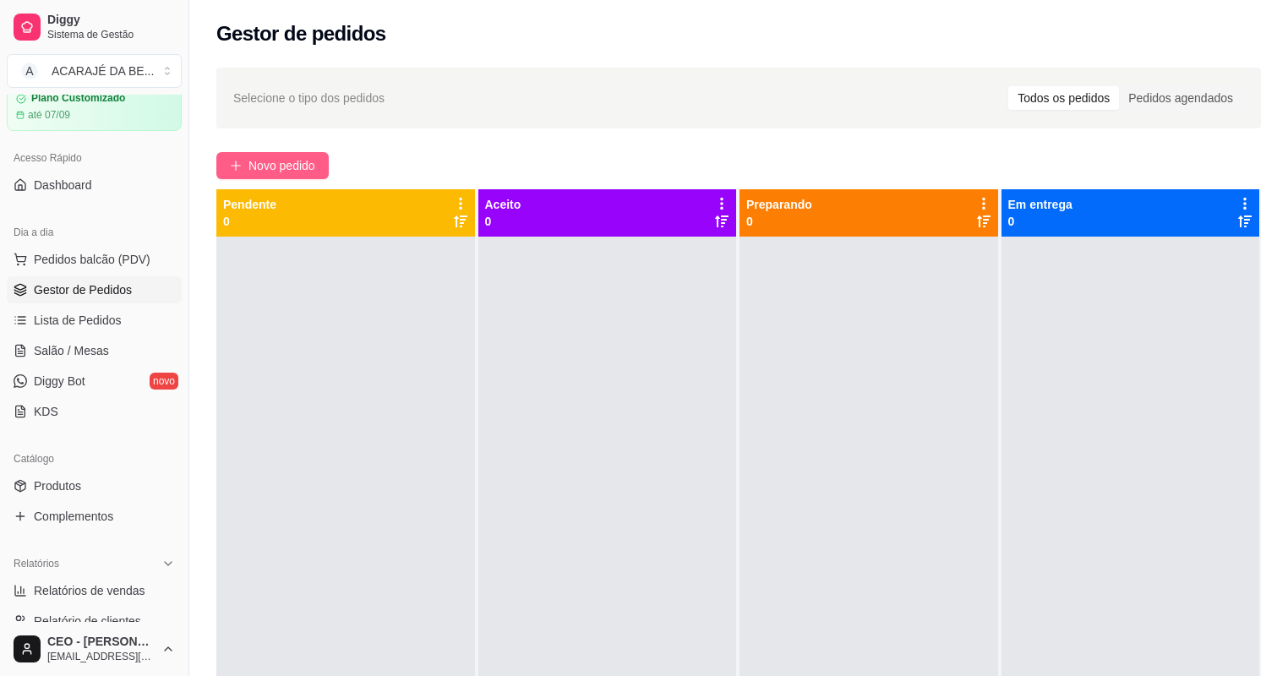
click at [314, 159] on span "Novo pedido" at bounding box center [281, 165] width 67 height 19
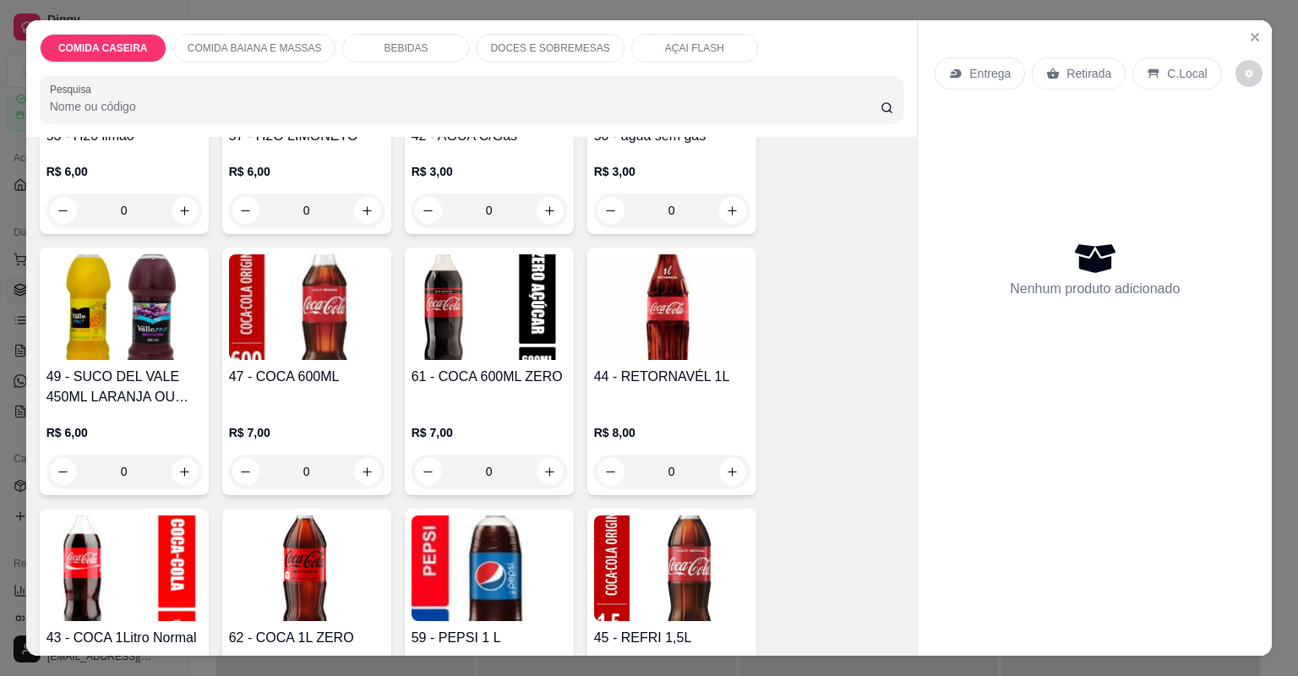
scroll to position [1555, 0]
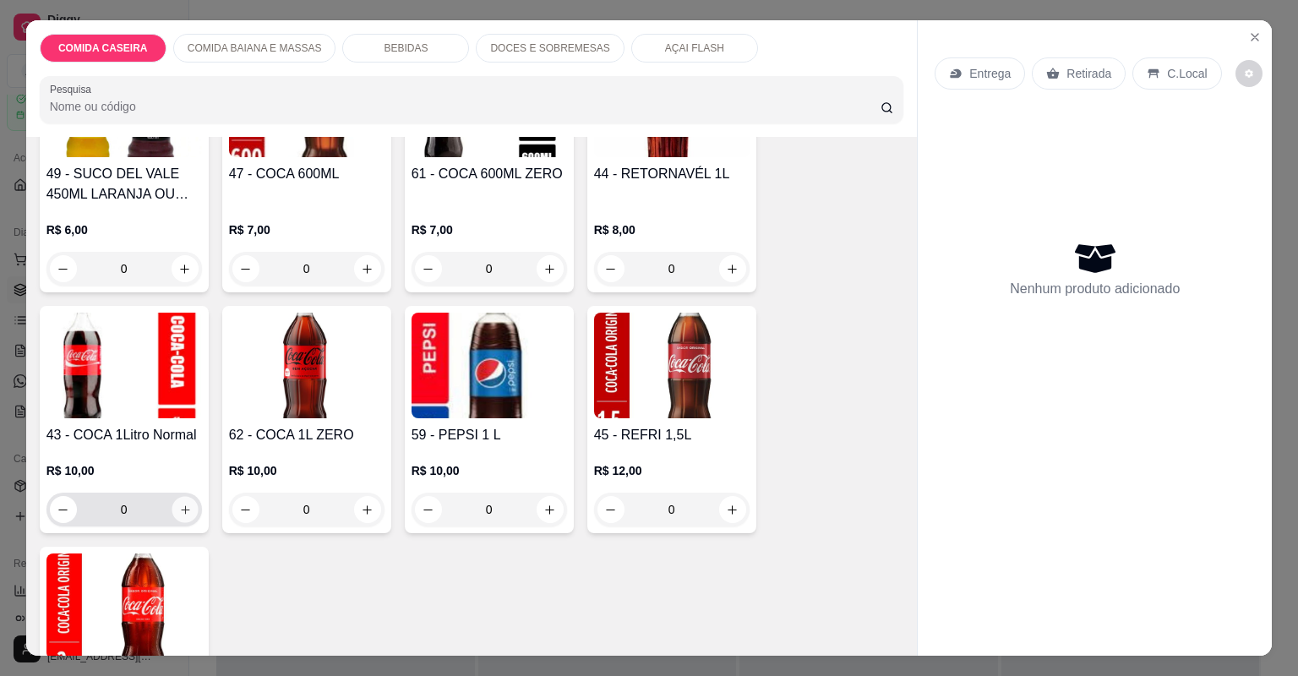
click at [187, 518] on button "increase-product-quantity" at bounding box center [185, 509] width 26 height 26
type input "1"
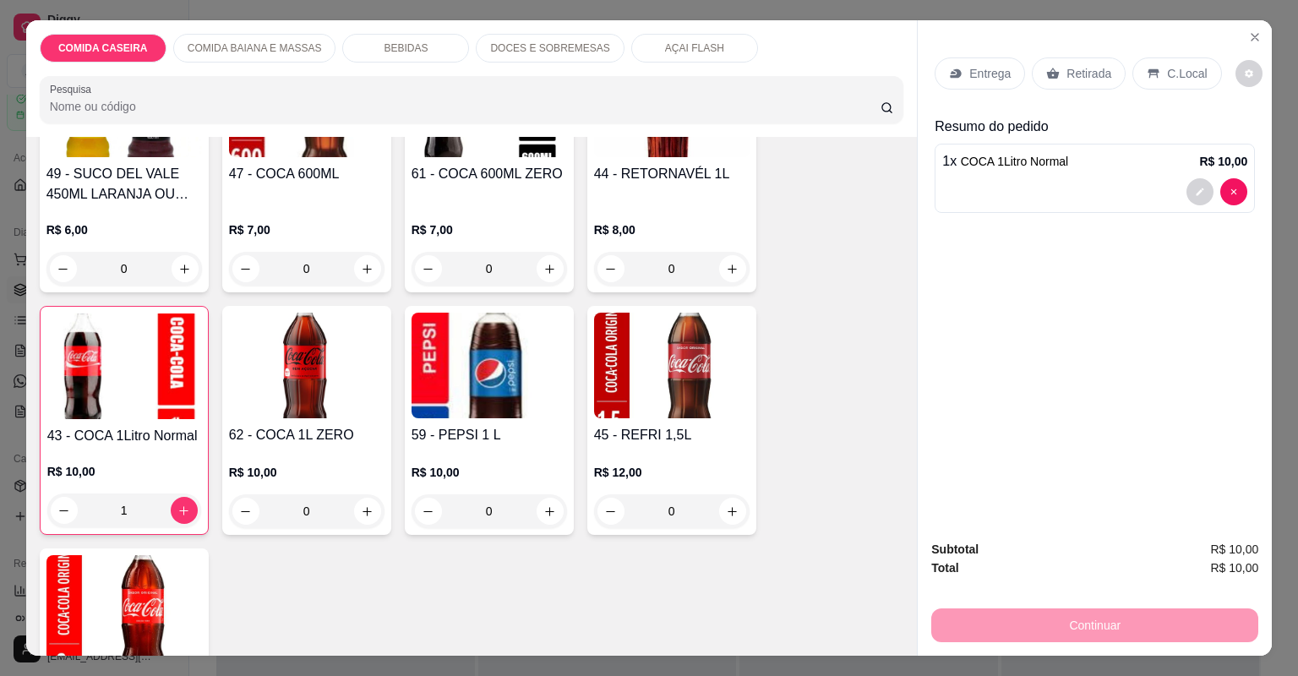
click at [1084, 84] on div "Retirada" at bounding box center [1079, 73] width 94 height 32
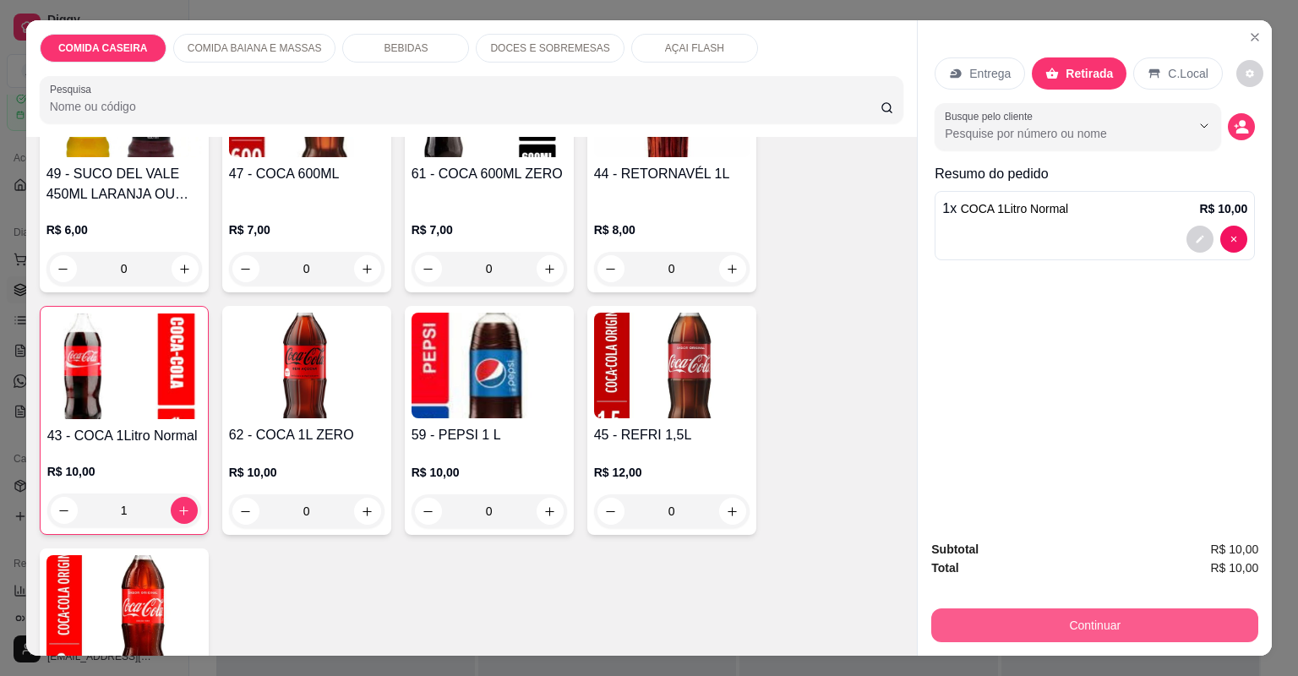
click at [1062, 620] on button "Continuar" at bounding box center [1094, 626] width 327 height 34
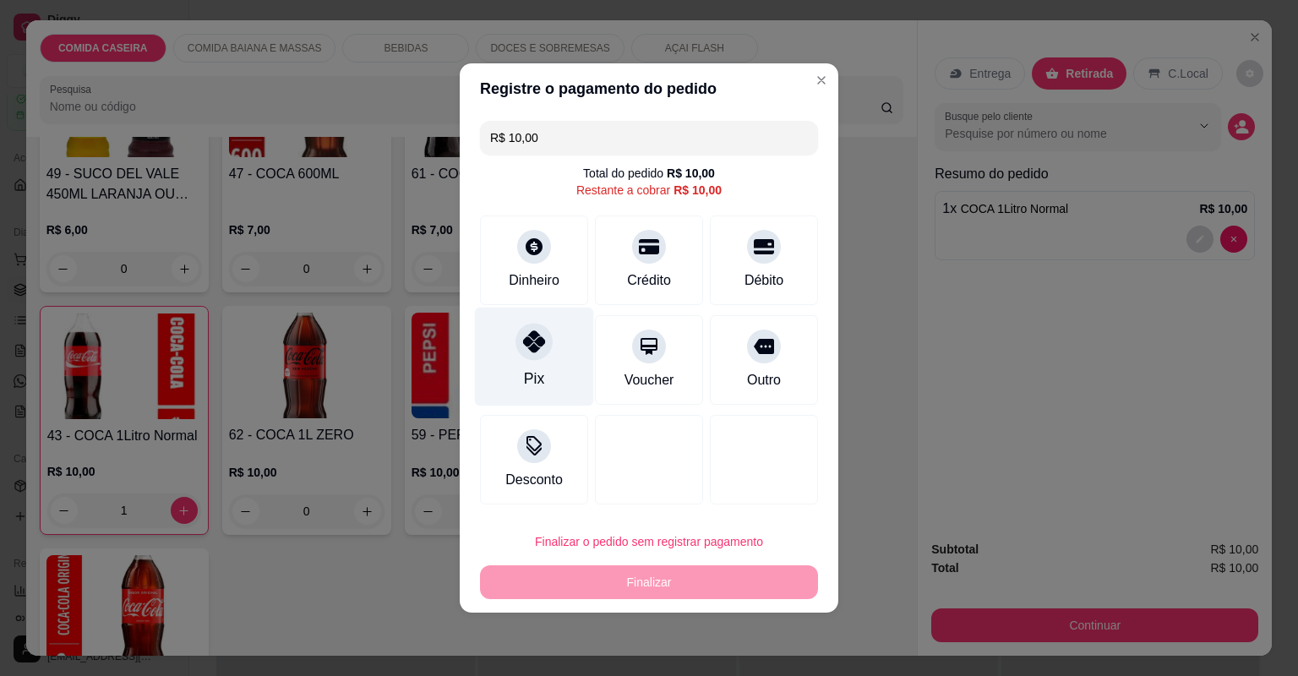
click at [516, 370] on div "Pix" at bounding box center [534, 357] width 119 height 99
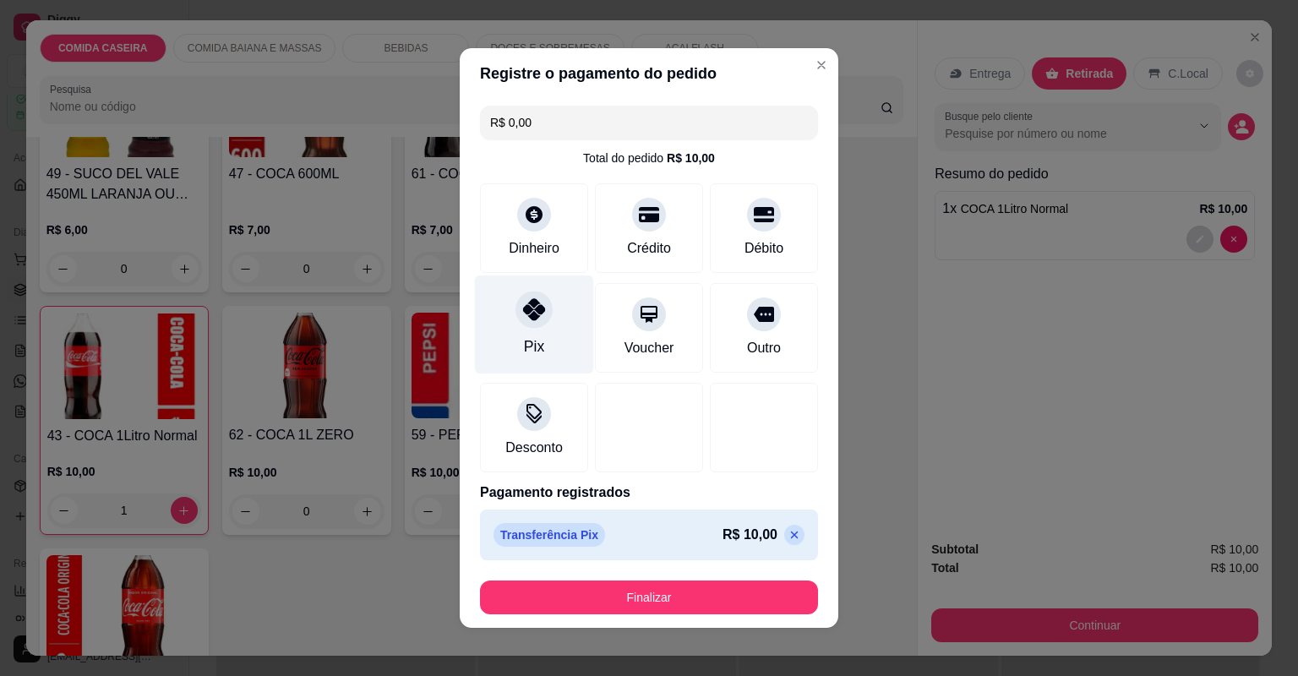
type input "R$ 0,00"
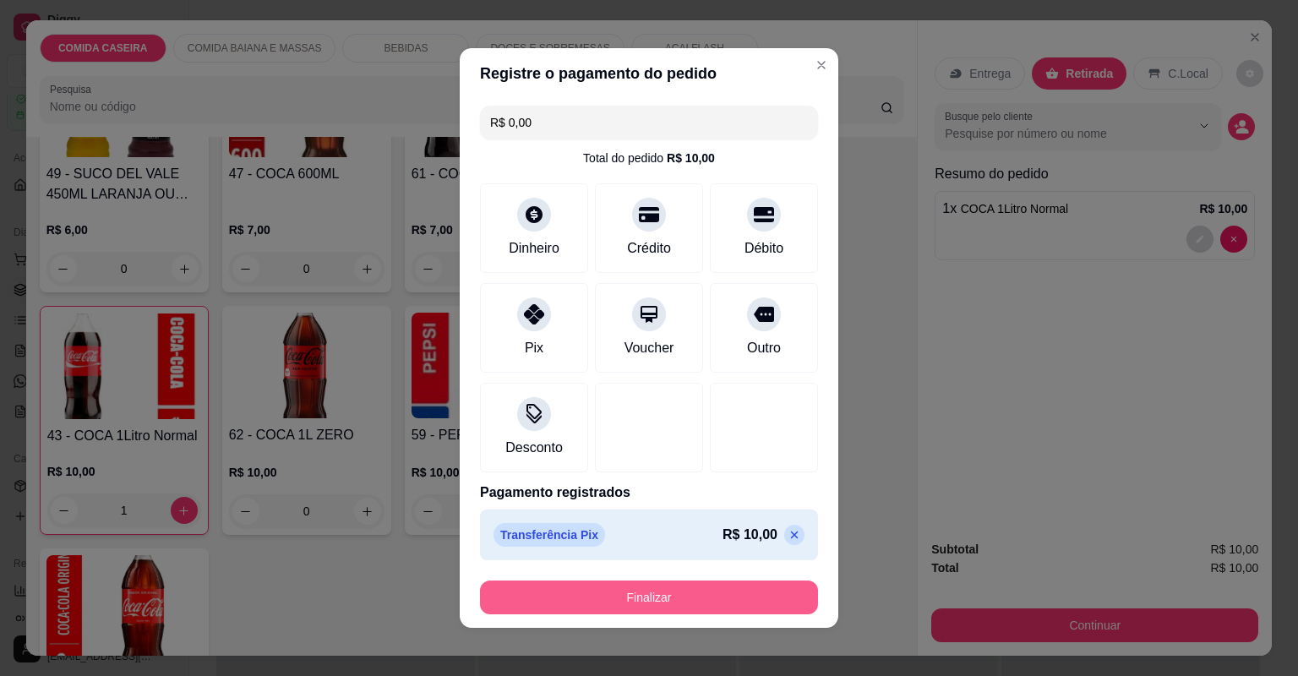
click at [636, 592] on button "Finalizar" at bounding box center [649, 598] width 338 height 34
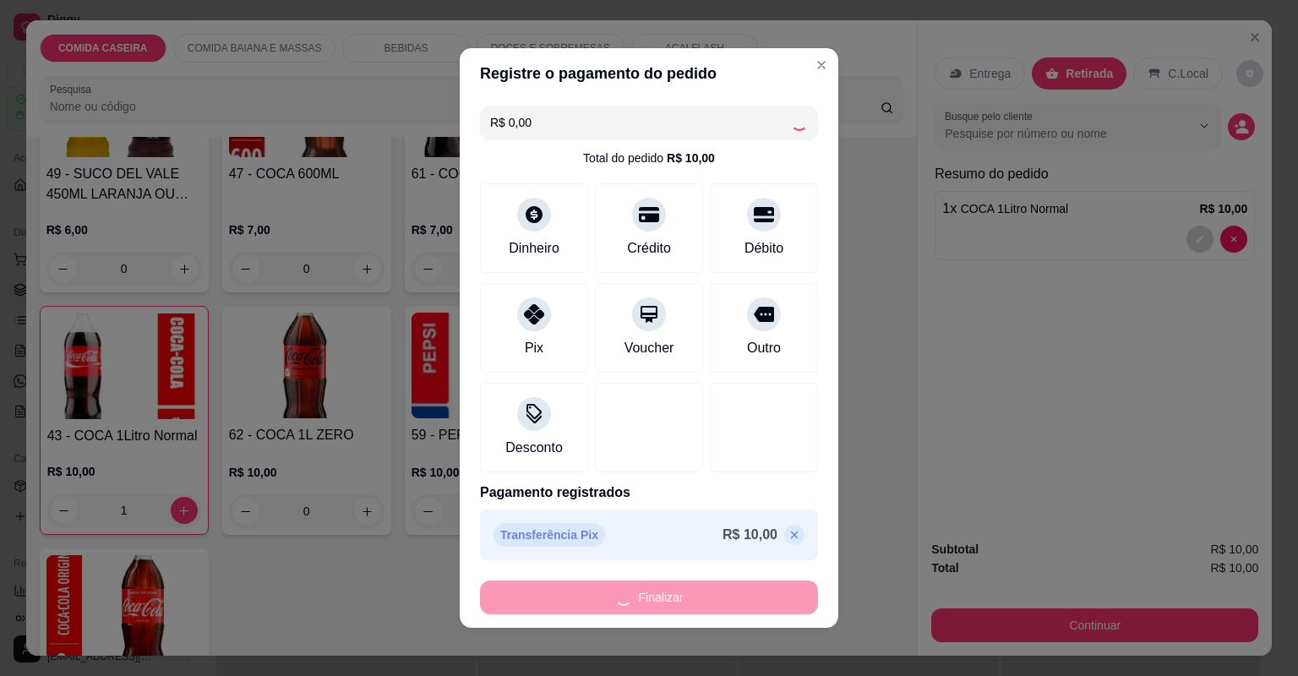
type input "0"
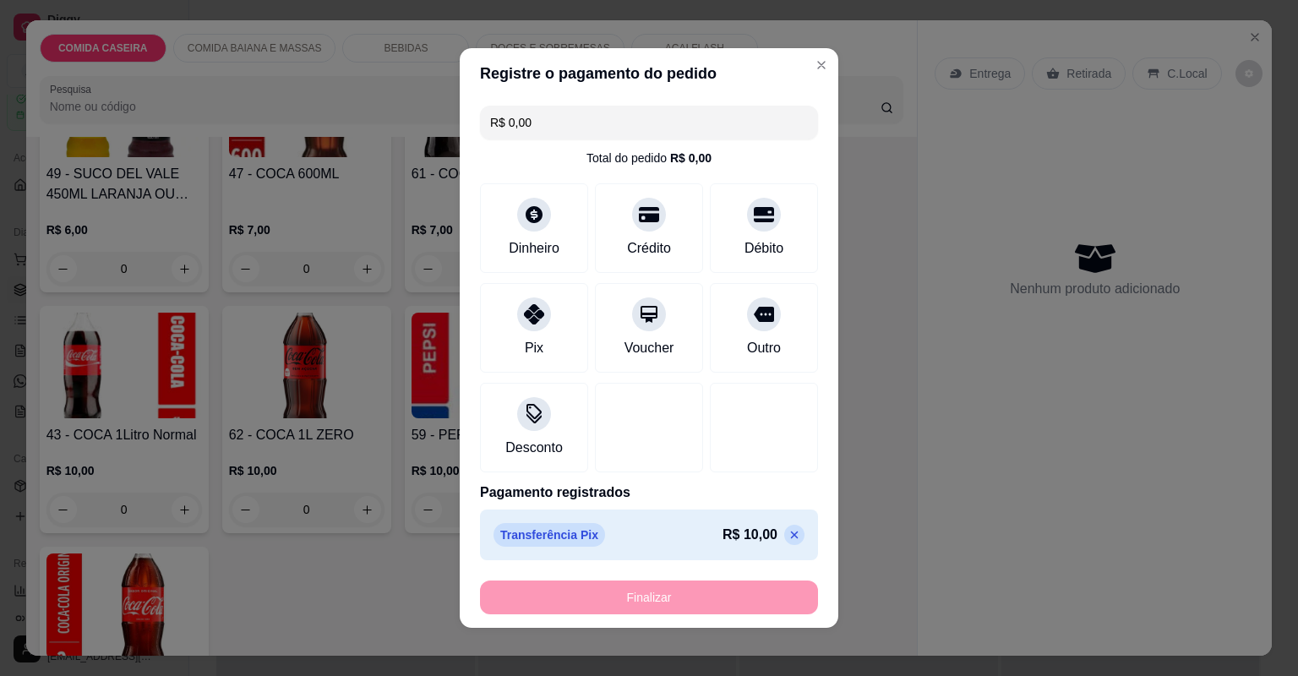
type input "-R$ 10,00"
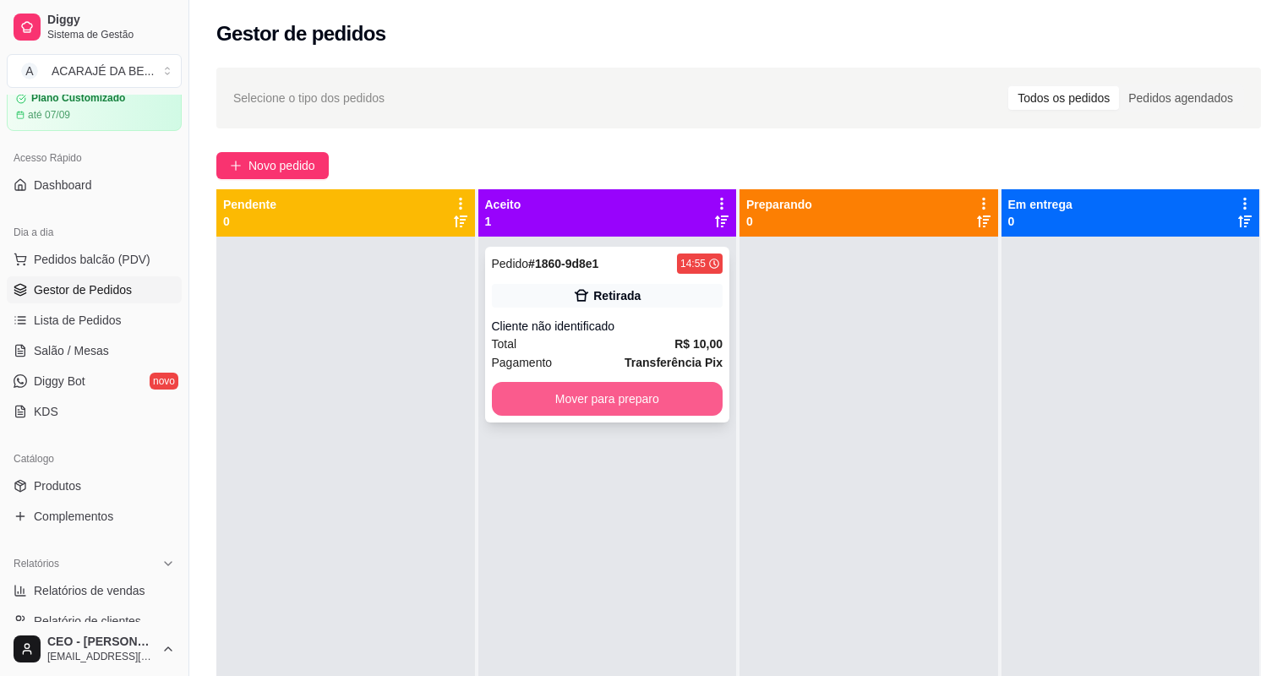
click at [685, 395] on button "Mover para preparo" at bounding box center [608, 399] width 232 height 34
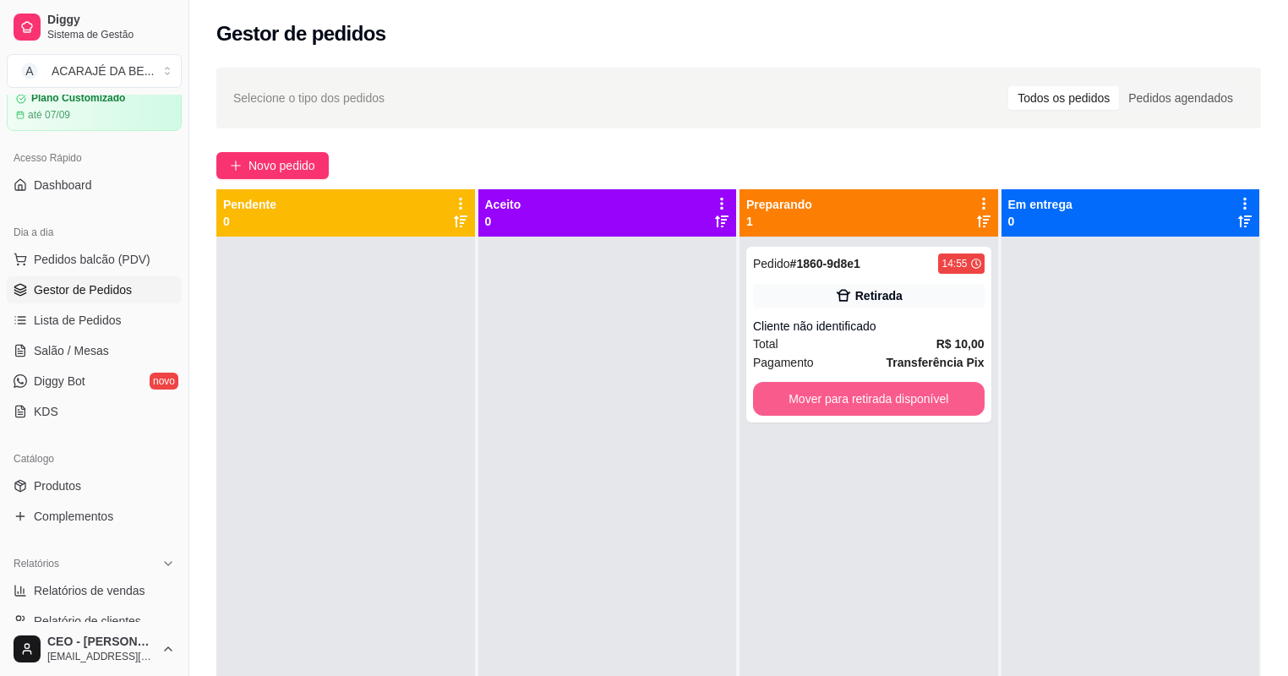
click at [849, 402] on button "Mover para retirada disponível" at bounding box center [869, 399] width 232 height 34
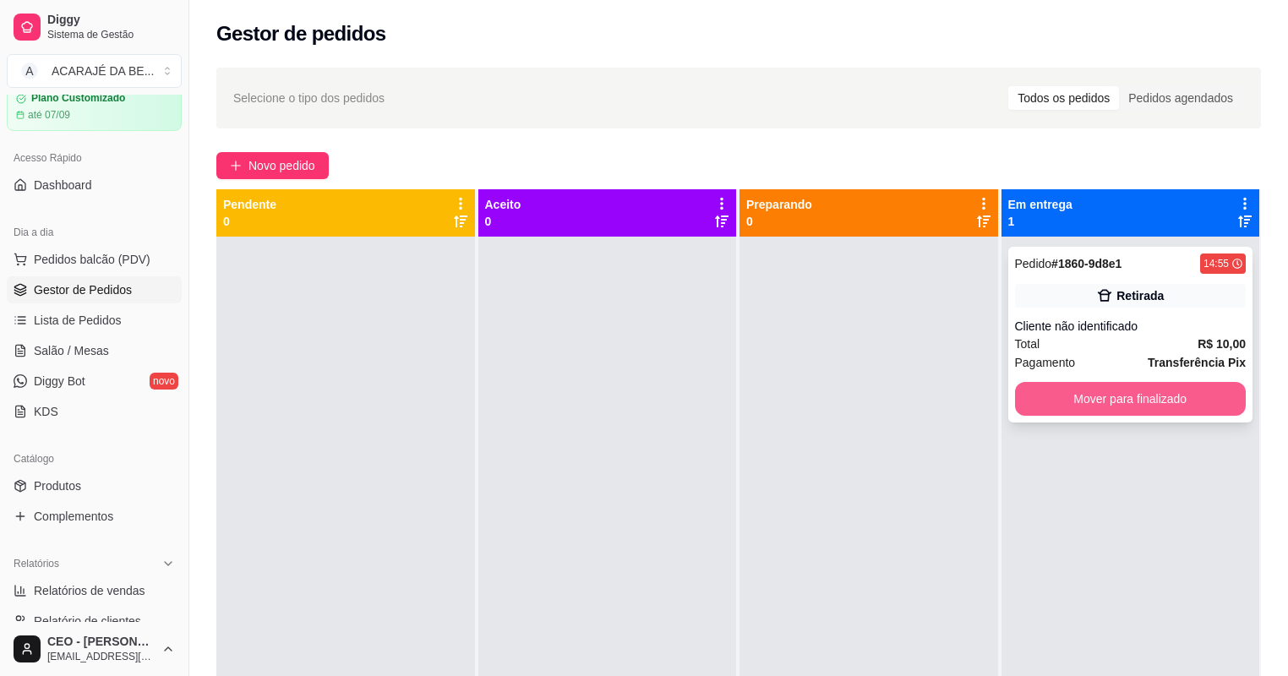
click at [1127, 407] on button "Mover para finalizado" at bounding box center [1131, 399] width 232 height 34
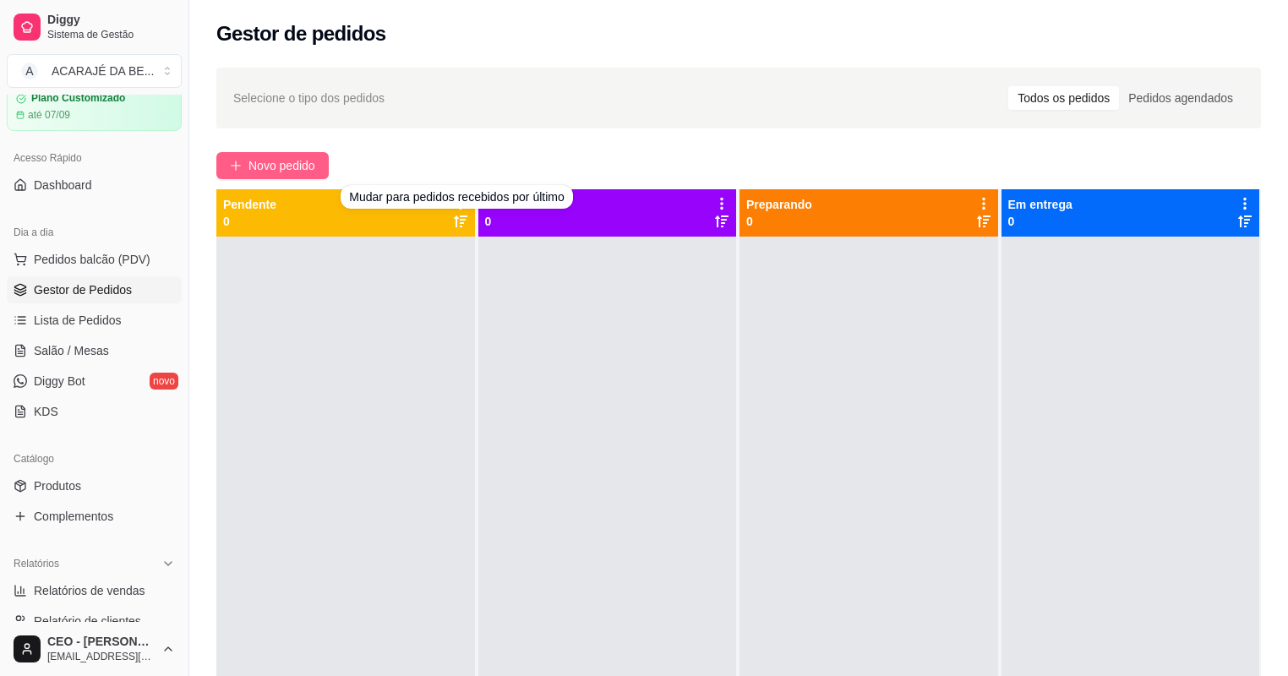
click at [317, 162] on button "Novo pedido" at bounding box center [272, 165] width 112 height 27
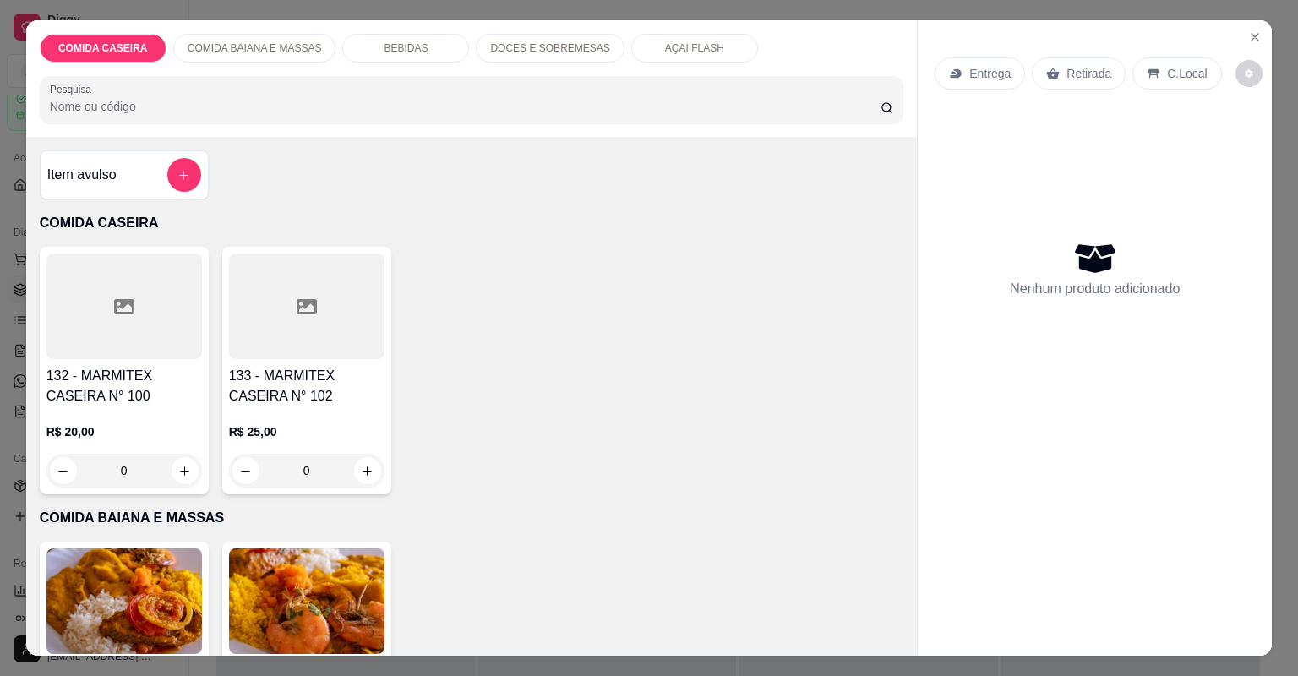
click at [368, 385] on h4 "133 - MARMITEX CASEIRA N° 102" at bounding box center [307, 386] width 156 height 41
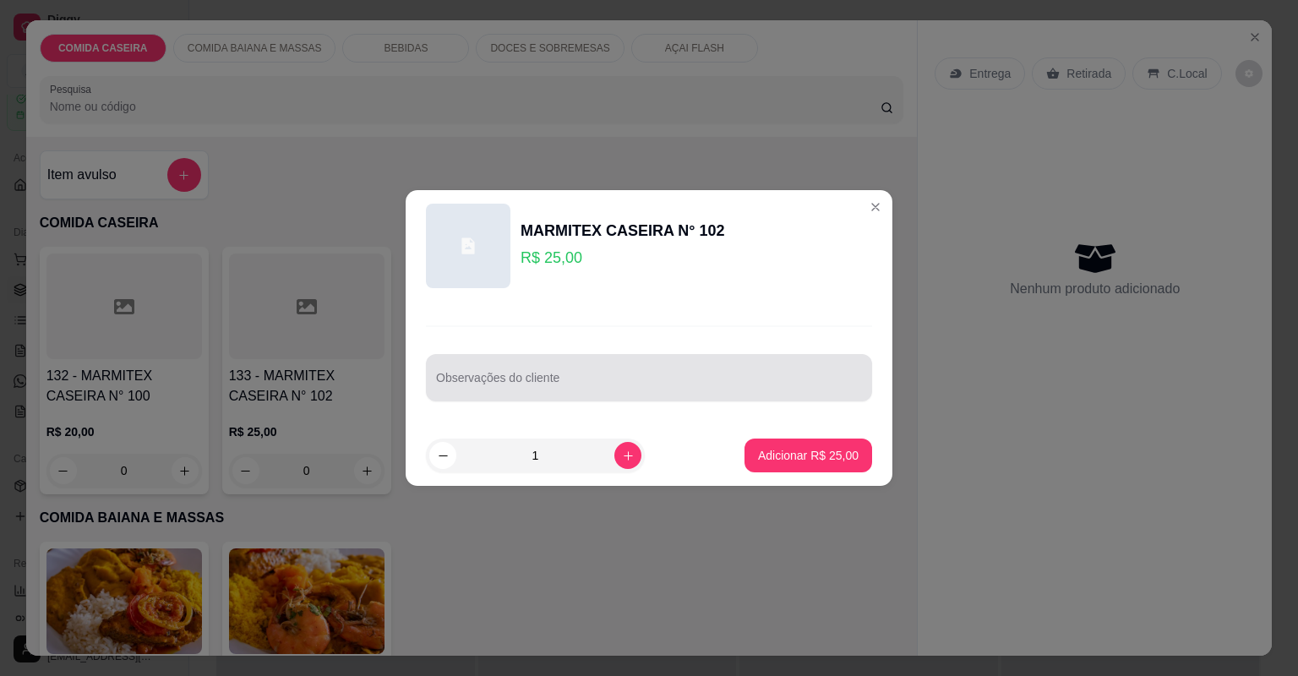
click at [479, 384] on input "Observações do cliente" at bounding box center [649, 384] width 426 height 17
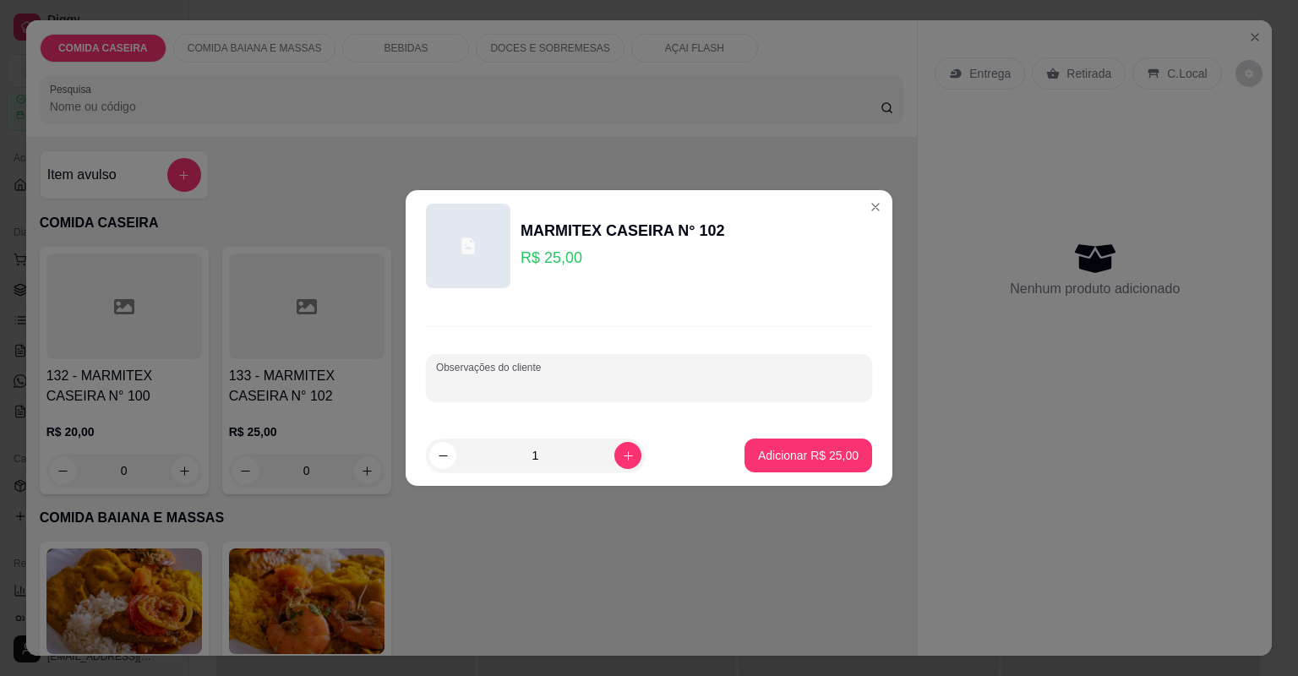
paste input "PROTEÍNA . Filé de frango recheado com creme de batata . Lasanha bolonhesa QUAR…"
type input "PROTEÍNA . Filé de frango recheado com creme de batata . Lasanha bolonhesa QUAR…"
click at [769, 444] on button "Adicionar R$ 25,00" at bounding box center [809, 456] width 128 height 34
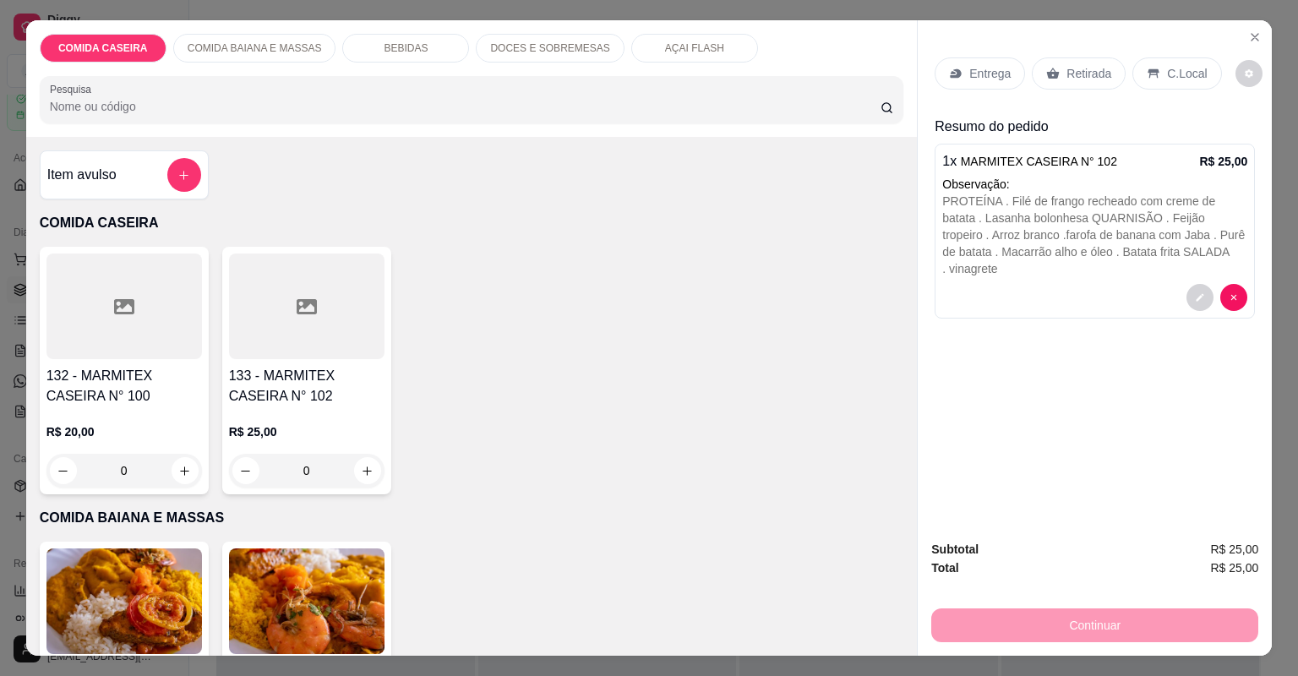
click at [988, 78] on p "Entrega" at bounding box center [989, 73] width 41 height 17
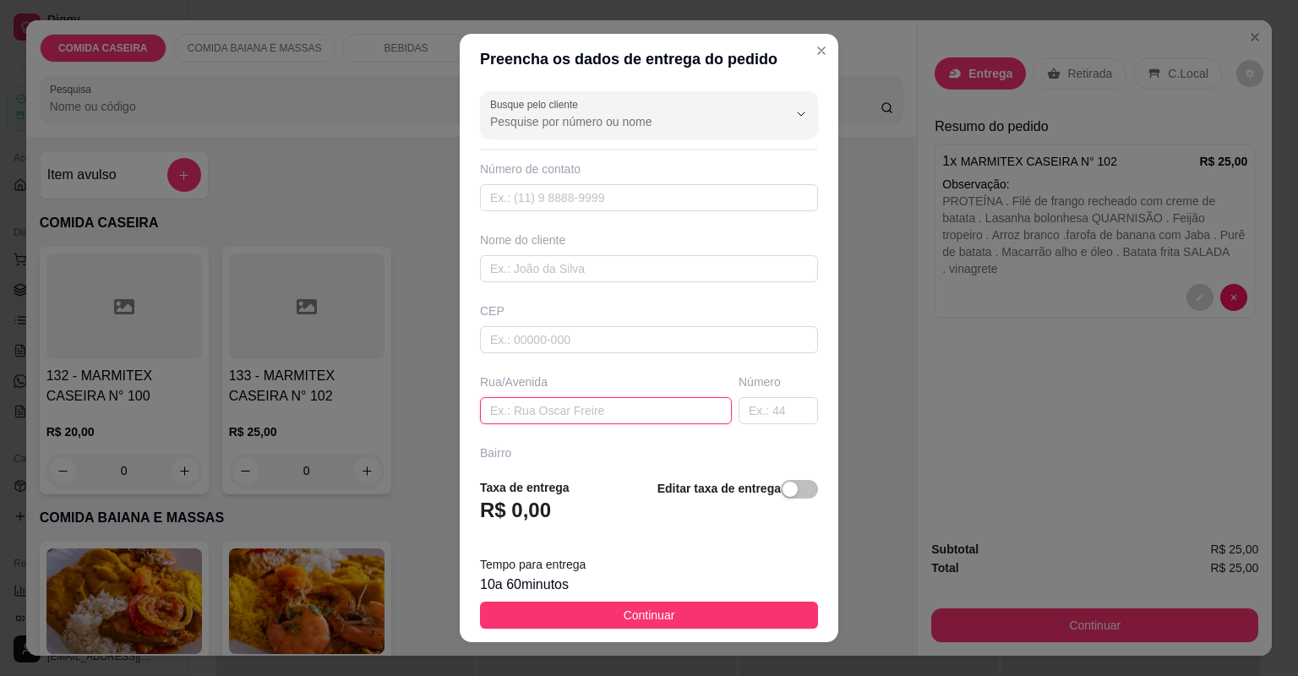
click at [576, 409] on input "text" at bounding box center [606, 410] width 252 height 27
paste input "Rua da pista enfrente ao centro comunitário barro relica rua sem calça casa núm…"
type input "Rua da pista enfrente ao centro comunitário barro relica rua sem calça casa núm…"
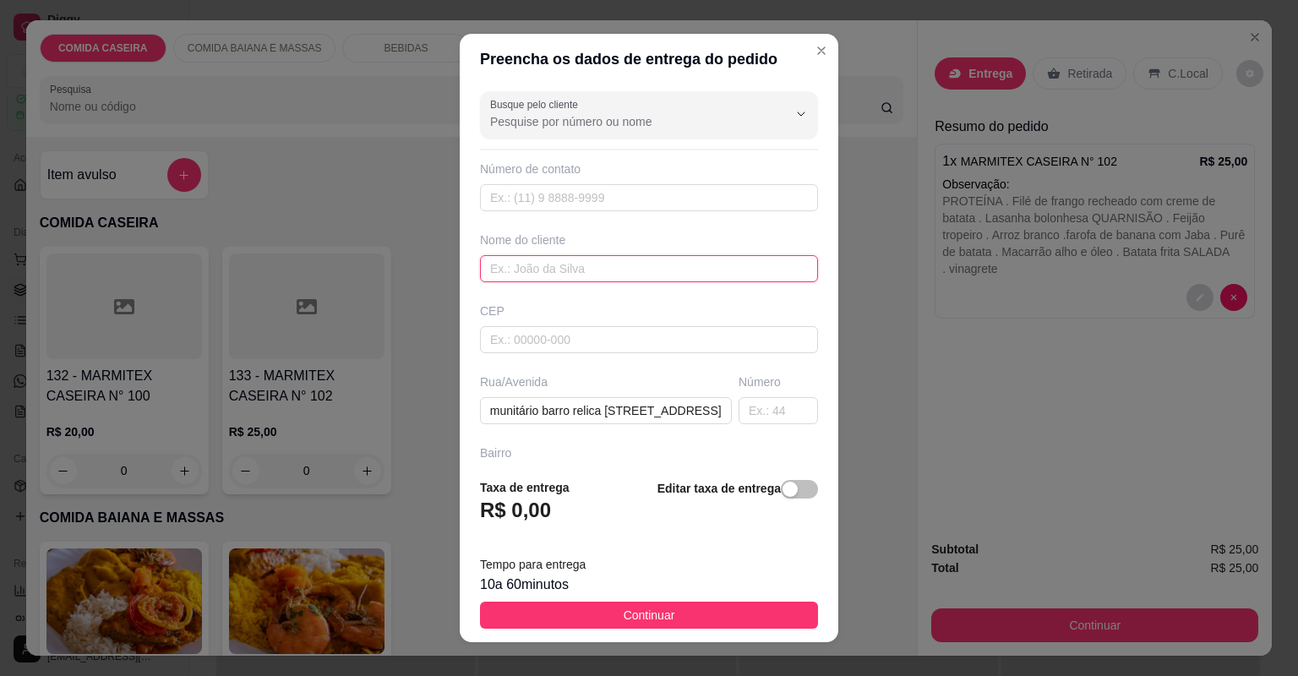
click at [582, 265] on input "text" at bounding box center [649, 268] width 338 height 27
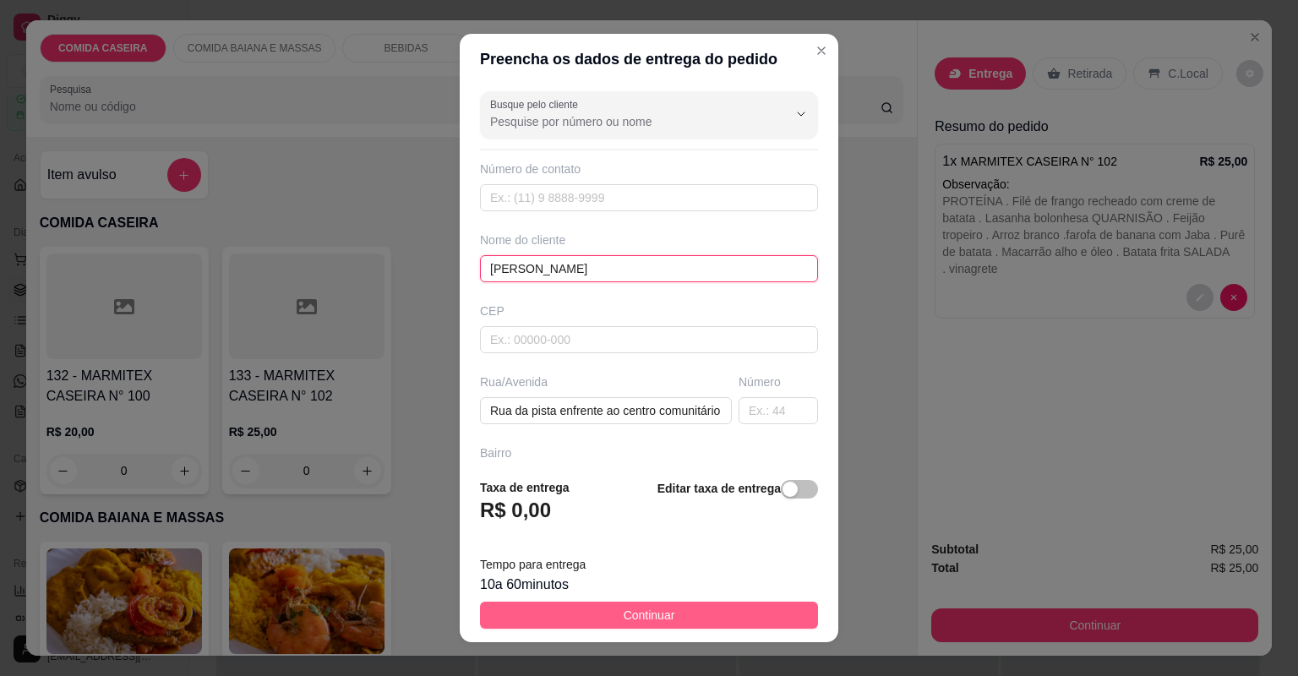
type input "Ana Julia"
click at [664, 619] on button "Continuar" at bounding box center [649, 615] width 338 height 27
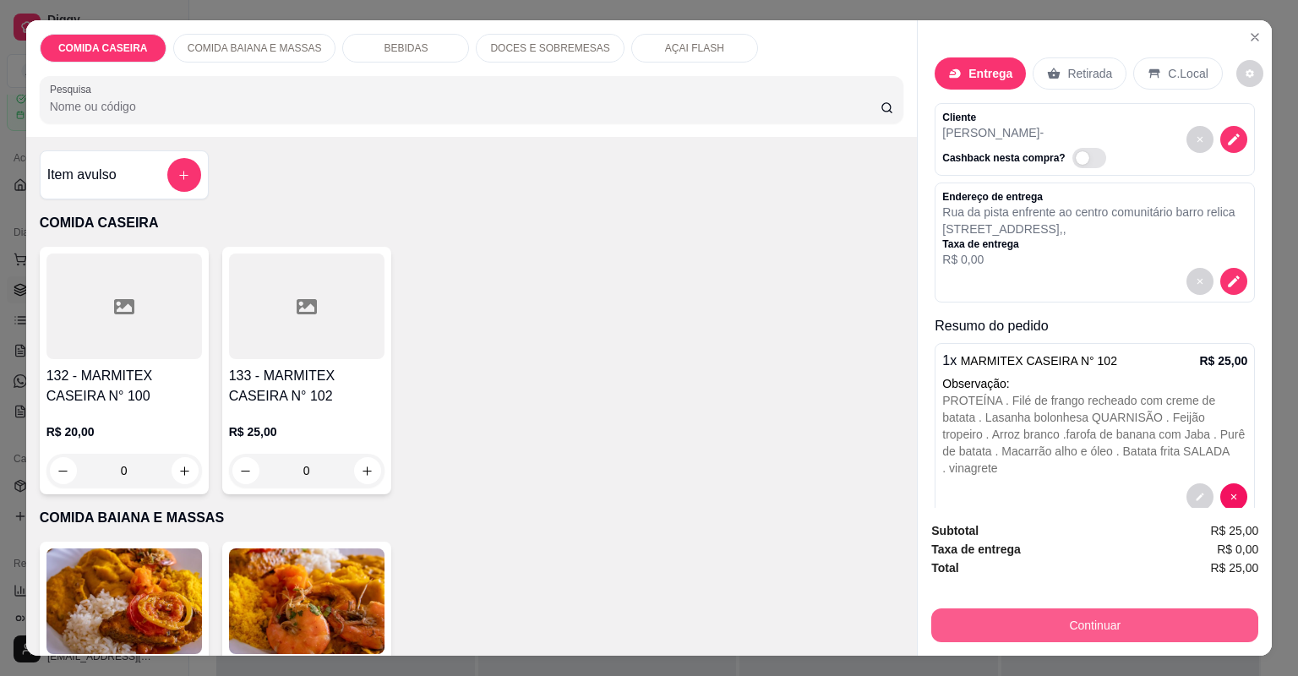
click at [977, 623] on button "Continuar" at bounding box center [1094, 626] width 327 height 34
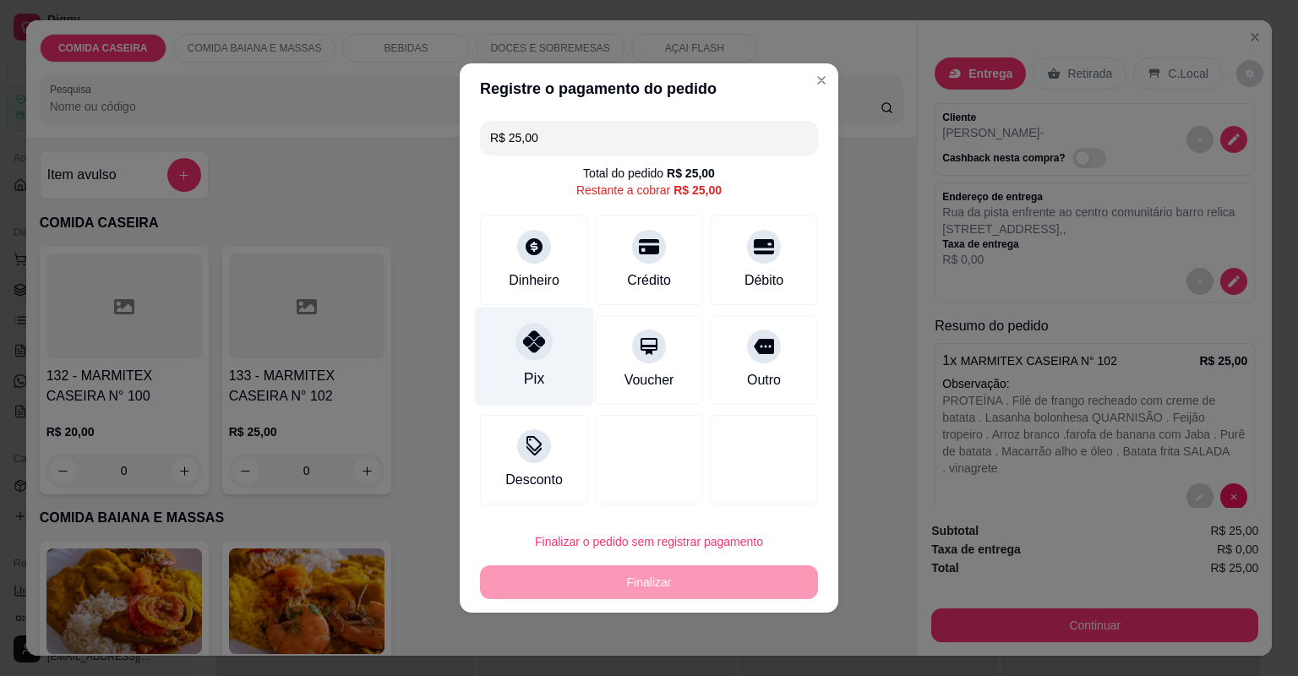
click at [549, 358] on div "Pix" at bounding box center [534, 357] width 119 height 99
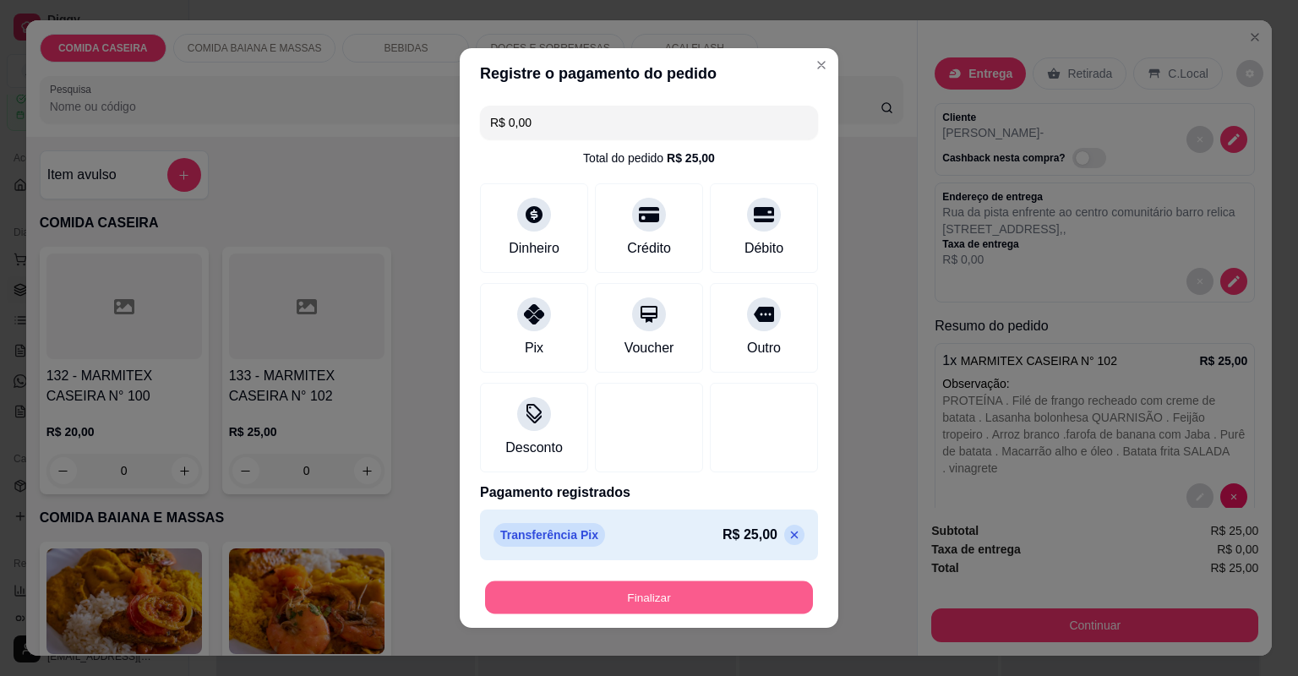
click at [666, 585] on button "Finalizar" at bounding box center [649, 598] width 328 height 33
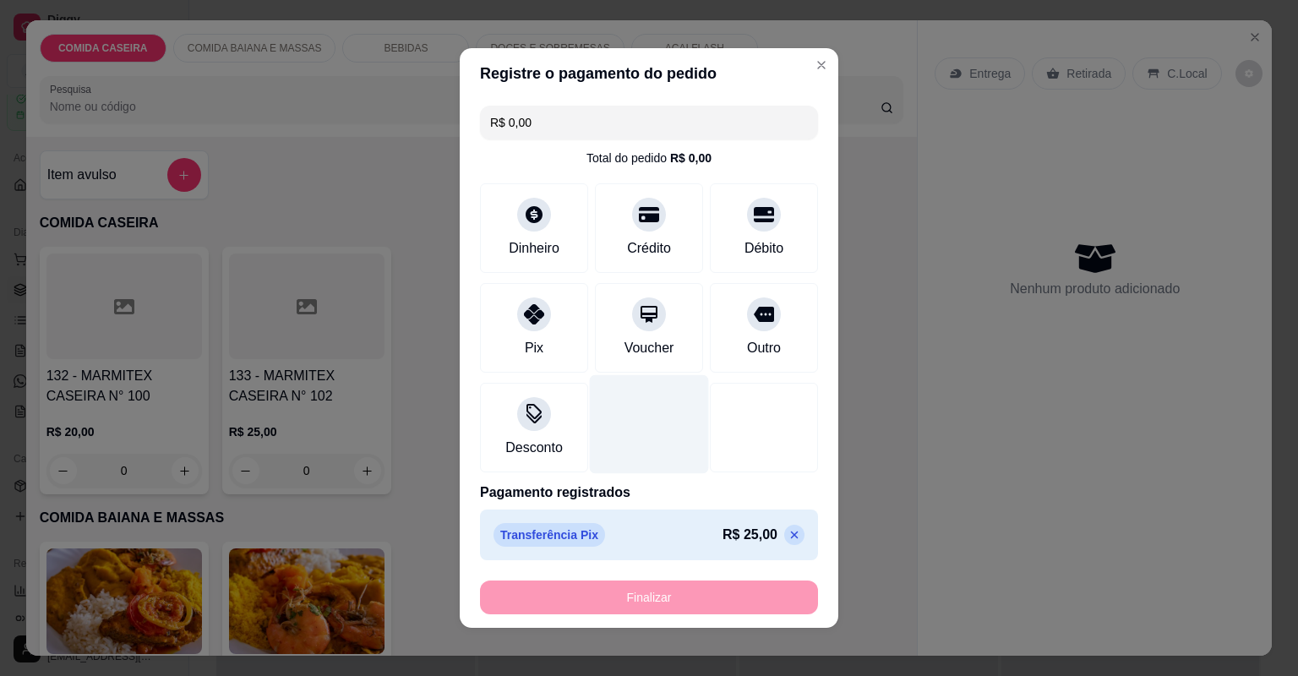
type input "-R$ 25,00"
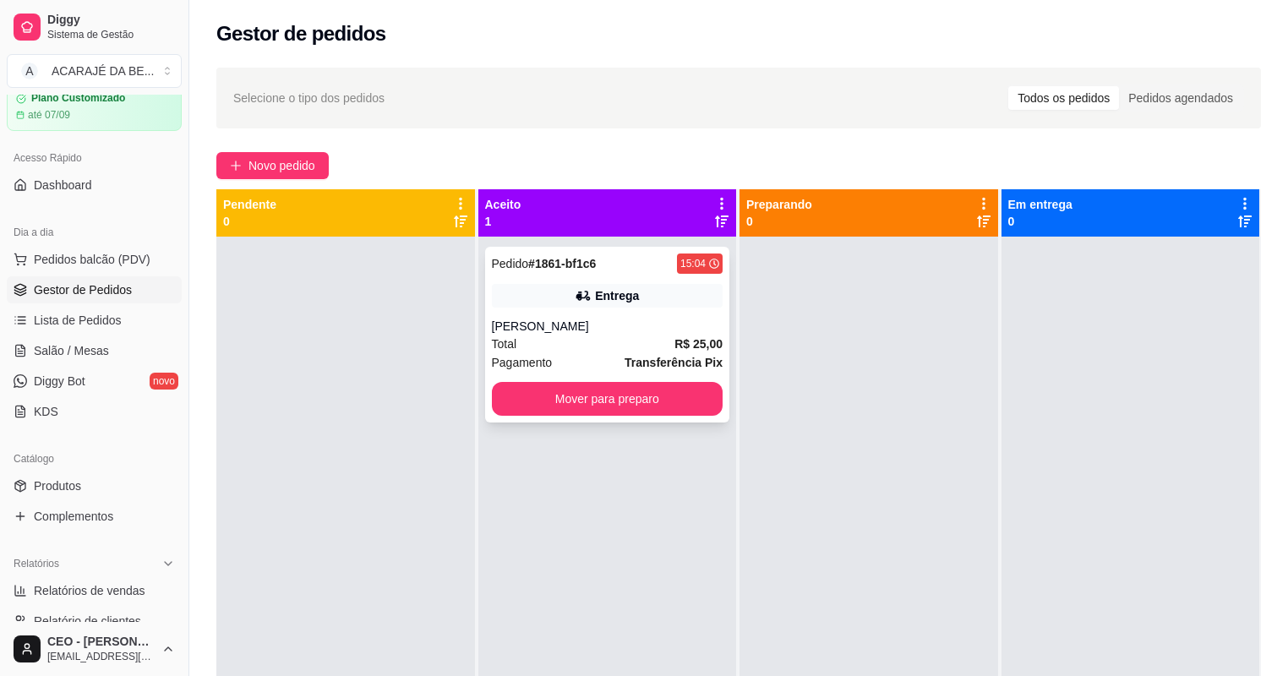
click at [637, 335] on div "Total R$ 25,00" at bounding box center [608, 344] width 232 height 19
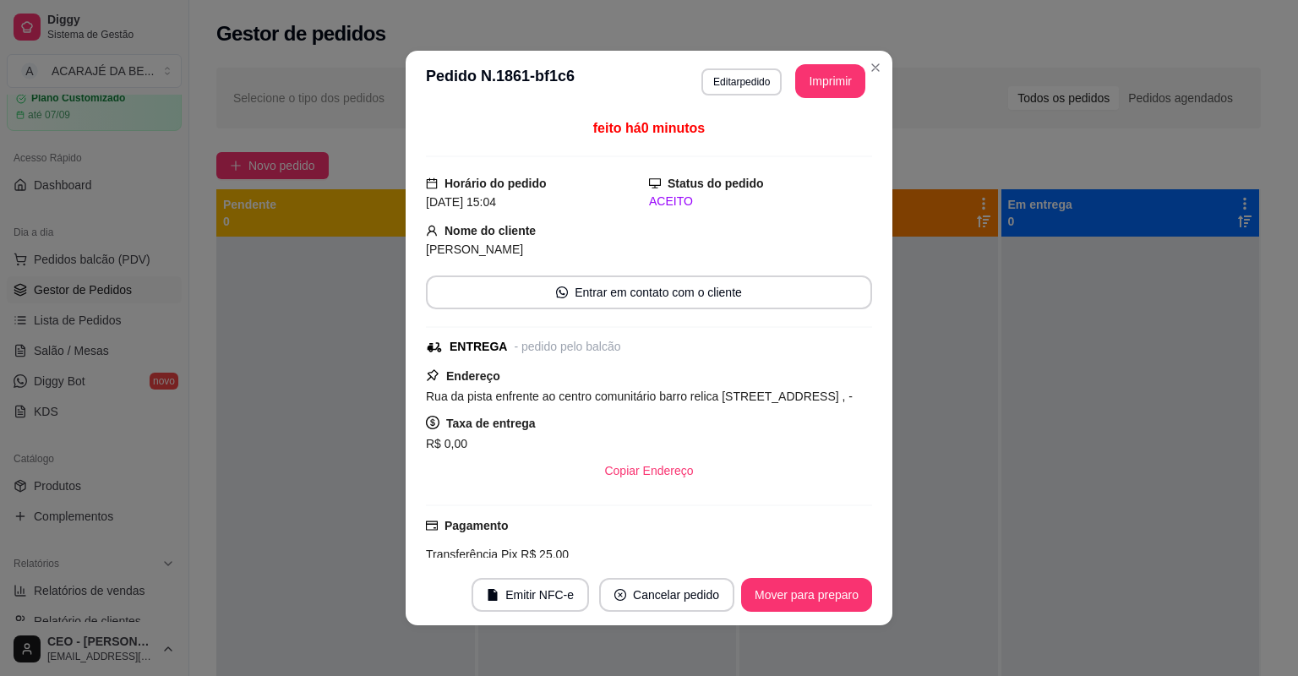
click at [828, 98] on header "**********" at bounding box center [649, 81] width 487 height 61
click at [822, 92] on button "Imprimir" at bounding box center [830, 81] width 70 height 34
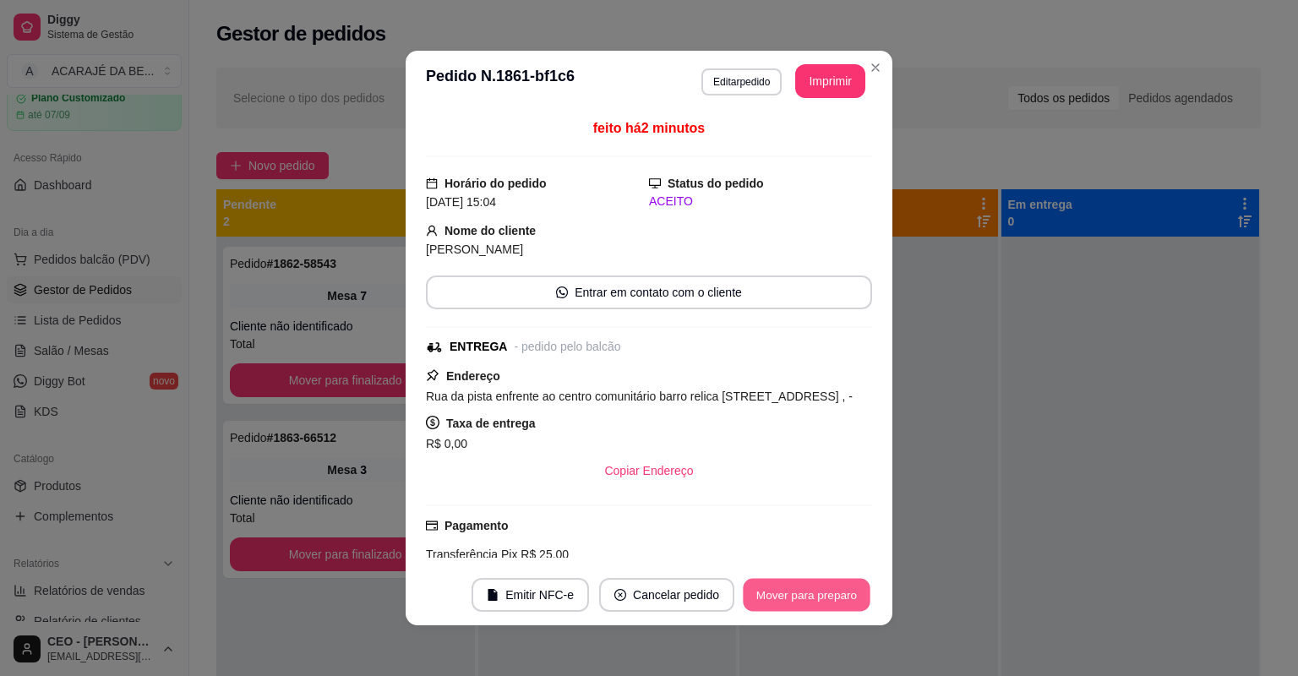
click at [788, 603] on button "Mover para preparo" at bounding box center [806, 595] width 127 height 33
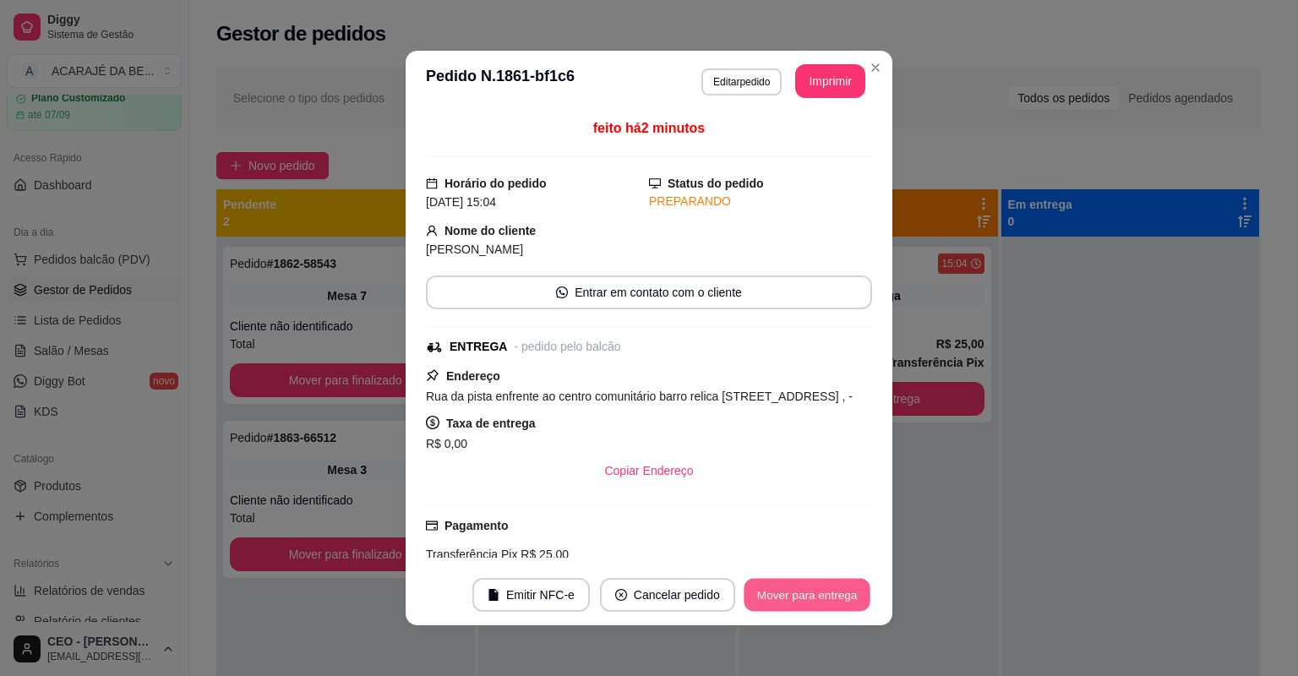
click at [788, 603] on button "Mover para entrega" at bounding box center [807, 595] width 127 height 33
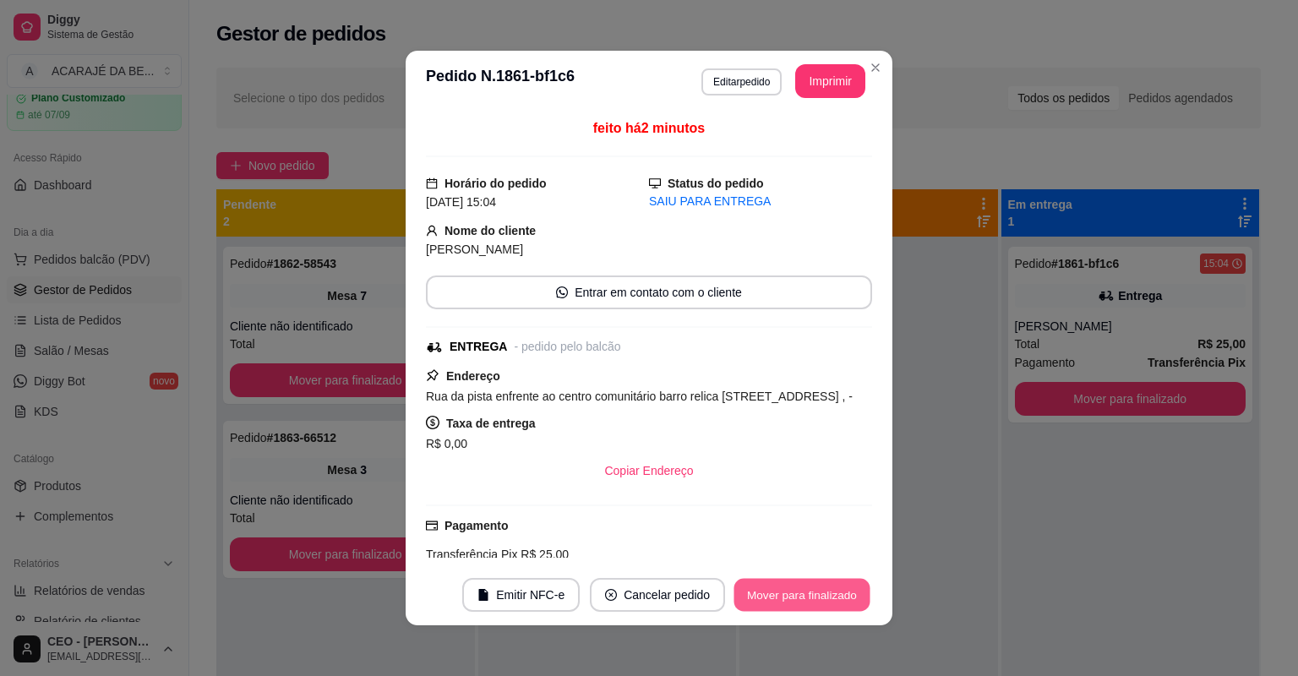
click at [788, 603] on button "Mover para finalizado" at bounding box center [803, 595] width 136 height 33
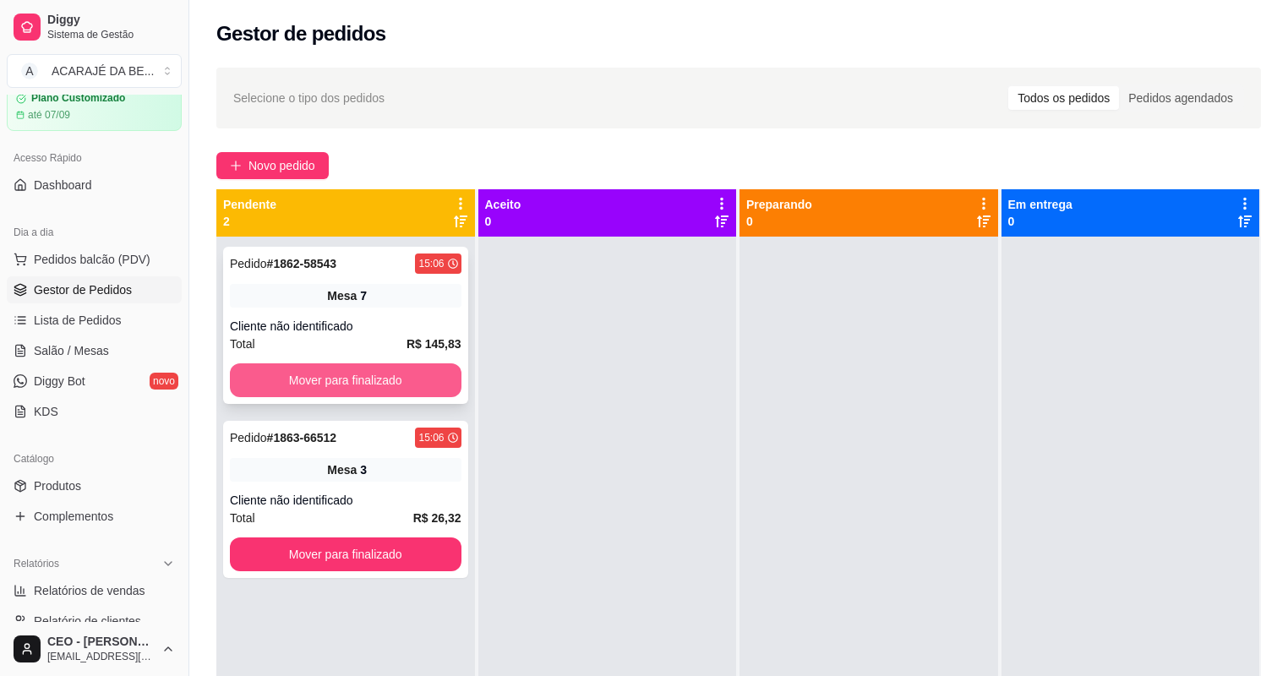
click at [391, 365] on button "Mover para finalizado" at bounding box center [346, 380] width 232 height 34
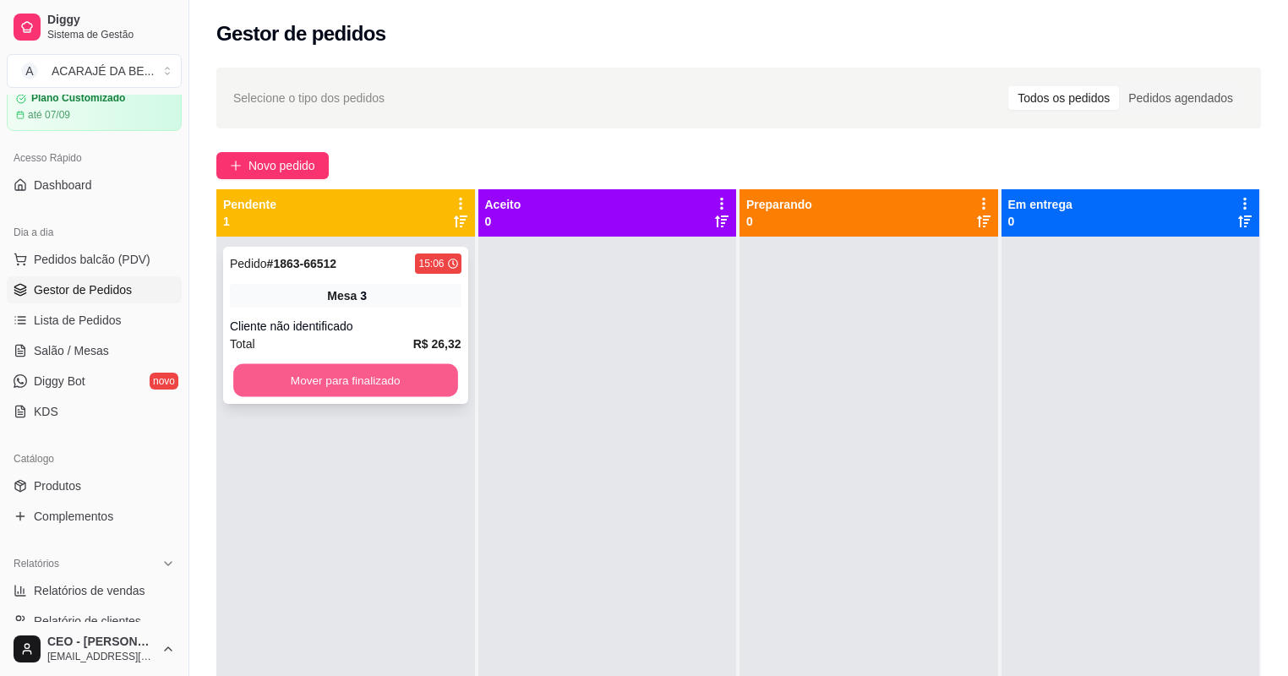
click at [427, 380] on button "Mover para finalizado" at bounding box center [345, 380] width 224 height 33
click at [322, 376] on button "Mover para finalizado" at bounding box center [346, 380] width 232 height 34
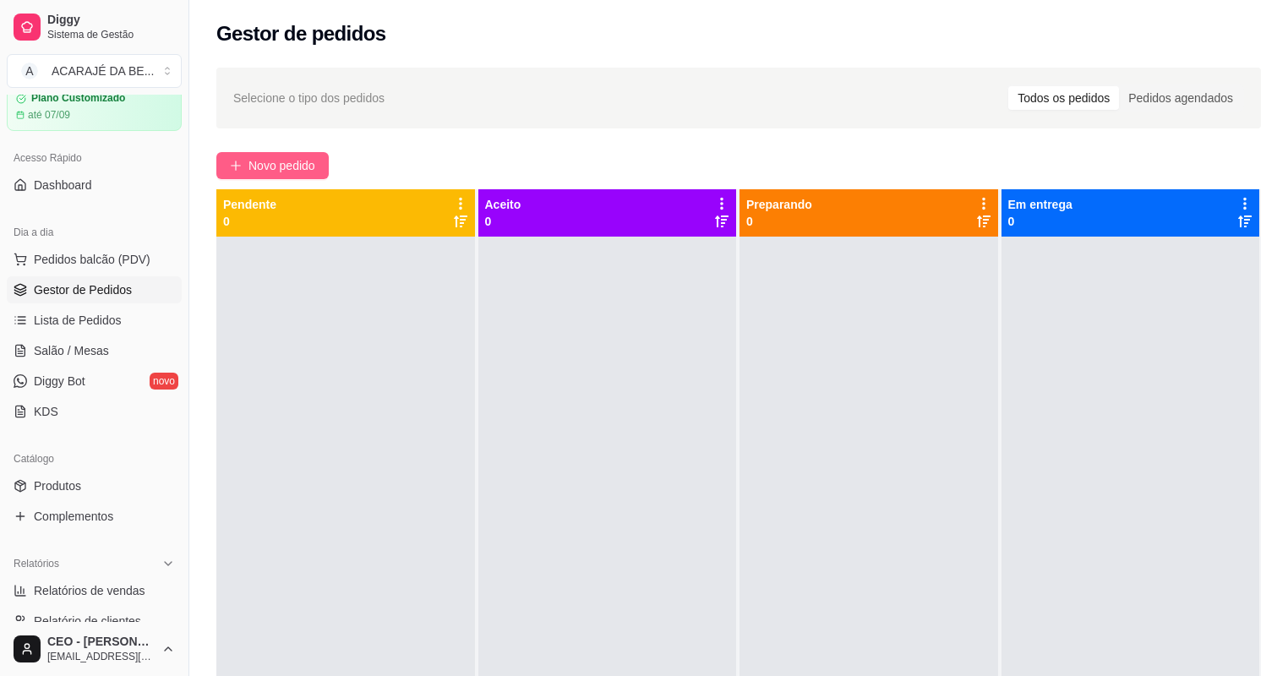
click at [284, 158] on span "Novo pedido" at bounding box center [281, 165] width 67 height 19
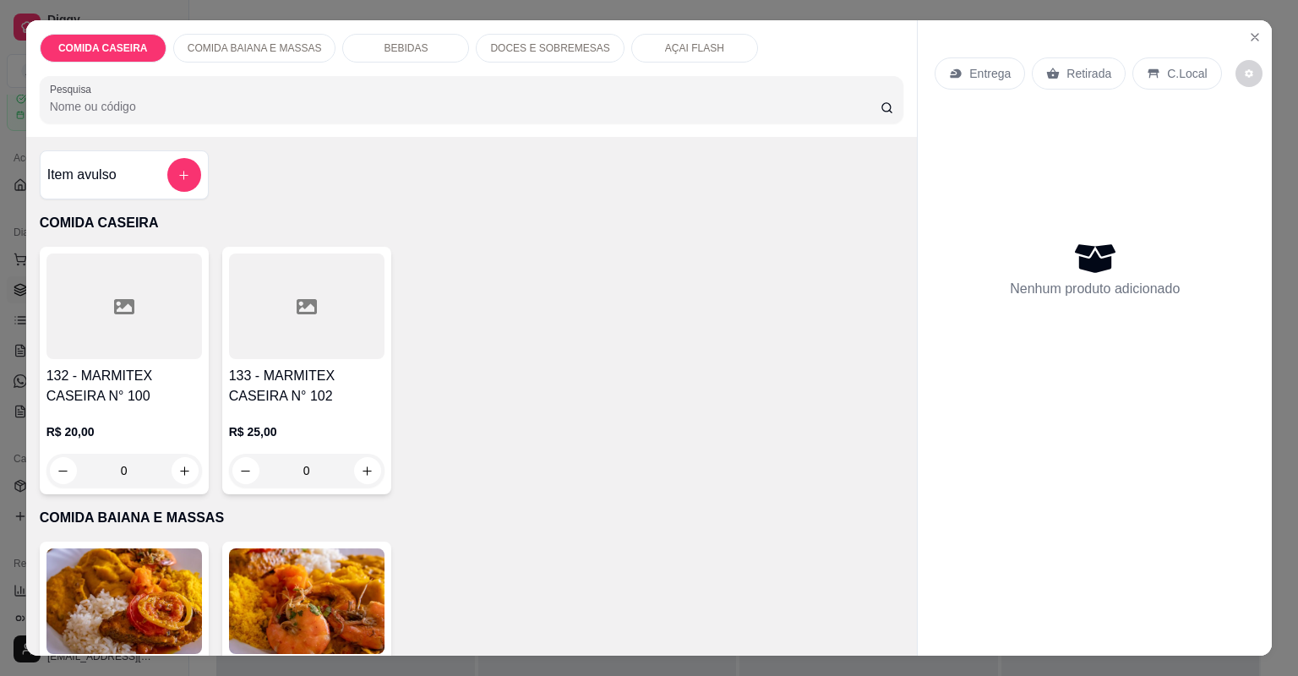
click at [159, 416] on div "R$ 20,00 0" at bounding box center [124, 447] width 156 height 81
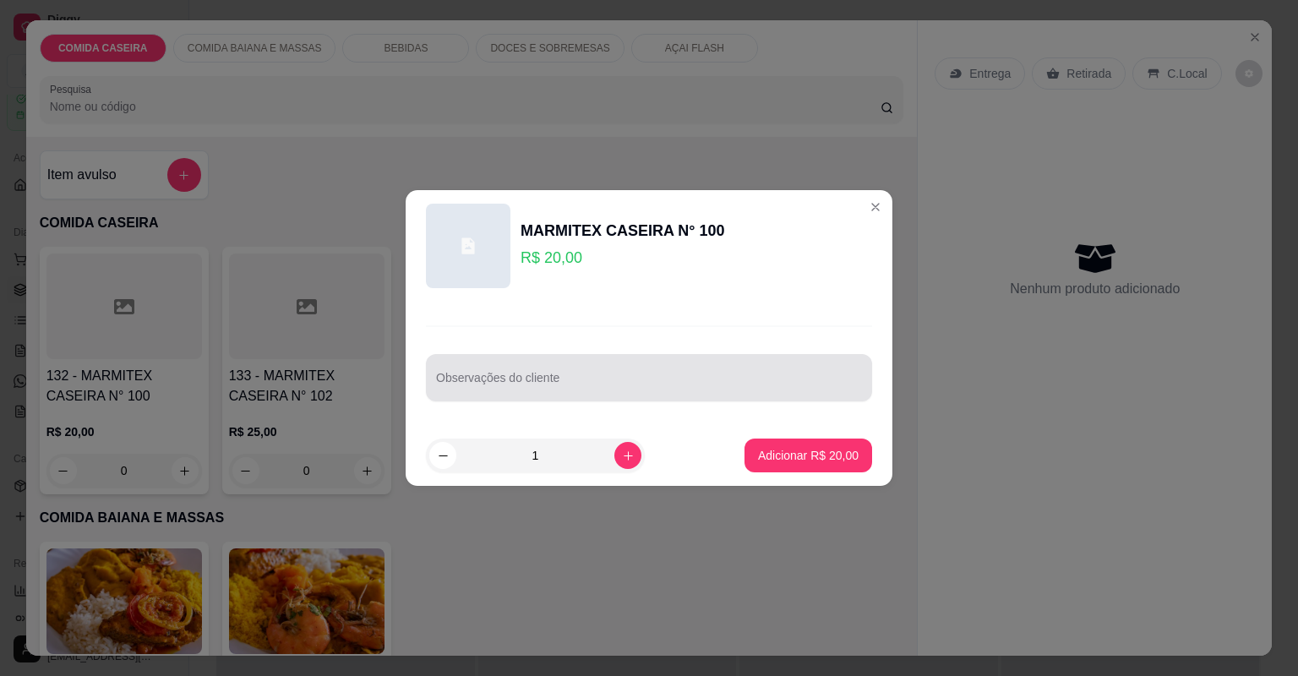
click at [507, 382] on input "Observações do cliente" at bounding box center [649, 384] width 426 height 17
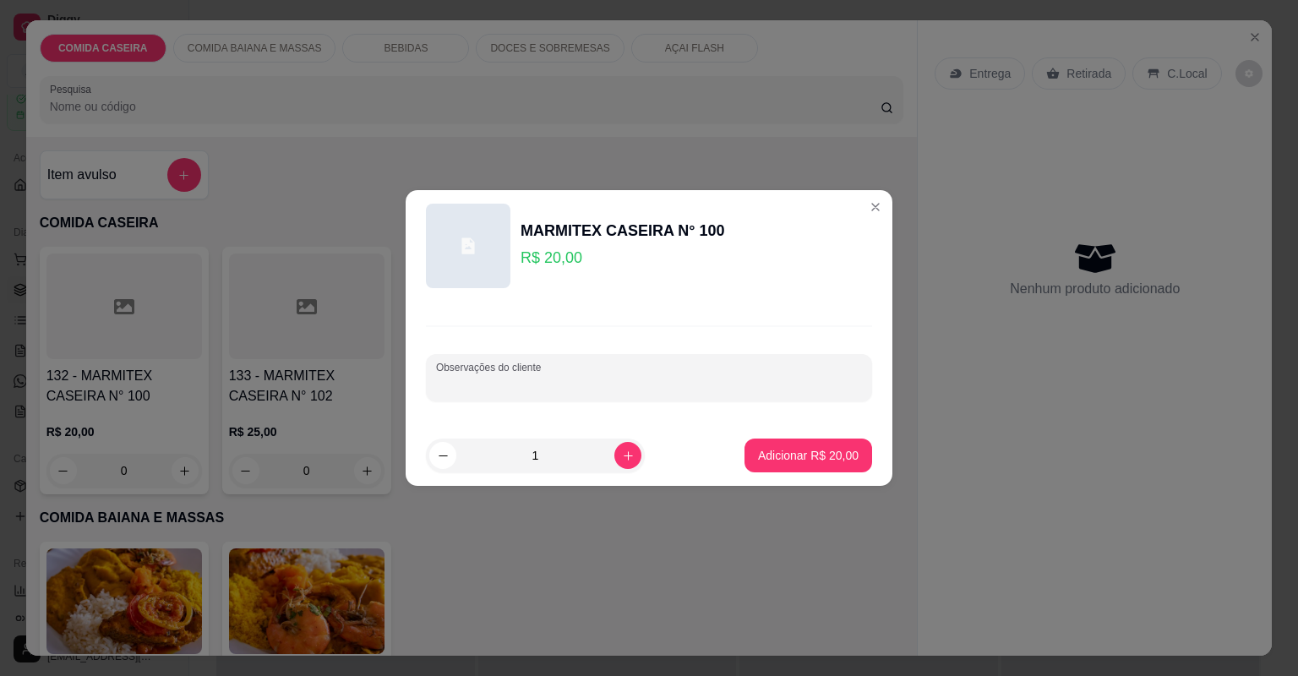
paste input "Linguiça,contra file, puré arroz temperado"
type input "Linguiça,contra file, puré arroz temperado"
click at [832, 460] on p "Adicionar R$ 20,00" at bounding box center [808, 455] width 101 height 17
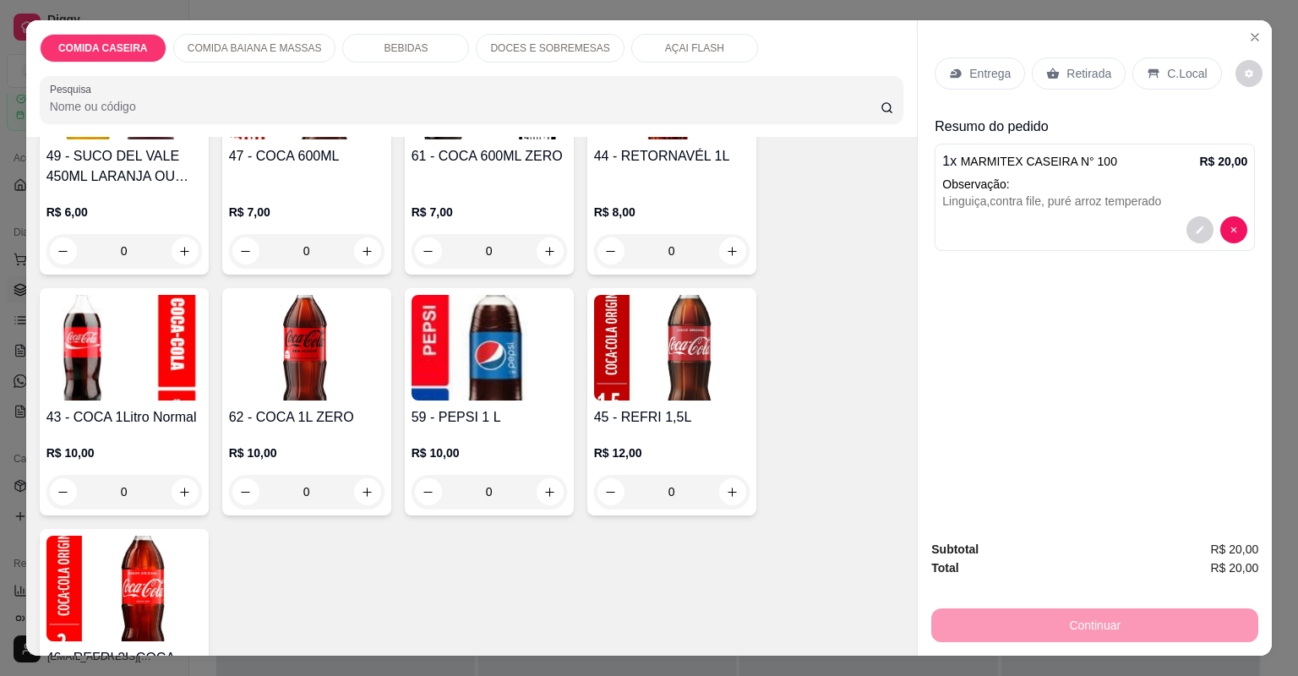
scroll to position [1623, 0]
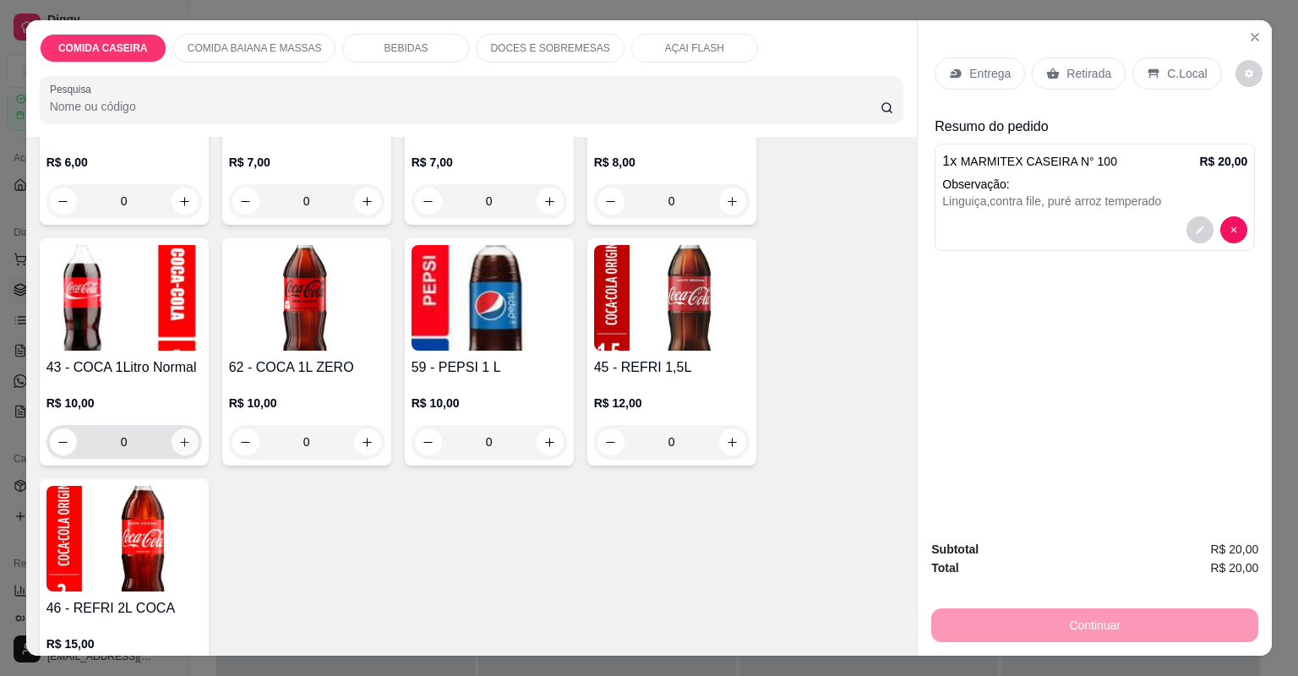
click at [183, 441] on icon "increase-product-quantity" at bounding box center [184, 442] width 9 height 9
type input "1"
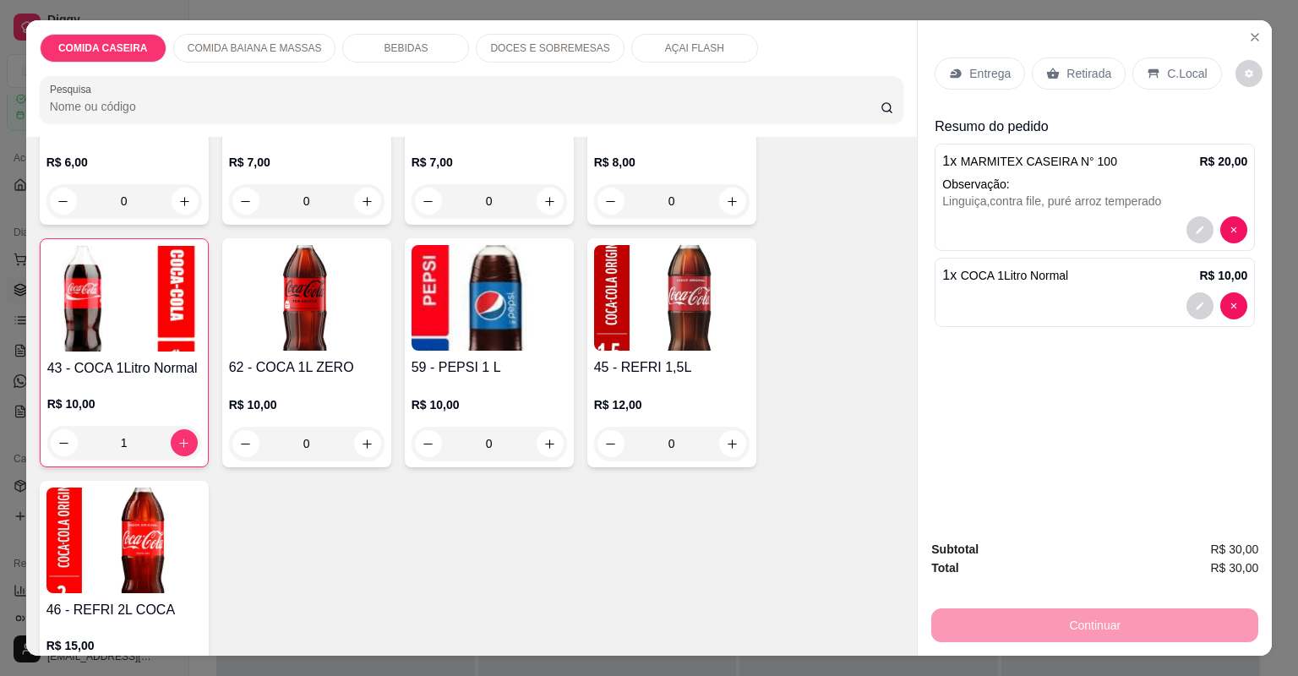
click at [981, 77] on p "Entrega" at bounding box center [989, 73] width 41 height 17
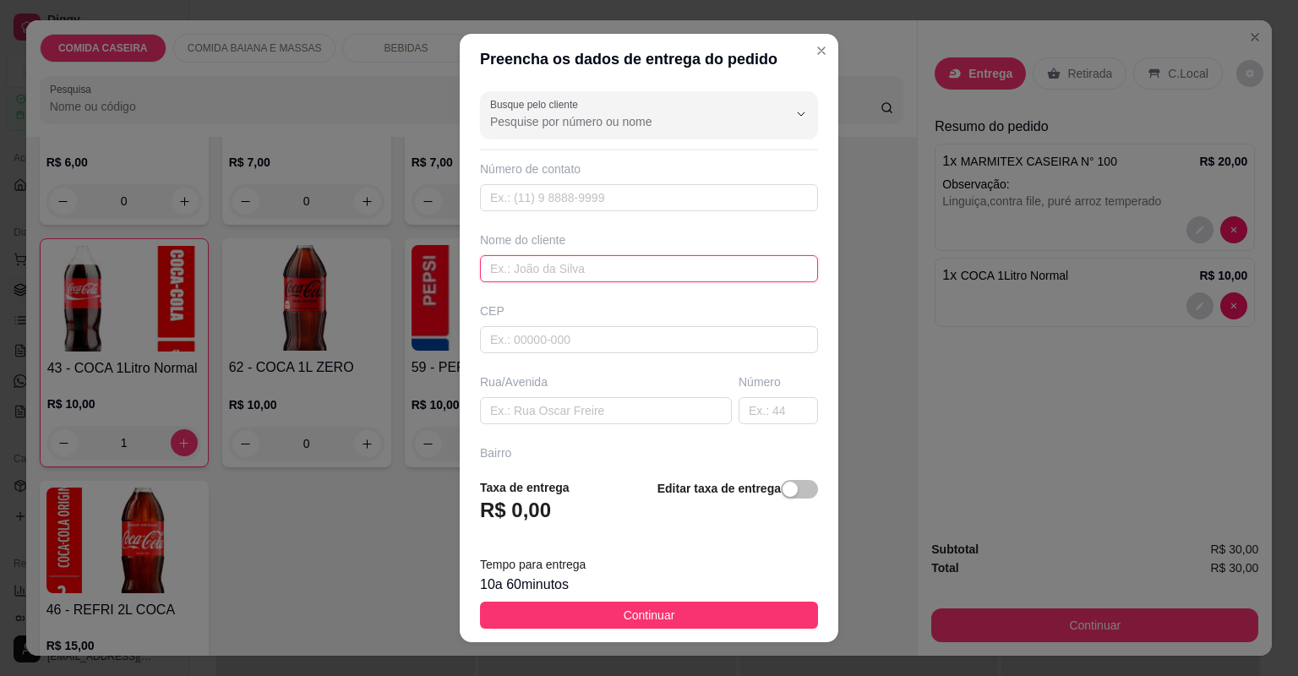
click at [555, 273] on input "text" at bounding box center [649, 268] width 338 height 27
type input "Erika"
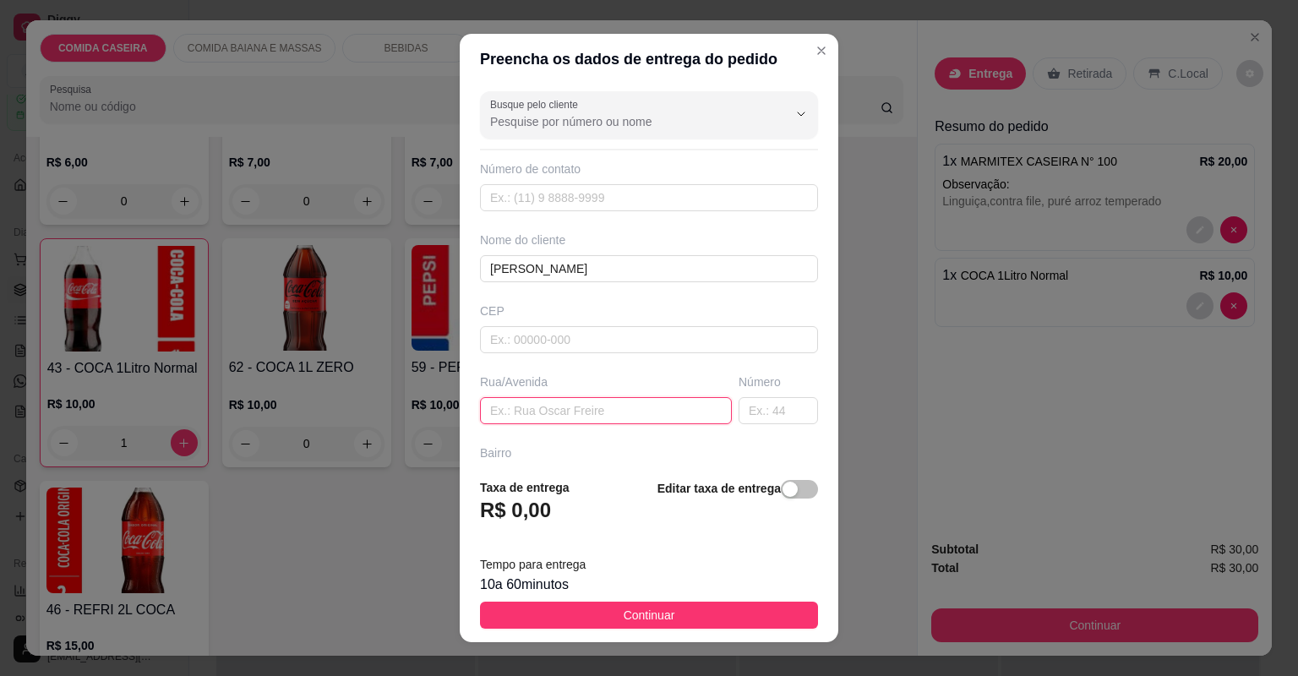
click at [558, 406] on input "text" at bounding box center [606, 410] width 252 height 27
paste input "Ao lado de sassa lava jato"
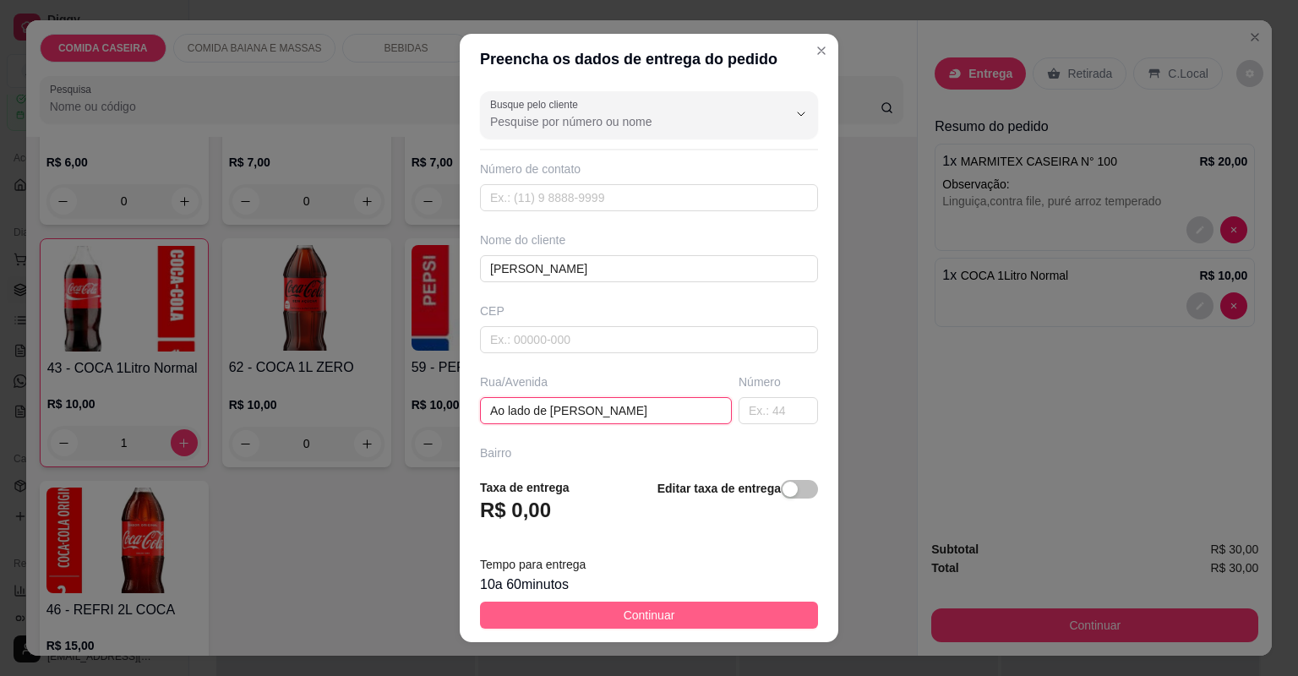
type input "Ao lado de sassa lava jato"
click at [624, 609] on span "Continuar" at bounding box center [650, 615] width 52 height 19
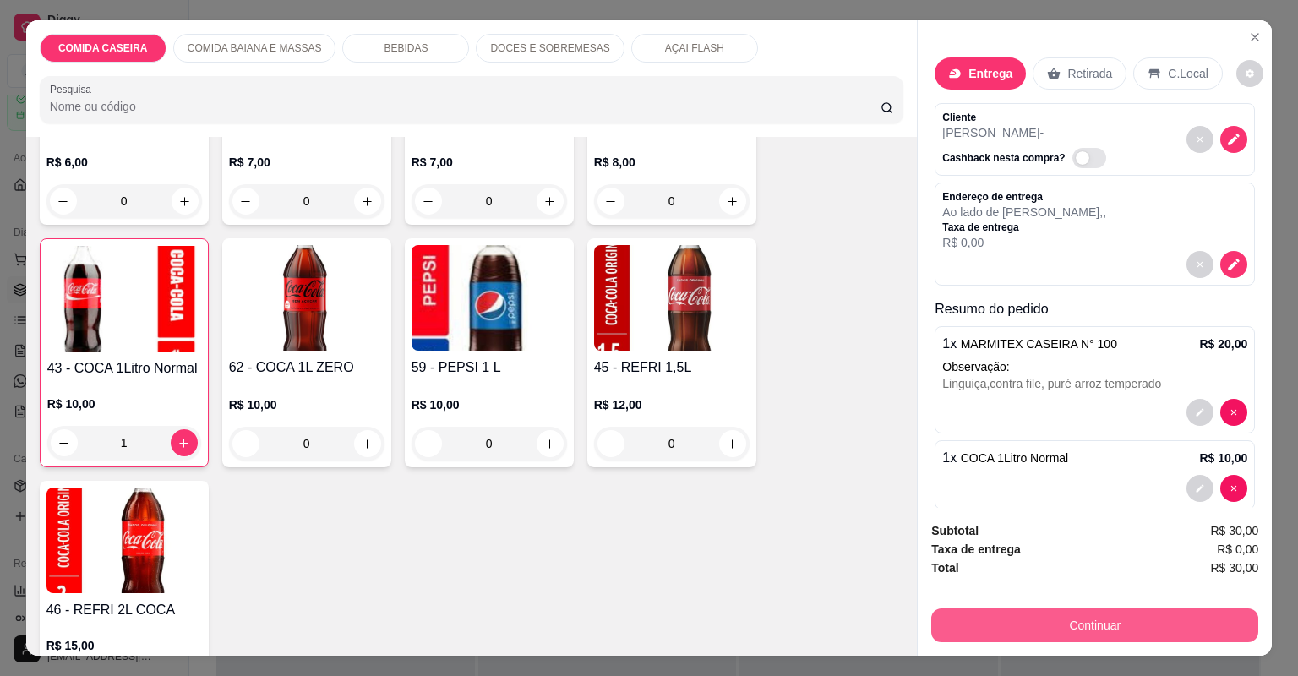
click at [1065, 614] on button "Continuar" at bounding box center [1094, 626] width 327 height 34
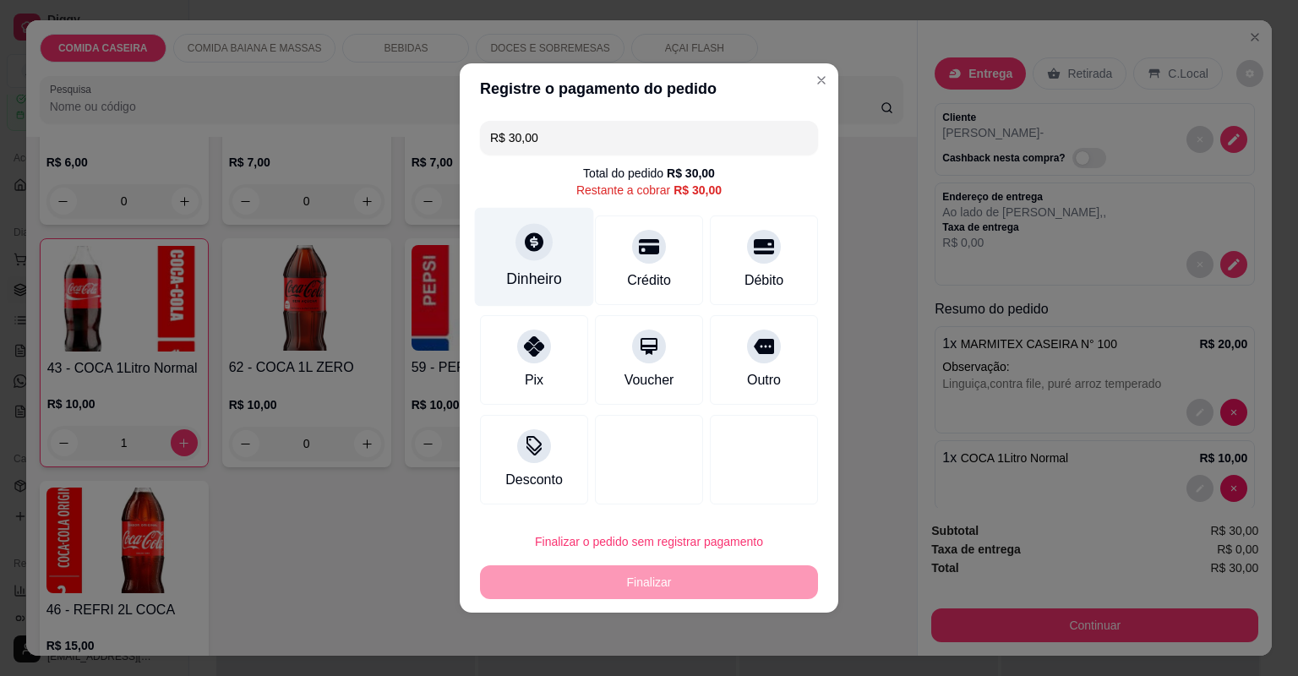
click at [533, 286] on div "Dinheiro" at bounding box center [534, 279] width 56 height 22
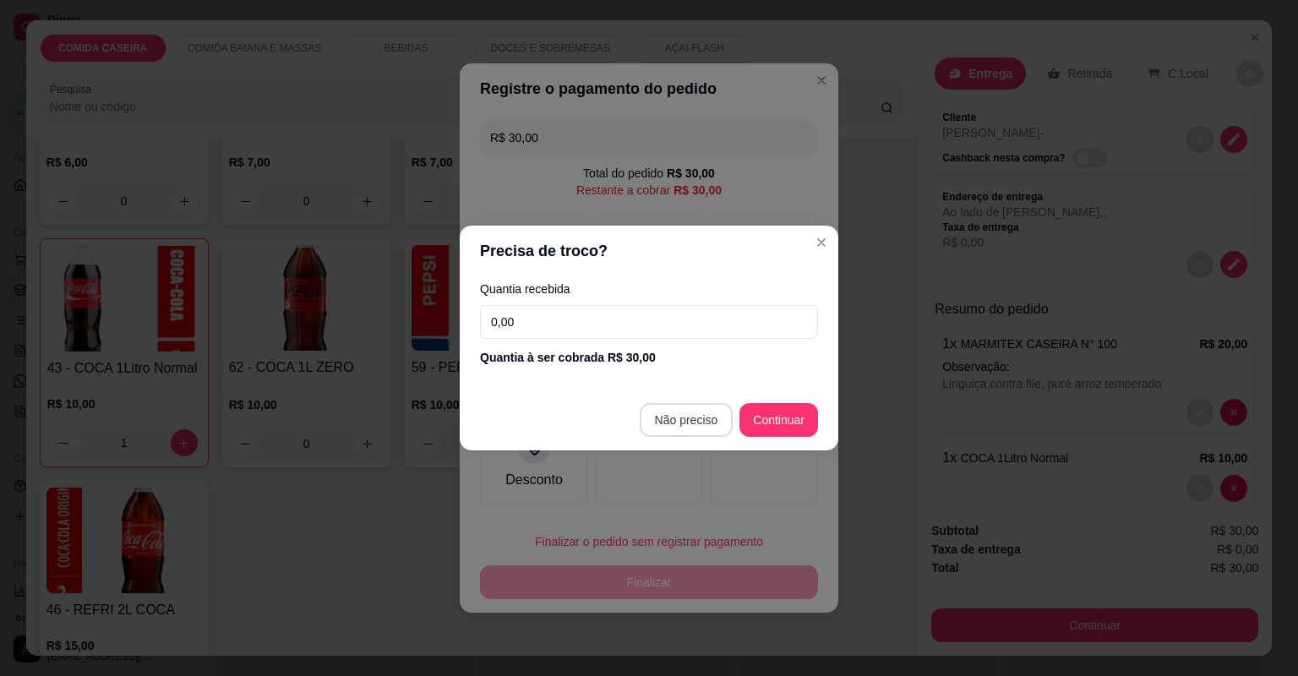
type input "R$ 0,00"
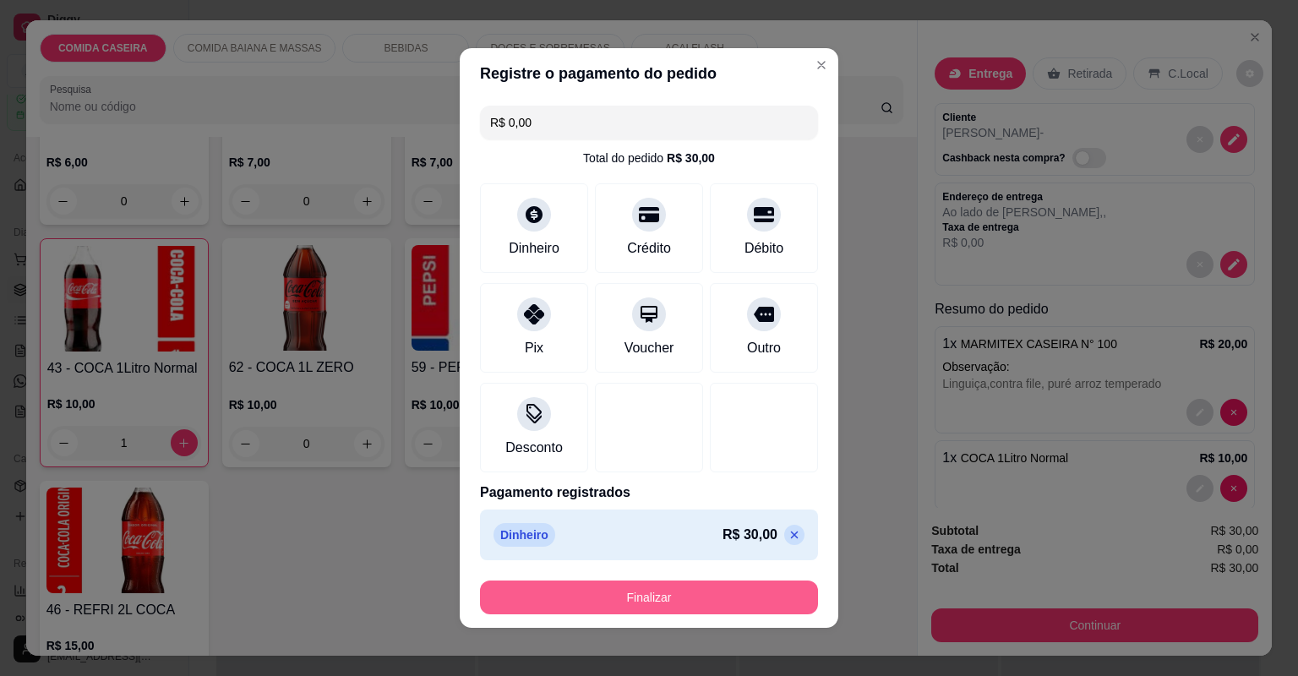
click at [697, 597] on button "Finalizar" at bounding box center [649, 598] width 338 height 34
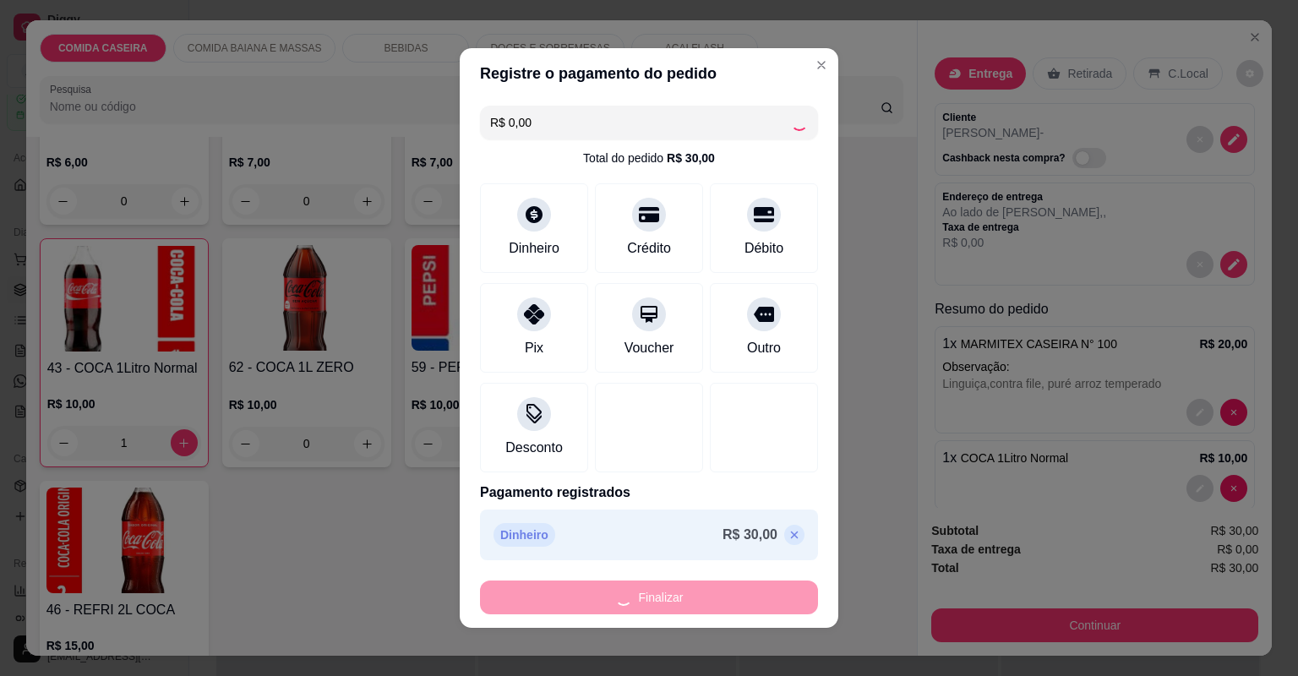
type input "0"
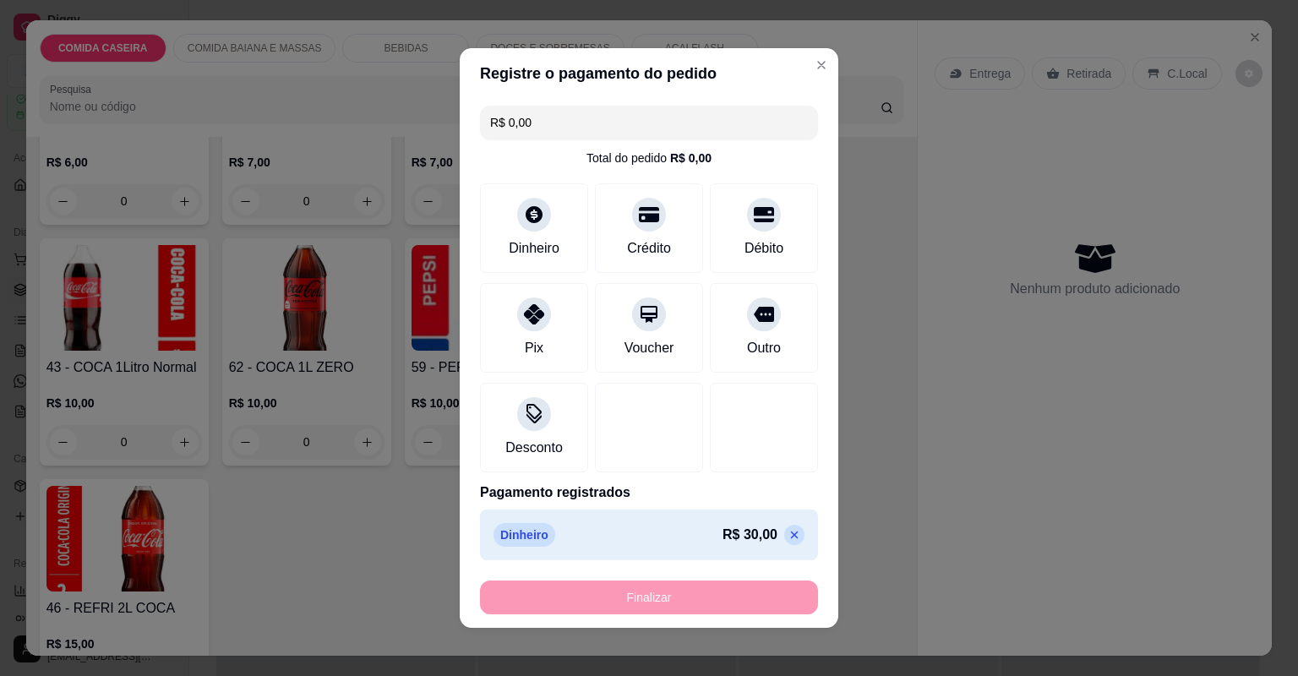
type input "-R$ 30,00"
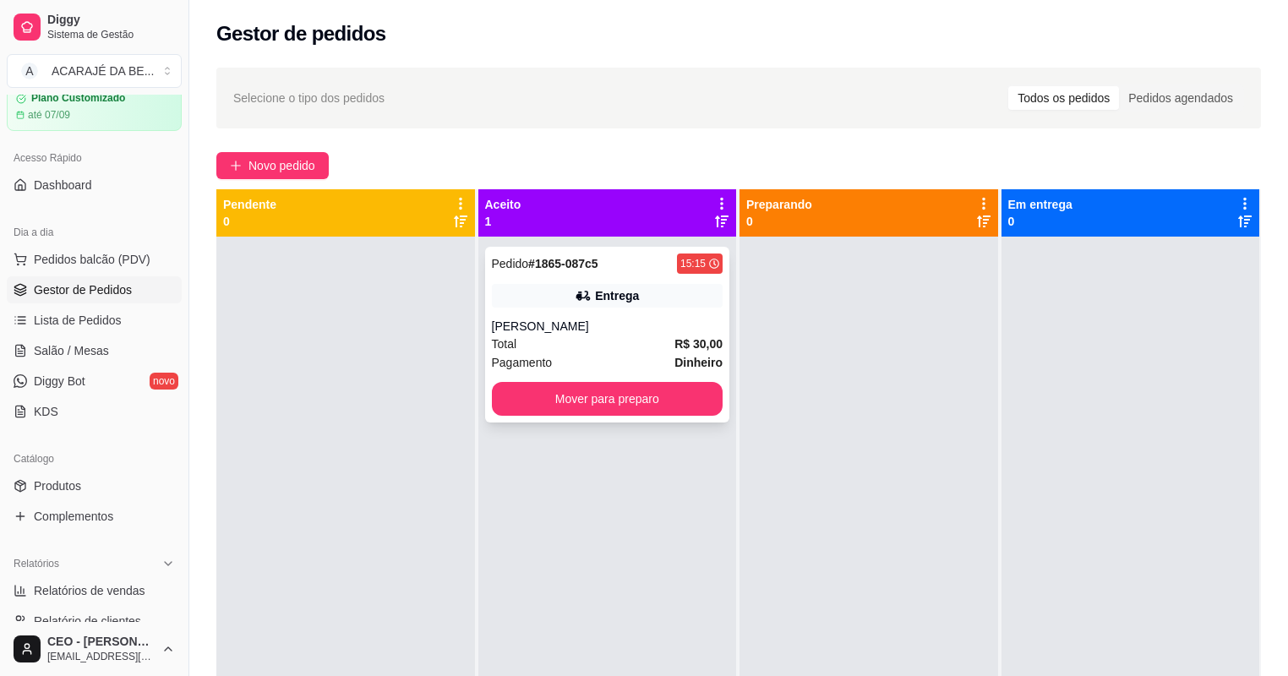
click at [635, 308] on div "Pedido # 1865-087c5 15:15 Entrega Erika Total R$ 30,00 Pagamento Dinheiro Mover…" at bounding box center [607, 335] width 245 height 176
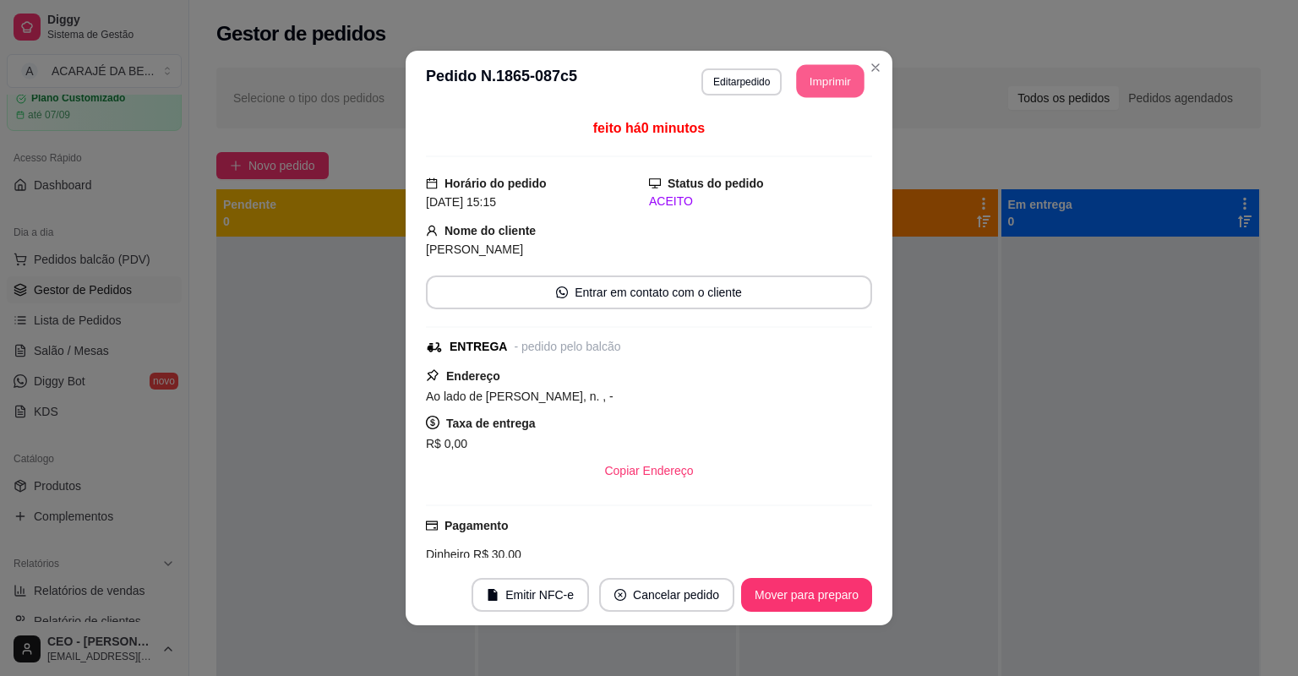
click at [817, 85] on button "Imprimir" at bounding box center [831, 81] width 68 height 33
click at [804, 576] on footer "Emitir NFC-e Cancelar pedido Mover para preparo" at bounding box center [649, 595] width 487 height 61
click at [806, 585] on button "Mover para preparo" at bounding box center [806, 595] width 127 height 33
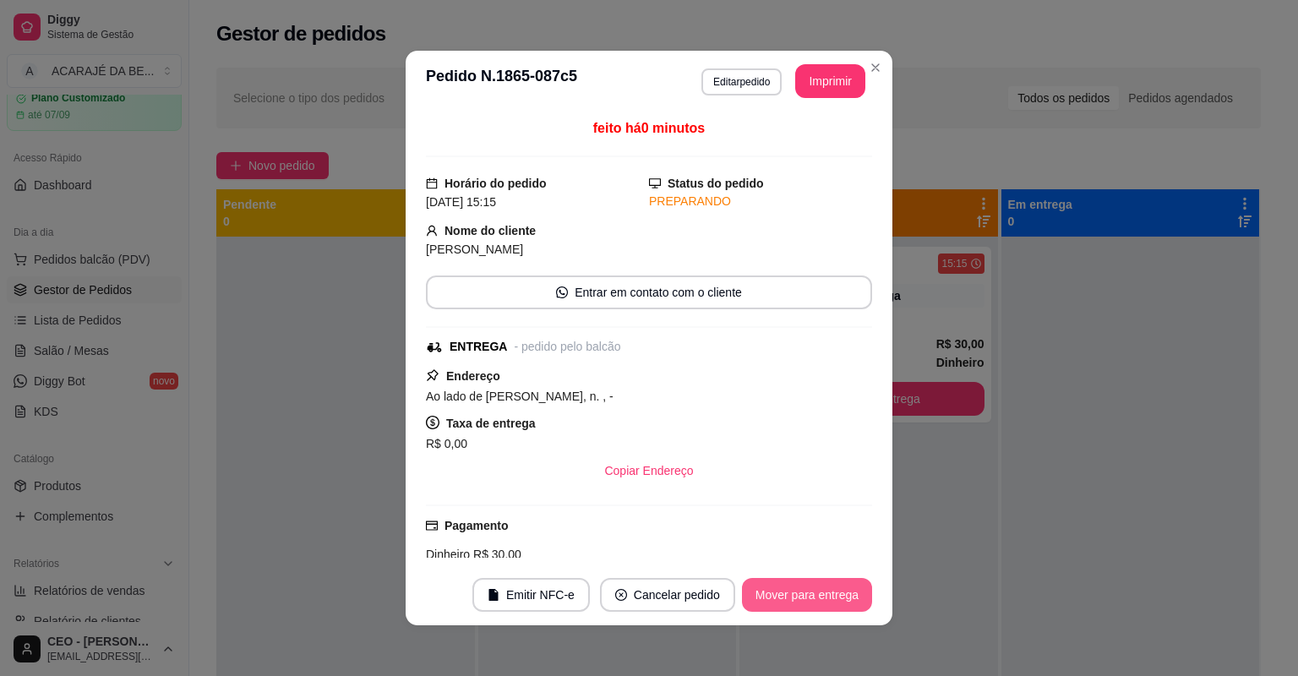
click at [806, 585] on button "Mover para entrega" at bounding box center [807, 595] width 130 height 34
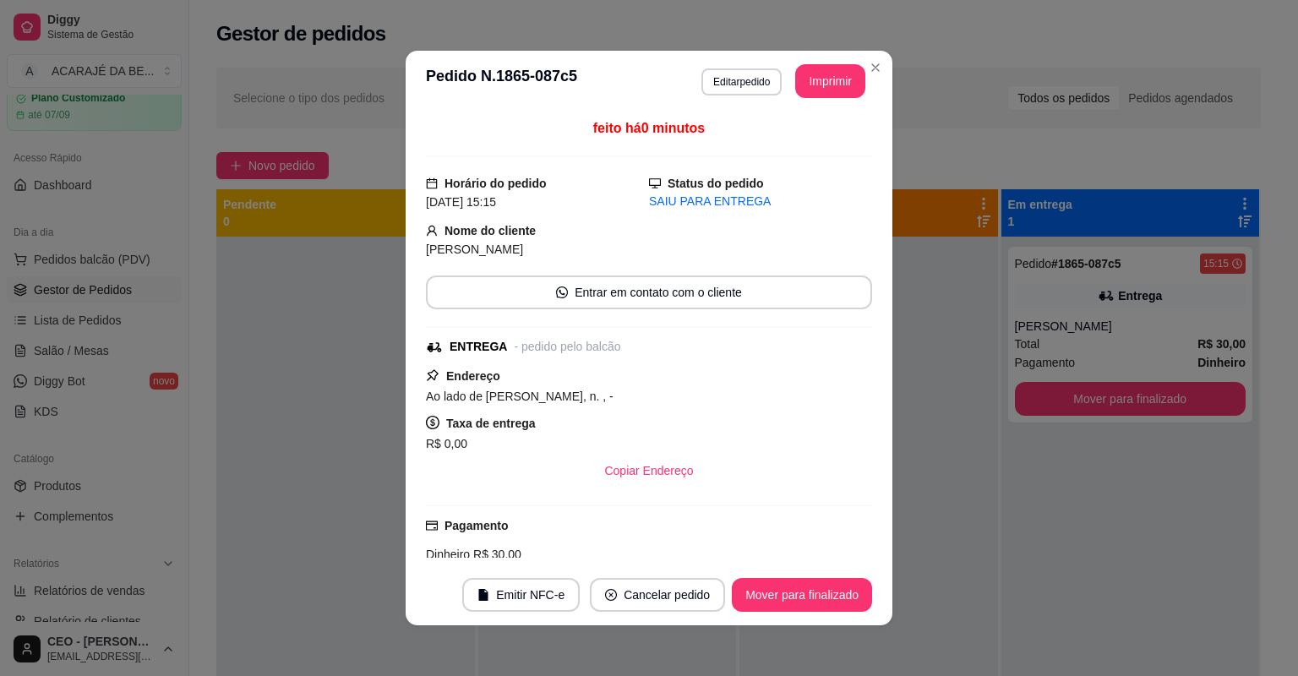
click at [806, 585] on button "Mover para finalizado" at bounding box center [802, 595] width 140 height 34
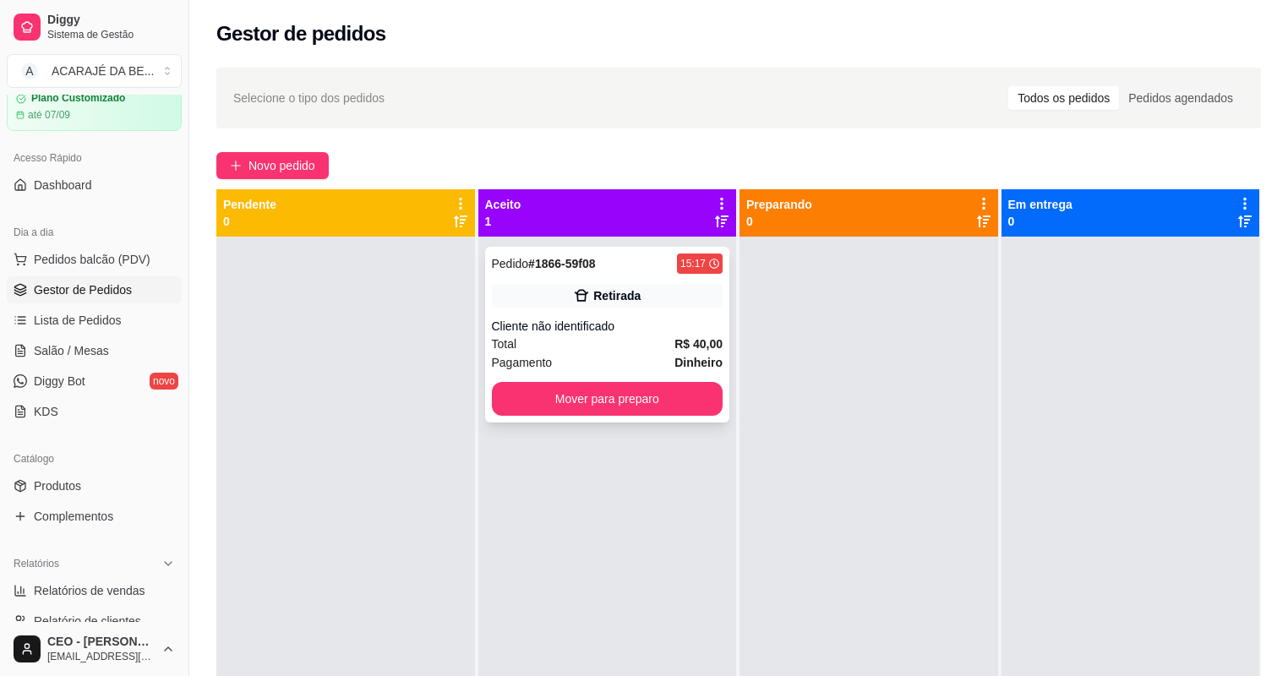
click at [652, 320] on div "Cliente não identificado" at bounding box center [608, 326] width 232 height 17
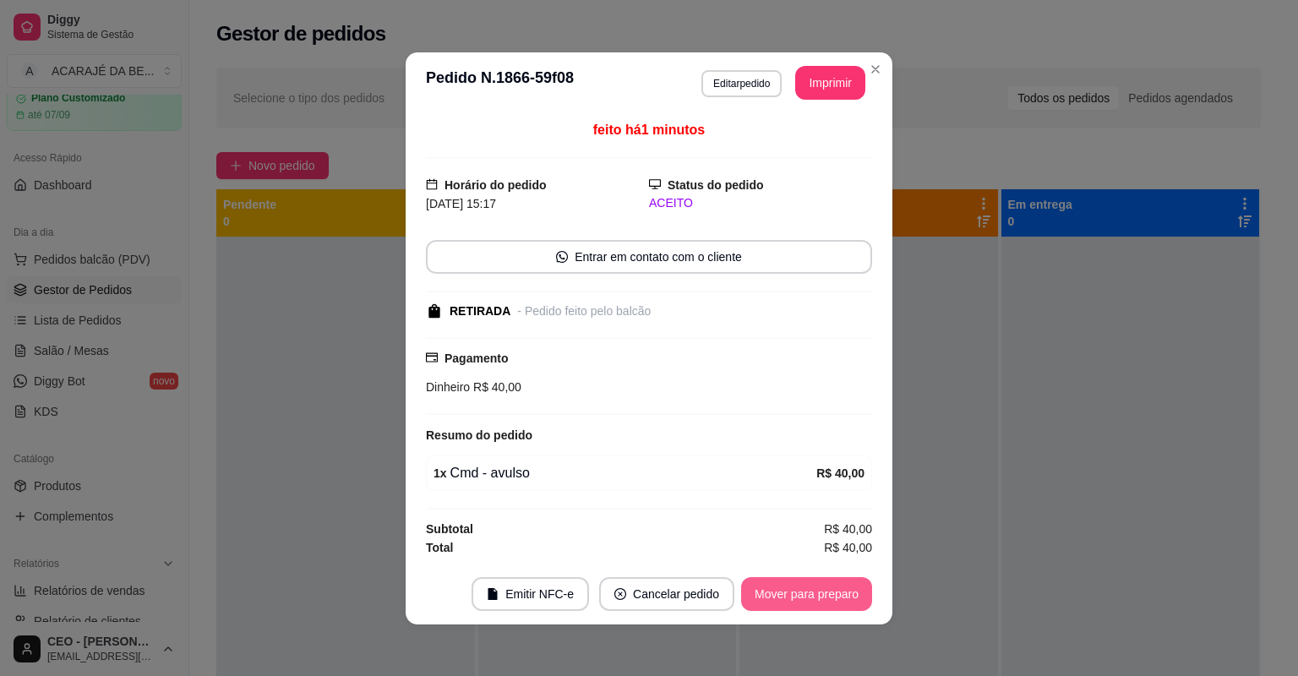
click at [784, 604] on button "Mover para preparo" at bounding box center [806, 594] width 131 height 34
click at [784, 604] on div "Mover para preparo" at bounding box center [795, 594] width 155 height 34
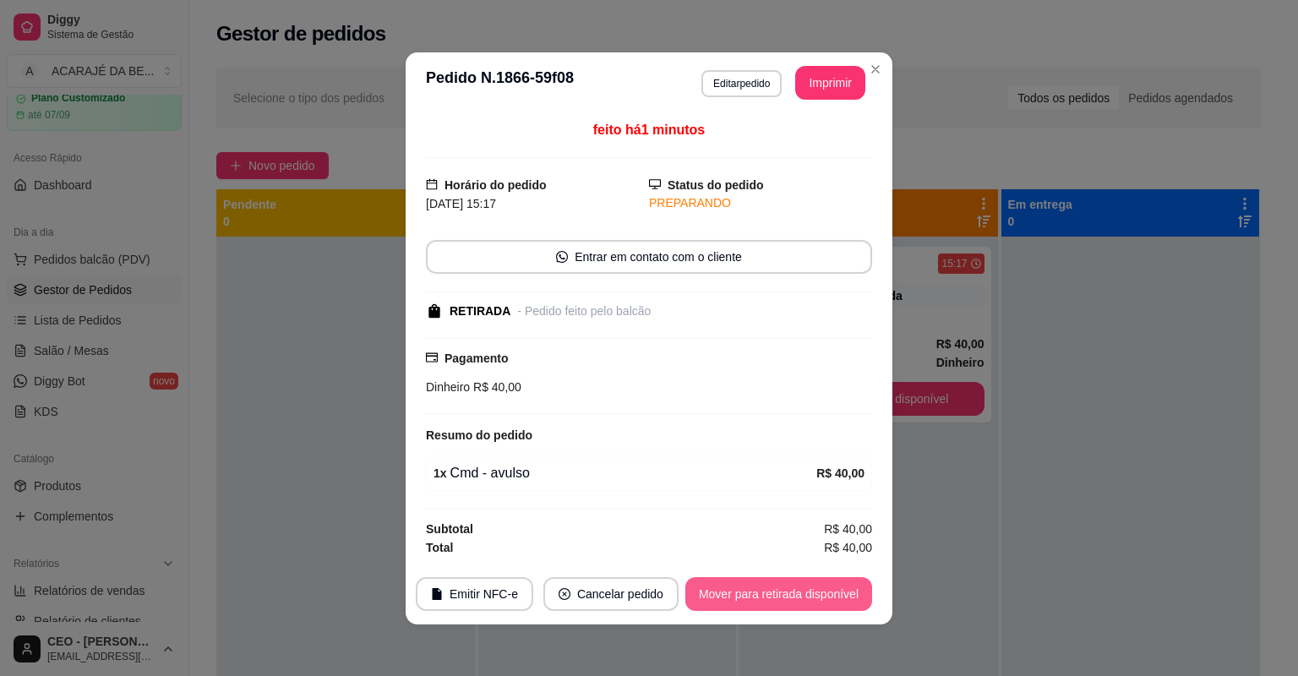
click at [784, 604] on button "Mover para retirada disponível" at bounding box center [778, 594] width 187 height 34
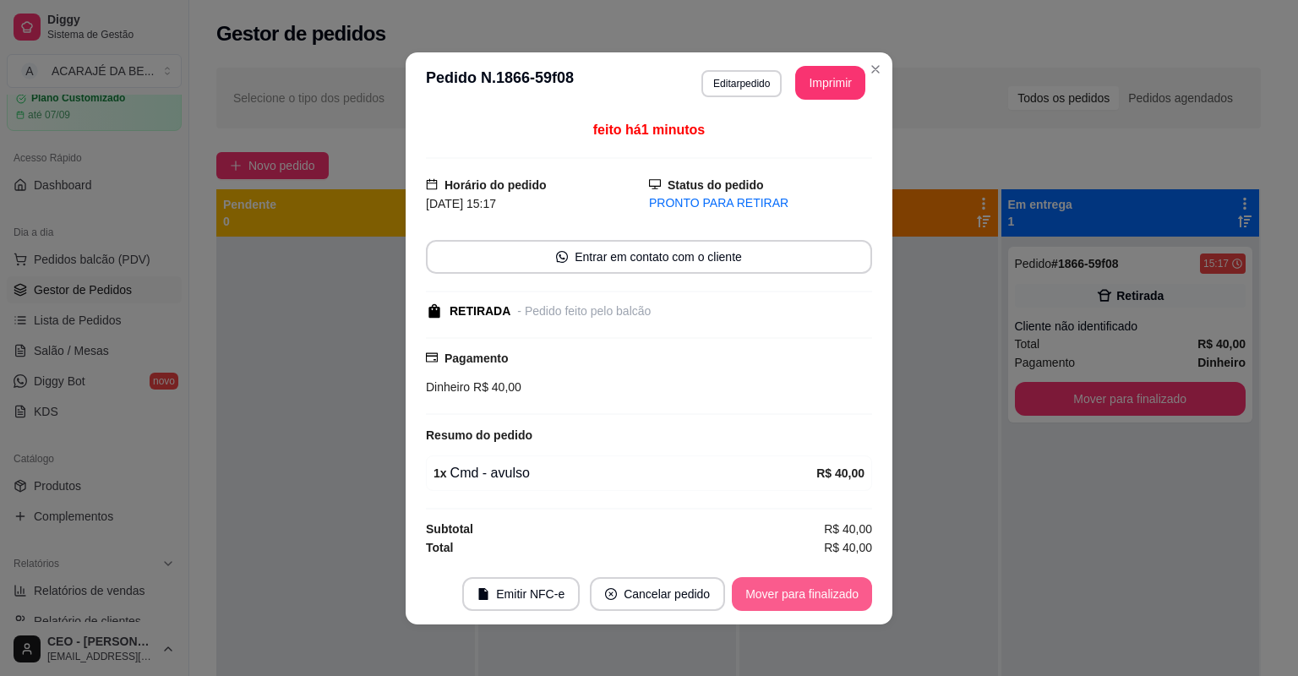
click at [784, 604] on button "Mover para finalizado" at bounding box center [802, 594] width 140 height 34
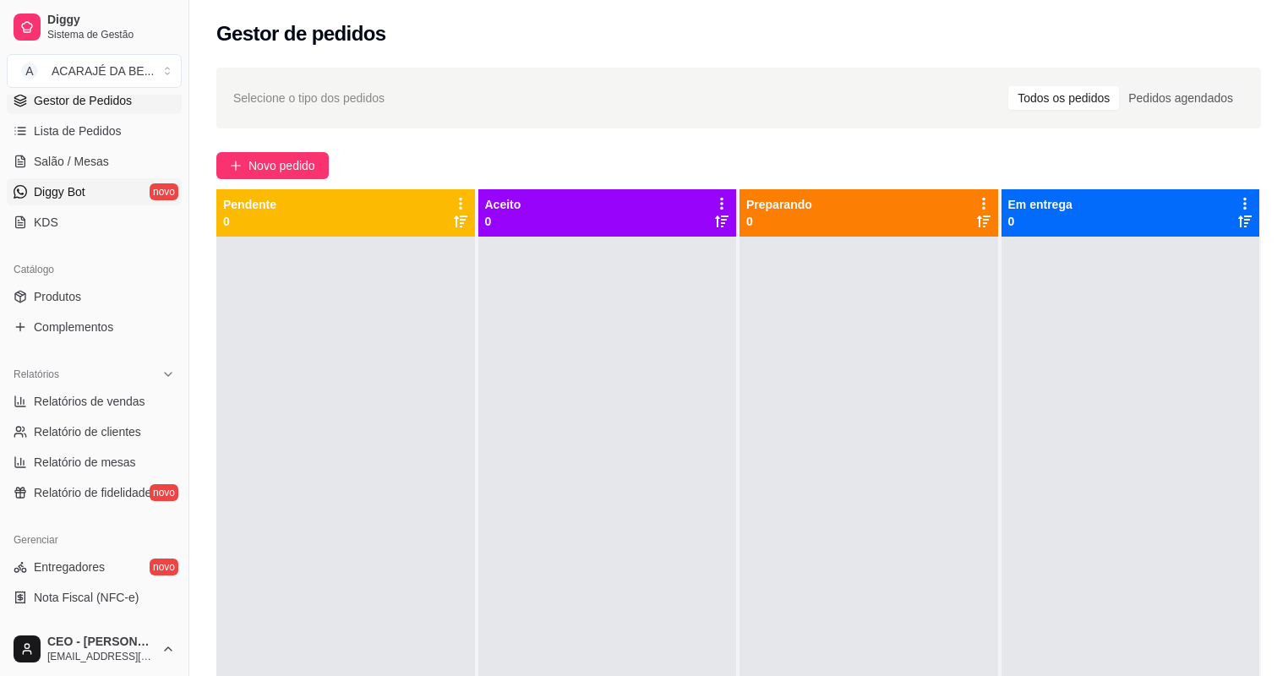
scroll to position [270, 0]
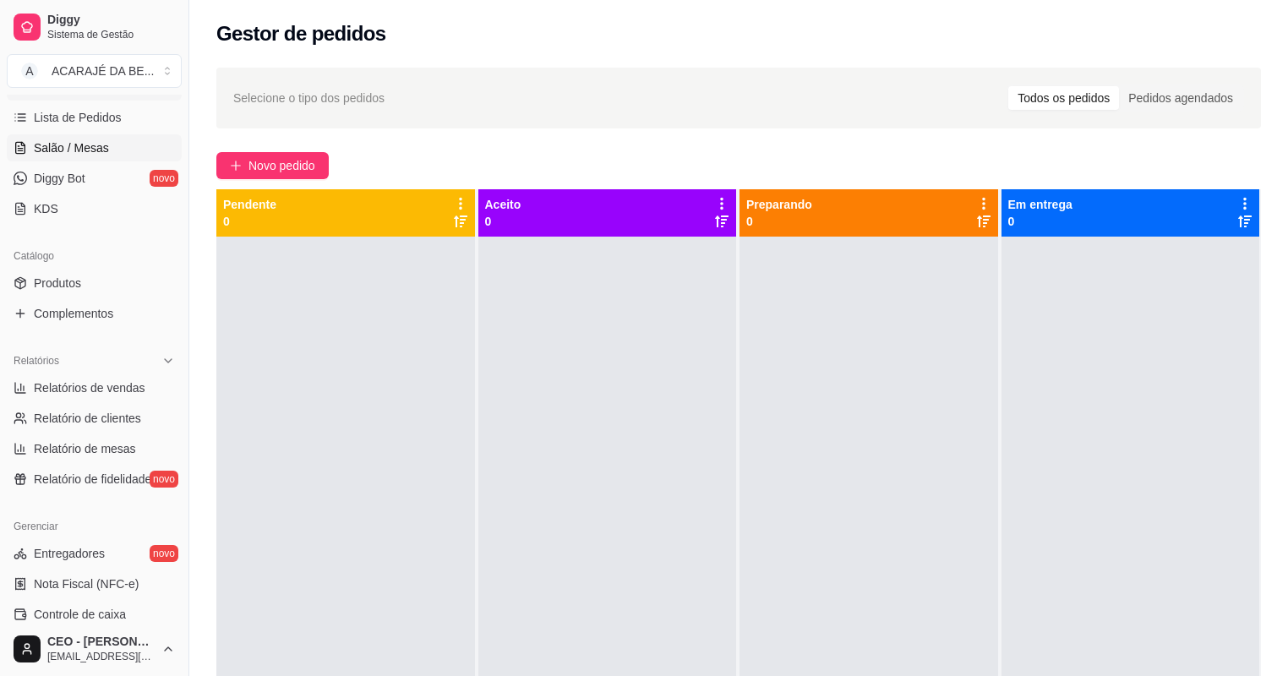
click at [78, 157] on link "Salão / Mesas" at bounding box center [94, 147] width 175 height 27
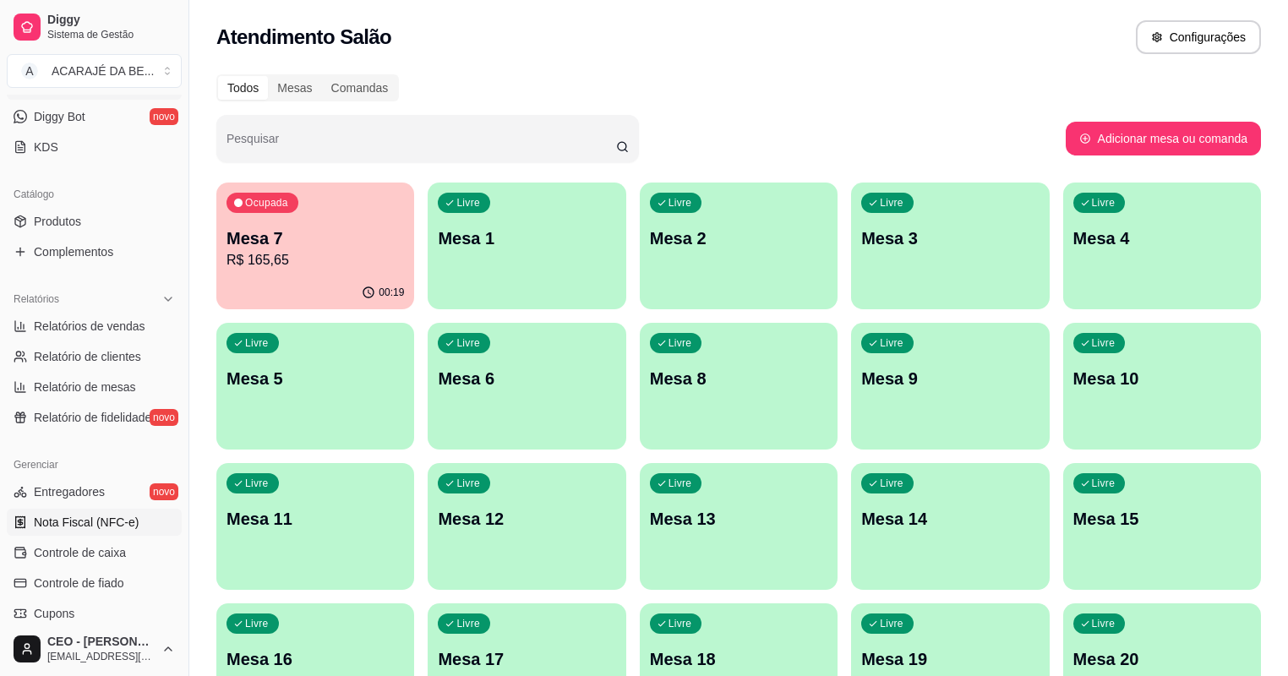
scroll to position [406, 0]
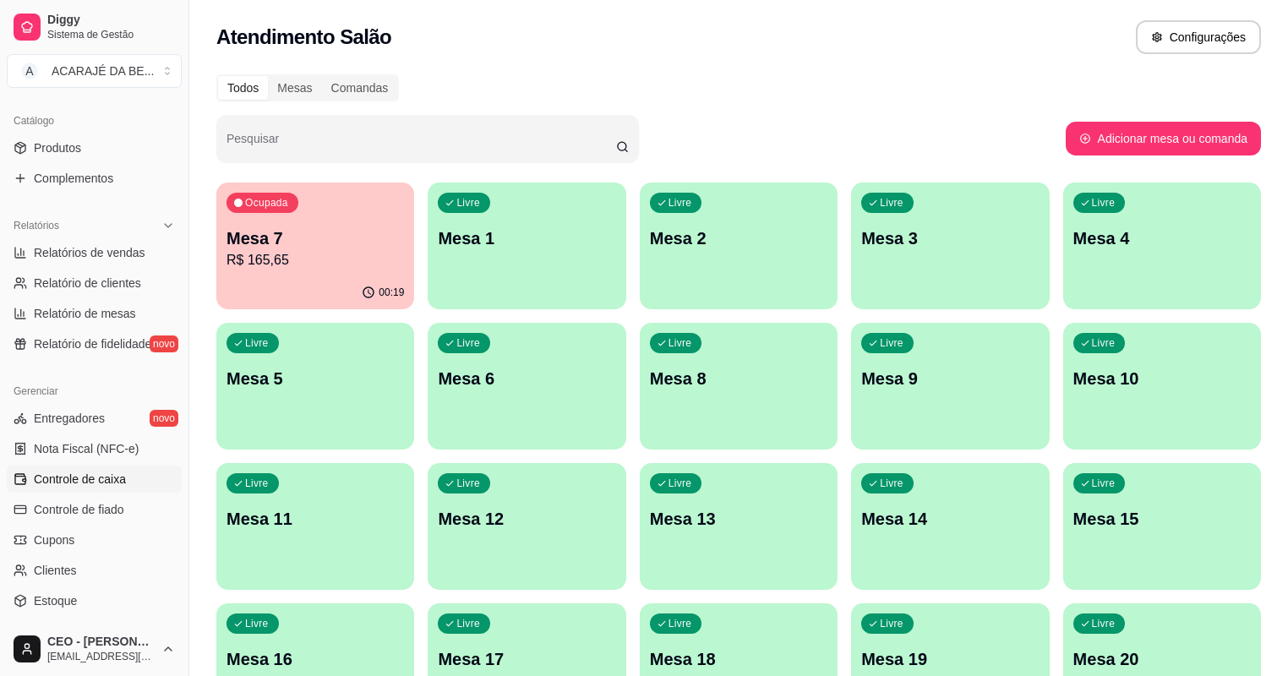
click at [116, 480] on span "Controle de caixa" at bounding box center [80, 479] width 92 height 17
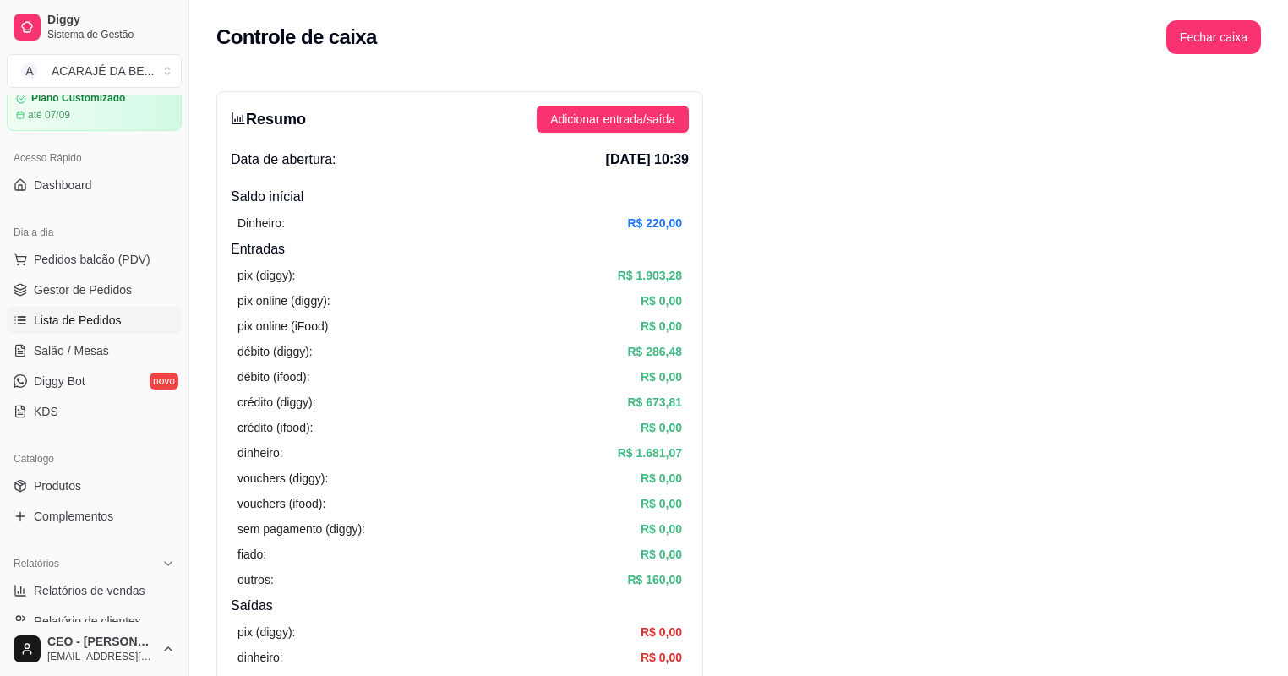
scroll to position [68, 0]
click at [88, 281] on span "Gestor de Pedidos" at bounding box center [83, 289] width 98 height 17
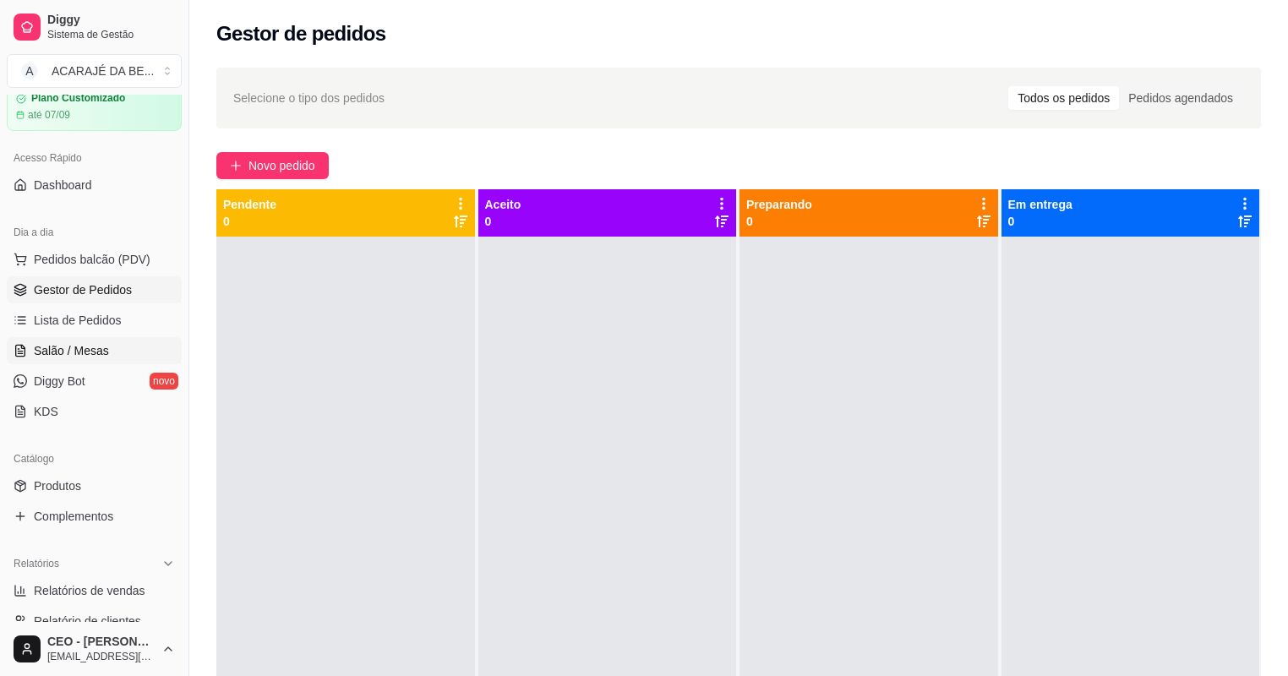
click at [112, 345] on link "Salão / Mesas" at bounding box center [94, 350] width 175 height 27
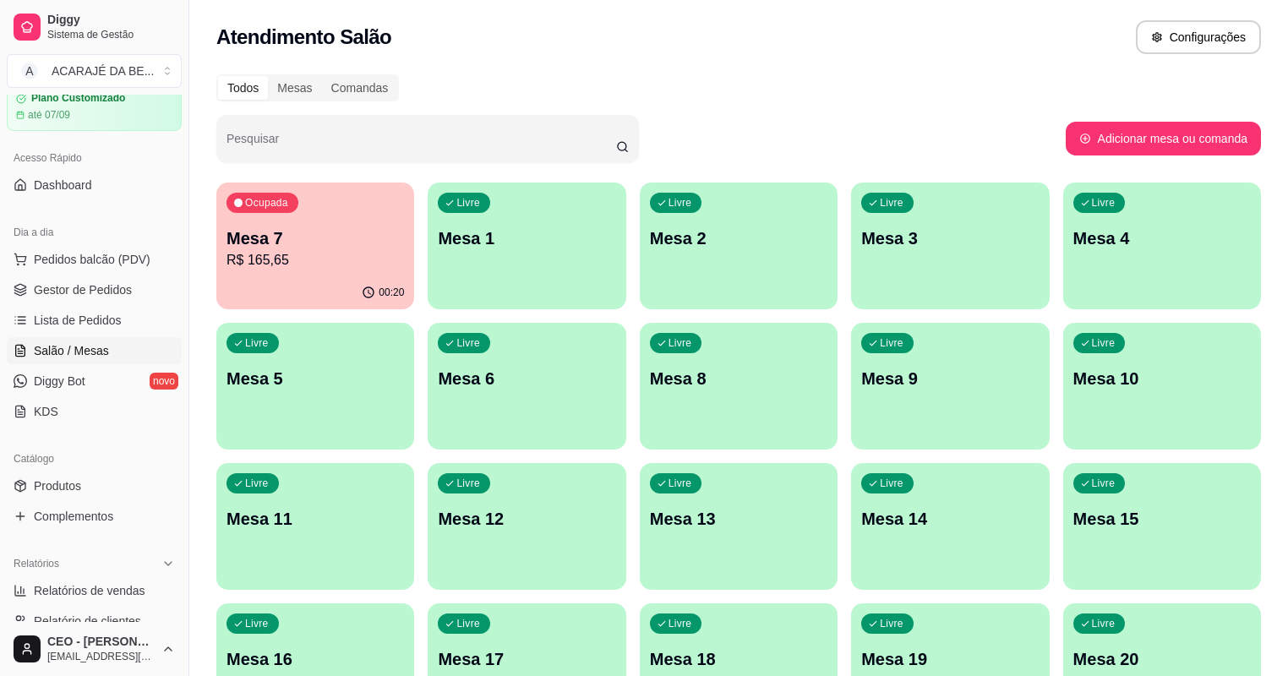
click at [289, 270] on p "R$ 165,65" at bounding box center [315, 260] width 177 height 20
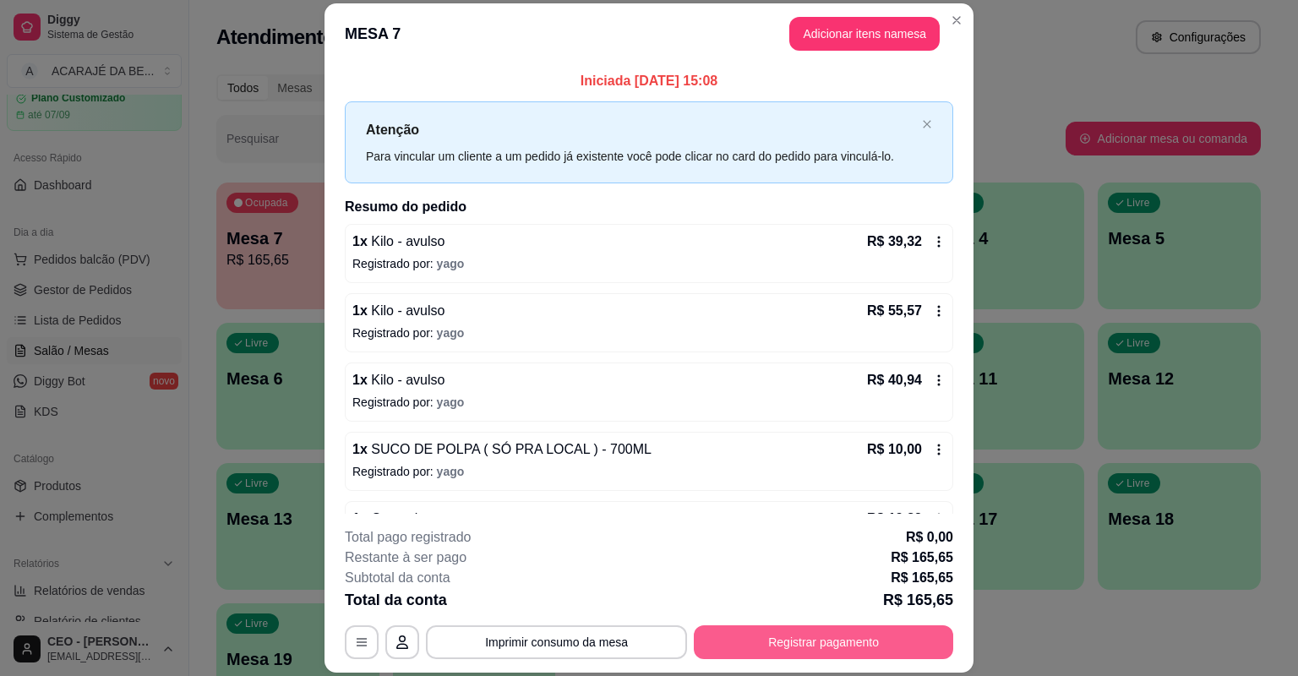
click at [740, 640] on button "Registrar pagamento" at bounding box center [823, 642] width 259 height 34
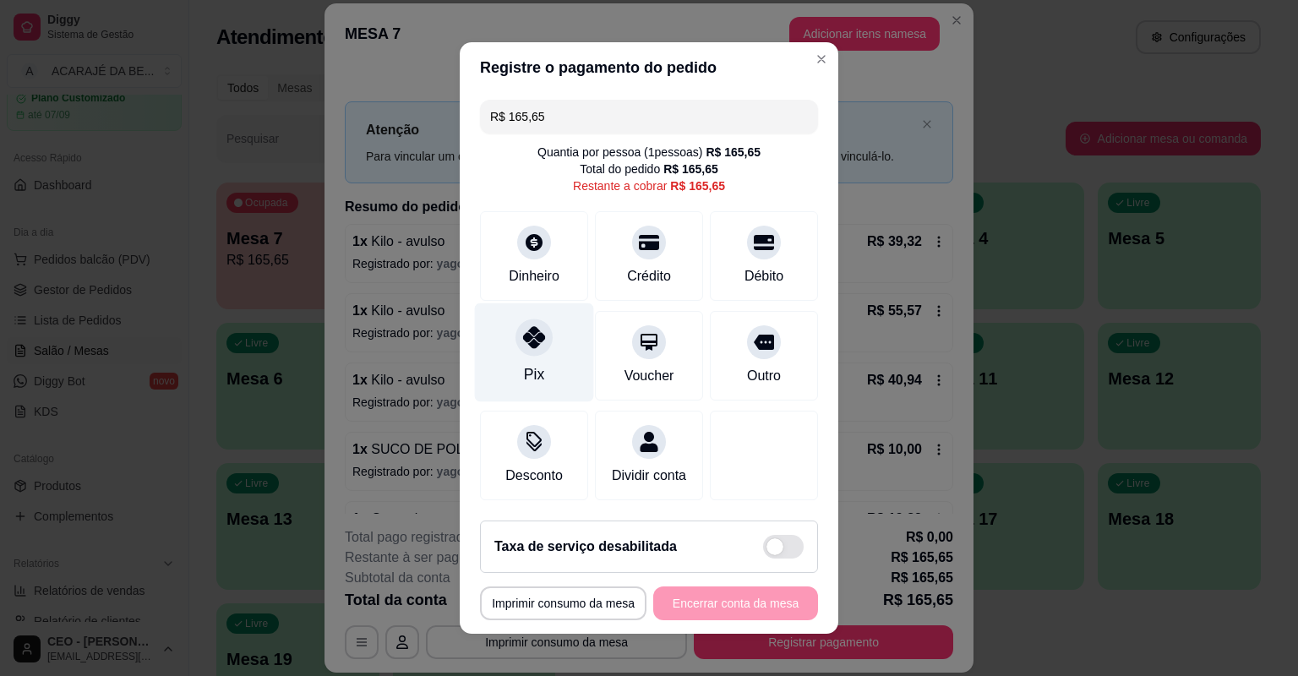
click at [552, 356] on div "Pix" at bounding box center [534, 352] width 119 height 99
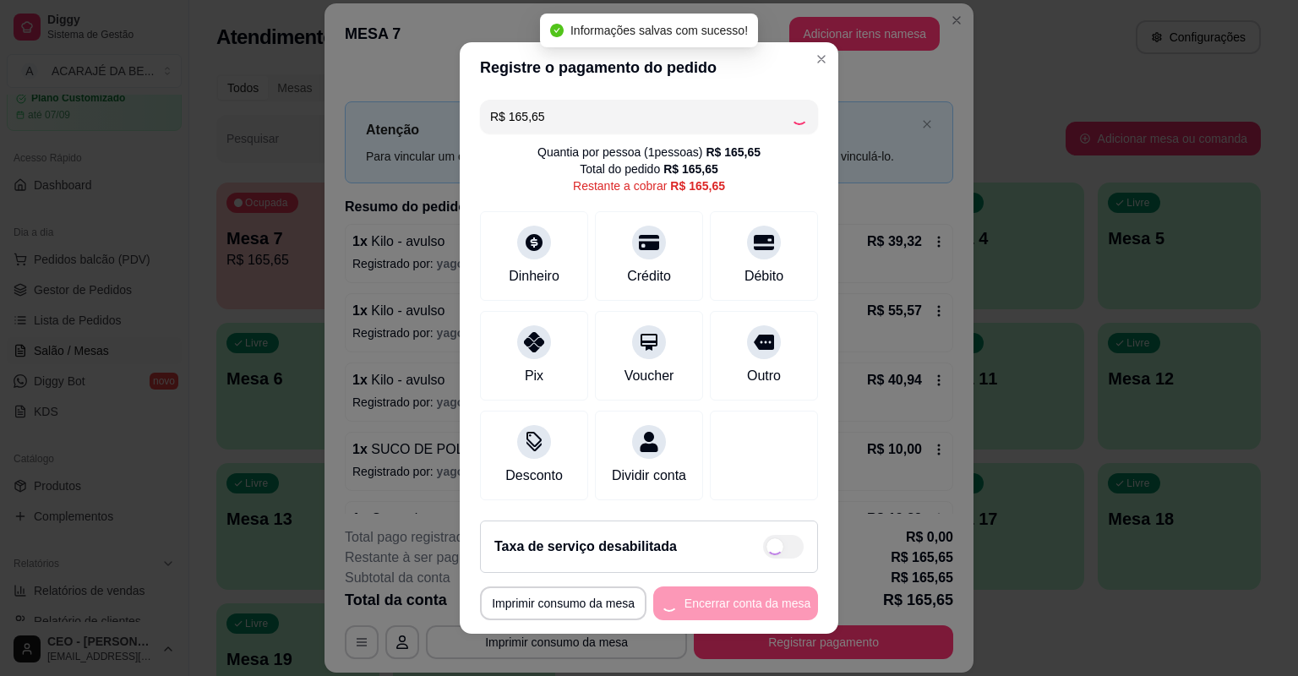
type input "R$ 0,00"
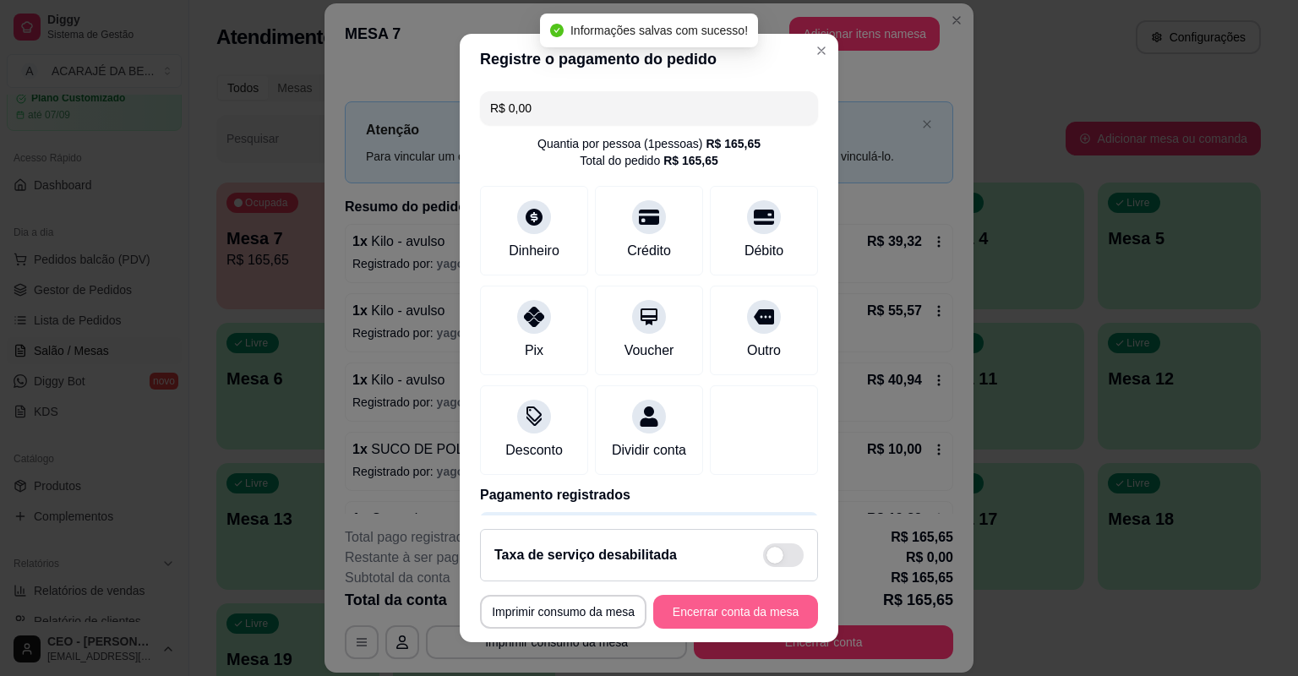
click at [701, 613] on button "Encerrar conta da mesa" at bounding box center [735, 612] width 165 height 34
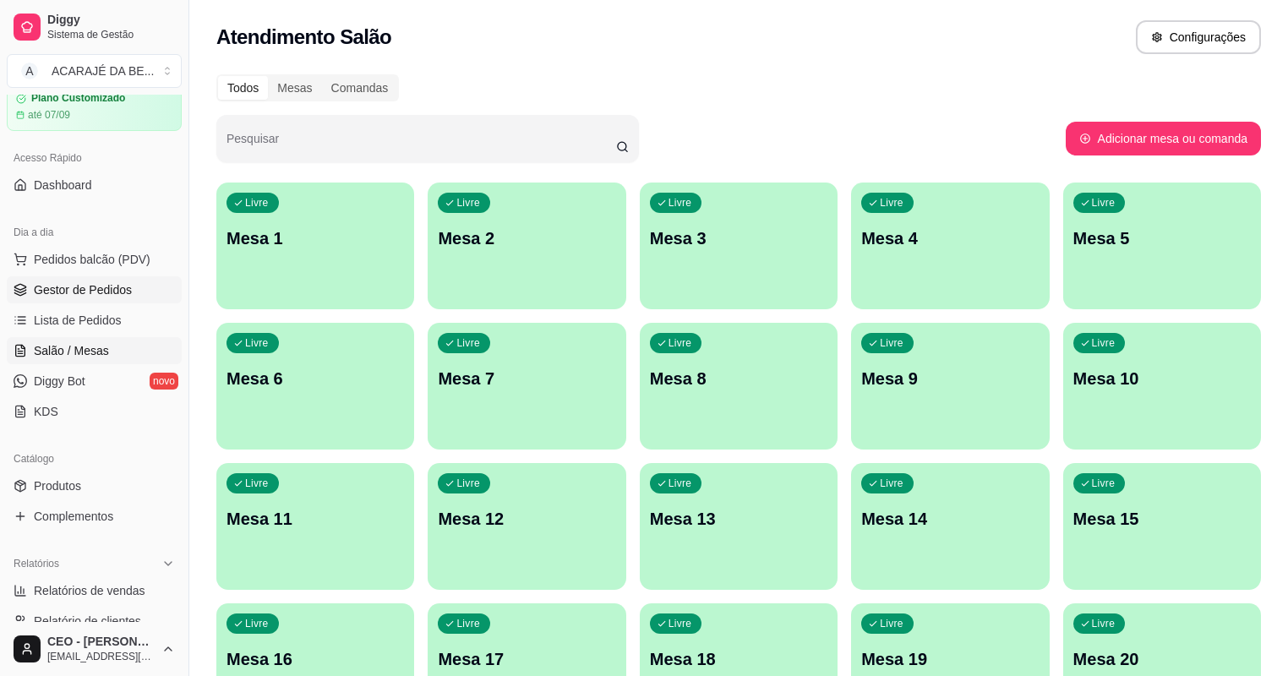
click at [53, 287] on span "Gestor de Pedidos" at bounding box center [83, 289] width 98 height 17
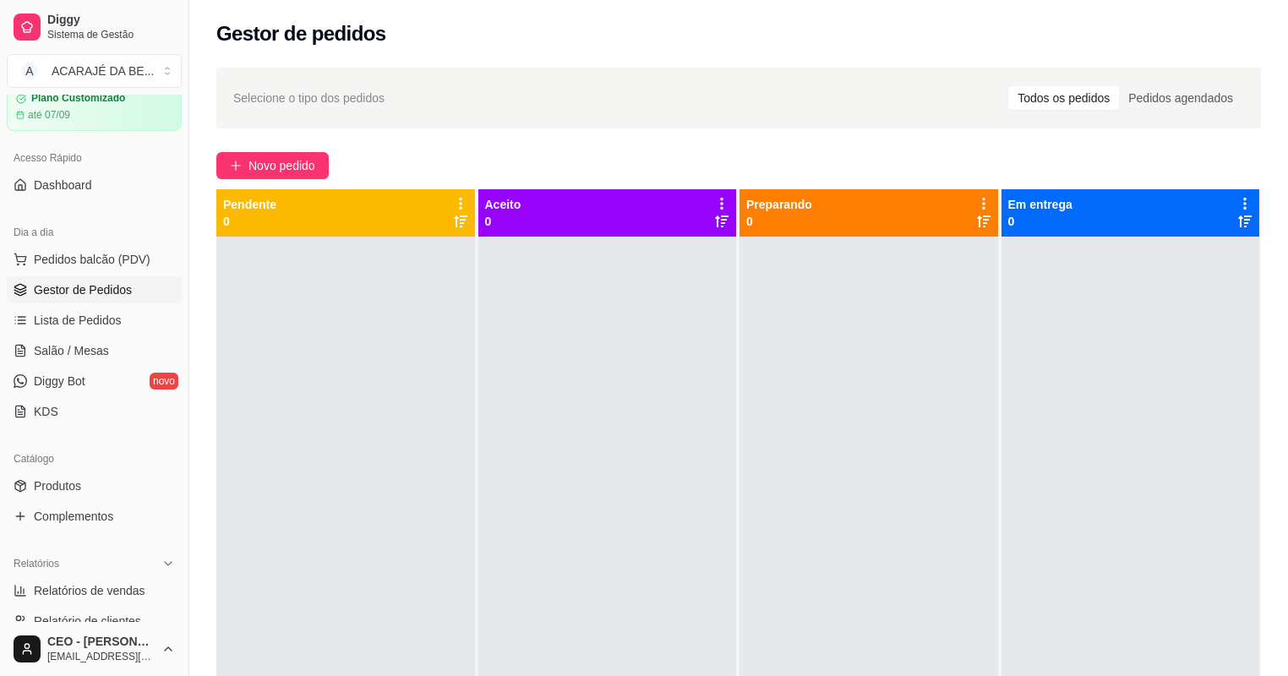
scroll to position [338, 0]
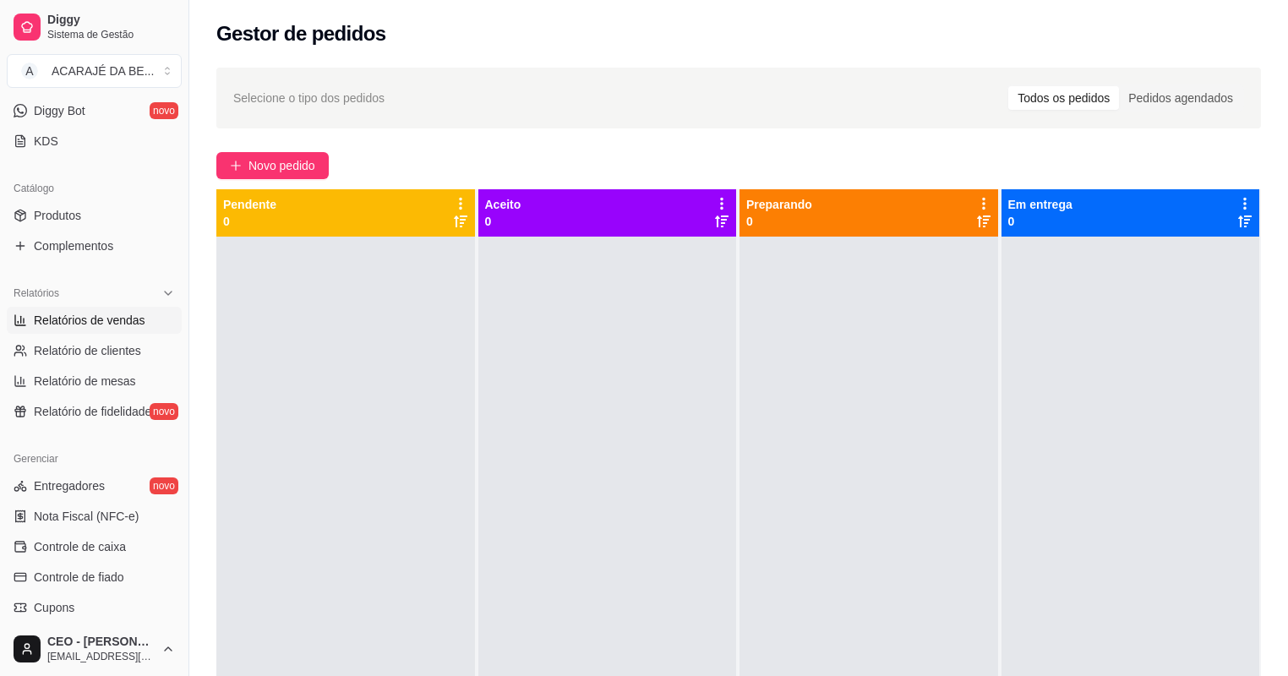
click at [99, 331] on link "Relatórios de vendas" at bounding box center [94, 320] width 175 height 27
select select "ALL"
select select "0"
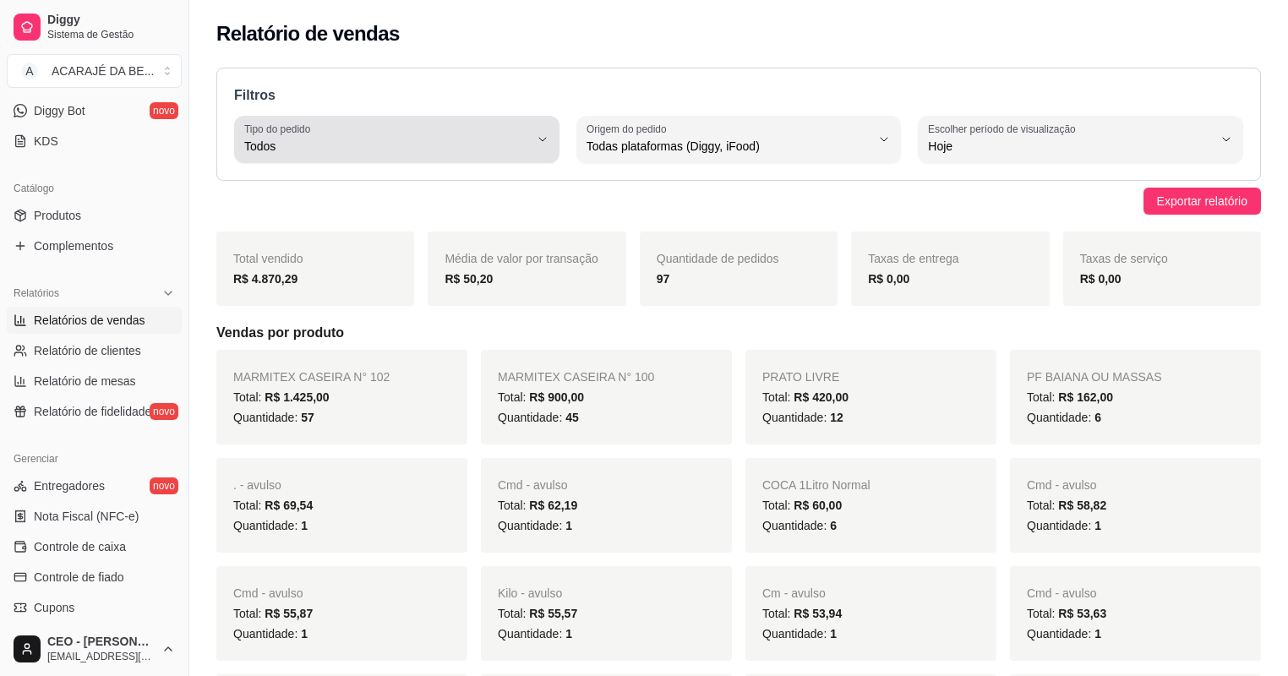
click at [548, 145] on icon "button" at bounding box center [543, 140] width 14 height 14
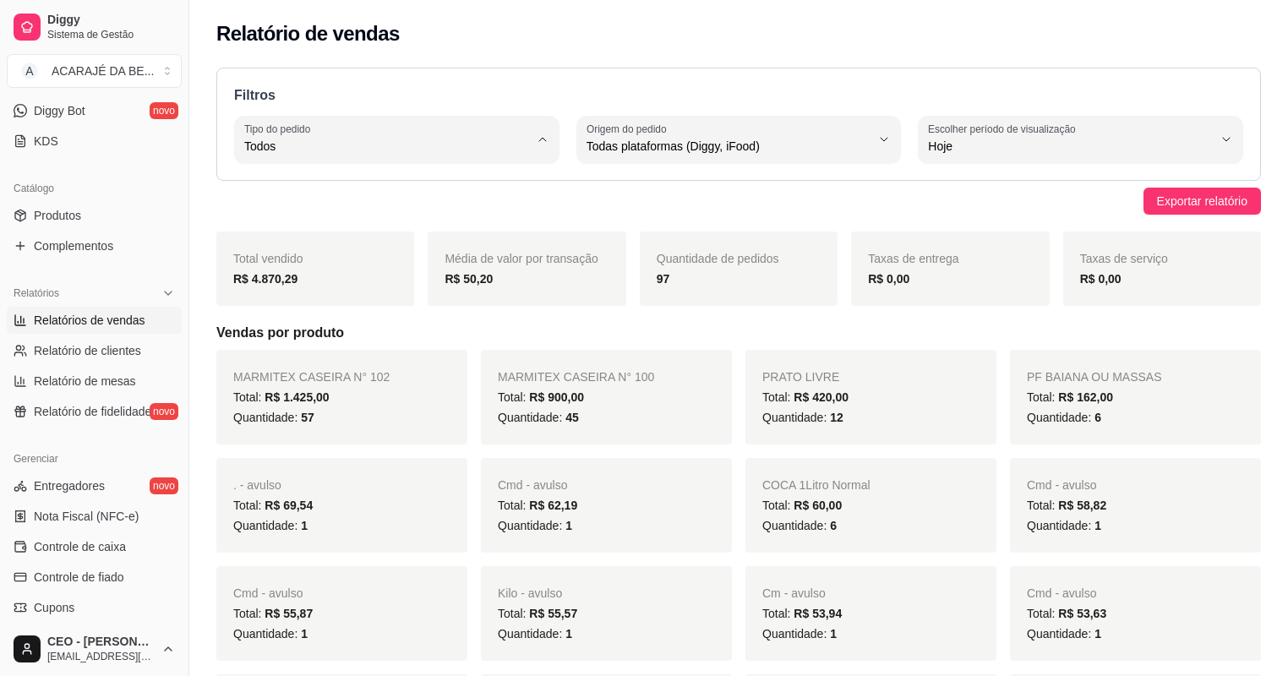
click at [434, 216] on span "Entrega" at bounding box center [389, 213] width 270 height 16
type input "DELIVERY"
select select "DELIVERY"
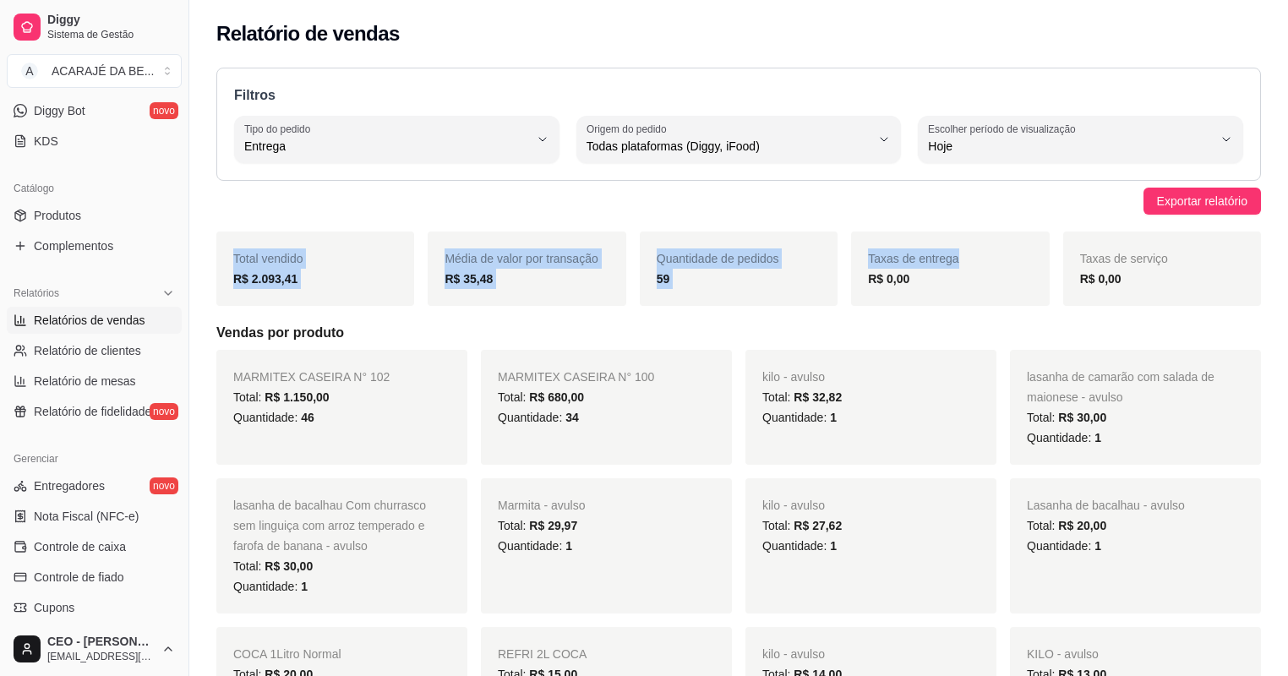
drag, startPoint x: 233, startPoint y: 256, endPoint x: 852, endPoint y: 294, distance: 619.9
click at [852, 294] on div "Total vendido R$ 2.093,41 Média de valor por transação R$ 35,48 Quantidade de p…" at bounding box center [738, 269] width 1045 height 74
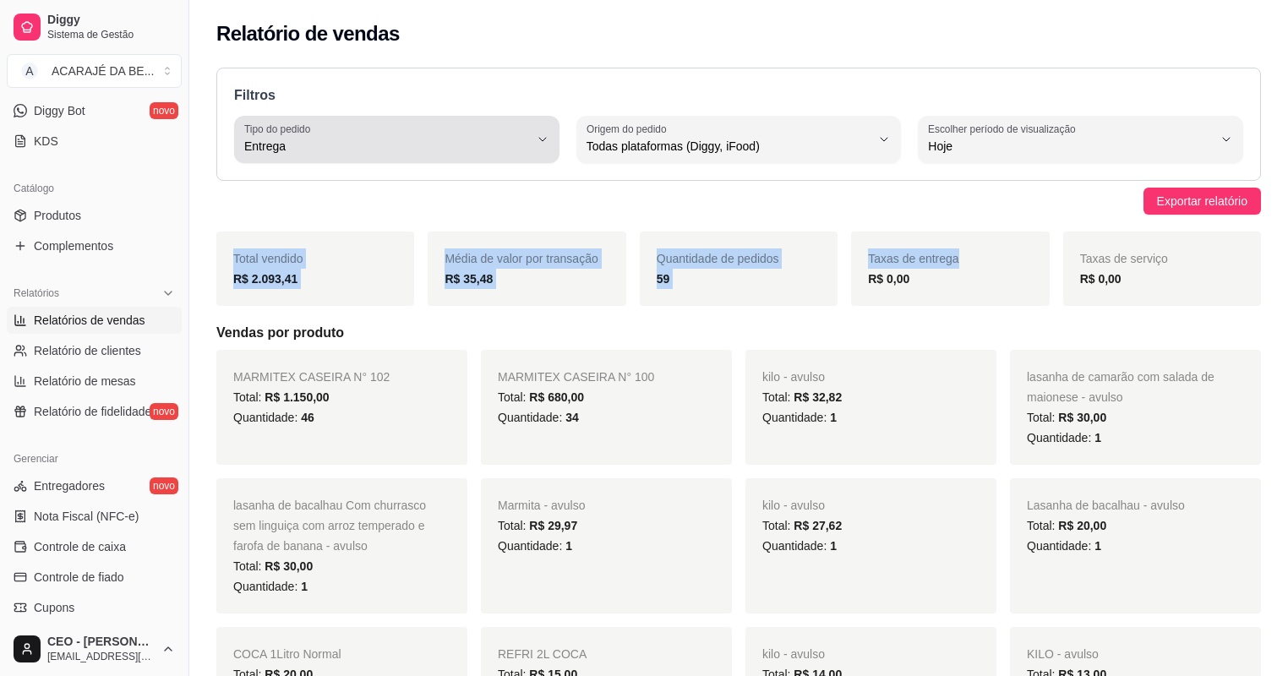
click at [537, 145] on button "Tipo do pedido Entrega" at bounding box center [396, 139] width 325 height 47
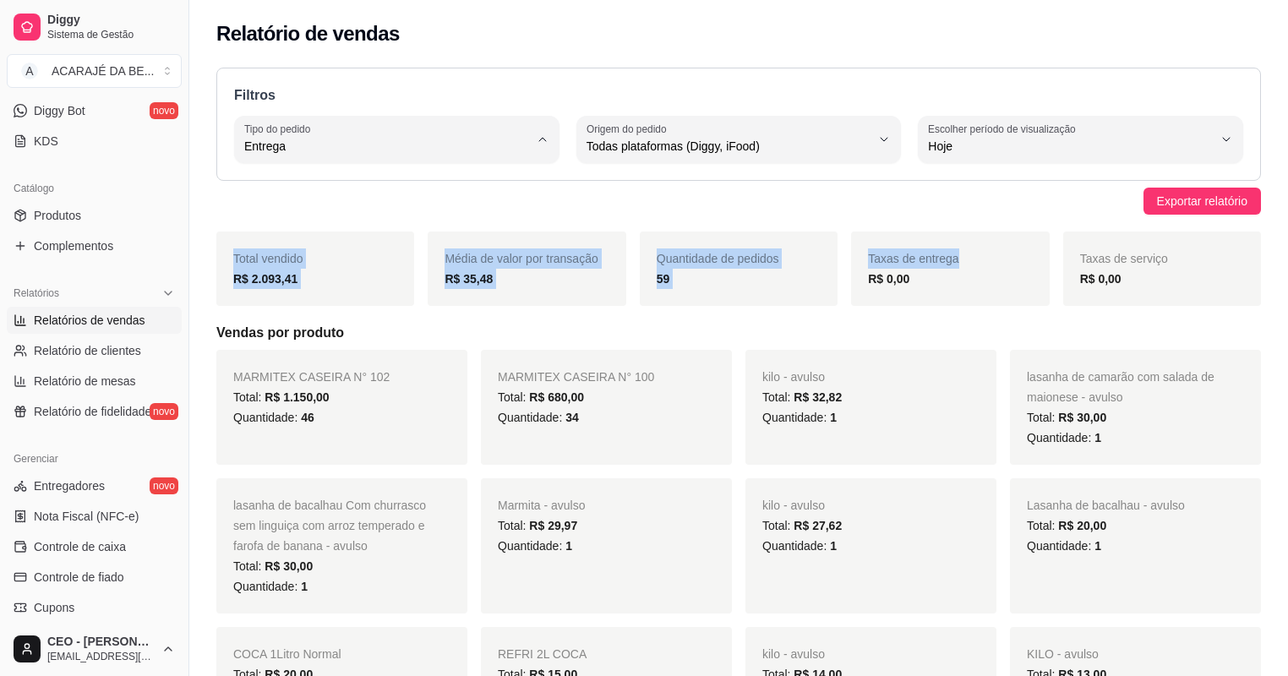
click at [454, 175] on li "Todos" at bounding box center [396, 186] width 299 height 26
type input "ALL"
select select "ALL"
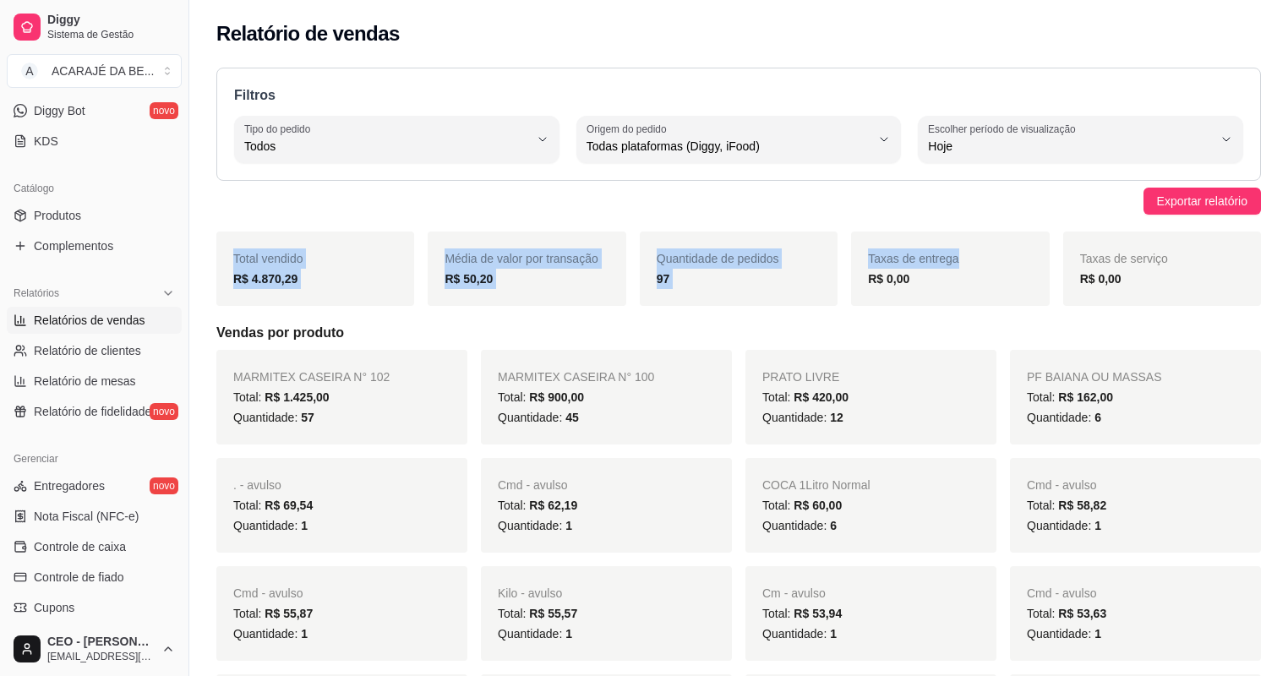
click at [282, 232] on div "Total vendido R$ 4.870,29" at bounding box center [315, 269] width 198 height 74
drag, startPoint x: 236, startPoint y: 258, endPoint x: 580, endPoint y: 283, distance: 344.9
click at [580, 283] on div "Total vendido R$ 4.870,29 Média de valor por transação R$ 50,20 Quantidade de p…" at bounding box center [738, 269] width 1045 height 74
drag, startPoint x: 580, startPoint y: 283, endPoint x: 214, endPoint y: 245, distance: 368.0
click at [292, 232] on div "Total vendido R$ 4.870,29" at bounding box center [315, 269] width 198 height 74
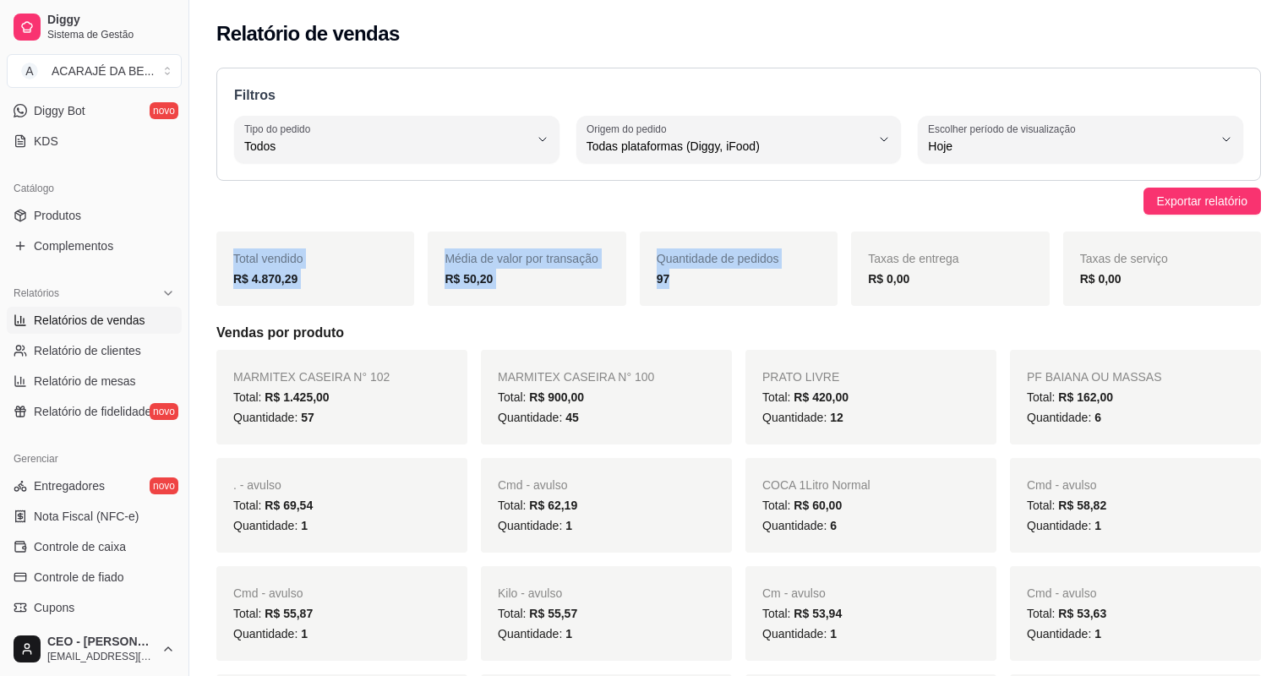
drag, startPoint x: 233, startPoint y: 254, endPoint x: 795, endPoint y: 285, distance: 562.1
click at [795, 285] on div "Total vendido R$ 4.870,29 Média de valor por transação R$ 50,20 Quantidade de p…" at bounding box center [738, 269] width 1045 height 74
copy div "Total vendido R$ 4.870,29 Média de valor por transação R$ 50,20 Quantidade de p…"
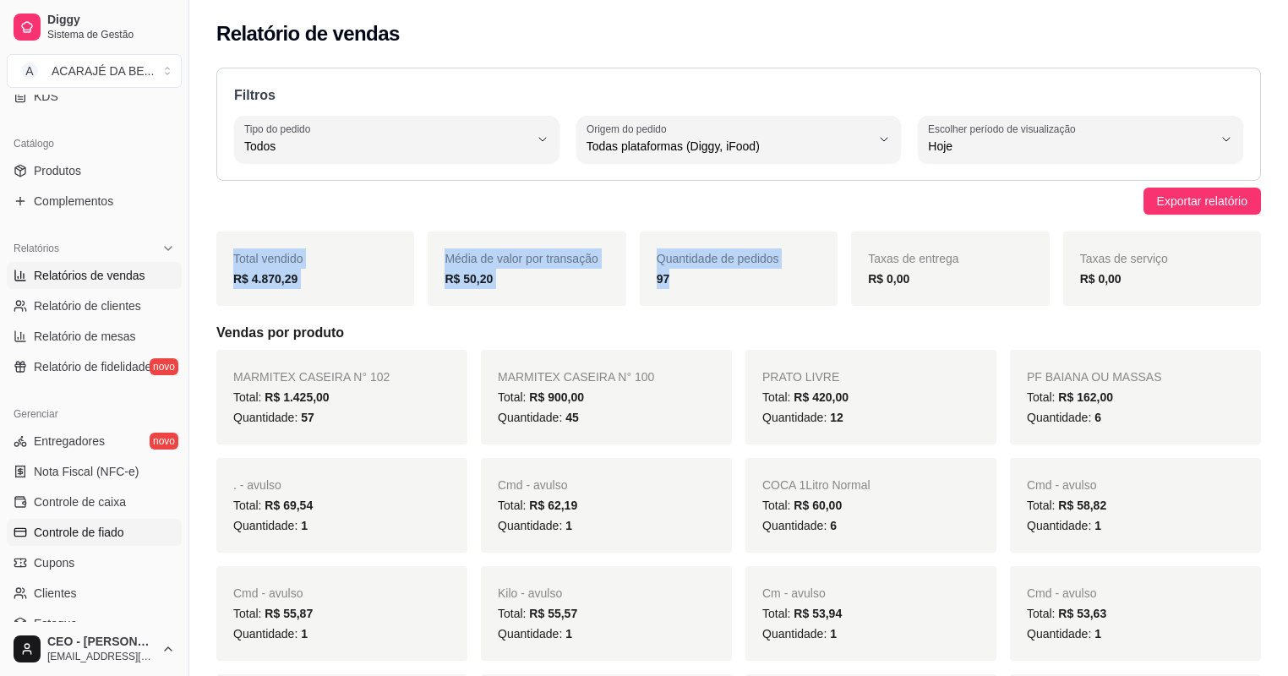
scroll to position [406, 0]
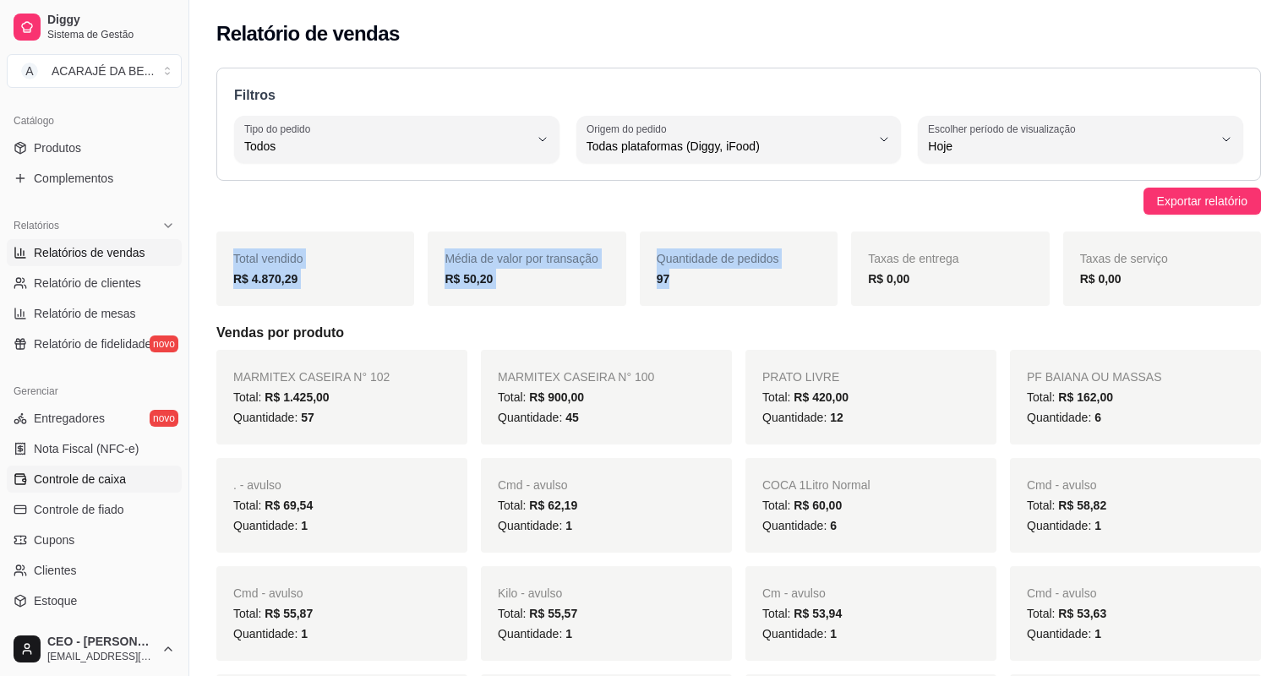
click at [91, 477] on span "Controle de caixa" at bounding box center [80, 479] width 92 height 17
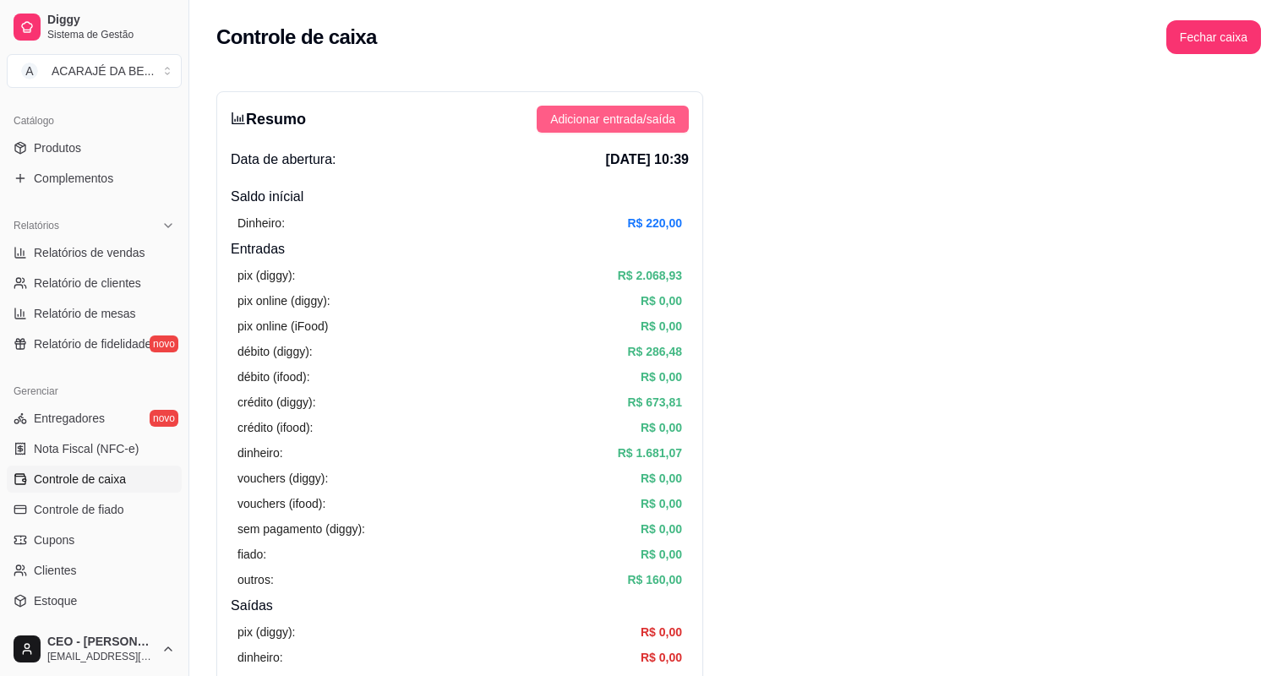
click at [609, 122] on span "Adicionar entrada/saída" at bounding box center [612, 119] width 125 height 19
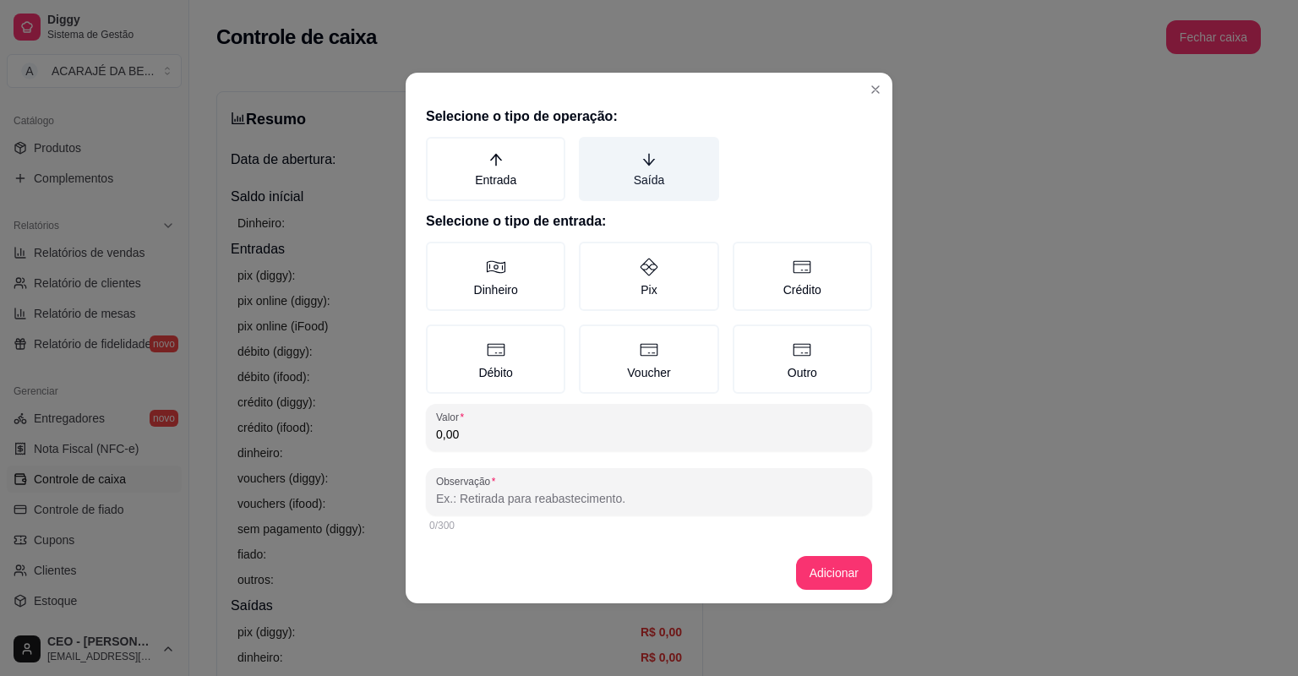
click at [646, 190] on label "Saída" at bounding box center [648, 169] width 139 height 64
click at [592, 150] on button "Saída" at bounding box center [585, 143] width 14 height 14
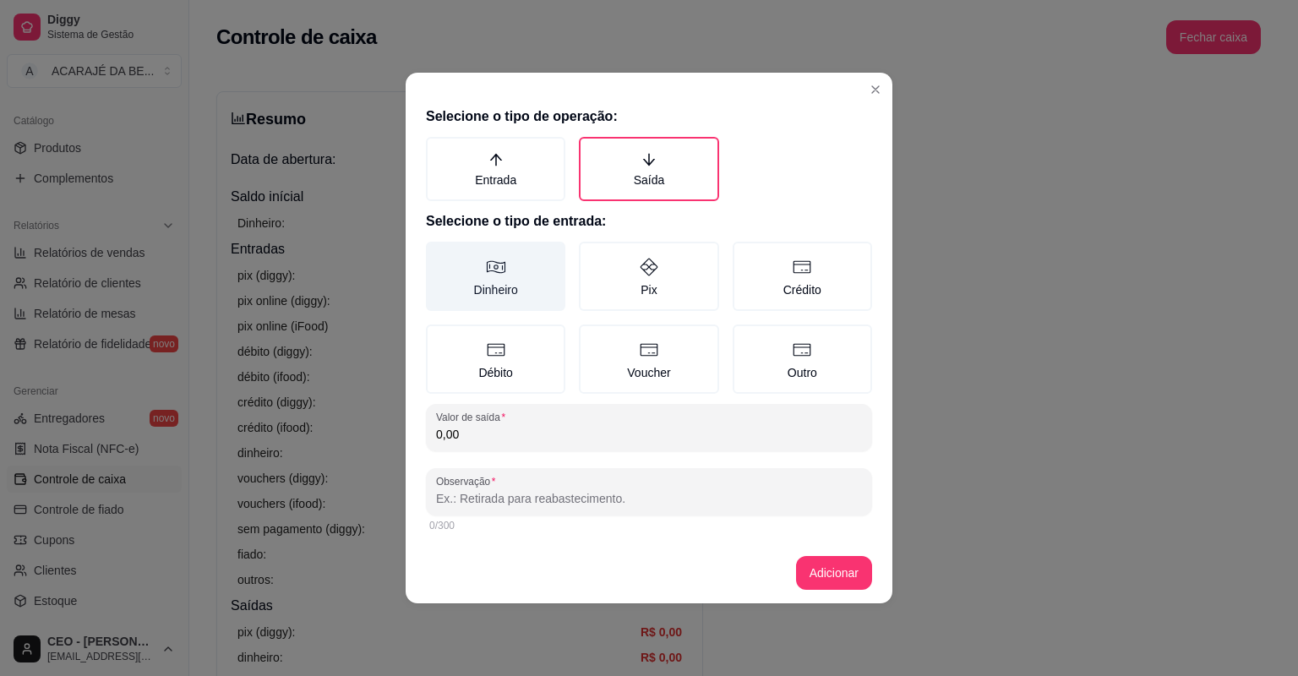
click at [503, 284] on label "Dinheiro" at bounding box center [495, 276] width 139 height 69
click at [439, 254] on button "Dinheiro" at bounding box center [432, 248] width 14 height 14
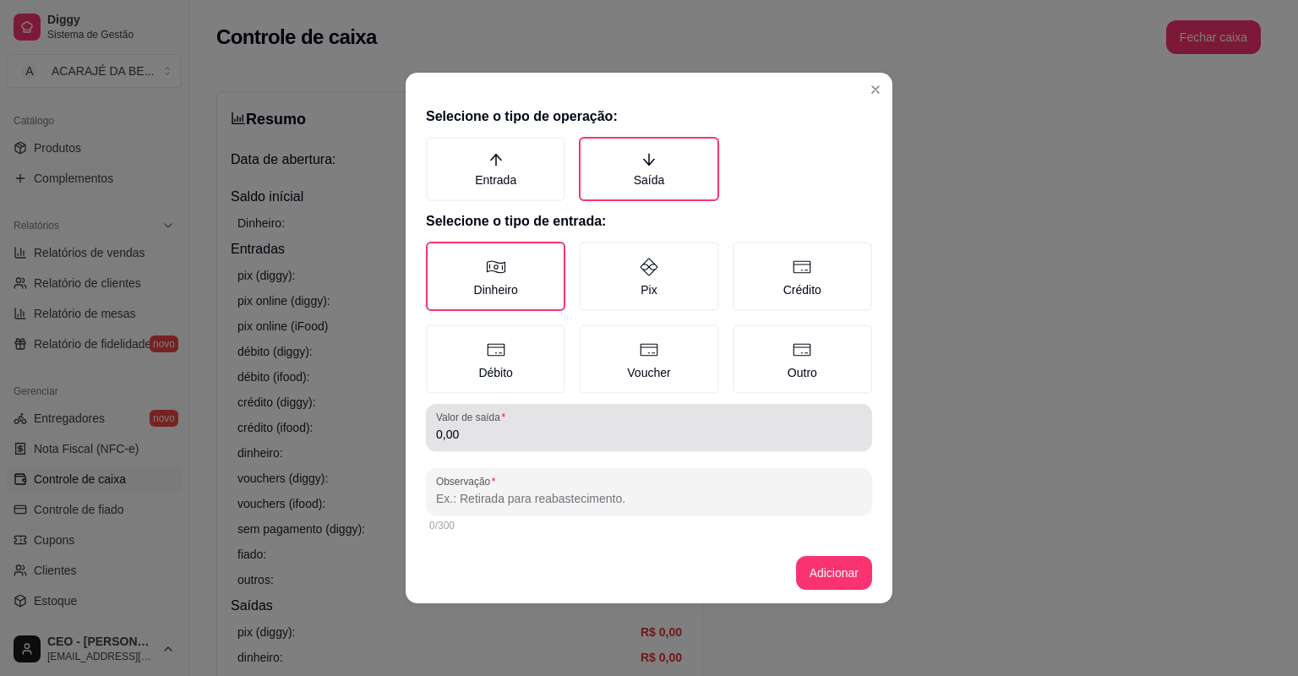
click at [543, 421] on div "0,00" at bounding box center [649, 428] width 426 height 34
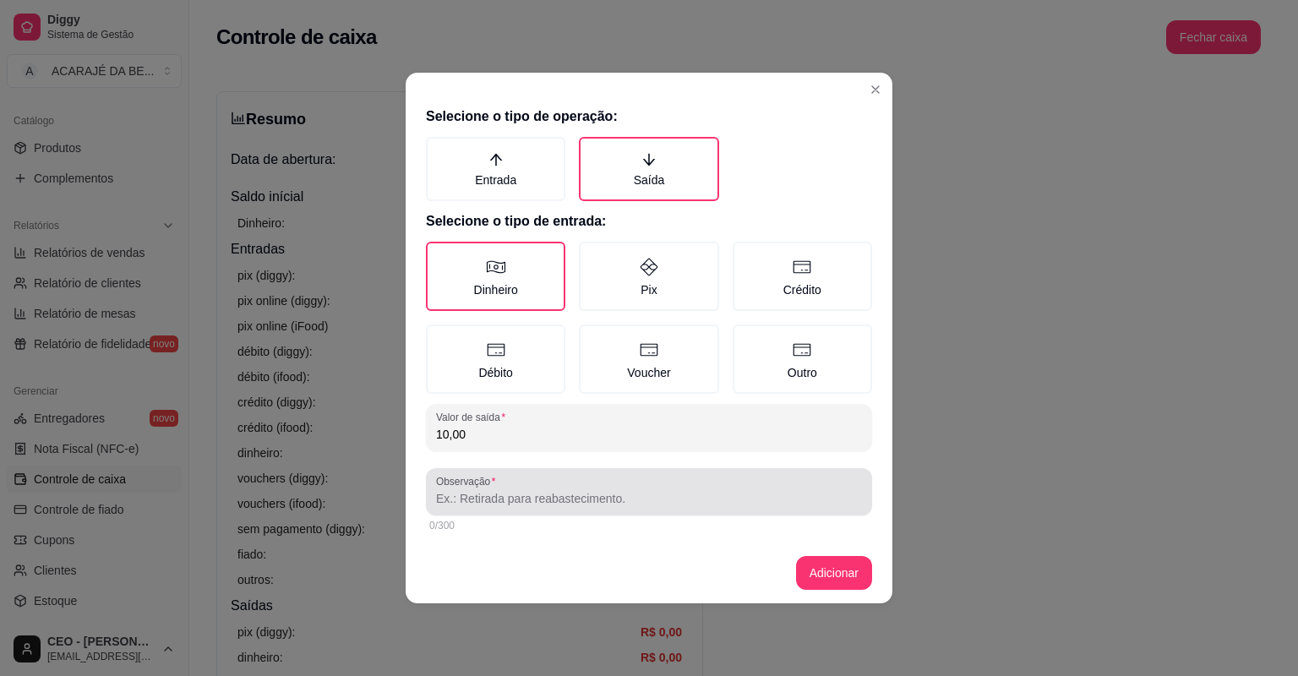
type input "10,00"
click at [609, 511] on div "Observação" at bounding box center [649, 491] width 446 height 47
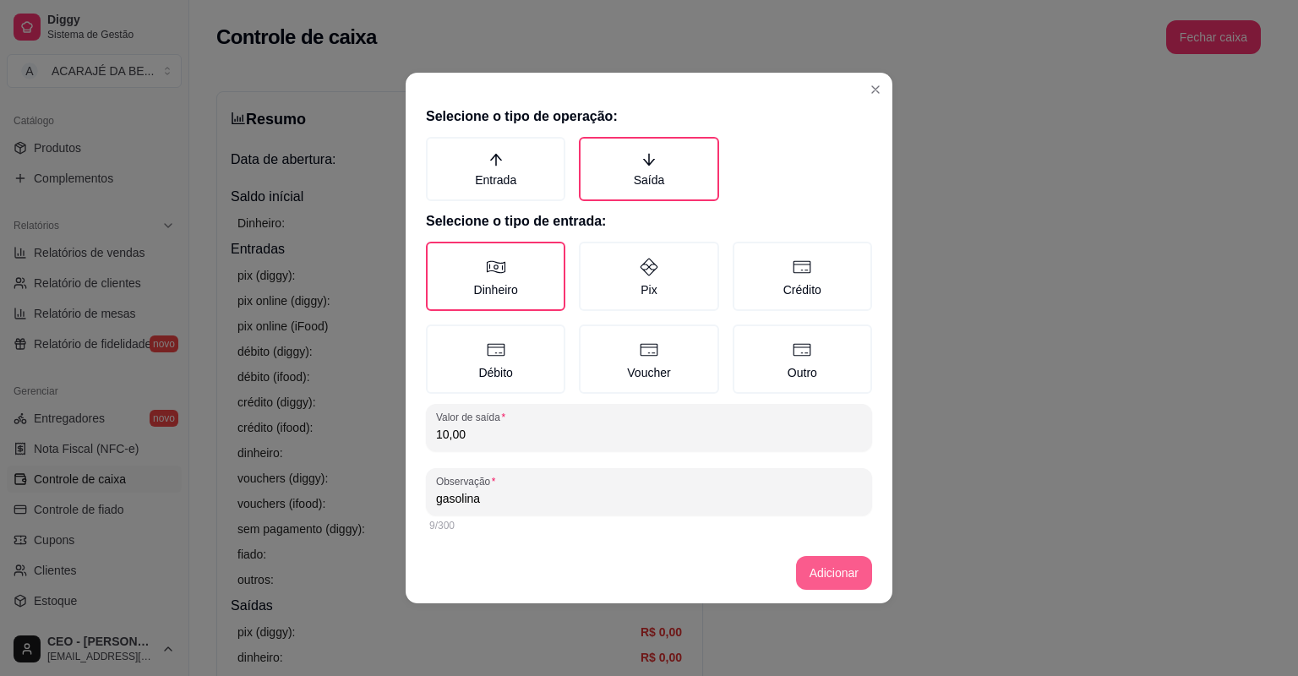
type input "gasolina"
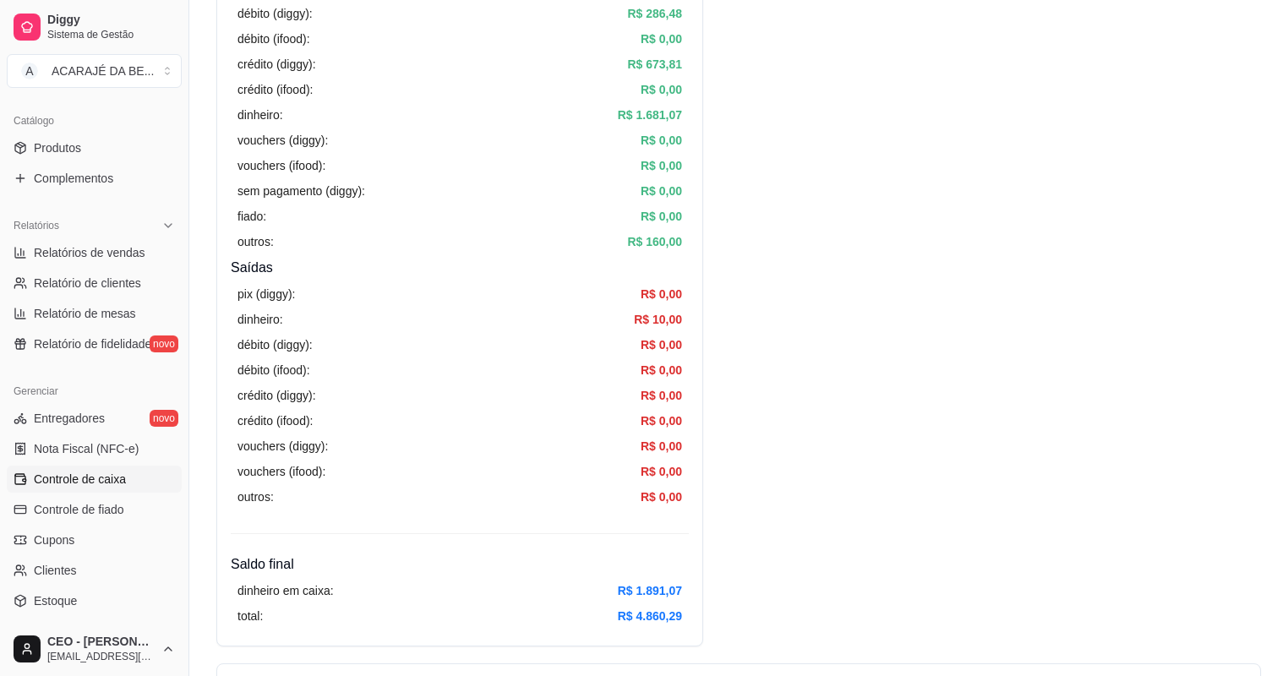
scroll to position [744, 0]
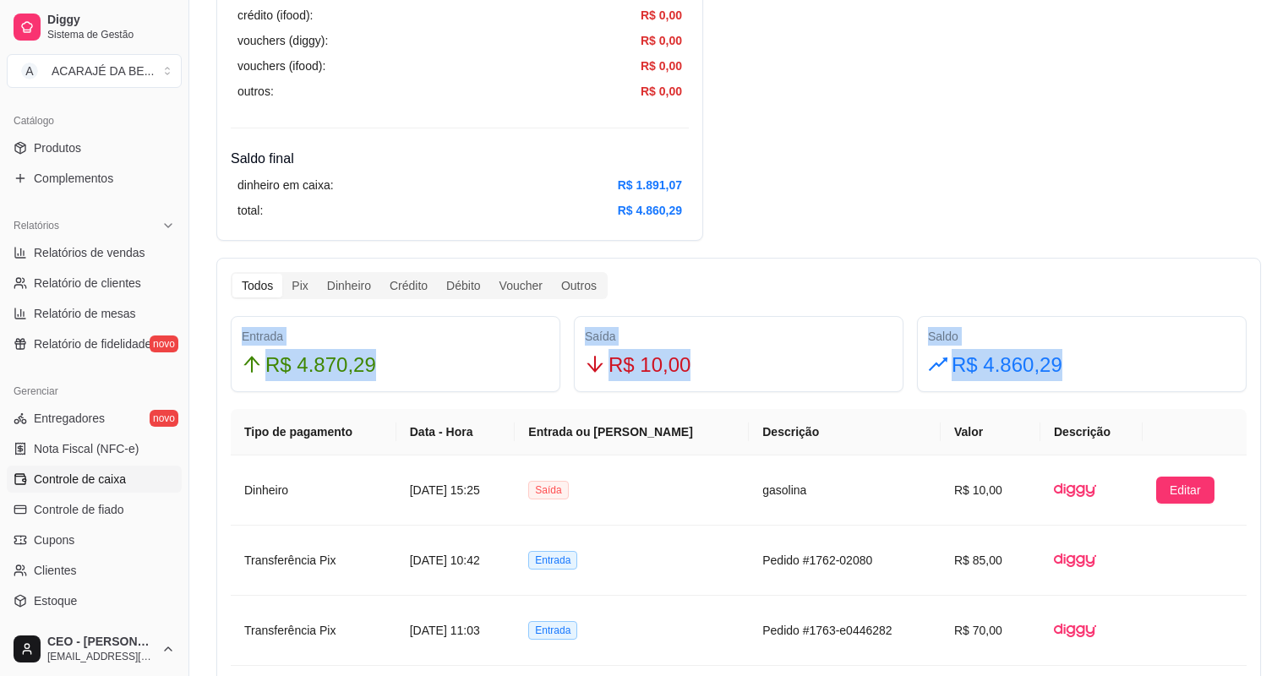
drag, startPoint x: 241, startPoint y: 333, endPoint x: 1064, endPoint y: 362, distance: 823.8
click at [1064, 362] on div "Entrada R$ 4.870,29 Saída R$ 10,00 Saldo R$ 4.860,29" at bounding box center [738, 354] width 1029 height 76
copy div "Entrada R$ 4.870,29 Saída R$ 10,00 Saldo R$ 4.860,29"
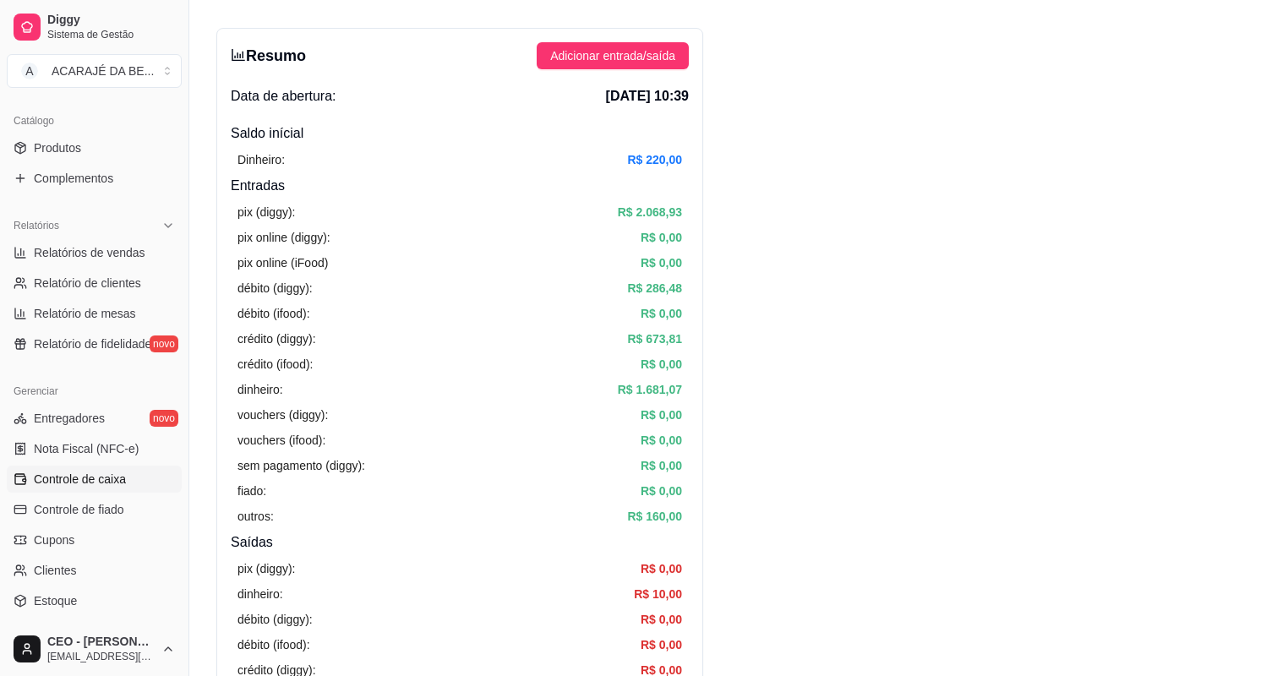
scroll to position [0, 0]
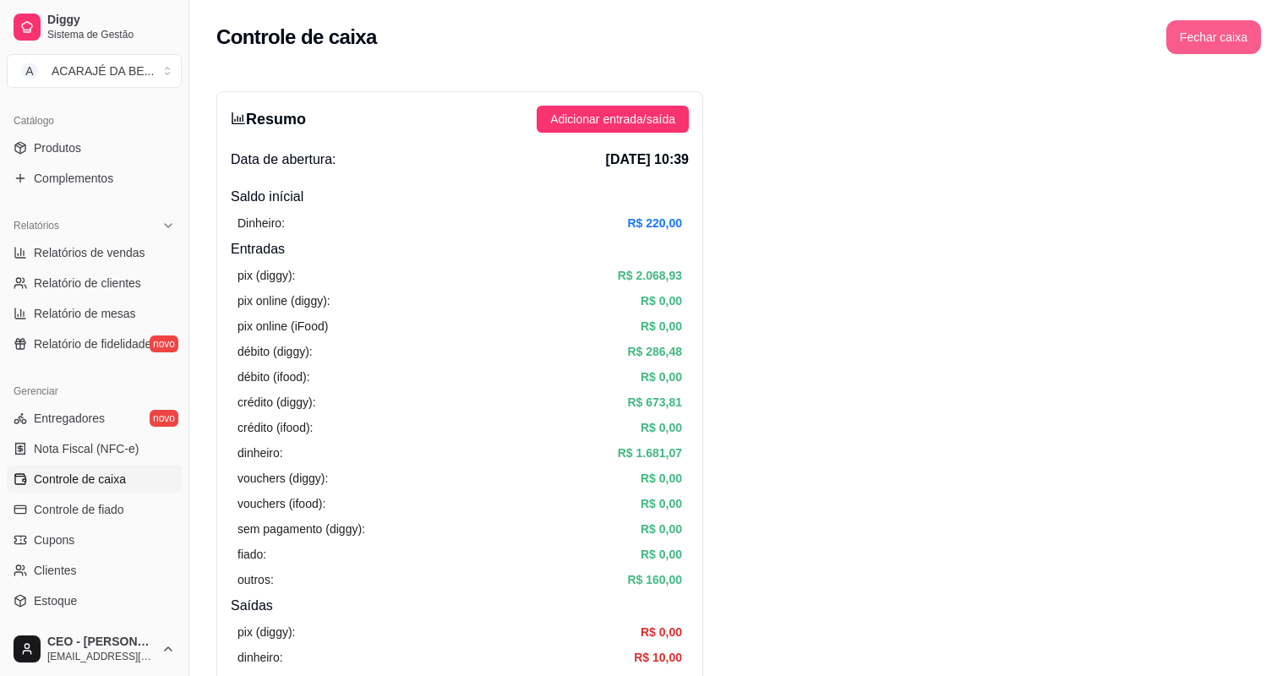
click at [1227, 47] on button "Fechar caixa" at bounding box center [1213, 37] width 95 height 34
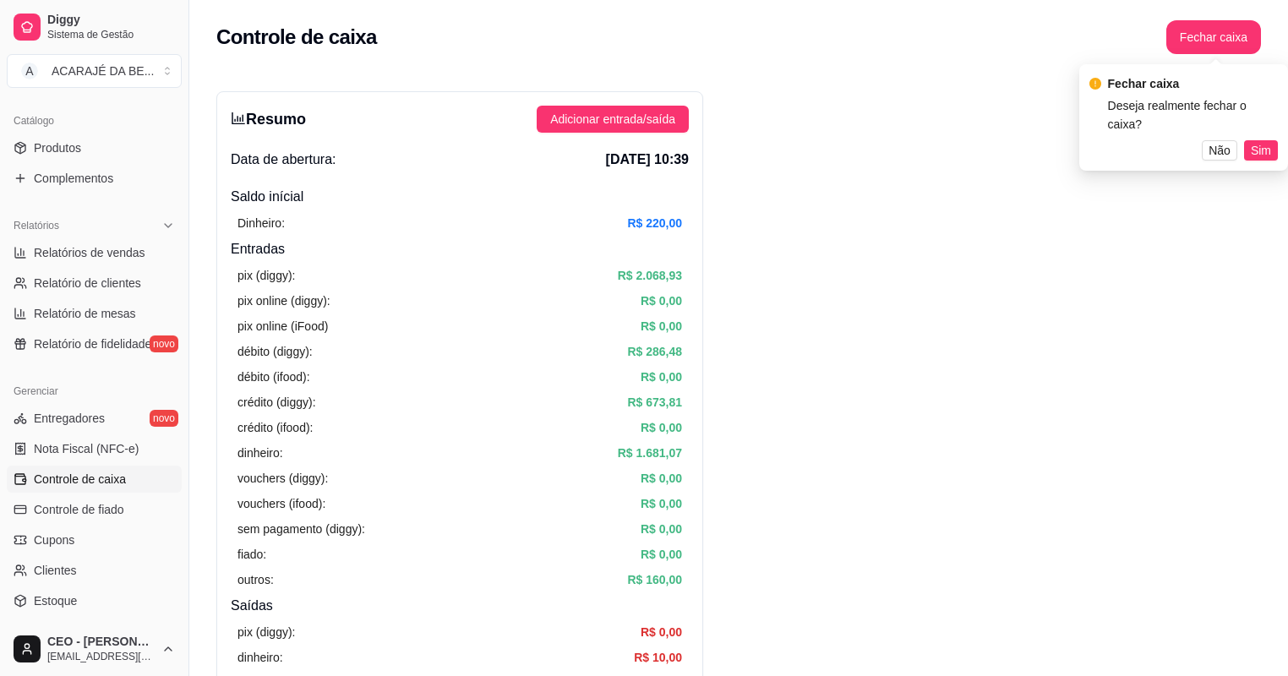
click at [1261, 141] on span "Sim" at bounding box center [1261, 150] width 20 height 19
